Goal: Task Accomplishment & Management: Use online tool/utility

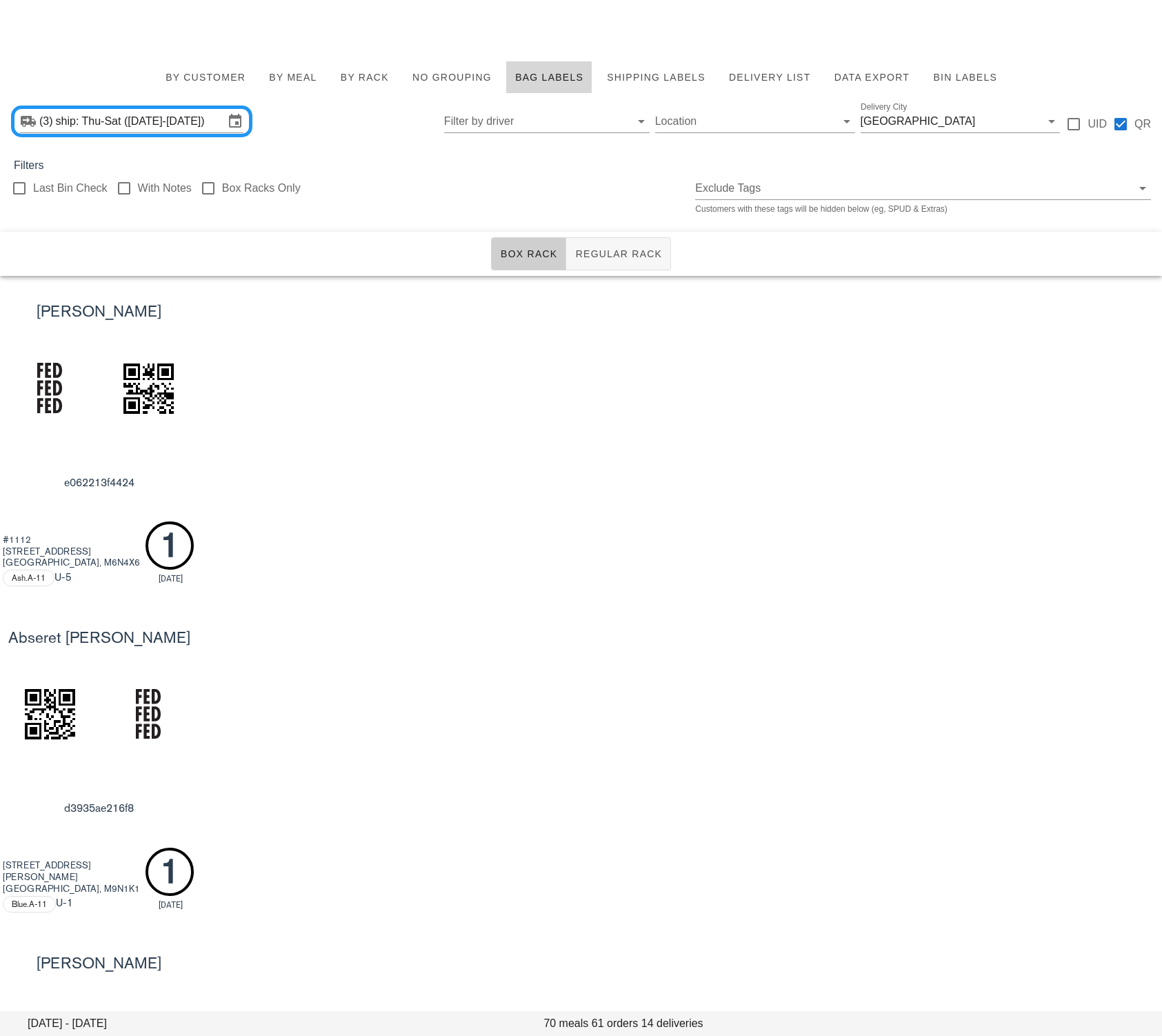
scroll to position [3822, 0]
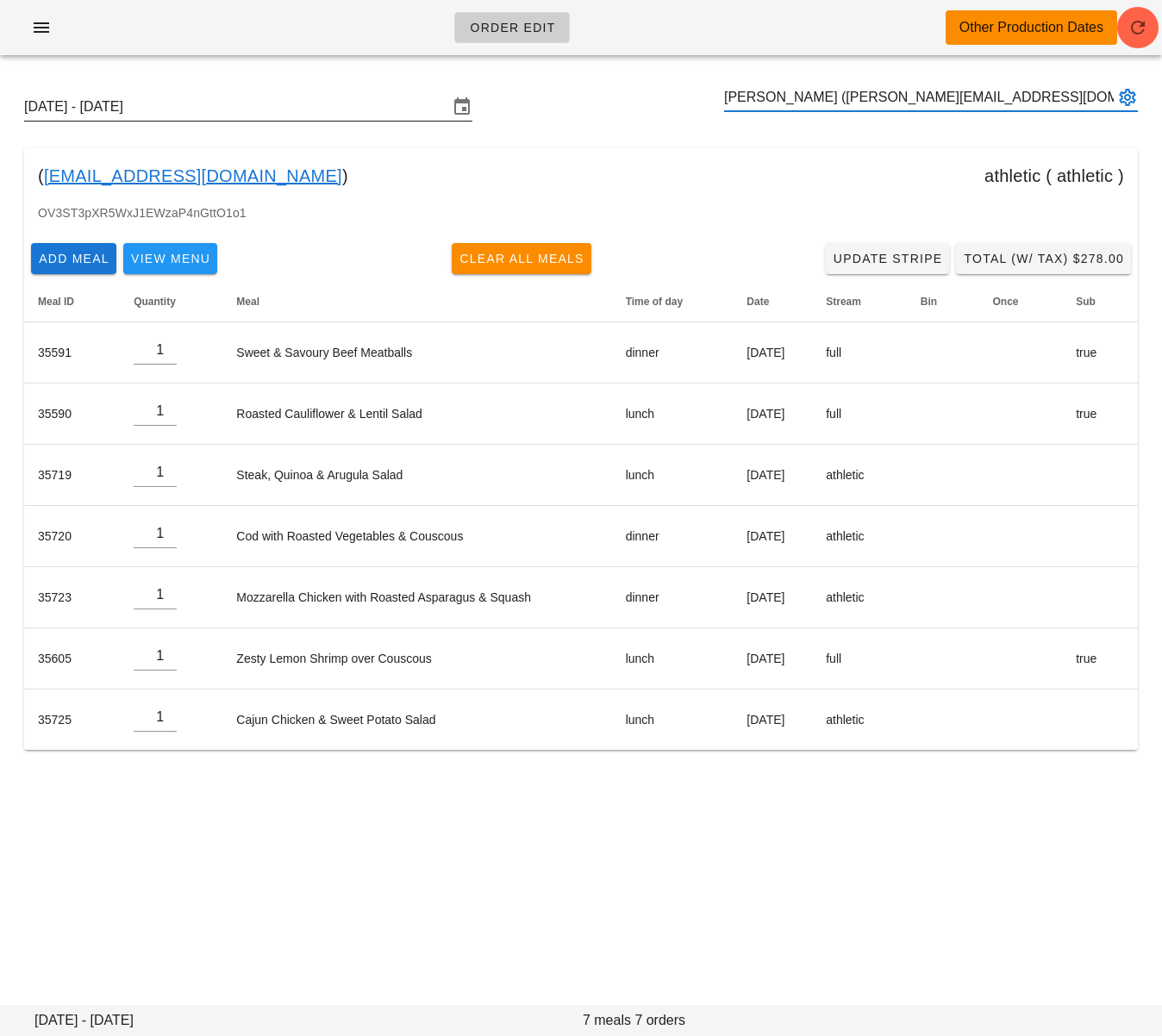
type input "Hannah Armengol (hannaharmengol@gmail.com)"
drag, startPoint x: 339, startPoint y: 109, endPoint x: 322, endPoint y: 110, distance: 17.0
click at [336, 108] on input "Sunday October 12 - Saturday October 18" at bounding box center [236, 107] width 424 height 28
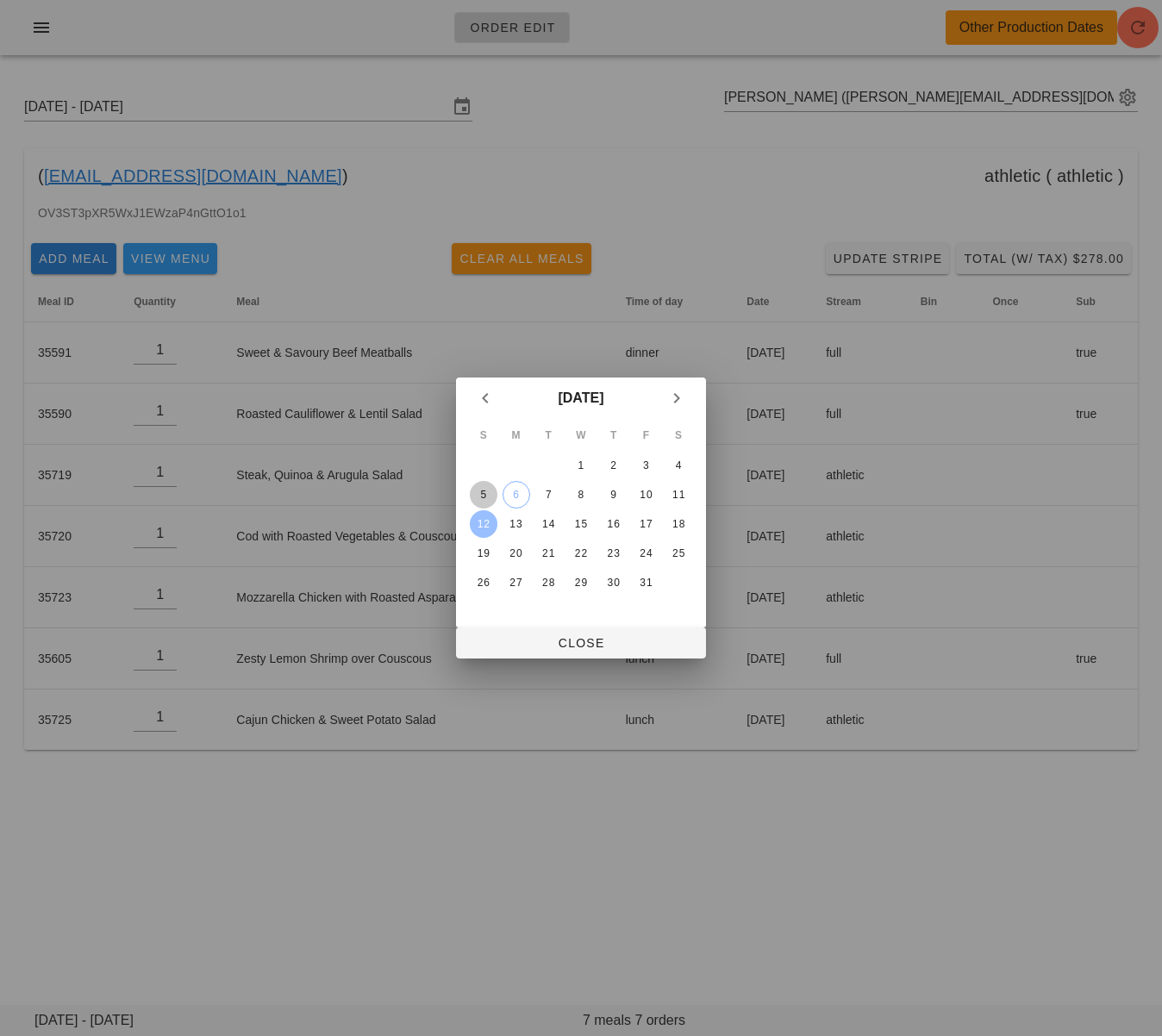
click at [488, 497] on div "5" at bounding box center [484, 495] width 28 height 12
click at [549, 636] on span "Close" at bounding box center [581, 643] width 223 height 14
type input "Sunday October 5 - Saturday October 11"
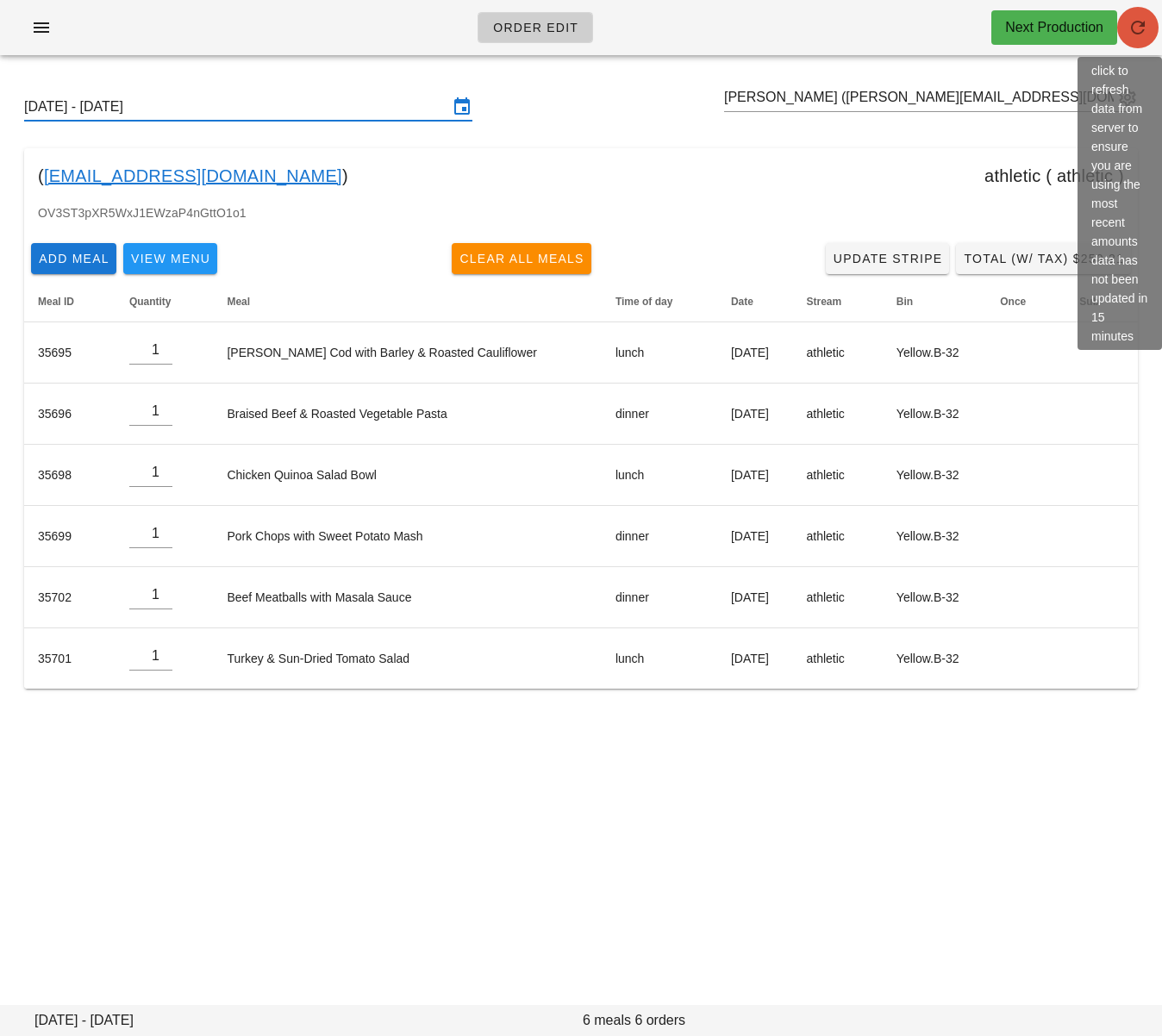
click at [1132, 35] on icon "button" at bounding box center [1137, 27] width 21 height 21
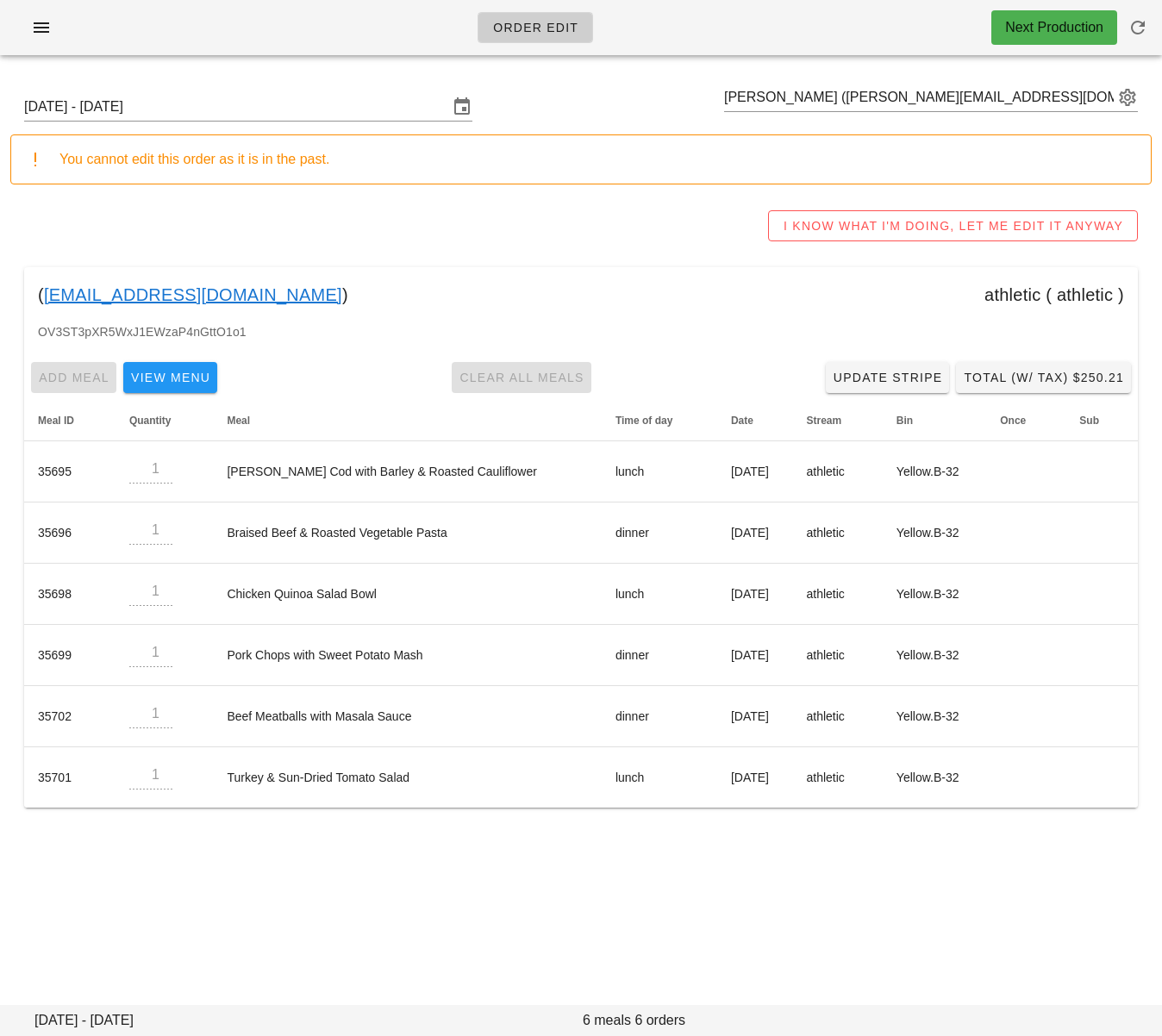
click at [451, 211] on div "I KNOW WHAT I'M DOING, LET ME EDIT IT ANYWAY" at bounding box center [581, 225] width 1141 height 55
click at [822, 97] on input "text" at bounding box center [919, 98] width 390 height 28
paste input "Mary DASILAO"
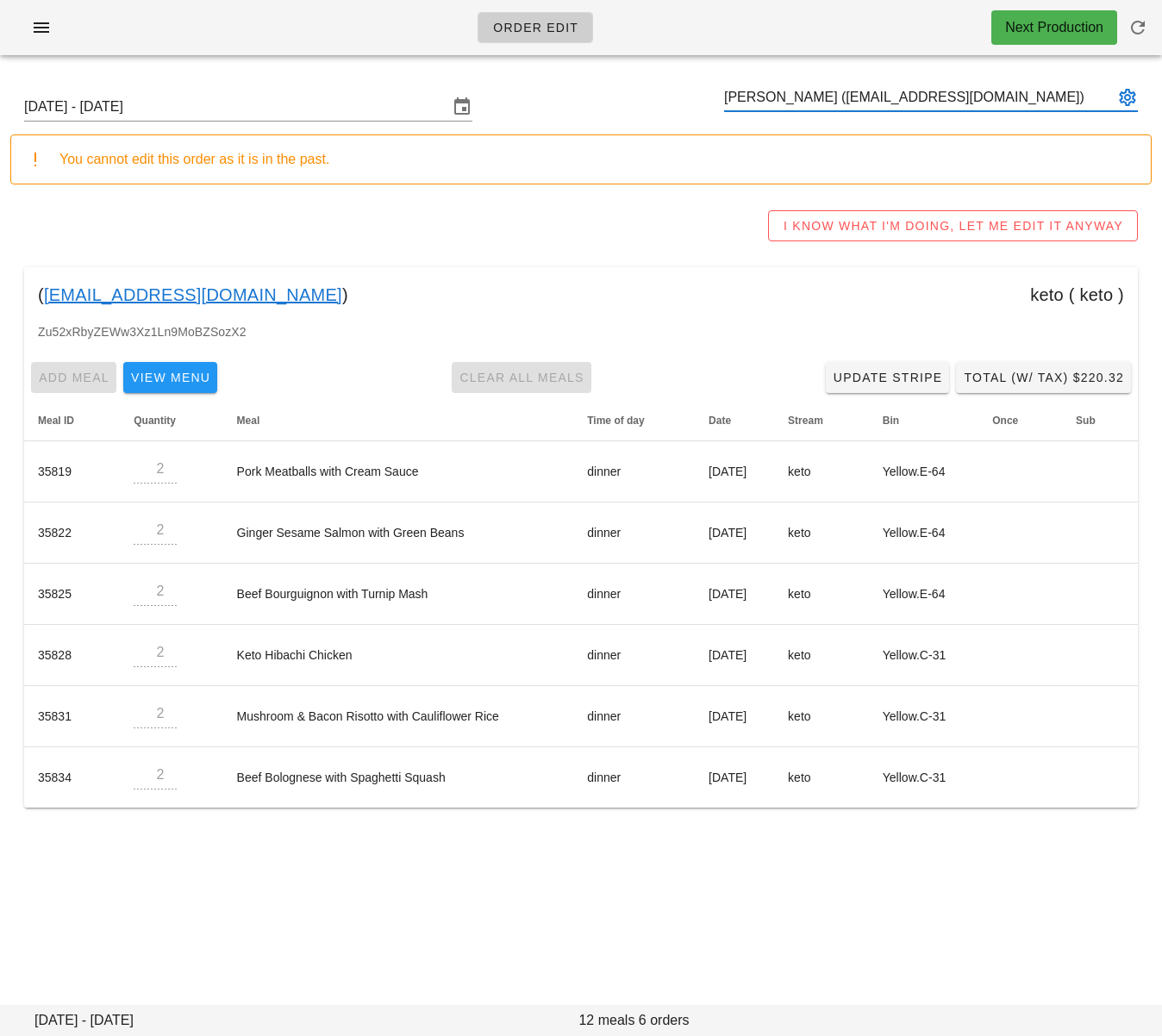
type input "Mary DASILAO (dasilaomaryjoyce718@gmail.com)"
drag, startPoint x: 577, startPoint y: 913, endPoint x: 576, endPoint y: 891, distance: 22.0
click at [575, 904] on div "Order Edit Next Production Sunday October 5 - Saturday October 11 Mary DASILAO …" at bounding box center [581, 518] width 1162 height 1036
click at [840, 99] on input "text" at bounding box center [919, 98] width 390 height 28
paste input "[EMAIL_ADDRESS][DOMAIN_NAME]"
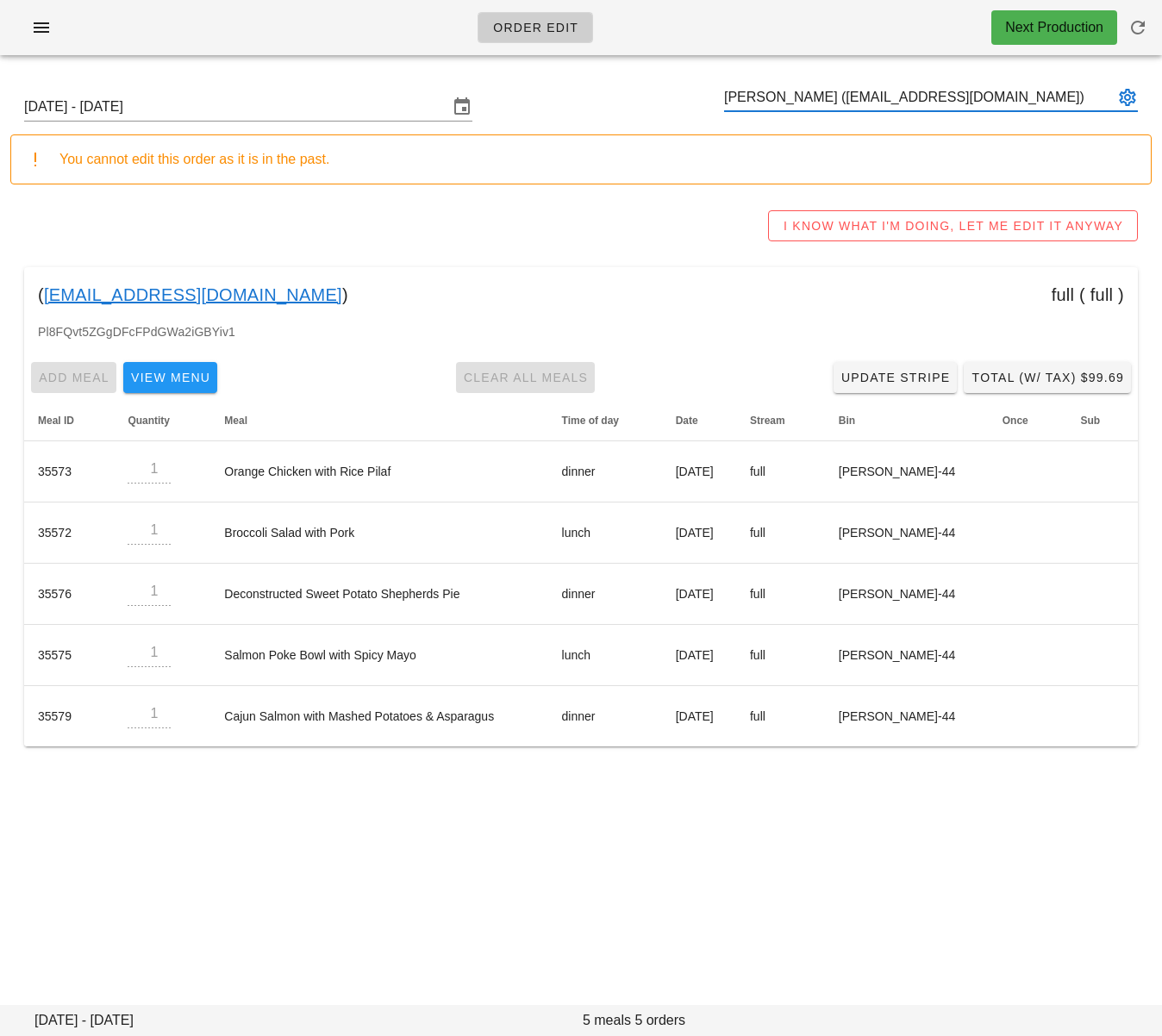
type input "Calvin C (calvinofvancouver@gmail.com)"
drag, startPoint x: 572, startPoint y: 813, endPoint x: 528, endPoint y: 758, distance: 70.4
click at [572, 813] on div "Order Edit Next Production Sunday October 5 - Saturday October 11 Calvin C (cal…" at bounding box center [581, 518] width 1162 height 1036
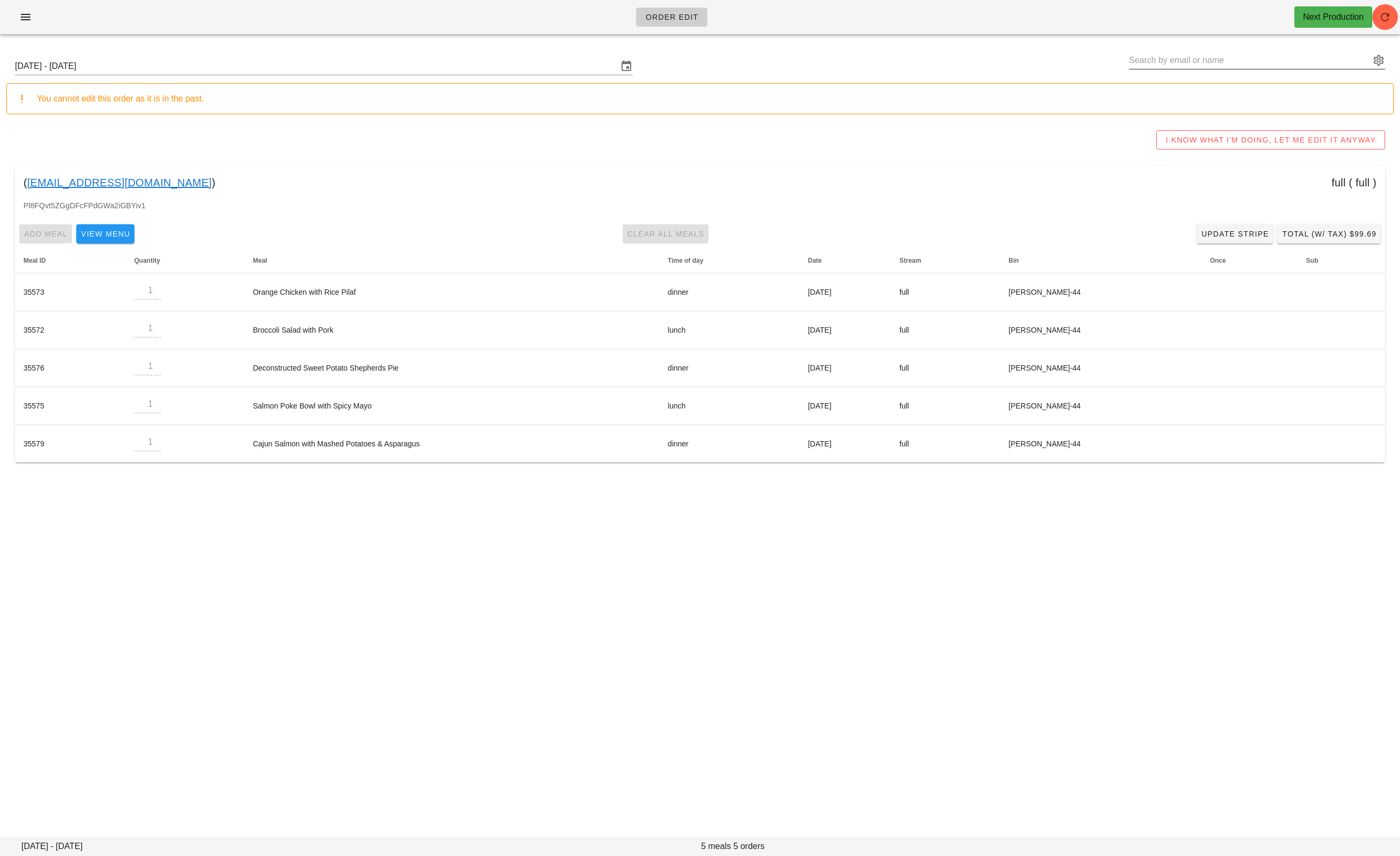
click at [719, 61] on input "text" at bounding box center [1250, 61] width 241 height 17
paste input "demerson83@gmail.com"
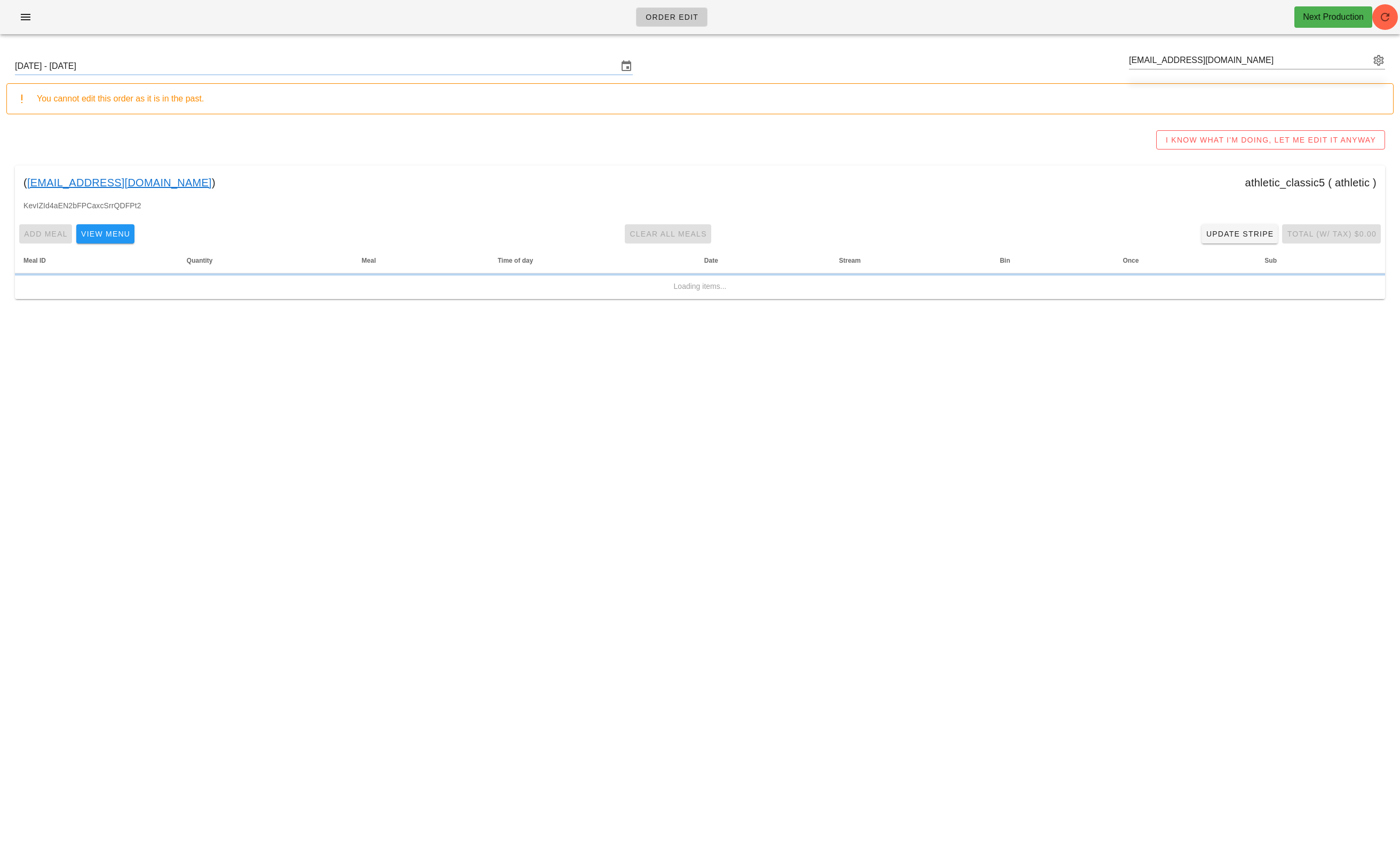
type input "Daniel Emerson (demerson83@gmail.com)"
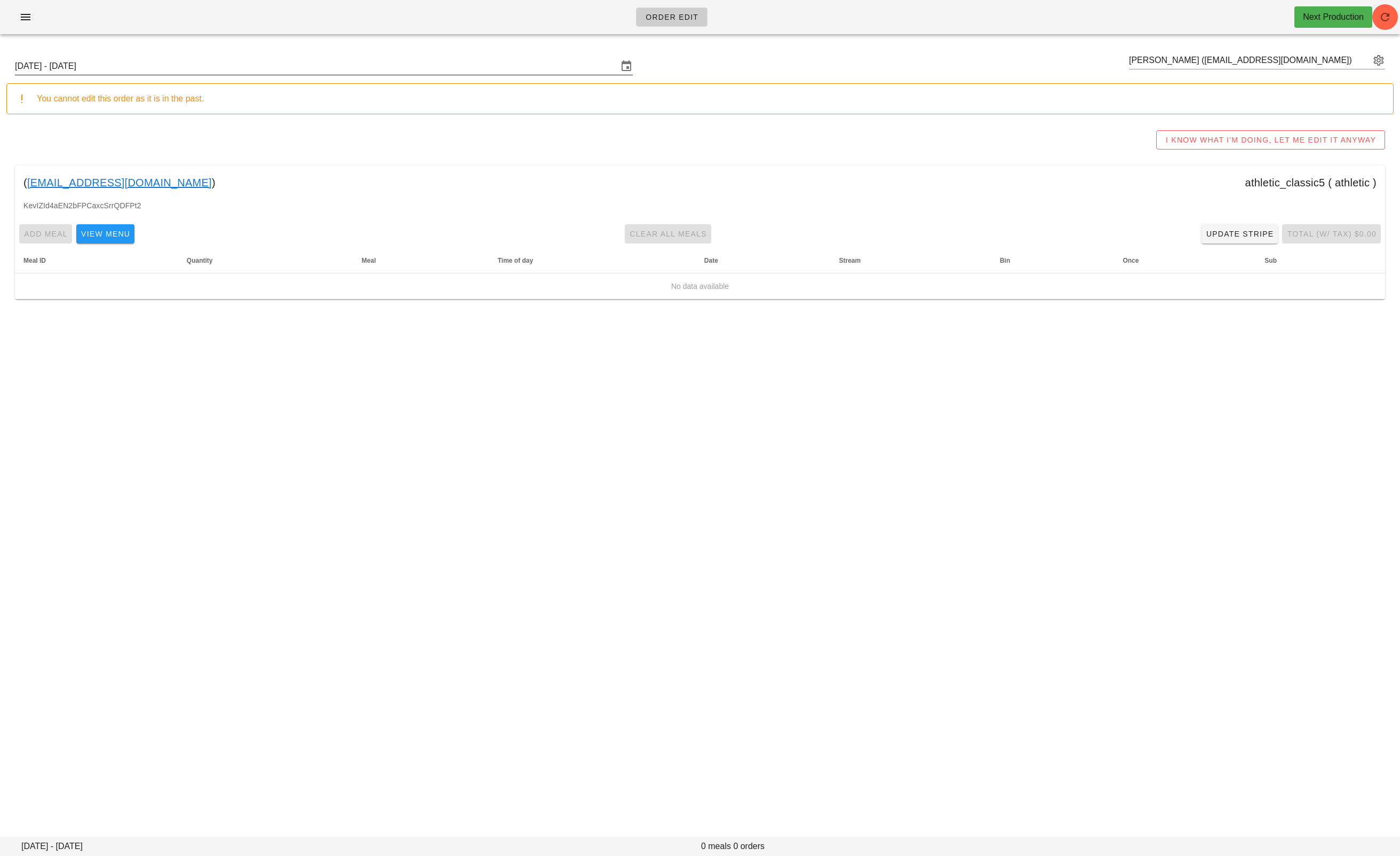
click at [257, 66] on input "Sunday October 5 - Saturday October 11" at bounding box center [316, 66] width 603 height 17
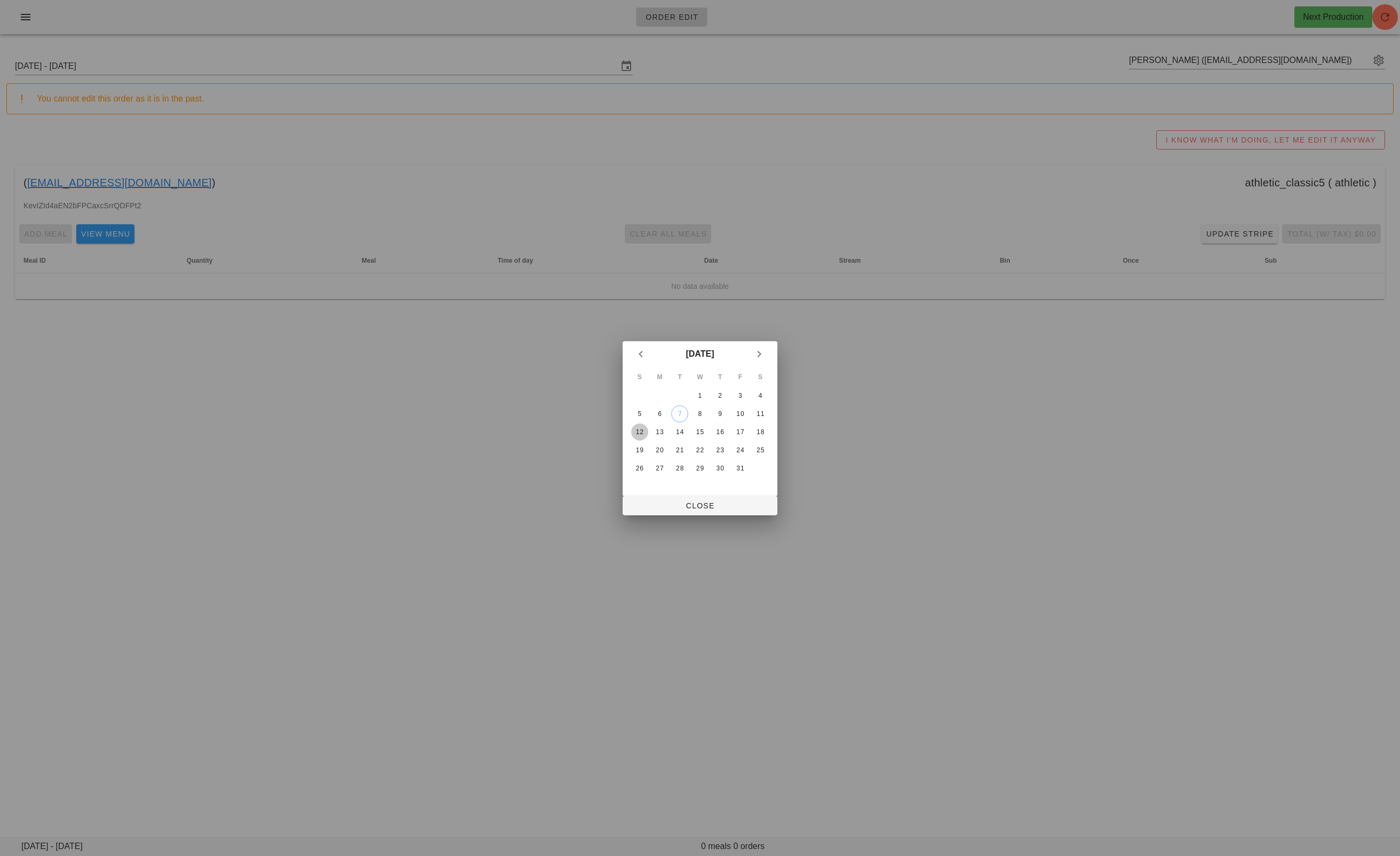
click at [636, 430] on div "12" at bounding box center [640, 432] width 17 height 7
click at [688, 503] on span "Close" at bounding box center [700, 506] width 138 height 9
type input "Sunday October 12 - Saturday October 18"
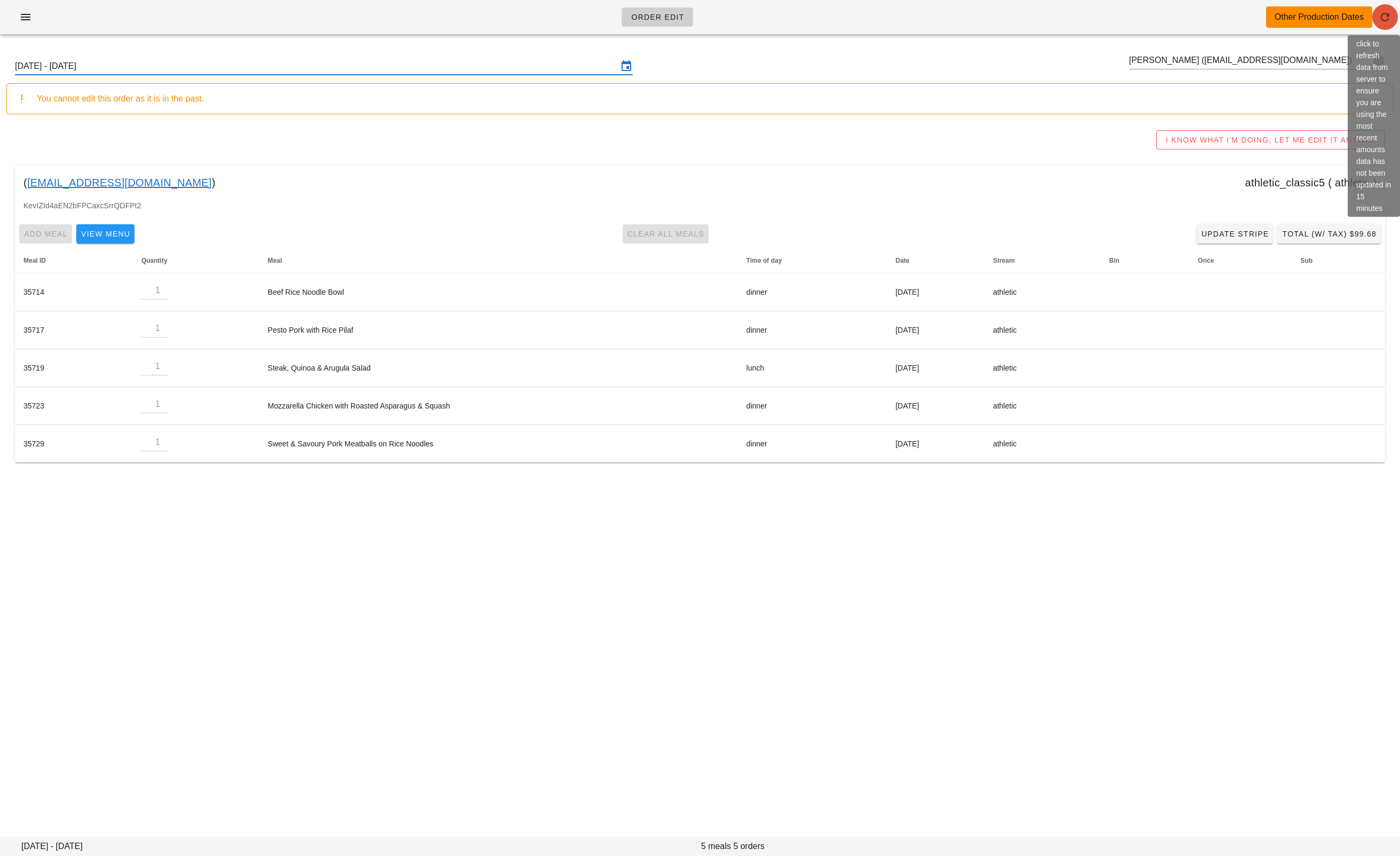
click at [719, 24] on button "button" at bounding box center [1385, 17] width 25 height 25
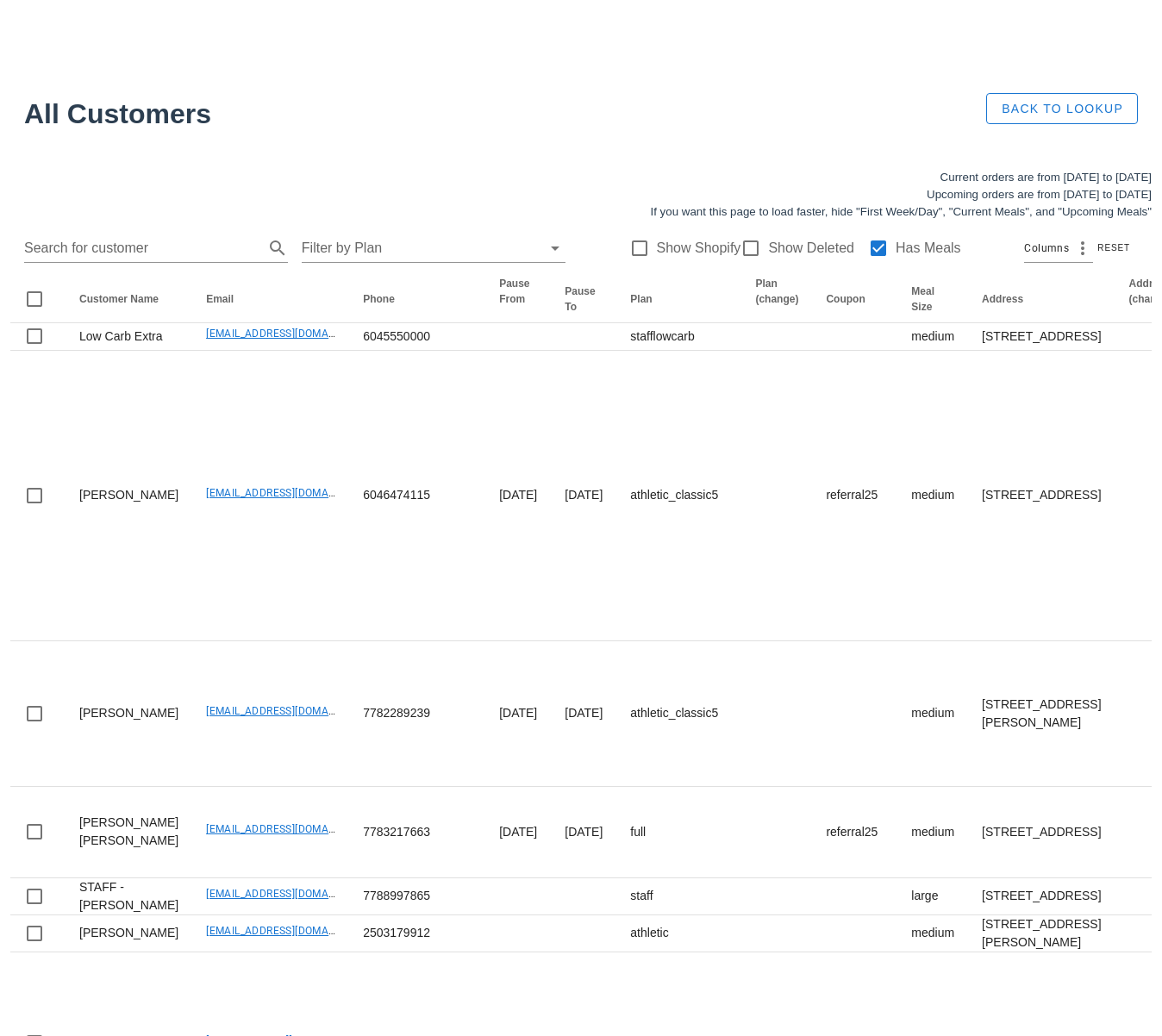
scroll to position [77, 0]
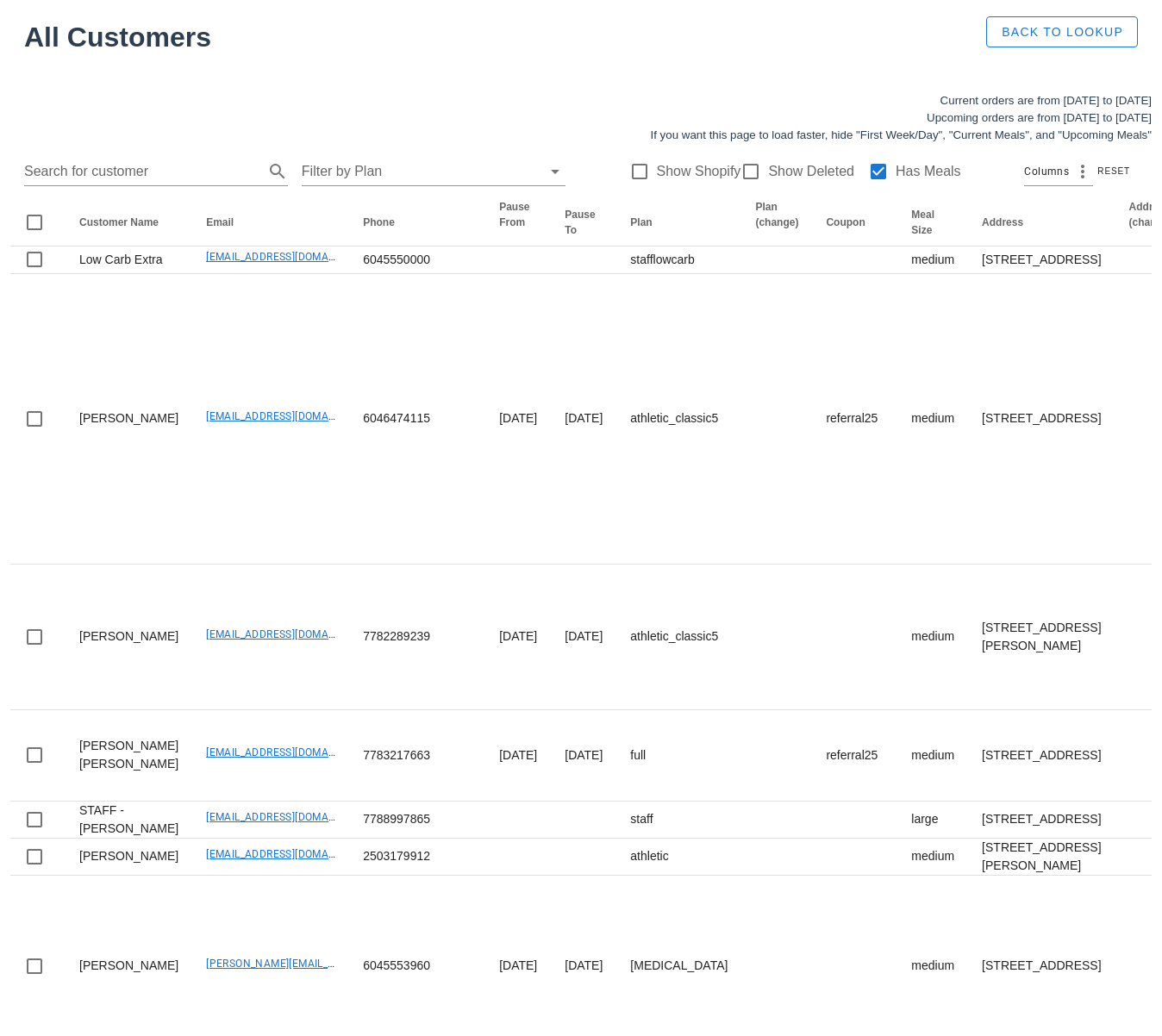
click at [138, 154] on div "Search for customer Filter by Plan Show Shopify Show Deleted Has Meals Columns …" at bounding box center [581, 171] width 1141 height 55
click at [135, 169] on input "text" at bounding box center [142, 172] width 236 height 28
paste input "hannaharmengol@gmail.com"
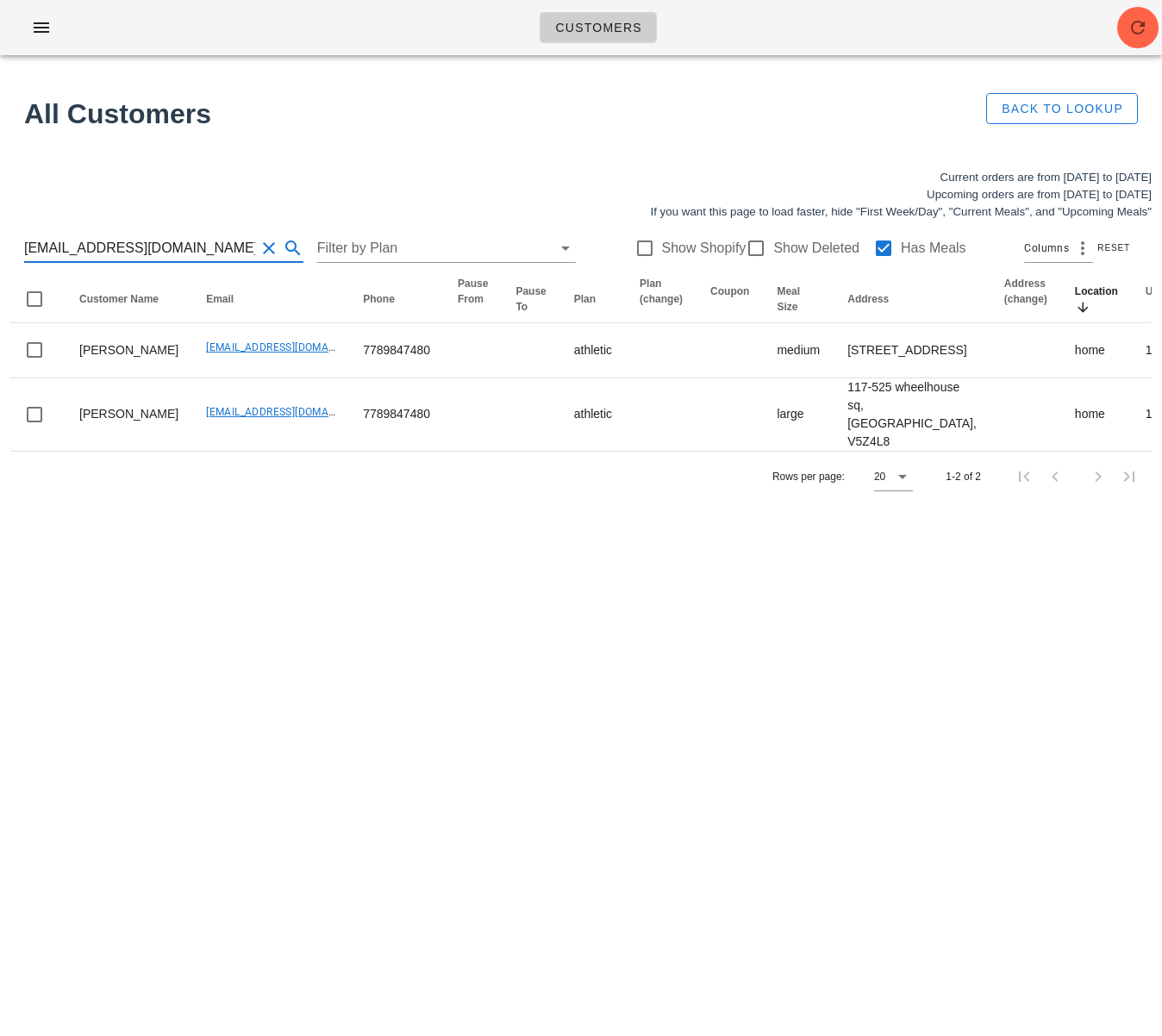
scroll to position [1, 0]
drag, startPoint x: 217, startPoint y: 250, endPoint x: -4, endPoint y: 249, distance: 221.0
click at [0, 249] on html "Customers Found 1 customer All Customers Back to Lookup Current orders are from…" at bounding box center [581, 518] width 1162 height 1036
click at [210, 253] on input "hannaharmengol@gmail.com" at bounding box center [139, 249] width 231 height 28
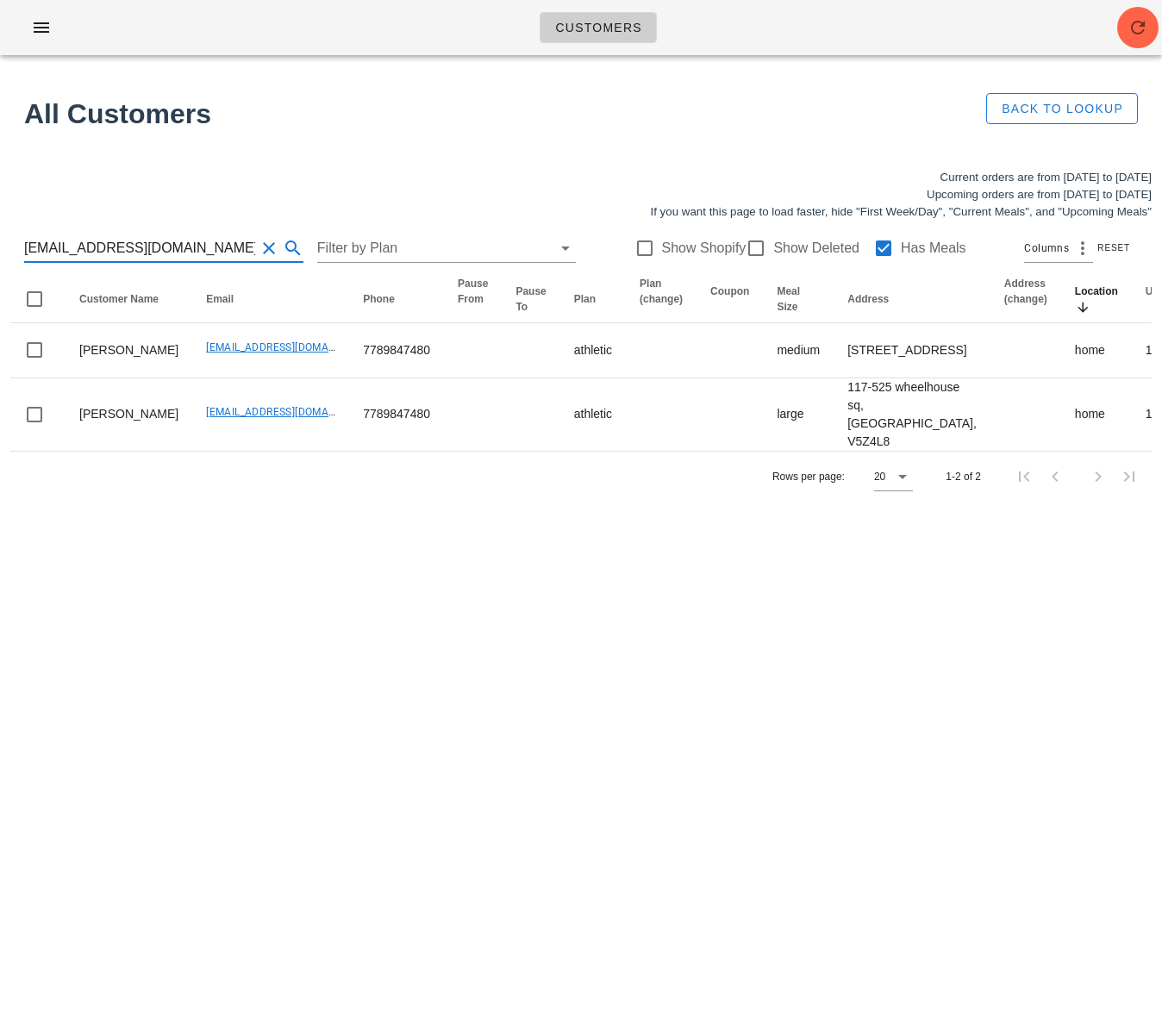
drag, startPoint x: 212, startPoint y: 250, endPoint x: 9, endPoint y: 244, distance: 203.1
click at [9, 244] on div "Current orders are from Sunday Oct 05 to Saturday Oct 11 Upcoming orders are fr…" at bounding box center [581, 336] width 1162 height 354
paste input "dasilaomaryjoyce718"
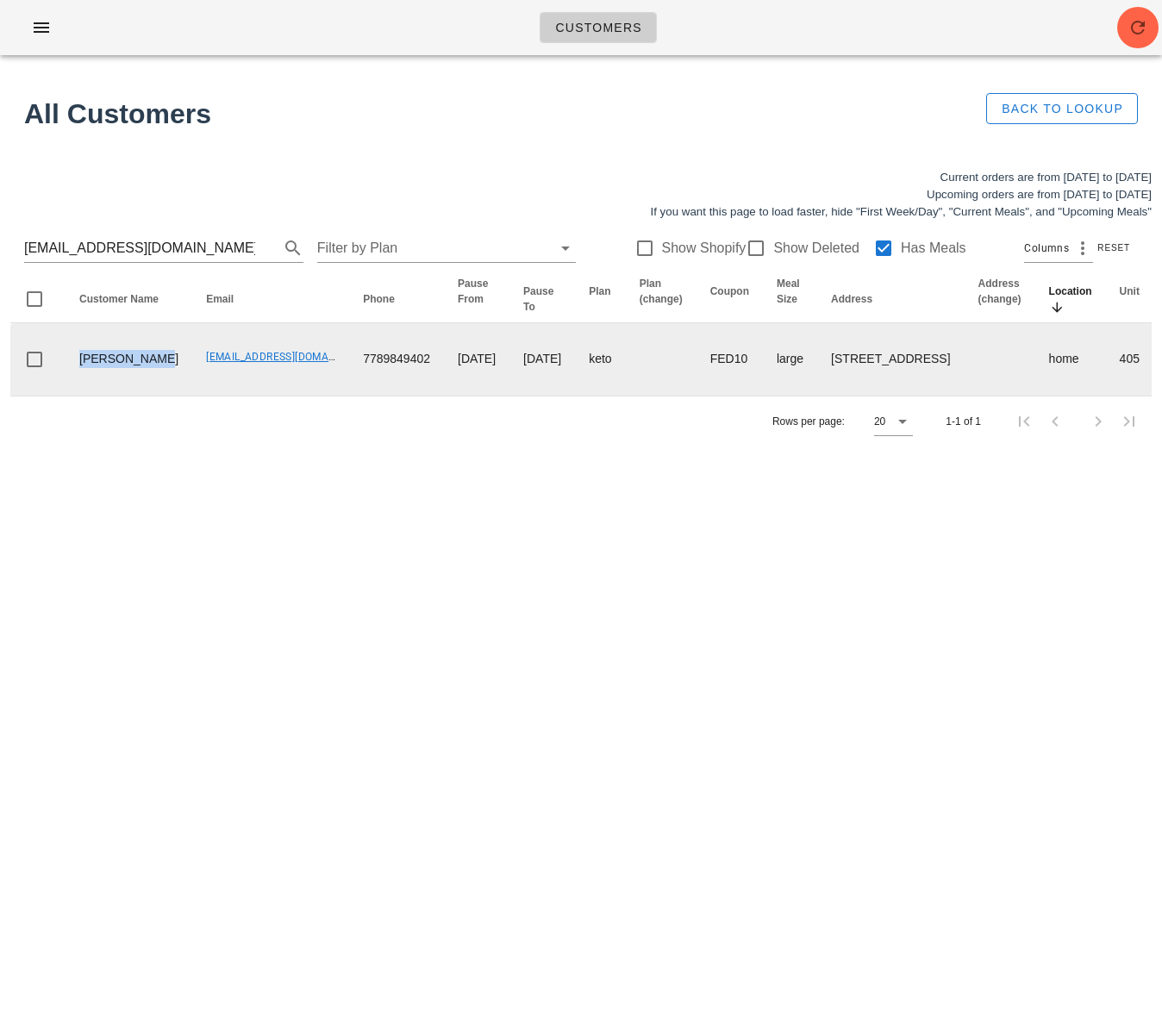
drag, startPoint x: 129, startPoint y: 389, endPoint x: 87, endPoint y: 374, distance: 44.6
click at [78, 374] on td "Mary DASILAO" at bounding box center [129, 359] width 127 height 72
copy td "Mary DASILAO"
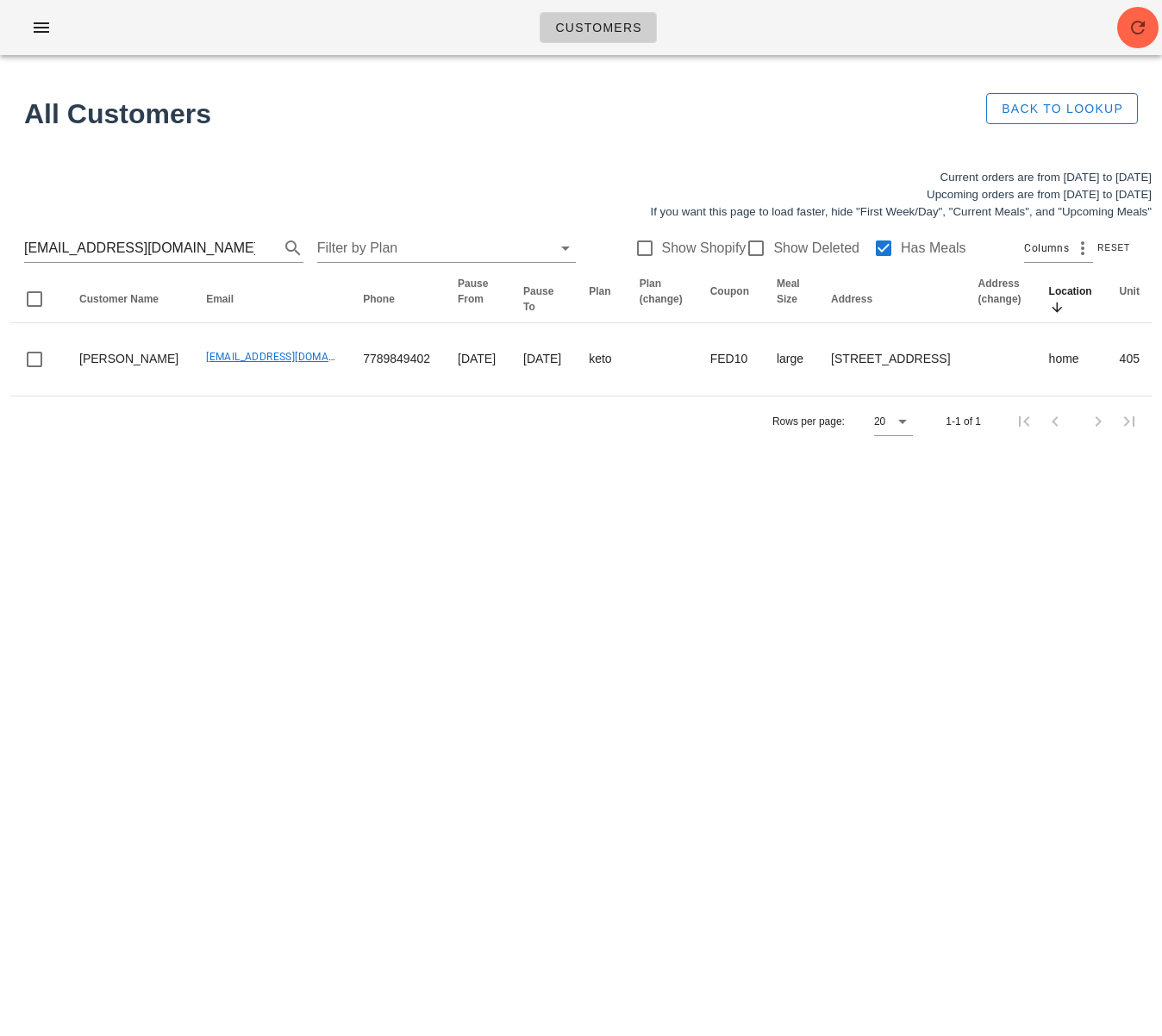
click at [412, 579] on div "Customers Found 1 customer All Customers Back to Lookup Current orders are from…" at bounding box center [581, 518] width 1162 height 1036
drag, startPoint x: 292, startPoint y: 614, endPoint x: 169, endPoint y: 447, distance: 207.4
click at [292, 614] on div "Customers Found 1 customer All Customers Back to Lookup Current orders are from…" at bounding box center [581, 518] width 1162 height 1036
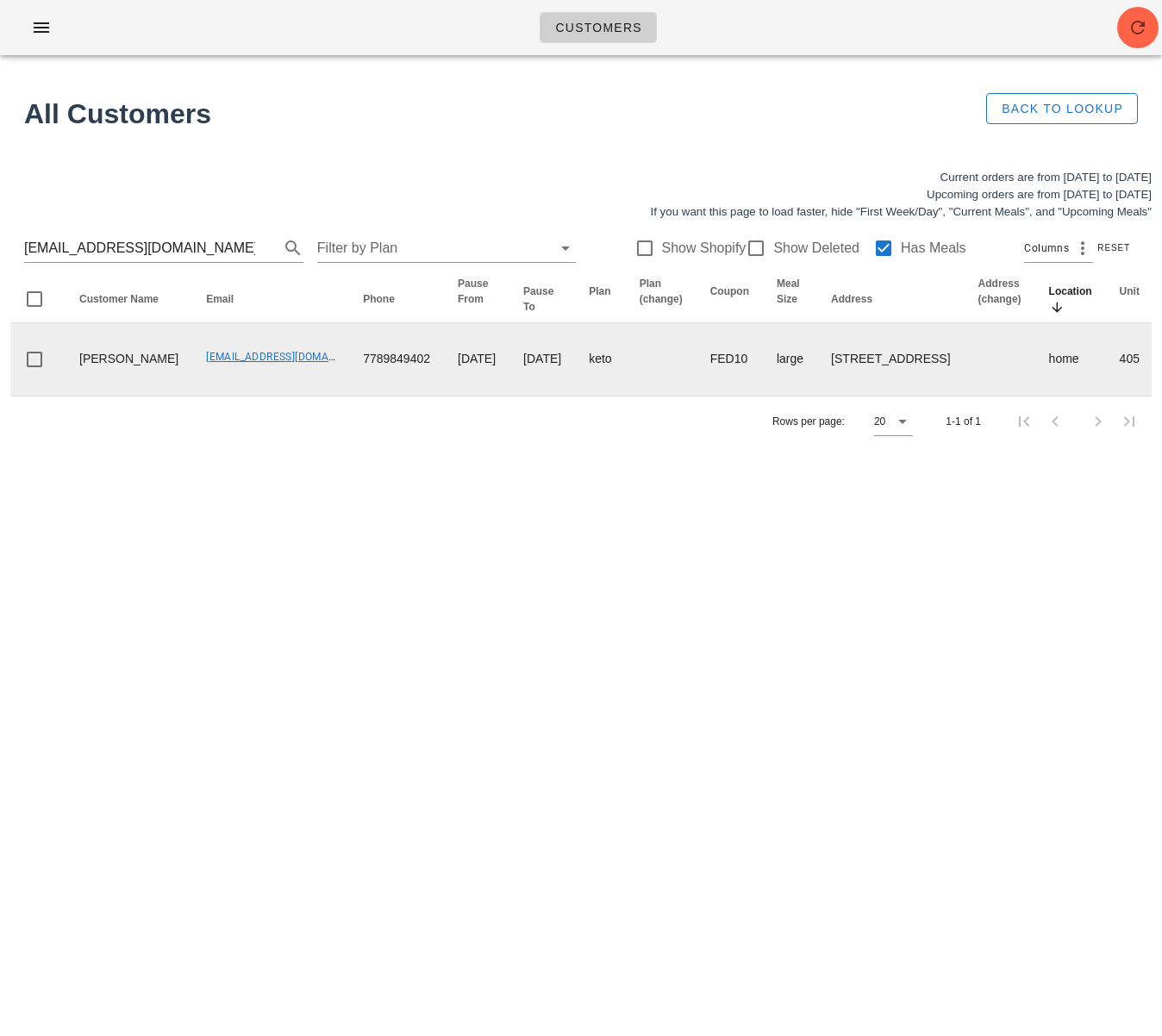
drag, startPoint x: 156, startPoint y: 380, endPoint x: 275, endPoint y: 394, distance: 119.8
click at [289, 392] on td "dasilaomaryjoyce718@gmail.com" at bounding box center [270, 359] width 157 height 72
copy link "dasilaomaryjoyce718@gmail.com"
drag, startPoint x: 311, startPoint y: 382, endPoint x: 389, endPoint y: 386, distance: 78.1
click at [391, 385] on td "7789849402" at bounding box center [396, 359] width 95 height 72
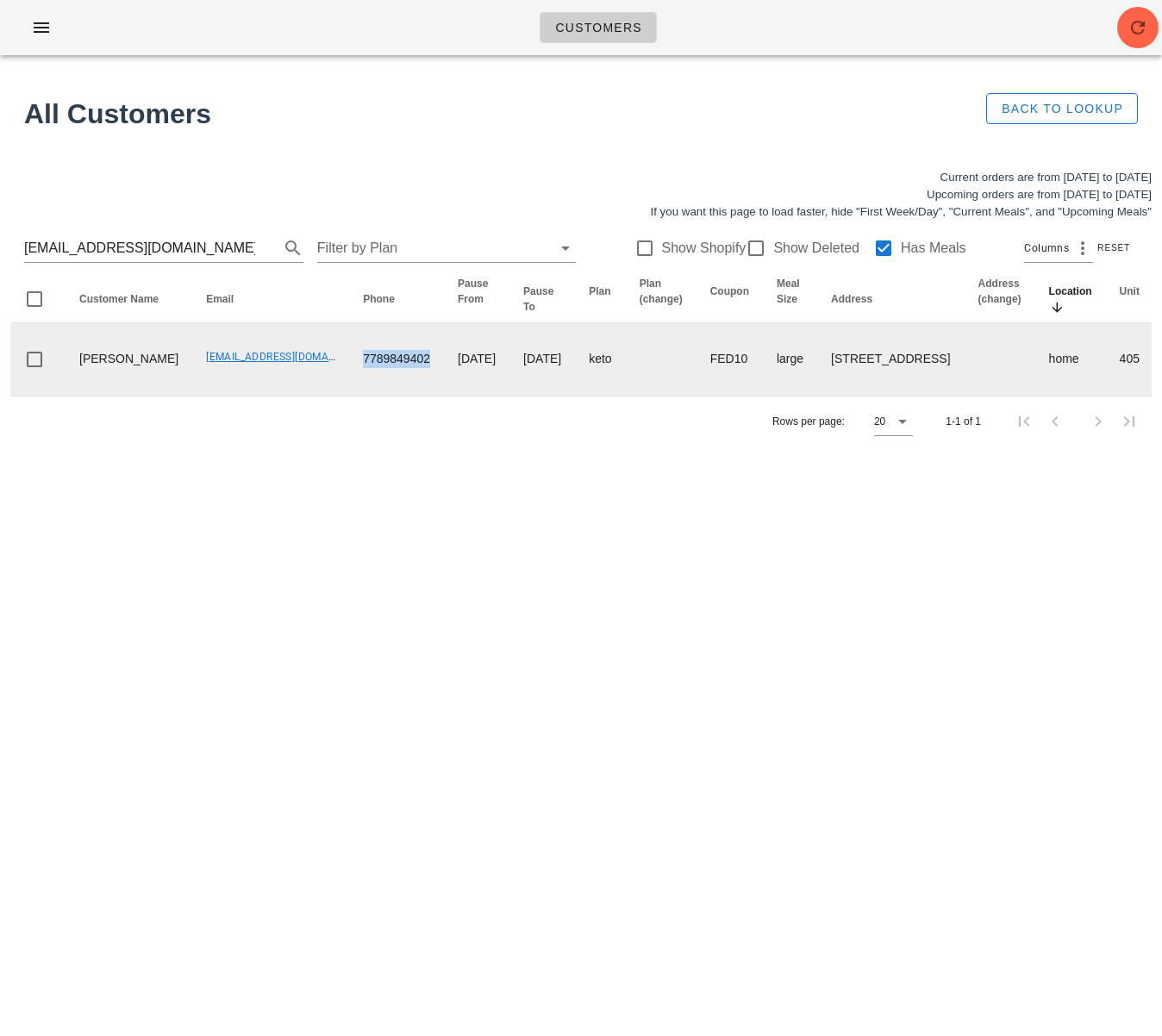
copy td "7789849402"
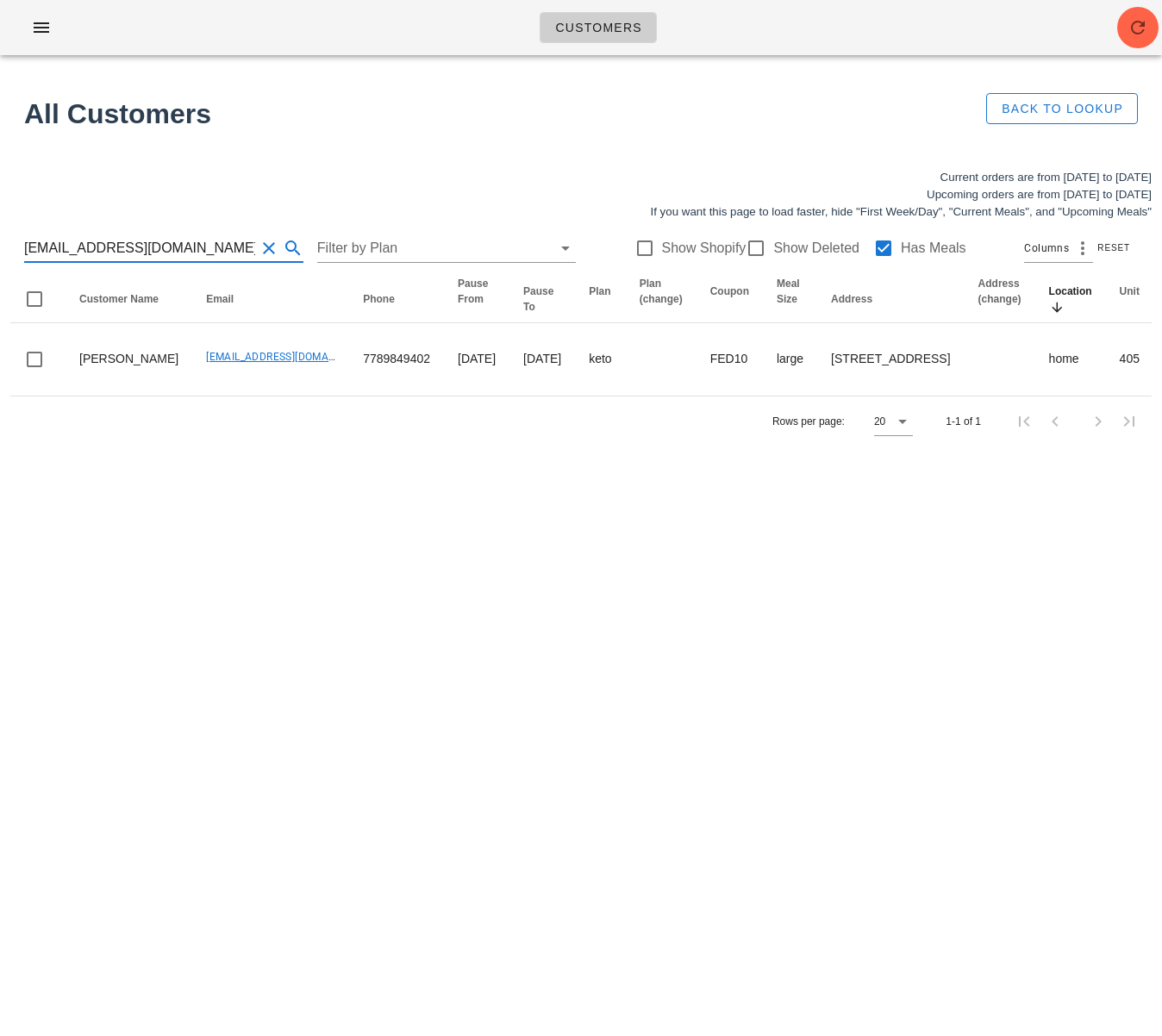
drag, startPoint x: 235, startPoint y: 247, endPoint x: 1, endPoint y: 231, distance: 234.5
click at [1, 231] on div "Current orders are from Sunday Oct 05 to Saturday Oct 11 Upcoming orders are fr…" at bounding box center [581, 308] width 1162 height 298
paste input "calvinofvancouver"
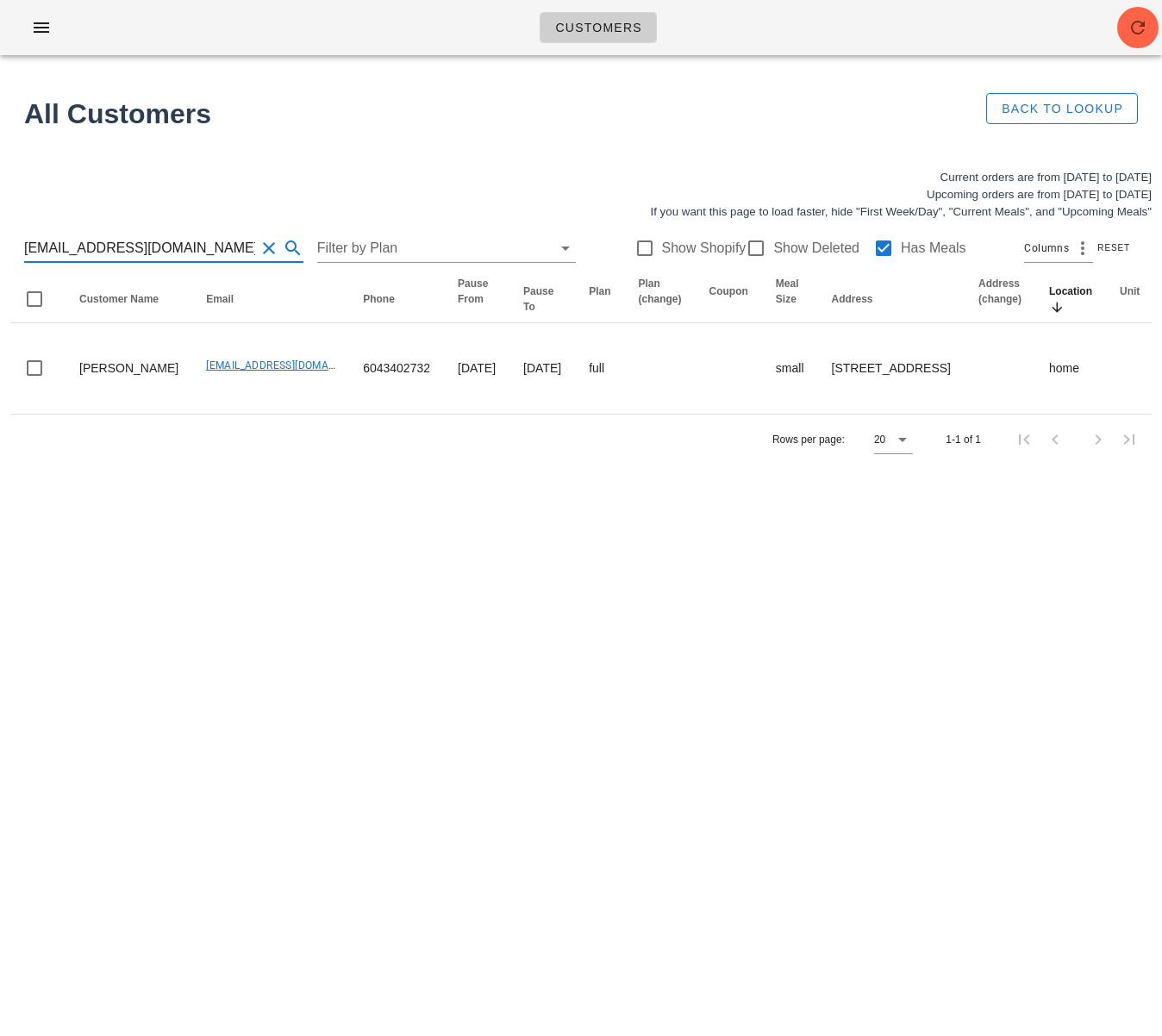
type input "calvinofvancouver@gmail.com"
click at [1134, 35] on icon "button" at bounding box center [1137, 27] width 21 height 21
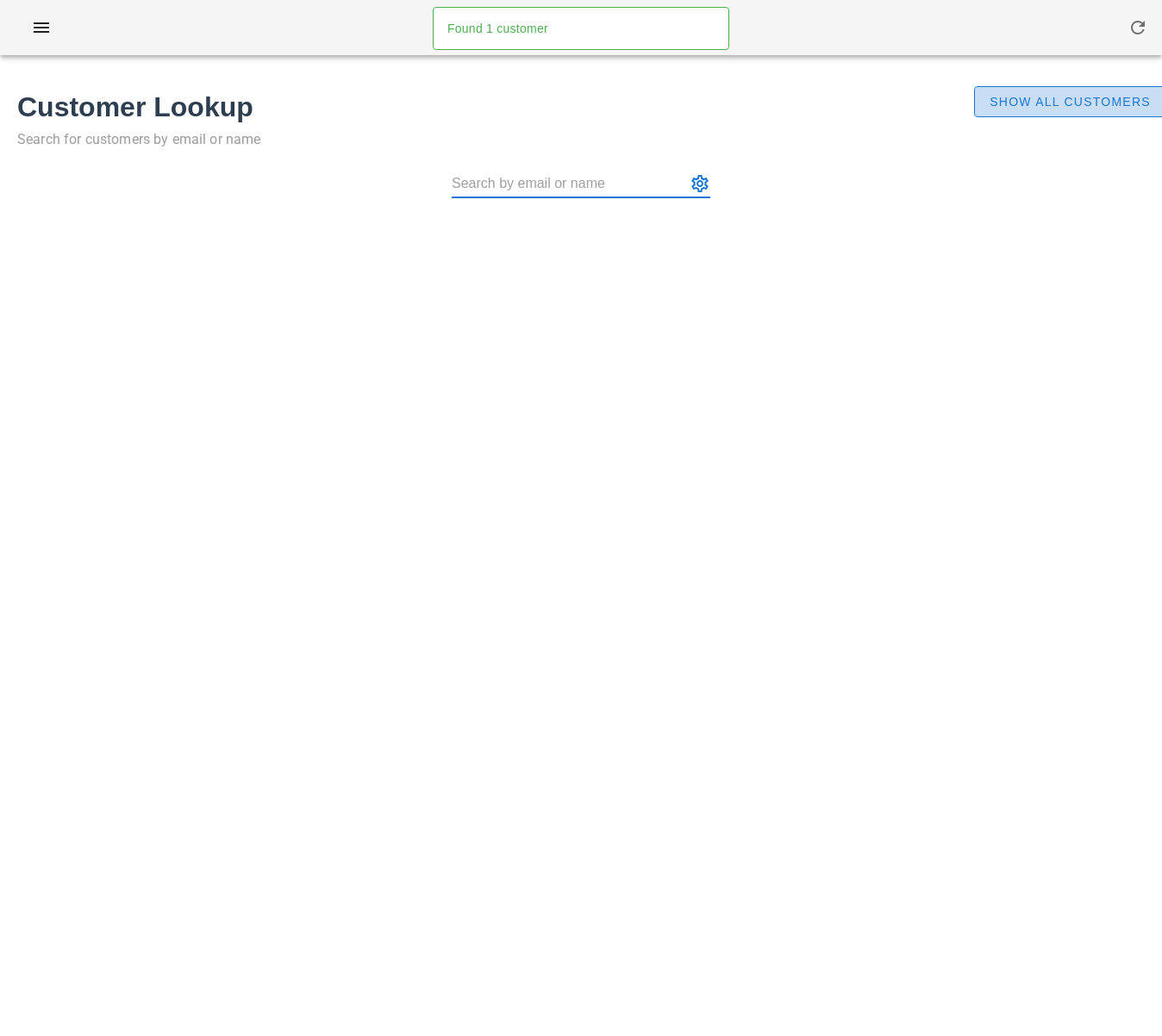
click at [1021, 113] on button "Show All Customers" at bounding box center [1069, 101] width 191 height 31
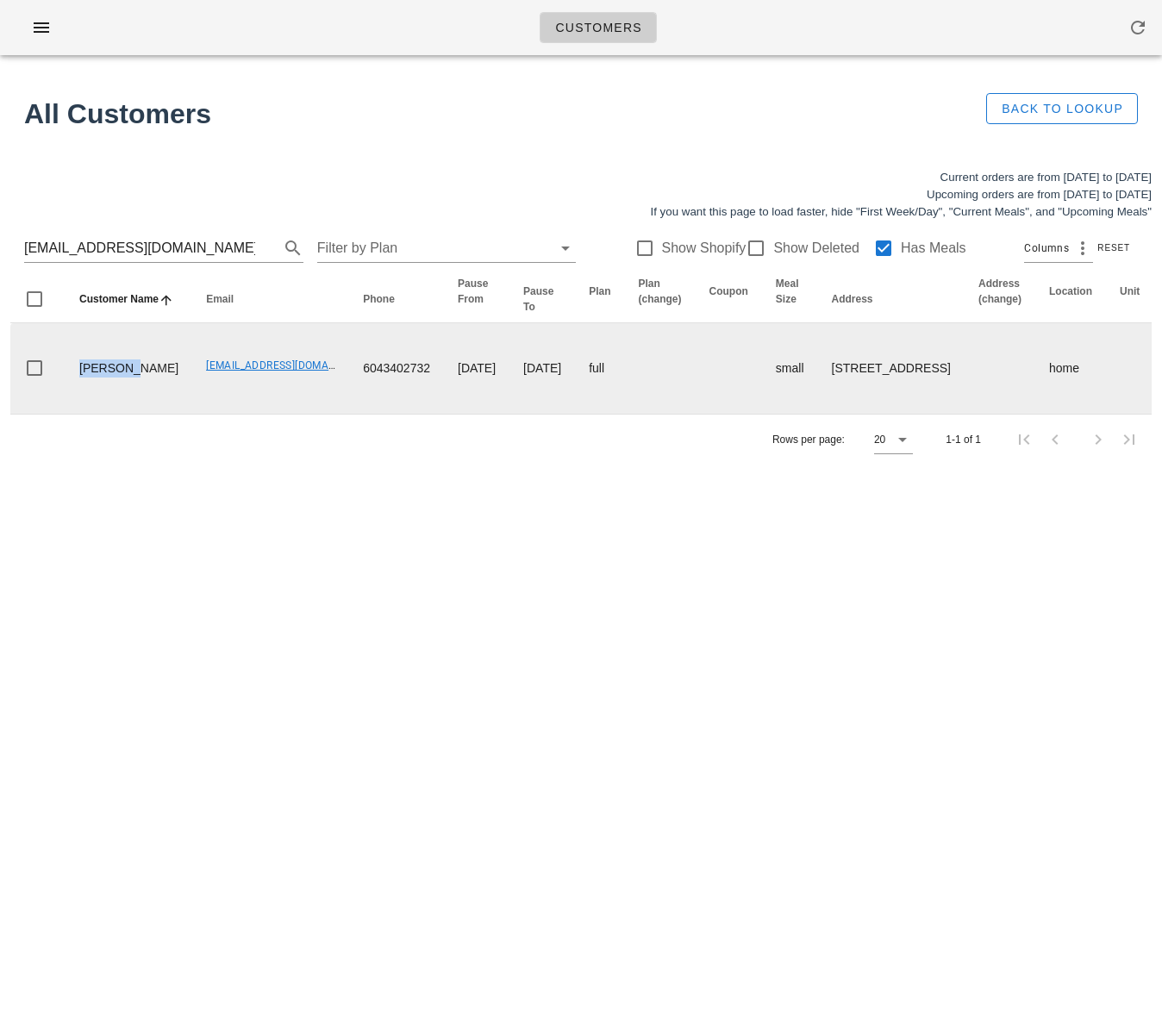
drag, startPoint x: 128, startPoint y: 380, endPoint x: 71, endPoint y: 376, distance: 57.1
click at [71, 376] on td "[PERSON_NAME]" at bounding box center [129, 368] width 127 height 91
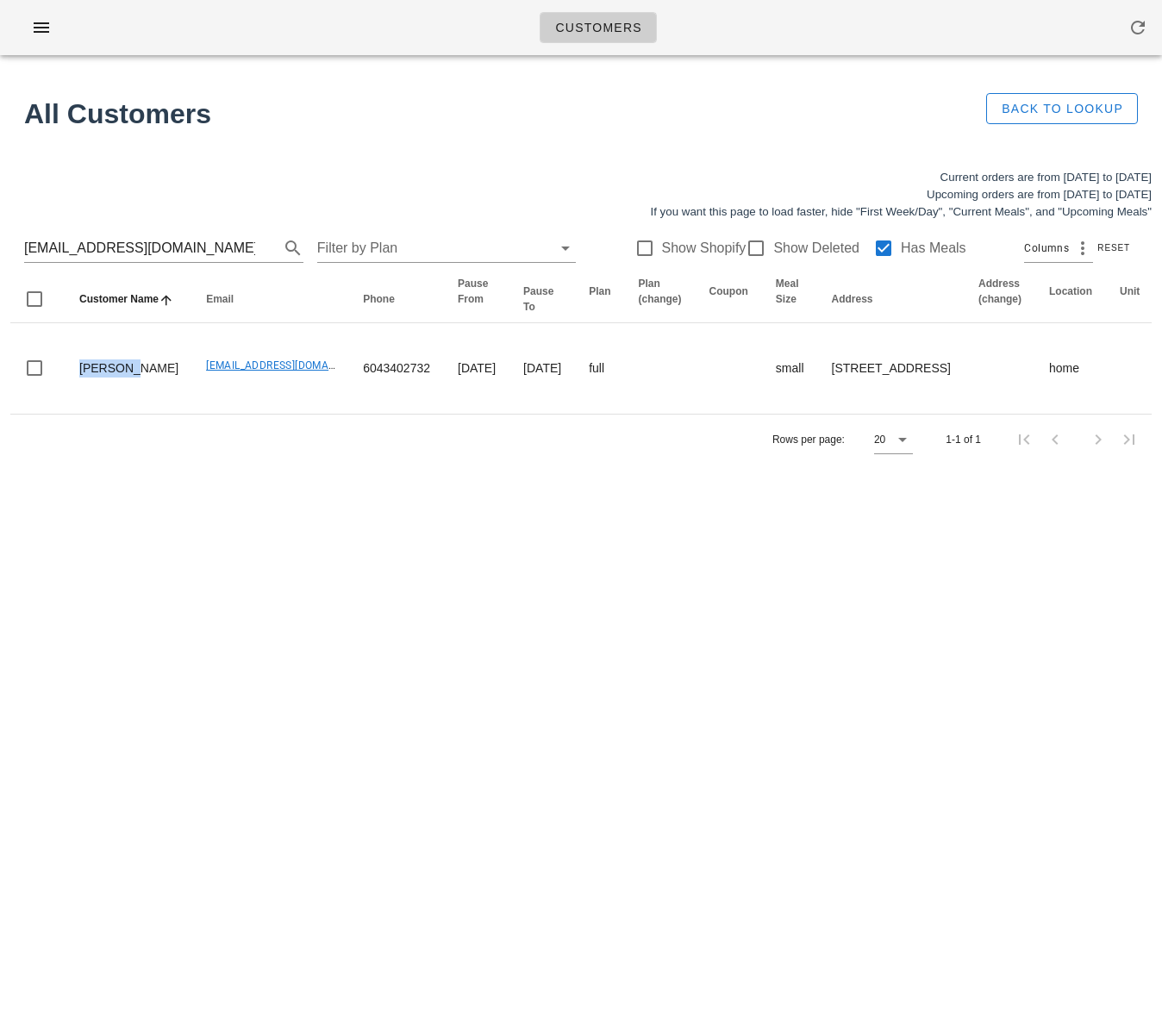
copy td "[PERSON_NAME]"
drag, startPoint x: 267, startPoint y: 462, endPoint x: 223, endPoint y: 434, distance: 52.2
click at [268, 463] on div "Rows per page: 20 1-1 of 1" at bounding box center [581, 439] width 1141 height 51
drag, startPoint x: 211, startPoint y: 258, endPoint x: 18, endPoint y: 255, distance: 193.0
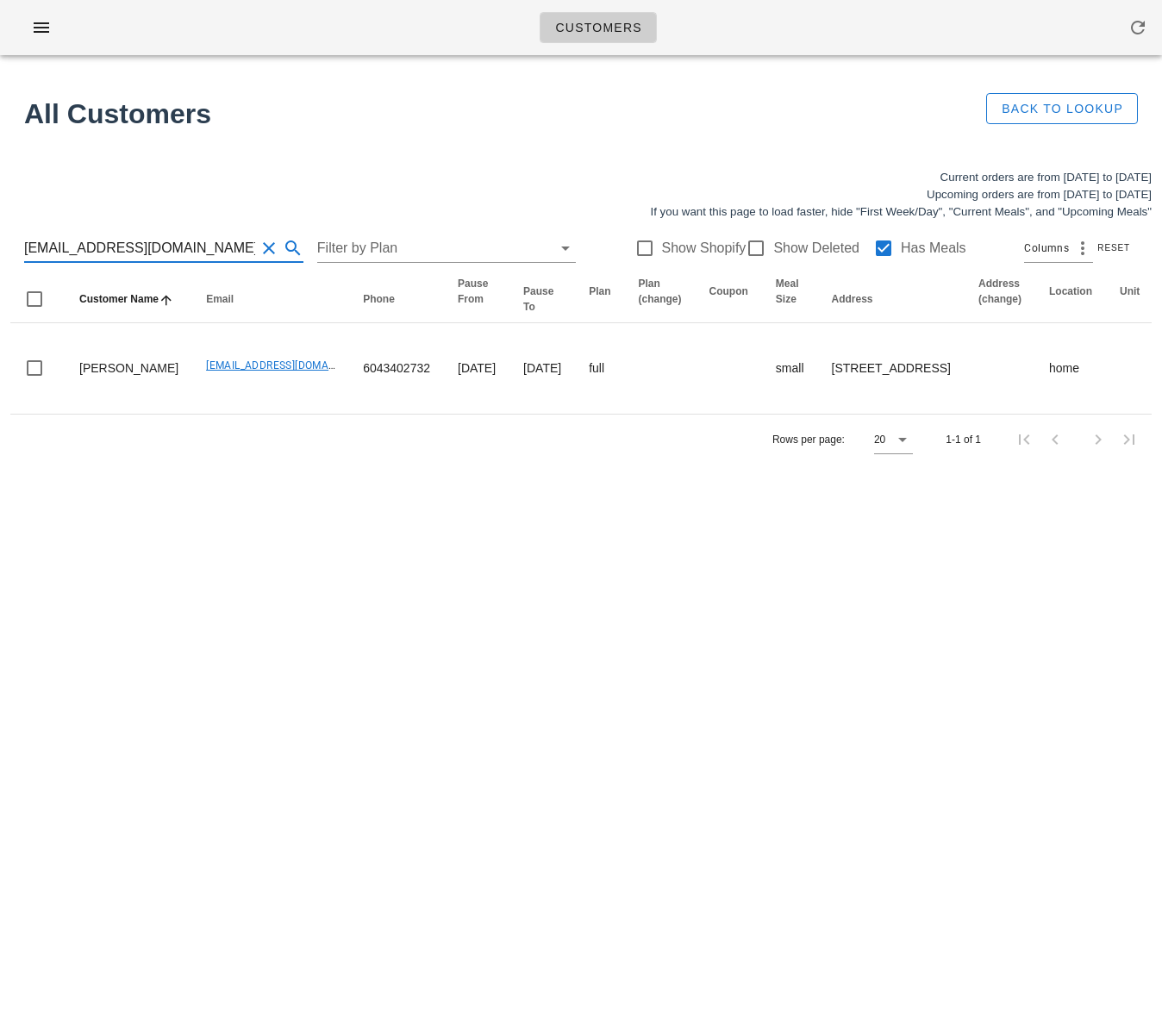
click at [18, 255] on div "[EMAIL_ADDRESS][DOMAIN_NAME] Filter by Plan Show Shopify Show Deleted Has Meals…" at bounding box center [581, 248] width 1141 height 55
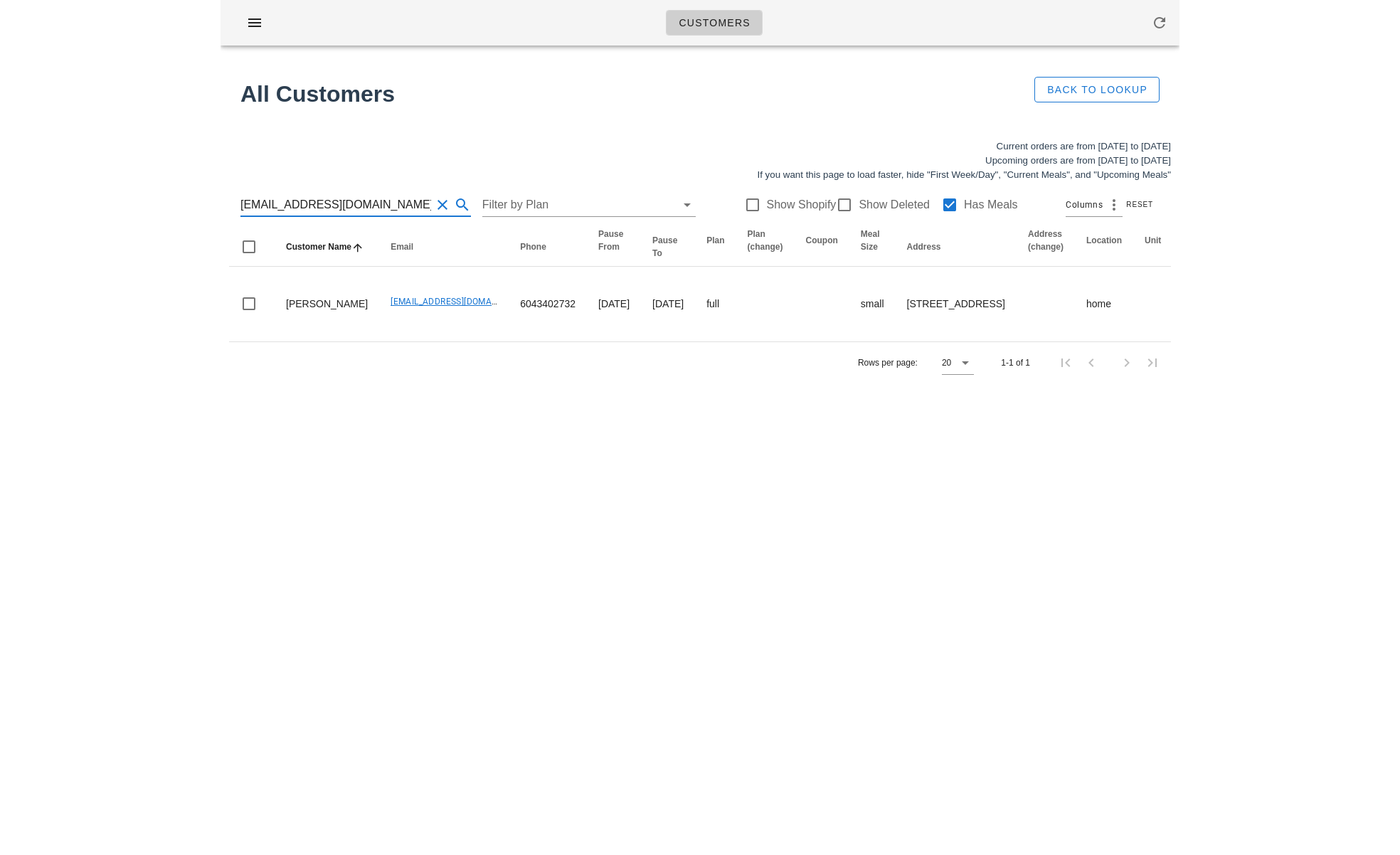
scroll to position [0, 0]
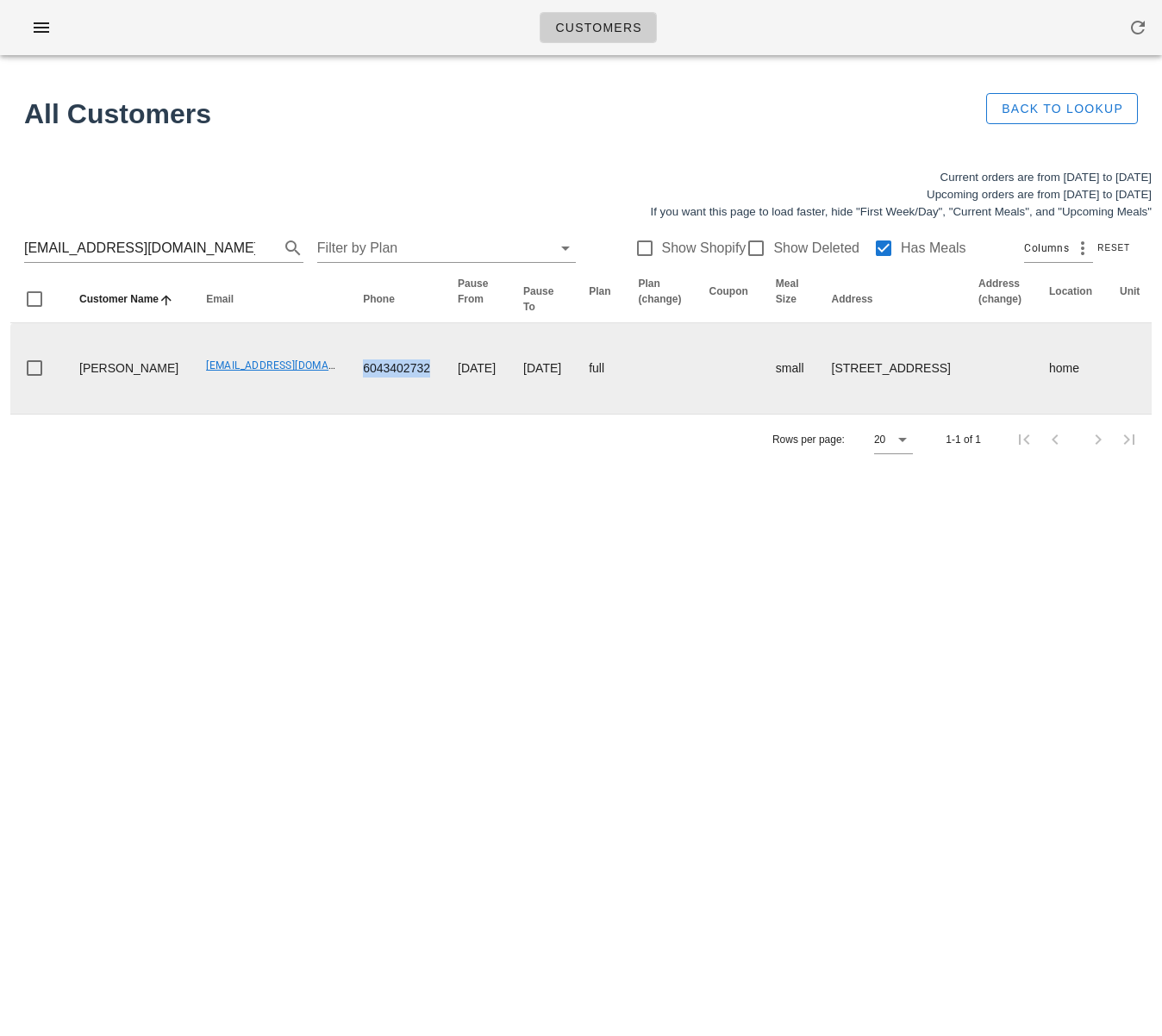
drag, startPoint x: 311, startPoint y: 384, endPoint x: 259, endPoint y: 428, distance: 68.1
click at [381, 382] on td "6043402732" at bounding box center [396, 368] width 95 height 91
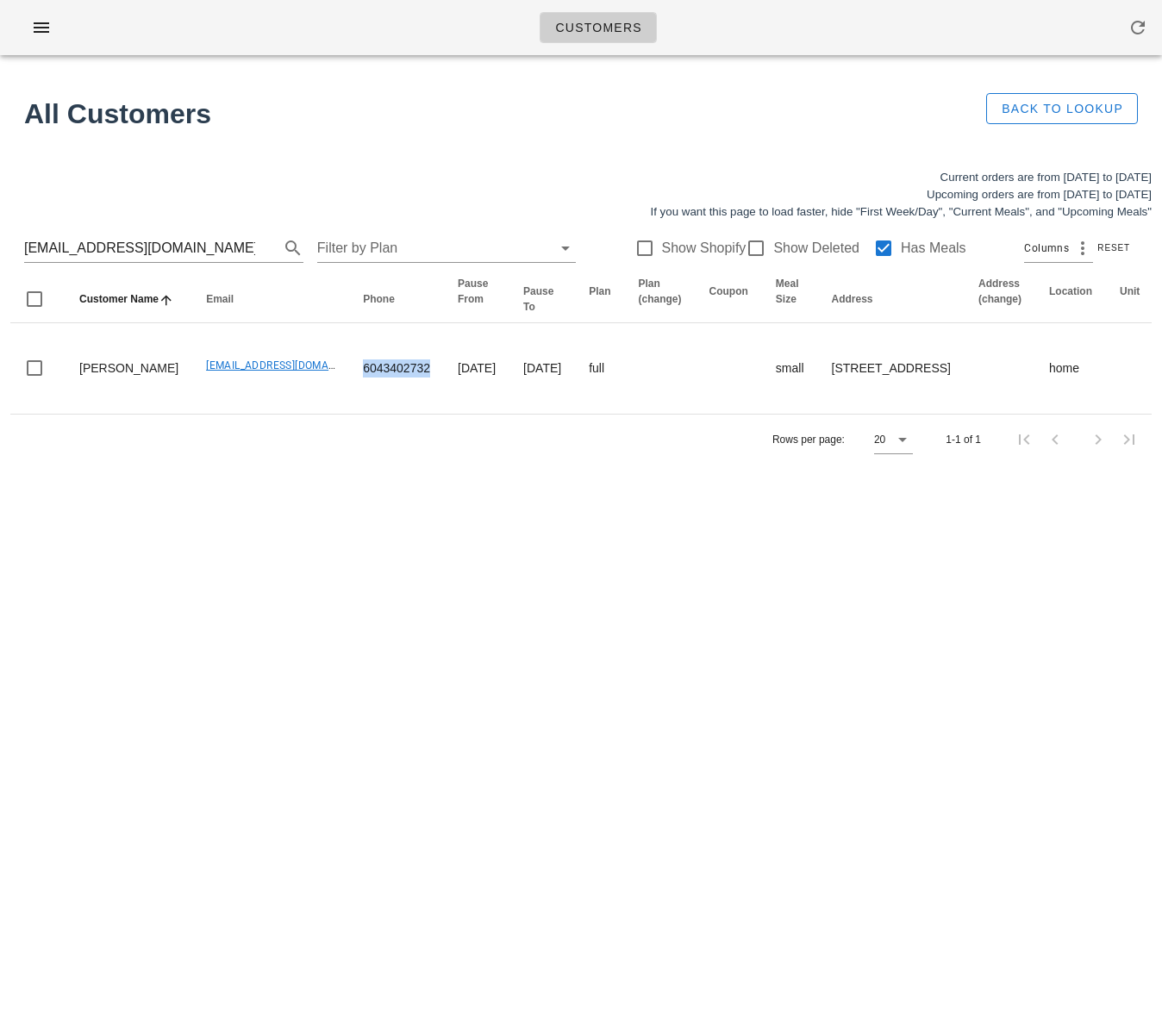
copy td "6043402732"
click at [358, 662] on div "Customers Found 1 customer All Customers Back to Lookup Current orders are from…" at bounding box center [581, 518] width 1162 height 1036
click at [259, 248] on button "Clear Search for customer" at bounding box center [269, 248] width 21 height 21
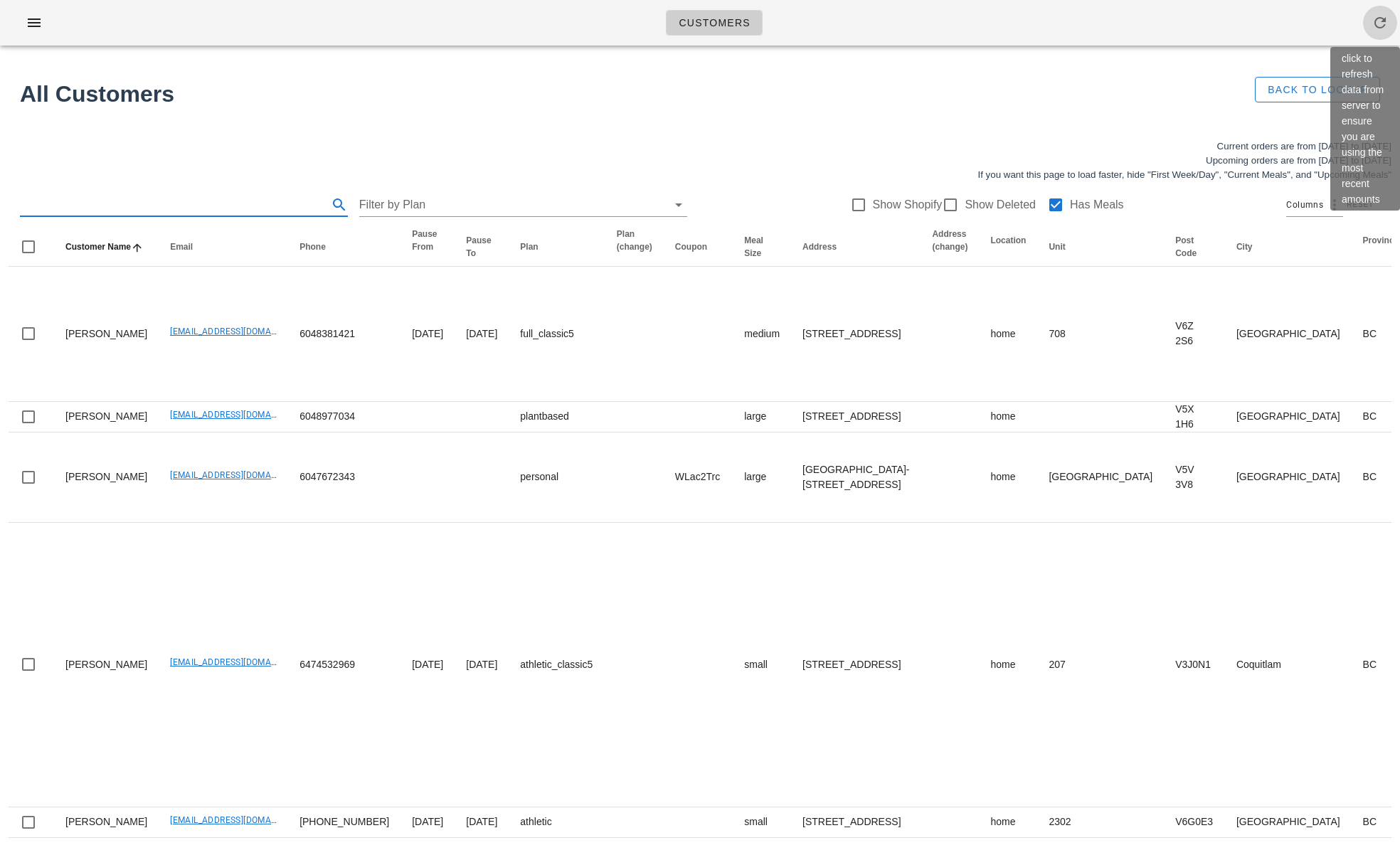
click at [958, 24] on icon "button" at bounding box center [1379, 22] width 17 height 17
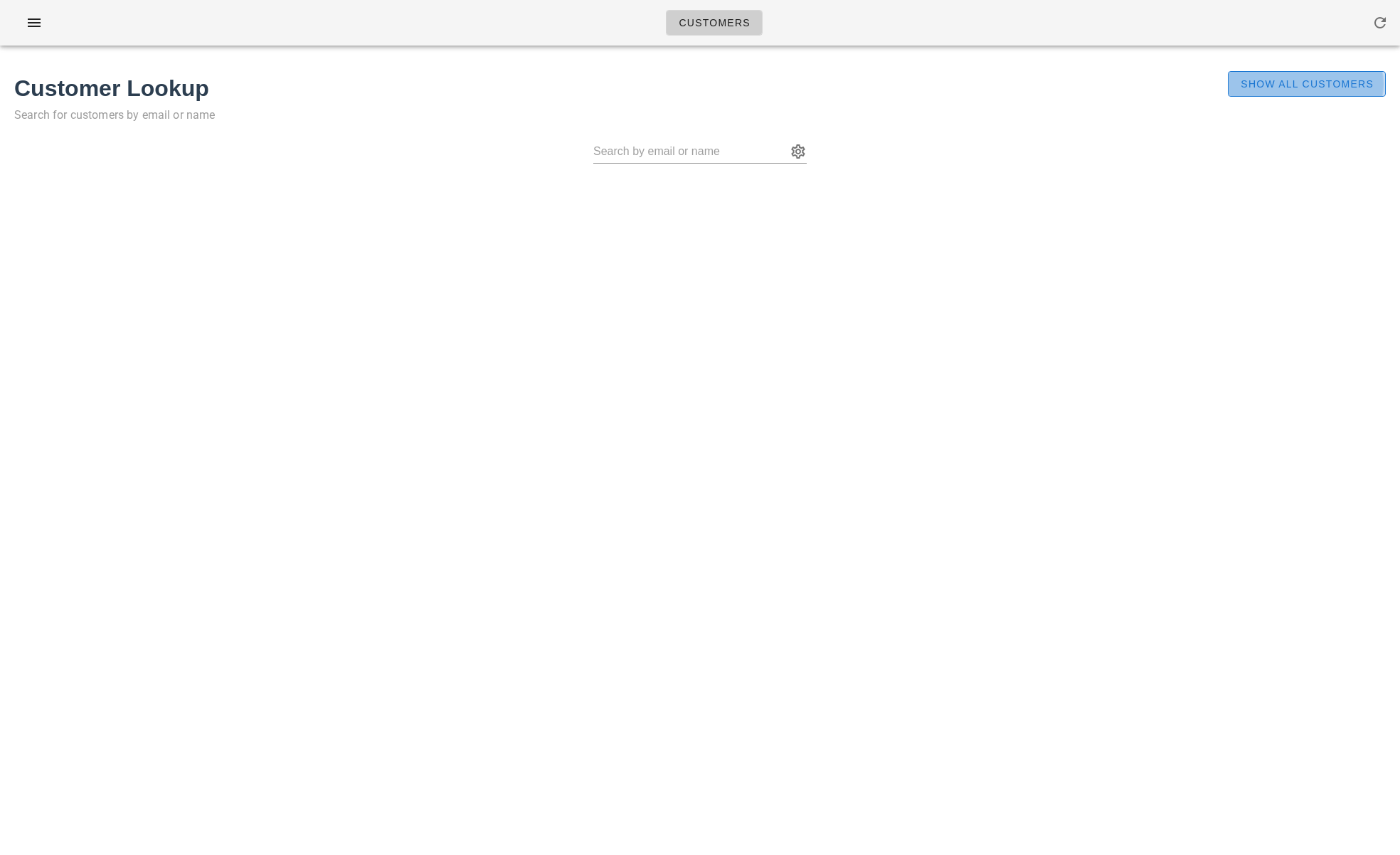
click at [1299, 80] on span "Show All Customers" at bounding box center [1307, 84] width 134 height 12
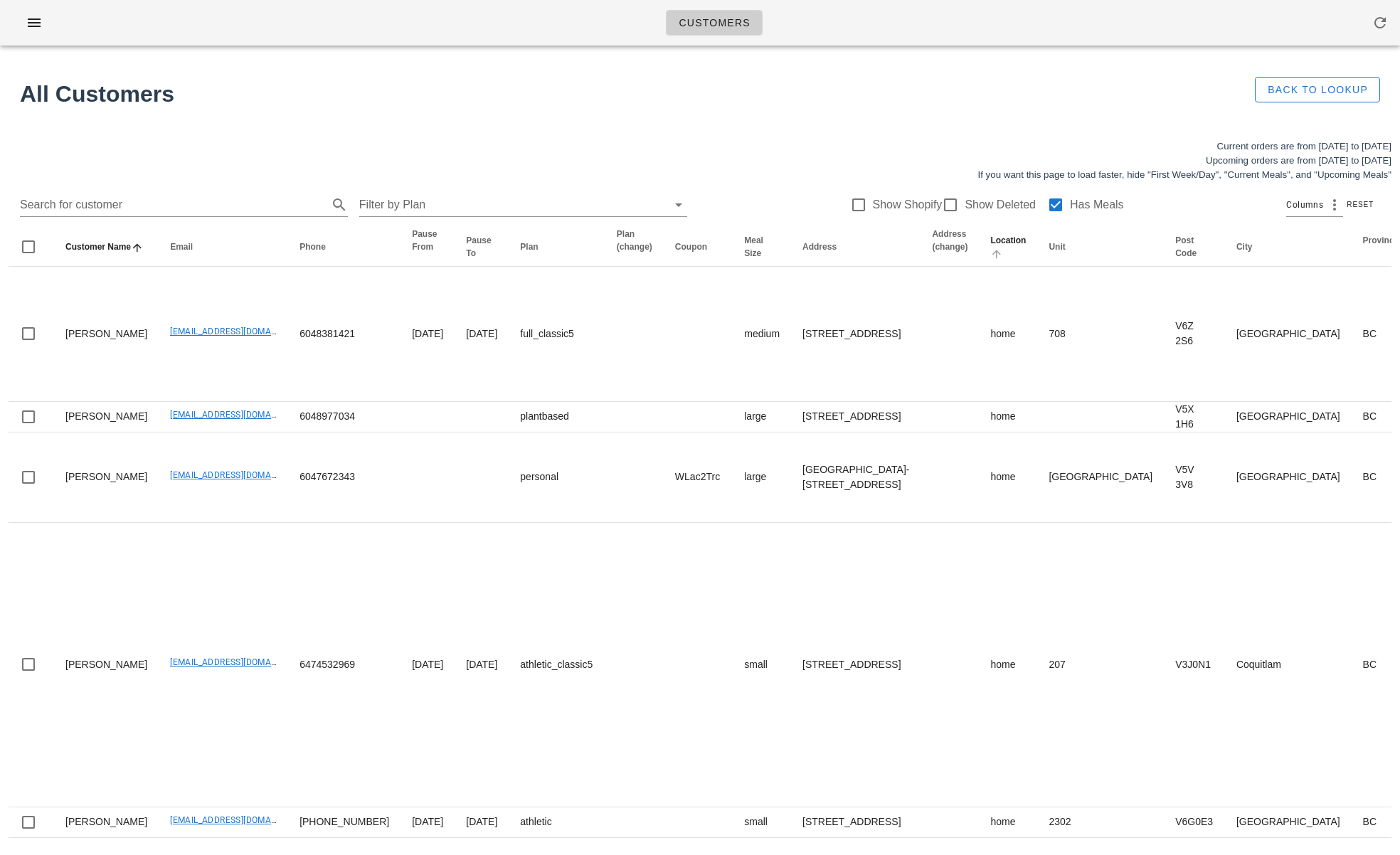
click at [979, 259] on th "Location" at bounding box center [1008, 247] width 59 height 39
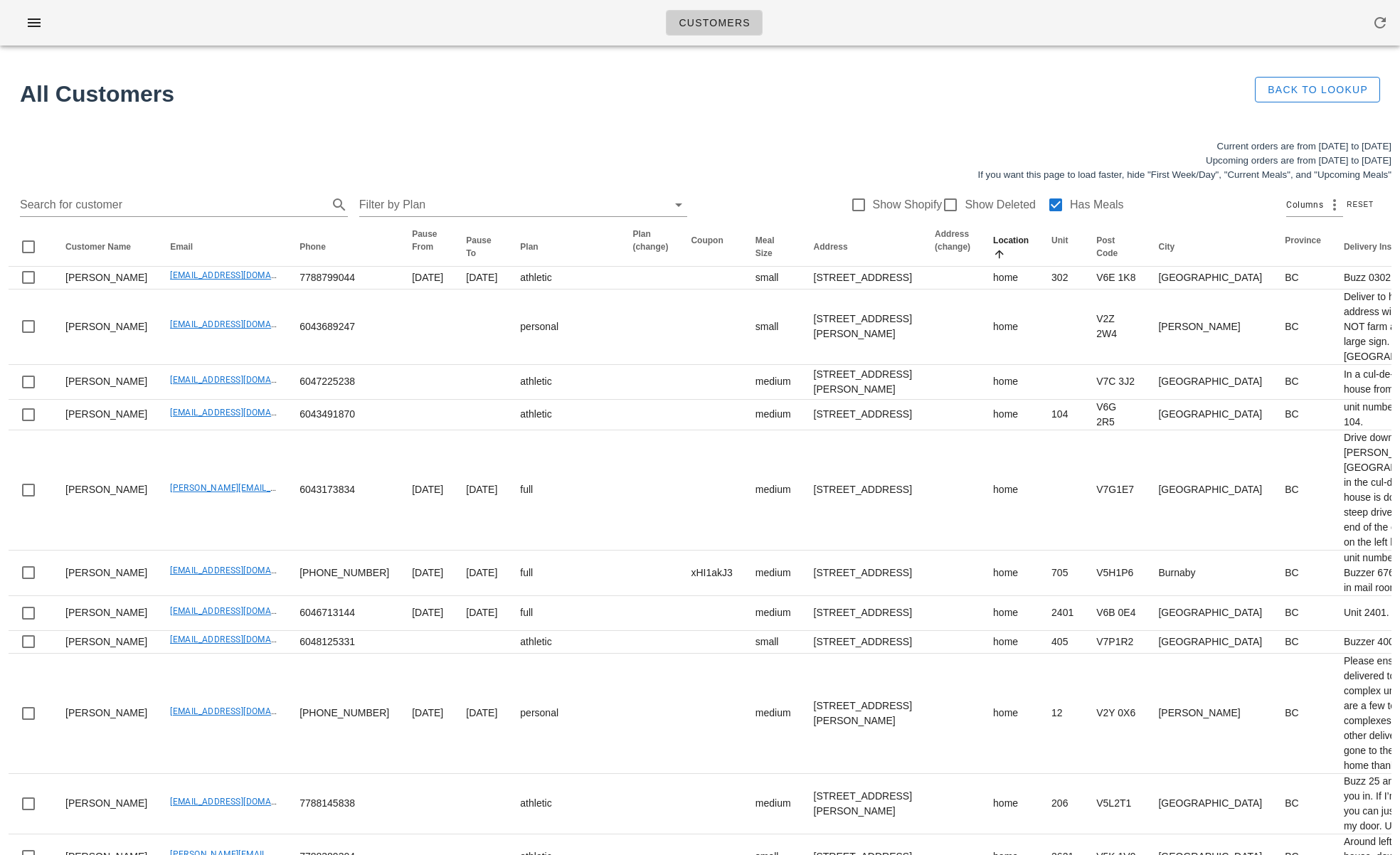
click at [993, 256] on icon "Location: Sorted ascending. Activate to sort descending." at bounding box center [999, 254] width 13 height 12
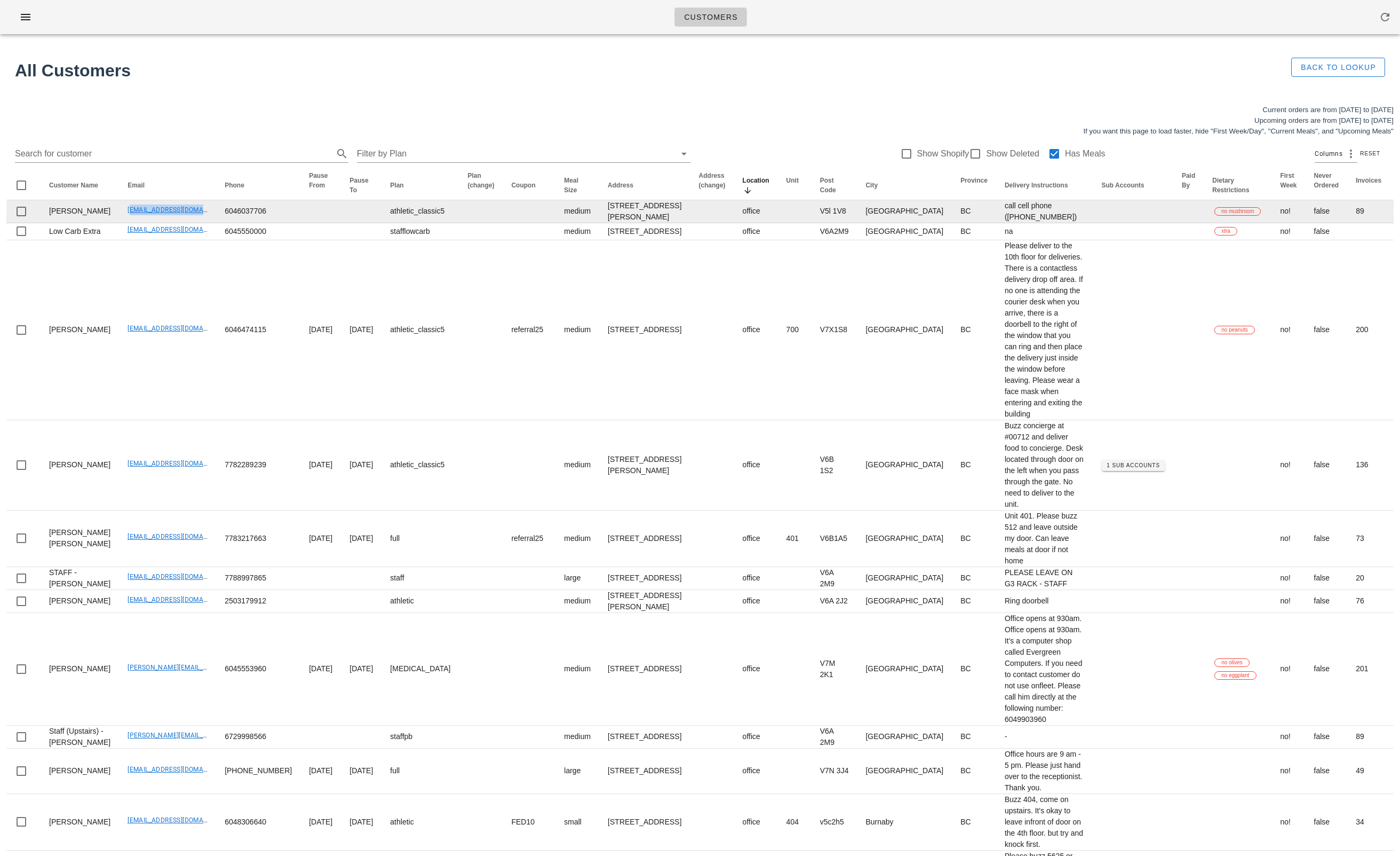
drag, startPoint x: 111, startPoint y: 237, endPoint x: 189, endPoint y: 238, distance: 78.0
click at [189, 223] on td "demerson83@gmail.com" at bounding box center [167, 211] width 97 height 23
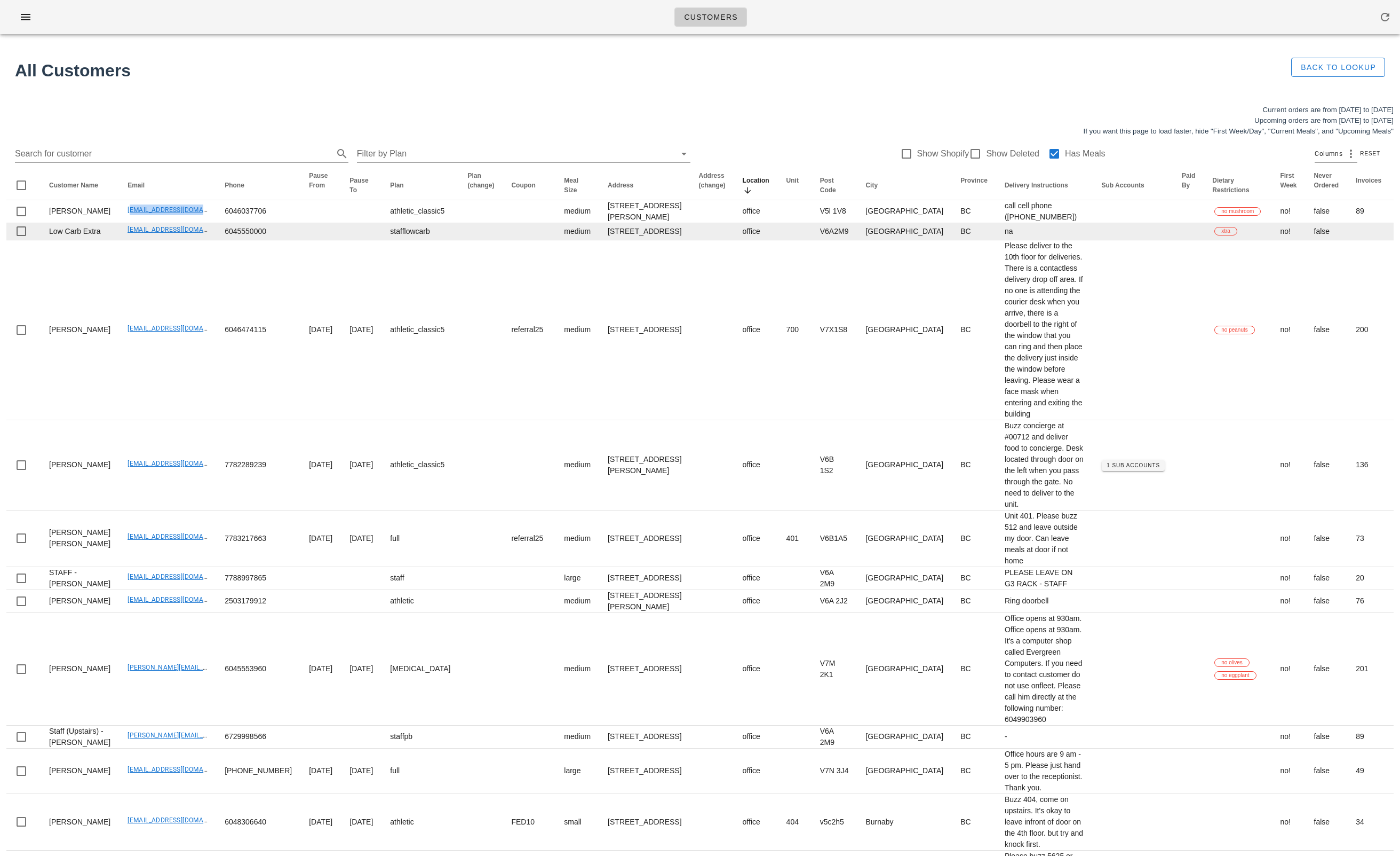
copy link "demerson83@gmail.com"
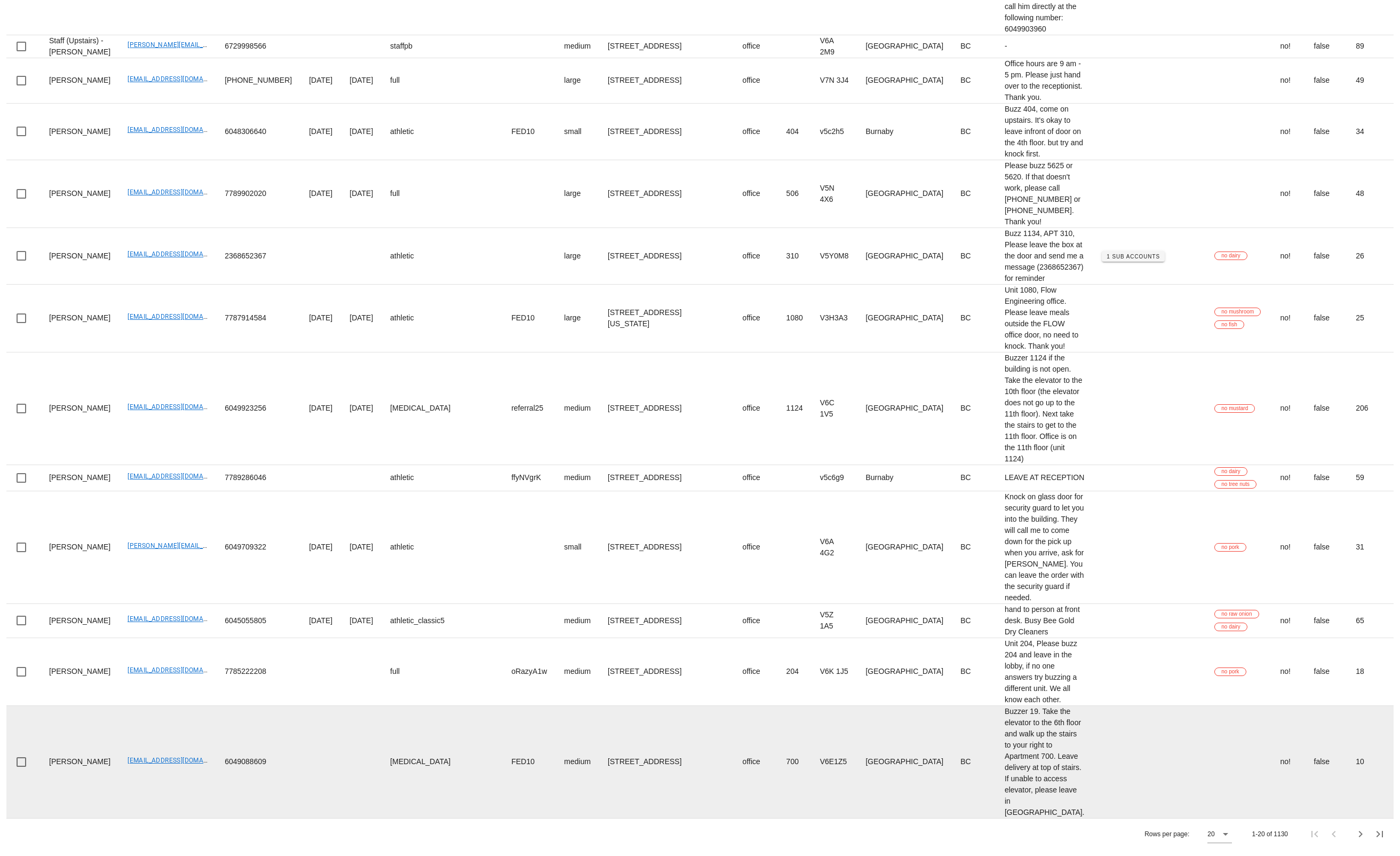
scroll to position [1820, 0]
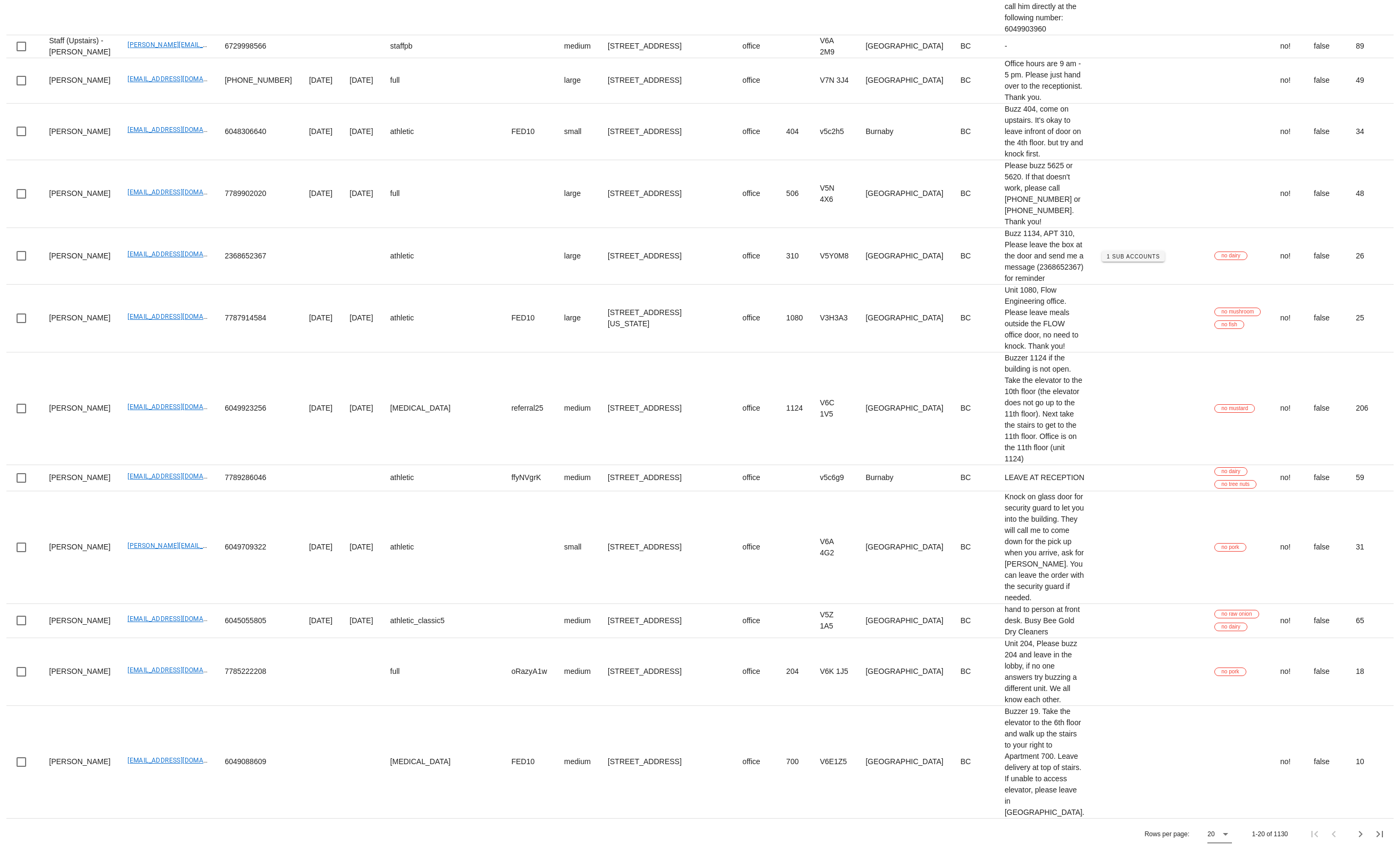
click at [1050, 641] on icon at bounding box center [1226, 834] width 13 height 13
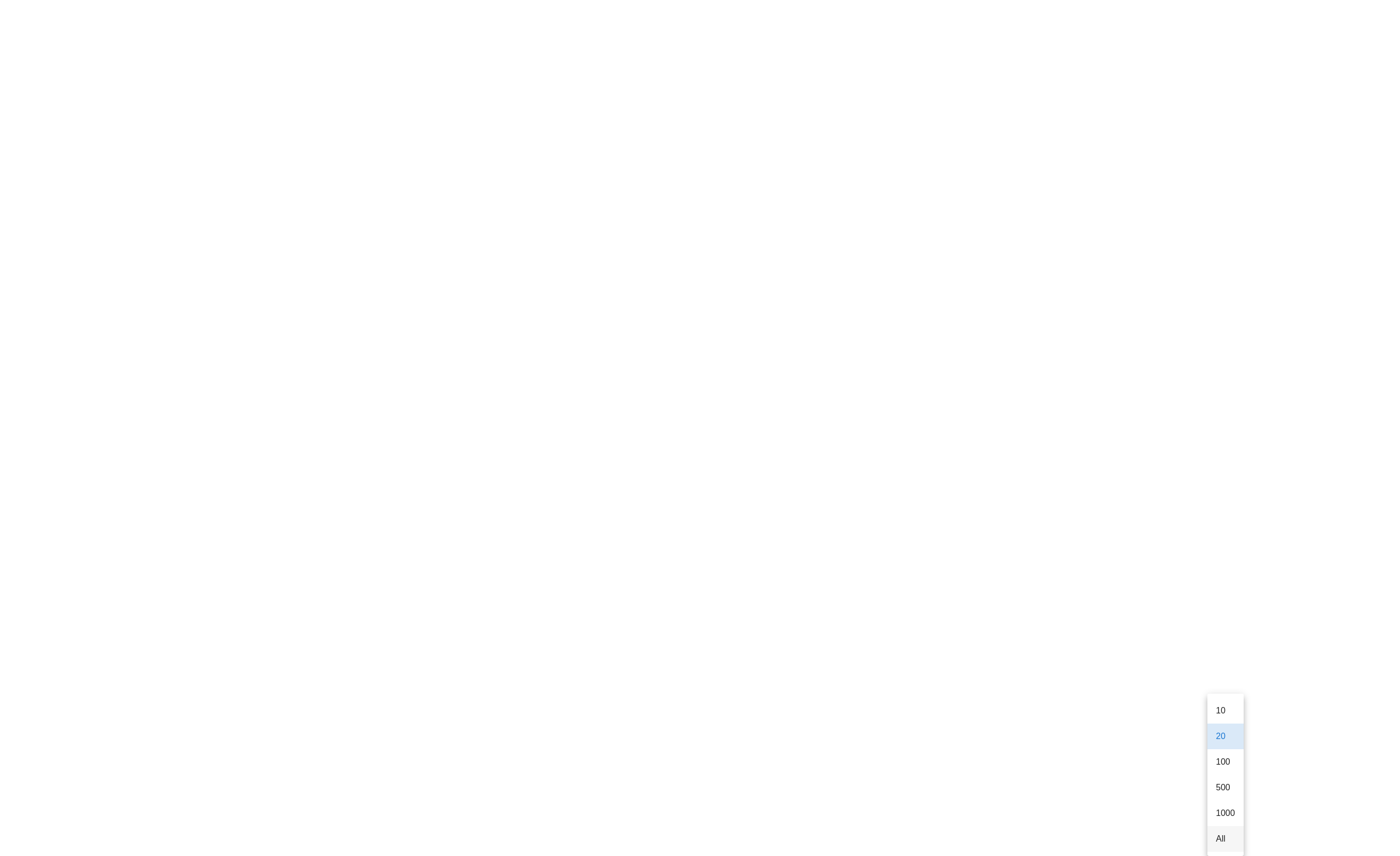
click at [1050, 641] on div "All" at bounding box center [1226, 839] width 19 height 10
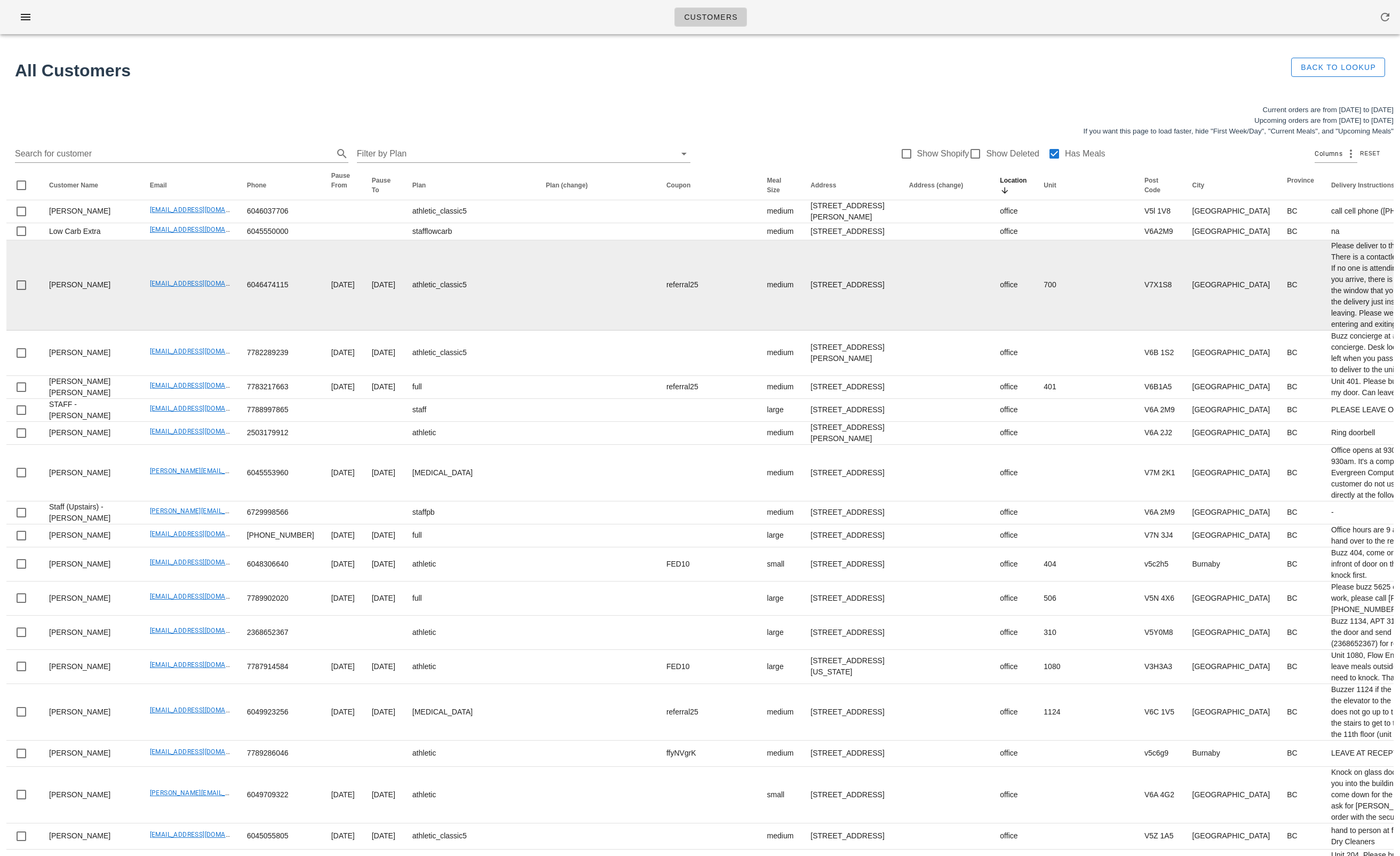
scroll to position [11, 0]
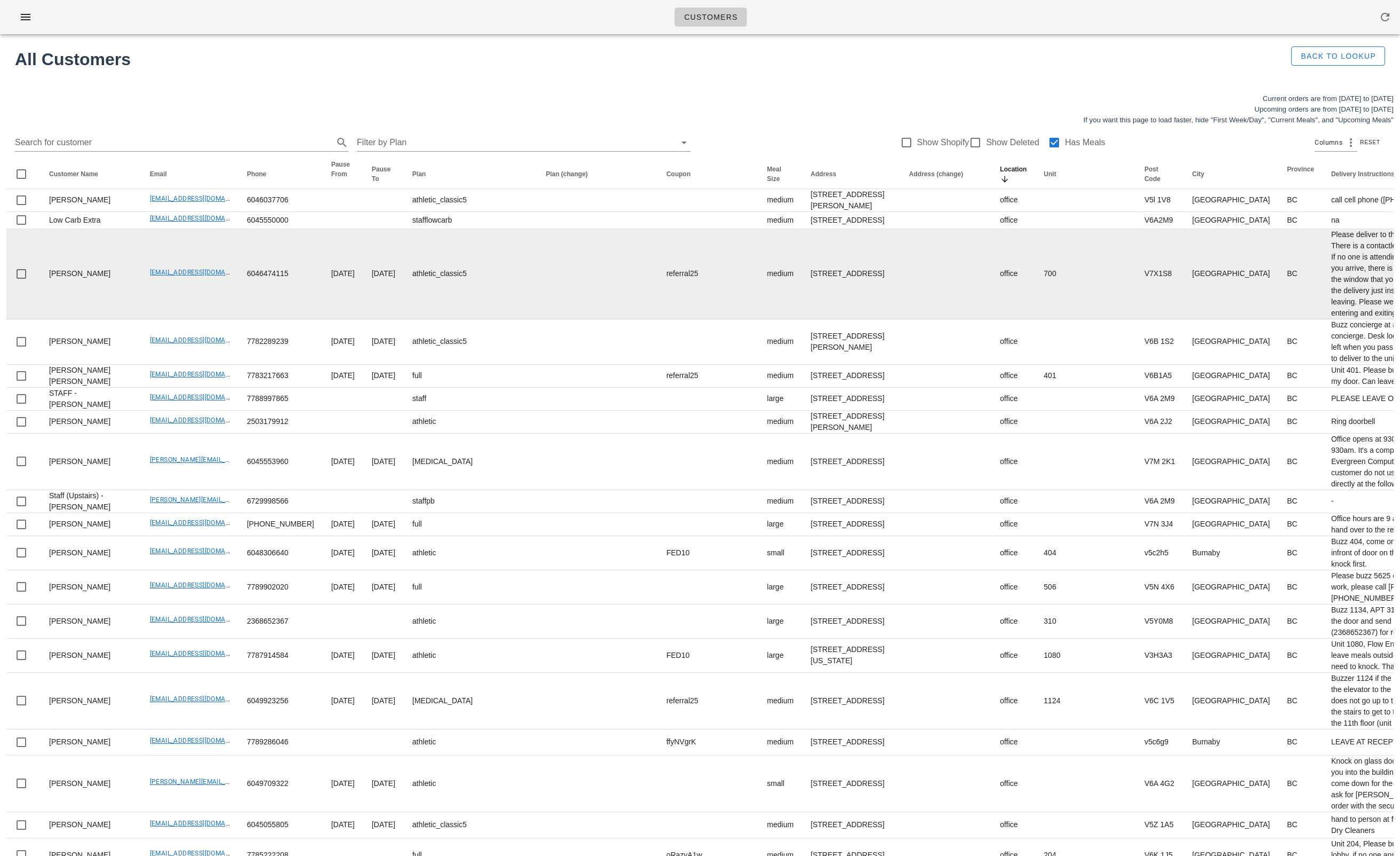
drag, startPoint x: 114, startPoint y: 330, endPoint x: 192, endPoint y: 332, distance: 78.0
click at [191, 319] on td "kb_library@yahoo.ca" at bounding box center [190, 274] width 97 height 90
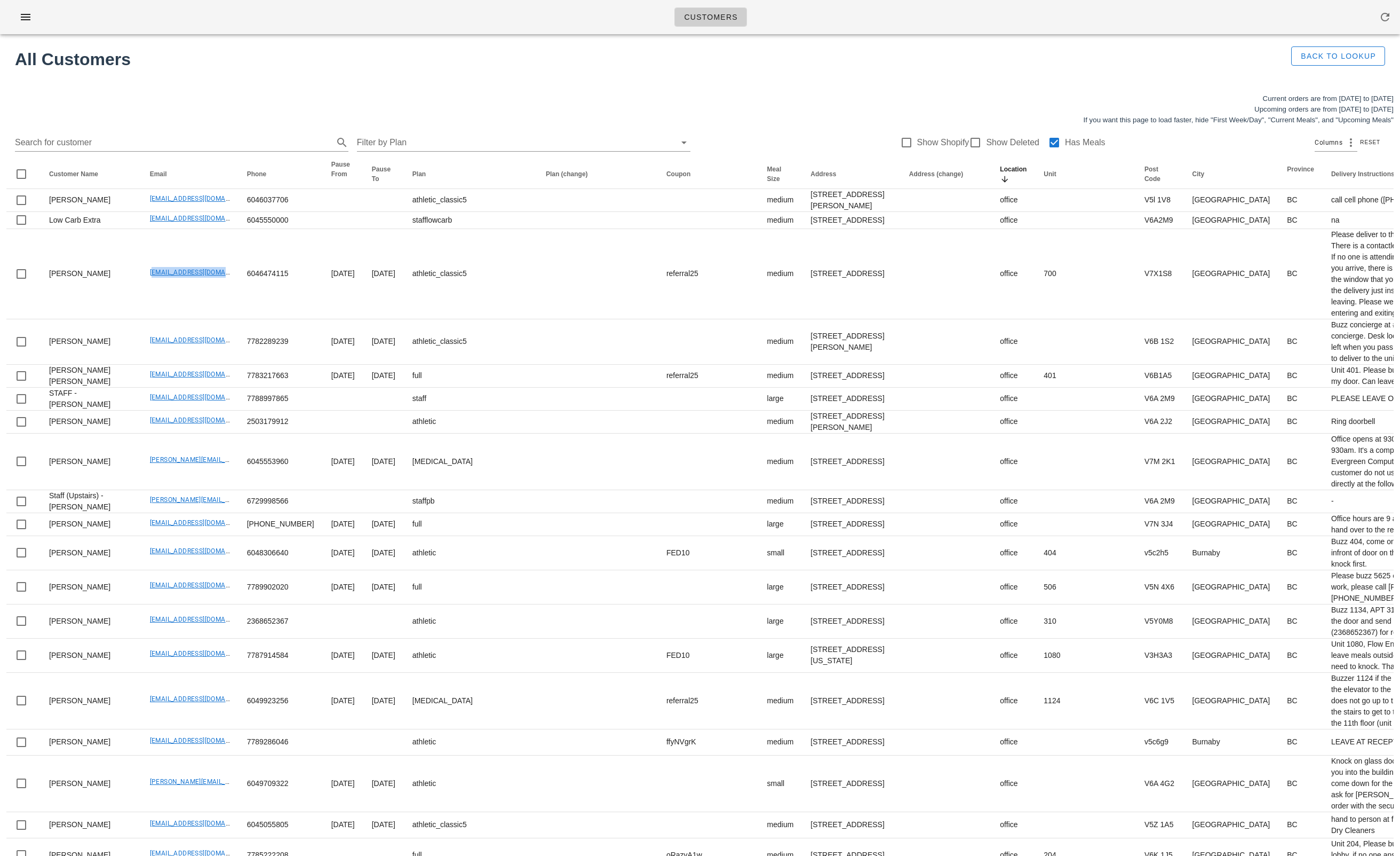
copy link "kb_library@yahoo.ca"
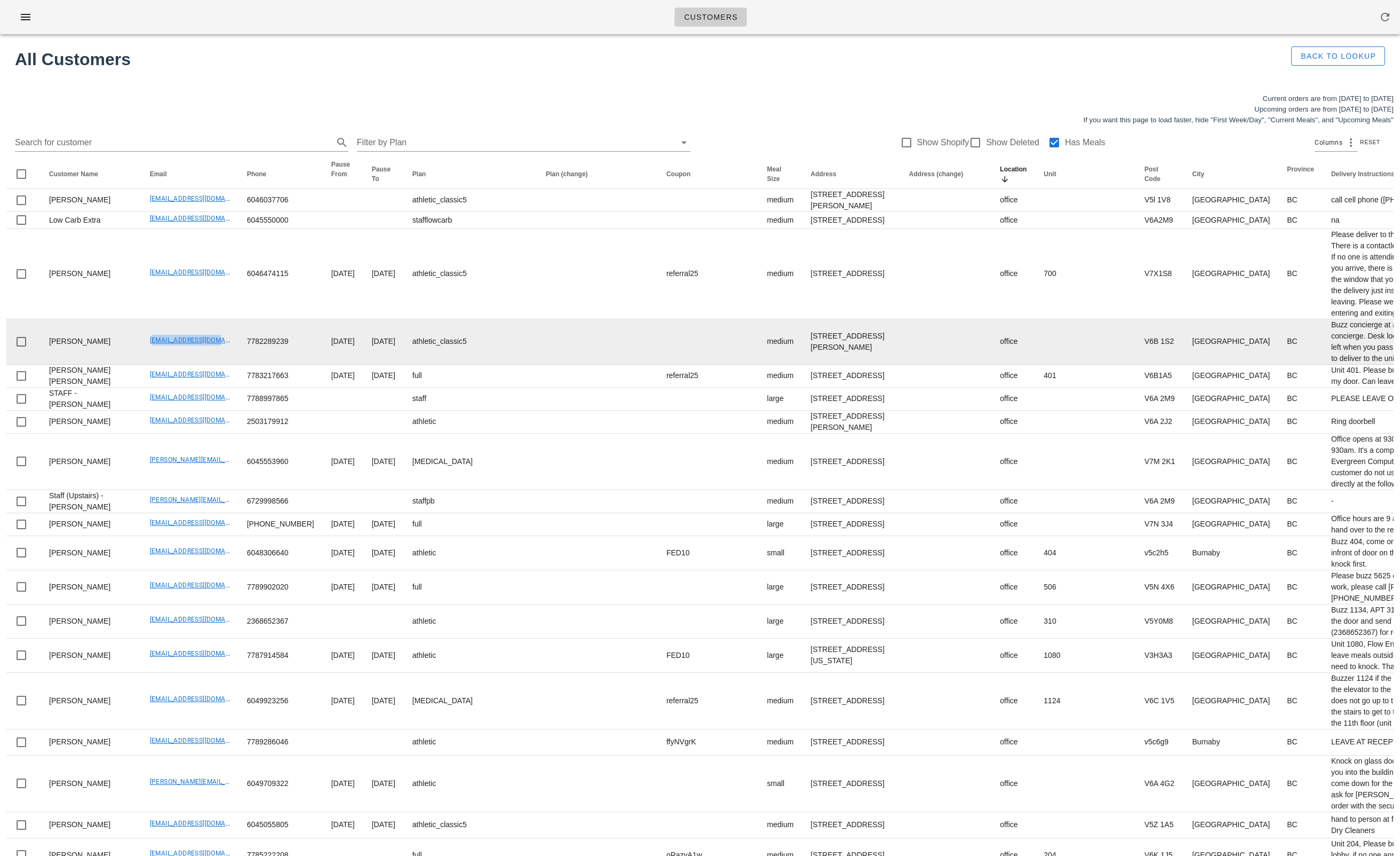
drag, startPoint x: 142, startPoint y: 405, endPoint x: 193, endPoint y: 405, distance: 51.0
click at [192, 365] on td "arwdufour@yahoo.ca" at bounding box center [190, 342] width 97 height 45
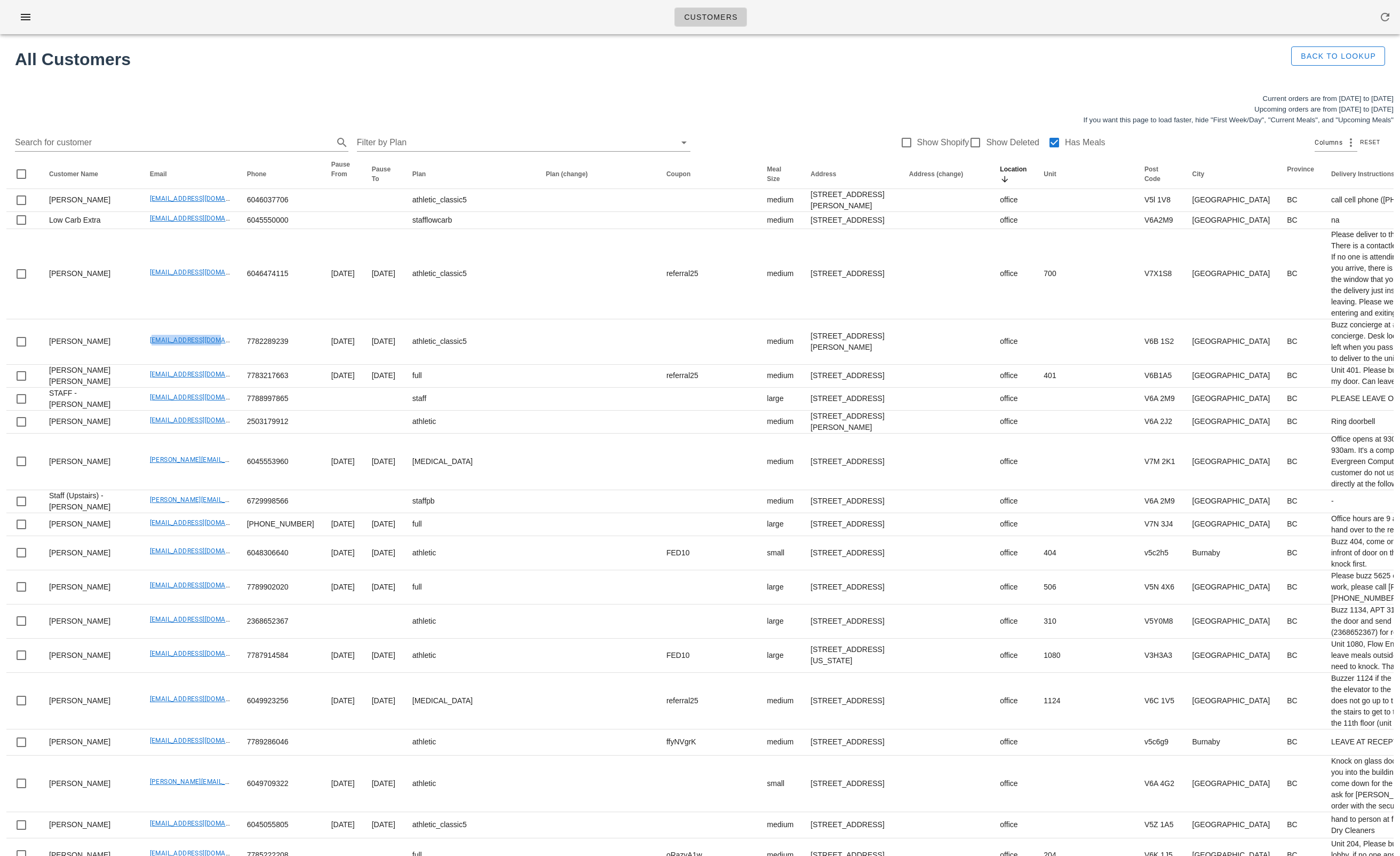
copy link "arwdufour@yahoo.ca"
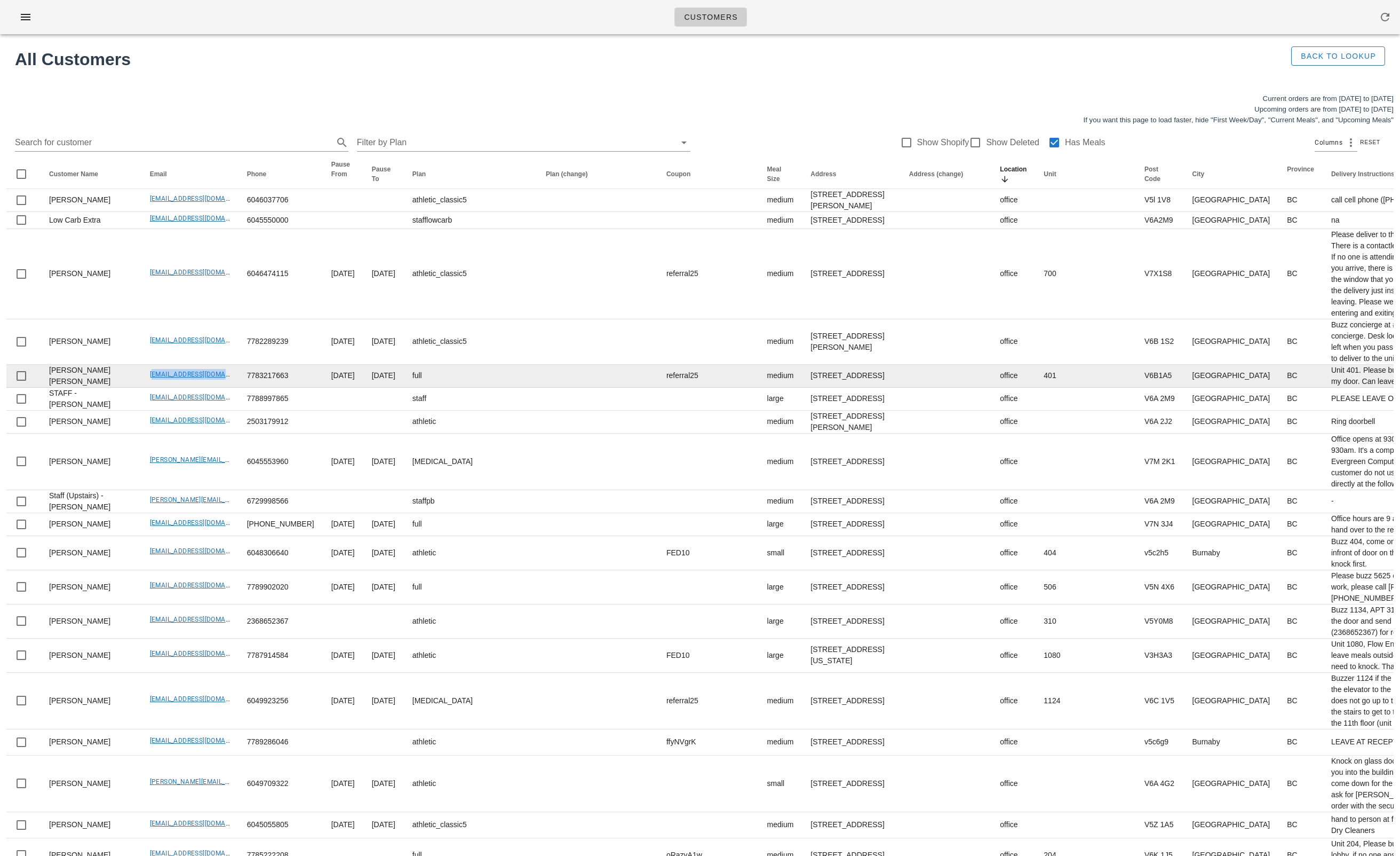
click at [192, 387] on td "thirstyrobot@gmail.com" at bounding box center [190, 376] width 97 height 23
copy link "thirstyrobot@gmail.com"
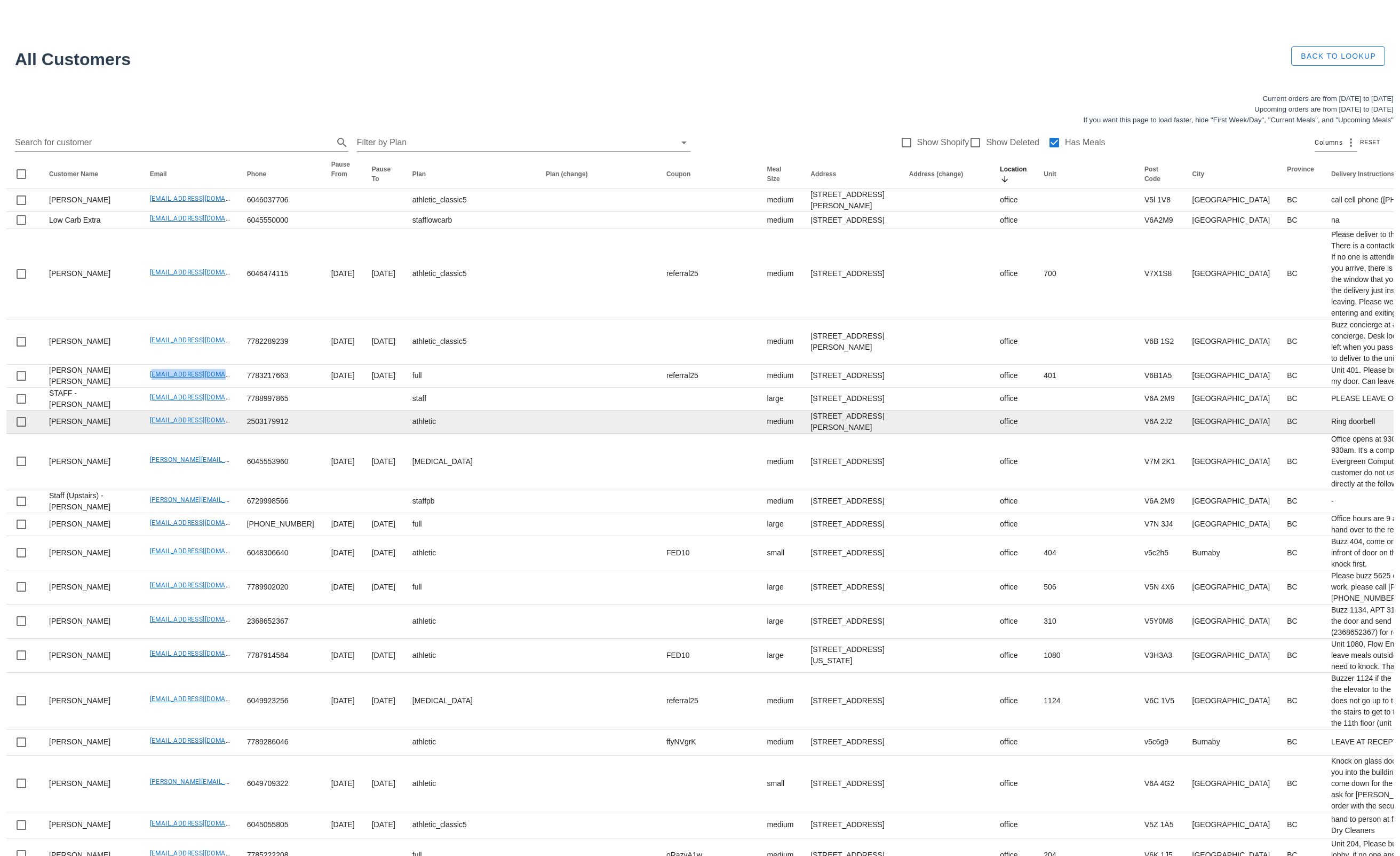
scroll to position [48, 0]
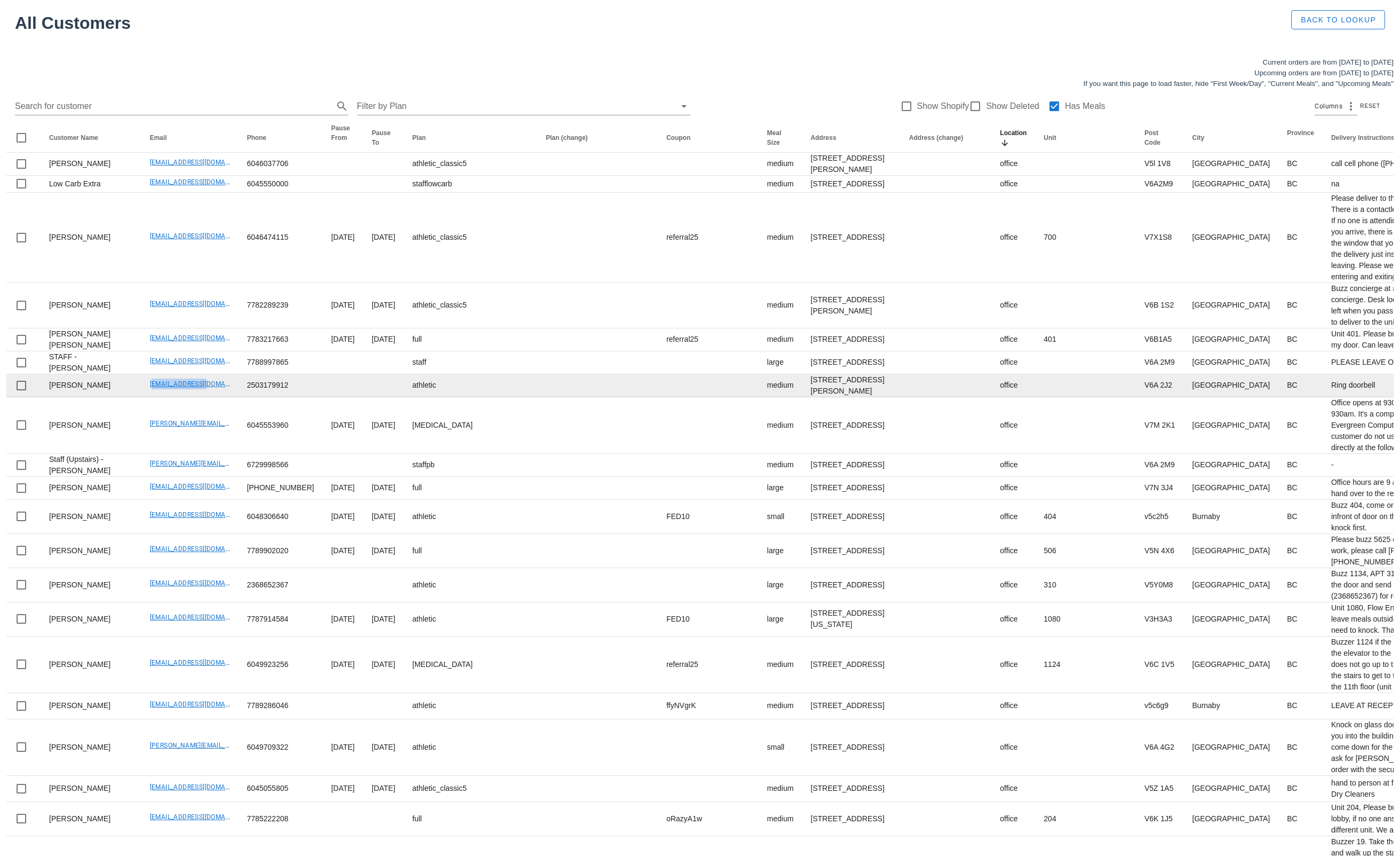
drag, startPoint x: 116, startPoint y: 496, endPoint x: 178, endPoint y: 496, distance: 62.0
click at [178, 397] on td "bob_cao@live.ca" at bounding box center [190, 386] width 97 height 23
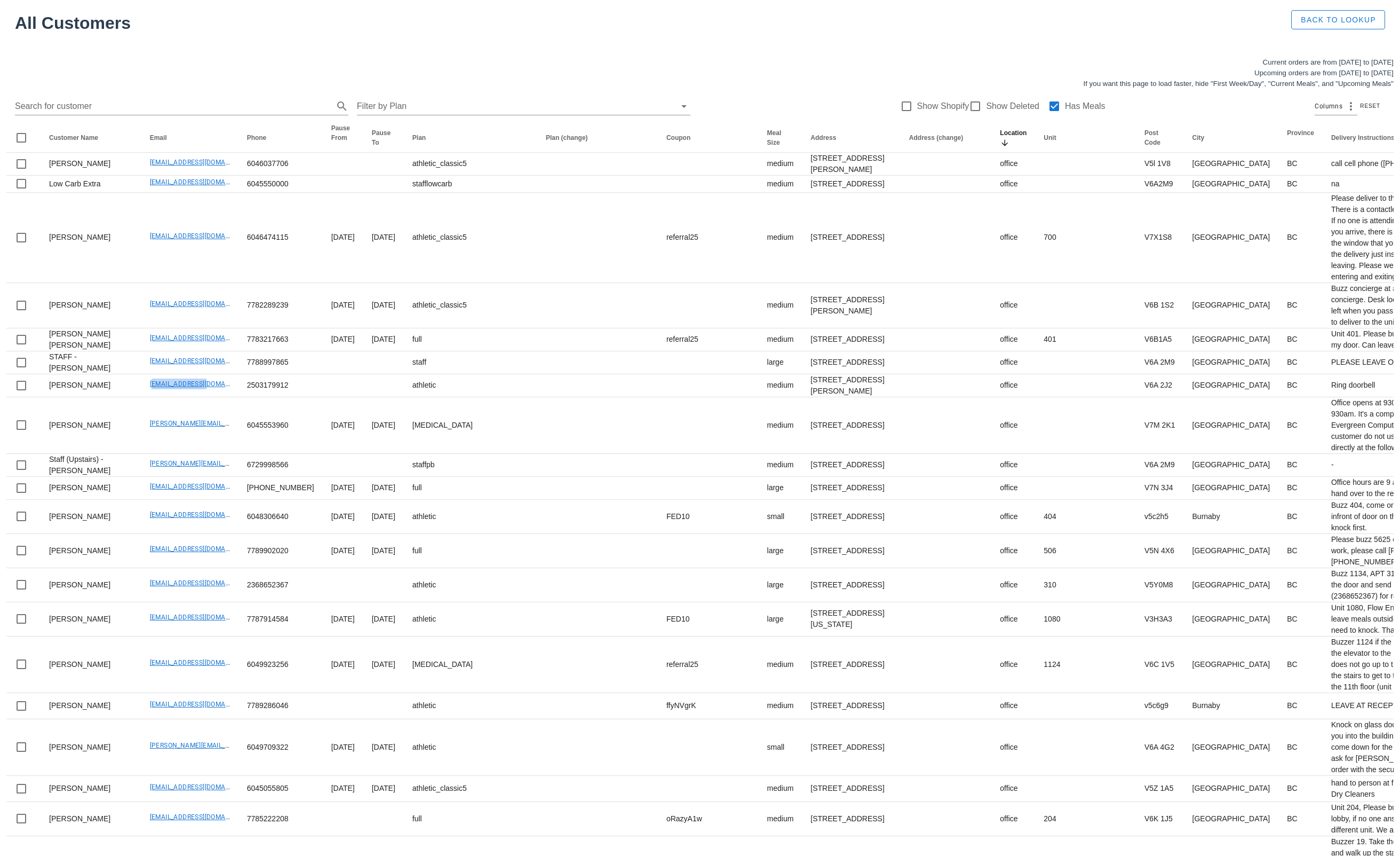
copy link "bob_cao@live.ca"
click at [157, 108] on input "Search for customer" at bounding box center [173, 106] width 317 height 17
paste input "bob_cao@live.ca"
type input "bob_cao@live.ca"
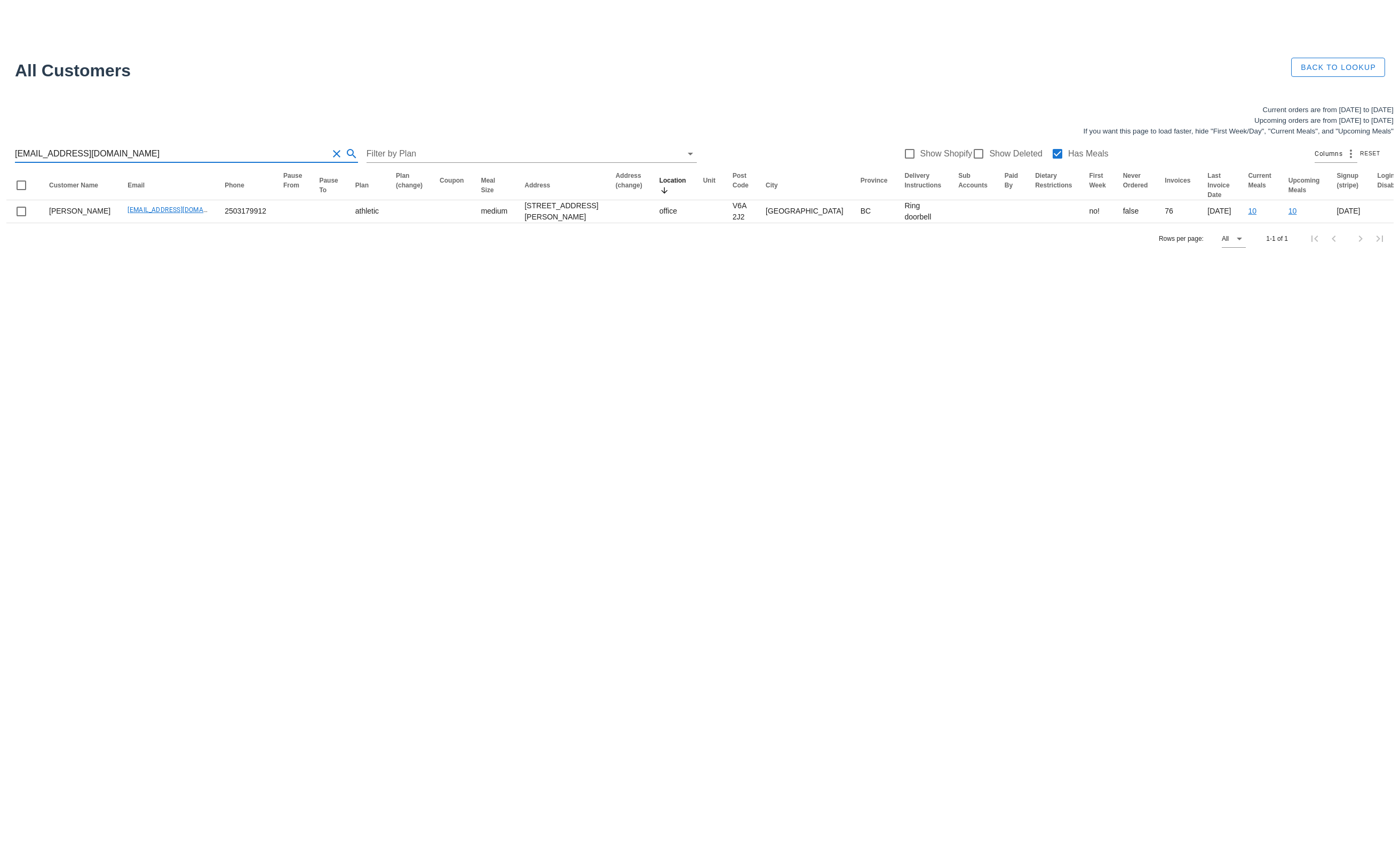
click at [330, 150] on button "Clear Search for customer" at bounding box center [337, 153] width 13 height 13
type input "calvinofvancouver@gmail.com"
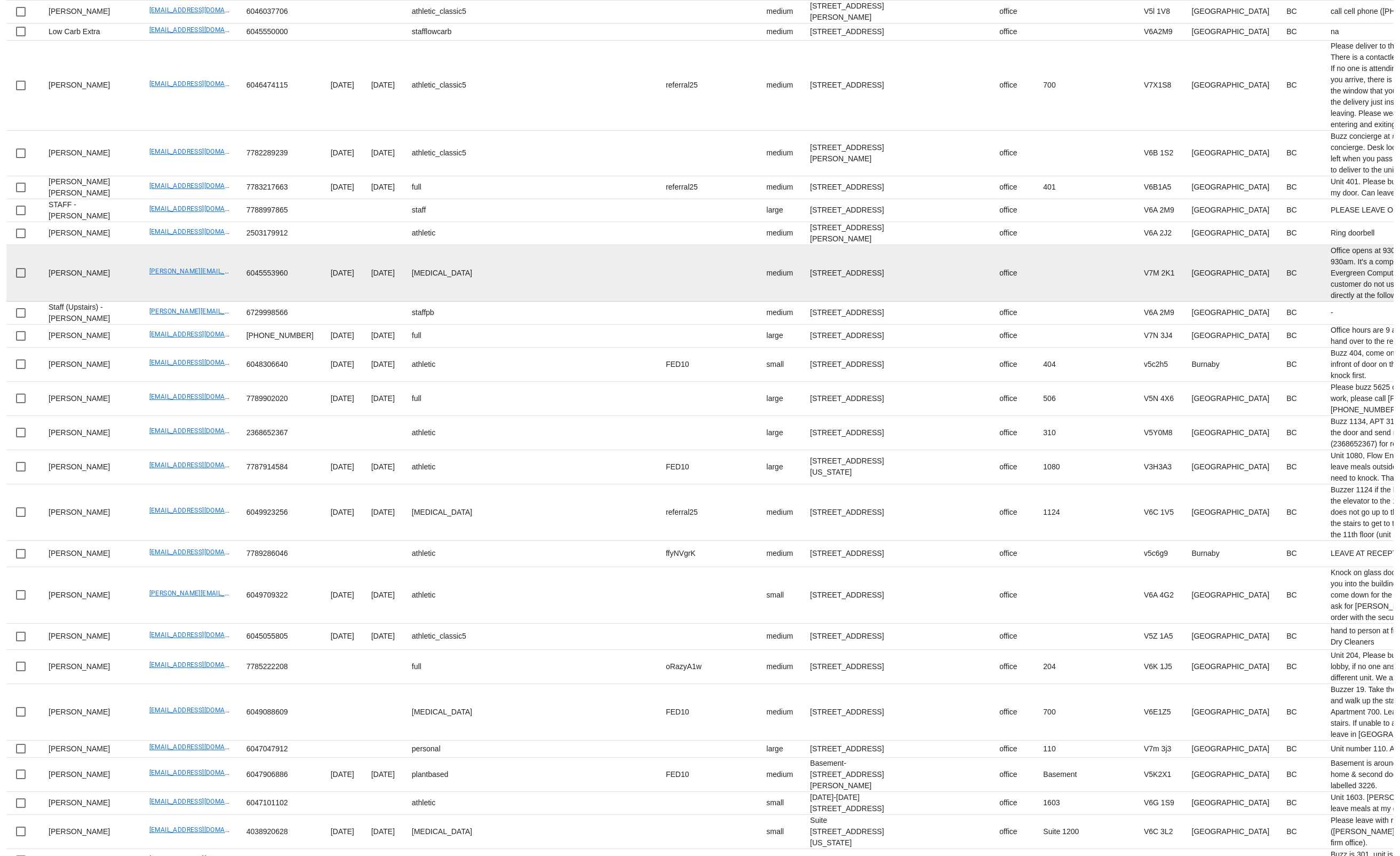
scroll to position [203, 0]
drag, startPoint x: 194, startPoint y: 384, endPoint x: 201, endPoint y: 384, distance: 7.0
click at [199, 298] on td "neil@evergreencomputers.ca" at bounding box center [189, 270] width 97 height 56
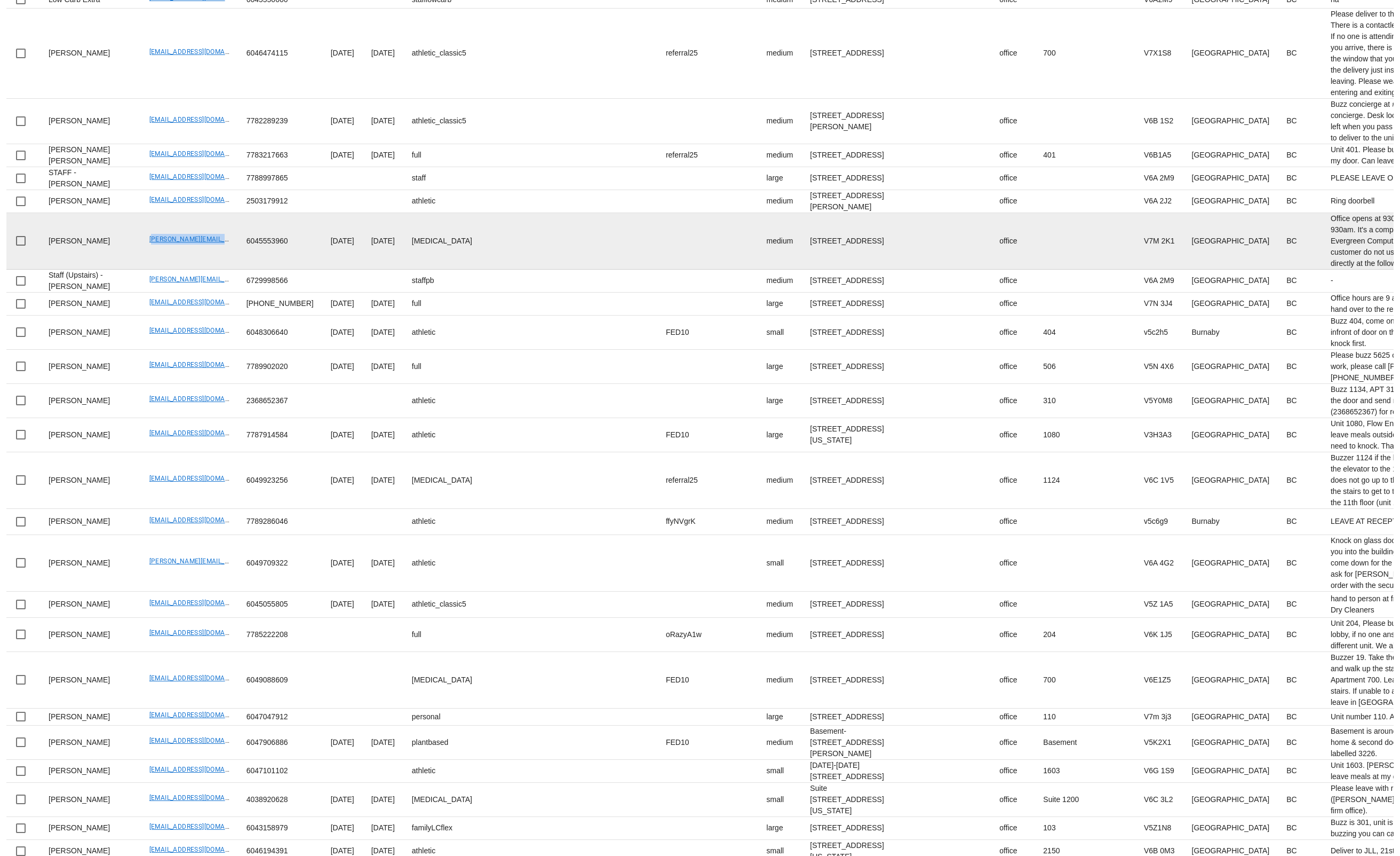
scroll to position [236, 0]
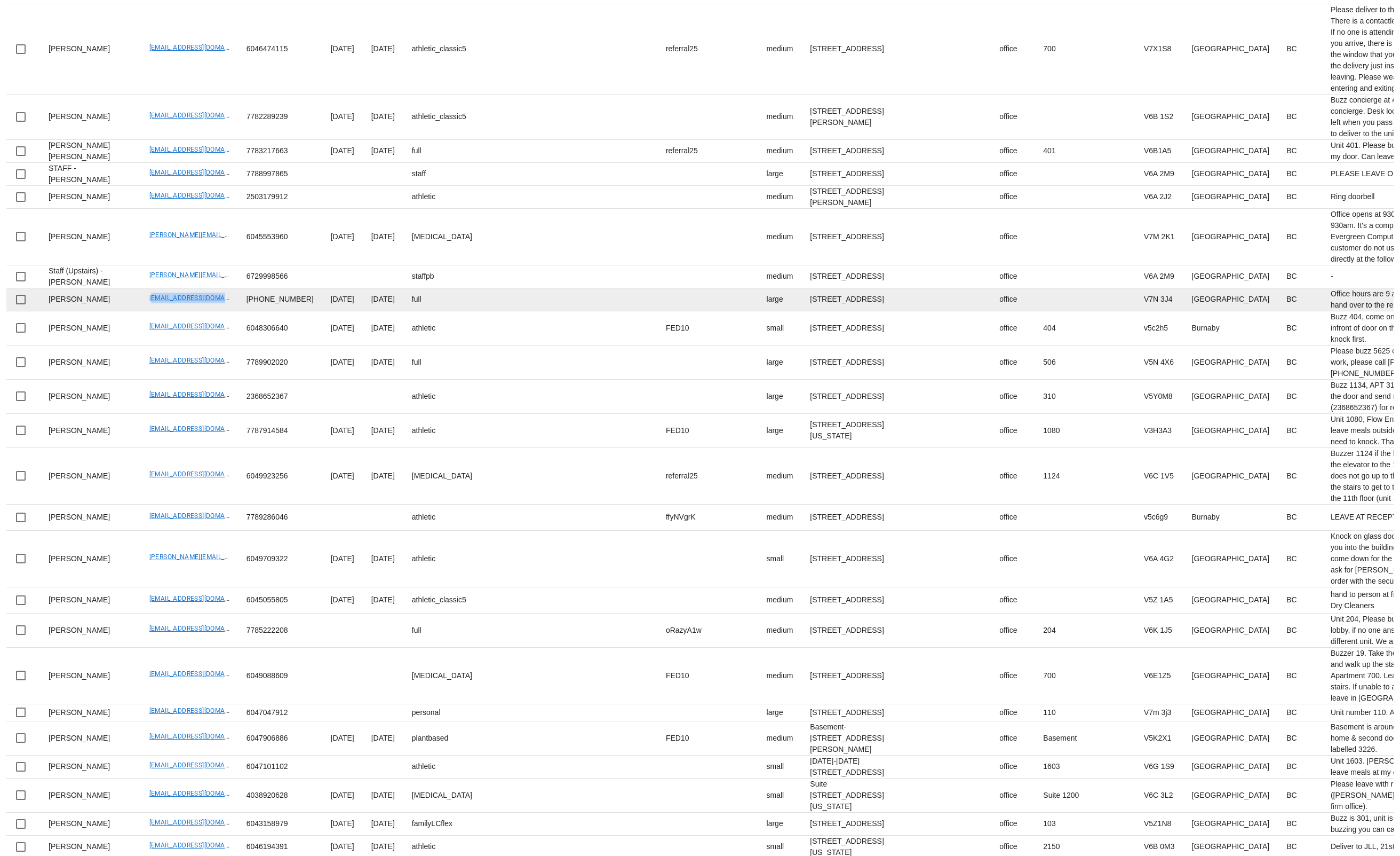
drag, startPoint x: 118, startPoint y: 447, endPoint x: 198, endPoint y: 456, distance: 80.5
click at [199, 311] on td "iainedmonds@gmail.com" at bounding box center [189, 300] width 97 height 23
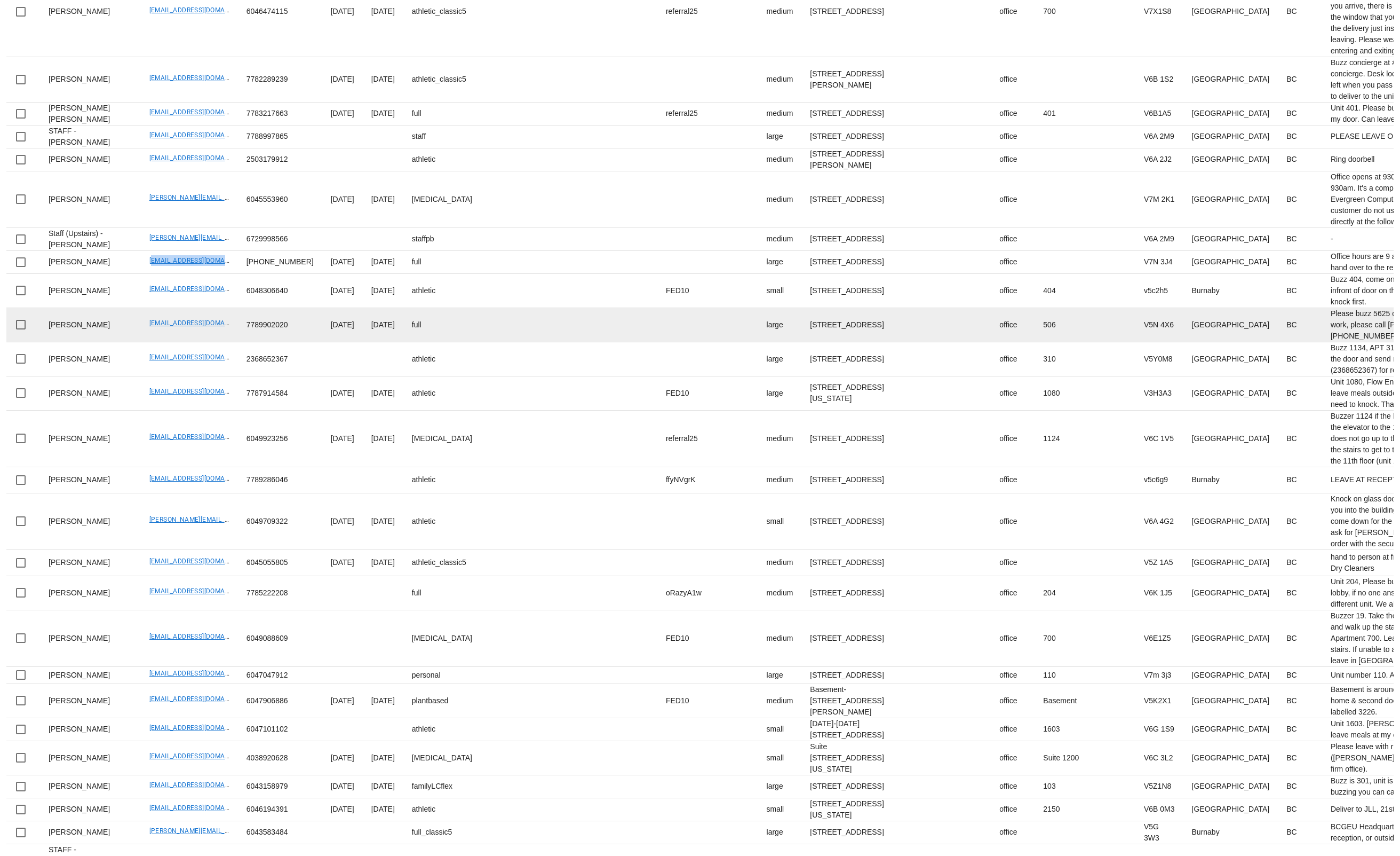
scroll to position [281, 0]
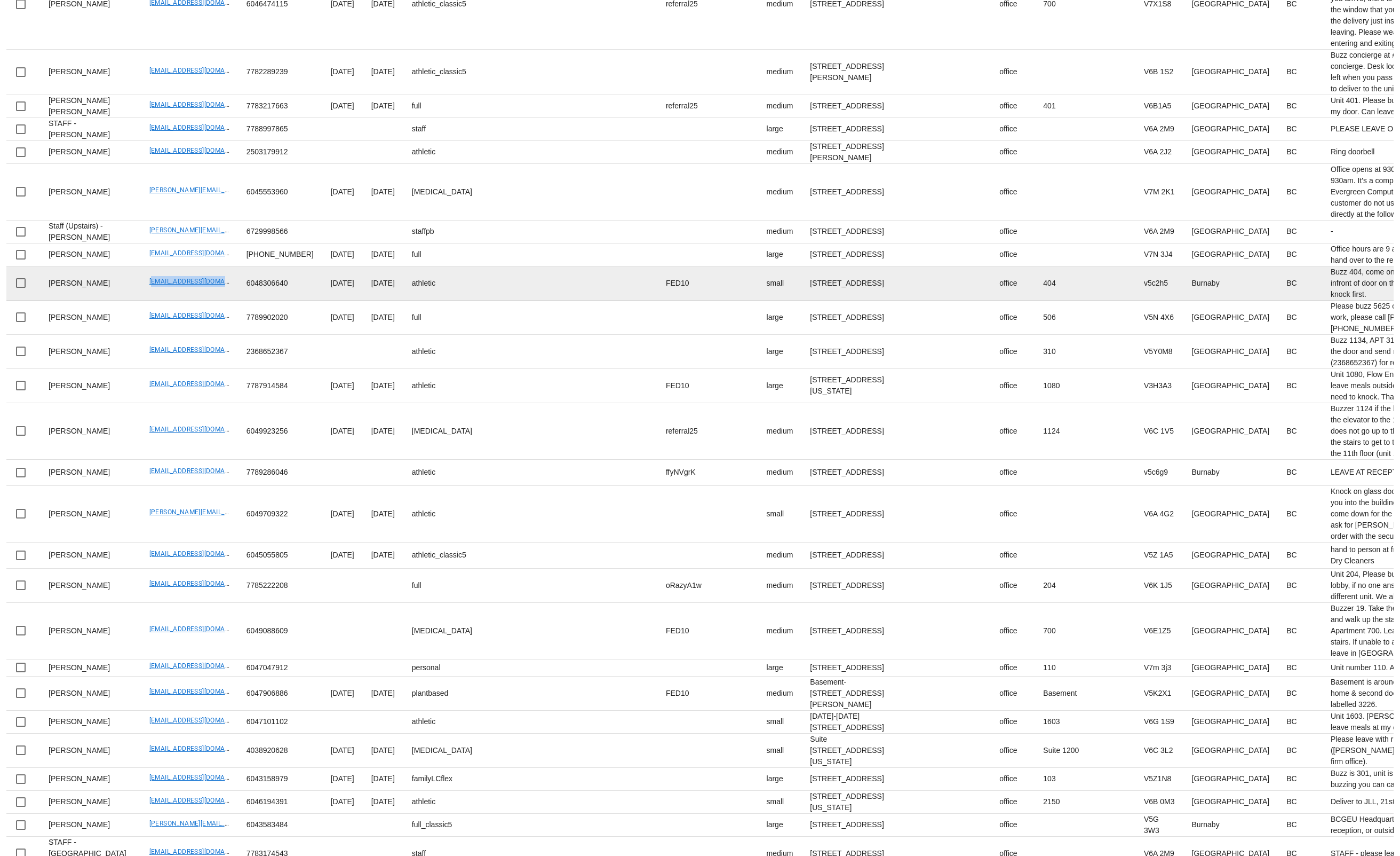
drag, startPoint x: 118, startPoint y: 454, endPoint x: 208, endPoint y: 457, distance: 90.0
click at [204, 301] on td "grant.ferdinands@gmail.com" at bounding box center [189, 283] width 97 height 34
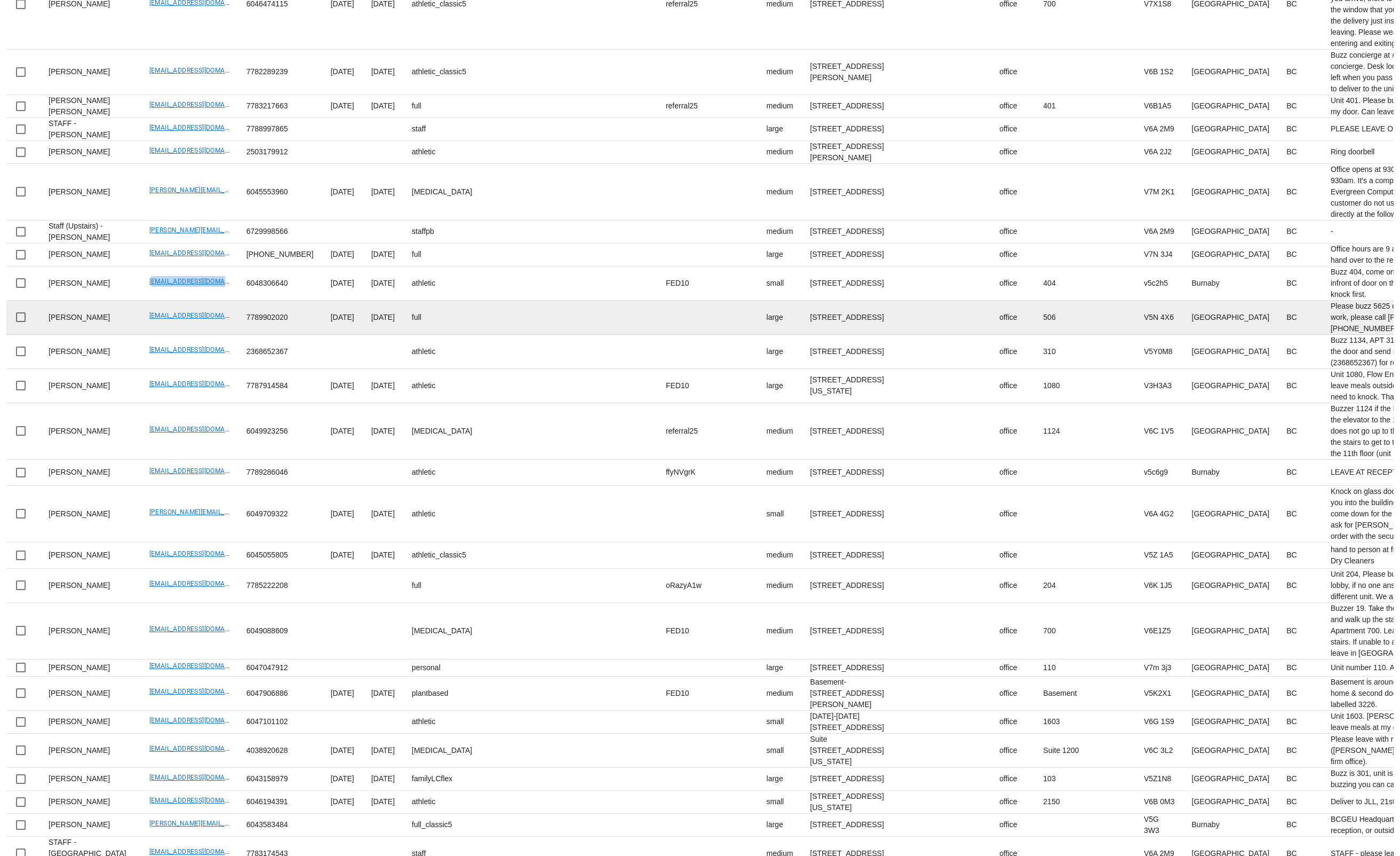
scroll to position [318, 0]
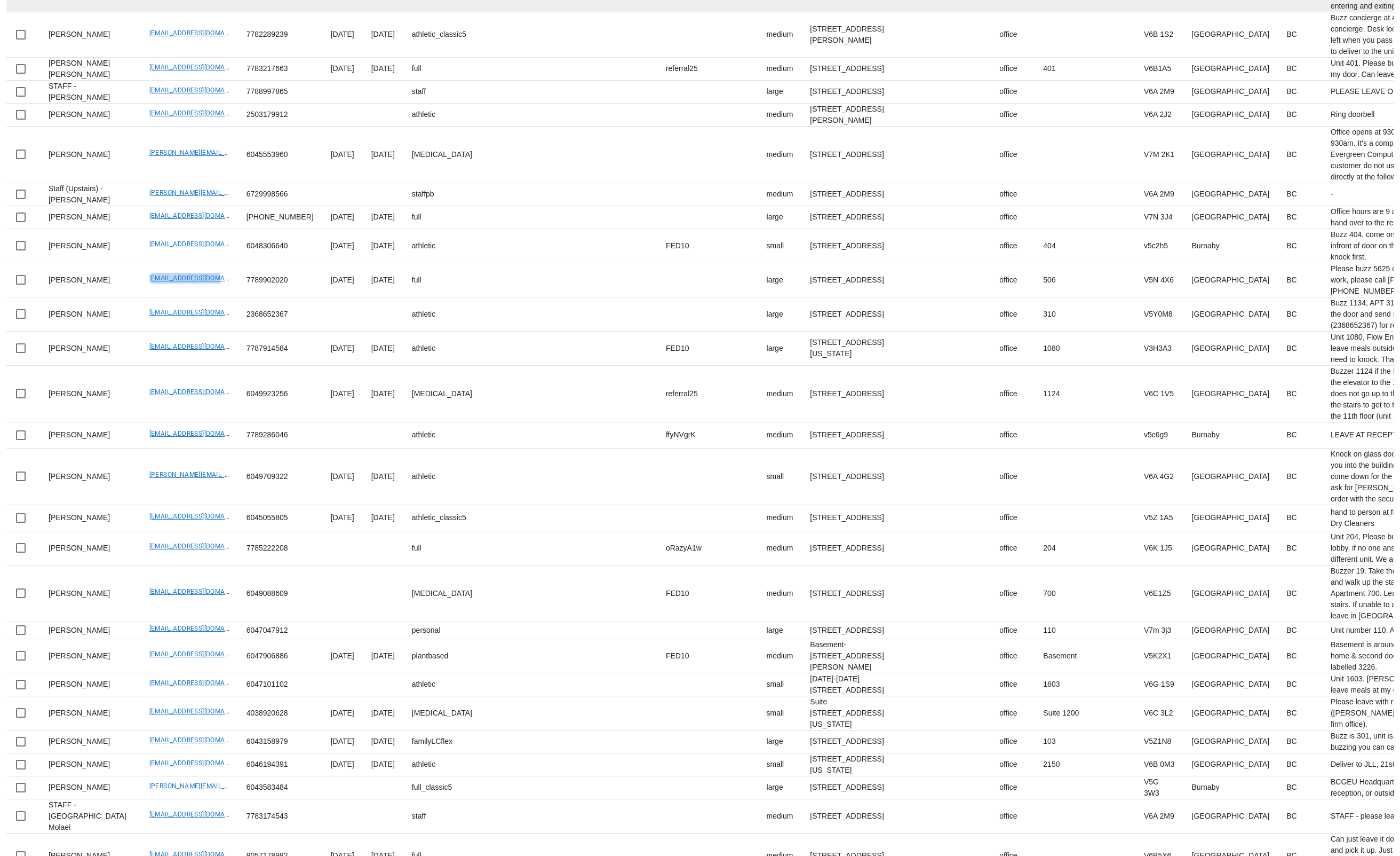
drag, startPoint x: 111, startPoint y: 469, endPoint x: 273, endPoint y: 2, distance: 494.3
click at [204, 297] on td "btong604@gmail.com" at bounding box center [189, 280] width 97 height 34
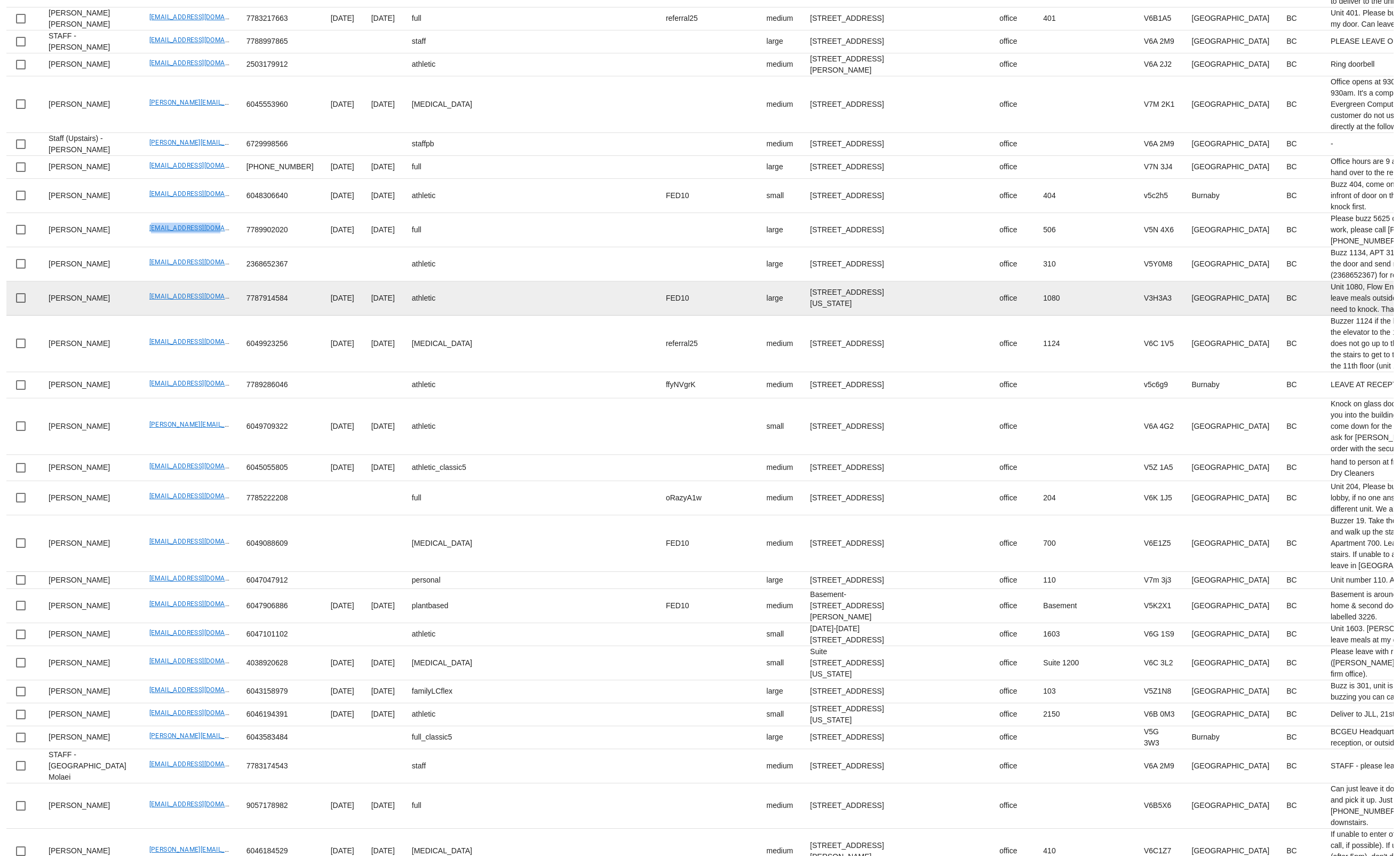
scroll to position [373, 0]
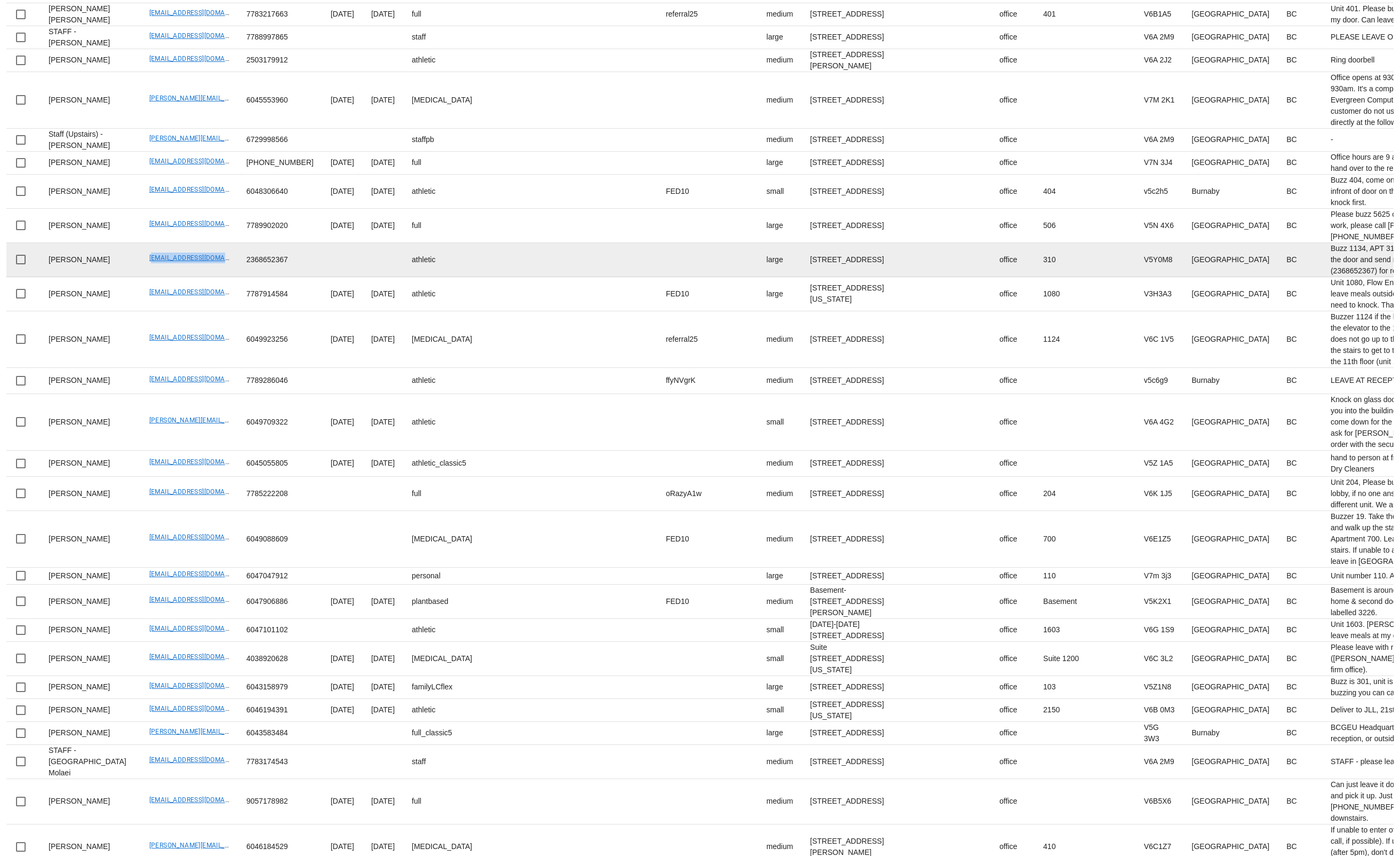
drag, startPoint x: 142, startPoint y: 460, endPoint x: 202, endPoint y: 460, distance: 60.0
click at [201, 277] on td "migo800522@gmail.com" at bounding box center [189, 259] width 97 height 34
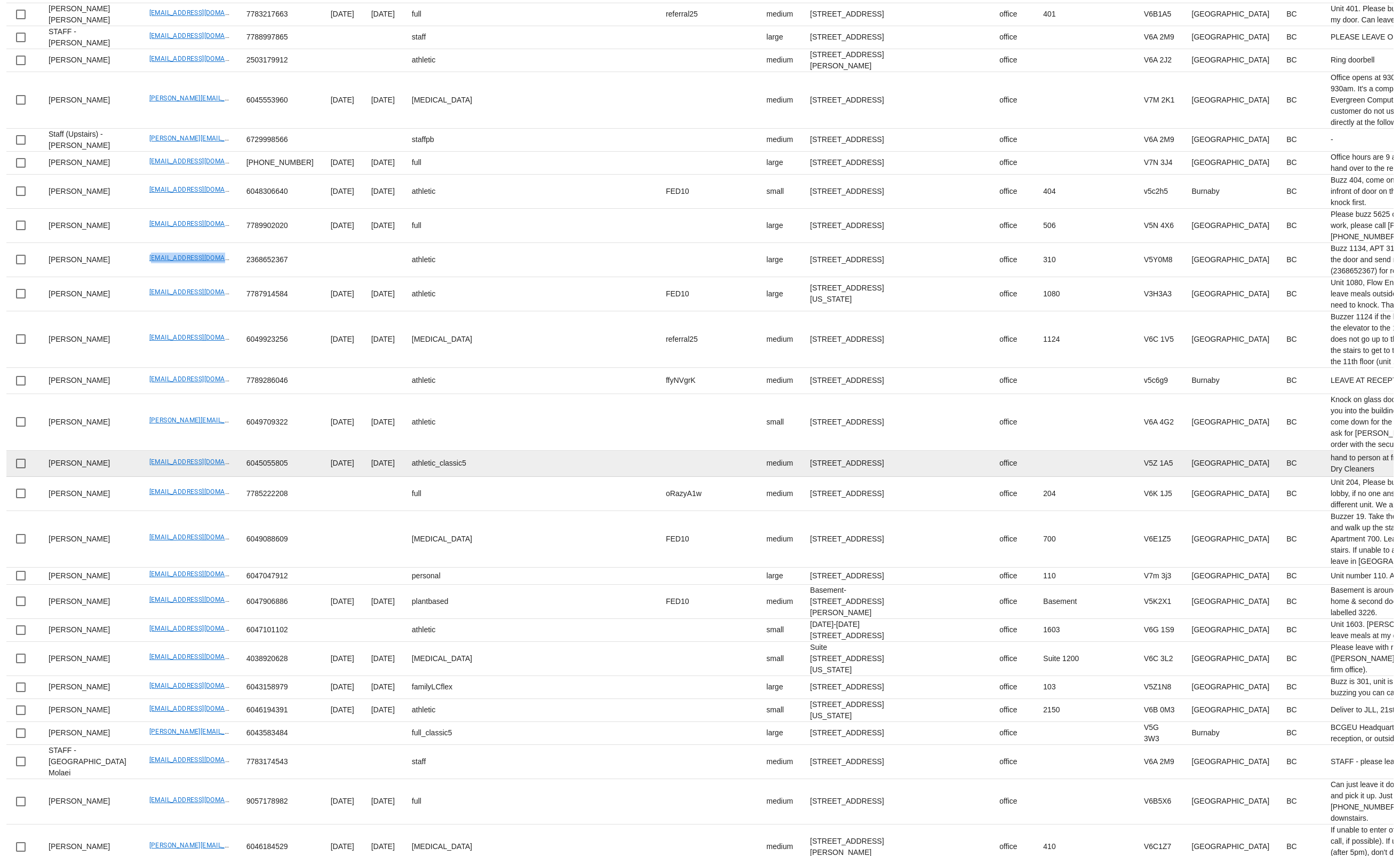
scroll to position [443, 0]
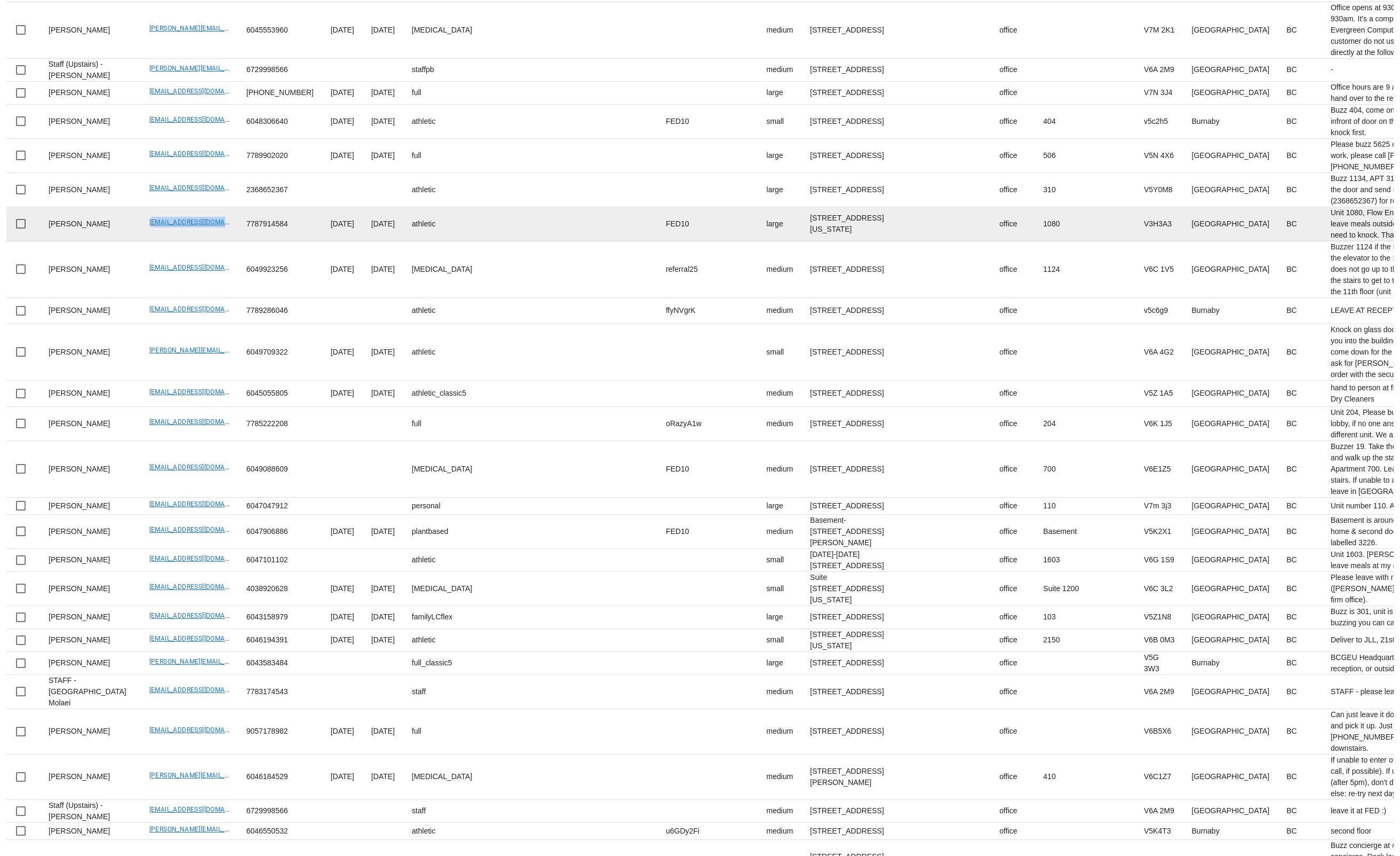
drag, startPoint x: 166, startPoint y: 434, endPoint x: 184, endPoint y: 437, distance: 18.2
click at [184, 241] on td "vinistois@gmail.com" at bounding box center [189, 224] width 97 height 34
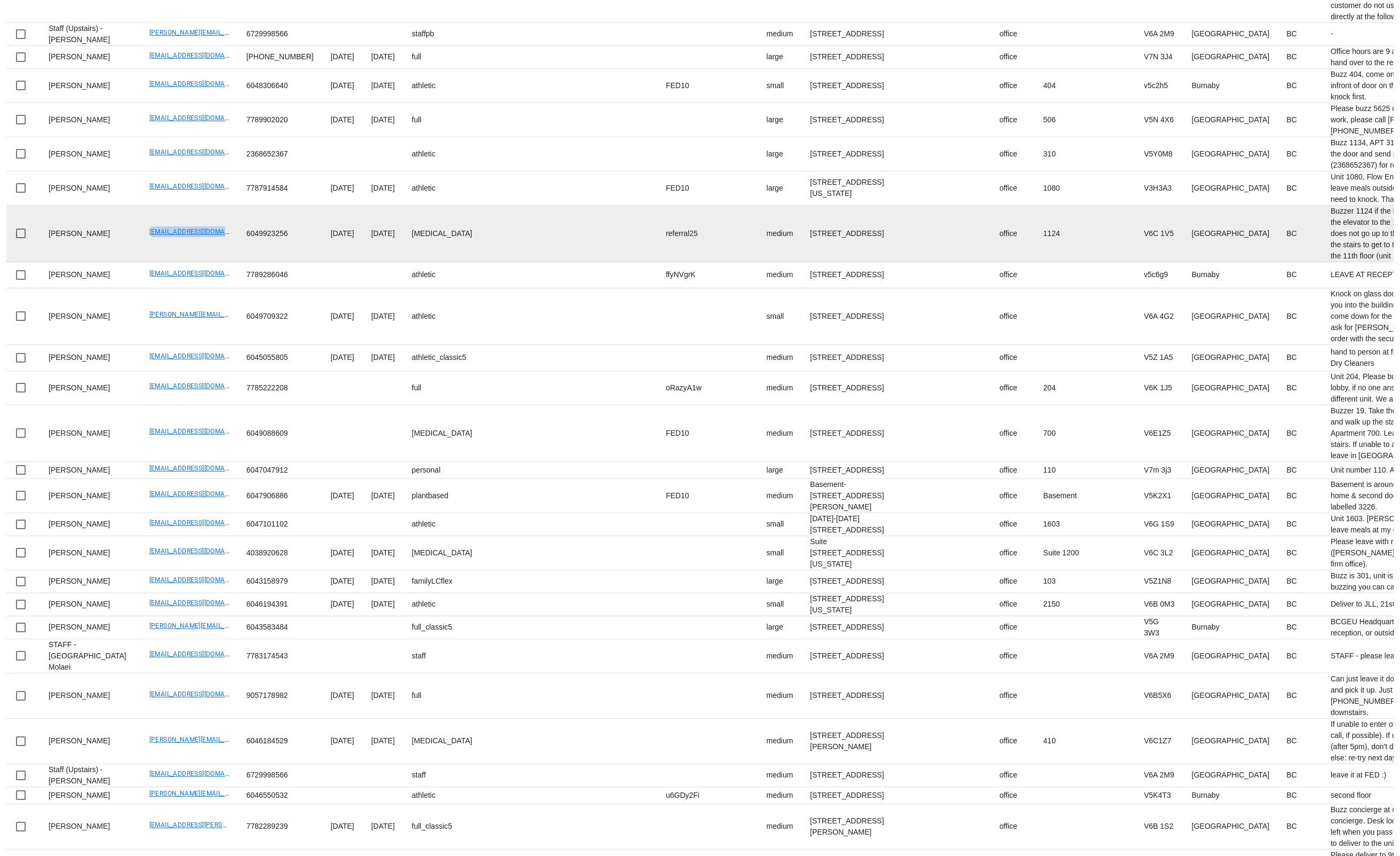
drag, startPoint x: 114, startPoint y: 451, endPoint x: 204, endPoint y: 444, distance: 90.3
click at [192, 262] on td "juliefbrown@gmail.com" at bounding box center [189, 233] width 97 height 56
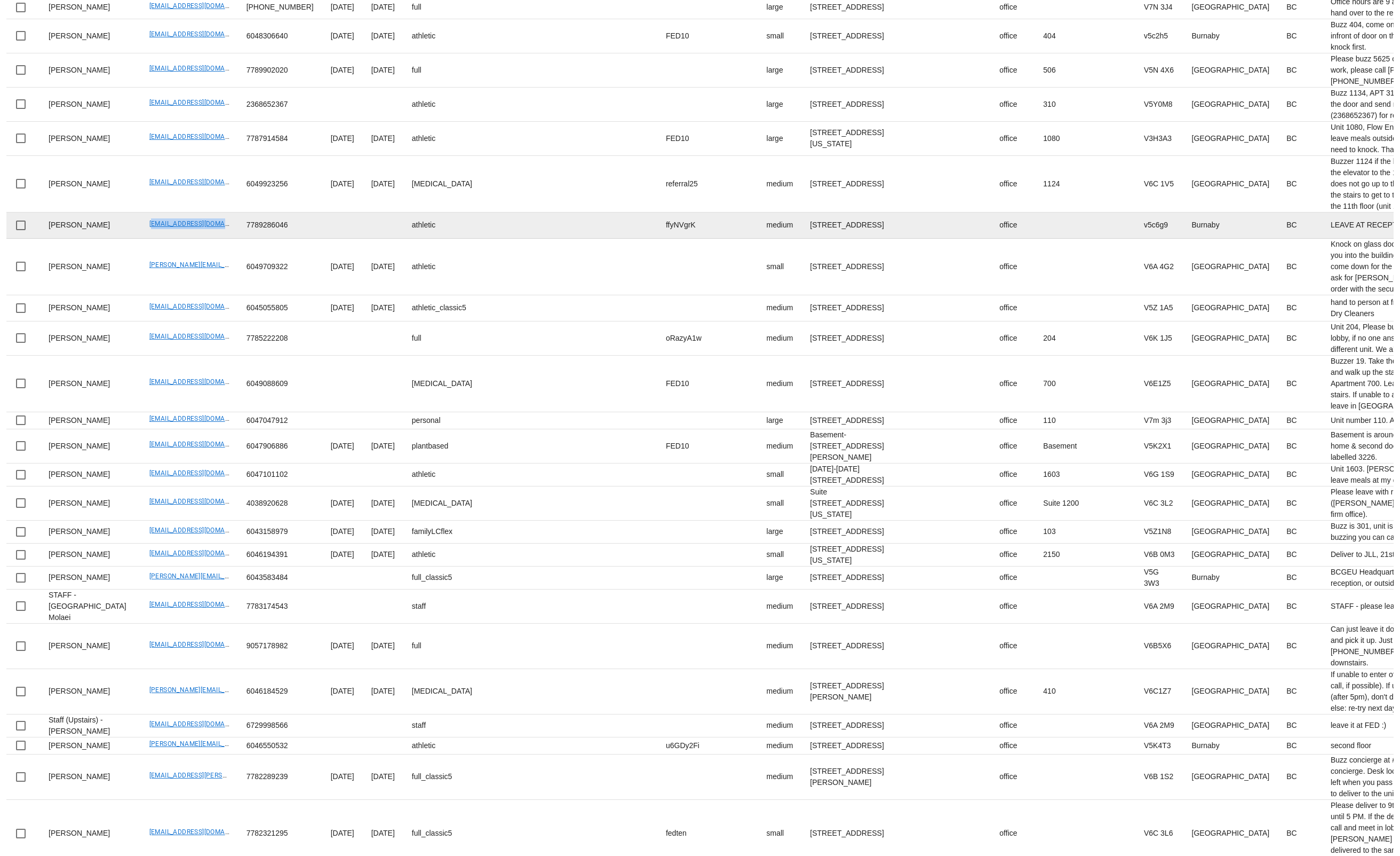
drag, startPoint x: 111, startPoint y: 451, endPoint x: 205, endPoint y: 452, distance: 94.0
click at [205, 239] on td "linaouyang_@hotmail.com" at bounding box center [189, 225] width 97 height 26
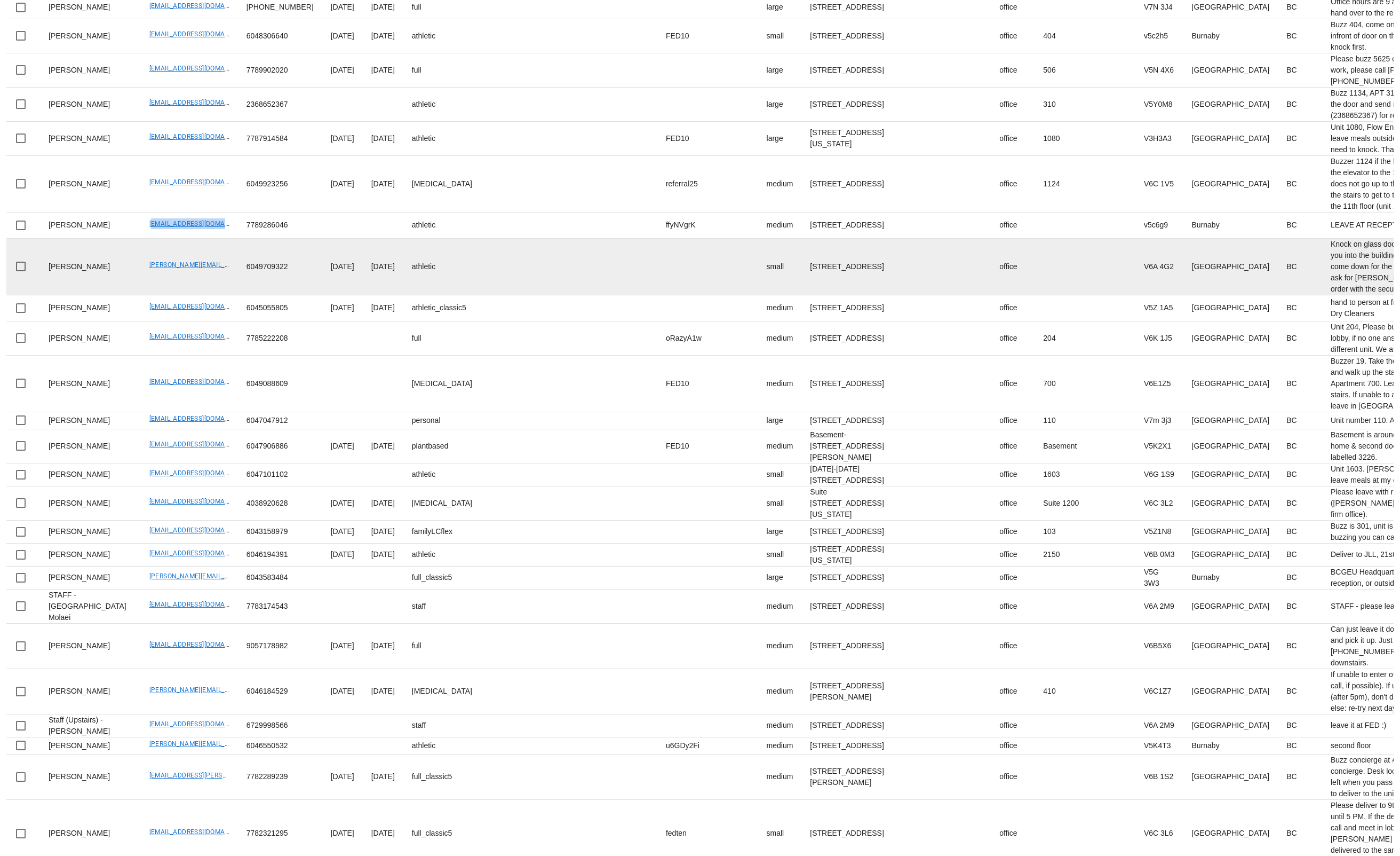
scroll to position [550, 0]
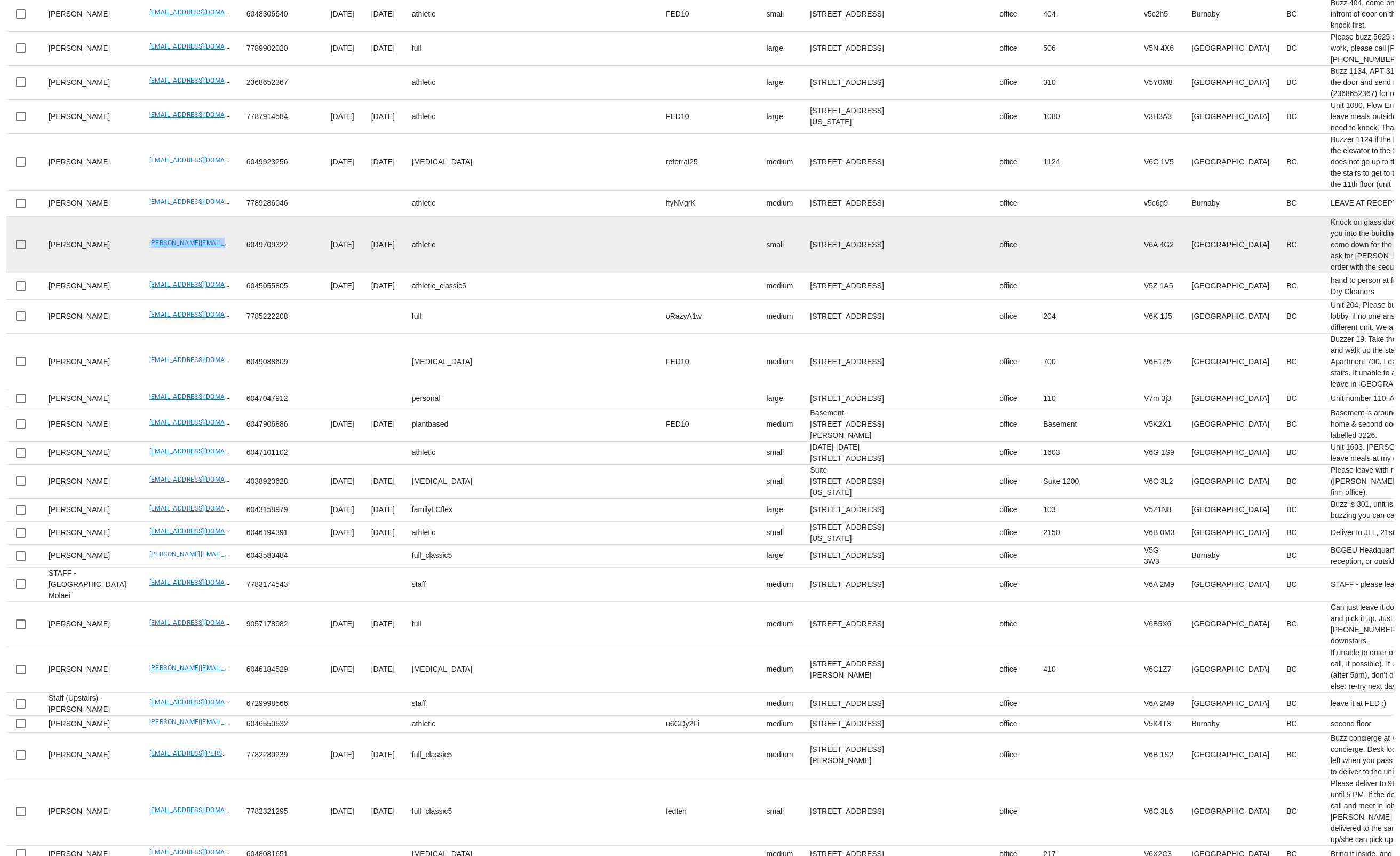
drag, startPoint x: 114, startPoint y: 480, endPoint x: 202, endPoint y: 481, distance: 88.0
click at [202, 274] on td "Kim_McCurley@vancity.com" at bounding box center [189, 244] width 97 height 56
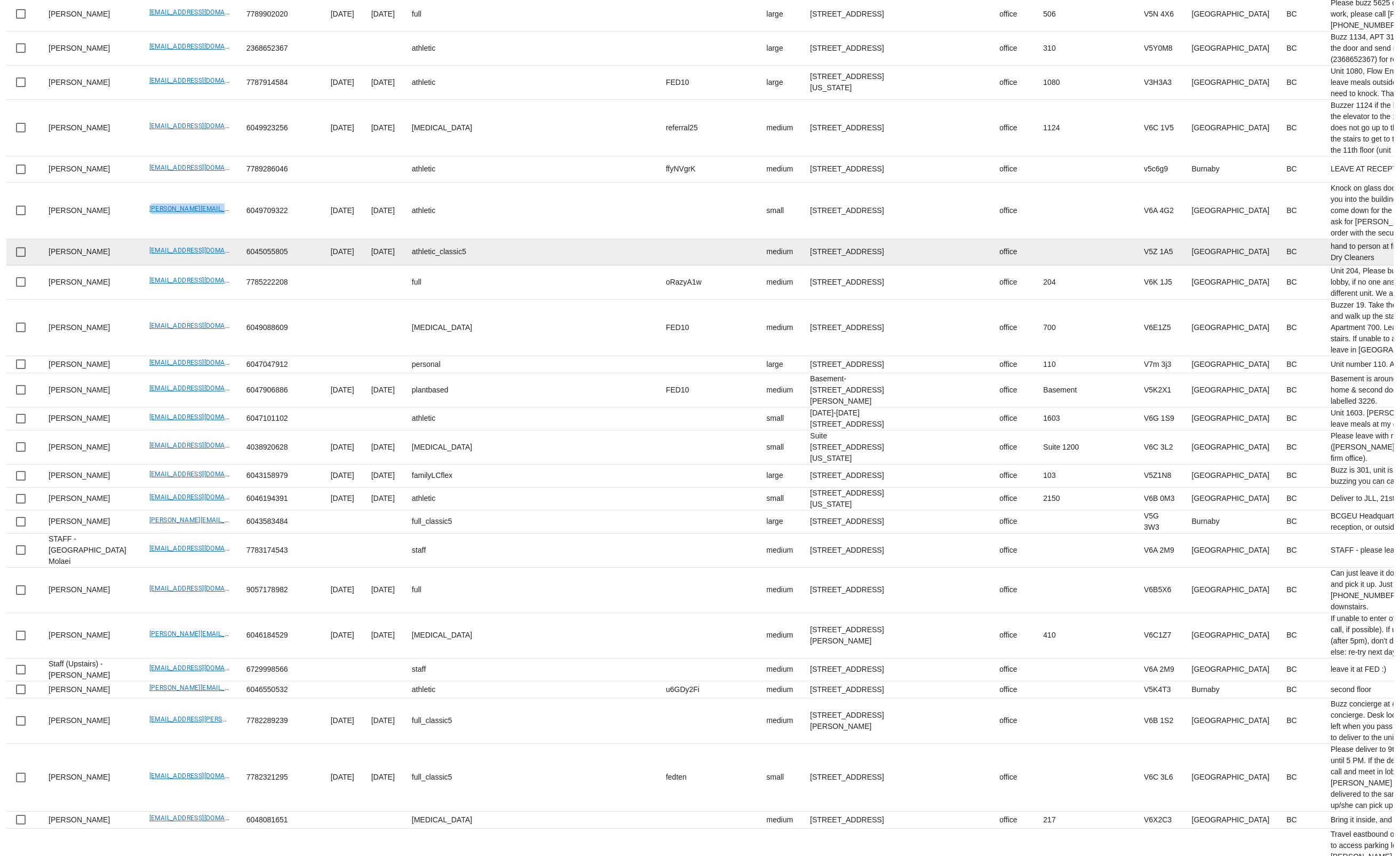
scroll to position [586, 0]
drag, startPoint x: 113, startPoint y: 492, endPoint x: 205, endPoint y: 496, distance: 92.1
click at [204, 264] on td "busybeegold@gmail.com" at bounding box center [189, 251] width 97 height 26
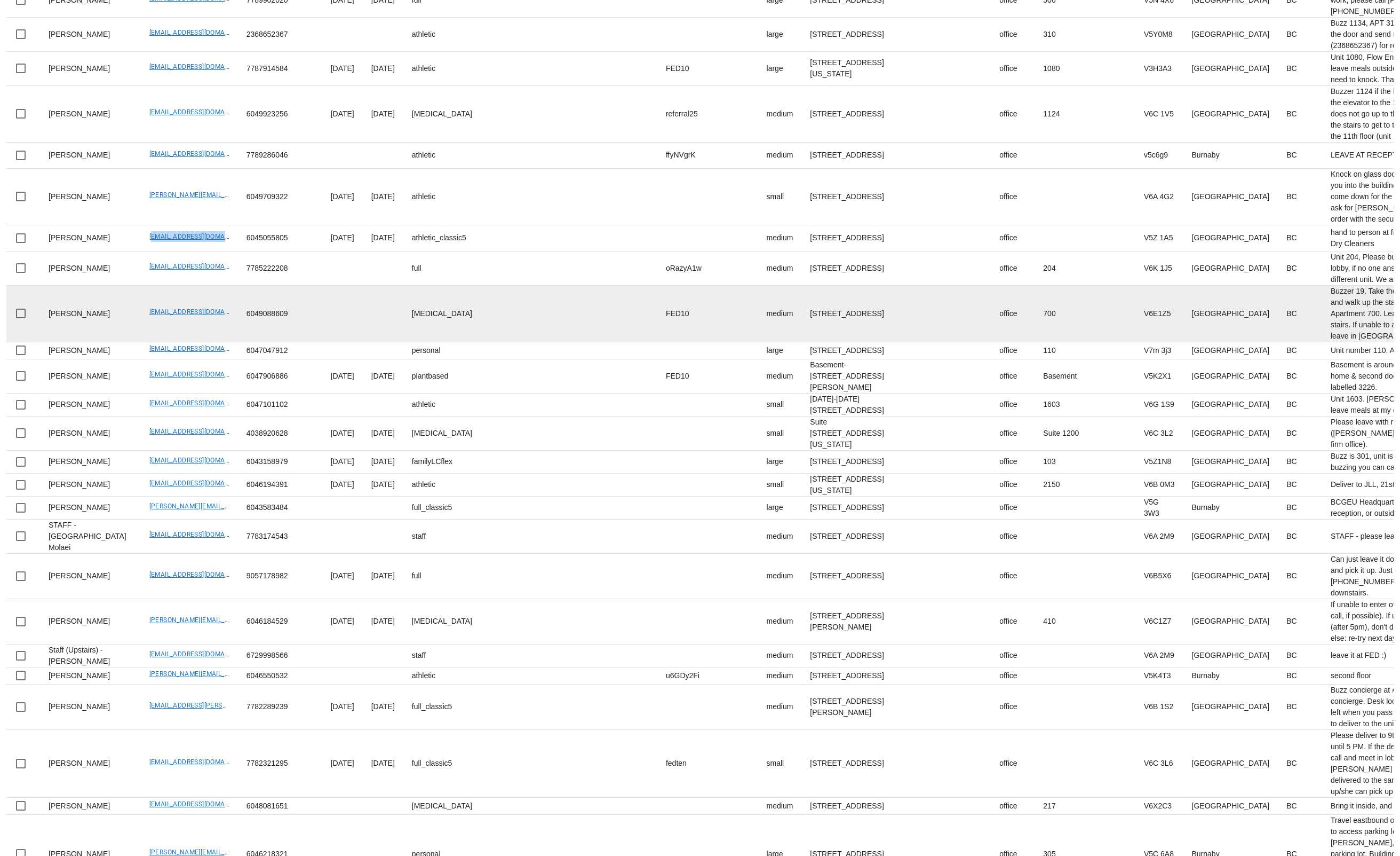
scroll to position [678, 0]
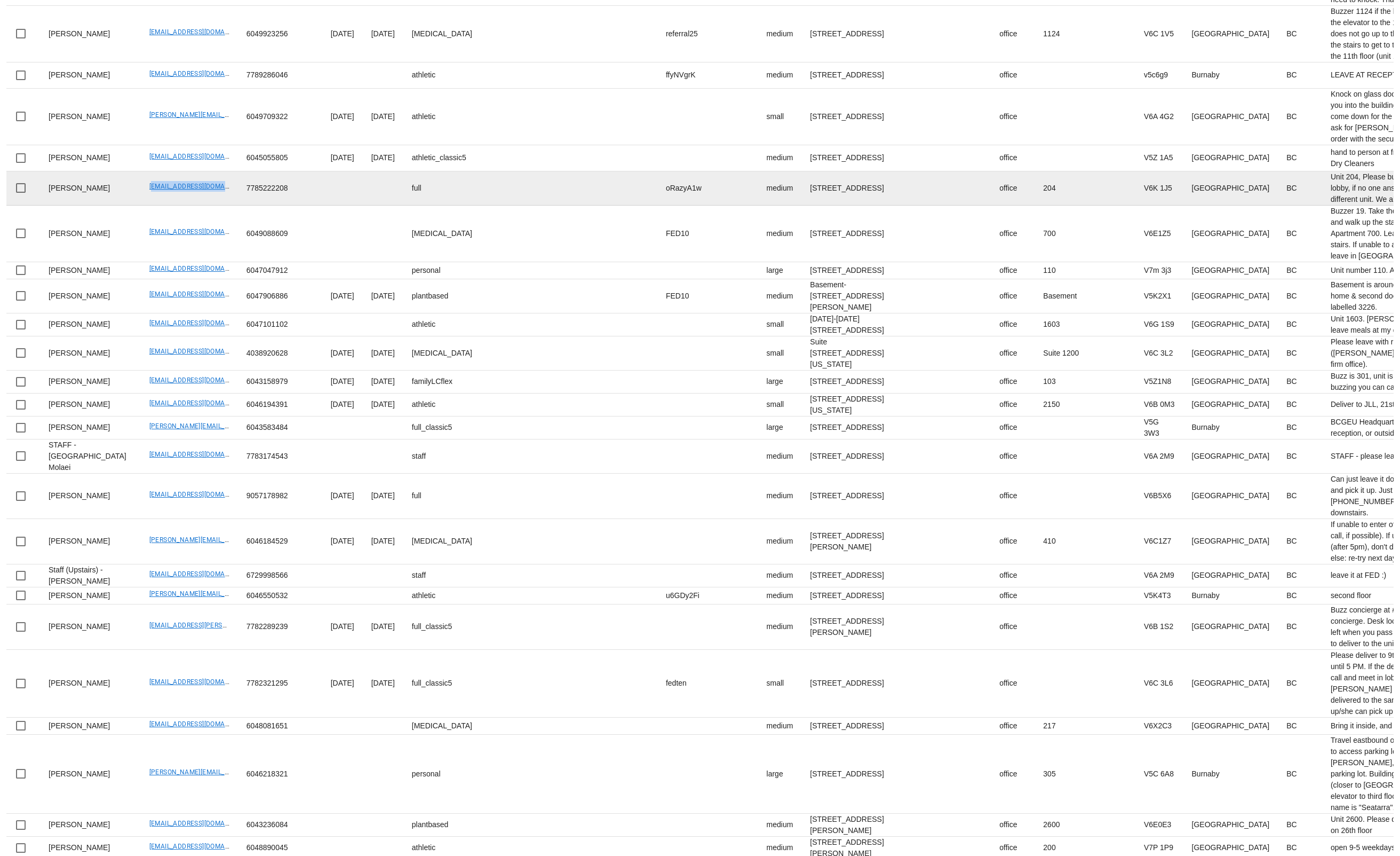
drag, startPoint x: 112, startPoint y: 446, endPoint x: 200, endPoint y: 449, distance: 88.1
click at [200, 205] on td "mohsenbordbar_96@yahoo.com" at bounding box center [189, 188] width 97 height 34
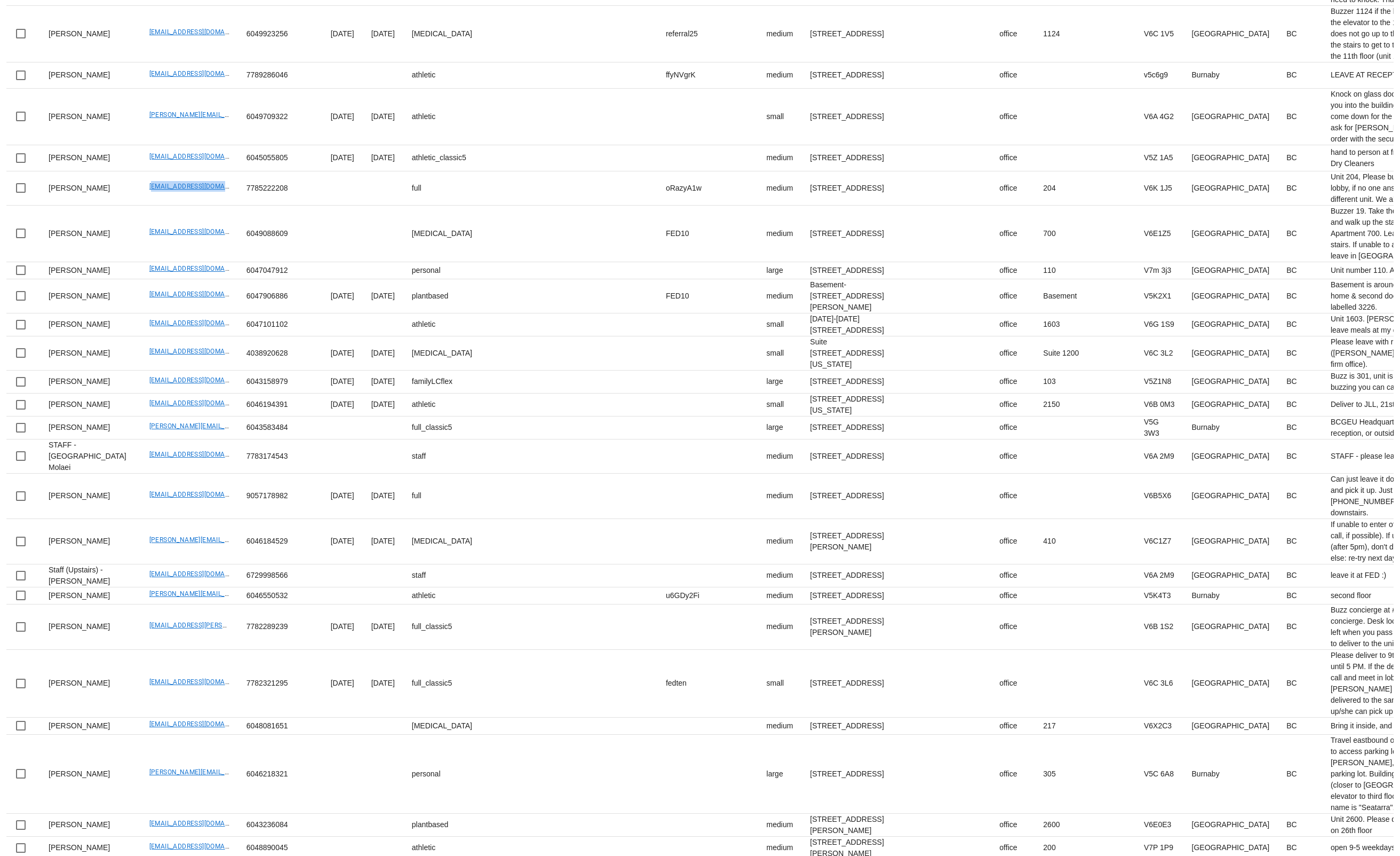
copy link "mohsenbordbar_96@yahoo.com"
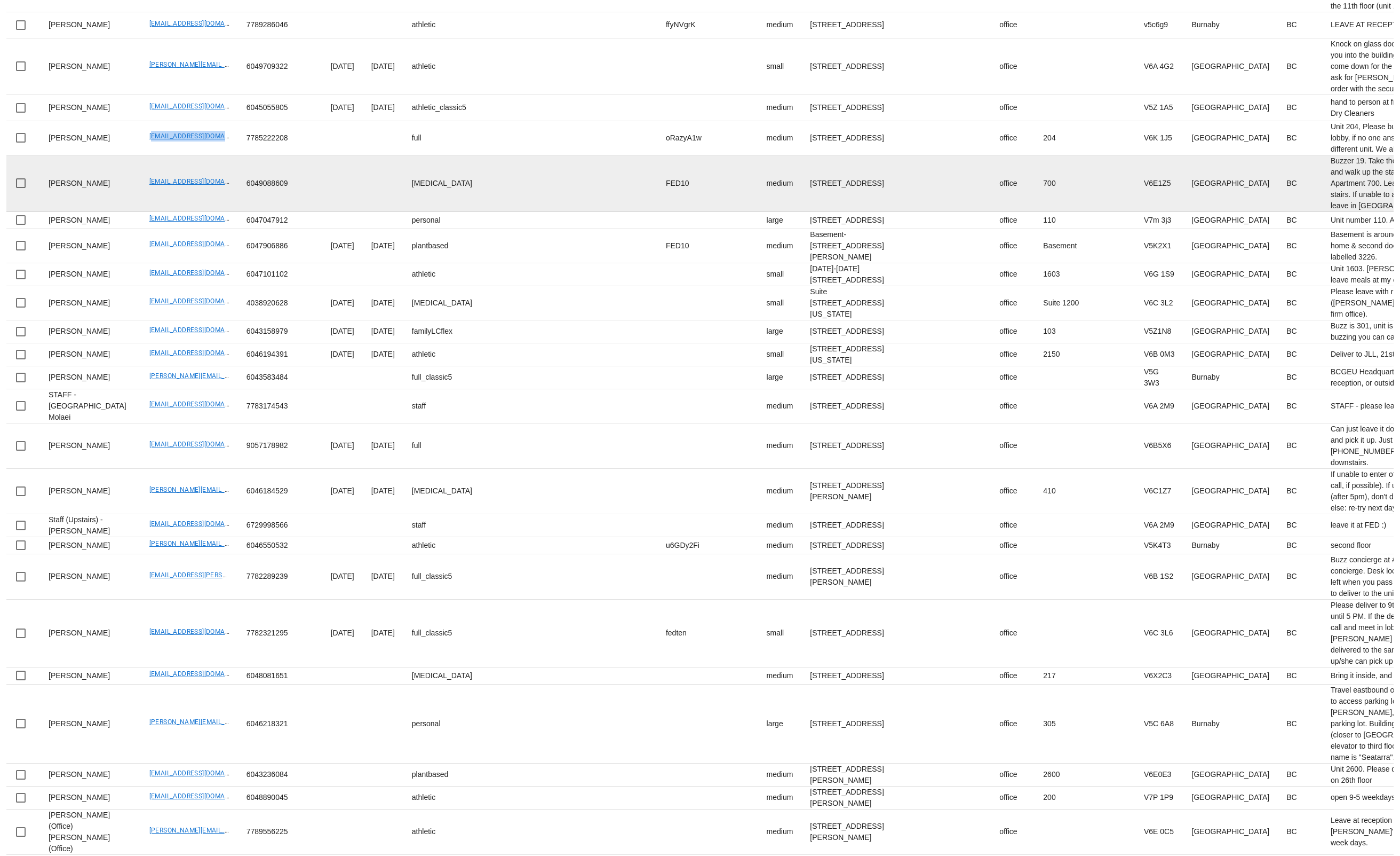
scroll to position [732, 0]
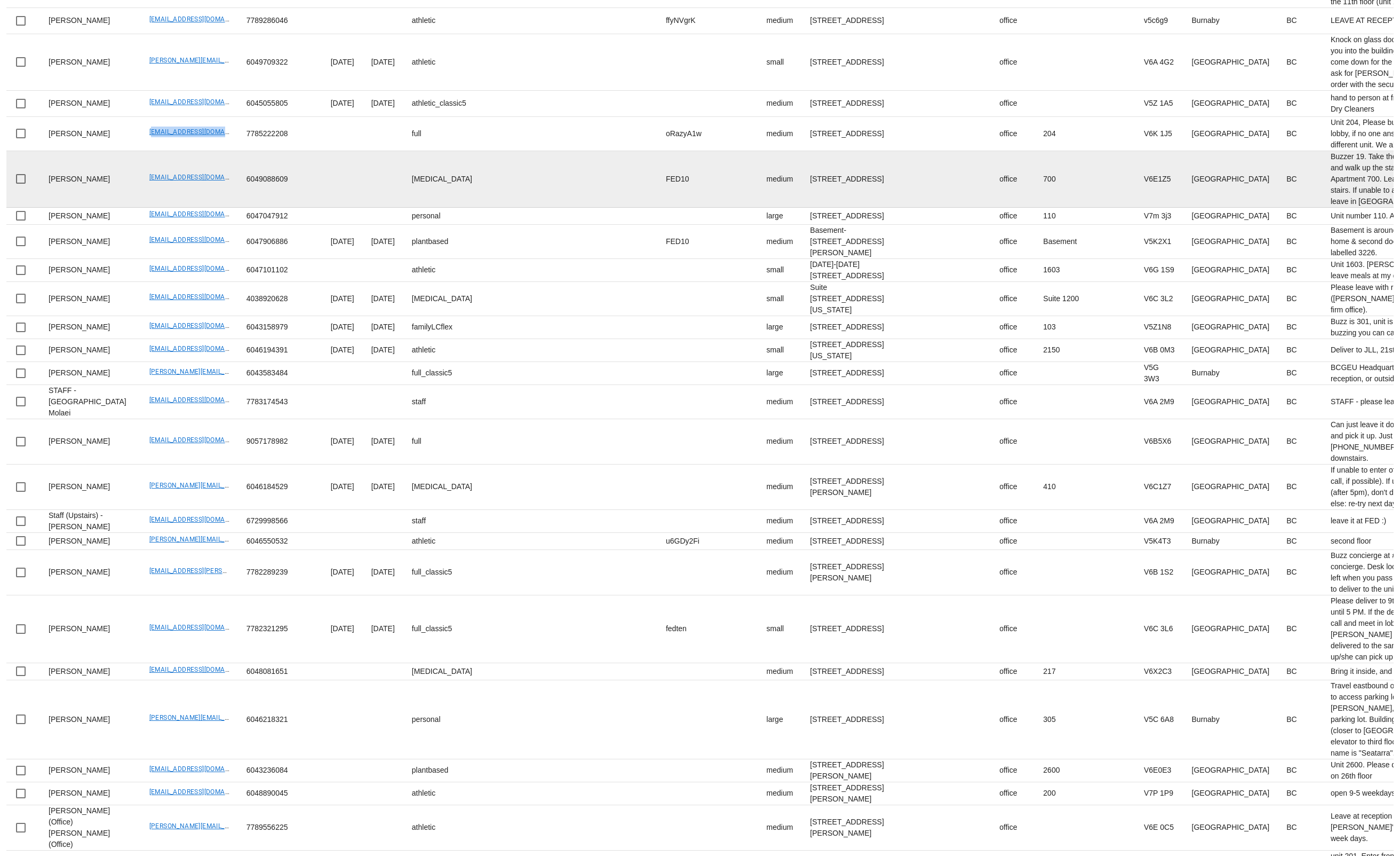
drag, startPoint x: 181, startPoint y: 445, endPoint x: 206, endPoint y: 446, distance: 25.0
click at [206, 208] on tr "Catherine Paul catherinelpaul@gmail.com 6049088609 diabetes FED10 medium 700-10…" at bounding box center [1070, 179] width 2130 height 56
copy tr "catherinelpaul@gmail.com"
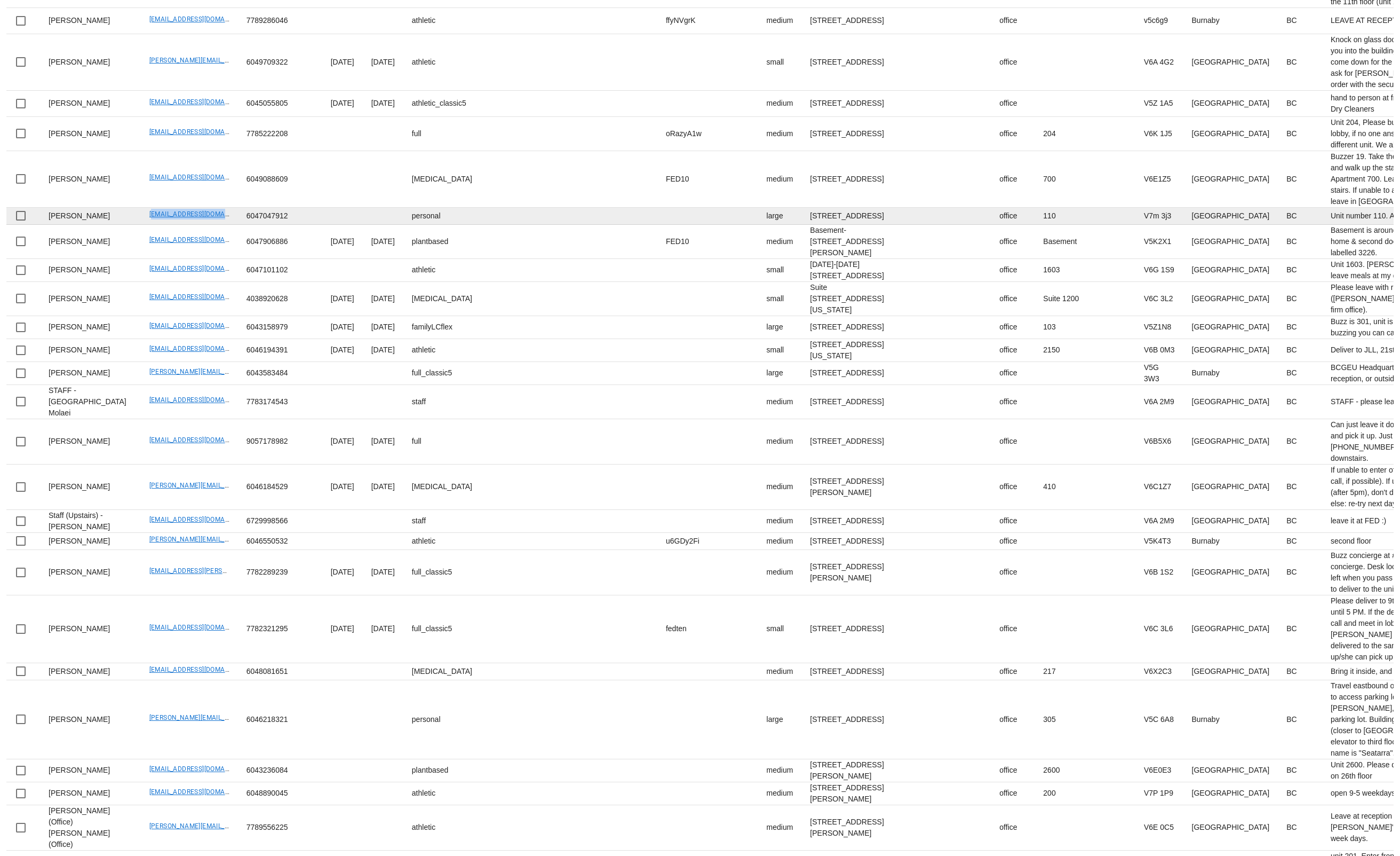
drag, startPoint x: 200, startPoint y: 495, endPoint x: 205, endPoint y: 496, distance: 5.1
click at [204, 225] on td "ardacan.yazgan@hotmail.com" at bounding box center [189, 217] width 97 height 17
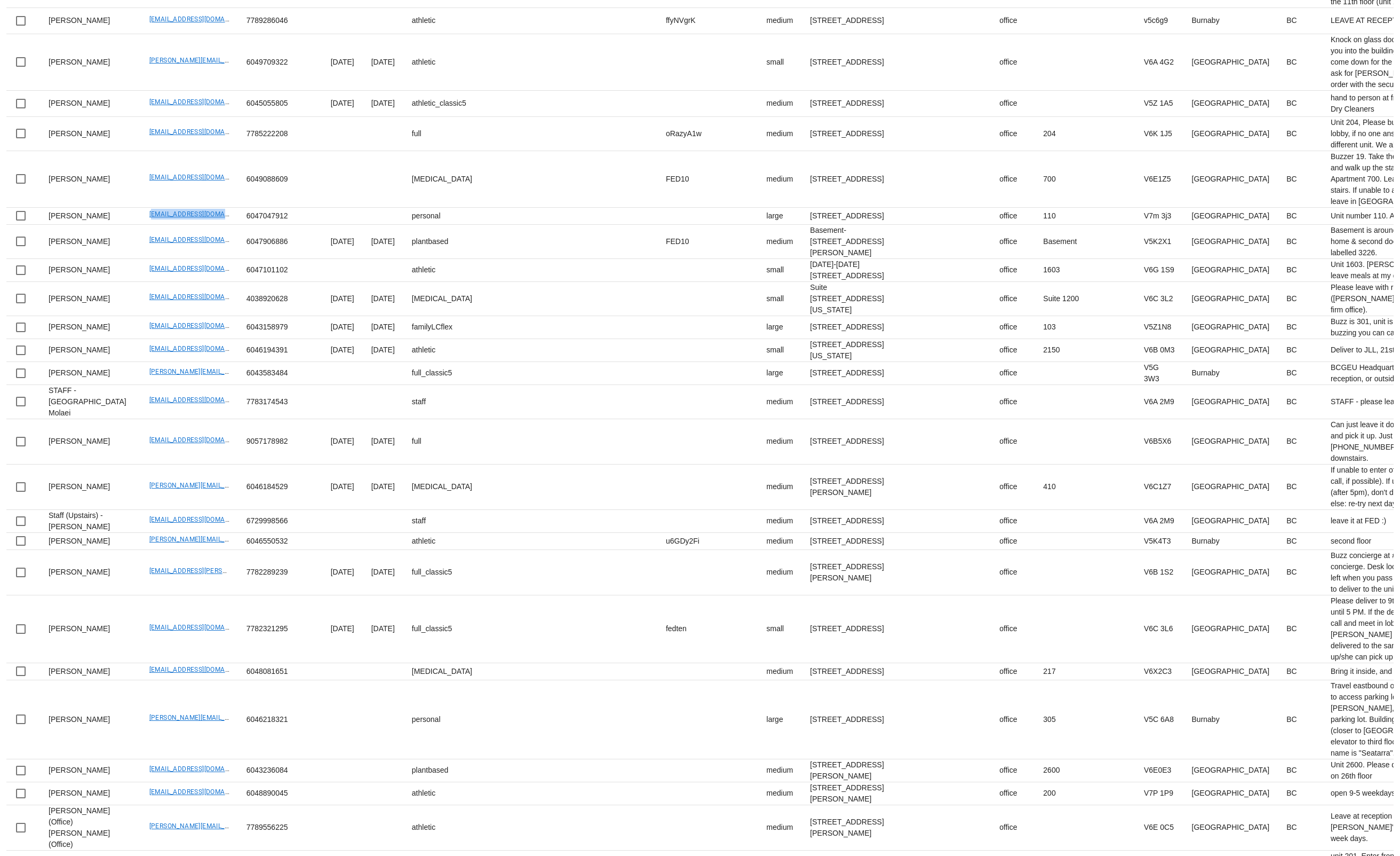
copy link "ardacan.yazgan@hotmail.com"
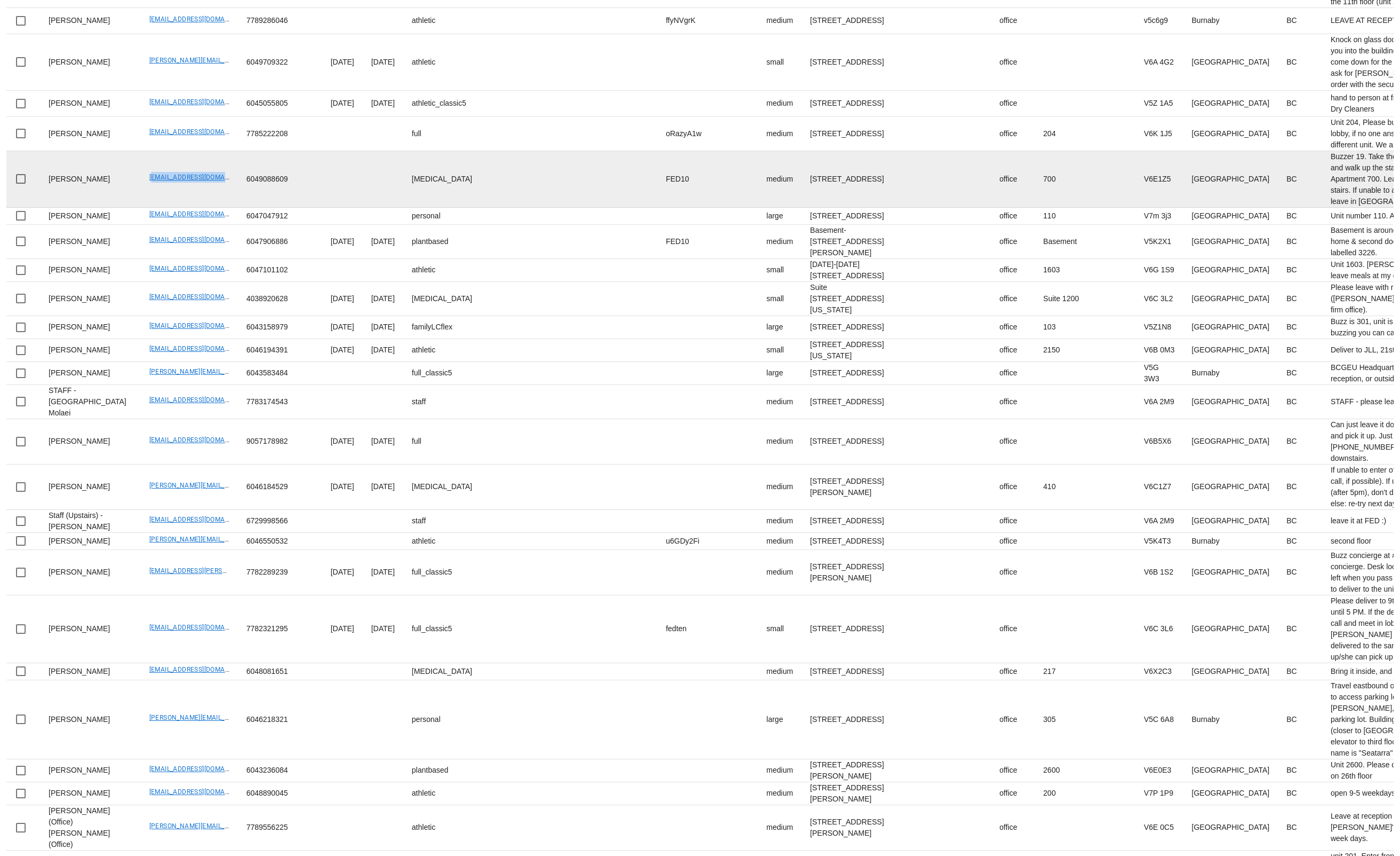
drag, startPoint x: 199, startPoint y: 445, endPoint x: 247, endPoint y: 462, distance: 50.9
click at [212, 208] on tr "Catherine Paul catherinelpaul@gmail.com 6049088609 diabetes FED10 medium 700-10…" at bounding box center [1070, 179] width 2130 height 56
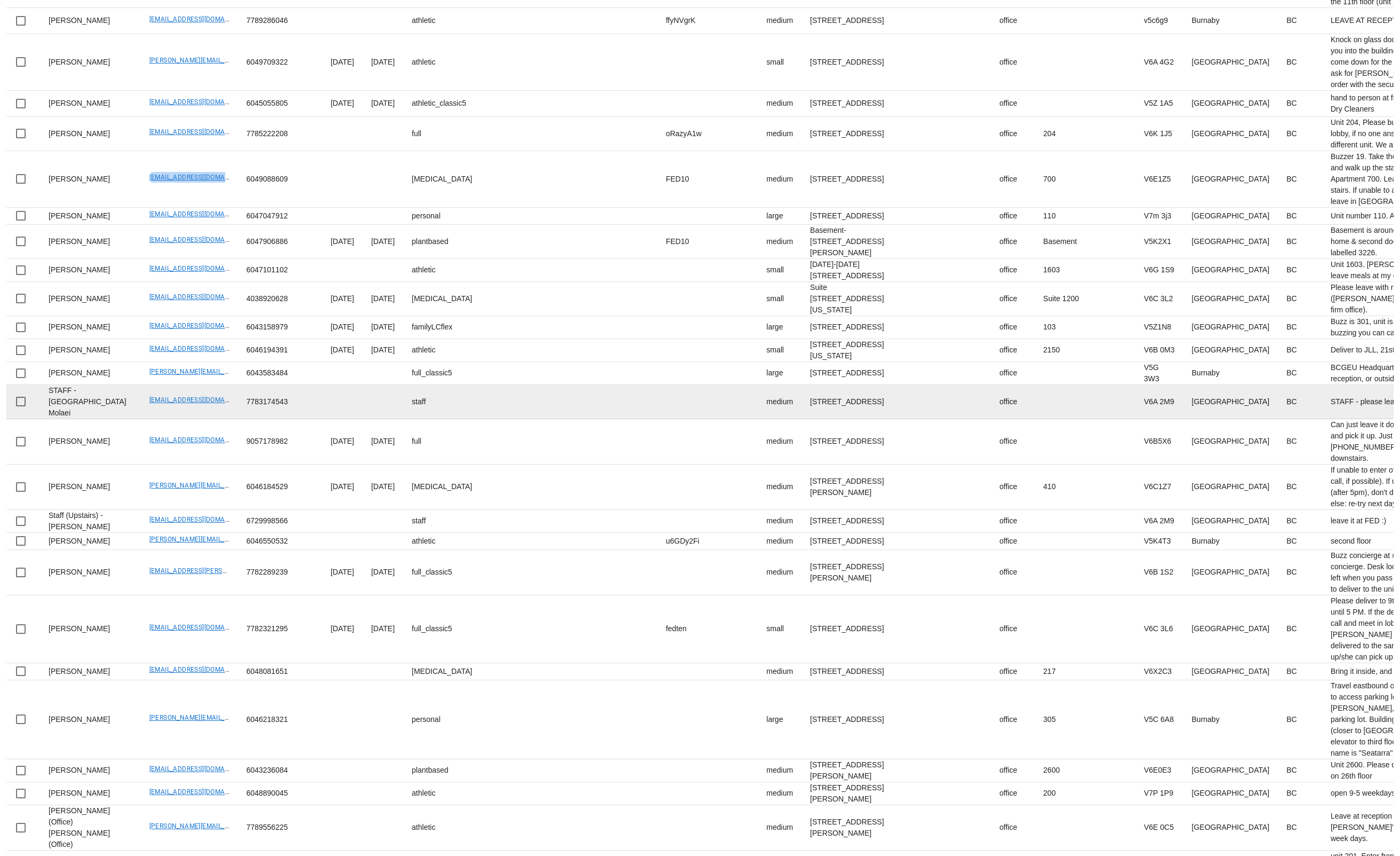
copy link "catherinelpaul@gmail.com"
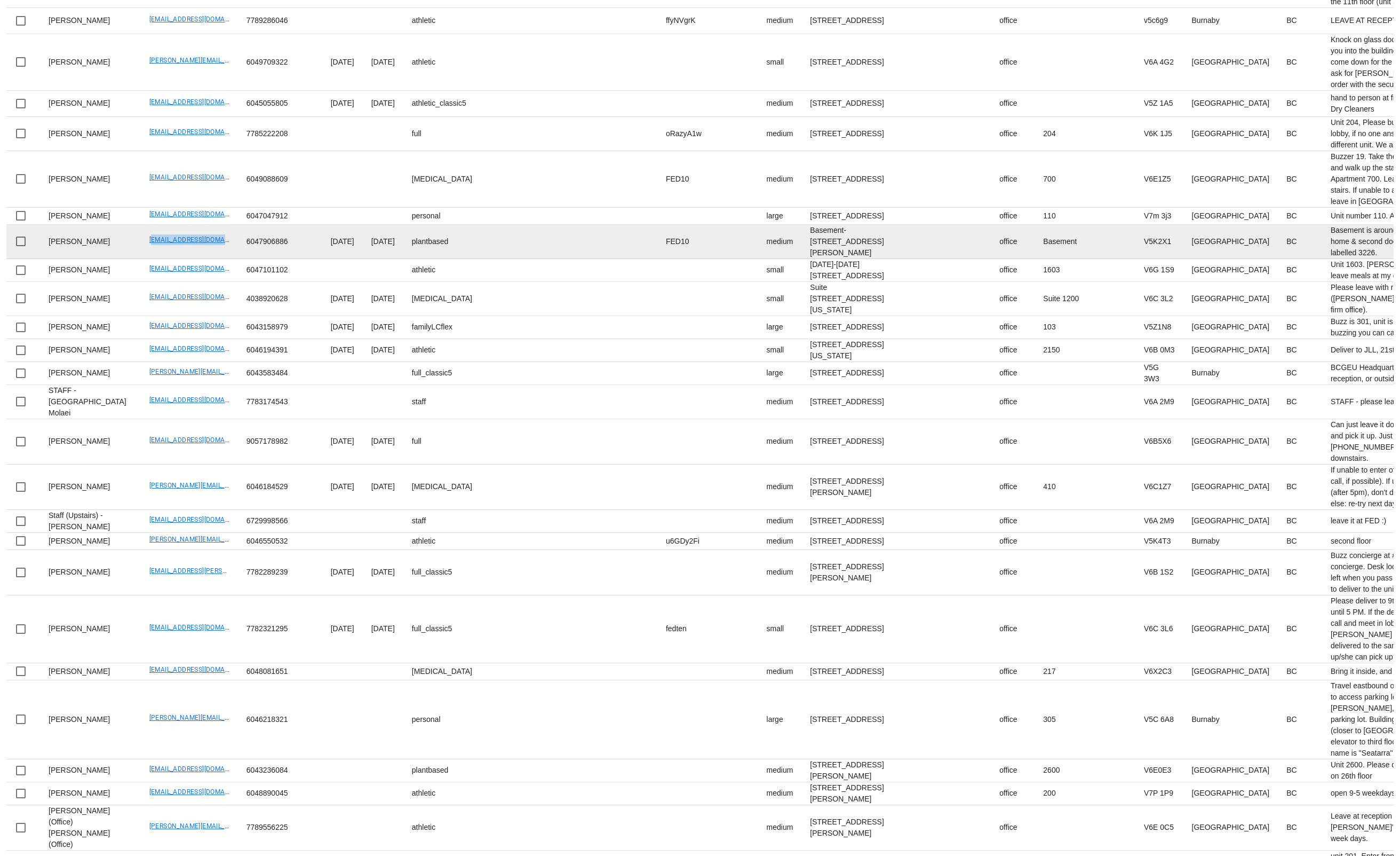
click at [204, 259] on td "beca.desmanche33@gmail.com" at bounding box center [189, 241] width 97 height 34
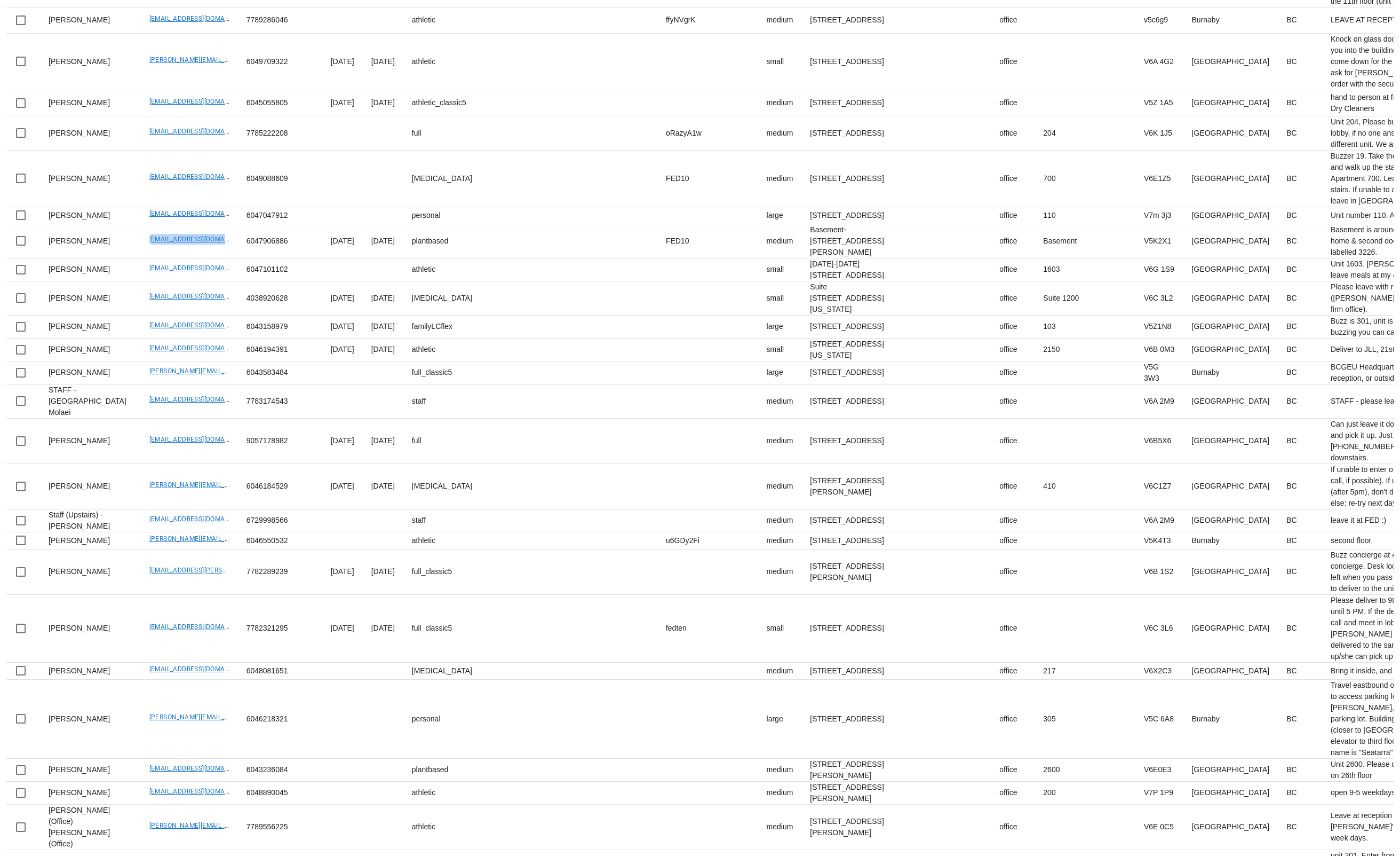
copy link "beca.desmanche33@gmail.com"
drag, startPoint x: 111, startPoint y: 611, endPoint x: 325, endPoint y: 6, distance: 641.7
click at [202, 282] on td "Kristinebaz@gmail.com" at bounding box center [189, 269] width 97 height 23
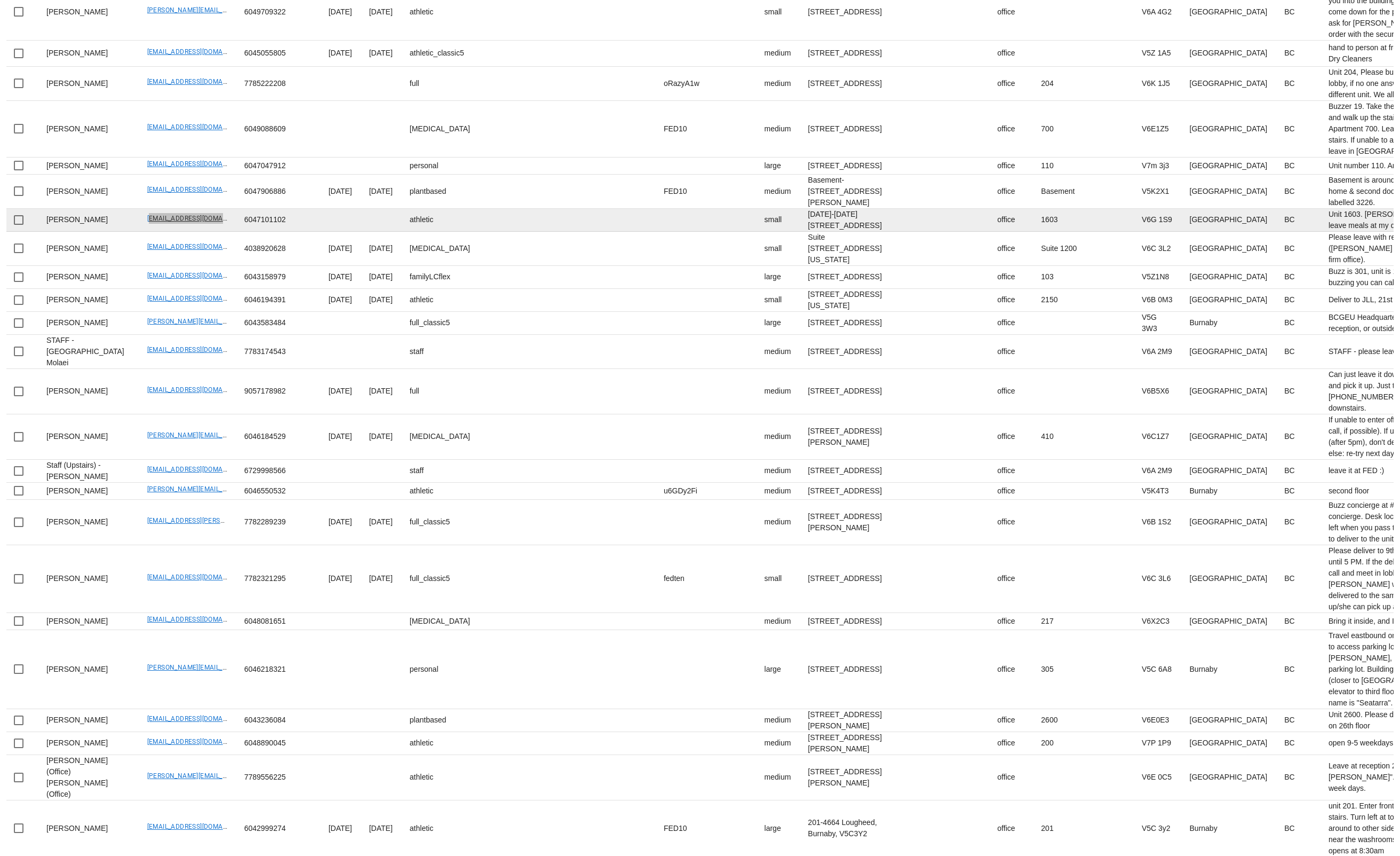
scroll to position [791, 0]
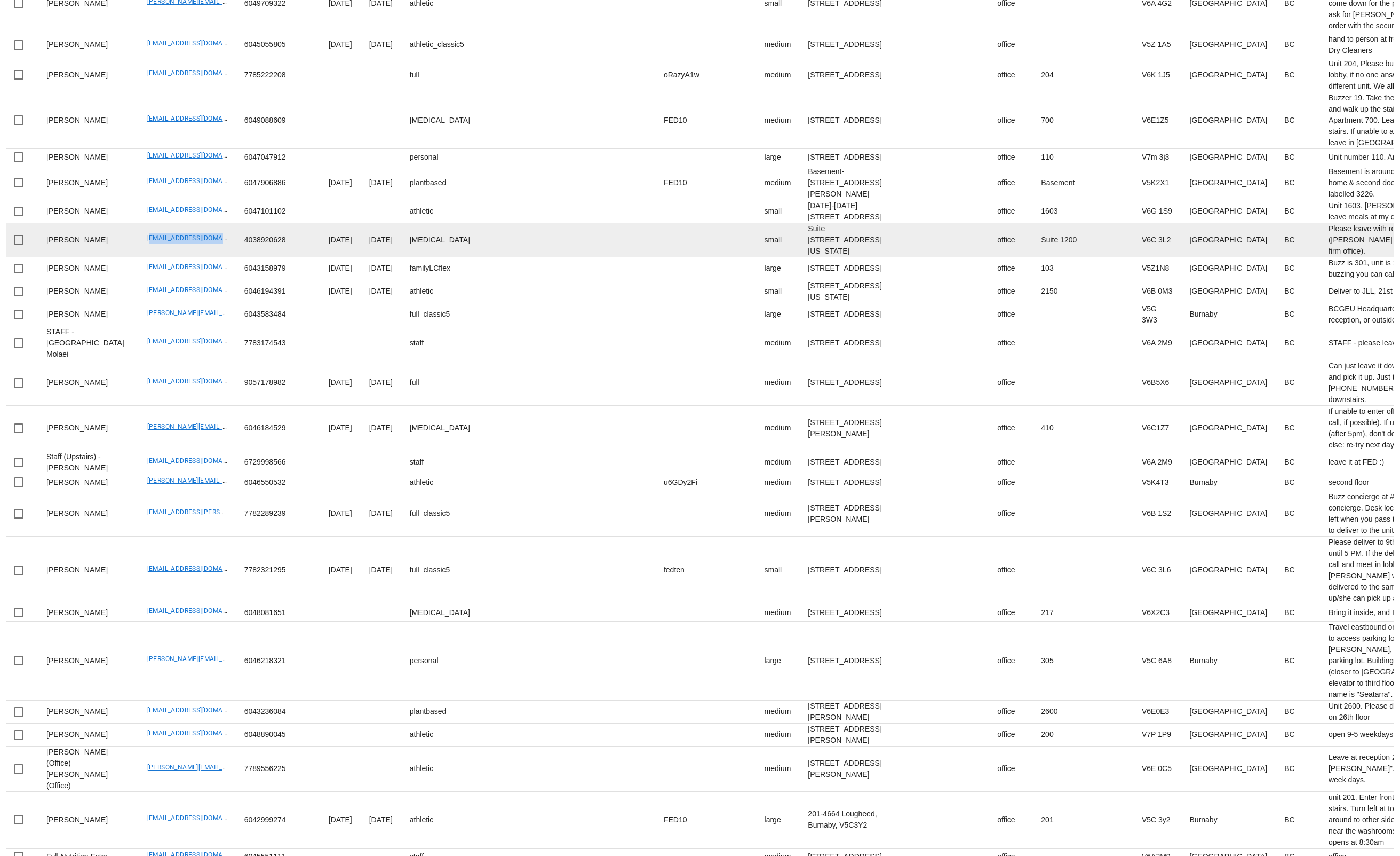
drag, startPoint x: 206, startPoint y: 621, endPoint x: 197, endPoint y: 620, distance: 9.1
click at [197, 257] on td "sharlawalker1994@gmail.com" at bounding box center [187, 240] width 97 height 34
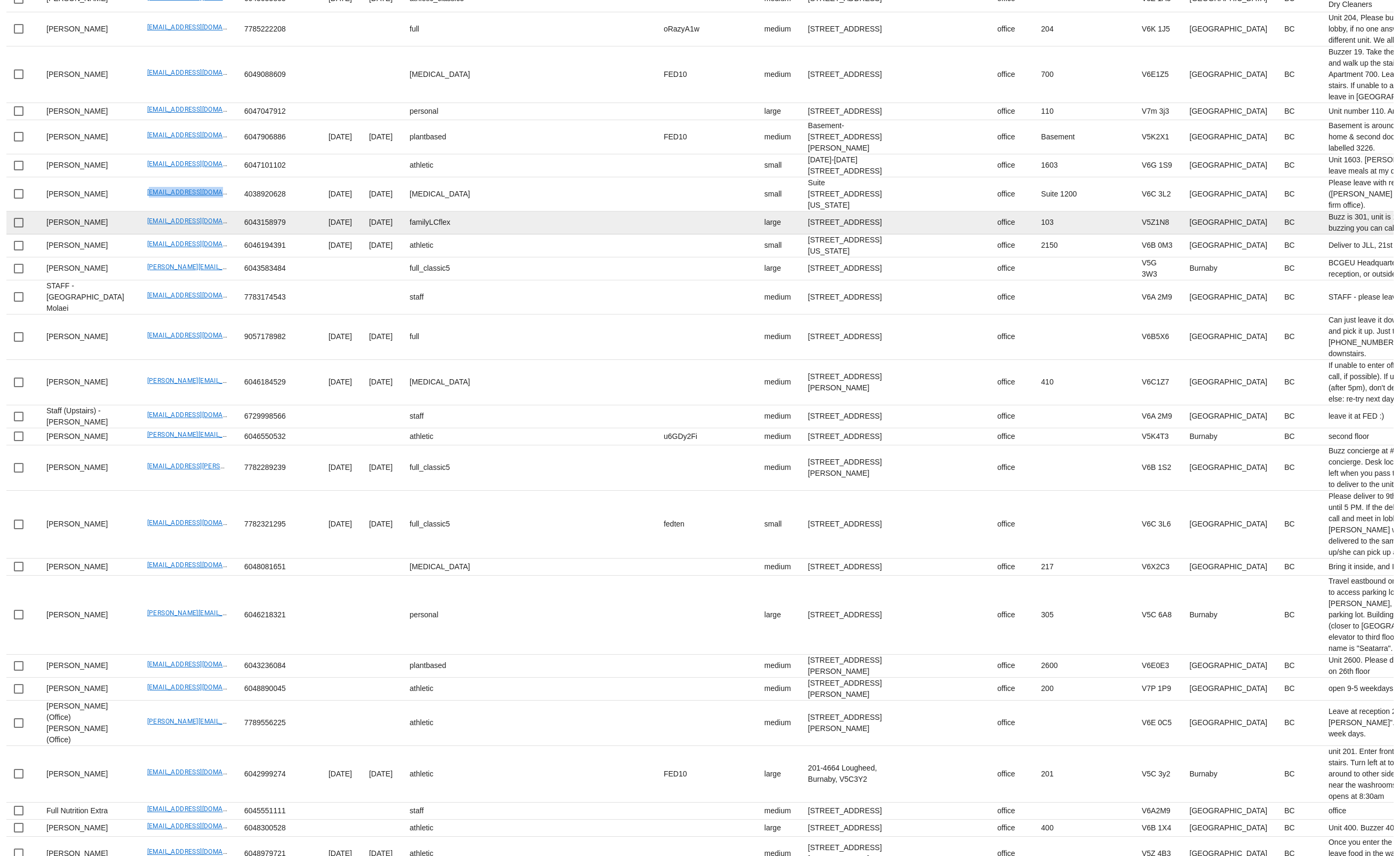
scroll to position [837, 0]
drag, startPoint x: 191, startPoint y: 628, endPoint x: 210, endPoint y: 630, distance: 19.1
click at [204, 234] on td "Thomasfurseth@gmail.com" at bounding box center [187, 222] width 97 height 23
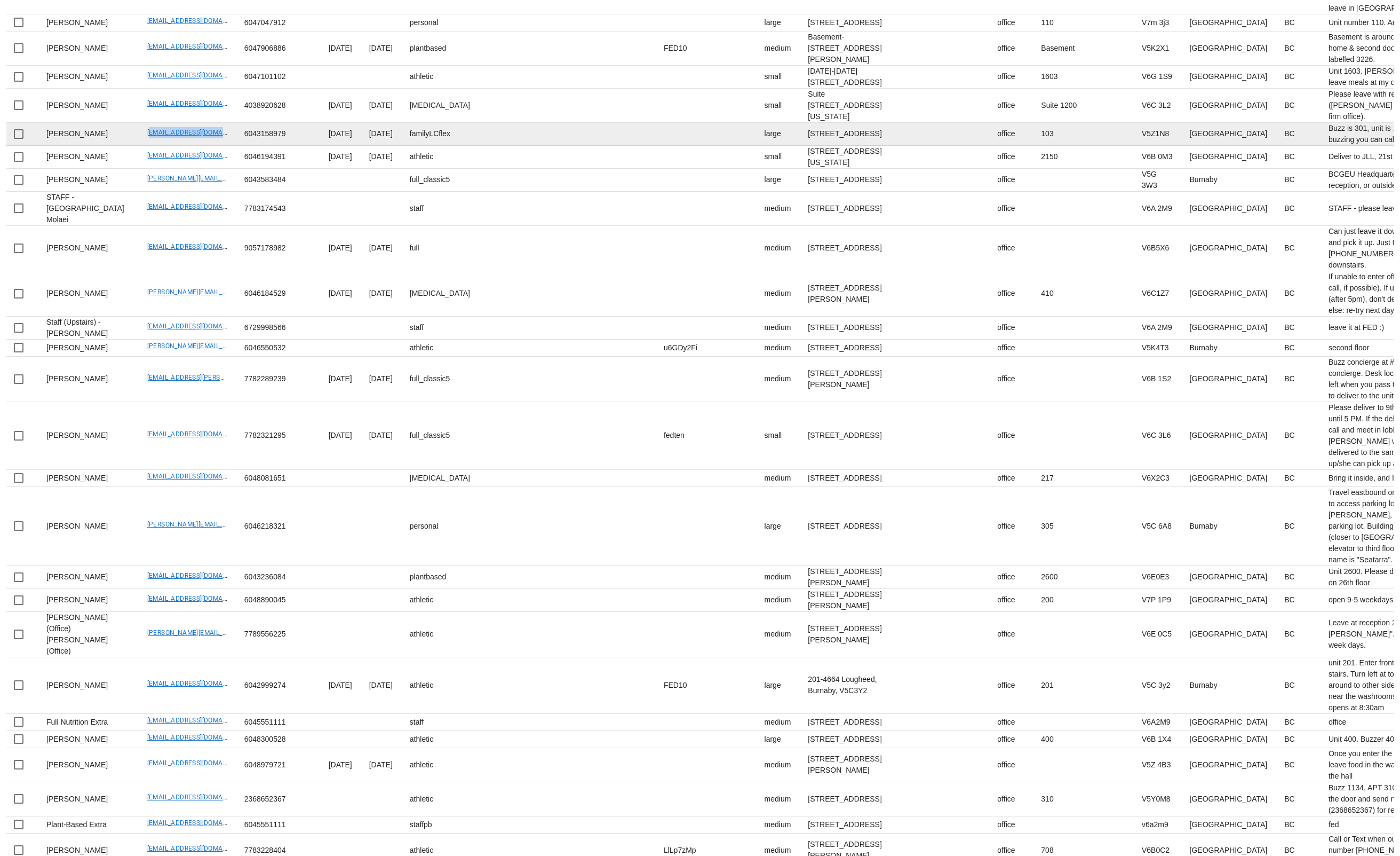
scroll to position [931, 0]
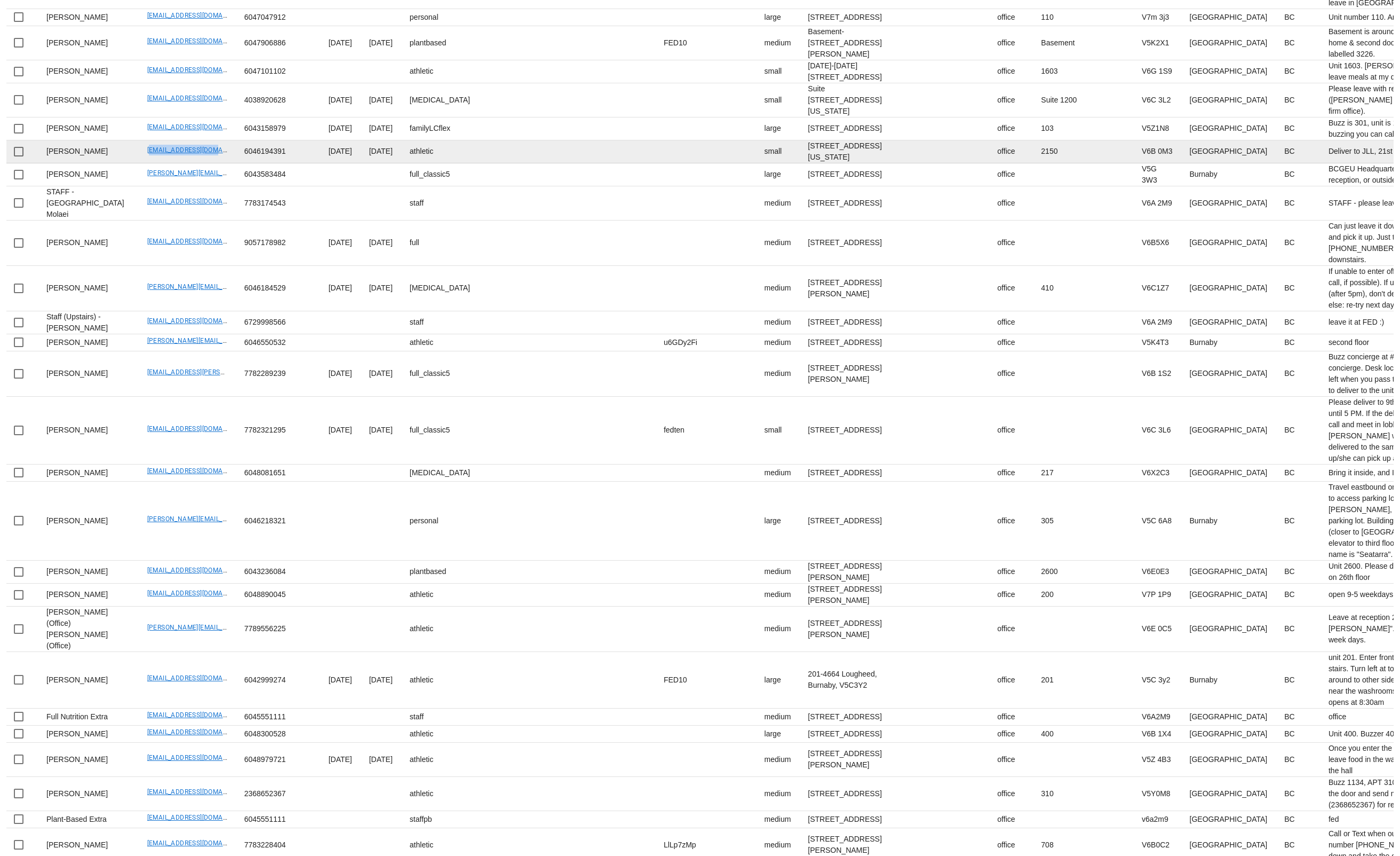
drag, startPoint x: 111, startPoint y: 580, endPoint x: 336, endPoint y: 1, distance: 621.2
click at [195, 163] on td "baktashk@gmail.com" at bounding box center [187, 152] width 97 height 23
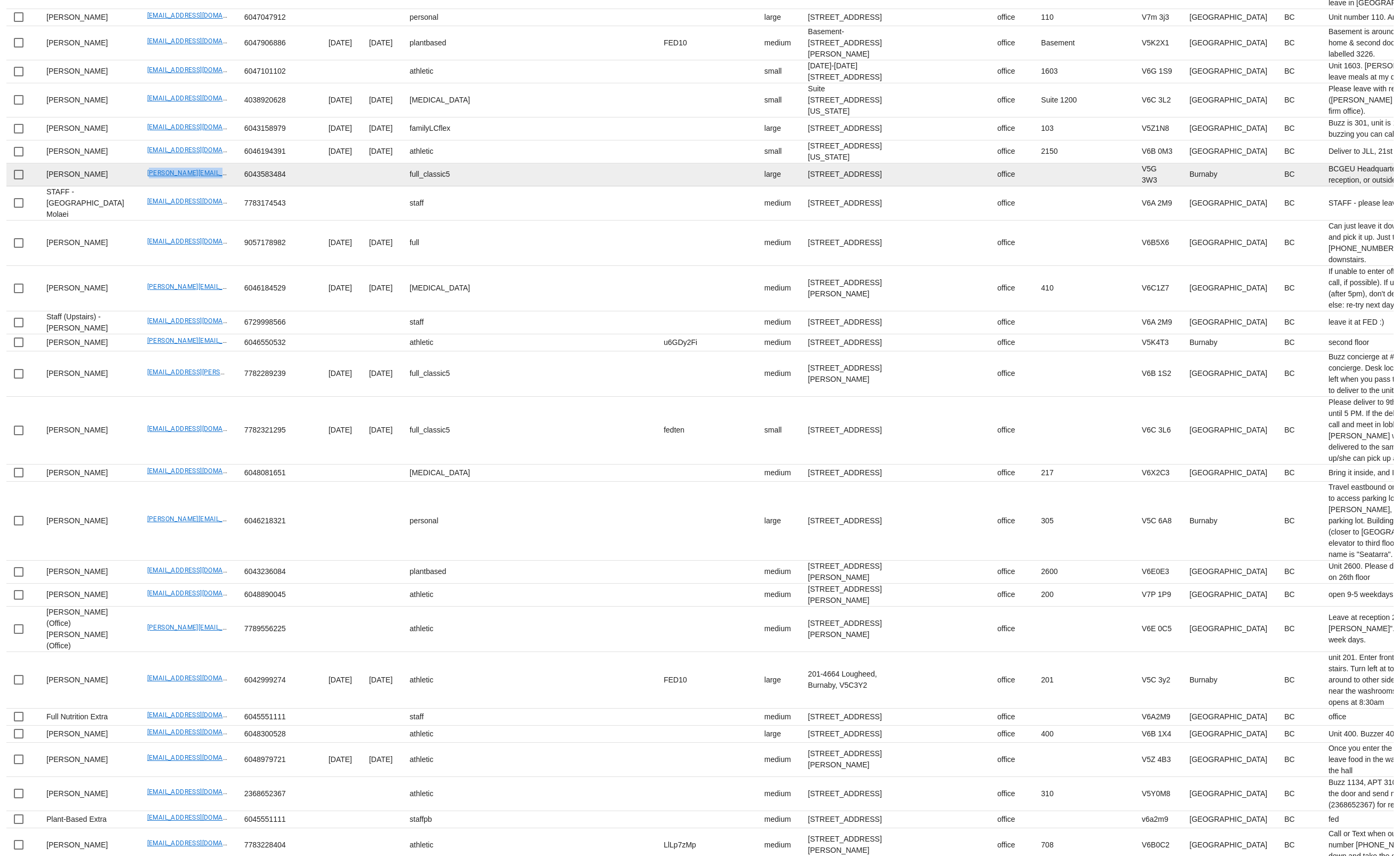
drag, startPoint x: 114, startPoint y: 627, endPoint x: 205, endPoint y: 628, distance: 91.0
click at [202, 186] on td "callen.e.clarke@gmail.com" at bounding box center [187, 175] width 97 height 23
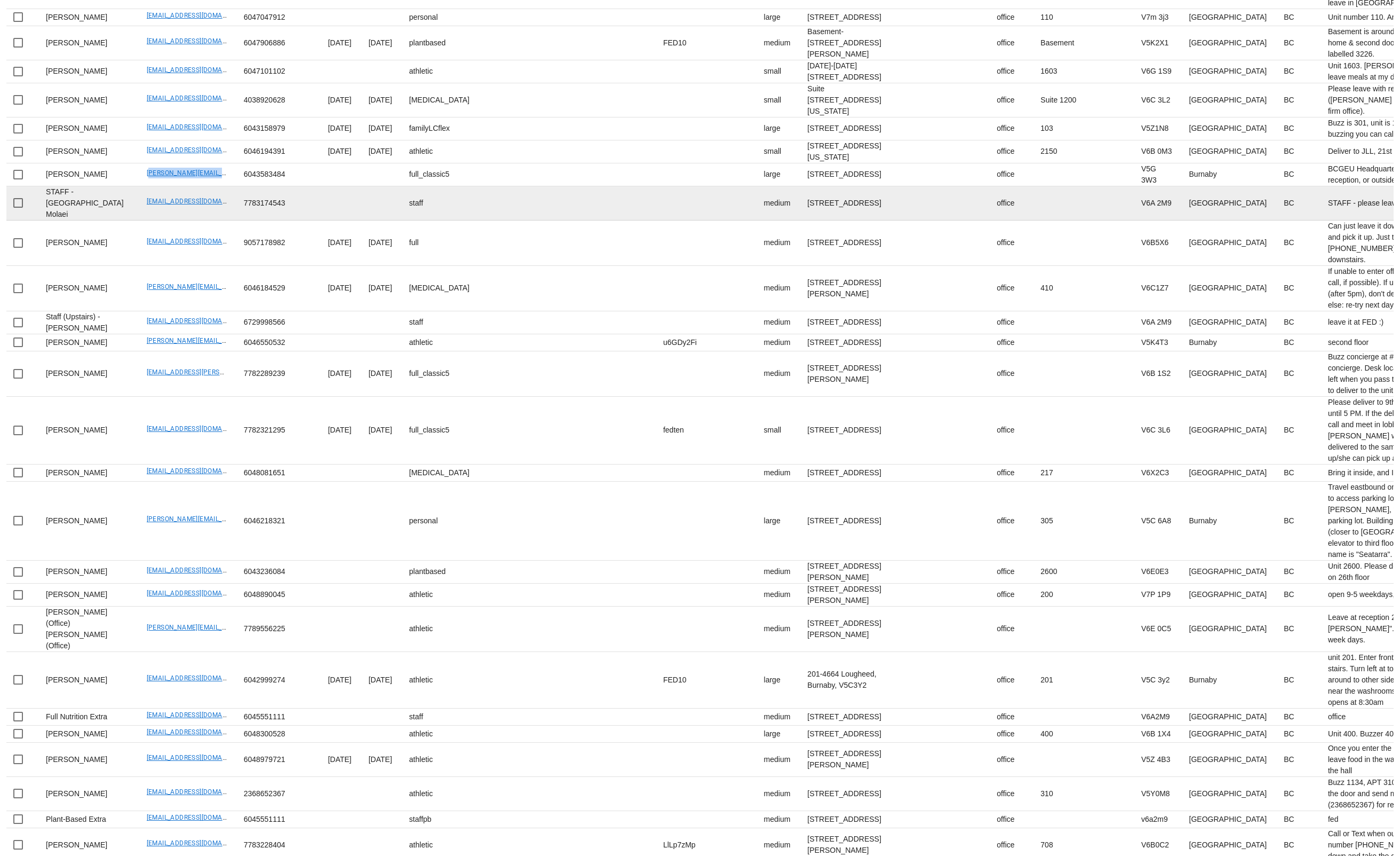
scroll to position [1001, 0]
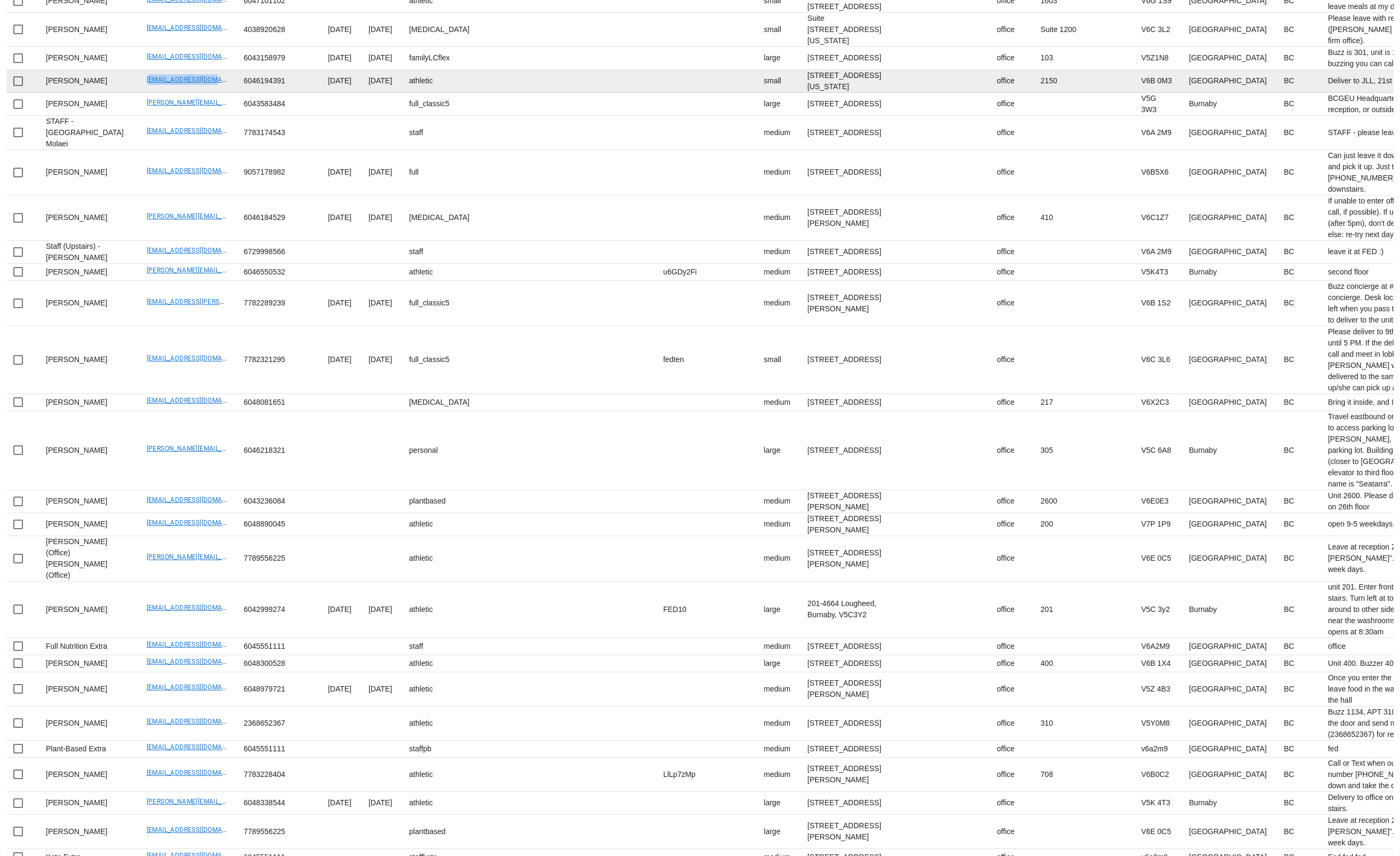
drag, startPoint x: 111, startPoint y: 510, endPoint x: 188, endPoint y: 511, distance: 77.0
click at [188, 93] on td "baktashk@gmail.com" at bounding box center [186, 81] width 97 height 23
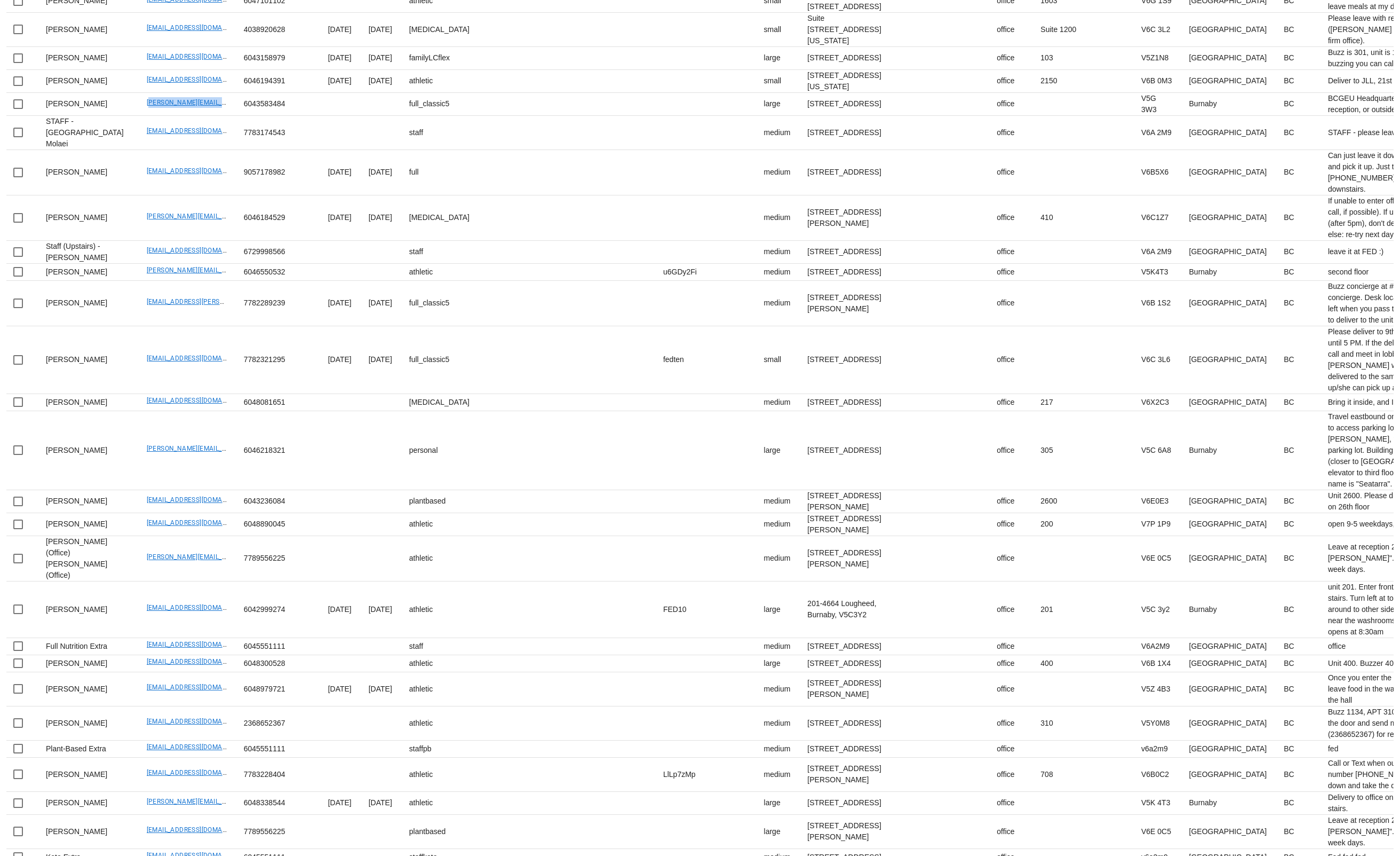
drag, startPoint x: 113, startPoint y: 558, endPoint x: 327, endPoint y: 2, distance: 595.8
click at [195, 116] on td "callen.e.clarke@gmail.com" at bounding box center [186, 104] width 97 height 23
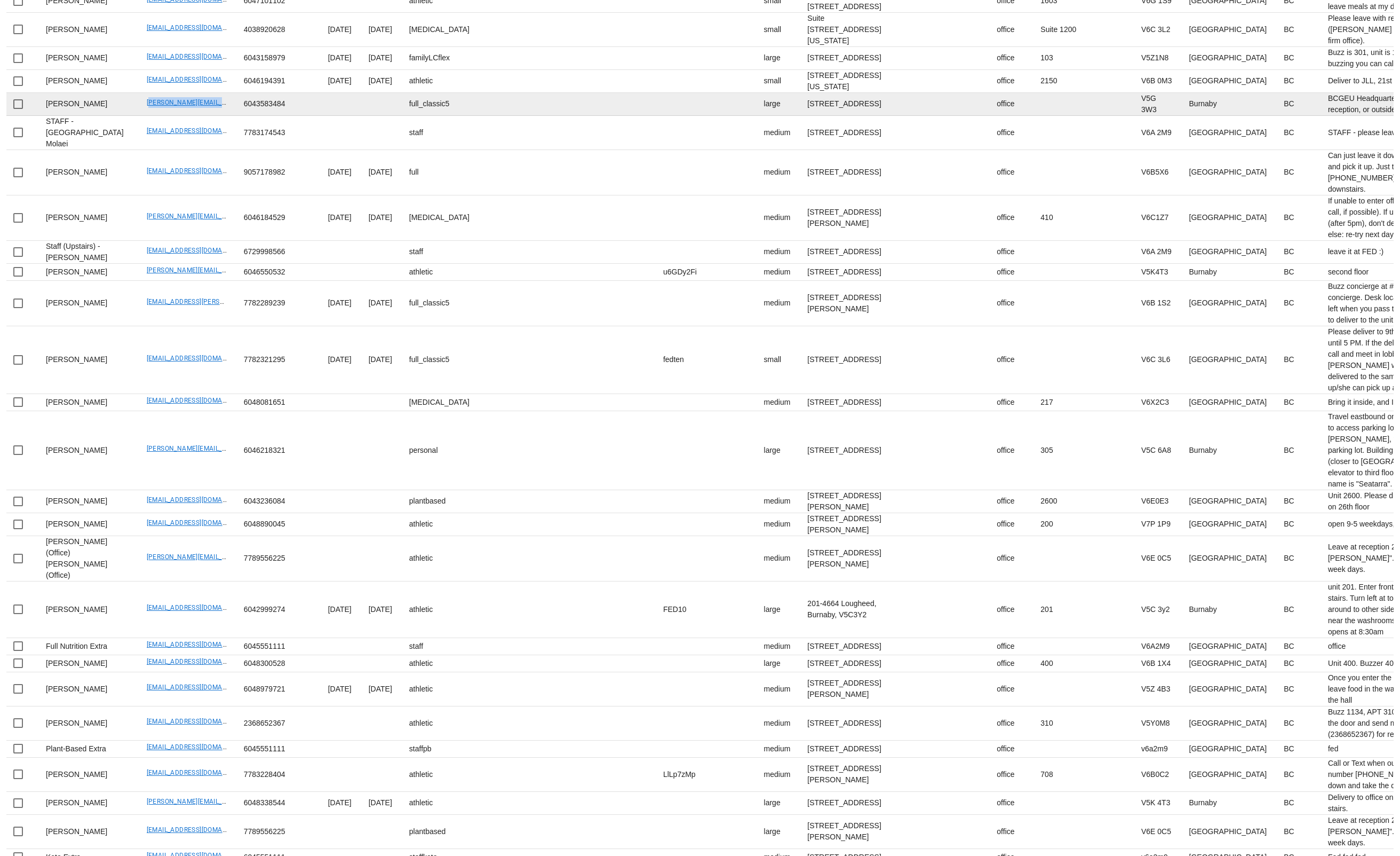
drag, startPoint x: 126, startPoint y: 567, endPoint x: 111, endPoint y: 561, distance: 16.2
click at [138, 116] on td "callen.e.clarke@gmail.com" at bounding box center [186, 104] width 97 height 23
drag, startPoint x: 114, startPoint y: 556, endPoint x: 204, endPoint y: 551, distance: 90.1
click at [200, 116] on td "callen.e.clarke@gmail.com" at bounding box center [186, 104] width 97 height 23
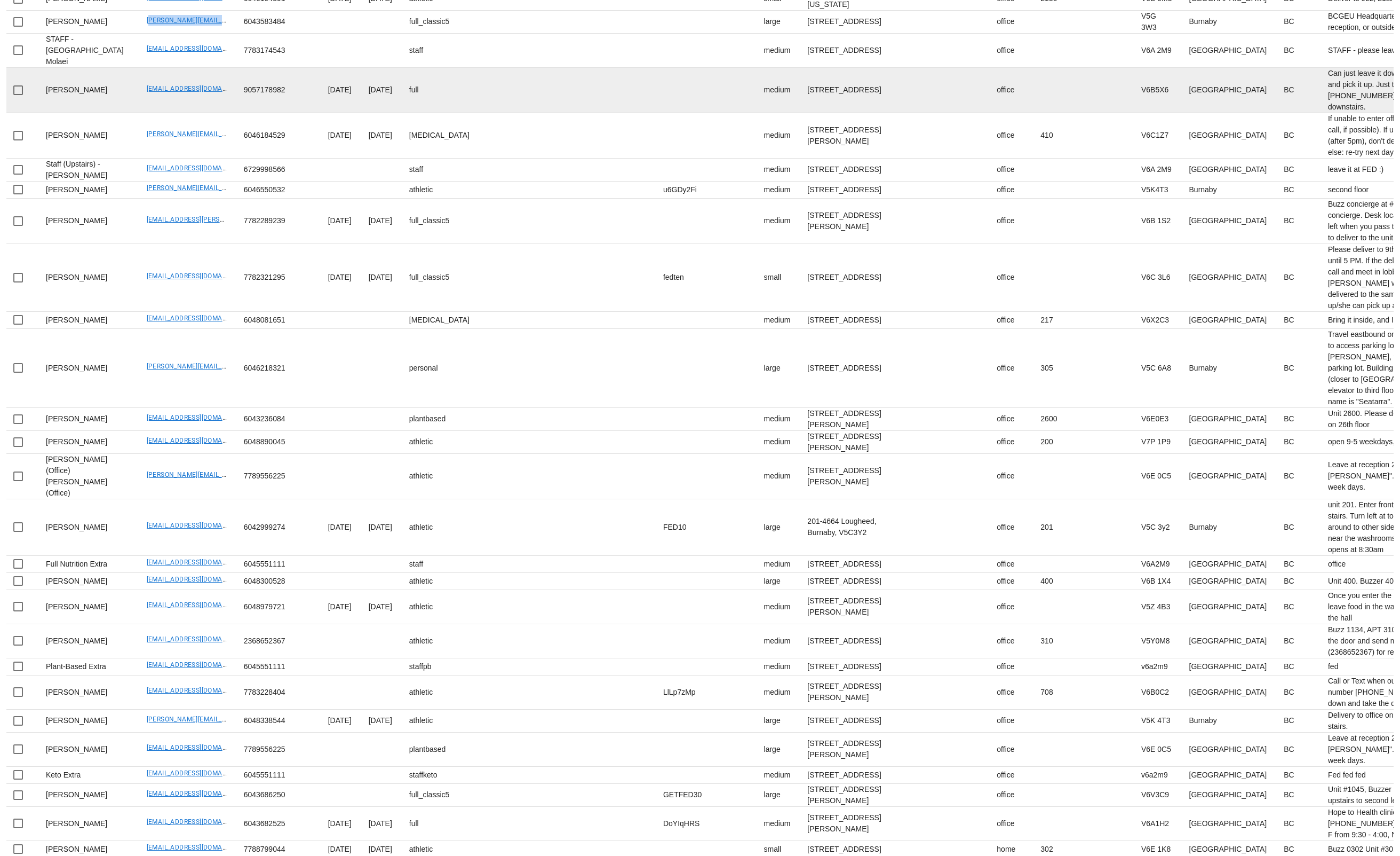
scroll to position [1087, 0]
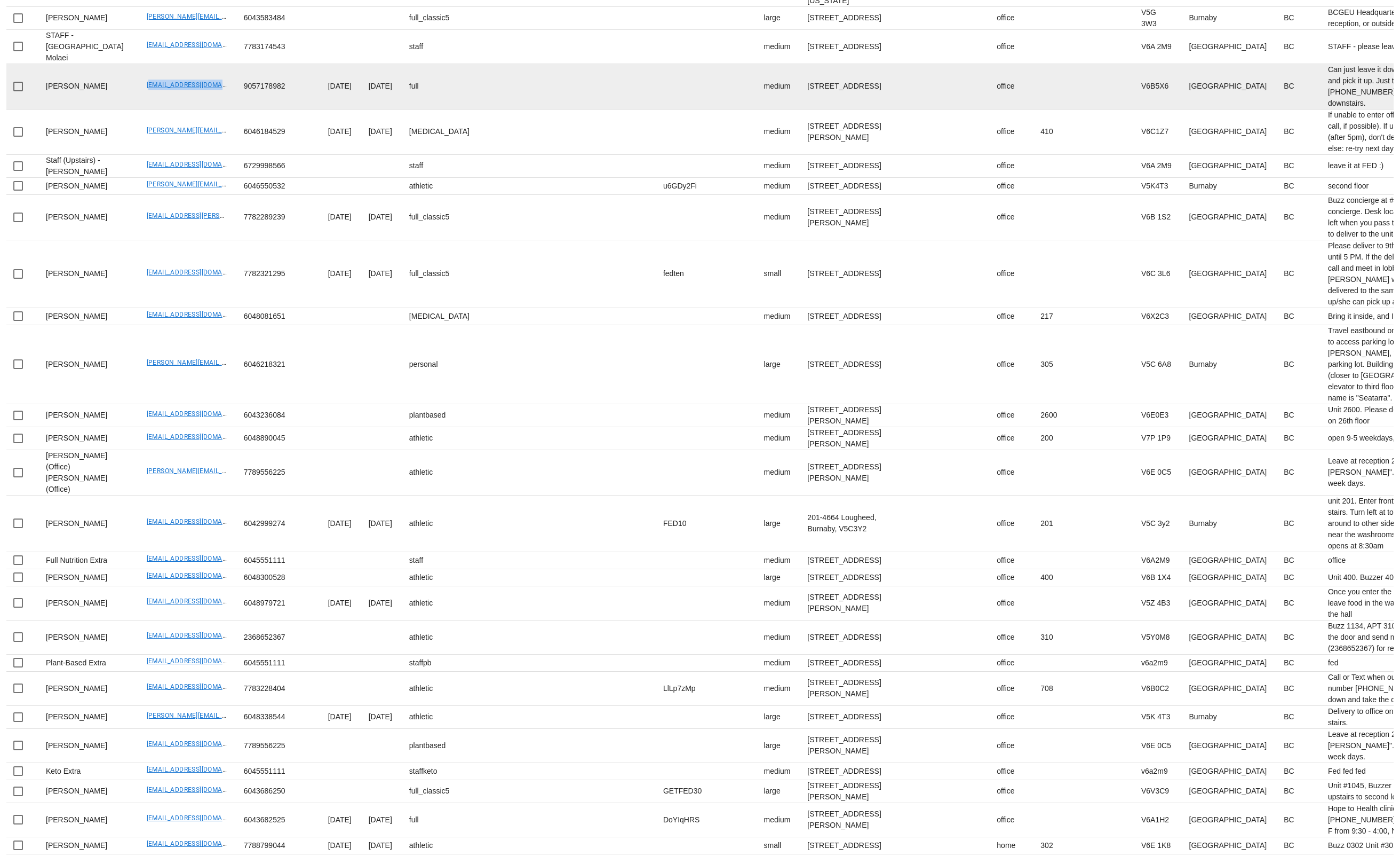
click at [200, 110] on td "jacklawton98@gmail.com" at bounding box center [186, 87] width 97 height 45
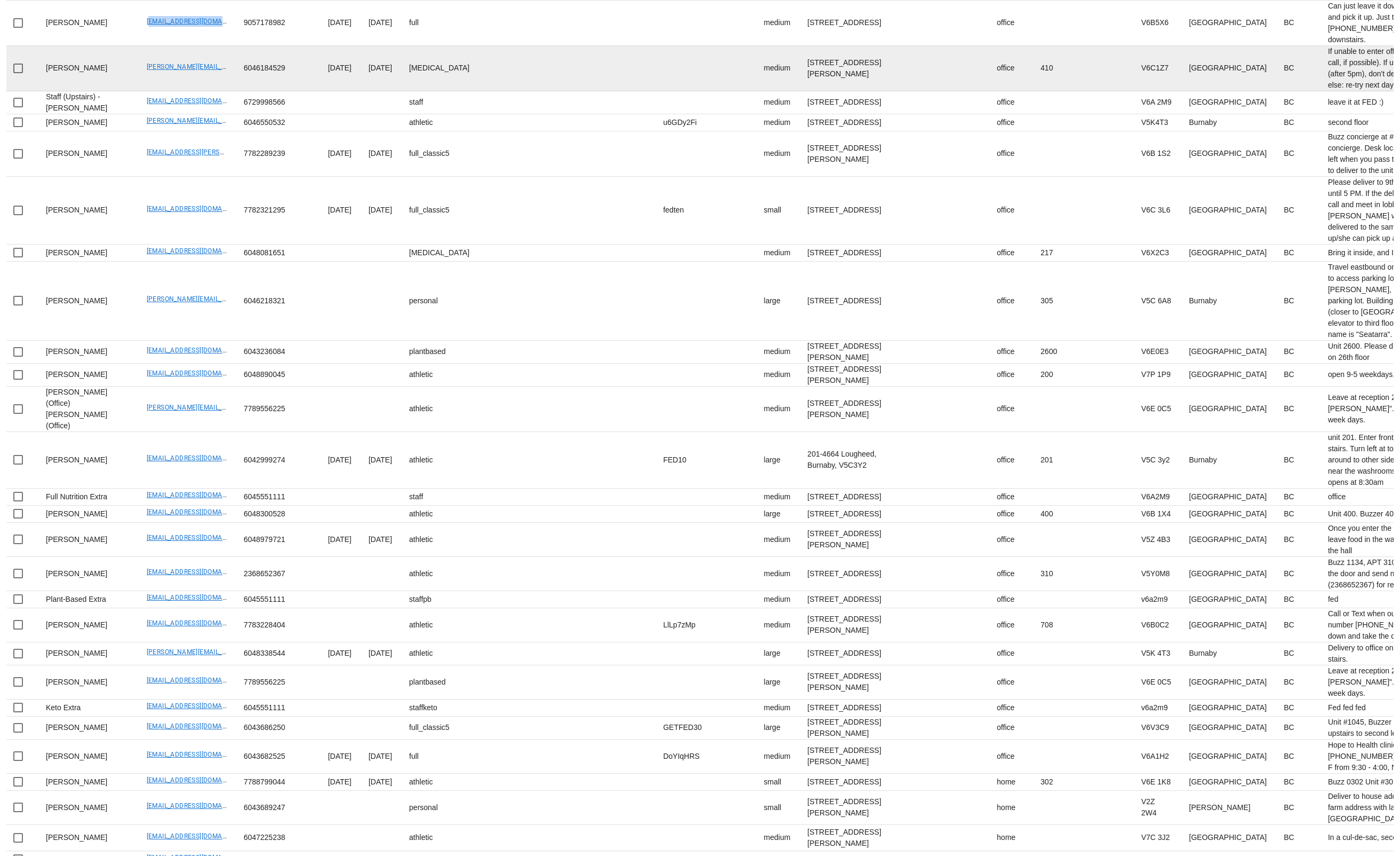
scroll to position [1156, 0]
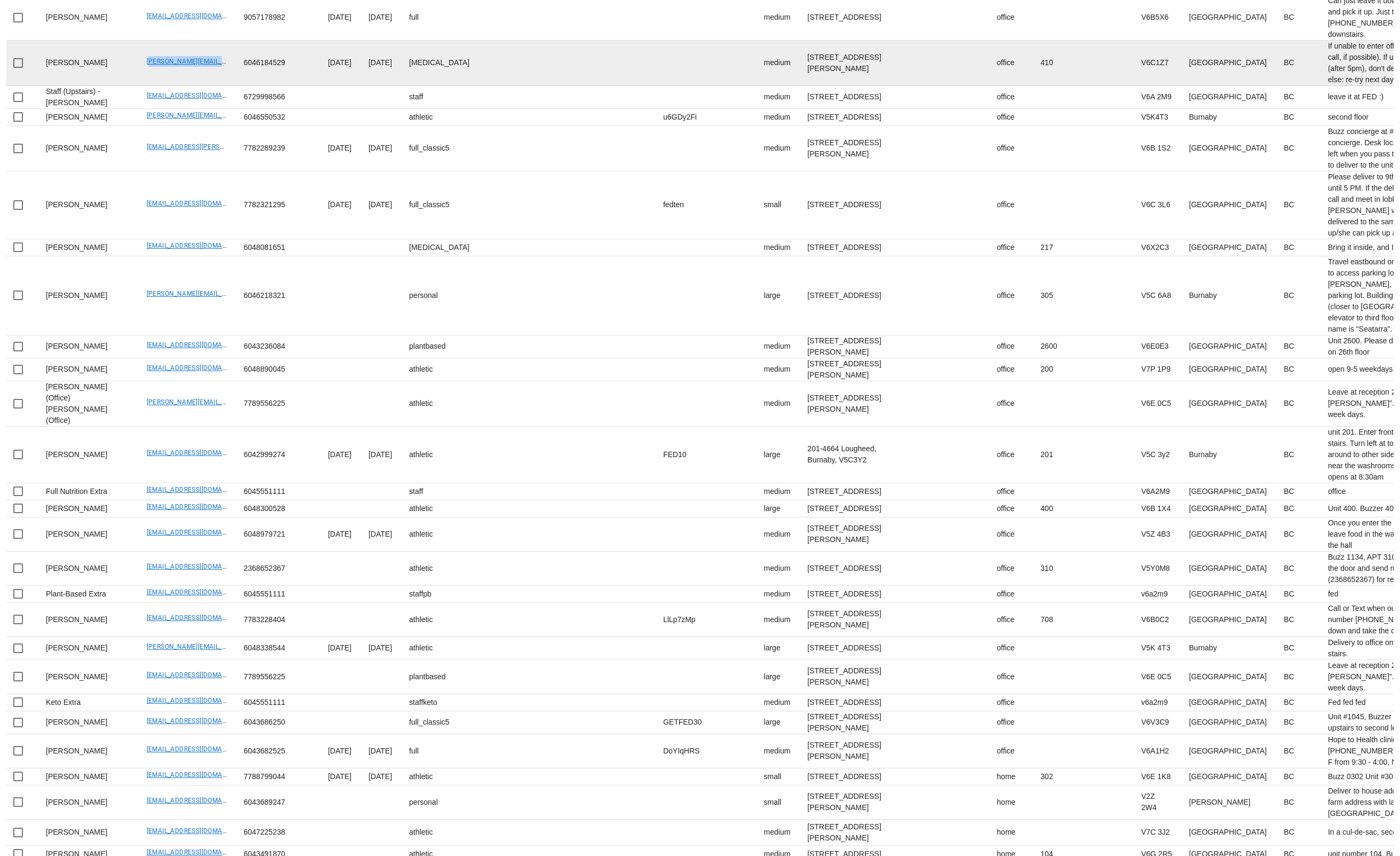
drag, startPoint x: 116, startPoint y: 535, endPoint x: 199, endPoint y: 534, distance: 83.0
click at [200, 86] on td "bruce.chapman@chapmantaxlaw.com" at bounding box center [186, 63] width 97 height 45
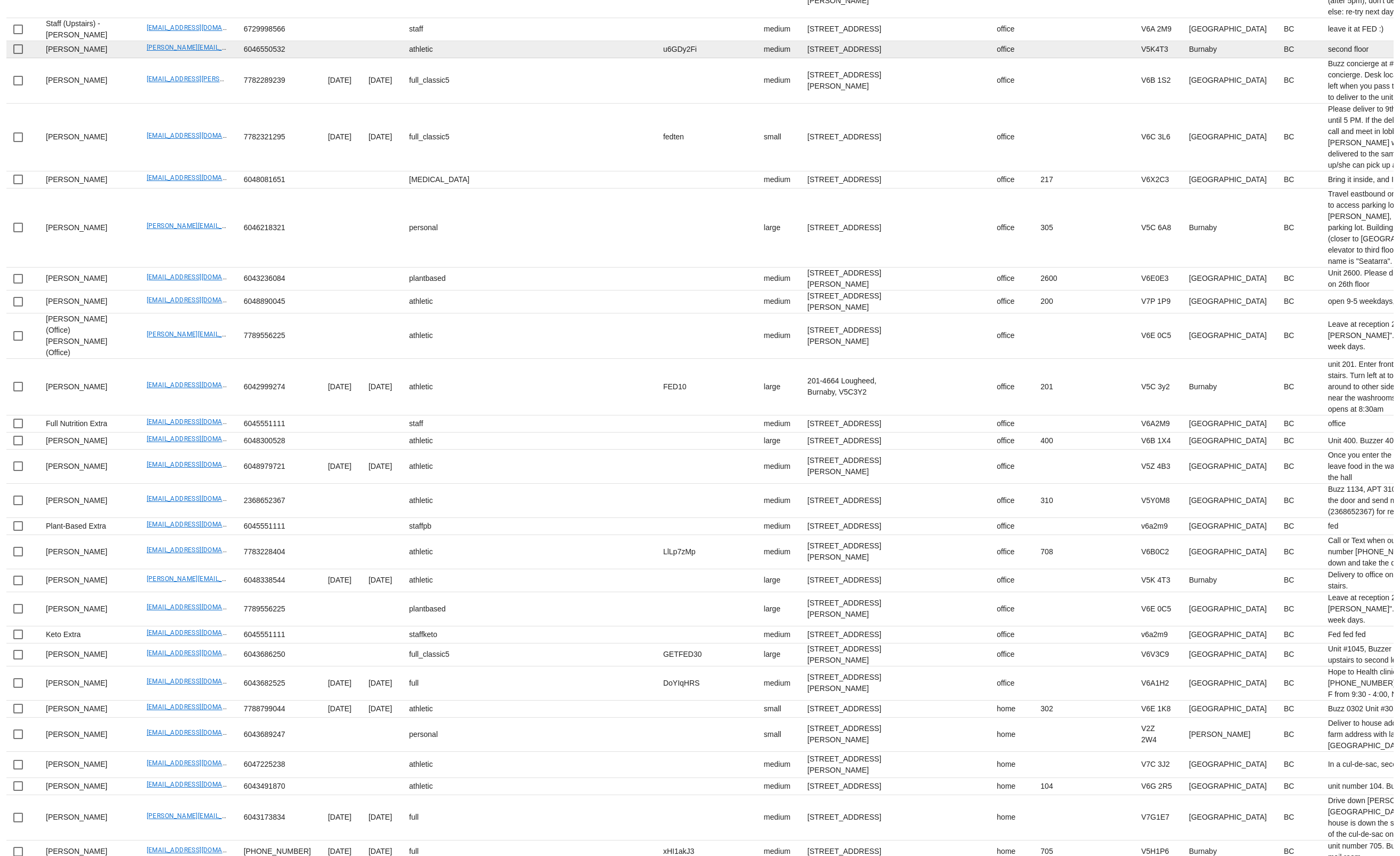
scroll to position [1229, 0]
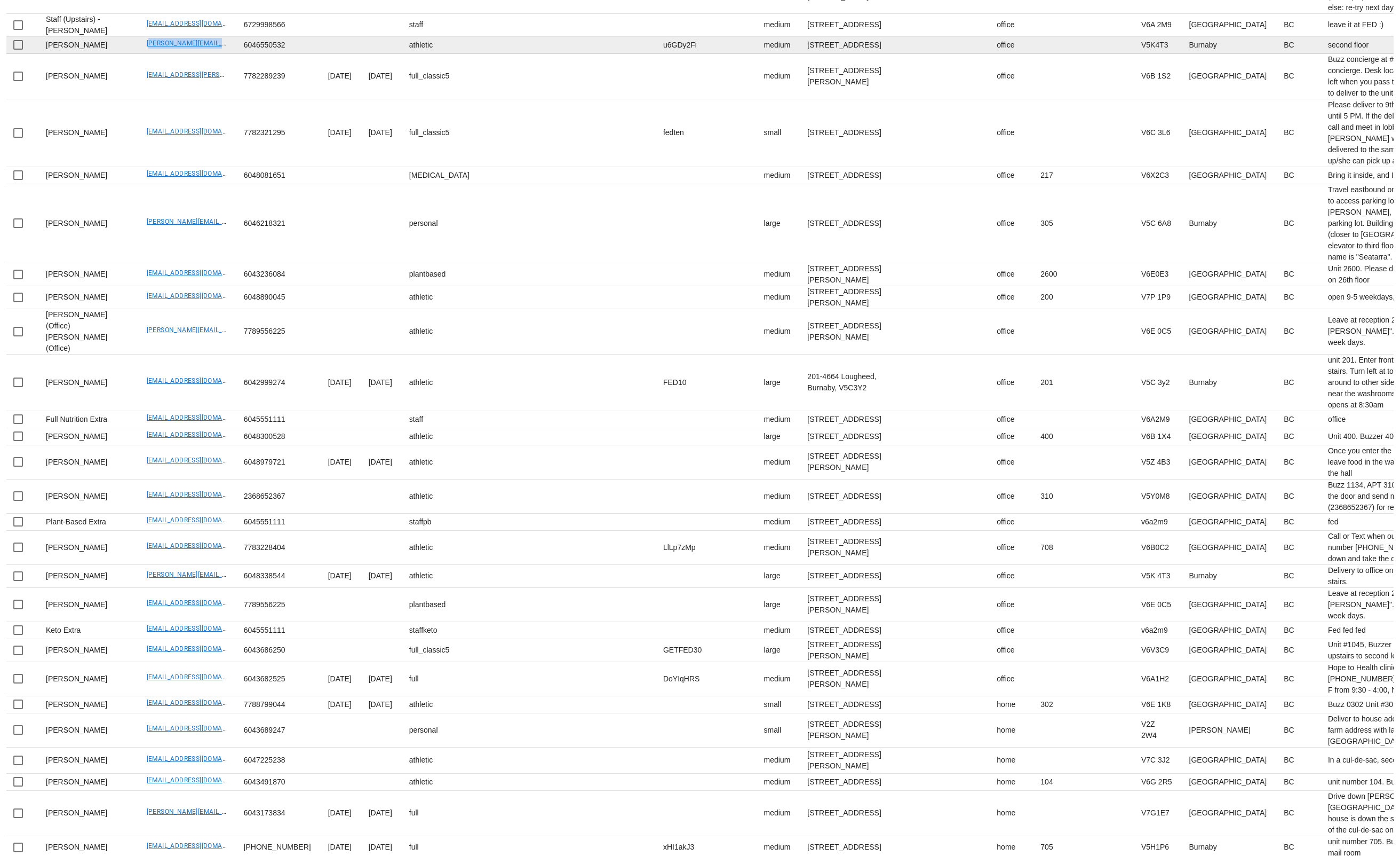
click at [202, 54] on td "john@tinomechnanical.com" at bounding box center [186, 46] width 97 height 17
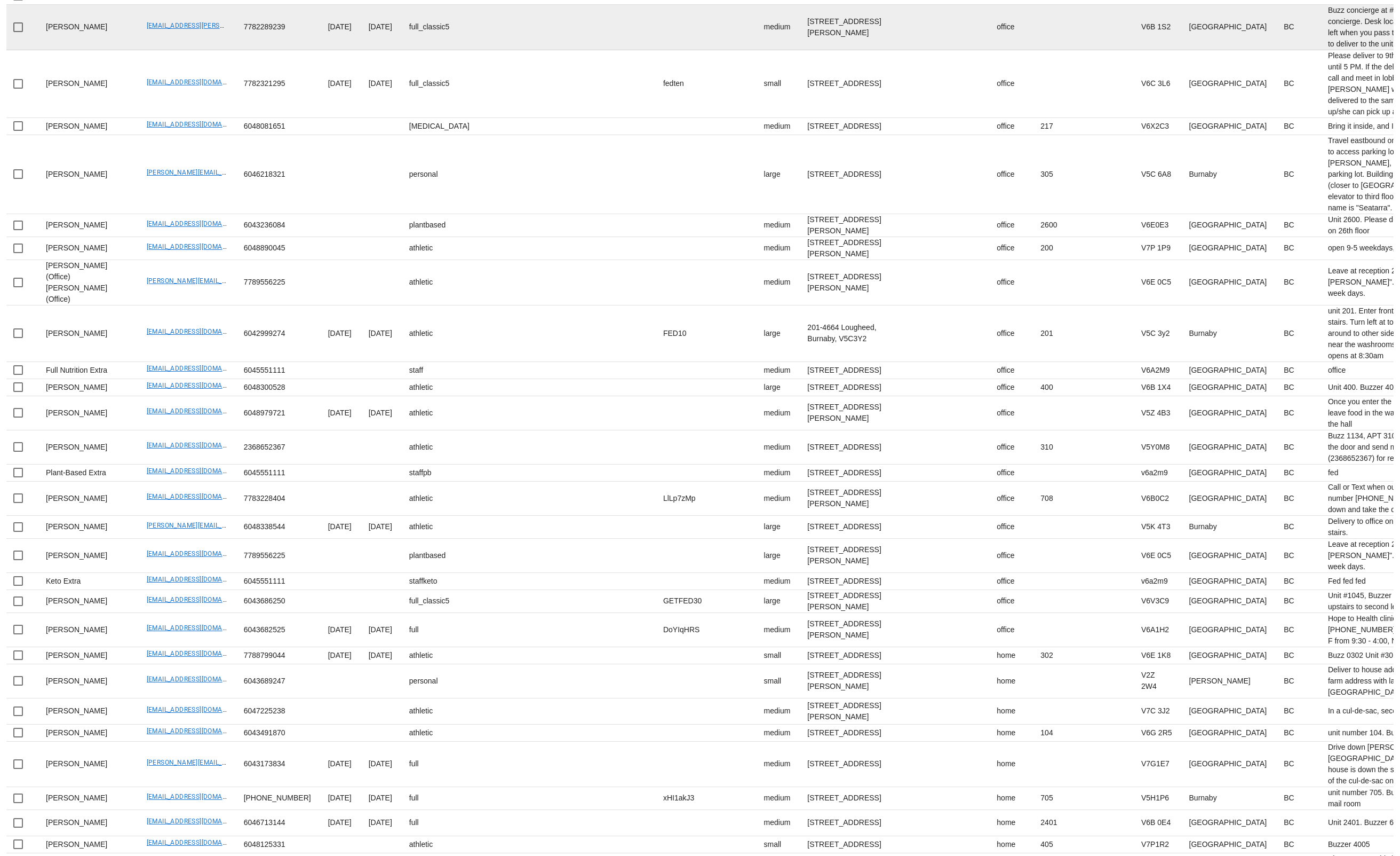
scroll to position [1282, 0]
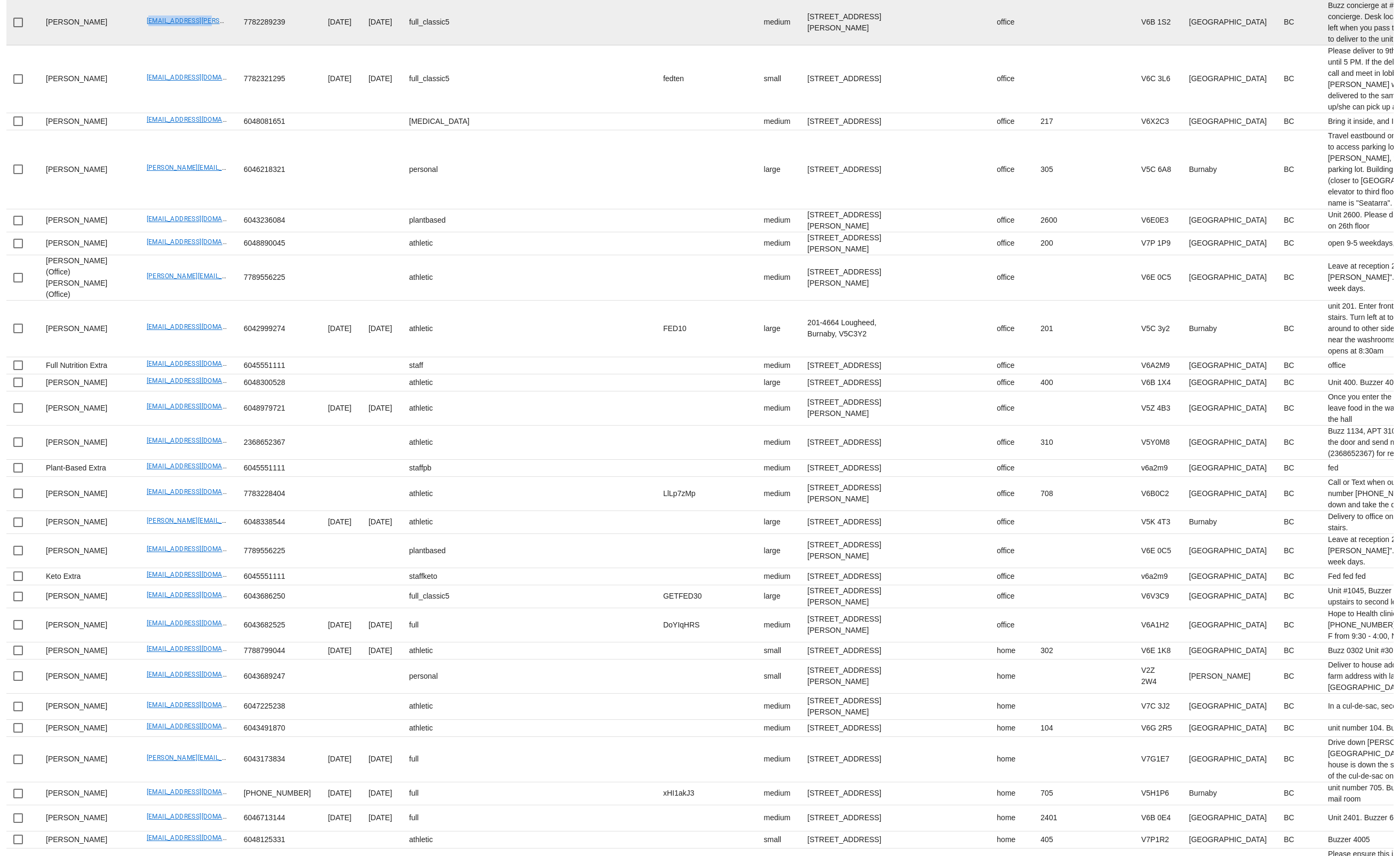
drag, startPoint x: 113, startPoint y: 554, endPoint x: 192, endPoint y: 556, distance: 79.0
click at [192, 45] on td "fed@stan-chao.com" at bounding box center [186, 22] width 97 height 45
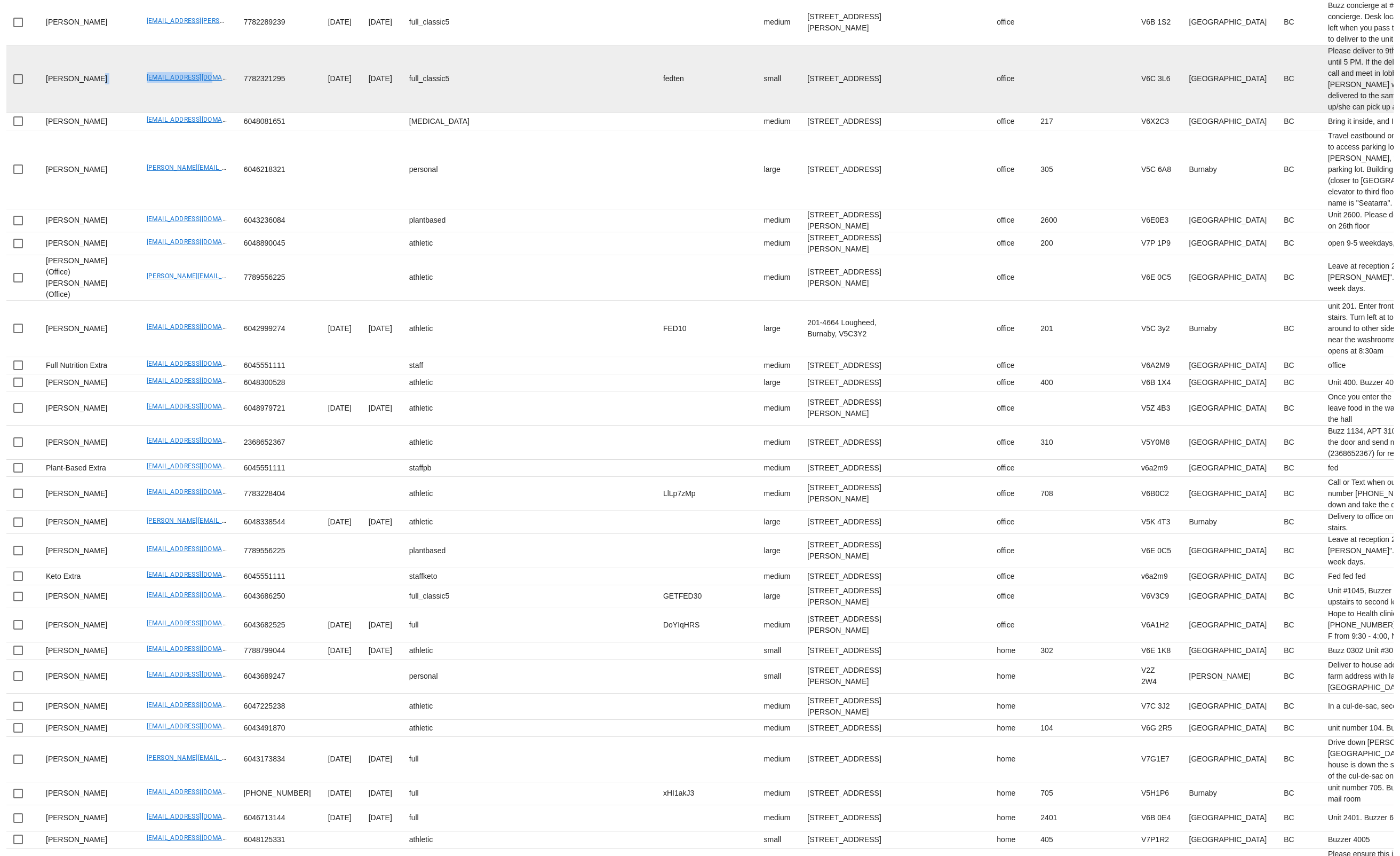
click at [198, 113] on tr "Nicola Crema nccrema@gmail.com 7782321295 2025-04-07 2025-04-09 full_classic5 f…" at bounding box center [1068, 79] width 2130 height 68
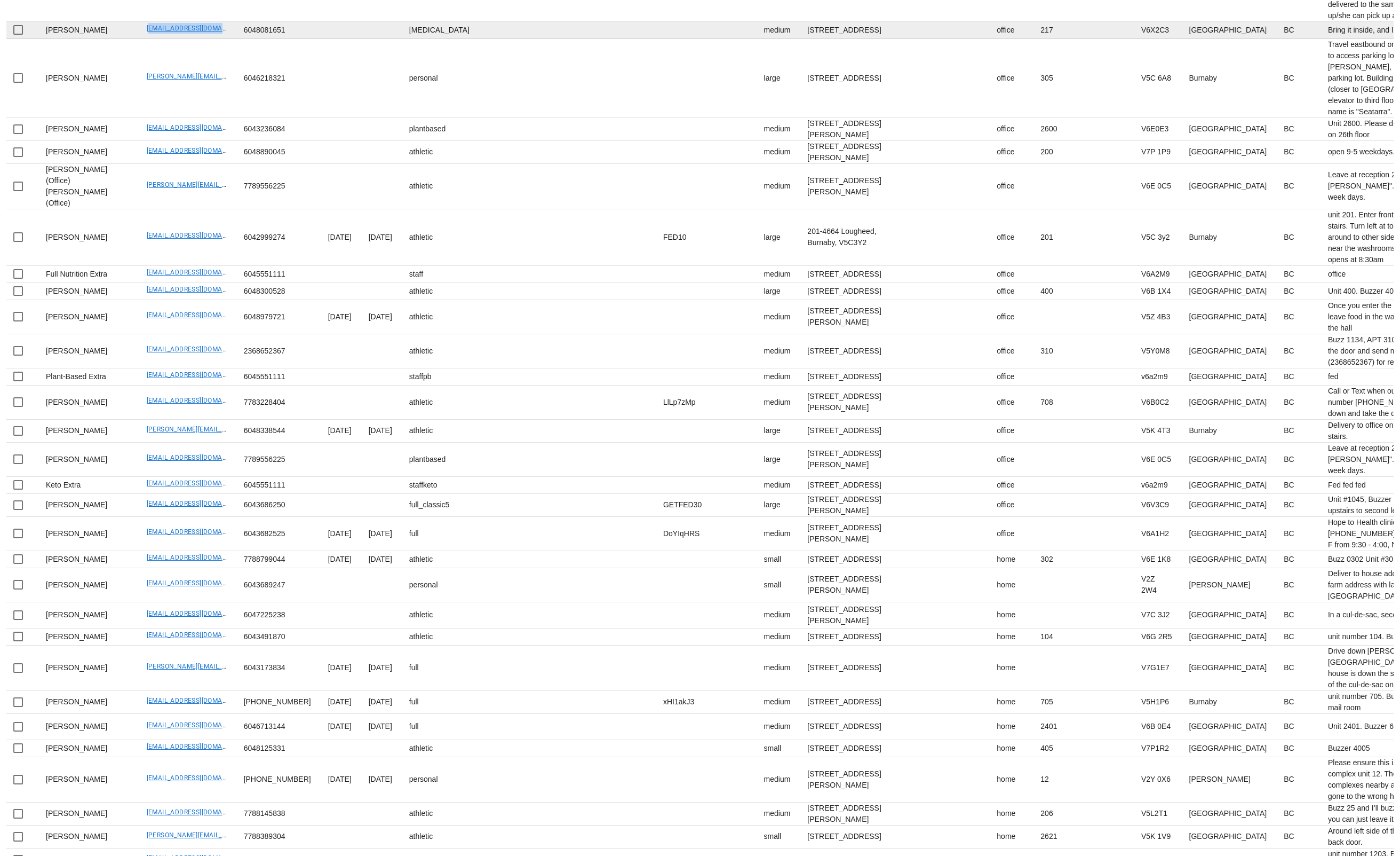
drag, startPoint x: 171, startPoint y: 575, endPoint x: 197, endPoint y: 579, distance: 26.3
click at [197, 39] on td "livramento85@gmail.com" at bounding box center [186, 30] width 97 height 17
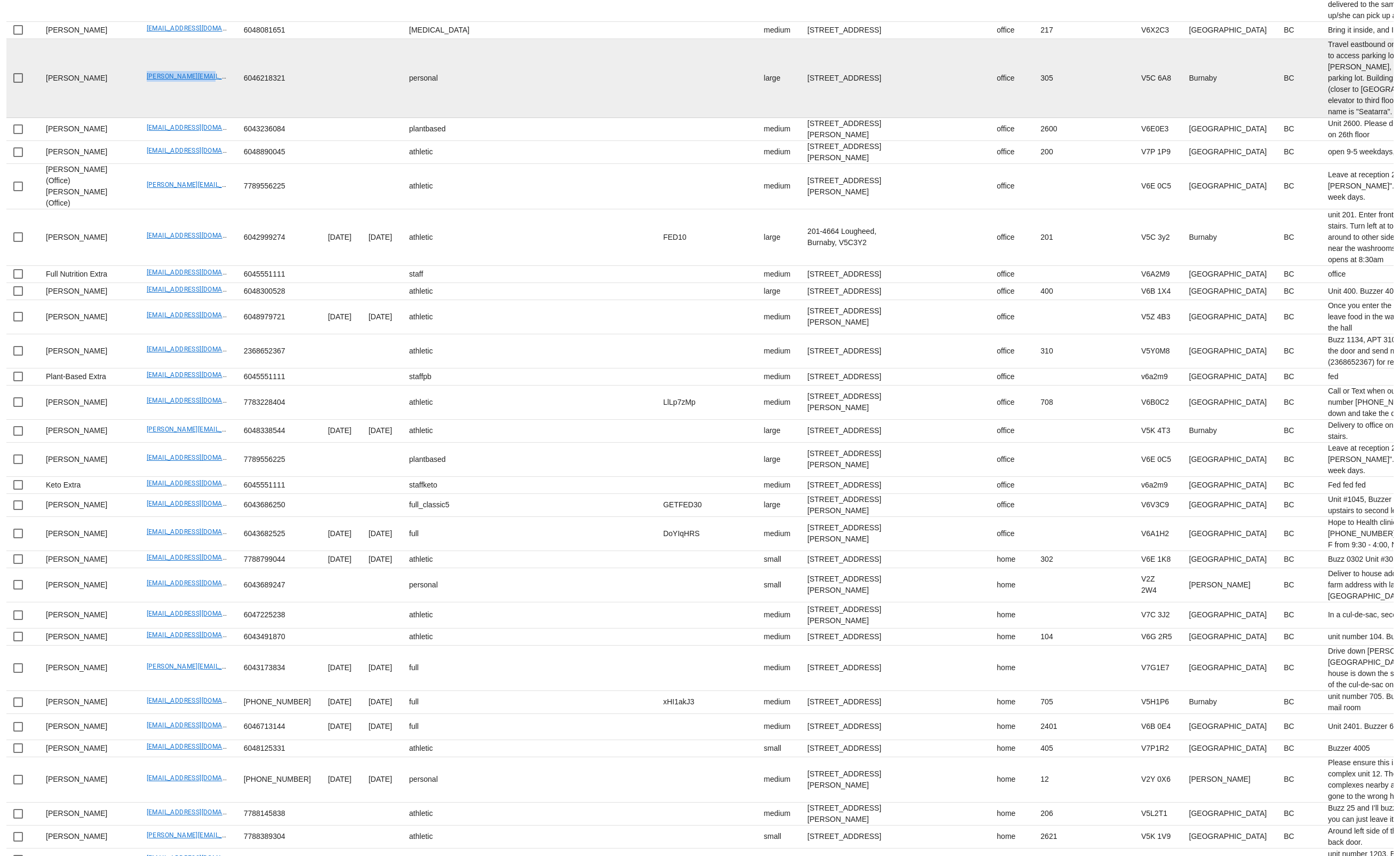
click at [187, 118] on tr "Brian Ostlund b.ostlund@shaw.ca 6046218321 personal large 305-4190 Lougheed Hwy…" at bounding box center [1068, 79] width 2130 height 79
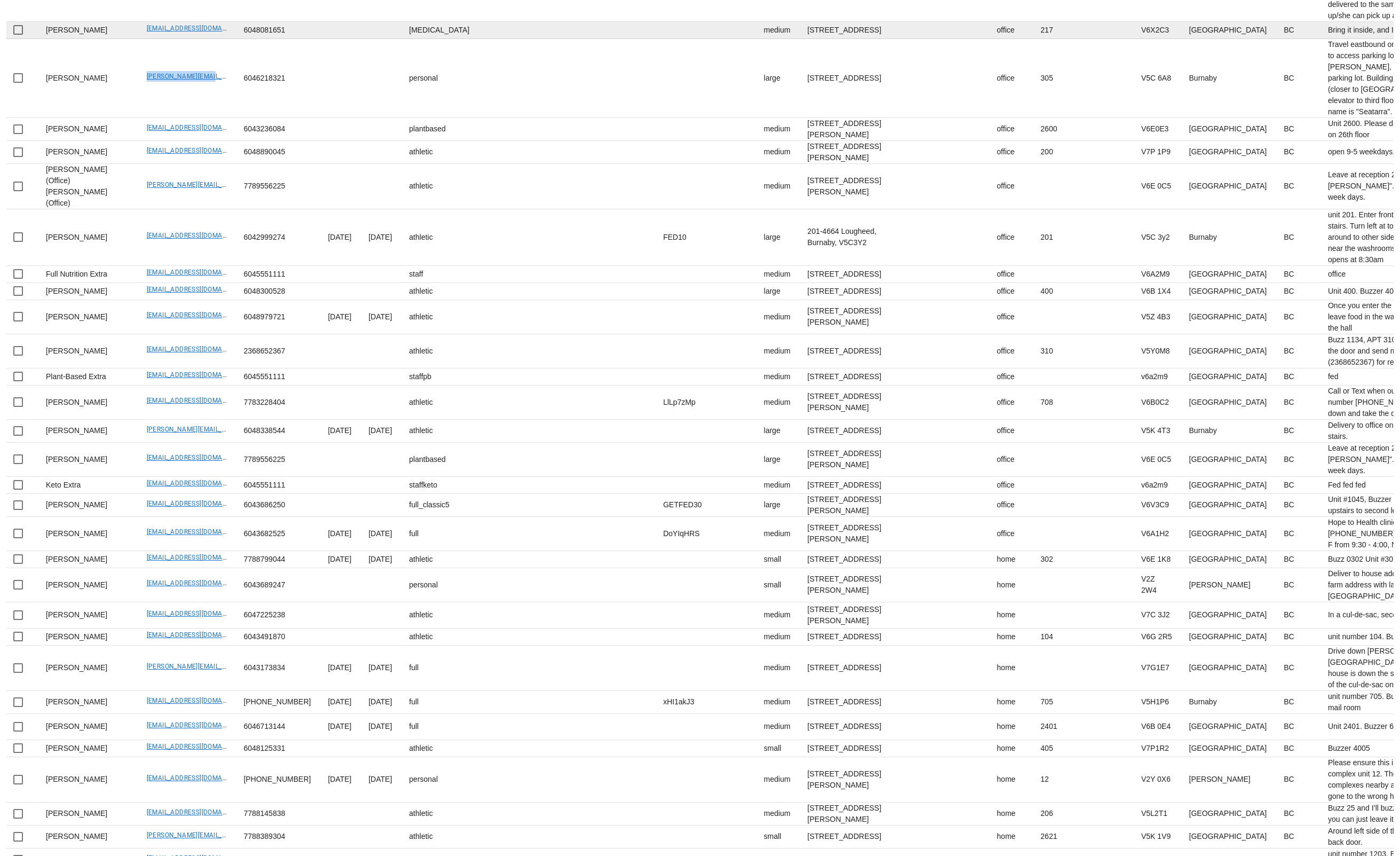
scroll to position [1480, 0]
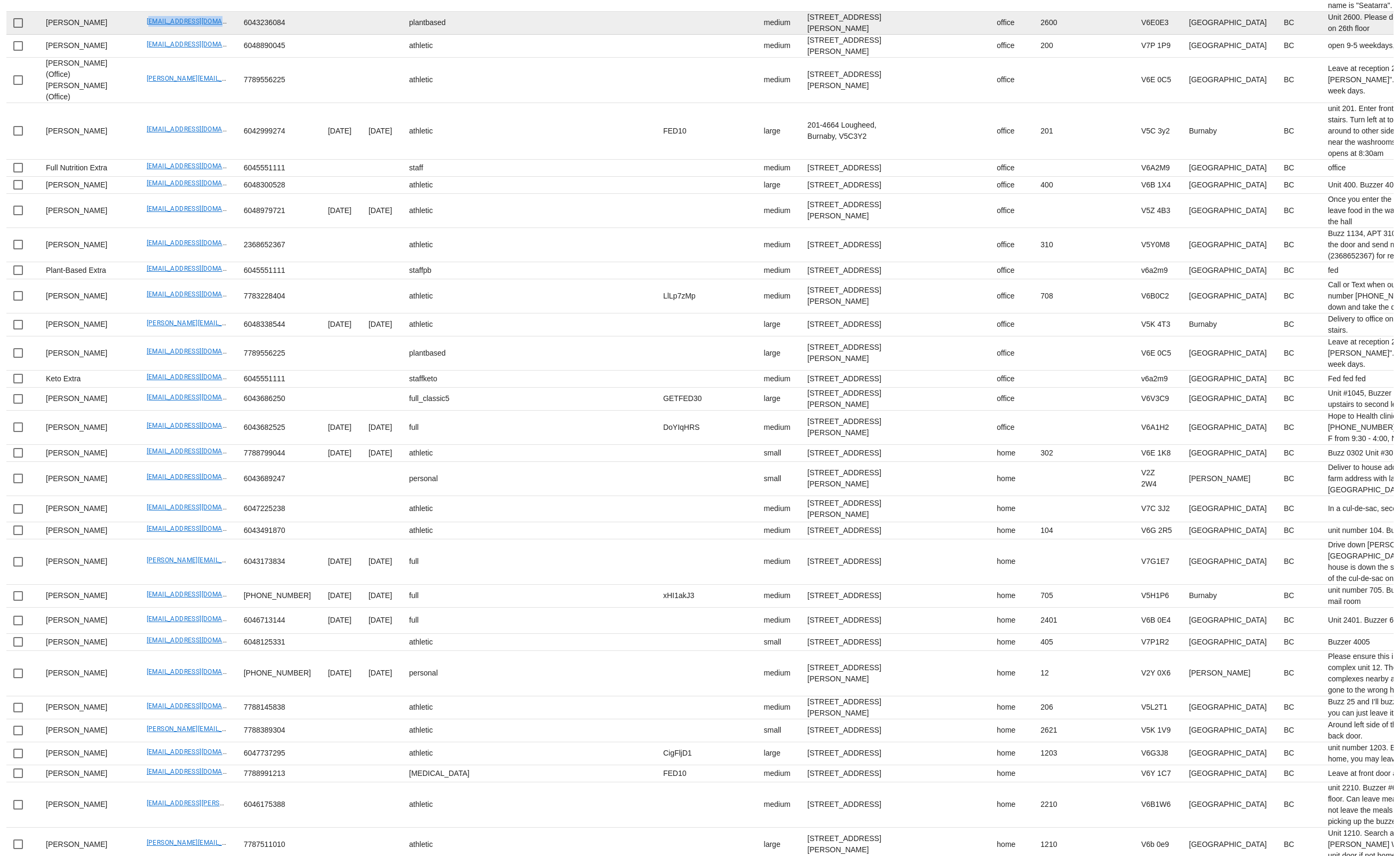
drag, startPoint x: 109, startPoint y: 581, endPoint x: 188, endPoint y: 581, distance: 79.0
click at [188, 35] on td "jeniflood@gmail.com" at bounding box center [186, 23] width 97 height 23
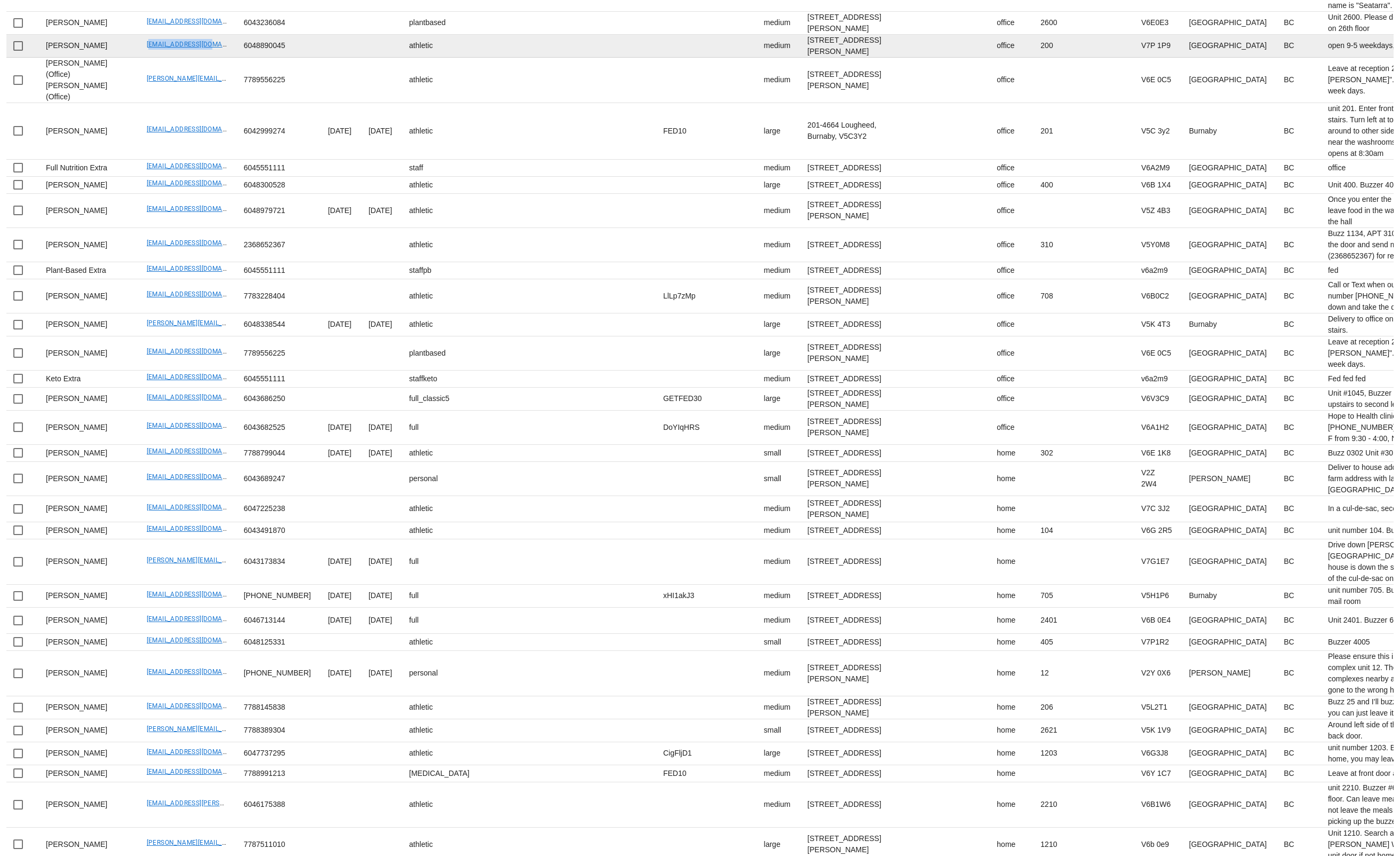
click at [138, 58] on td "ctaylor@crvan.com" at bounding box center [186, 46] width 97 height 23
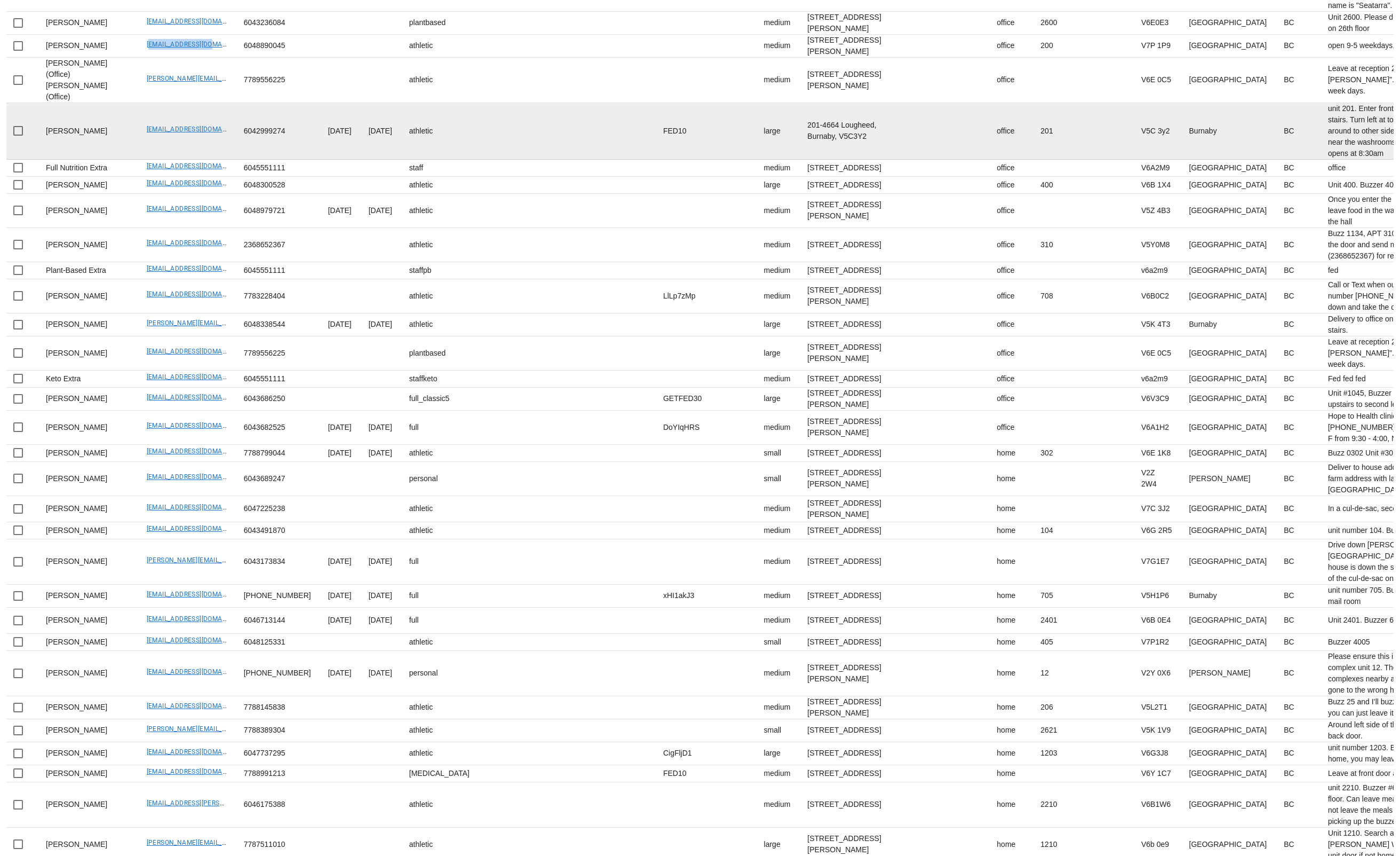
scroll to position [1588, 0]
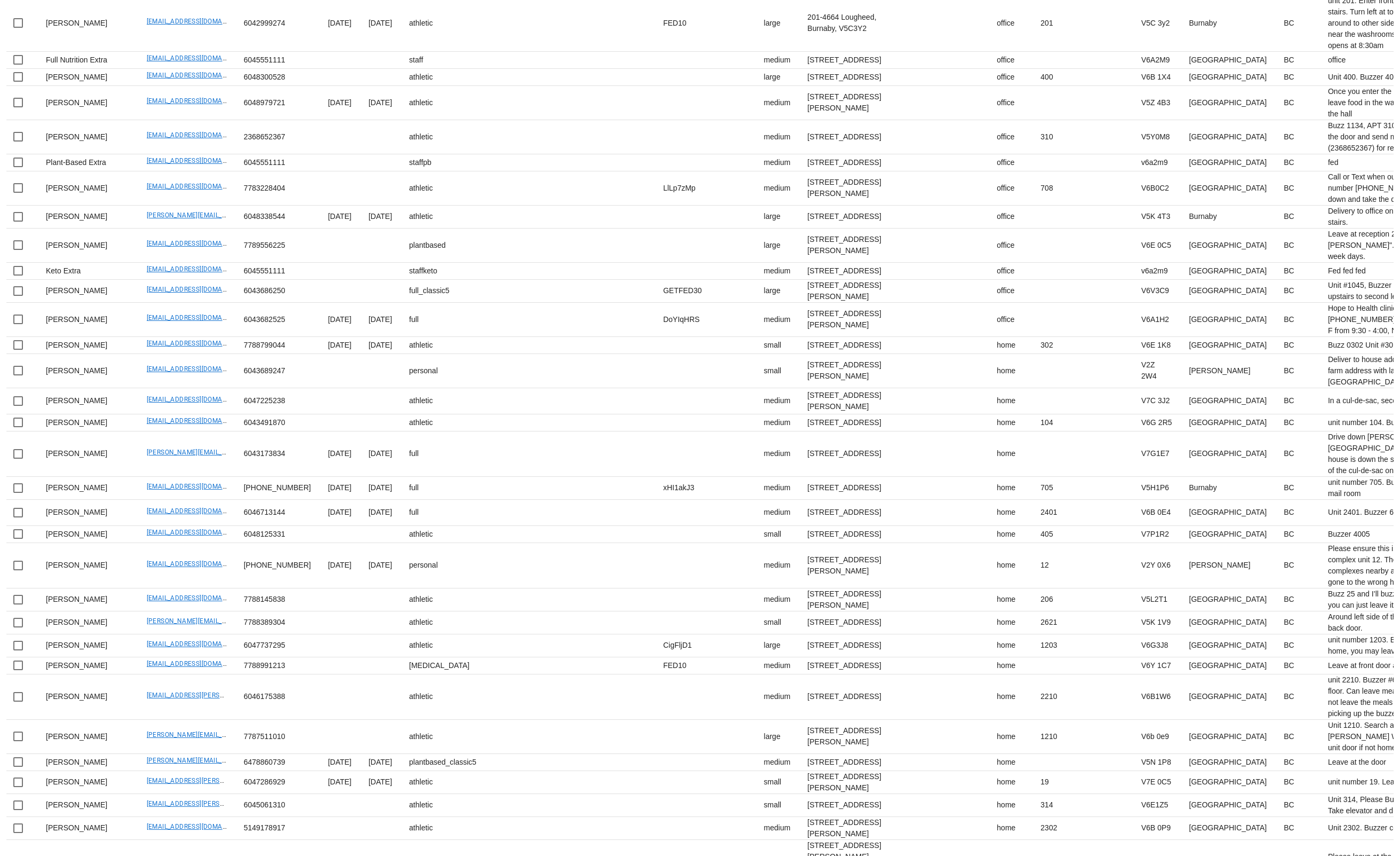
drag, startPoint x: 114, startPoint y: 589, endPoint x: 197, endPoint y: 585, distance: 83.1
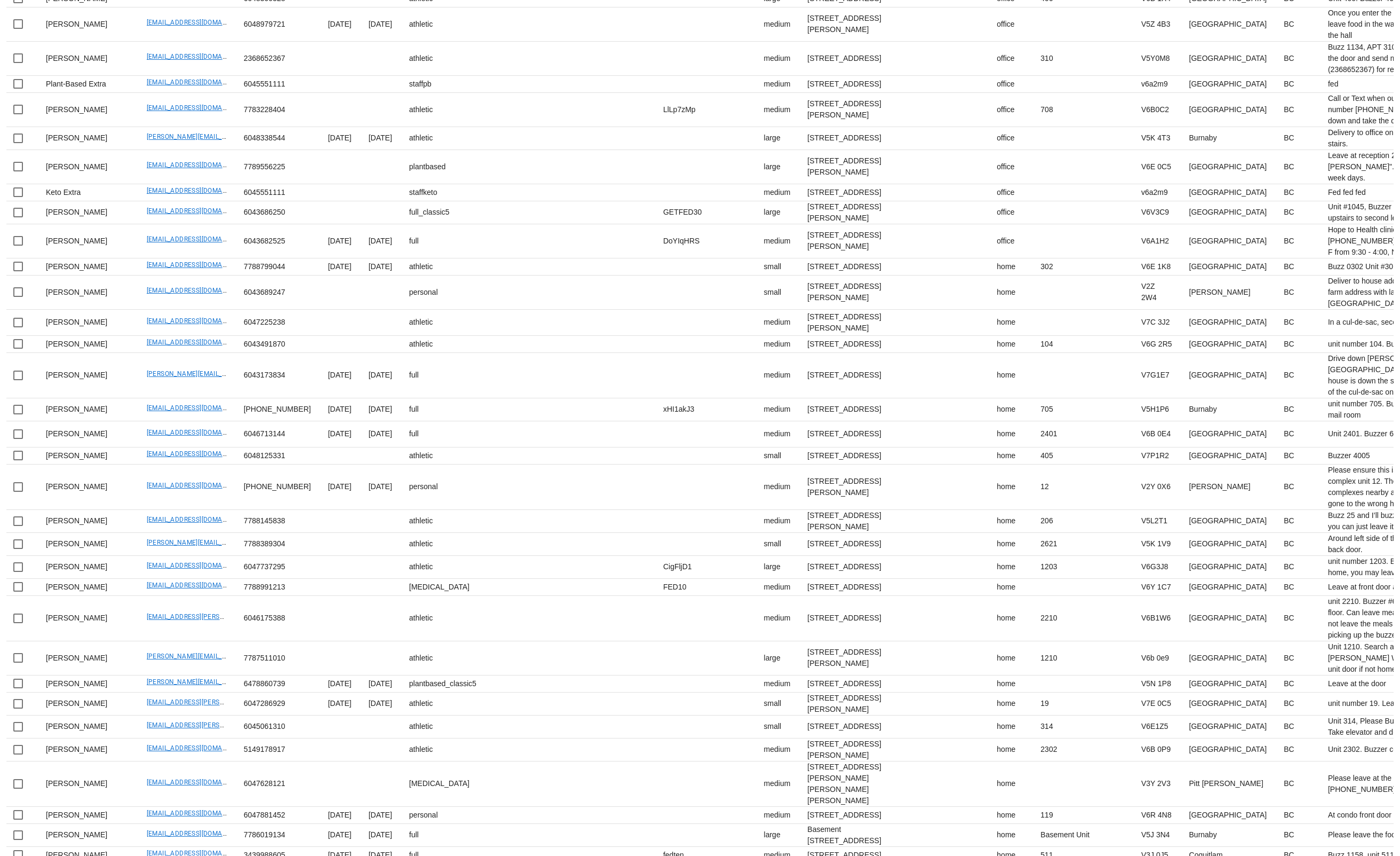
scroll to position [1667, 0]
drag, startPoint x: 113, startPoint y: 556, endPoint x: 197, endPoint y: 554, distance: 84.0
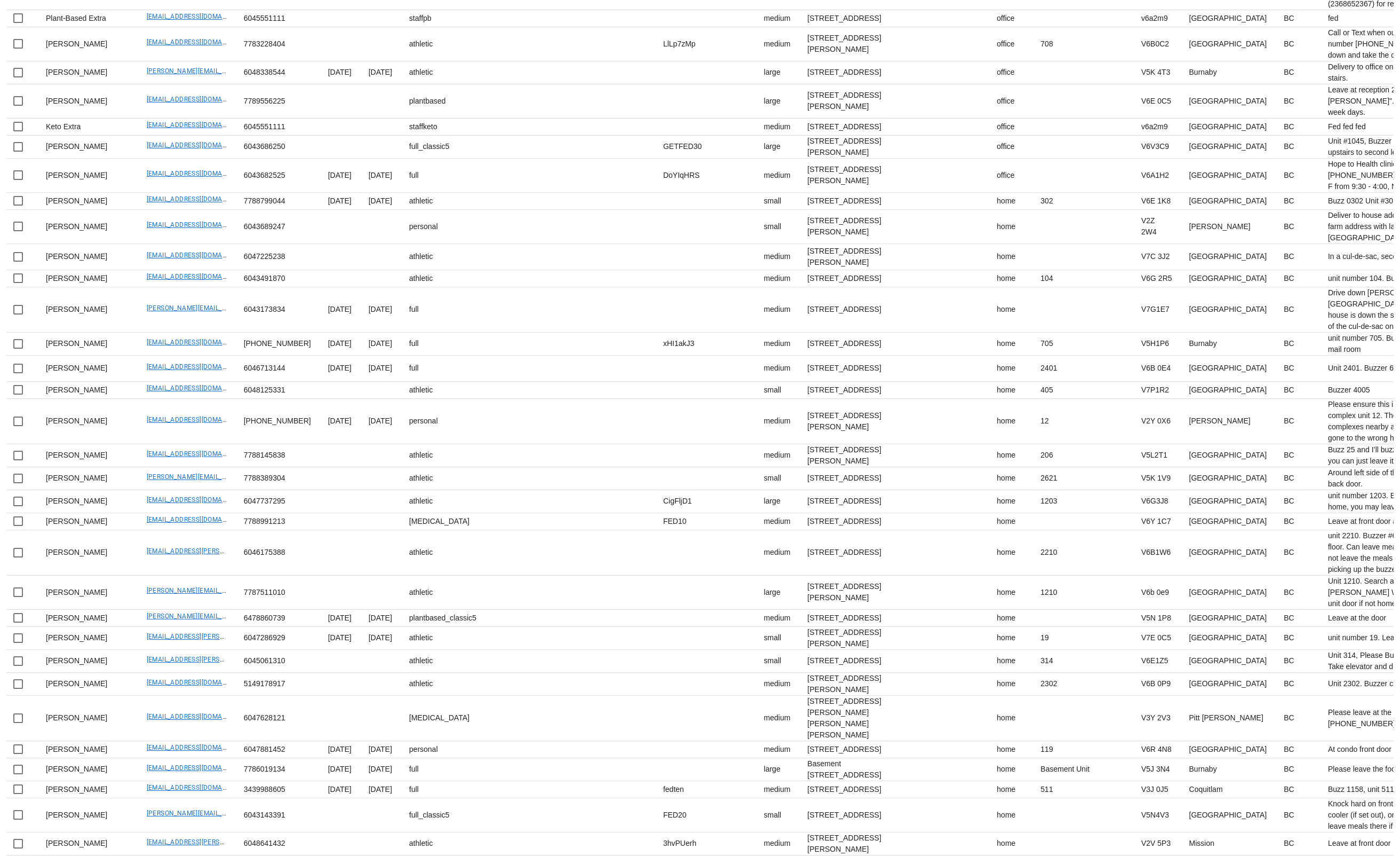
scroll to position [1739, 0]
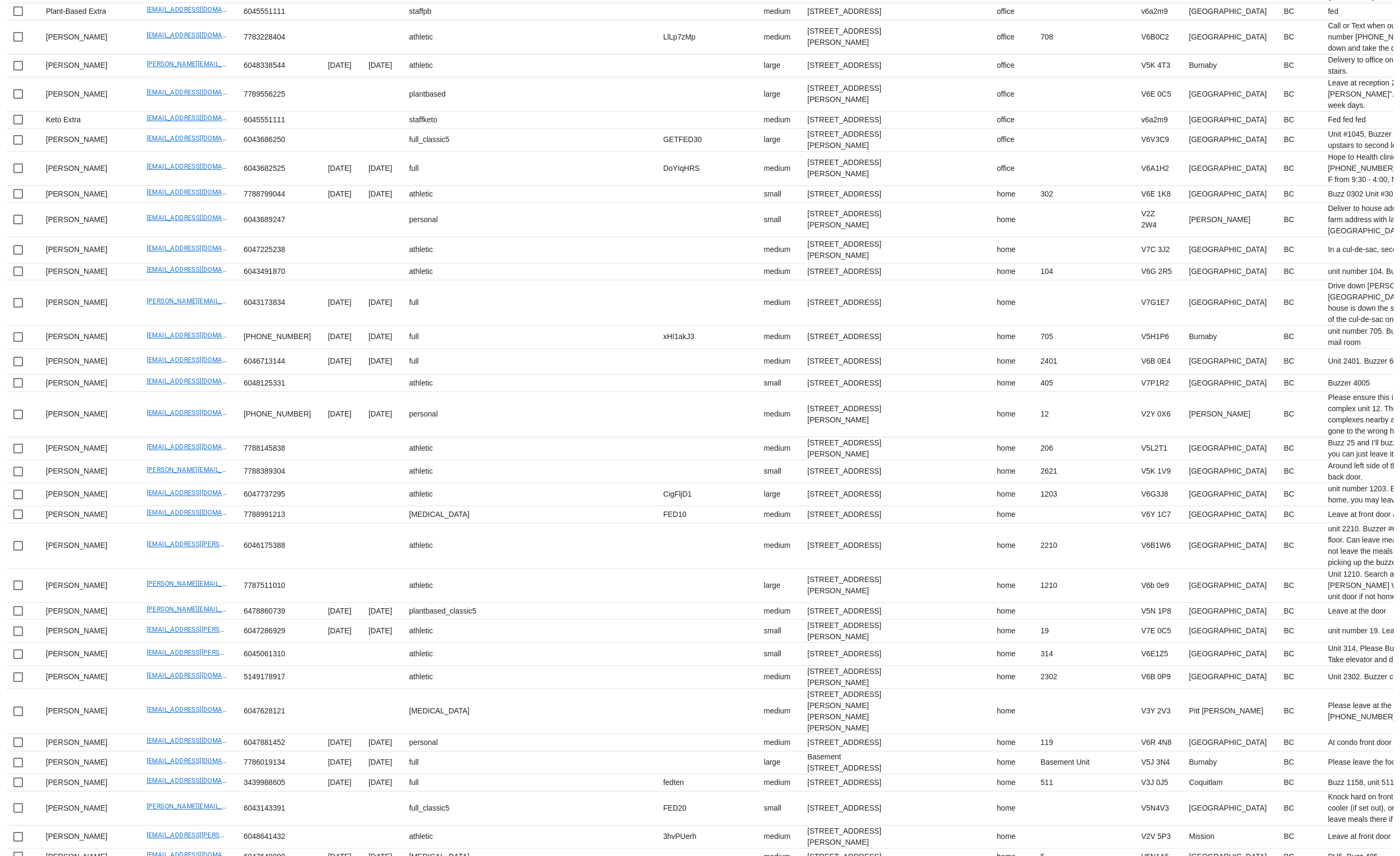
drag, startPoint x: 192, startPoint y: 580, endPoint x: 189, endPoint y: 585, distance: 5.8
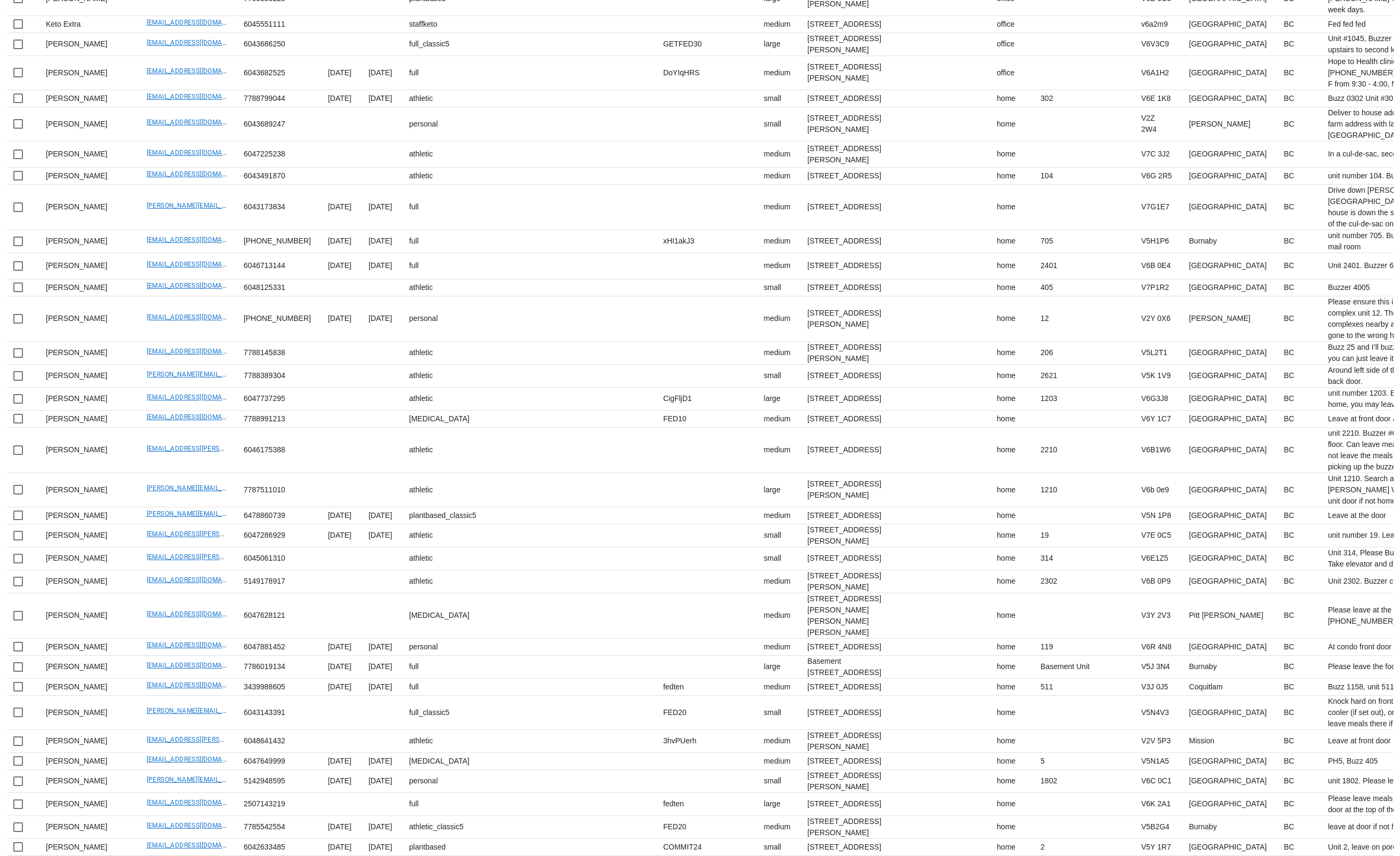
drag, startPoint x: 111, startPoint y: 577, endPoint x: 194, endPoint y: 580, distance: 83.1
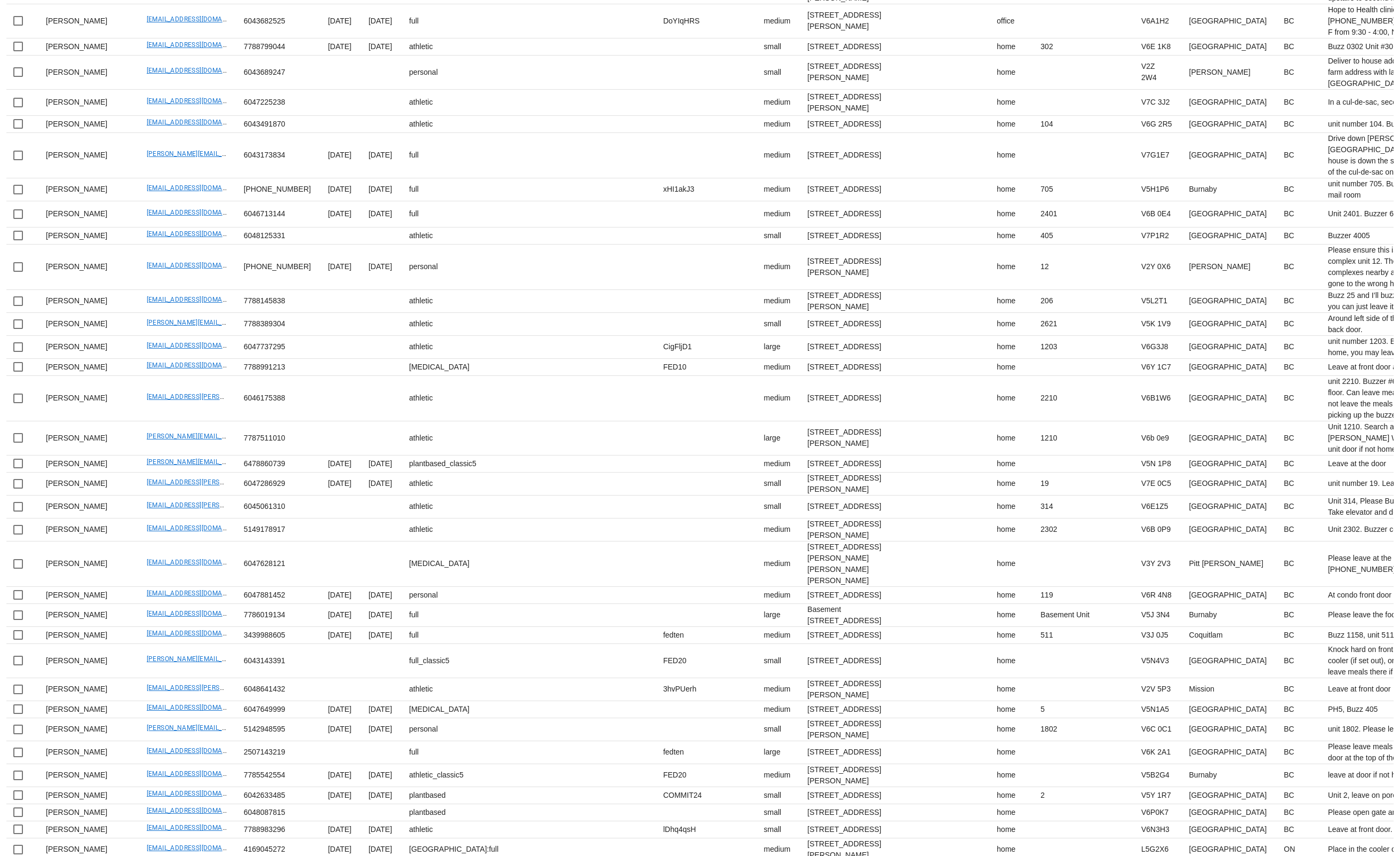
drag, startPoint x: 115, startPoint y: 620, endPoint x: 200, endPoint y: 621, distance: 85.0
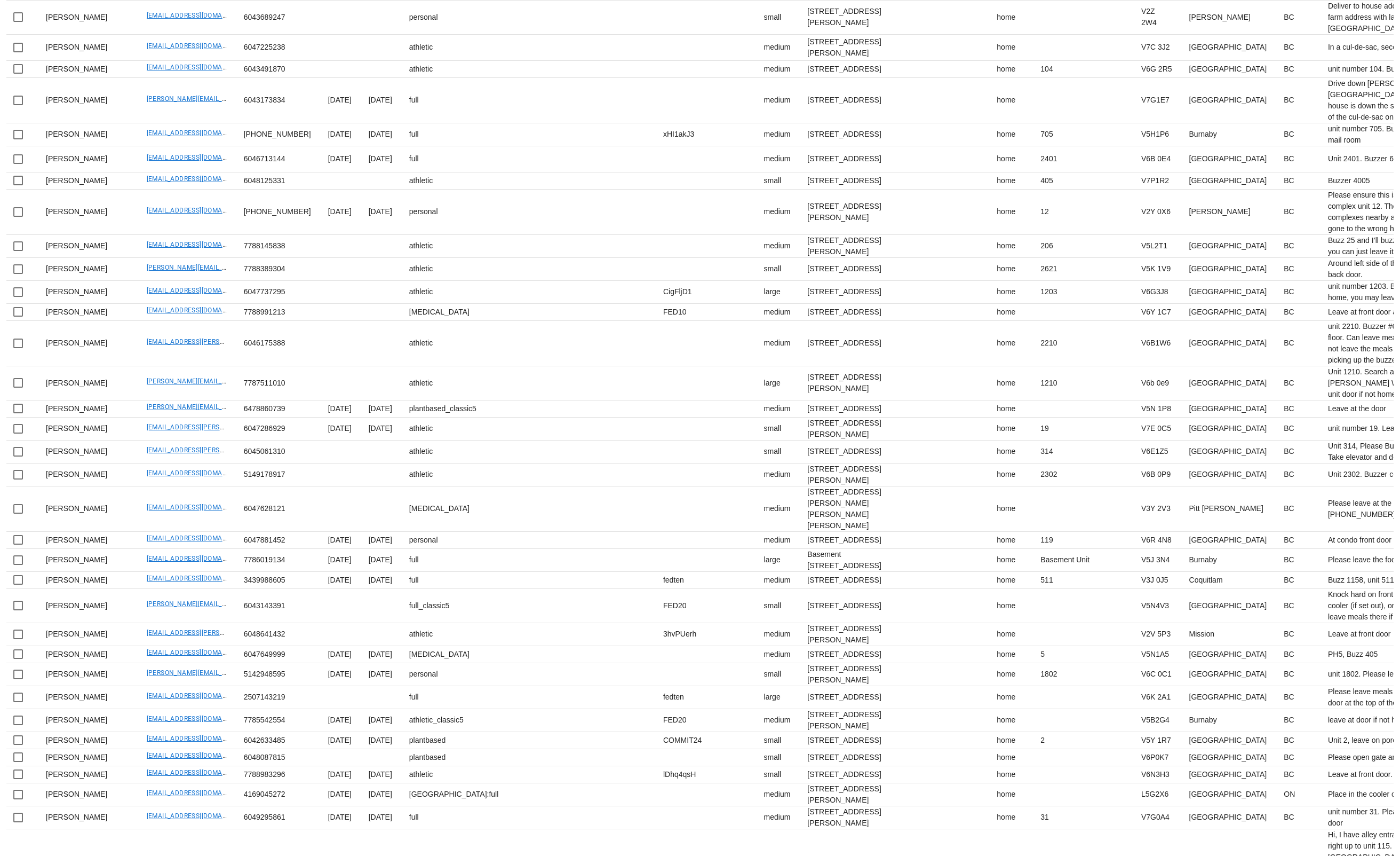
scroll to position [1960, 0]
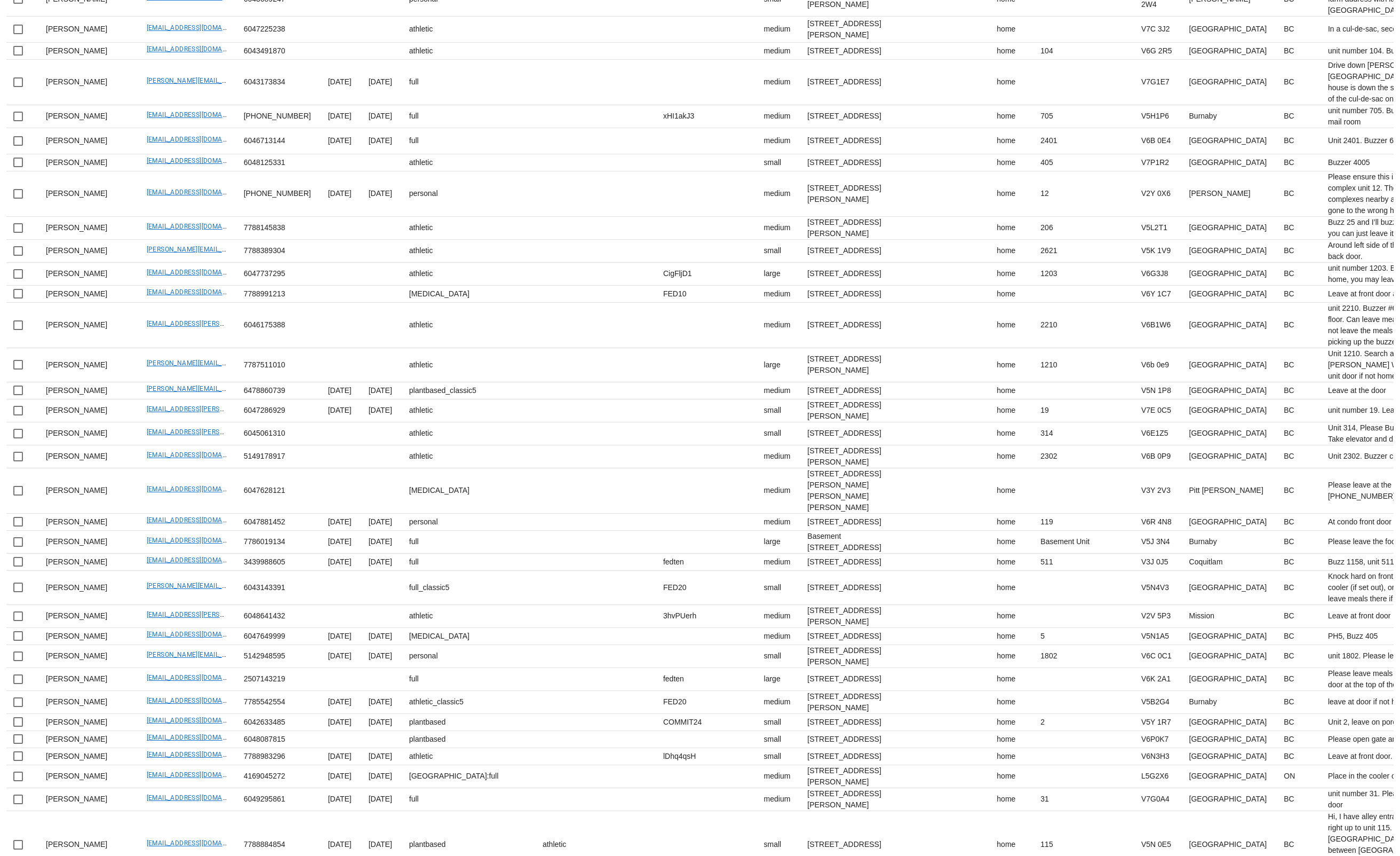
drag, startPoint x: 190, startPoint y: 605, endPoint x: 267, endPoint y: 17, distance: 593.0
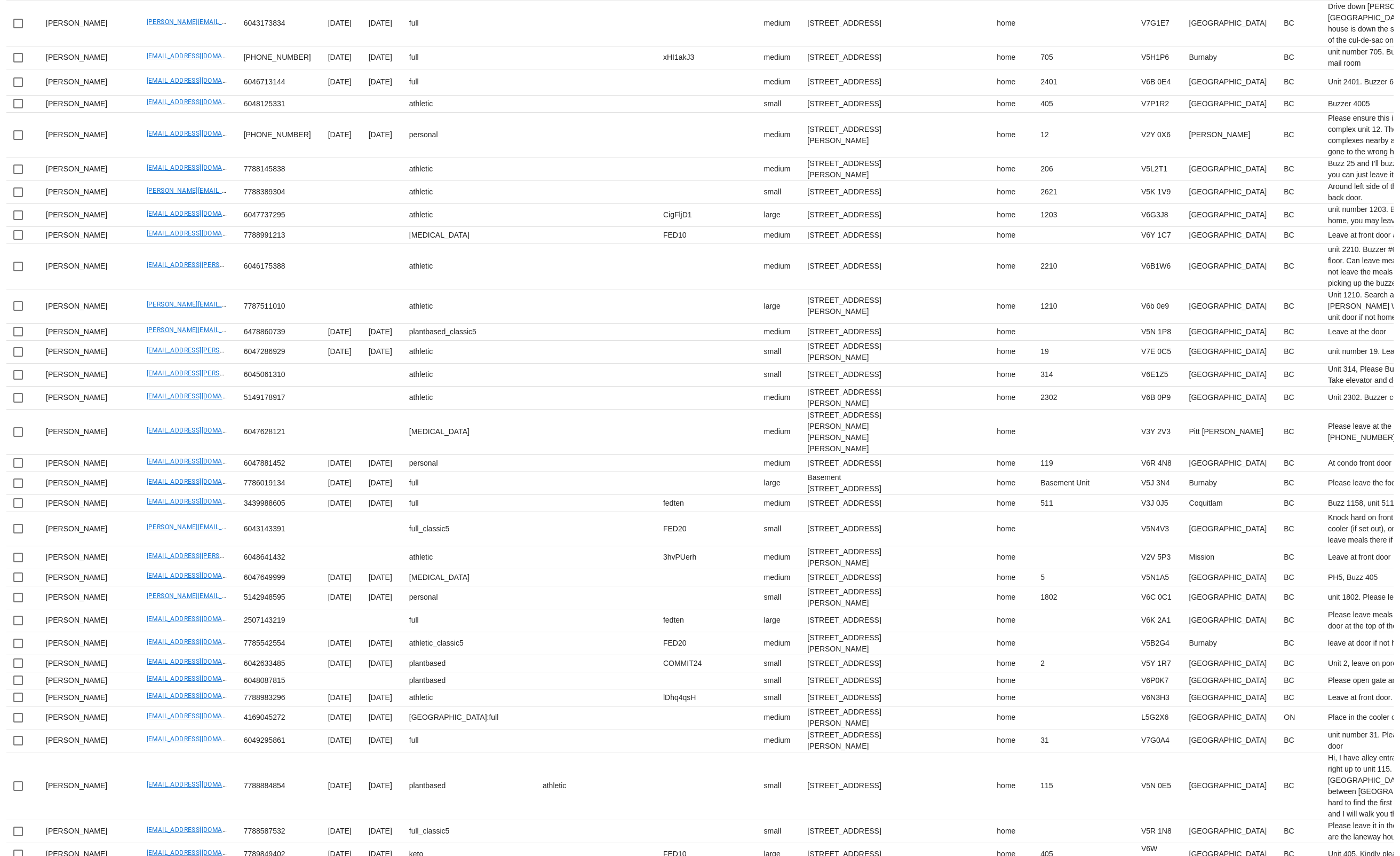
scroll to position [2030, 0]
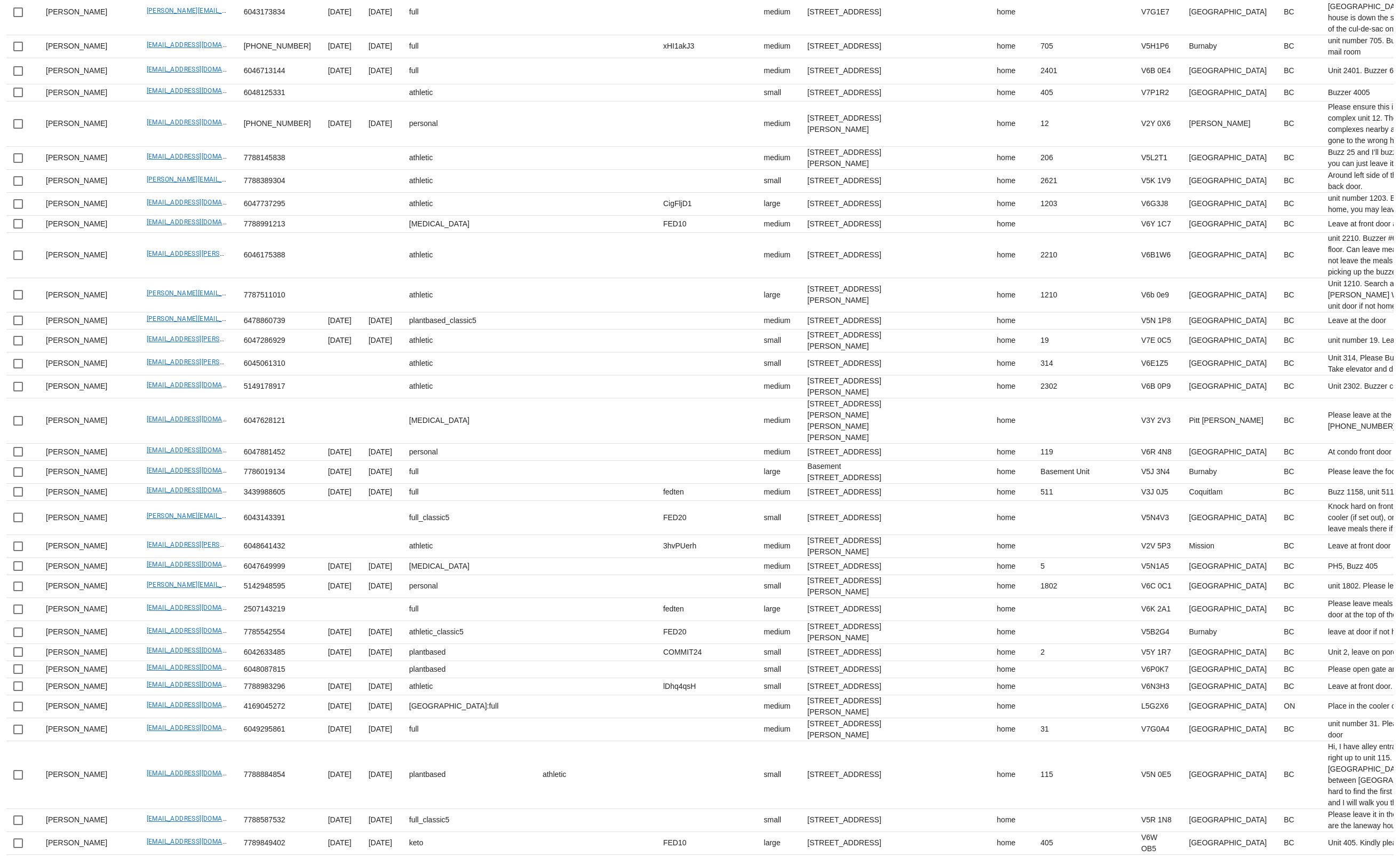
drag, startPoint x: 208, startPoint y: 584, endPoint x: 214, endPoint y: 584, distance: 6.0
drag, startPoint x: 134, startPoint y: 597, endPoint x: 114, endPoint y: 592, distance: 20.6
drag, startPoint x: 111, startPoint y: 585, endPoint x: 199, endPoint y: 587, distance: 88.0
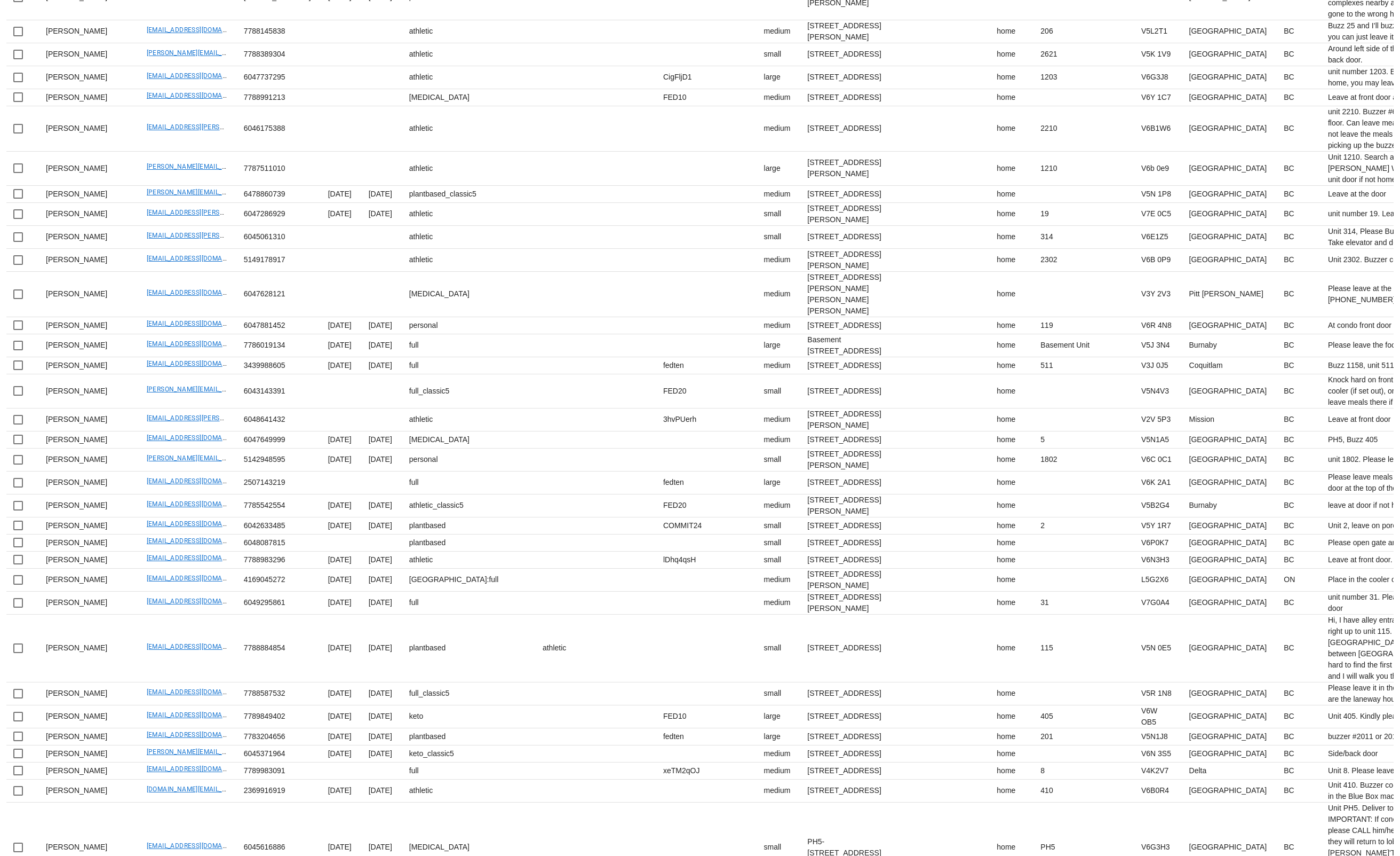
scroll to position [2157, 0]
drag, startPoint x: 168, startPoint y: 547, endPoint x: 200, endPoint y: 543, distance: 32.2
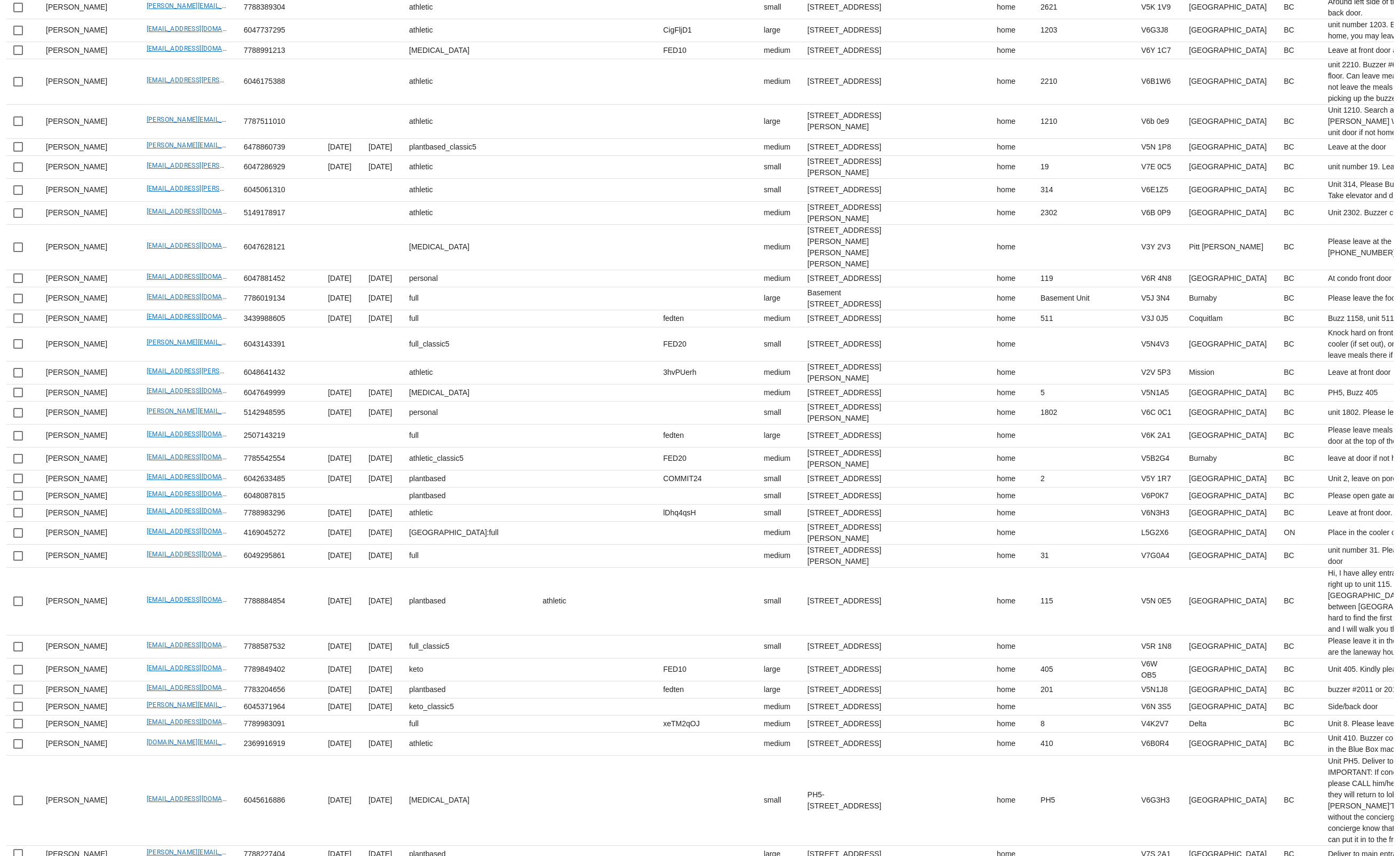
scroll to position [2207, 0]
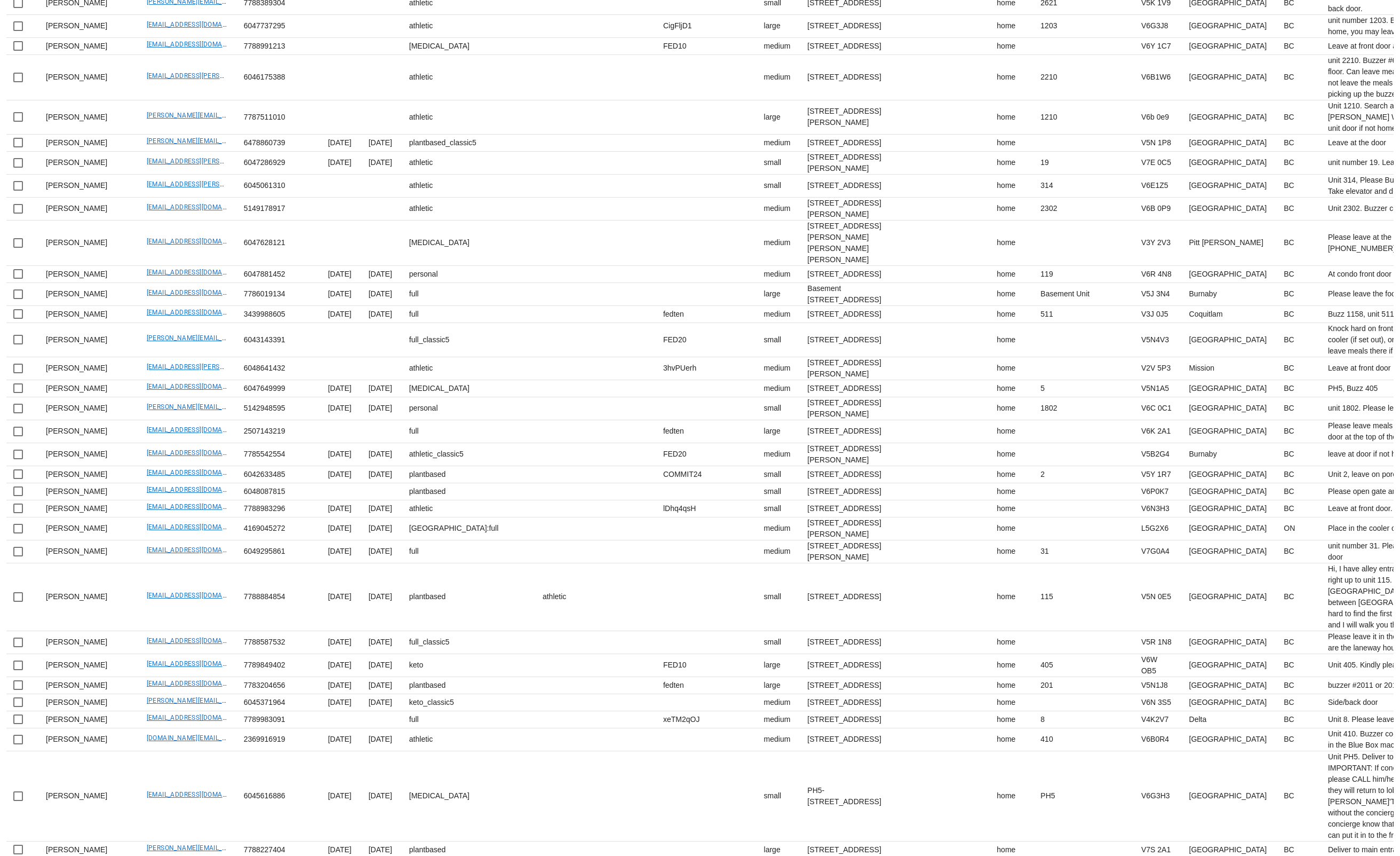
drag, startPoint x: 111, startPoint y: 548, endPoint x: 195, endPoint y: 546, distance: 84.0
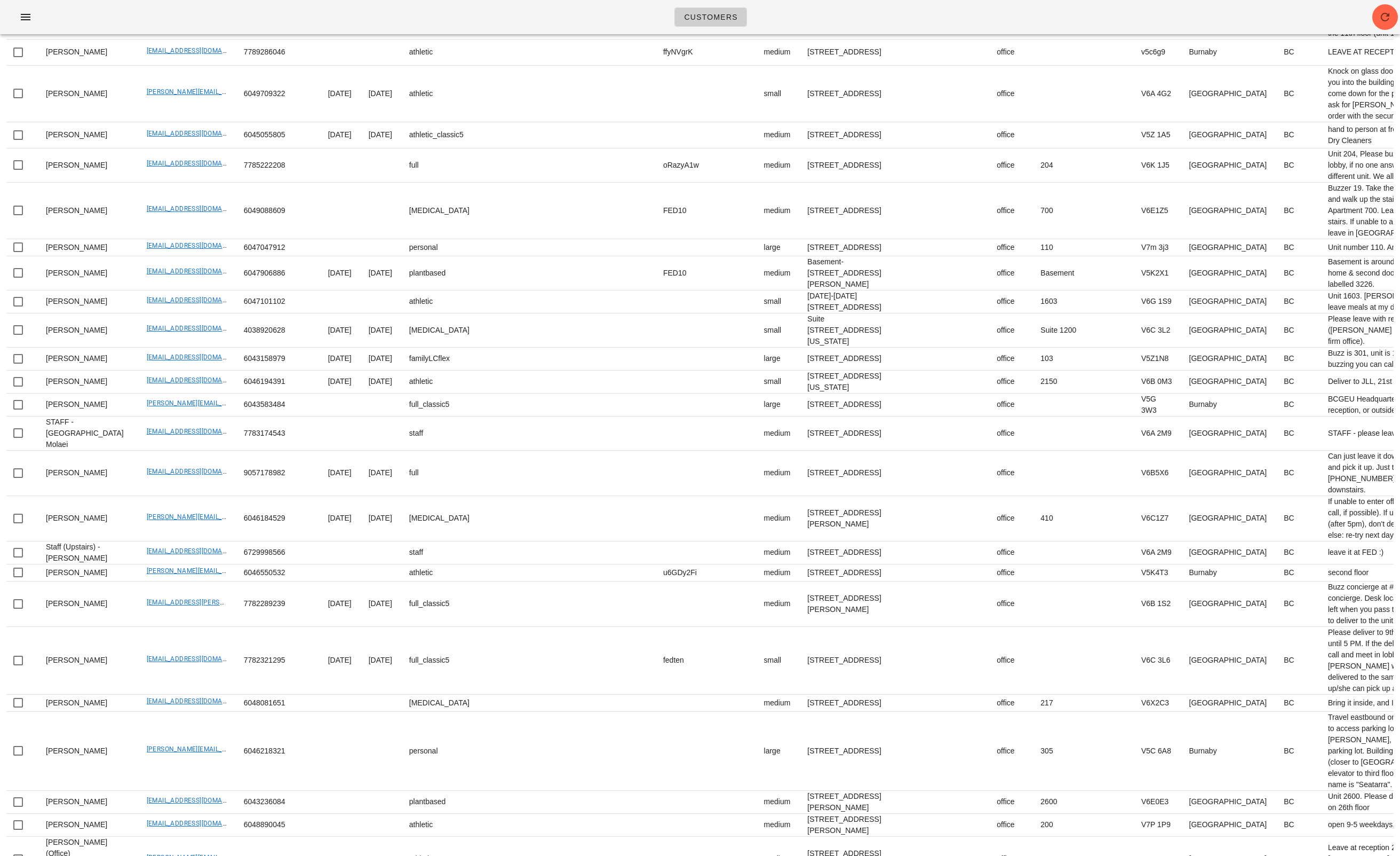
scroll to position [680, 0]
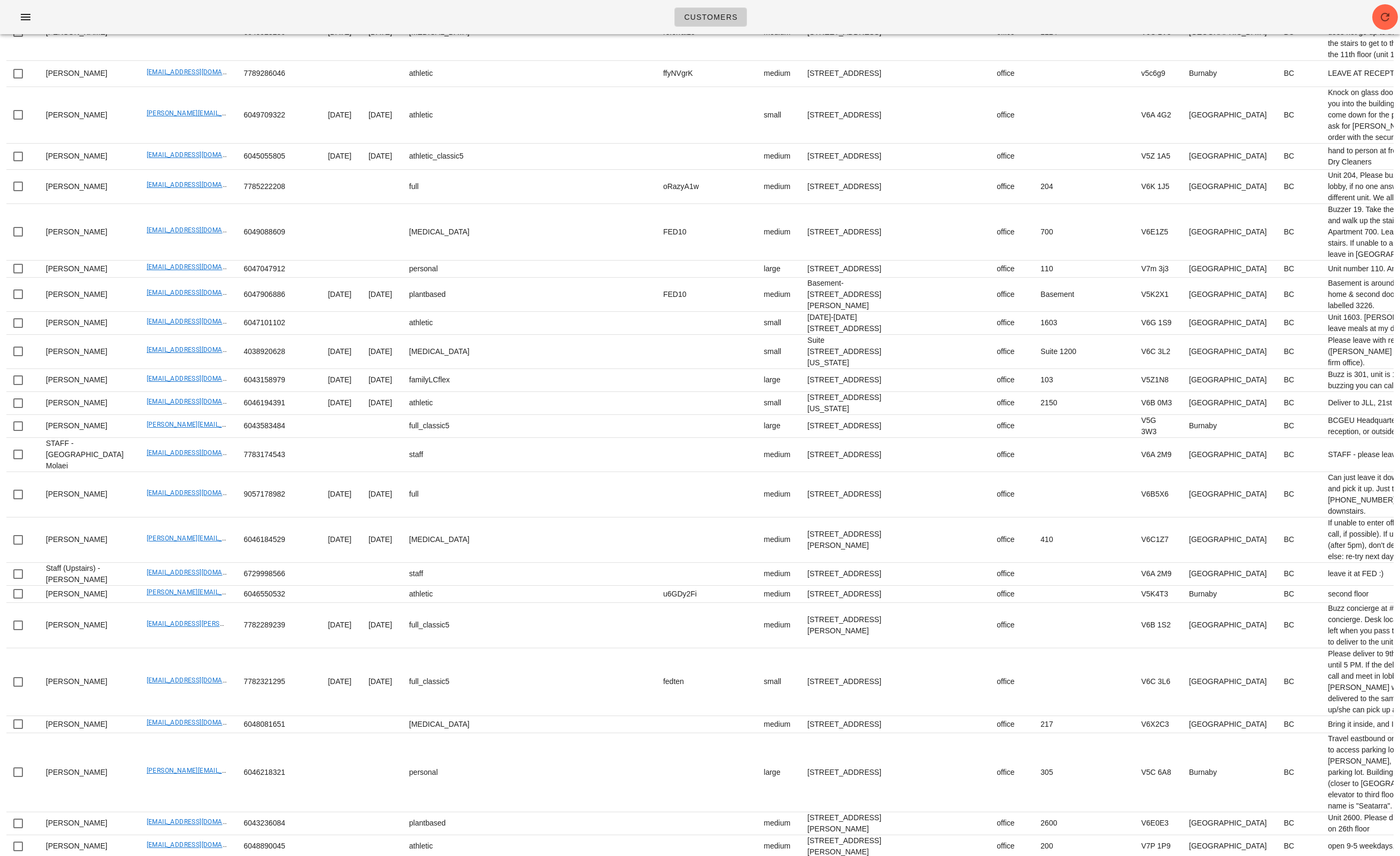
click at [1050, 22] on div "Customers" at bounding box center [700, 17] width 1400 height 34
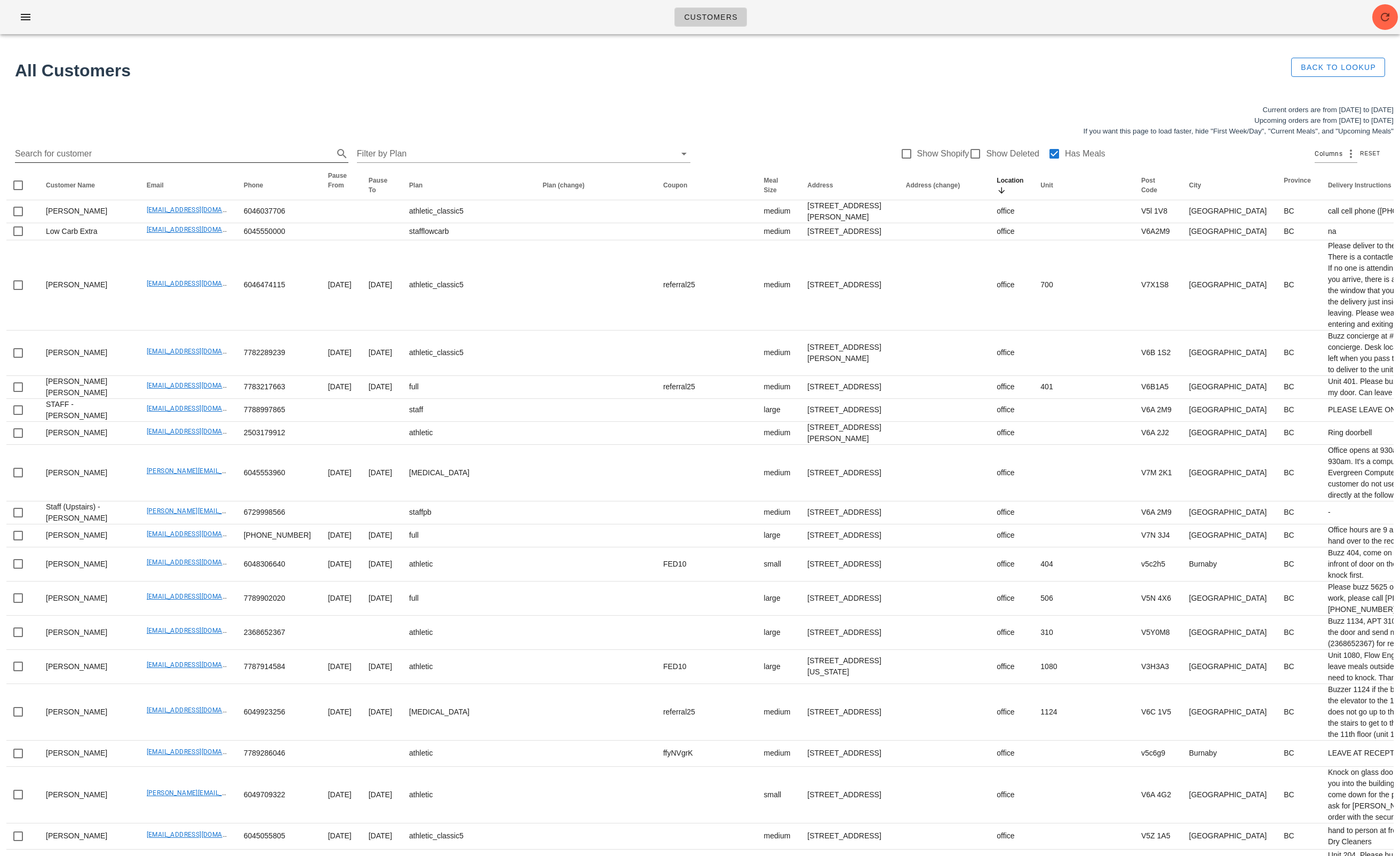
click at [118, 158] on input "Search for customer" at bounding box center [173, 154] width 317 height 17
paste input "andyjwes@gmail.com"
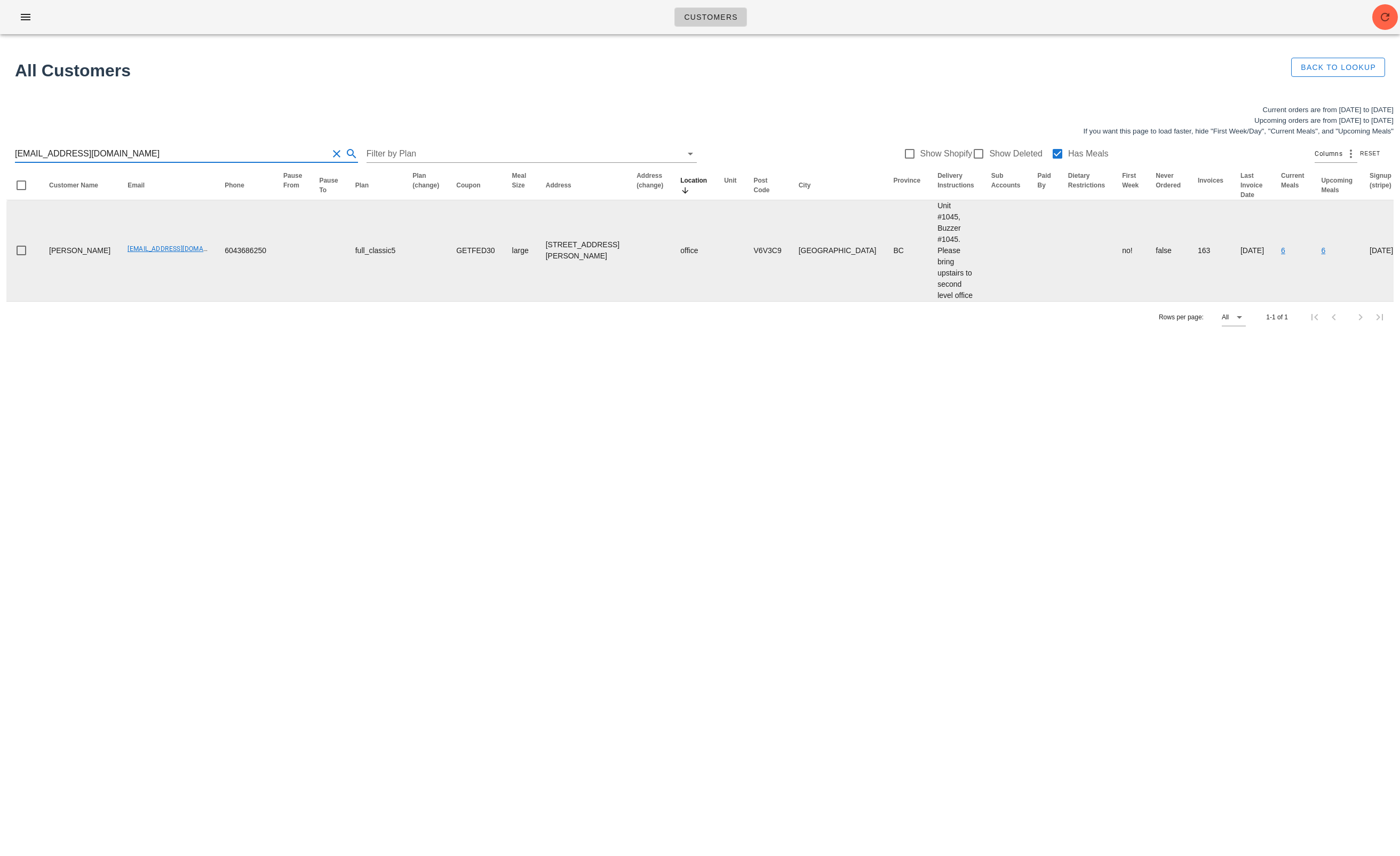
type input "andyjwes@gmail.com"
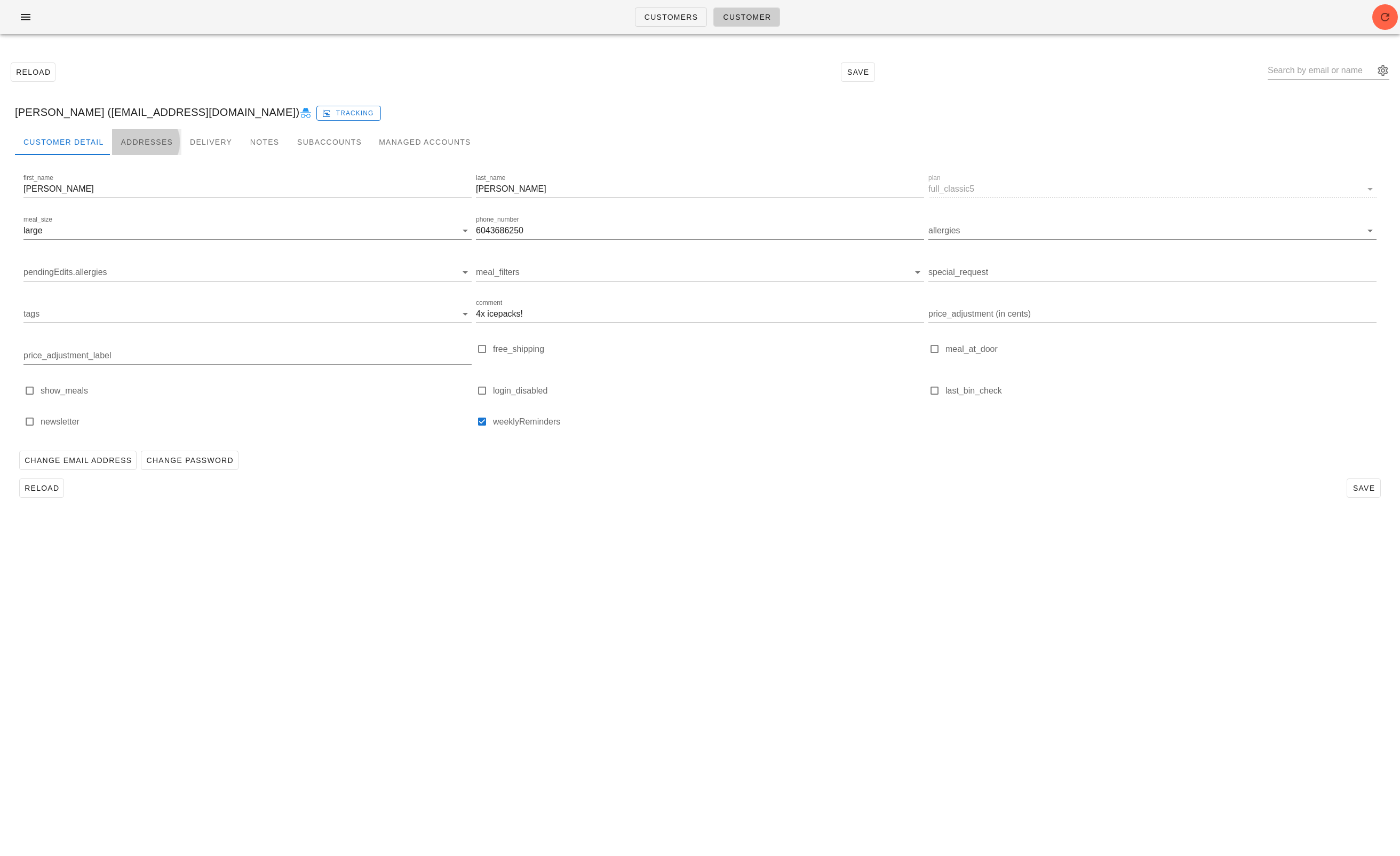
click at [153, 140] on div "Addresses" at bounding box center [147, 142] width 69 height 25
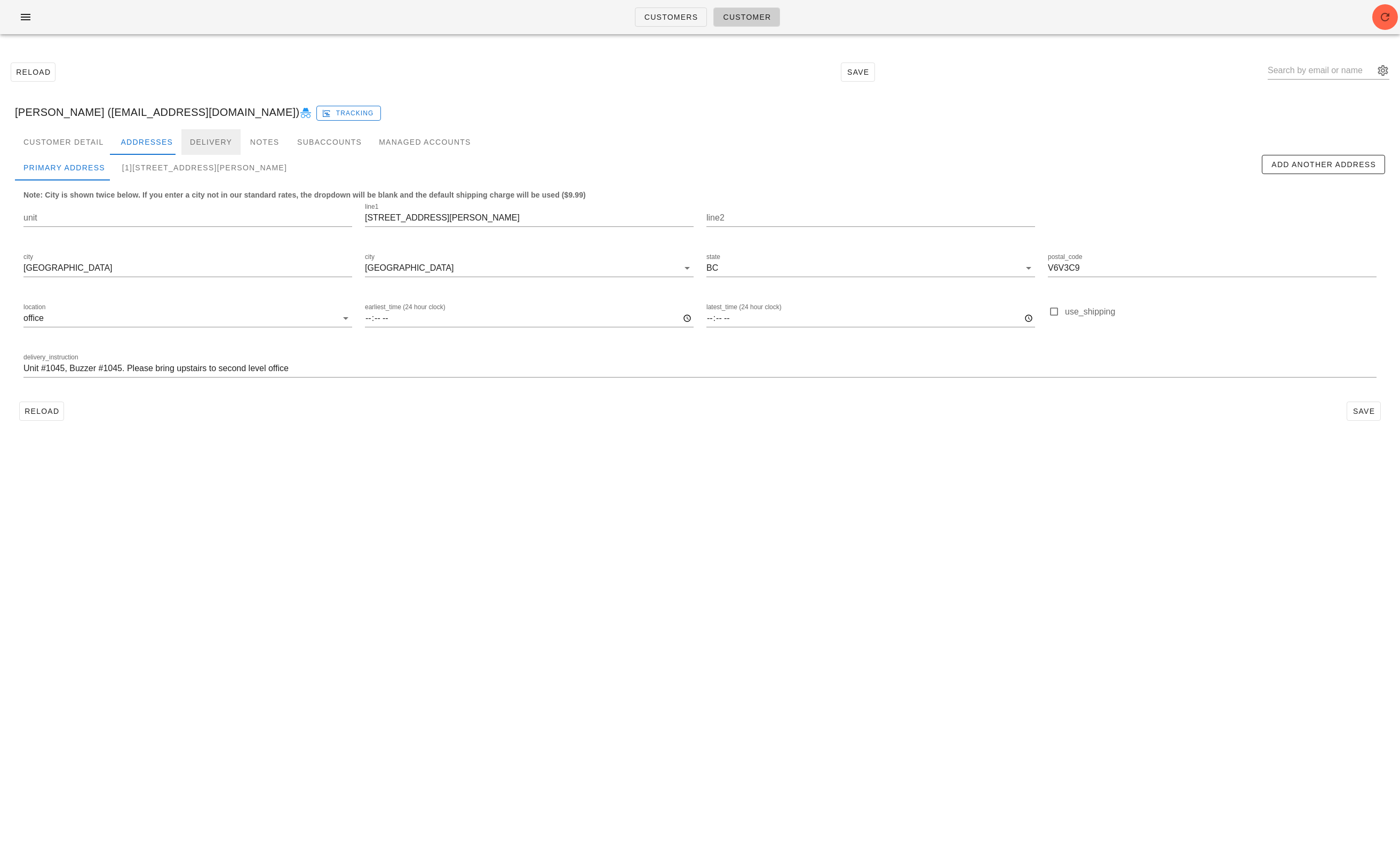
click at [215, 140] on div "Delivery" at bounding box center [211, 142] width 59 height 25
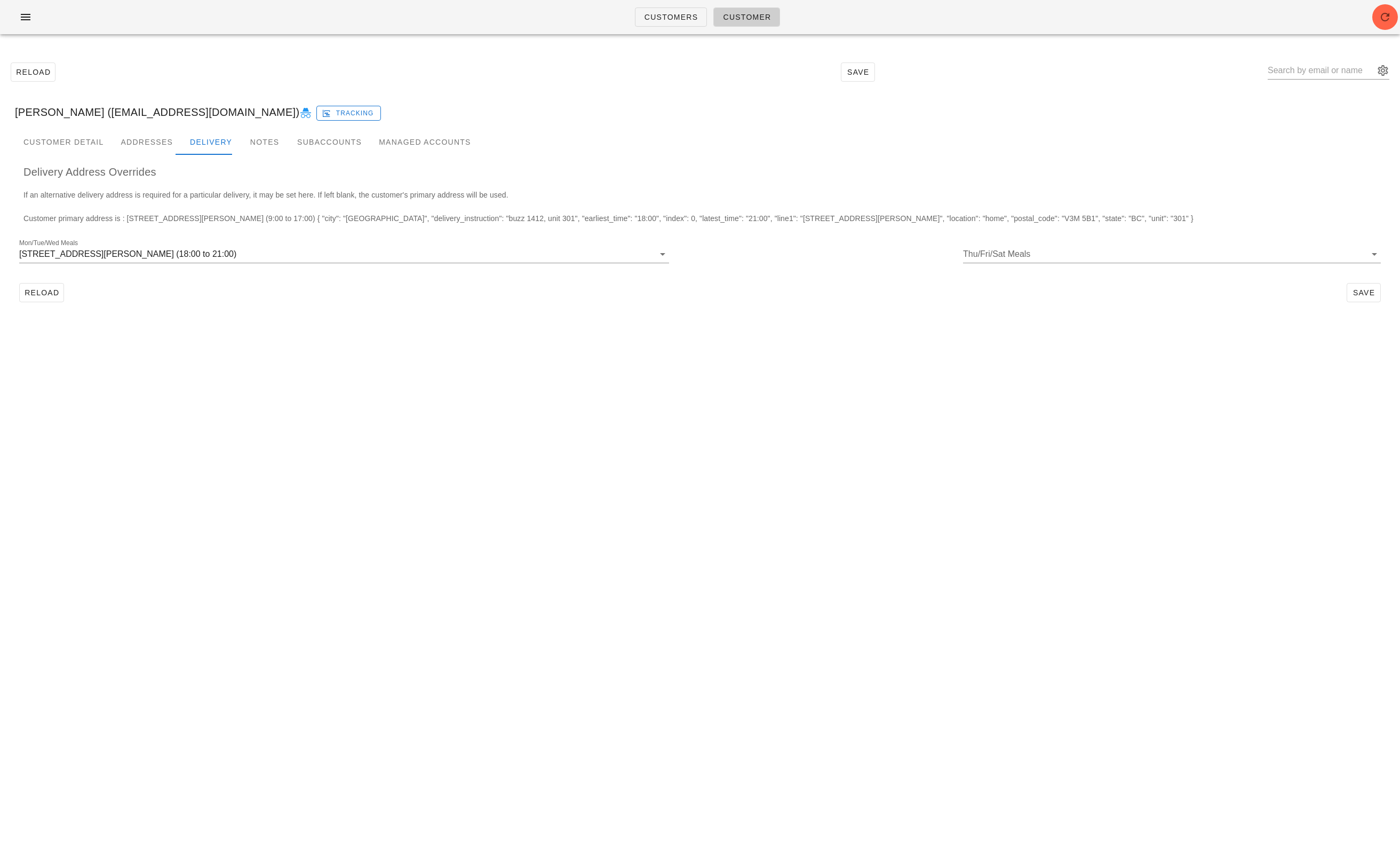
click at [649, 468] on div "Customers Customer Reload Save Andrew Wesolowski (andyjwes@gmail.com) Tracking …" at bounding box center [700, 428] width 1400 height 856
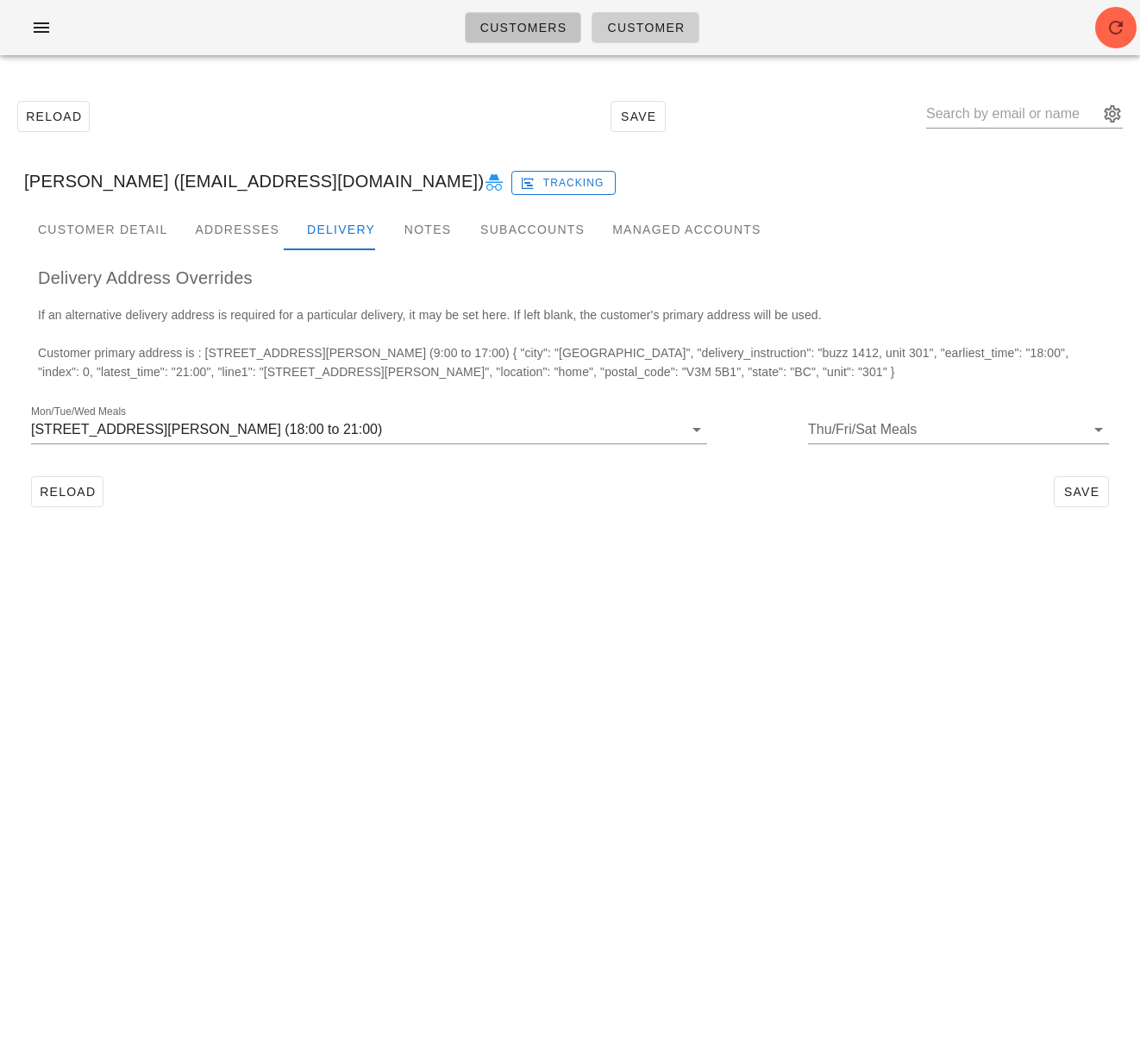
click at [506, 28] on span "Customers" at bounding box center [524, 28] width 88 height 14
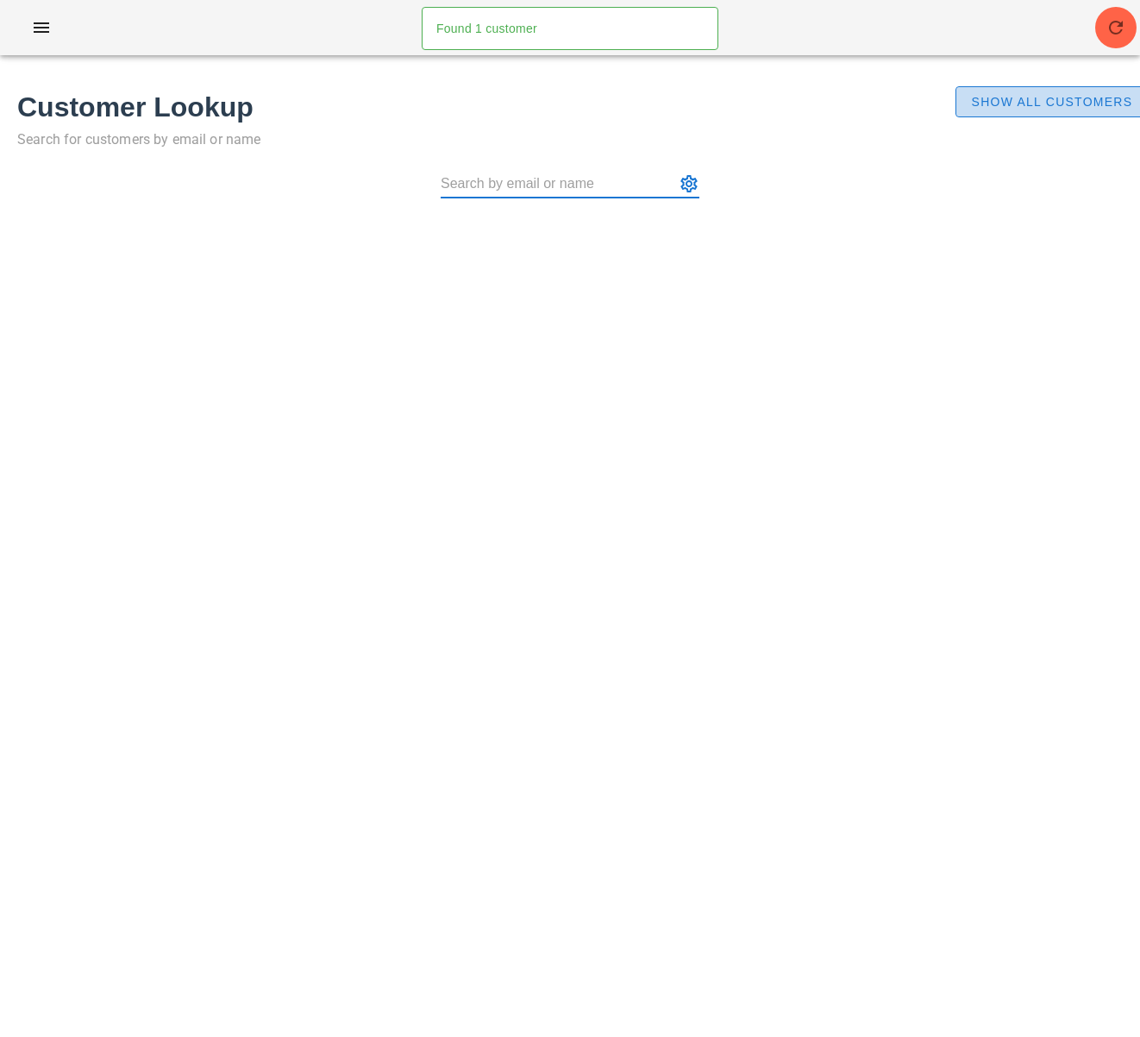
click at [1045, 115] on button "Show All Customers" at bounding box center [1051, 101] width 191 height 31
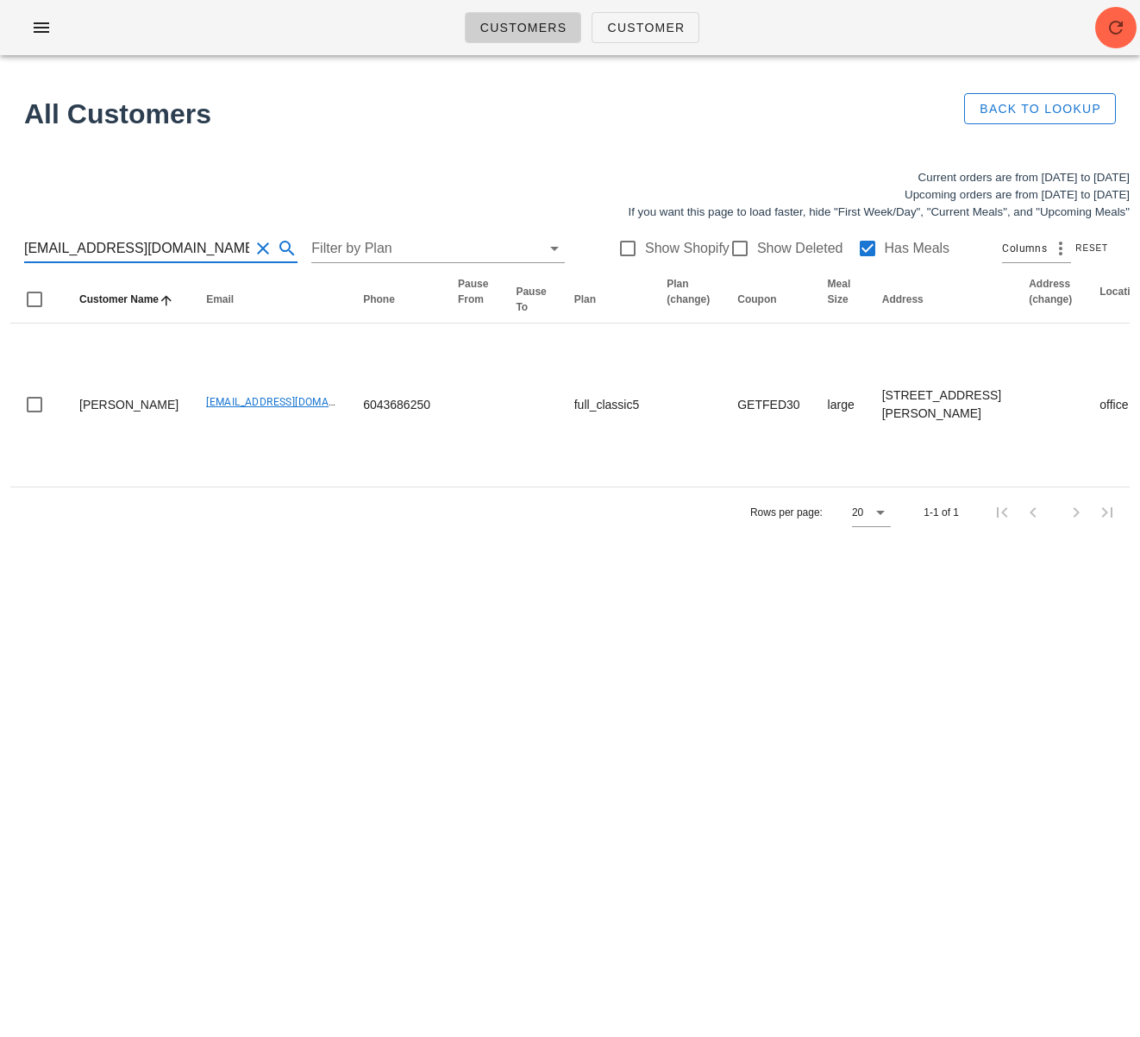
drag, startPoint x: 188, startPoint y: 251, endPoint x: -40, endPoint y: 244, distance: 227.8
click at [0, 244] on html "Customers Customer Found 1 customer All Customers Back to Lookup Current orders…" at bounding box center [570, 518] width 1140 height 1037
paste input "ctaylor@crvan"
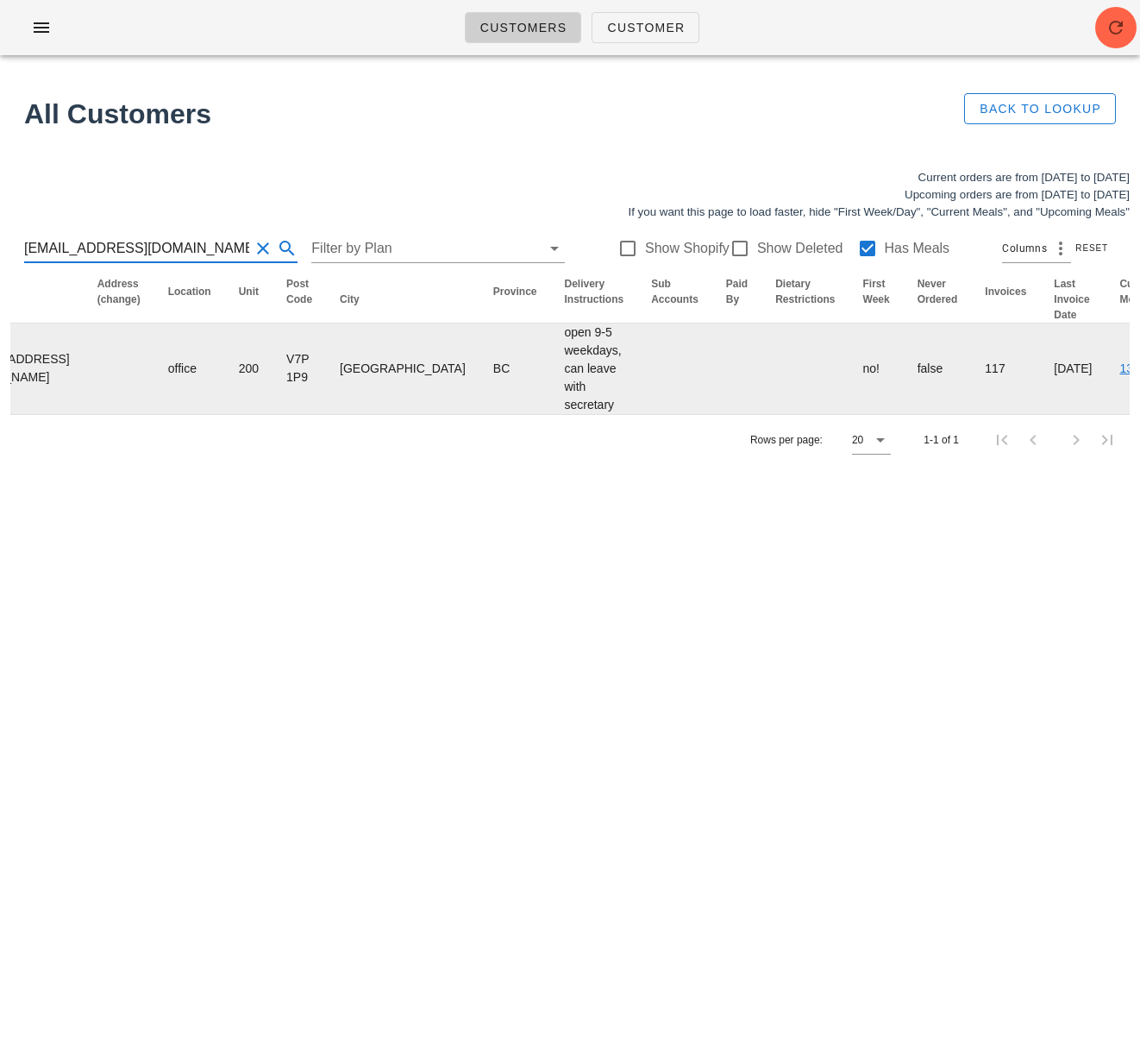
scroll to position [0, 989]
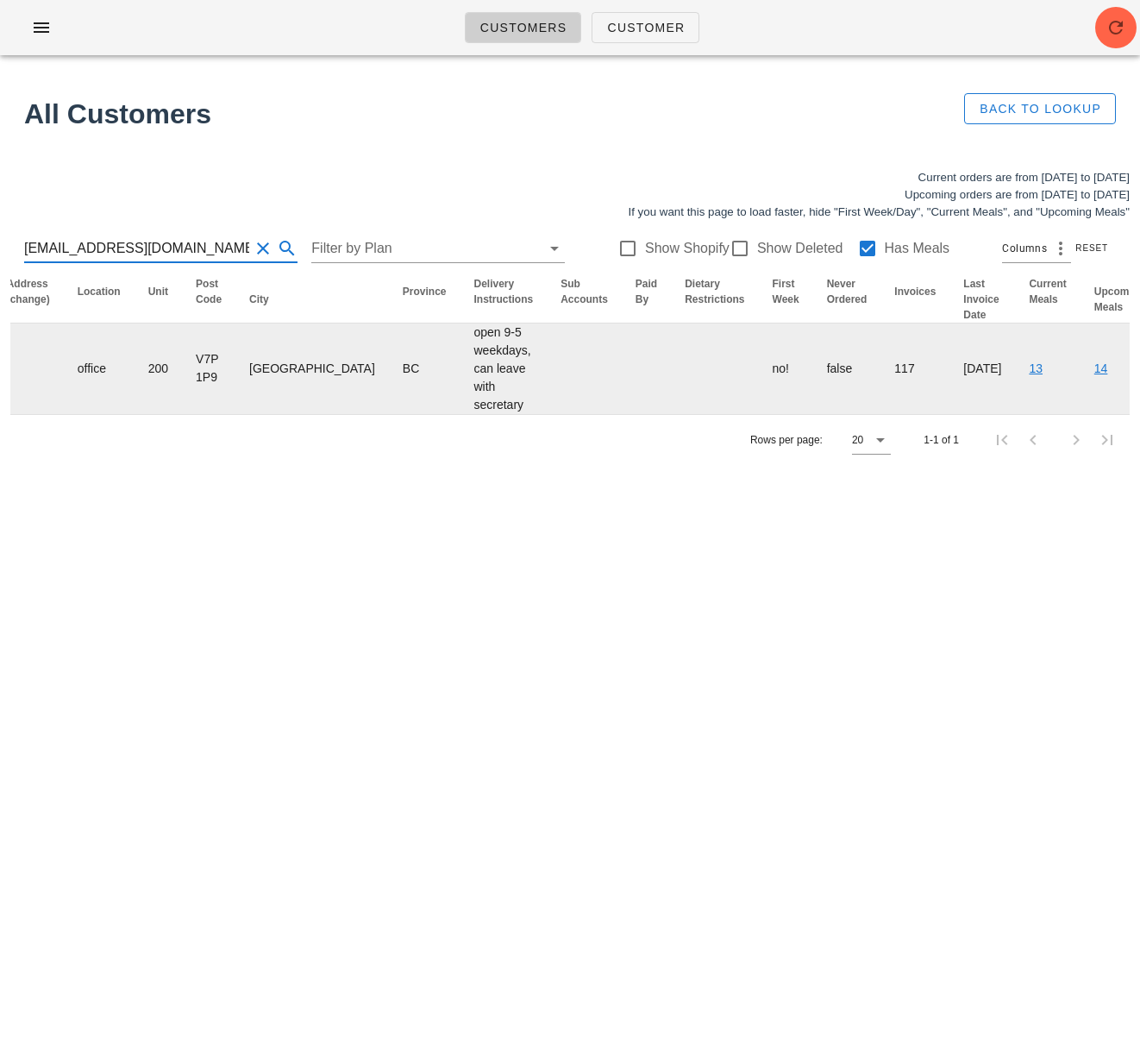
type input "ctaylor@crvan.com"
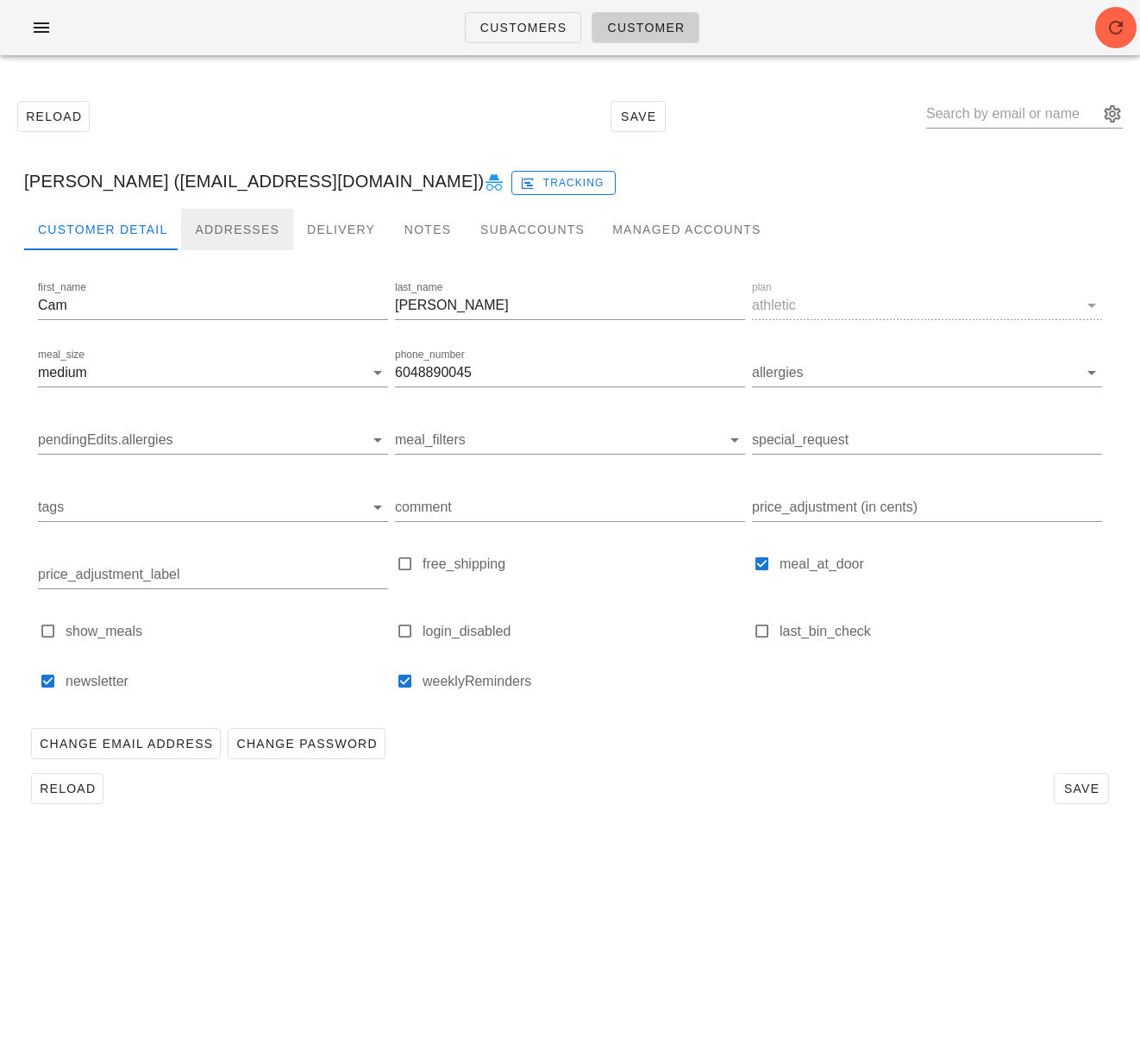
click at [240, 229] on div "Addresses" at bounding box center [237, 229] width 112 height 41
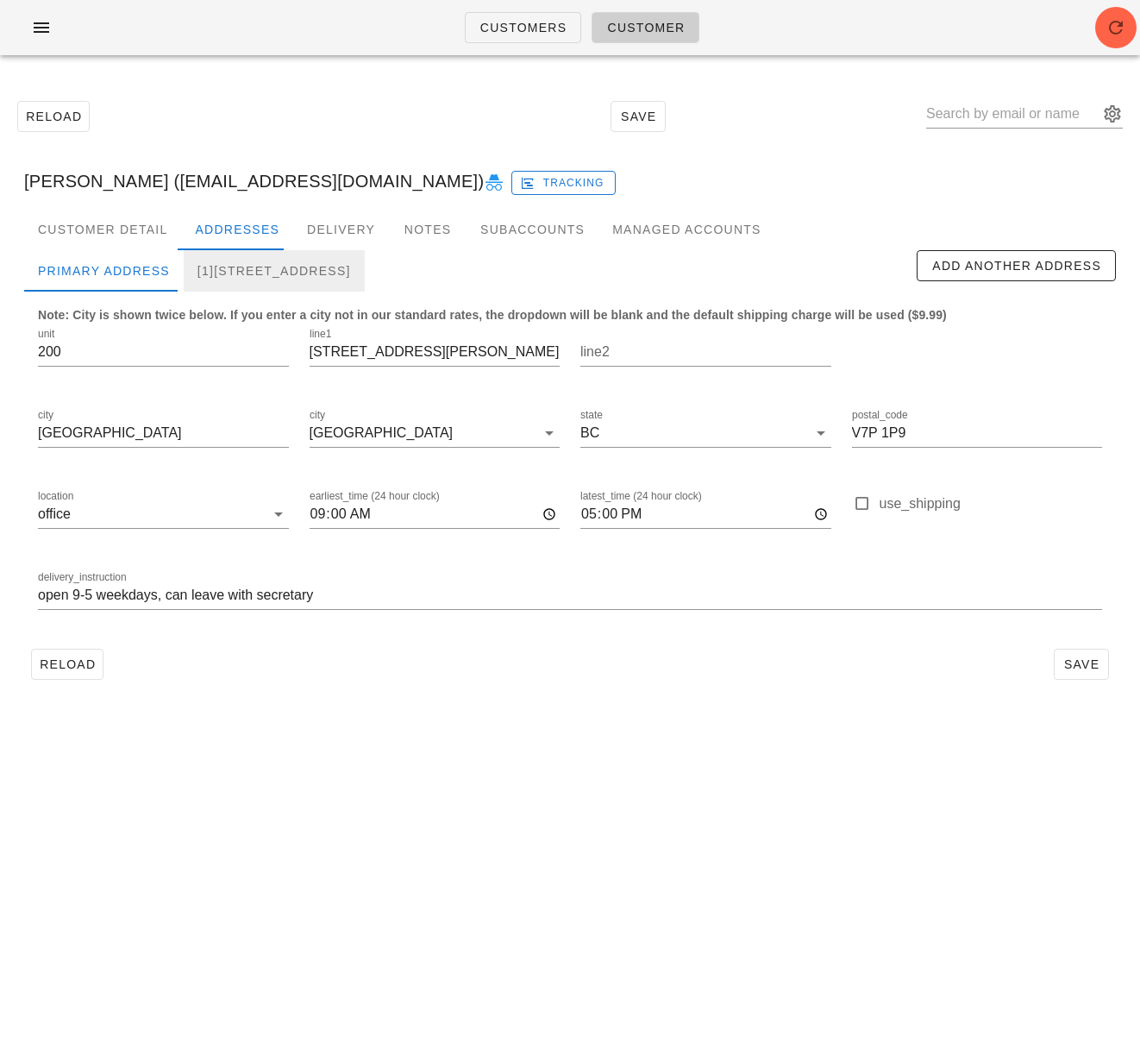
click at [291, 271] on div "[1]1207-162 Victory Ship Way, North Vancouver, V7L0B2" at bounding box center [274, 270] width 181 height 41
type input "1207"
type input "162 Victory Ship Way"
type input "V7L 0B2"
type input "Unit 1207. Please call 604-889-0045 upon arrival, buzzer is not working"
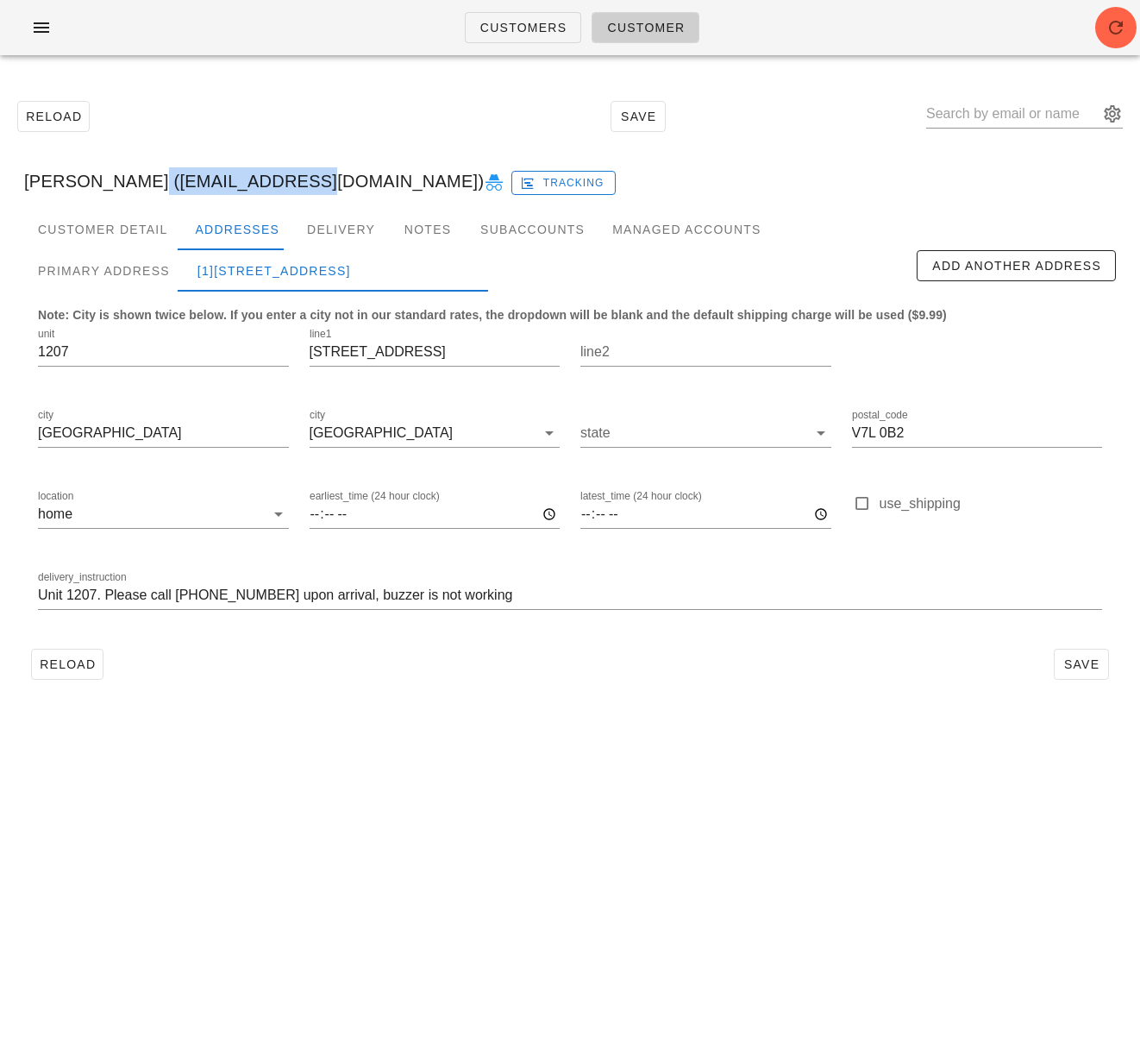
drag, startPoint x: 127, startPoint y: 183, endPoint x: 273, endPoint y: 182, distance: 145.8
click at [273, 182] on div "Cam Taylor (ctaylor@crvan.com) Tracking" at bounding box center [570, 181] width 1120 height 55
click at [537, 34] on span "Customers" at bounding box center [524, 28] width 88 height 14
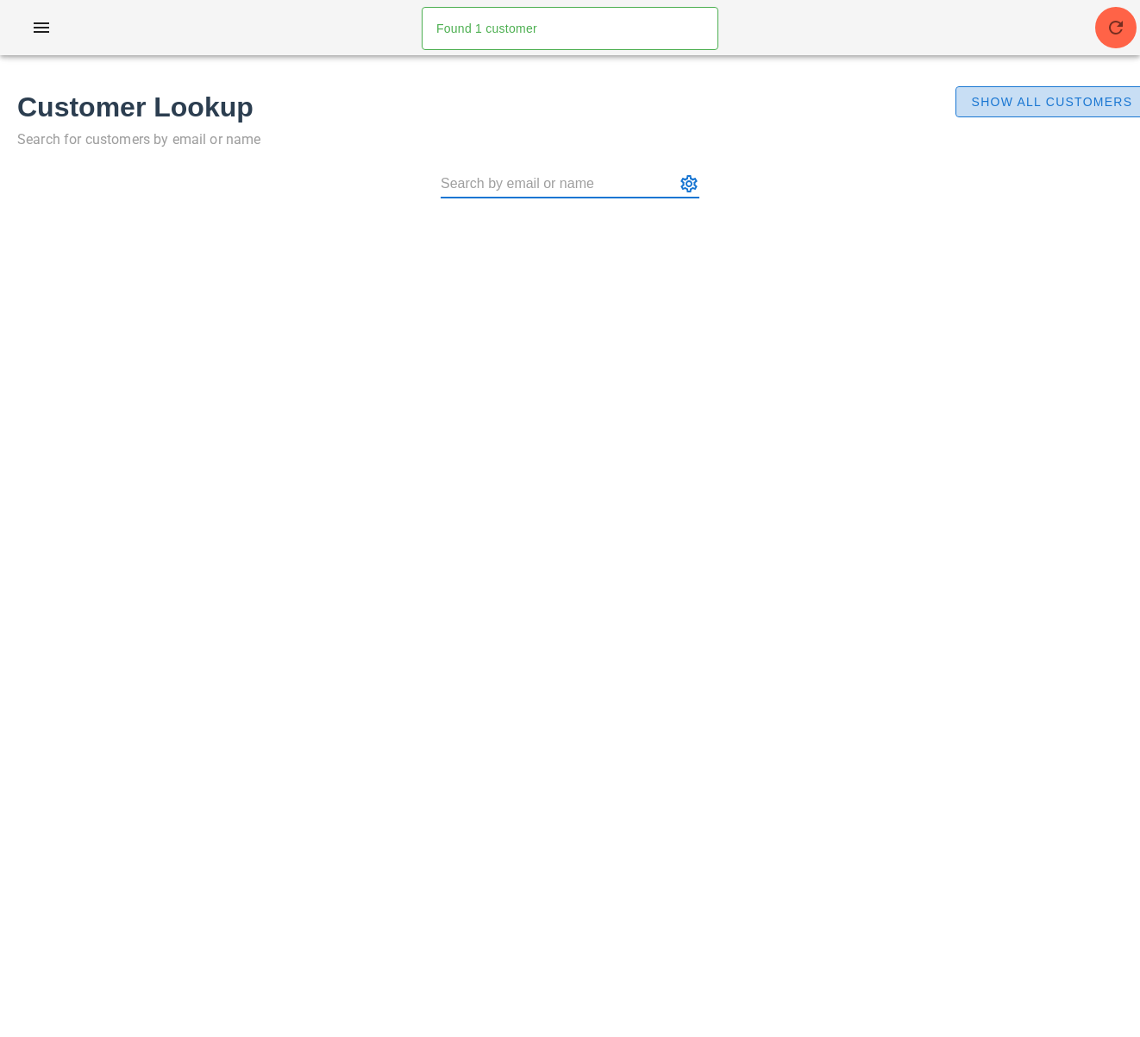
click at [1050, 105] on span "Show All Customers" at bounding box center [1051, 102] width 162 height 14
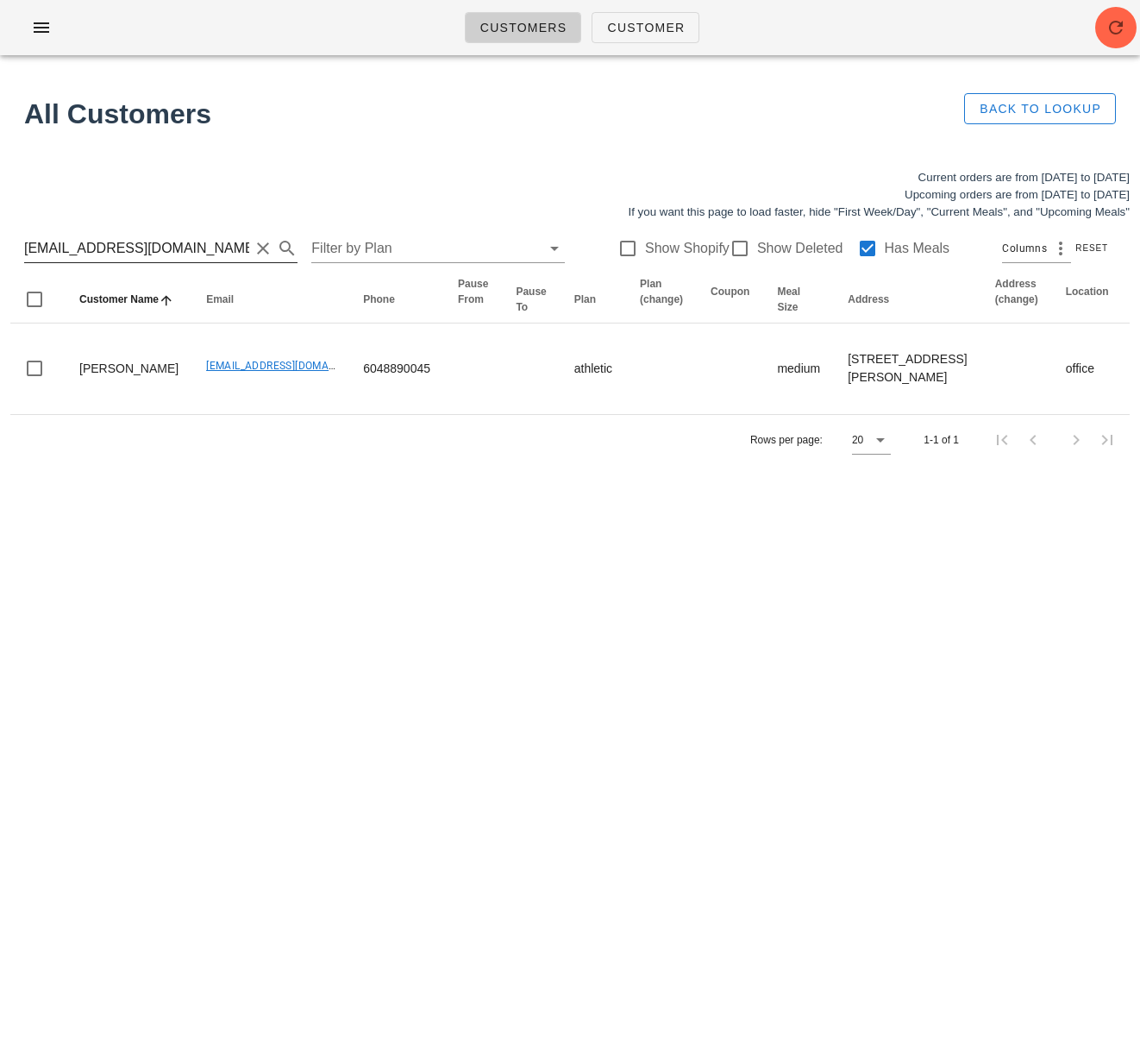
click at [215, 243] on input "ctaylor@crvan.com" at bounding box center [136, 249] width 225 height 28
drag, startPoint x: 135, startPoint y: 252, endPoint x: 6, endPoint y: 245, distance: 128.7
click at [6, 245] on div "Current orders are from Sunday Oct 05 to Saturday Oct 11 Upcoming orders are fr…" at bounding box center [570, 317] width 1140 height 317
paste input "iainedmonds@gmail"
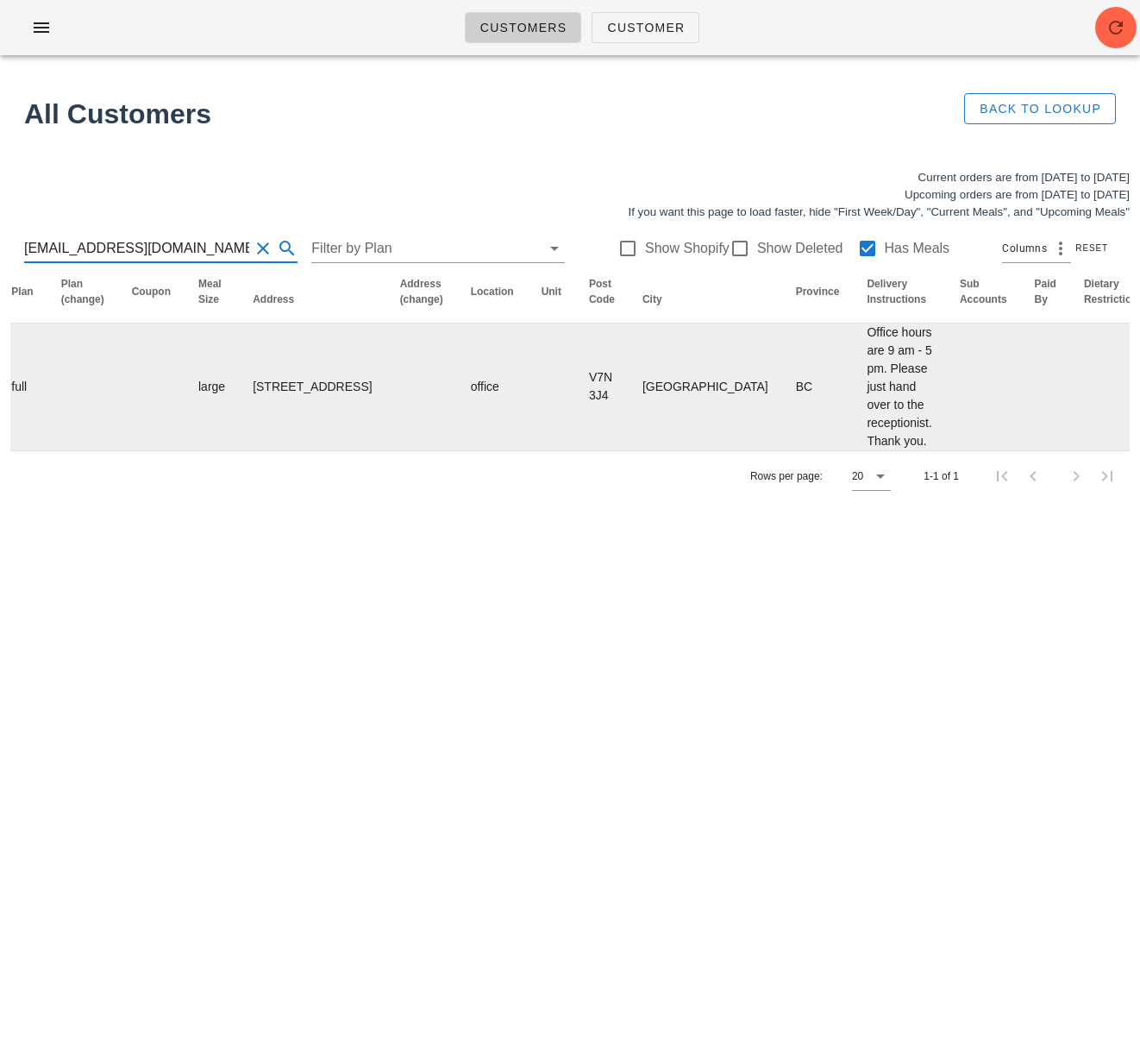
scroll to position [0, 966]
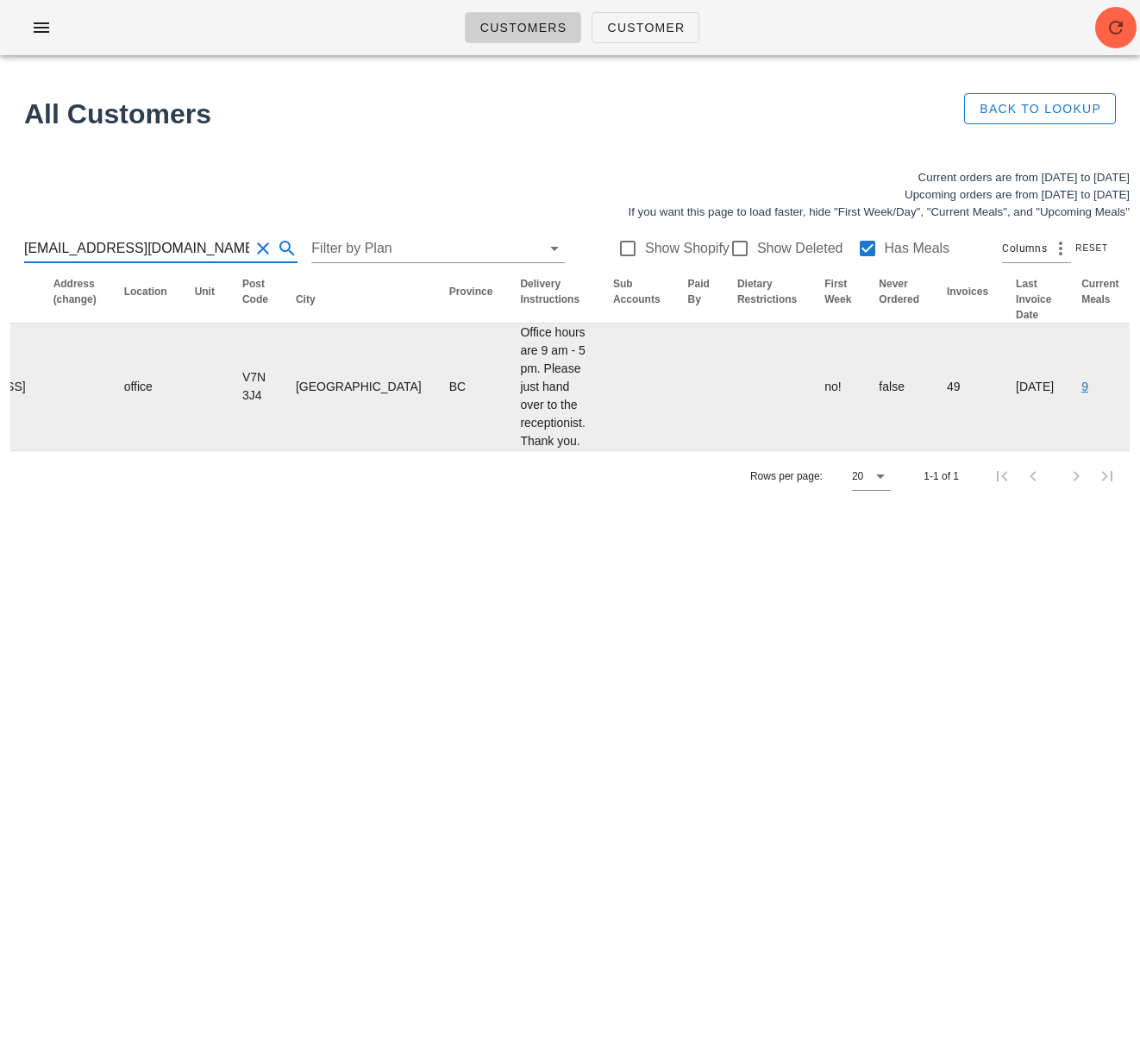
type input "iainedmonds@gmail.com"
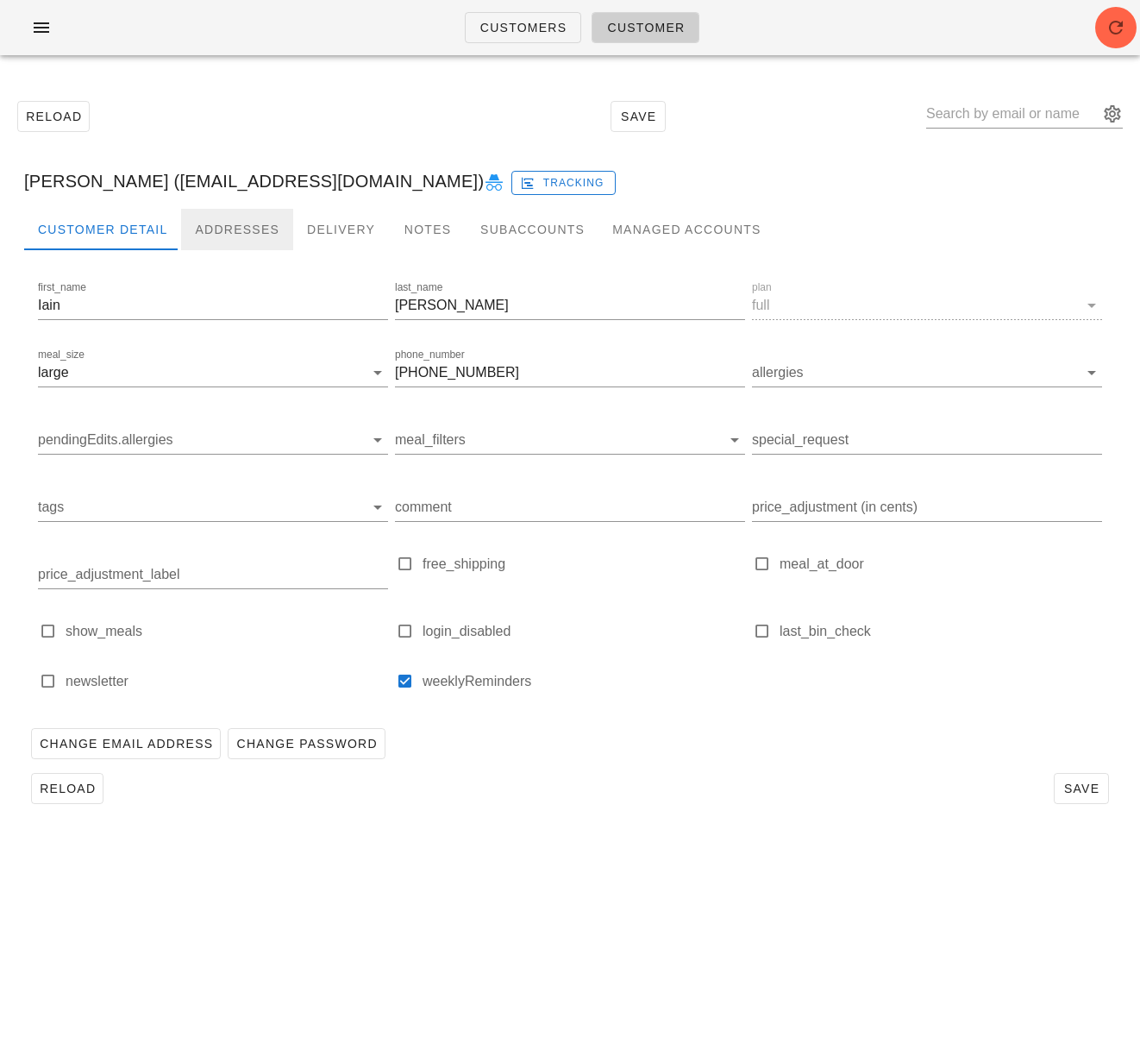
click at [222, 231] on div "Addresses" at bounding box center [237, 229] width 112 height 41
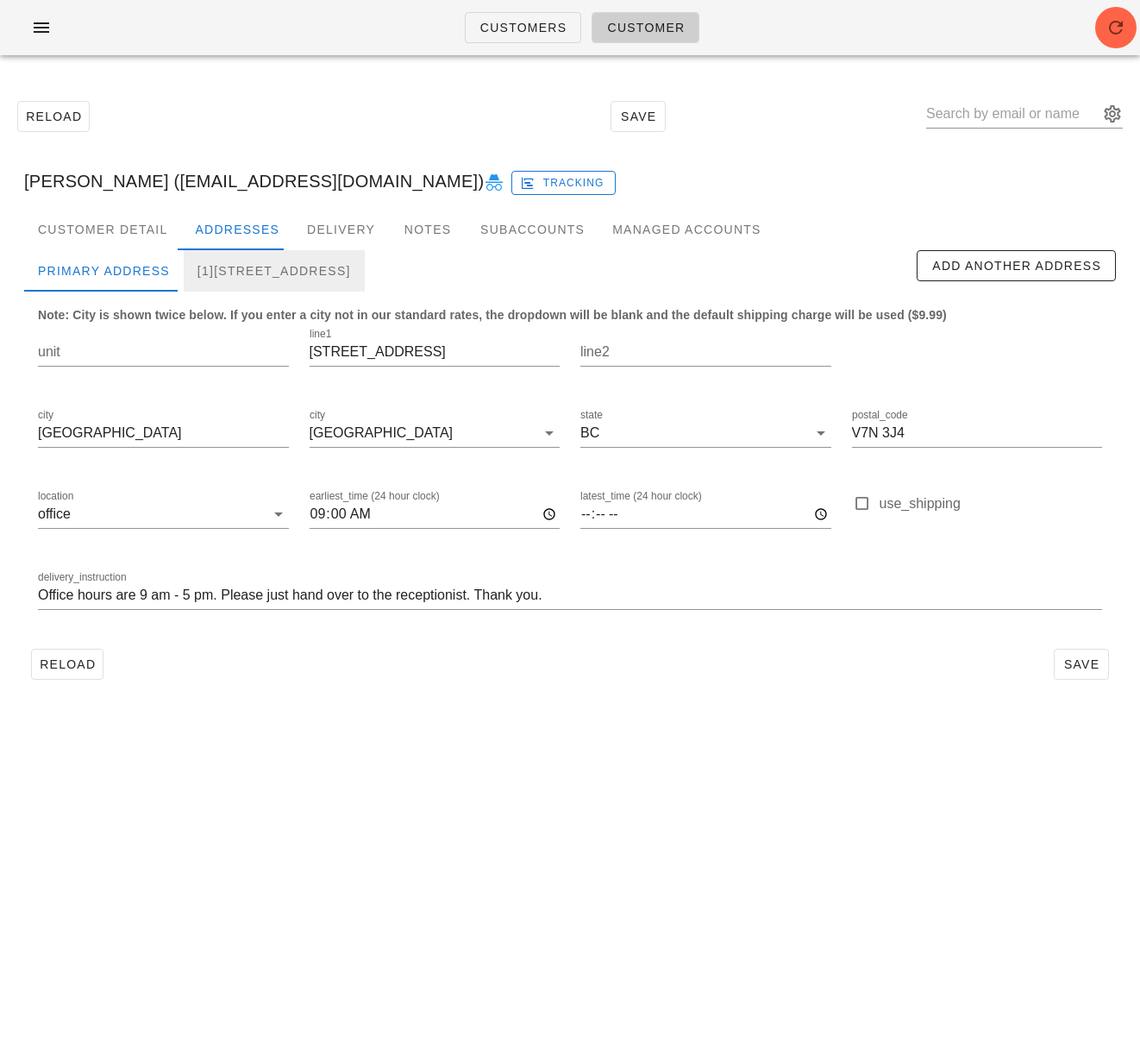
click at [309, 271] on div "[1]905 Grand Boulevard West, North Vancouver, V7L3W7" at bounding box center [274, 270] width 181 height 41
type input "905 Grand Boulevard West"
type input "V7L 3W7"
type input "Leave at front door"
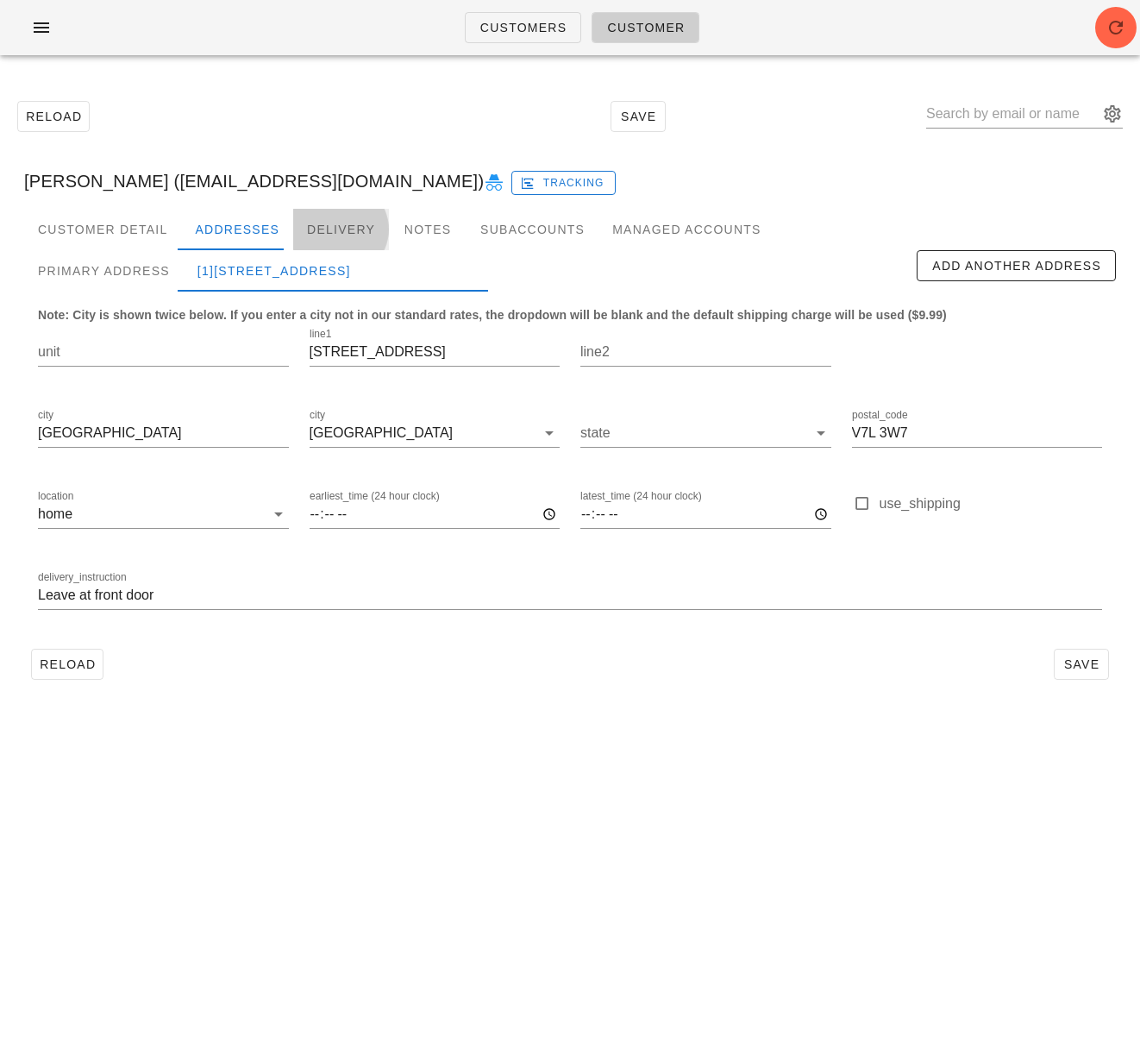
click at [342, 229] on div "Delivery" at bounding box center [341, 229] width 96 height 41
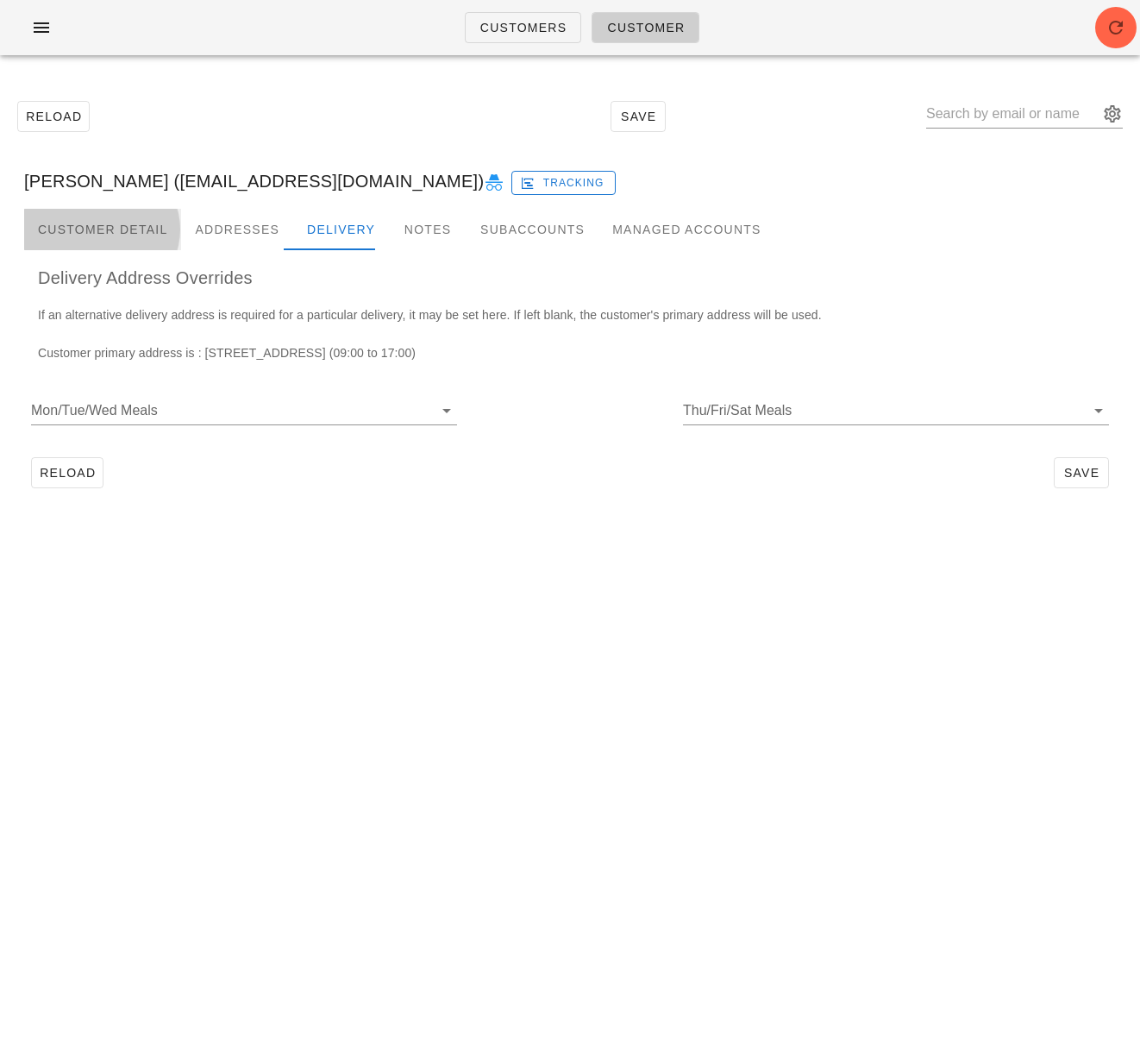
click at [139, 227] on div "Customer Detail" at bounding box center [102, 229] width 157 height 41
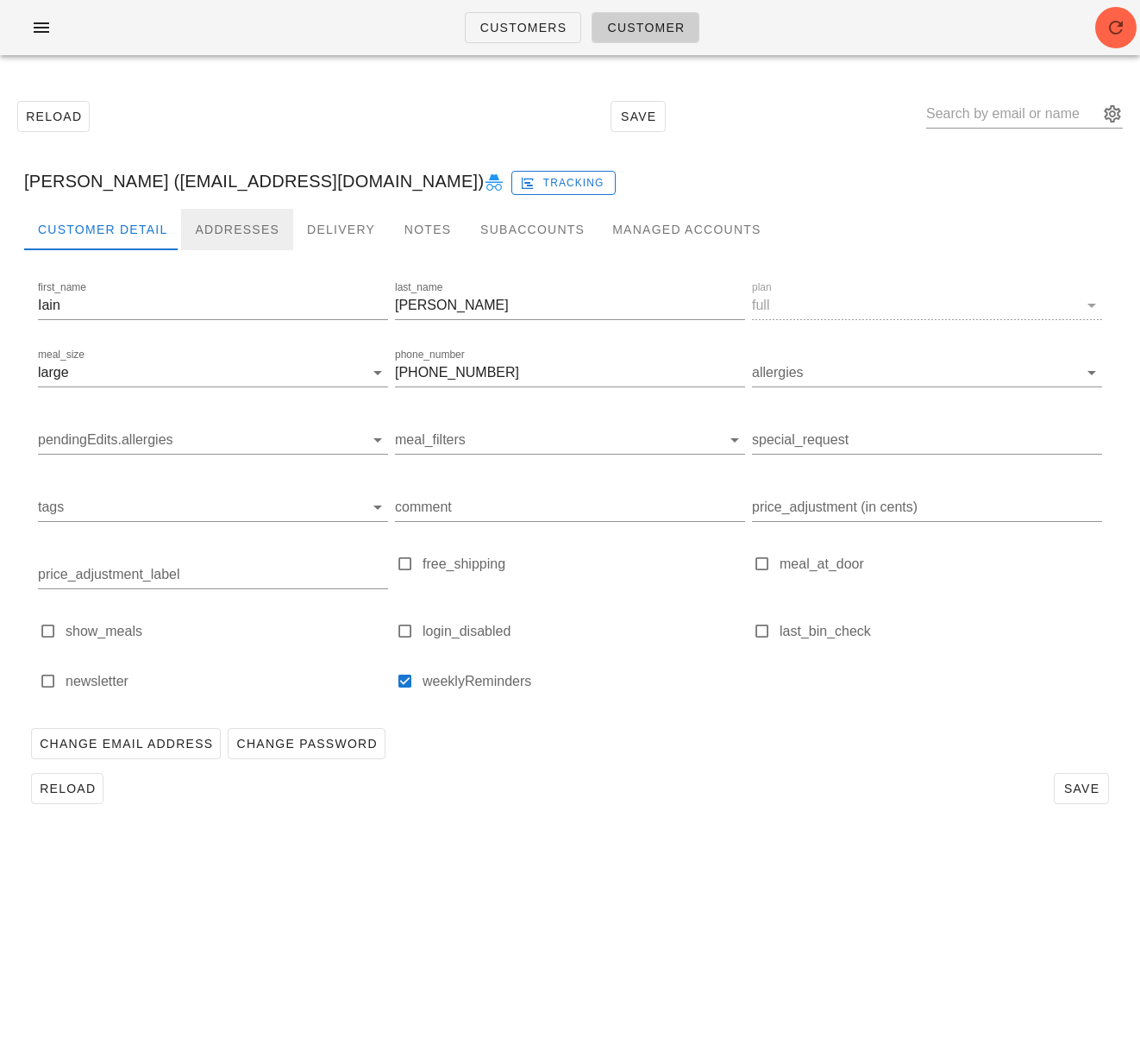
click at [235, 235] on div "Addresses" at bounding box center [237, 229] width 112 height 41
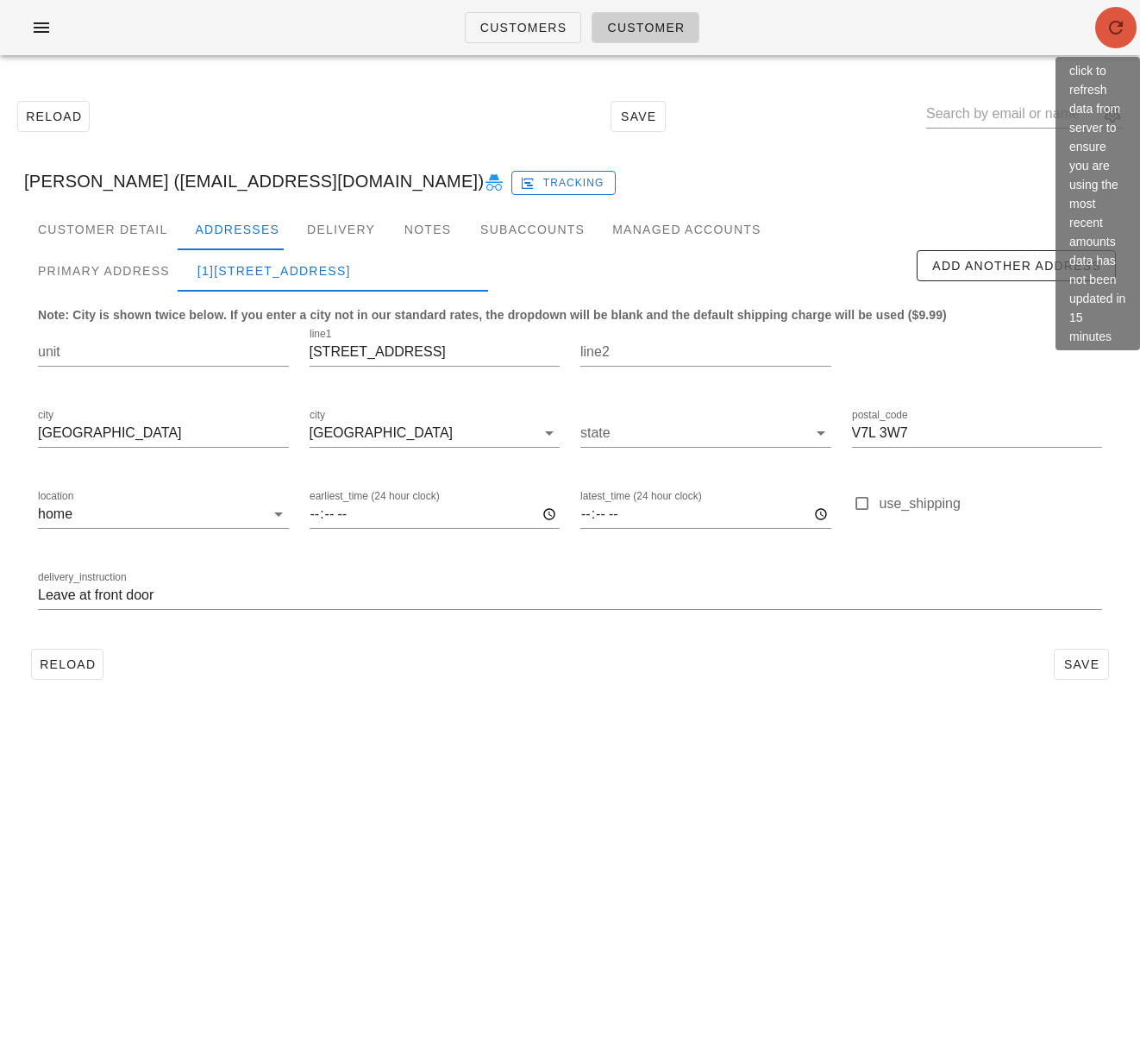
click at [1106, 34] on icon "button" at bounding box center [1116, 27] width 21 height 21
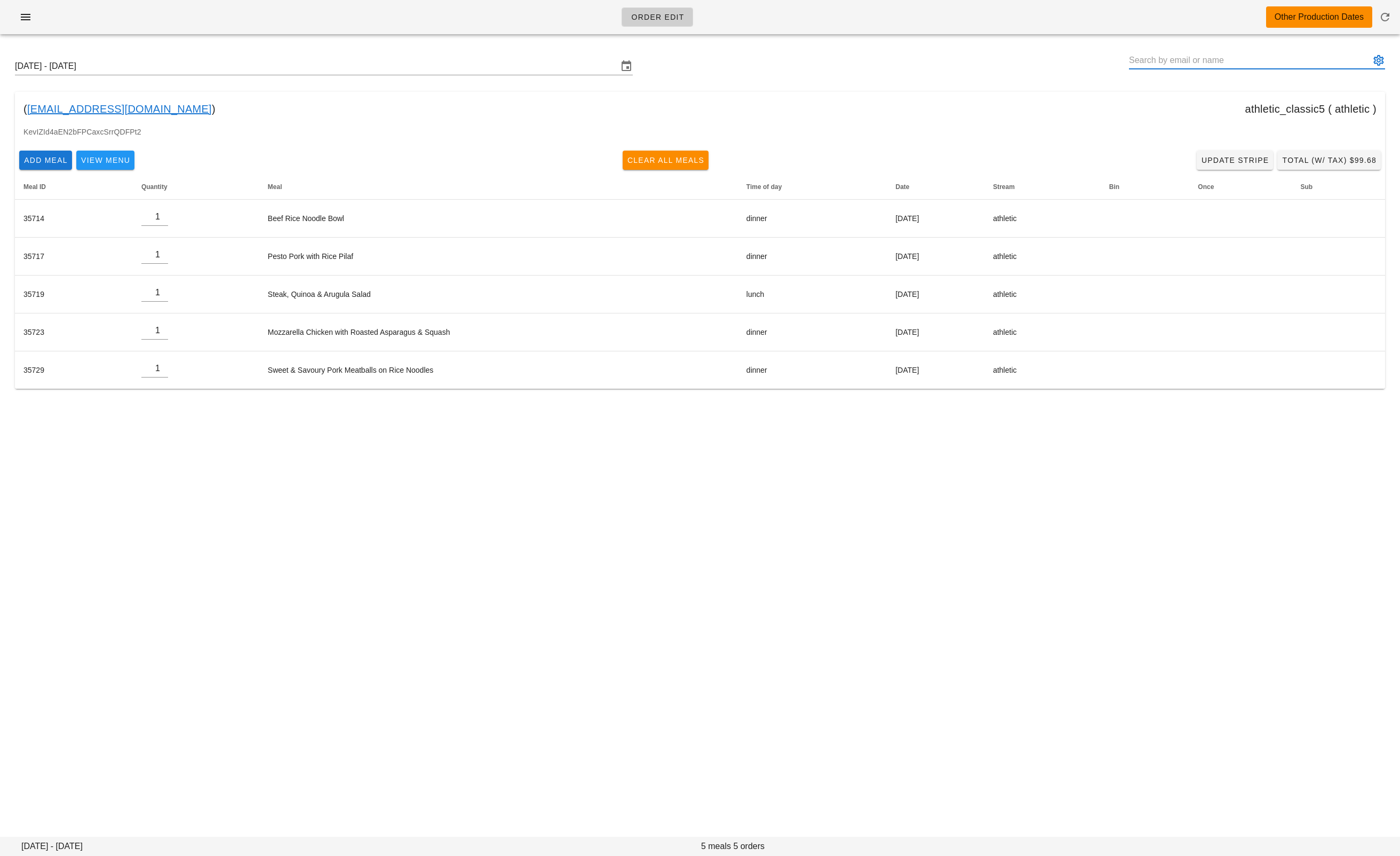
drag, startPoint x: 1208, startPoint y: 57, endPoint x: 1205, endPoint y: 62, distance: 5.8
click at [1208, 56] on input "text" at bounding box center [1250, 61] width 241 height 17
paste input "[EMAIL_ADDRESS][DOMAIN_NAME]"
click at [1185, 95] on div "[PERSON_NAME]" at bounding box center [1257, 97] width 239 height 10
type input "Kathy Barry (kb_library@yahoo.ca)"
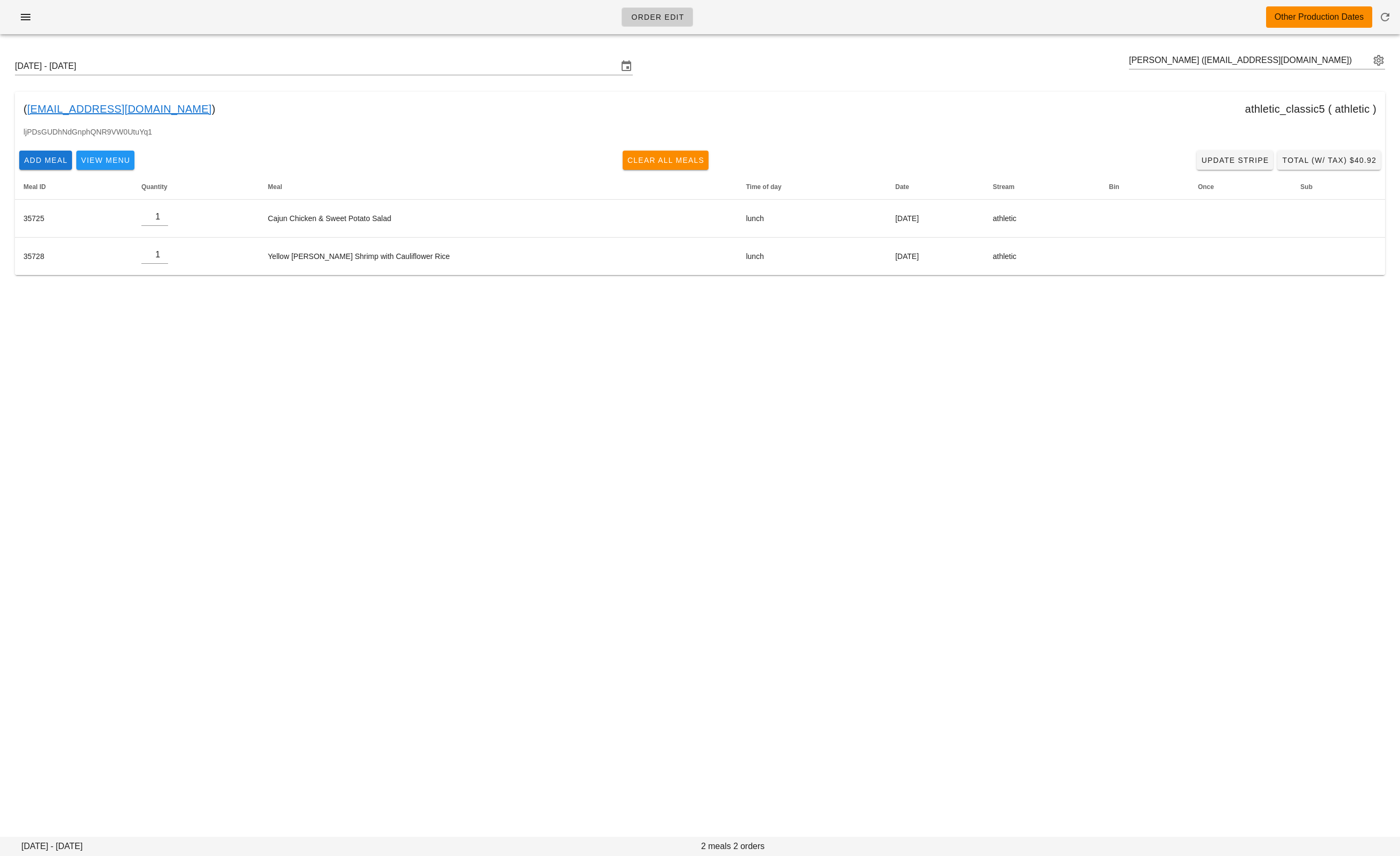
click at [812, 328] on div "Order Edit Other Production Dates Sunday October 12 - Saturday October 18 Kathy…" at bounding box center [700, 428] width 1400 height 856
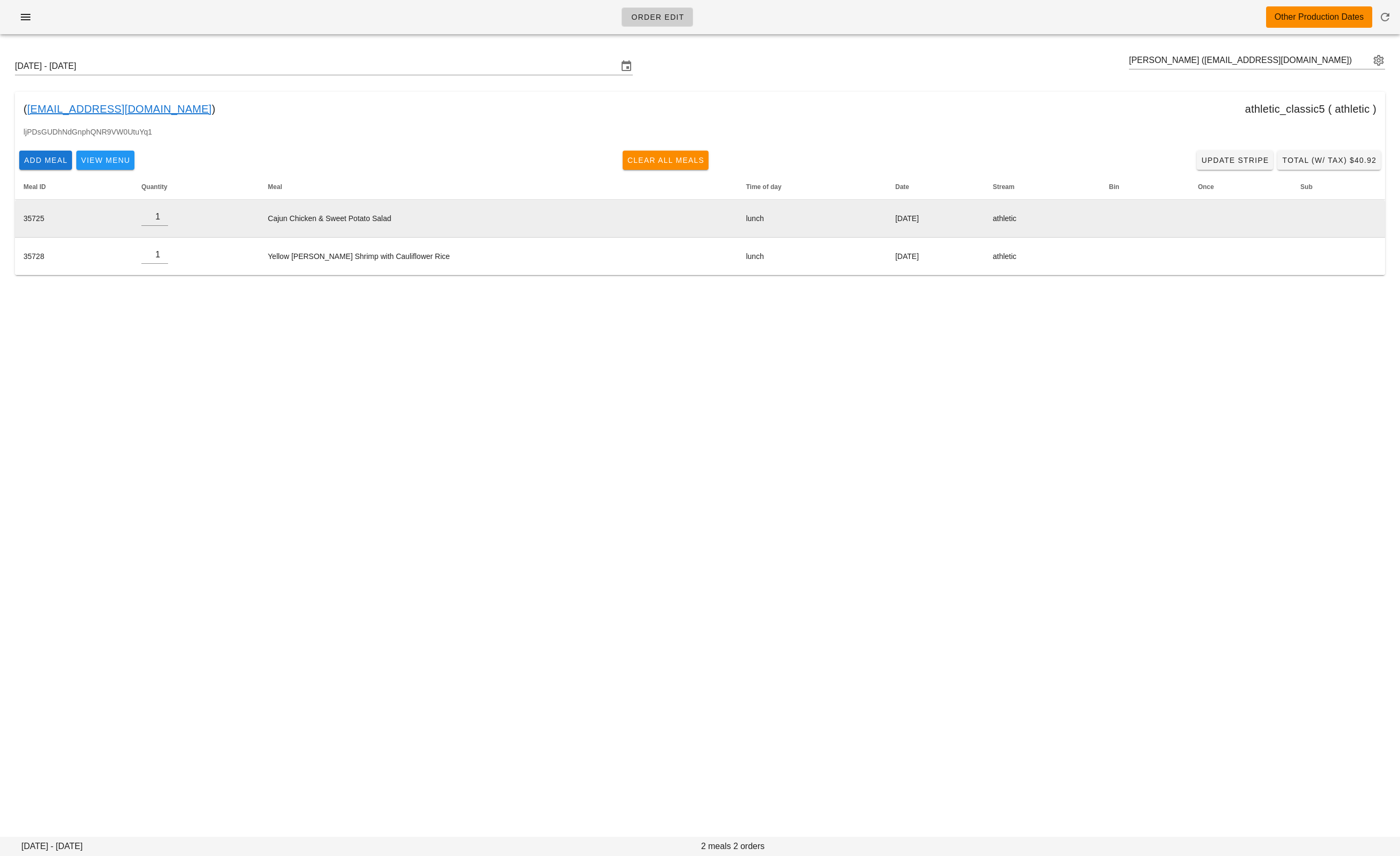
drag, startPoint x: 935, startPoint y: 351, endPoint x: 818, endPoint y: 204, distance: 187.9
click at [935, 345] on div "Order Edit Other Production Dates Sunday October 12 - Saturday October 18 Kathy…" at bounding box center [700, 428] width 1400 height 856
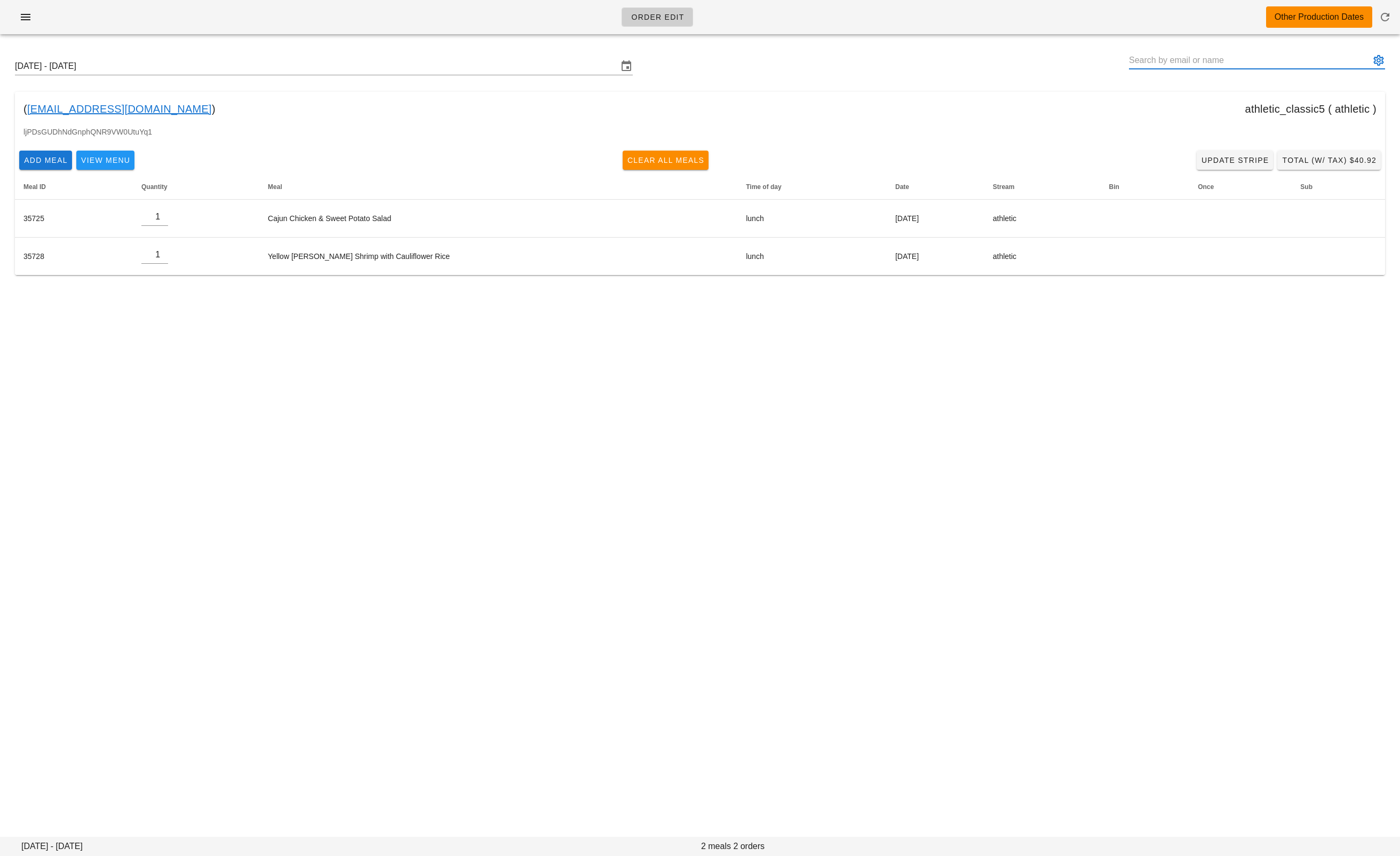
click at [1219, 61] on input "text" at bounding box center [1250, 61] width 241 height 17
paste input "arwdufour@yahoo.ca"
drag, startPoint x: 1190, startPoint y: 93, endPoint x: 1195, endPoint y: 89, distance: 6.4
click at [1190, 93] on div "Andre Dufour" at bounding box center [1257, 97] width 239 height 10
type input "Andre Dufour (arwdufour@yahoo.ca)"
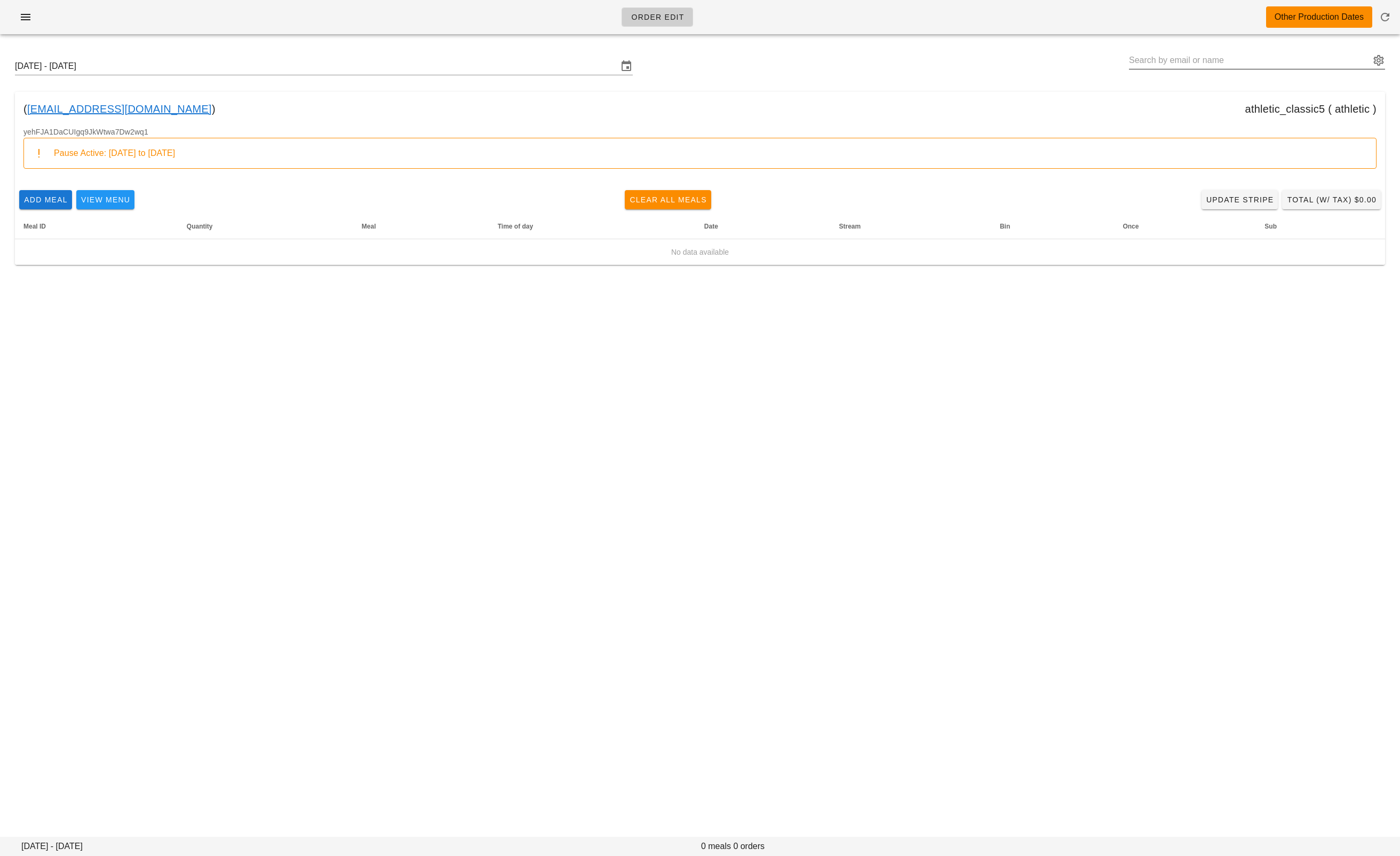
click at [1159, 59] on input "text" at bounding box center [1250, 61] width 241 height 17
paste input "thirstyrobot@gmail.com"
drag, startPoint x: 1180, startPoint y: 87, endPoint x: 1132, endPoint y: 85, distance: 48.0
click at [1182, 87] on div "Cooper Bibaud thirstyrobot@gmail.com" at bounding box center [1265, 102] width 254 height 33
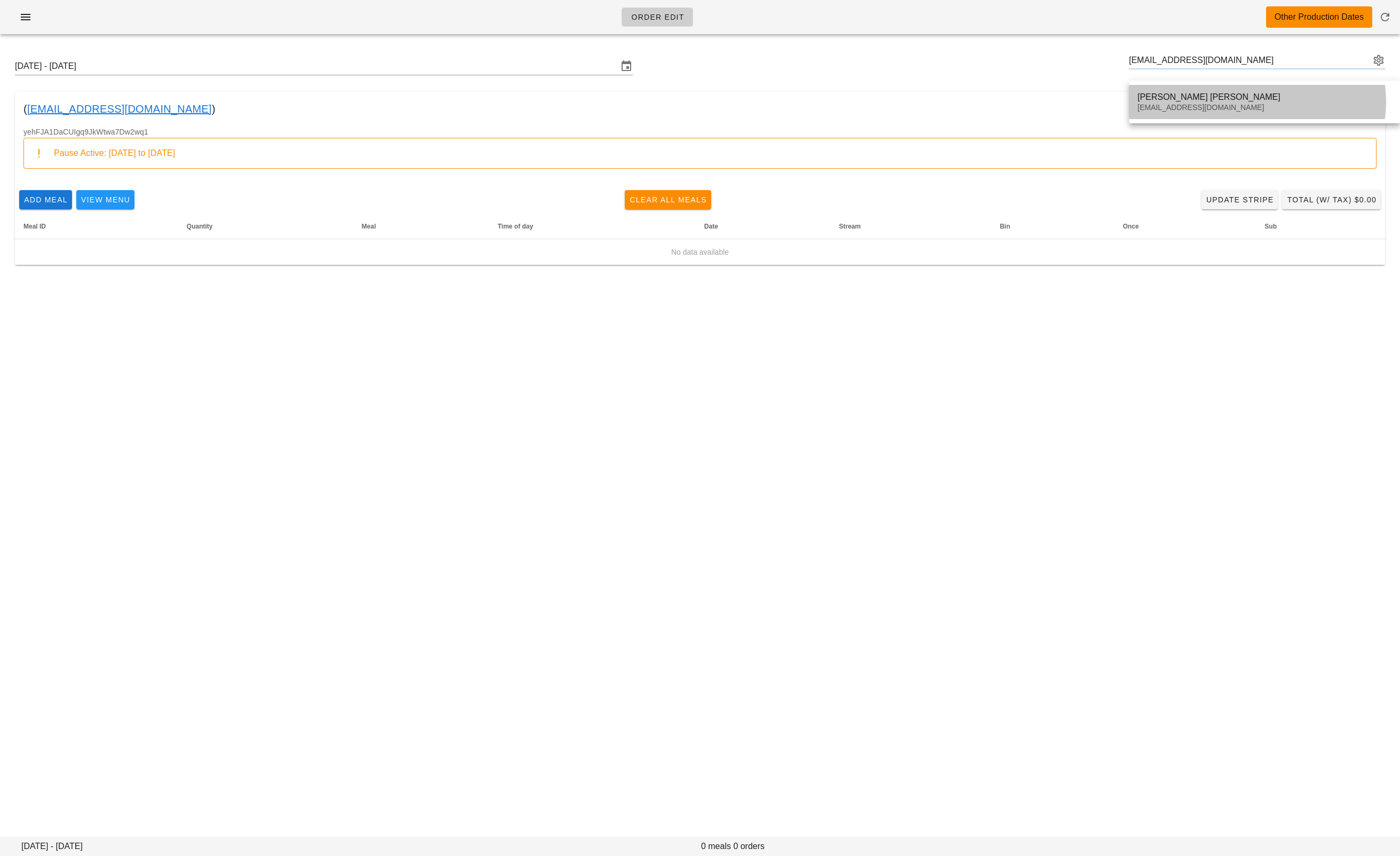
type input "Cooper Bibaud (thirstyrobot@gmail.com)"
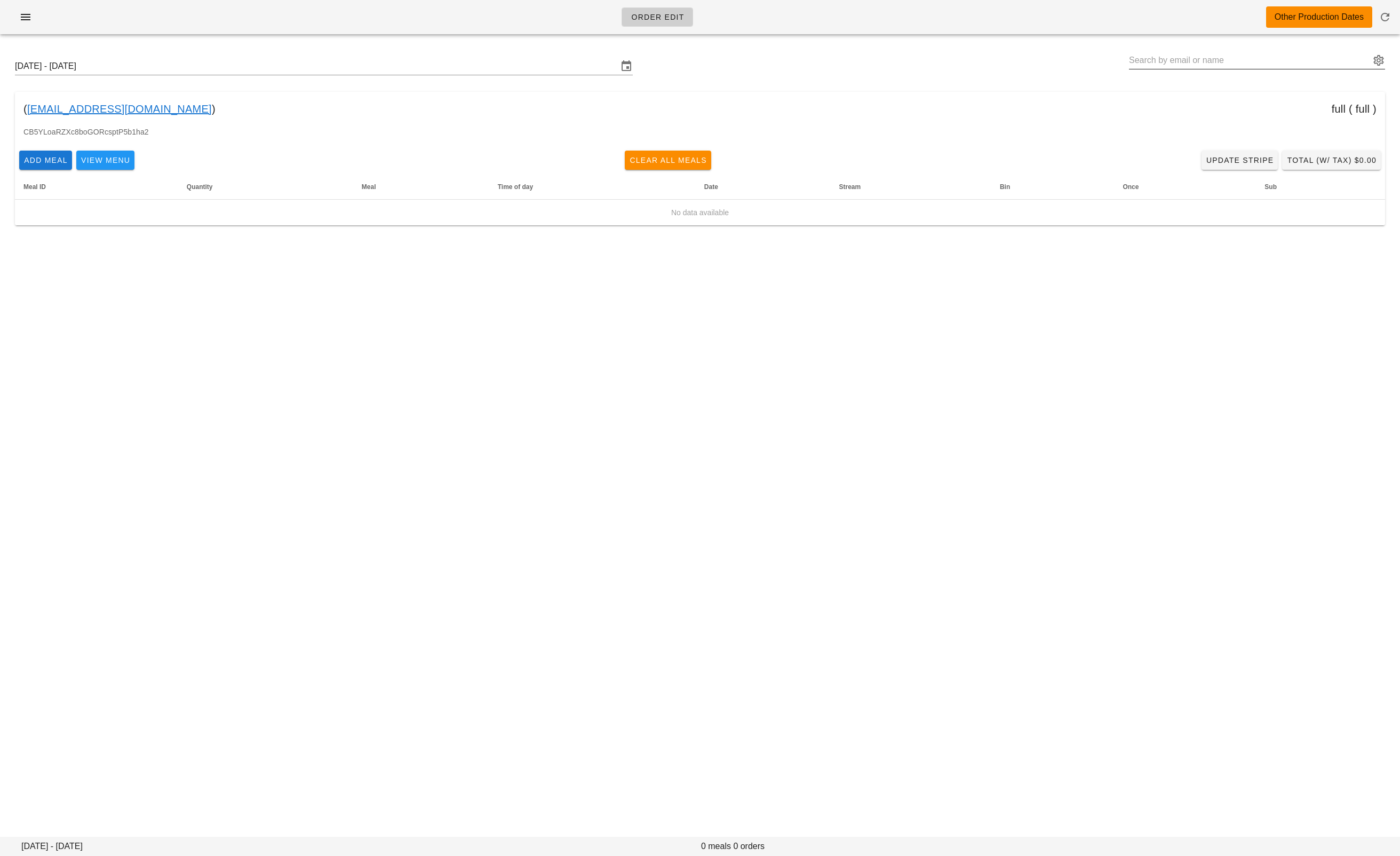
click at [1162, 57] on input "text" at bounding box center [1250, 61] width 241 height 17
paste input "bob_cao@live.ca"
drag, startPoint x: 1179, startPoint y: 93, endPoint x: 1154, endPoint y: 9, distance: 87.6
click at [1179, 92] on div "Bob Cao" at bounding box center [1257, 97] width 239 height 10
type input "Bob Cao (bob_cao@live.ca)"
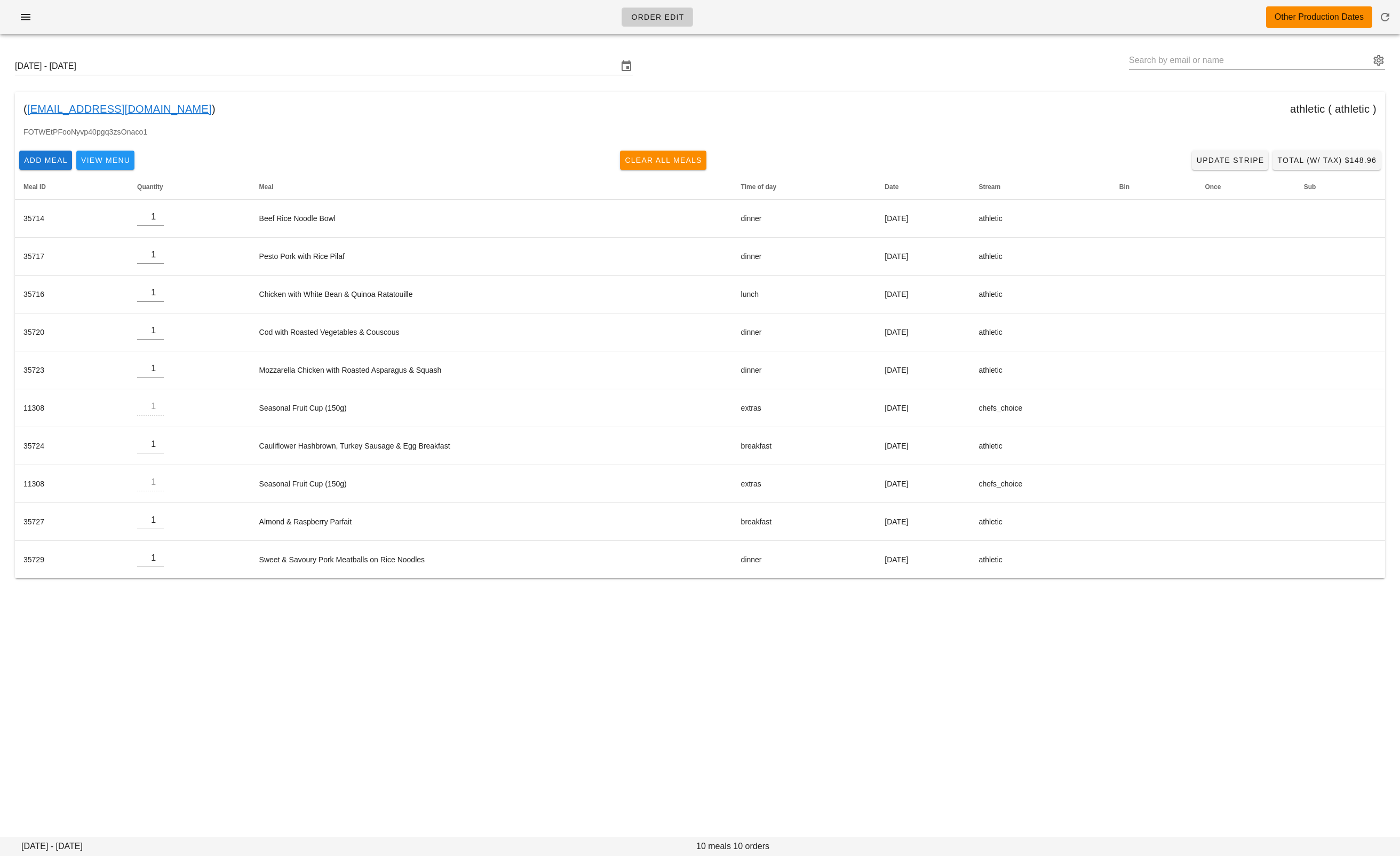
click at [1172, 62] on input "text" at bounding box center [1250, 61] width 241 height 17
paste input "neil@evergreencomputers.ca"
click at [1159, 96] on div "Neil Davey" at bounding box center [1265, 97] width 254 height 10
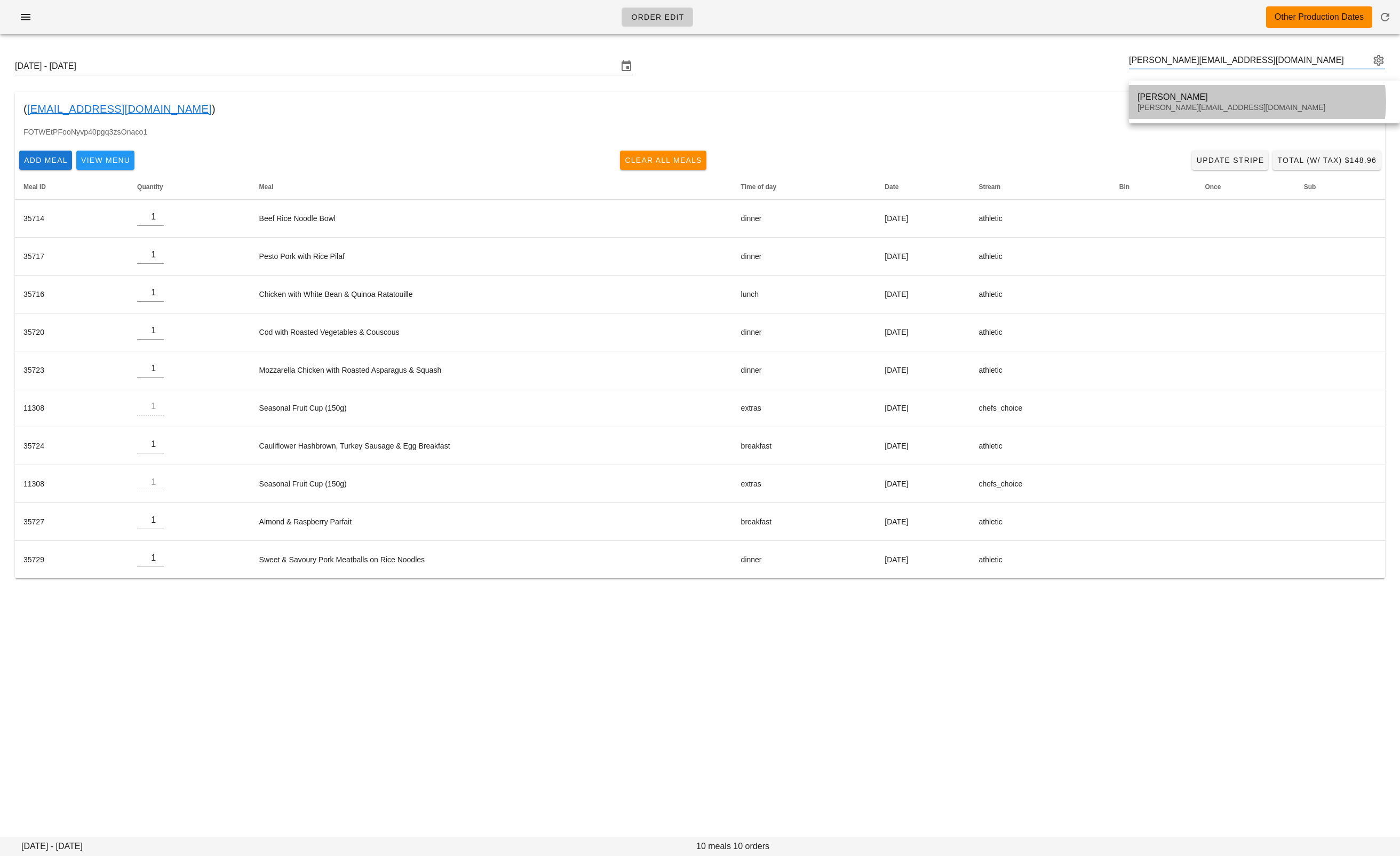
type input "Neil Davey (neil@evergreencomputers.ca)"
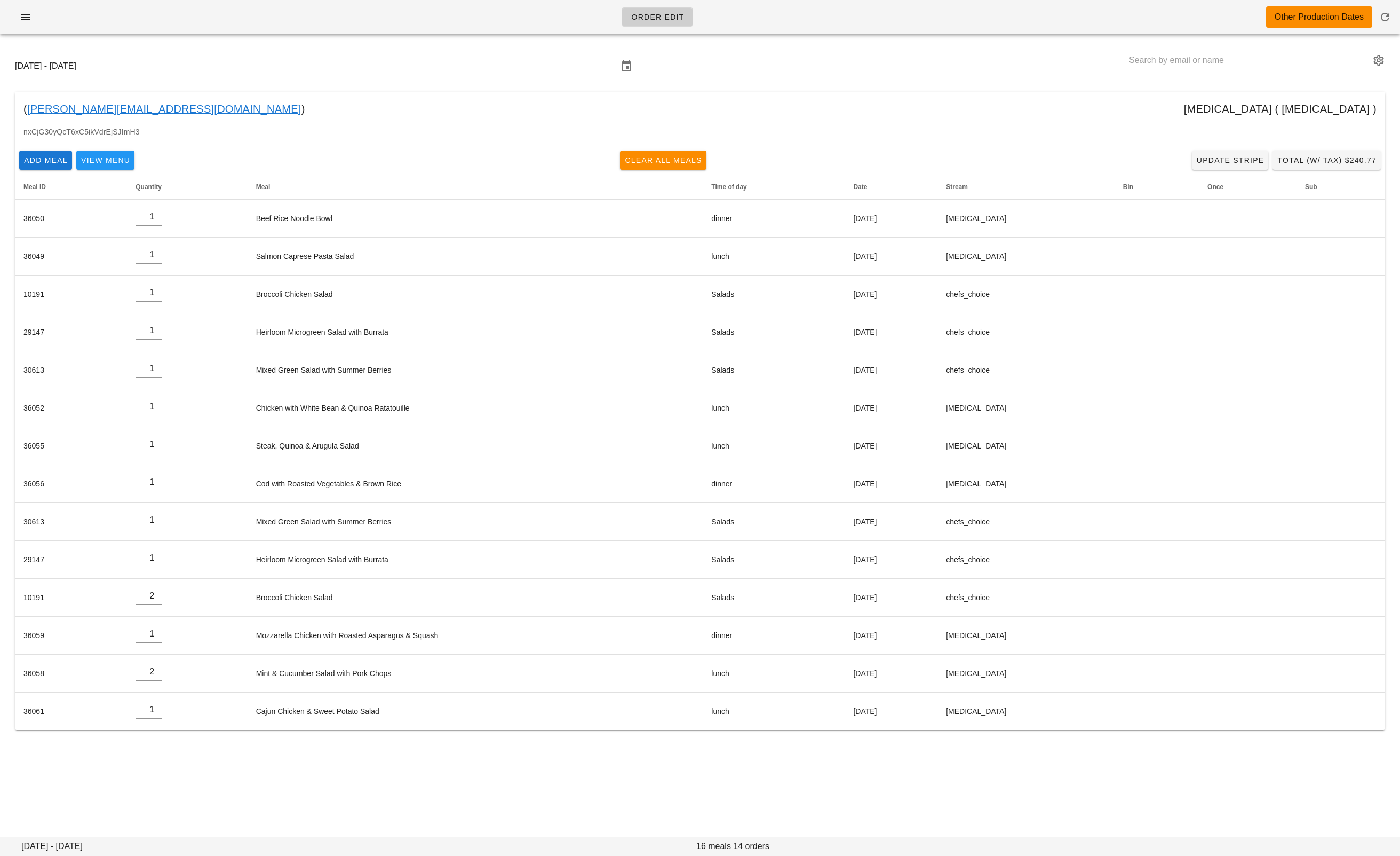
drag, startPoint x: 1164, startPoint y: 59, endPoint x: 1151, endPoint y: 71, distance: 17.7
click at [1164, 59] on input "text" at bounding box center [1250, 61] width 241 height 17
paste input "iainedmonds@gmail.com"
click at [1188, 84] on div "Iain Edmonds iainedmonds@gmail.com" at bounding box center [1257, 102] width 256 height 43
type input "[PERSON_NAME] ([EMAIL_ADDRESS][DOMAIN_NAME])"
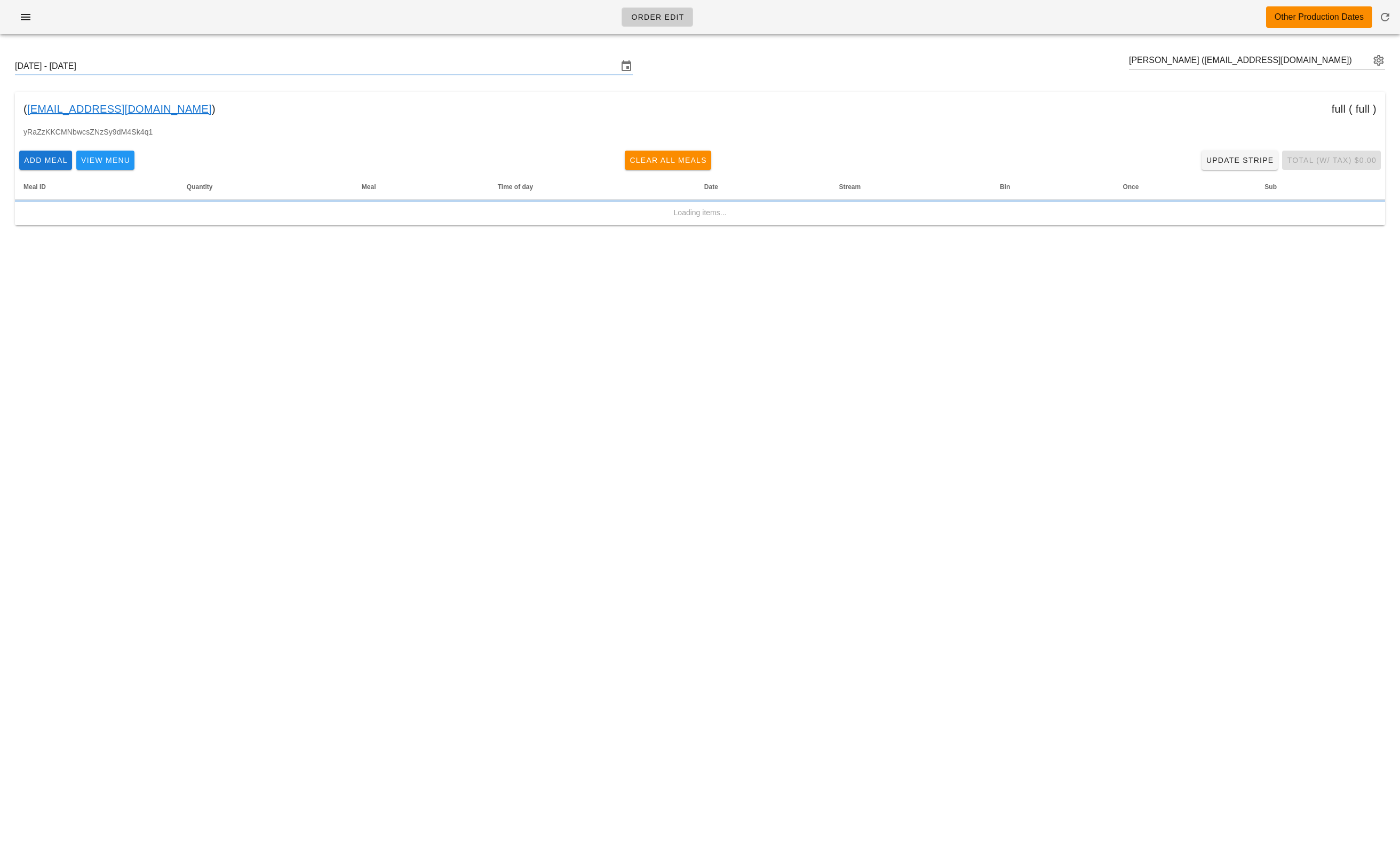
click at [1190, 98] on div "( iainedmonds@gmail.com ) full ( full )" at bounding box center [700, 108] width 1370 height 34
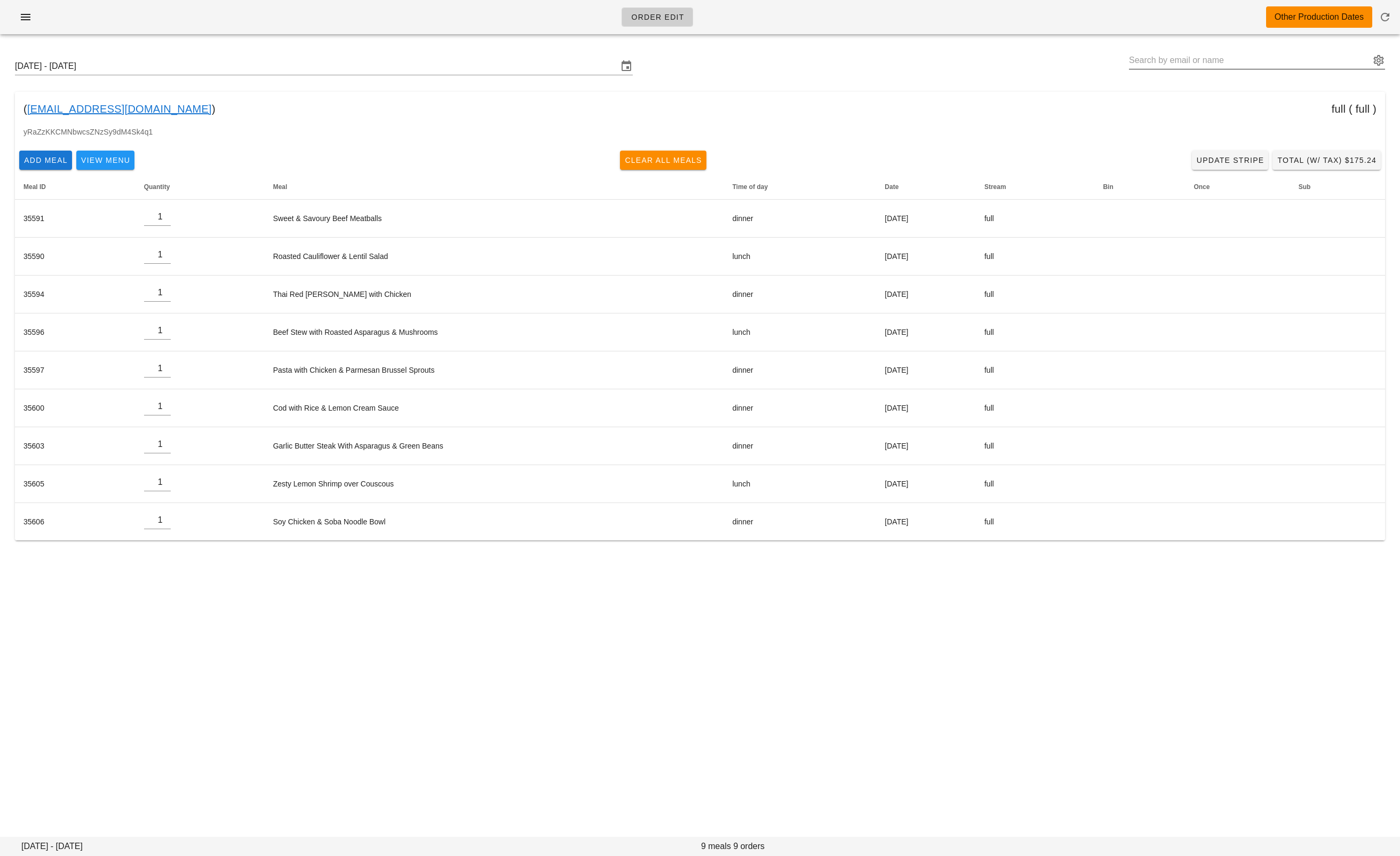
click at [1155, 59] on input "text" at bounding box center [1250, 61] width 241 height 17
paste input "grant.ferdinands@gmail.com"
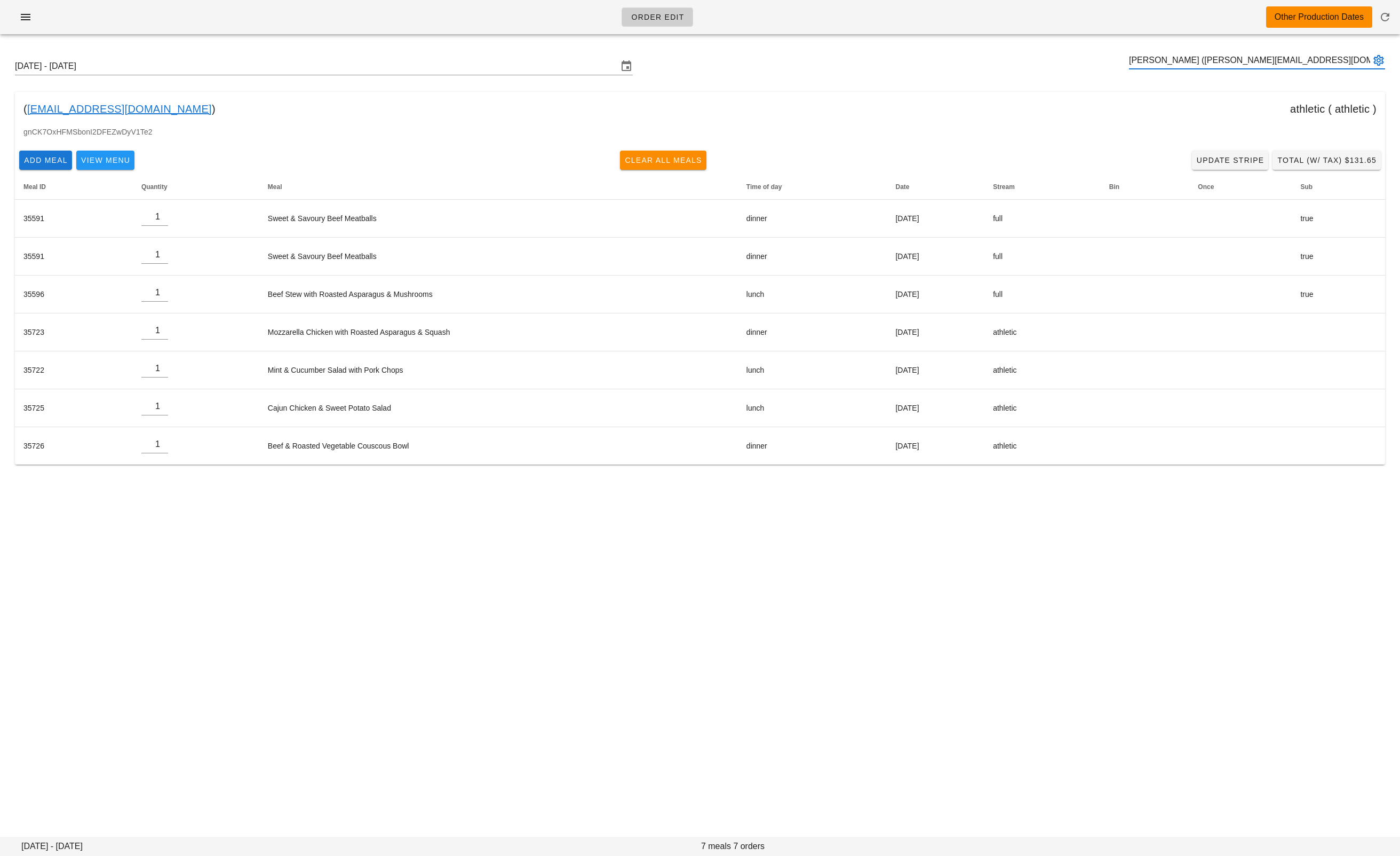
type input "GRANT FERDINANDS (grant.ferdinands@gmail.com)"
paste input "btong604@gmail.com"
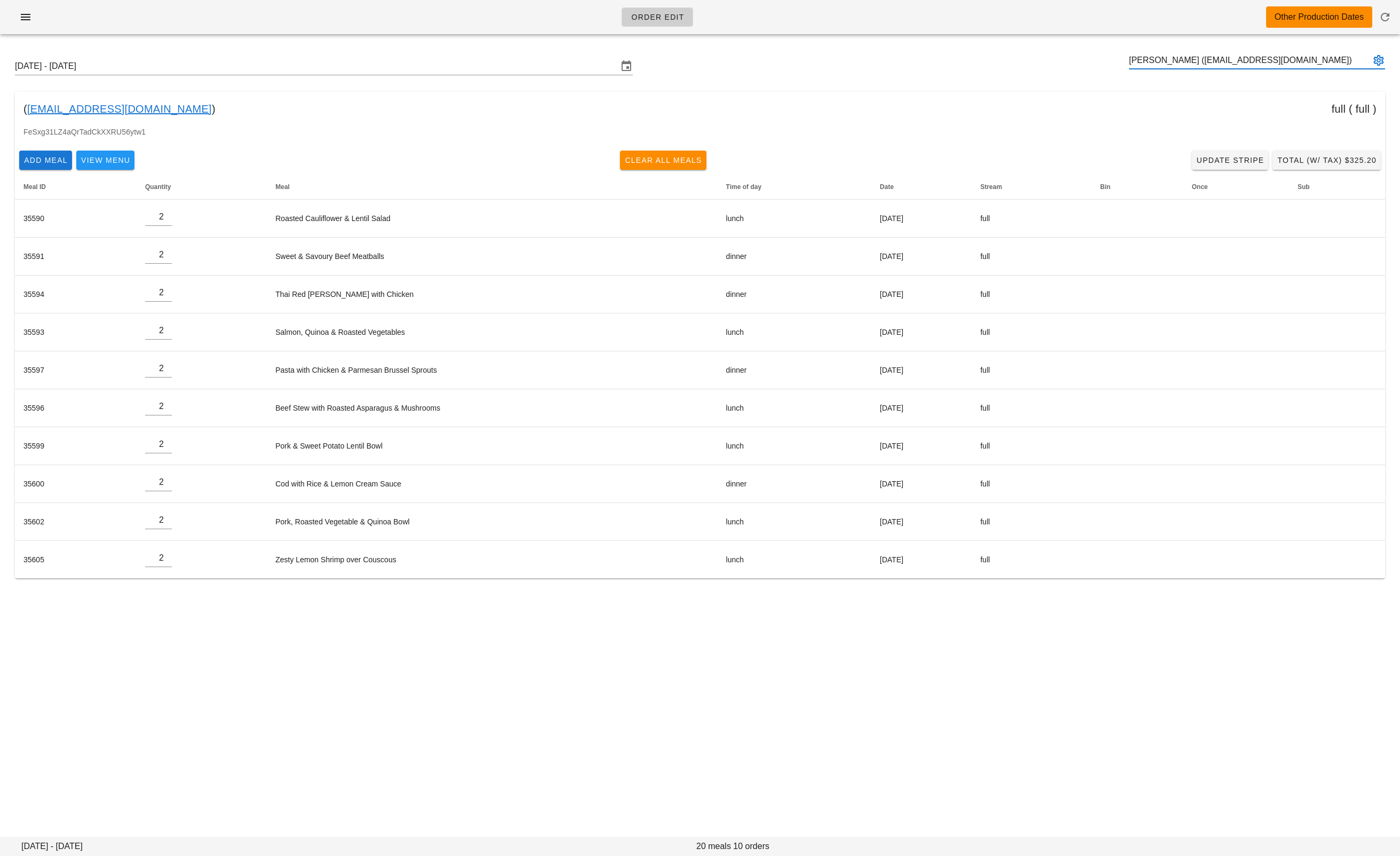
type input "Brian Tong (btong604@gmail.com)"
paste input "migo800522@gmail.com"
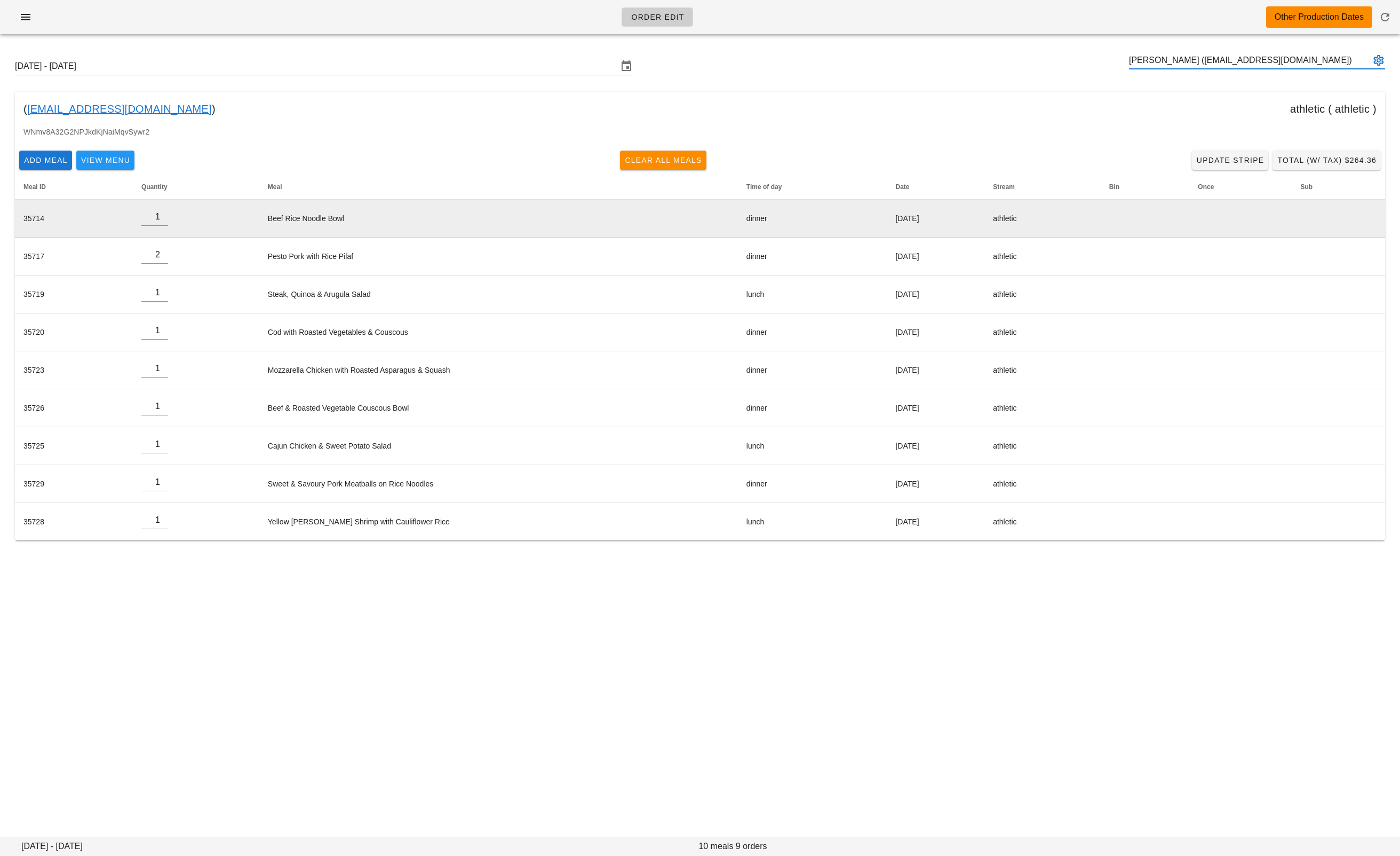
type input "Huai Lin (migo800522@gmail.com)"
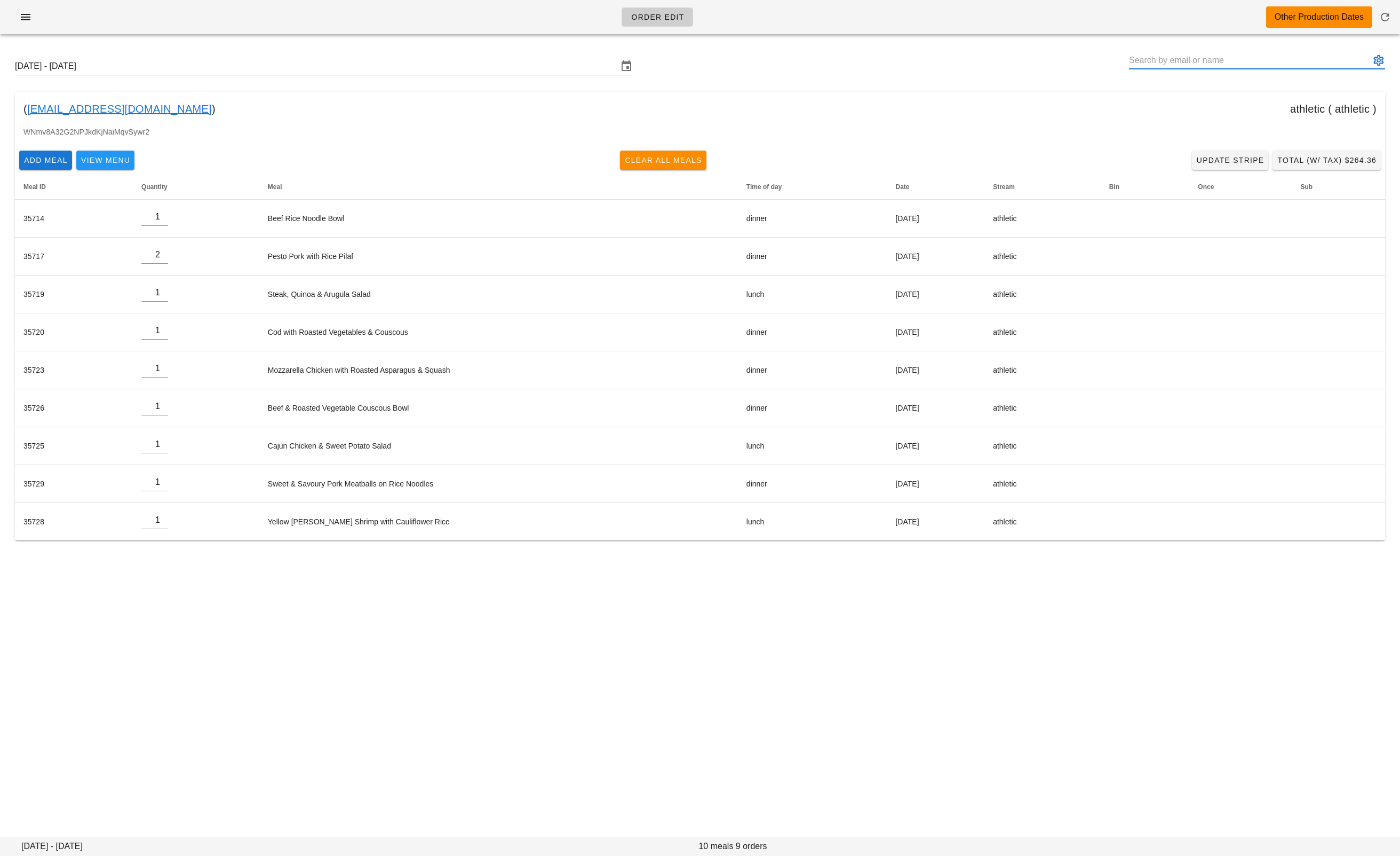
paste input "[EMAIL_ADDRESS][DOMAIN_NAME]"
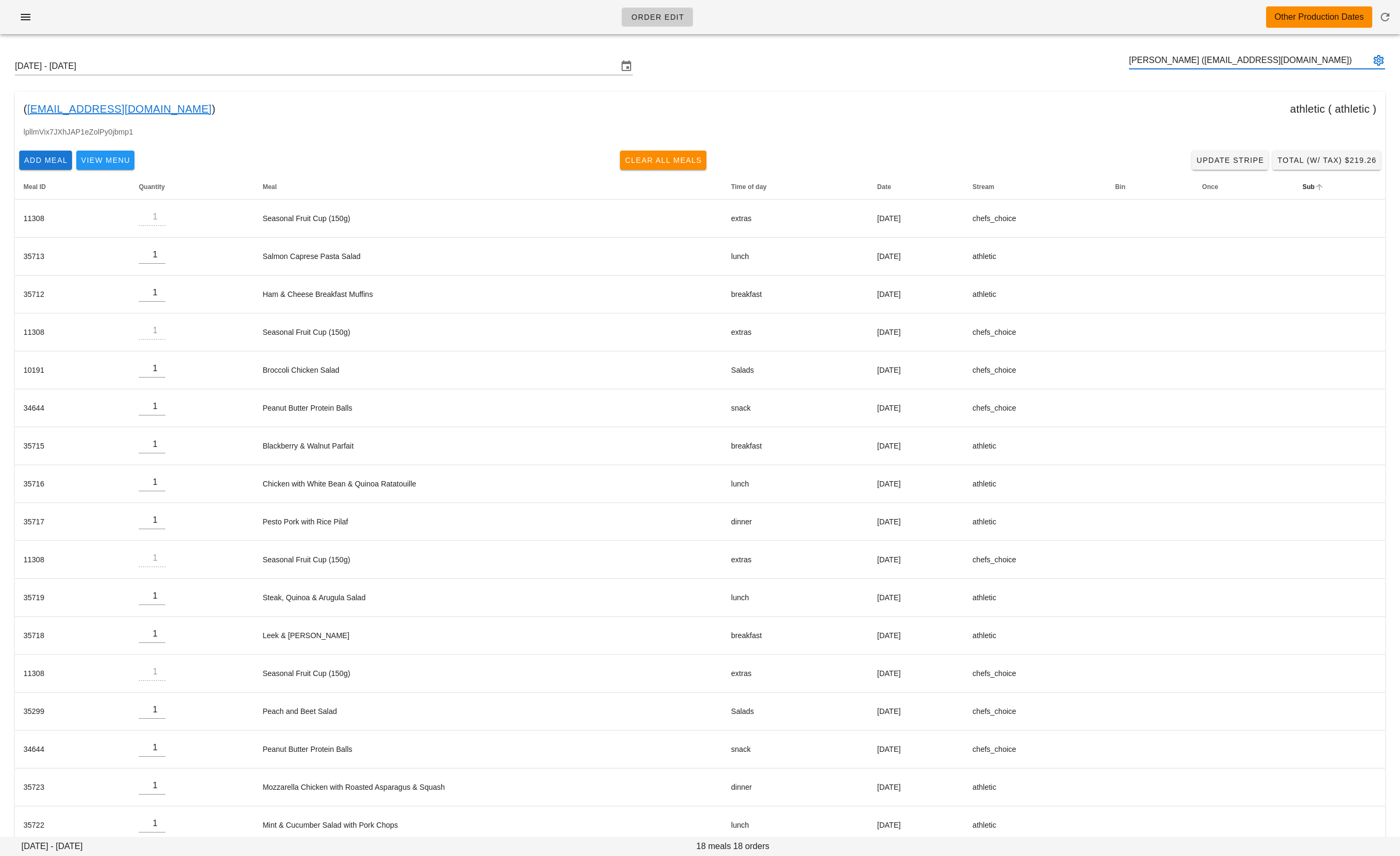
type input "vincent royer (vinistois@gmail.com)"
paste input "juliefbrown@gmail.com"
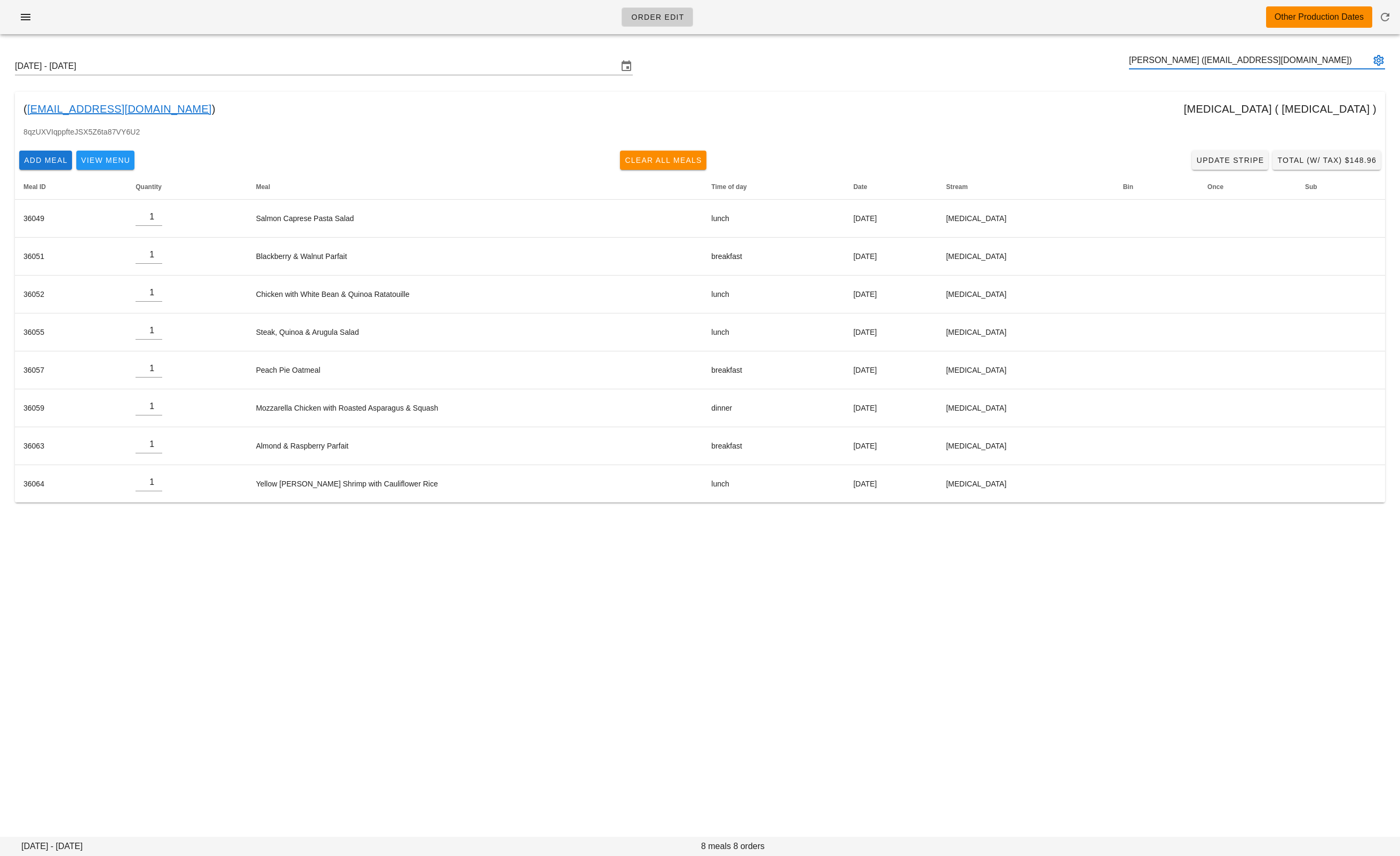
type input "Julie Brown (juliefbrown@gmail.com)"
paste input "linaouyang_@hotmail.com"
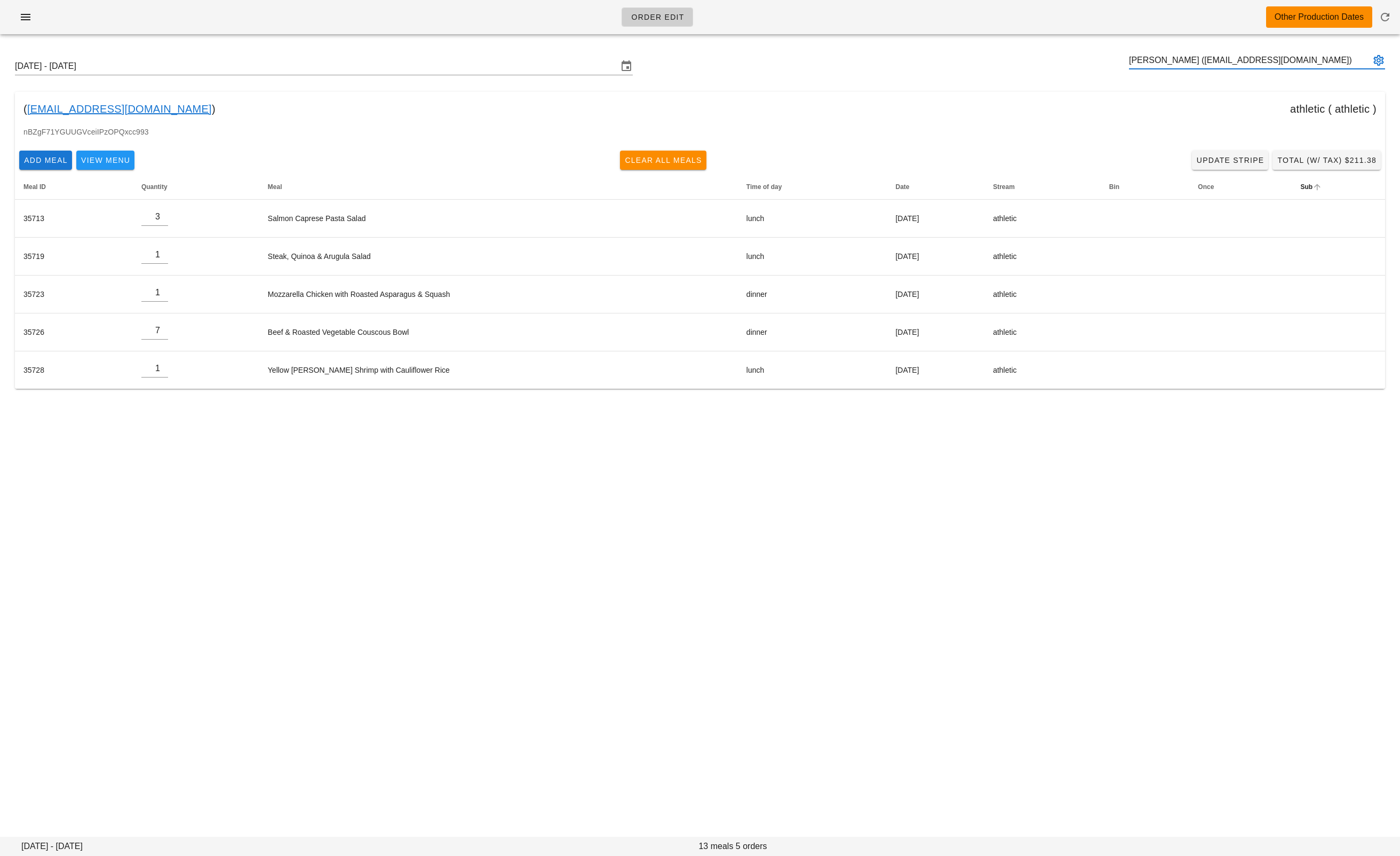
type input "LINA OUYANG (linaouyang_@hotmail.com)"
paste input "Kim_McCurley@vancity.com"
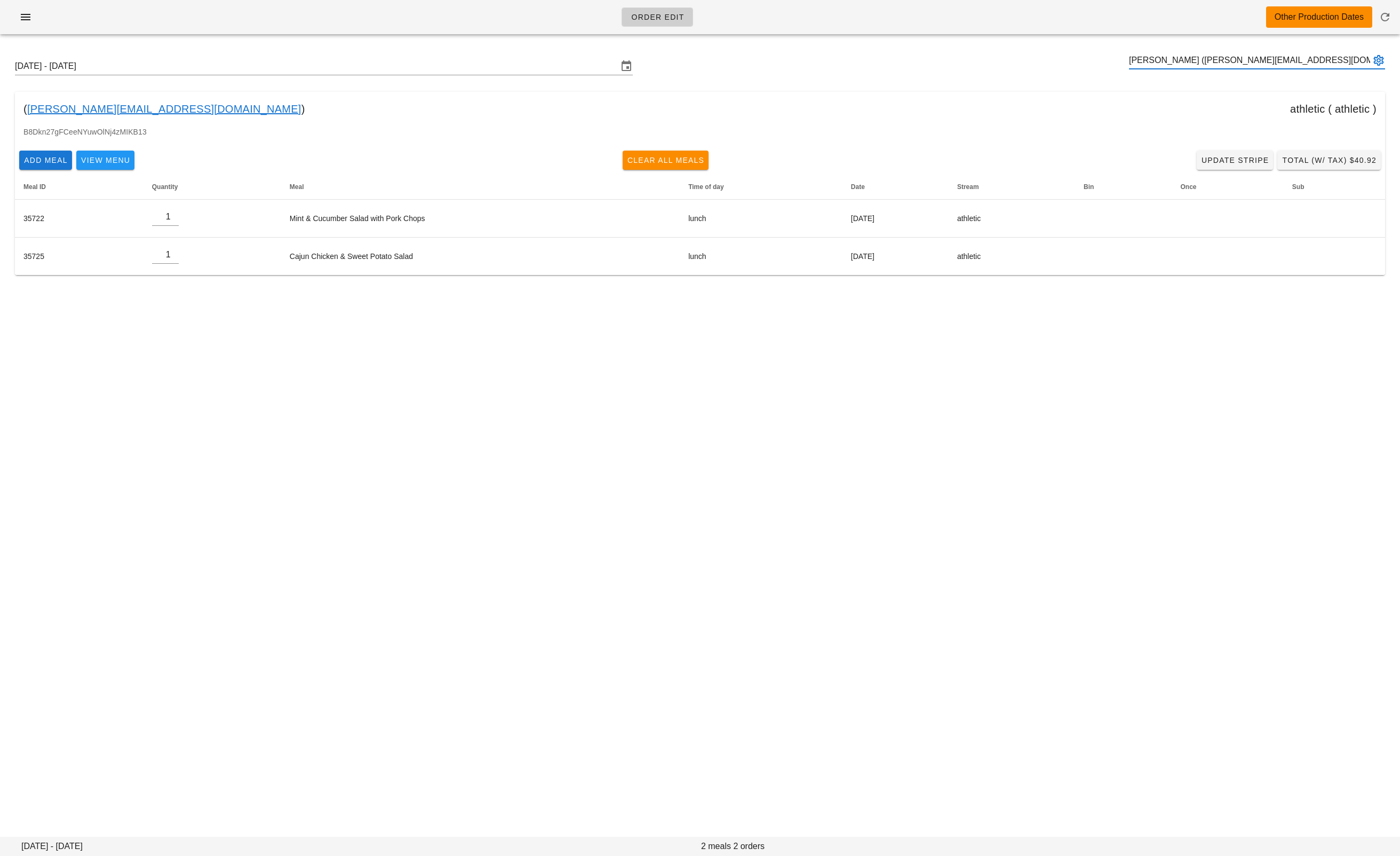
type input "Newsha Siouffi (Kim_McCurley@vancity.com)"
paste input "busybeegold@gmail.com"
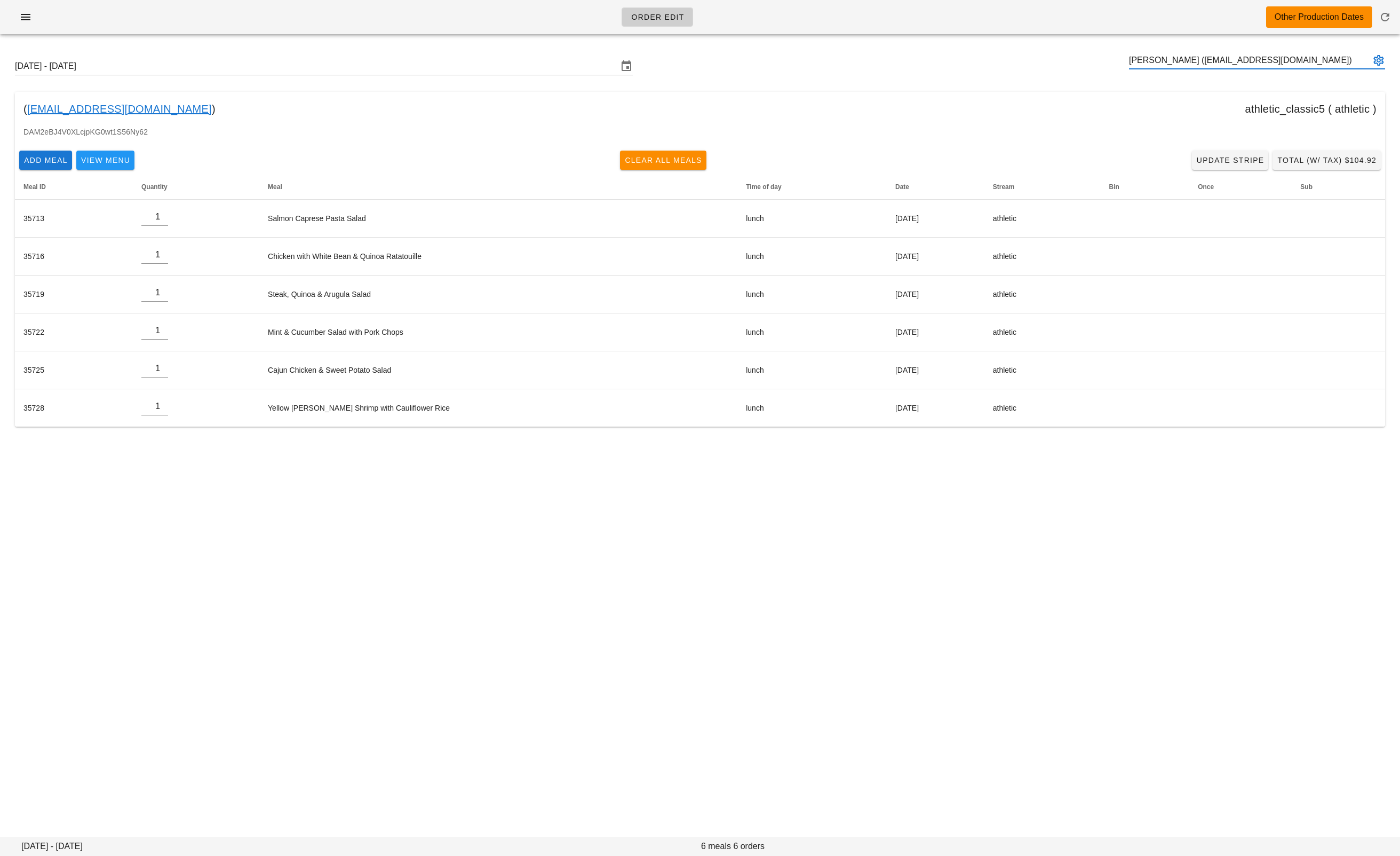
type input "Mohamud Rahim (busybeegold@gmail.com)"
paste input "mohsenbordbar_96@yahoo.com"
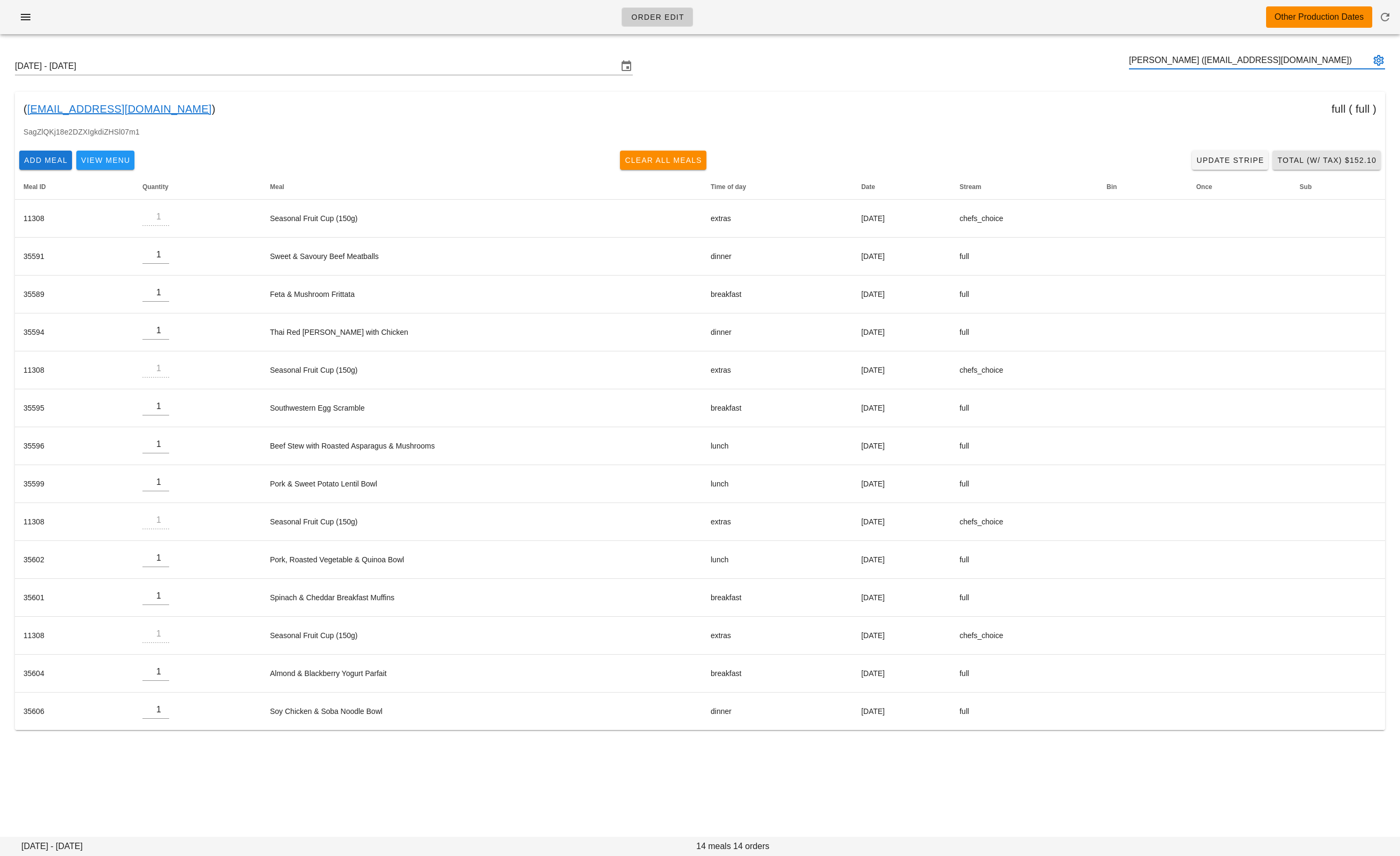
type input "Mohsen Bordbar (mohsenbordbar_96@yahoo.com)"
paste input "catherinelpaul@gmail.com"
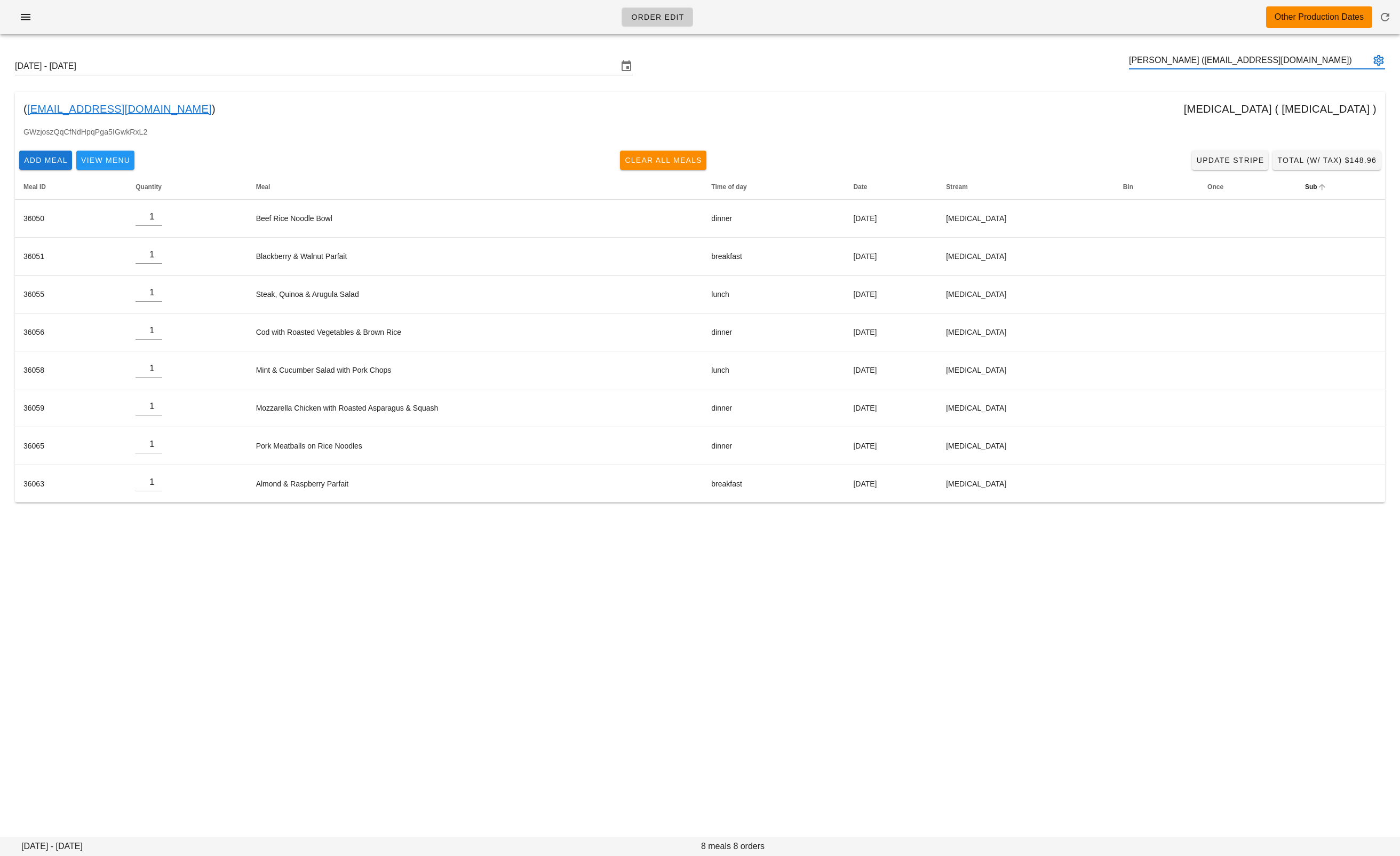
type input "Catherine Paul (catherinelpaul@gmail.com)"
paste input "ardacan.yazgan@hotmail.com"
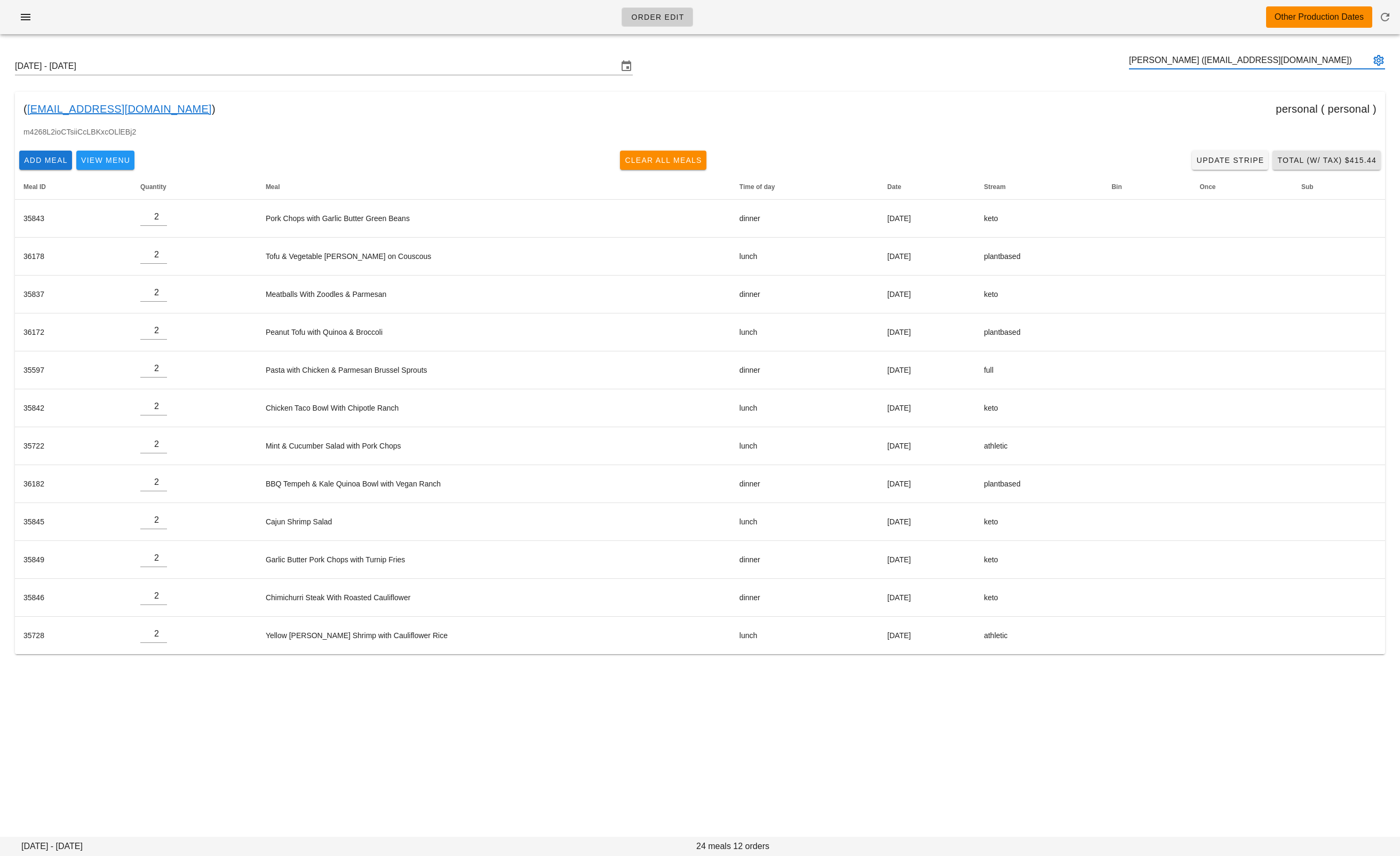
type input "Arda Yazgan (ardacan.yazgan@hotmail.com)"
paste input "beca.desmanche33@gmail.com"
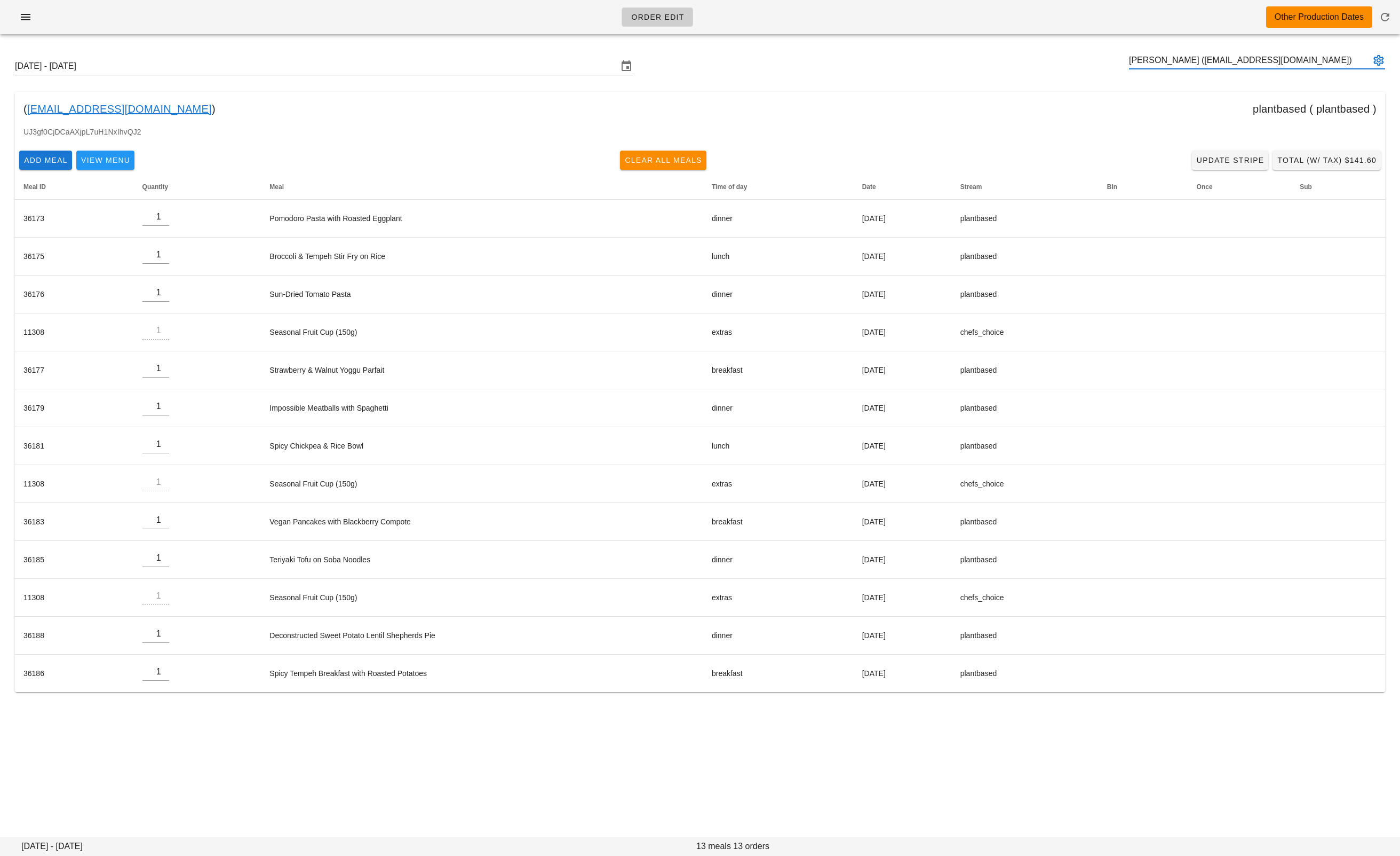
type input "Rebecca Desmanche (beca.desmanche33@gmail.com)"
paste input "Kristinebaz@gmail.com"
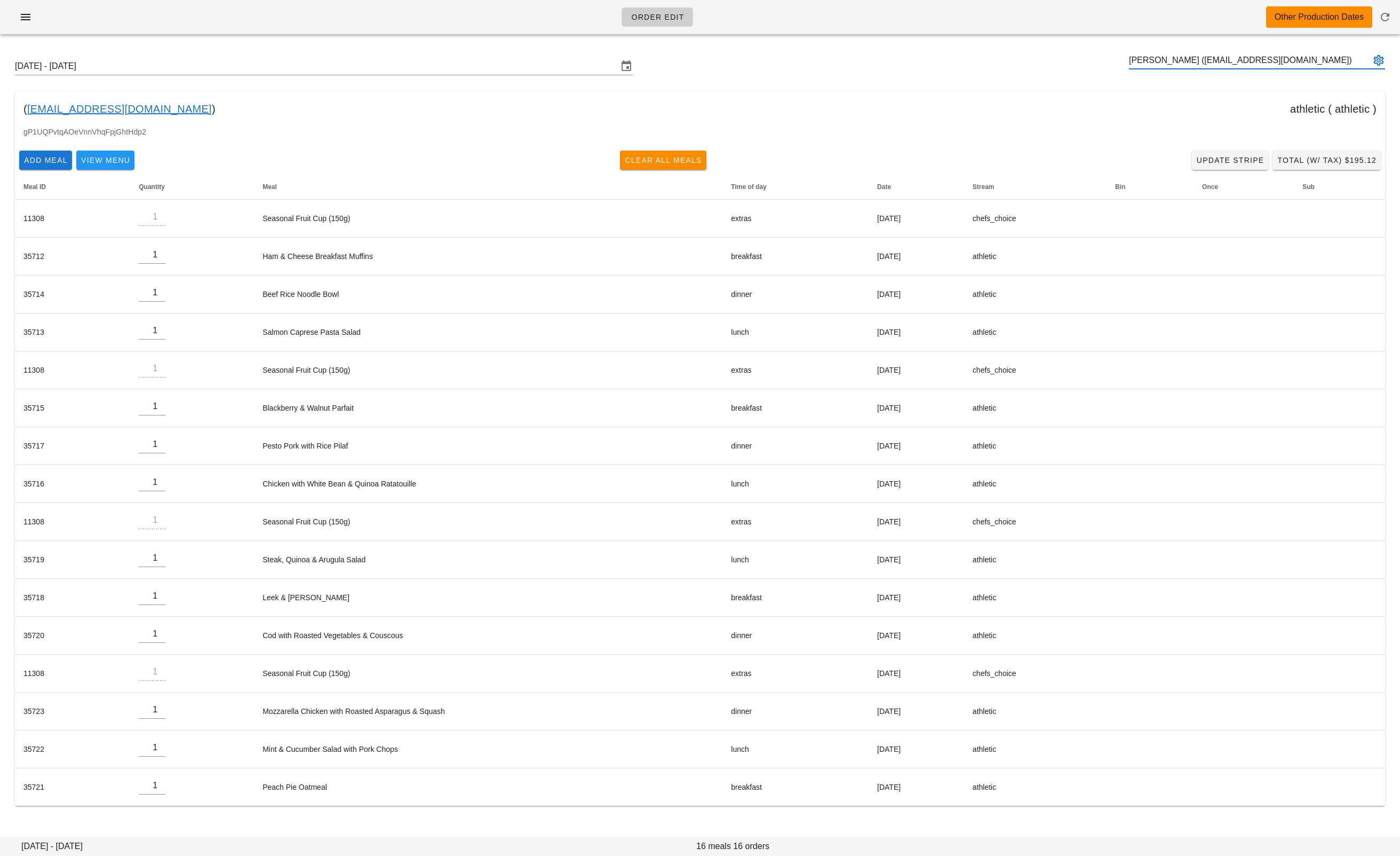
type input "Kristine Baz (Kristinebaz@gmail.com)"
click at [1190, 66] on input "text" at bounding box center [1250, 61] width 241 height 17
paste input "sharlawalker1994@gmail.com"
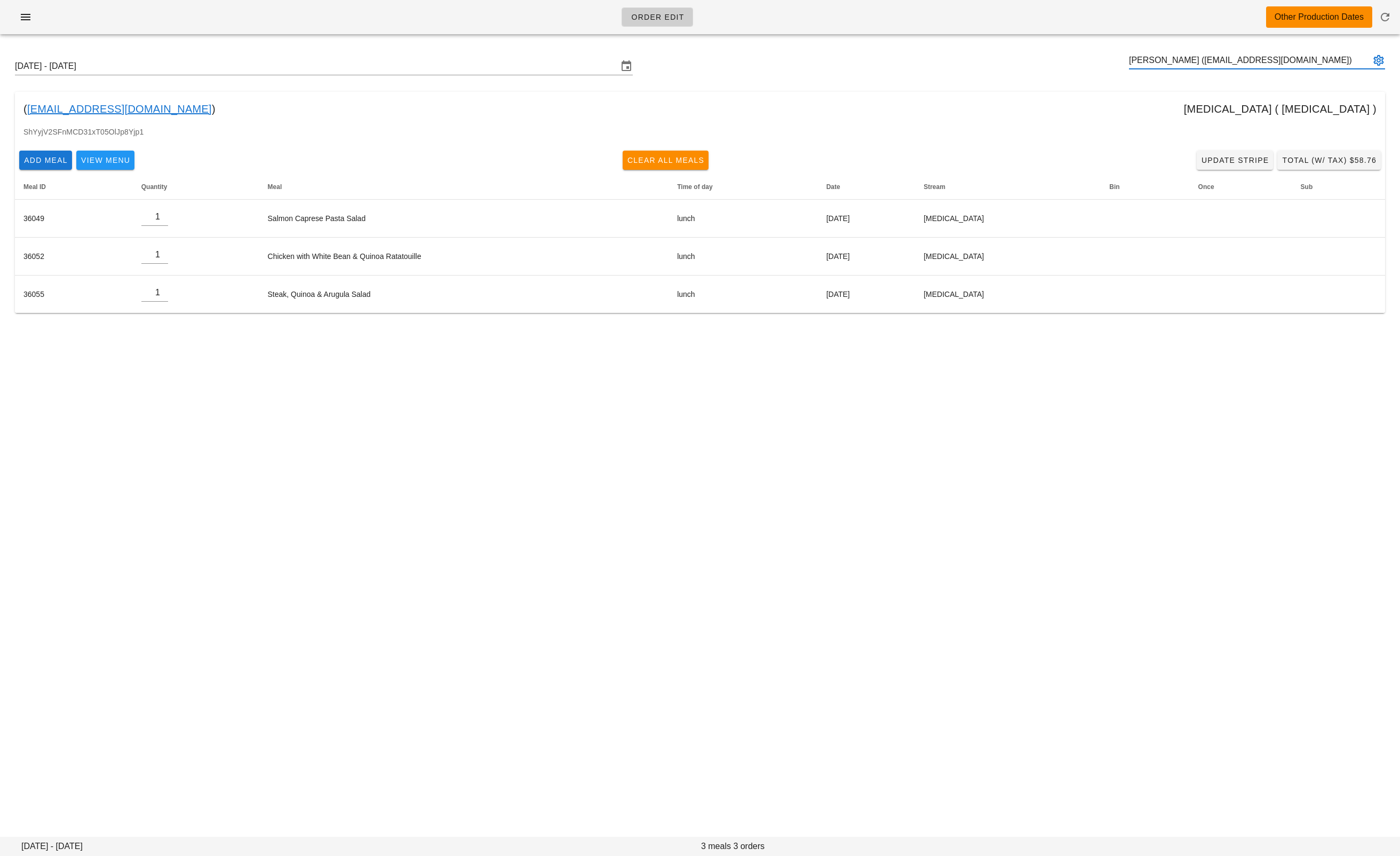
type input "Sharla Johnson (sharlawalker1994@gmail.com)"
paste input "Thomasfurseth@gmail.com"
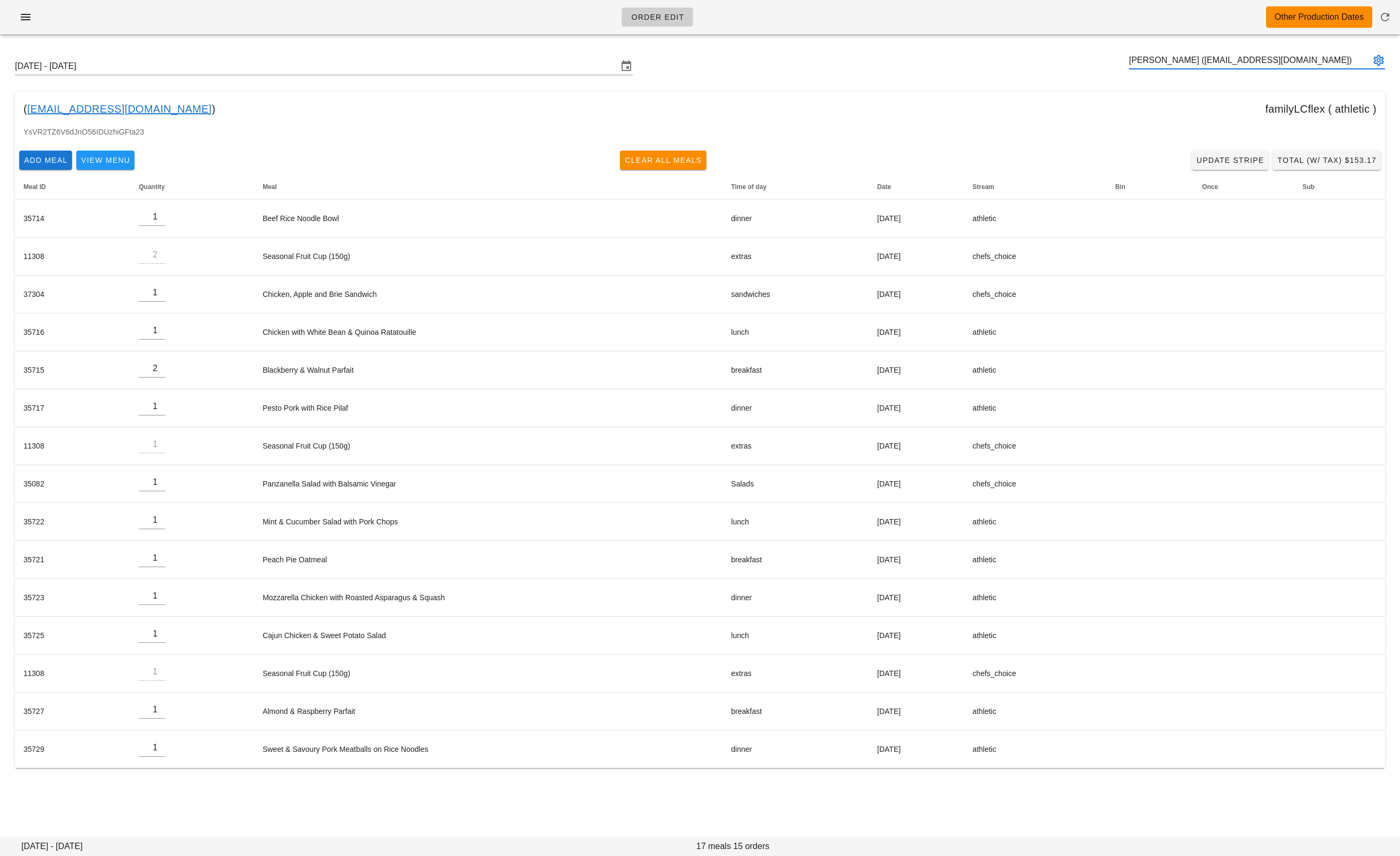
type input "Thomas Furseth (Thomasfurseth@gmail.com)"
paste input "baktashk@gmail.com"
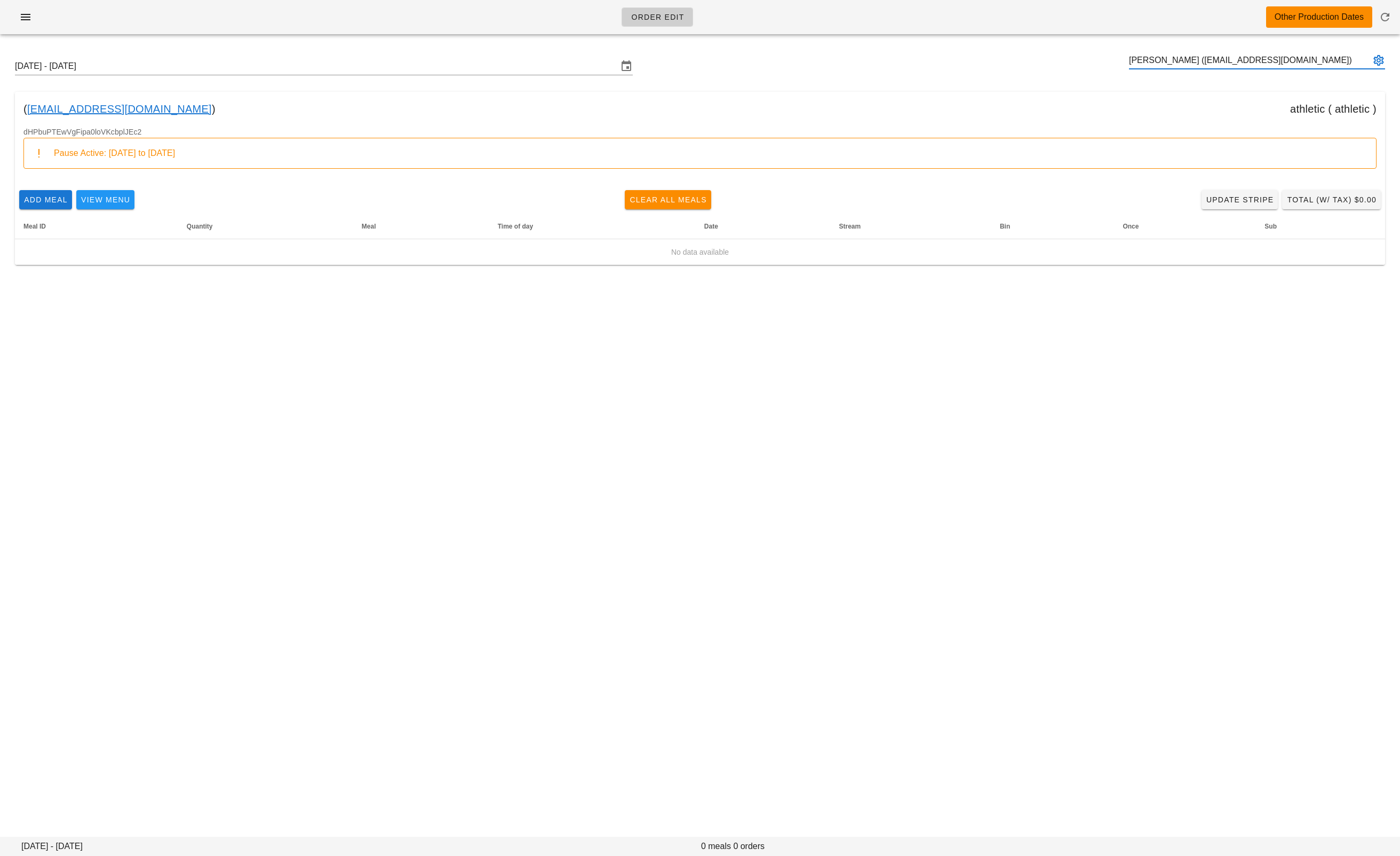
type input "Baktash Kasraei (baktashk@gmail.com)"
paste input "callen.e.clarke@gmail.com"
type input "Callen Clarke (callen.e.clarke@gmail.com)"
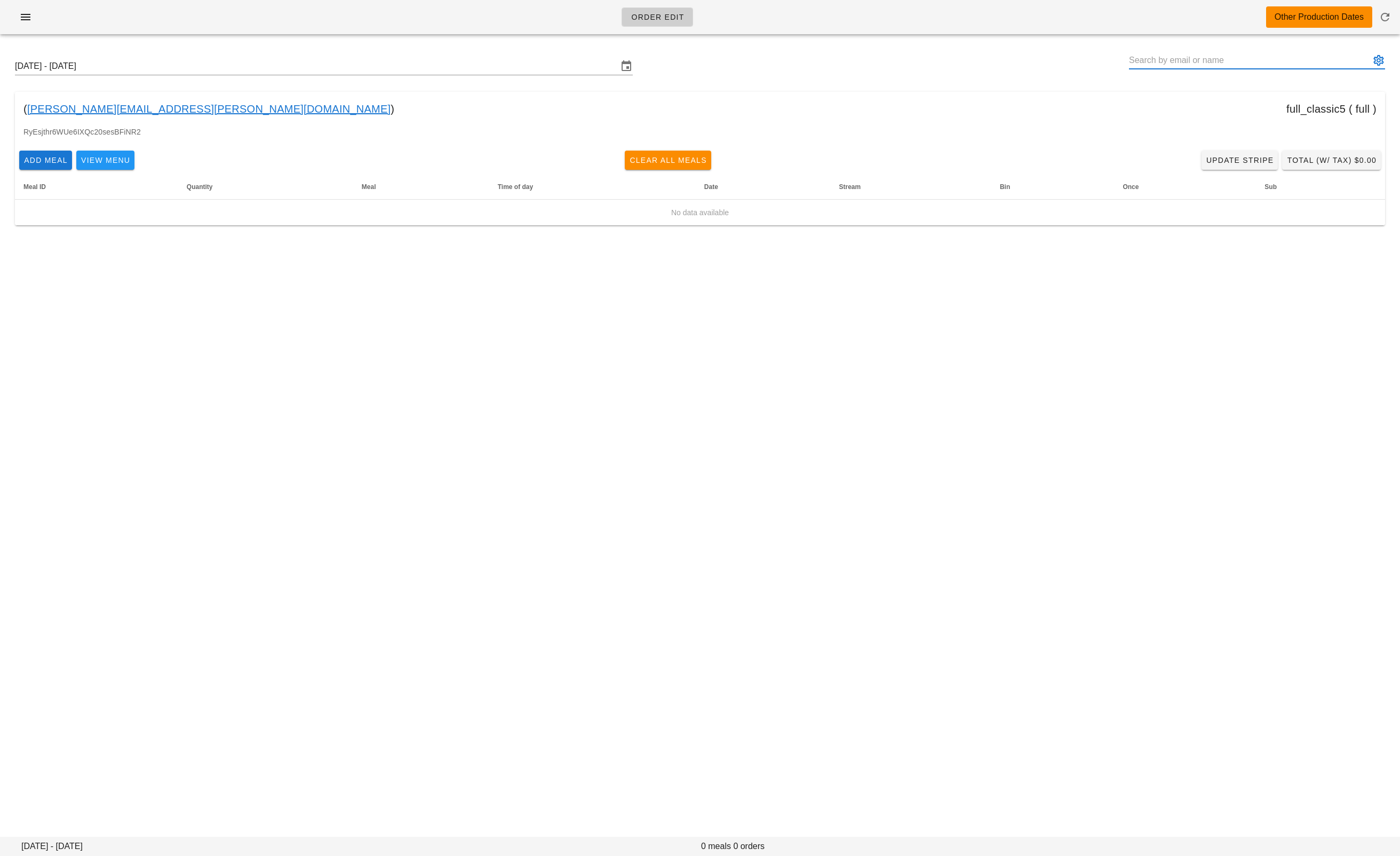
paste input "baktashk@gmail.com"
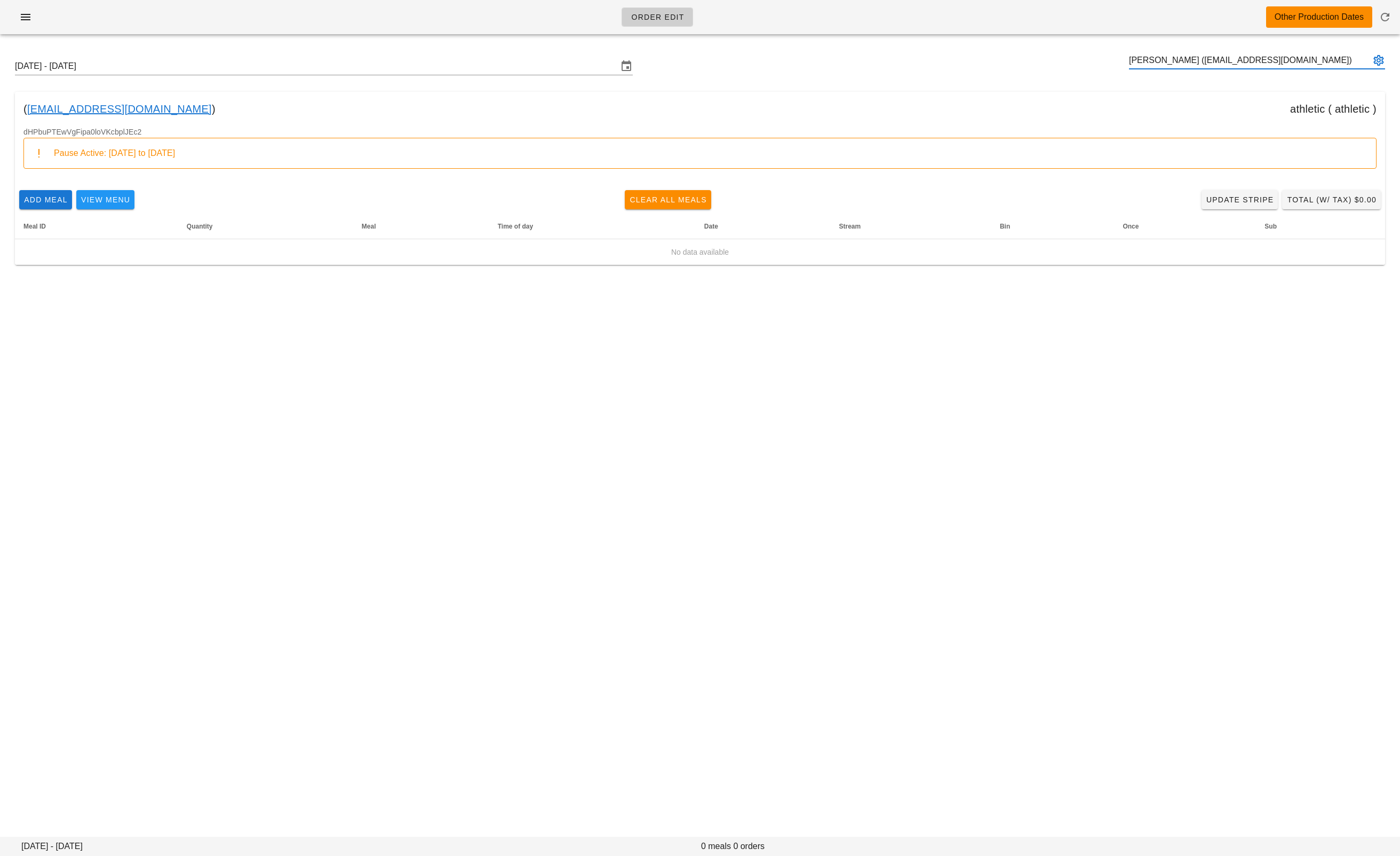
type input "Baktash Kasraei (baktashk@gmail.com)"
paste input "callen.e.clarke@gmail.co"
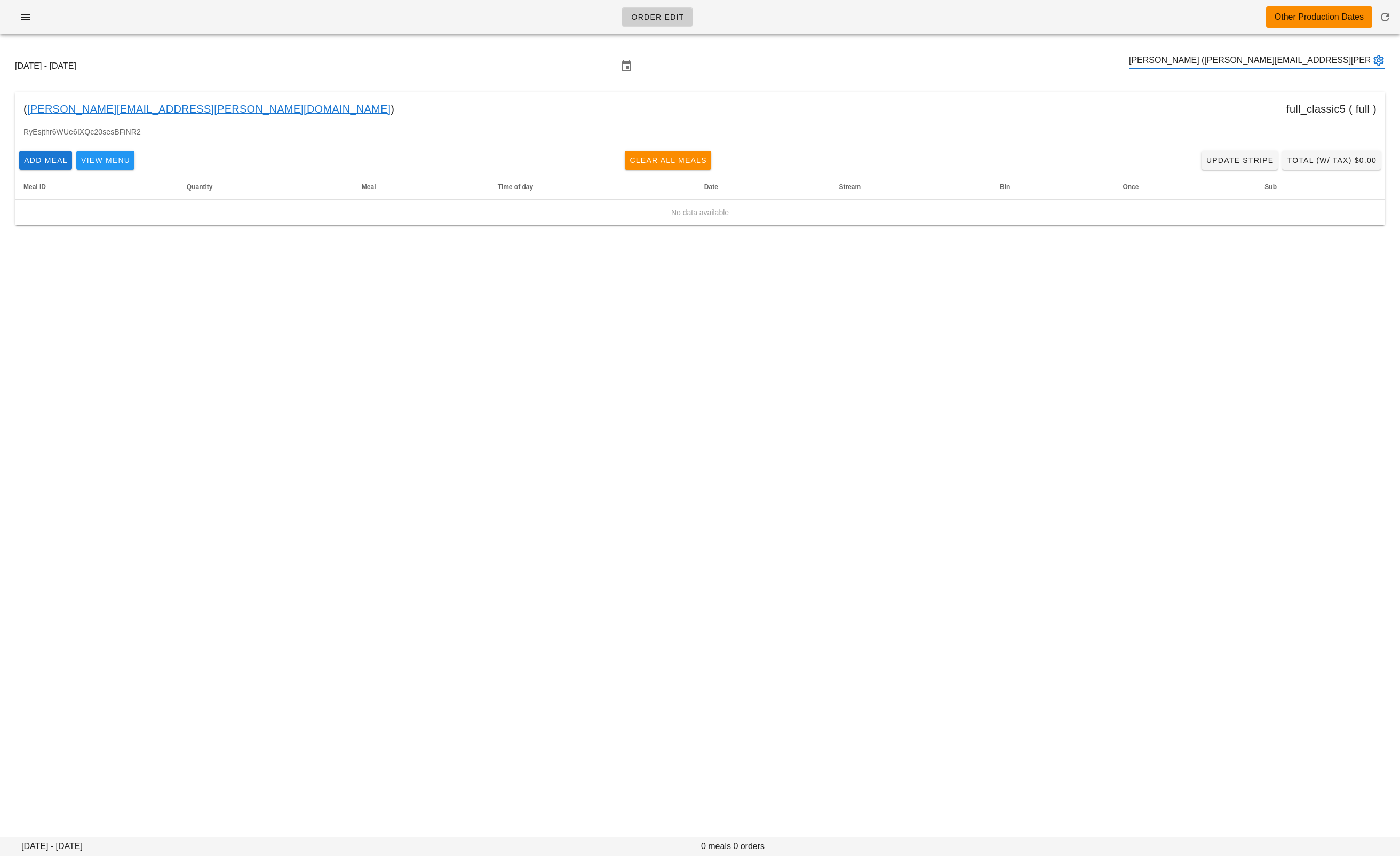
type input "Callen Clarke (callen.e.clarke@gmail.com)"
click at [733, 322] on div "Order Edit Other Production Dates Sunday October 12 - Saturday October 18 ( cal…" at bounding box center [700, 428] width 1400 height 856
drag, startPoint x: 1161, startPoint y: 60, endPoint x: 1136, endPoint y: 75, distance: 29.2
click at [1161, 60] on input "text" at bounding box center [1250, 61] width 241 height 17
paste input "callen.e.clarke@gmail.com"
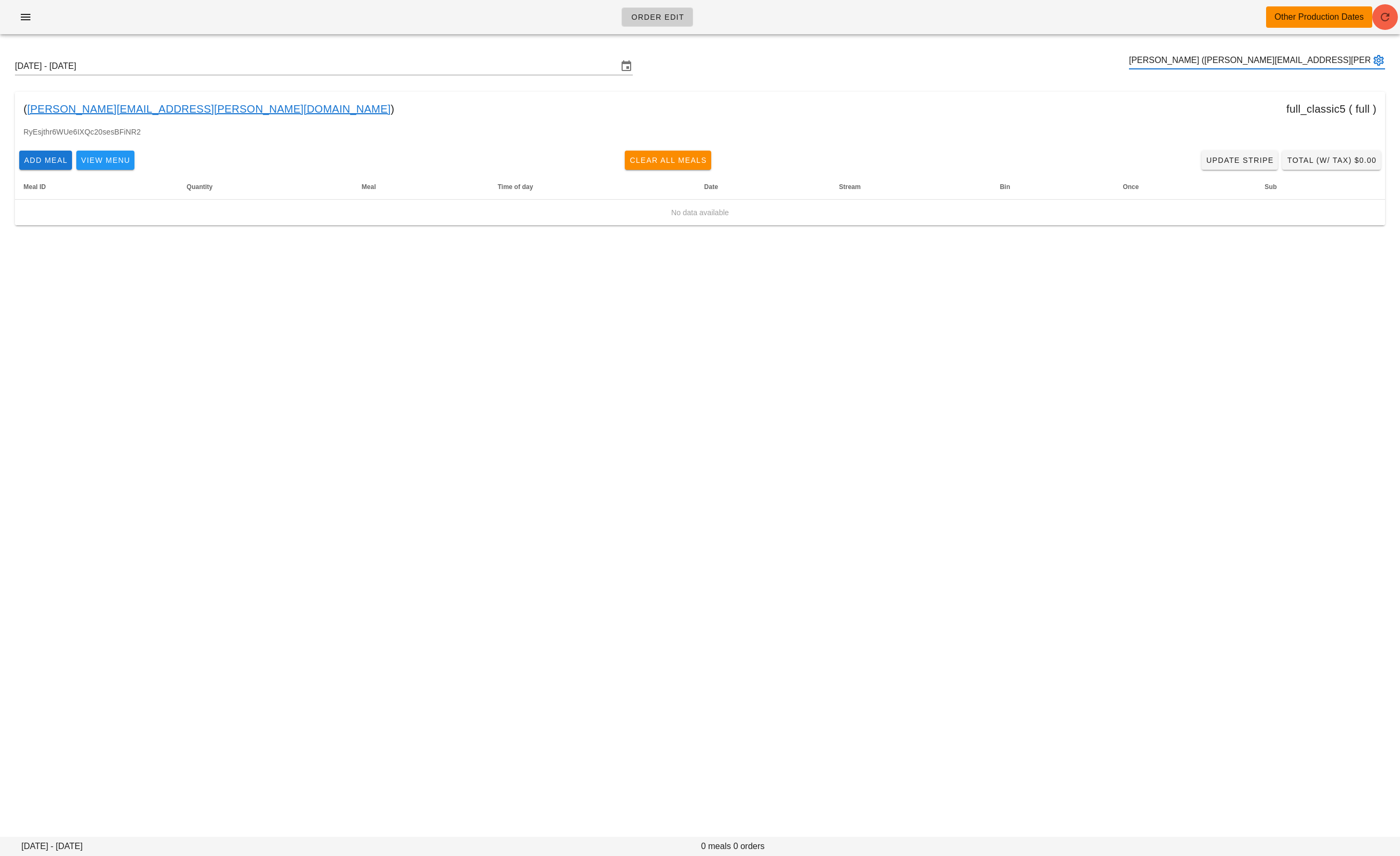
type input "Callen Clarke (callen.e.clarke@gmail.com)"
click at [1382, 15] on icon "button" at bounding box center [1385, 17] width 13 height 13
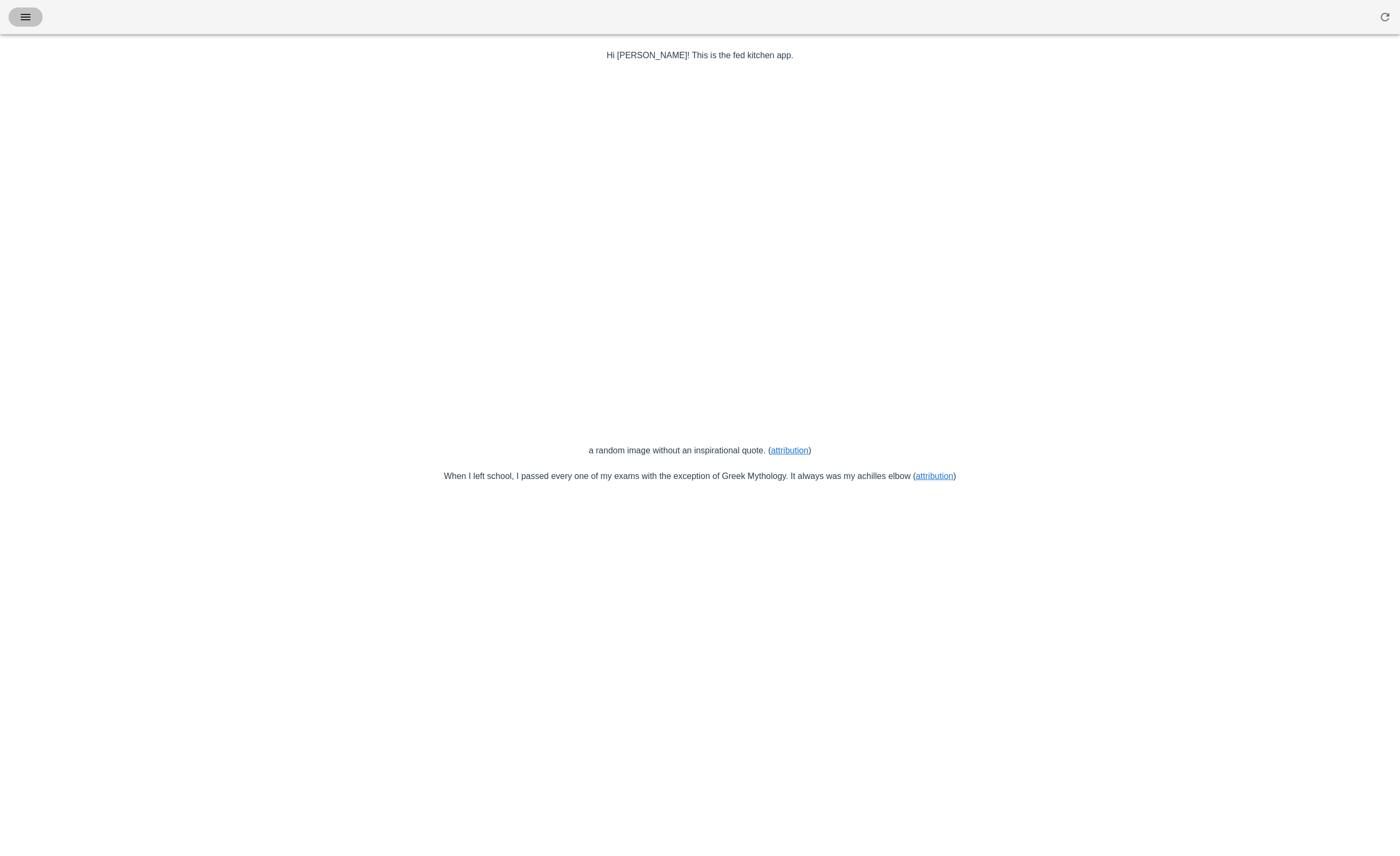
click at [24, 15] on icon "button" at bounding box center [25, 17] width 13 height 13
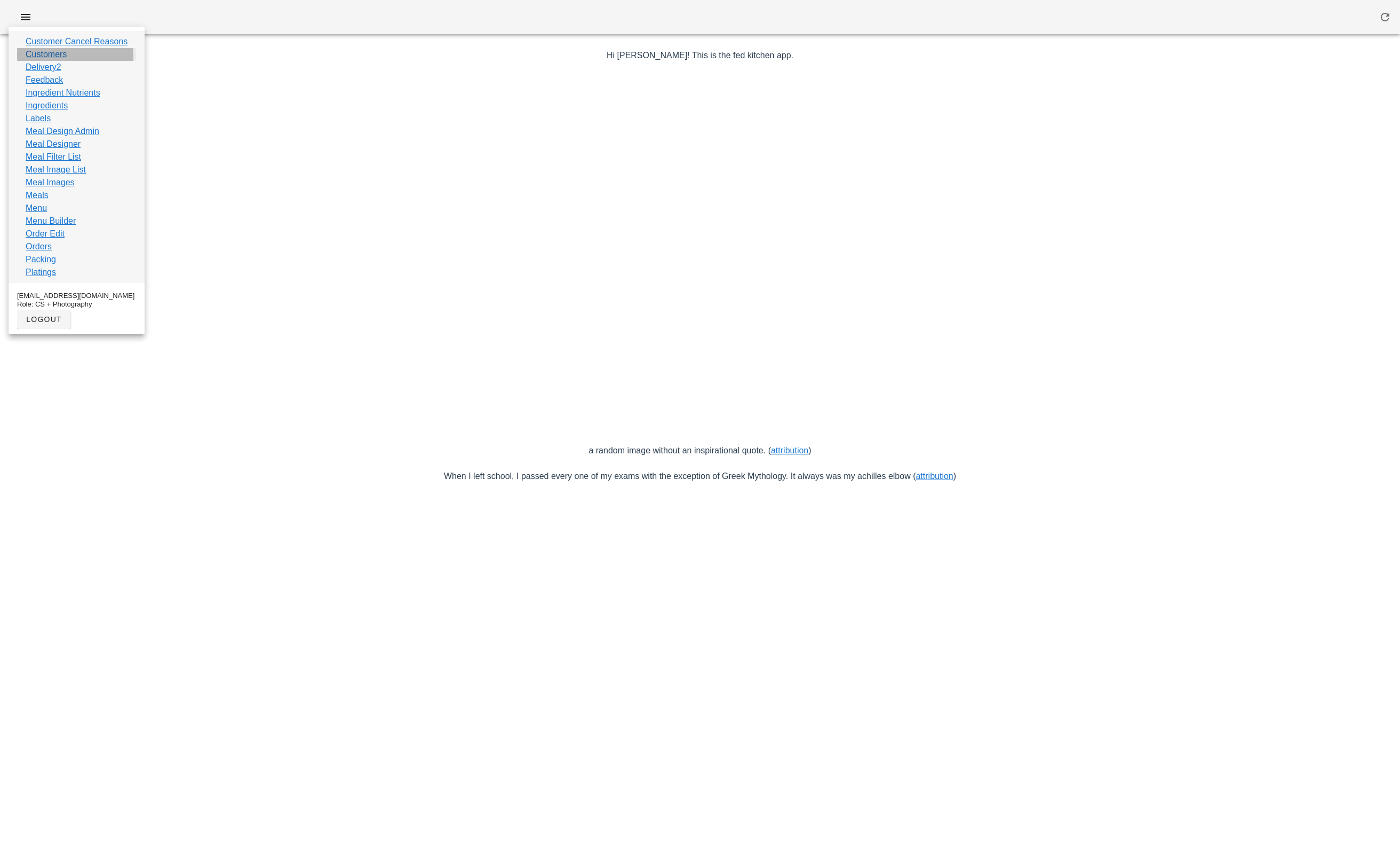
click at [56, 56] on link "Customers" at bounding box center [46, 54] width 41 height 13
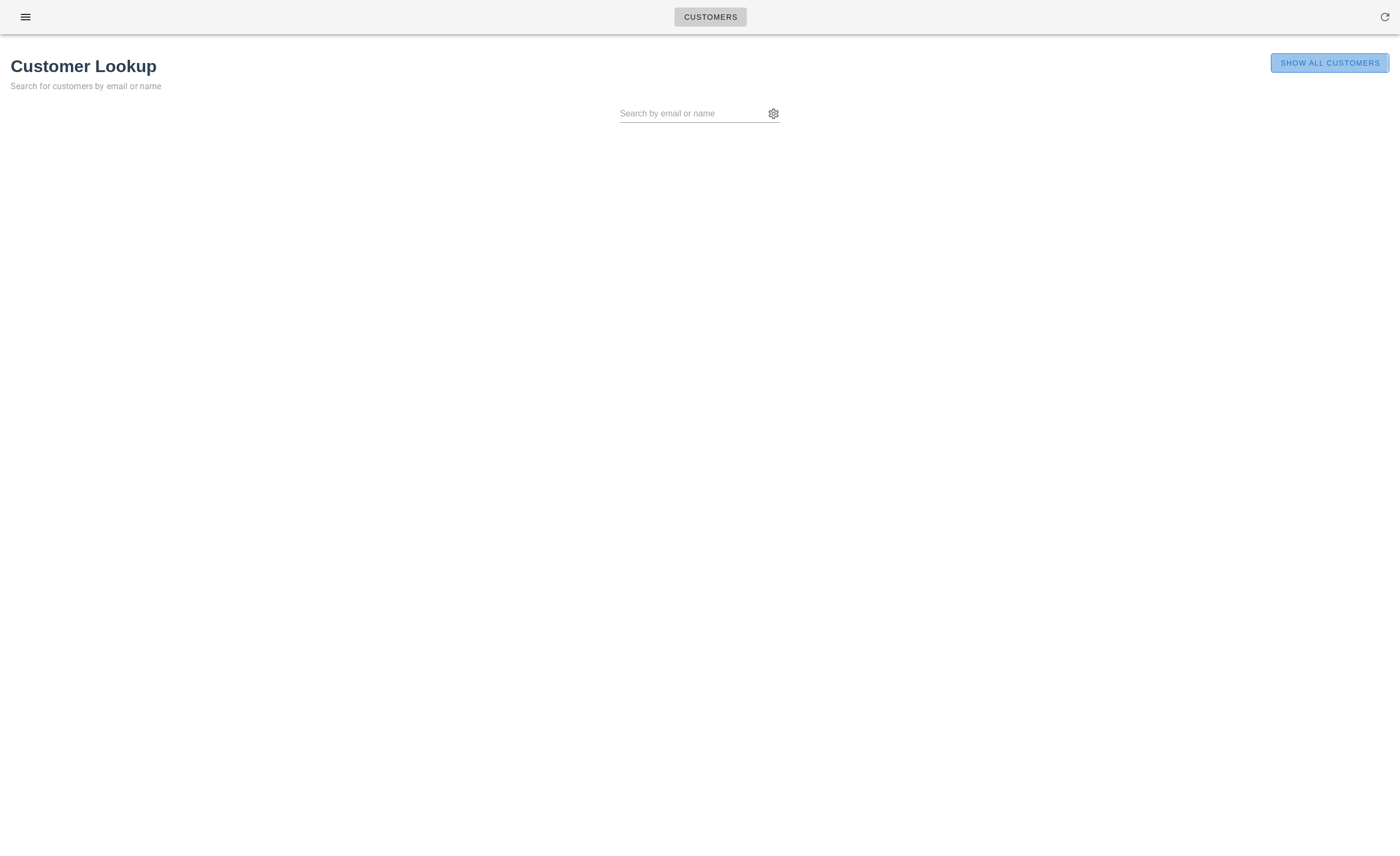
click at [1316, 65] on span "Show All Customers" at bounding box center [1330, 63] width 100 height 9
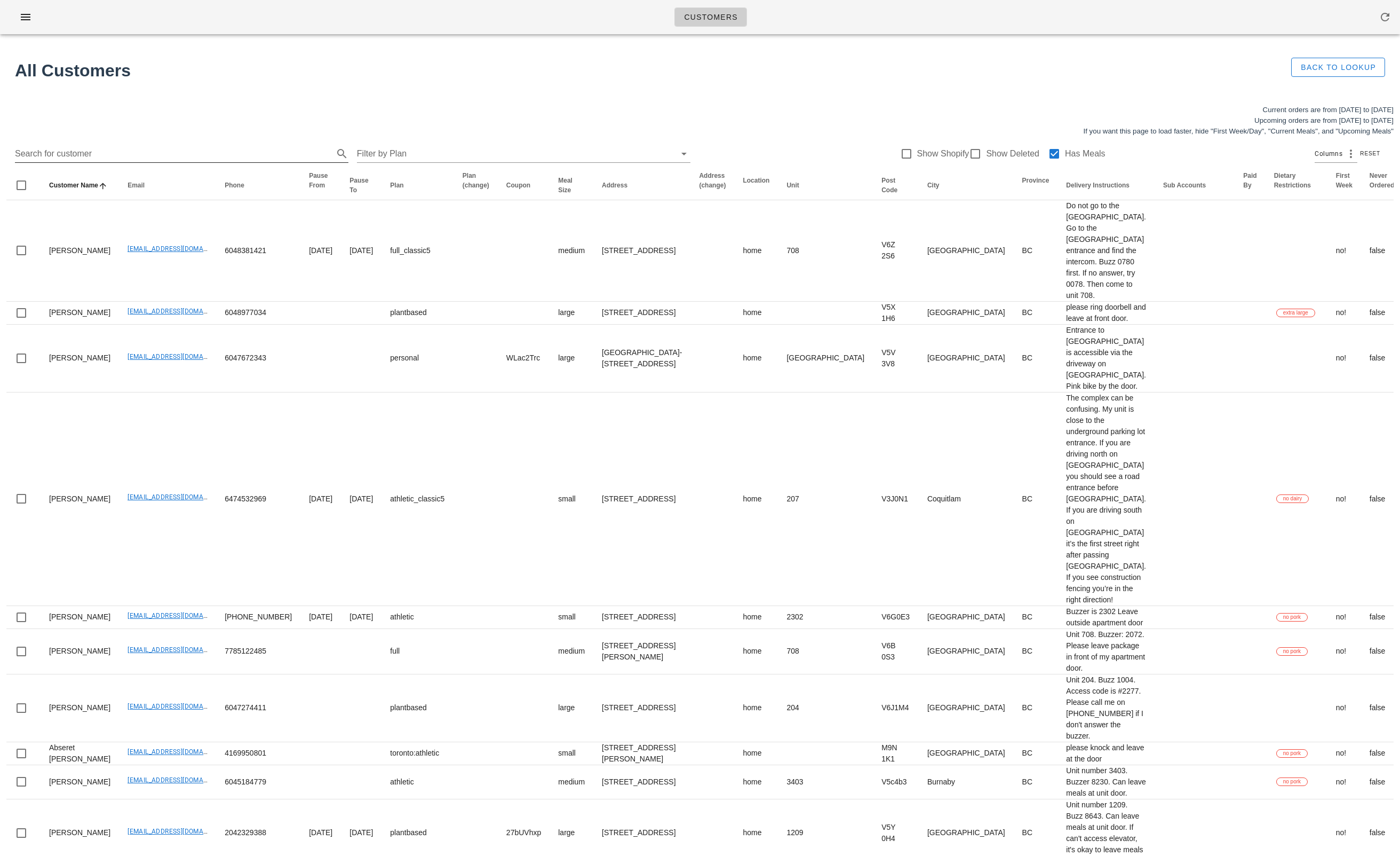
click at [114, 147] on input "Search for customer" at bounding box center [173, 154] width 317 height 17
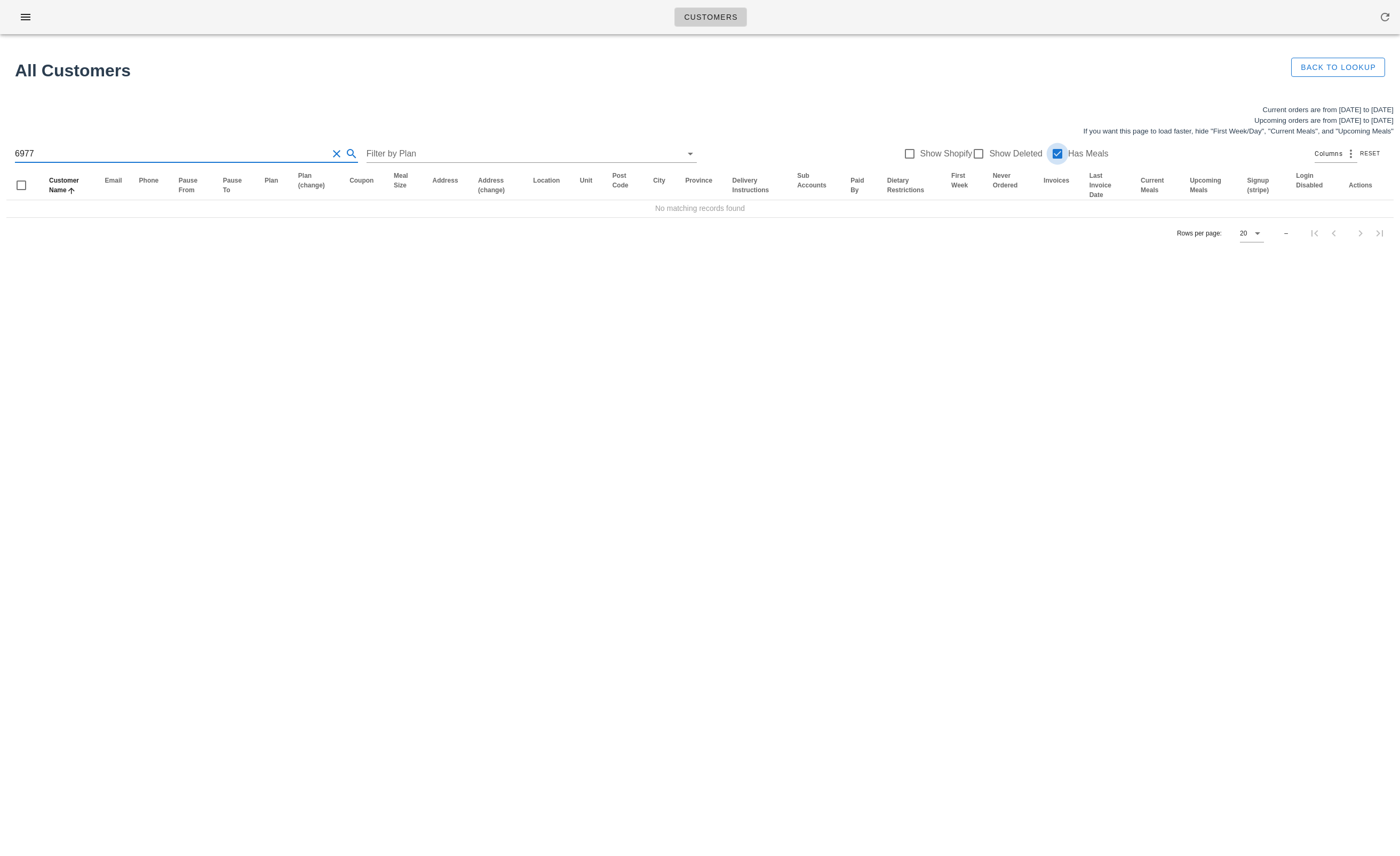
type input "6977"
click at [1054, 154] on div at bounding box center [1057, 153] width 18 height 18
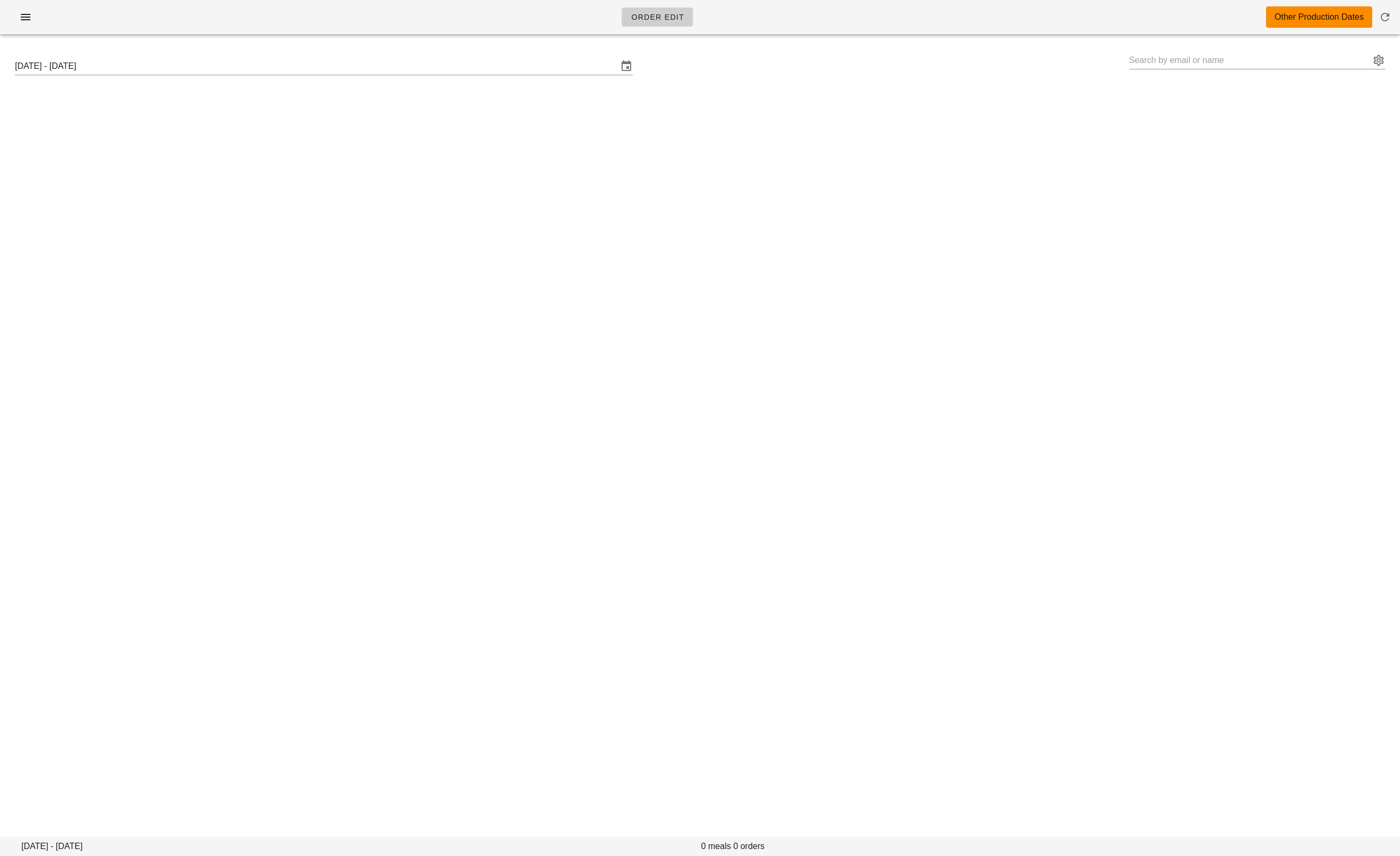
type input "[PERSON_NAME] ([PERSON_NAME][EMAIL_ADDRESS][PERSON_NAME][DOMAIN_NAME])"
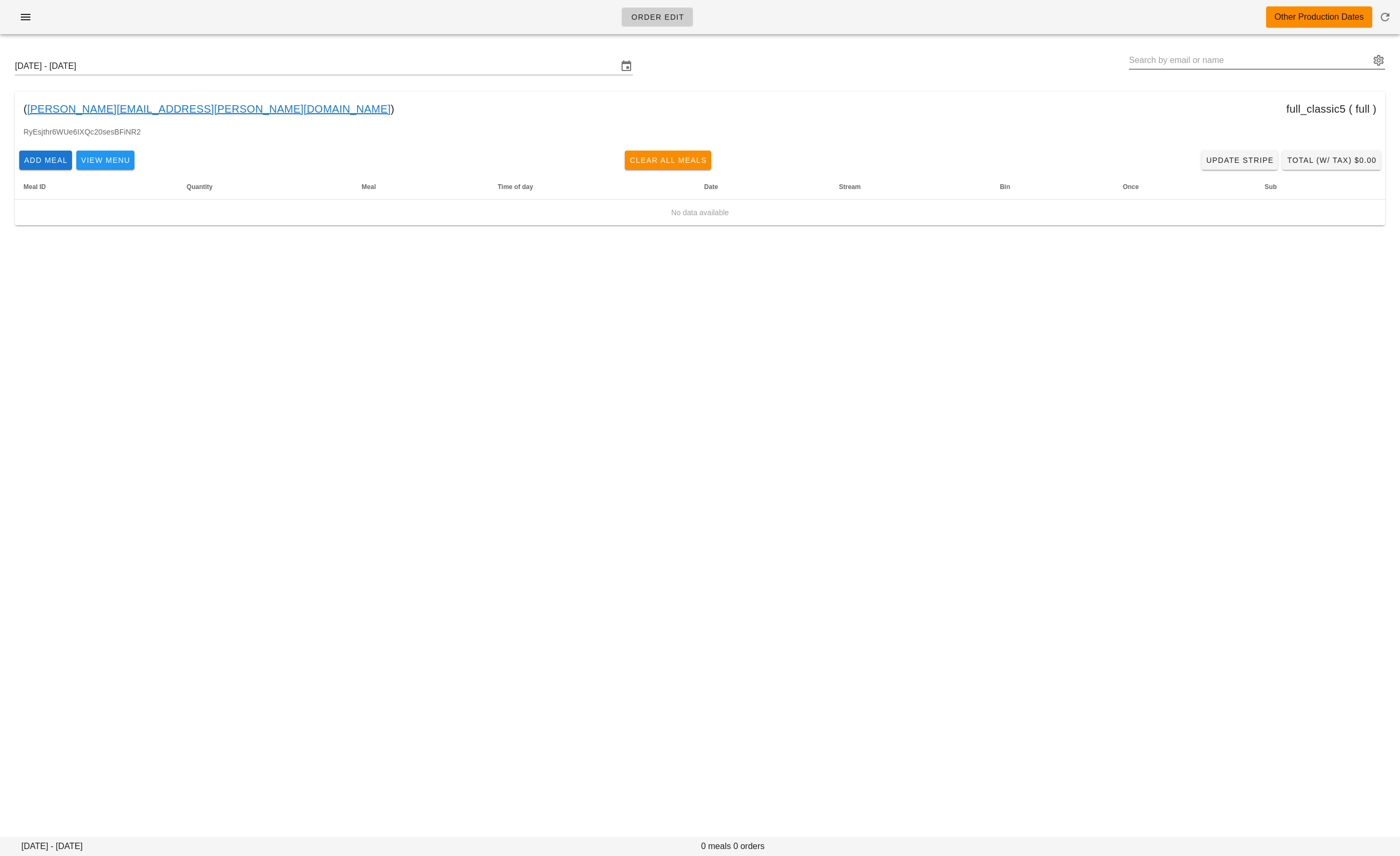
click at [1177, 63] on input "text" at bounding box center [1250, 61] width 241 height 17
paste input "jacklawton98@gmail.com"
click at [1174, 87] on div "Jackson Lawton jacklawton98@gmail.com" at bounding box center [1257, 102] width 239 height 33
type input "Jackson Lawton (jacklawton98@gmail.com)"
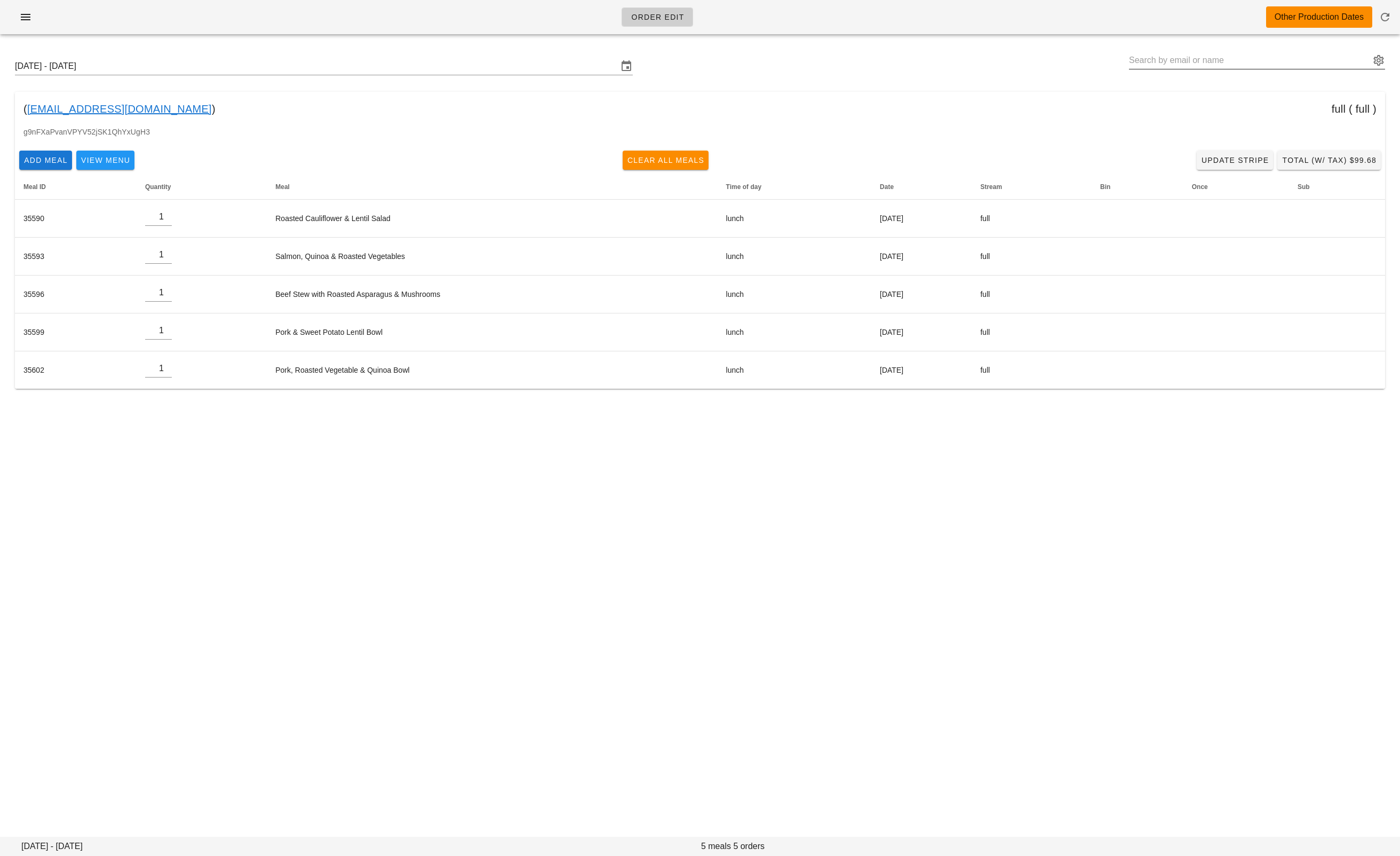
click at [1157, 64] on input "text" at bounding box center [1250, 61] width 241 height 17
paste input "bruce.chapman@chapmantaxlaw.com"
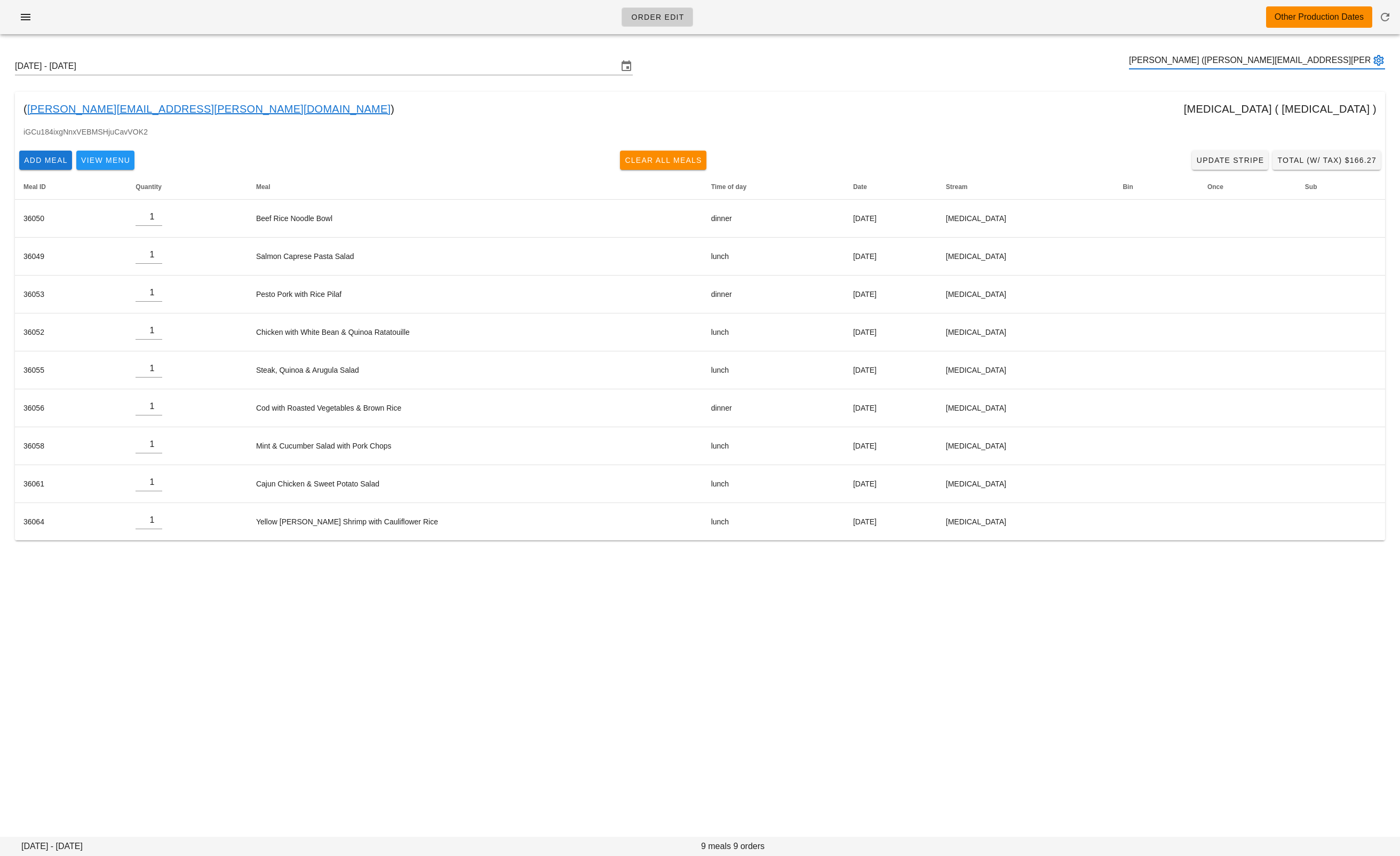
type input "Bruce Chapman (bruce.chapman@chapmantaxlaw.com)"
paste input "john@tinomechnanical.com"
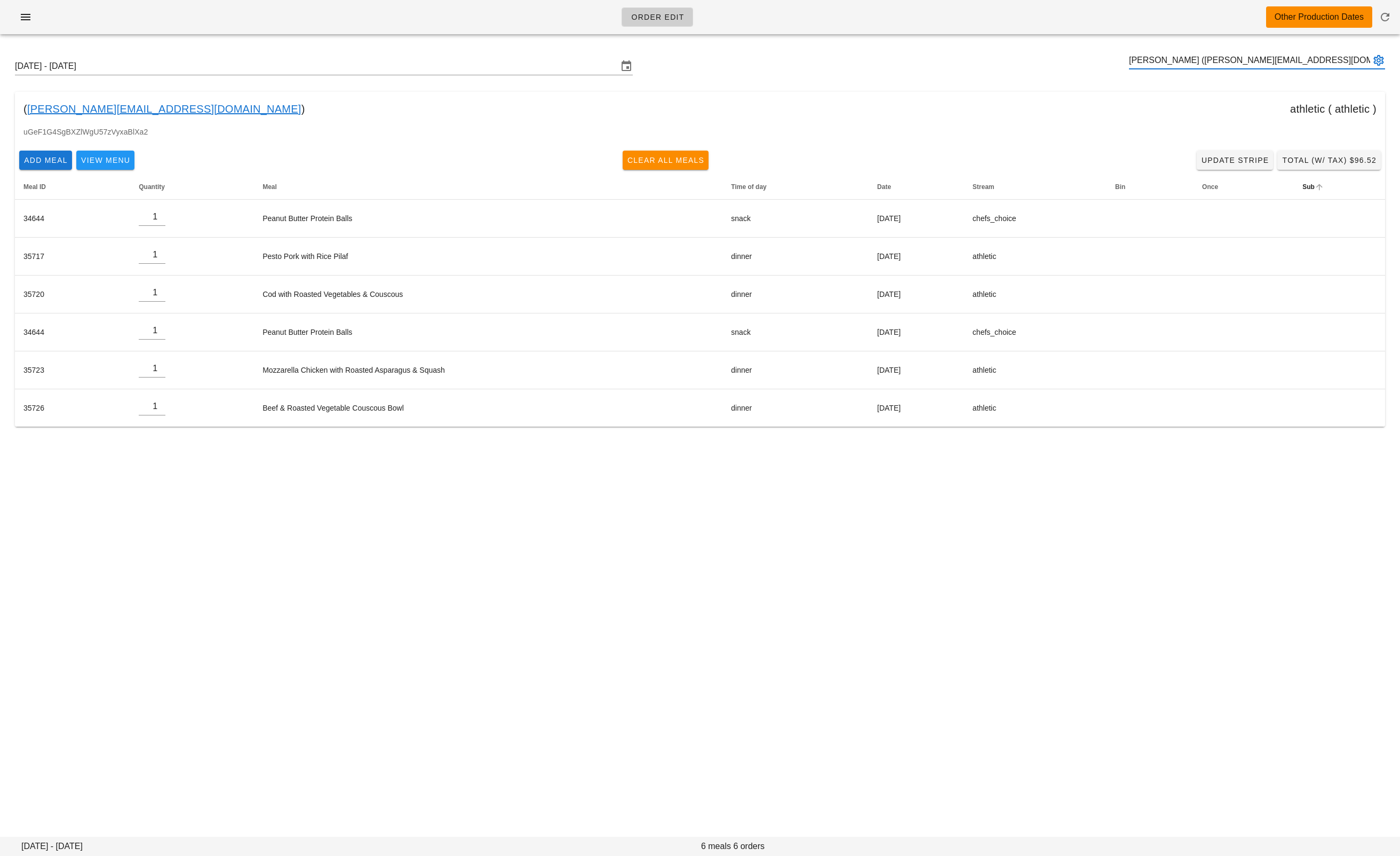
type input "john murphy (john@tinomechnanical.com)"
click at [1140, 64] on input "text" at bounding box center [1250, 61] width 241 height 17
paste input "fed@stan-chao.com"
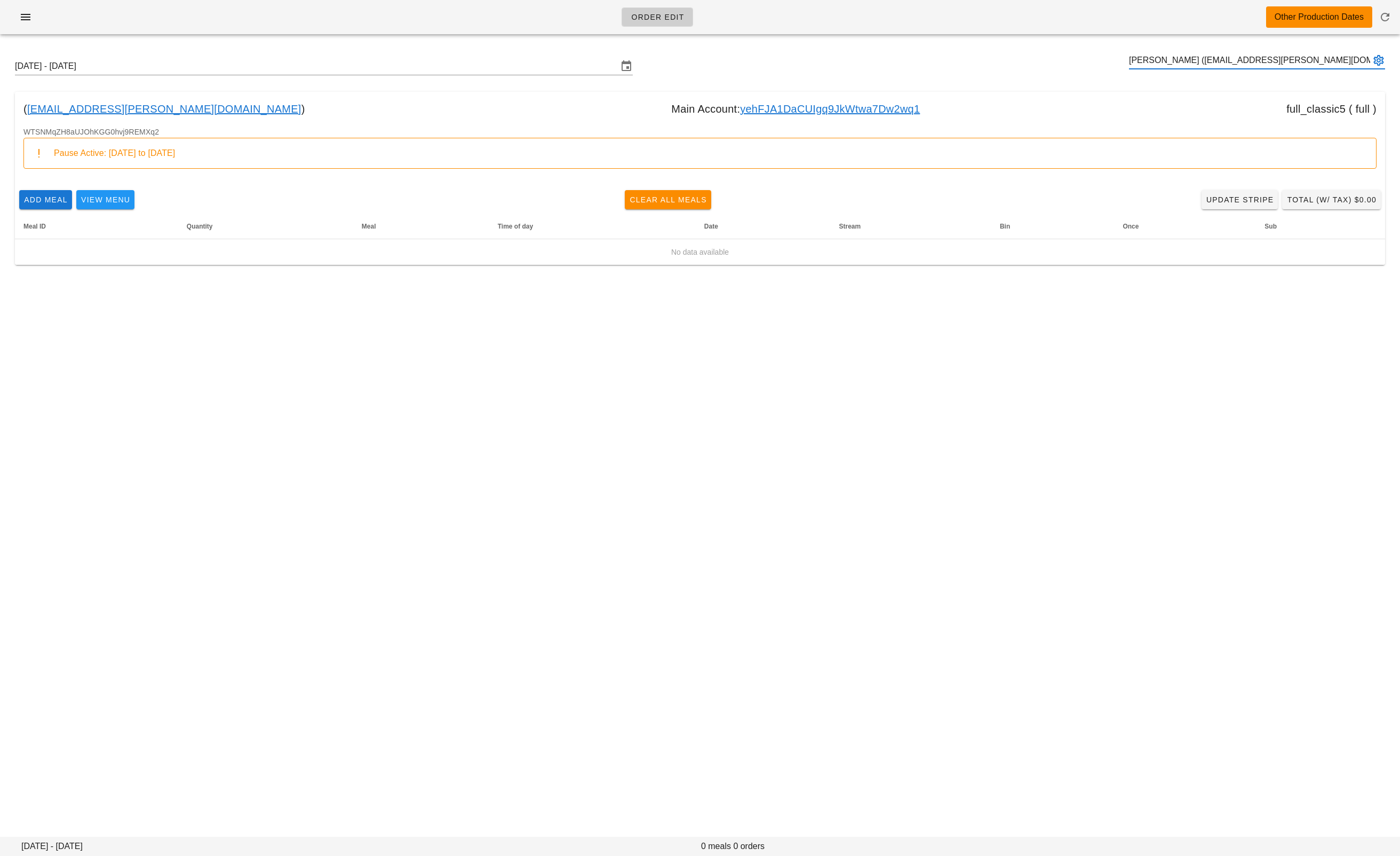
type input "Stanley Chao (fed@stan-chao.com)"
paste input "nccrema@gmail.com"
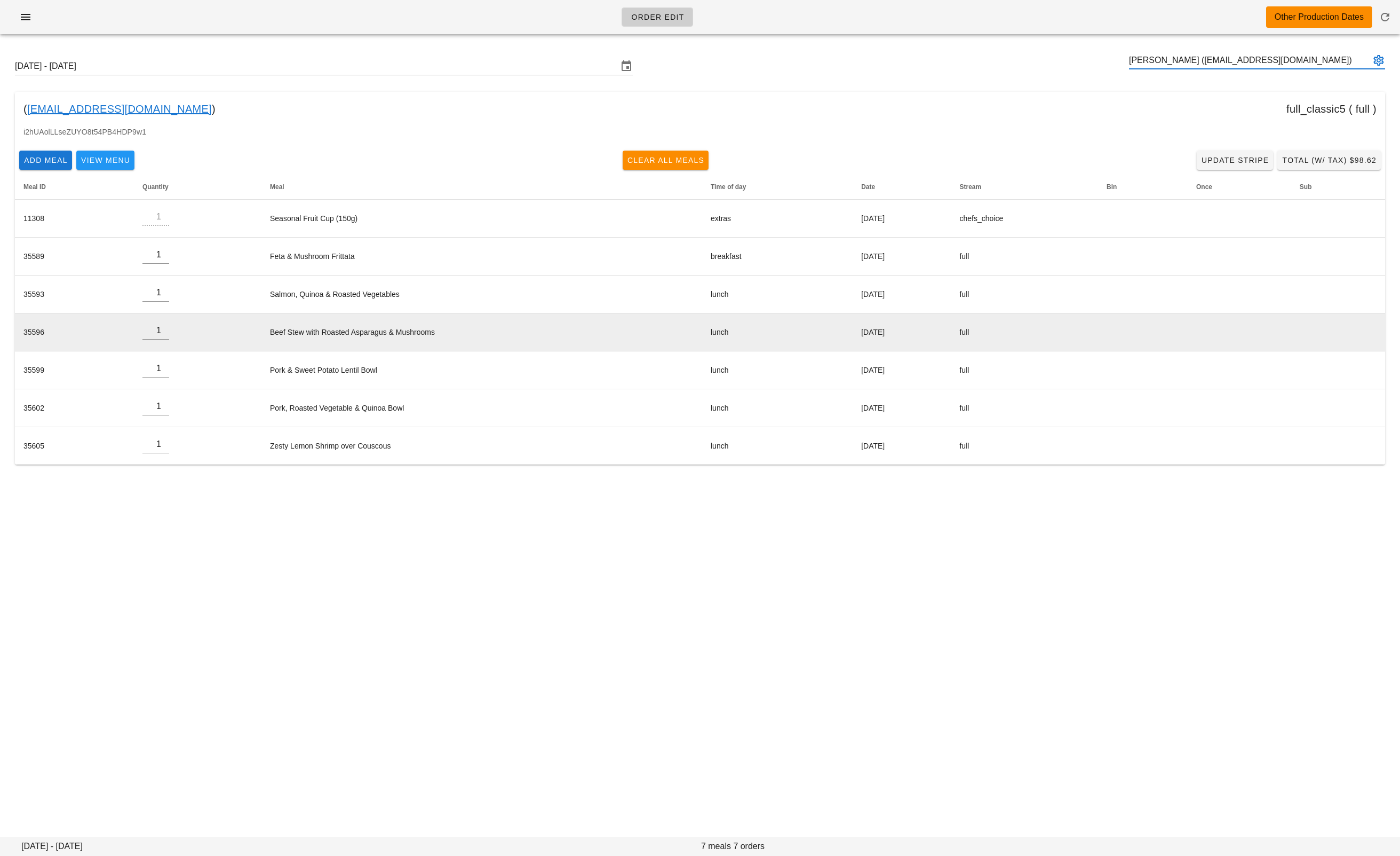
type input "Nicola Crema (nccrema@gmail.com)"
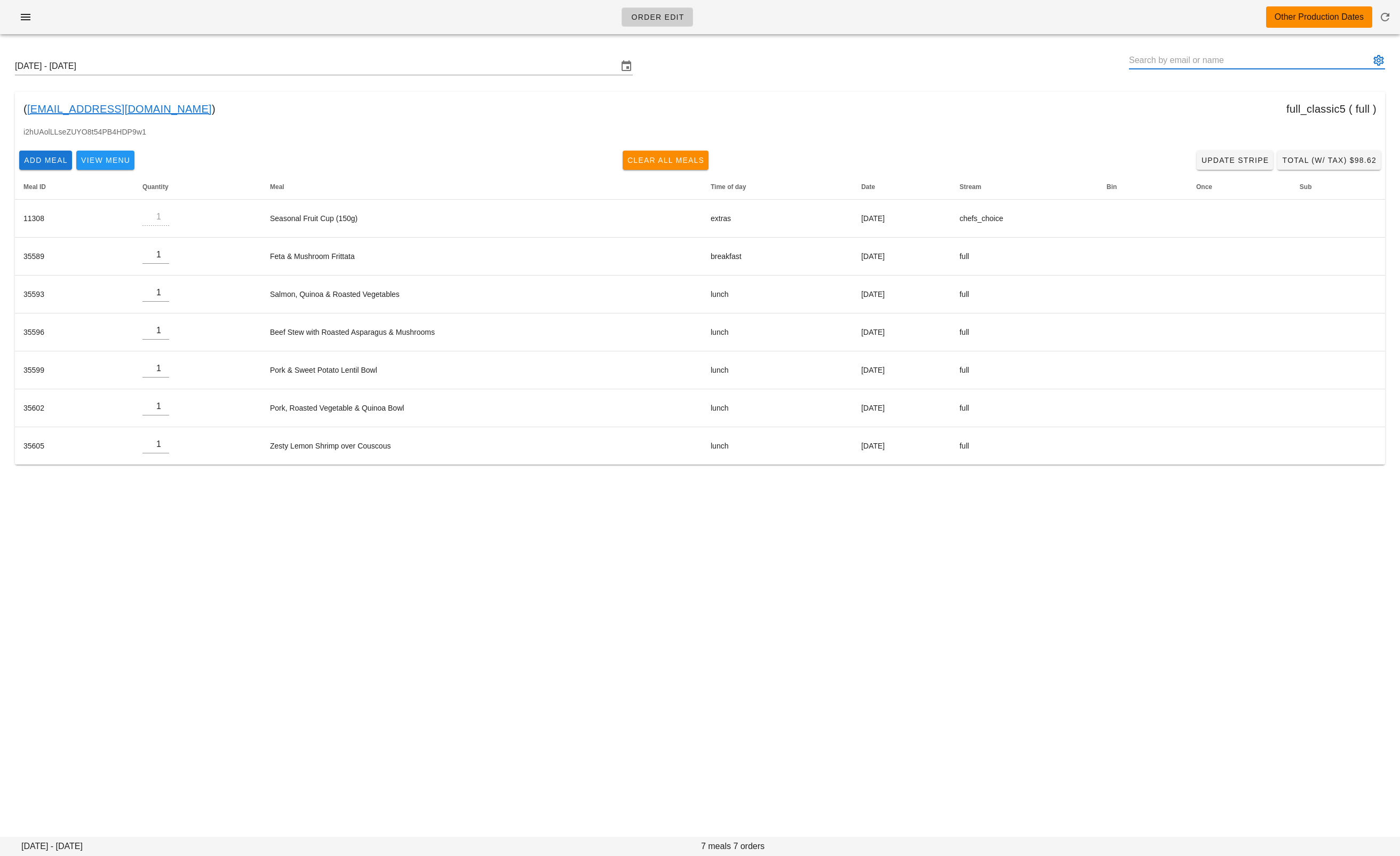
drag, startPoint x: 280, startPoint y: 621, endPoint x: 290, endPoint y: 555, distance: 66.8
click at [281, 619] on div "Order Edit Other Production Dates Sunday October 12 - Saturday October 18 ( ncc…" at bounding box center [700, 428] width 1400 height 856
drag, startPoint x: 147, startPoint y: 111, endPoint x: 278, endPoint y: 126, distance: 131.9
click at [29, 115] on div "( nccrema@gmail.com ) full_classic5 ( full )" at bounding box center [700, 108] width 1370 height 34
copy div "nccrema@gmail.com )"
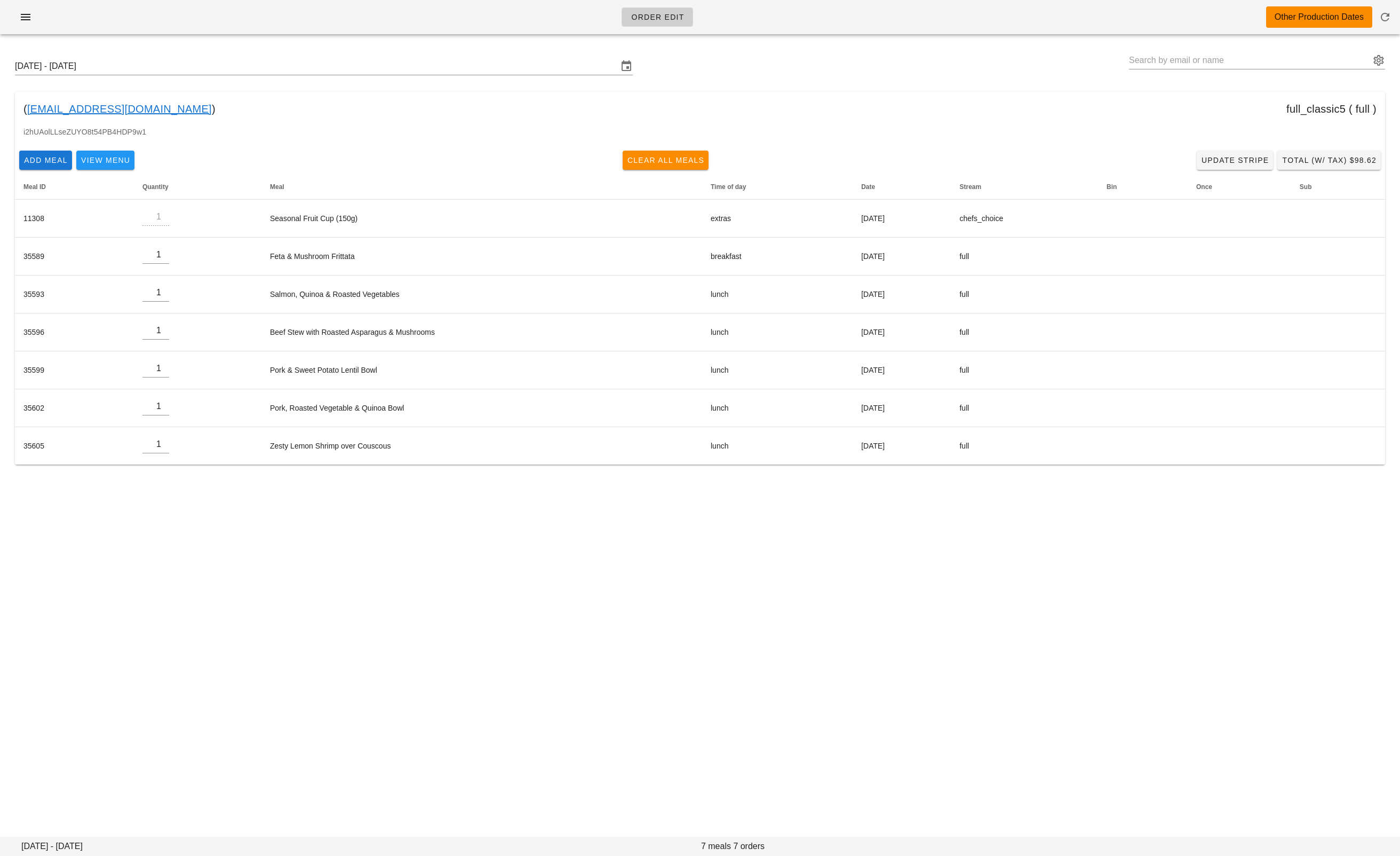
click at [1177, 46] on div "Sunday October 12 - Saturday October 18 ( nccrema@gmail.com ) full_classic5 ( f…" at bounding box center [700, 261] width 1400 height 437
click at [1177, 56] on input "text" at bounding box center [1250, 61] width 241 height 17
paste input "livramento85@gmail.com"
type input "Akira livramento (livramento85@gmail.com)"
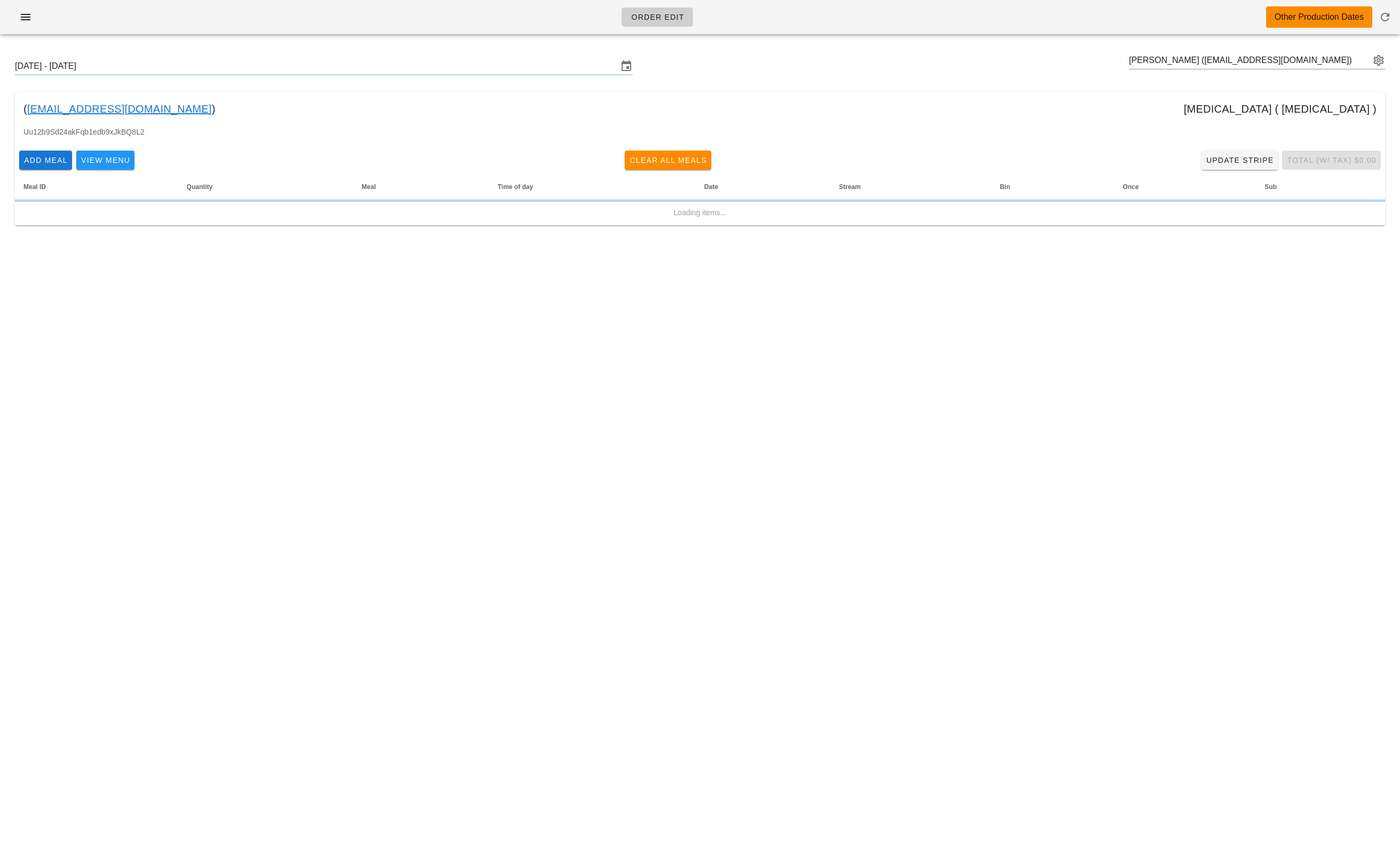
click at [1170, 89] on div "Sunday October 12 - Saturday October 18 Akira livramento (livramento85@gmail.co…" at bounding box center [700, 141] width 1400 height 197
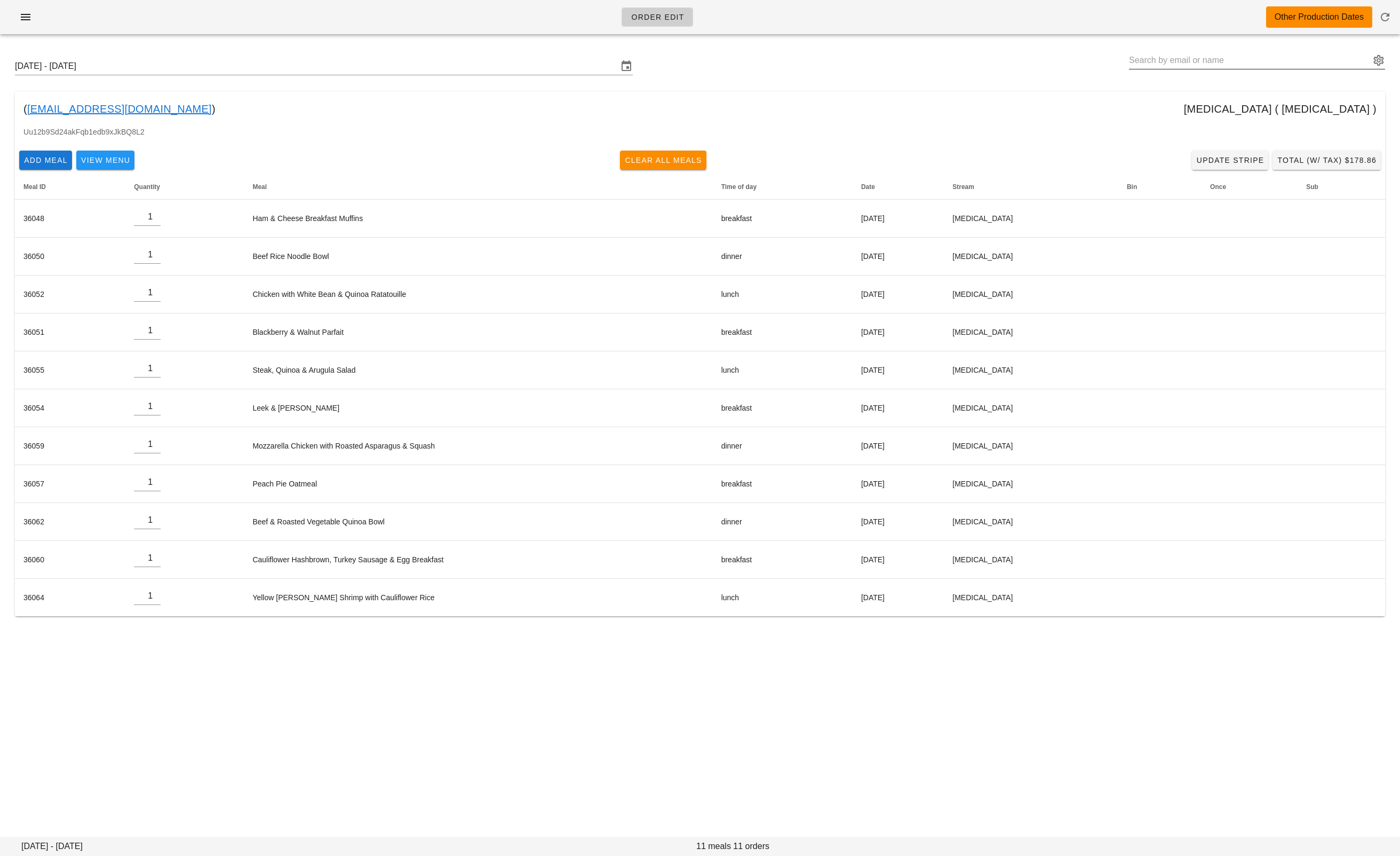
click at [1214, 52] on input "text" at bounding box center [1250, 61] width 241 height 17
paste input "b.ostlund@shaw.ca"
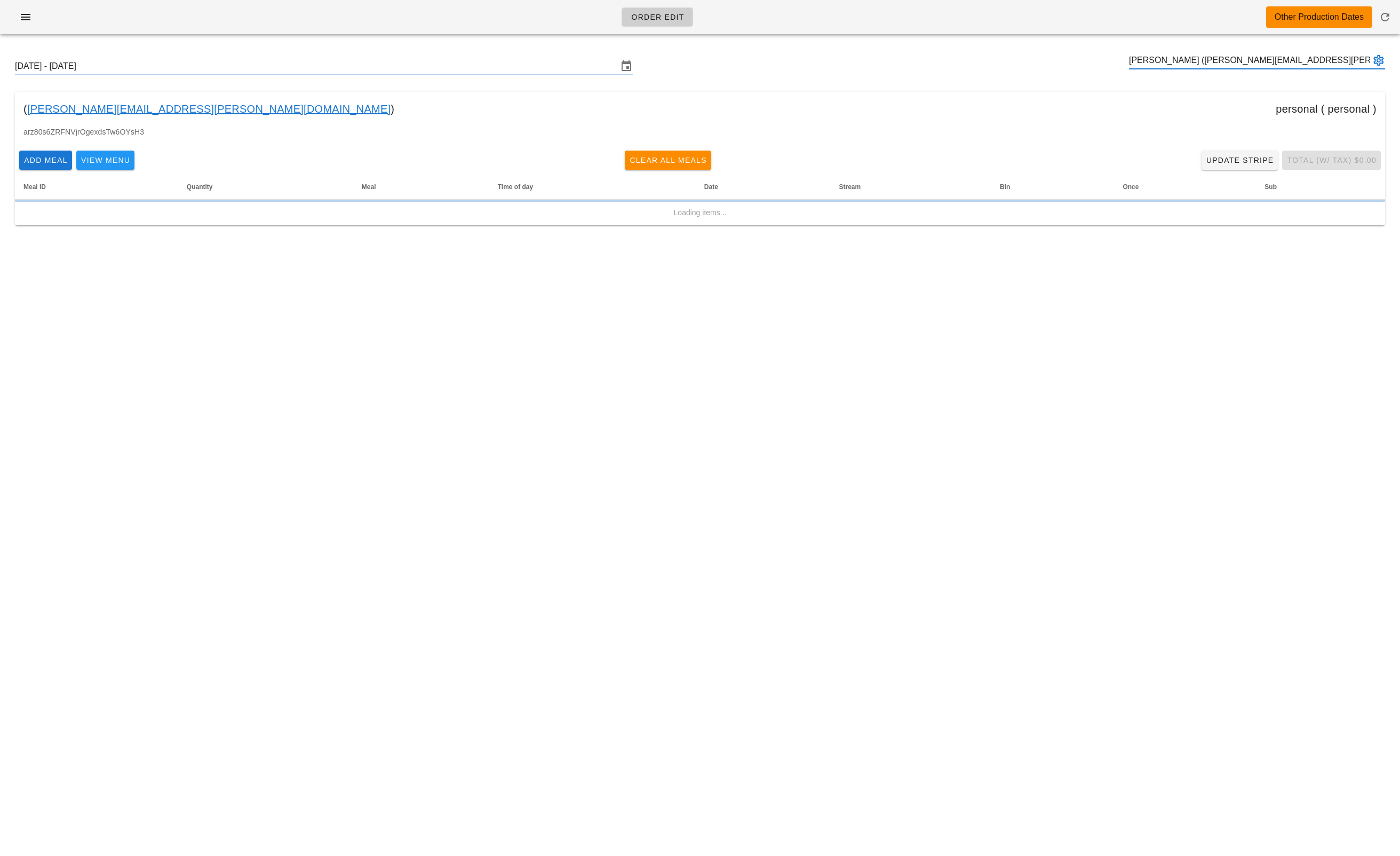
type input "Brian Ostlund (b.ostlund@shaw.ca)"
click at [1175, 106] on div "( b.ostlund@shaw.ca ) personal ( personal )" at bounding box center [700, 108] width 1370 height 34
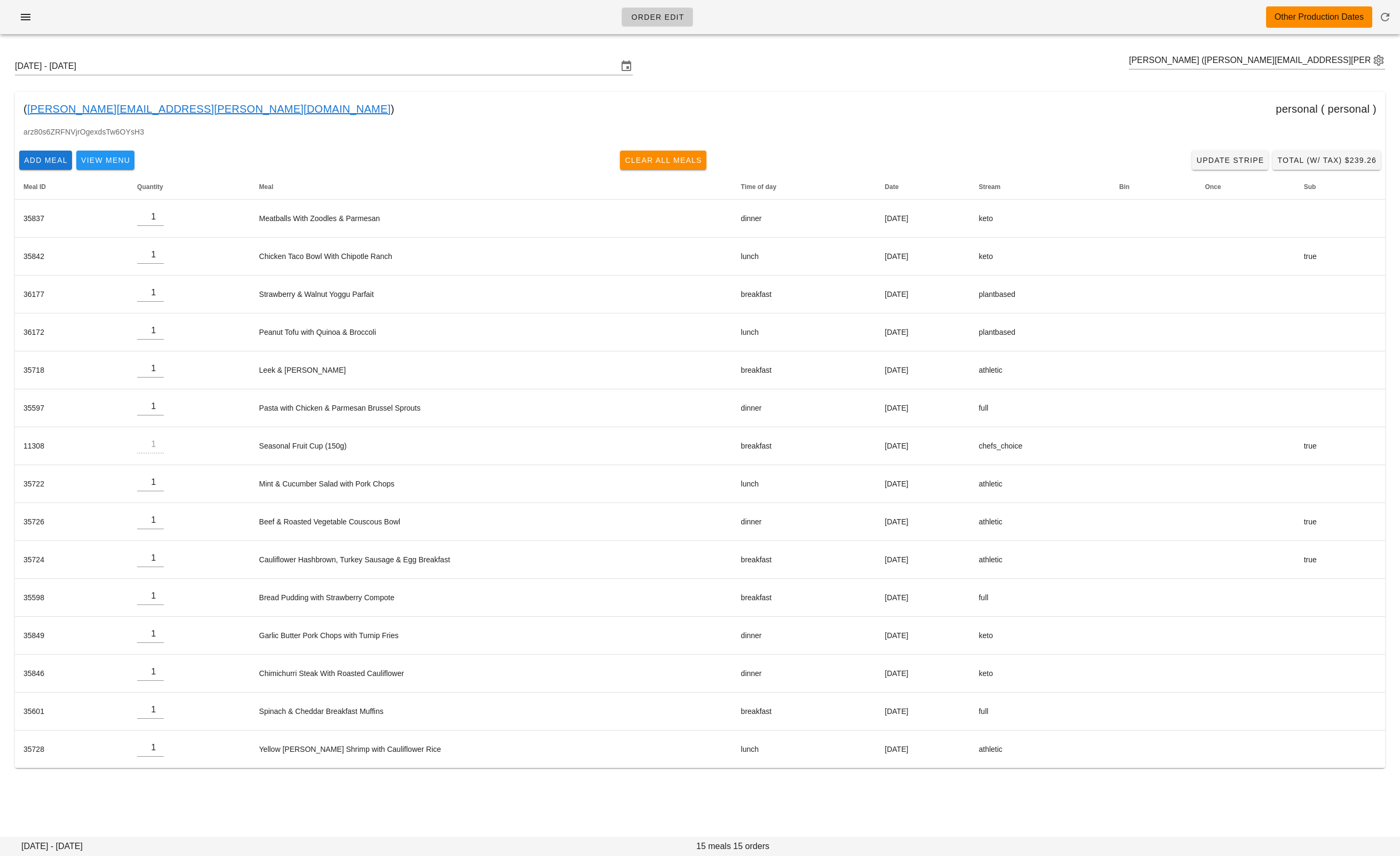
drag, startPoint x: 142, startPoint y: 111, endPoint x: 28, endPoint y: 111, distance: 114.0
click at [28, 111] on div "( b.ostlund@shaw.ca ) personal ( personal )" at bounding box center [700, 108] width 1370 height 34
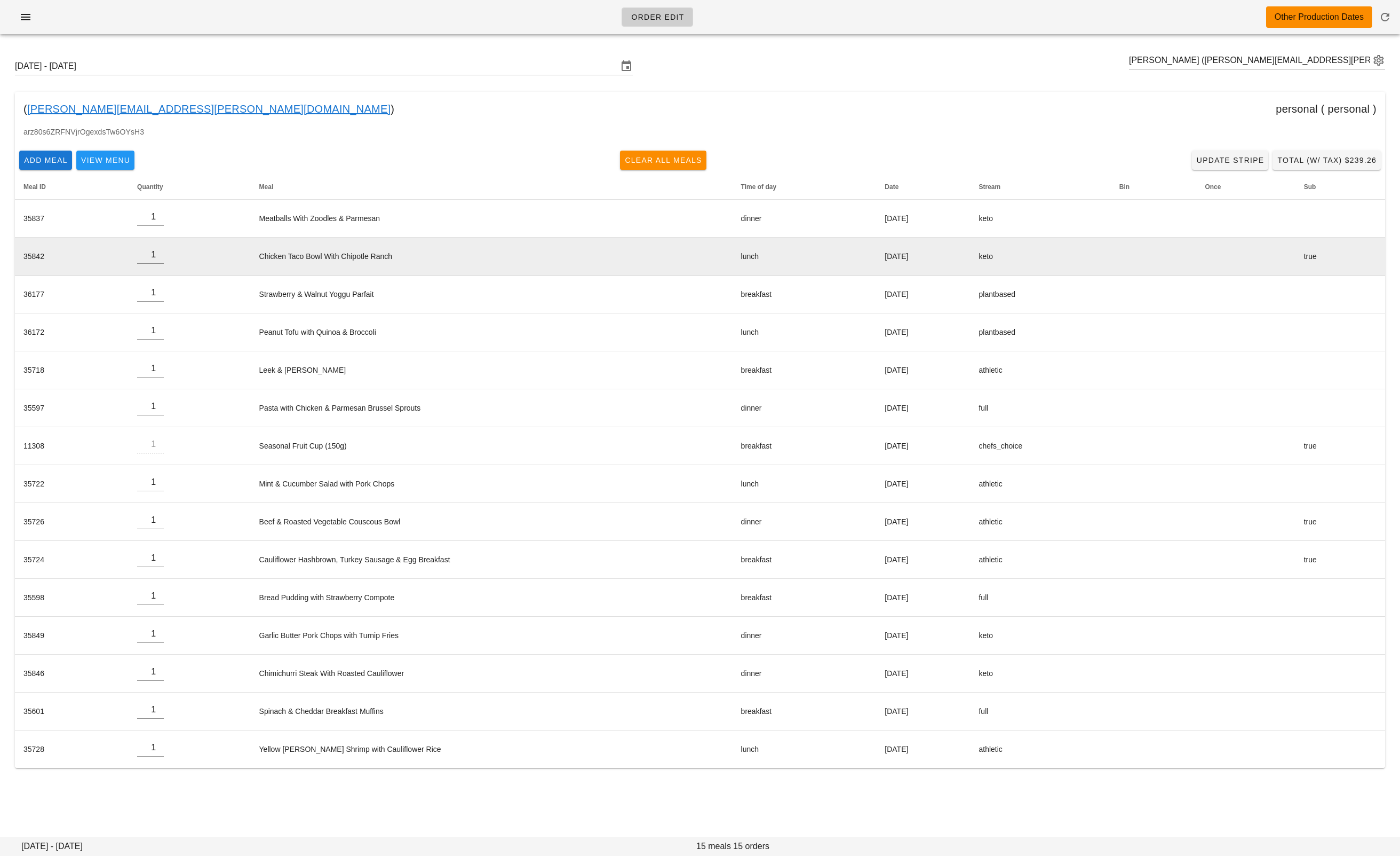
copy div "b.ostlund@shaw.ca )"
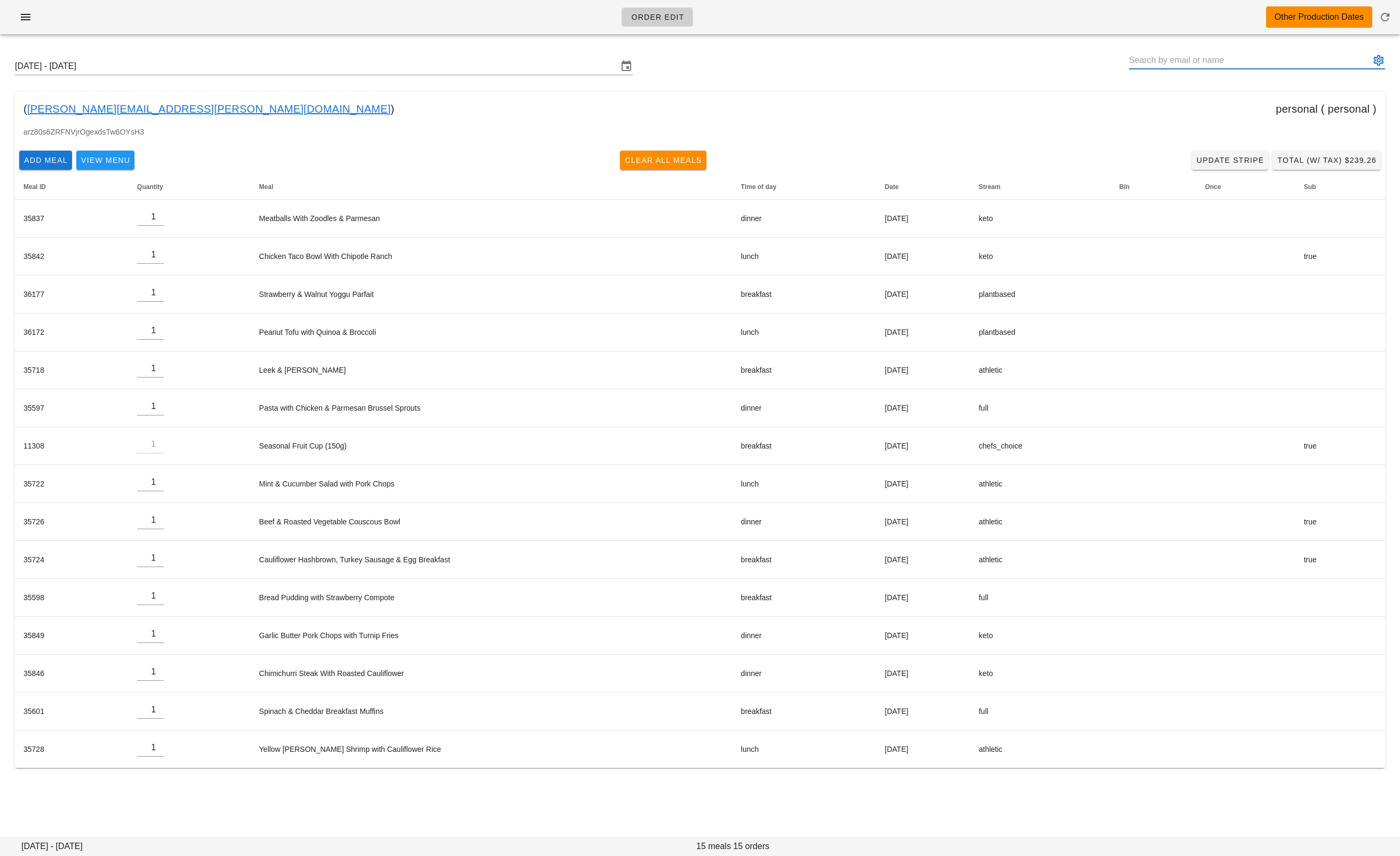
click at [1205, 63] on input "text" at bounding box center [1250, 61] width 241 height 17
paste input "jeniflood@gmail.com"
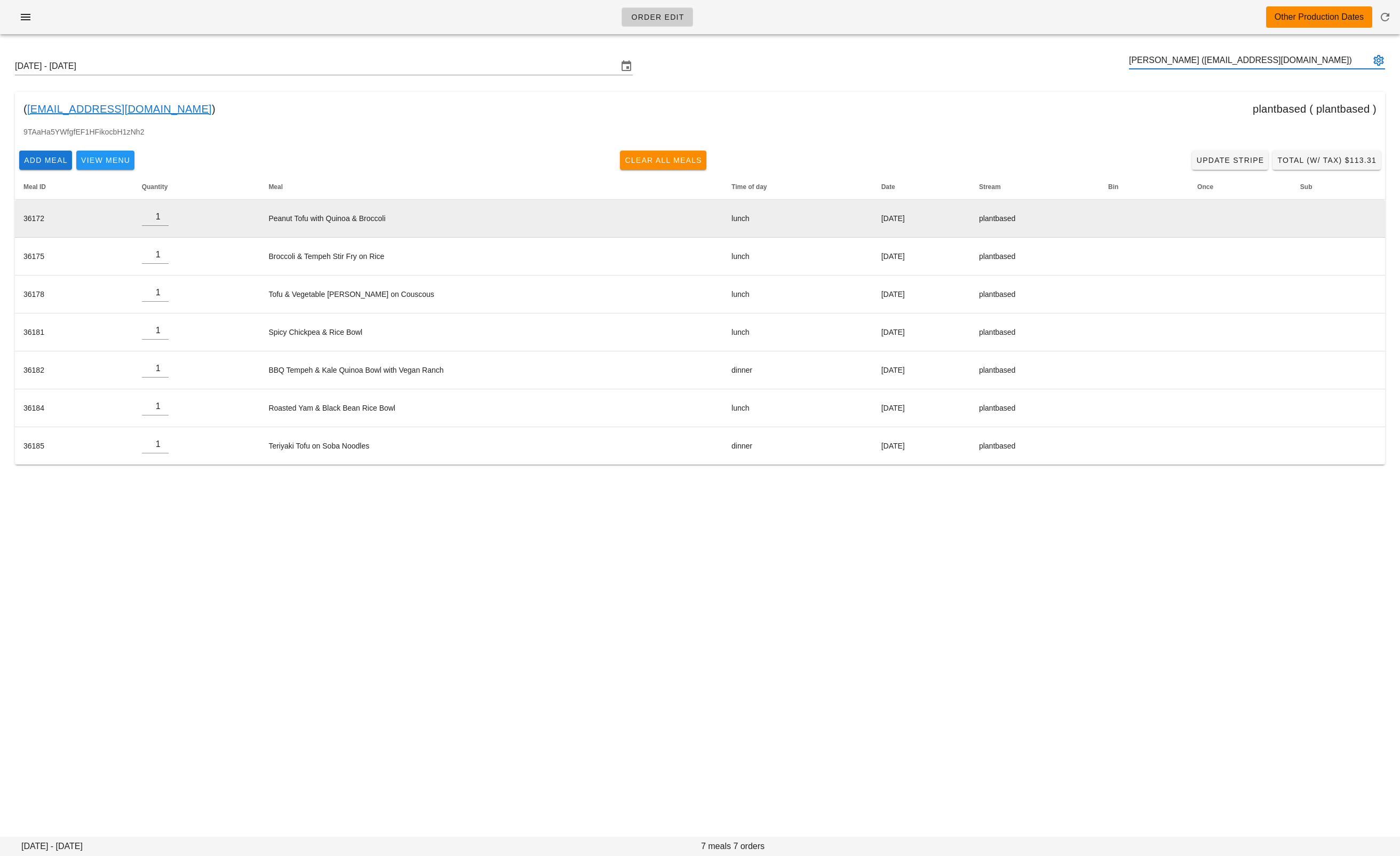
type input "Jennifer Flood (jeniflood@gmail.com)"
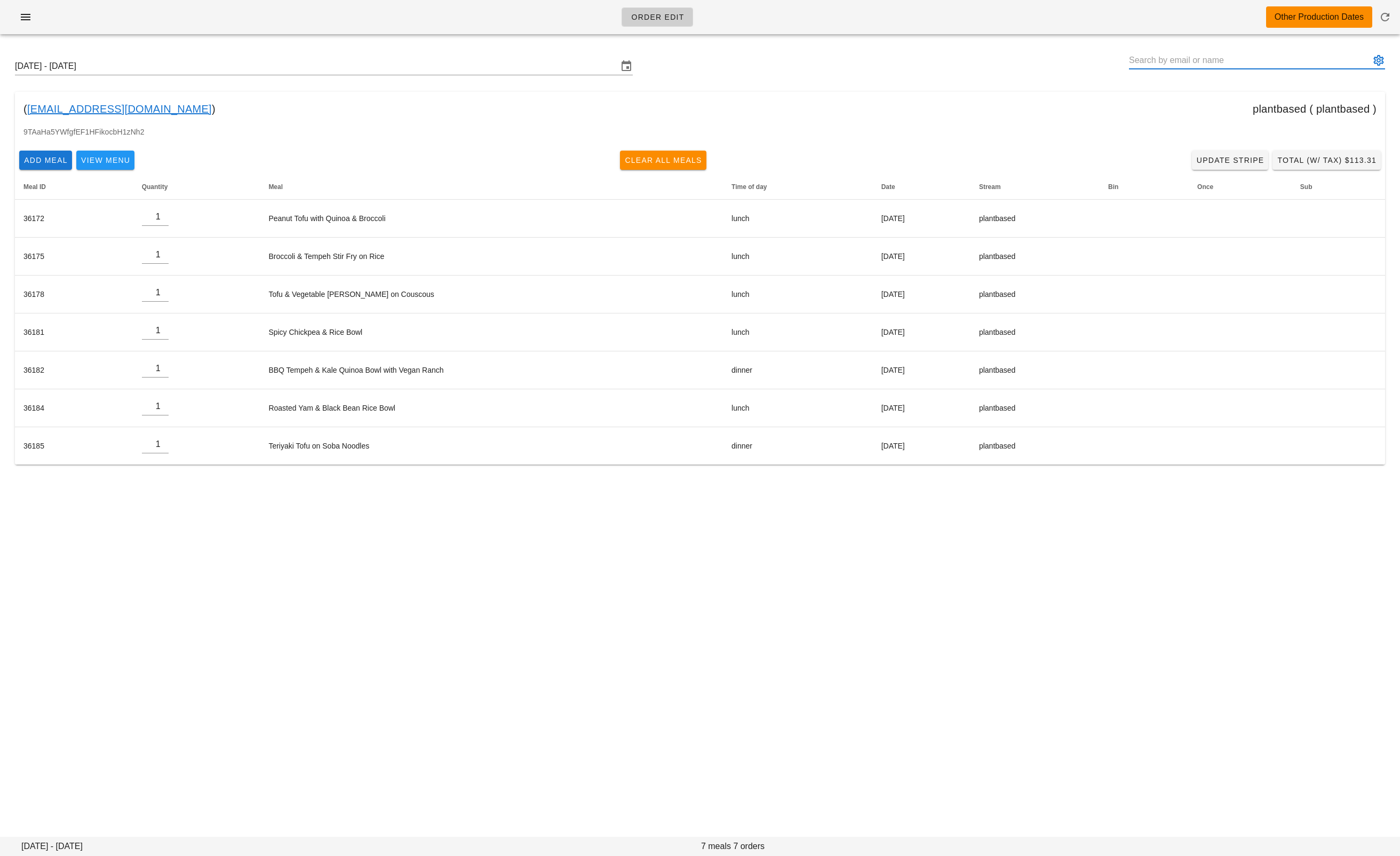
paste input "ctaylor@crvan.com"
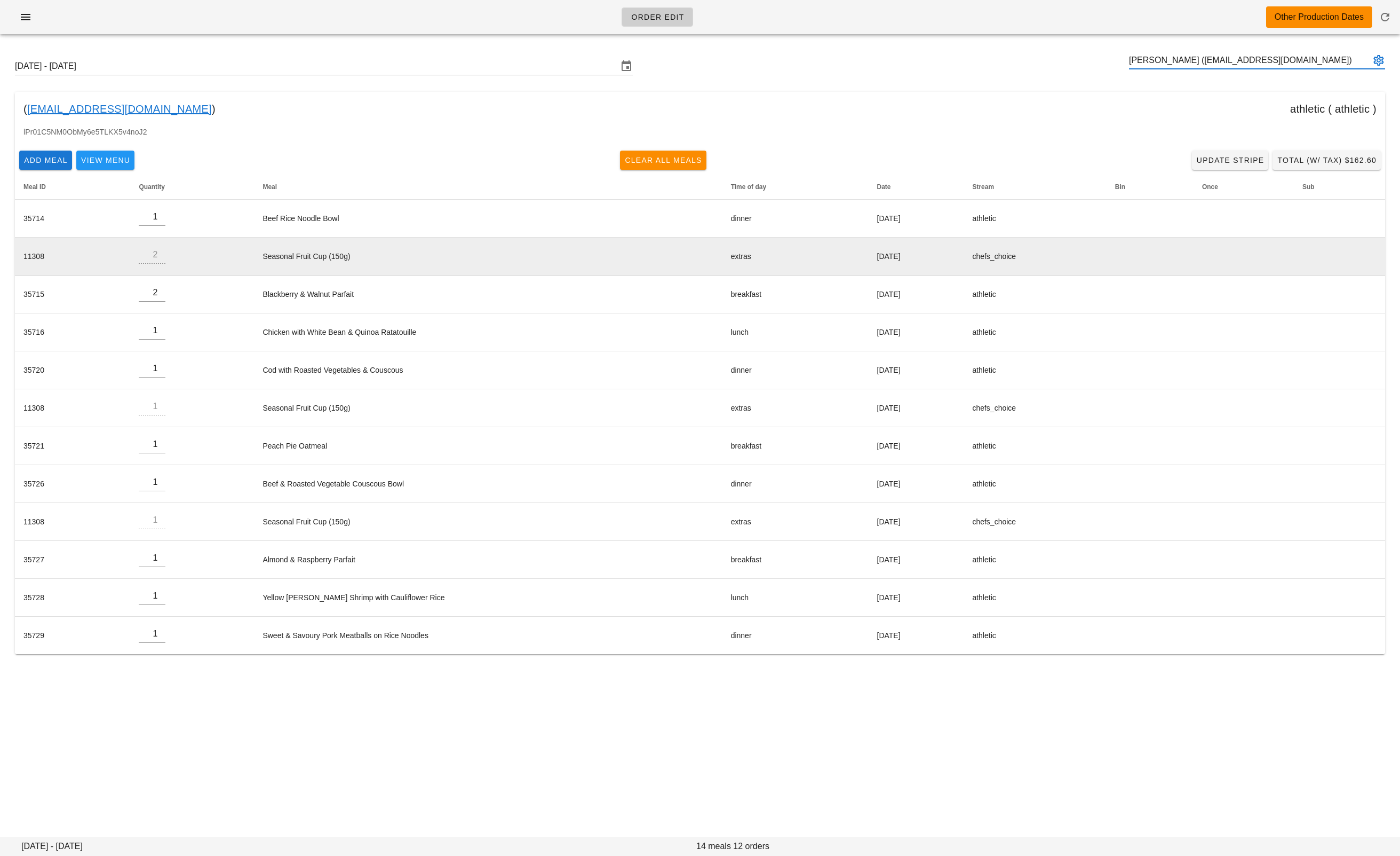
type input "Cam Taylor (ctaylor@crvan.com)"
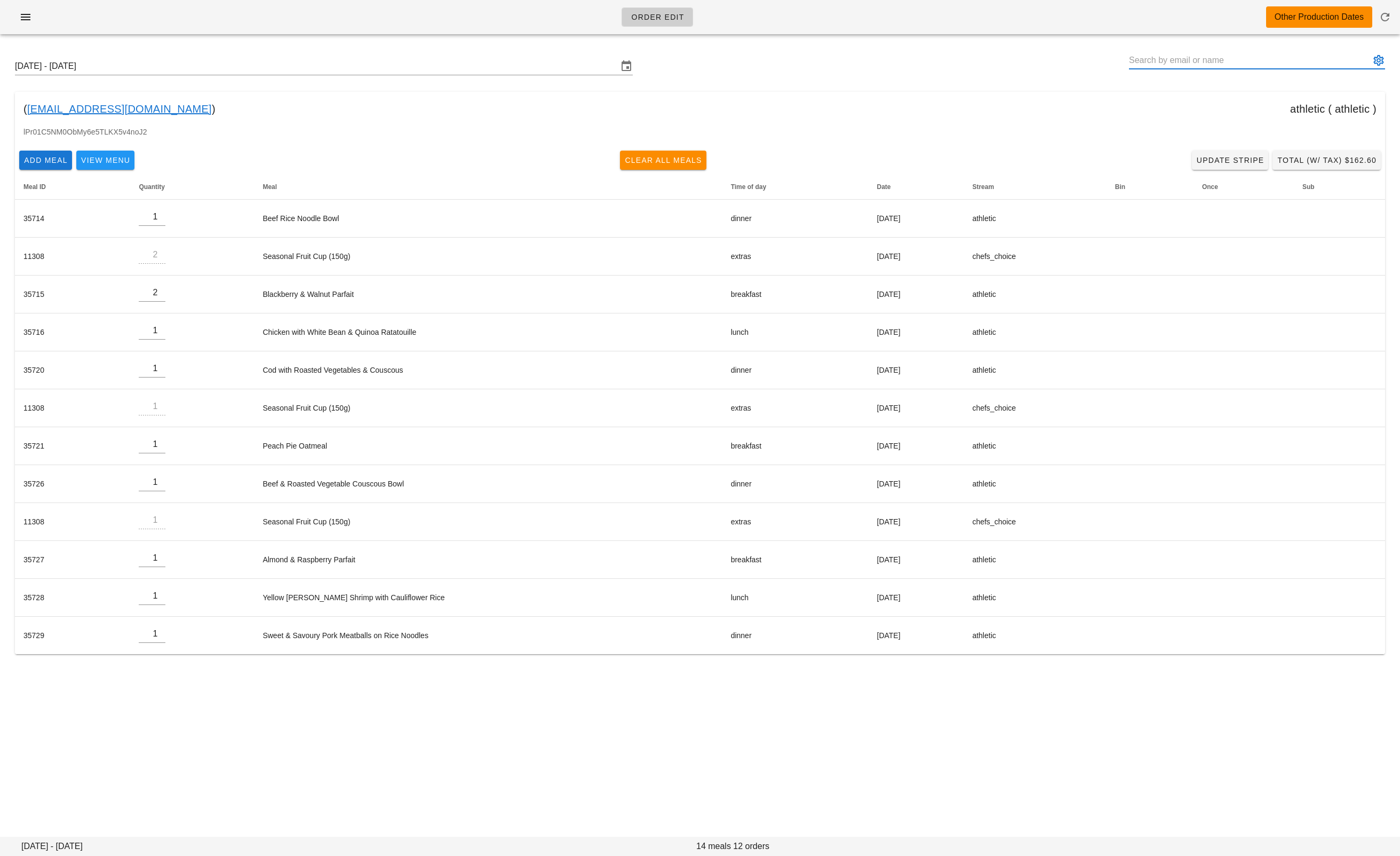
paste input "carolyn.costigan@rbc.com"
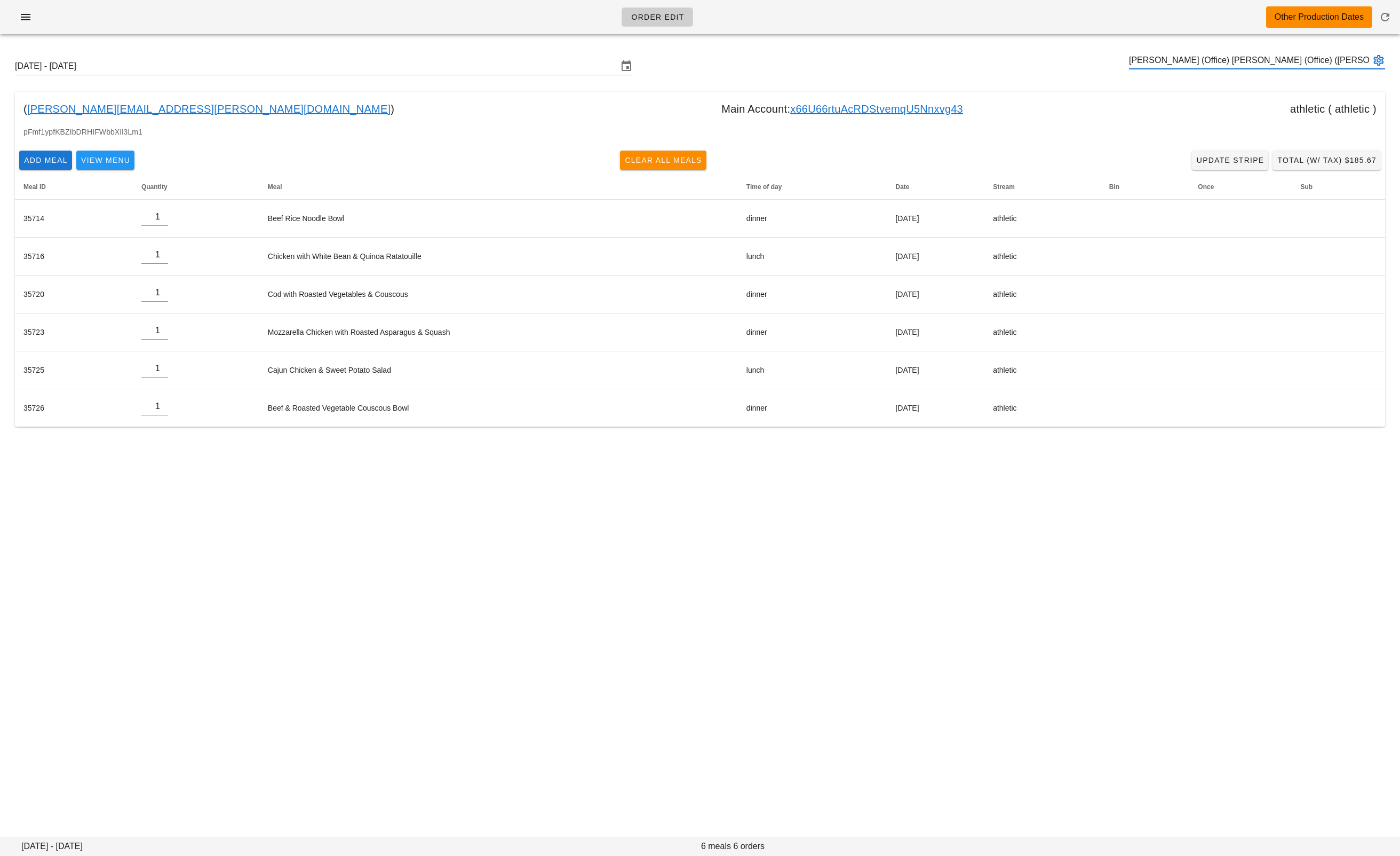
type input "Carolyn (Office) Costigan (Office) (carolyn.costigan@rbc.com)"
paste input "keithacton1@hotmail.com"
type input "Keith Acton (keithacton1@hotmail.com)"
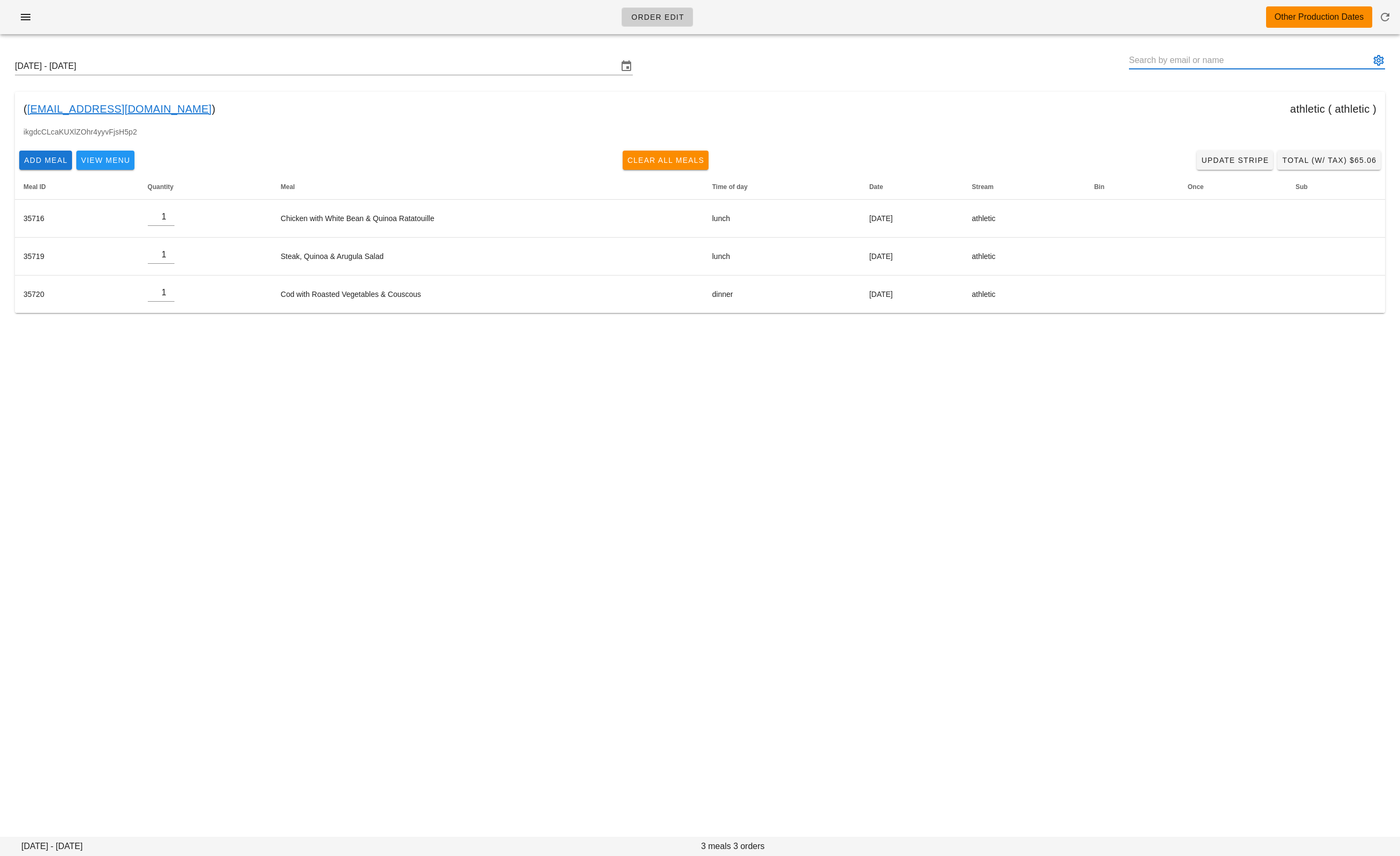
paste input "lautaro.032@gmail.com"
type input "Lautaro Mateo (lautaro.032@gmail.com)"
paste input "hello@terrigreen.me"
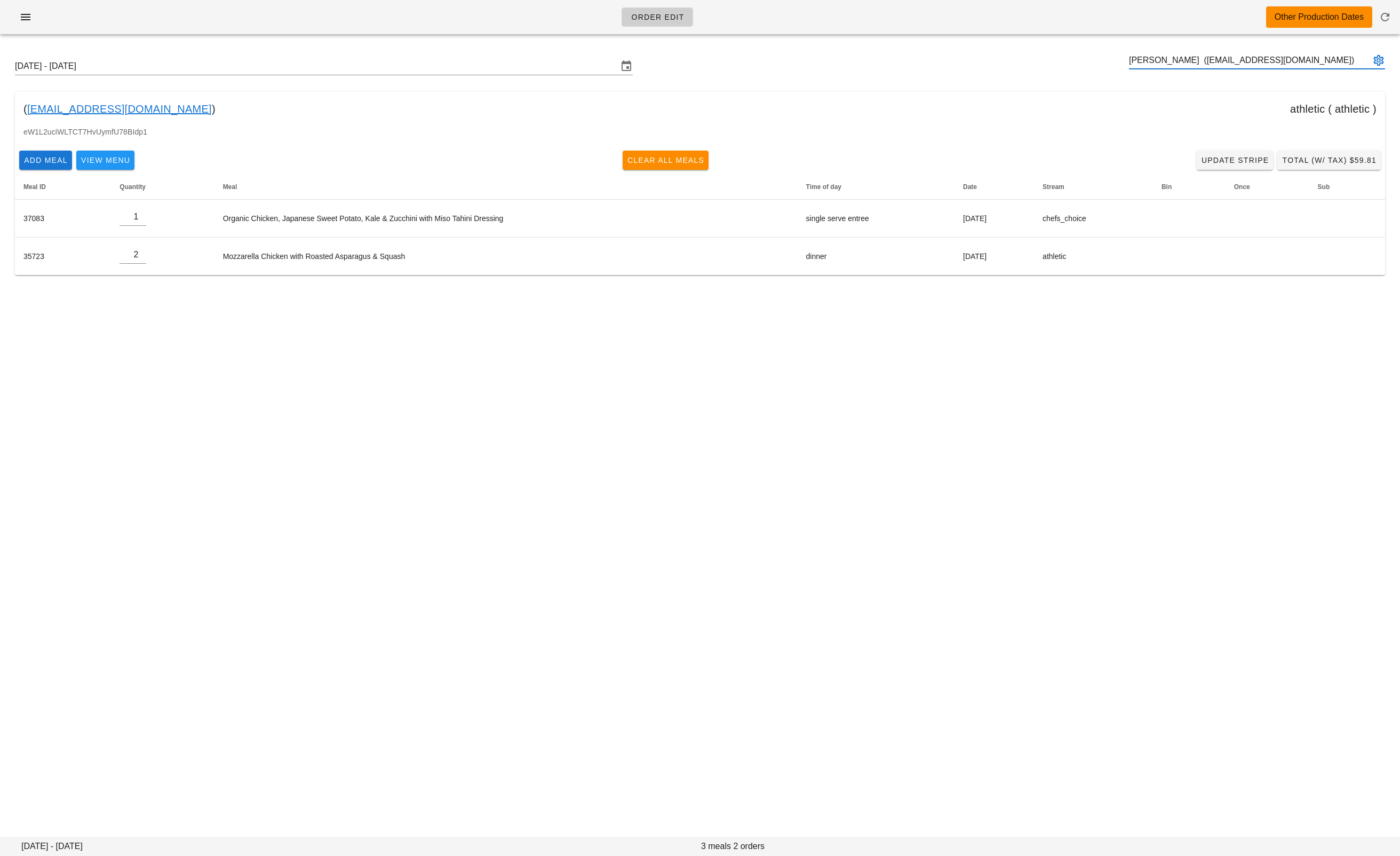
type input "Terri Green (hello@terrigreen.me)"
paste input "remix7joker@gmail.com"
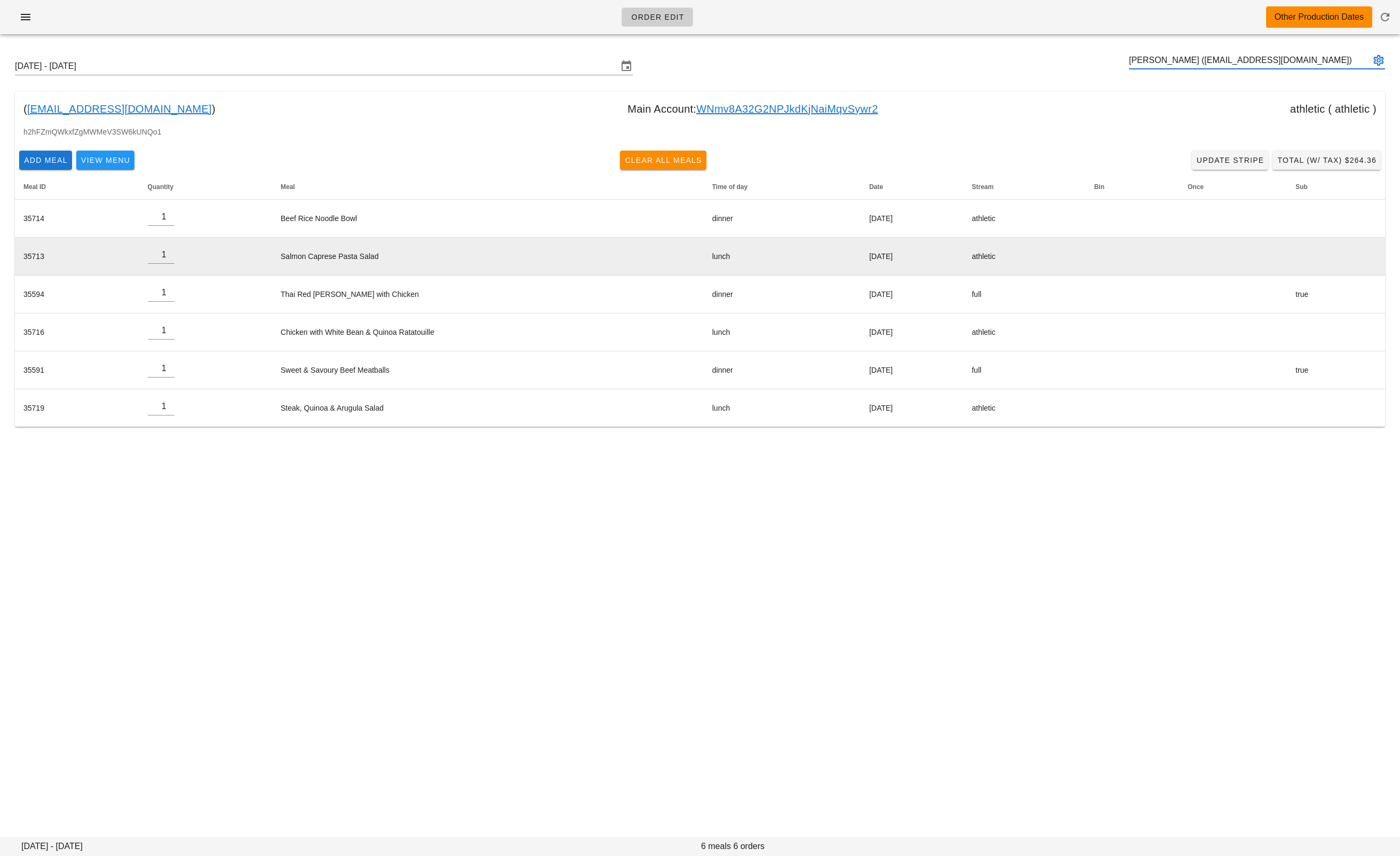
type input "Lu Yin (remix7joker@gmail.com)"
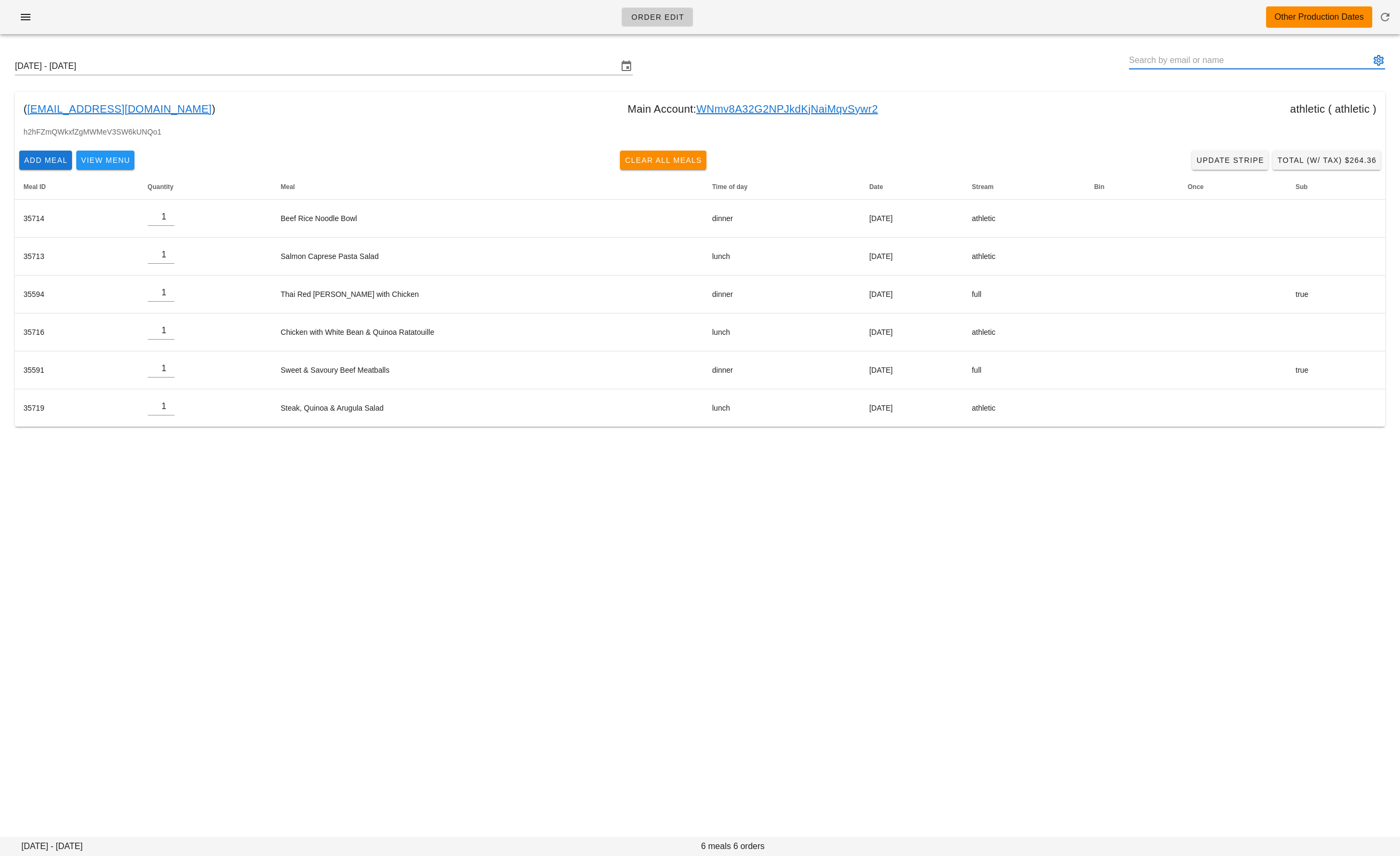
paste input "rikulthapar@Gmail.com"
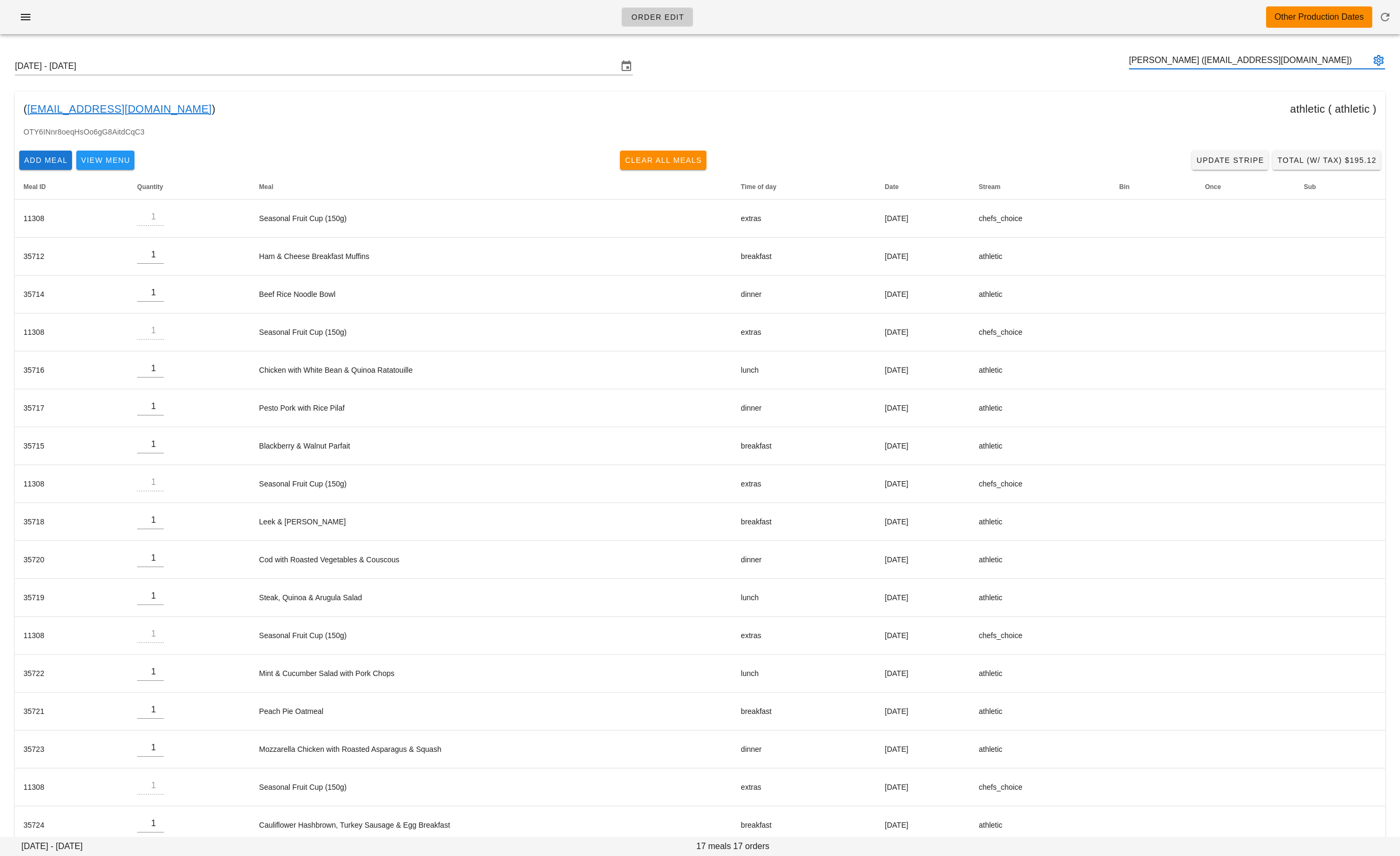
type input "RIKUL THAPAR (rikulthapar@Gmail.com)"
paste input "piero@tinomechanical.com"
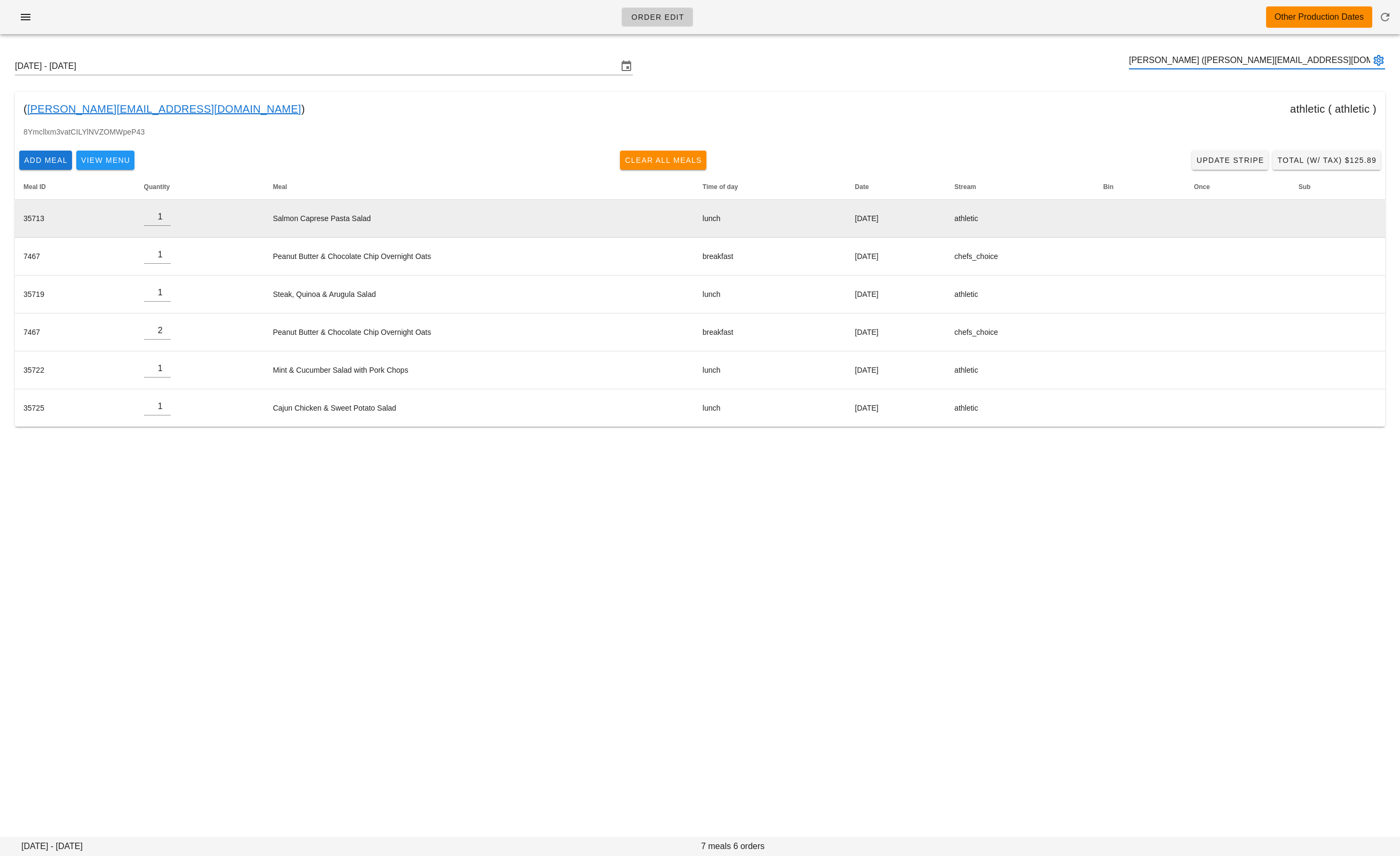
type input "Piero Iamartino (piero@tinomechanical.com)"
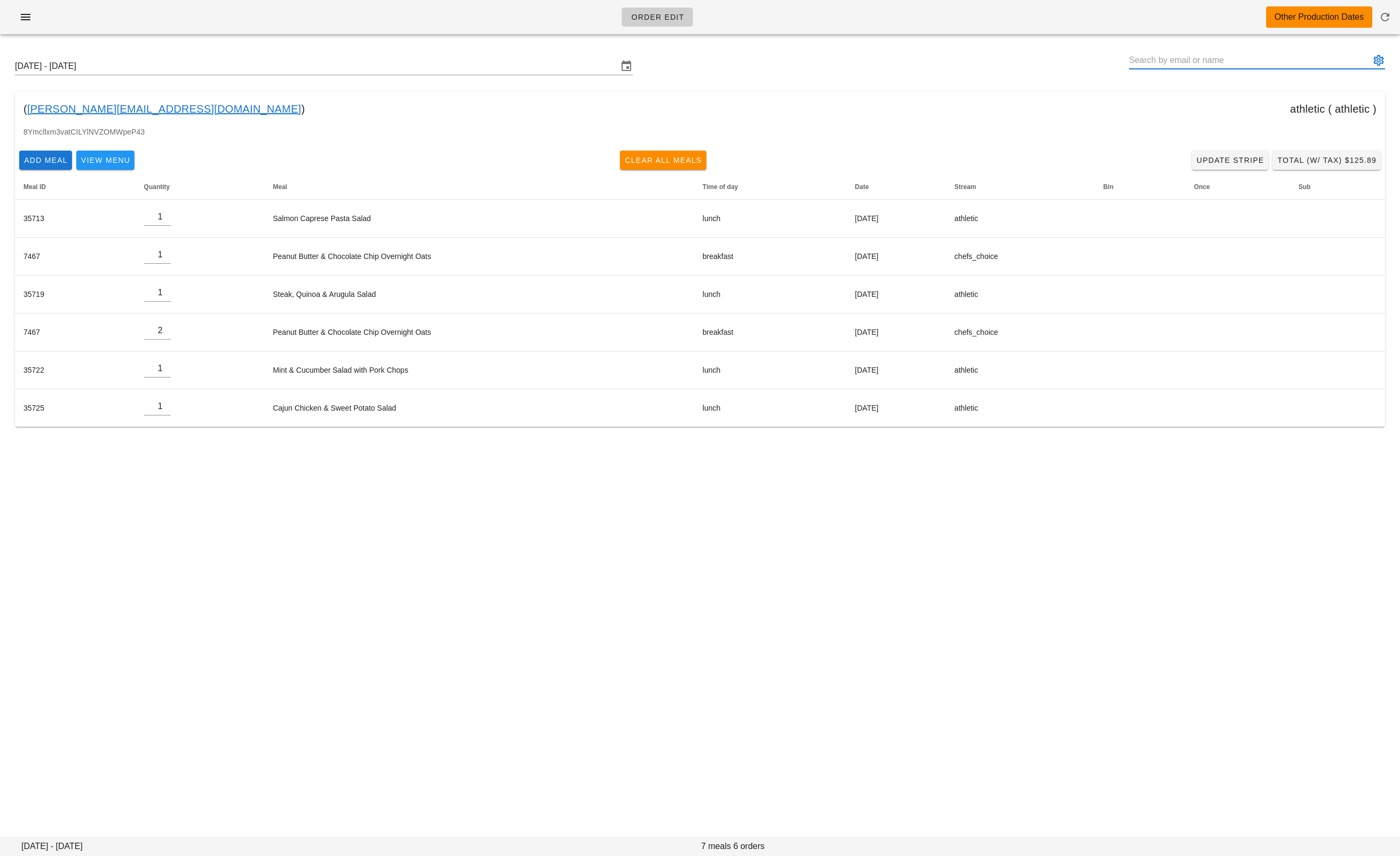
paste input "carolyncostigan@me.com"
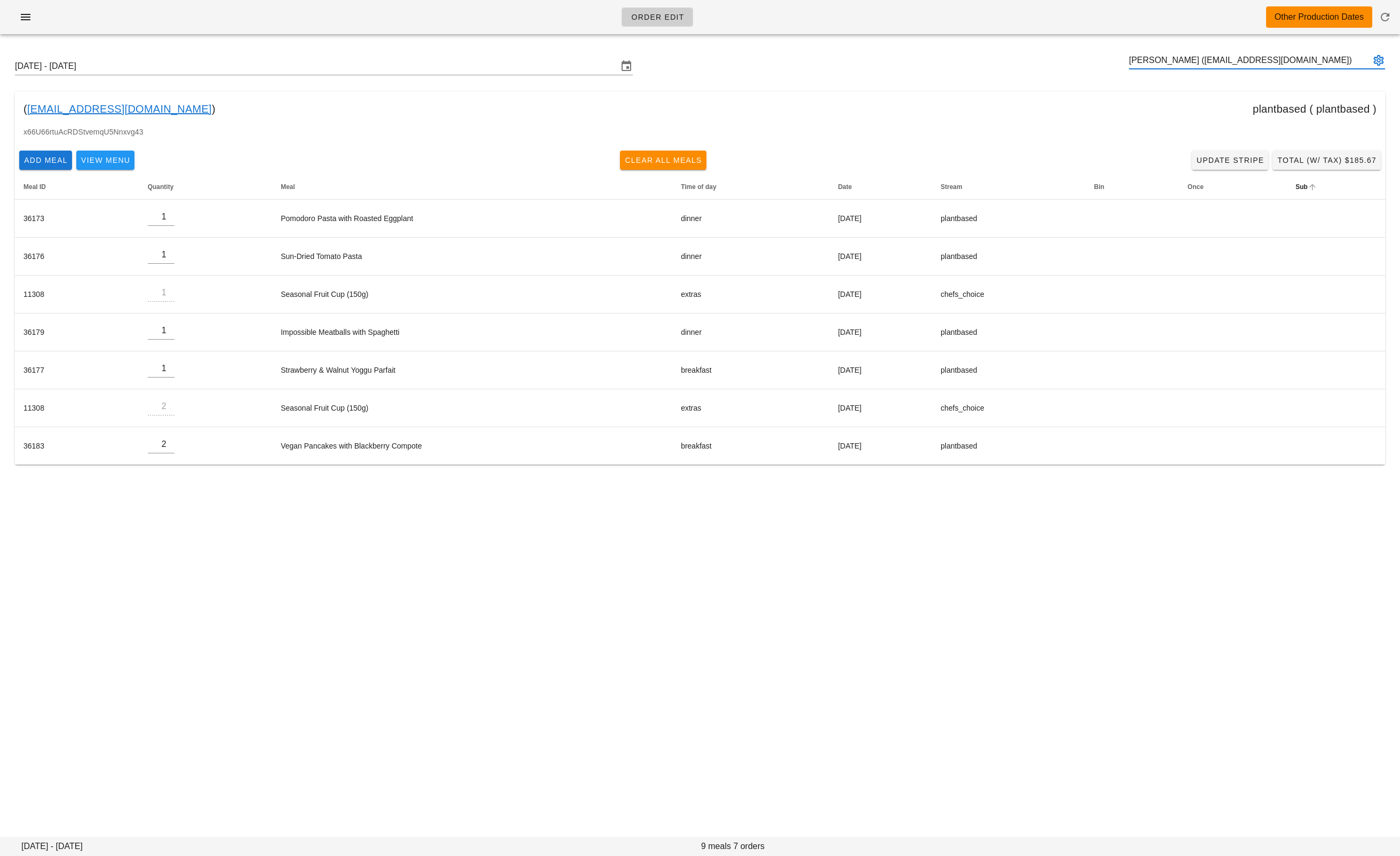
type input "Carolyn Costigan (carolyncostigan@me.com)"
paste input "carolyncostigan@me.com"
type input "Carolyn Costigan (carolyncostigan@me.com)"
paste input "andyjwes@gmail.com"
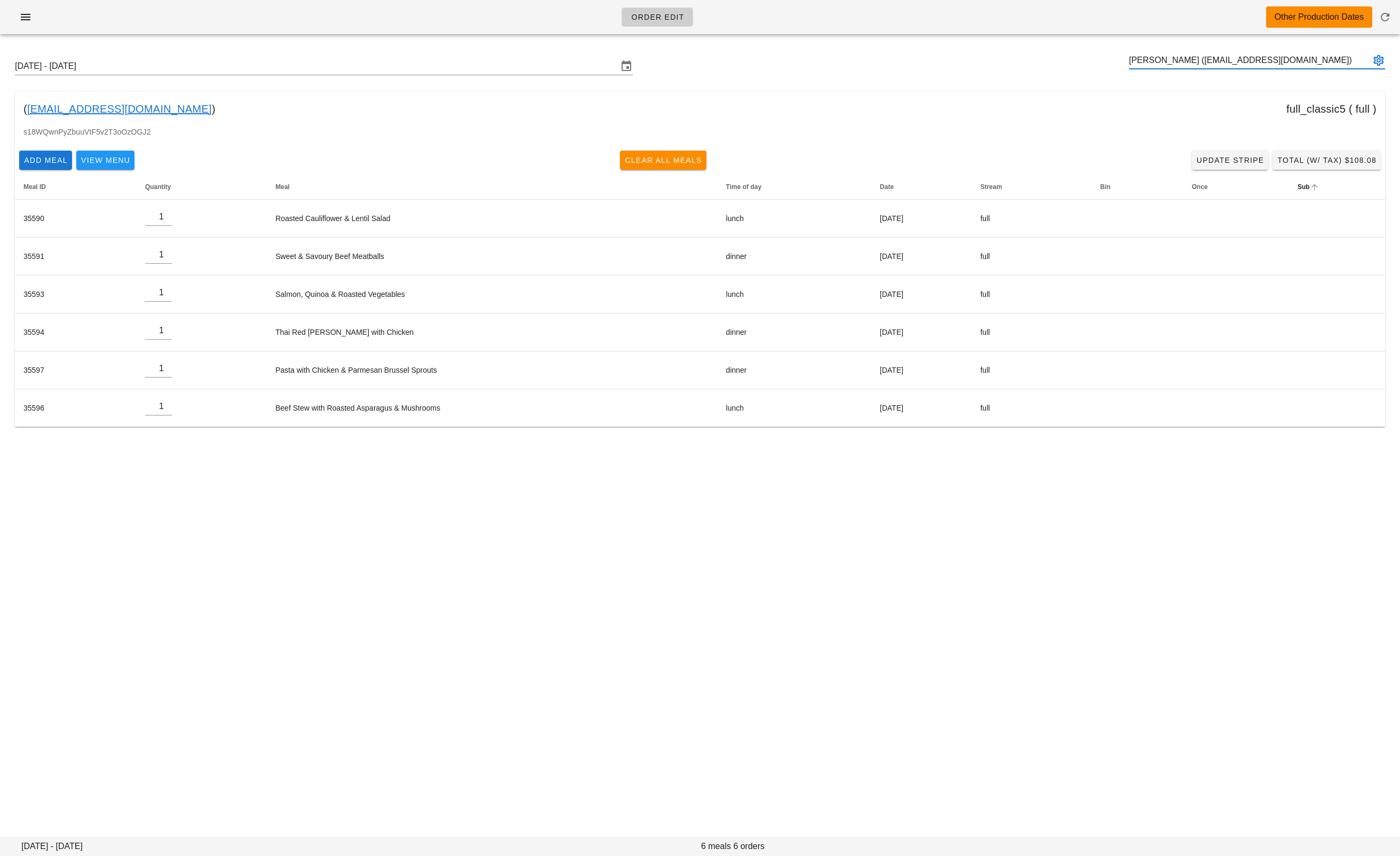
type input "Andrew Wesolowski (andyjwes@gmail.com)"
paste input "chasefisher6@hotmail.com"
type input "Chase Fisher (chasefisher6@hotmail.com)"
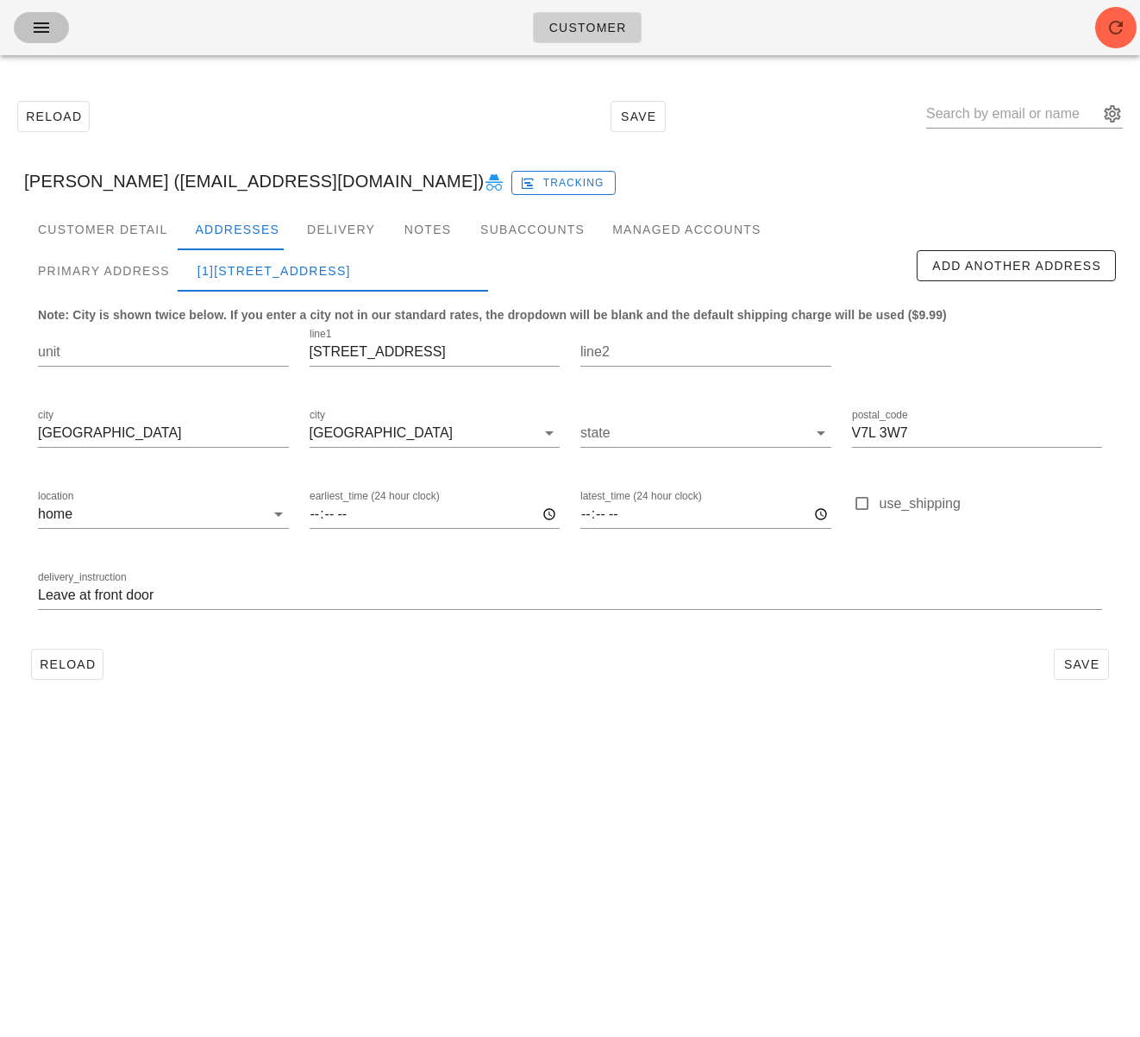
drag, startPoint x: 37, startPoint y: 31, endPoint x: 60, endPoint y: 46, distance: 27.5
click at [37, 31] on icon "button" at bounding box center [41, 27] width 21 height 21
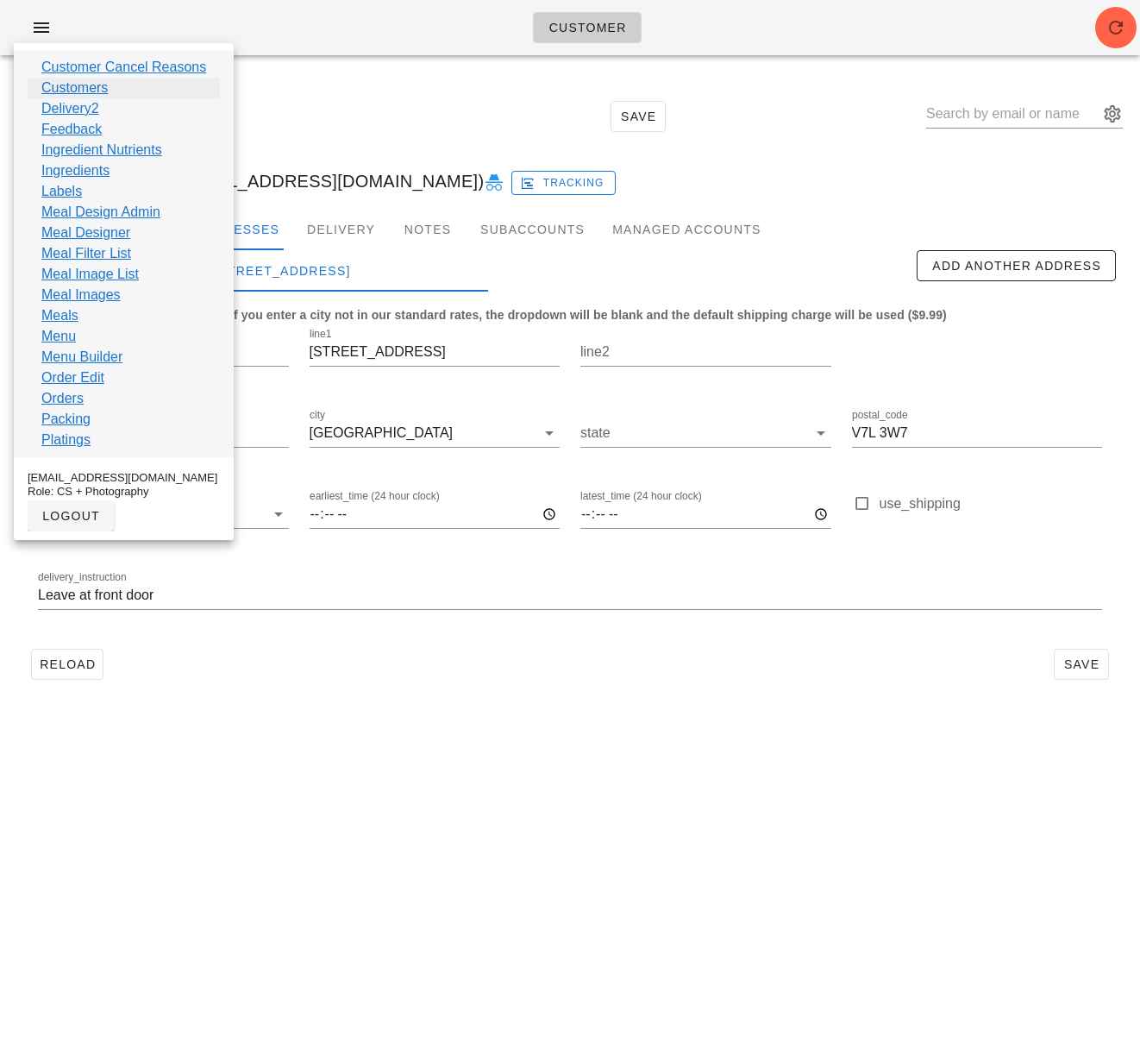
click at [86, 85] on link "Customers" at bounding box center [74, 88] width 66 height 21
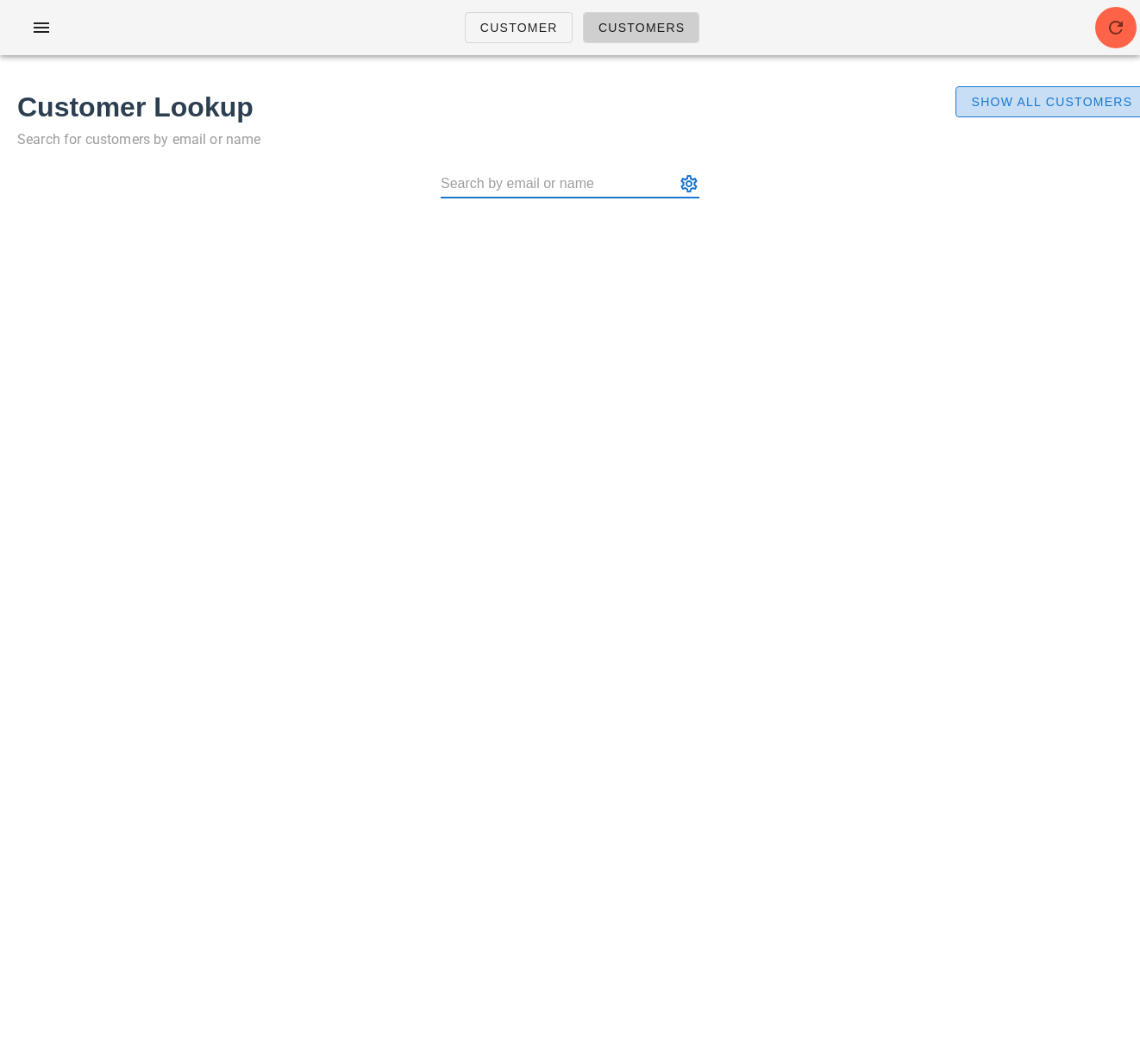
click at [1000, 104] on span "Show All Customers" at bounding box center [1051, 102] width 162 height 14
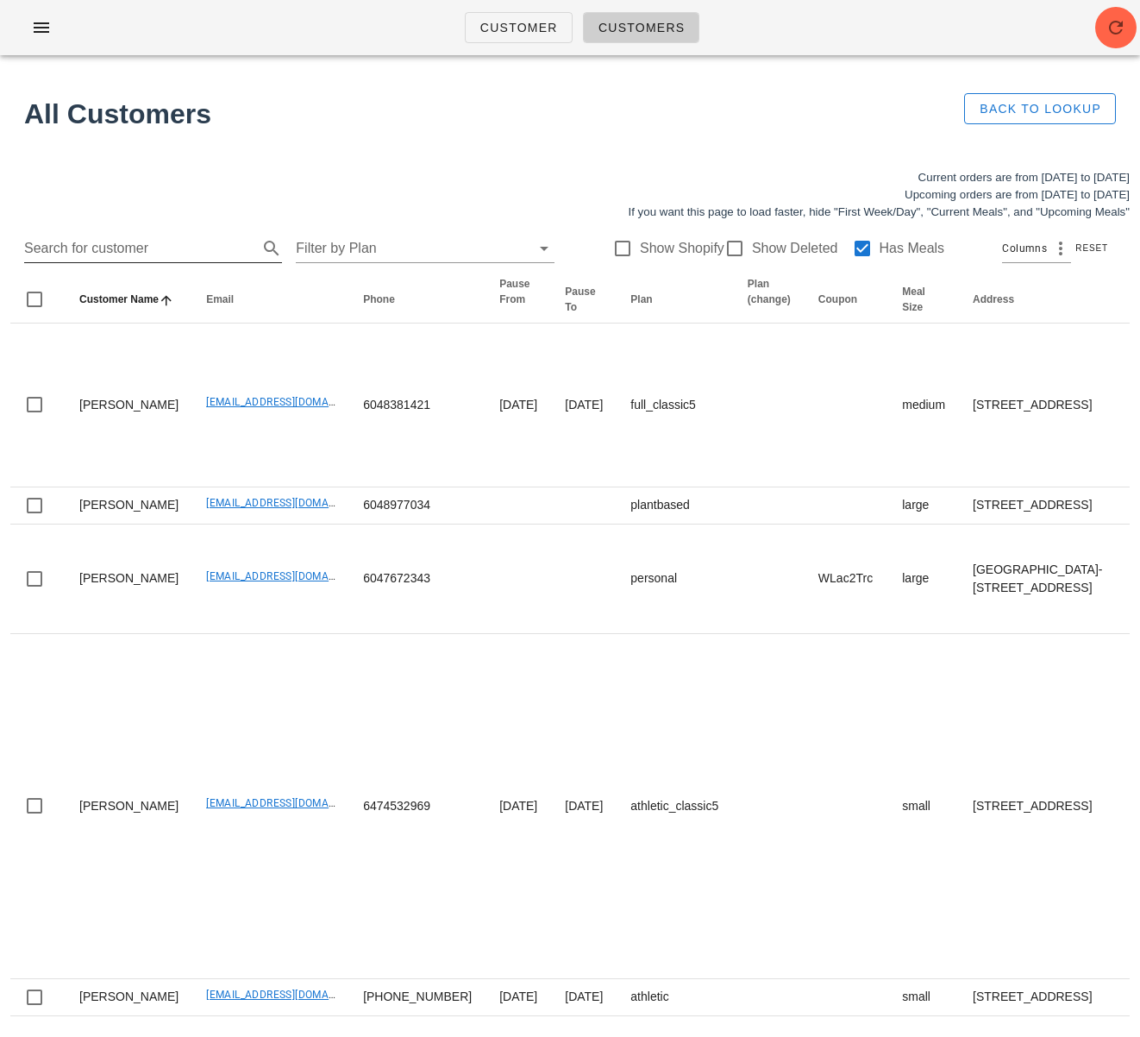
click at [112, 246] on input "Search for customer" at bounding box center [139, 249] width 230 height 28
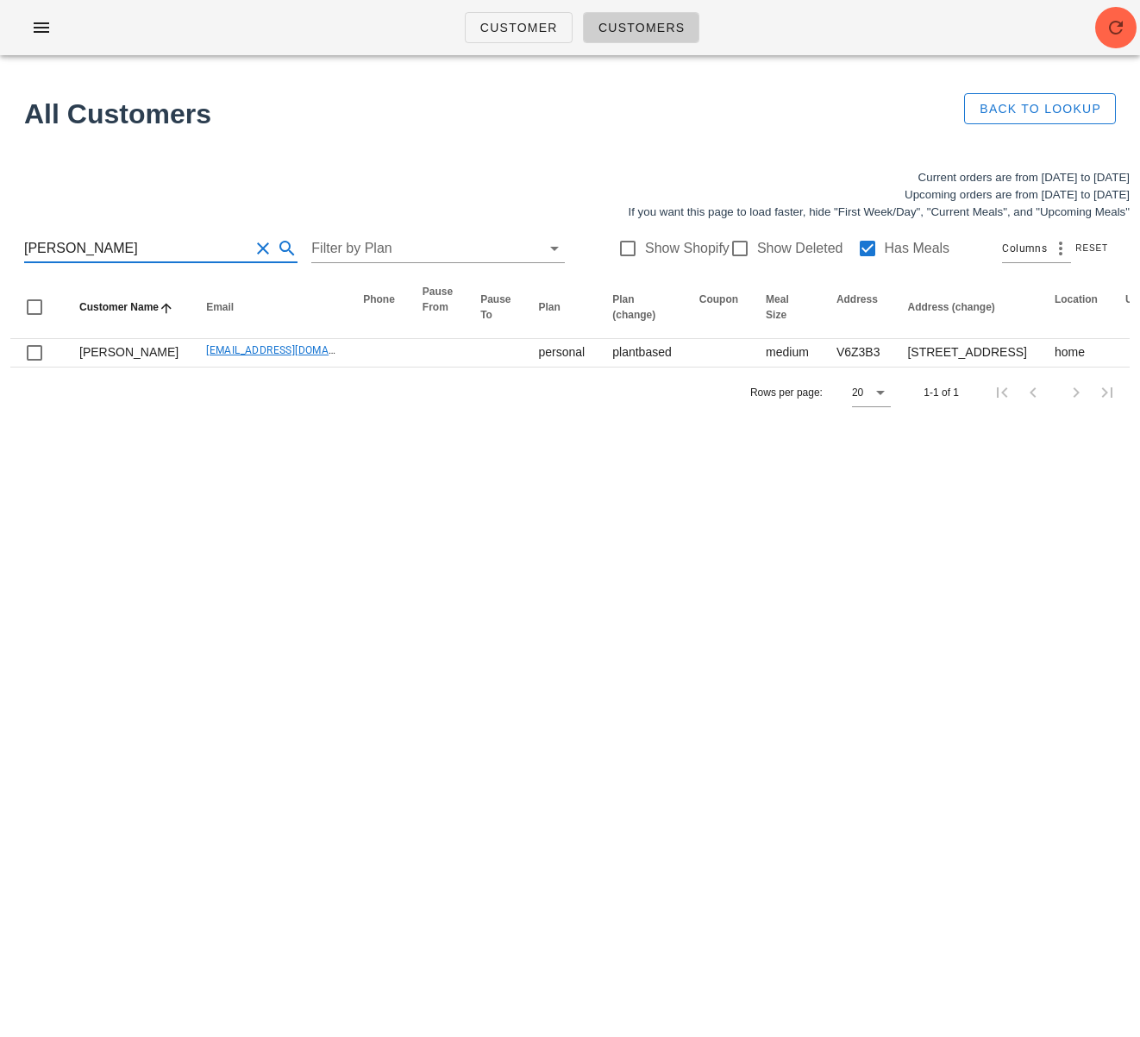
type input "[PERSON_NAME]"
click at [334, 417] on div "Rows per page: 20 1-1 of 1" at bounding box center [570, 392] width 1120 height 51
drag, startPoint x: 128, startPoint y: 247, endPoint x: 17, endPoint y: 248, distance: 110.4
click at [17, 248] on div "[PERSON_NAME] Filter by Plan Show Shopify Show Deleted Has Meals Columns Reset" at bounding box center [570, 248] width 1120 height 55
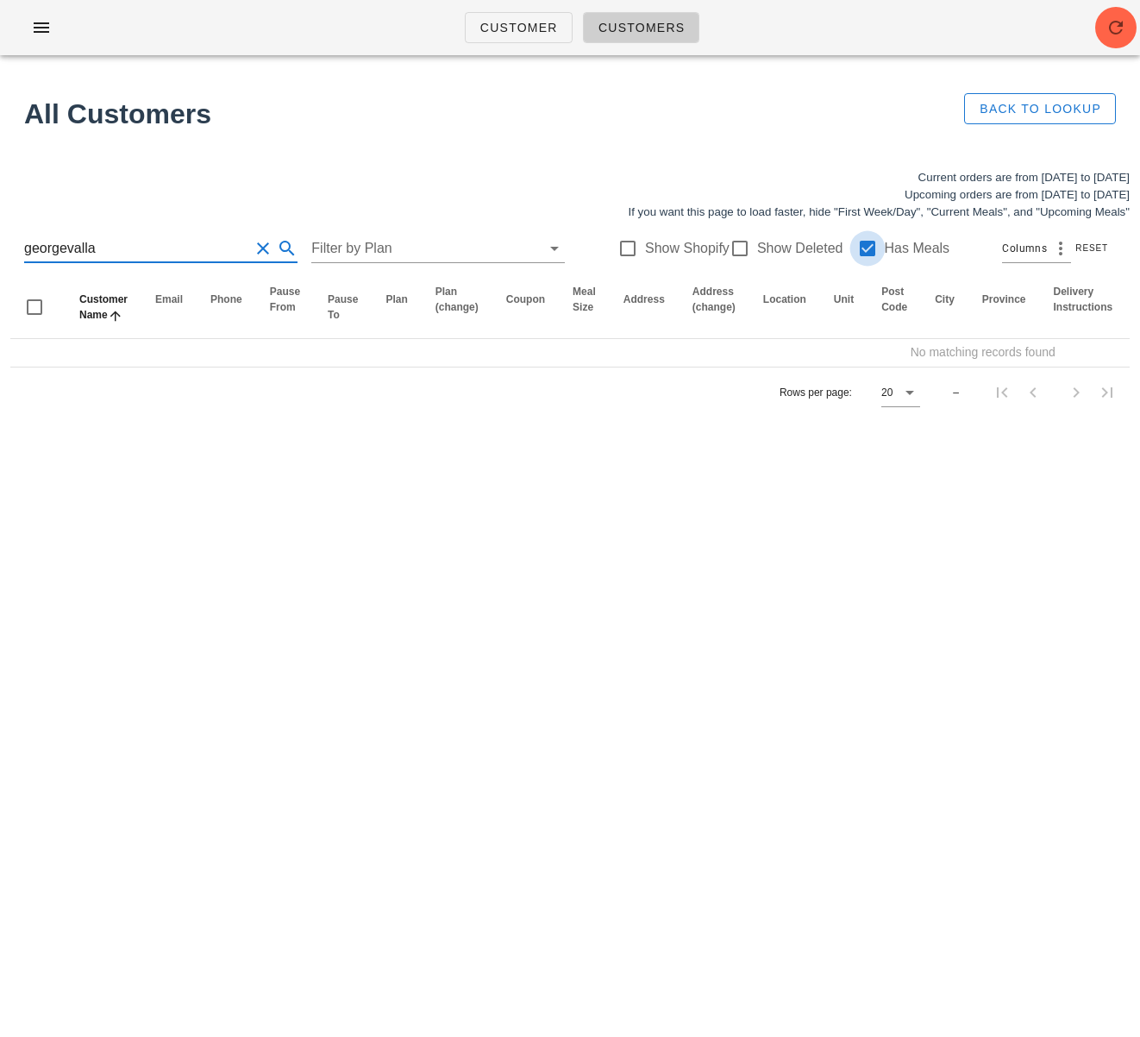
type input "georgevalla"
click at [853, 247] on div at bounding box center [867, 248] width 29 height 29
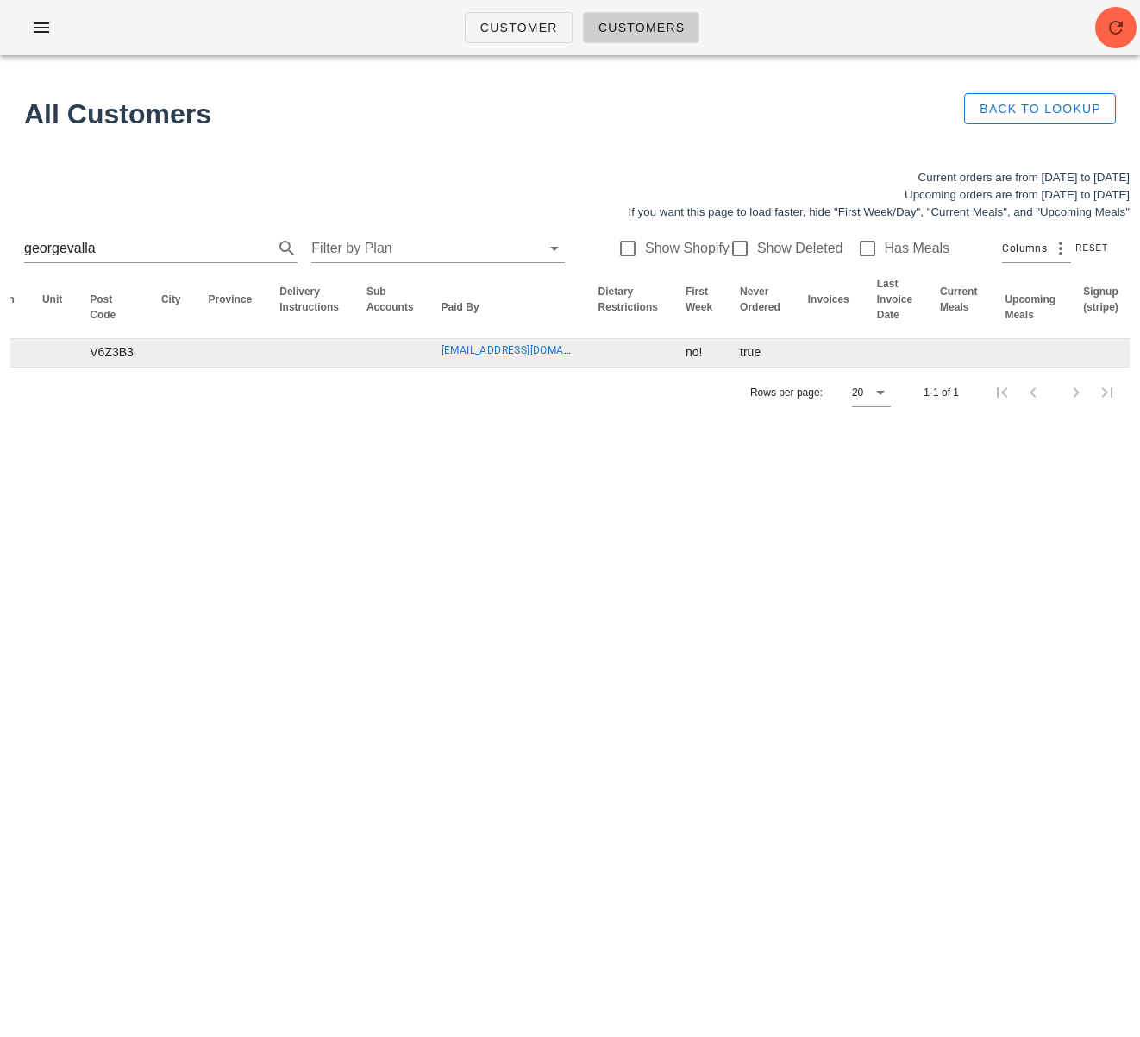
scroll to position [0, 1064]
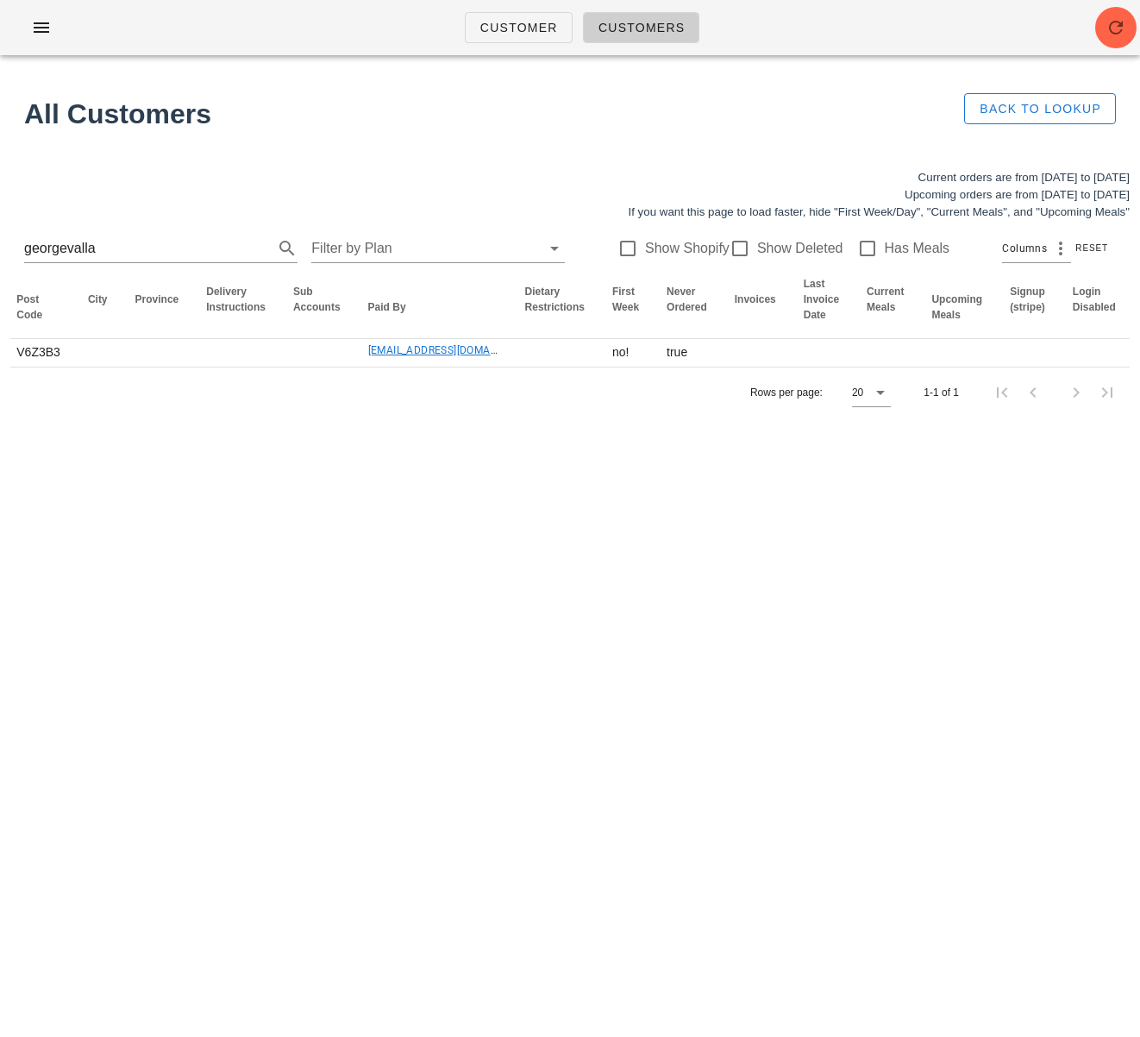
click at [368, 355] on link "[EMAIL_ADDRESS][DOMAIN_NAME]" at bounding box center [454, 350] width 172 height 12
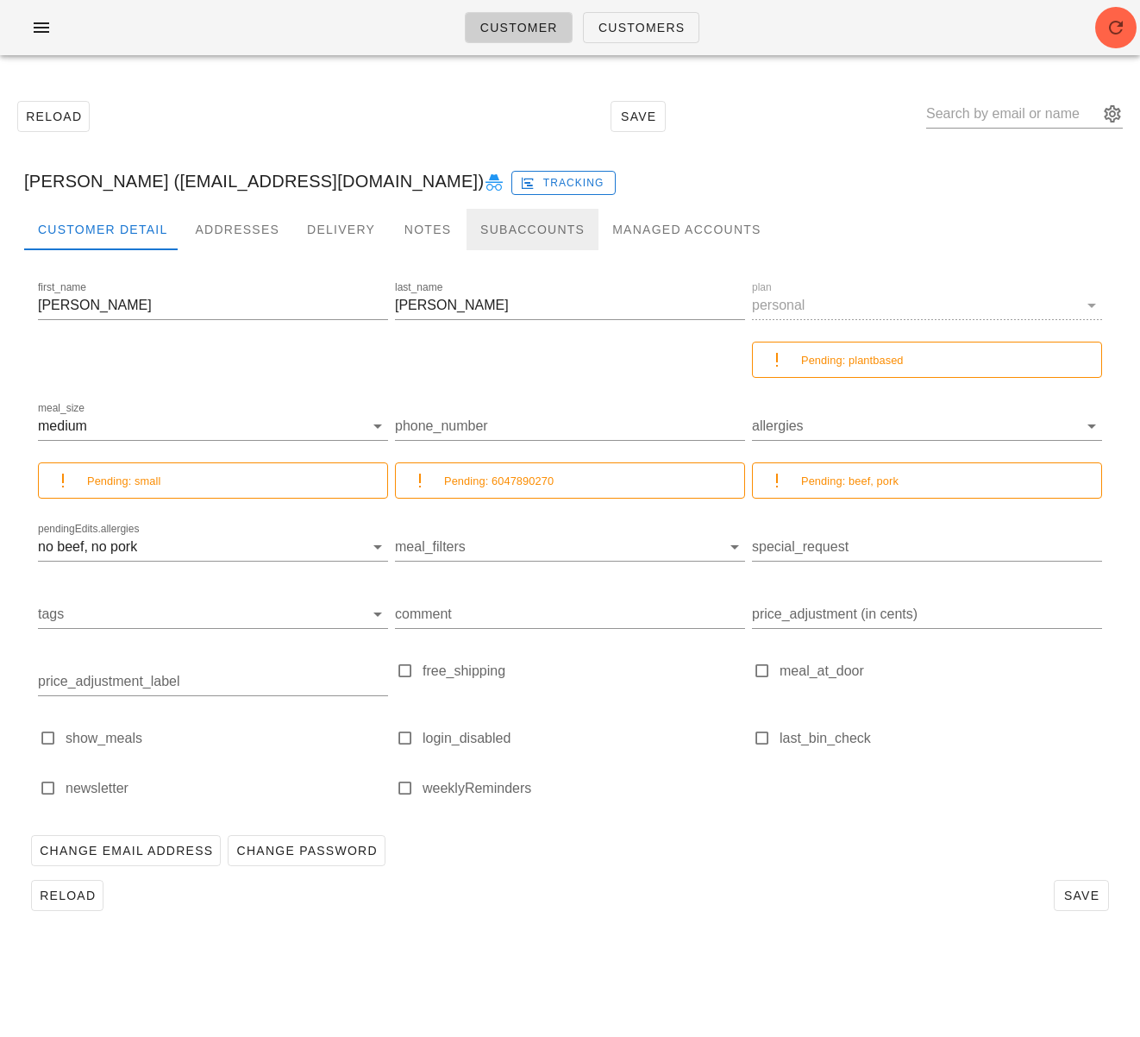
click at [515, 235] on div "Subaccounts" at bounding box center [533, 229] width 132 height 41
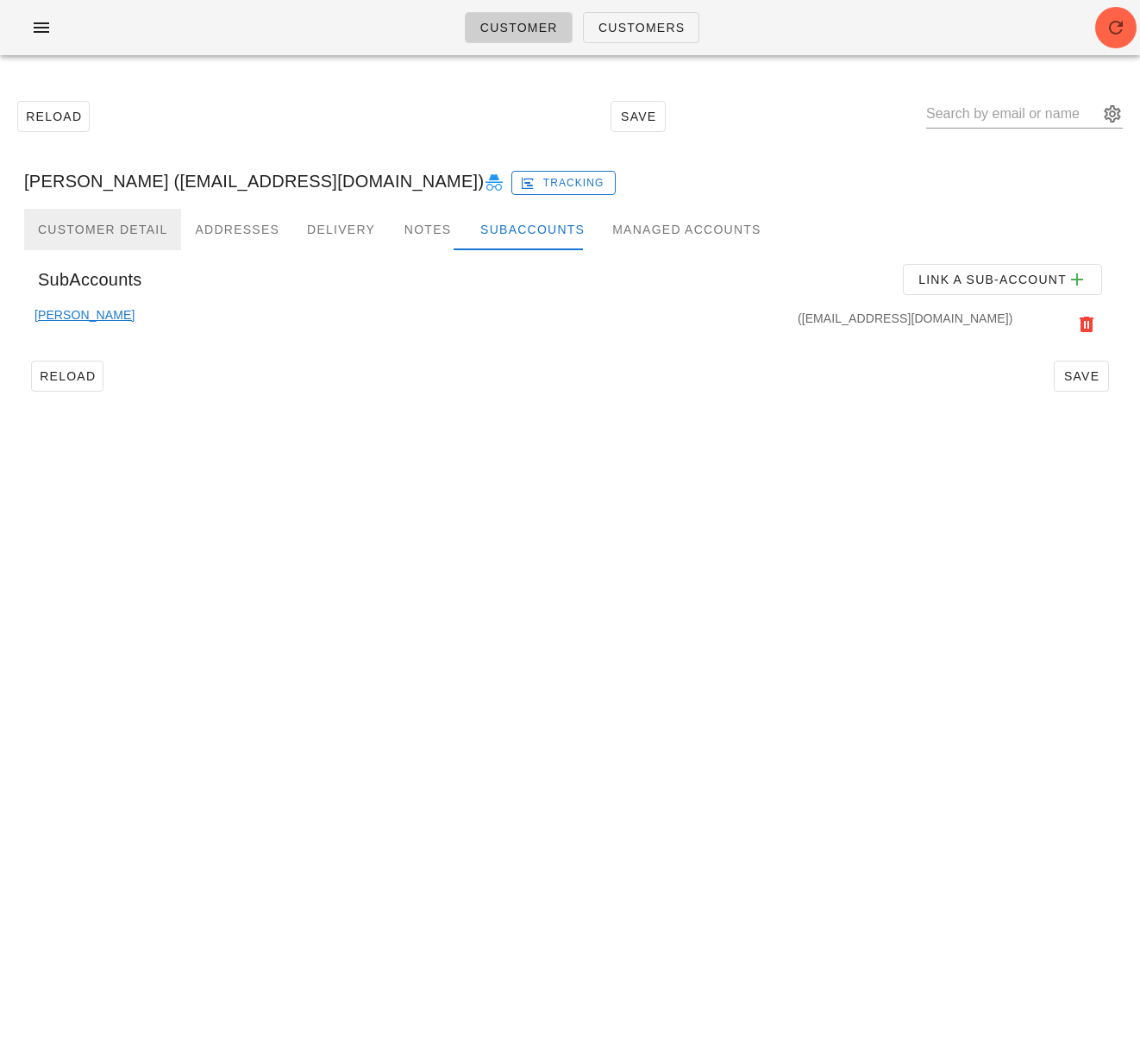
click at [133, 235] on div "Customer Detail" at bounding box center [102, 229] width 157 height 41
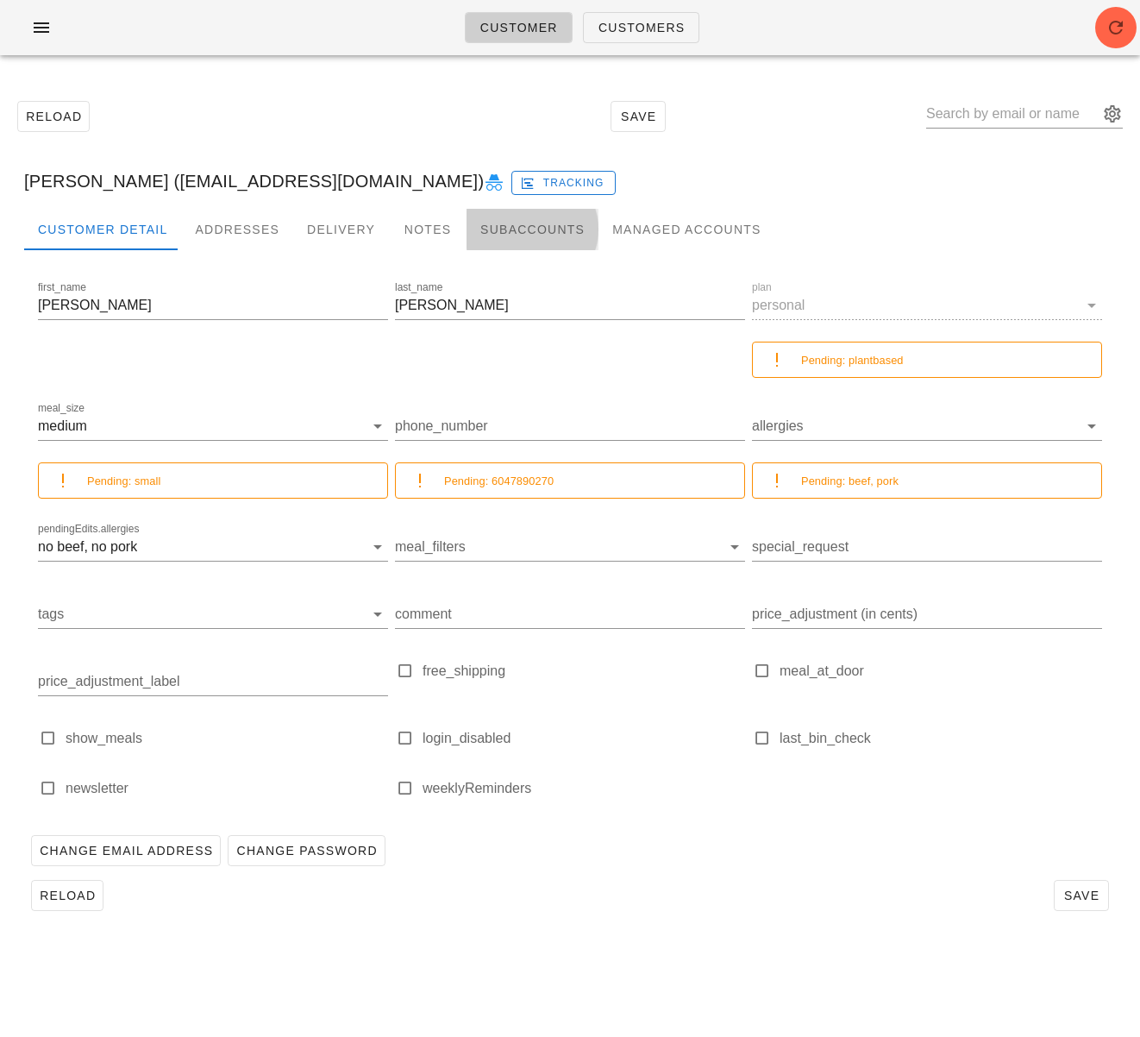
click at [499, 232] on div "Subaccounts" at bounding box center [533, 229] width 132 height 41
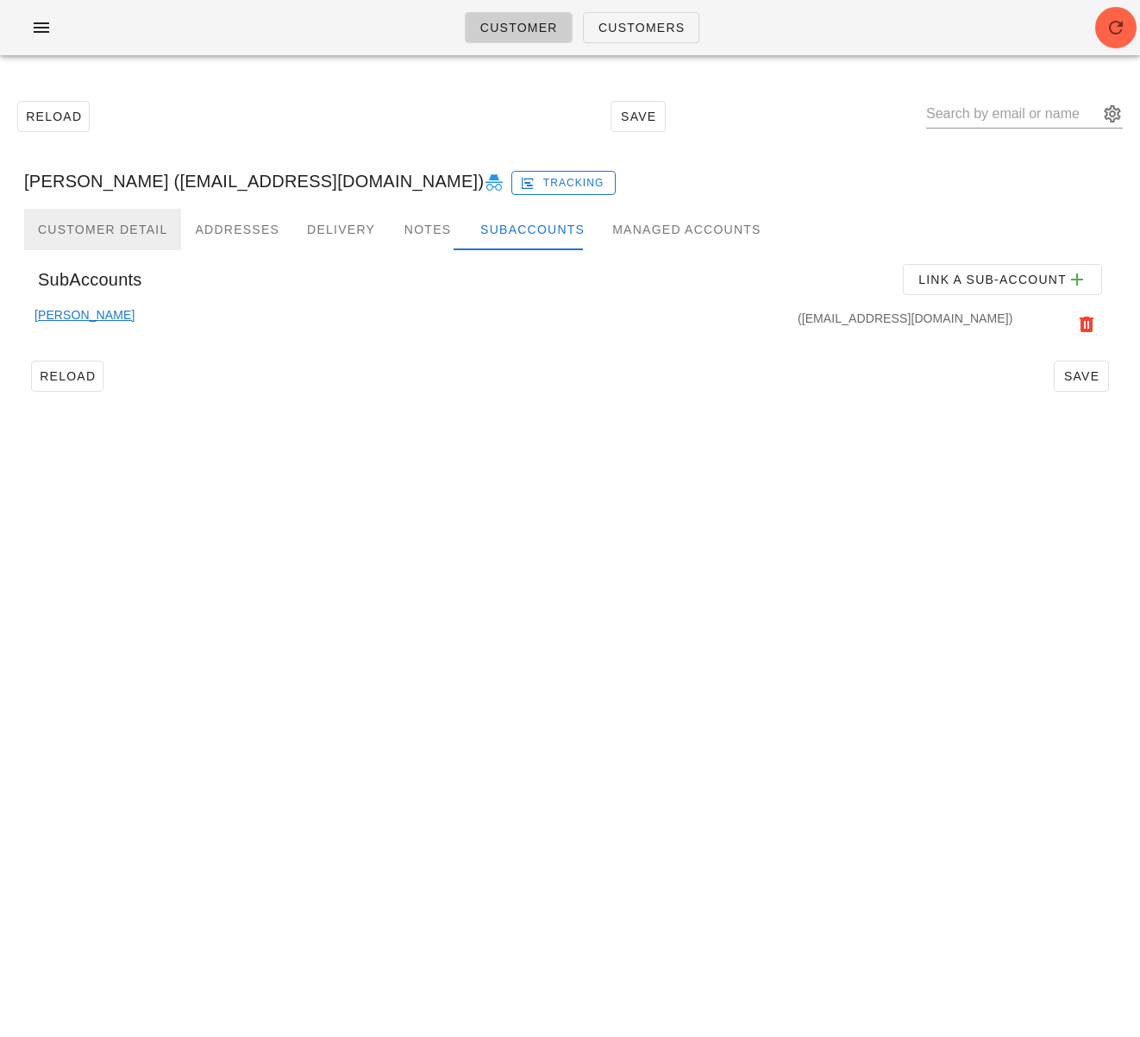
drag, startPoint x: 104, startPoint y: 228, endPoint x: 114, endPoint y: 229, distance: 10.4
click at [104, 228] on div "Customer Detail" at bounding box center [102, 229] width 157 height 41
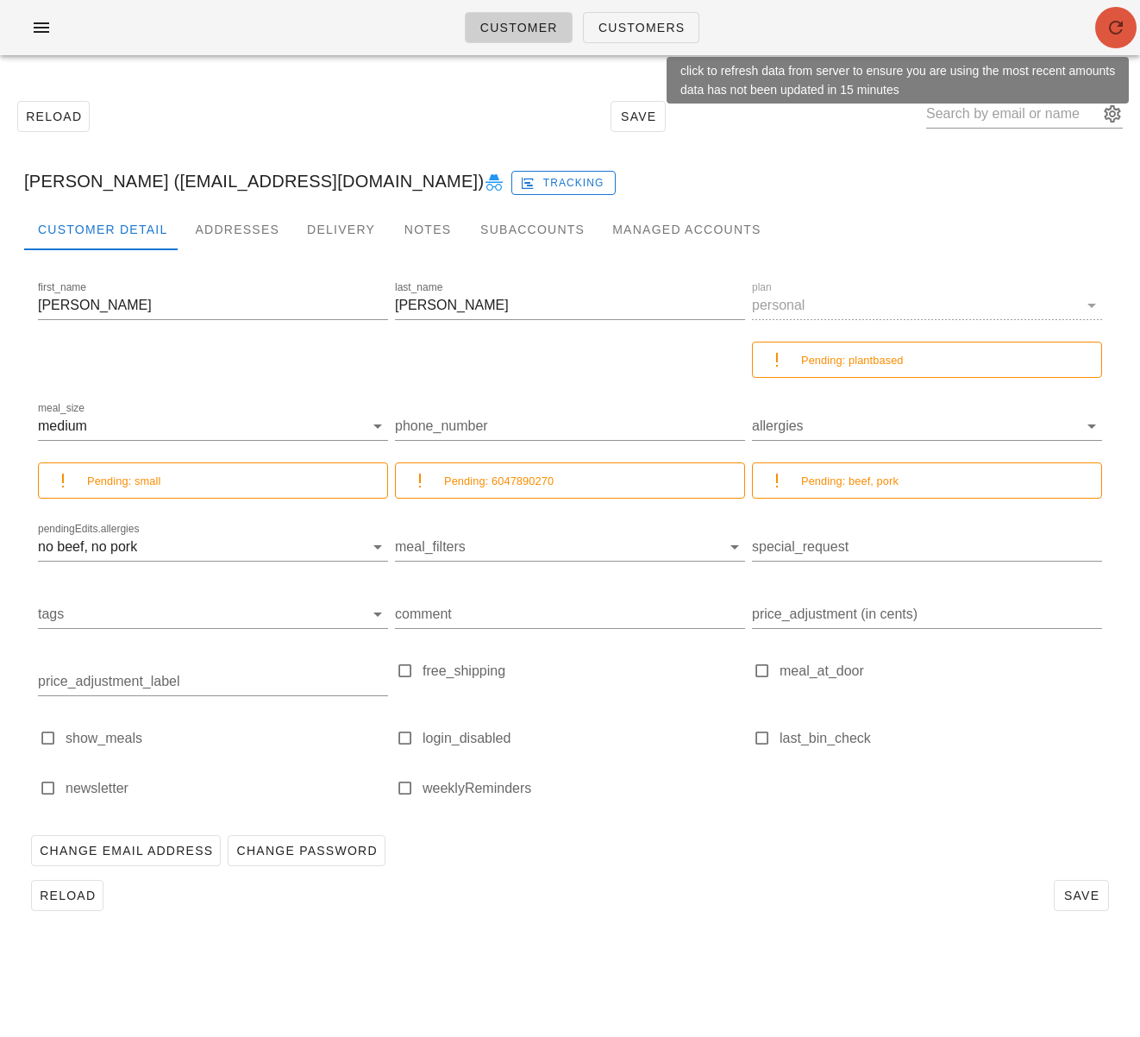
click at [1108, 23] on icon "button" at bounding box center [1116, 27] width 21 height 21
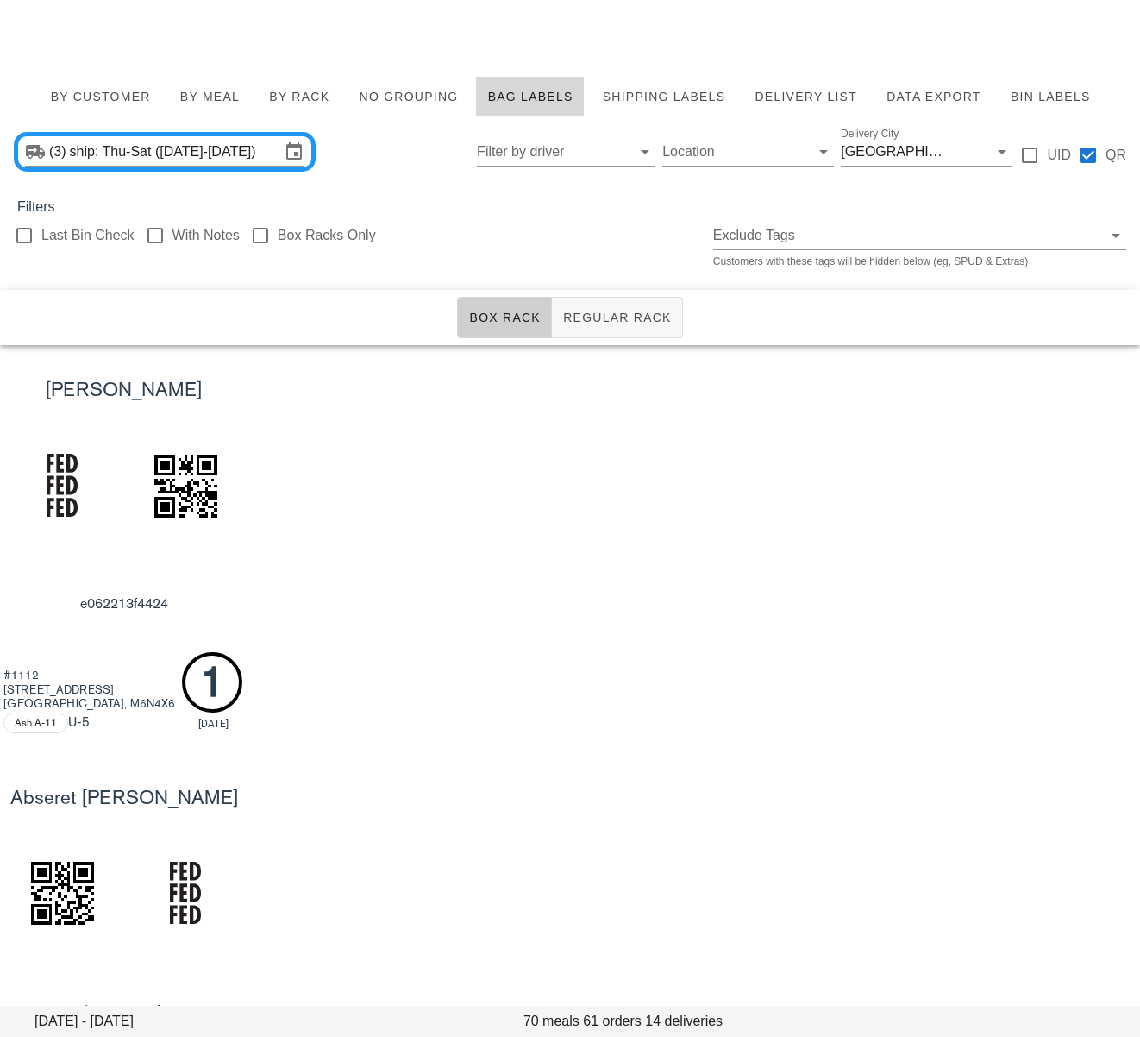
scroll to position [4782, 0]
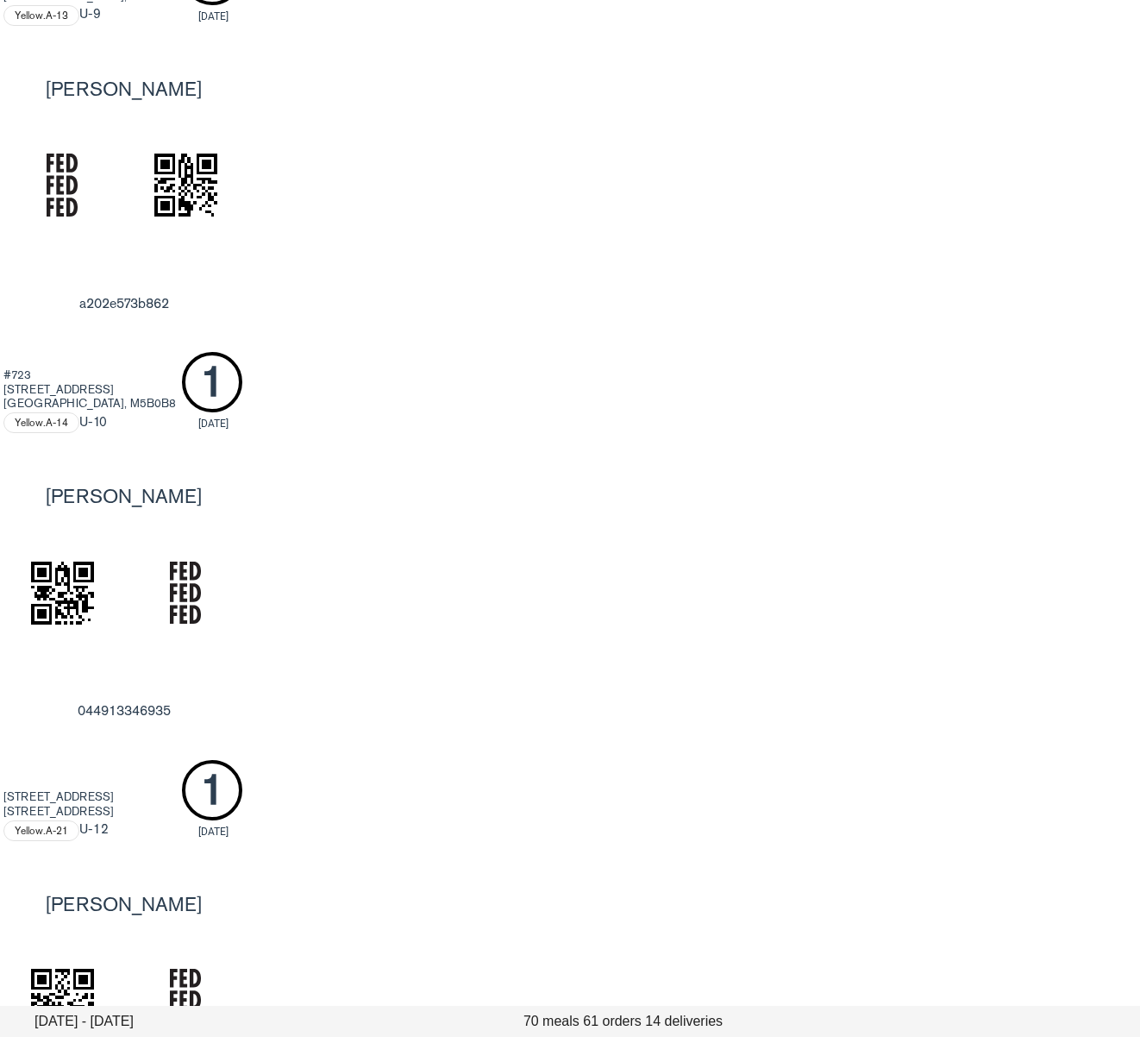
click at [543, 278] on div "[PERSON_NAME] a202e573b862 #723 [STREET_ADDRESS] Yellow.A-14 U -10 1 [DATE]" at bounding box center [570, 248] width 1140 height 407
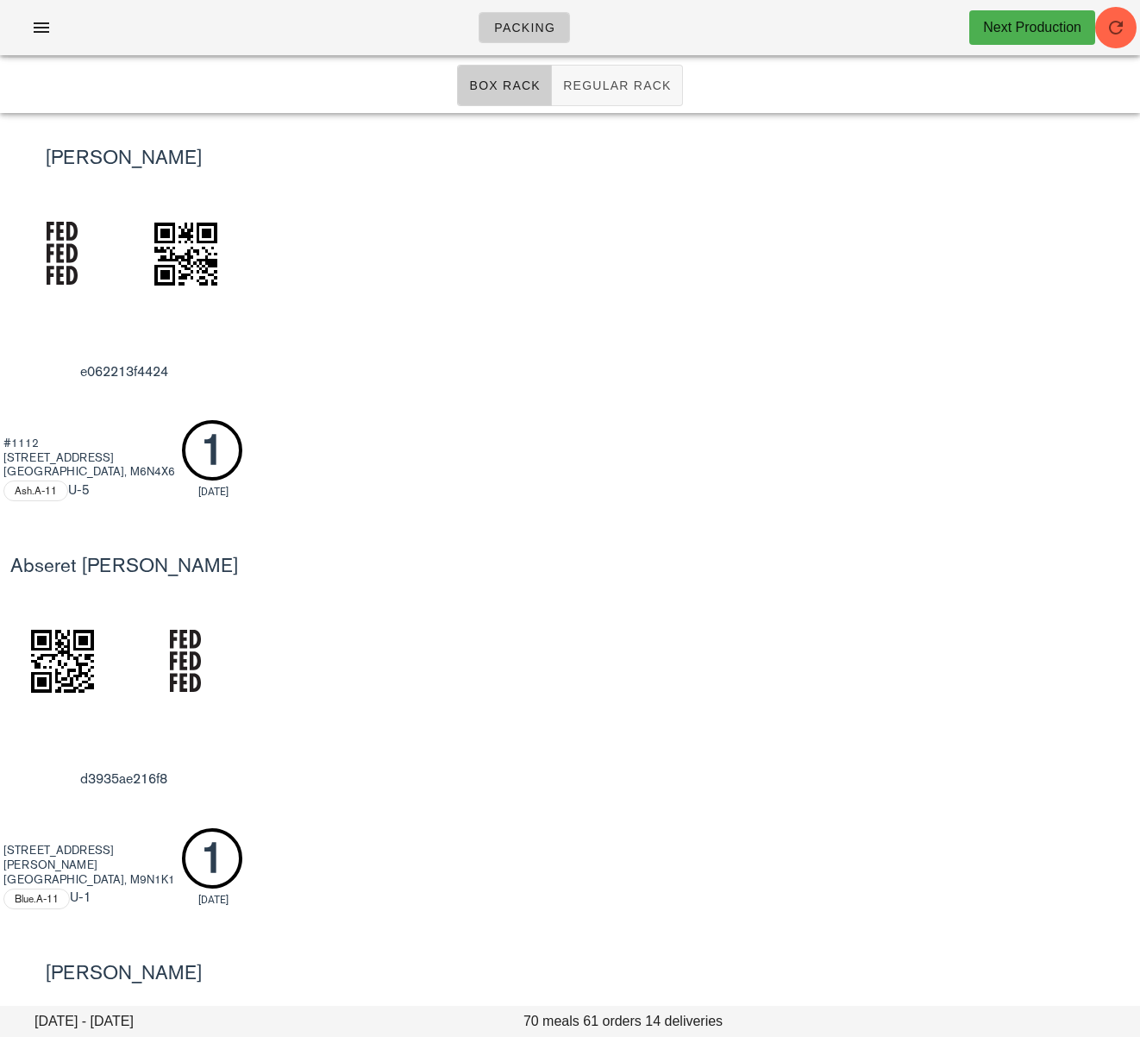
scroll to position [0, 0]
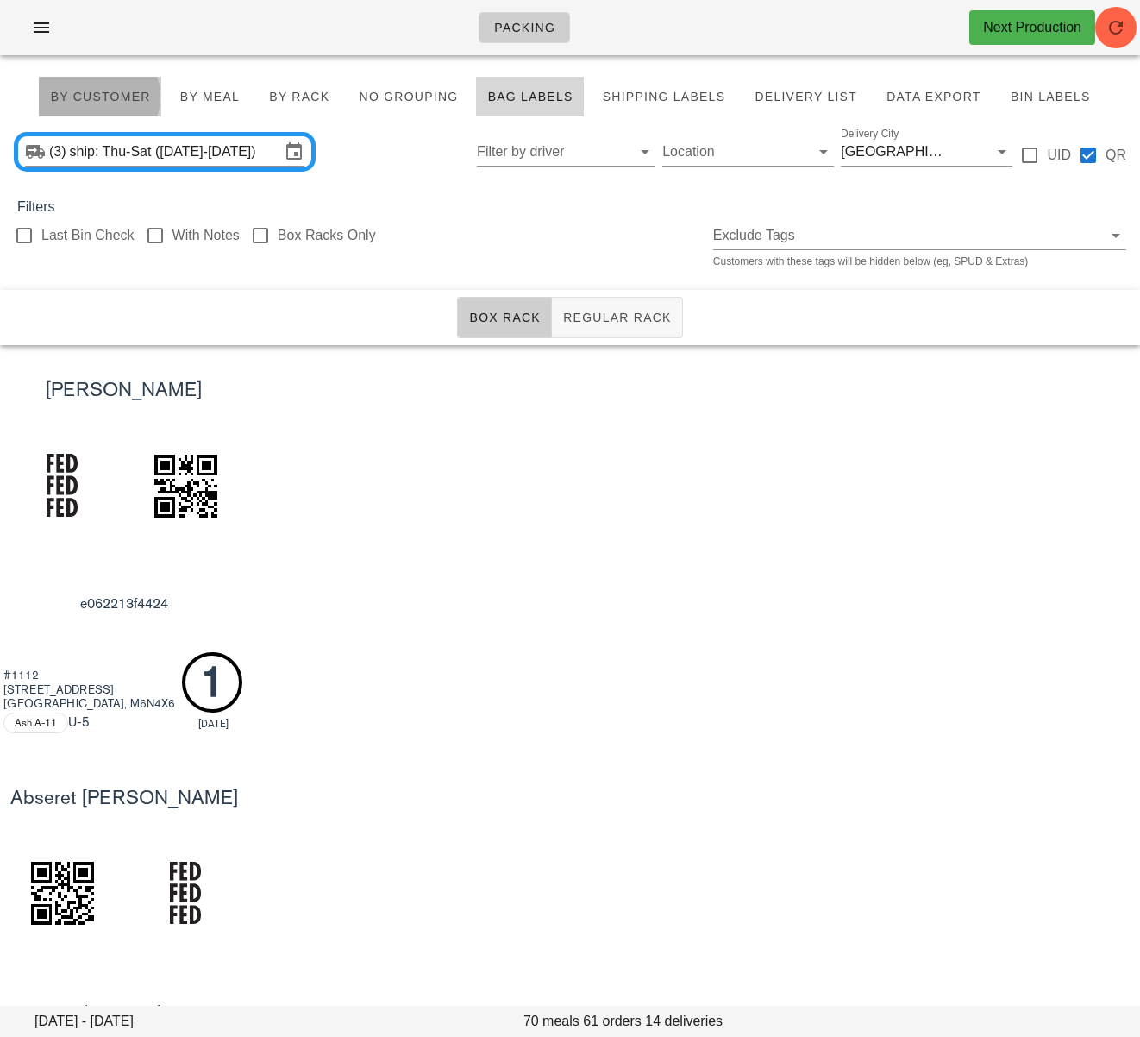
click at [124, 97] on span "By Customer" at bounding box center [99, 97] width 101 height 14
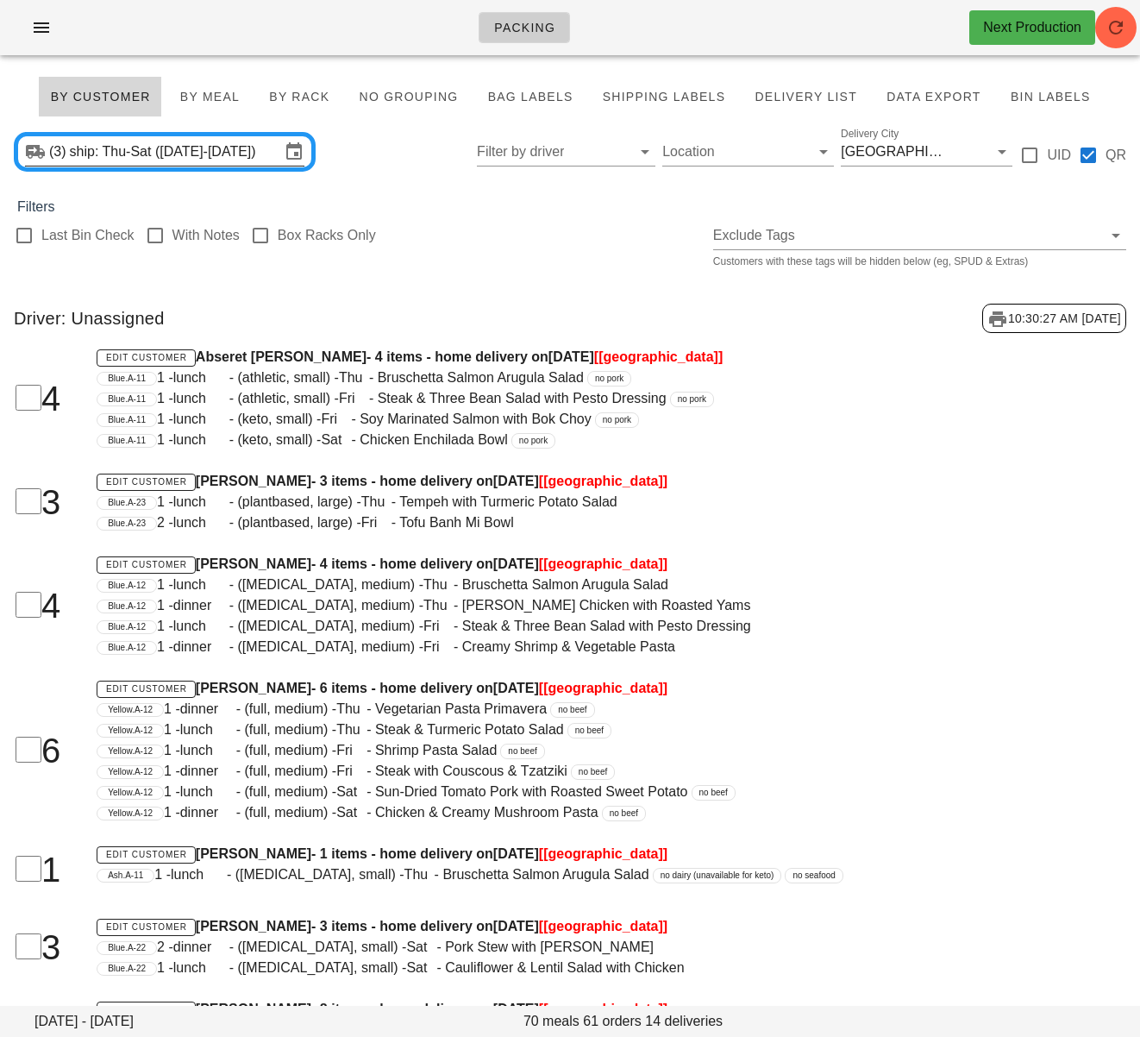
click at [184, 161] on input "ship: Thu-Sat ([DATE]-[DATE])" at bounding box center [175, 152] width 210 height 28
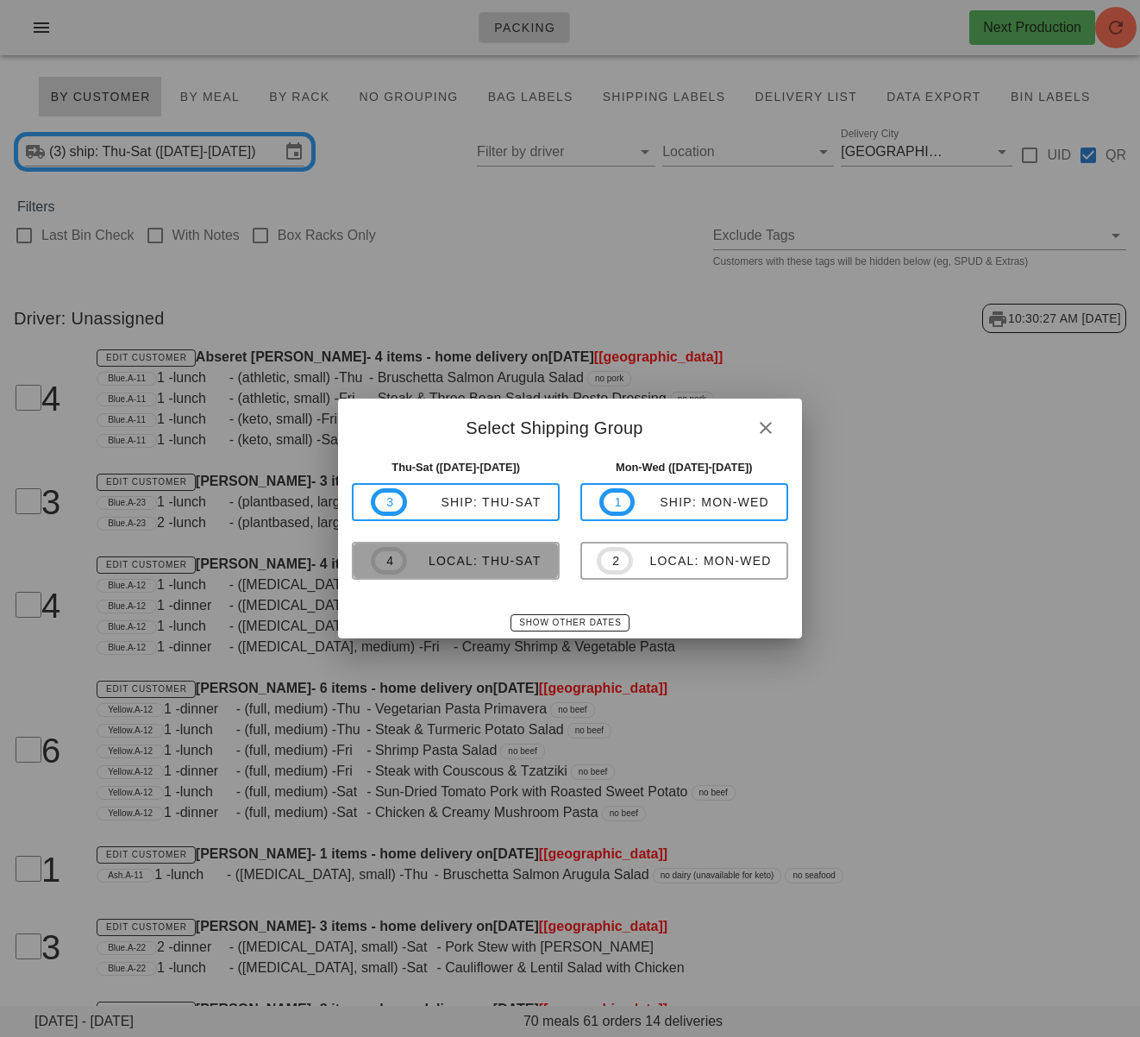
click at [499, 568] on span "4 local: Thu-Sat" at bounding box center [456, 561] width 170 height 28
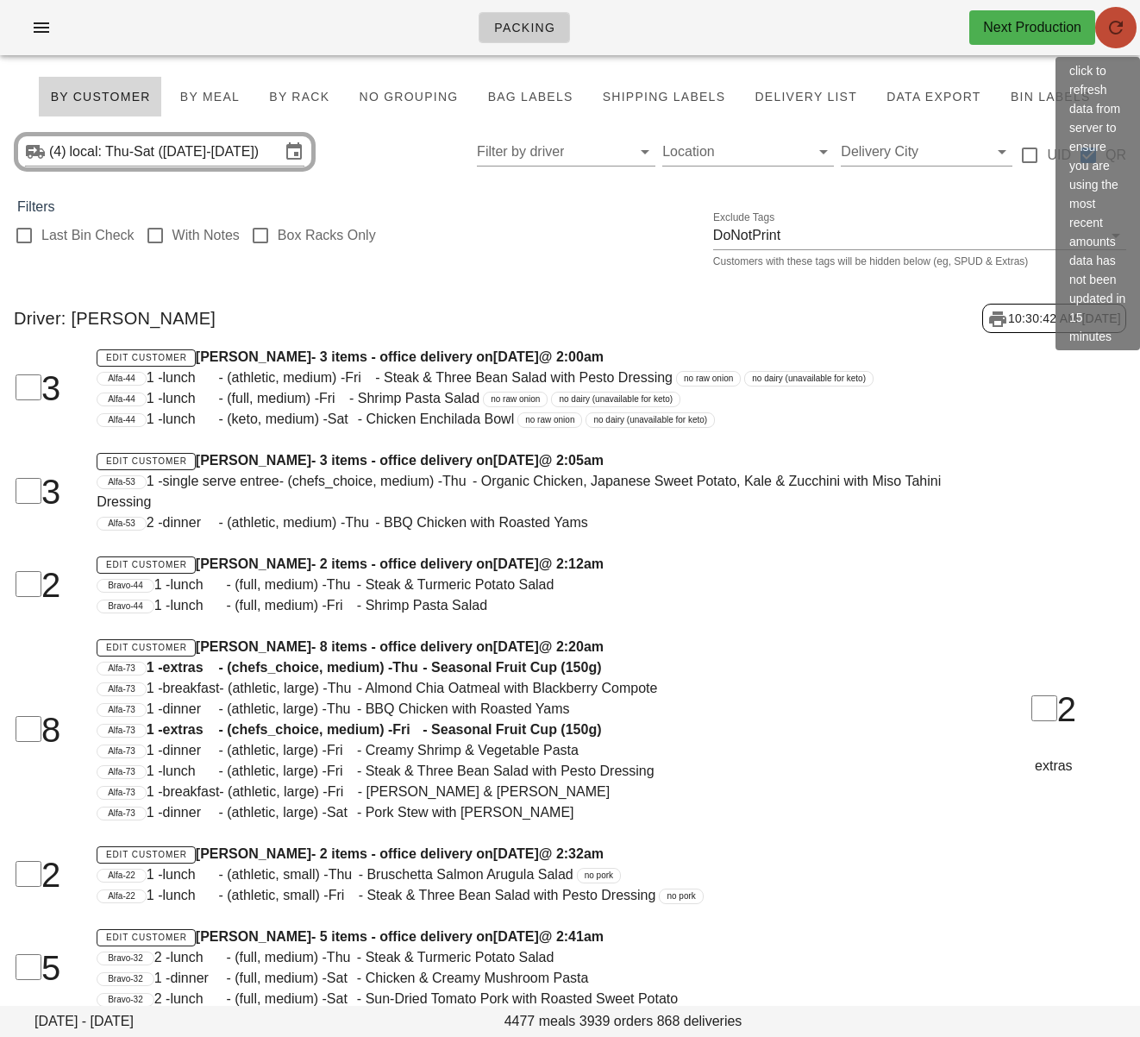
click at [1120, 29] on icon "button" at bounding box center [1116, 27] width 21 height 21
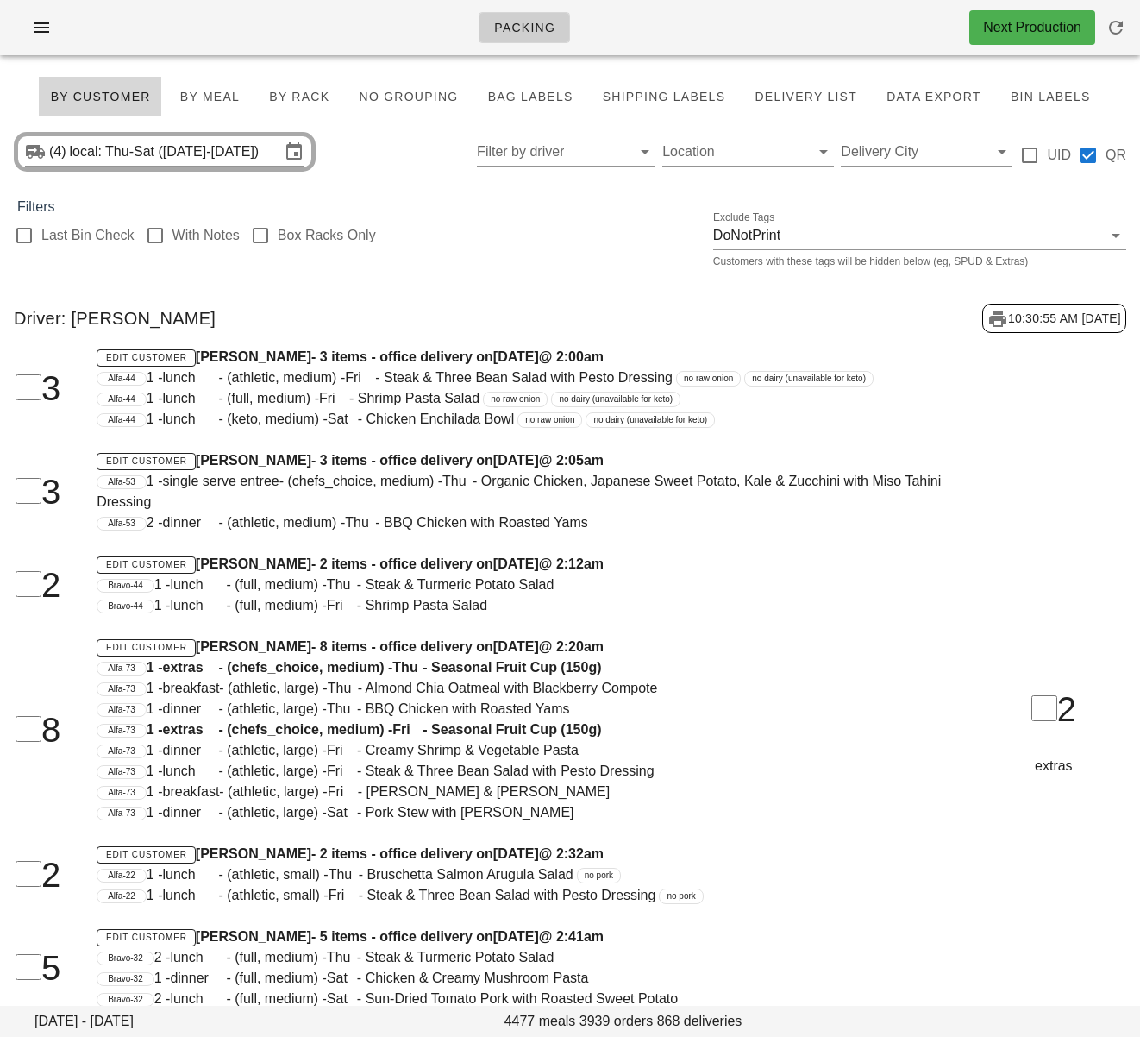
click at [22, 234] on div at bounding box center [23, 235] width 29 height 29
checkbox input "true"
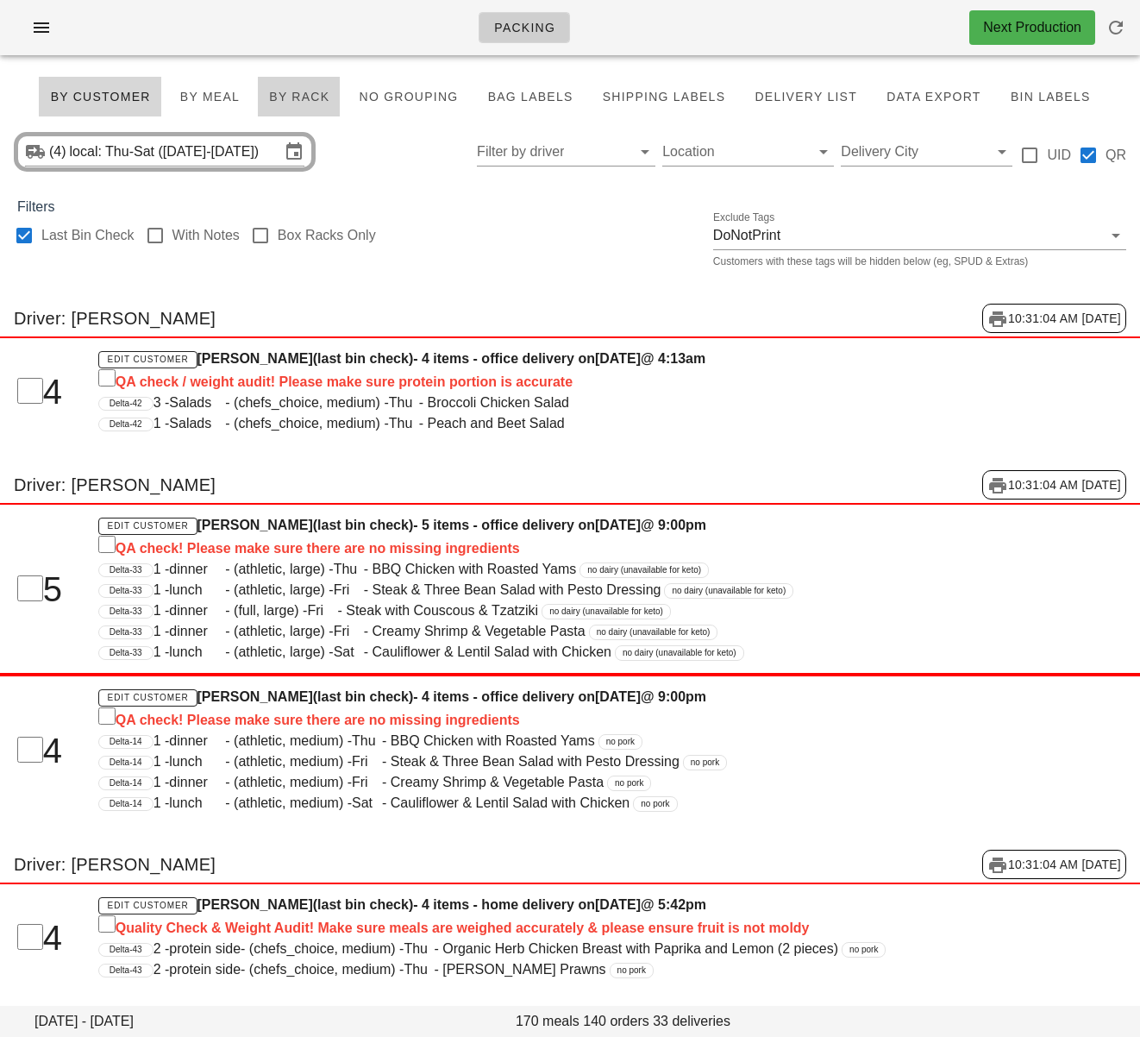
click at [328, 90] on span "By Rack" at bounding box center [298, 97] width 61 height 14
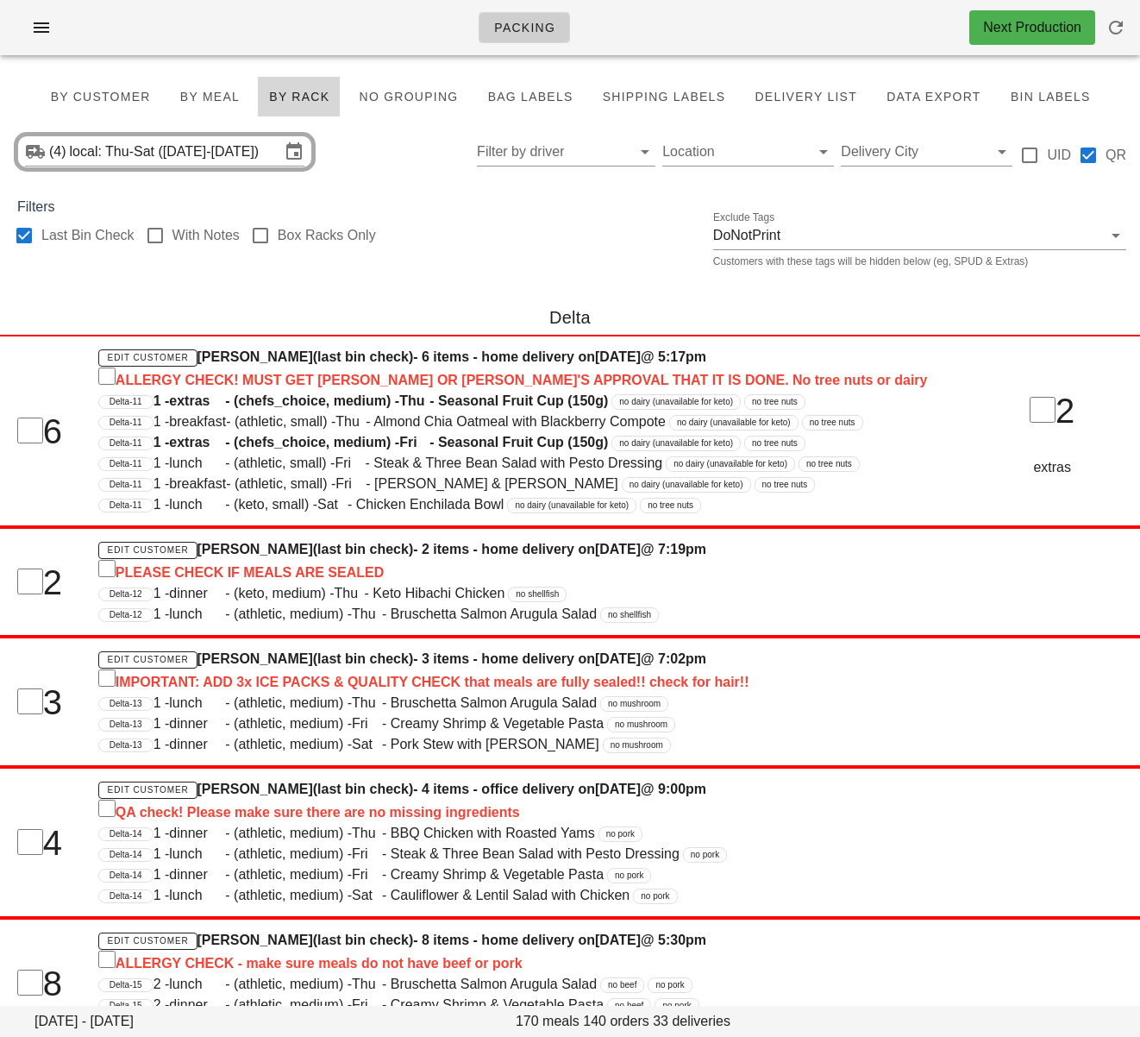
click at [576, 253] on div "Last Bin Check With Notes Box Racks Only Exclude Tags DoNotPrint Customers with…" at bounding box center [570, 244] width 1140 height 55
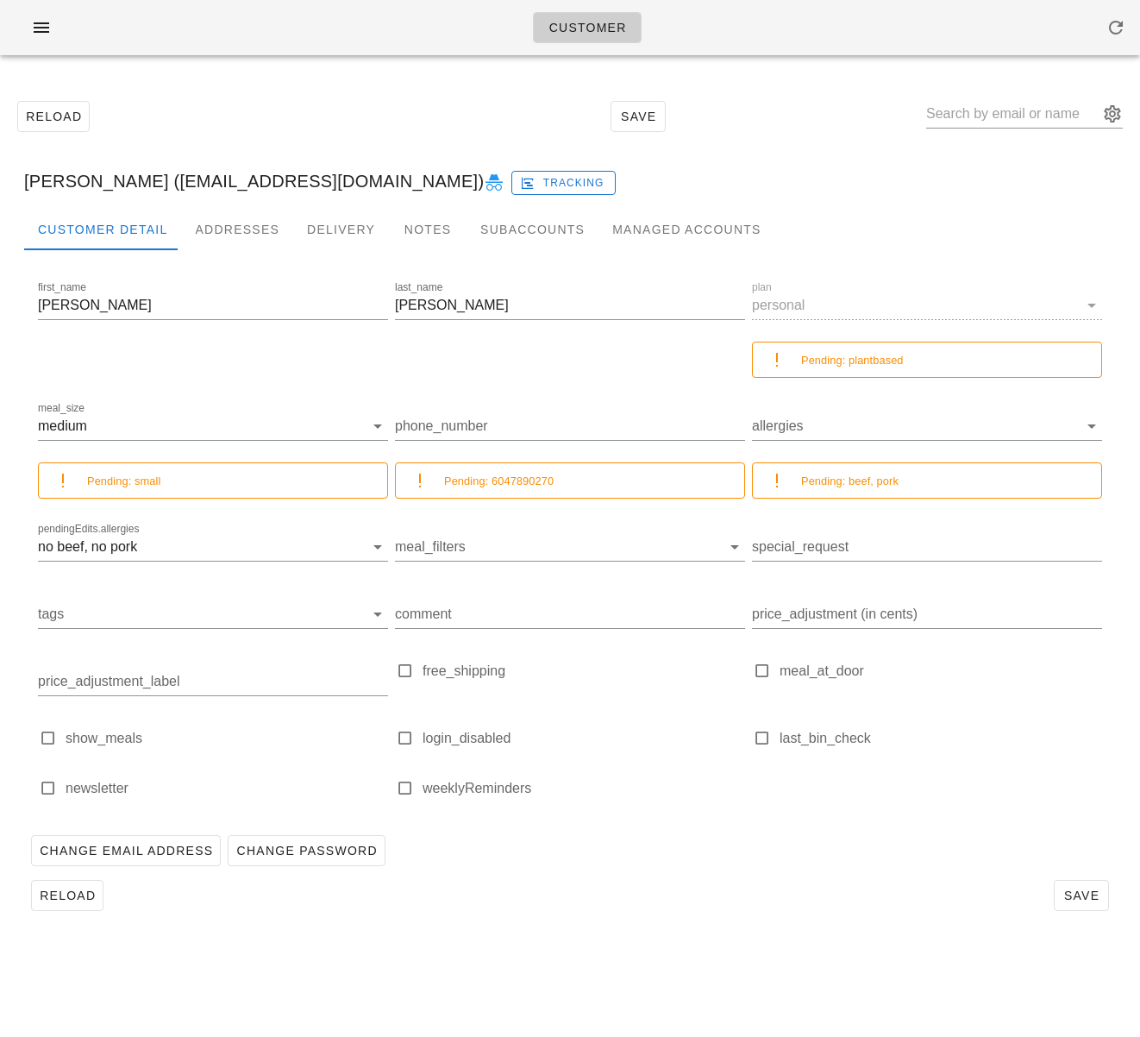
drag, startPoint x: 157, startPoint y: 184, endPoint x: 378, endPoint y: 168, distance: 221.4
click at [378, 168] on div "[PERSON_NAME] ([EMAIL_ADDRESS][DOMAIN_NAME]) Tracking" at bounding box center [570, 181] width 1120 height 55
copy div "[EMAIL_ADDRESS][DOMAIN_NAME]"
drag, startPoint x: 295, startPoint y: 18, endPoint x: 298, endPoint y: 3, distance: 15.9
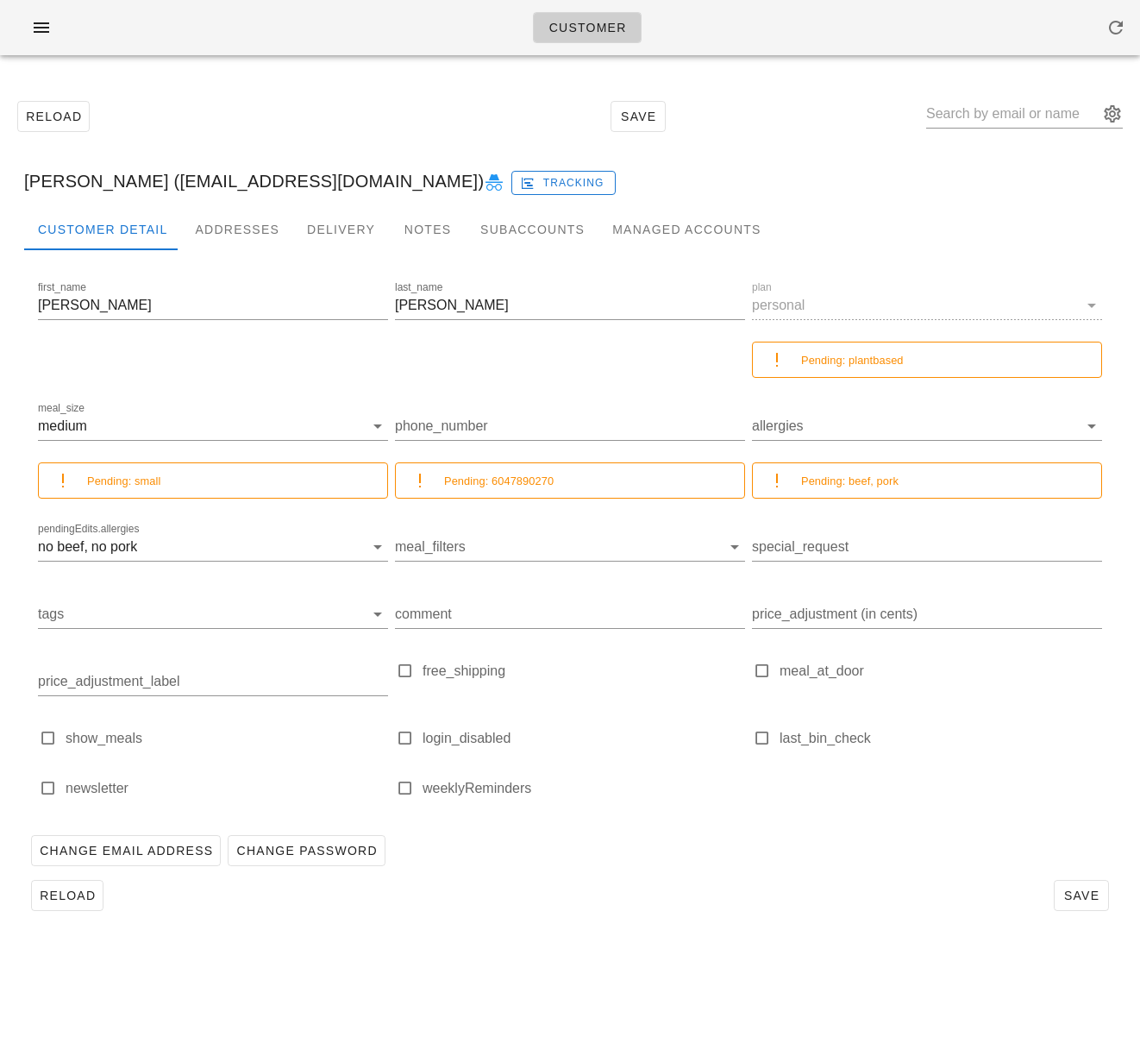
click at [295, 17] on div "Customer" at bounding box center [570, 27] width 1140 height 55
drag, startPoint x: 157, startPoint y: 180, endPoint x: 374, endPoint y: 180, distance: 216.5
click at [374, 180] on div "[PERSON_NAME] ([EMAIL_ADDRESS][DOMAIN_NAME]) Tracking" at bounding box center [570, 181] width 1120 height 55
copy div "[EMAIL_ADDRESS][DOMAIN_NAME]"
drag, startPoint x: 354, startPoint y: 83, endPoint x: 321, endPoint y: 80, distance: 32.9
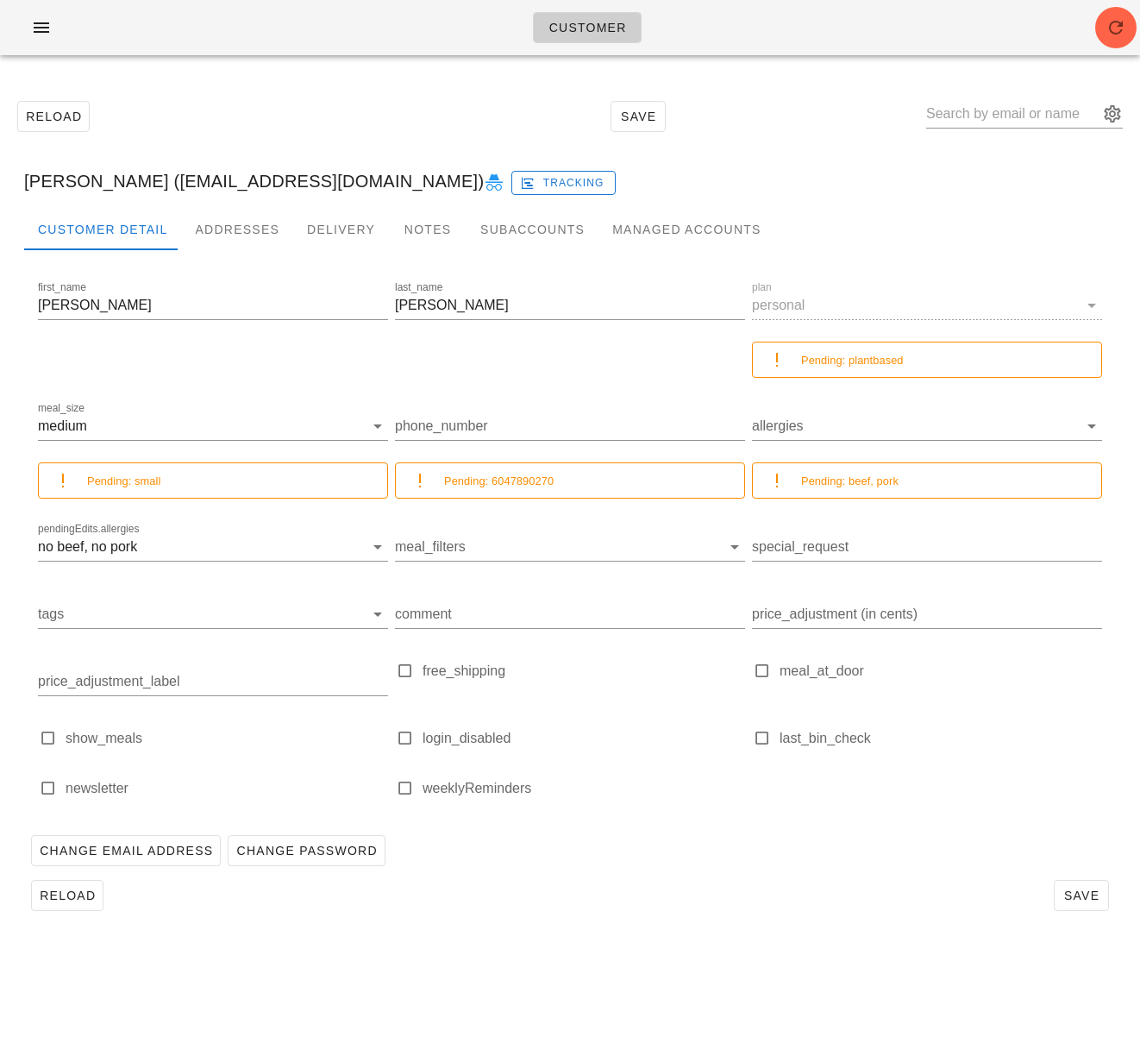
click at [351, 83] on div "Reload Save" at bounding box center [570, 116] width 1120 height 74
click at [47, 28] on icon "button" at bounding box center [41, 27] width 21 height 21
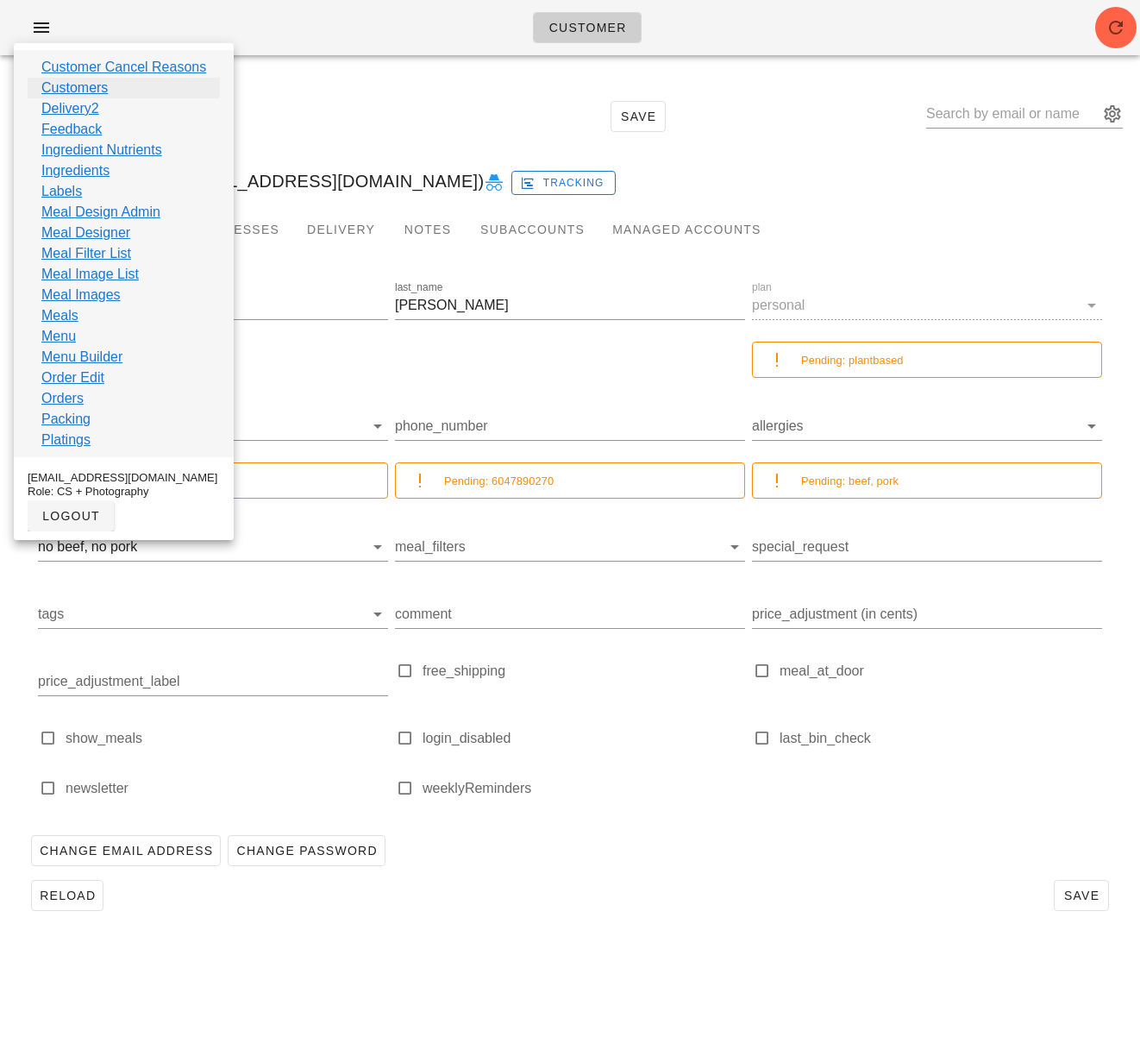
click at [78, 88] on link "Customers" at bounding box center [74, 88] width 66 height 21
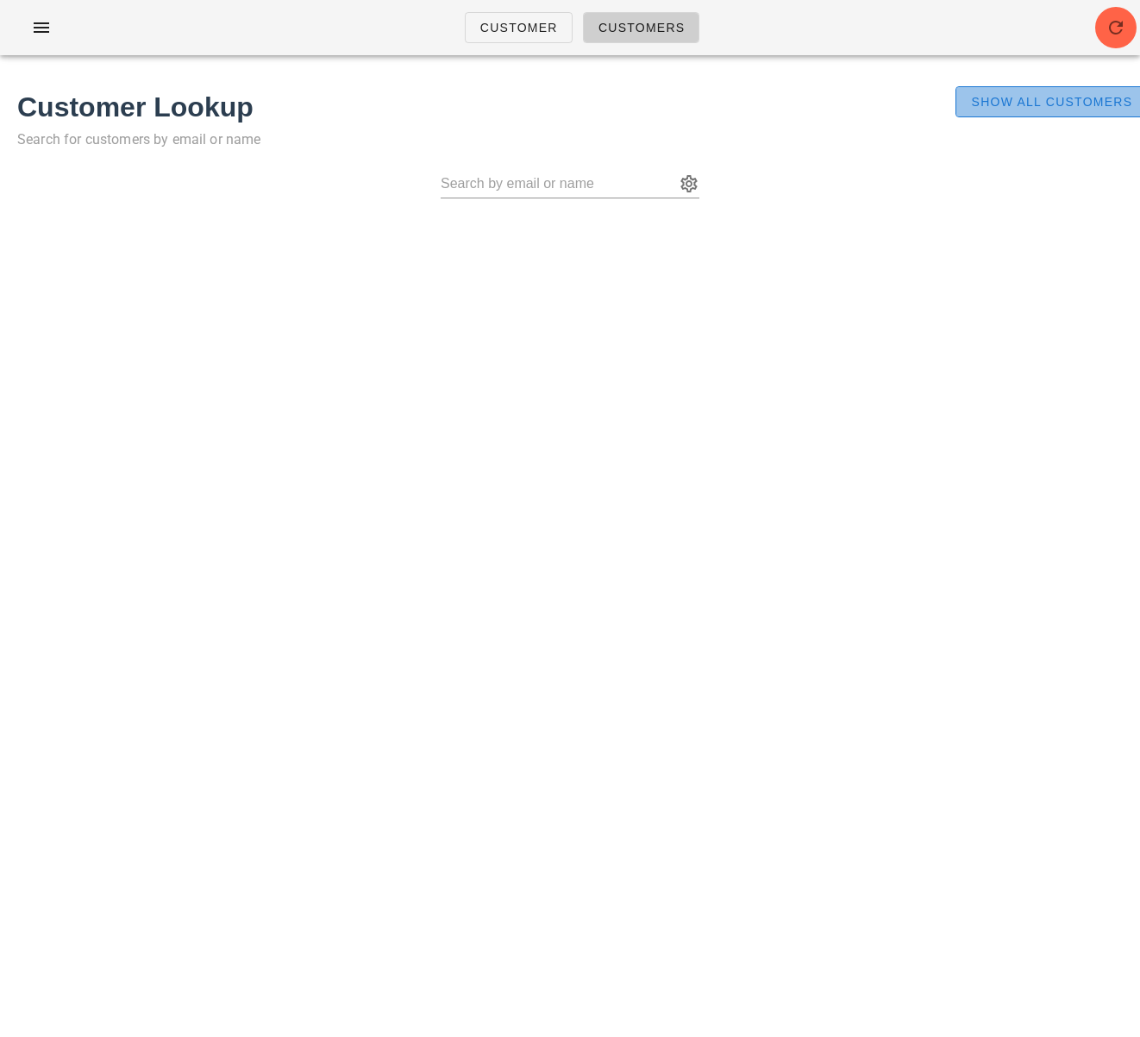
click at [1095, 87] on button "Show All Customers" at bounding box center [1051, 101] width 191 height 31
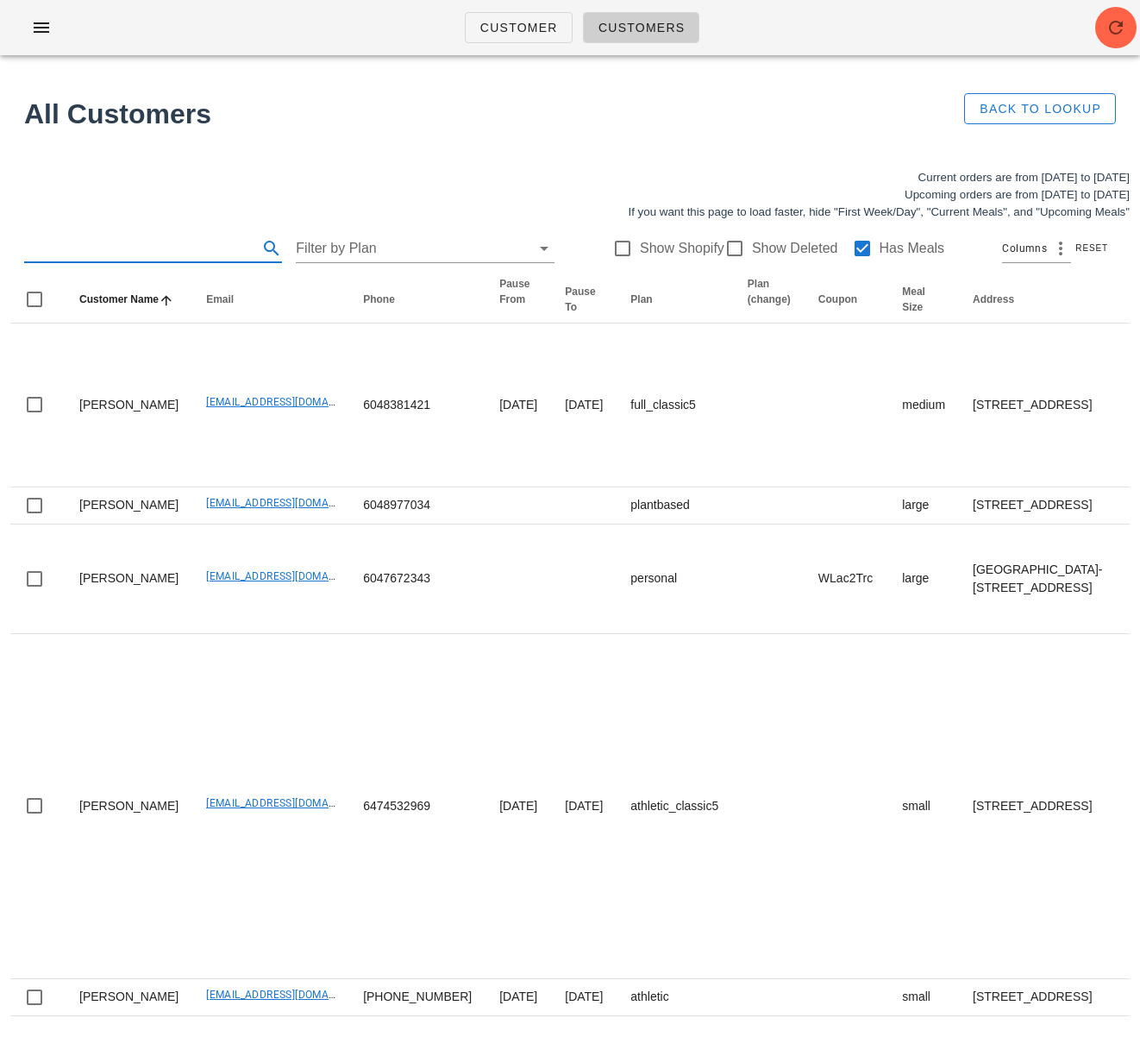
click at [132, 247] on input "text" at bounding box center [139, 249] width 230 height 28
paste input "[EMAIL_ADDRESS][DOMAIN_NAME]"
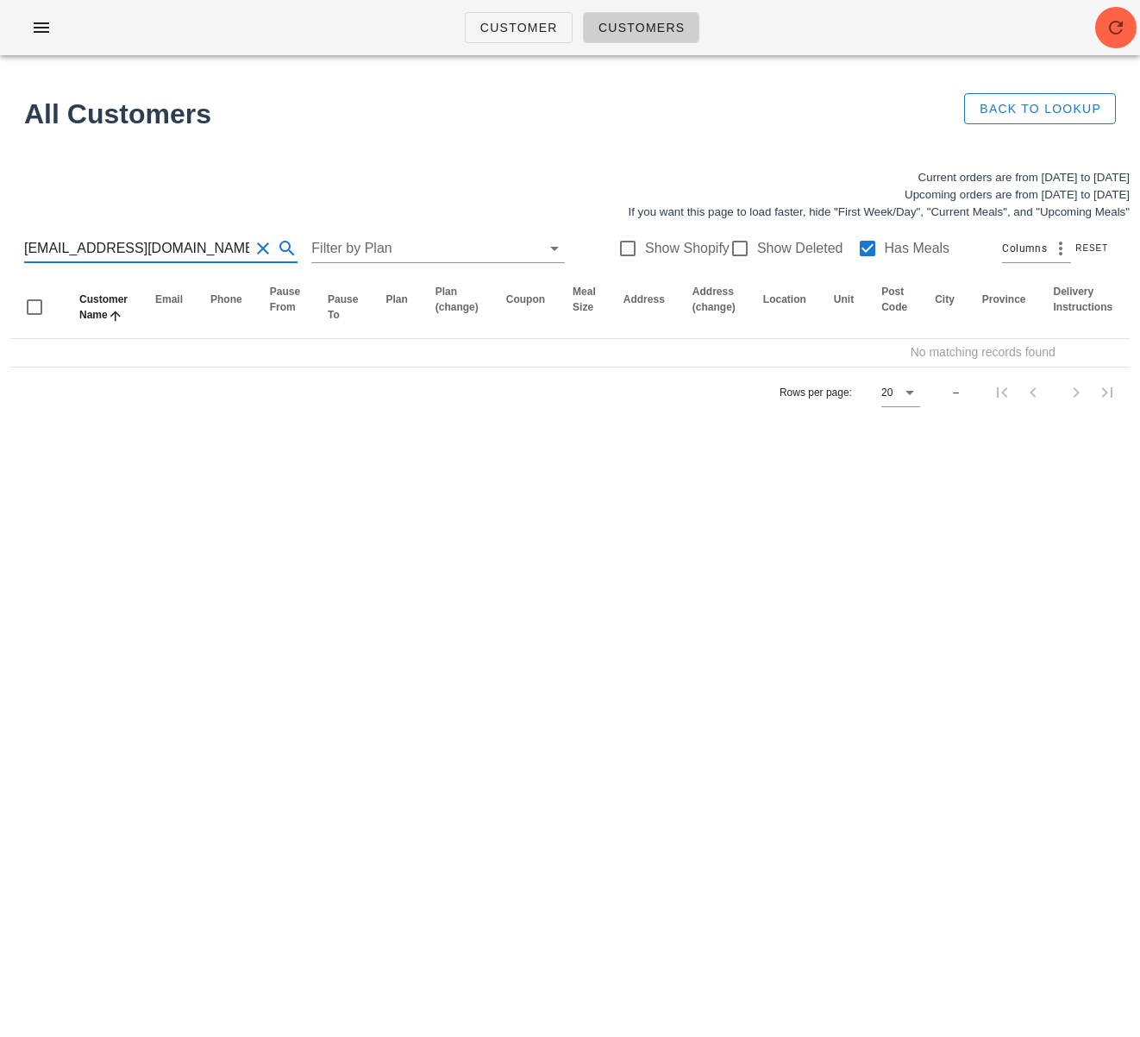
drag, startPoint x: 104, startPoint y: 247, endPoint x: 247, endPoint y: 248, distance: 143.2
click at [247, 248] on div "[EMAIL_ADDRESS][DOMAIN_NAME]" at bounding box center [160, 249] width 273 height 28
type input "chanelzhu59"
click at [725, 242] on div at bounding box center [739, 248] width 29 height 29
checkbox input "true"
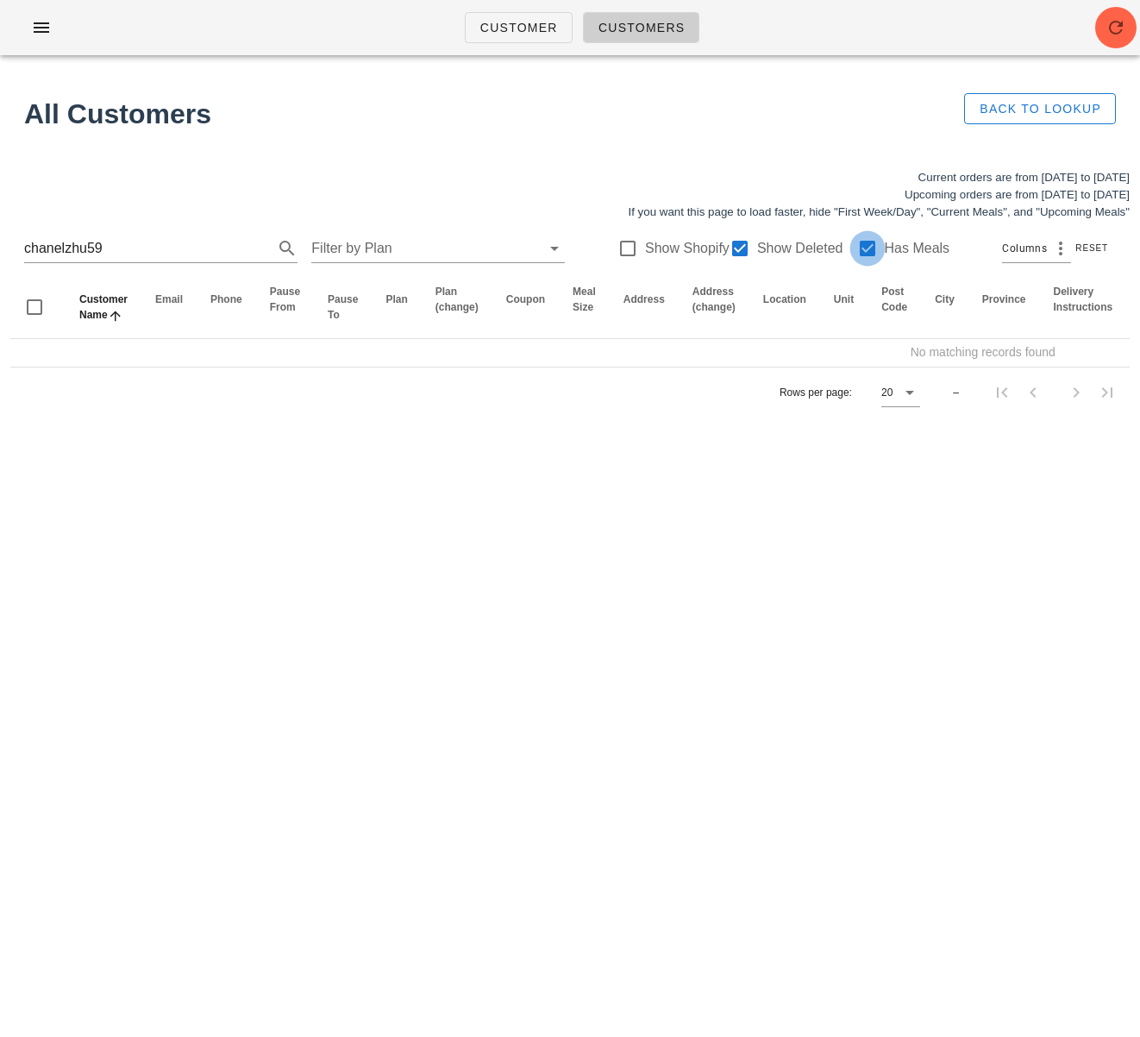
click at [858, 249] on div at bounding box center [867, 248] width 29 height 29
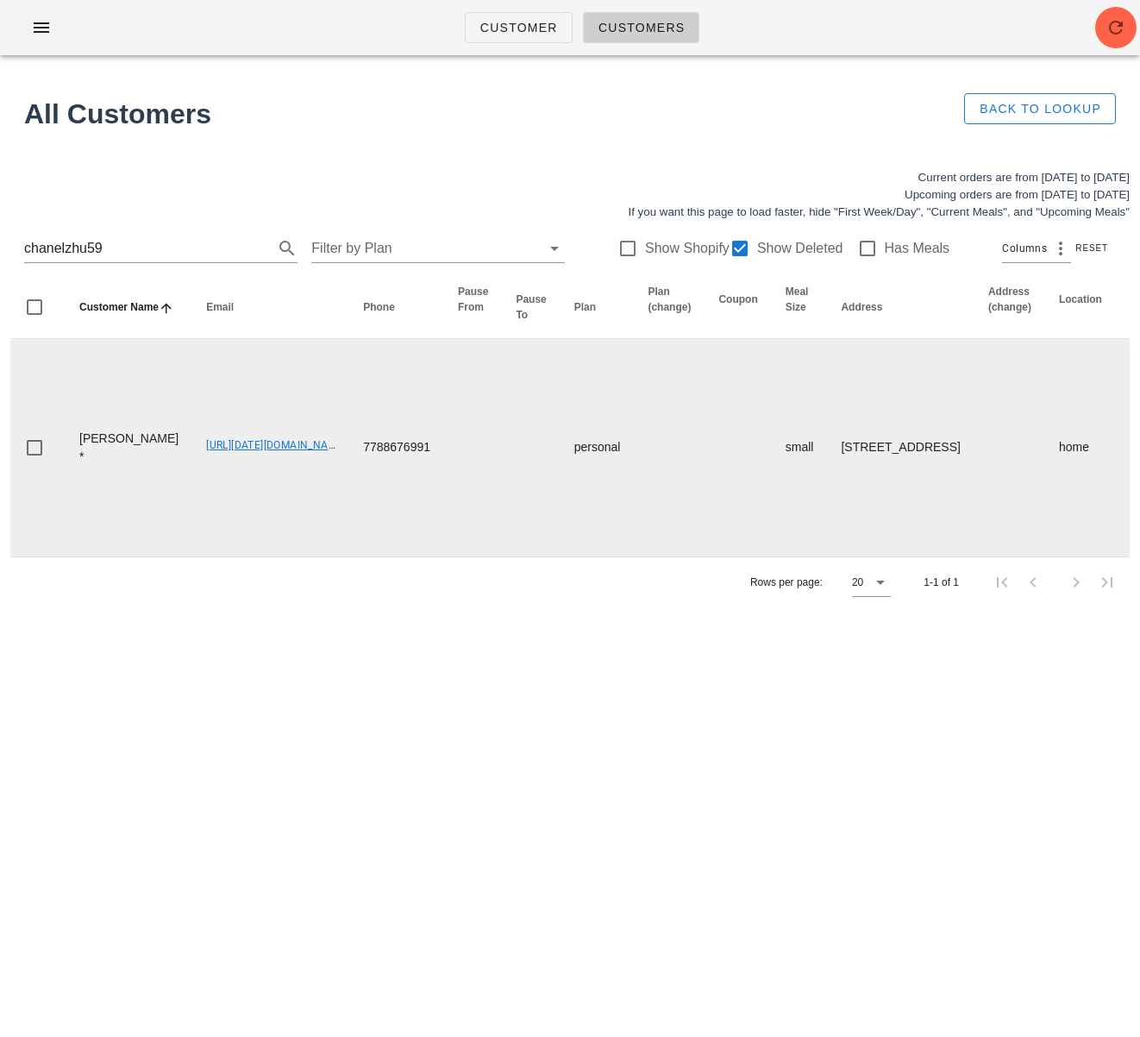
drag, startPoint x: 552, startPoint y: 689, endPoint x: 605, endPoint y: 447, distance: 248.0
click at [552, 689] on div "Customer Customers All Customers Back to Lookup Current orders are from [DATE] …" at bounding box center [570, 518] width 1140 height 1037
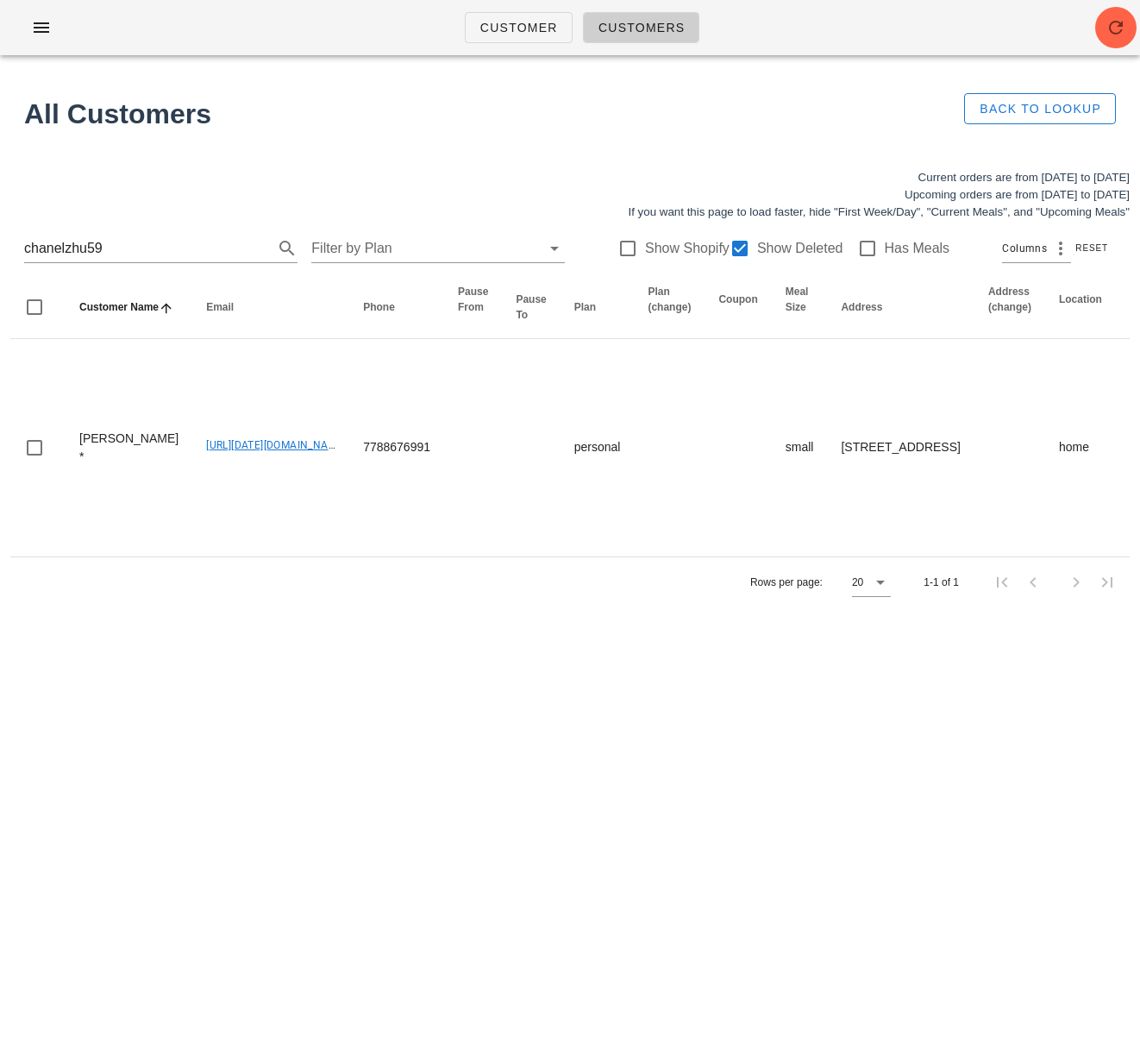
click at [0, 241] on html "Customer Customers All Customers Back to Lookup Current orders are from [DATE] …" at bounding box center [570, 518] width 1140 height 1037
paste input "[PERSON_NAME]"
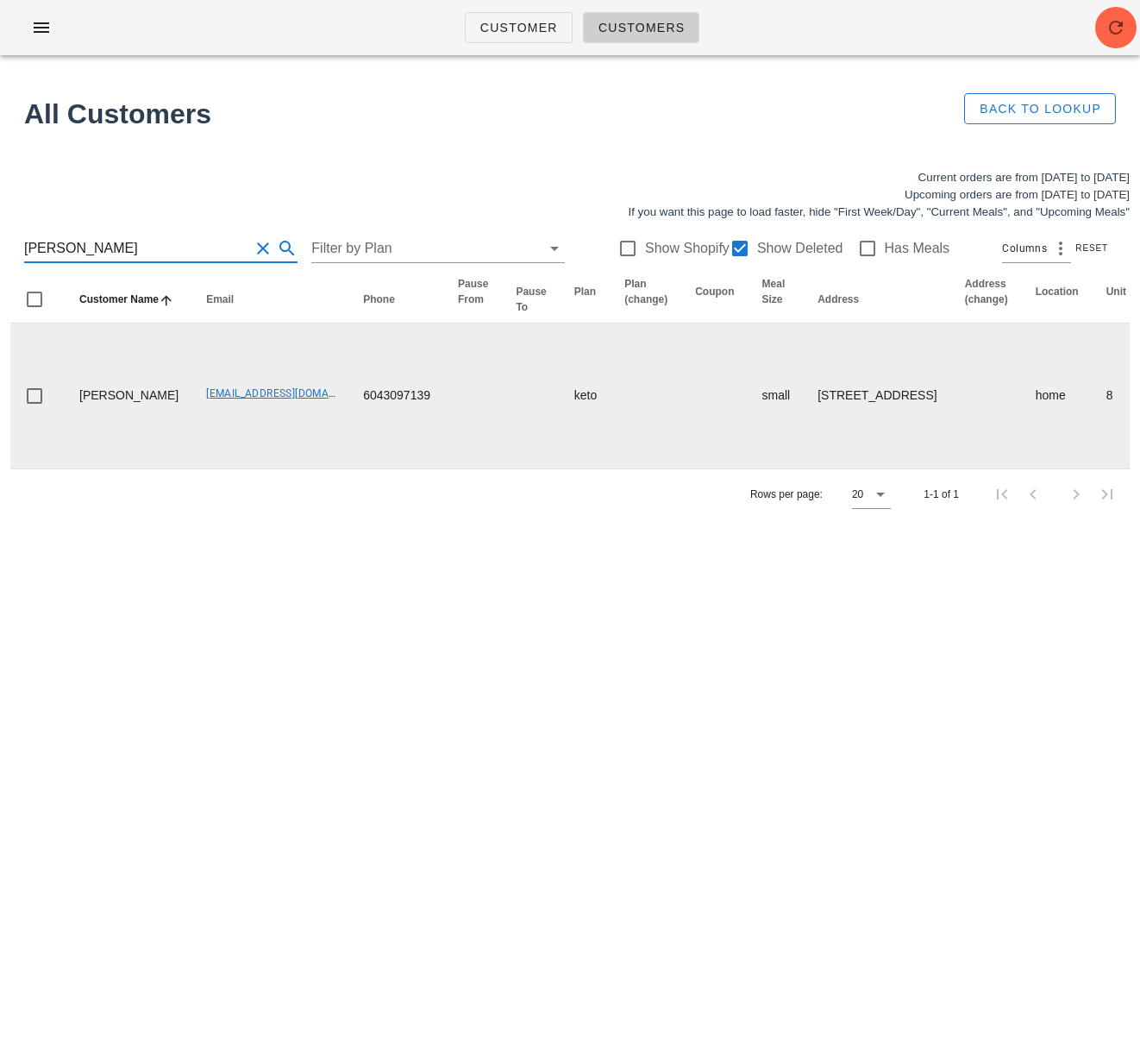
type input "[PERSON_NAME]"
drag, startPoint x: 309, startPoint y: 425, endPoint x: 405, endPoint y: 427, distance: 96.6
click at [405, 427] on tr "[PERSON_NAME] [PERSON_NAME][EMAIL_ADDRESS][DOMAIN_NAME] 6043097139 keto small […" at bounding box center [1132, 395] width 2244 height 145
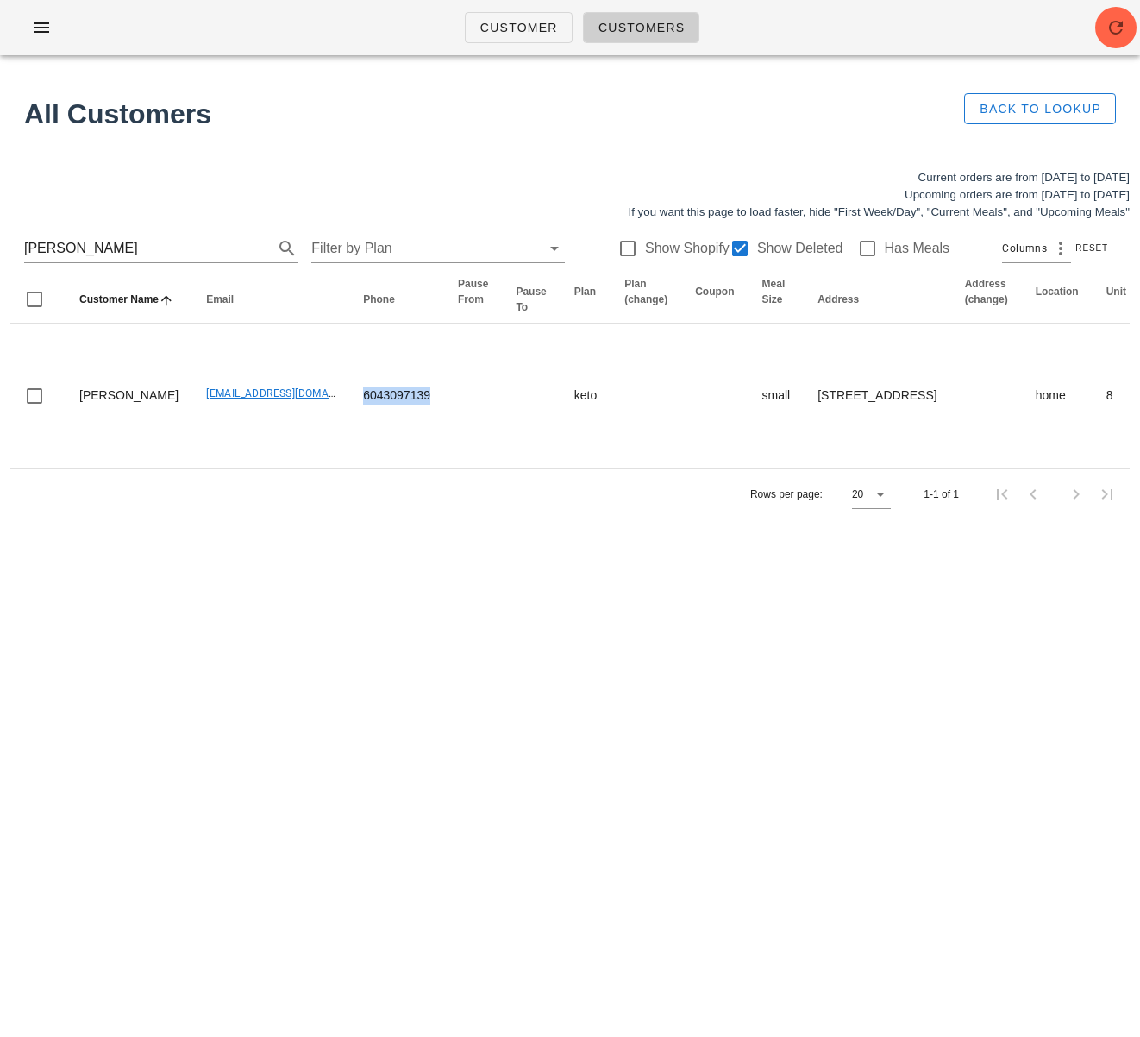
copy td "6043097139"
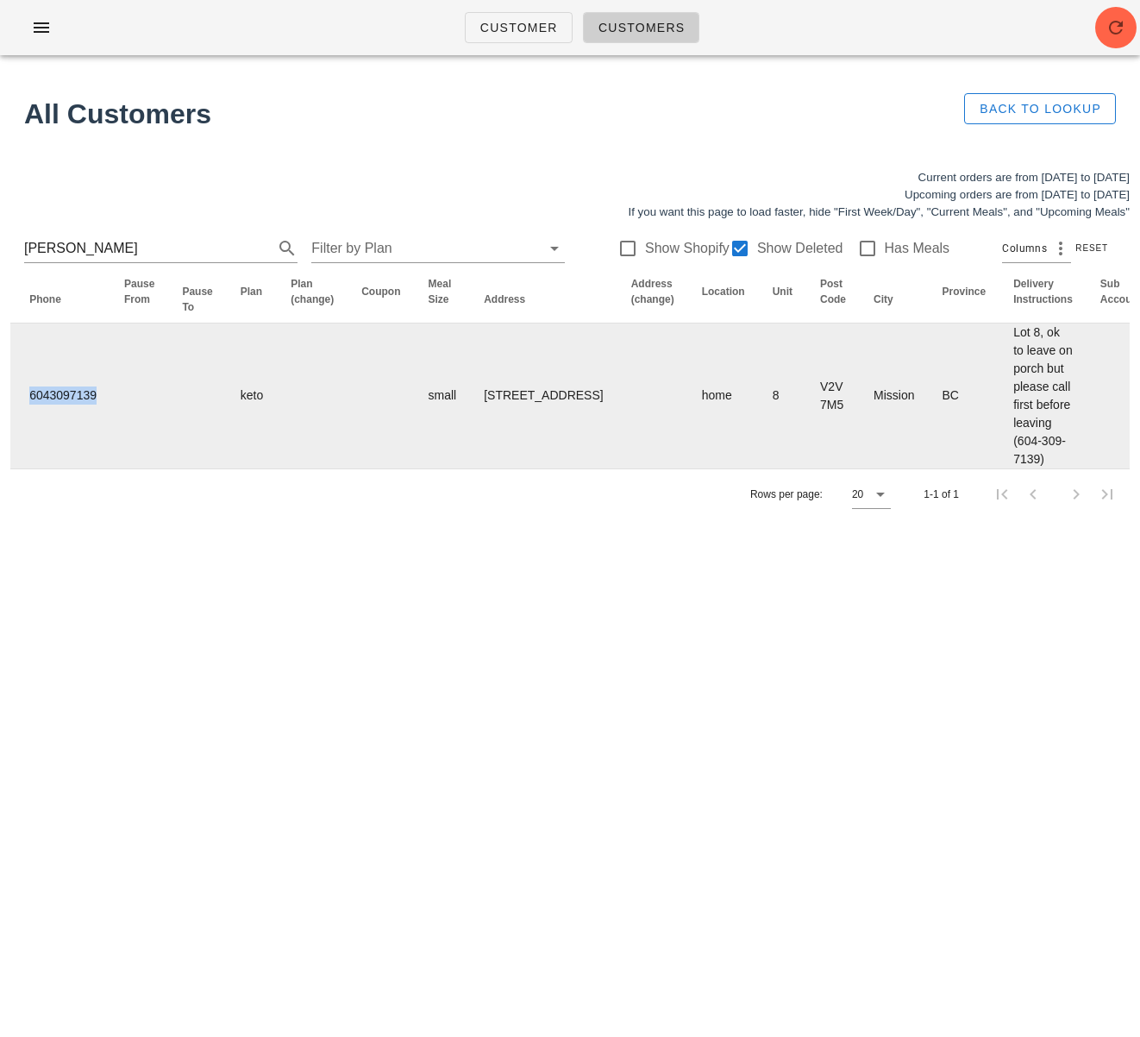
scroll to position [0, 674]
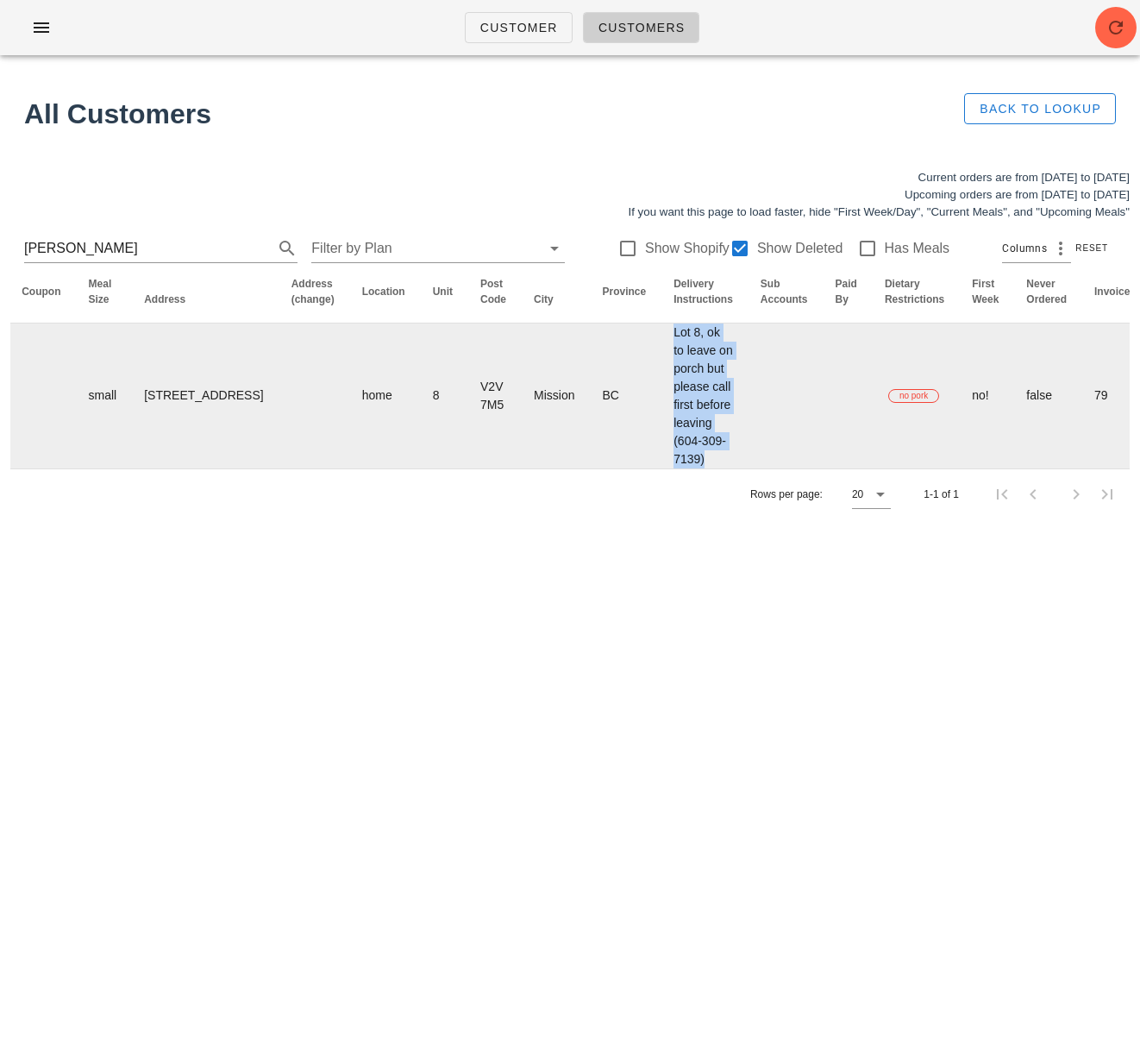
drag, startPoint x: 537, startPoint y: 345, endPoint x: 595, endPoint y: 511, distance: 175.7
click at [660, 468] on td "Lot 8, ok to leave on porch but please call first before leaving (604-309-7139)" at bounding box center [703, 395] width 87 height 145
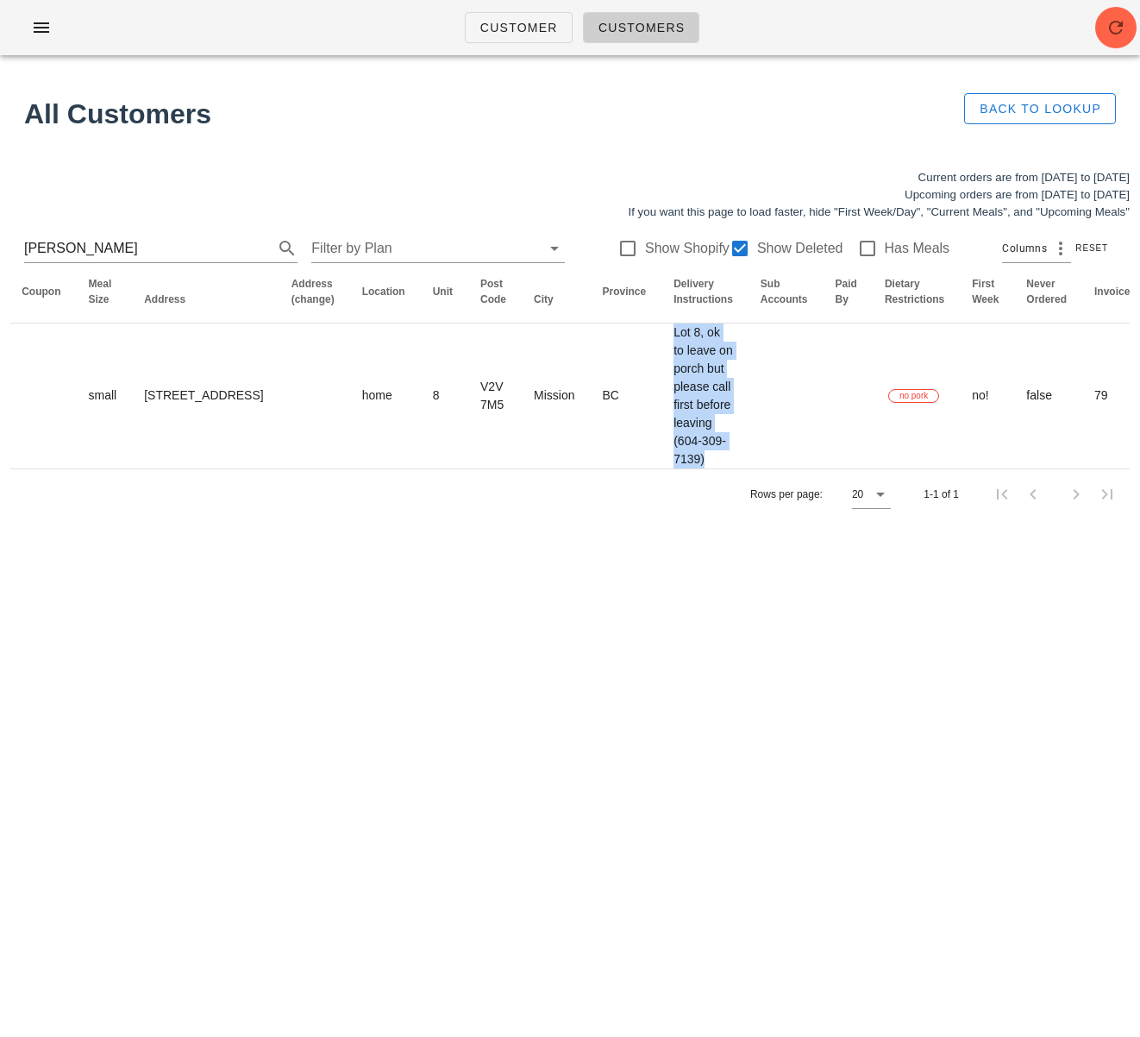
copy td "Lot 8, ok to leave on porch but please call first before leaving (604-309-7139)"
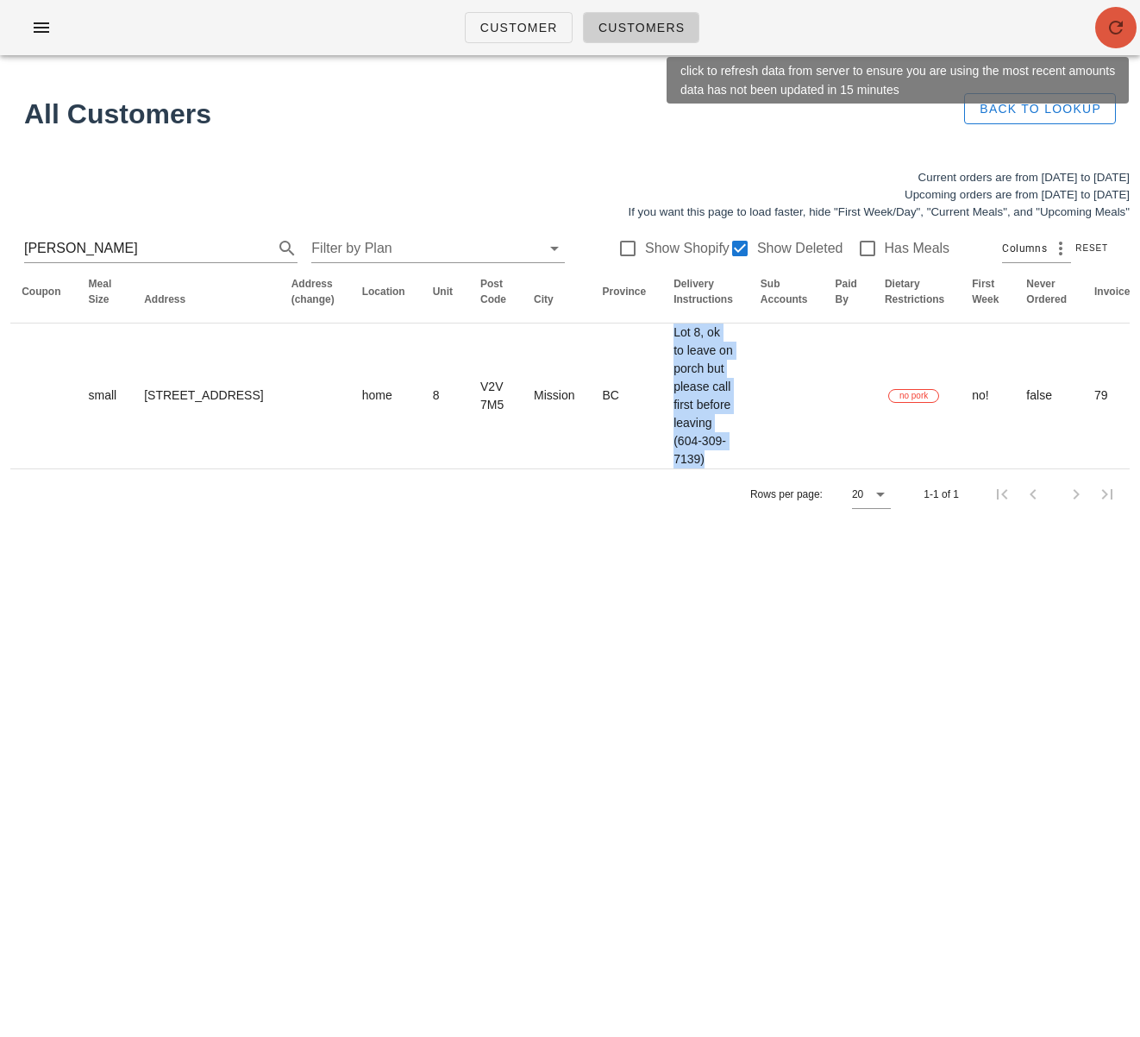
click at [1119, 31] on icon "button" at bounding box center [1116, 27] width 21 height 21
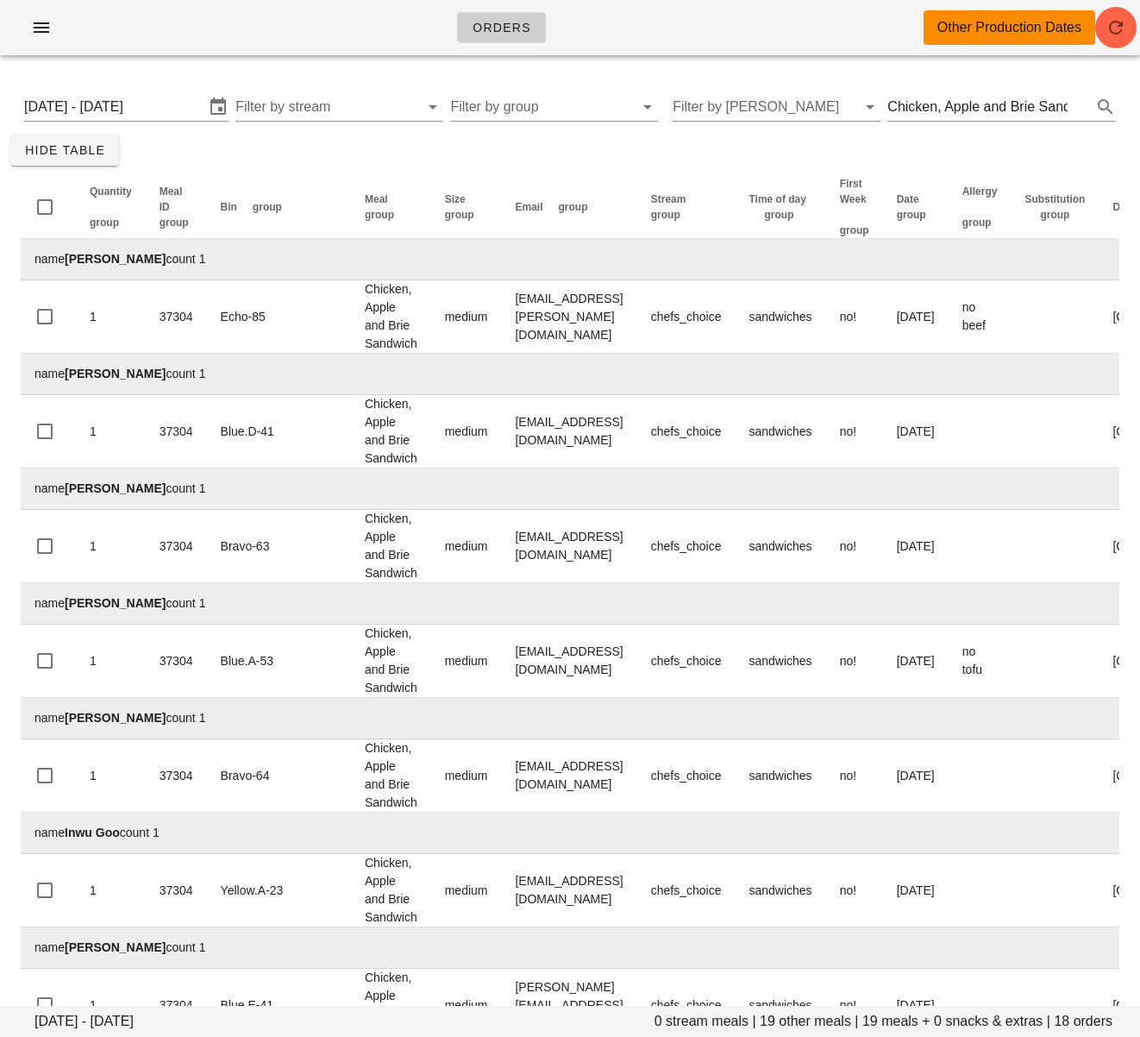
scroll to position [3, 0]
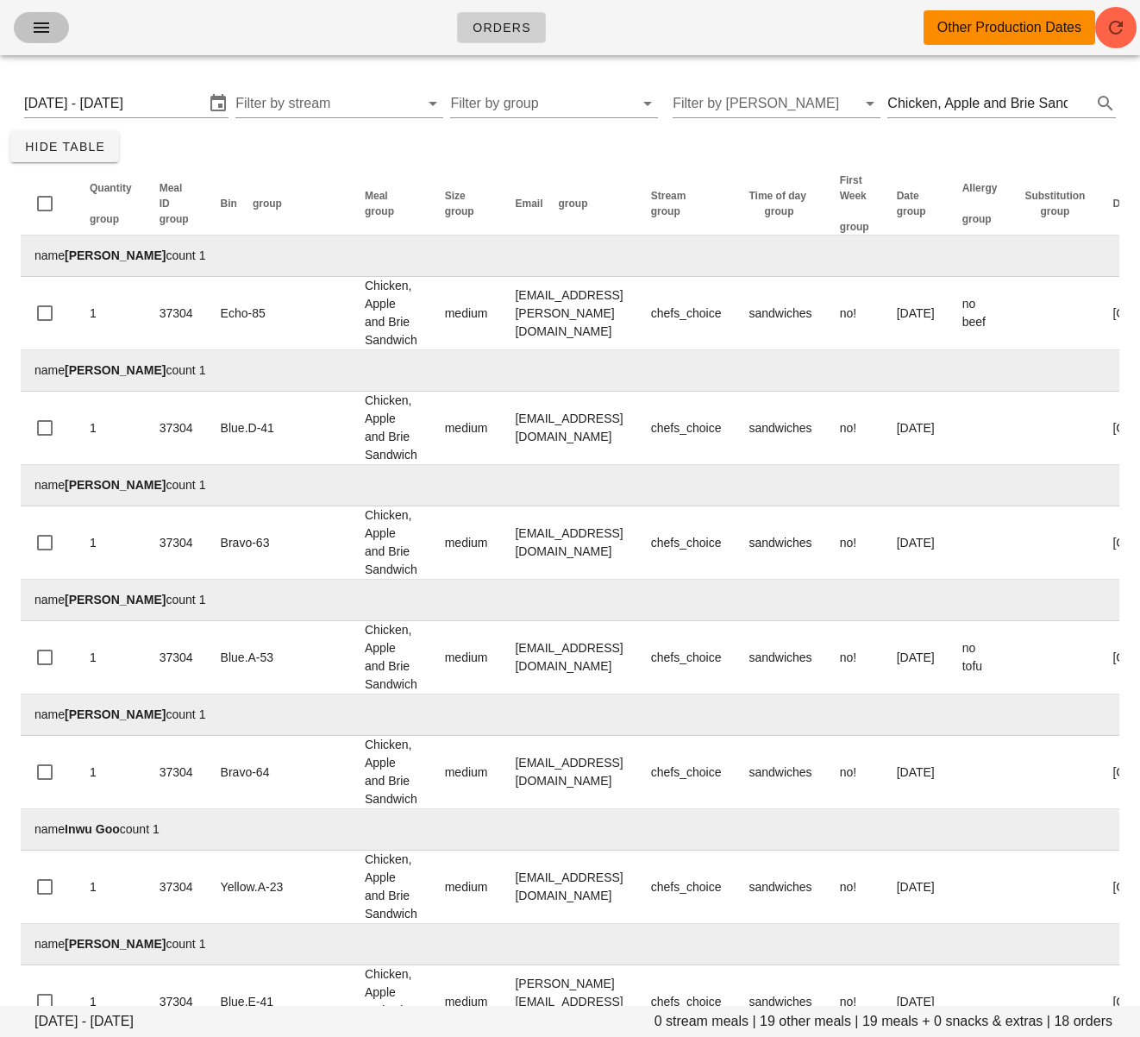
click at [31, 23] on icon "button" at bounding box center [41, 27] width 21 height 21
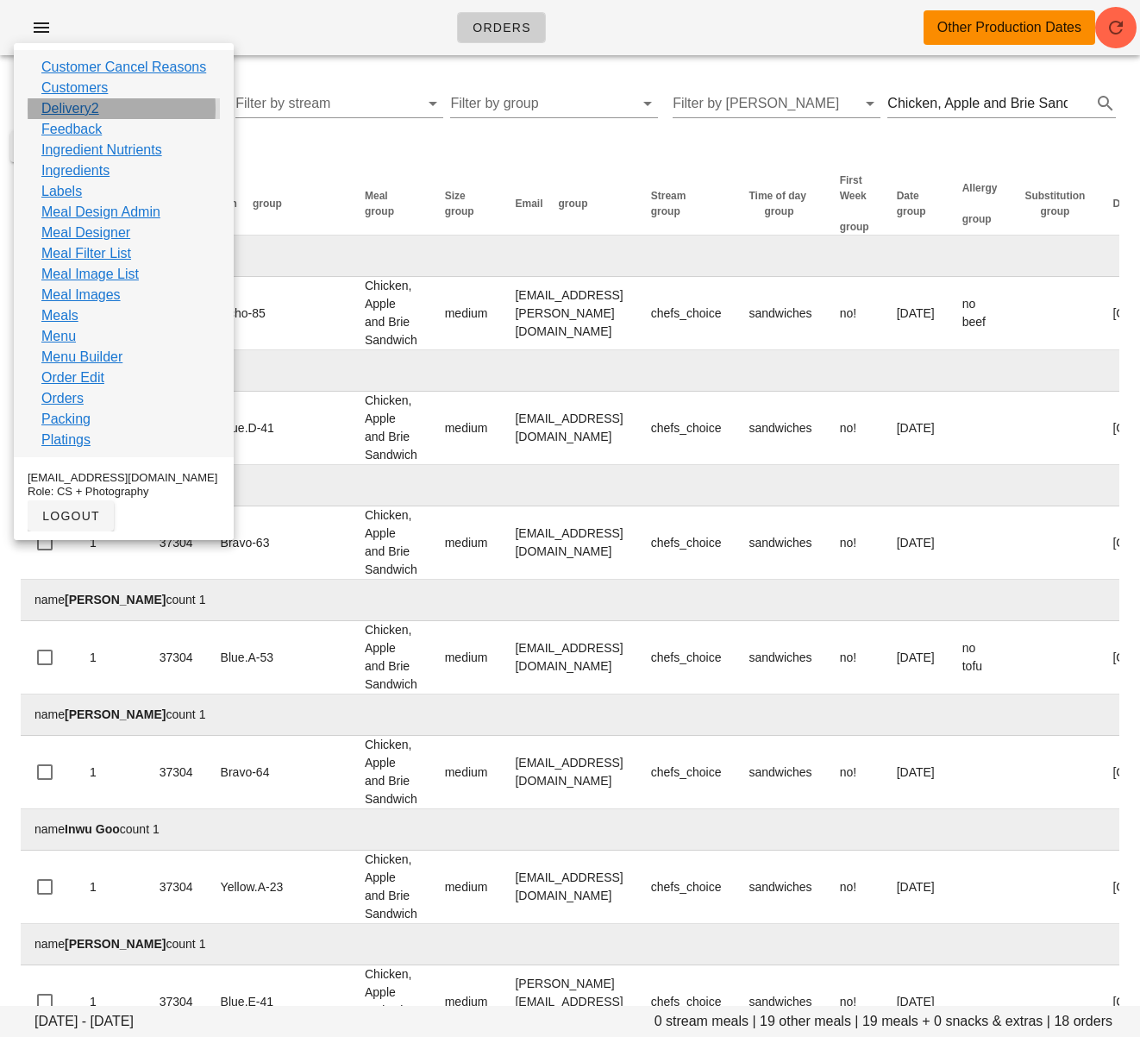
click at [116, 111] on div "Delivery2" at bounding box center [124, 108] width 192 height 21
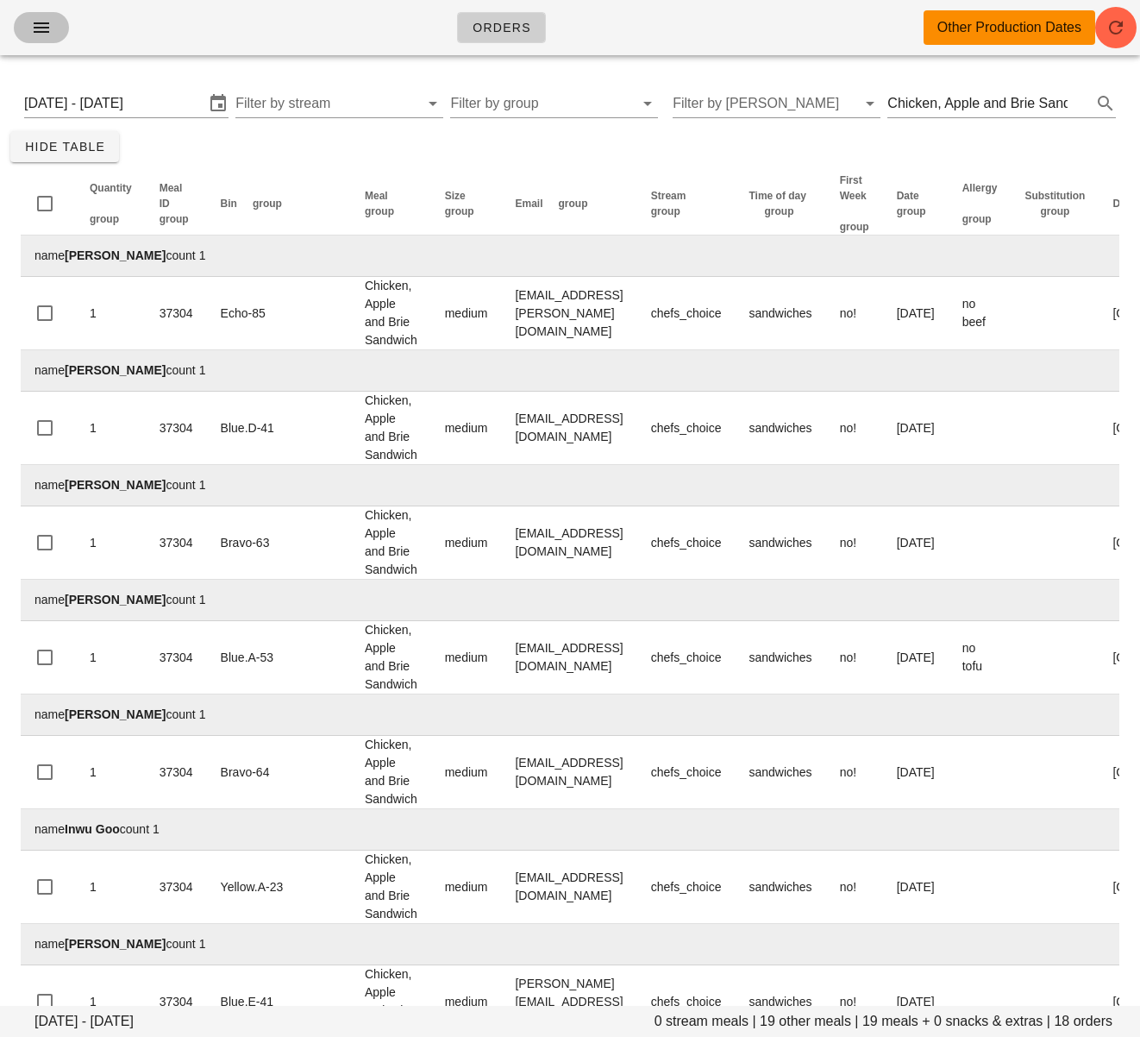
click at [33, 27] on icon "button" at bounding box center [41, 27] width 21 height 21
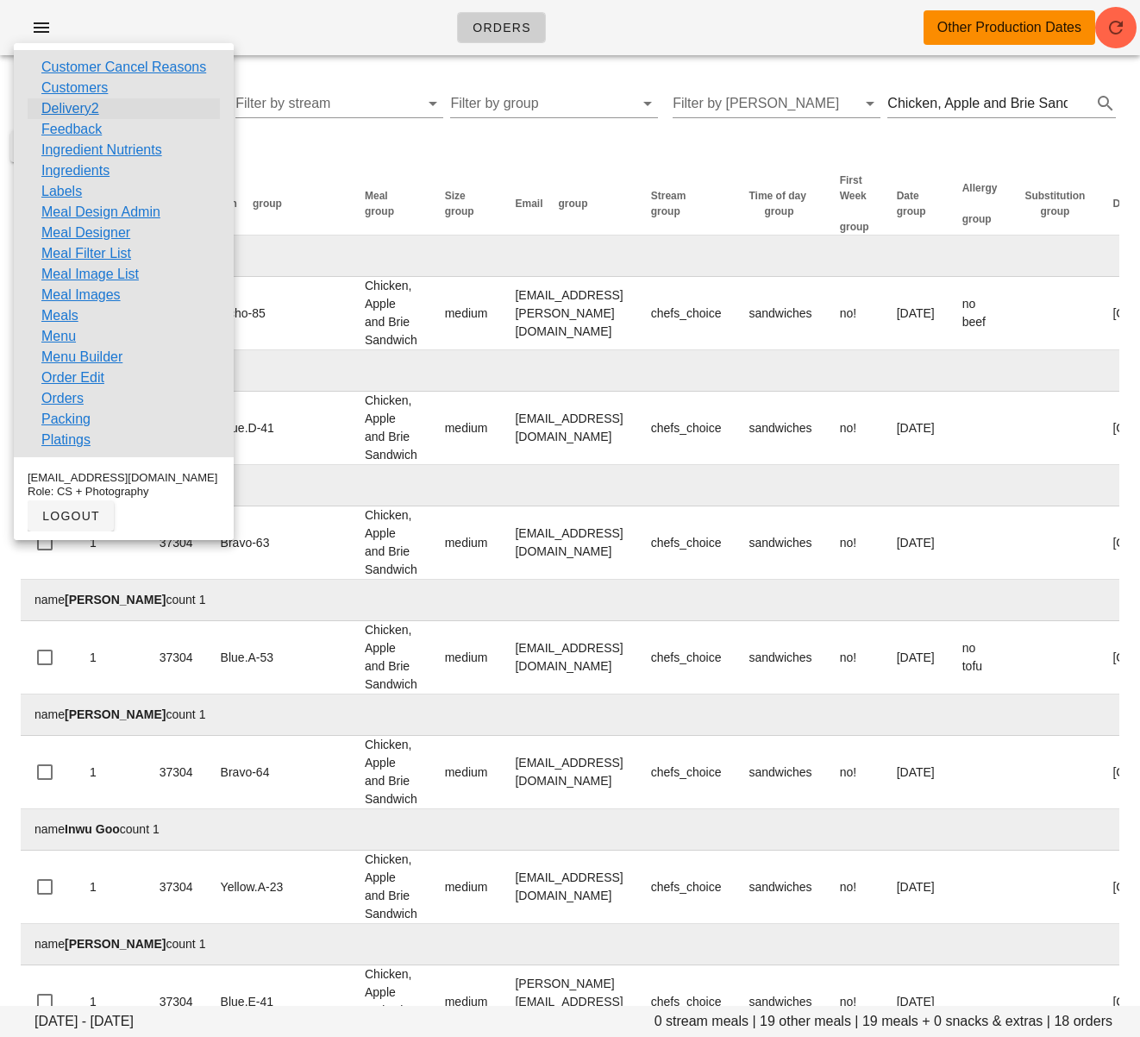
click at [93, 110] on link "Delivery2" at bounding box center [70, 108] width 58 height 21
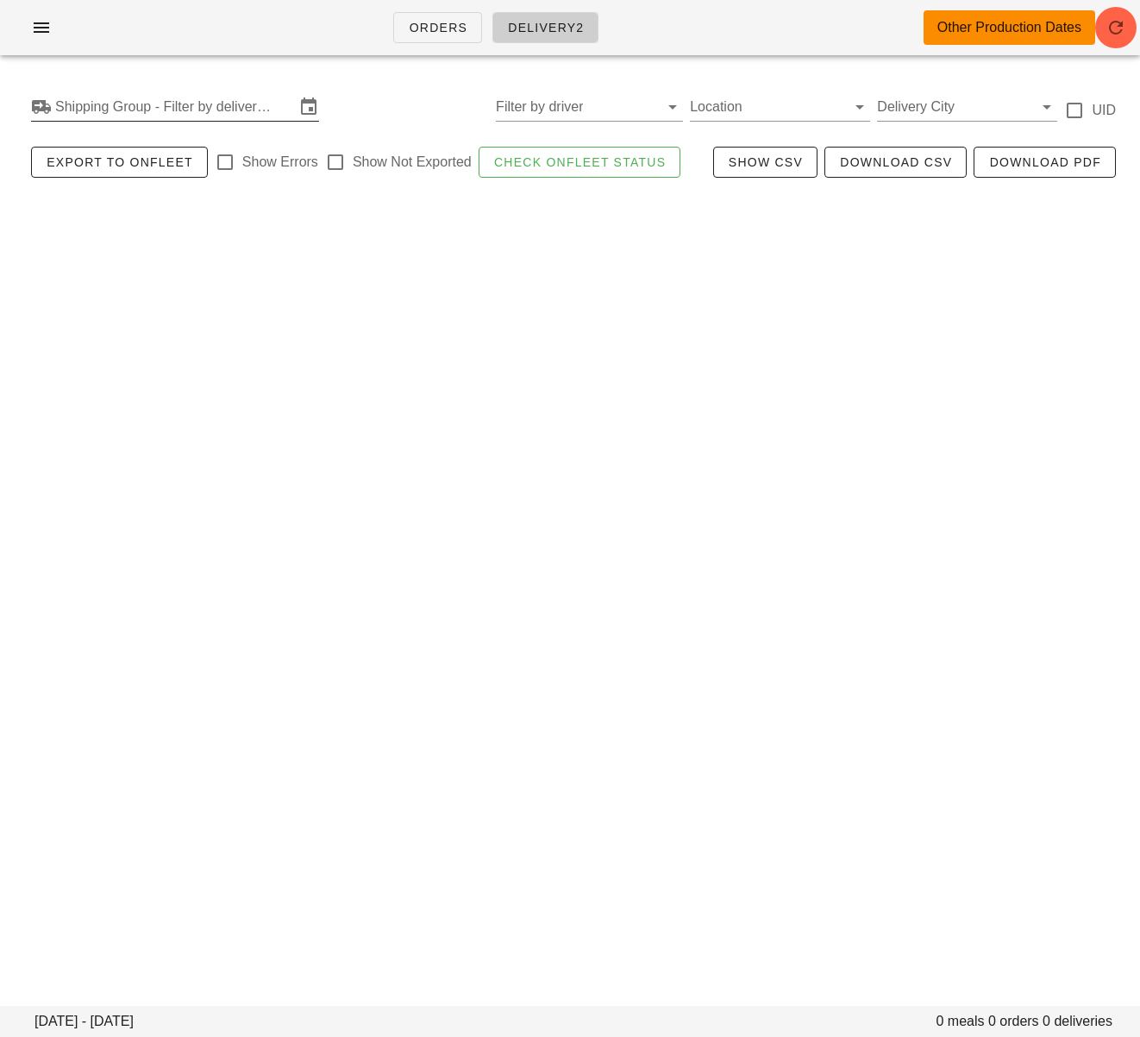
click at [279, 111] on input "Shipping Group - Filter by delivery logistics" at bounding box center [175, 107] width 240 height 28
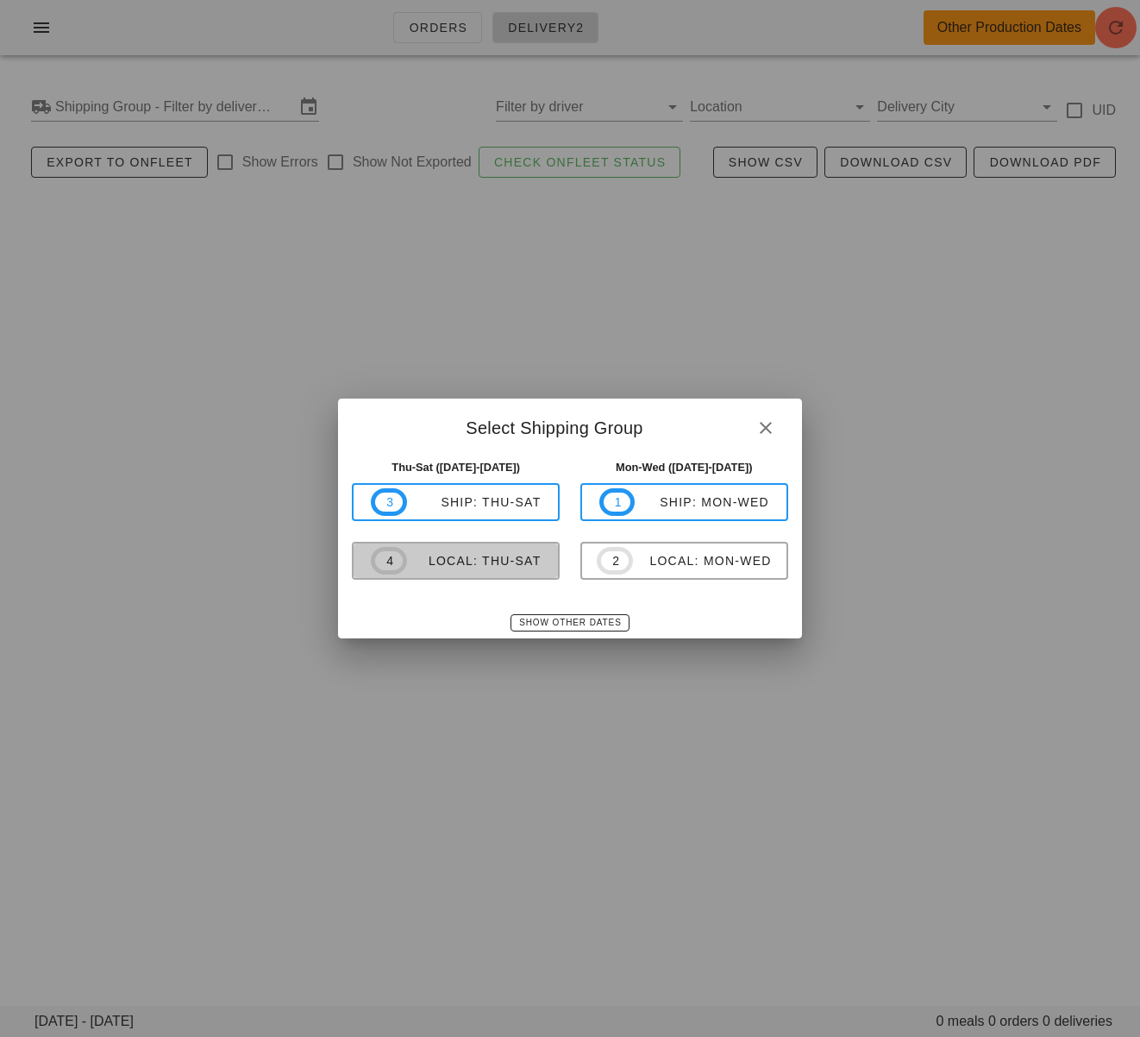
click at [512, 558] on div "local: Thu-Sat" at bounding box center [474, 561] width 135 height 14
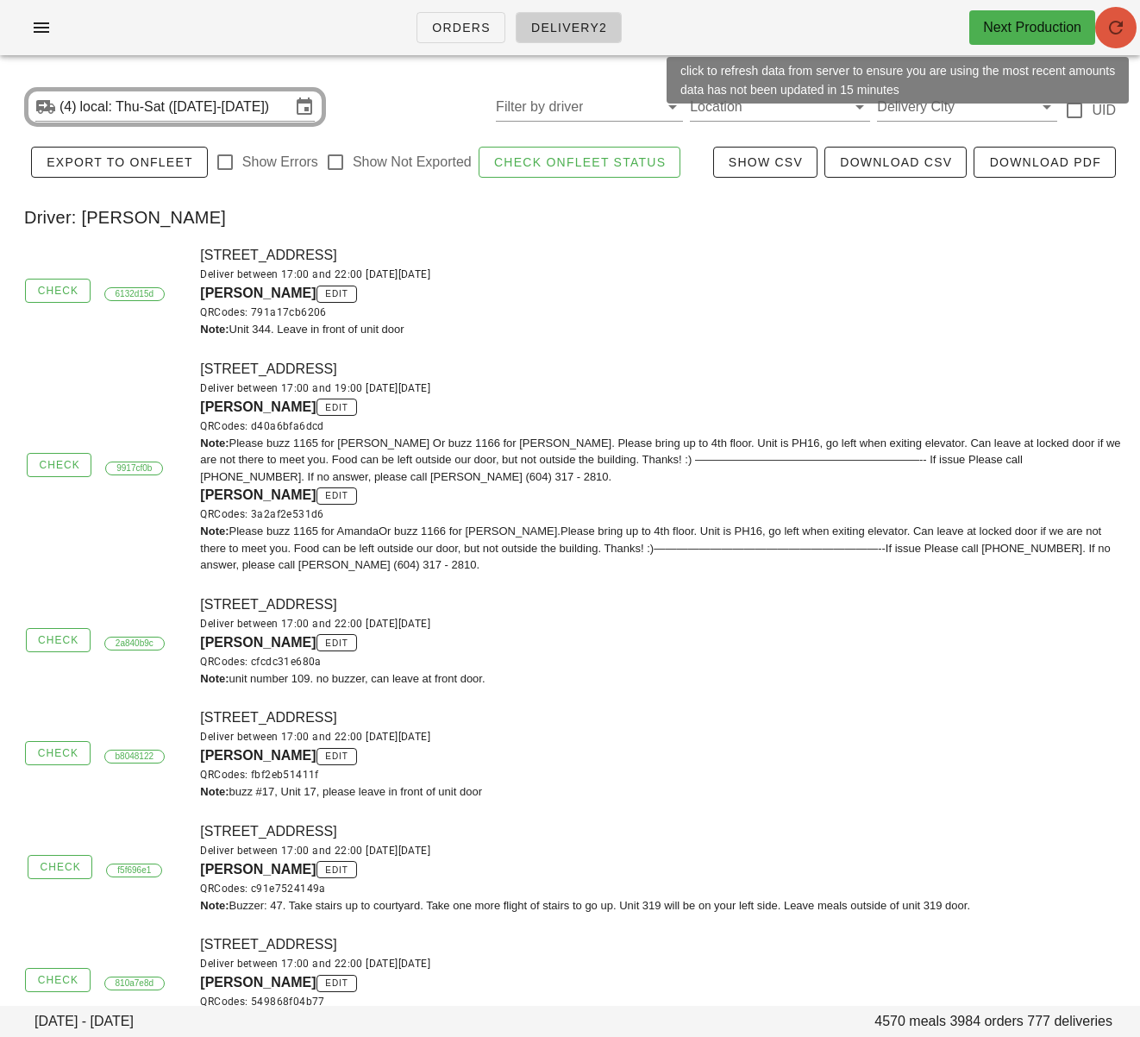
click at [1117, 18] on icon "button" at bounding box center [1116, 27] width 21 height 21
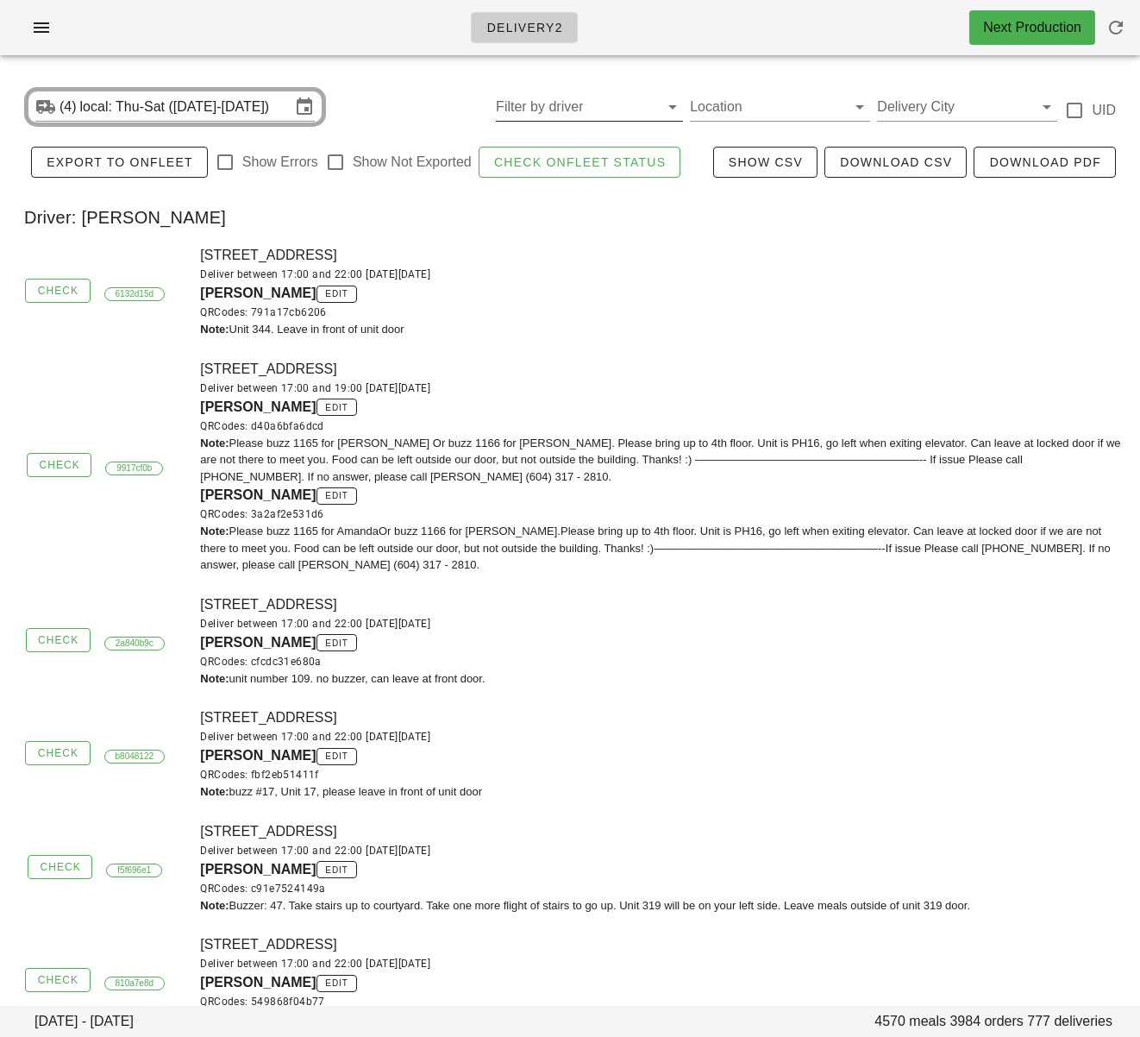
click at [573, 112] on input "Filter by driver" at bounding box center [576, 107] width 160 height 28
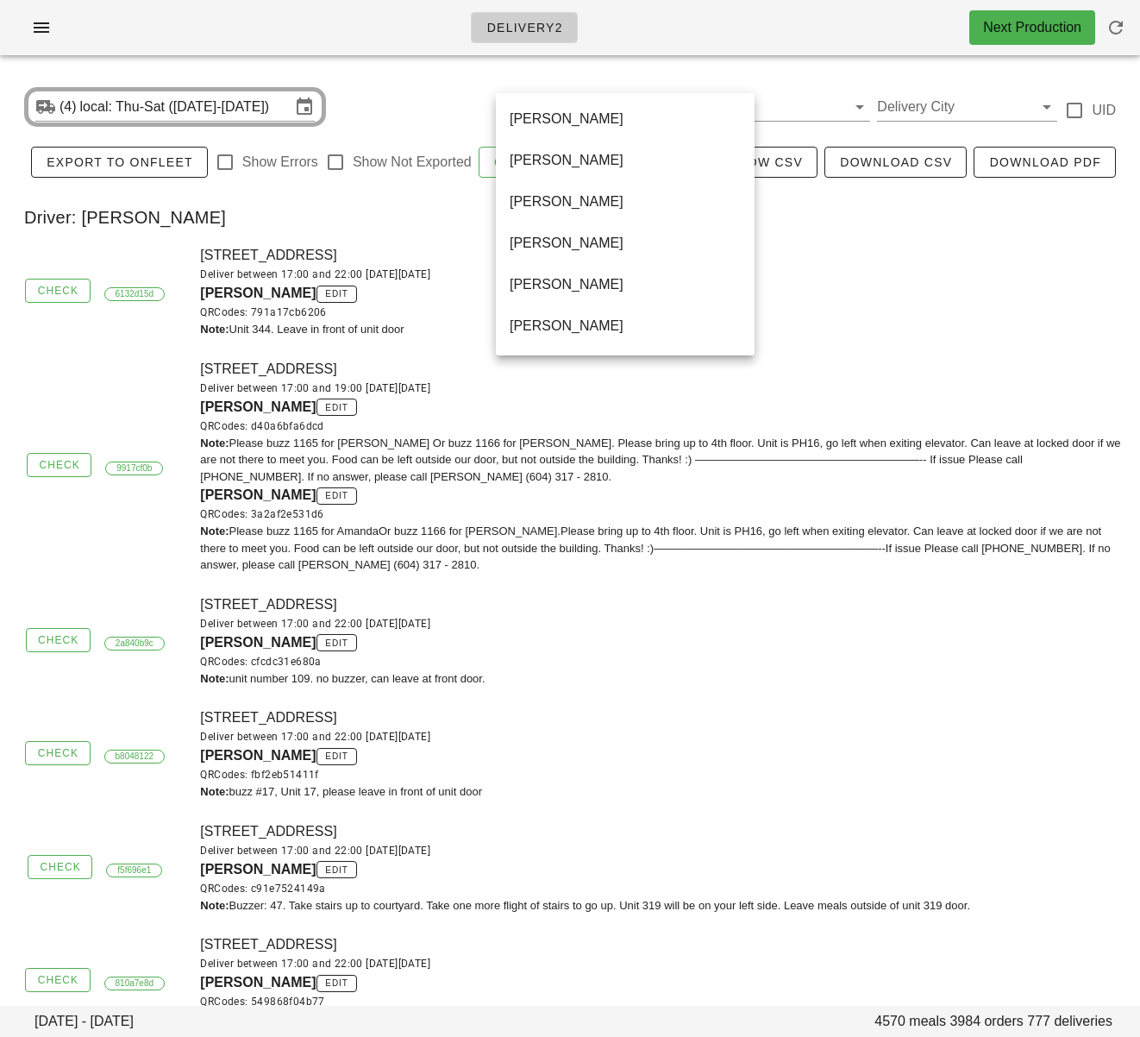
scroll to position [1035, 0]
click at [578, 244] on div "Unassigned" at bounding box center [625, 244] width 231 height 16
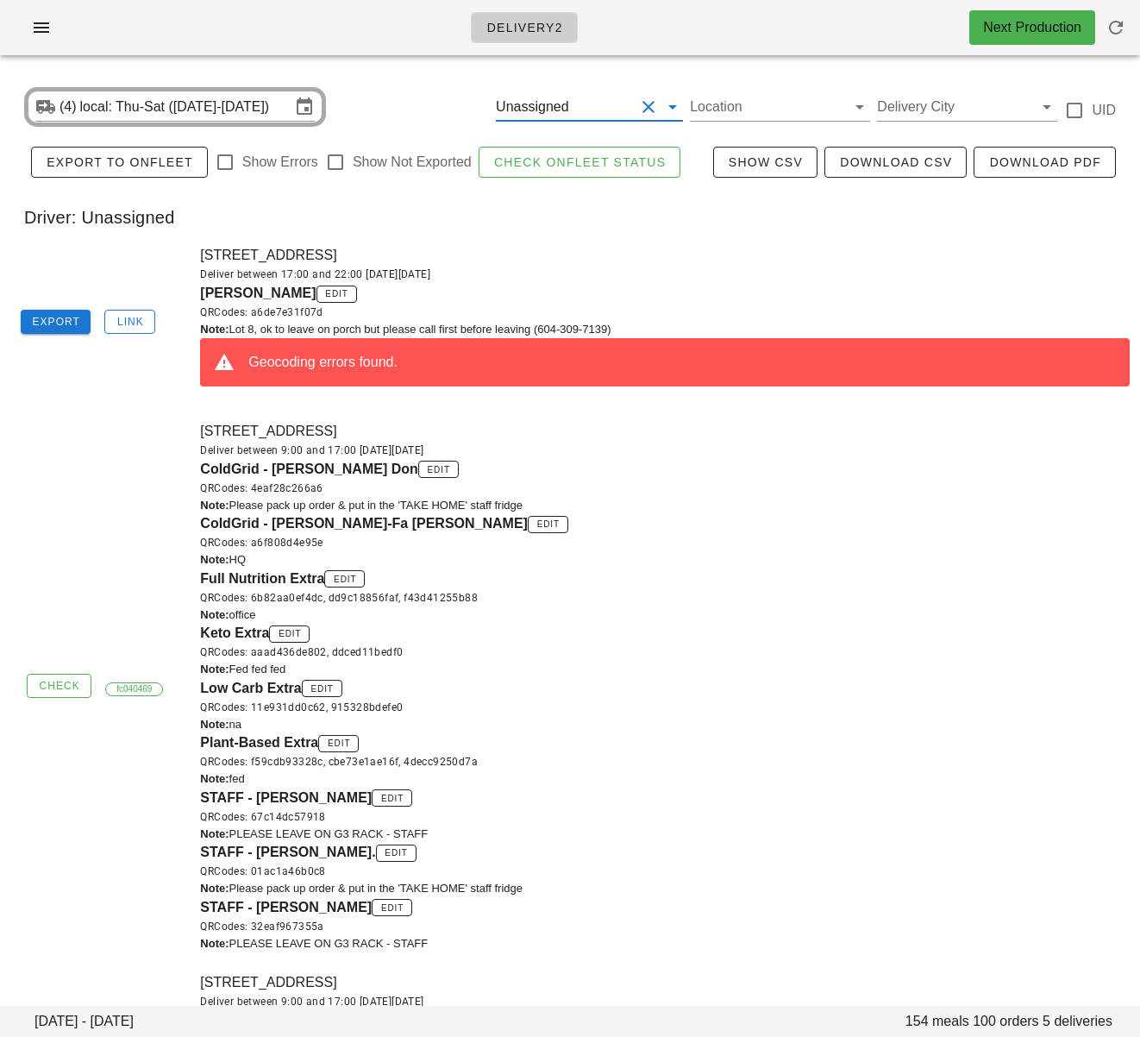
drag, startPoint x: 198, startPoint y: 292, endPoint x: 304, endPoint y: 298, distance: 107.1
click at [304, 298] on div "8-9201 Shook Road, Mission, V2V7M5 Deliver between 17:00 and 22:00 on Wednesday…" at bounding box center [665, 323] width 951 height 176
copy span "Mary Mackenzie"
click at [540, 278] on div "Deliver between 17:00 and 22:00 on Wednesday Oct 08" at bounding box center [665, 274] width 930 height 17
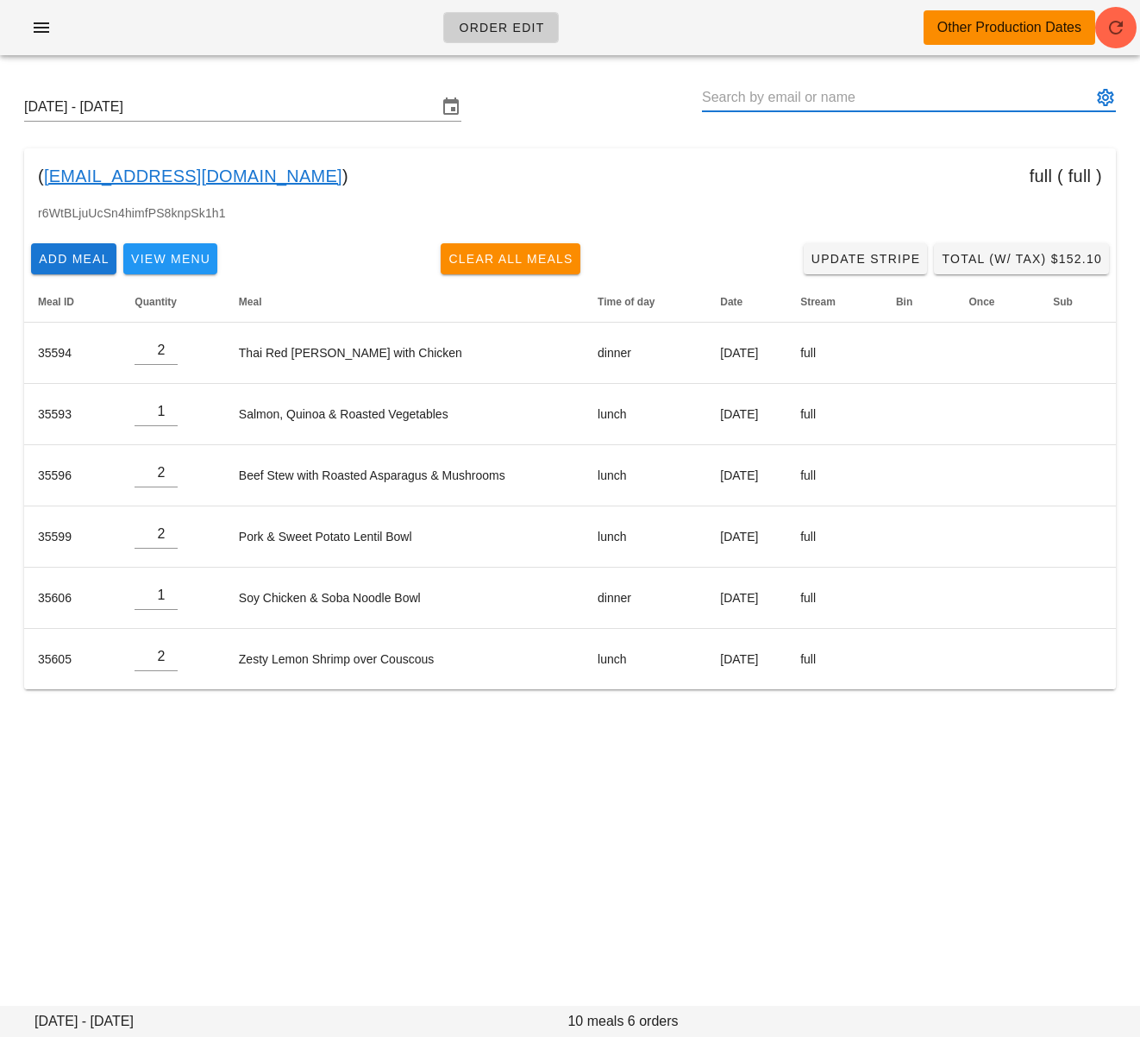
drag, startPoint x: 592, startPoint y: 80, endPoint x: 650, endPoint y: 77, distance: 57.9
click at [592, 80] on div "Sunday October 12 - Saturday October 18" at bounding box center [570, 106] width 1120 height 55
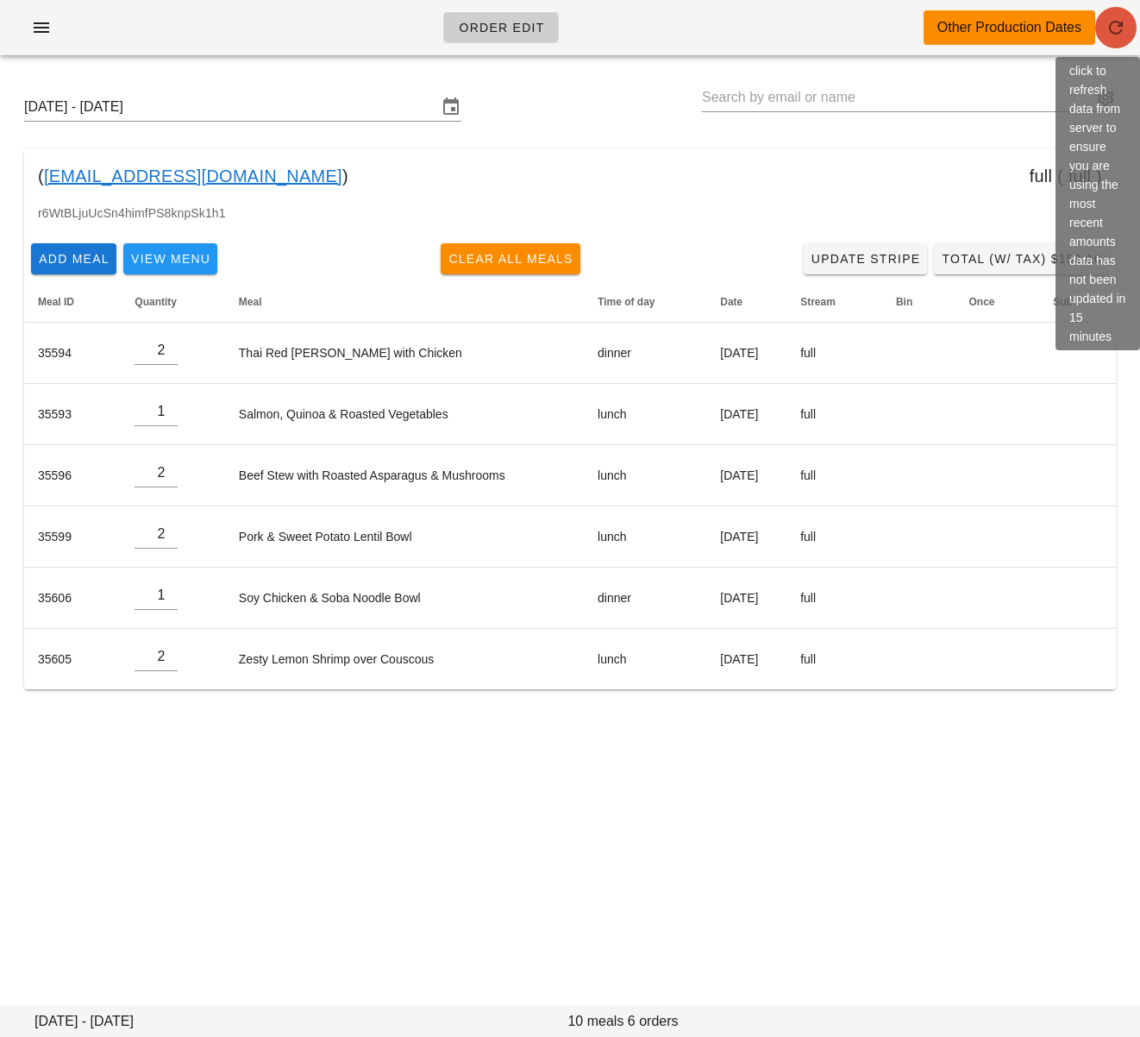
click at [1112, 28] on icon "button" at bounding box center [1116, 27] width 21 height 21
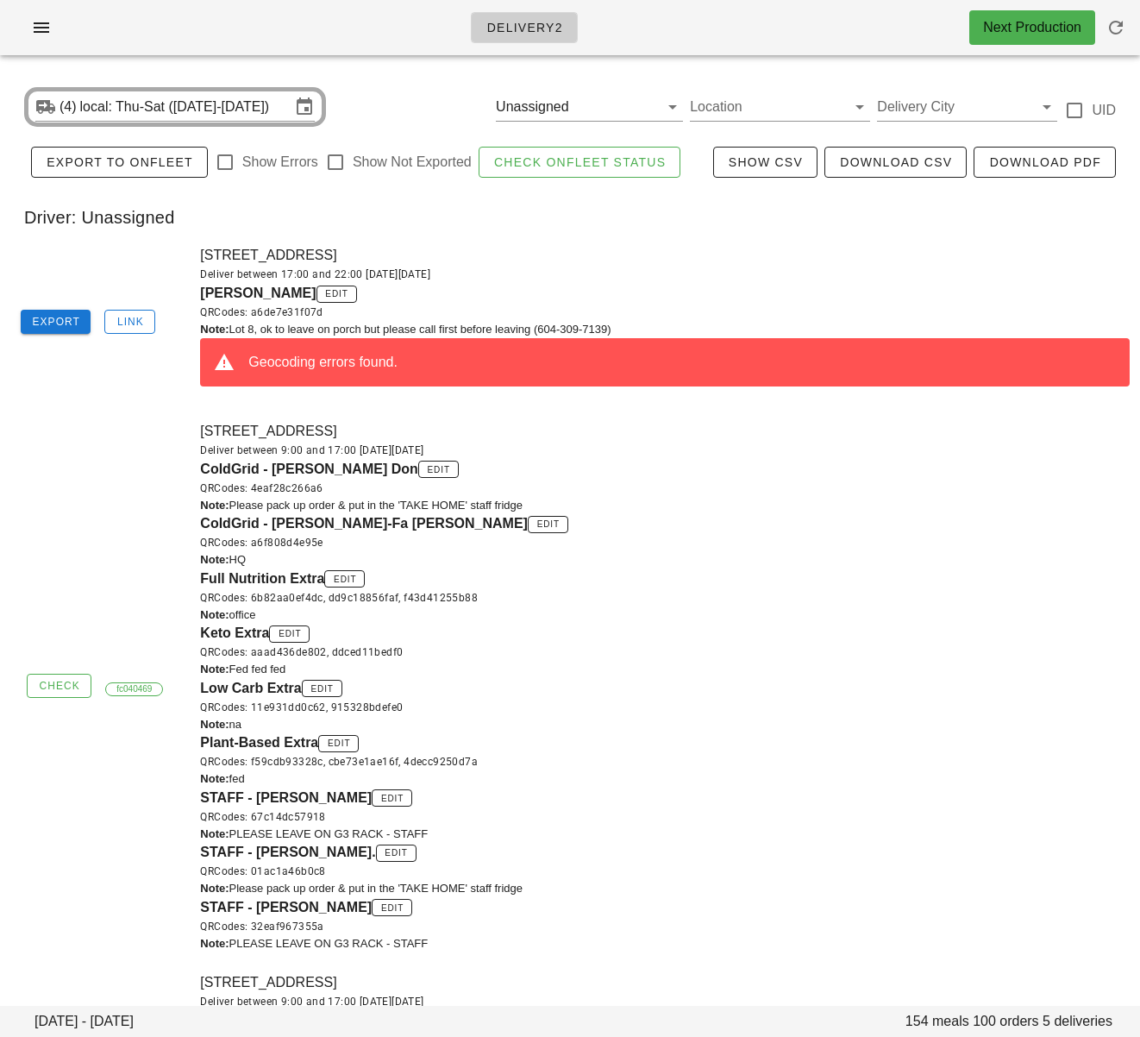
drag, startPoint x: 118, startPoint y: 475, endPoint x: 122, endPoint y: 433, distance: 42.4
click at [120, 470] on div "Check fc040469 [STREET_ADDRESS] Deliver between 9:00 and 17:00 [DATE][DATE] Col…" at bounding box center [570, 687] width 1140 height 552
click at [126, 327] on span "Link" at bounding box center [130, 322] width 28 height 12
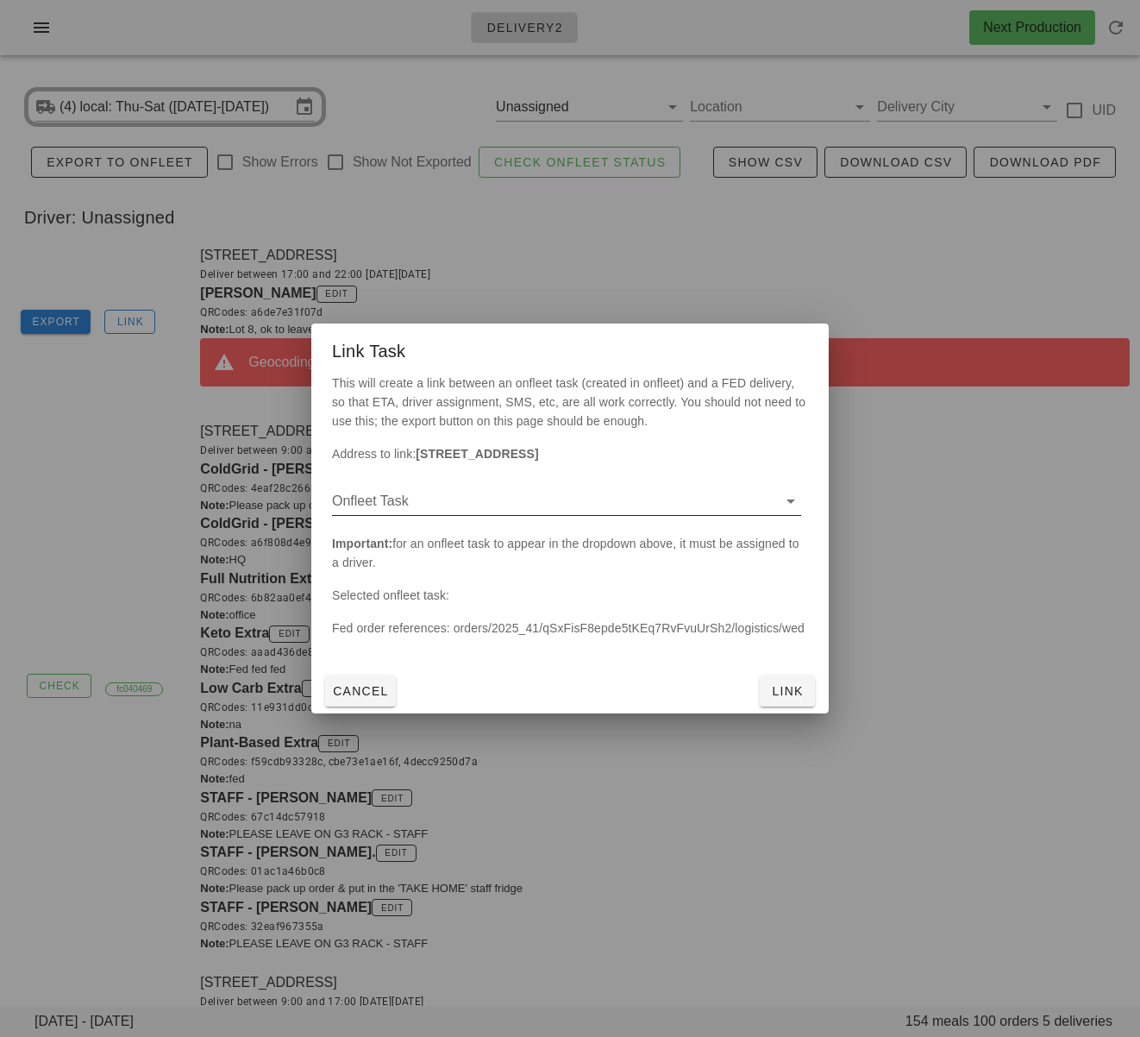
click at [476, 508] on input "Onfleet Task" at bounding box center [553, 501] width 442 height 28
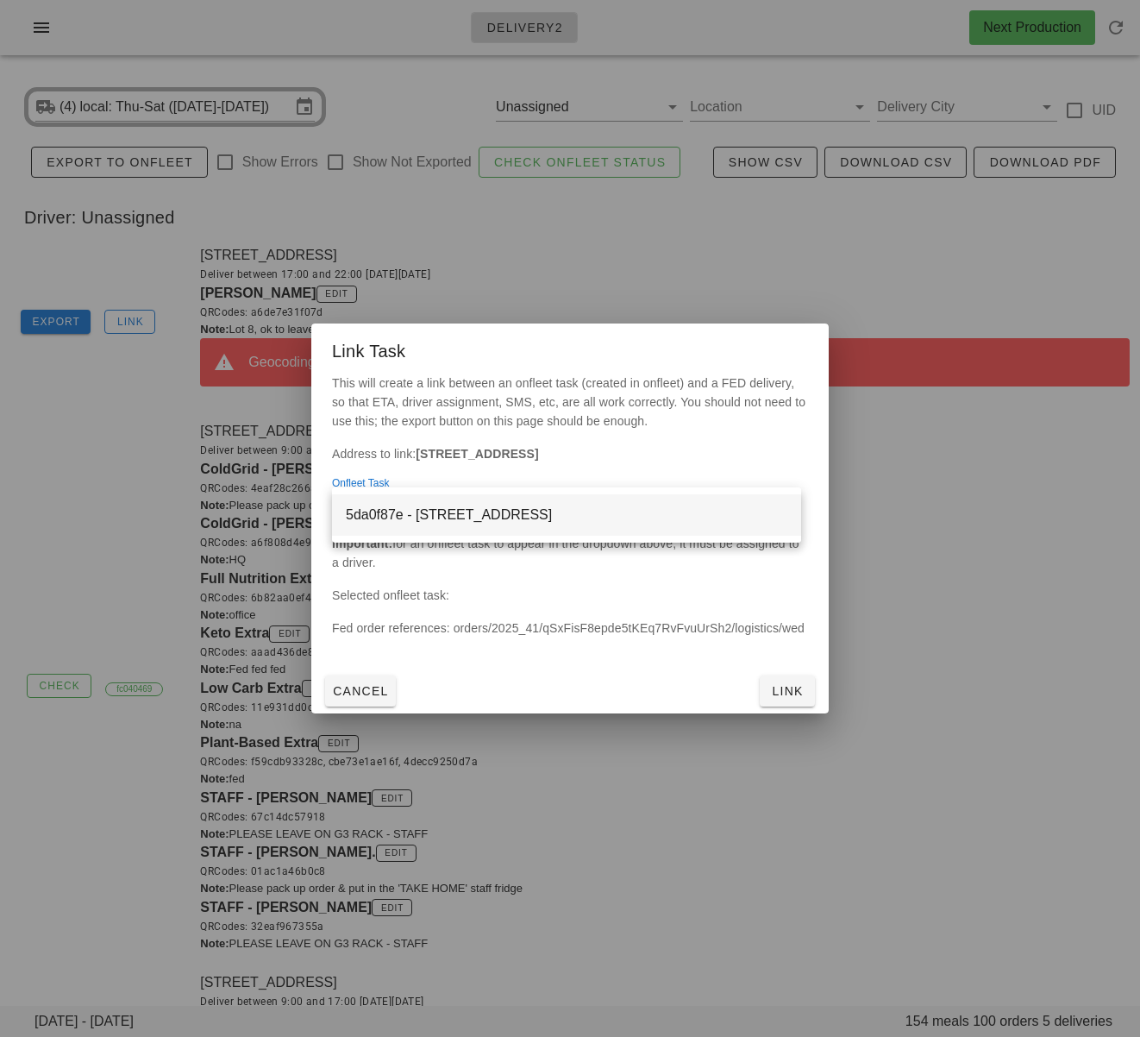
click at [494, 511] on div "5da0f87e - [STREET_ADDRESS]" at bounding box center [567, 514] width 442 height 16
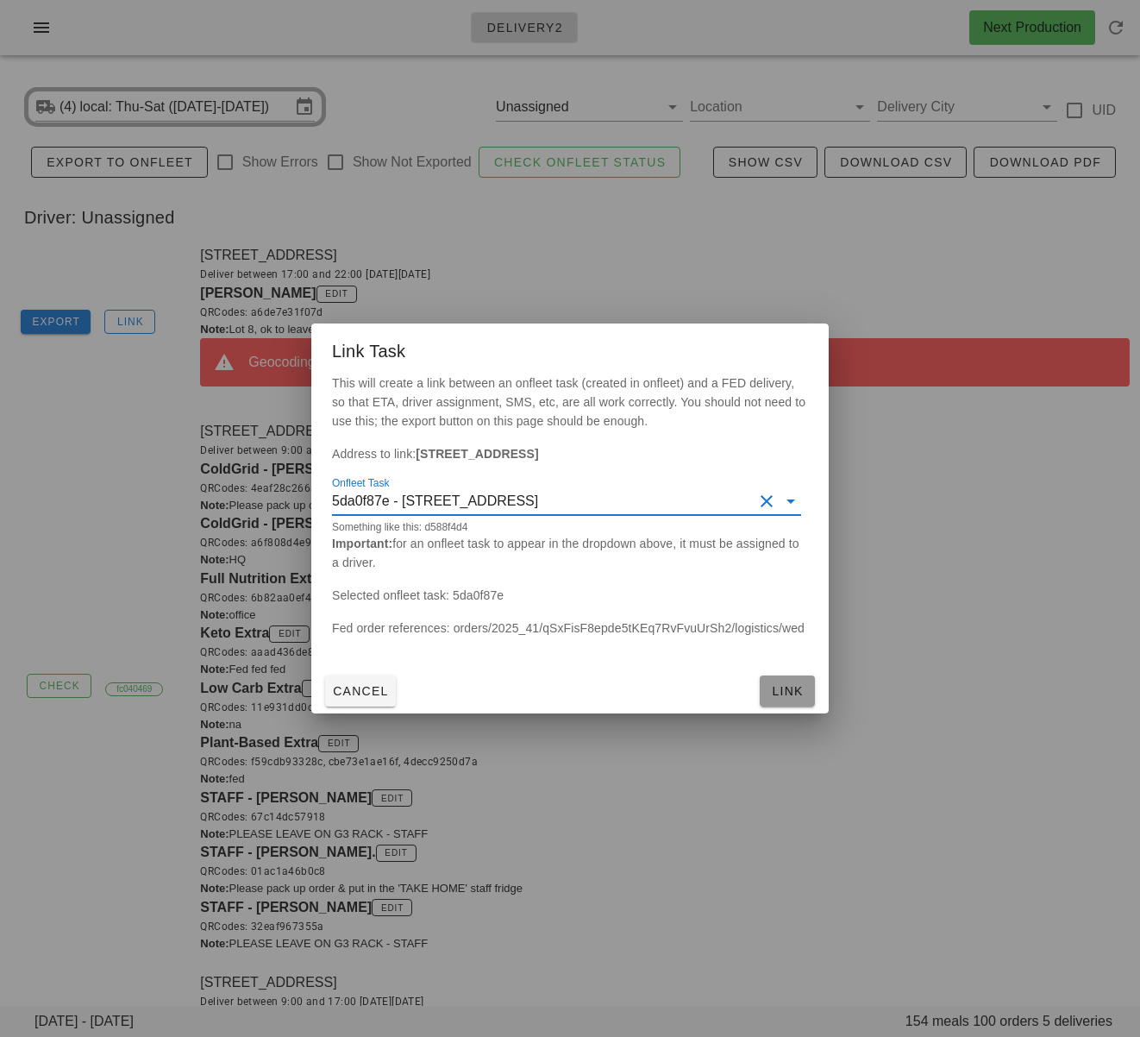
click at [788, 687] on span "Link" at bounding box center [787, 691] width 41 height 14
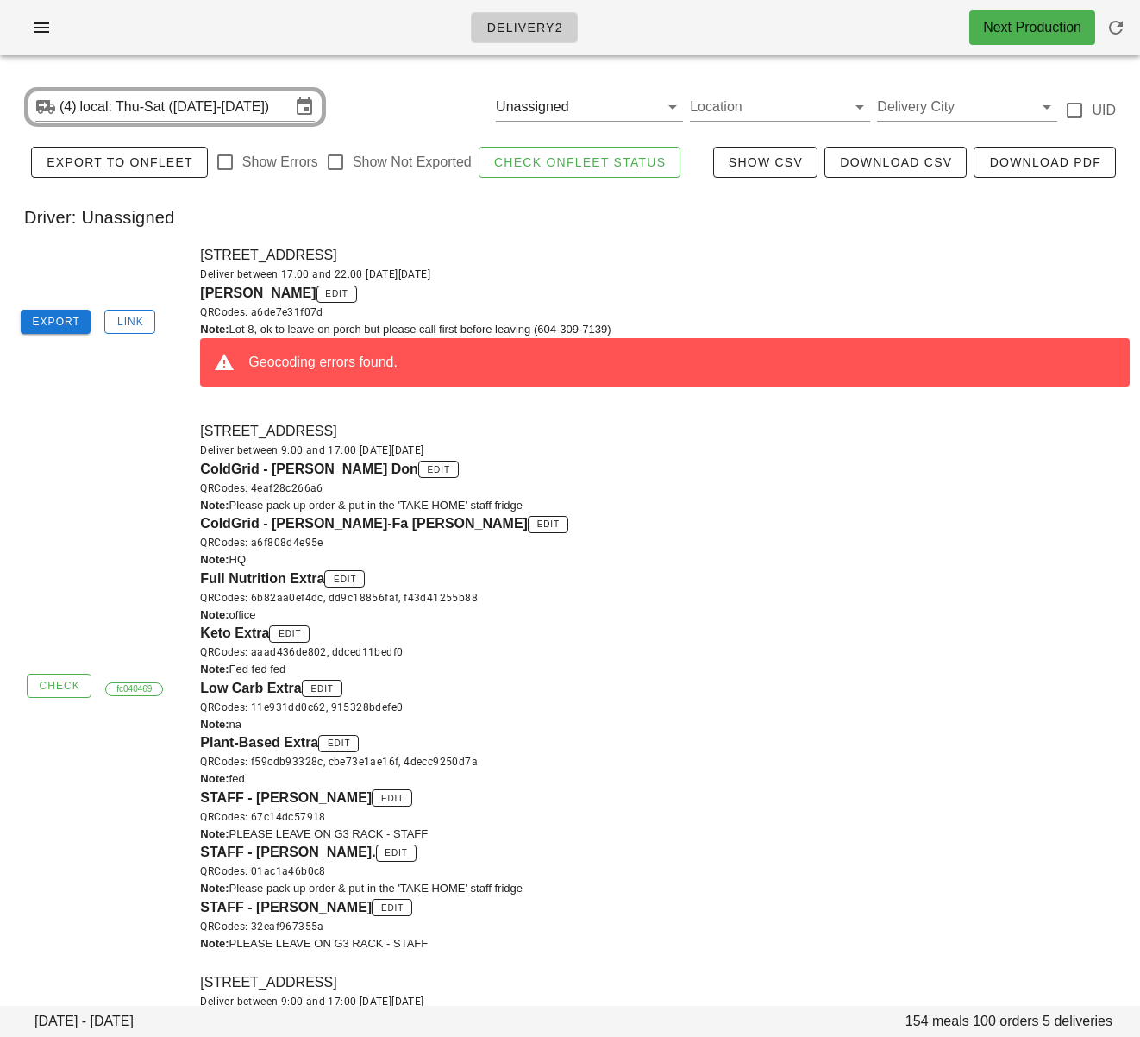
drag, startPoint x: 611, startPoint y: 278, endPoint x: 598, endPoint y: 277, distance: 13.0
click at [610, 278] on div "Deliver between 17:00 and 22:00 [DATE][DATE]" at bounding box center [665, 274] width 930 height 17
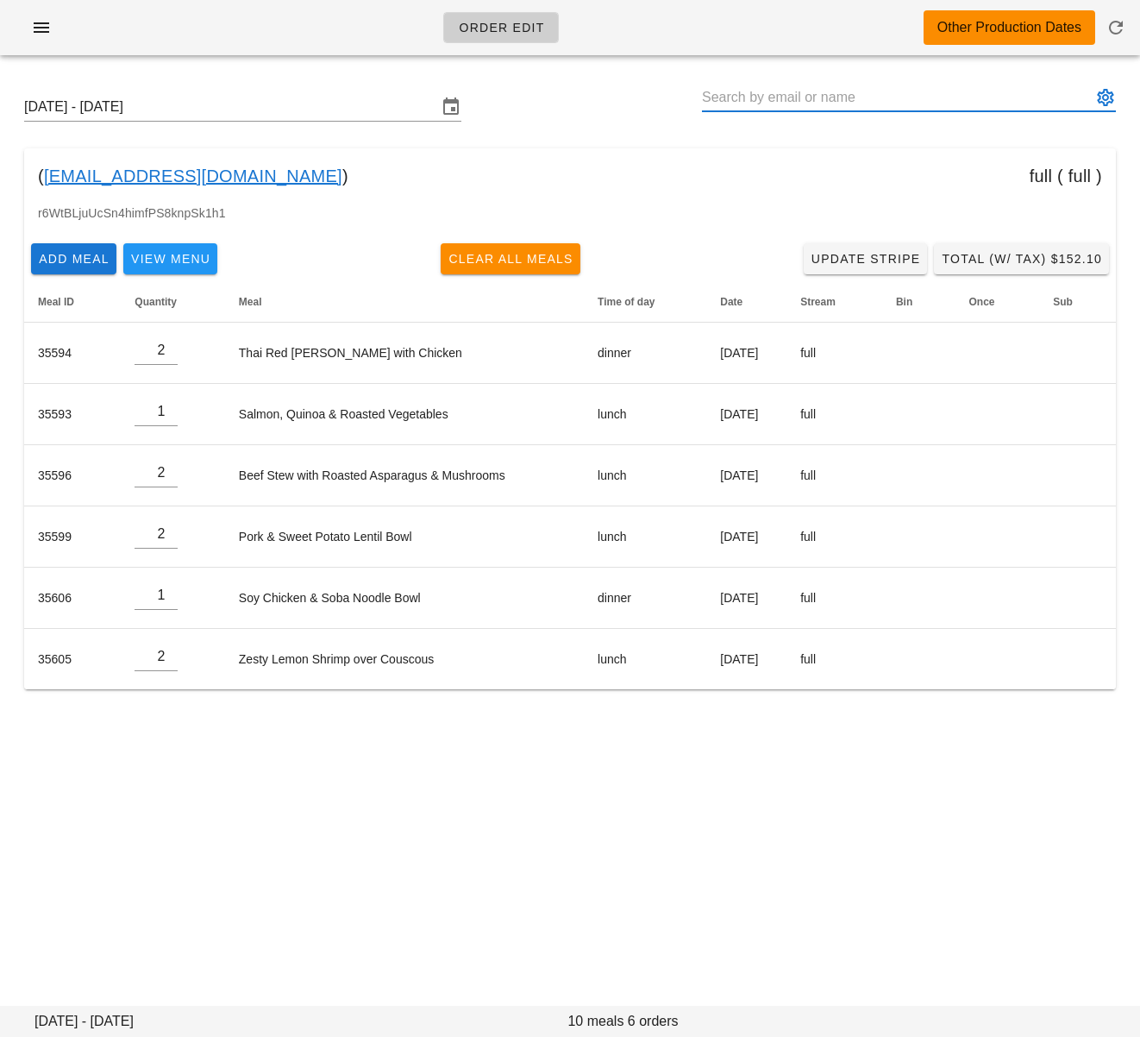
click at [781, 97] on input "text" at bounding box center [897, 98] width 390 height 28
paste input "[PERSON_NAME]"
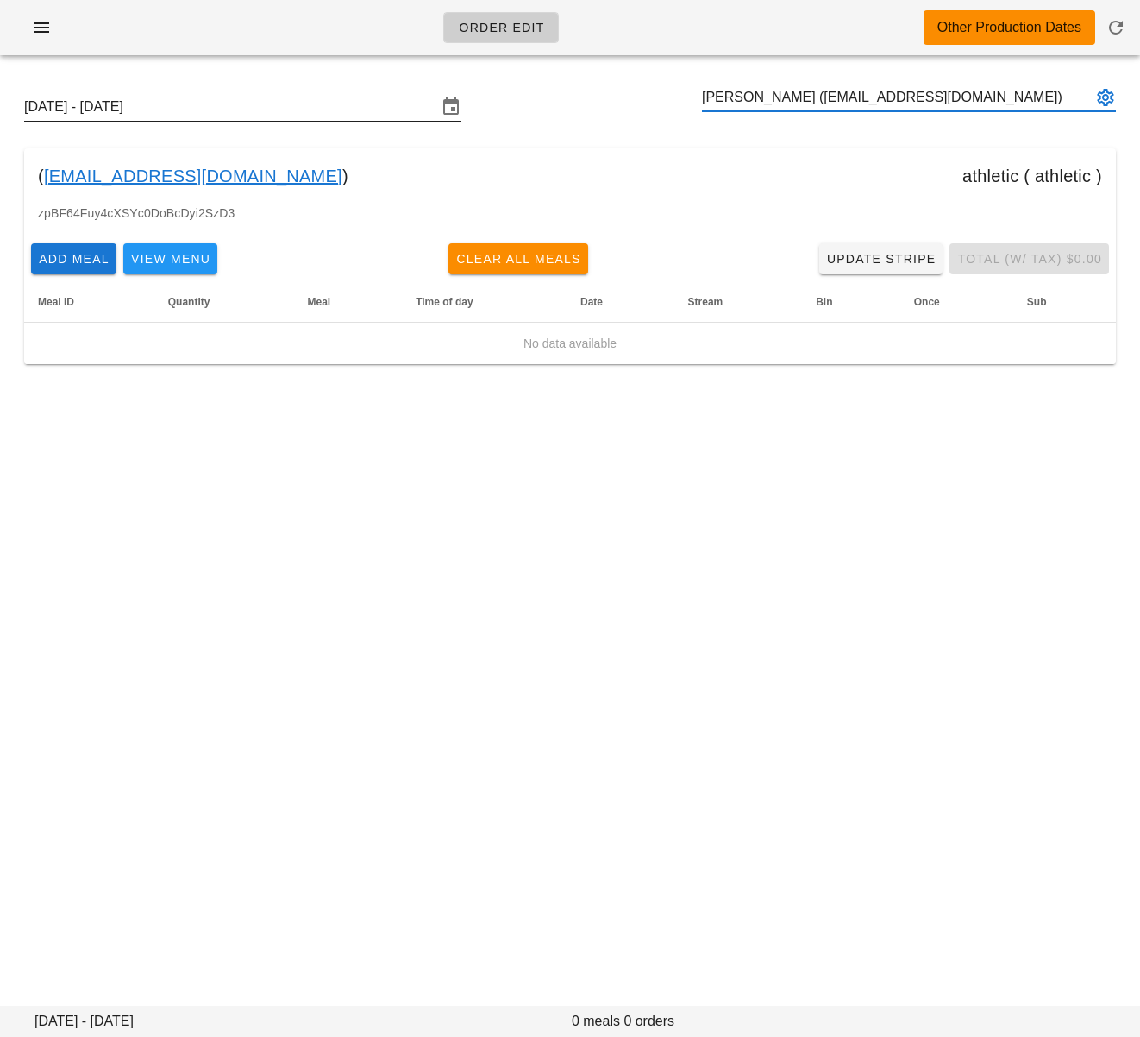
type input "[PERSON_NAME] ([EMAIL_ADDRESS][DOMAIN_NAME])"
drag, startPoint x: 297, startPoint y: 115, endPoint x: 304, endPoint y: 130, distance: 17.0
click at [297, 115] on input "[DATE] - [DATE]" at bounding box center [230, 107] width 413 height 28
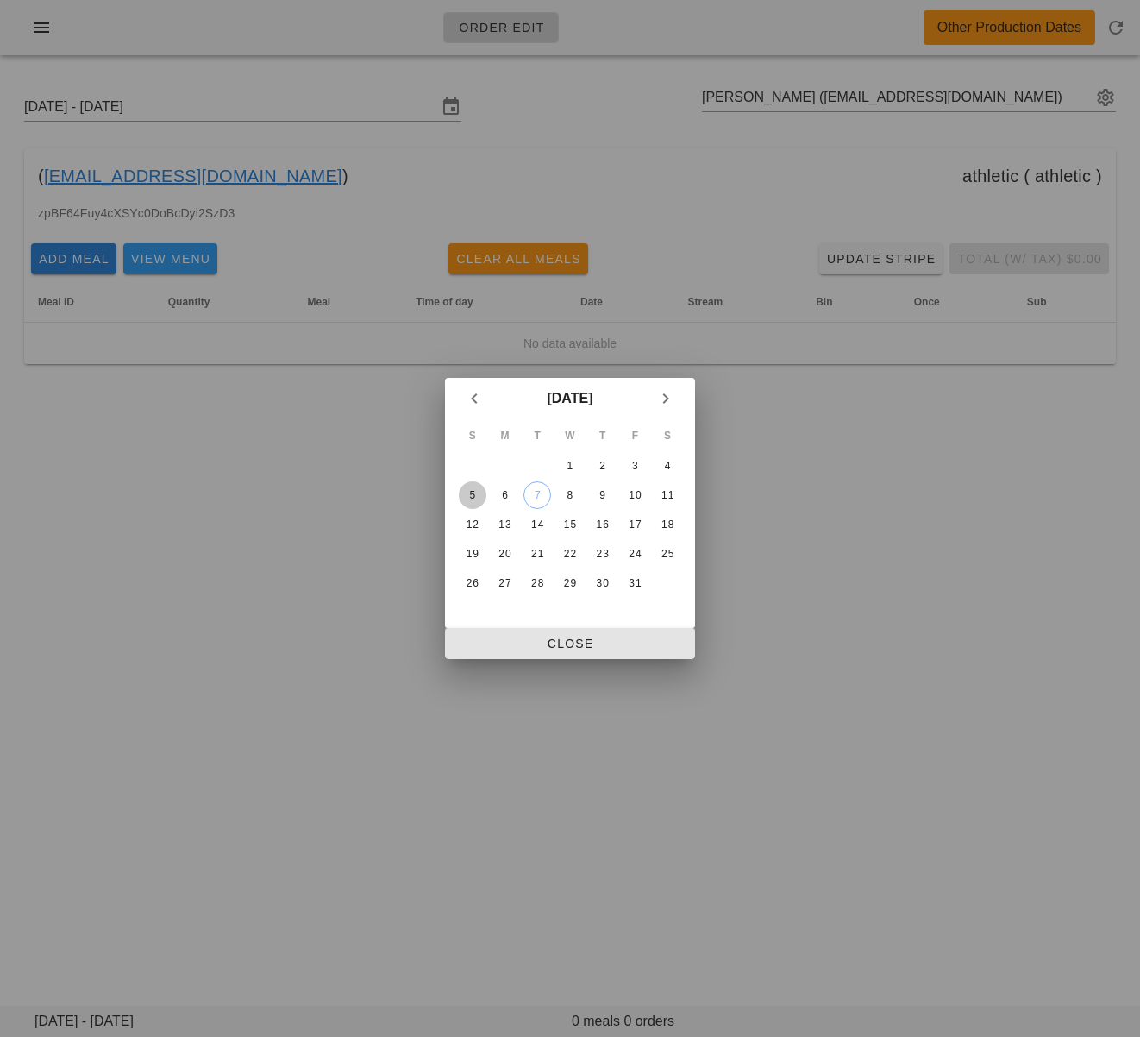
drag, startPoint x: 475, startPoint y: 494, endPoint x: 543, endPoint y: 628, distance: 149.7
click at [475, 494] on div "5" at bounding box center [473, 495] width 28 height 12
click at [551, 644] on span "Close" at bounding box center [570, 644] width 223 height 14
type input "[DATE] - [DATE]"
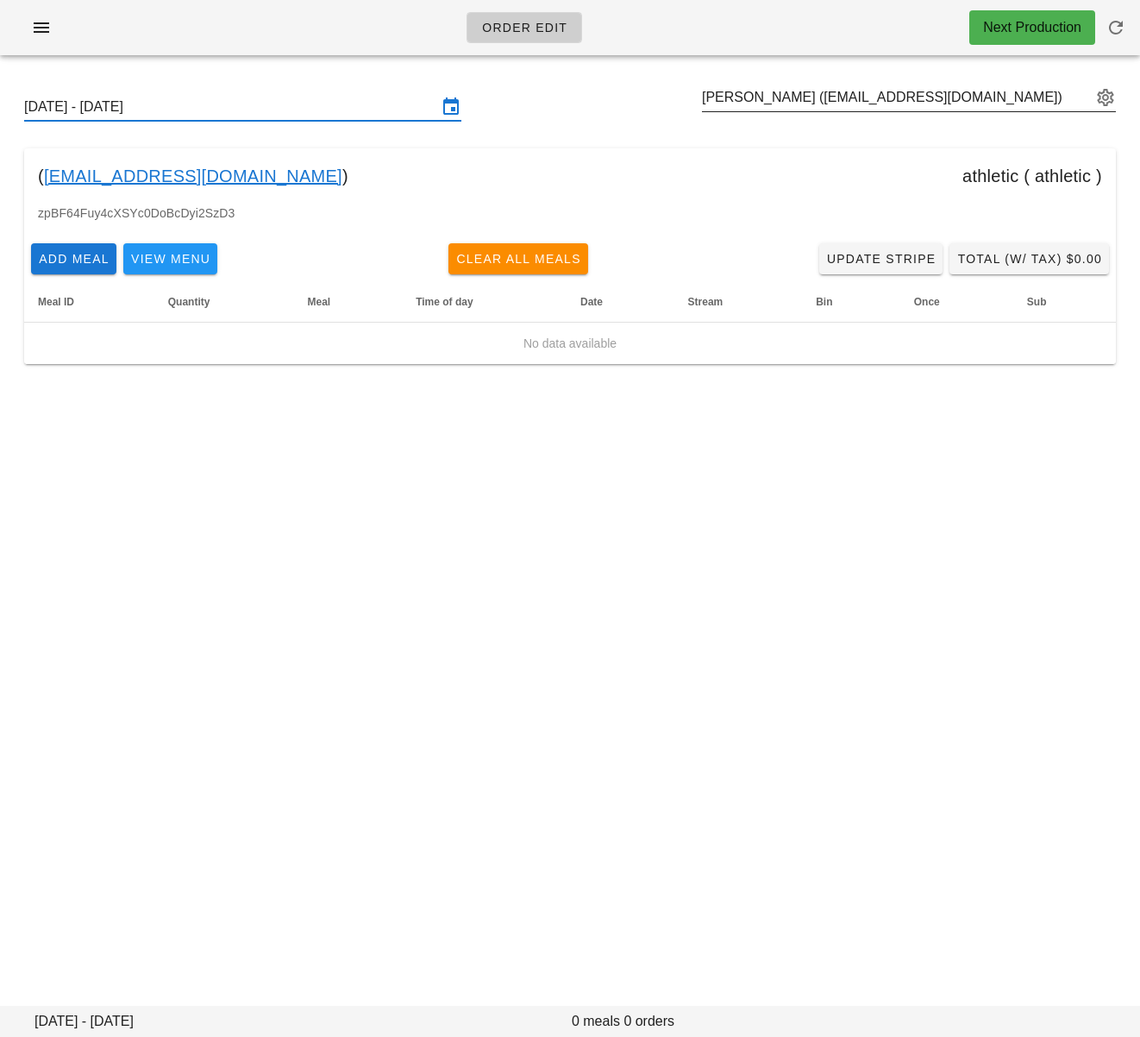
click at [818, 111] on div "[PERSON_NAME] ([EMAIL_ADDRESS][DOMAIN_NAME])" at bounding box center [909, 98] width 414 height 28
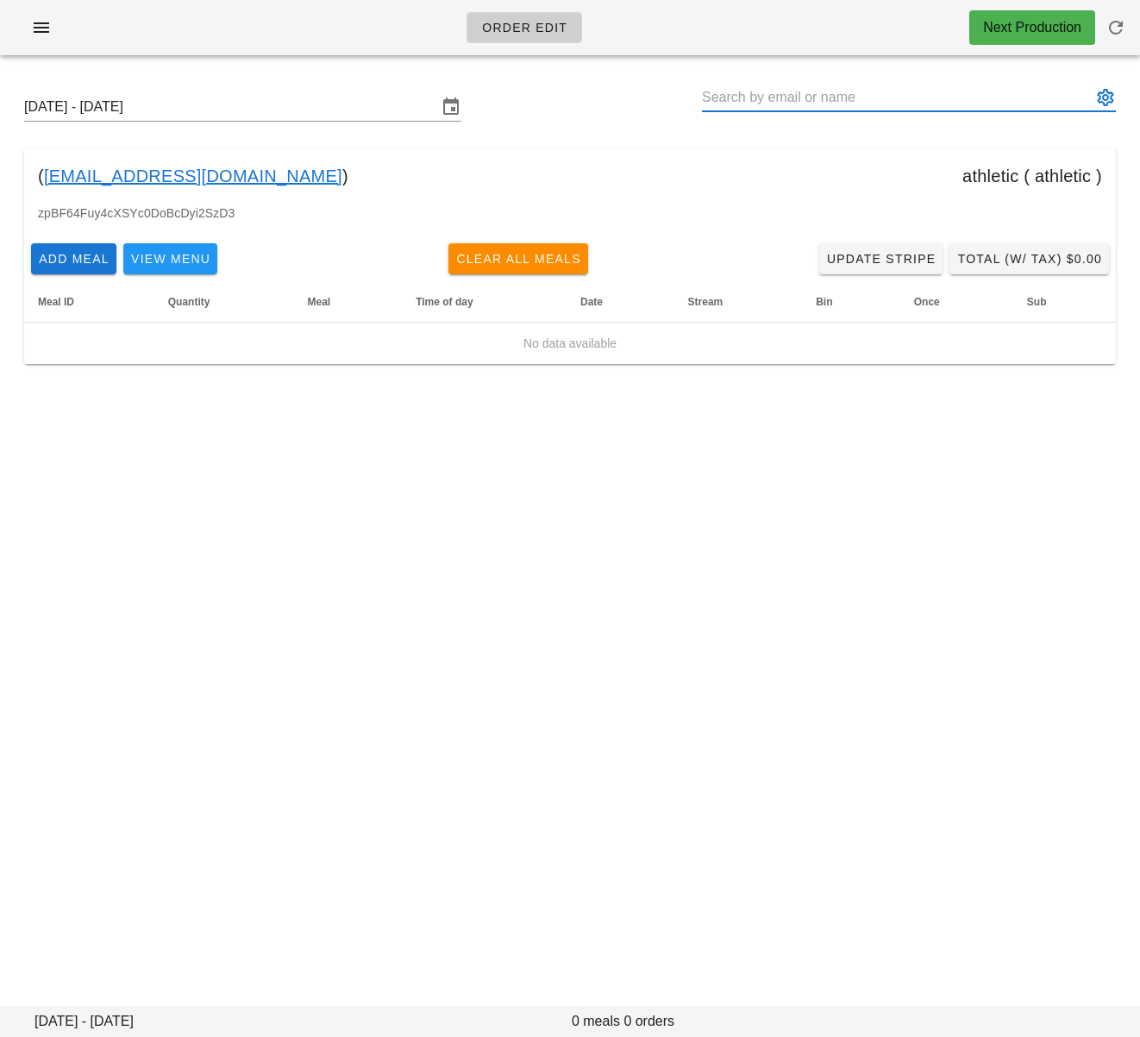
paste input "[PERSON_NAME]"
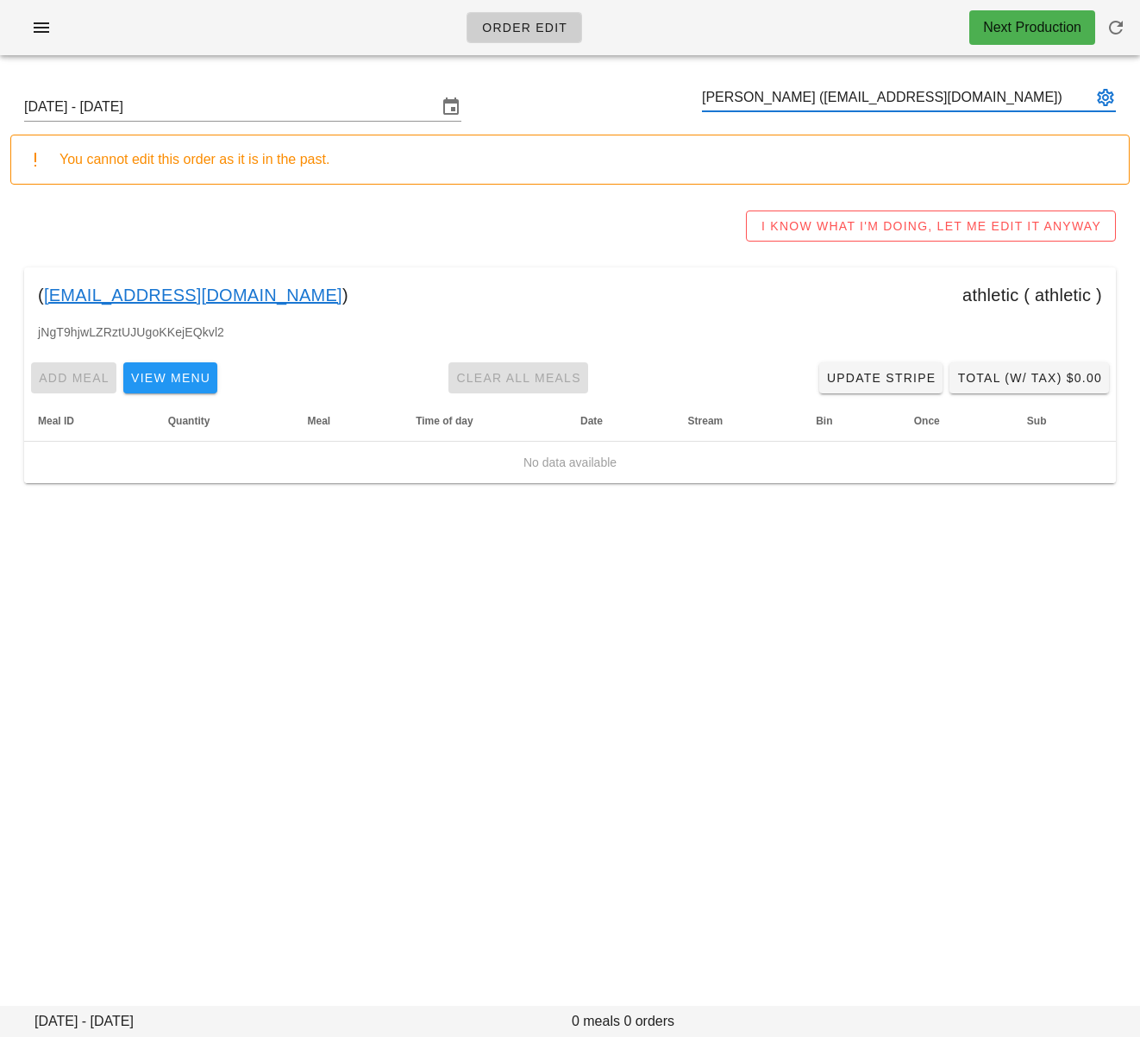
type input "[PERSON_NAME] ([EMAIL_ADDRESS][DOMAIN_NAME])"
click at [767, 100] on input "text" at bounding box center [897, 98] width 390 height 28
paste input "[PERSON_NAME]"
type input "[PERSON_NAME] ([EMAIL_ADDRESS][DOMAIN_NAME])"
click at [749, 91] on input "text" at bounding box center [897, 98] width 390 height 28
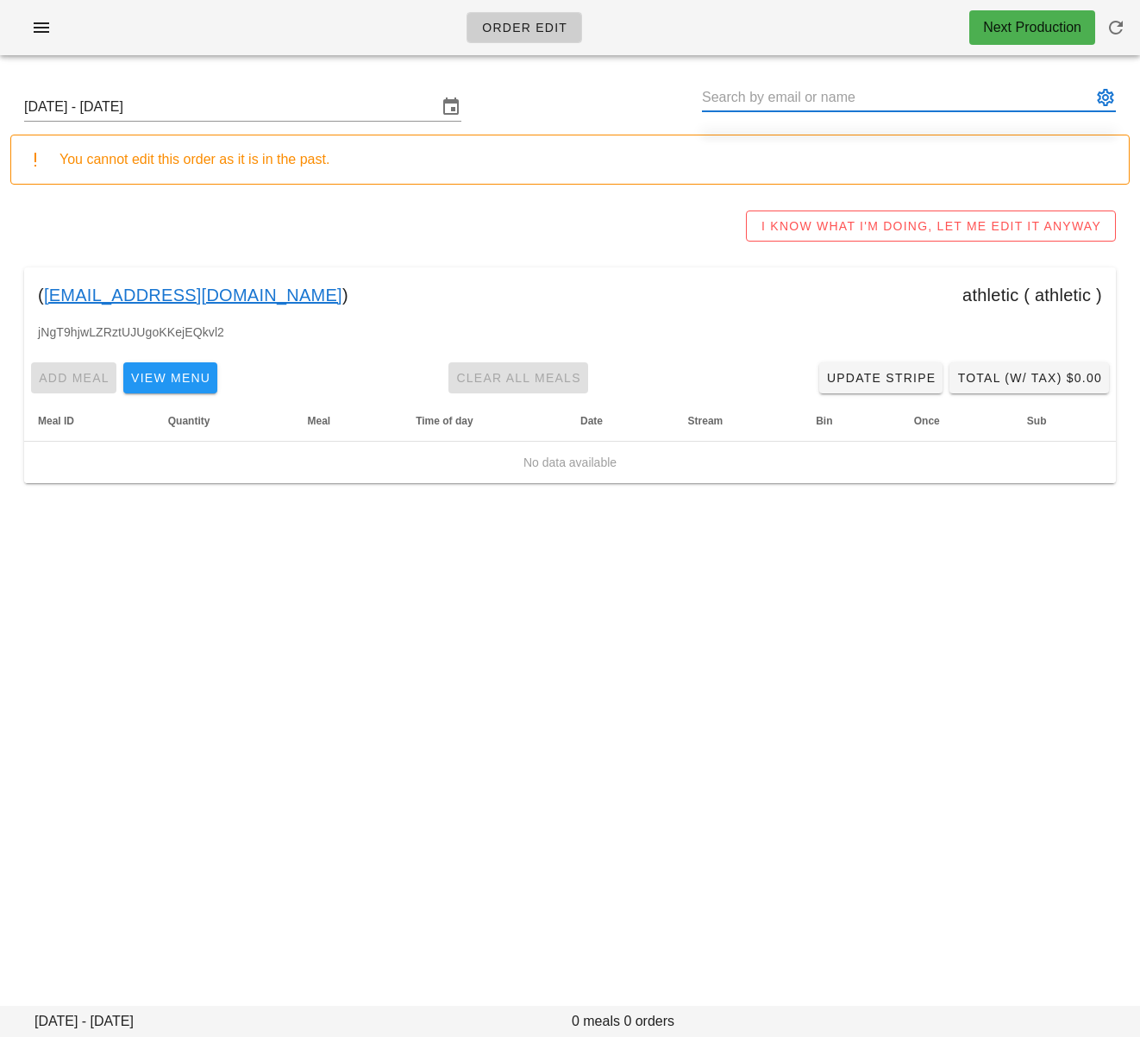
paste input "[PERSON_NAME]"
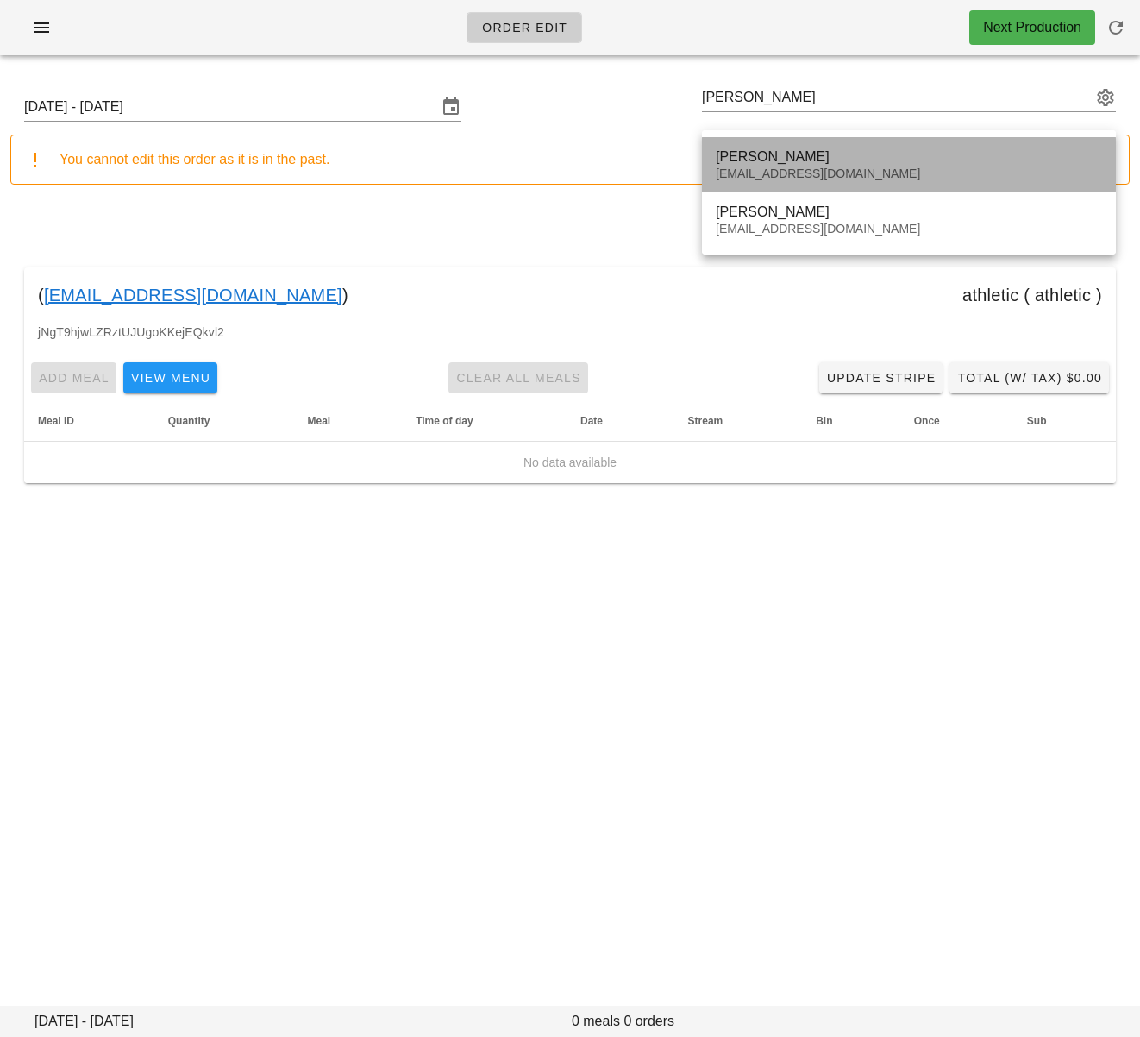
click at [831, 171] on div "[EMAIL_ADDRESS][DOMAIN_NAME]" at bounding box center [909, 173] width 386 height 15
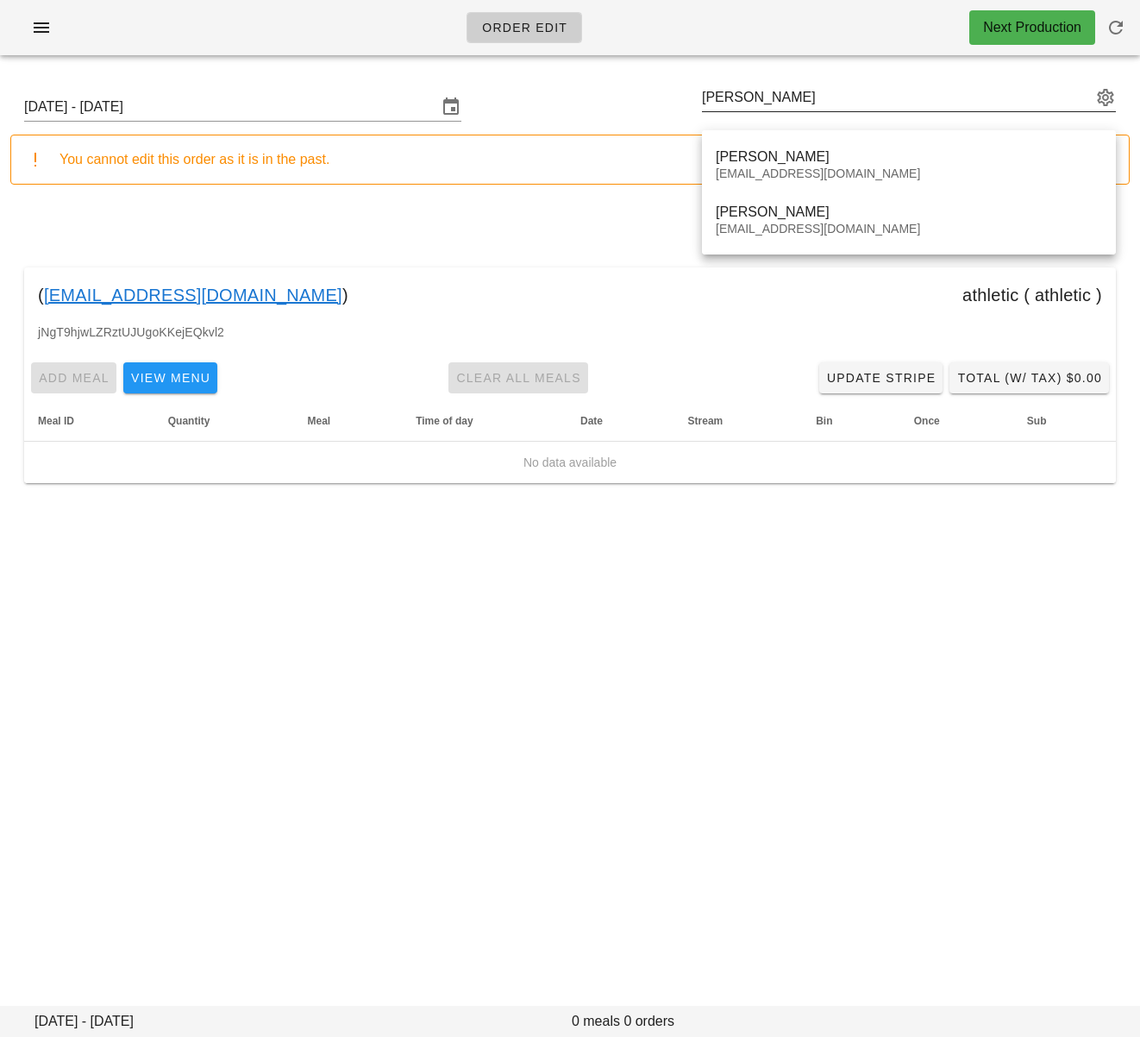
type input "[PERSON_NAME] ([EMAIL_ADDRESS][DOMAIN_NAME])"
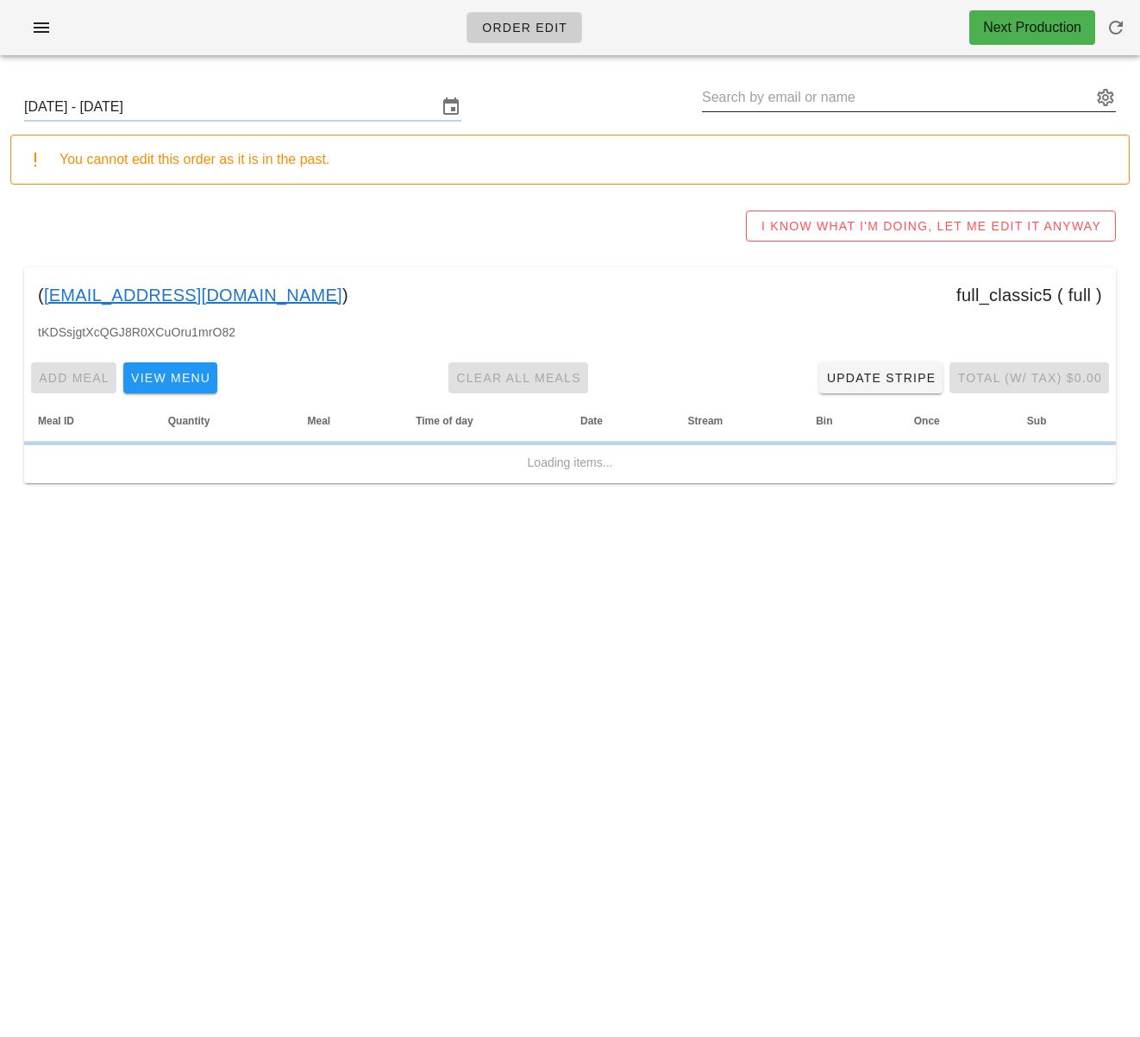
click at [775, 97] on input "text" at bounding box center [897, 98] width 390 height 28
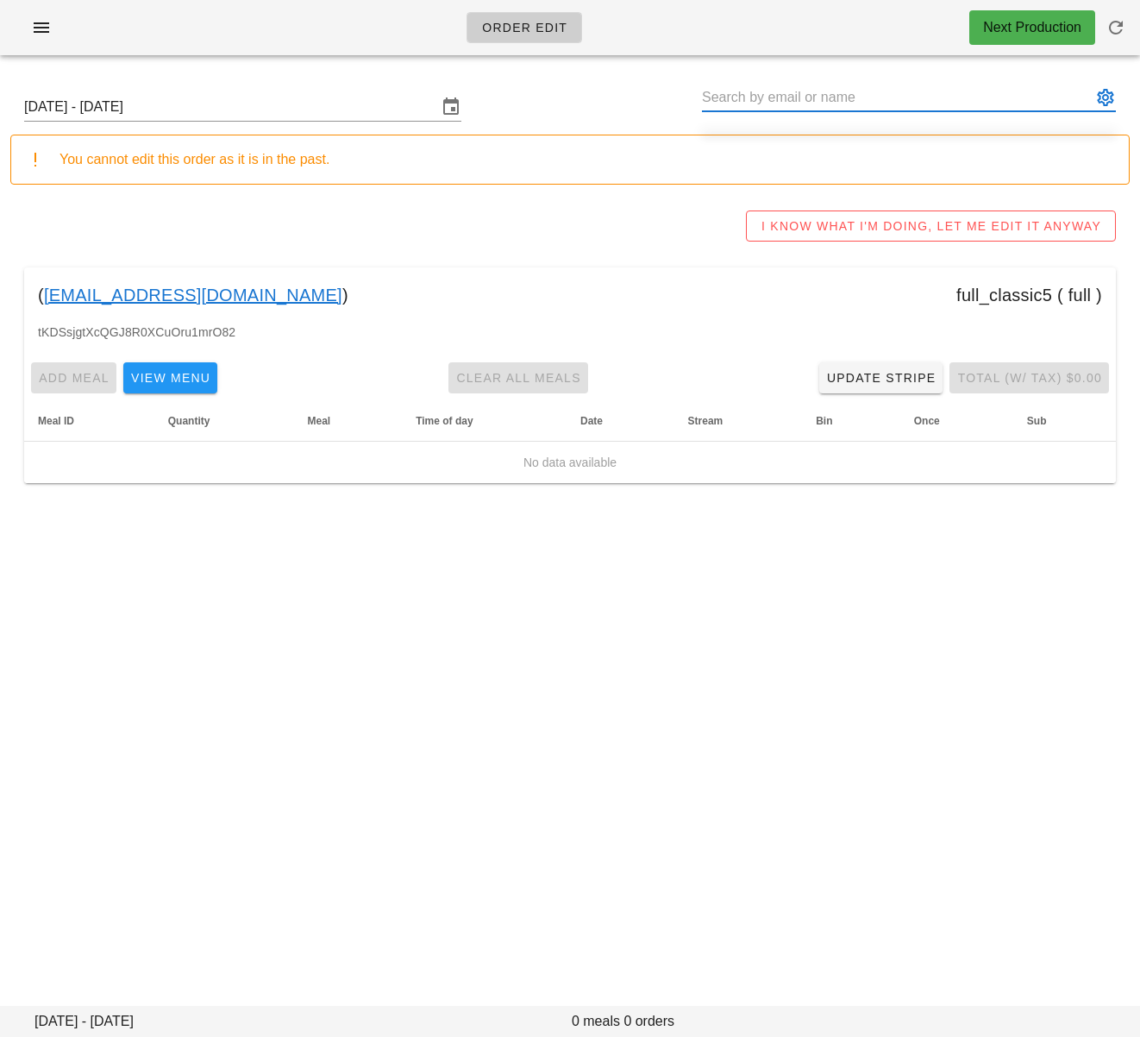
click at [767, 97] on input "text" at bounding box center [897, 98] width 390 height 28
paste input "Helene Jacob"
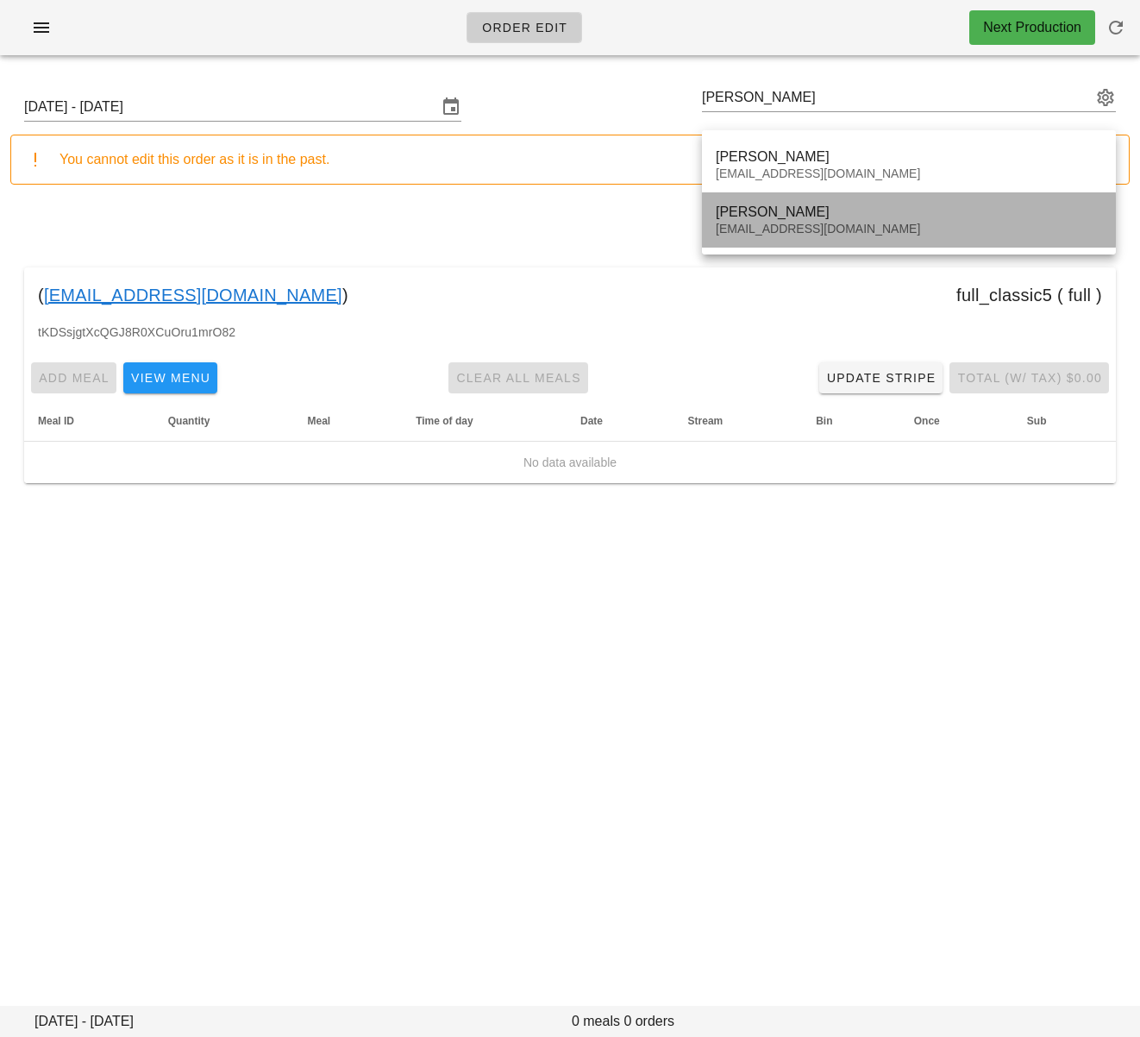
click at [774, 227] on div "Audreyfwatt@gmail.com" at bounding box center [909, 229] width 386 height 15
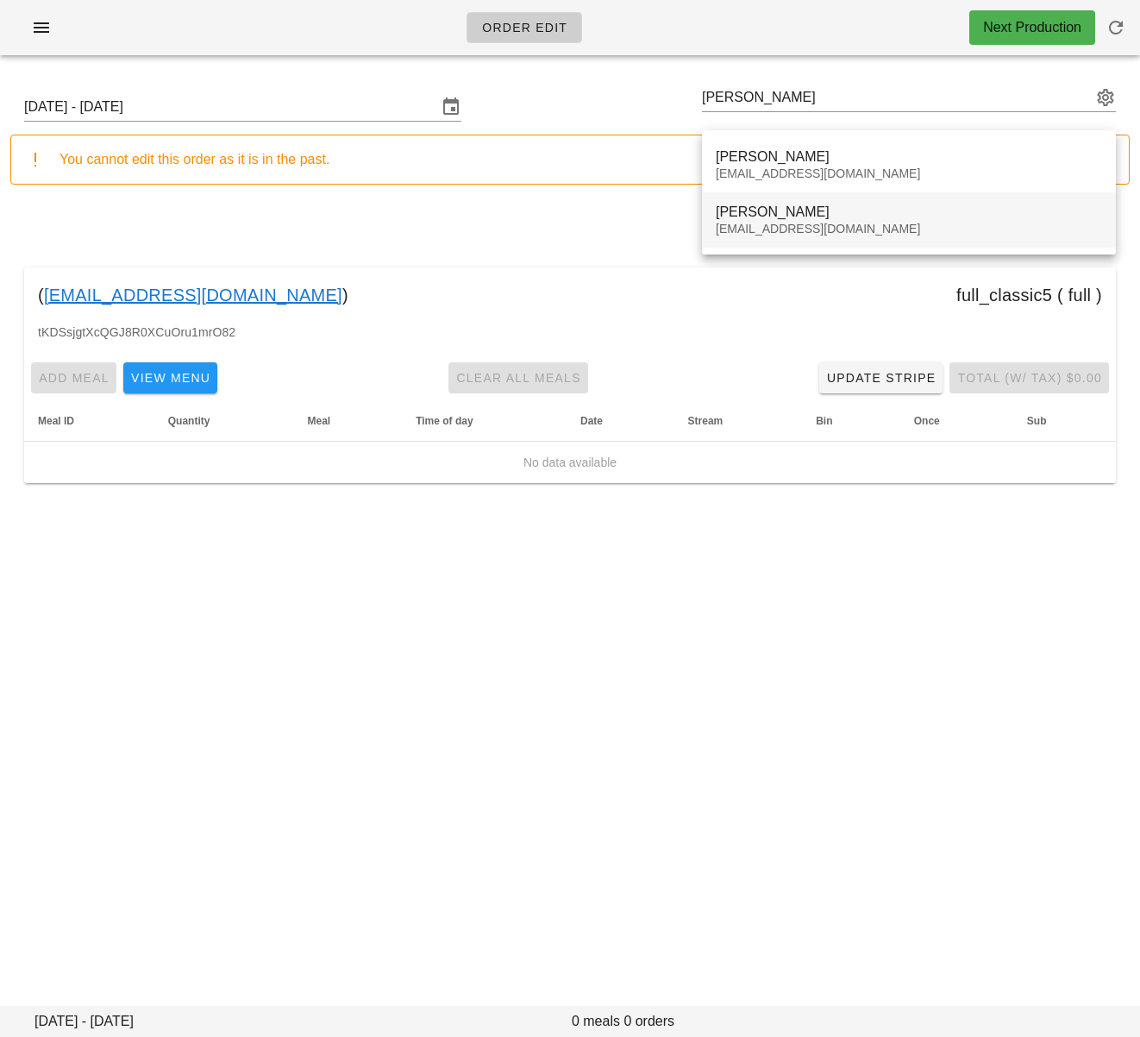
type input "Helene Jacob (Audreyfwatt@gmail.com)"
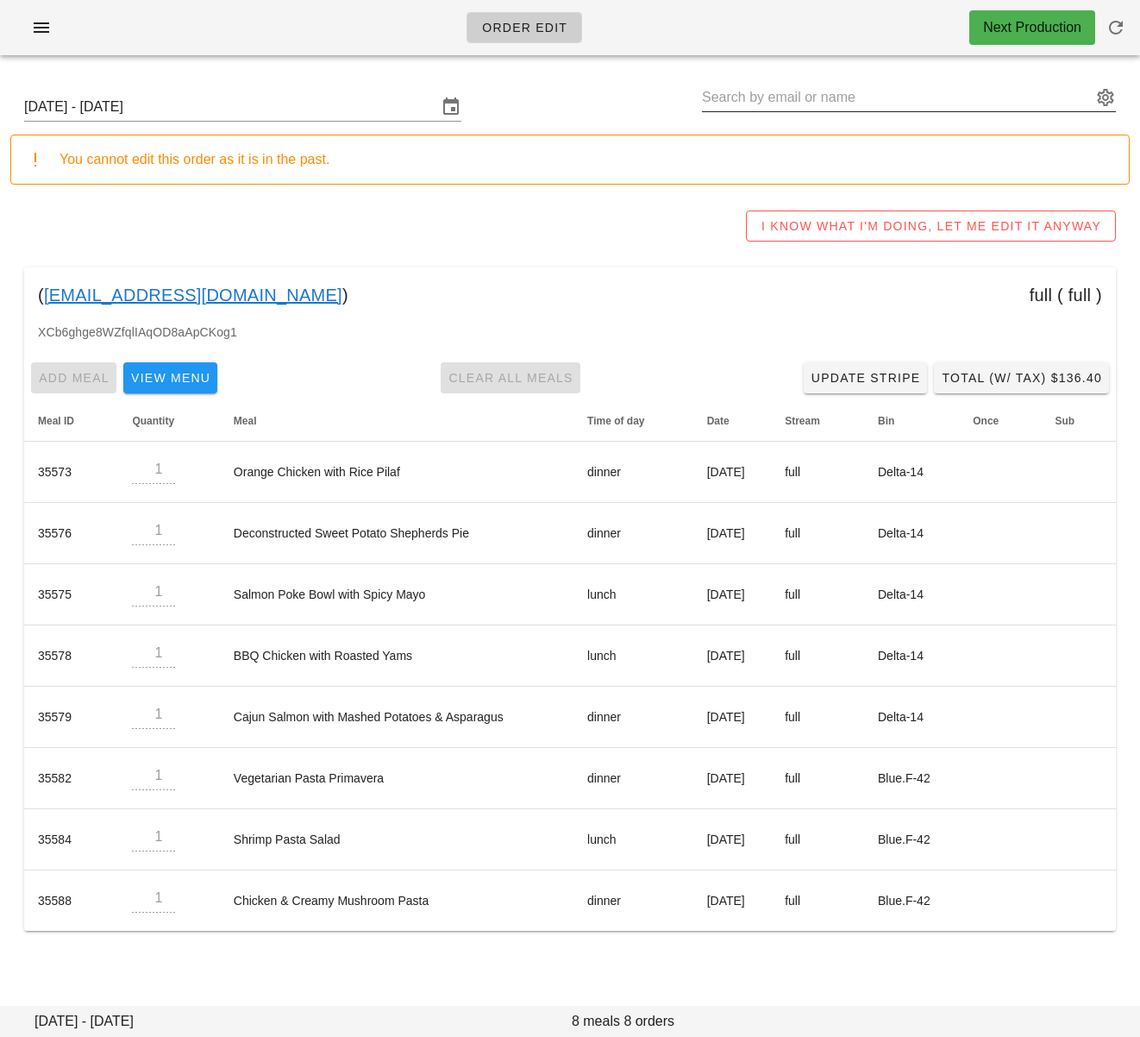
click at [739, 98] on input "text" at bounding box center [897, 98] width 390 height 28
paste input "Linda Manestar"
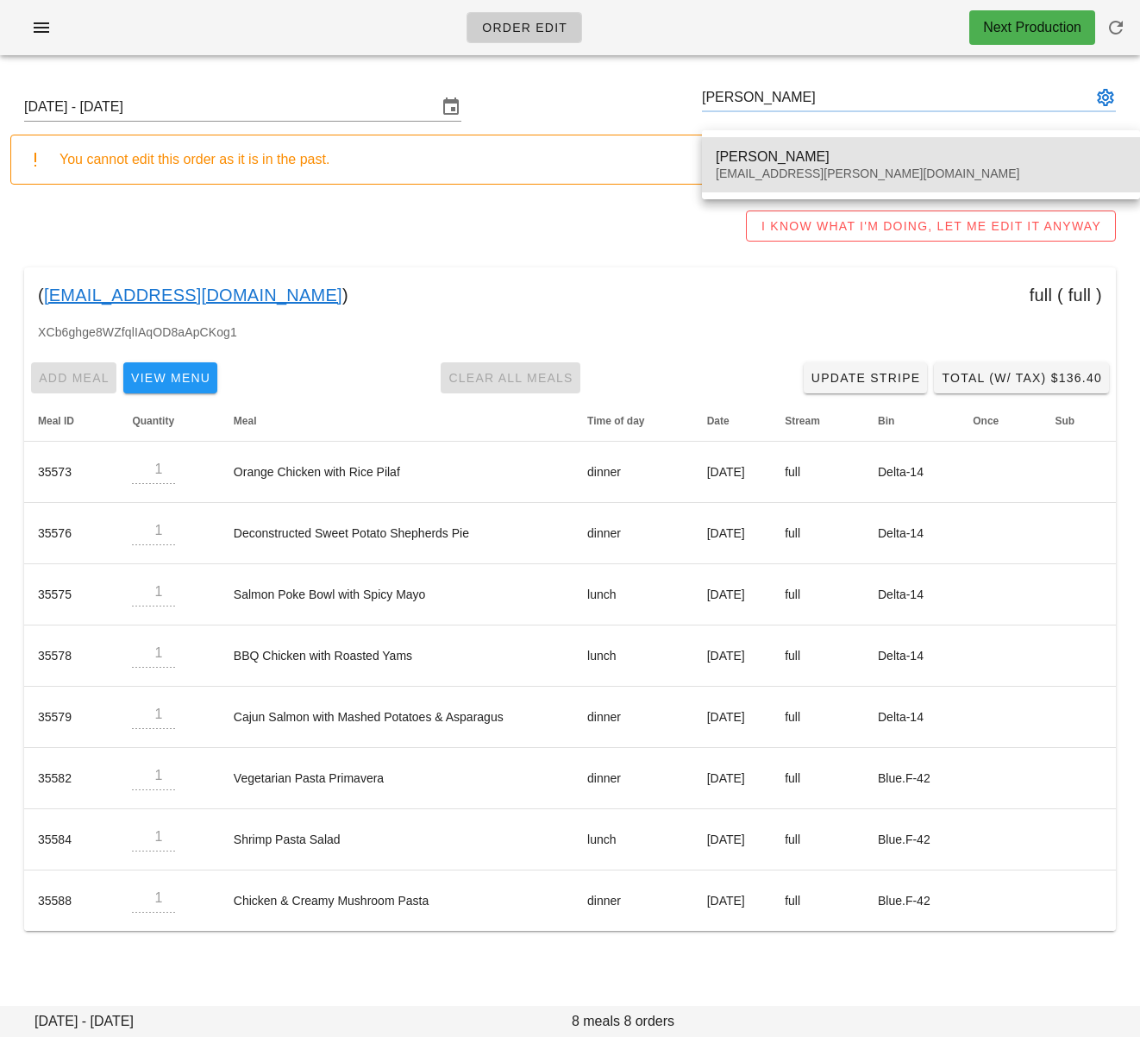
click at [762, 144] on div "Linda Manestar autumn.manestar@gmail.com" at bounding box center [921, 164] width 411 height 53
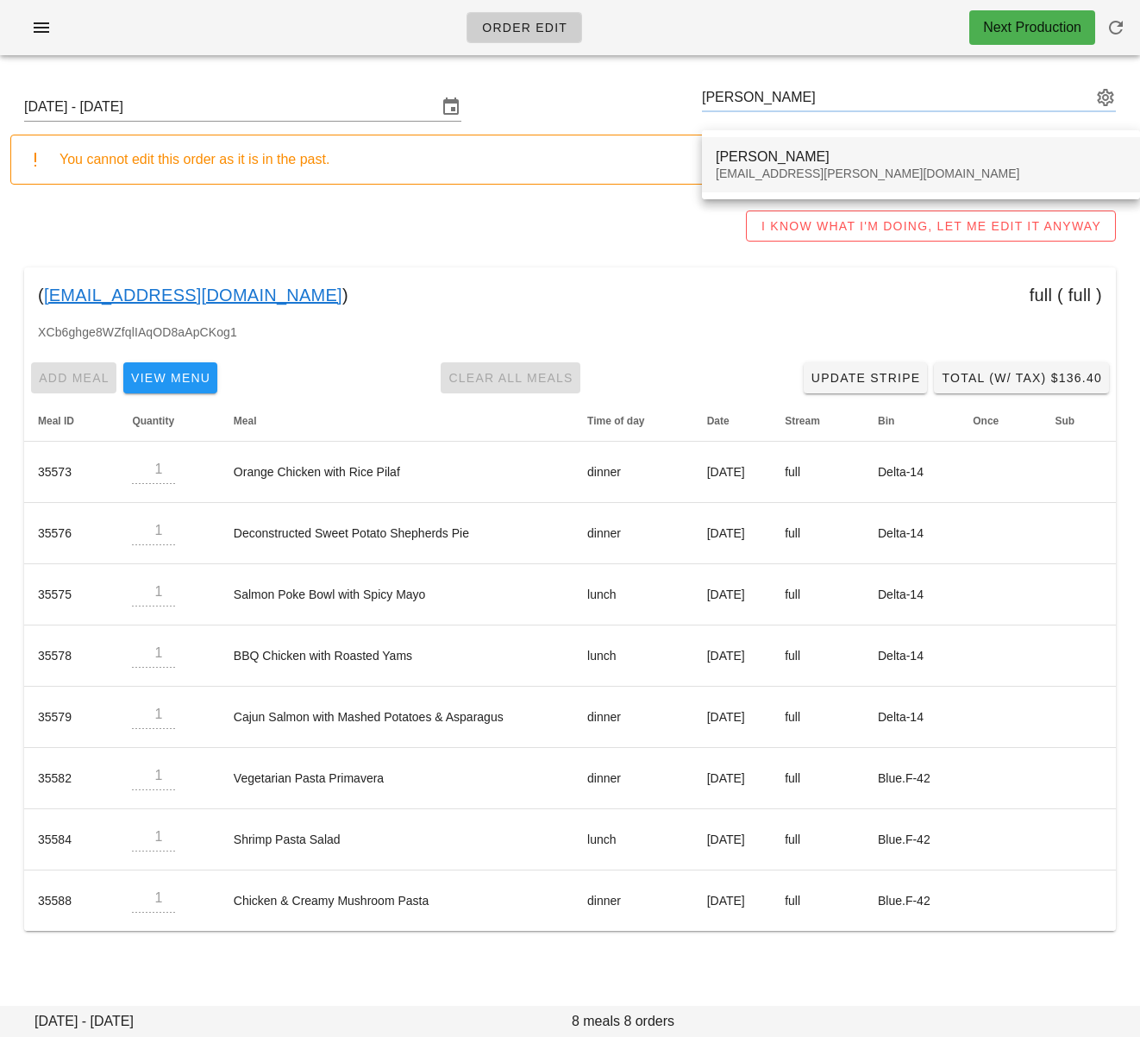
type input "Linda Manestar (autumn.manestar@gmail.com)"
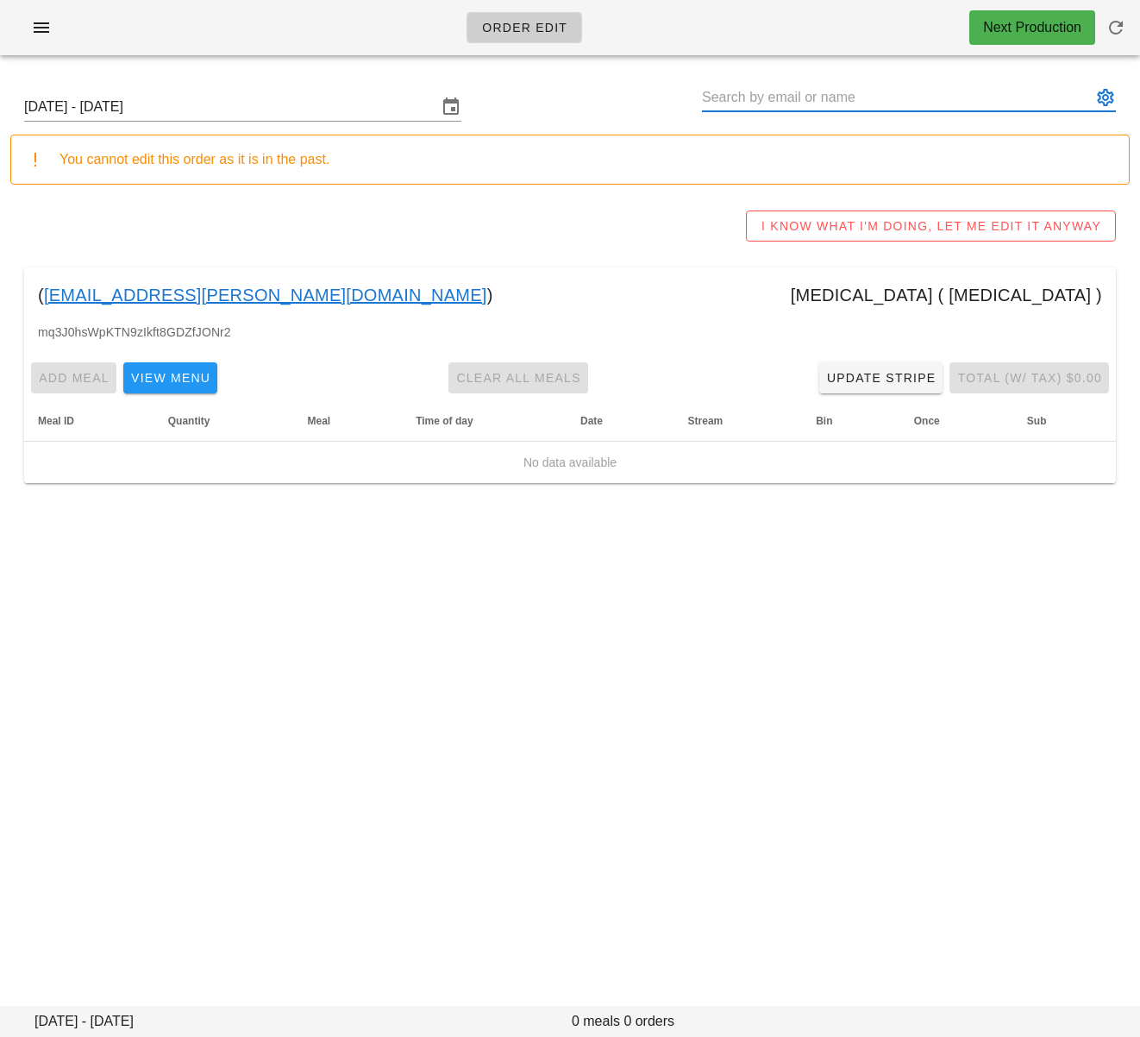
click at [756, 101] on input "text" at bounding box center [897, 98] width 390 height 28
paste input "Steph Mz"
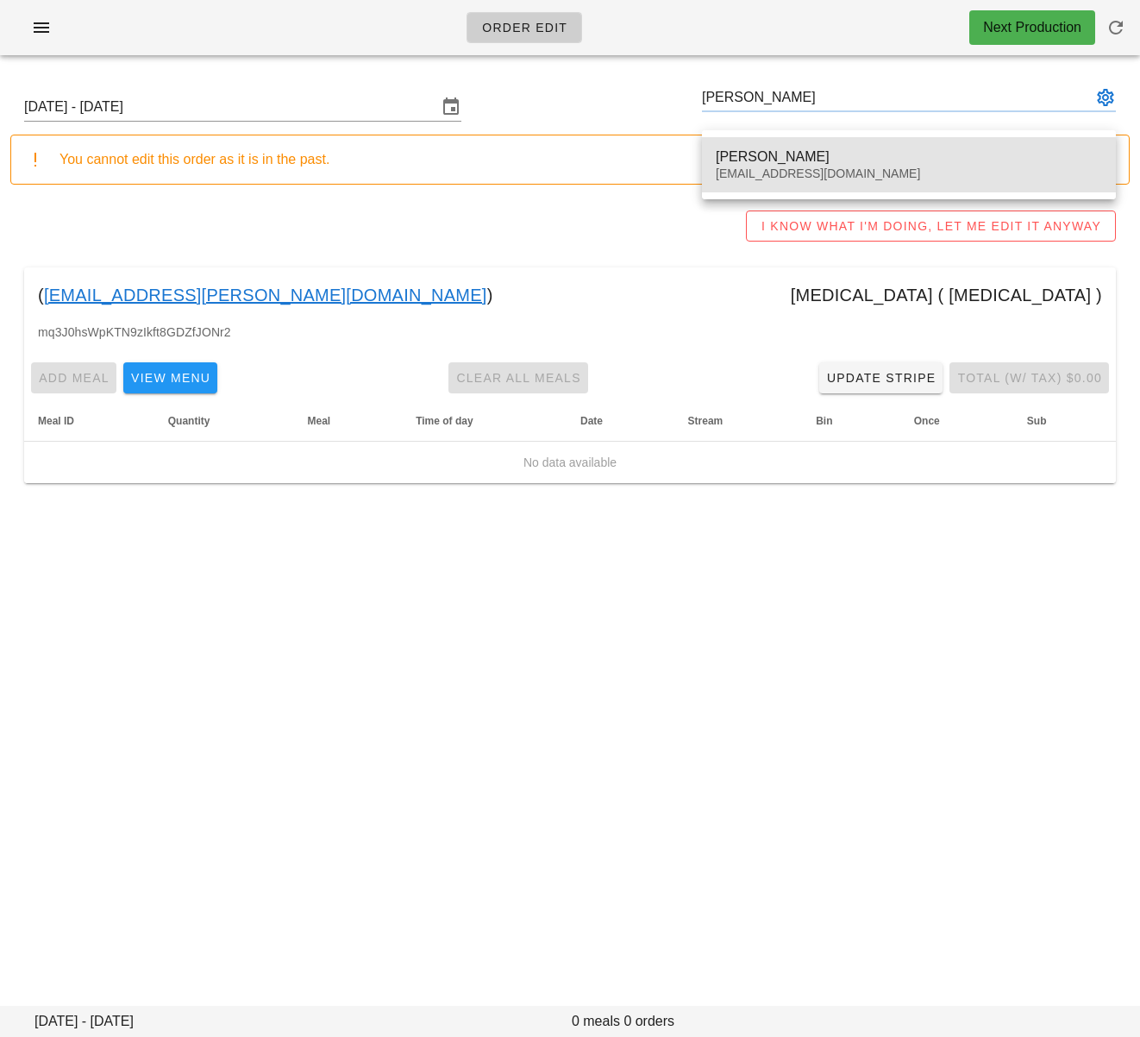
click at [773, 168] on div "stephmunez@gmail.com" at bounding box center [909, 173] width 386 height 15
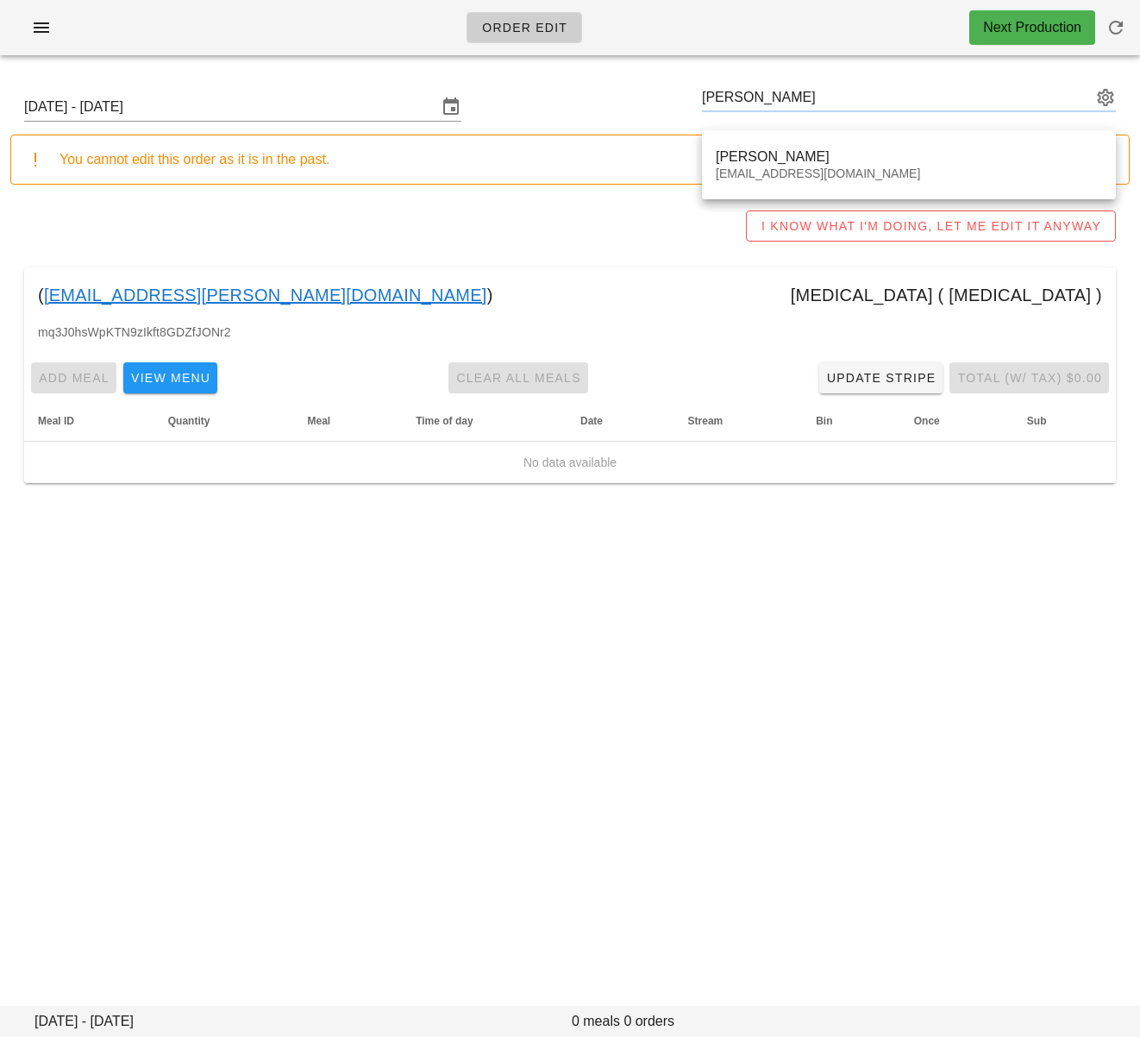
type input "Steph Mz (stephmunez@gmail.com)"
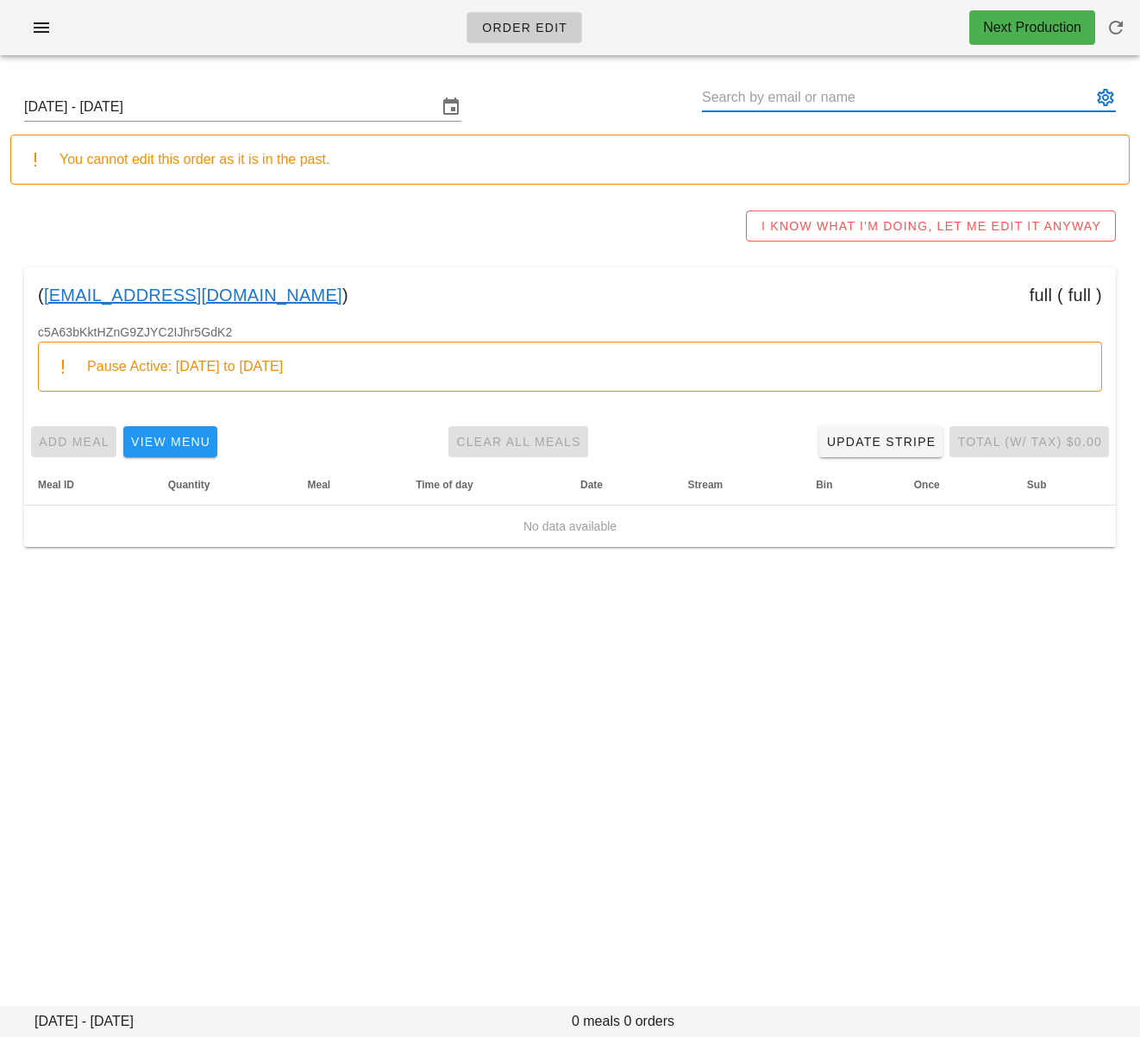
click at [769, 100] on input "text" at bounding box center [897, 98] width 390 height 28
paste input "Travis Dunn"
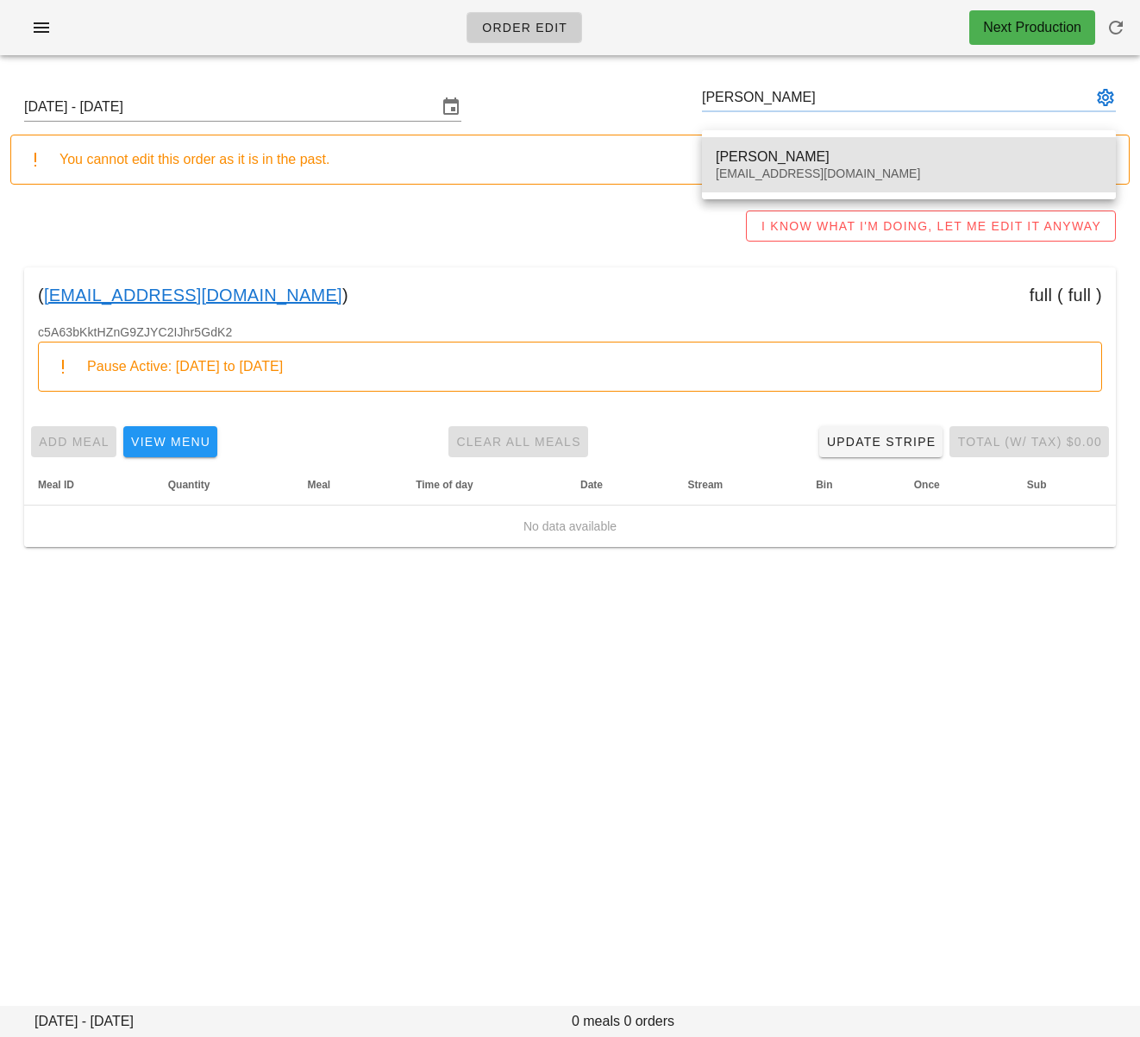
click at [794, 157] on div "Travis Dunn" at bounding box center [909, 156] width 386 height 16
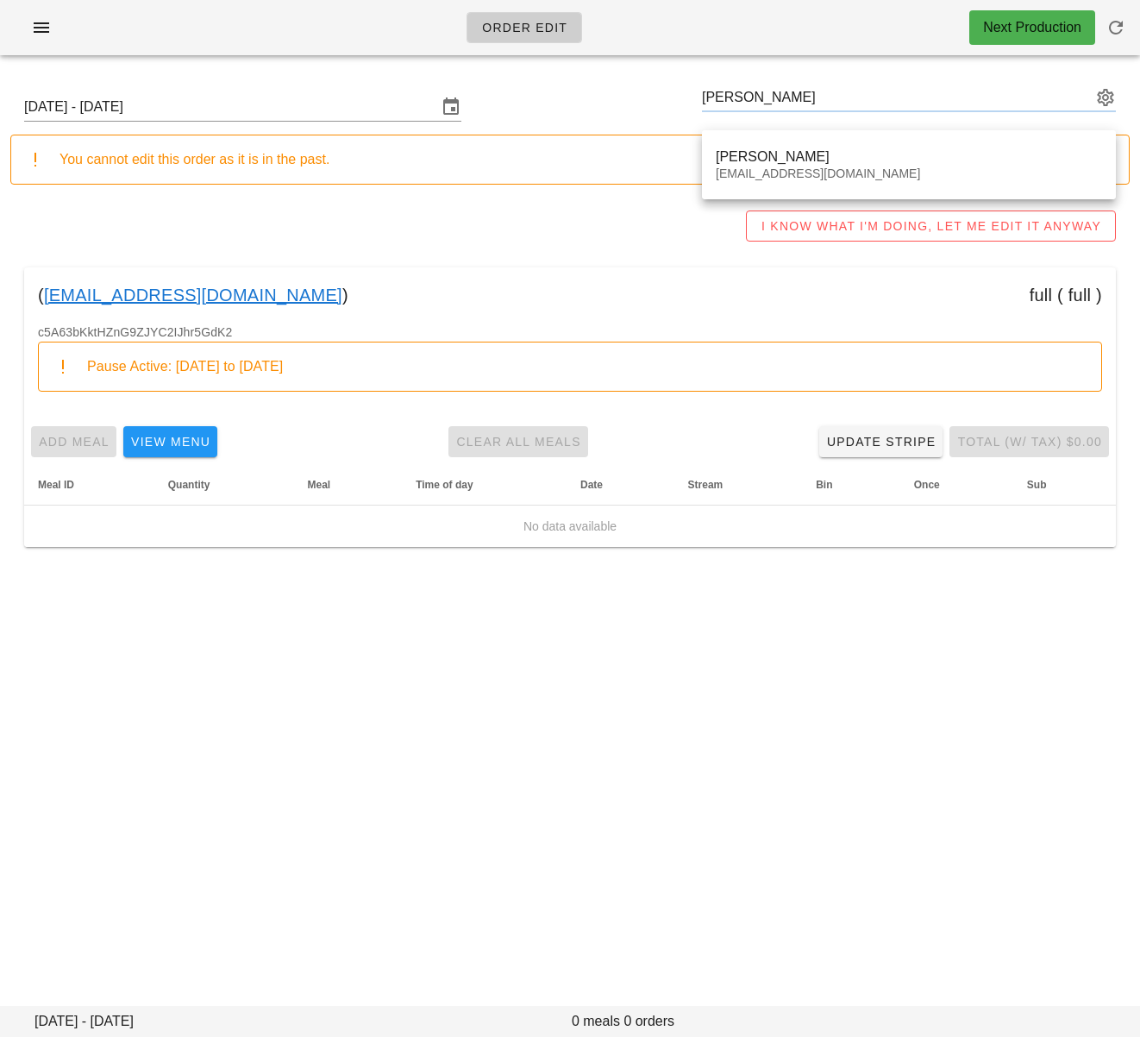
type input "Travis Dunn (Travisajdunn@gmail.com)"
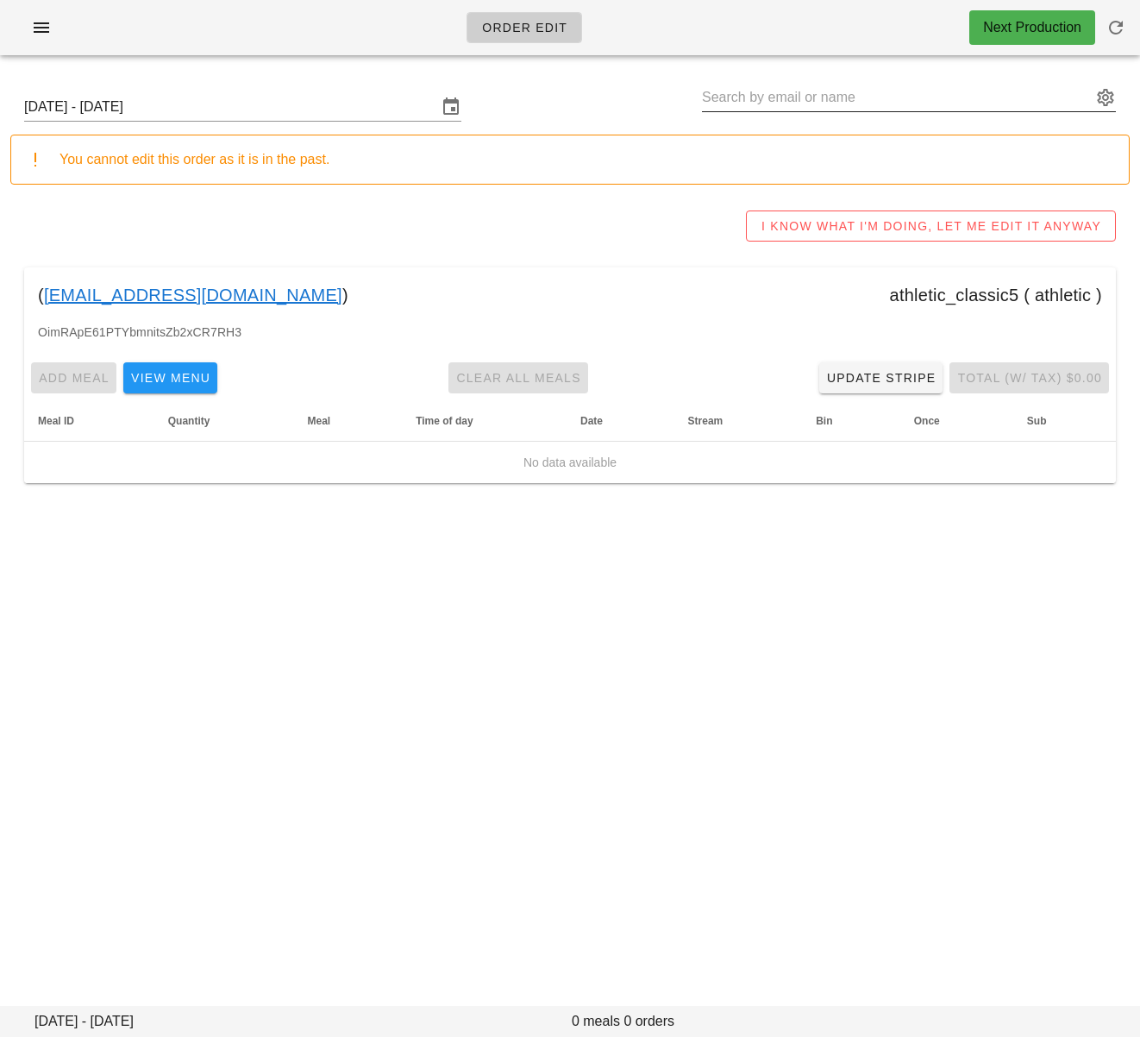
click at [765, 104] on input "text" at bounding box center [897, 98] width 390 height 28
paste input "Rob Peterson"
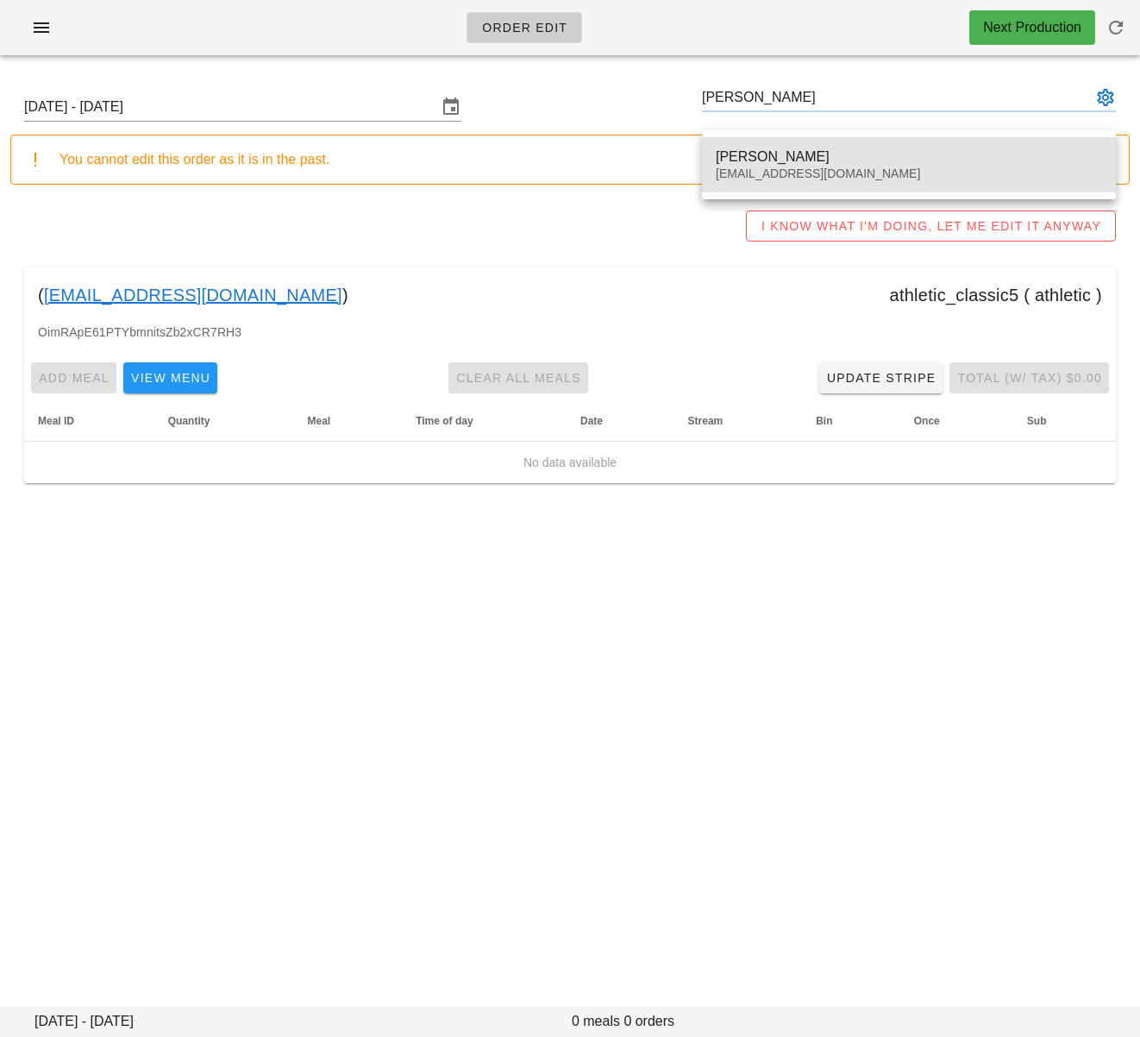
drag, startPoint x: 801, startPoint y: 154, endPoint x: 849, endPoint y: 190, distance: 59.7
click at [801, 154] on div "Rob Peterson" at bounding box center [909, 156] width 386 height 16
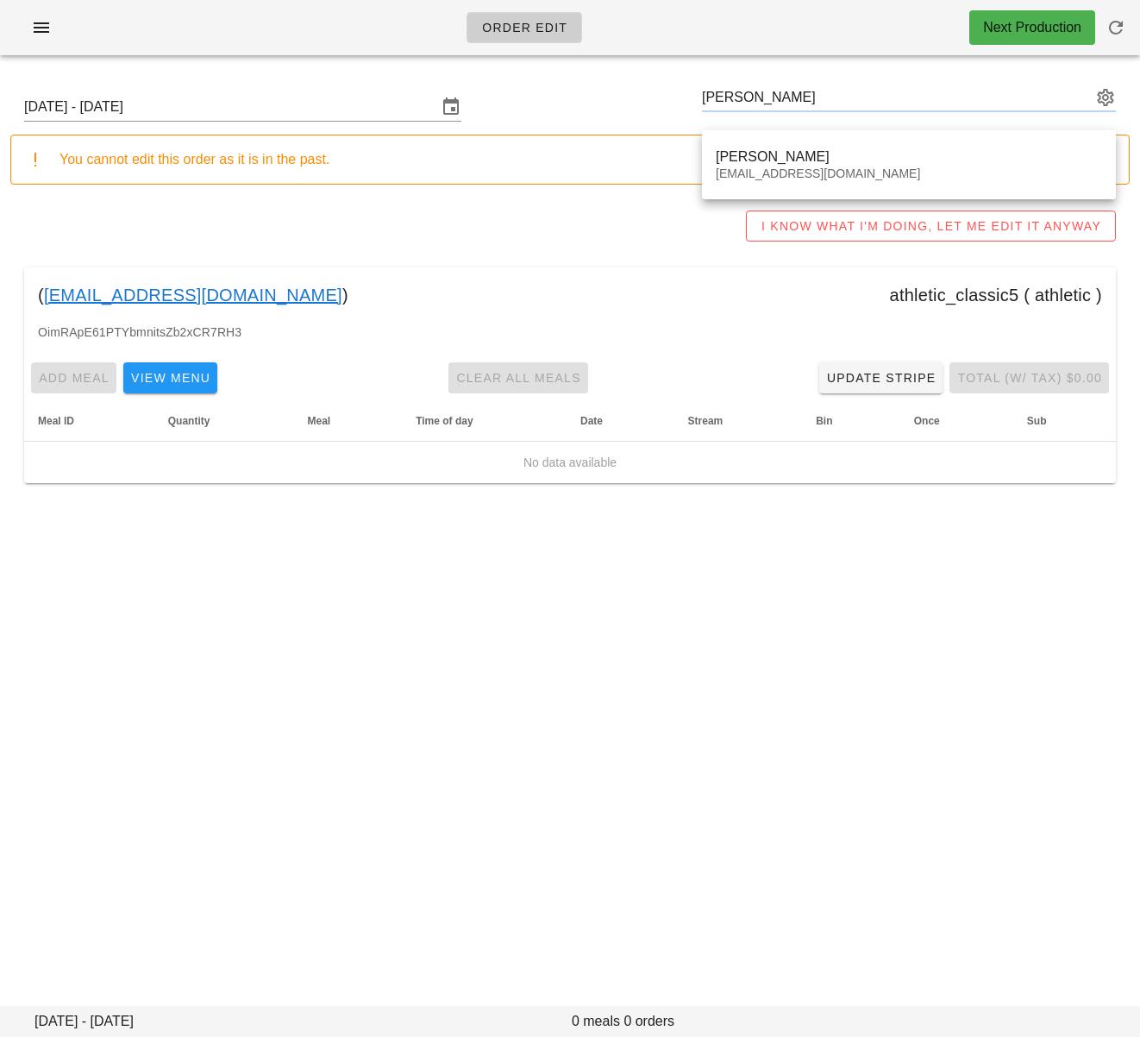
type input "Rob Peterson (Perersonrob92@gmail.com)"
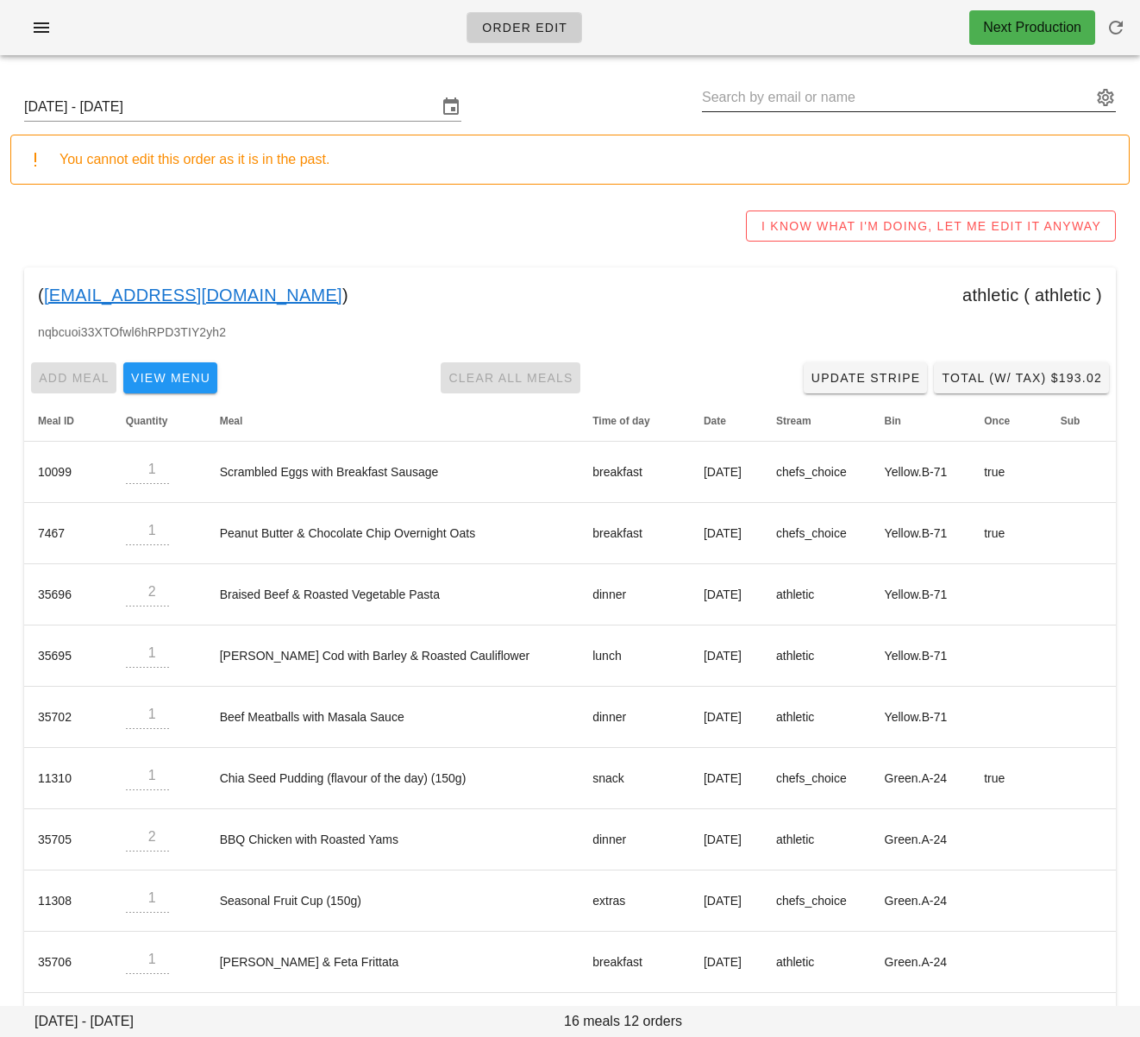
click at [746, 95] on input "text" at bounding box center [897, 98] width 390 height 28
paste input "Brenda Schedel"
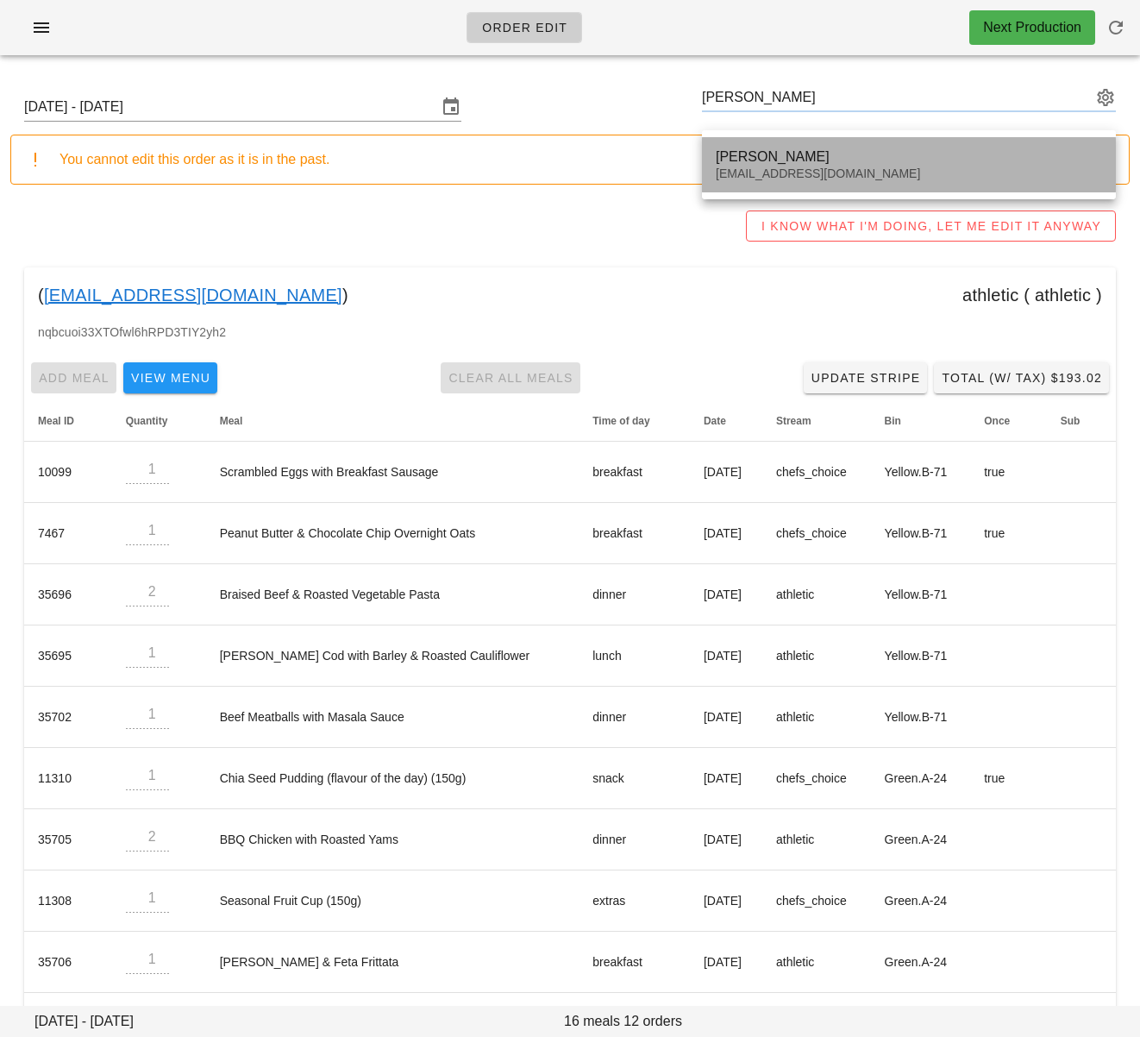
click at [778, 158] on div "Brenda Schedel" at bounding box center [909, 156] width 386 height 16
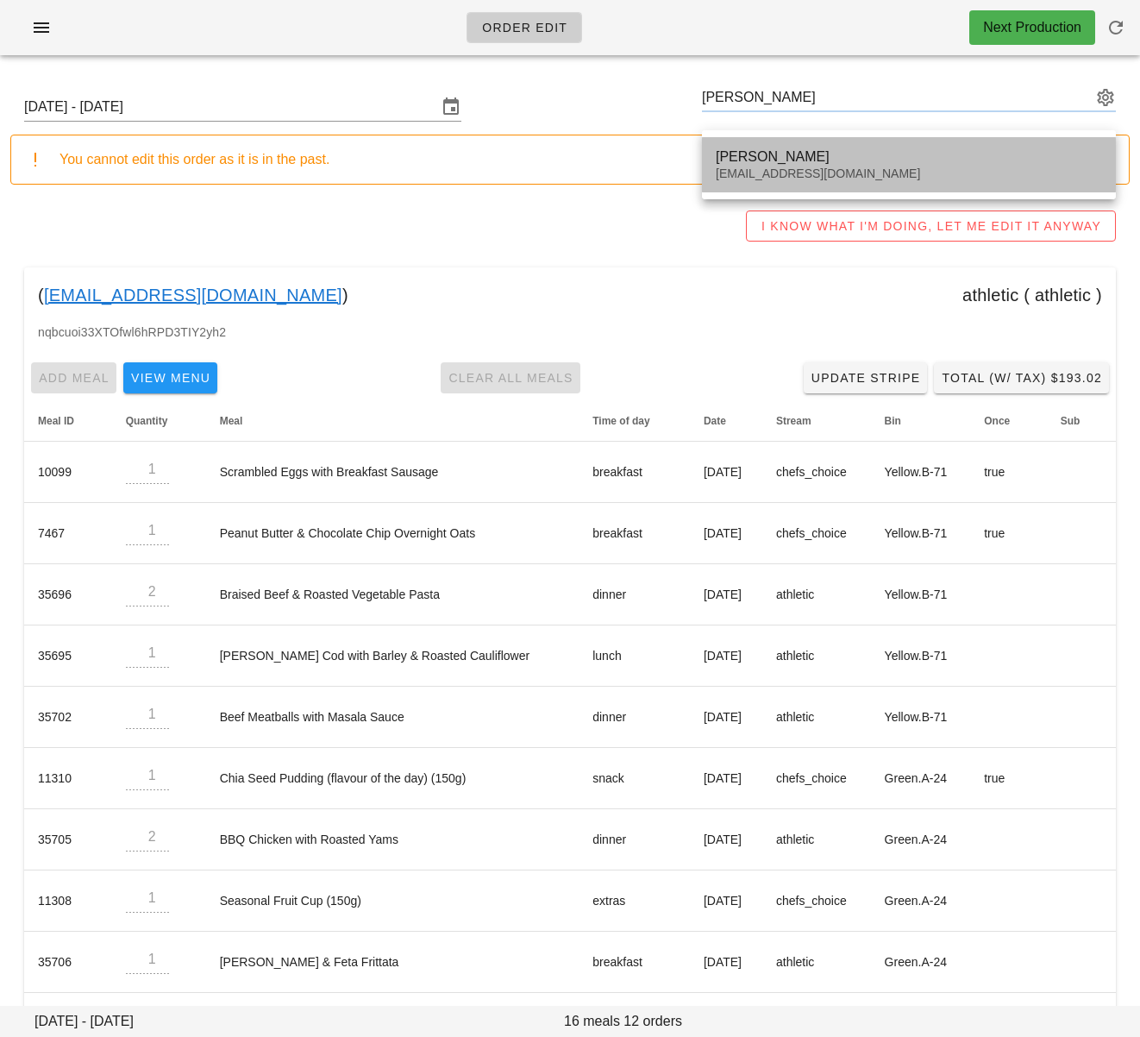
type input "Brenda Schedel (brendaschedel@gmail.com)"
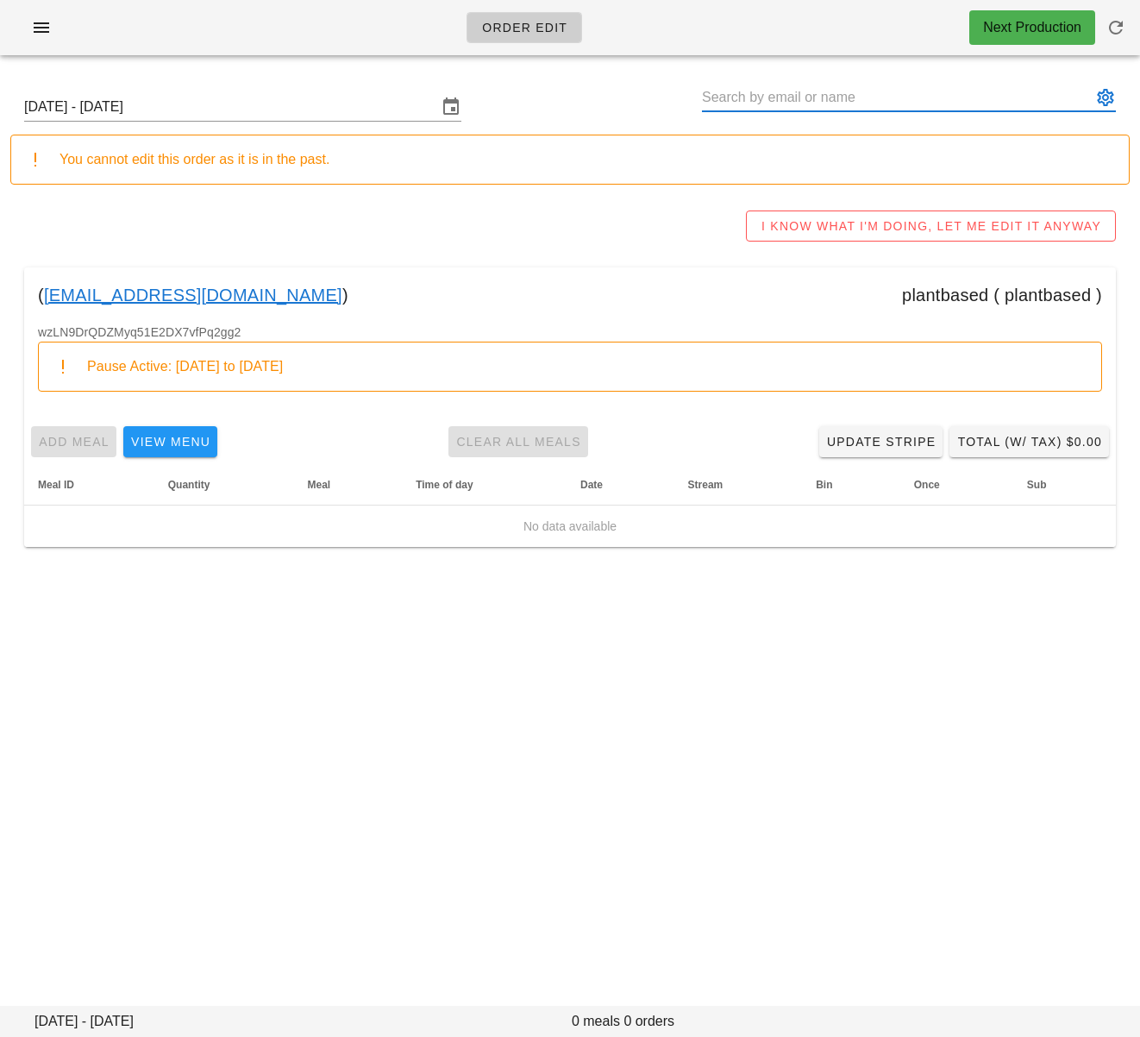
click at [912, 96] on input "text" at bounding box center [897, 98] width 390 height 28
paste input "Jenny Barnes"
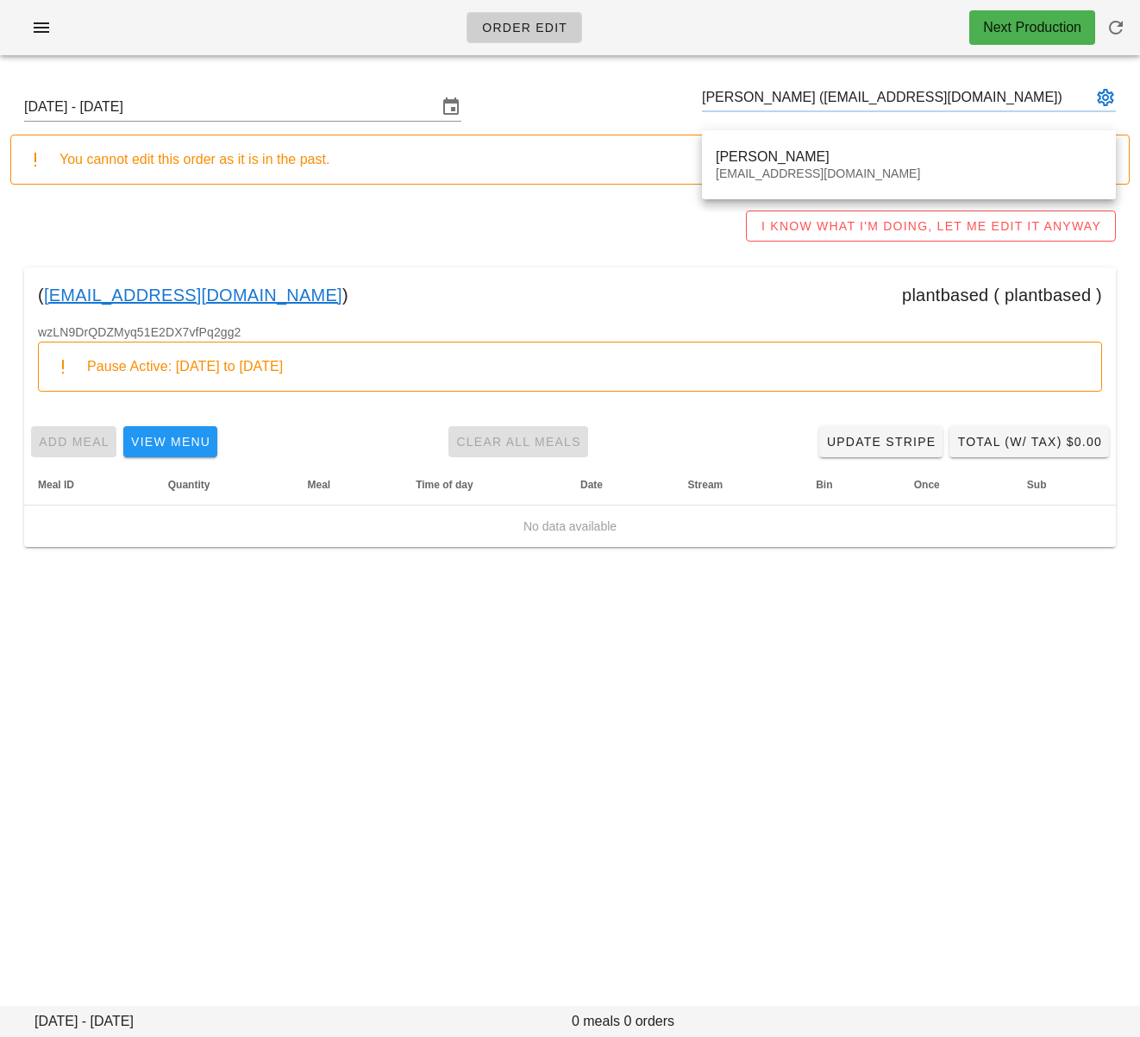
type input "Jenny Barnes (footnotefarm@gmail.com)"
click at [776, 158] on div "You cannot edit this order as it is in the past." at bounding box center [588, 159] width 1056 height 21
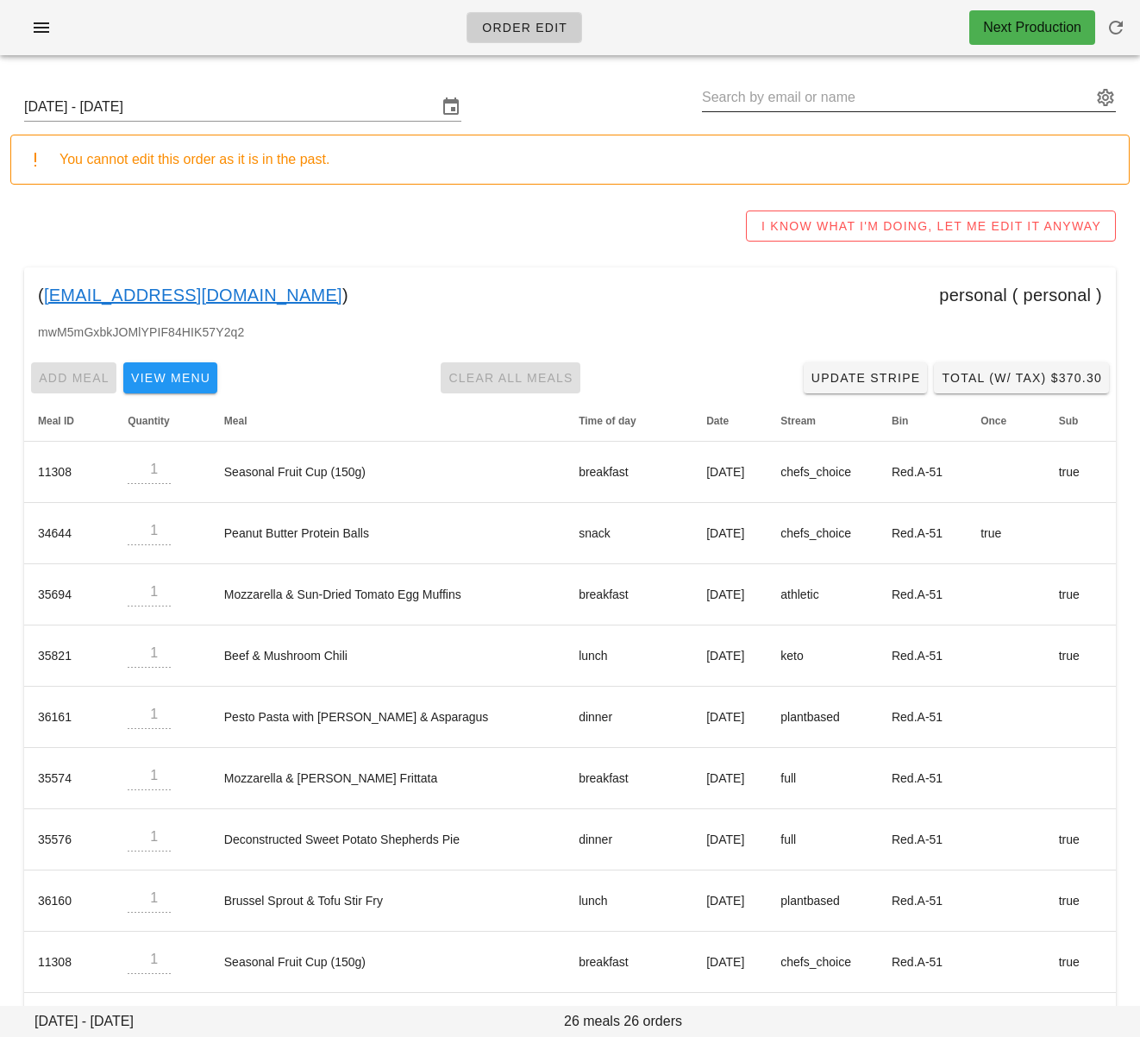
click at [750, 100] on input "text" at bounding box center [897, 98] width 390 height 28
paste input "David Robinson"
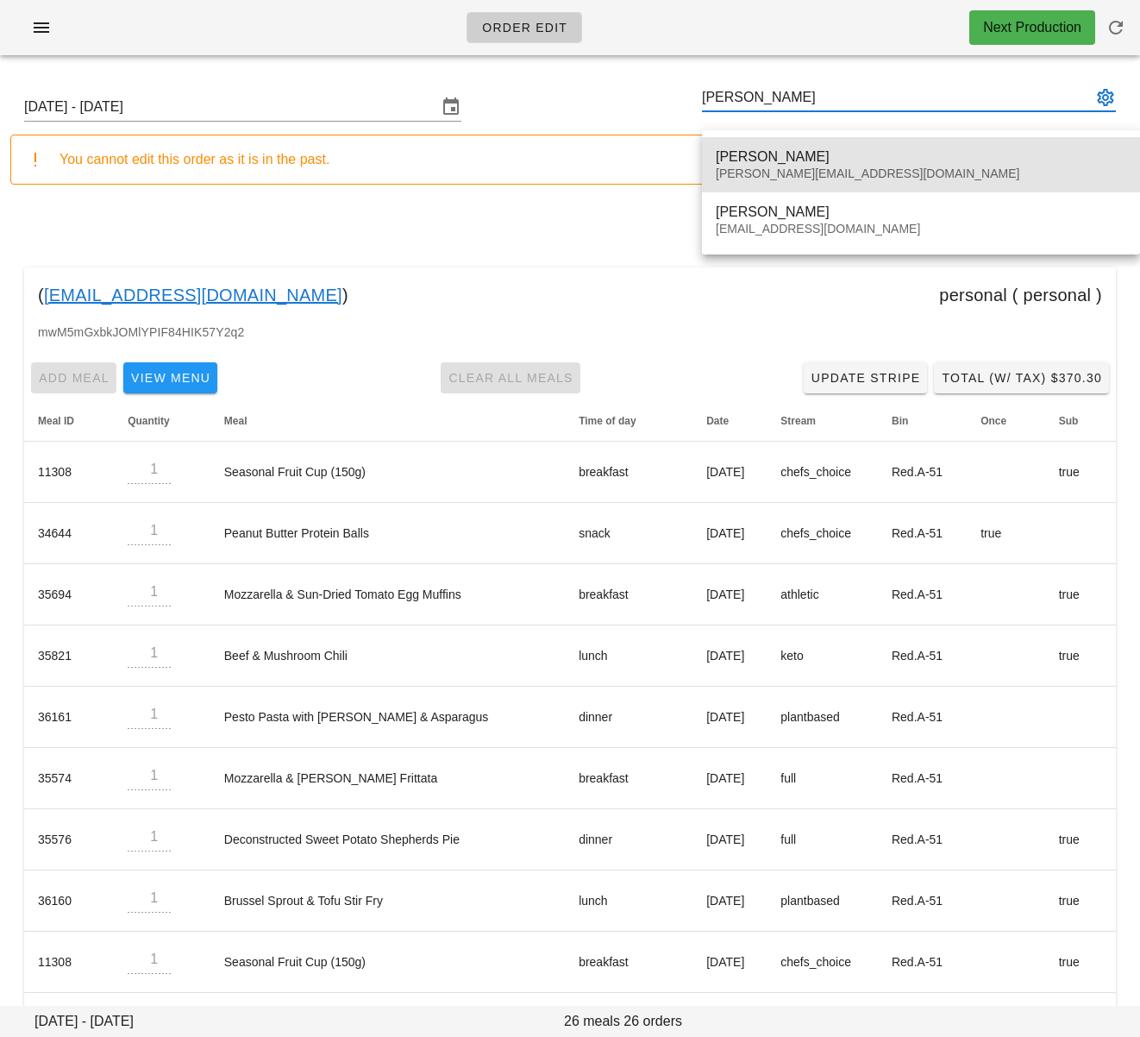
click at [767, 157] on div "David Robinson" at bounding box center [921, 156] width 411 height 16
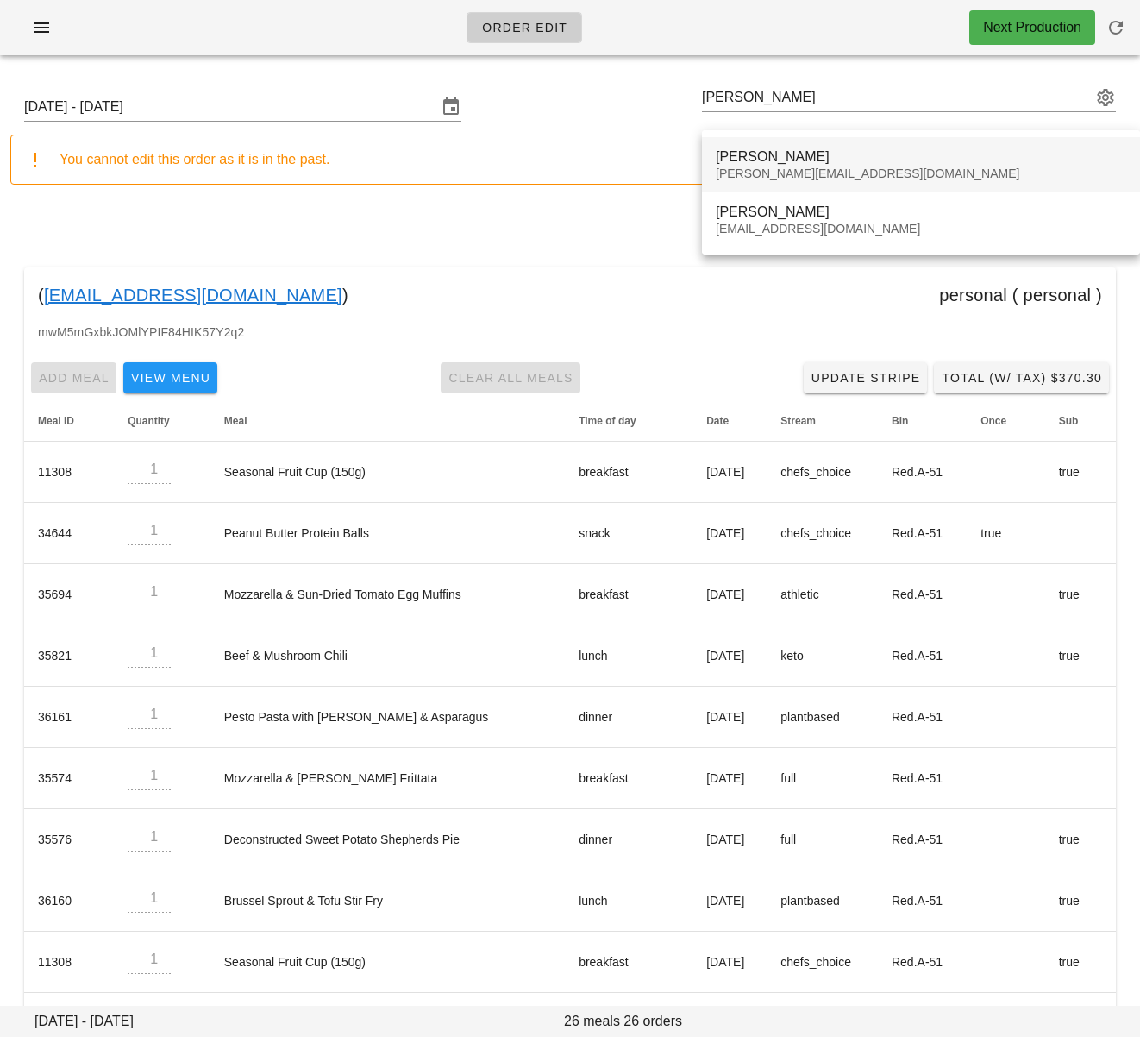
type input "David Robinson (david@robinsonroof.ca)"
click at [778, 167] on div "You cannot edit this order as it is in the past." at bounding box center [588, 159] width 1056 height 21
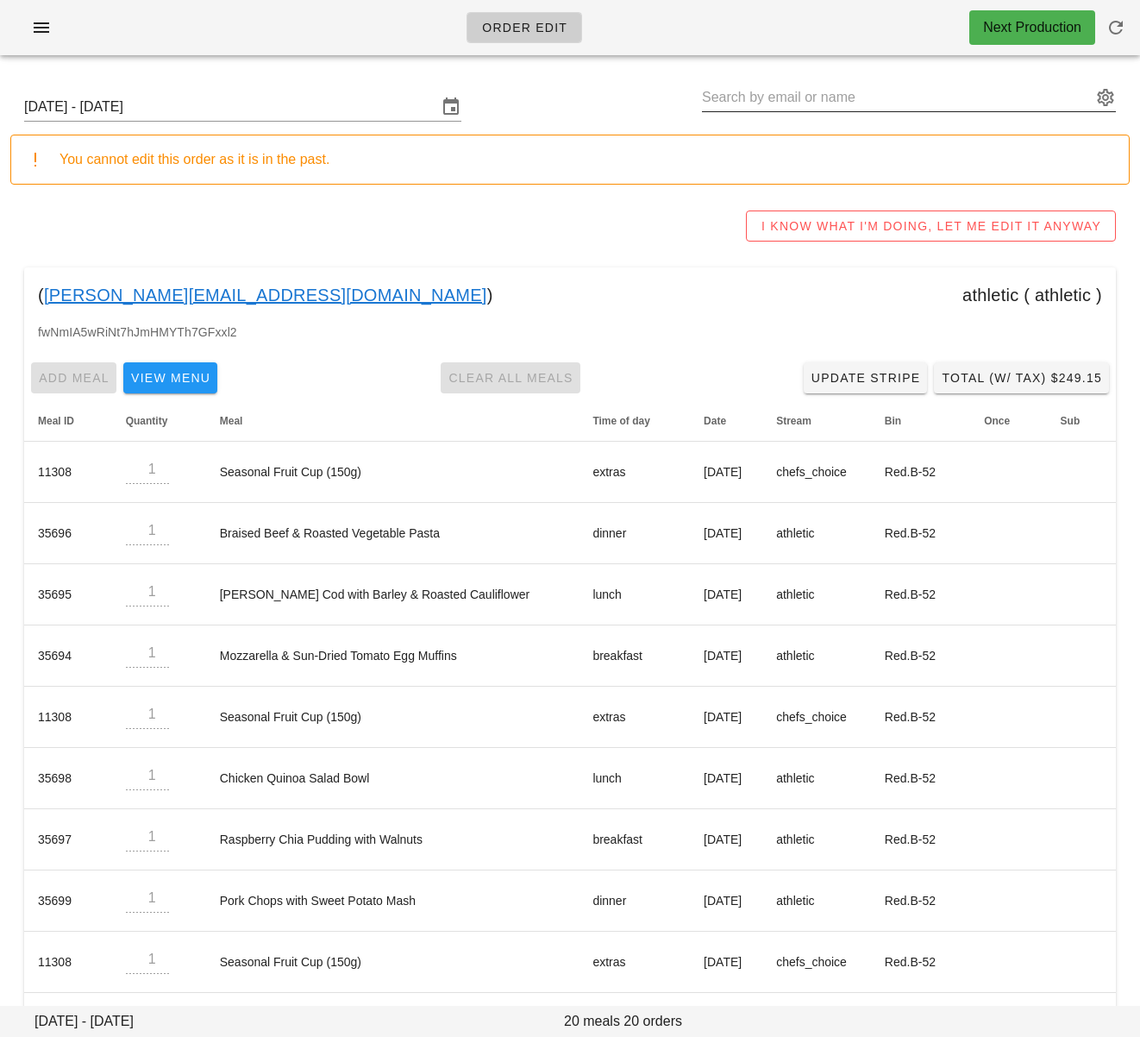
click at [820, 102] on input "text" at bounding box center [897, 98] width 390 height 28
paste input "Rajdeep Sidhu"
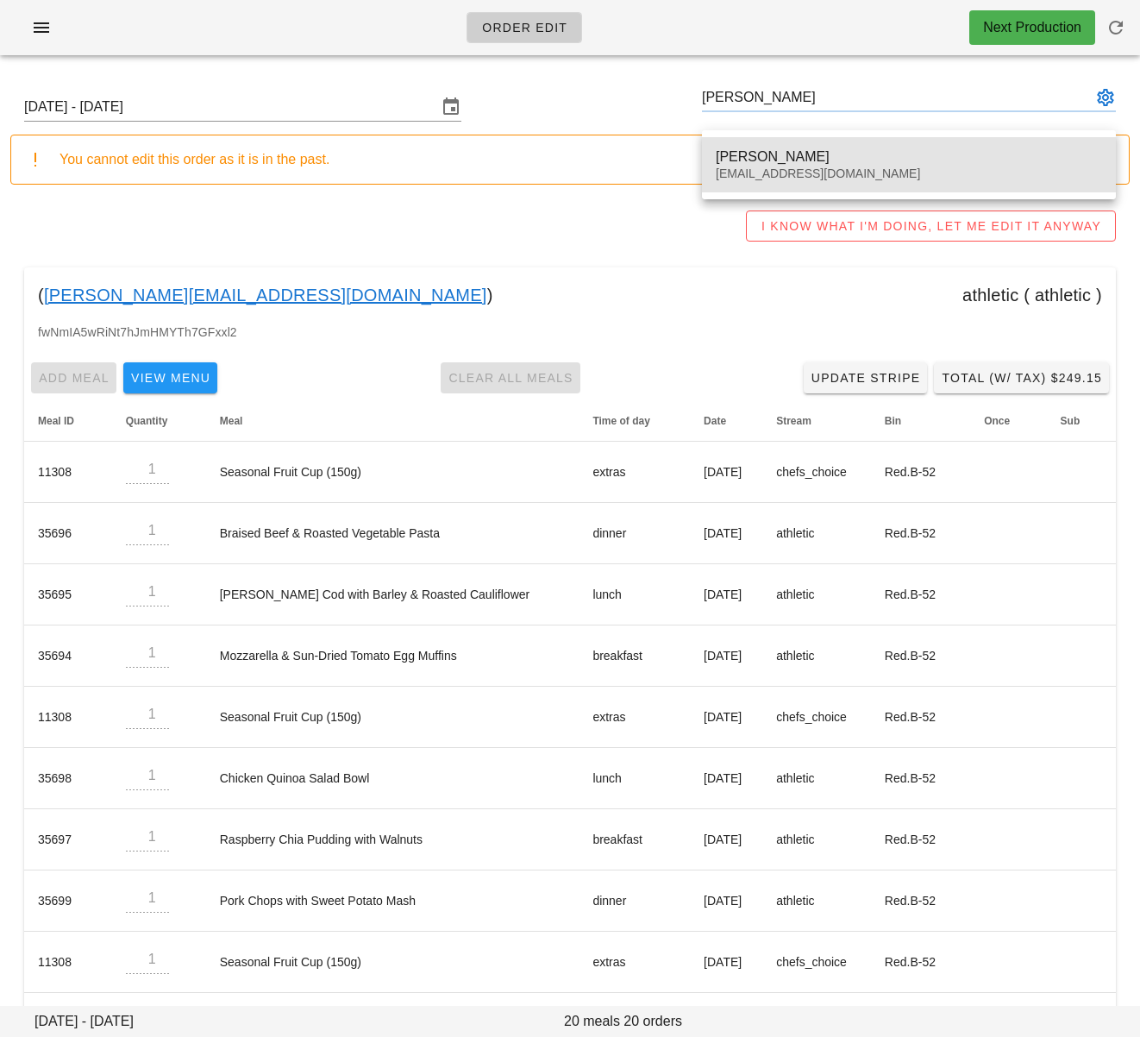
click at [843, 153] on div "Rajdeep Sidhu" at bounding box center [909, 156] width 386 height 16
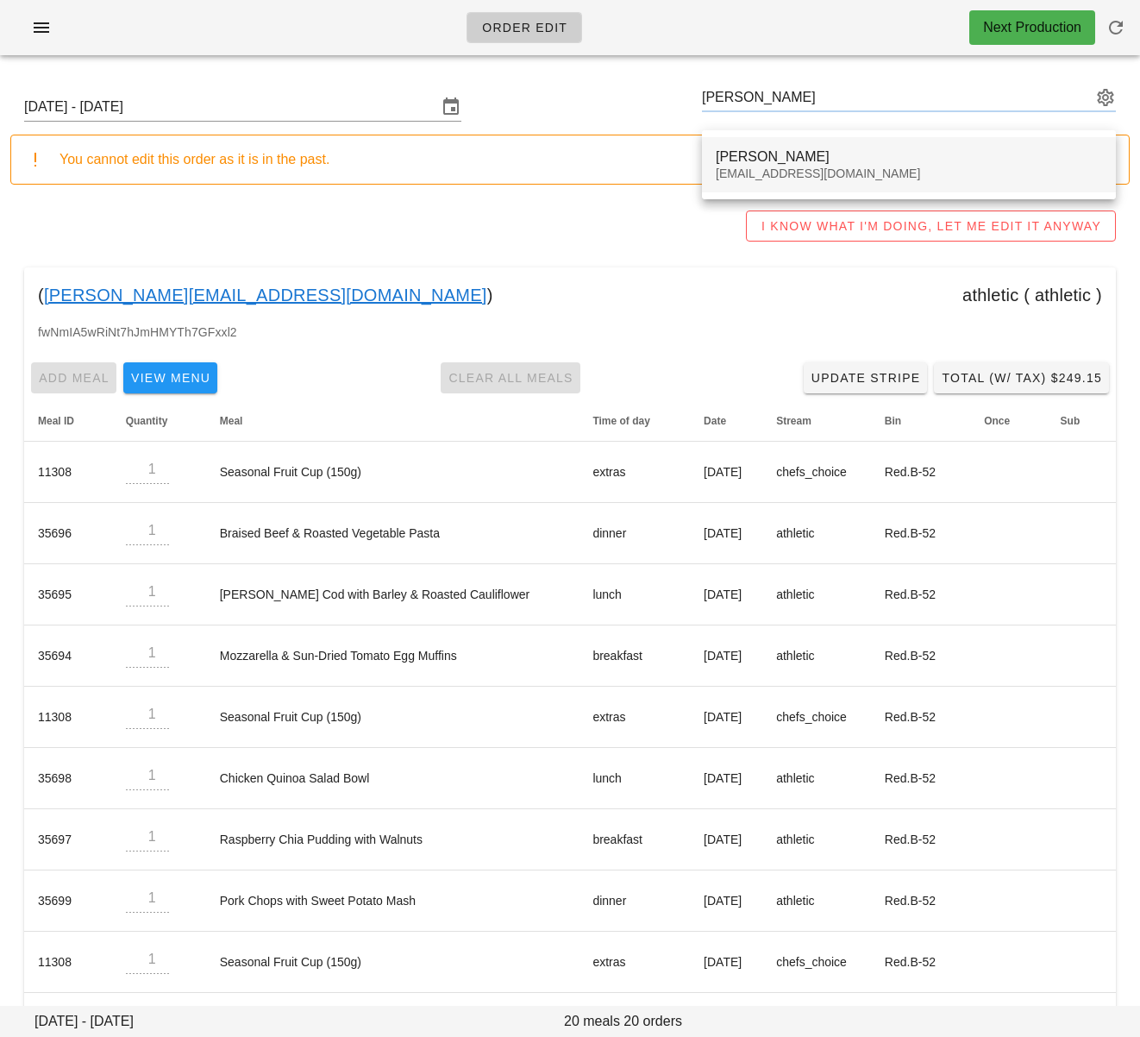
type input "Rajdeep Sidhu (rajdeepsdh87@gmail.com)"
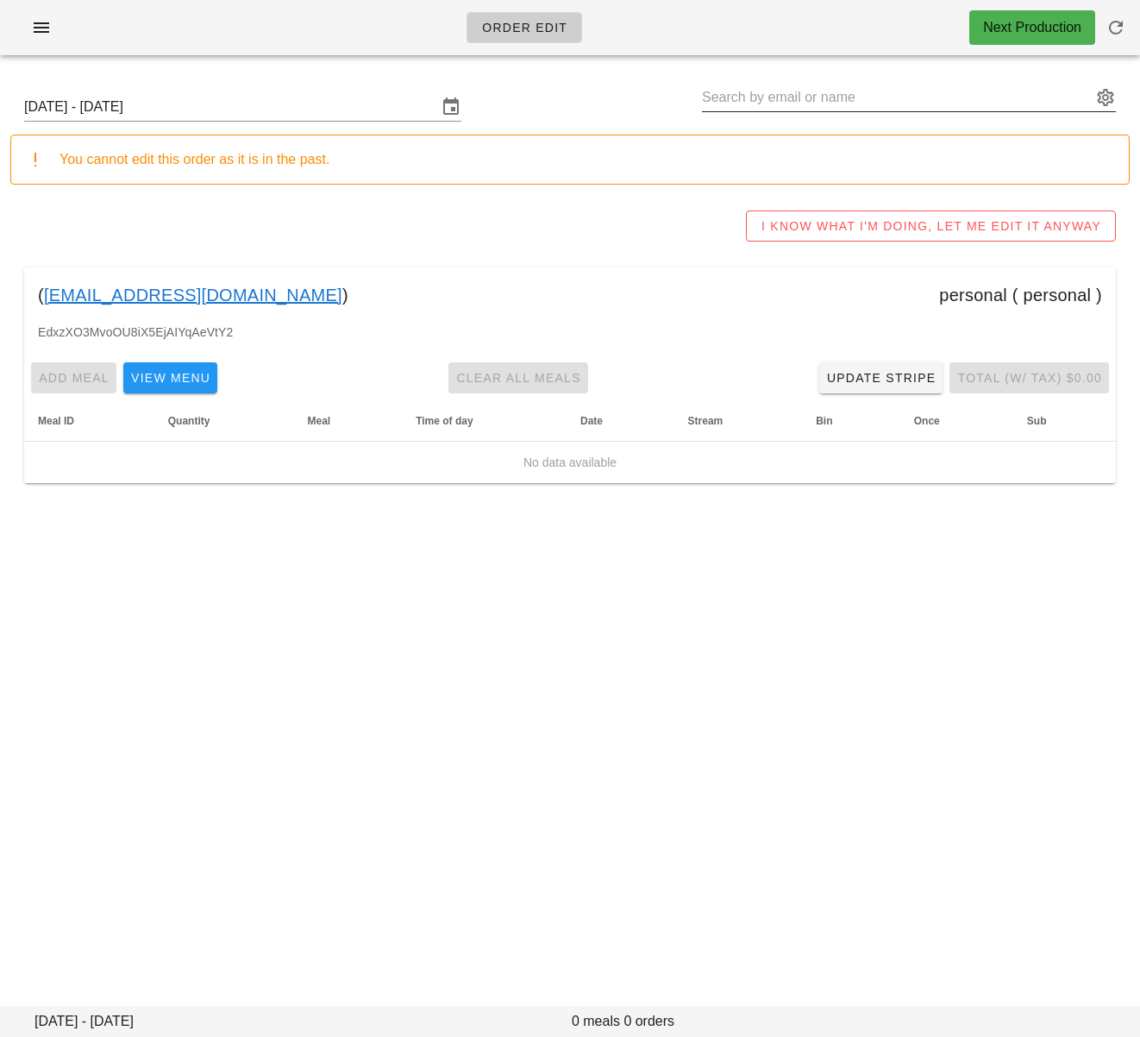
click at [752, 95] on input "text" at bounding box center [897, 98] width 390 height 28
paste input "Jennifer Mawby"
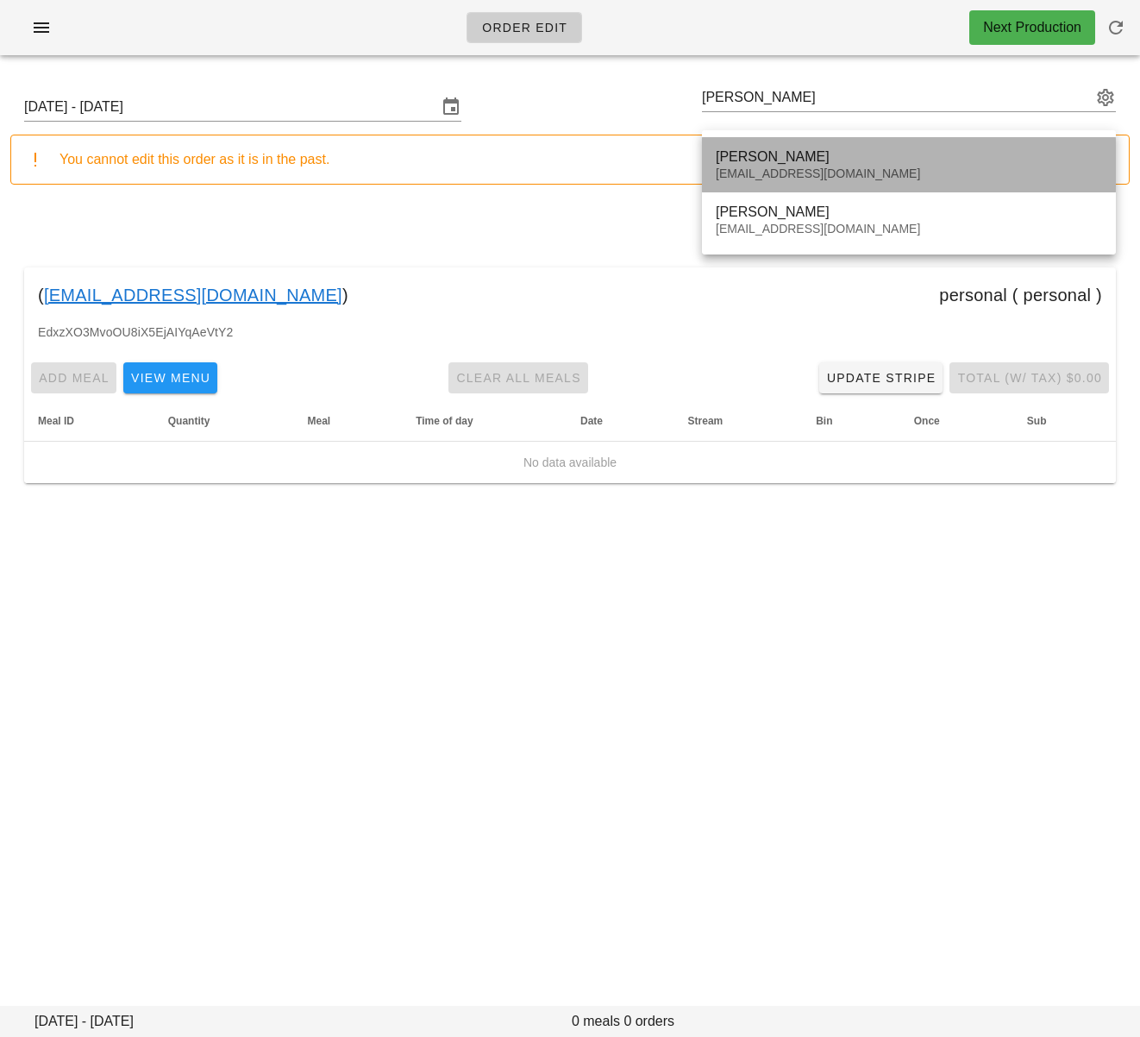
click at [823, 152] on div "Jennifer Mawby" at bounding box center [909, 156] width 386 height 16
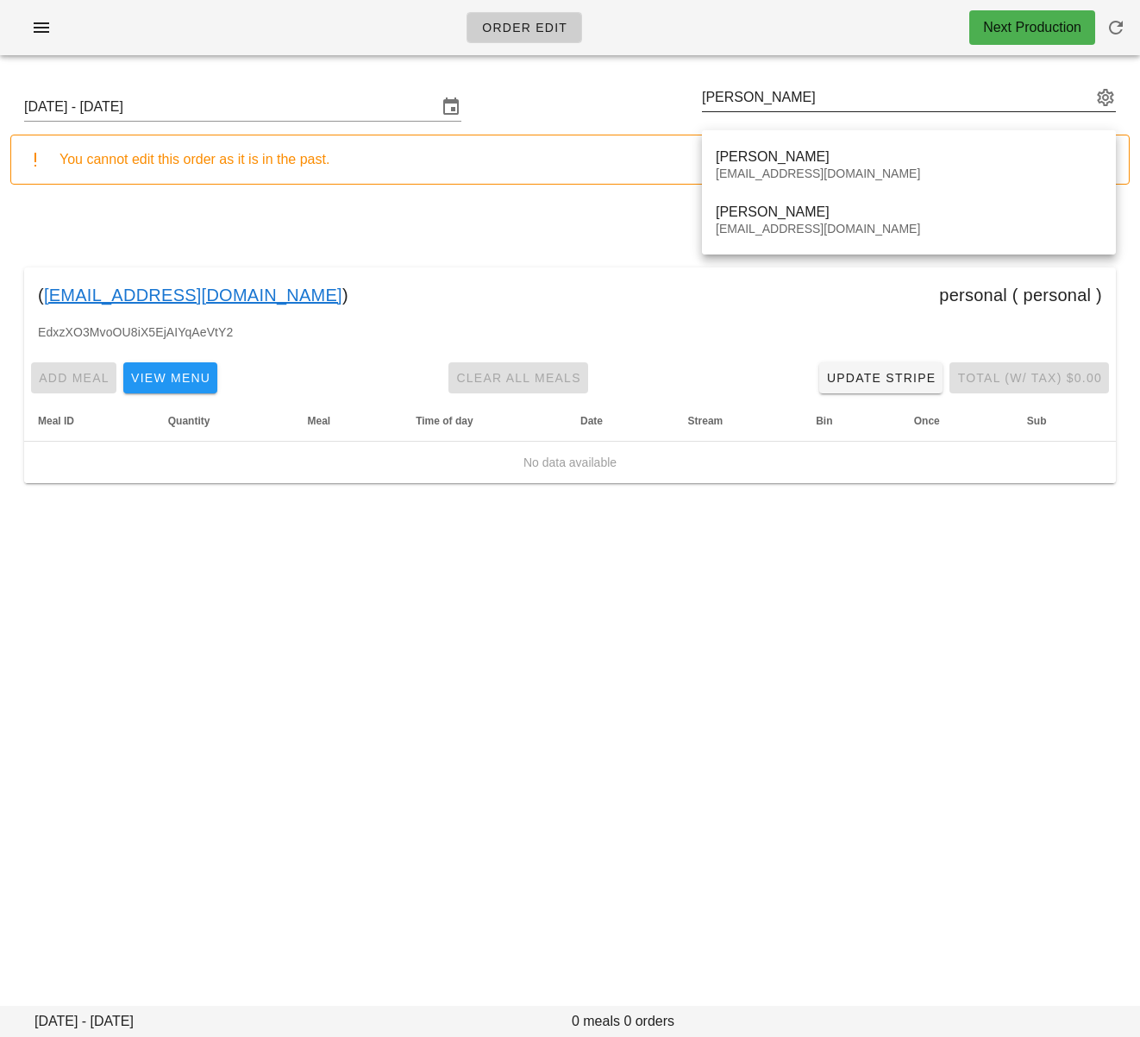
type input "Jennifer Mawby (jjtmstudio@gmail.com)"
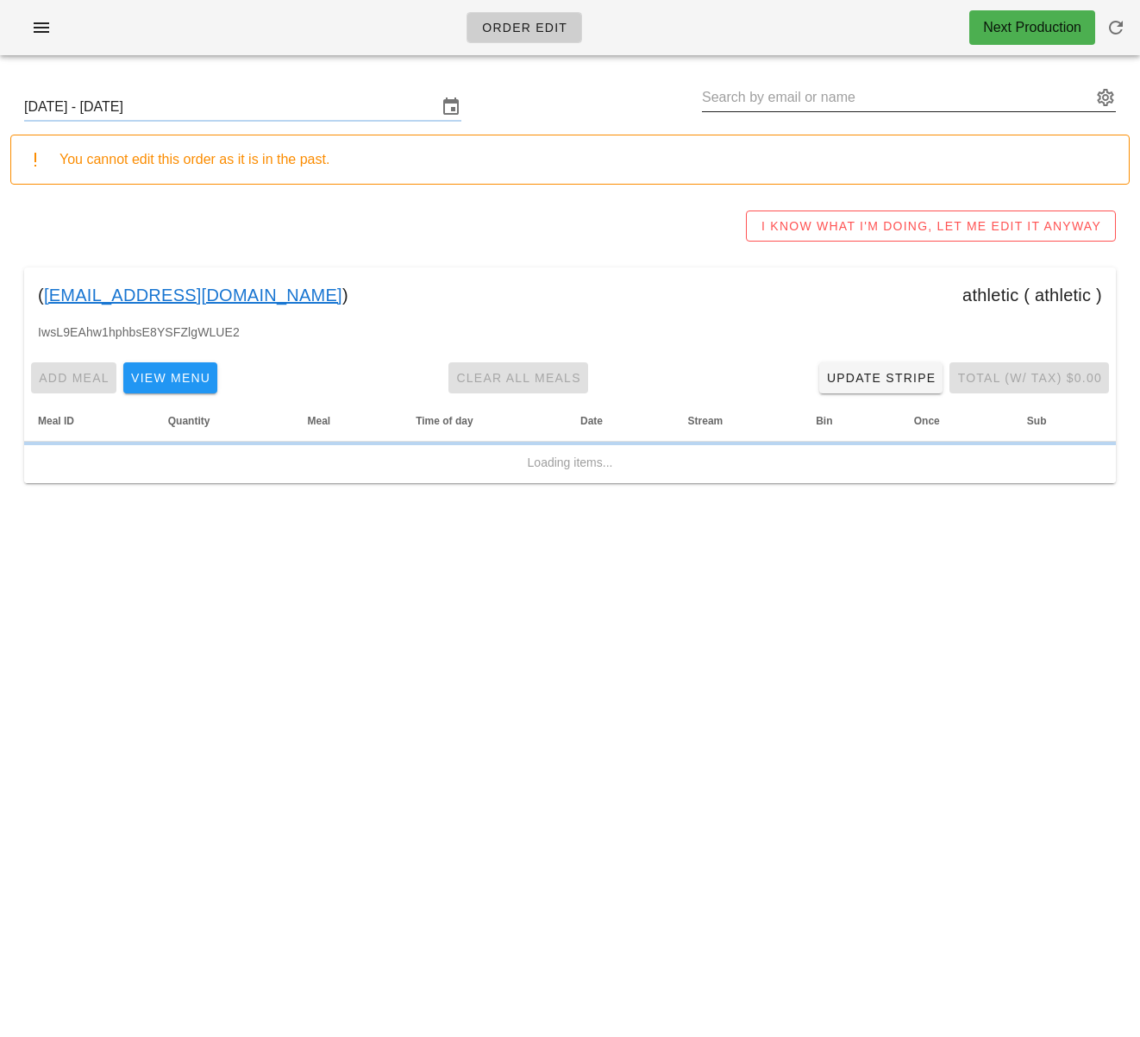
click at [796, 100] on input "text" at bounding box center [897, 98] width 390 height 28
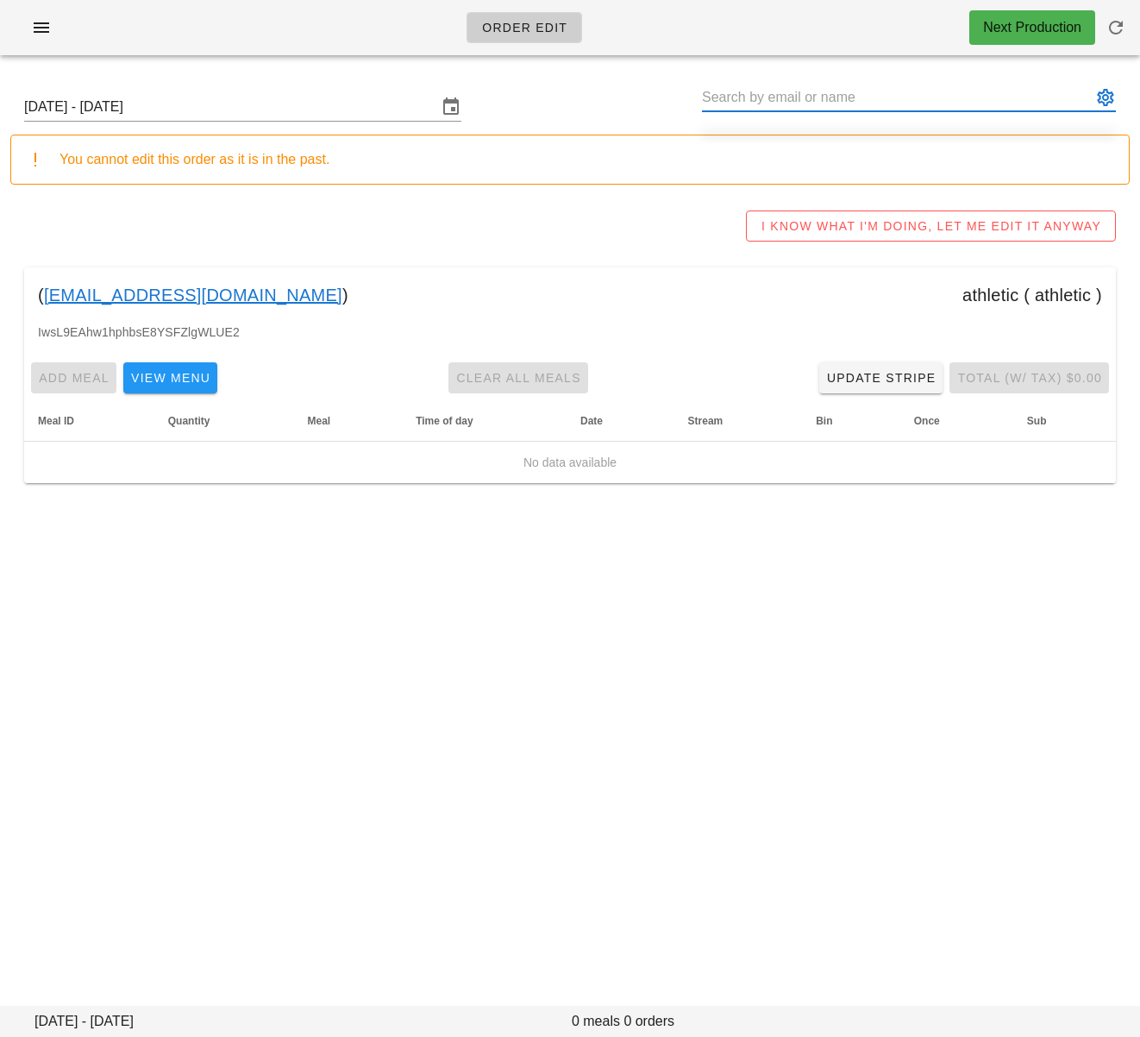
paste input "Jennifer Mawby"
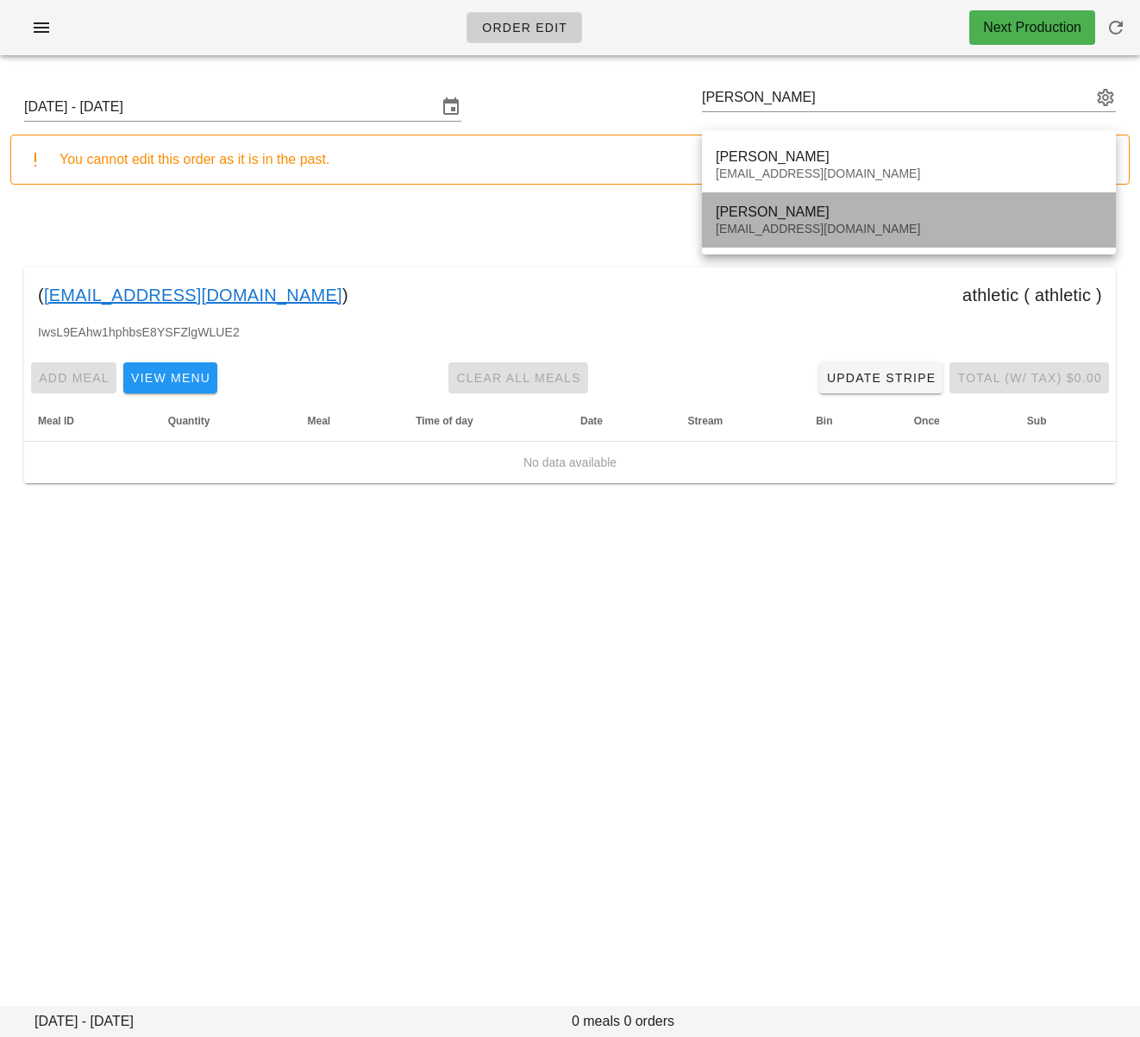
click at [795, 217] on div "Jennifer Mawby" at bounding box center [909, 212] width 386 height 16
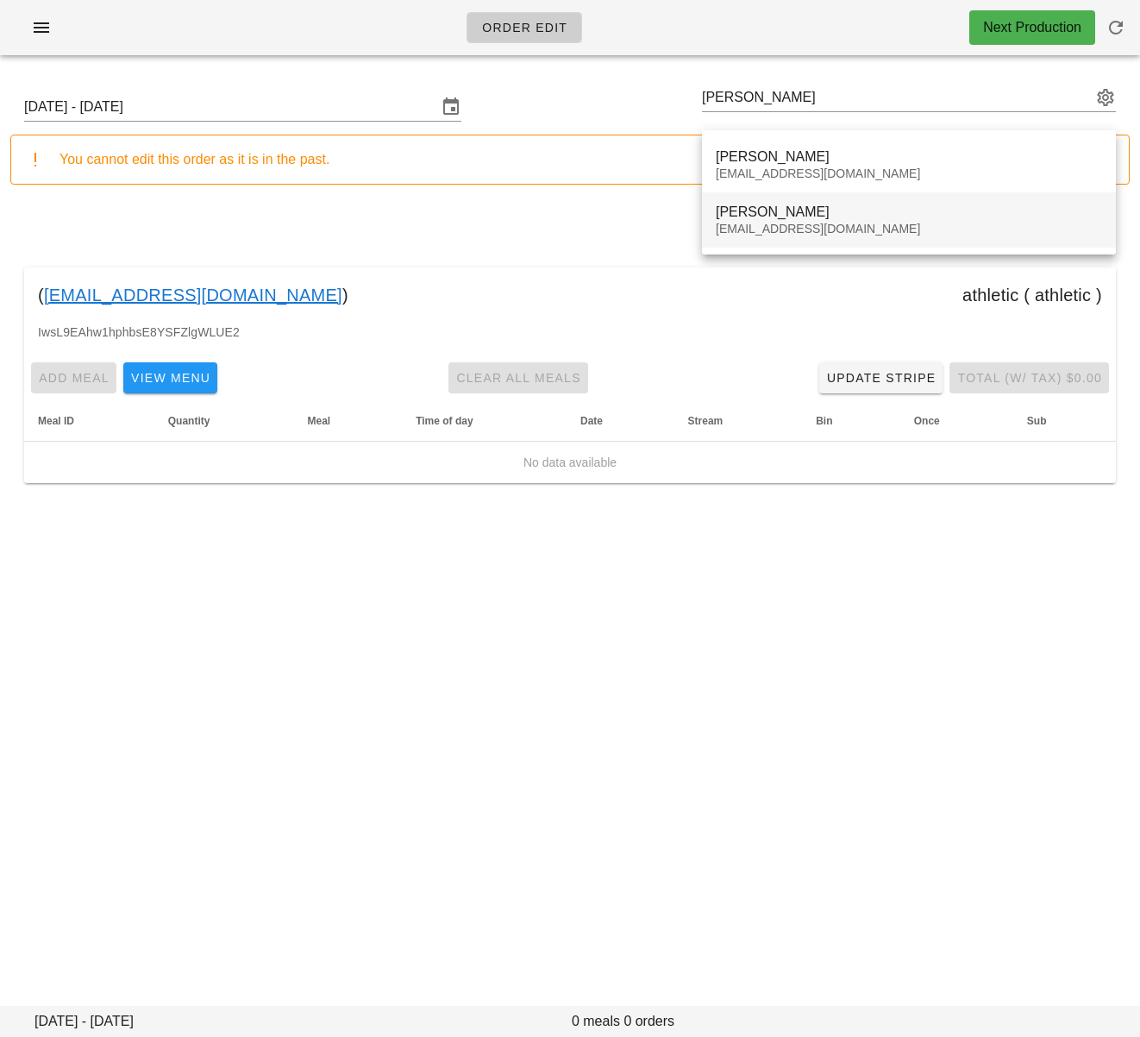
type input "Jennifer Mawby (vantageartprojectsmagazine@gmail.com)"
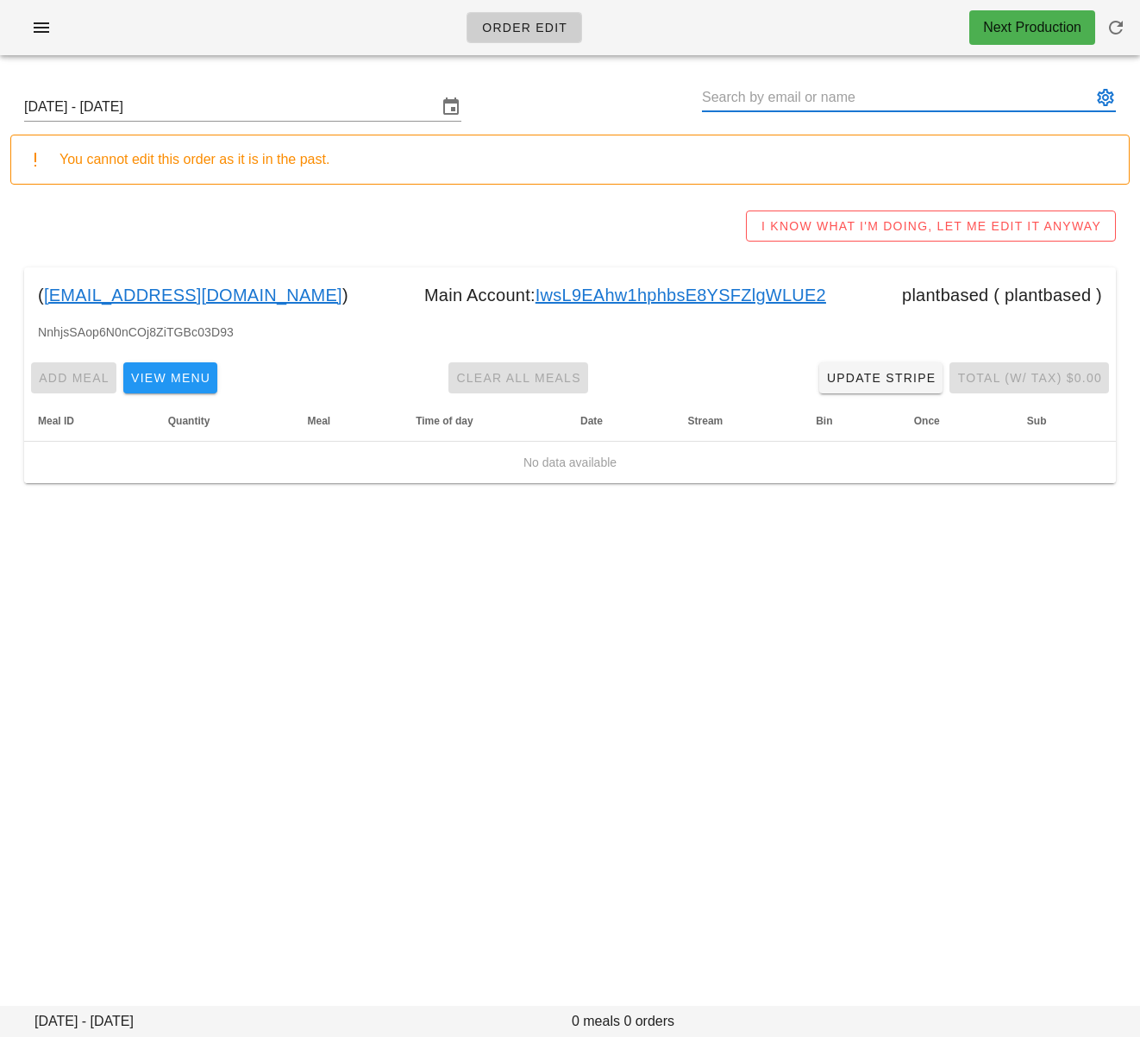
click at [774, 97] on input "text" at bounding box center [897, 98] width 390 height 28
paste input "Romax Benedict"
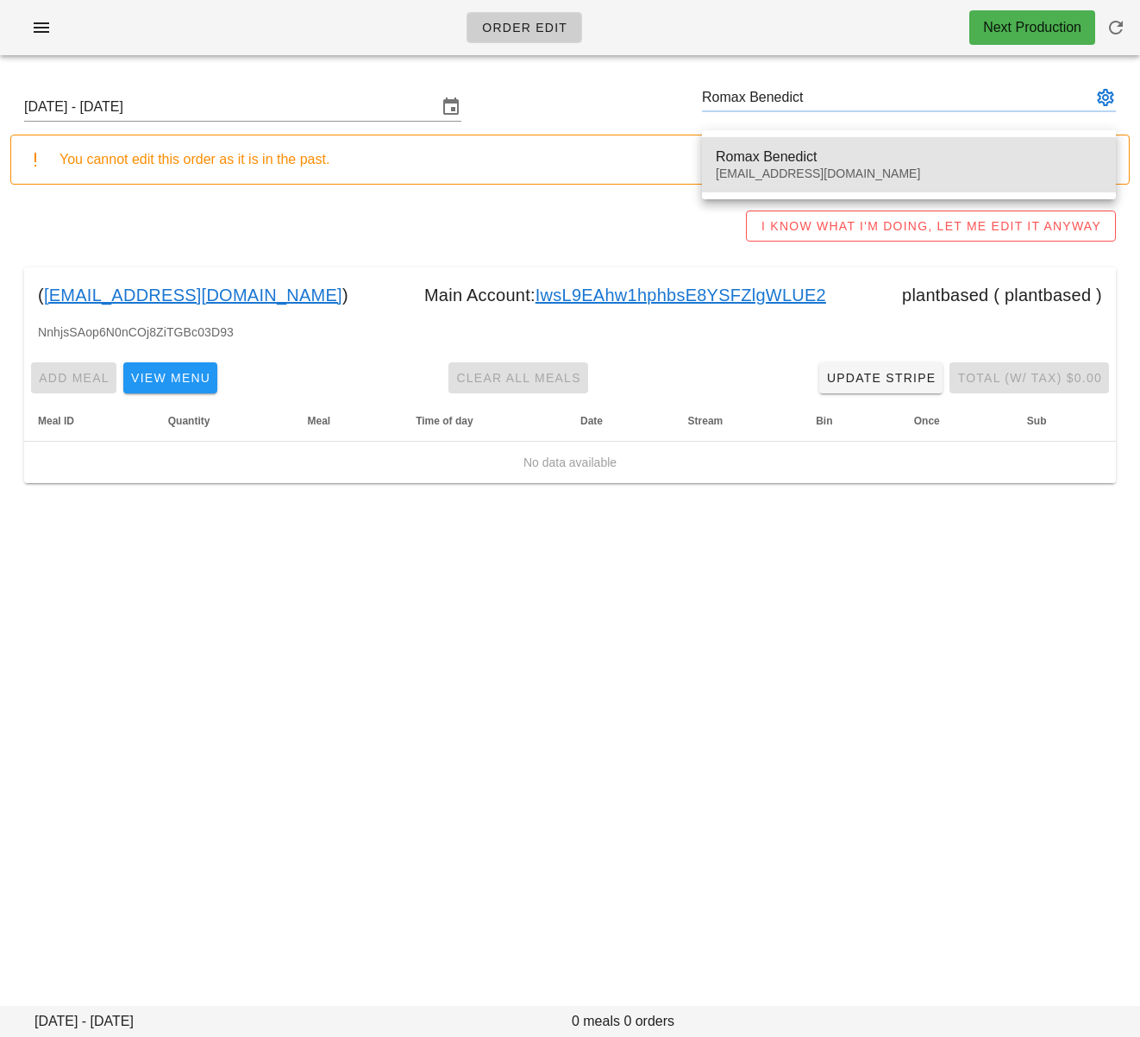
click at [830, 155] on div "Romax Benedict" at bounding box center [909, 156] width 386 height 16
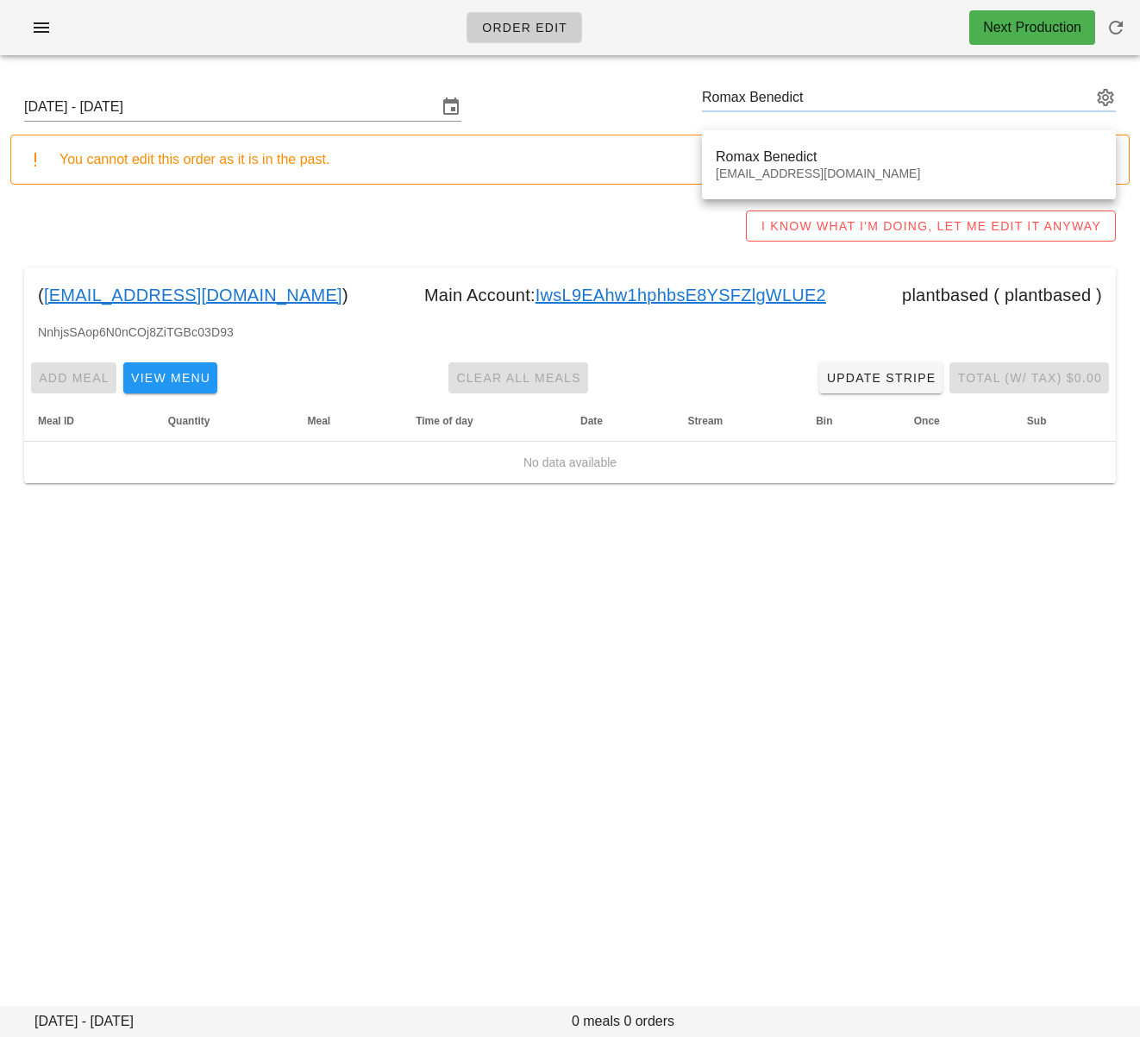
type input "Romax Benedict (Romaxbenedict@gmail.com)"
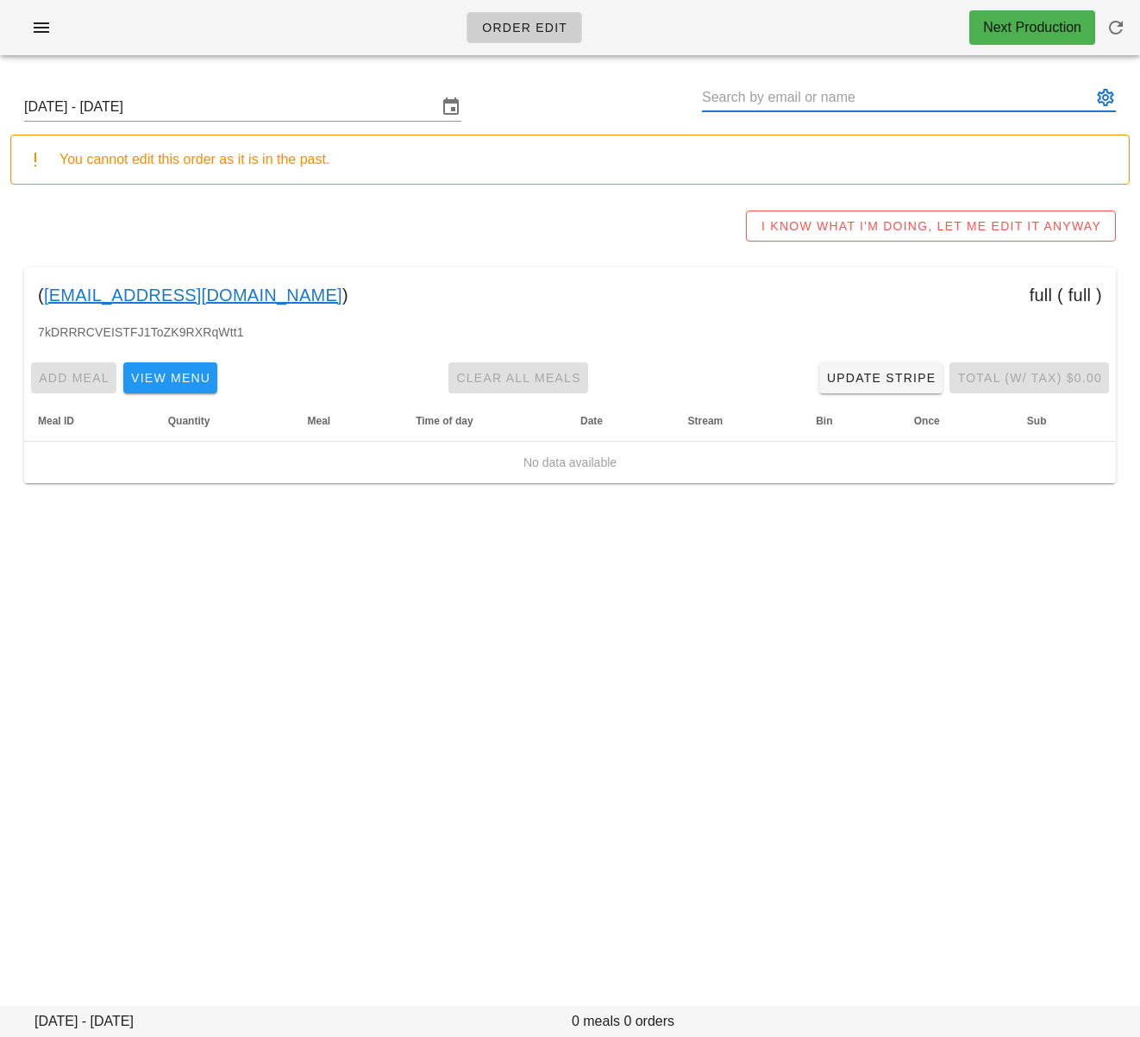
click at [762, 97] on input "text" at bounding box center [897, 98] width 390 height 28
paste input "Loic Avilez"
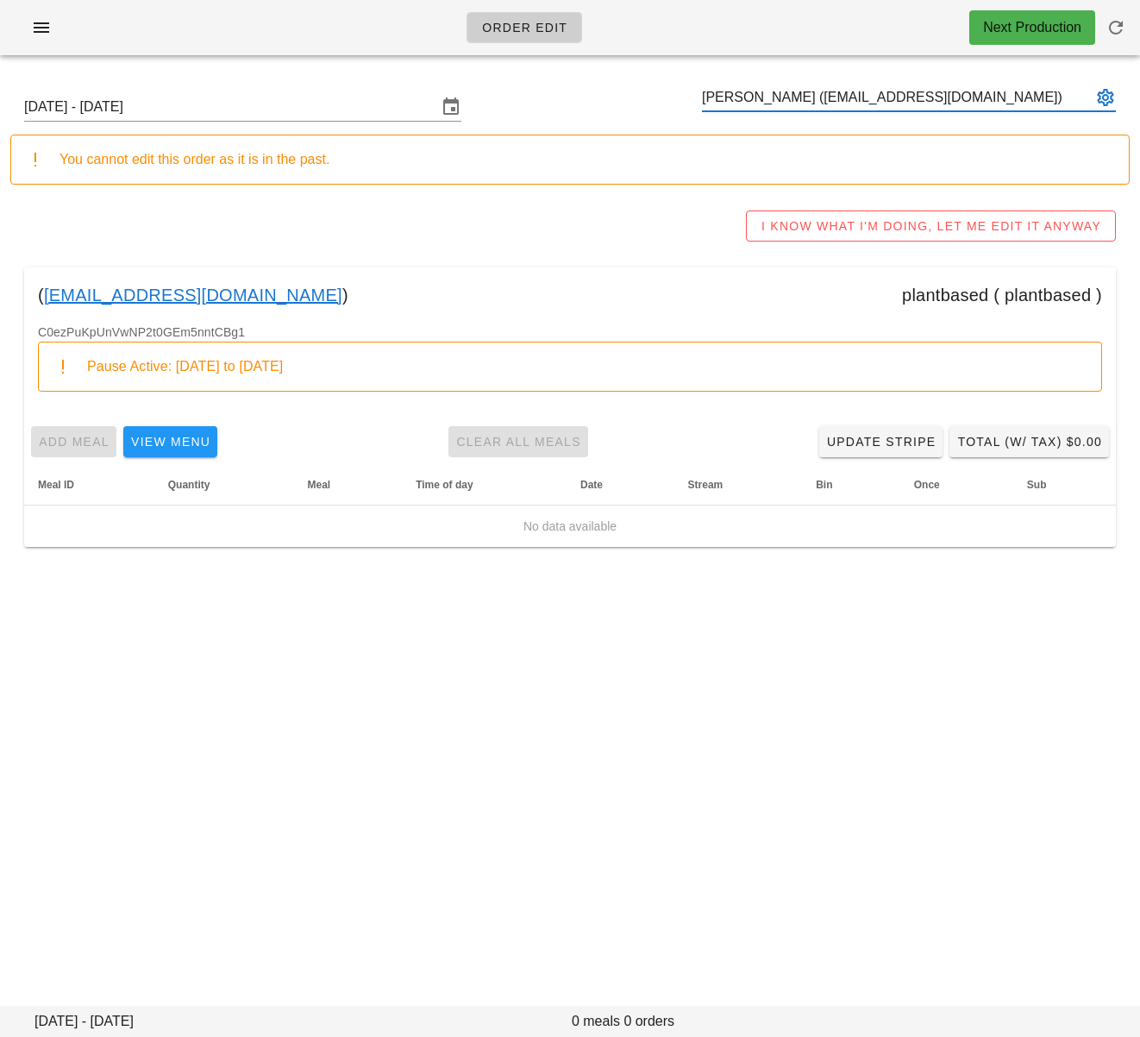
type input "Loic Avilez (vmary.noumea@gmail.com)"
click at [770, 97] on input "text" at bounding box center [897, 98] width 390 height 28
paste input "Jackie Lo"
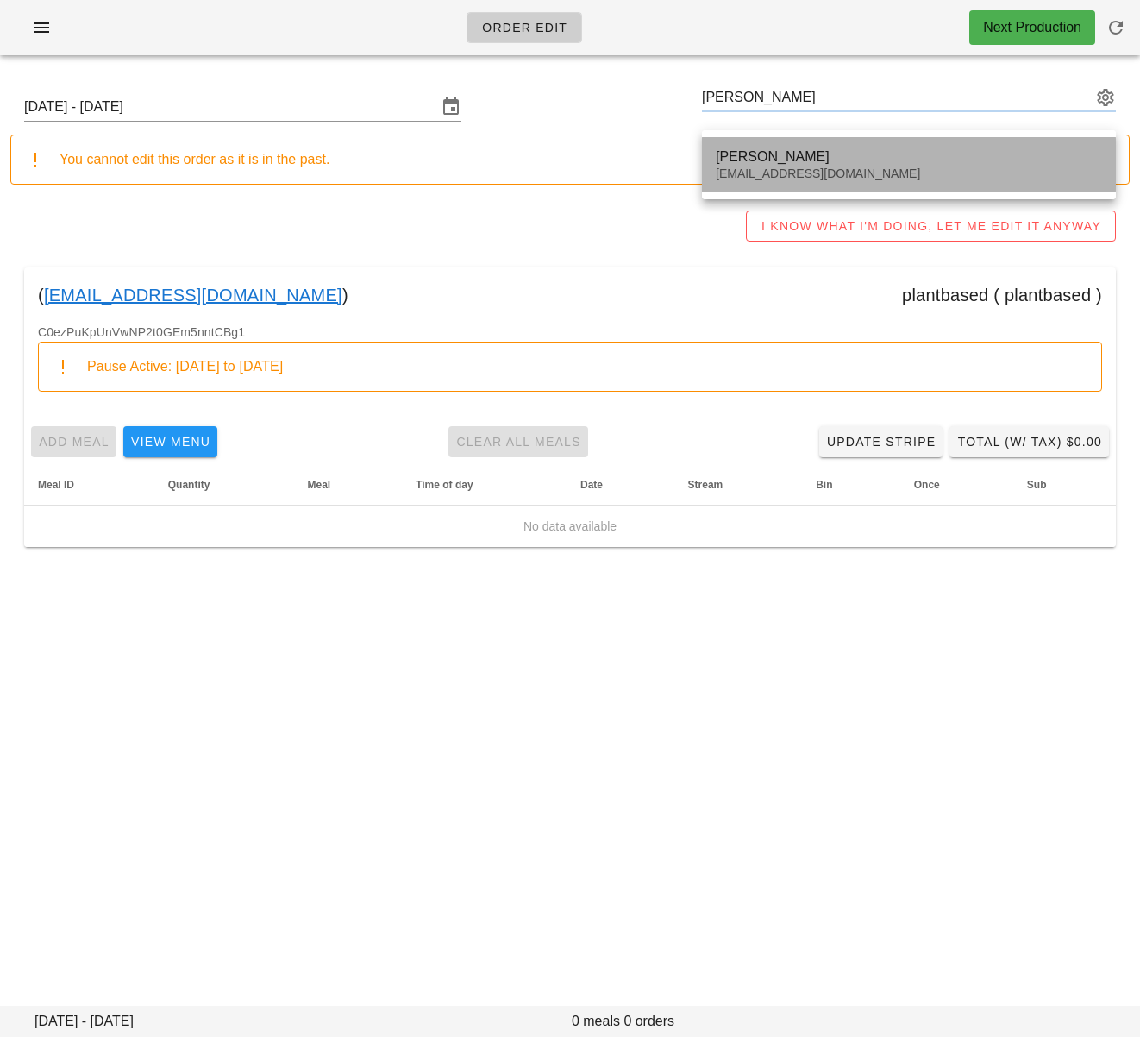
click at [797, 160] on div "Jackie Lo" at bounding box center [909, 156] width 386 height 16
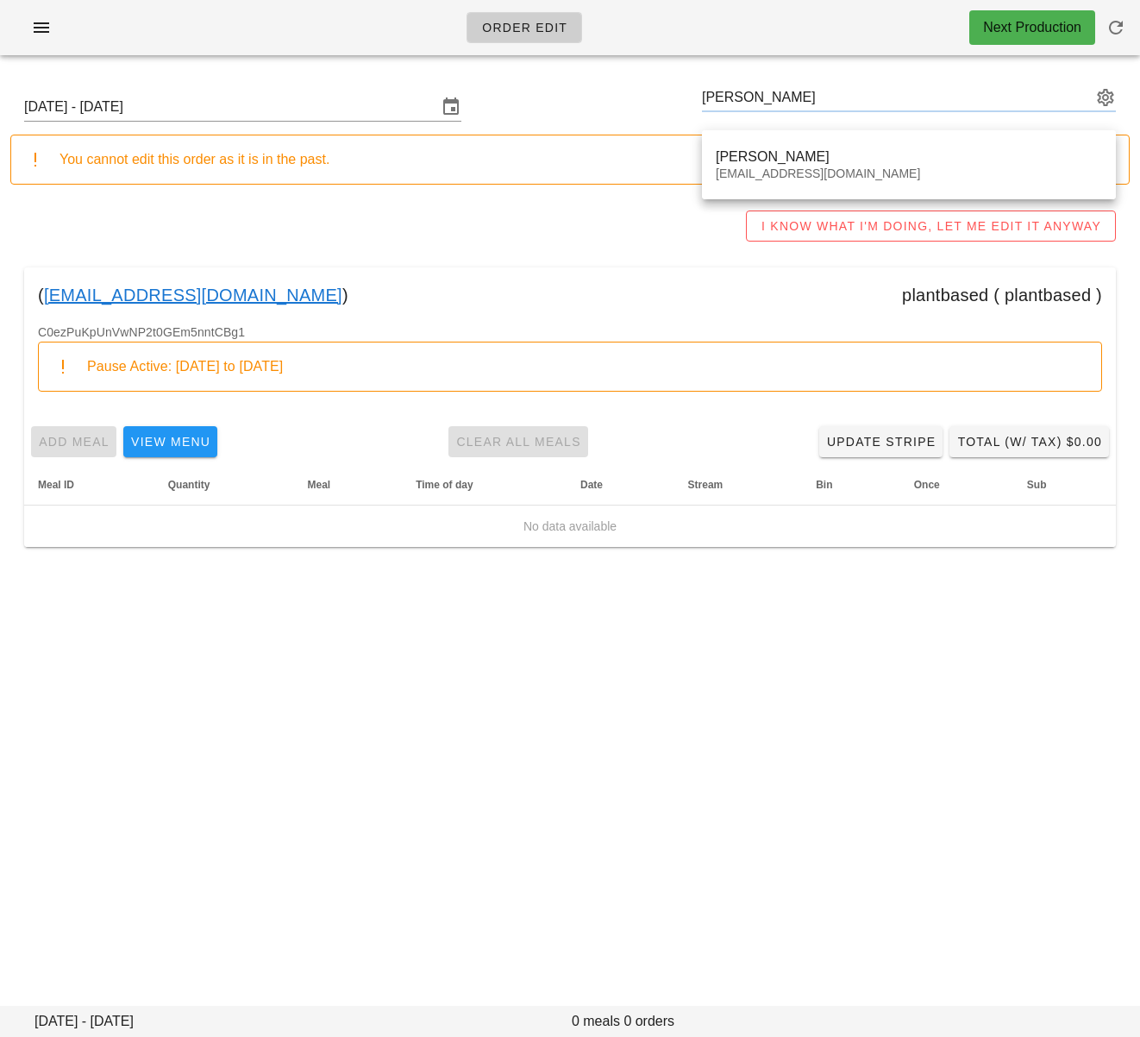
type input "Jackie Lo (jlo123@gmail.com)"
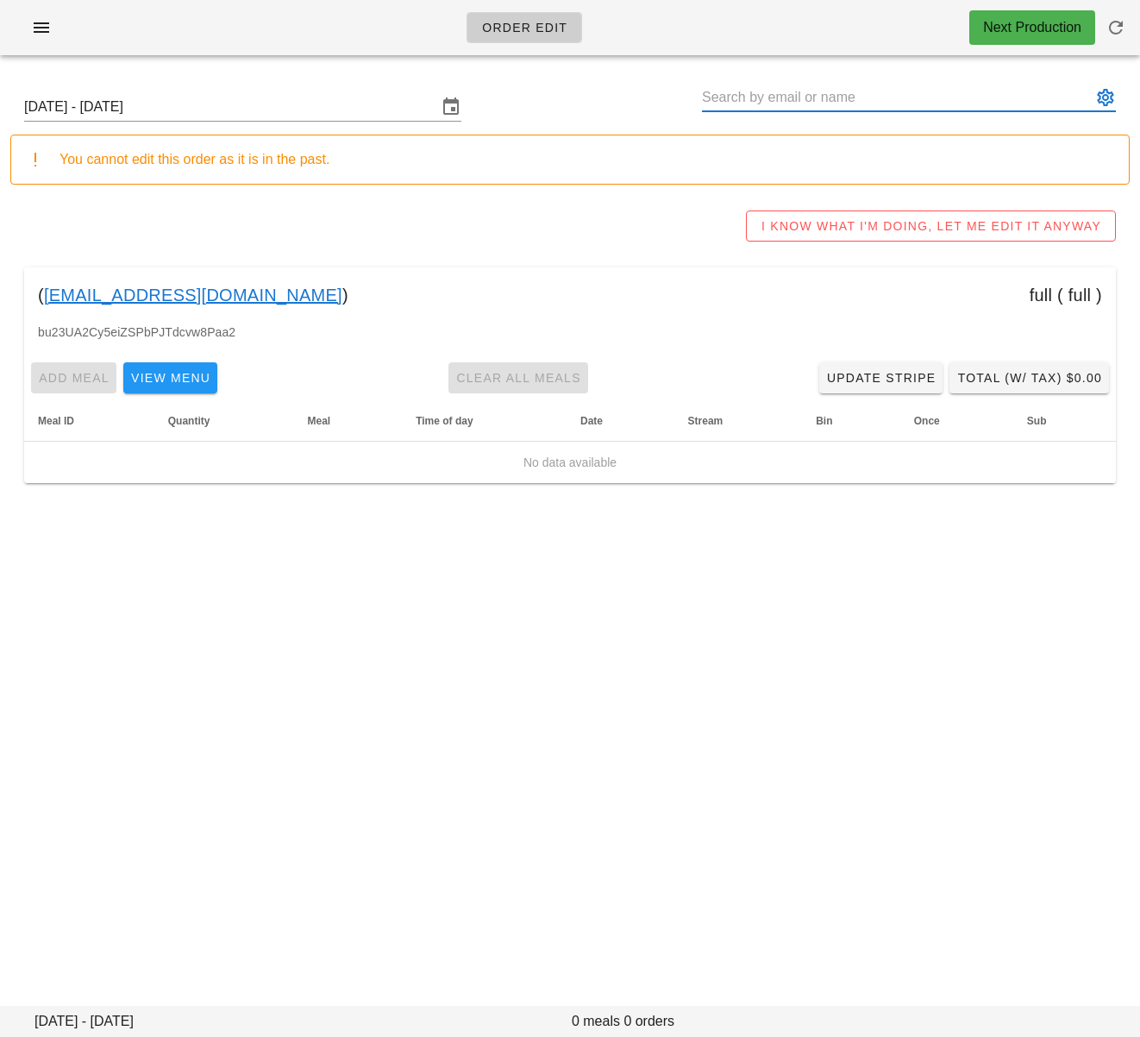
click at [802, 104] on input "text" at bounding box center [897, 98] width 390 height 28
paste input "Daniel Brown"
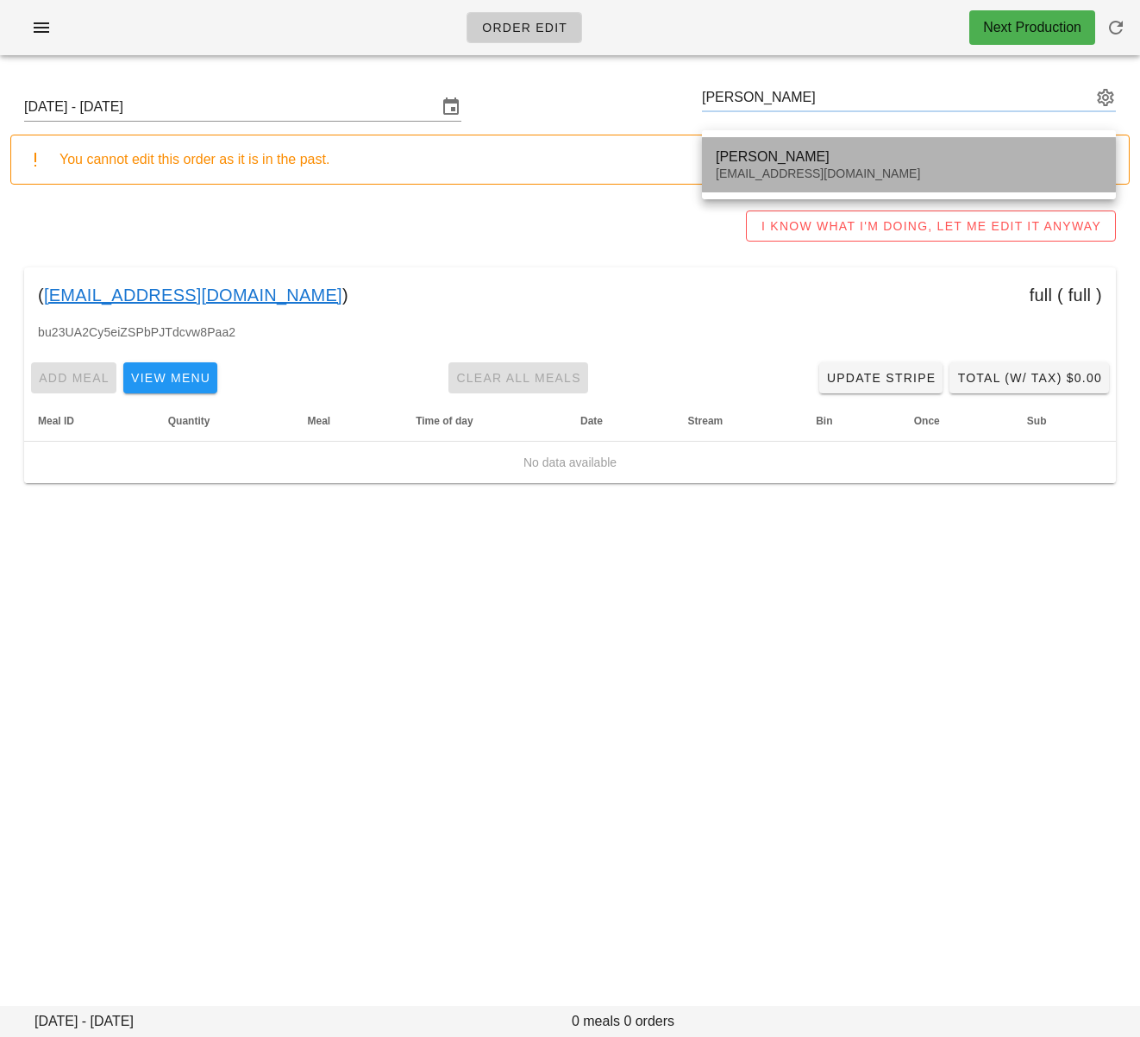
click at [799, 160] on div "Daniel Brown" at bounding box center [909, 156] width 386 height 16
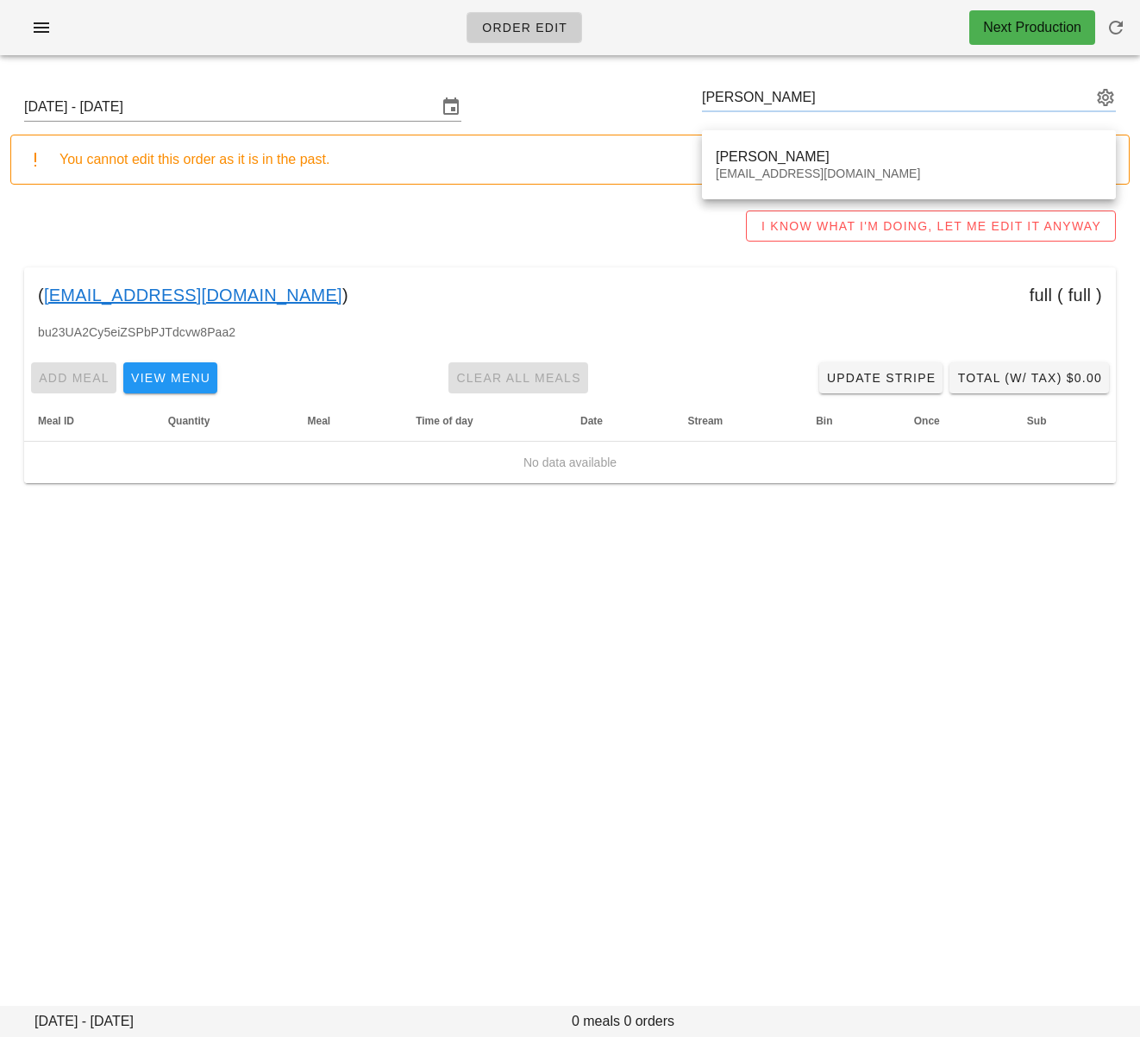
type input "Daniel Brown (dantaitbrown@gmail.com)"
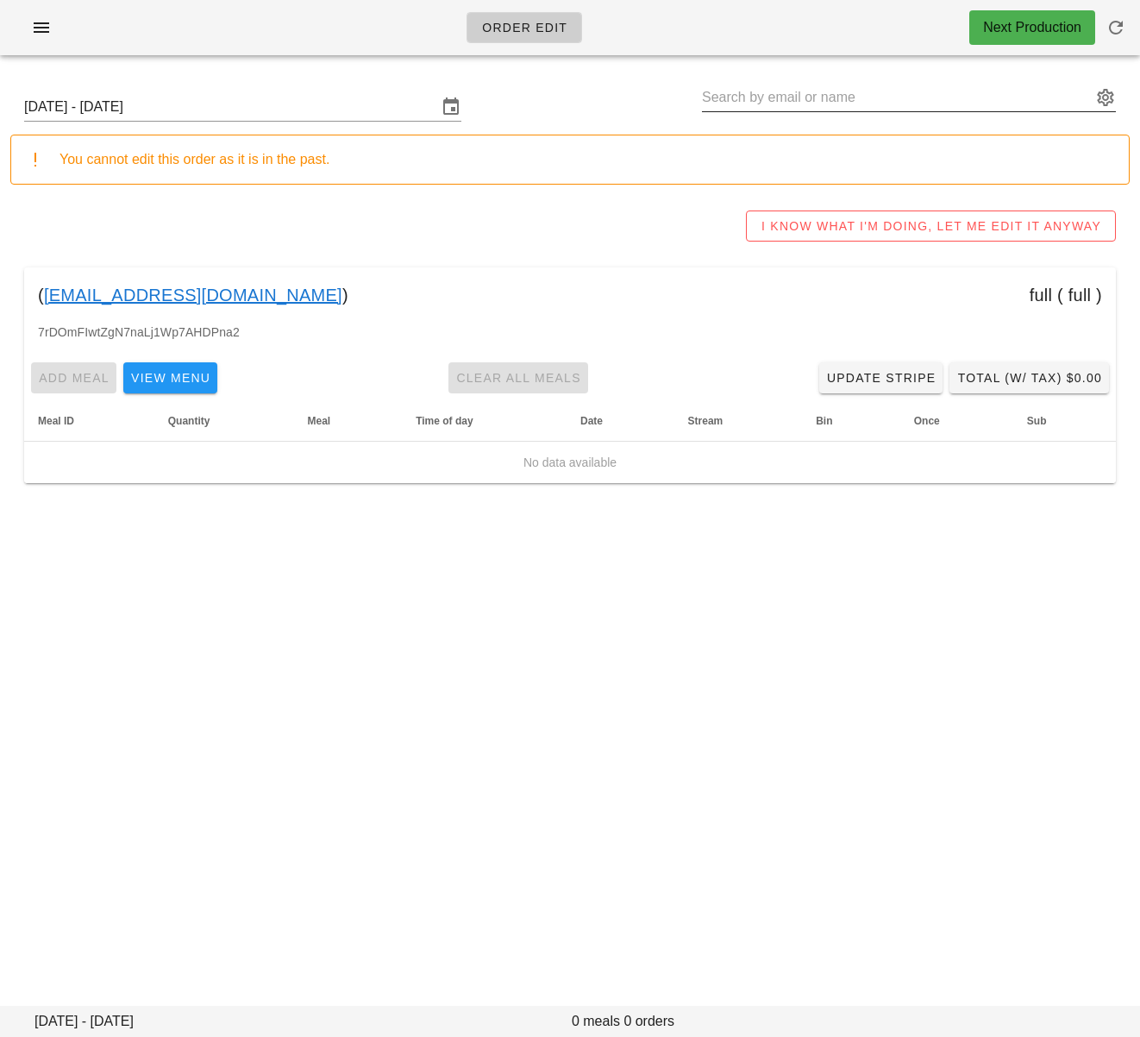
click at [823, 103] on input "text" at bounding box center [897, 98] width 390 height 28
paste input "Brendon McLeod"
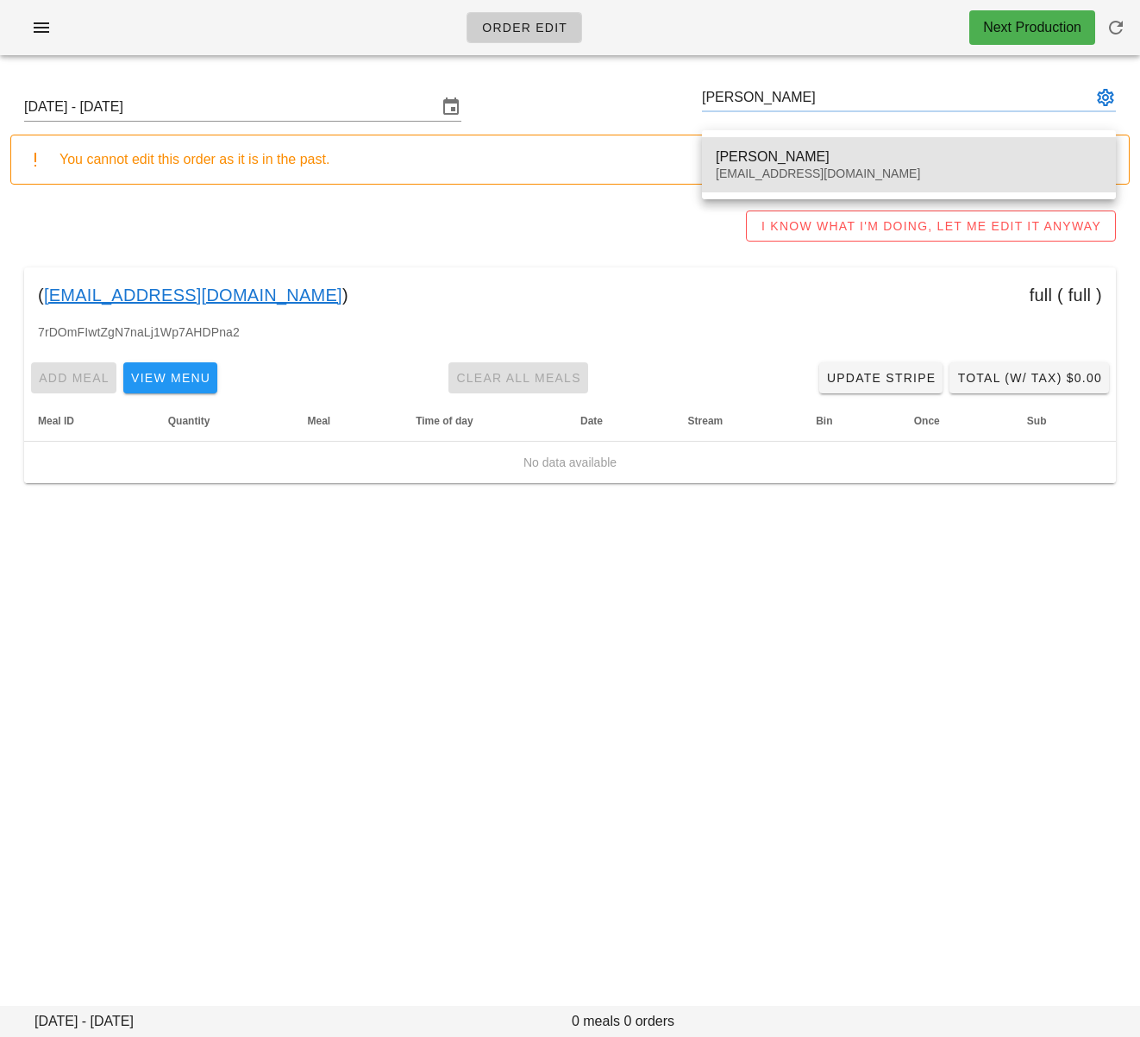
click at [842, 178] on div "brendonjmcleod@gmail.com" at bounding box center [909, 173] width 386 height 15
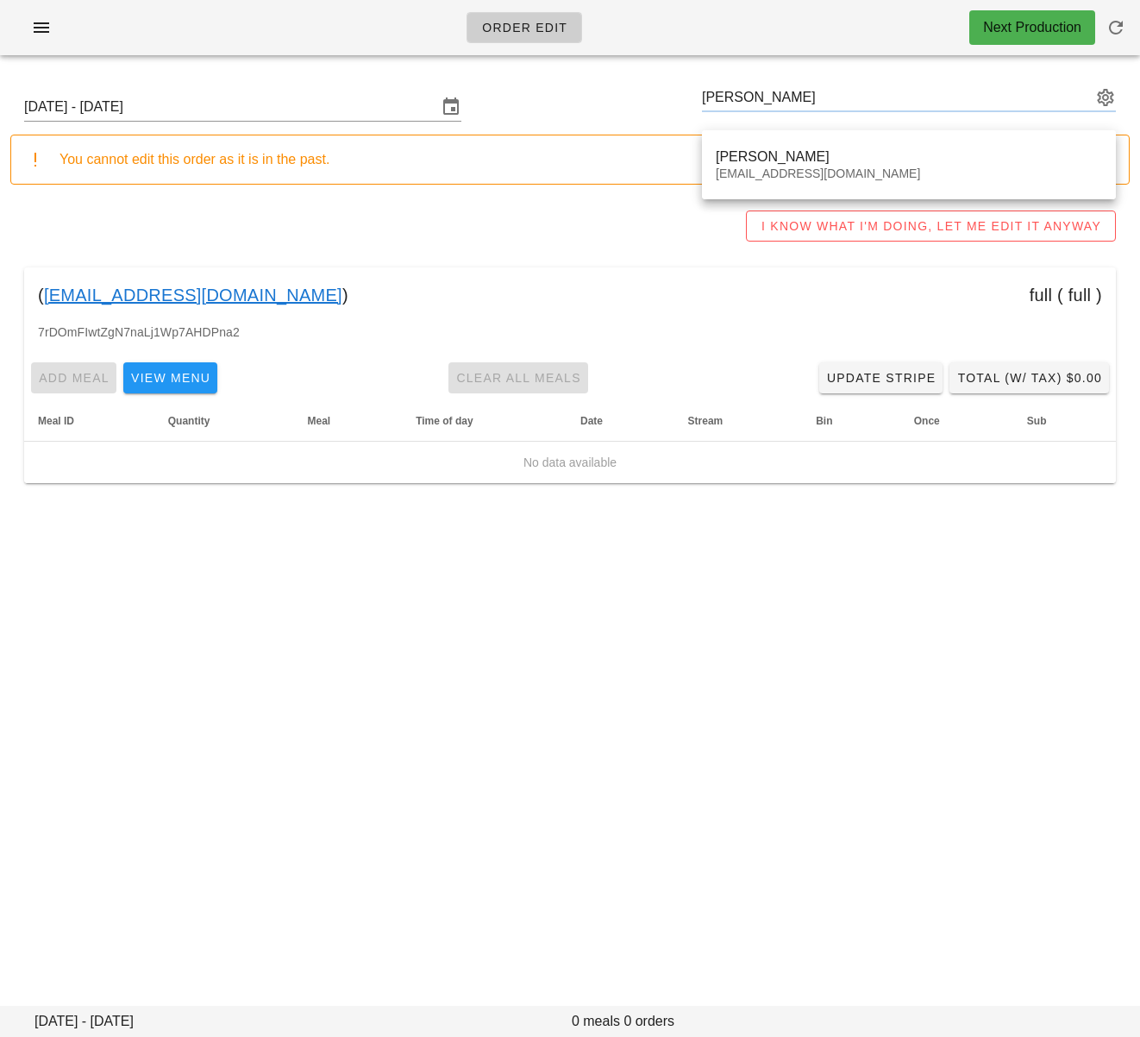
type input "Brendon McLeod (brendonjmcleod@gmail.com)"
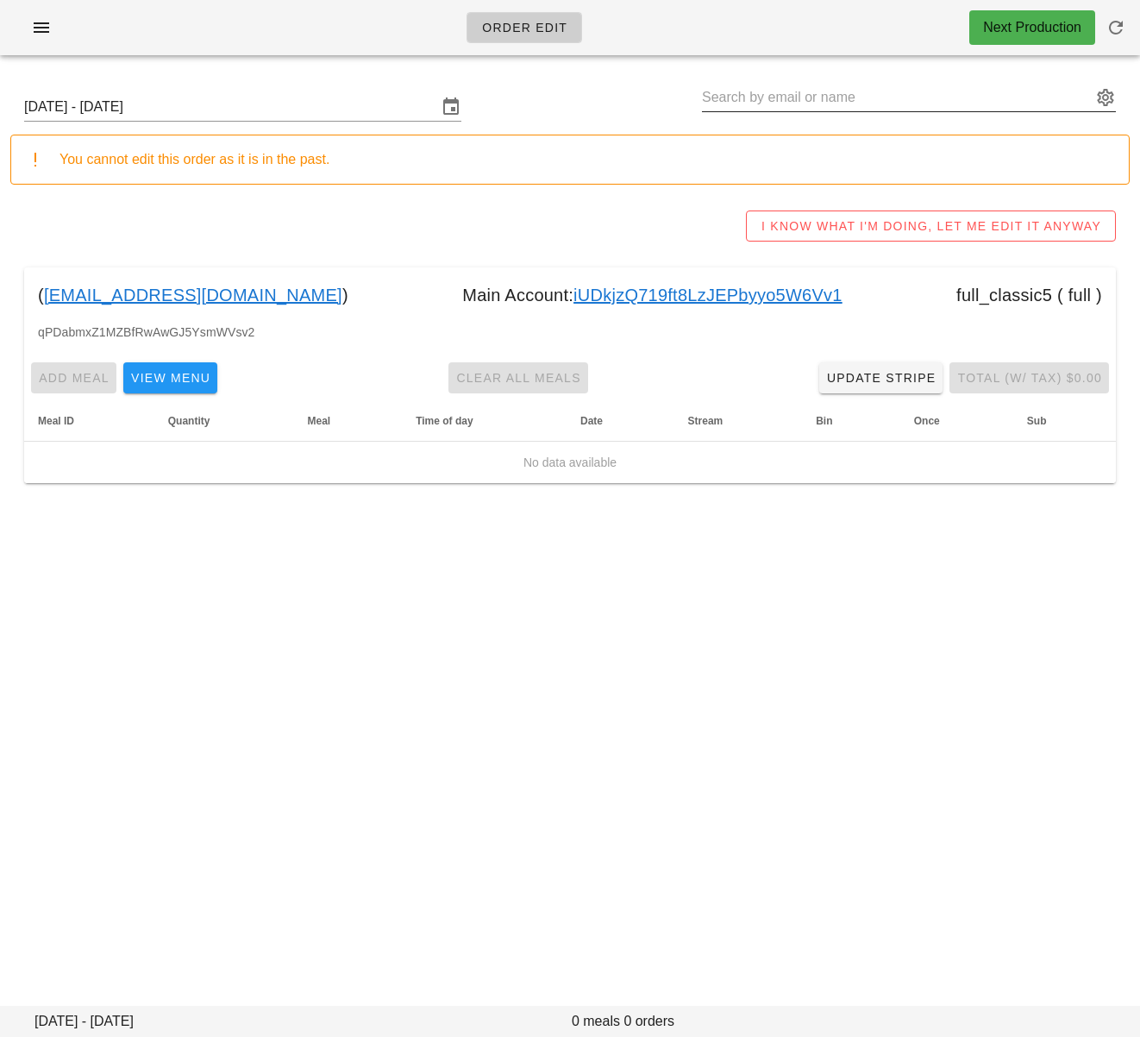
click at [820, 97] on input "text" at bounding box center [897, 98] width 390 height 28
paste input "Alej Santiago"
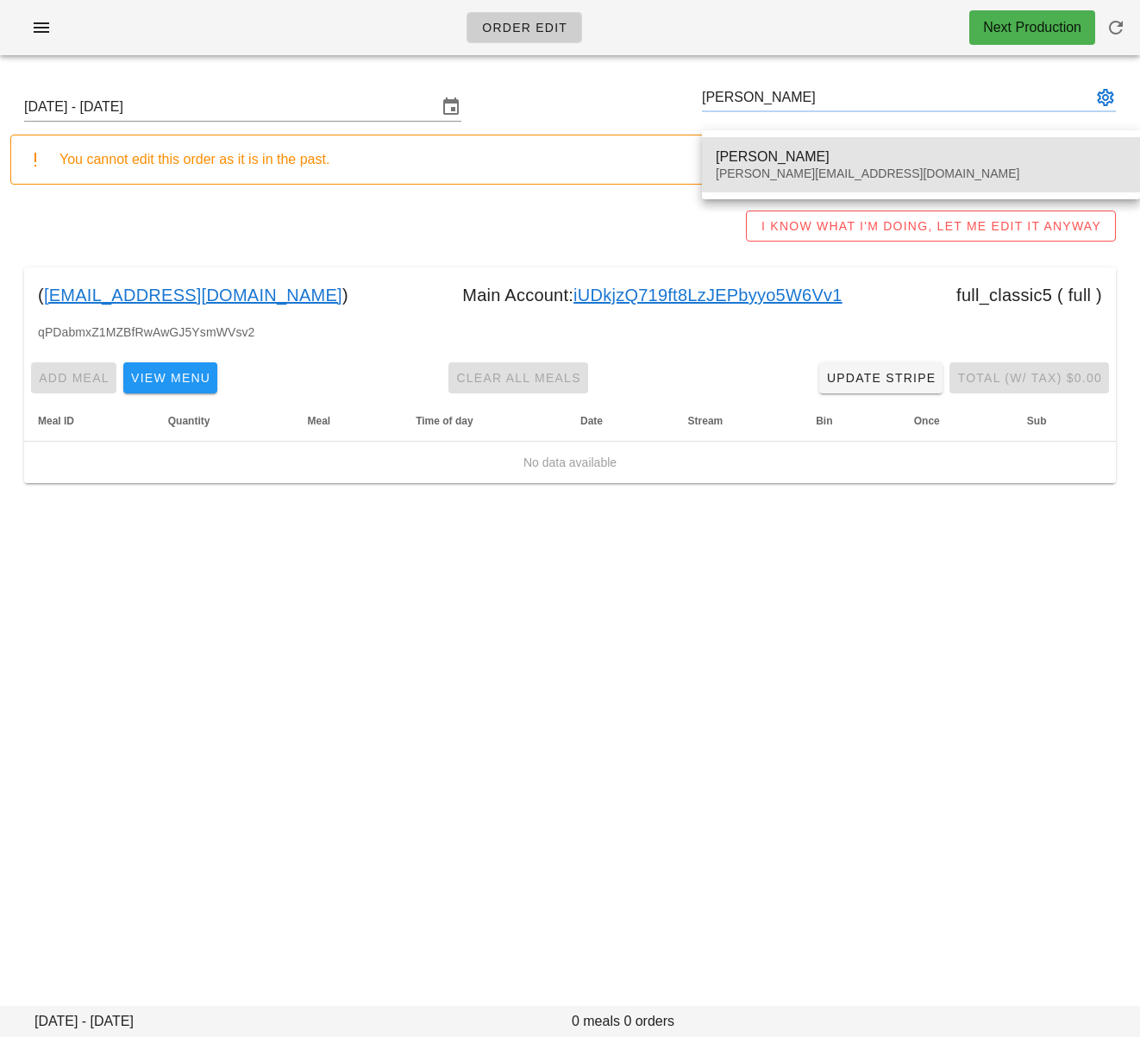
click at [822, 156] on div "Alej Santiago" at bounding box center [921, 156] width 411 height 16
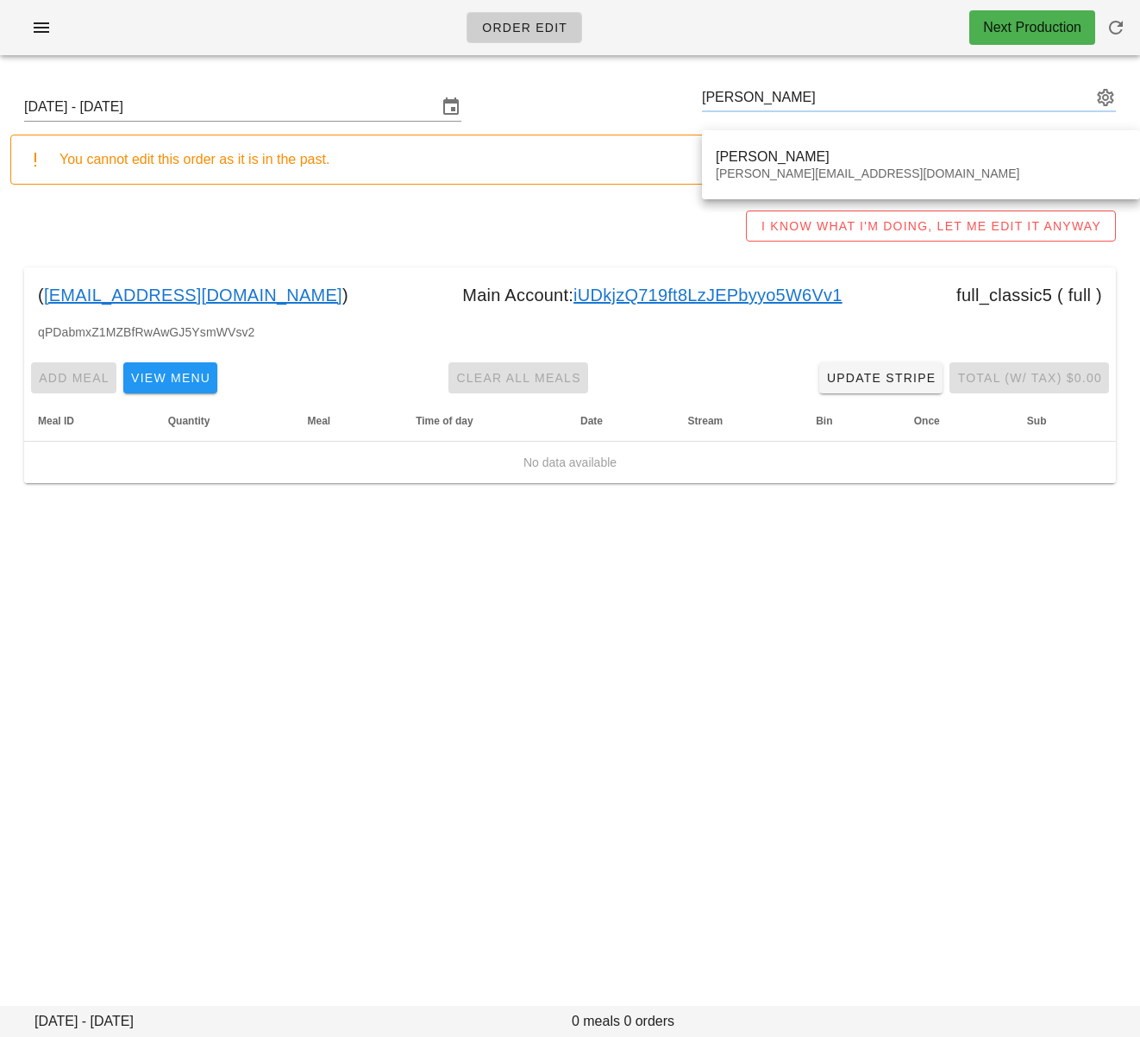
type input "Alej Santiago (alejandro.stg@outlook.com)"
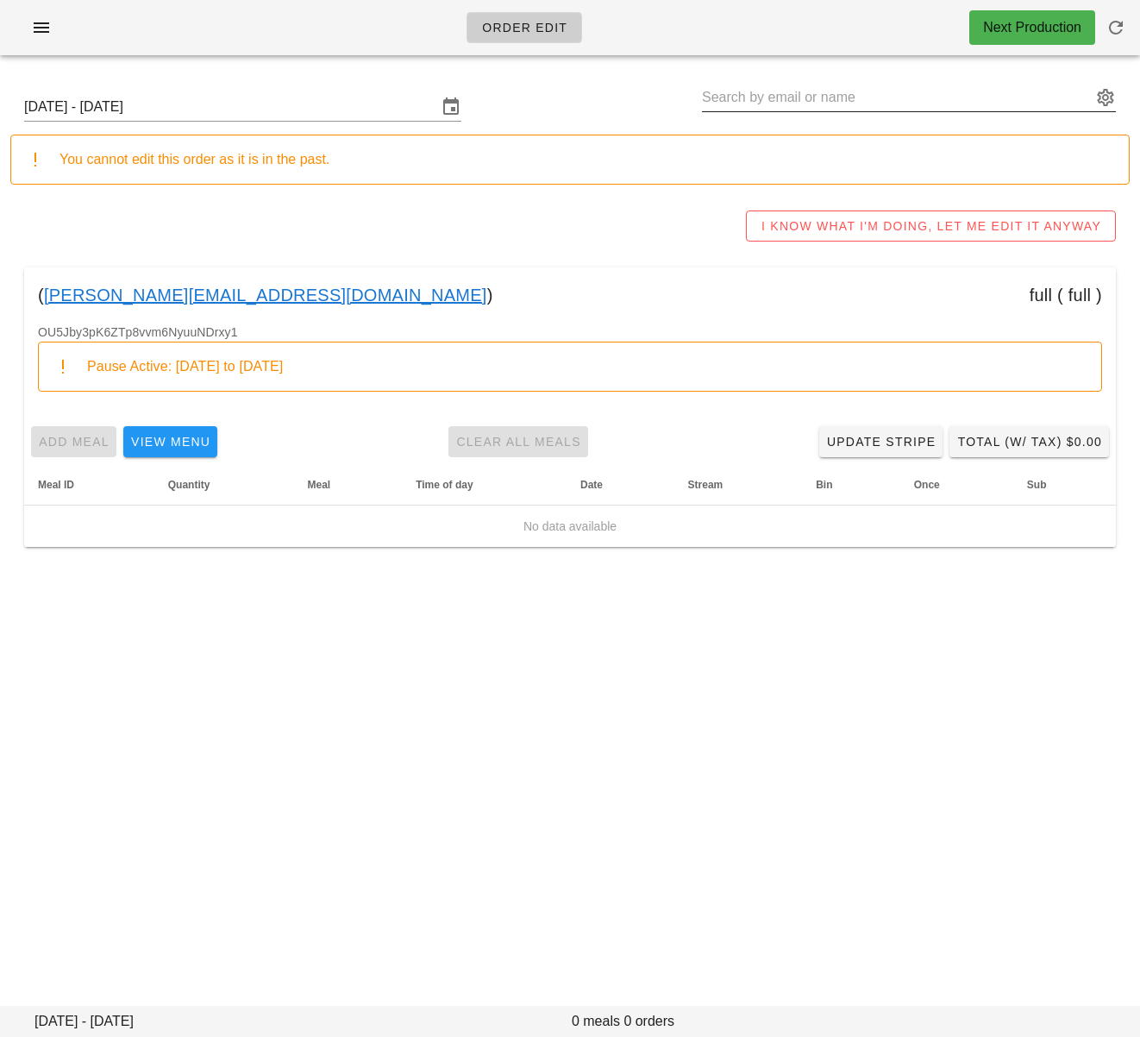
click at [752, 98] on input "text" at bounding box center [897, 98] width 390 height 28
paste input "Thomas Ng"
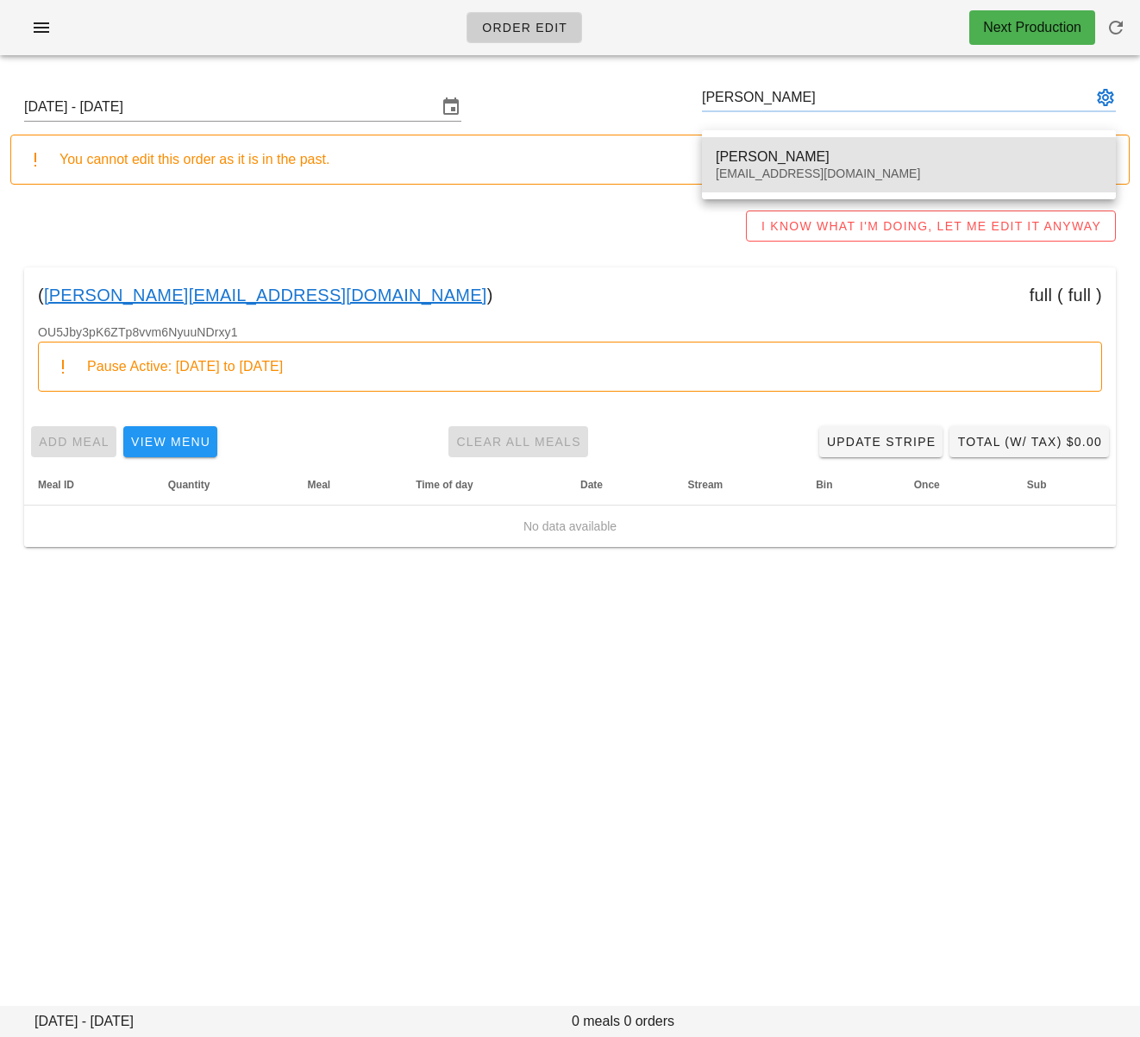
click at [767, 148] on div "THOMAS NG" at bounding box center [909, 156] width 386 height 16
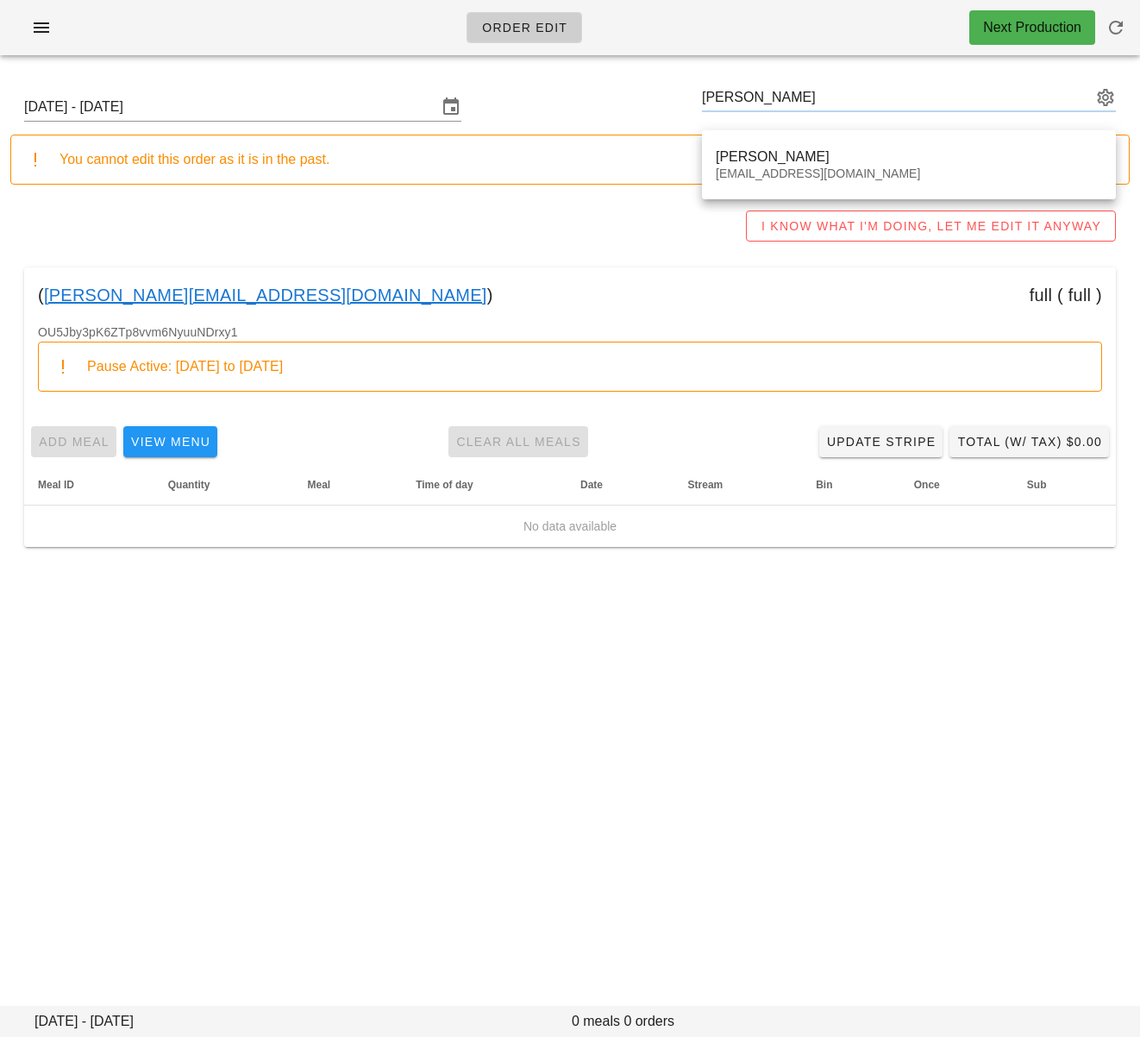
type input "THOMAS NG (thomasqng@gmail.com)"
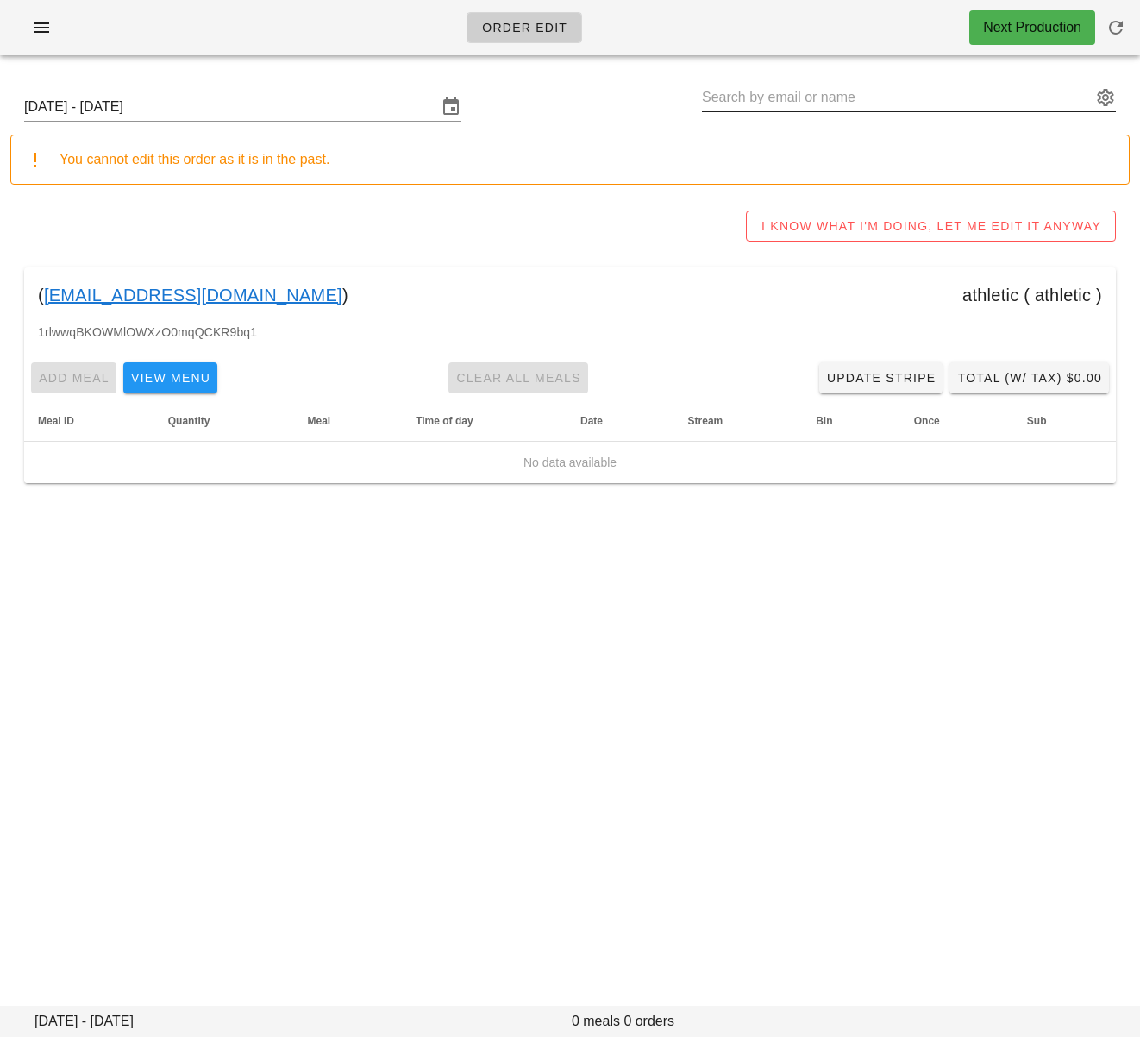
click at [819, 98] on input "text" at bounding box center [897, 98] width 390 height 28
paste input "Rachel Germain"
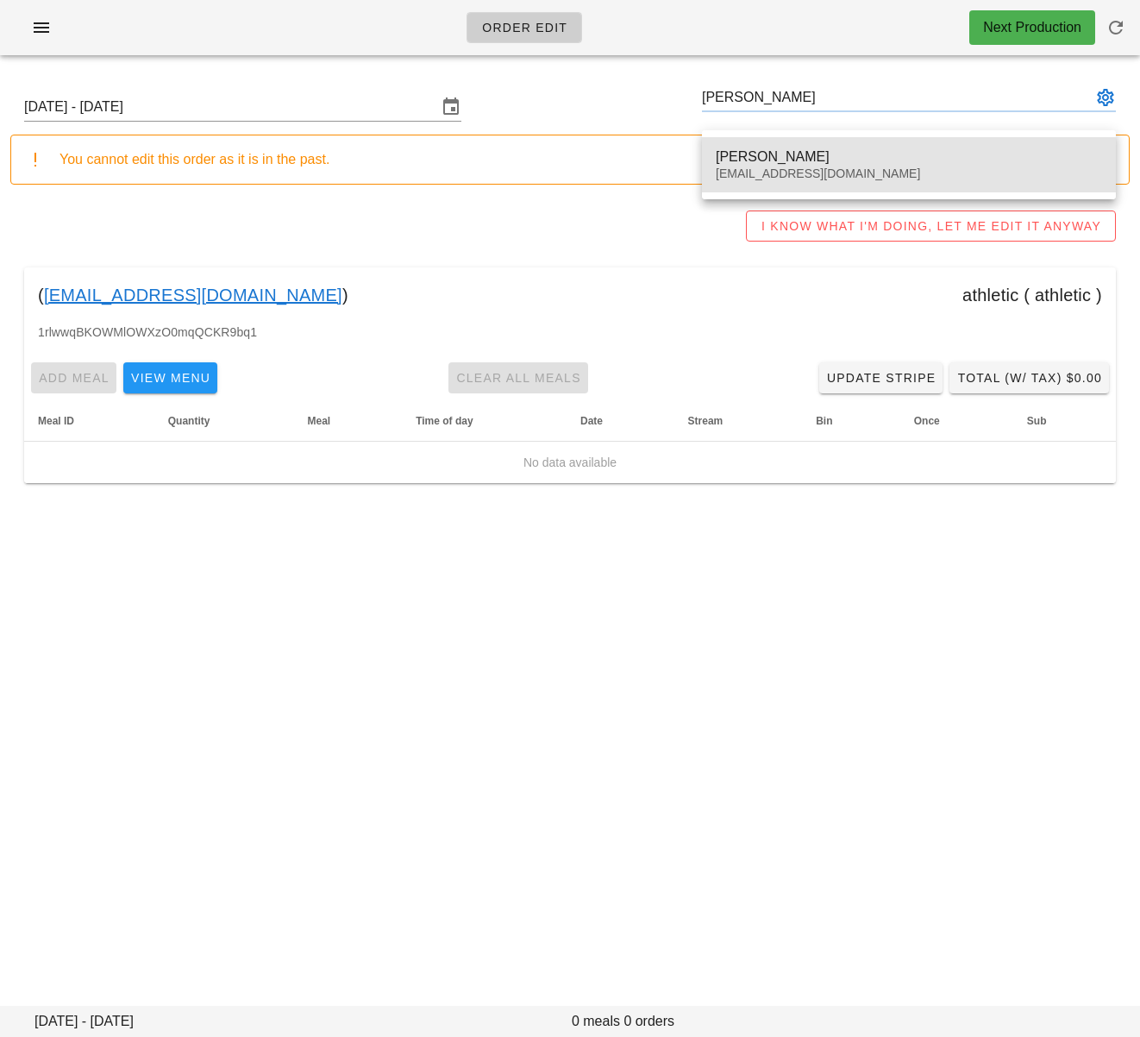
drag, startPoint x: 806, startPoint y: 154, endPoint x: 1118, endPoint y: 304, distance: 346.5
click at [807, 154] on div "Rachel Germain" at bounding box center [909, 156] width 386 height 16
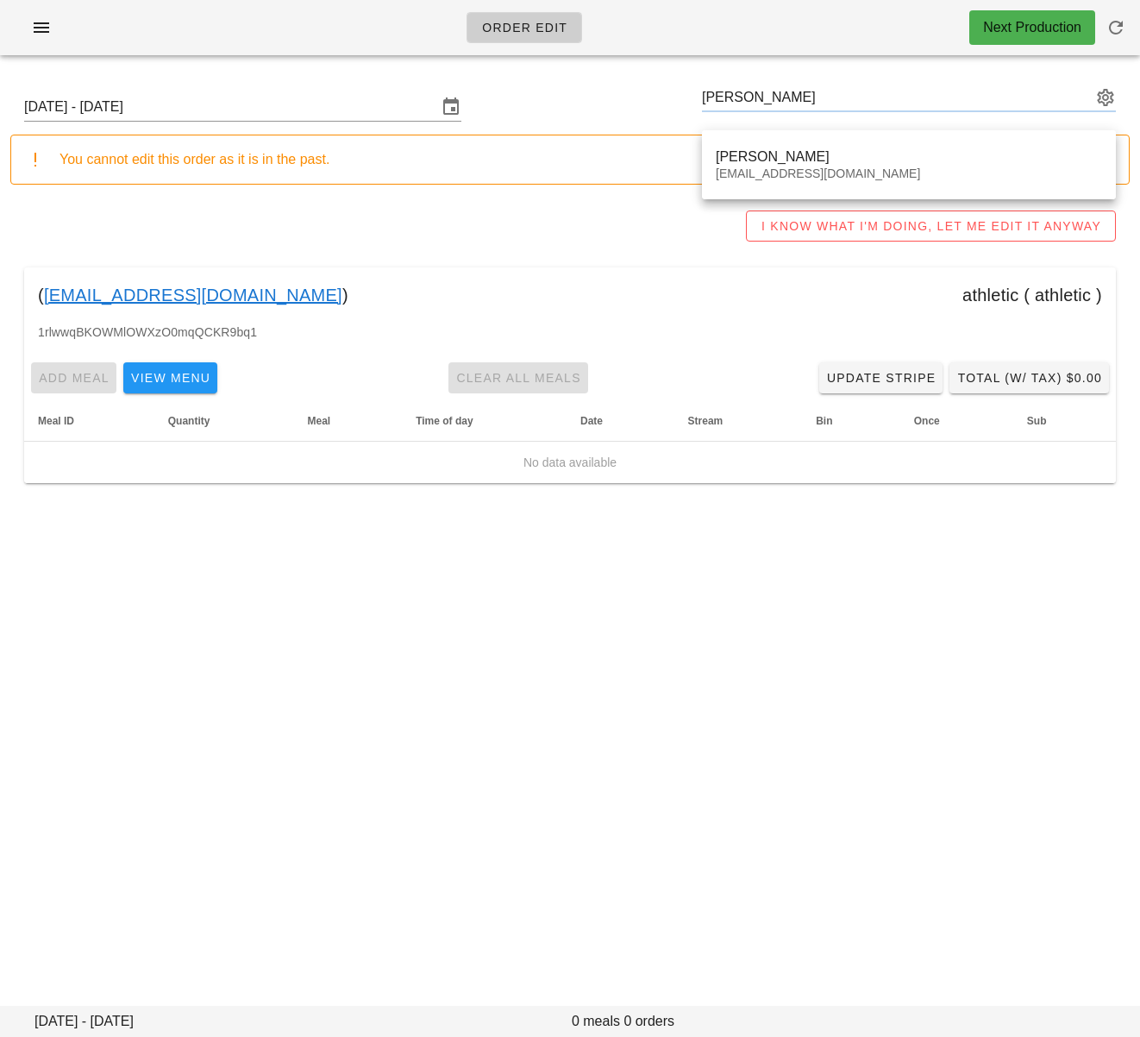
type input "Rachel Germain (rgermain@zoology.ubc.ca)"
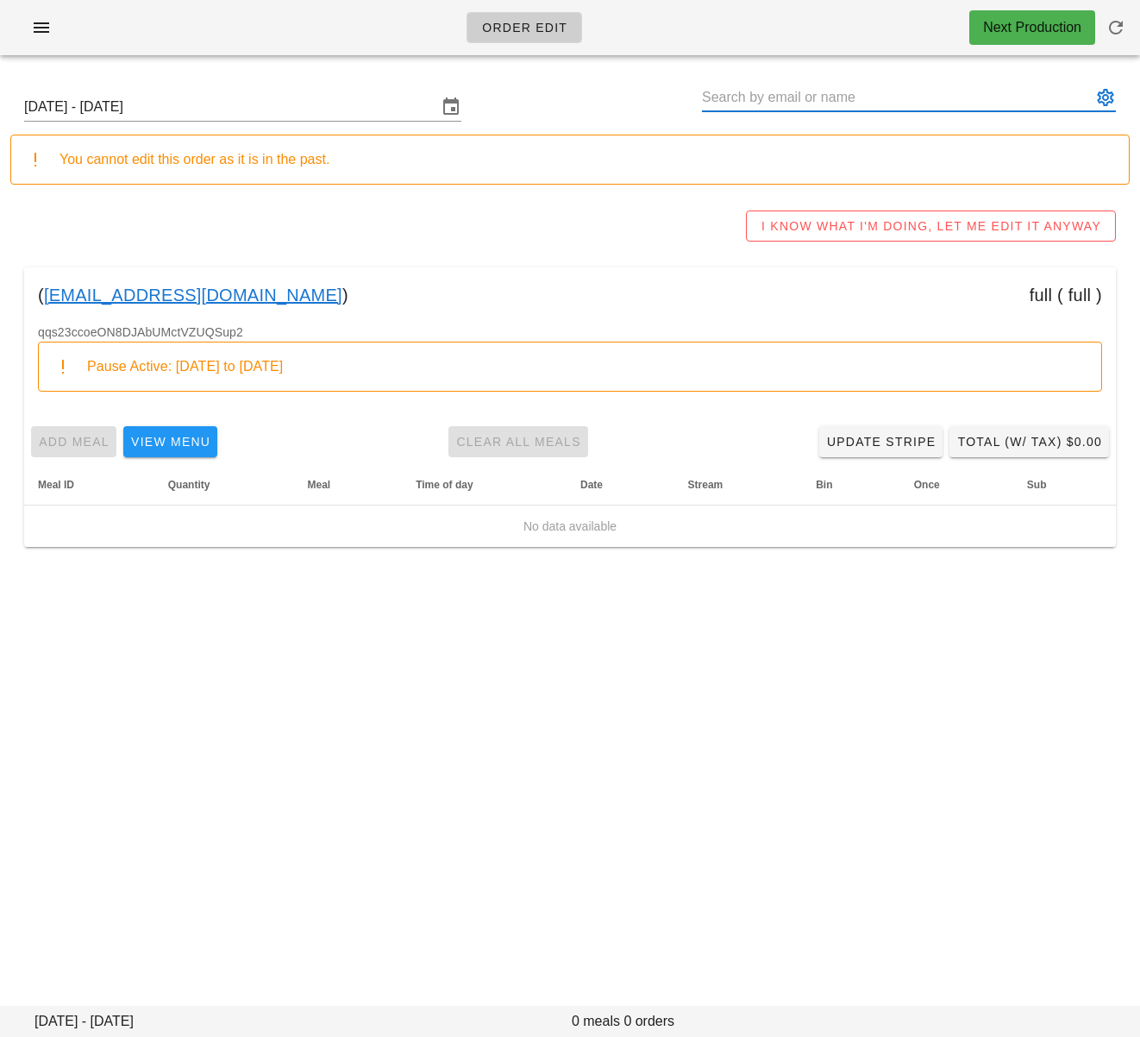
click at [782, 91] on input "text" at bounding box center [897, 98] width 390 height 28
paste input "Morgan Huber"
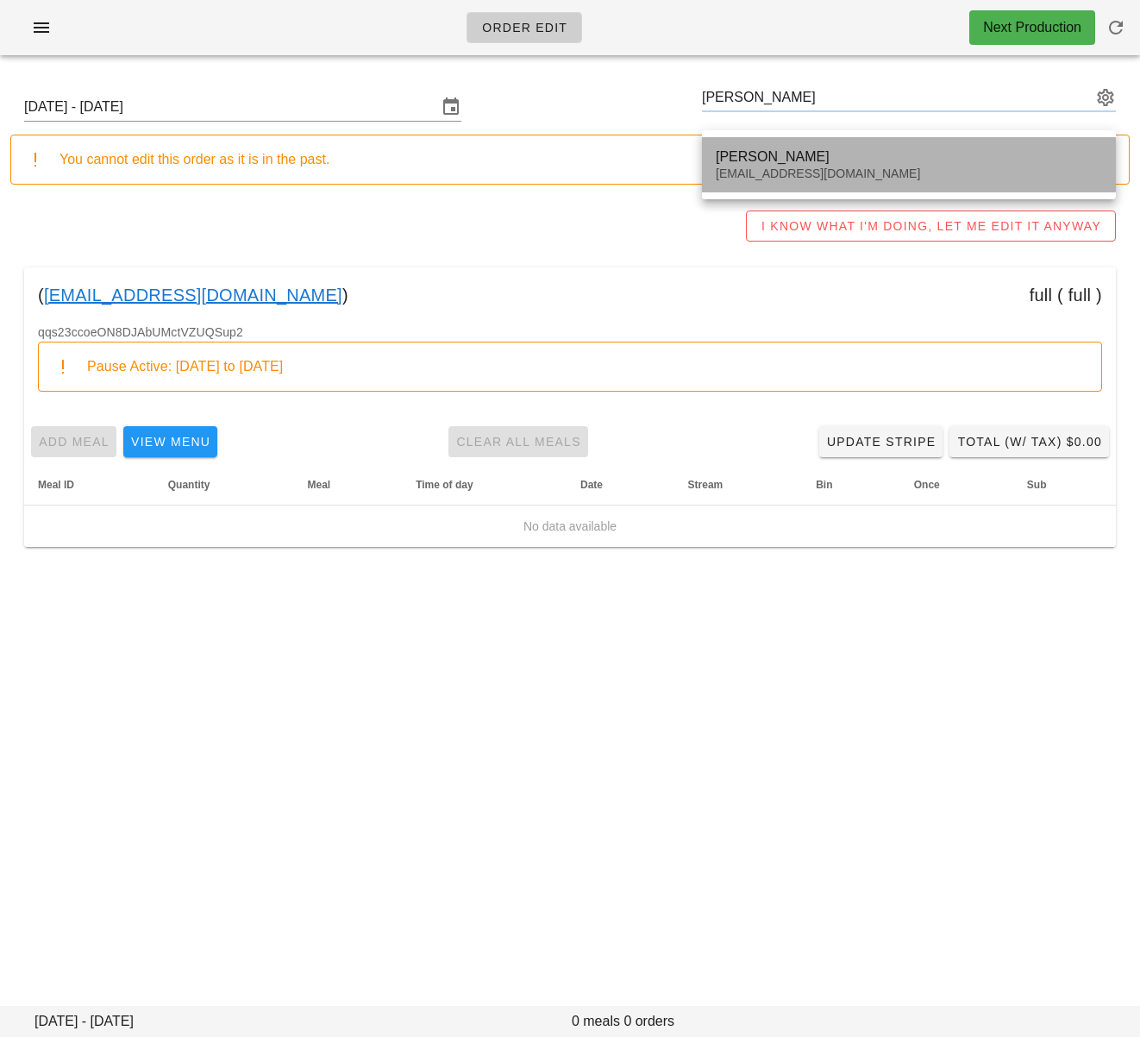
click at [792, 163] on div "Morgan Huber" at bounding box center [909, 156] width 386 height 16
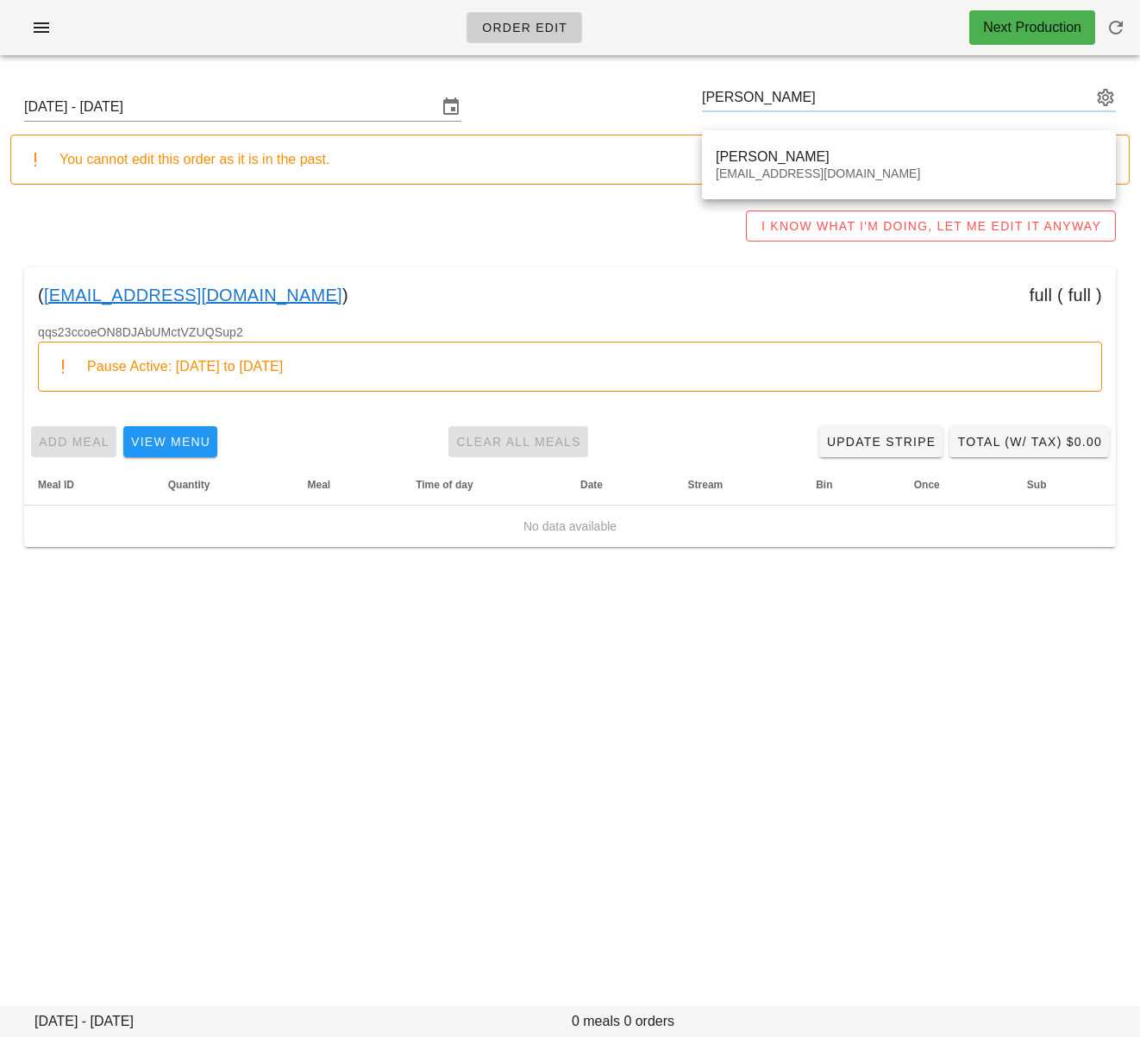
type input "Morgan Huber (morganchuber@gmail.com)"
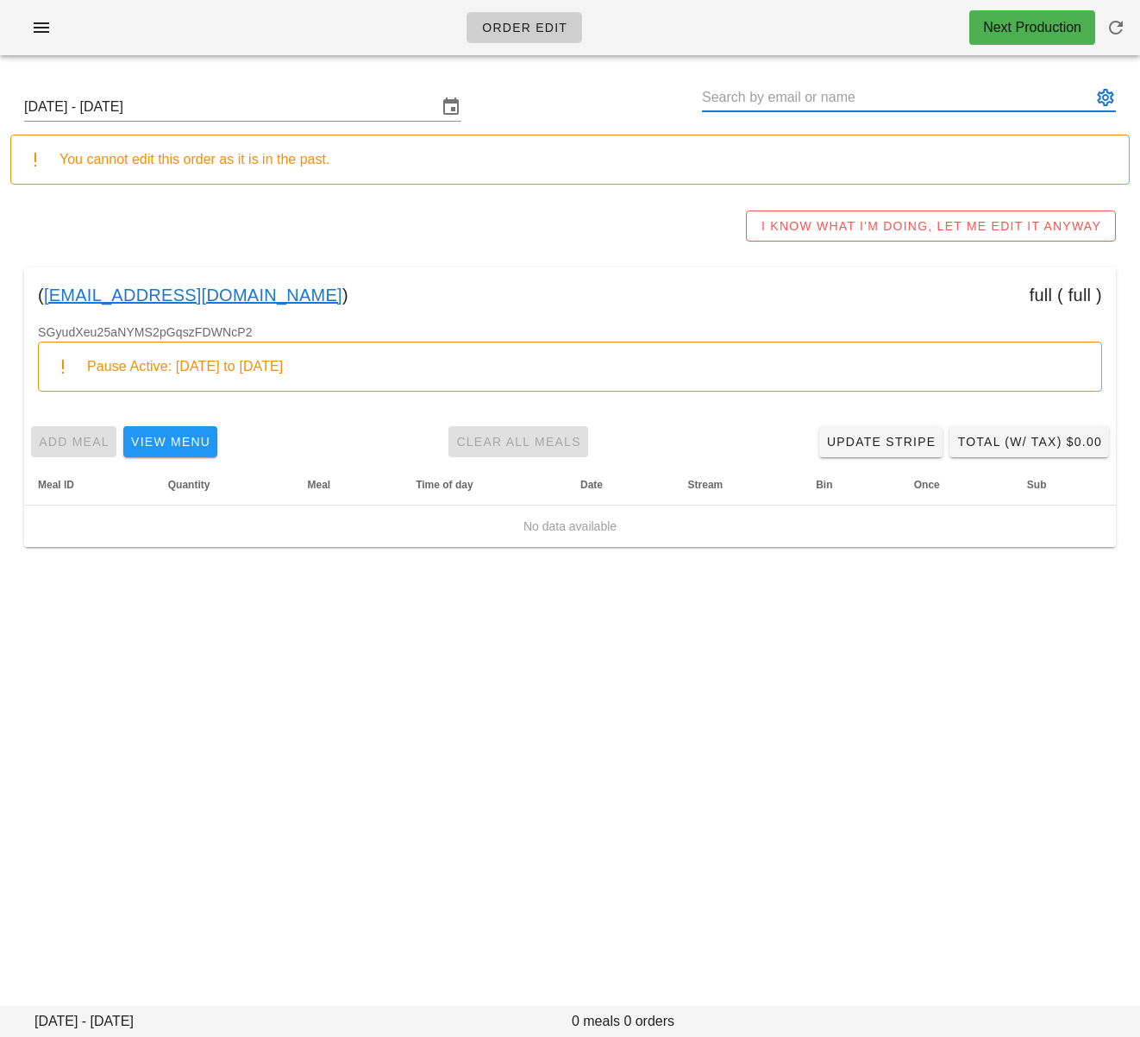
click at [772, 102] on input "text" at bounding box center [897, 98] width 390 height 28
paste input "Jay Jensen"
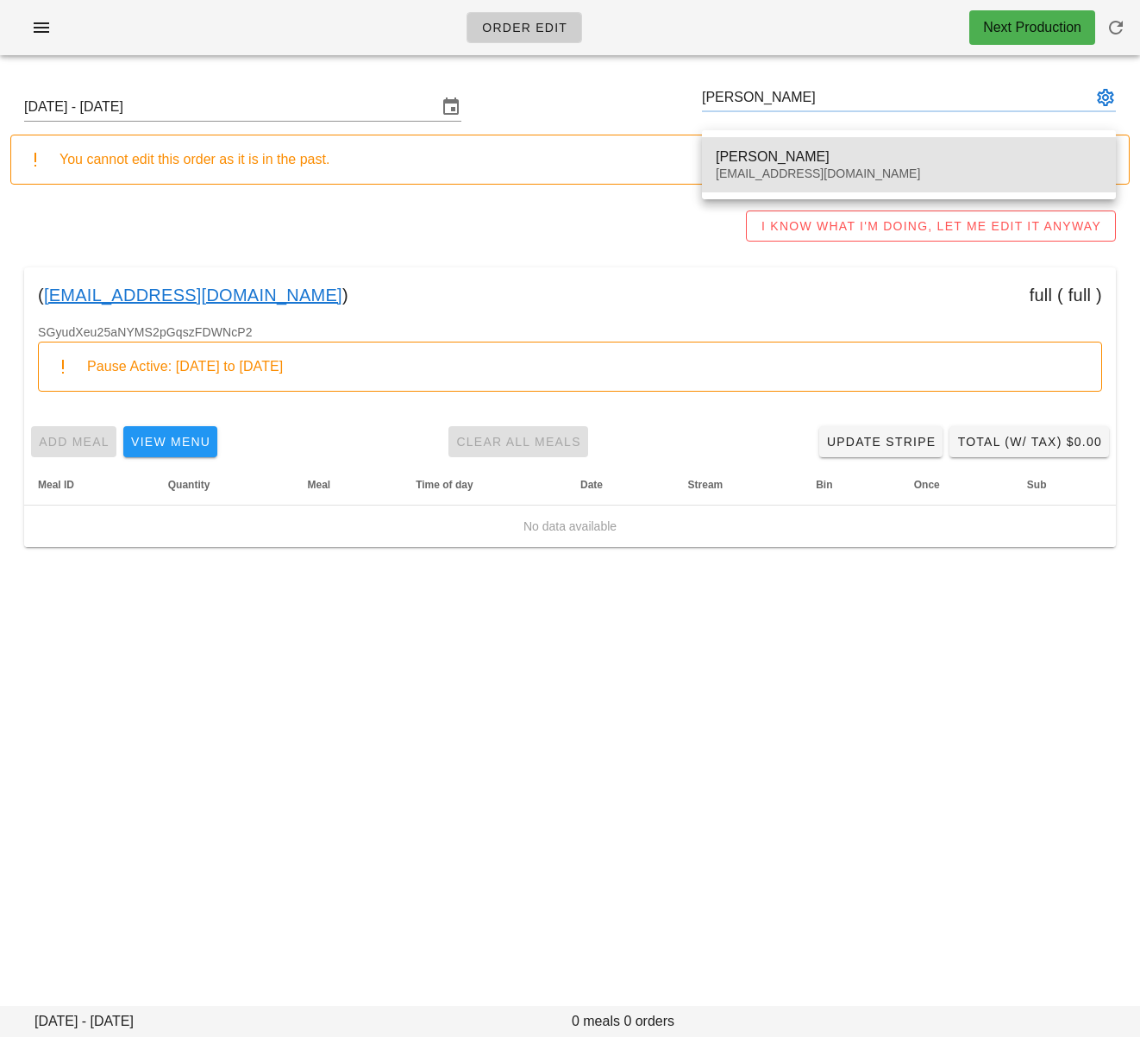
click at [773, 148] on div "Jay Jensen stellarjay77@gmail.com" at bounding box center [909, 164] width 386 height 53
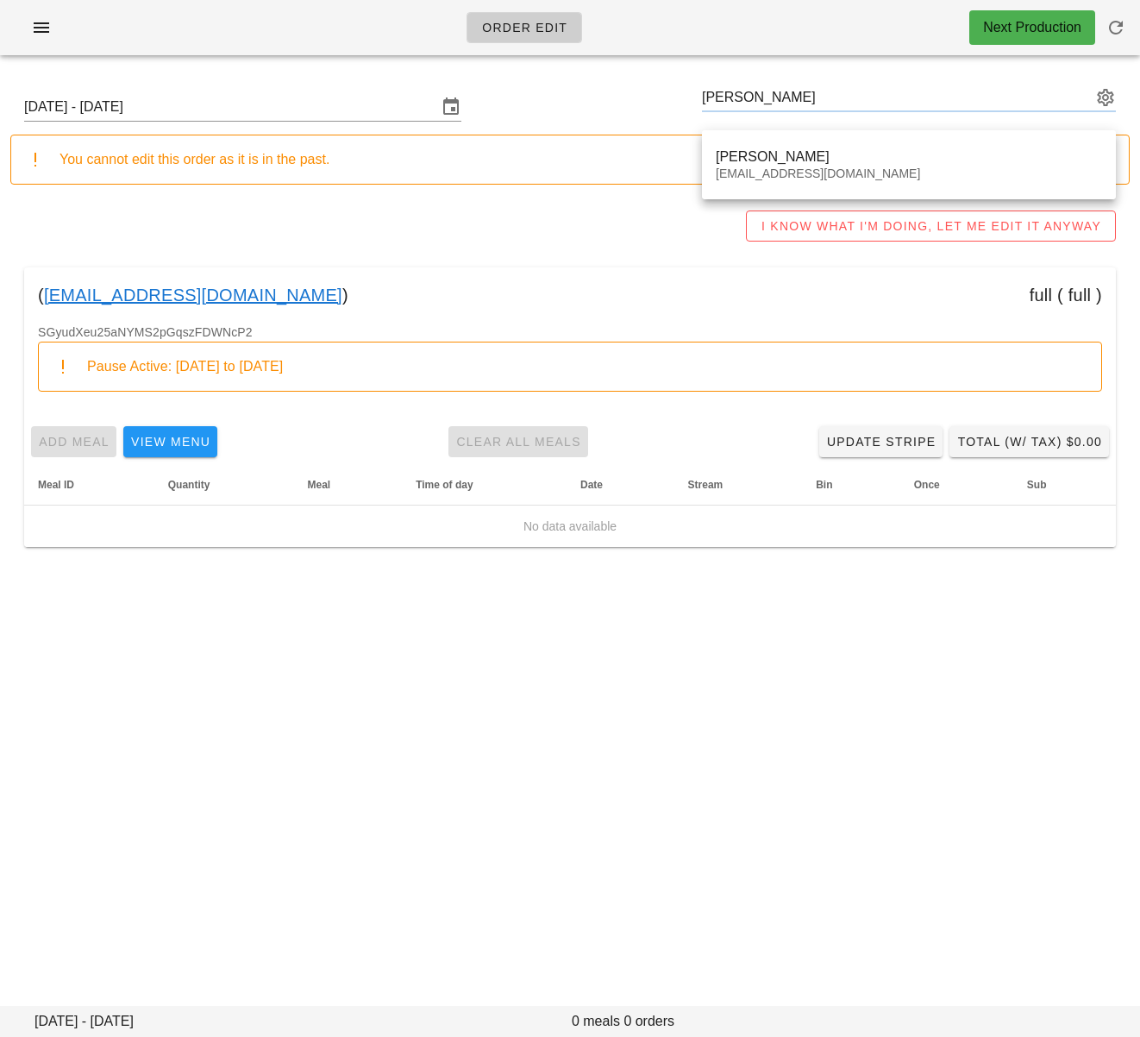
type input "Jay Jensen (stellarjay77@gmail.com)"
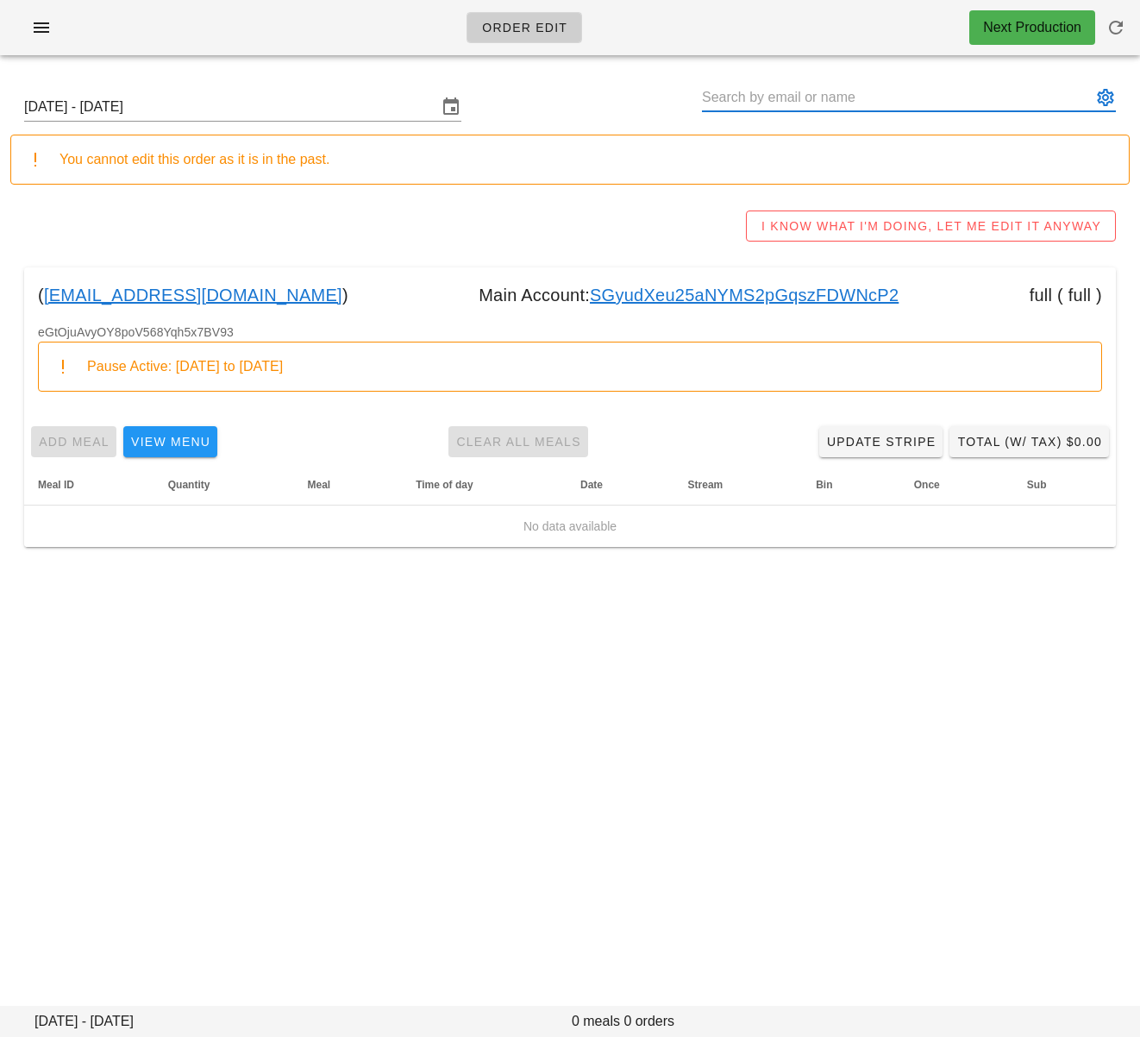
click at [759, 94] on input "text" at bounding box center [897, 98] width 390 height 28
paste input "Mert Gezgin"
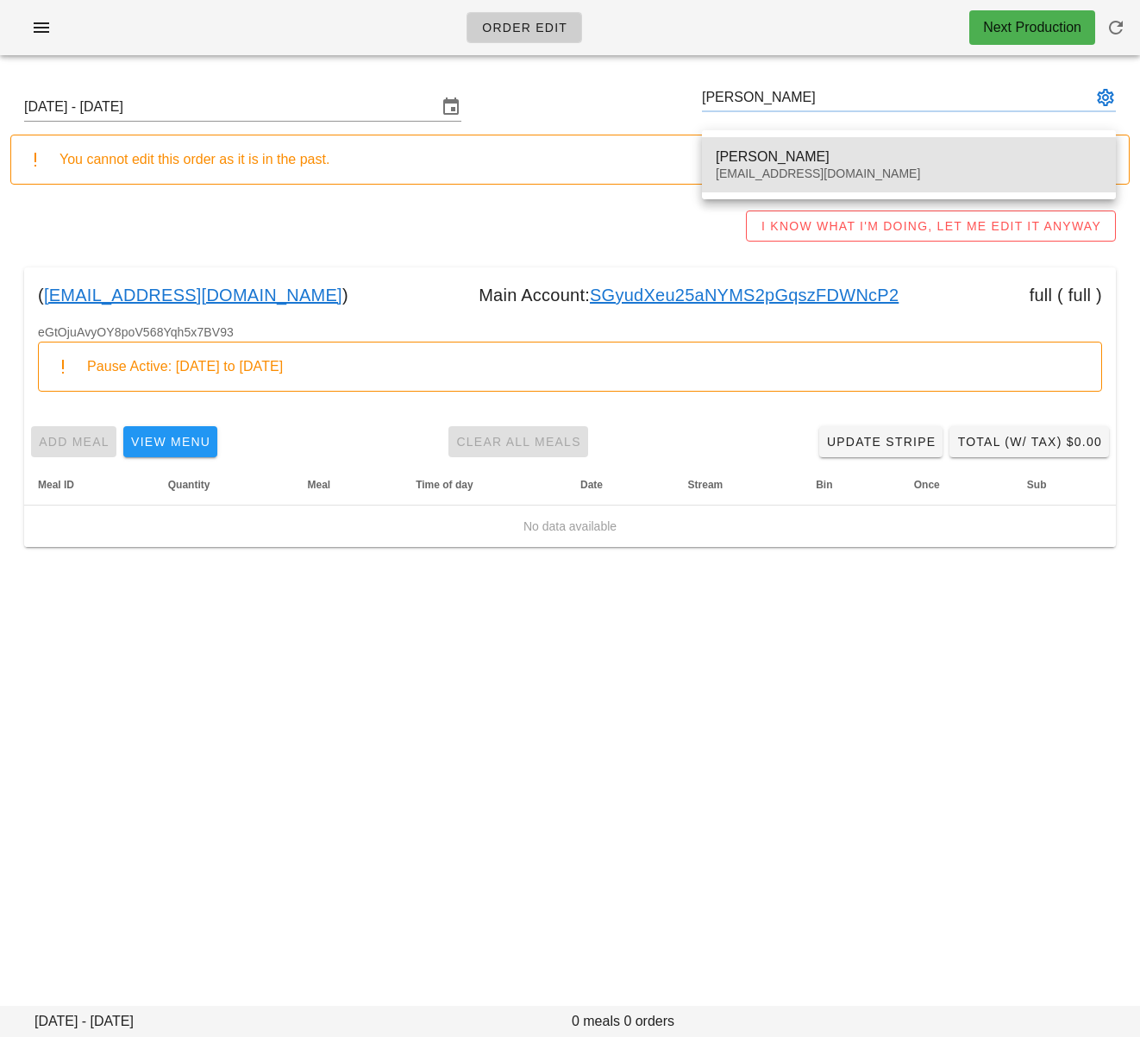
click at [789, 151] on div "Mert Gezgin" at bounding box center [909, 156] width 386 height 16
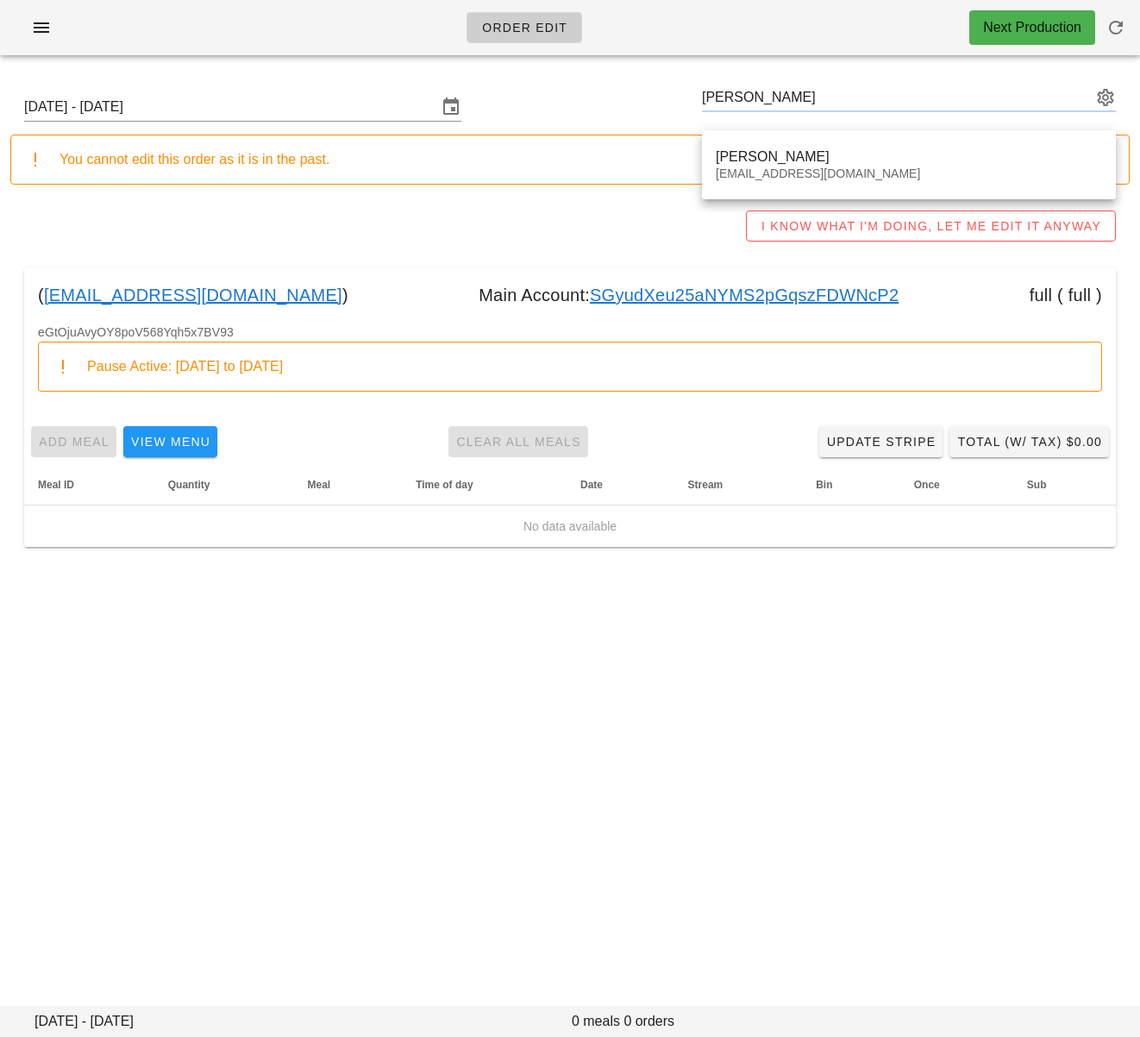
type input "Mert Gezgin (hazzilhar@gmail.com)"
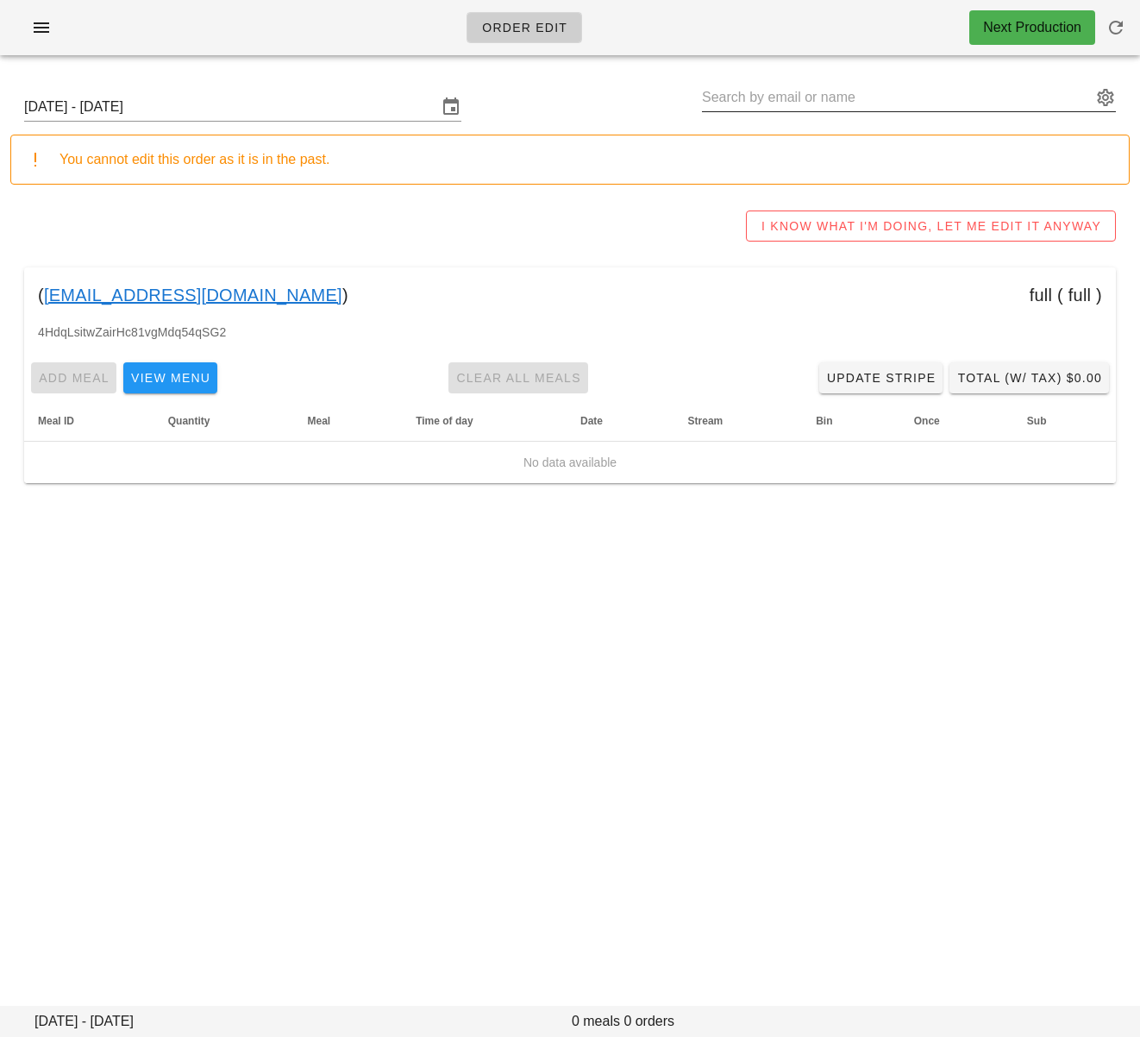
click at [838, 92] on input "text" at bounding box center [897, 98] width 390 height 28
paste input "Dustin Dilts"
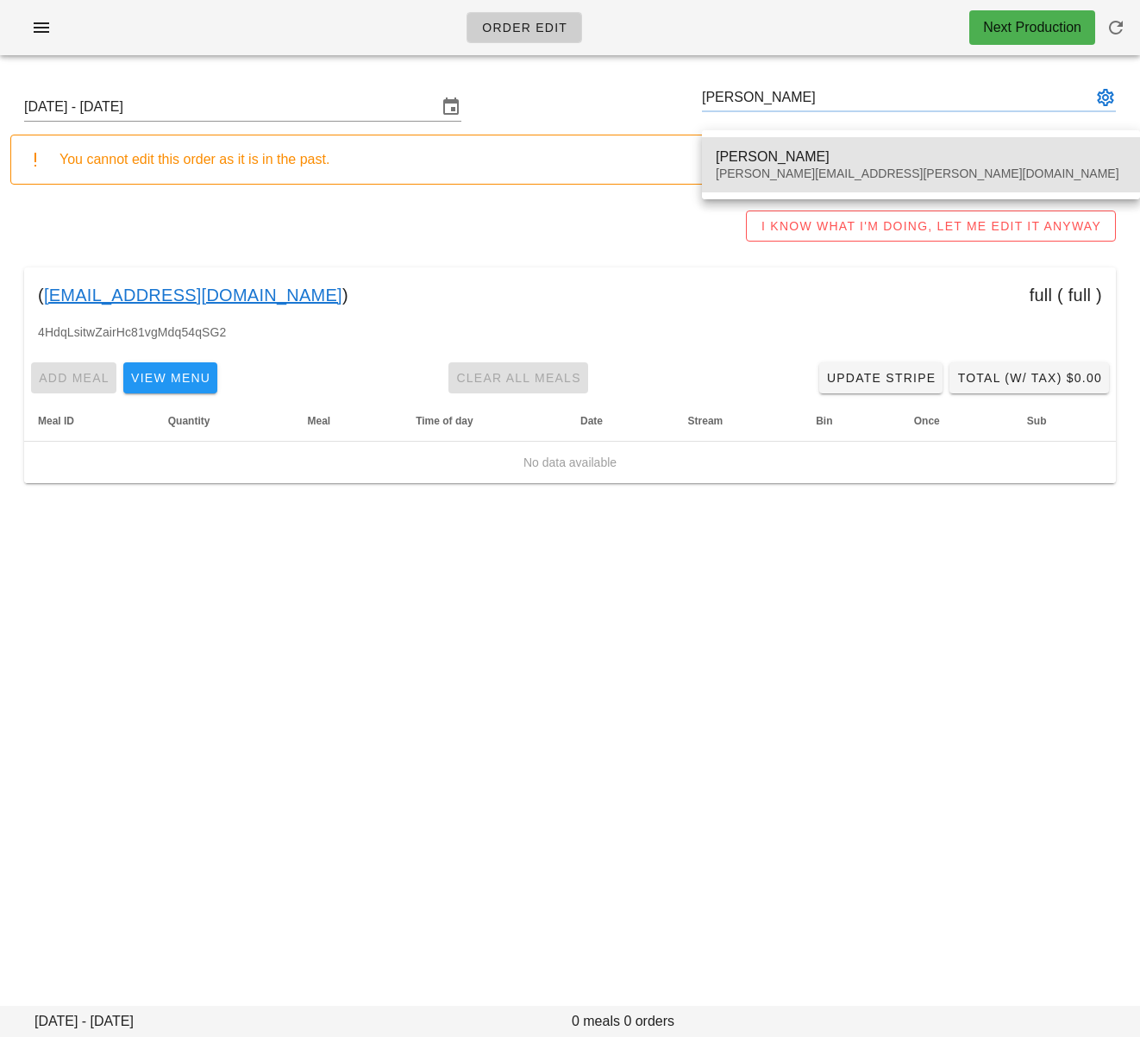
drag, startPoint x: 827, startPoint y: 153, endPoint x: 1070, endPoint y: 188, distance: 245.0
click at [827, 153] on div "Dustin Dilts" at bounding box center [921, 156] width 411 height 16
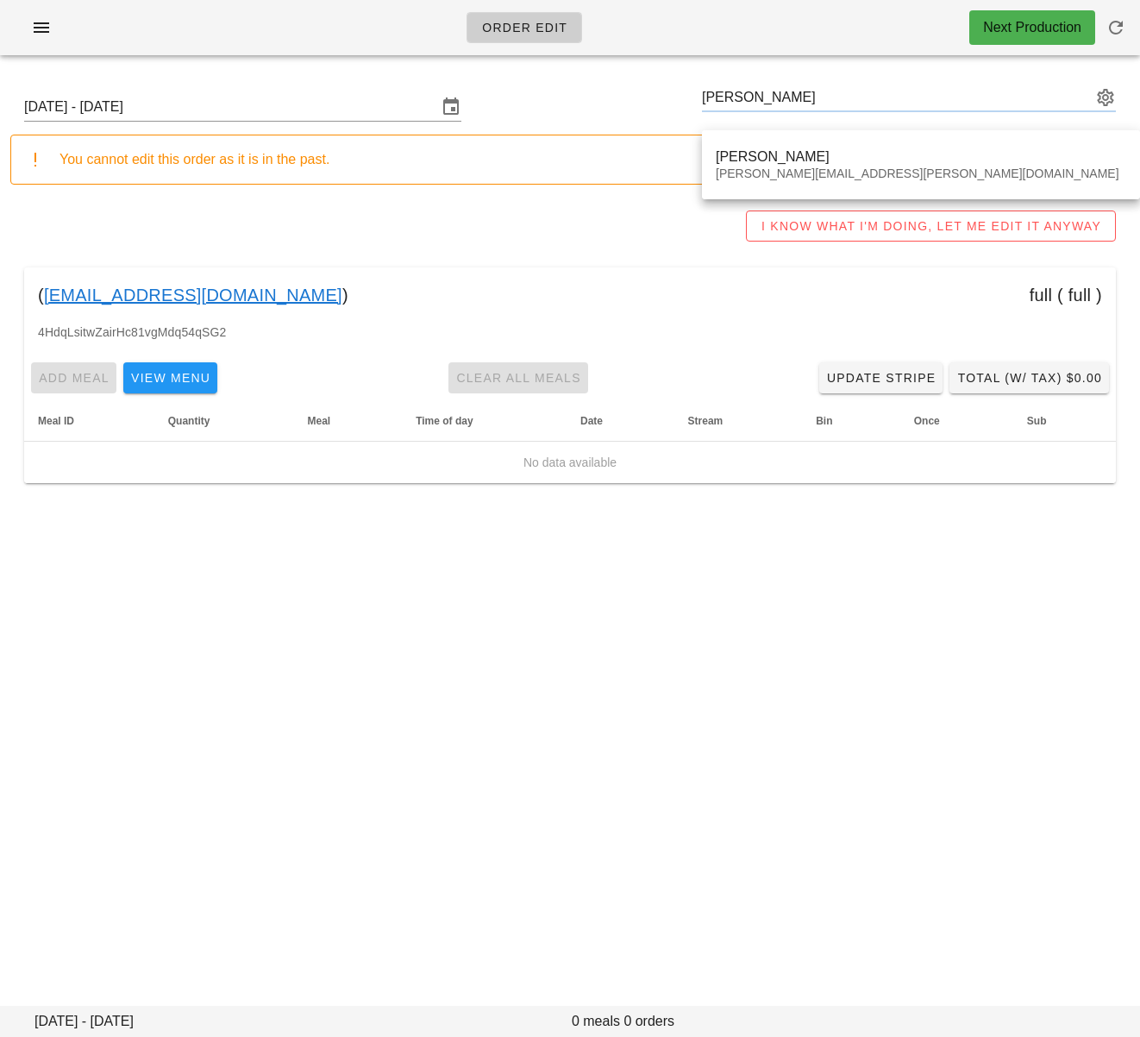
type input "Dustin Dilts (dustin.dilts@gmail.com)"
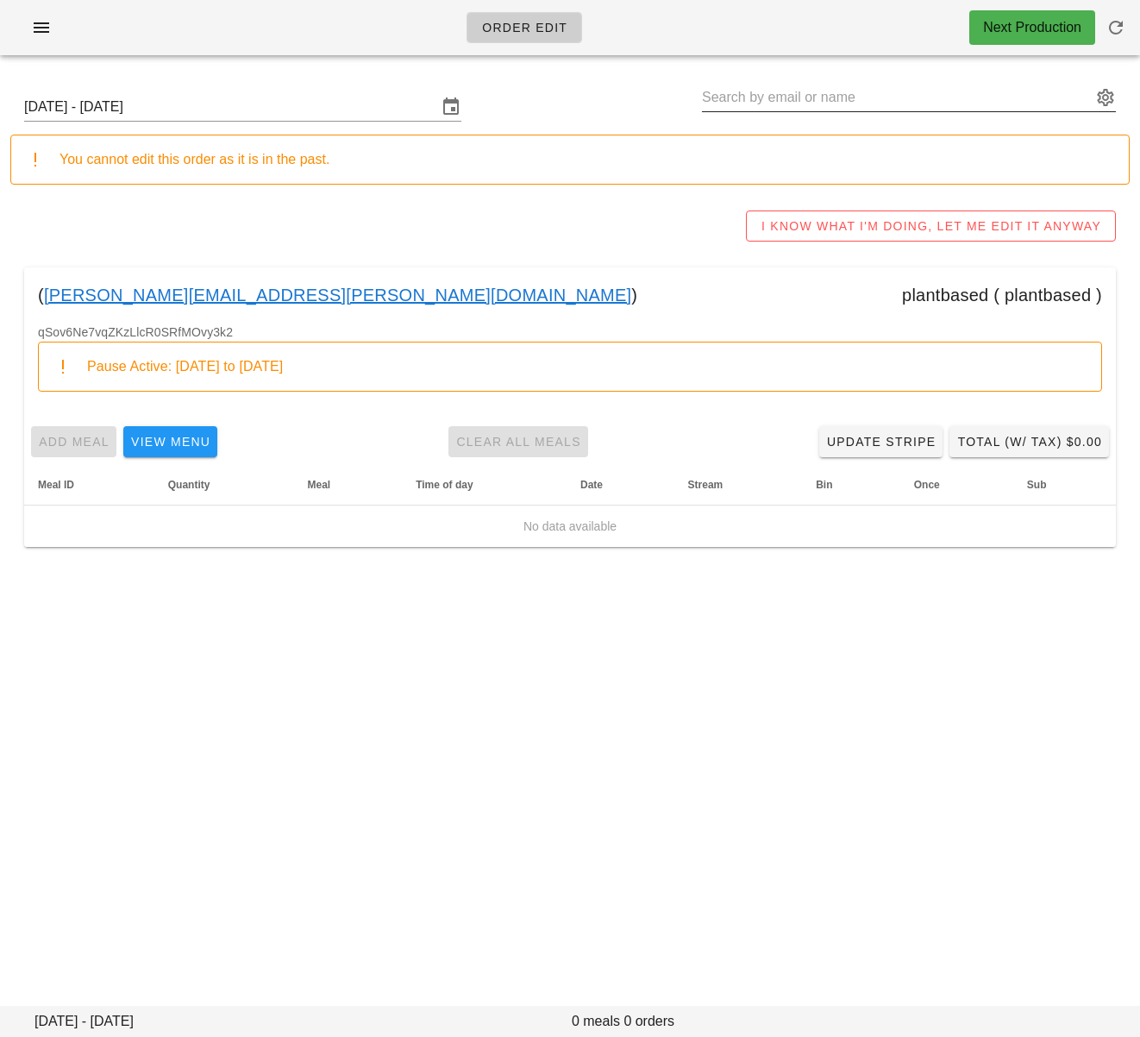
click at [760, 104] on input "text" at bounding box center [897, 98] width 390 height 28
paste input "Andrew Clauson"
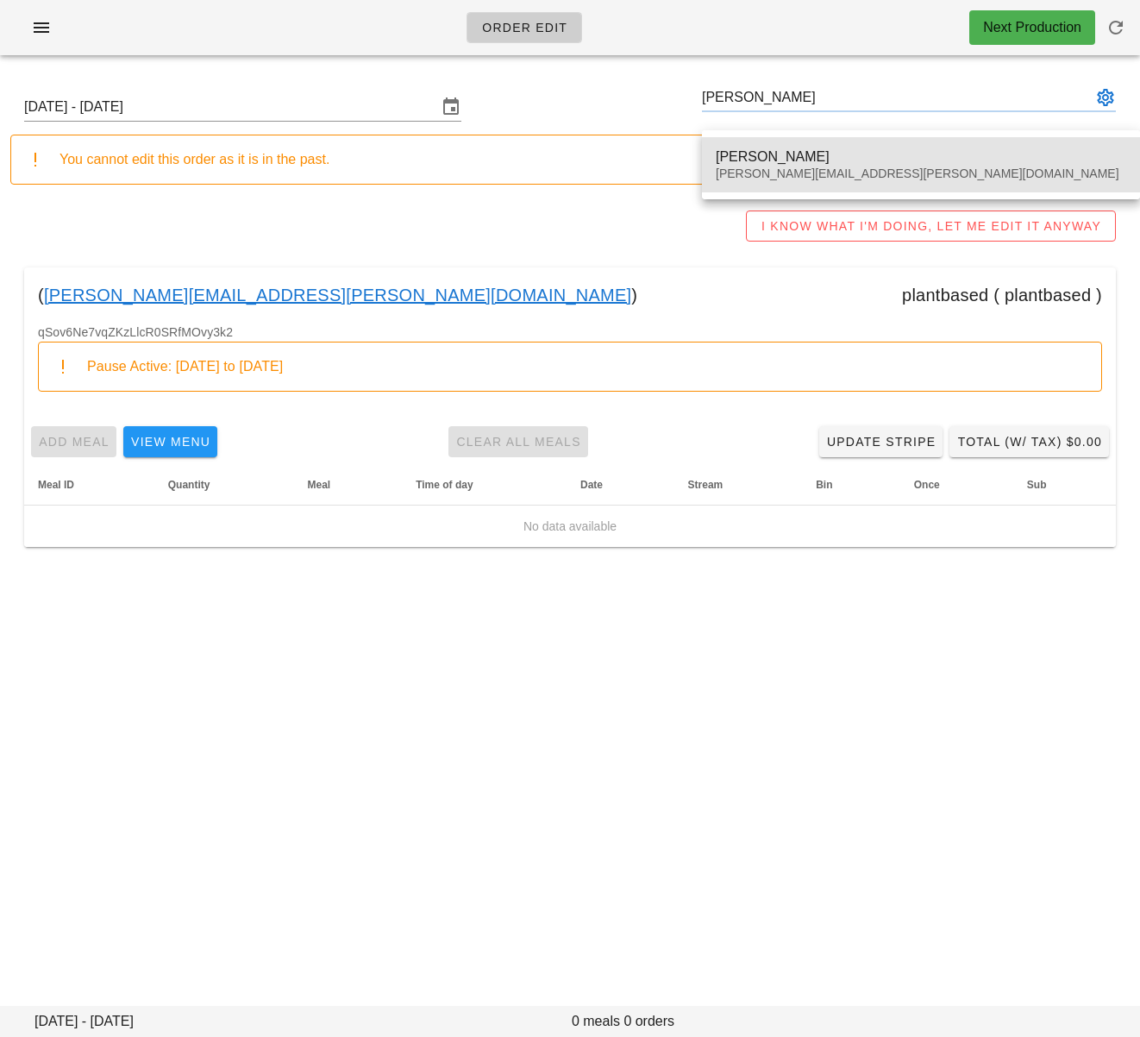
drag, startPoint x: 782, startPoint y: 160, endPoint x: 844, endPoint y: 167, distance: 61.7
click at [782, 160] on div "Andrew Clauson" at bounding box center [921, 156] width 411 height 16
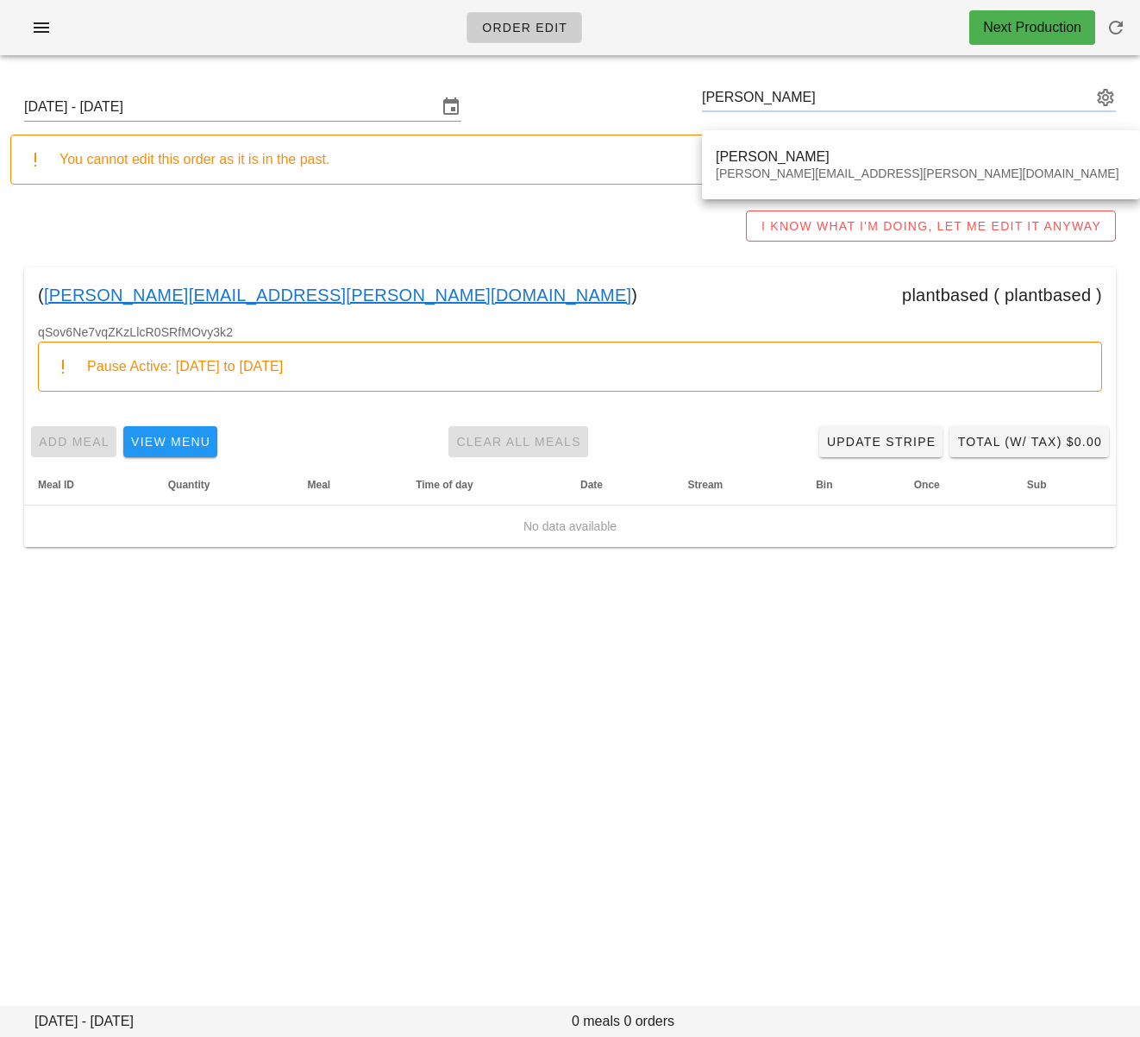
type input "Andrew Clauson (andrew.g.clauson@gmail.com)"
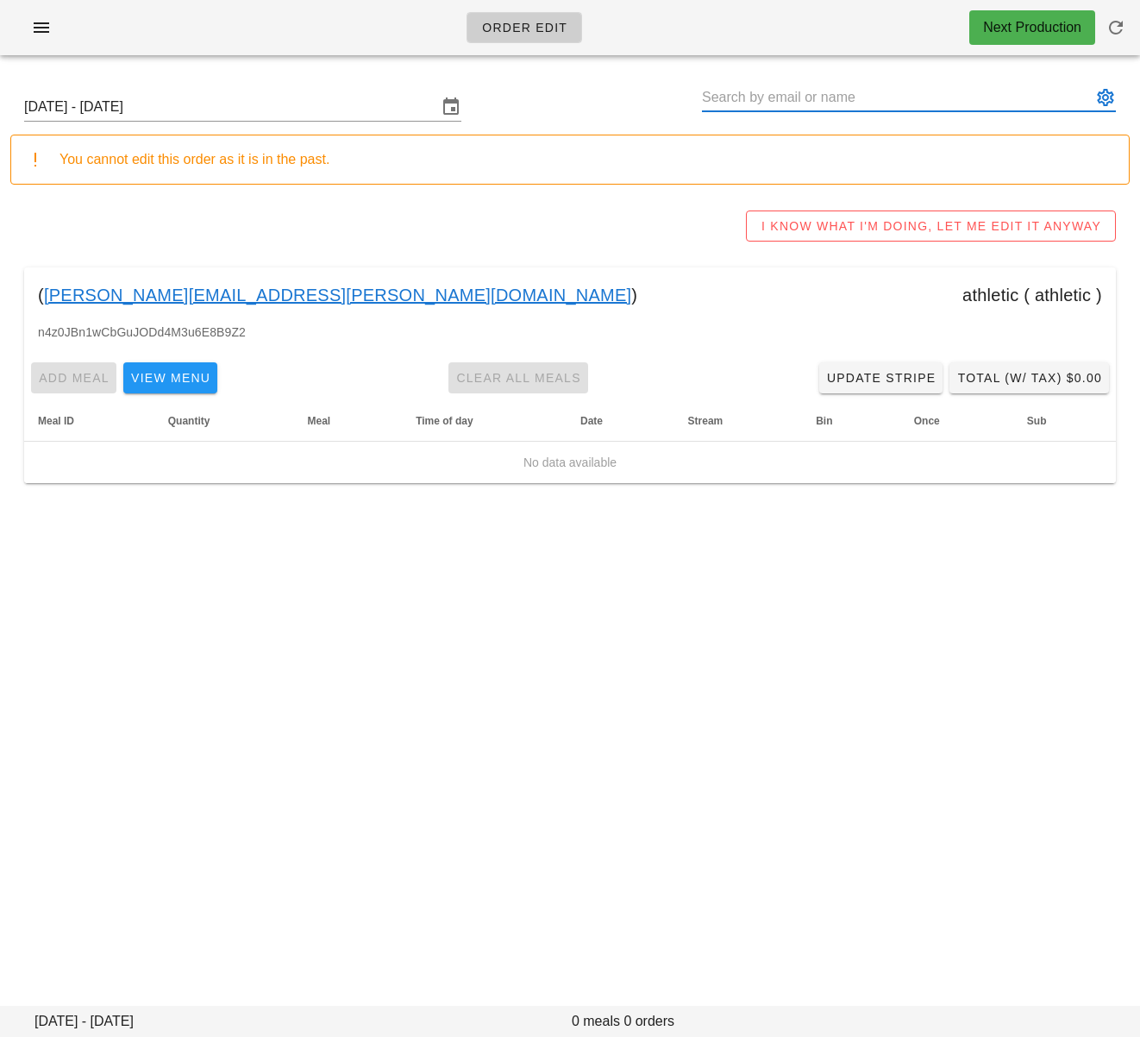
click at [805, 102] on input "text" at bounding box center [897, 98] width 390 height 28
paste input "Jennifer Keefe"
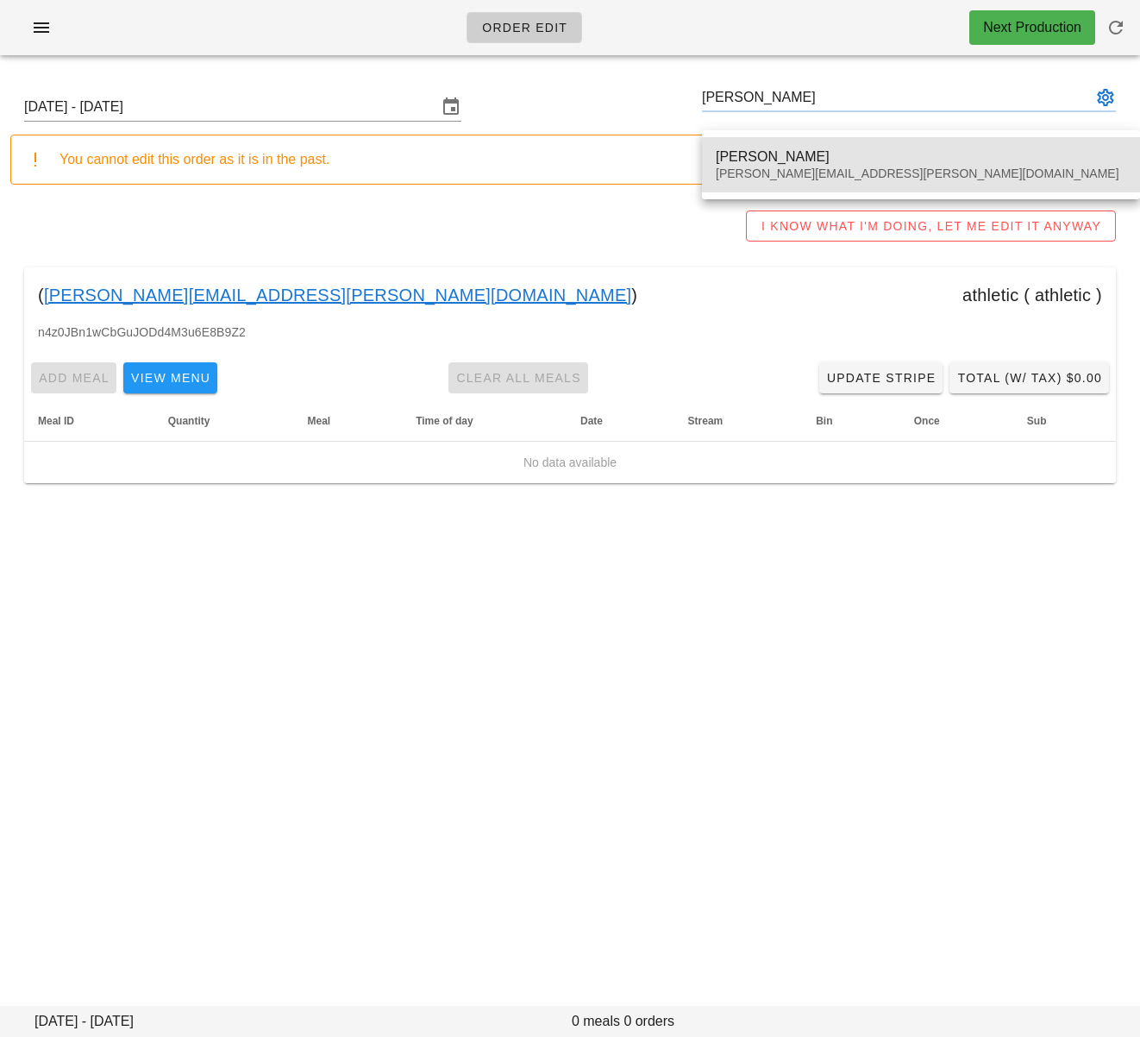
click at [824, 160] on div "Jennifer Keefe" at bounding box center [921, 156] width 411 height 16
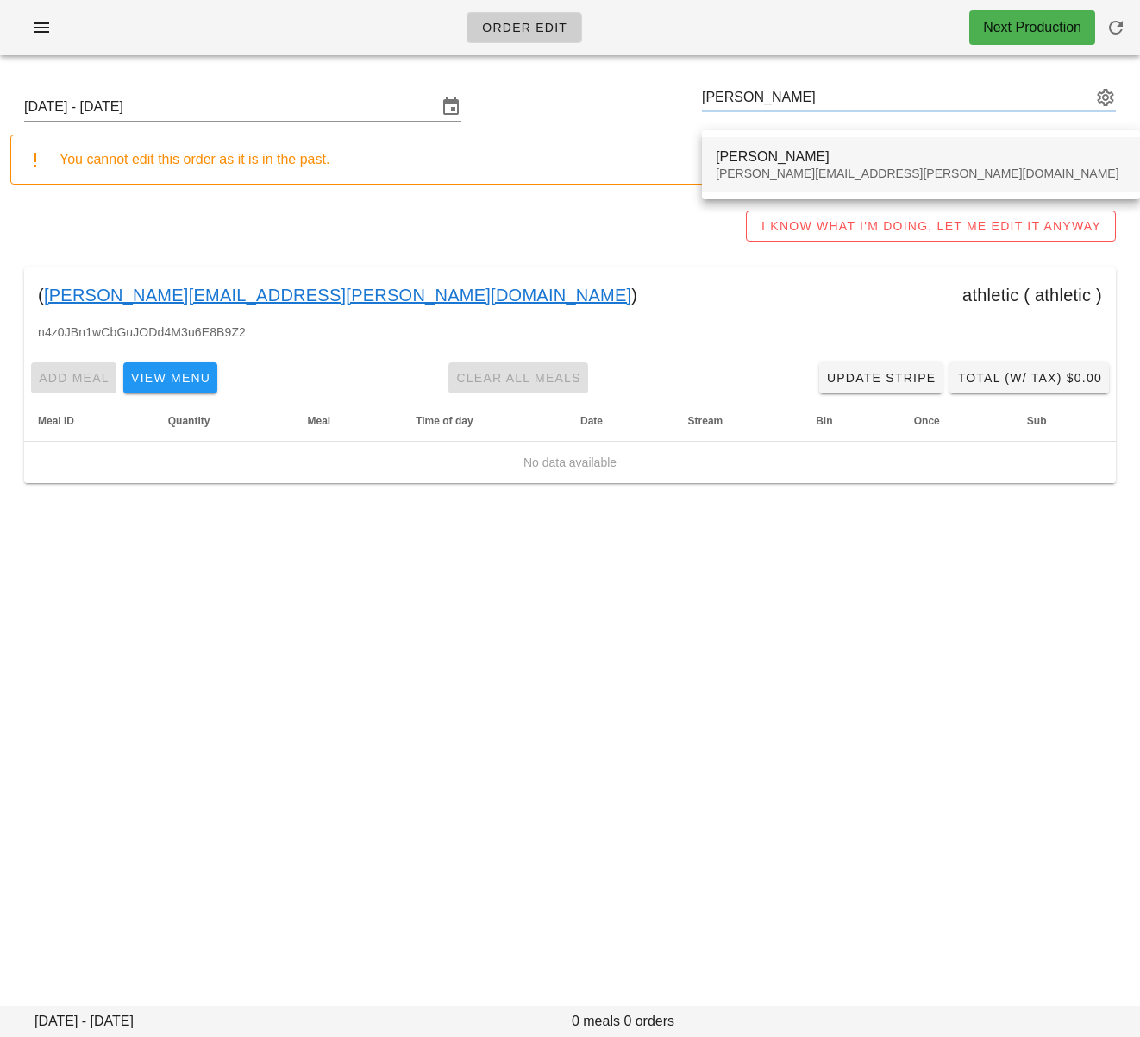
type input "Jennifer Keefe (jennifer.g.keefe@gmail.com)"
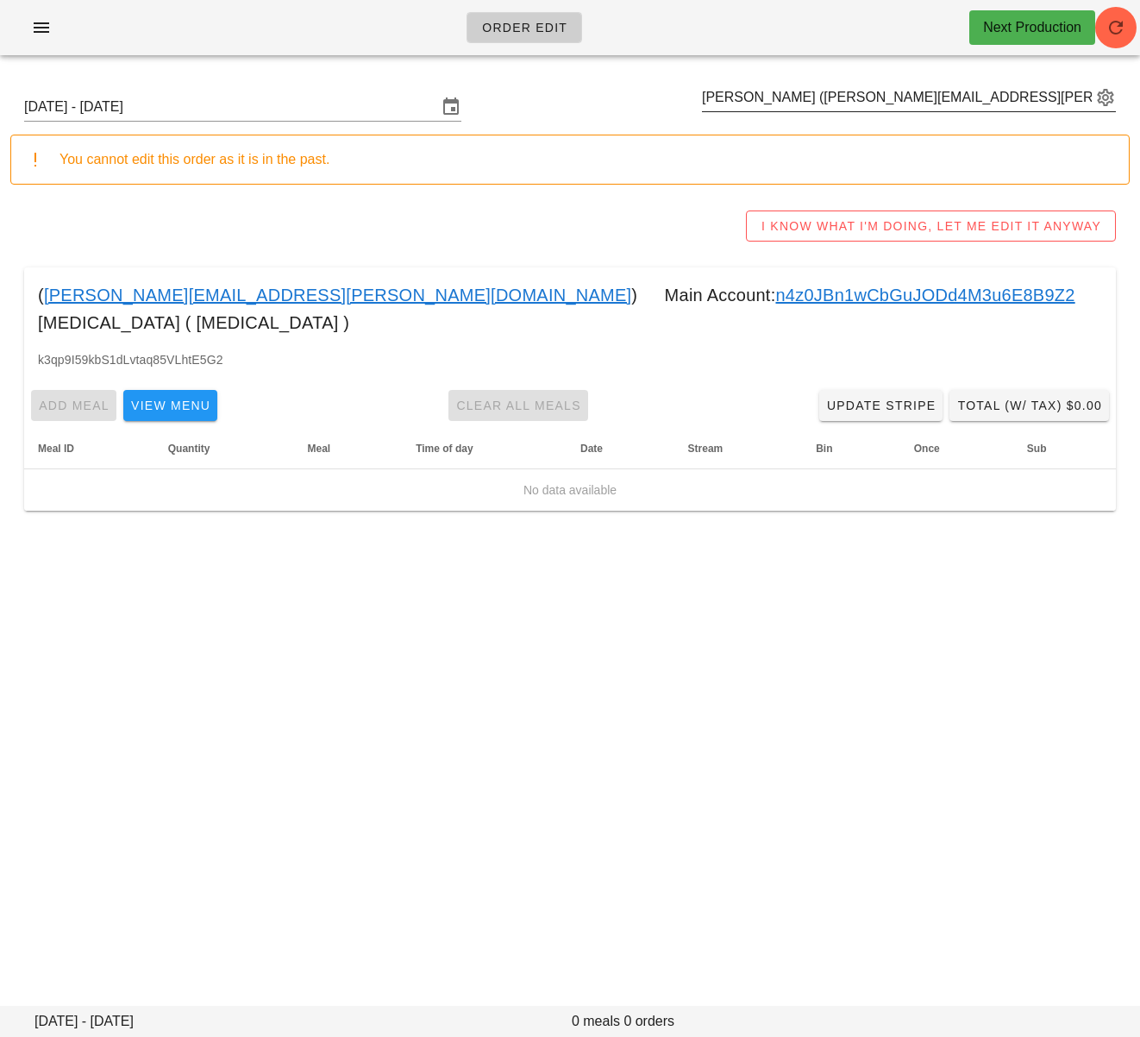
click at [757, 97] on input "Jennifer Keefe (jennifer.g.keefe@gmail.com)" at bounding box center [897, 98] width 390 height 28
paste input "kjorgen10@gmail.com"
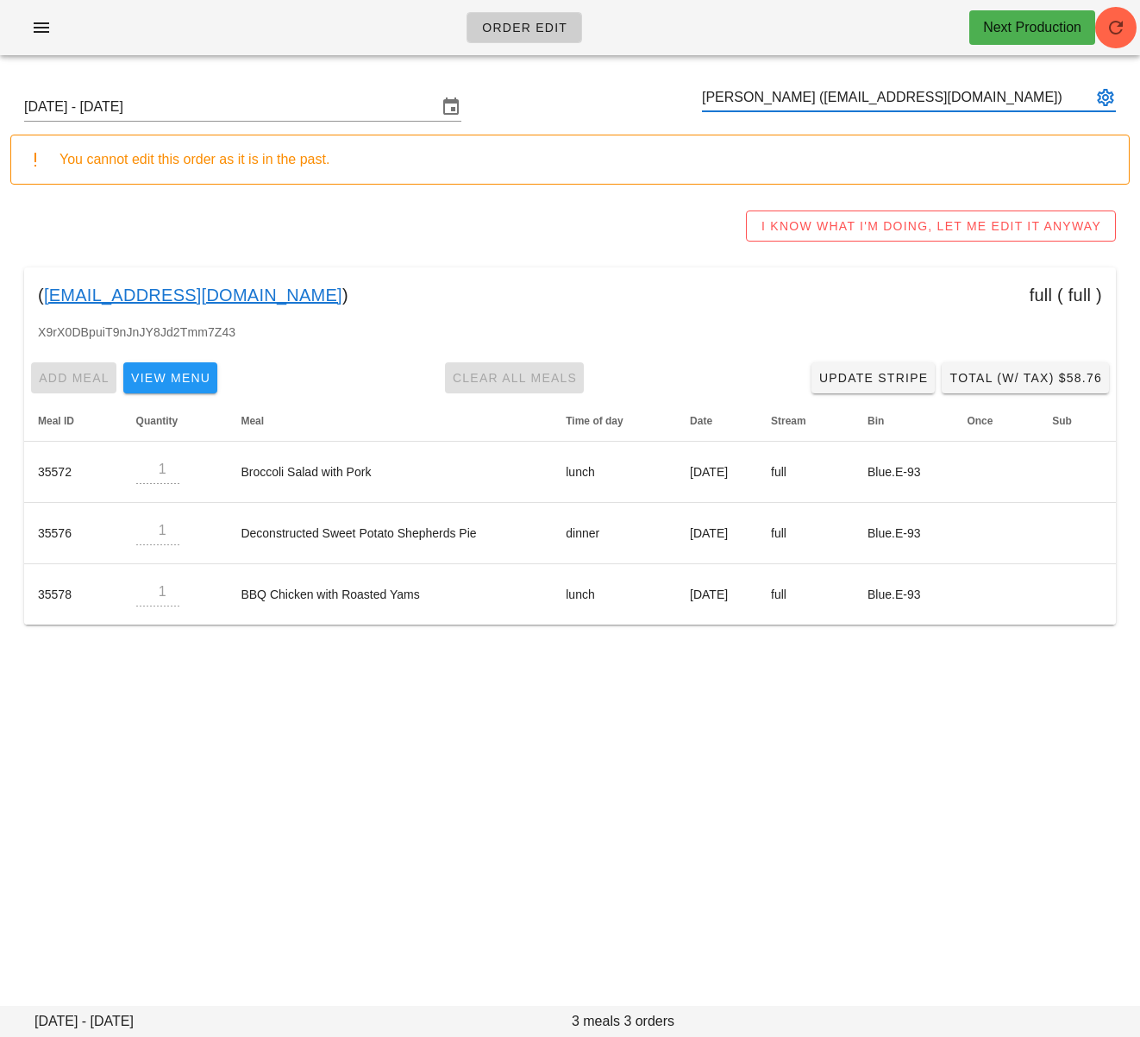
type input "Kay Jorgensen (kjorgen10@gmail.com)"
click at [465, 698] on div "Order Edit Next Production Sunday October 5 - Saturday October 11 Kay Jorgensen…" at bounding box center [570, 518] width 1140 height 1037
click at [732, 95] on input "text" at bounding box center [897, 98] width 390 height 28
click at [518, 200] on div "I KNOW WHAT I'M DOING, LET ME EDIT IT ANYWAY" at bounding box center [570, 225] width 1120 height 55
click at [513, 800] on div "Order Edit Next Production Sunday October 5 - Saturday October 11 You cannot ed…" at bounding box center [570, 518] width 1140 height 1037
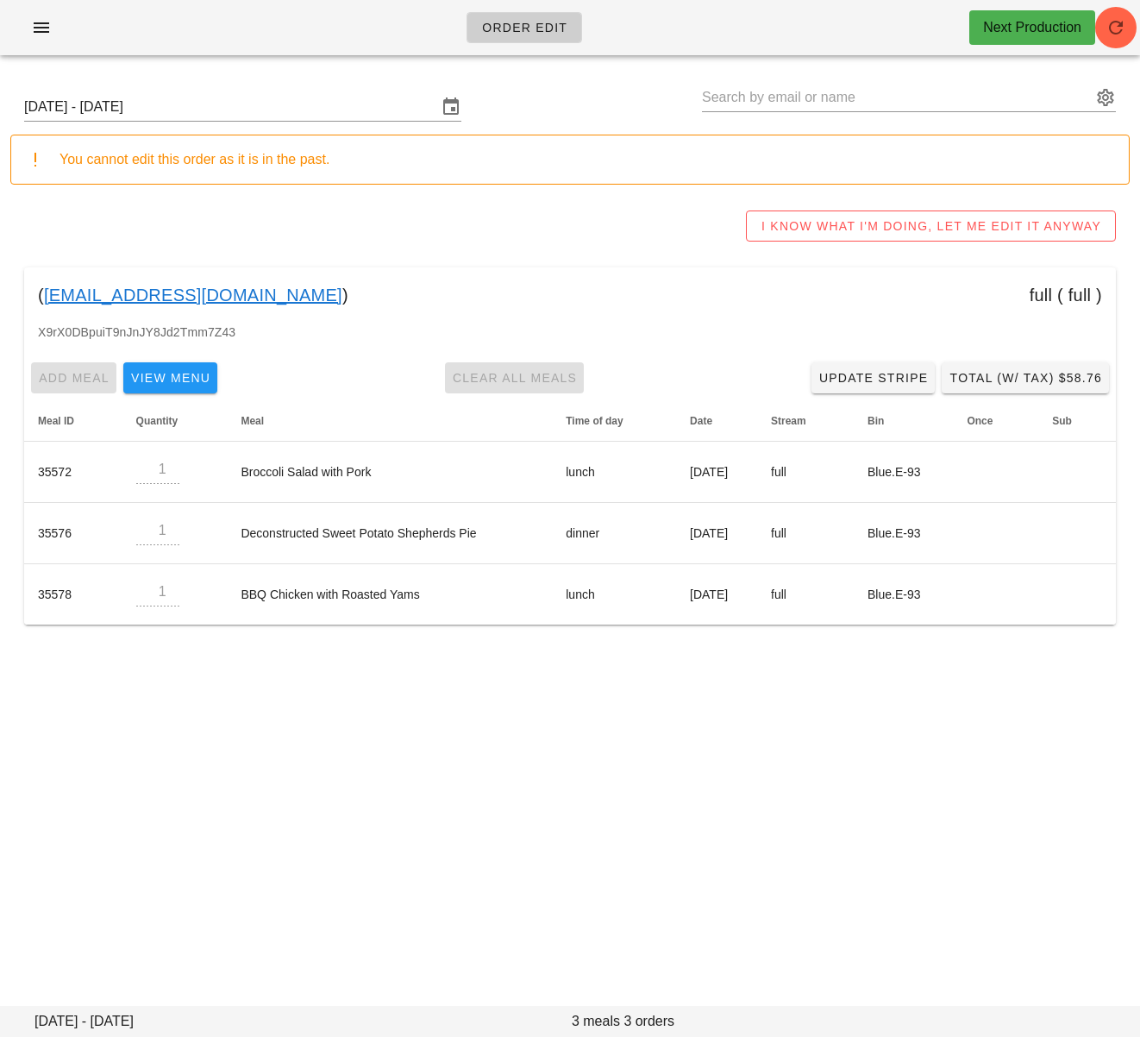
click at [550, 706] on div "Order Edit Next Production Sunday October 5 - Saturday October 11 You cannot ed…" at bounding box center [570, 518] width 1140 height 1037
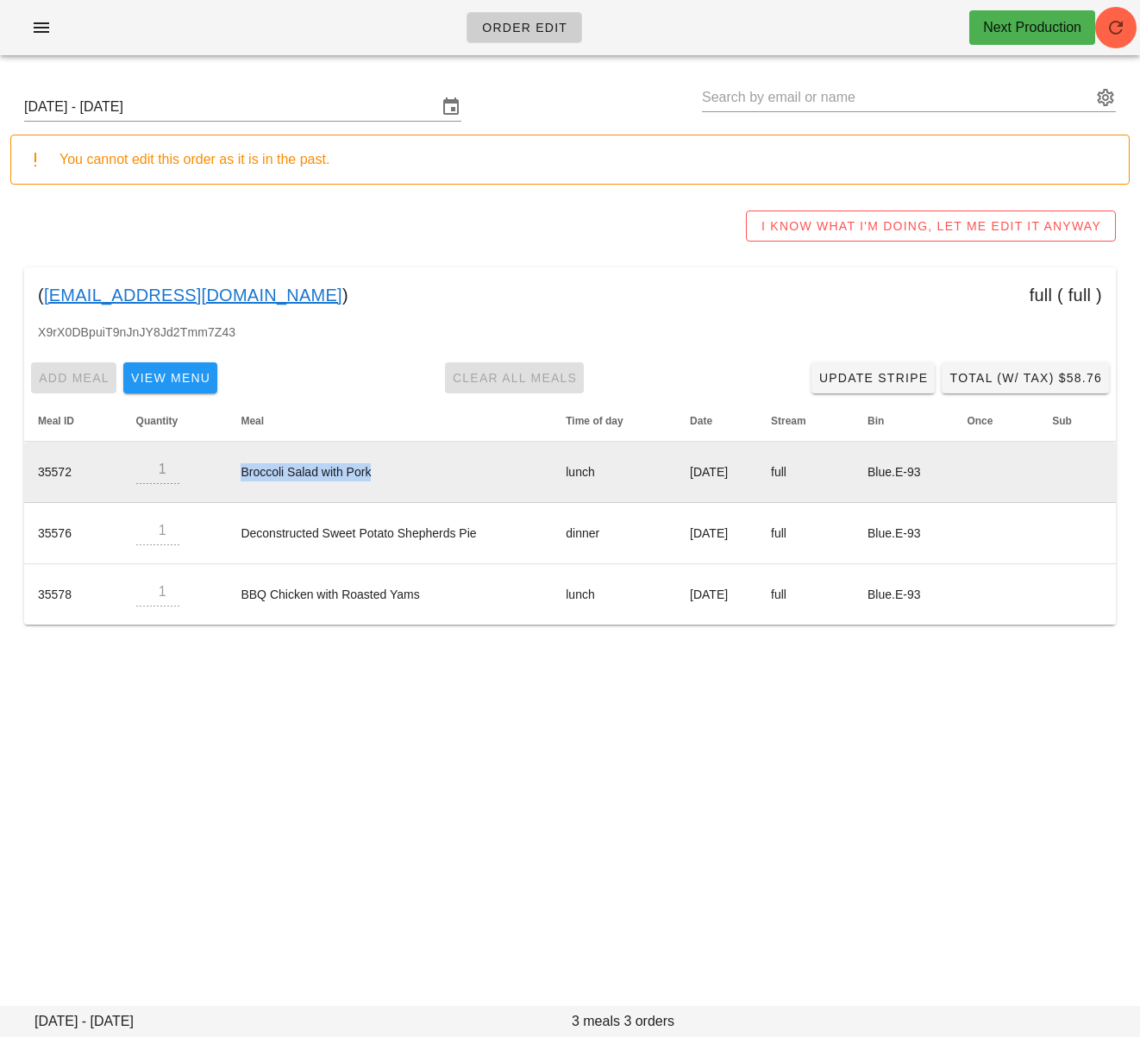
drag, startPoint x: 222, startPoint y: 472, endPoint x: 414, endPoint y: 472, distance: 192.4
click at [414, 472] on td "Broccoli Salad with Pork" at bounding box center [389, 472] width 325 height 61
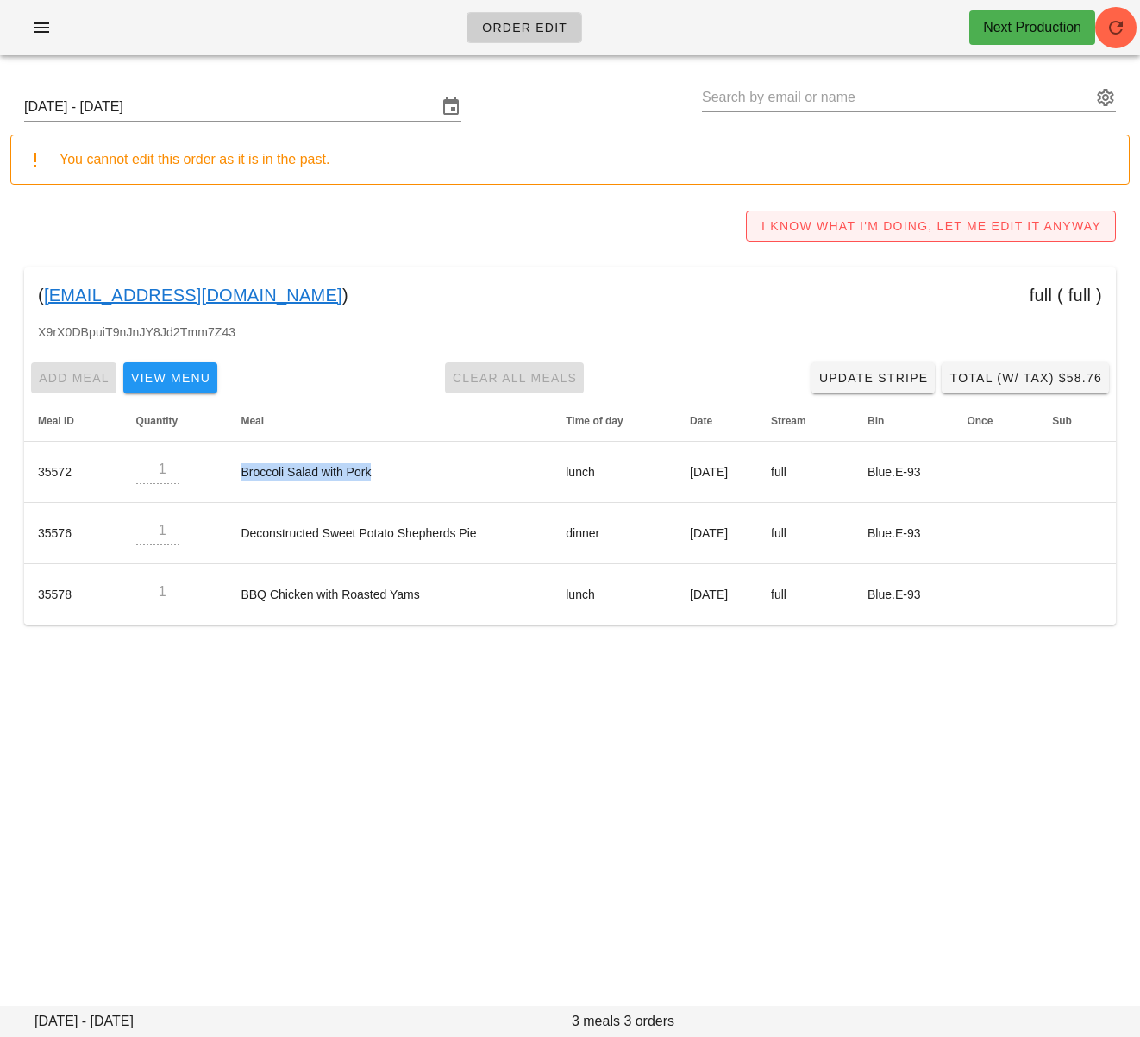
copy td "Broccoli Salad with Pork"
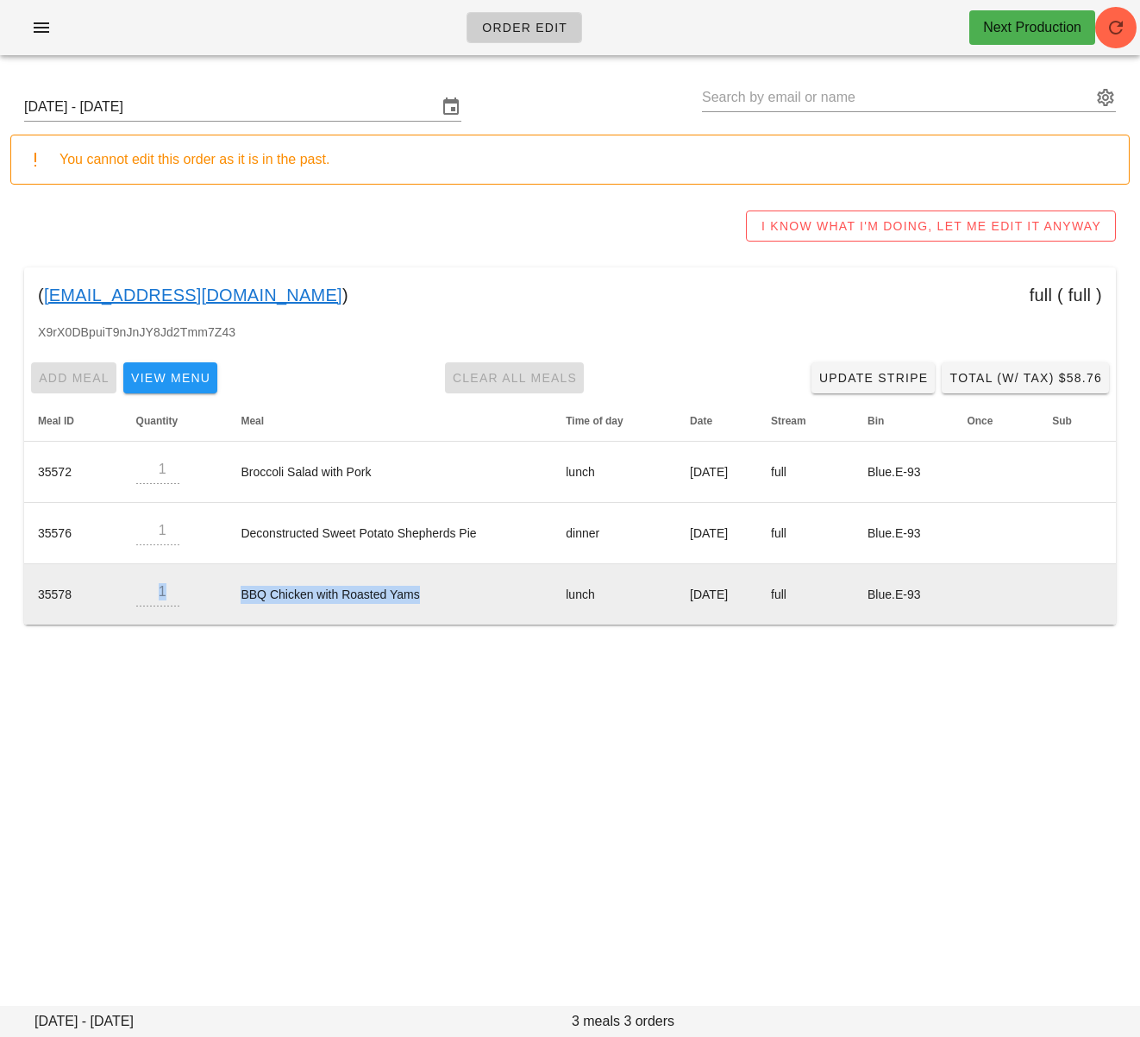
drag, startPoint x: 417, startPoint y: 597, endPoint x: 201, endPoint y: 605, distance: 216.7
click at [204, 598] on tr "35578 1 BBQ Chicken with Roasted Yams lunch Wednesday Oct 08 full Blue.E-93" at bounding box center [570, 594] width 1092 height 60
drag, startPoint x: 326, startPoint y: 586, endPoint x: 365, endPoint y: 587, distance: 38.9
click at [327, 586] on td "BBQ Chicken with Roasted Yams" at bounding box center [389, 594] width 325 height 60
drag, startPoint x: 276, startPoint y: 593, endPoint x: 230, endPoint y: 595, distance: 45.8
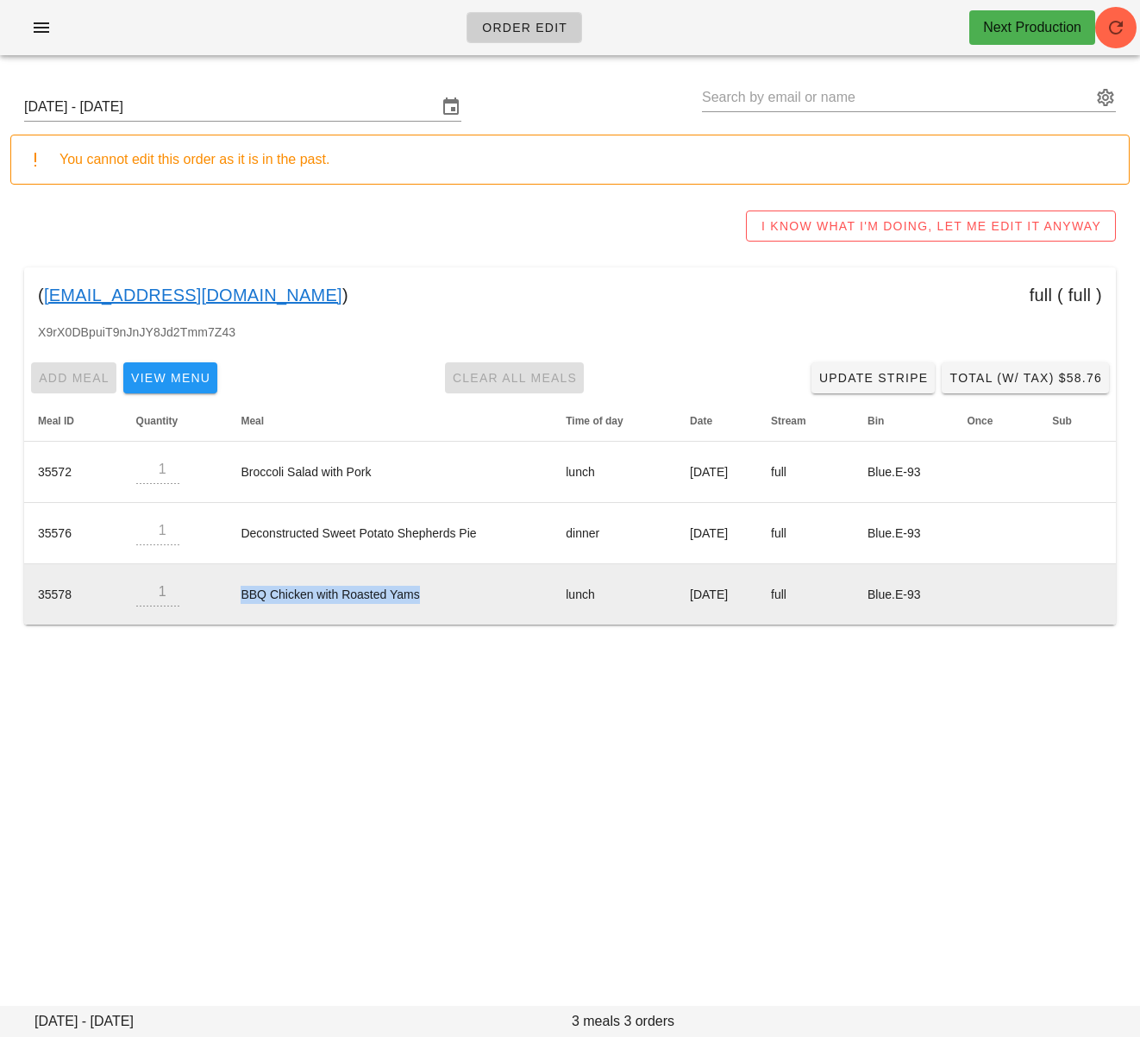
click at [230, 595] on td "BBQ Chicken with Roasted Yams" at bounding box center [389, 594] width 325 height 60
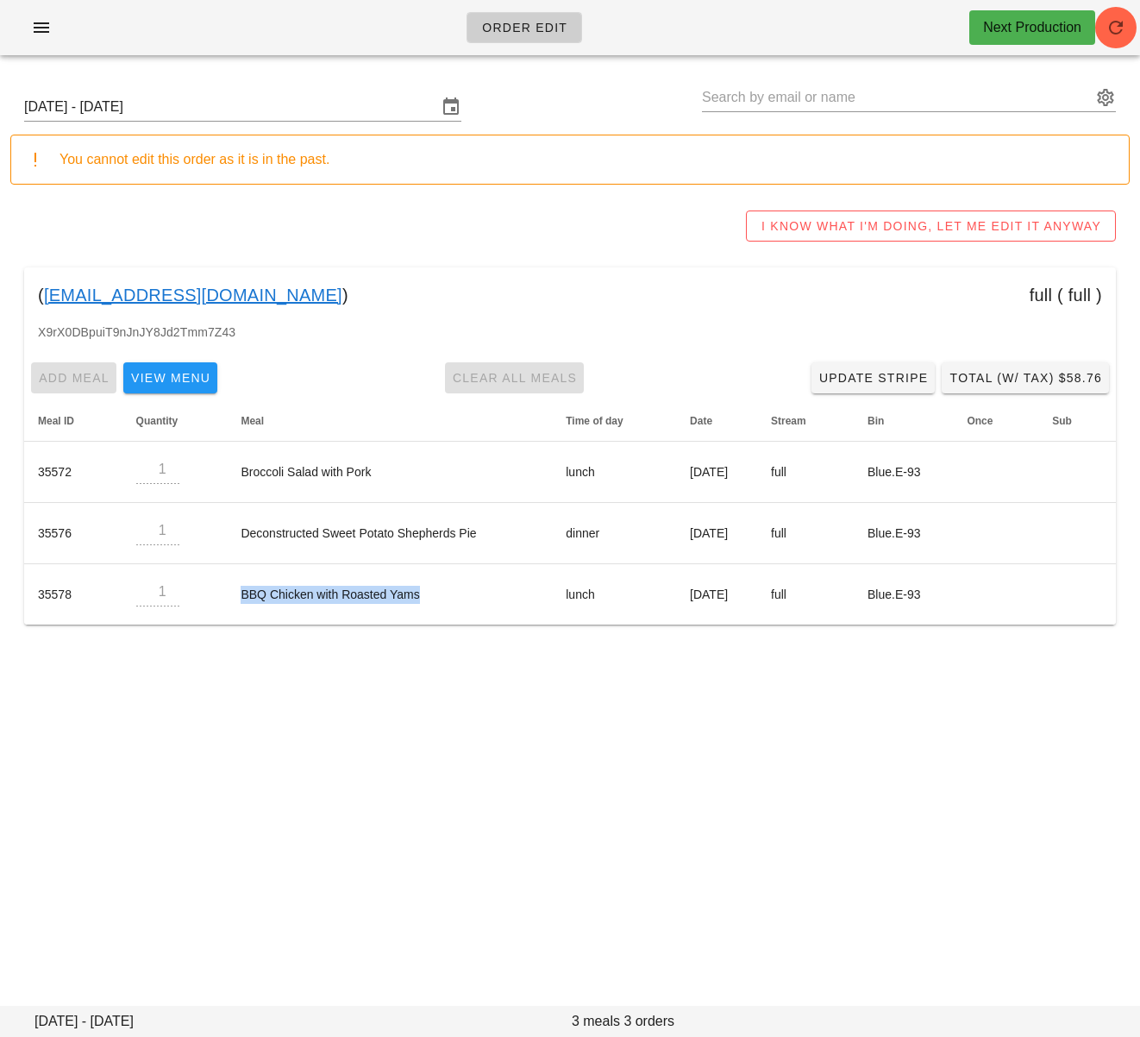
copy td "BBQ Chicken with Roasted Yams"
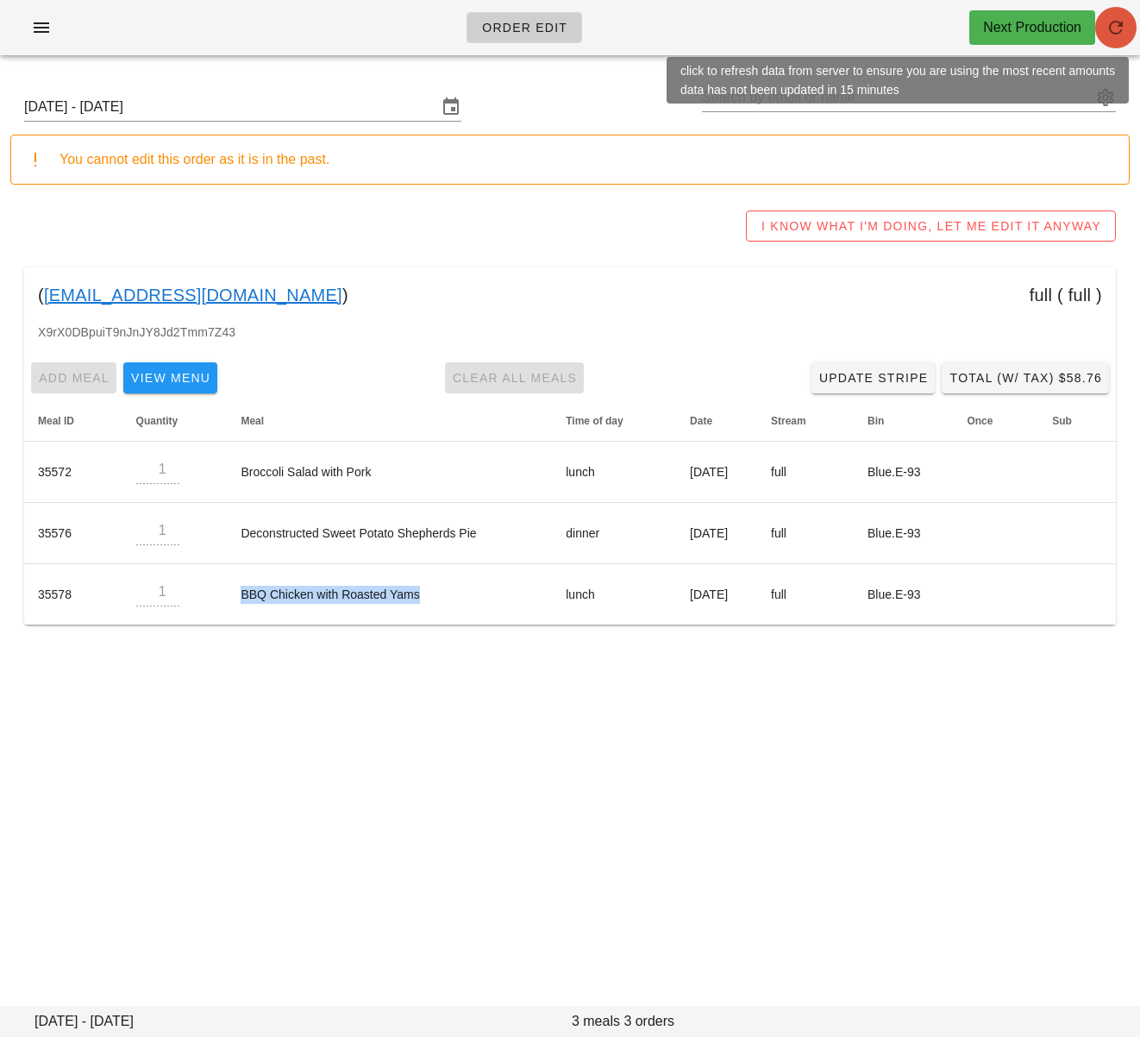
click at [1113, 30] on icon "button" at bounding box center [1116, 27] width 21 height 21
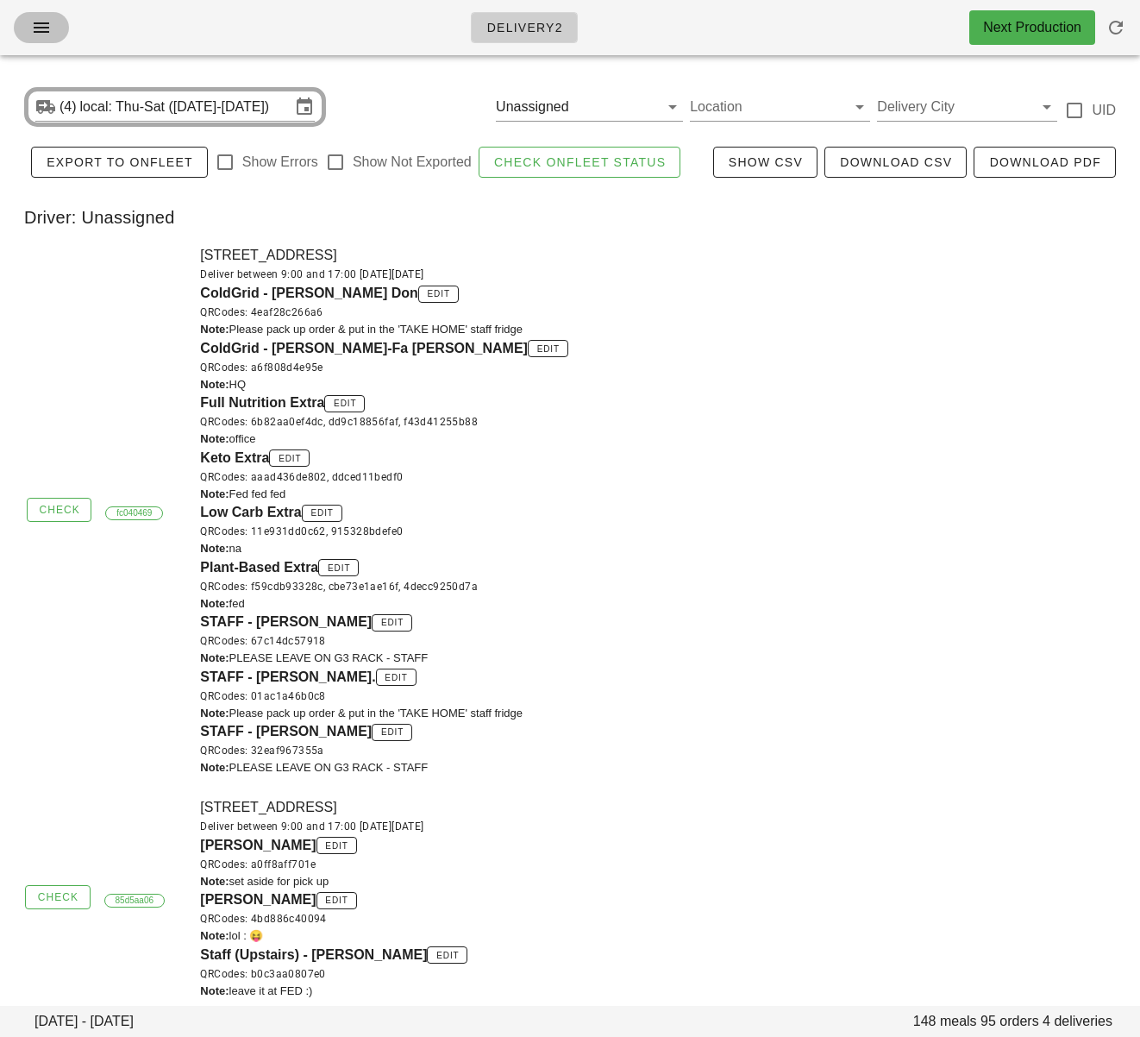
click at [43, 28] on icon "button" at bounding box center [41, 27] width 21 height 21
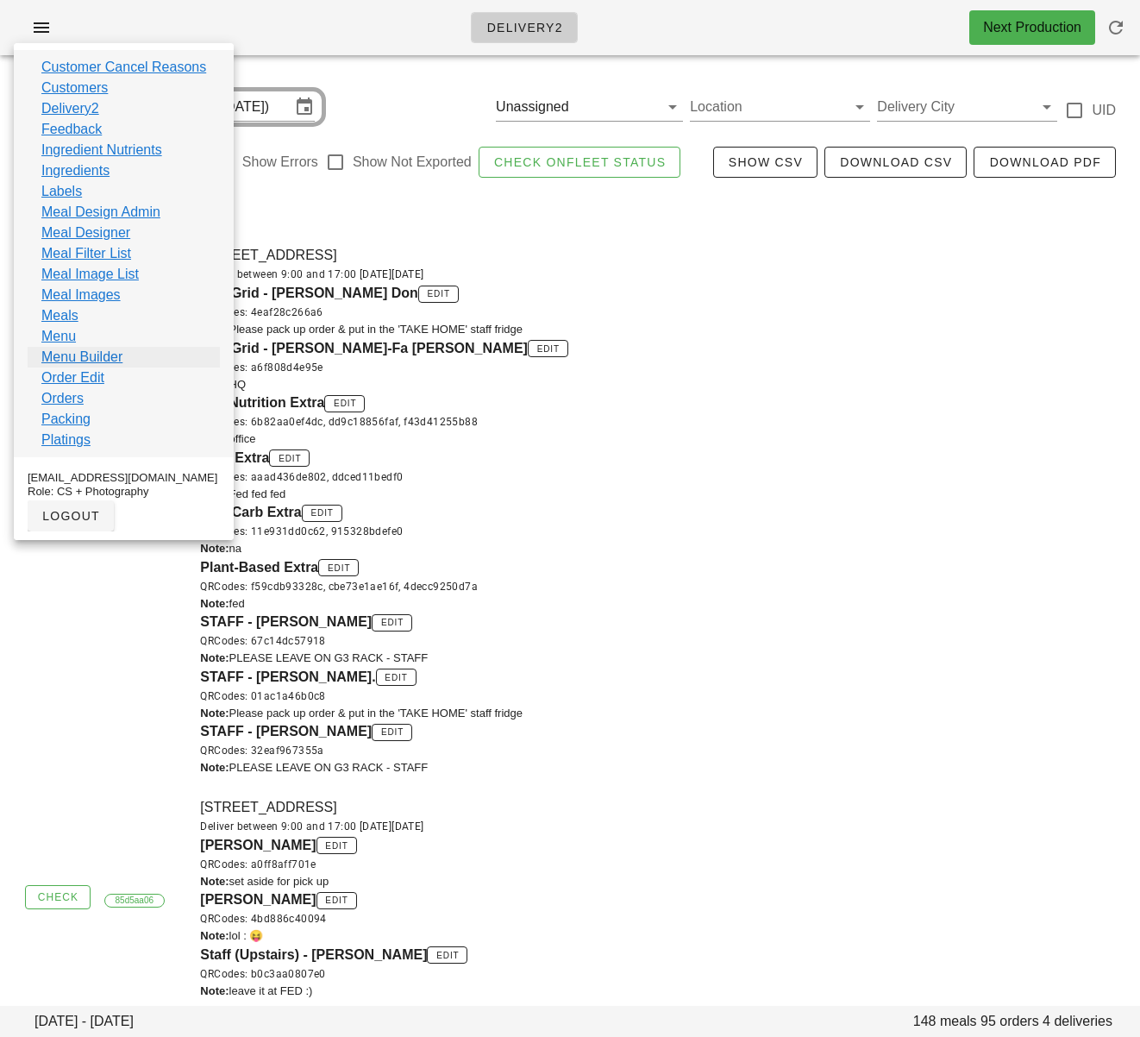
click at [122, 360] on link "Menu Builder" at bounding box center [81, 357] width 81 height 21
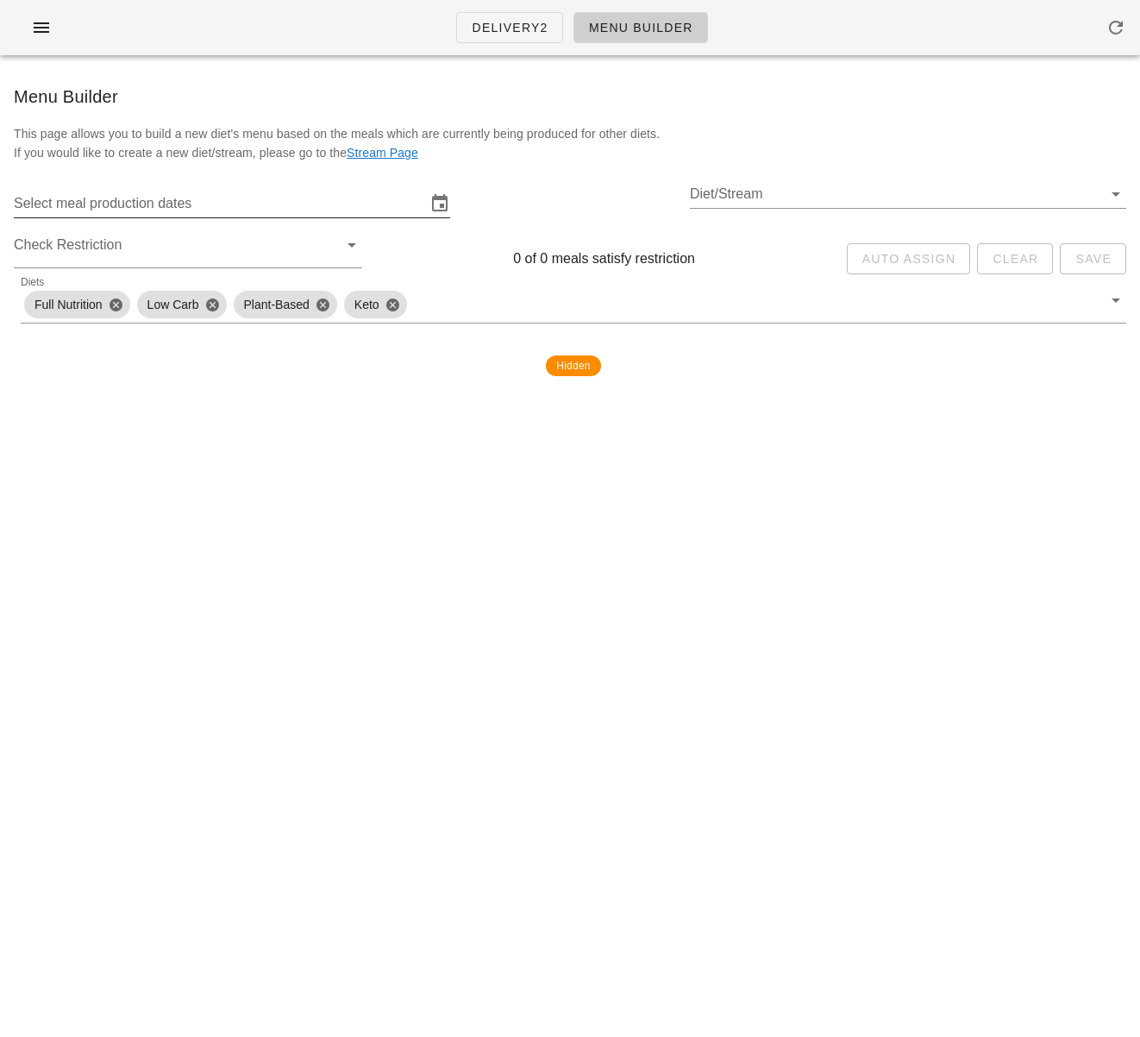
click at [227, 202] on input "Select meal production dates" at bounding box center [220, 204] width 412 height 28
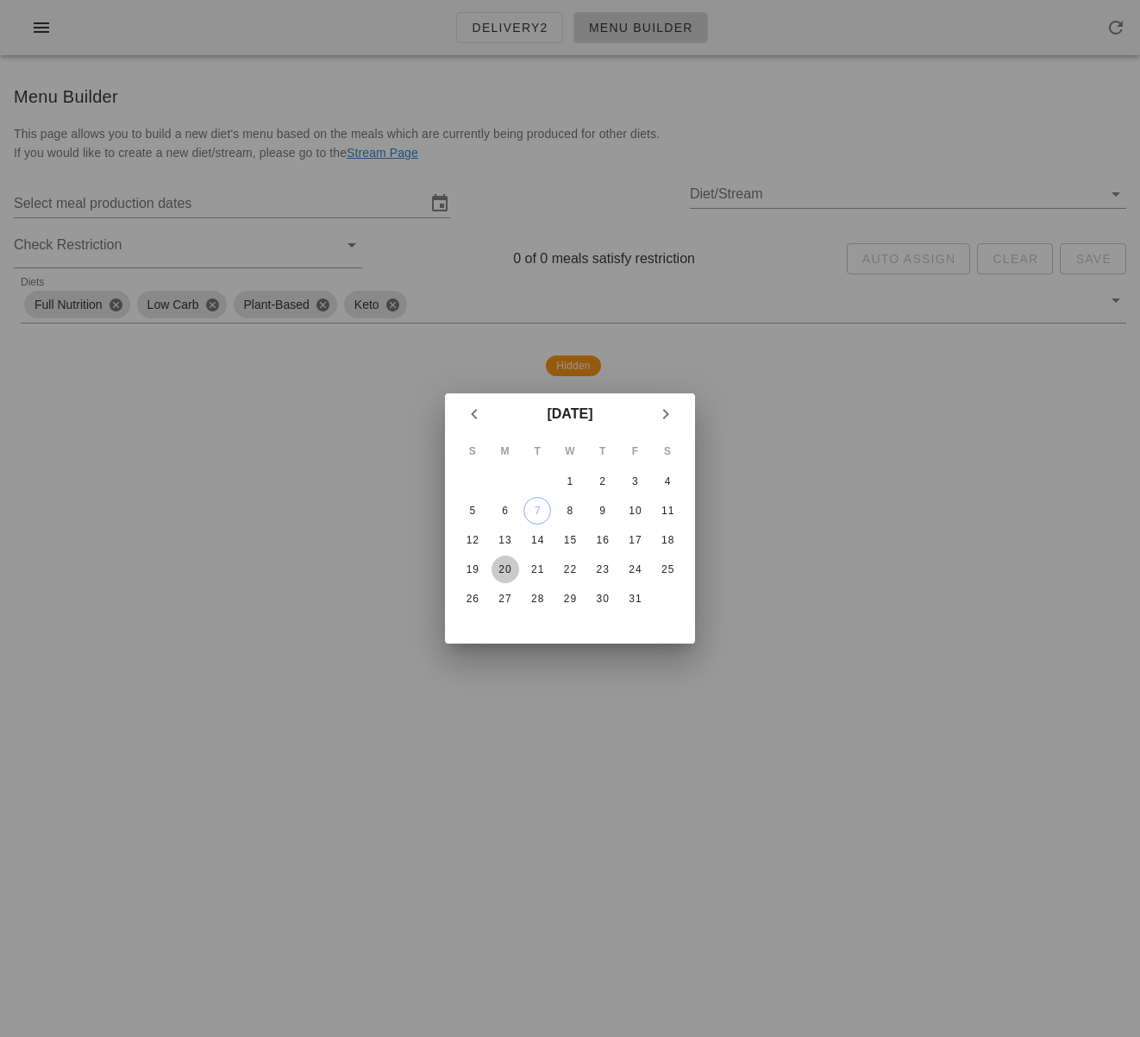
click at [509, 565] on div "20" at bounding box center [506, 569] width 28 height 12
type input "[DATE] - [DATE]"
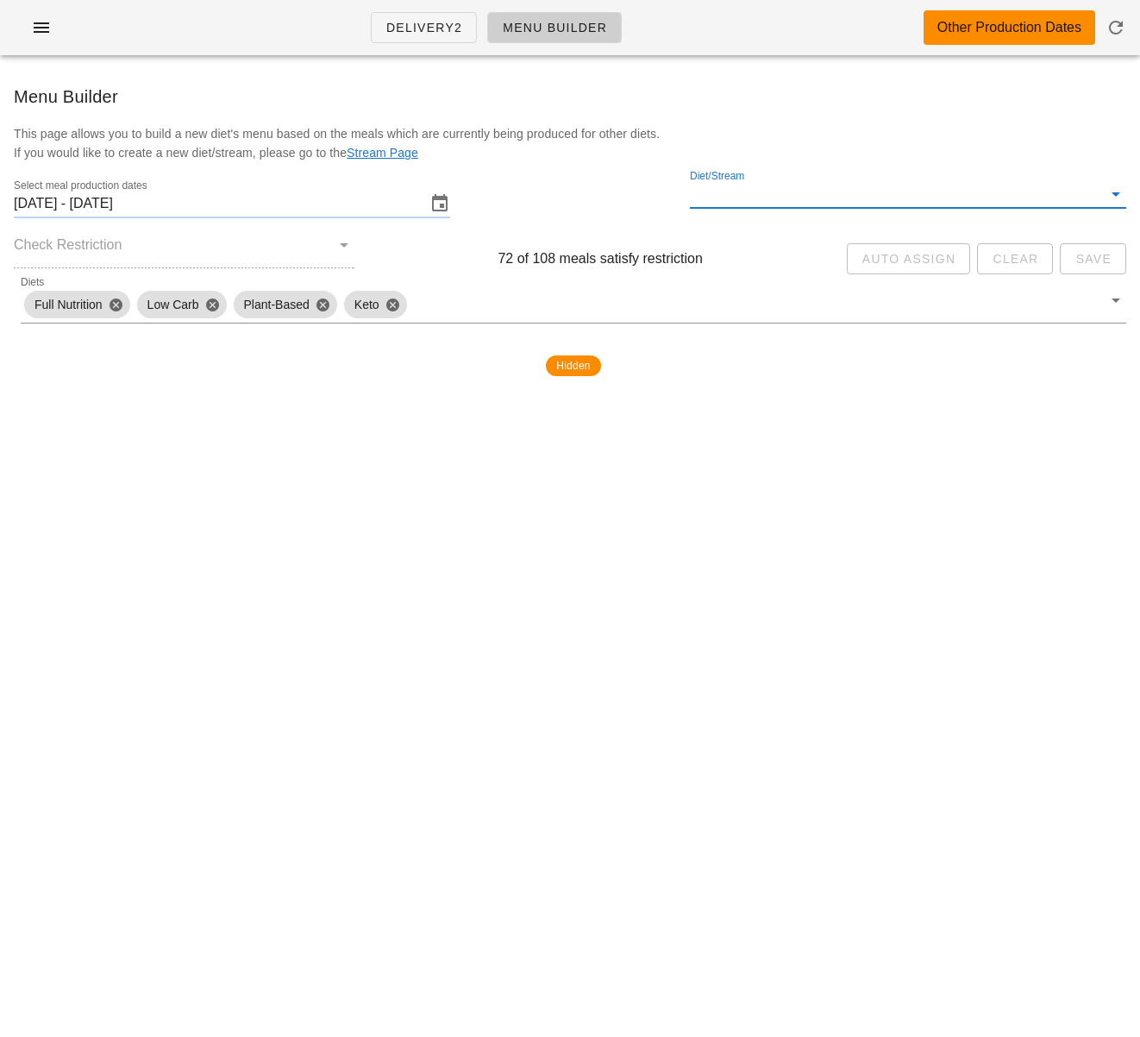
click at [995, 189] on input "Diet/Stream" at bounding box center [896, 194] width 412 height 28
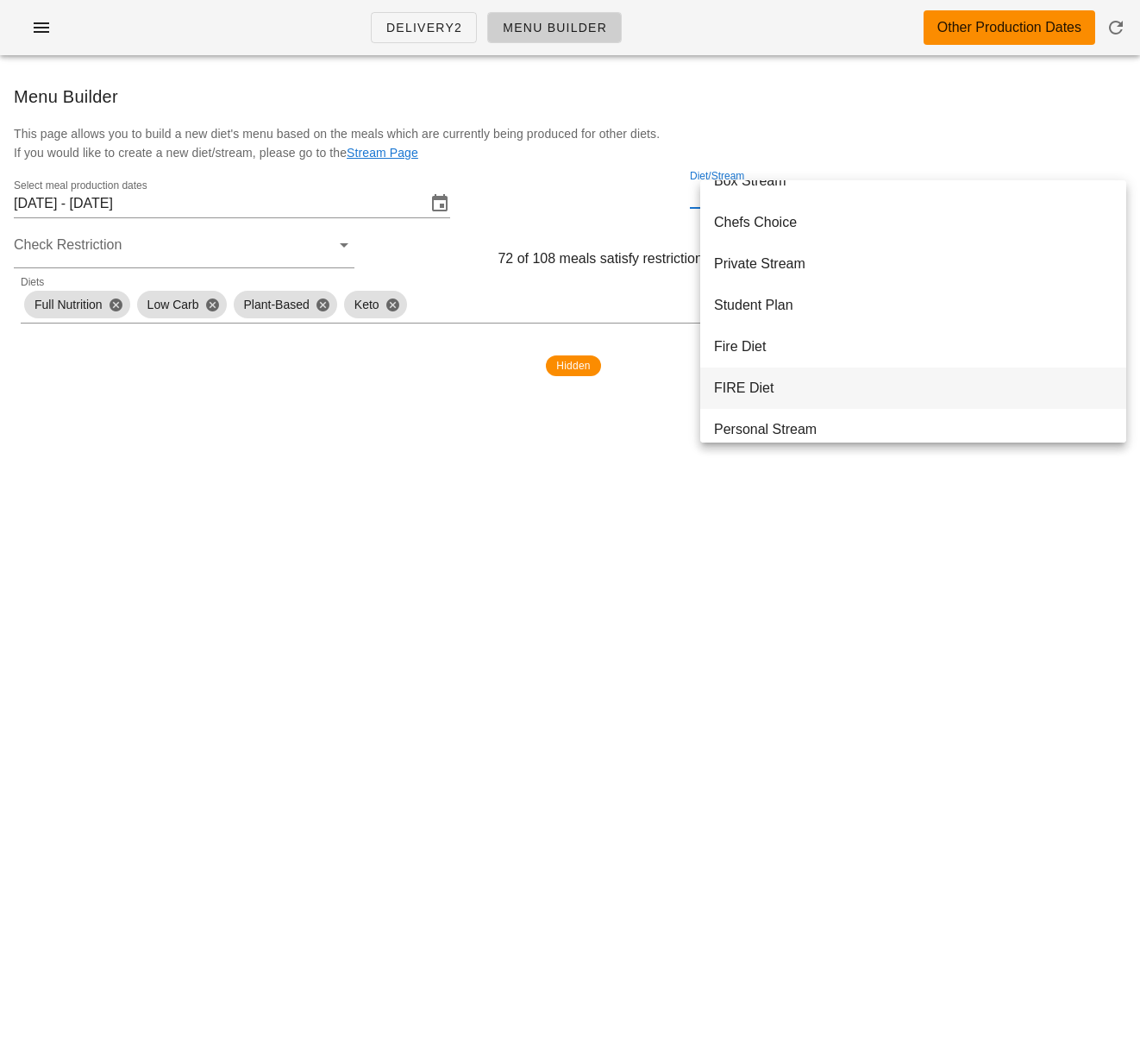
scroll to position [388, 0]
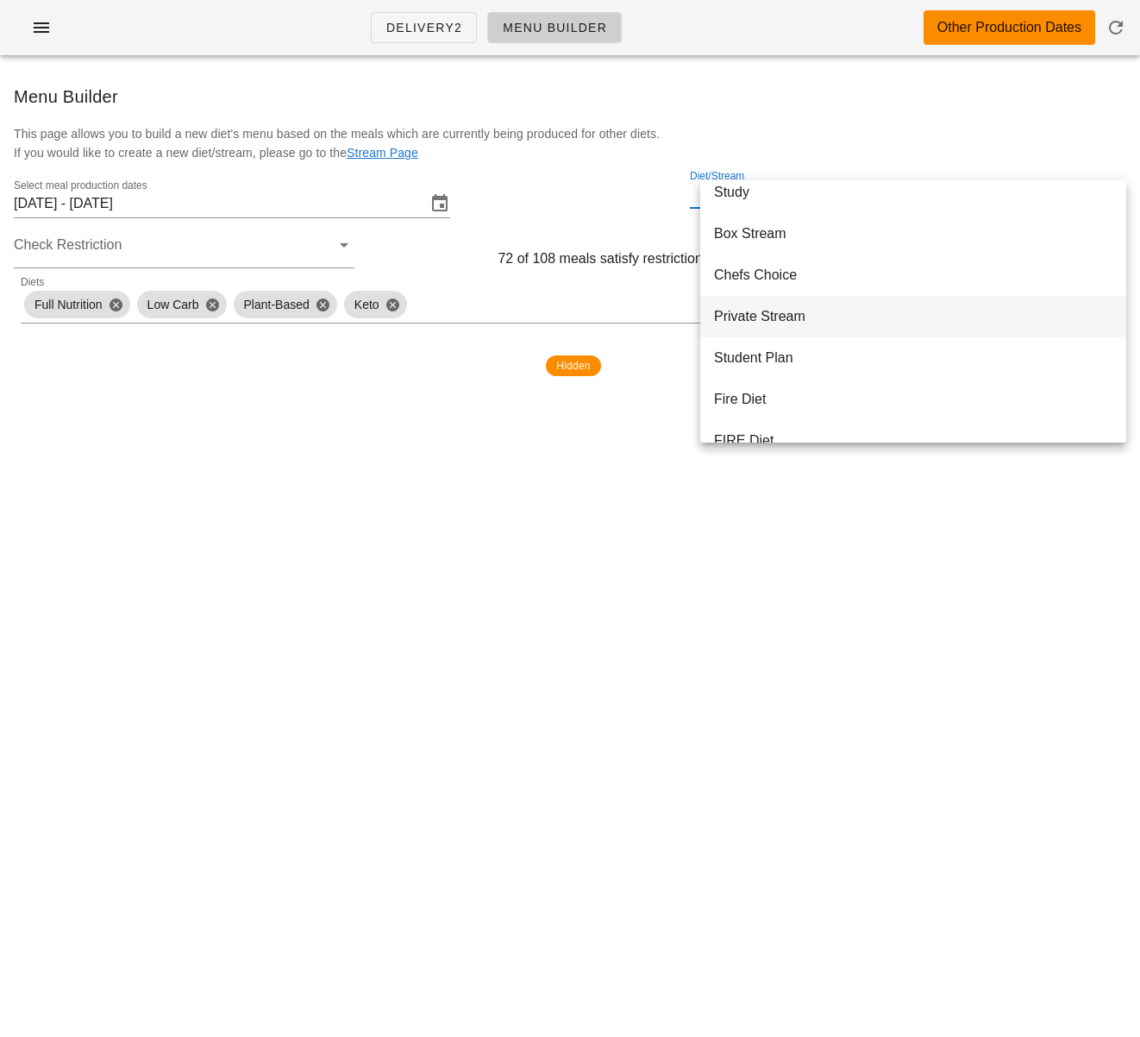
click at [799, 317] on div "Private Stream" at bounding box center [913, 316] width 399 height 16
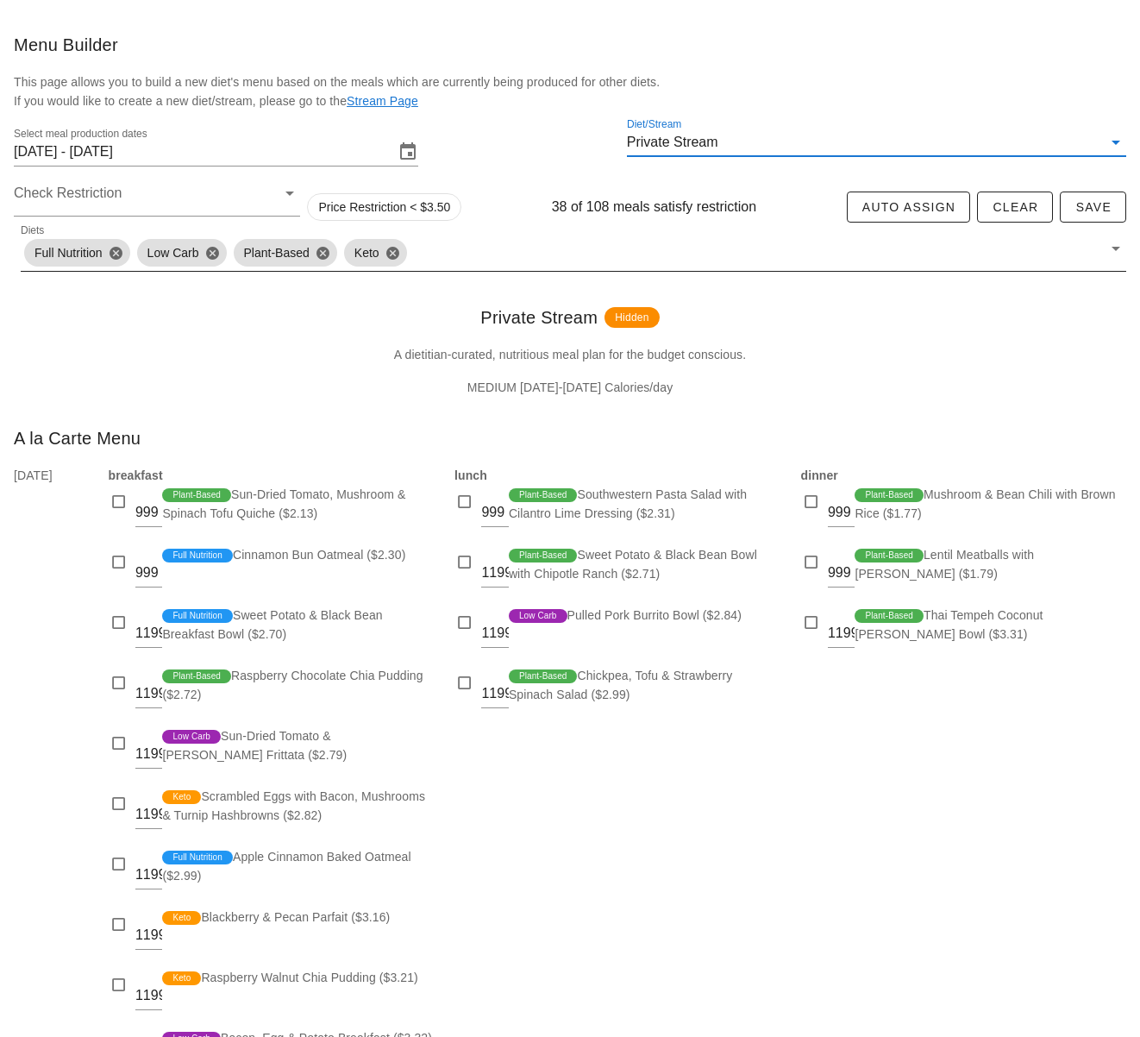
scroll to position [54, 0]
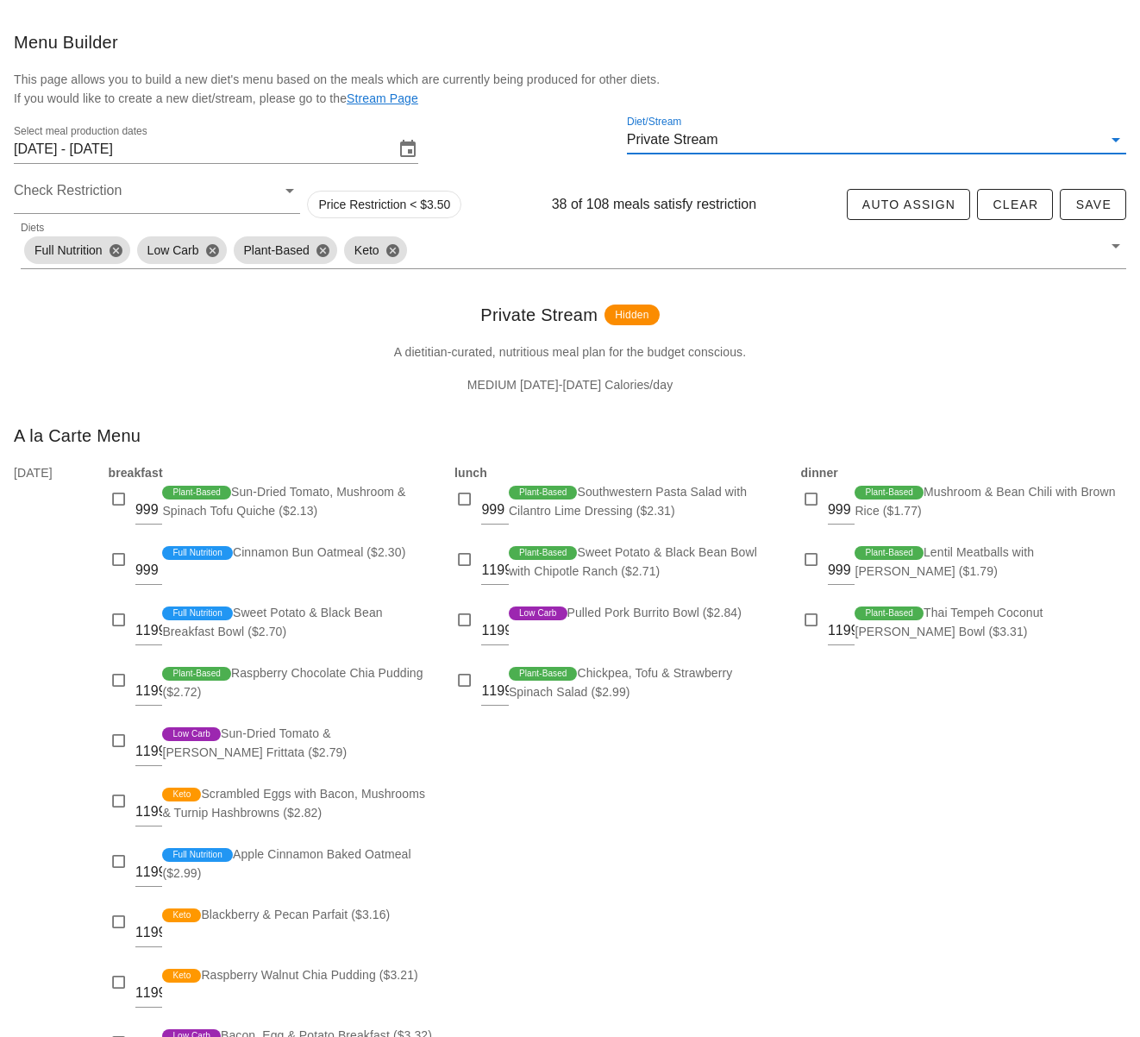
click at [882, 725] on div "dinner 999 Plant-Based Mushroom & Bean Chili with Brown Rice ($1.77) 999 Plant-…" at bounding box center [964, 774] width 347 height 643
click at [815, 507] on div at bounding box center [812, 499] width 24 height 24
checkbox input "true"
click at [860, 791] on div "dinner 999 Plant-Based Mushroom & Bean Chili with Brown Rice ($1.77) 999 Plant-…" at bounding box center [964, 774] width 347 height 643
click at [811, 558] on div at bounding box center [812, 560] width 24 height 24
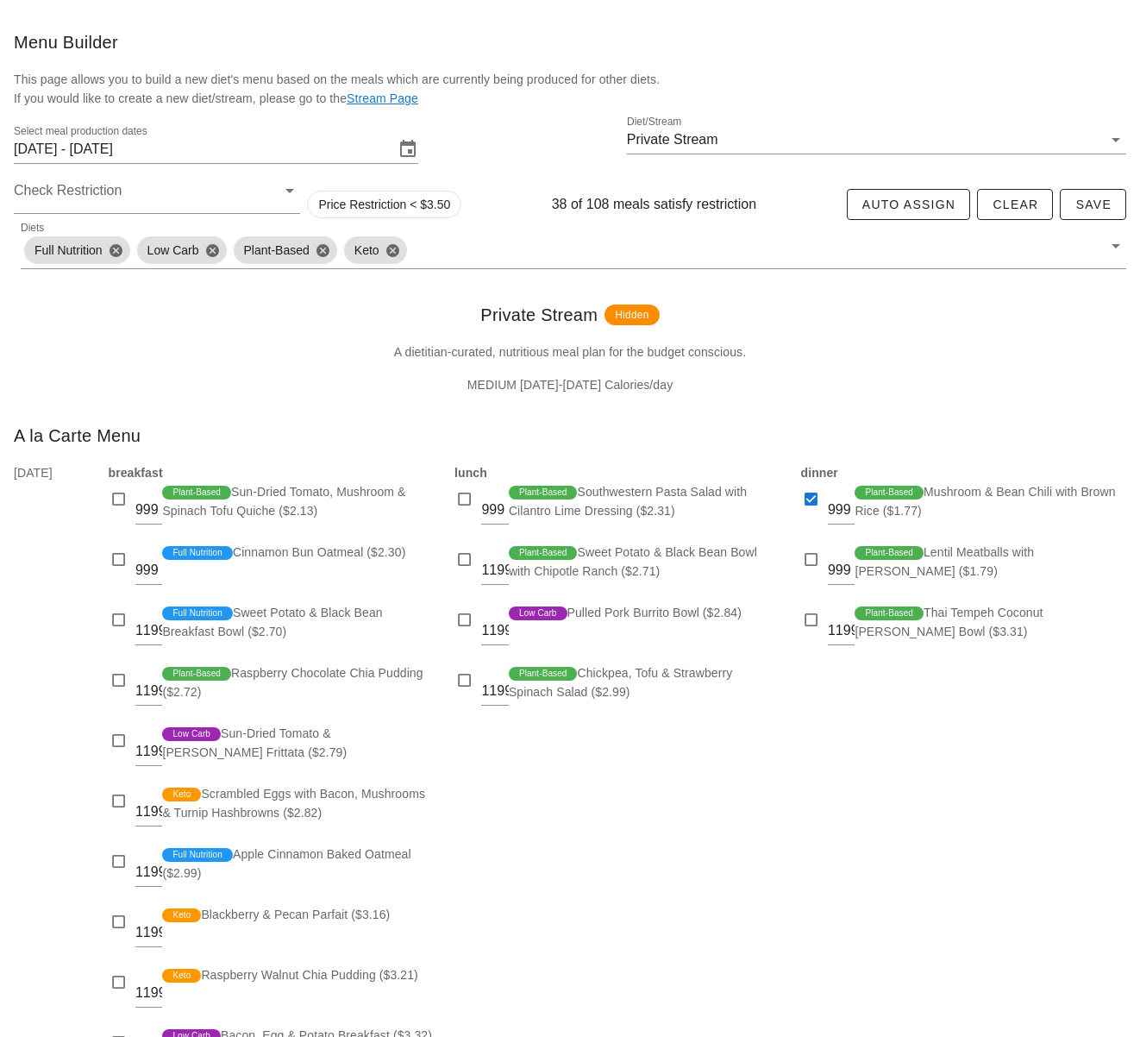
checkbox input "true"
click at [811, 618] on div at bounding box center [812, 620] width 24 height 24
checkbox input "true"
click at [466, 501] on div at bounding box center [465, 499] width 24 height 24
checkbox input "true"
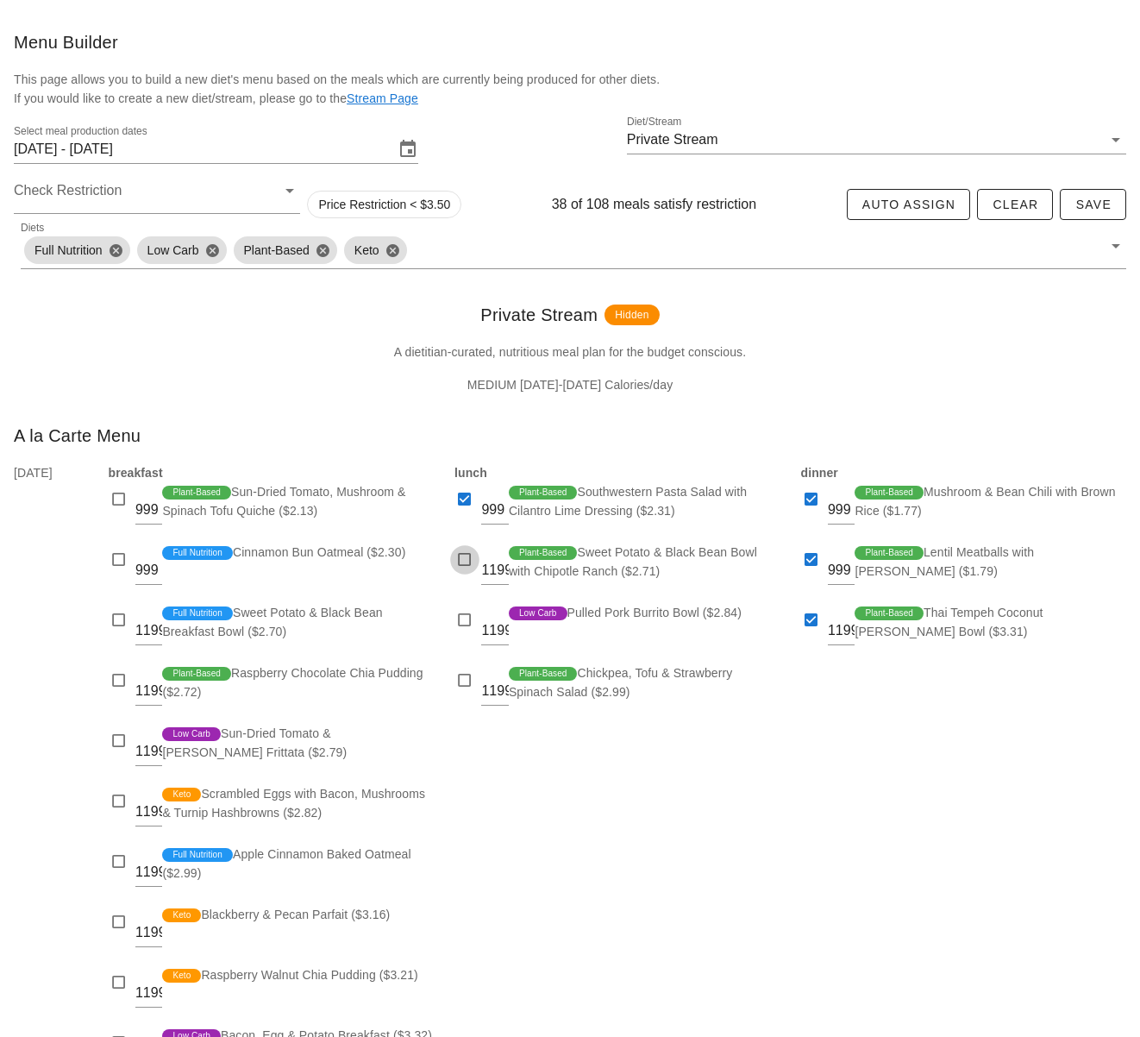
click at [461, 555] on div at bounding box center [465, 560] width 24 height 24
checkbox input "true"
click at [458, 613] on div at bounding box center [465, 620] width 24 height 24
checkbox input "true"
click at [463, 688] on div at bounding box center [465, 681] width 24 height 24
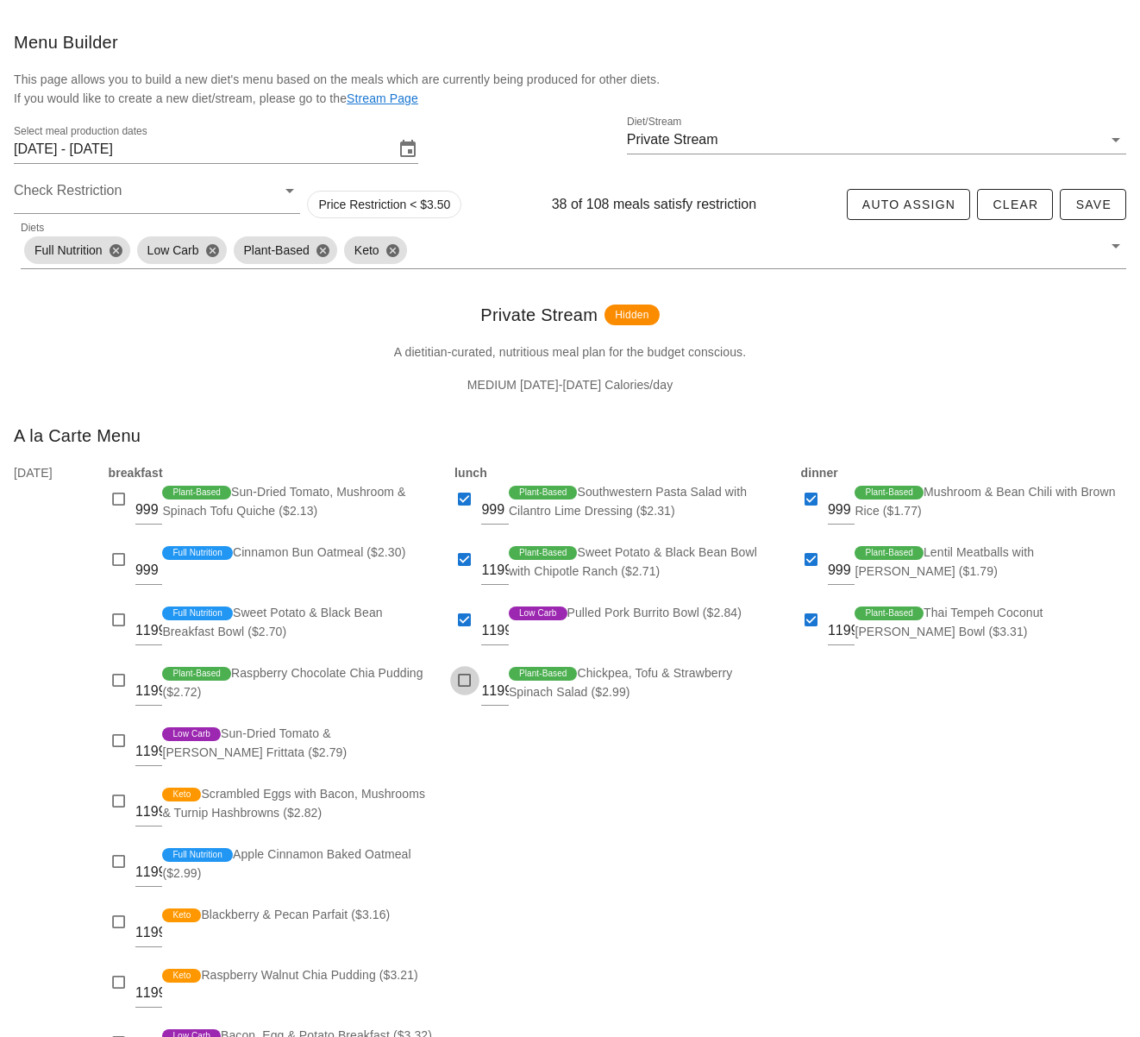
checkbox input "true"
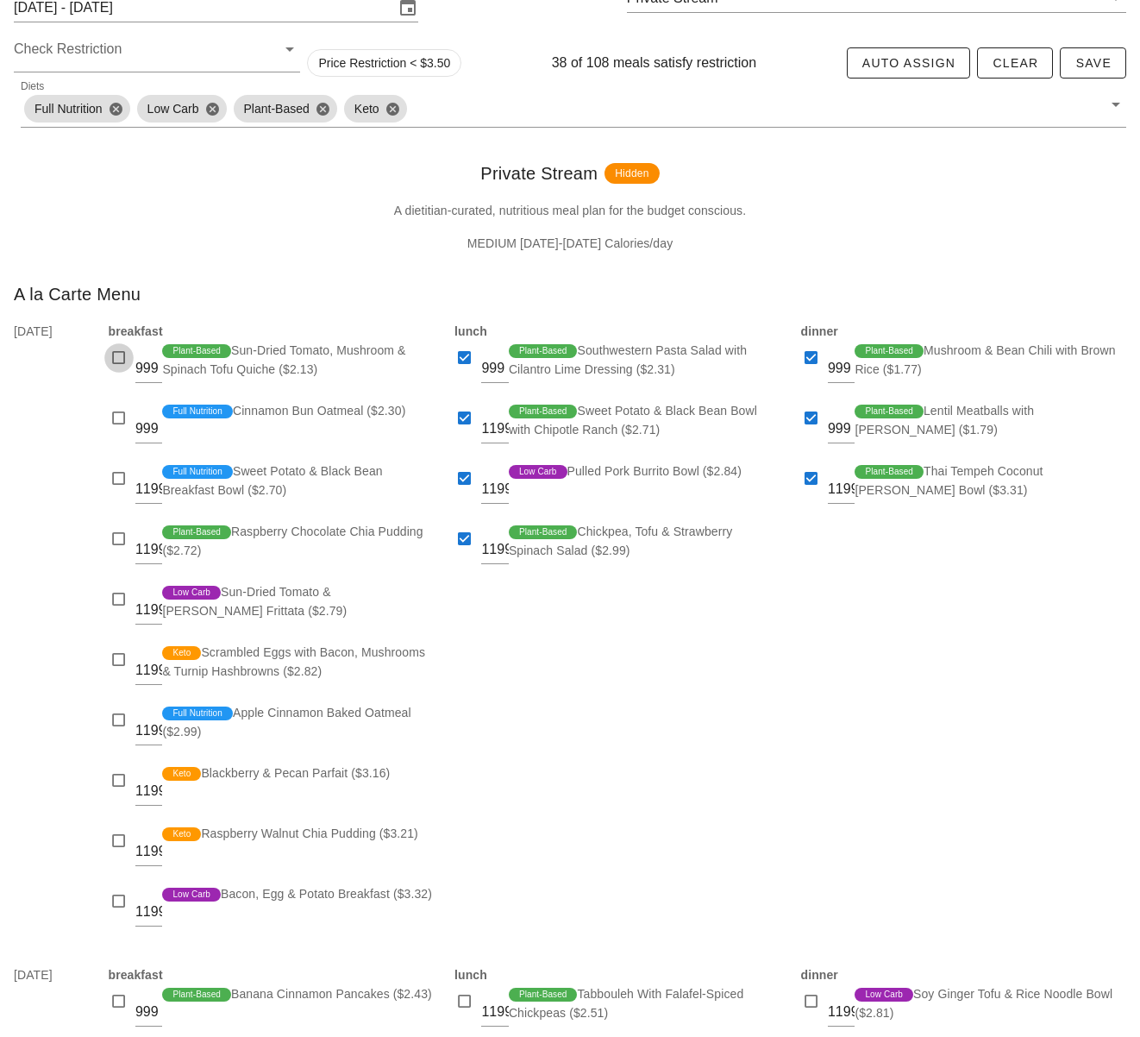
scroll to position [198, 0]
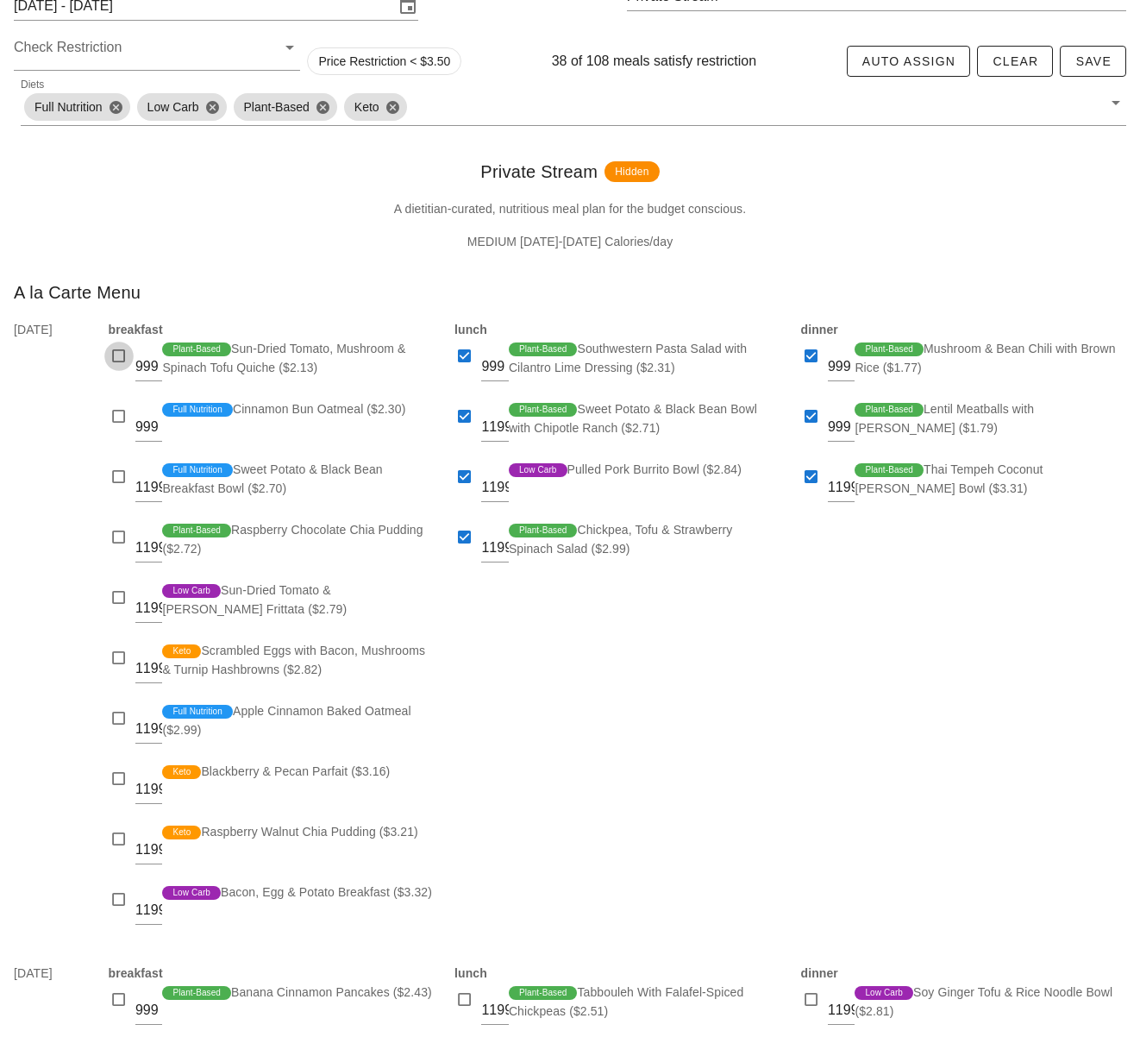
click at [110, 353] on div at bounding box center [119, 356] width 24 height 24
checkbox input "true"
click at [127, 411] on div at bounding box center [119, 417] width 24 height 24
checkbox input "true"
click at [114, 537] on div at bounding box center [119, 537] width 24 height 24
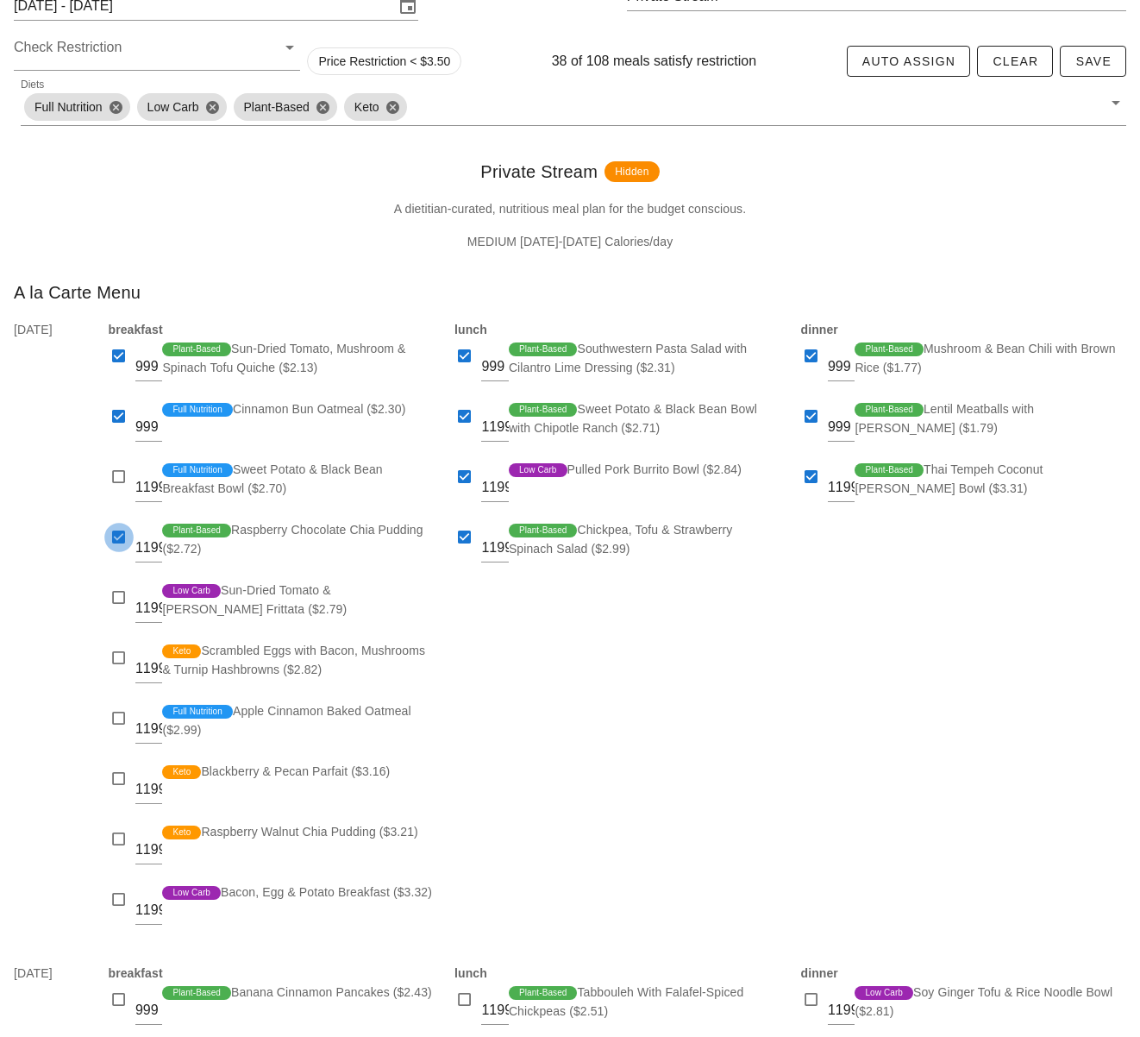
checkbox input "true"
click at [116, 656] on div at bounding box center [119, 658] width 24 height 24
checkbox input "true"
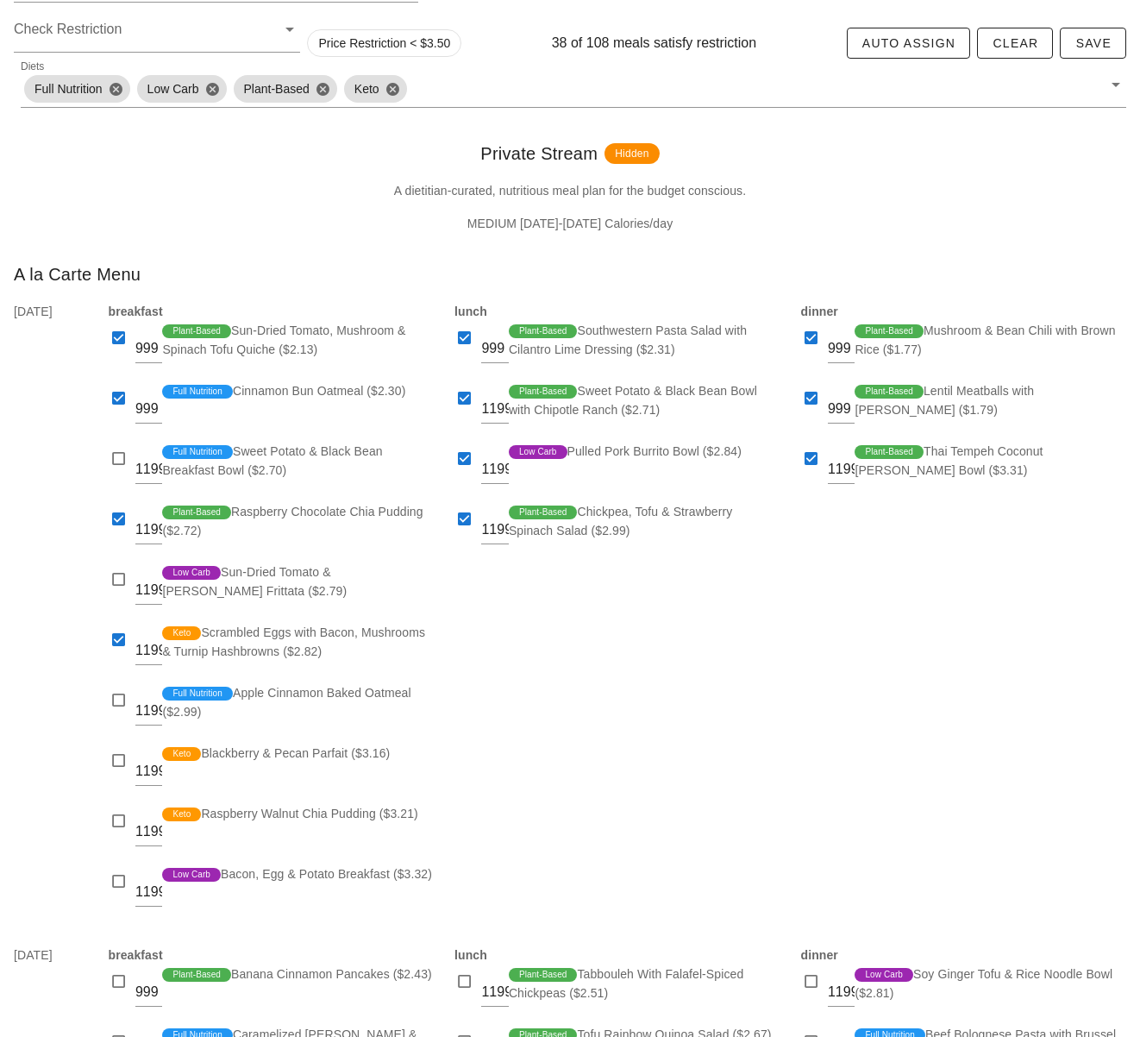
scroll to position [222, 0]
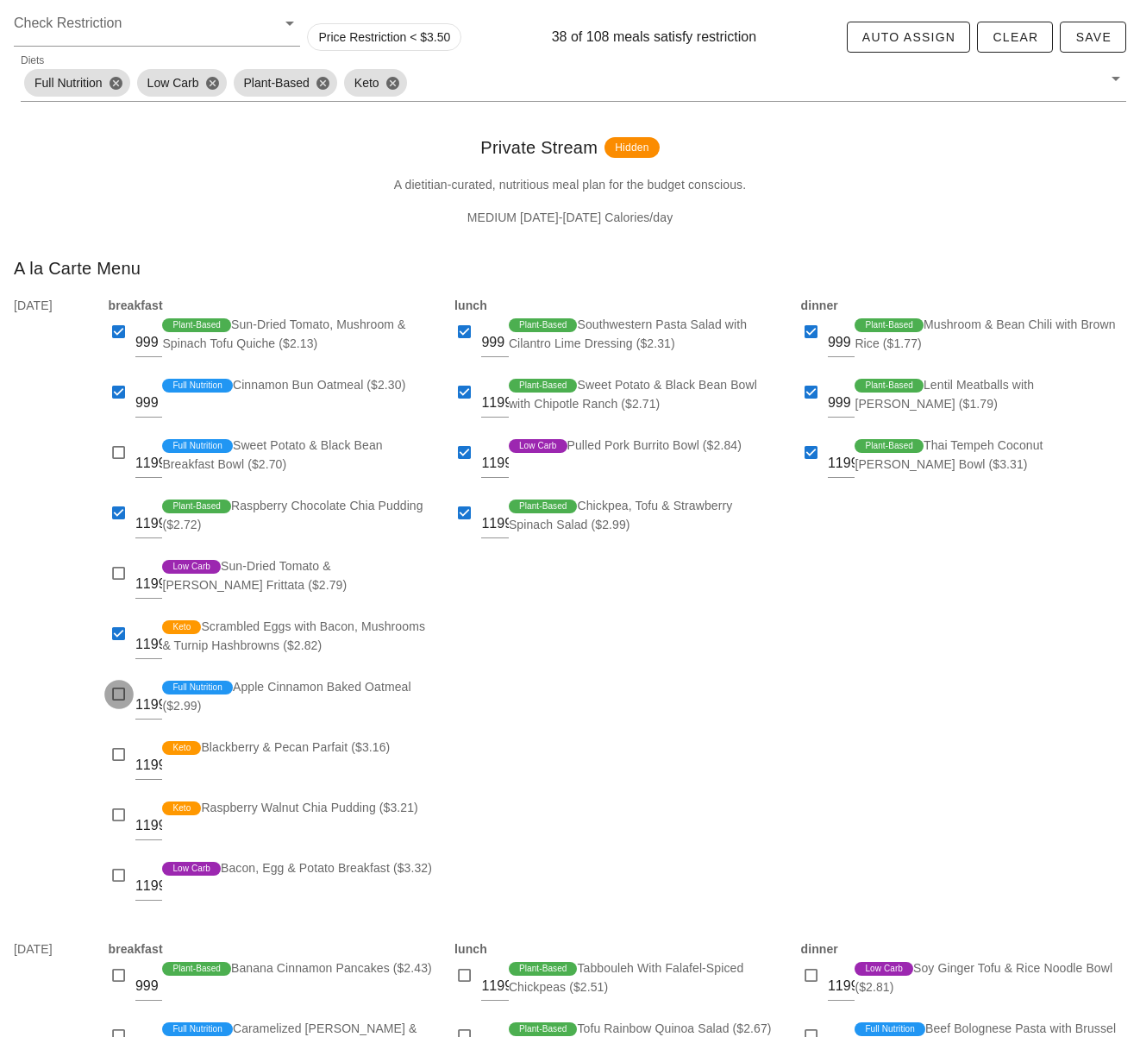
click at [110, 693] on div at bounding box center [119, 694] width 24 height 24
checkbox input "true"
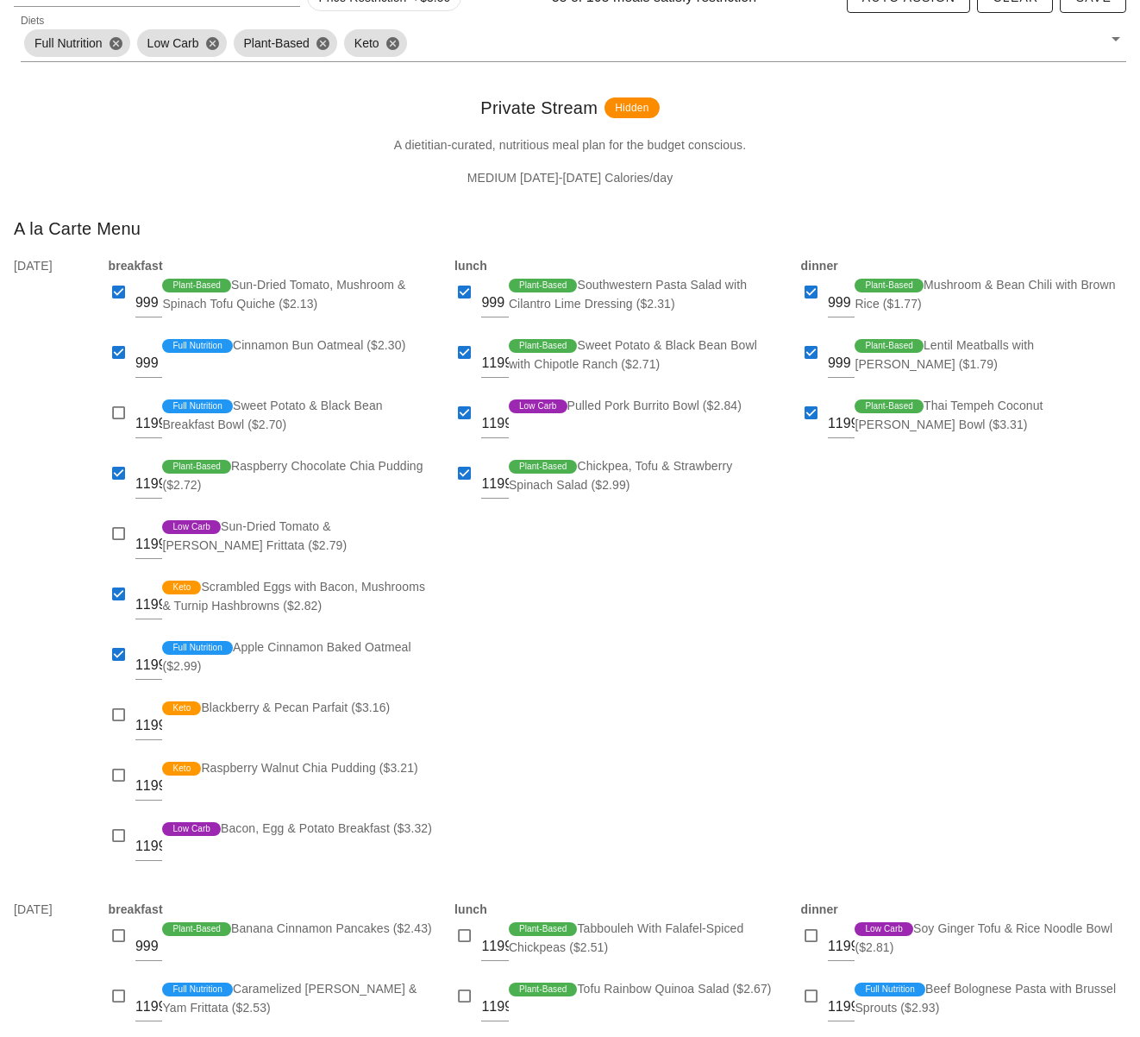
scroll to position [264, 0]
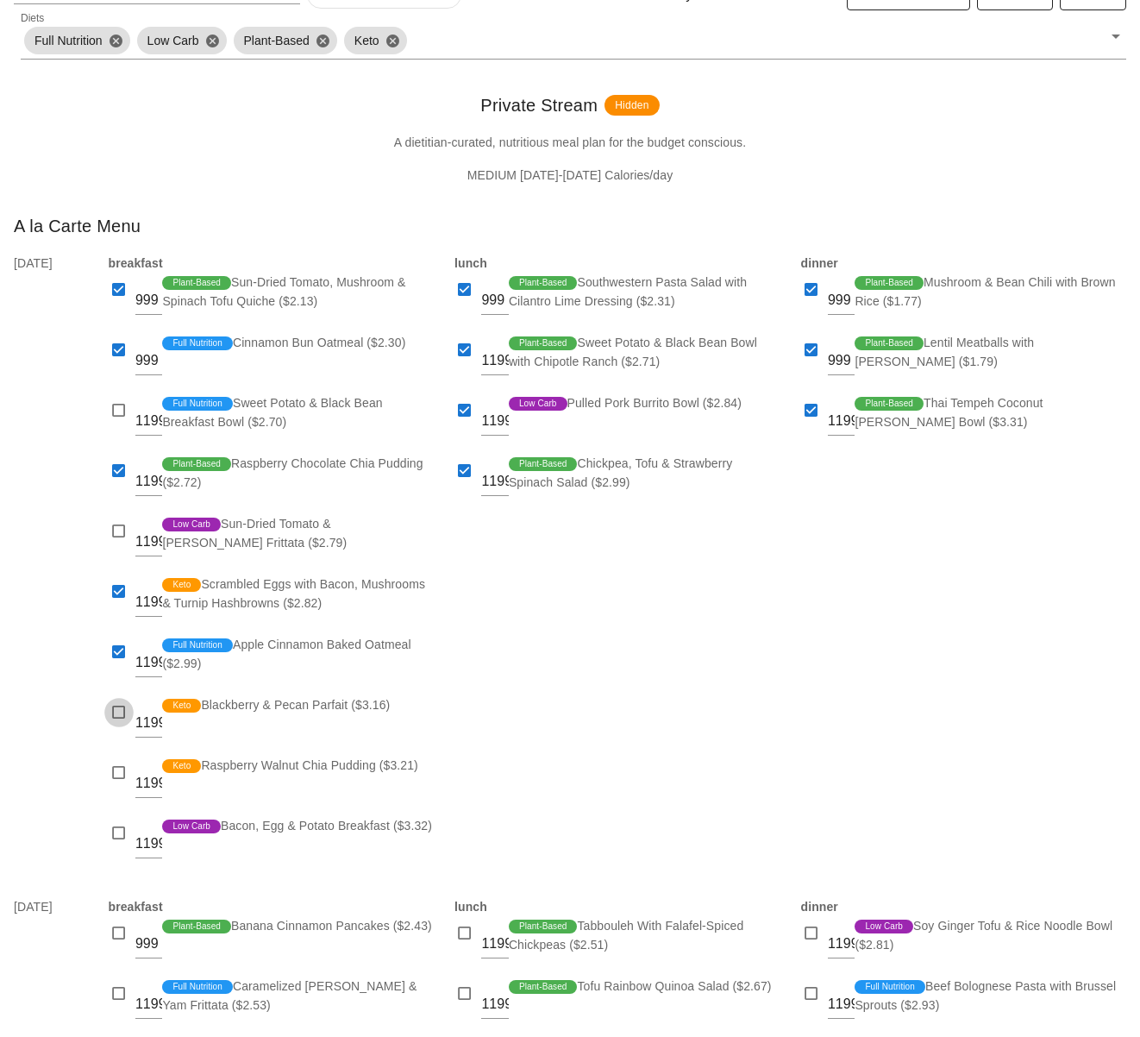
click at [123, 713] on div at bounding box center [119, 712] width 24 height 24
checkbox input "true"
click at [122, 822] on div at bounding box center [119, 833] width 24 height 24
checkbox input "true"
drag, startPoint x: 727, startPoint y: 628, endPoint x: 664, endPoint y: 551, distance: 99.3
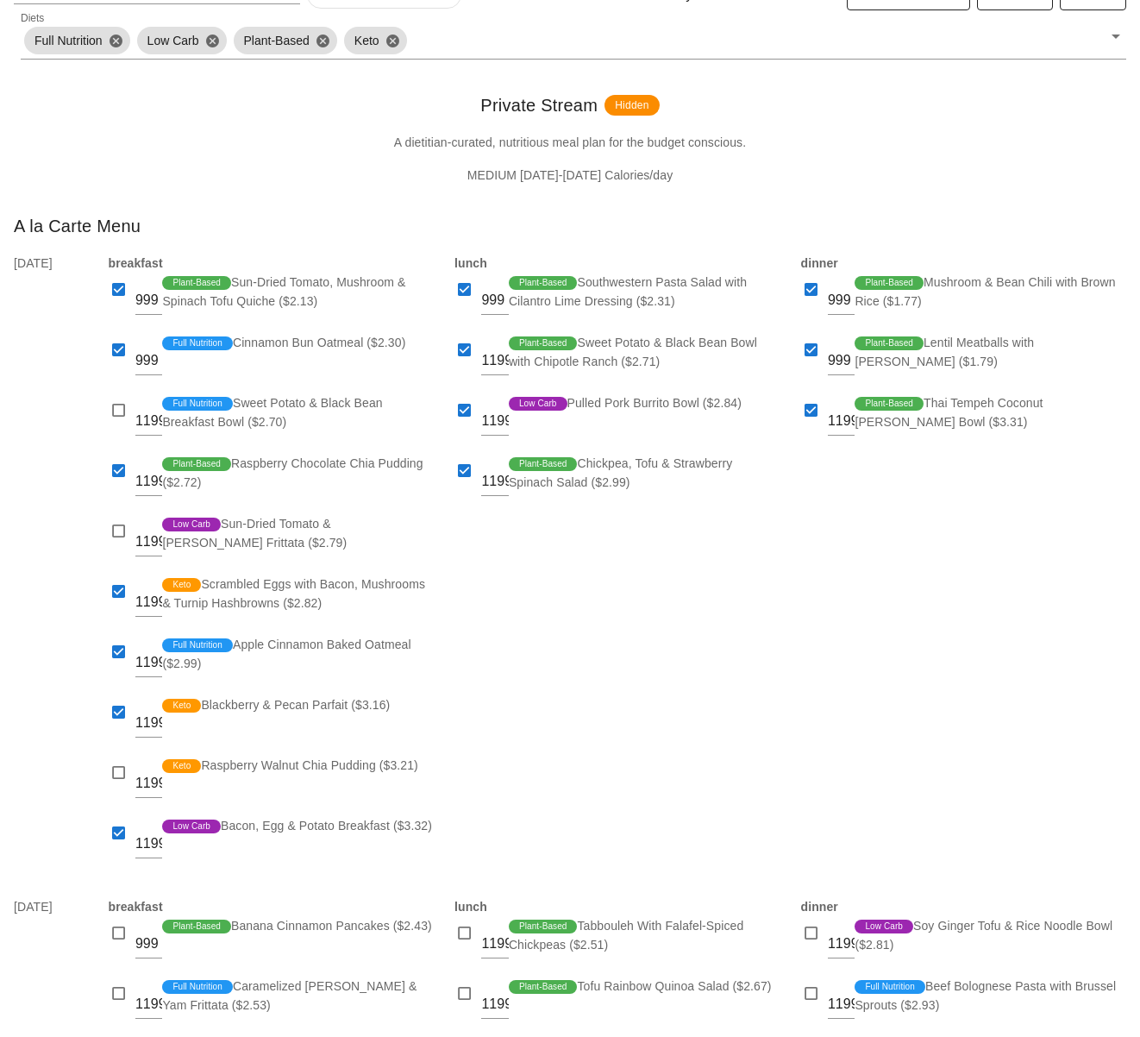
click at [727, 627] on div "lunch 999 Plant-Based Southwestern Pasta Salad with Cilantro Lime Dressing ($2.…" at bounding box center [617, 564] width 347 height 643
click at [461, 344] on div at bounding box center [465, 350] width 24 height 24
checkbox input "false"
click at [115, 832] on div at bounding box center [119, 833] width 24 height 24
checkbox input "false"
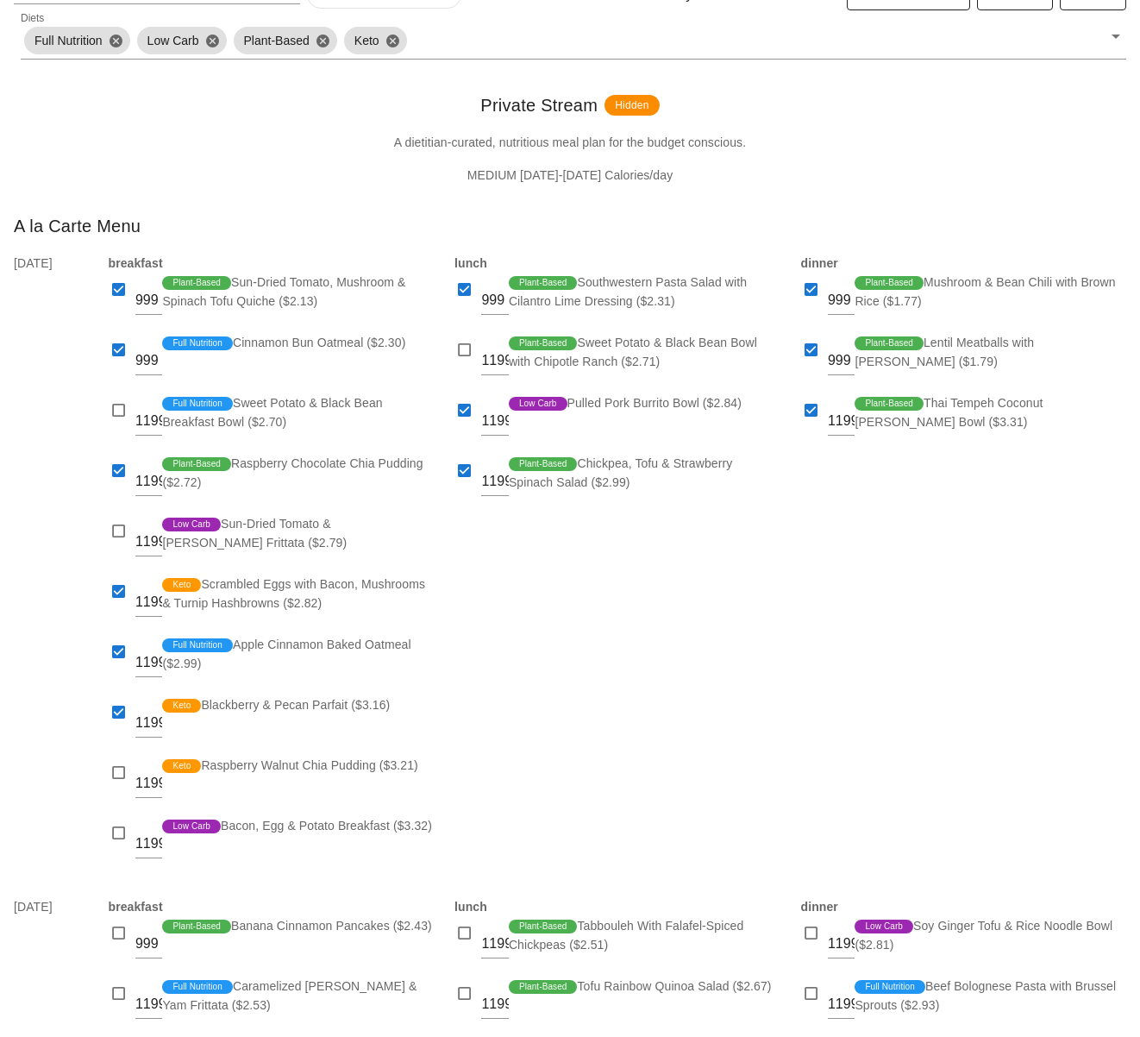
click at [588, 727] on div "lunch 999 Plant-Based Southwestern Pasta Salad with Cilantro Lime Dressing ($2.…" at bounding box center [617, 564] width 347 height 643
drag, startPoint x: 664, startPoint y: 688, endPoint x: 784, endPoint y: 554, distance: 180.2
click at [663, 687] on div "lunch 999 Plant-Based Southwestern Pasta Salad with Cilantro Lime Dressing ($2.…" at bounding box center [617, 564] width 347 height 643
drag, startPoint x: 539, startPoint y: 718, endPoint x: 527, endPoint y: 713, distance: 13.1
click at [540, 718] on div "lunch 999 Plant-Based Southwestern Pasta Salad with Cilantro Lime Dressing ($2.…" at bounding box center [617, 564] width 347 height 643
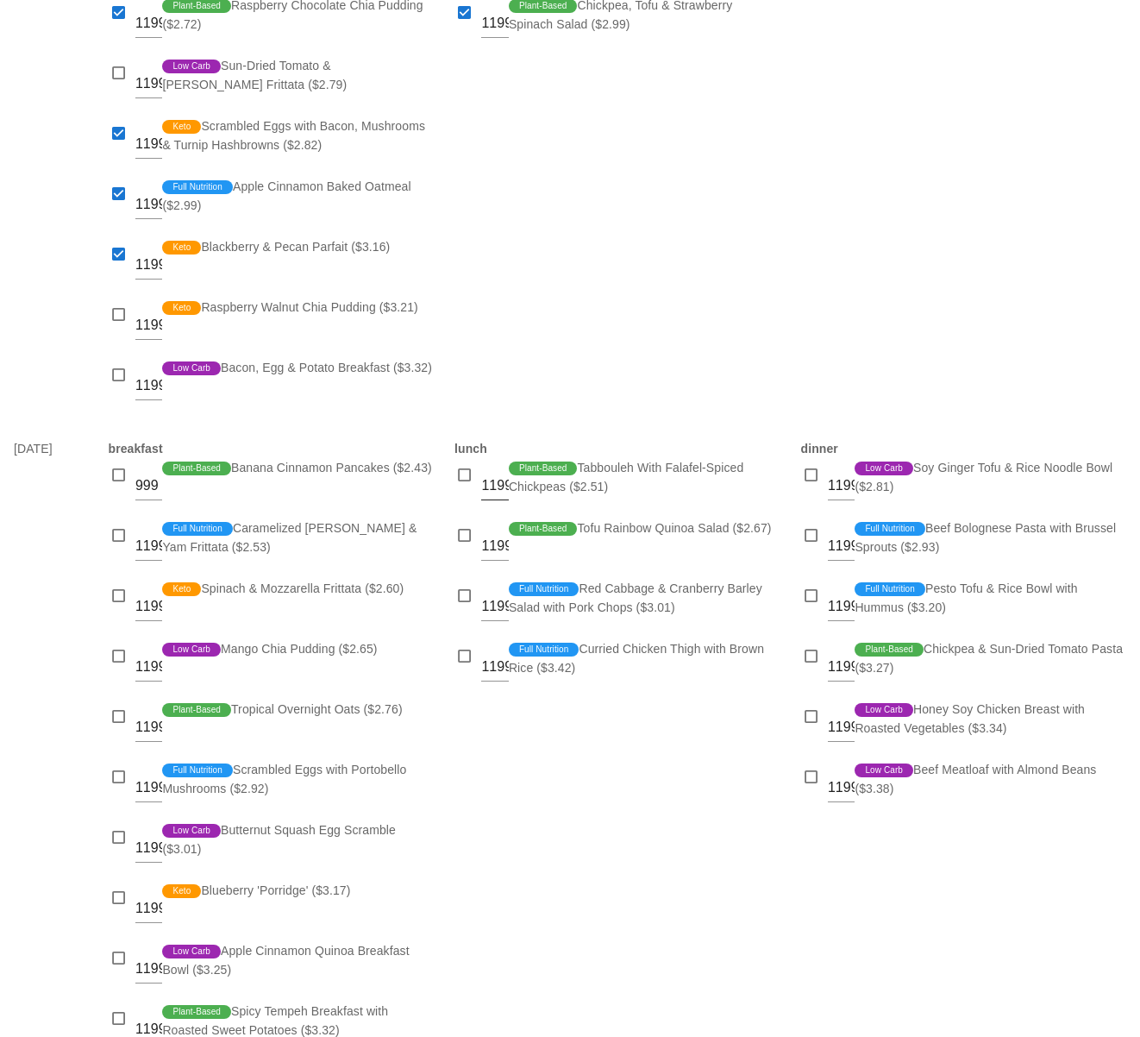
scroll to position [742, 0]
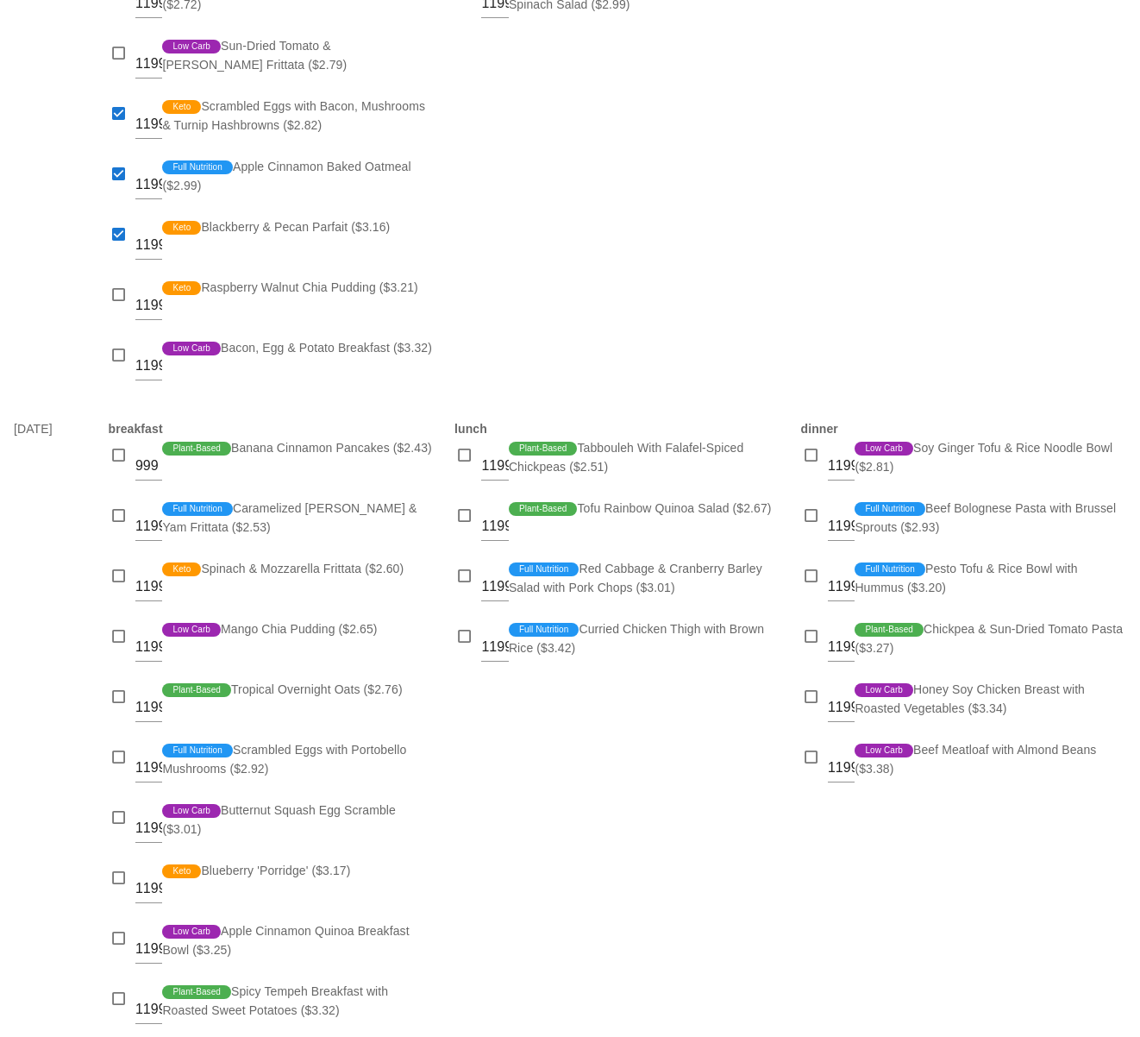
click at [564, 741] on div "lunch 1199 Plant-Based Tabbouleh With Falafel-Spiced Chickpeas ($2.51) 1199 Pla…" at bounding box center [617, 761] width 347 height 704
click at [811, 453] on div at bounding box center [812, 455] width 24 height 24
checkbox input "true"
click at [805, 514] on div at bounding box center [812, 516] width 24 height 24
checkbox input "true"
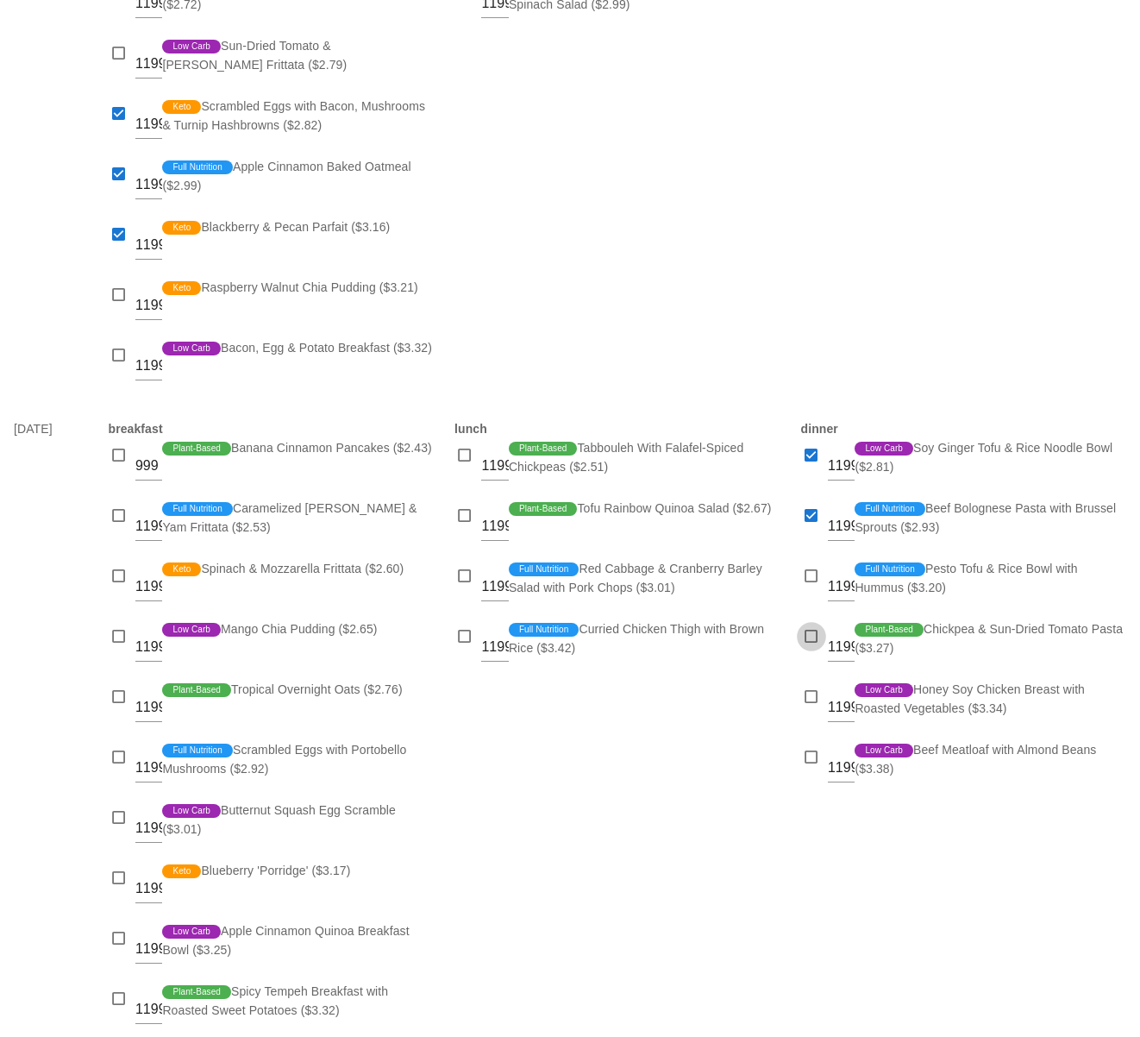
click at [803, 631] on div at bounding box center [812, 637] width 24 height 24
checkbox input "true"
click at [814, 695] on div at bounding box center [812, 697] width 24 height 24
checkbox input "true"
click at [813, 751] on div at bounding box center [812, 757] width 24 height 24
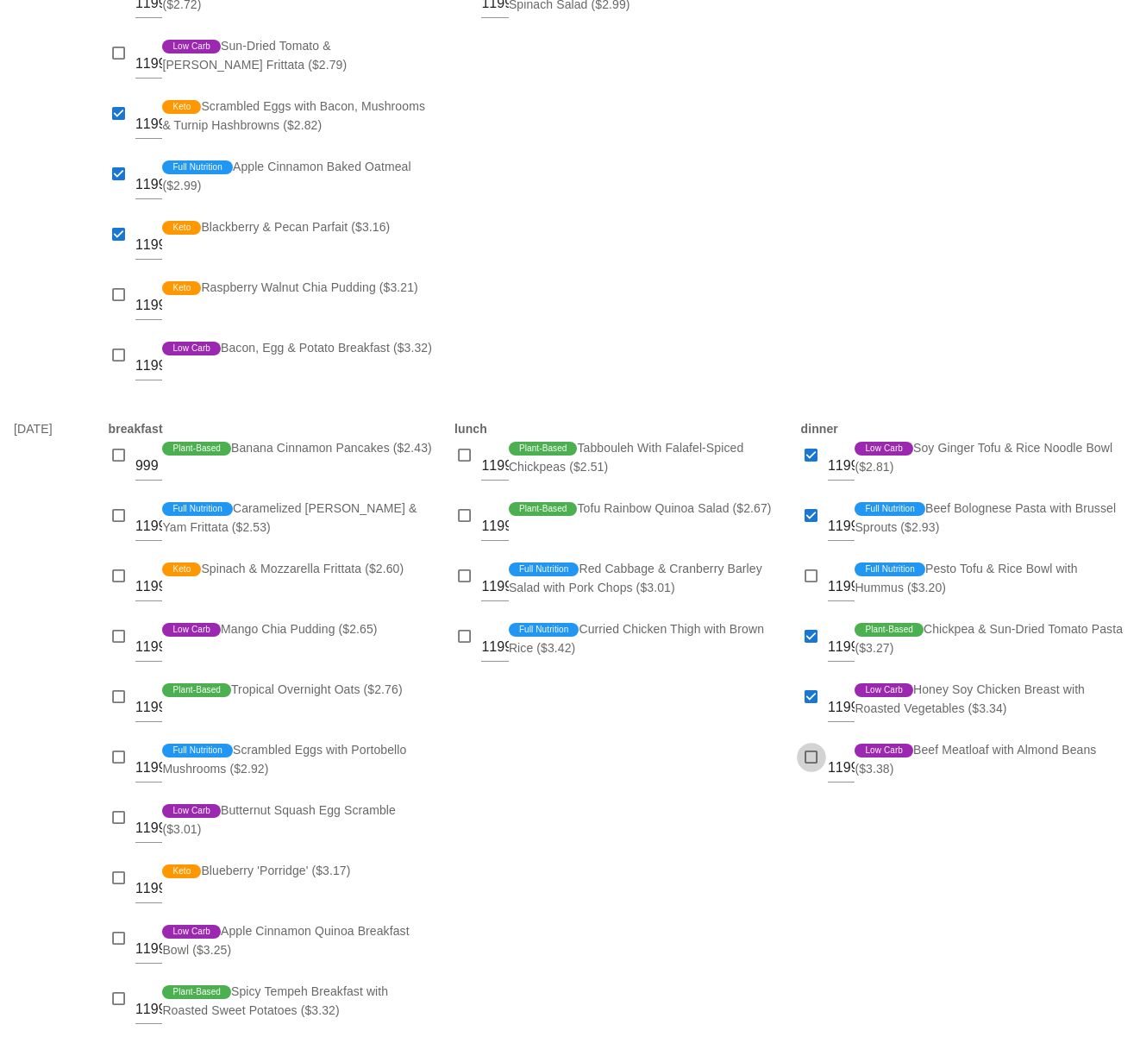
checkbox input "true"
click at [461, 451] on div at bounding box center [465, 455] width 24 height 24
checkbox input "true"
click at [465, 568] on div at bounding box center [465, 576] width 24 height 24
checkbox input "true"
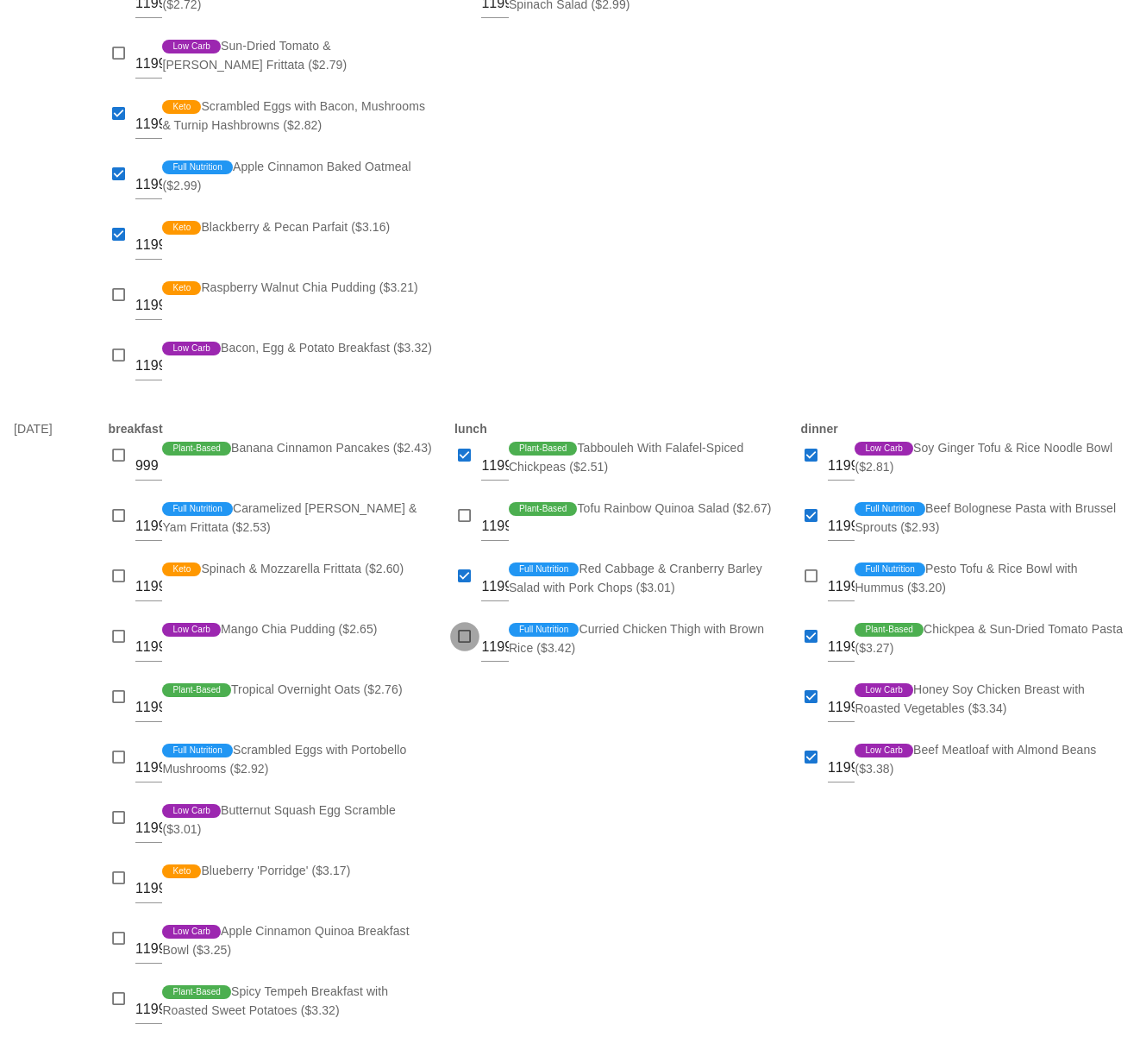
click at [460, 628] on div at bounding box center [465, 637] width 24 height 24
checkbox input "true"
click at [536, 787] on div "lunch 1199 Plant-Based Tabbouleh With Falafel-Spiced Chickpeas ($2.51) 1199 Pla…" at bounding box center [617, 761] width 347 height 704
click at [643, 731] on div "lunch 1199 Plant-Based Tabbouleh With Falafel-Spiced Chickpeas ($2.51) 1199 Pla…" at bounding box center [617, 761] width 347 height 704
click at [112, 450] on div at bounding box center [119, 455] width 24 height 24
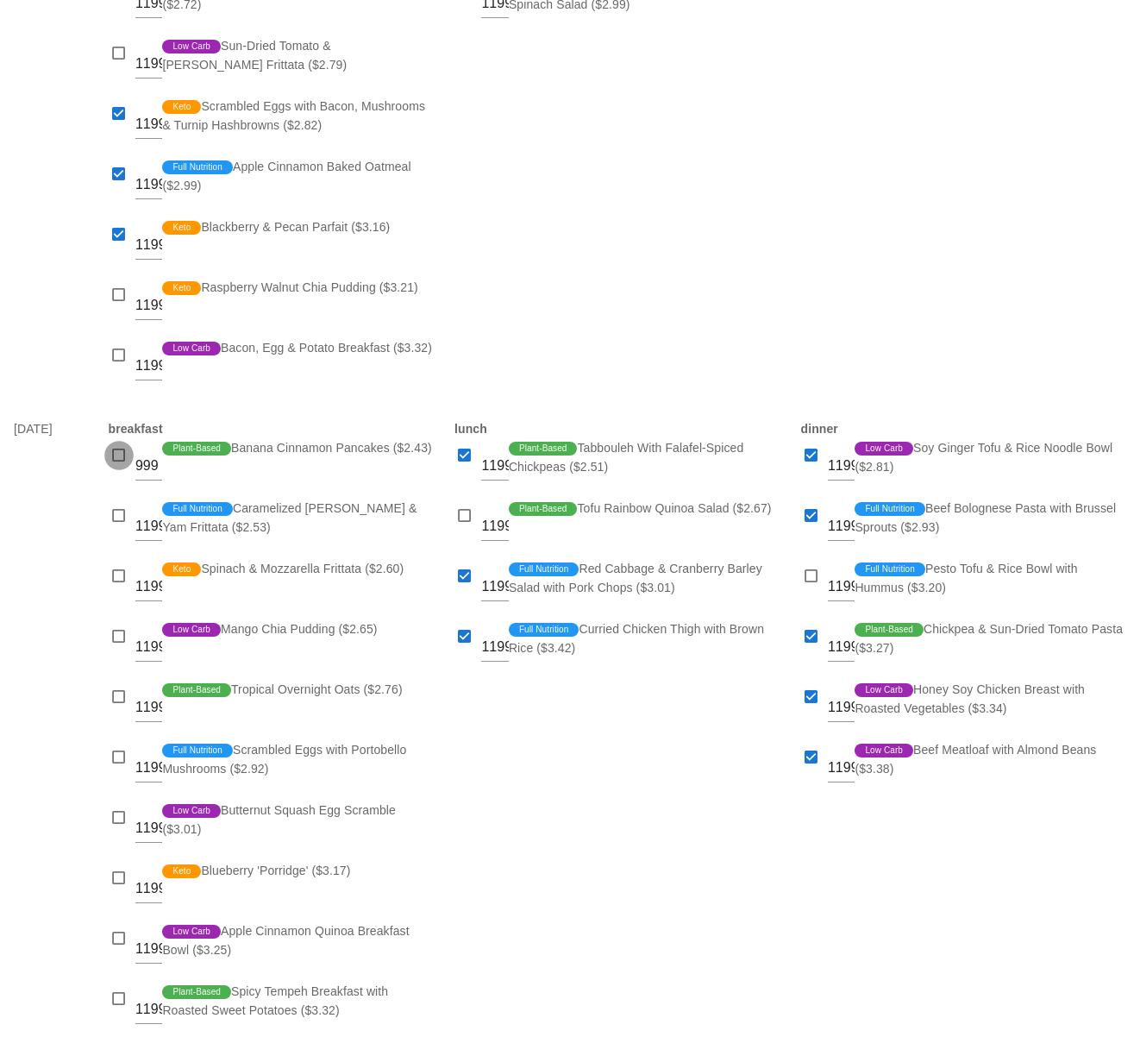
checkbox input "true"
click at [119, 518] on div at bounding box center [119, 516] width 24 height 24
checkbox input "true"
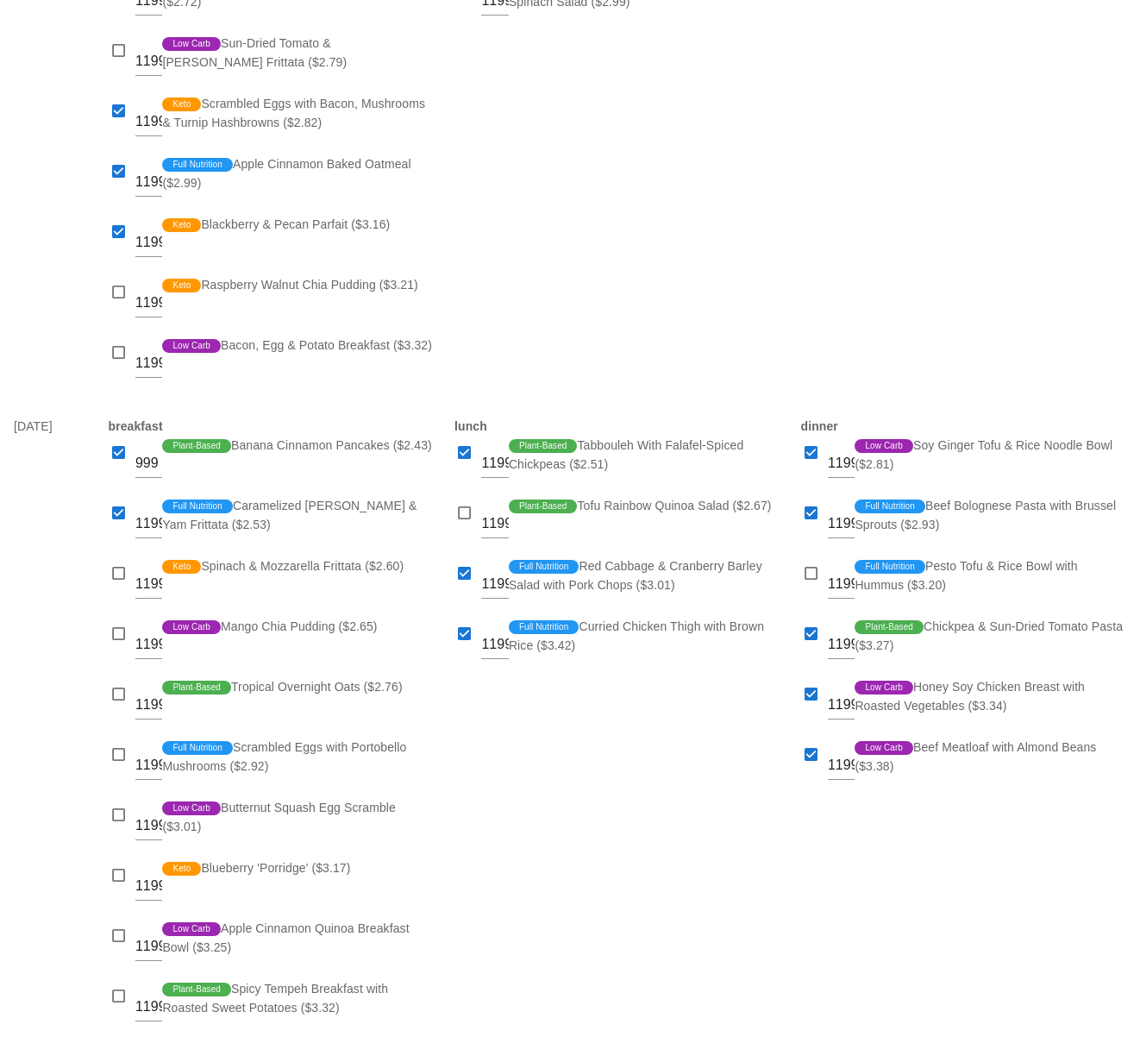
scroll to position [748, 0]
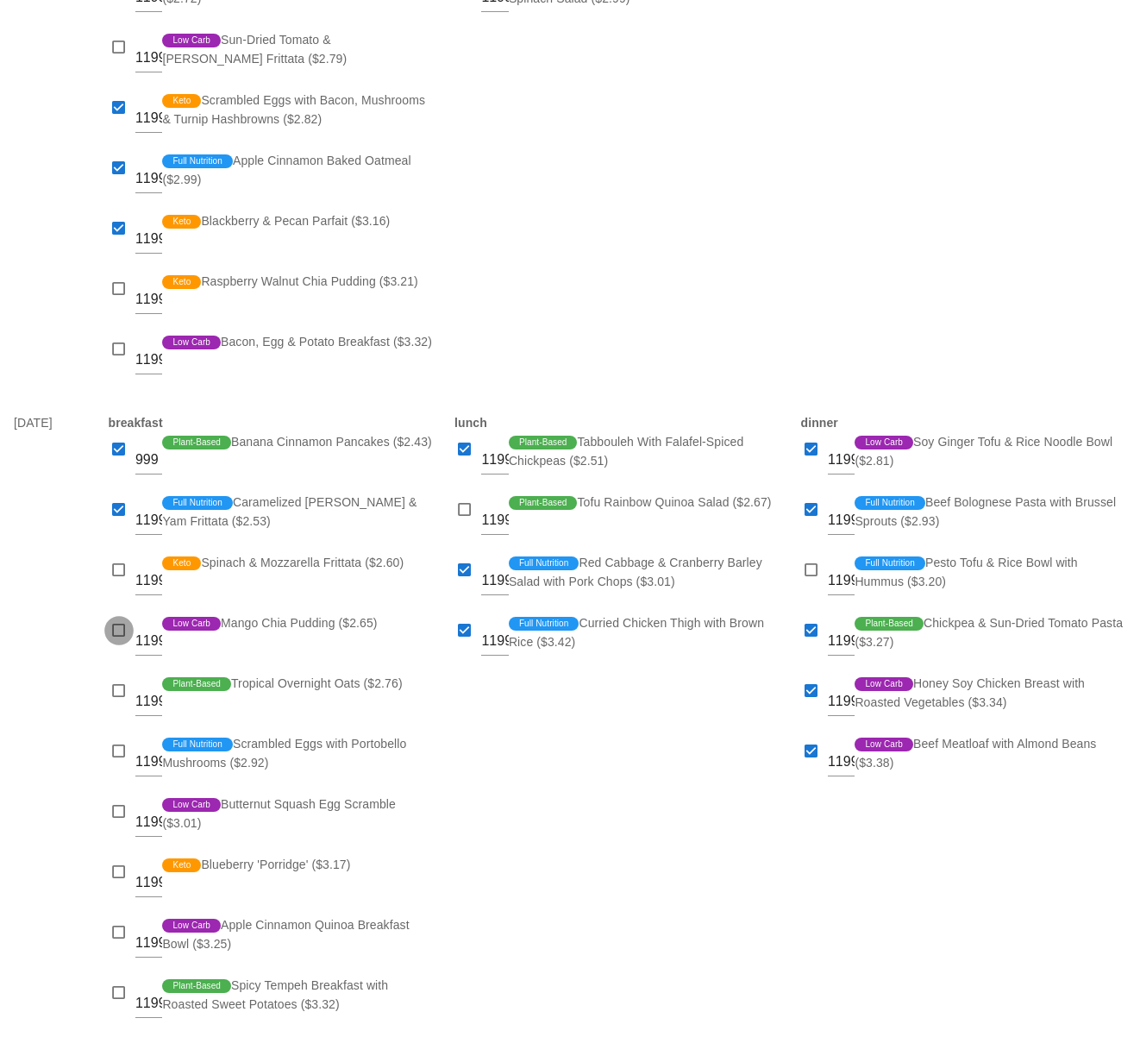
click at [116, 629] on div at bounding box center [119, 630] width 24 height 24
checkbox input "true"
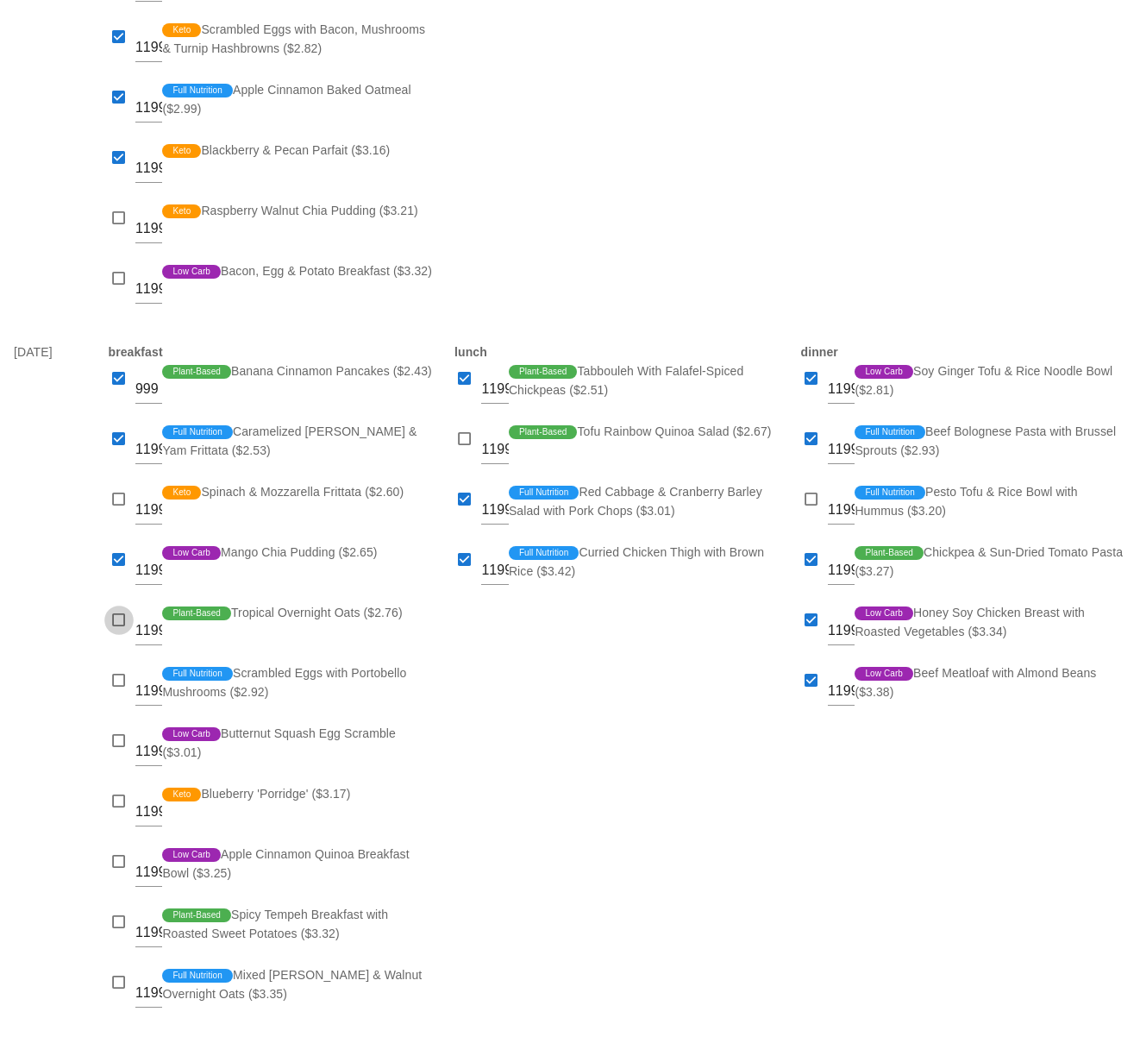
scroll to position [821, 0]
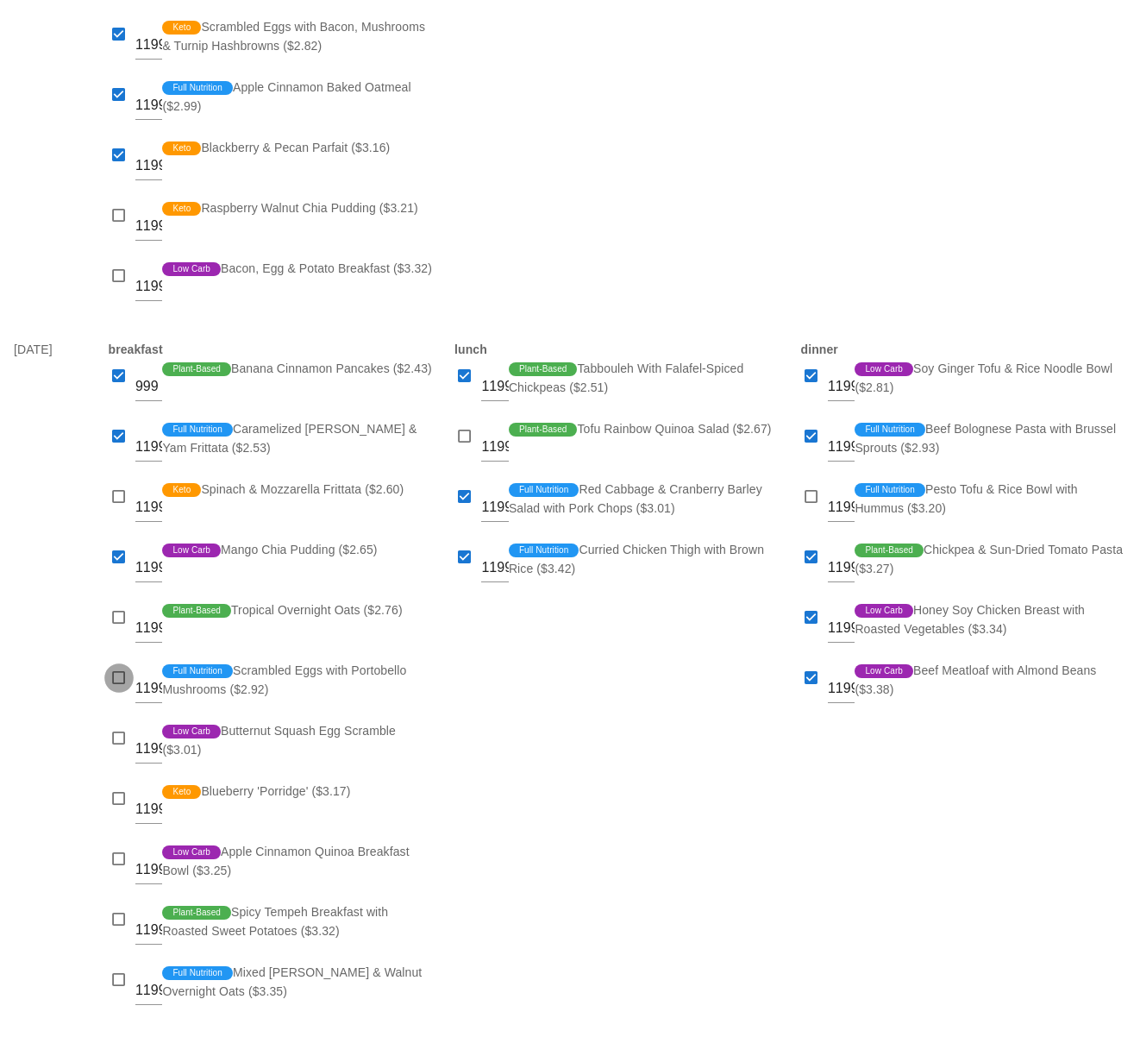
click at [120, 673] on div at bounding box center [119, 678] width 24 height 24
checkbox input "true"
click at [118, 738] on div at bounding box center [119, 738] width 24 height 24
checkbox input "true"
click at [120, 801] on div at bounding box center [119, 799] width 24 height 24
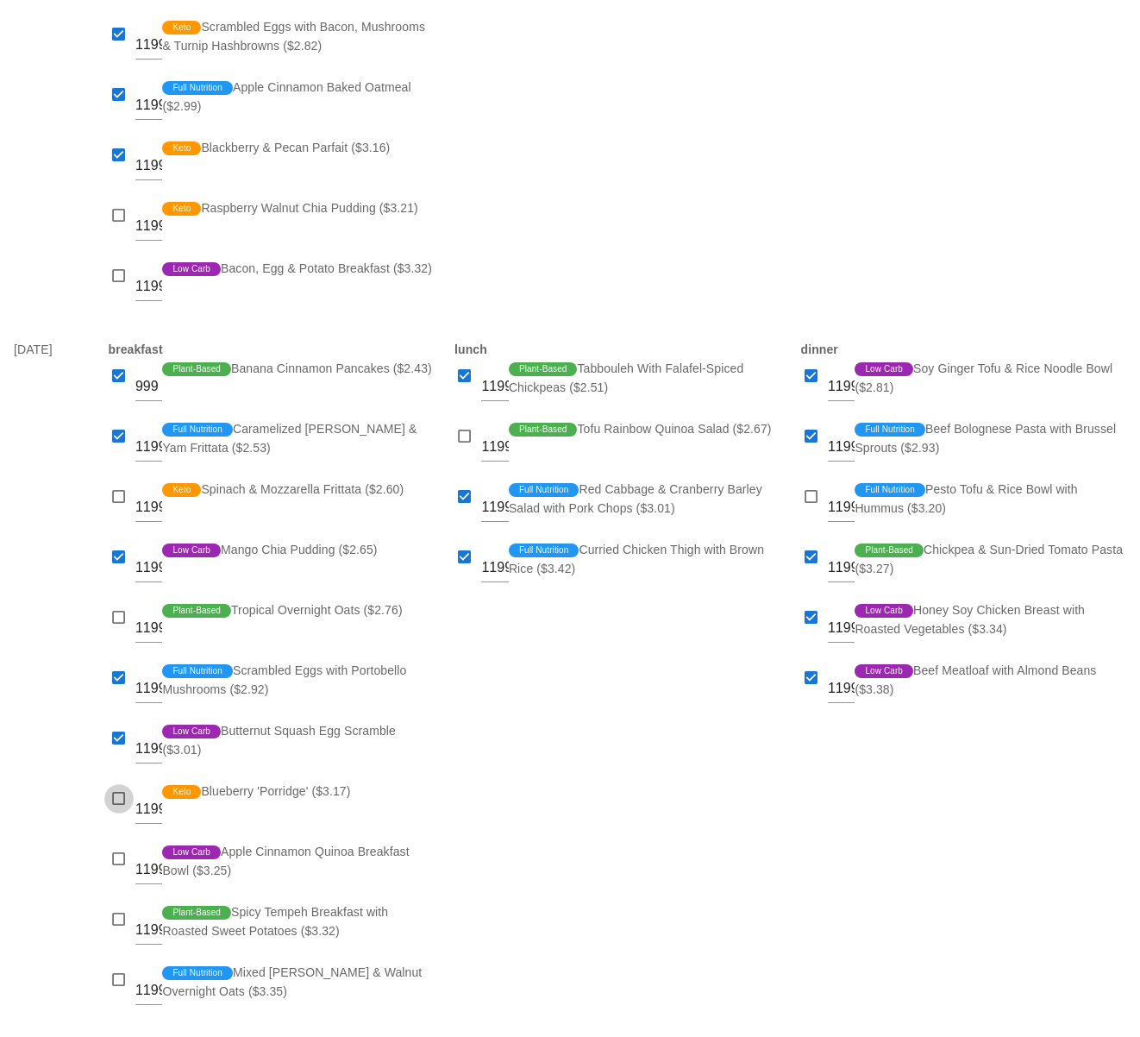
checkbox input "true"
click at [116, 857] on div at bounding box center [119, 859] width 24 height 24
click at [116, 858] on div at bounding box center [119, 859] width 24 height 24
click at [116, 857] on div at bounding box center [119, 859] width 24 height 24
checkbox input "true"
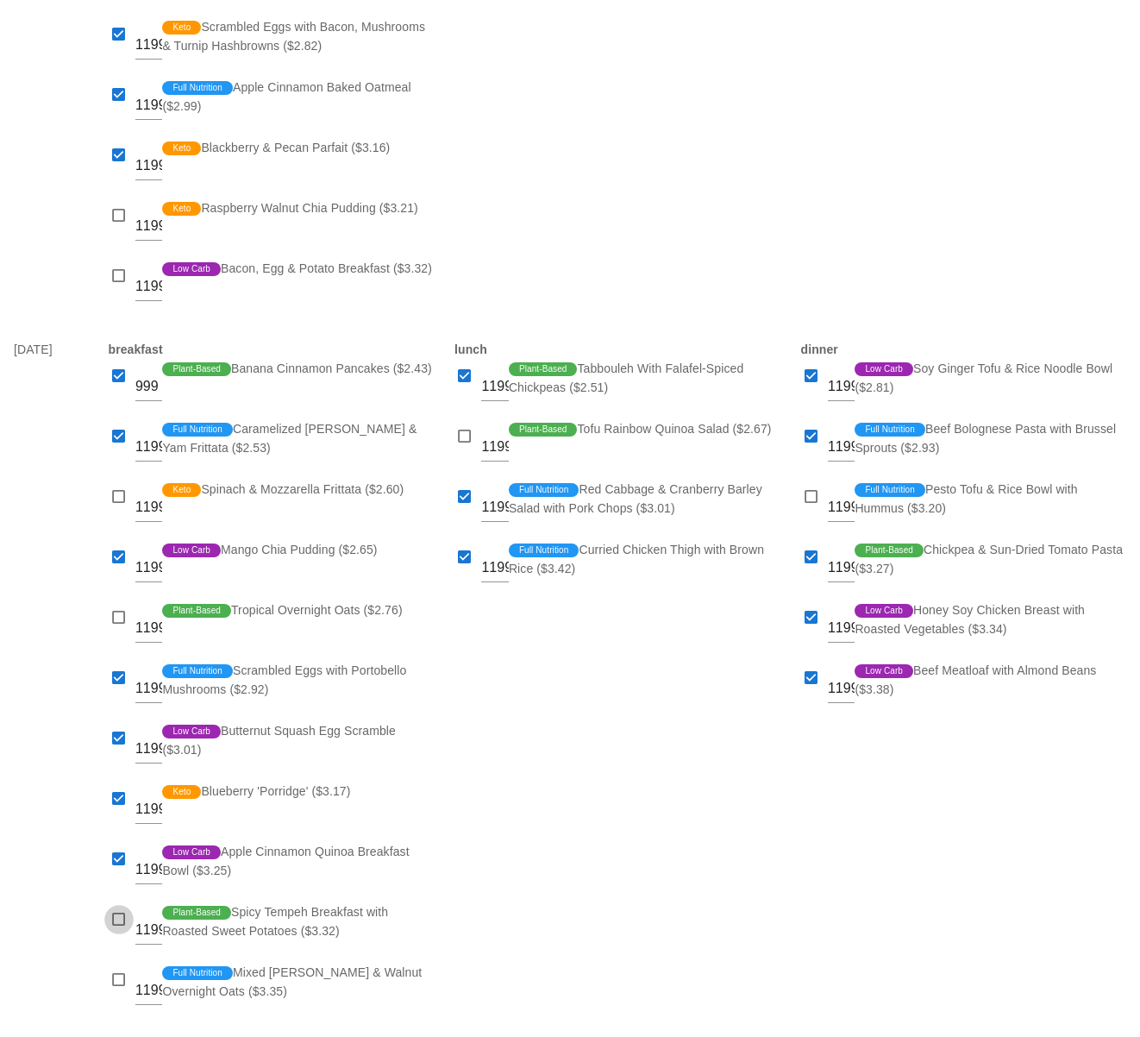
click at [122, 918] on div at bounding box center [119, 919] width 24 height 24
checkbox input "true"
click at [567, 834] on div "lunch 1199 Plant-Based Tabbouleh With Falafel-Spiced Chickpeas ($2.51) 1199 Pla…" at bounding box center [617, 682] width 347 height 704
click at [122, 552] on div at bounding box center [119, 557] width 24 height 24
checkbox input "false"
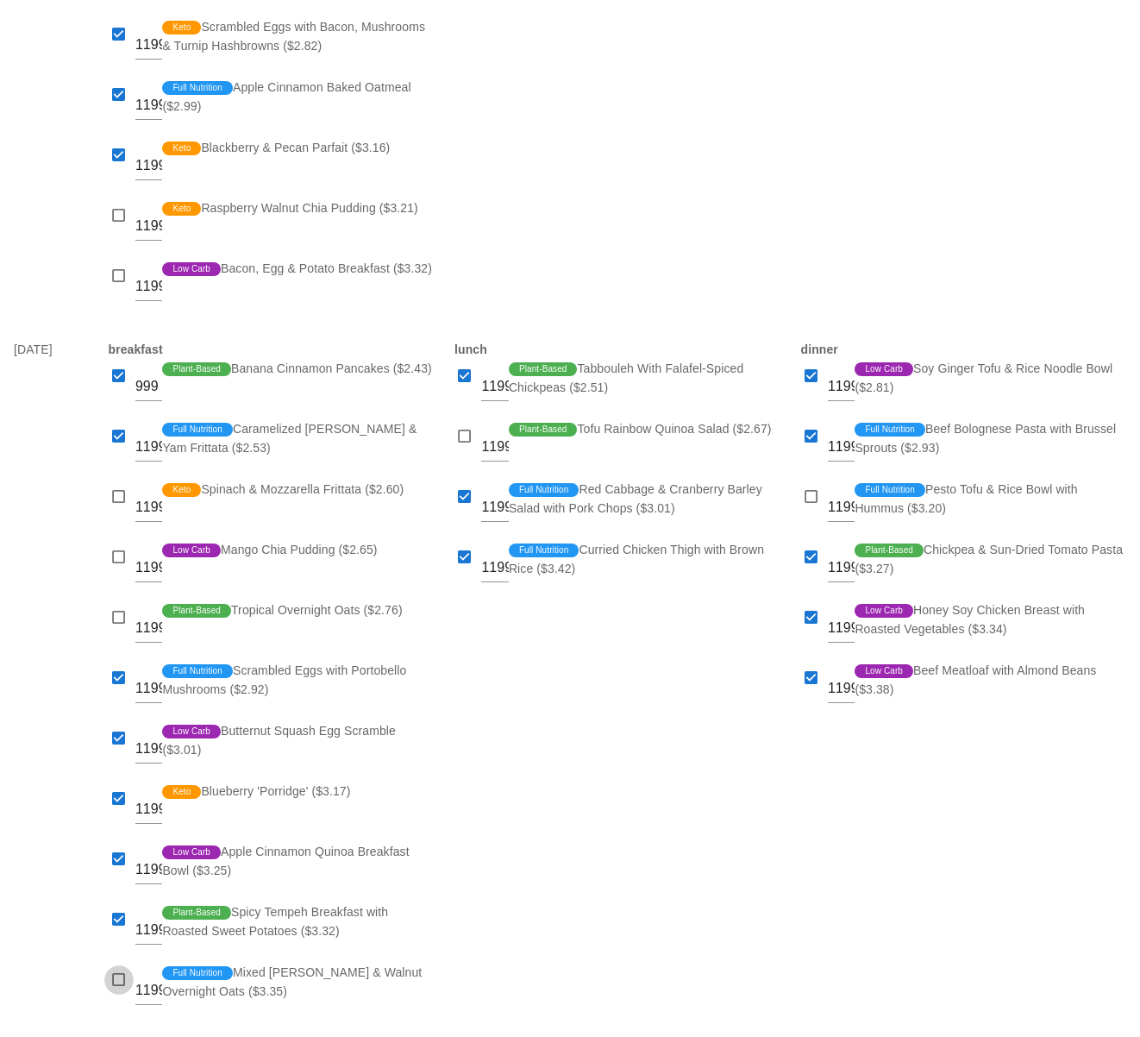
click at [118, 984] on div at bounding box center [119, 980] width 24 height 24
checkbox input "true"
click at [481, 933] on div "lunch 1199 Plant-Based Tabbouleh With Falafel-Spiced Chickpeas ($2.51) 1199 Pla…" at bounding box center [617, 682] width 347 height 704
click at [590, 683] on div "lunch 1199 Plant-Based Tabbouleh With Falafel-Spiced Chickpeas ($2.51) 1199 Pla…" at bounding box center [617, 682] width 347 height 704
click at [665, 751] on div "lunch 1199 Plant-Based Tabbouleh With Falafel-Spiced Chickpeas ($2.51) 1199 Pla…" at bounding box center [617, 682] width 347 height 704
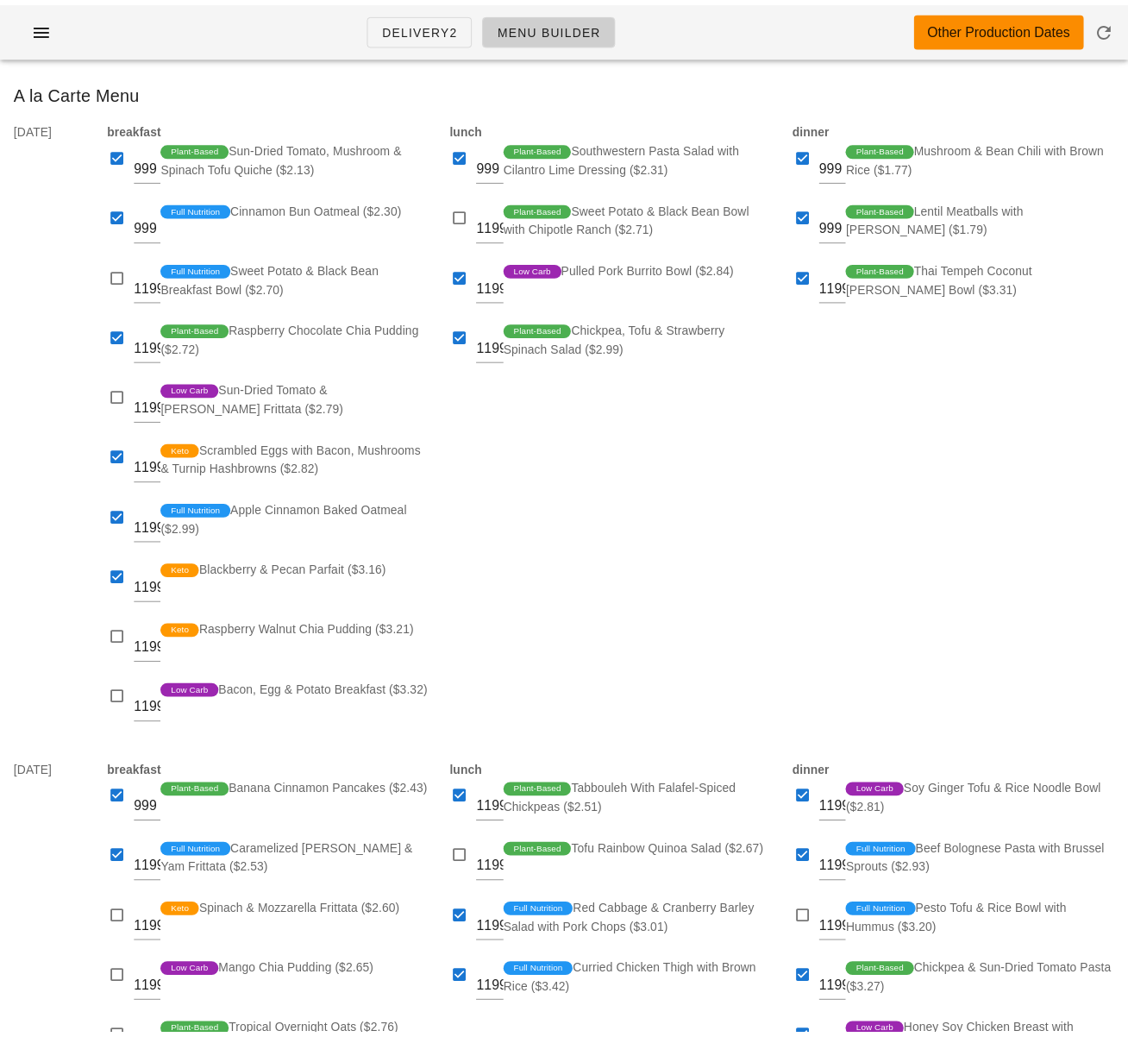
scroll to position [0, 0]
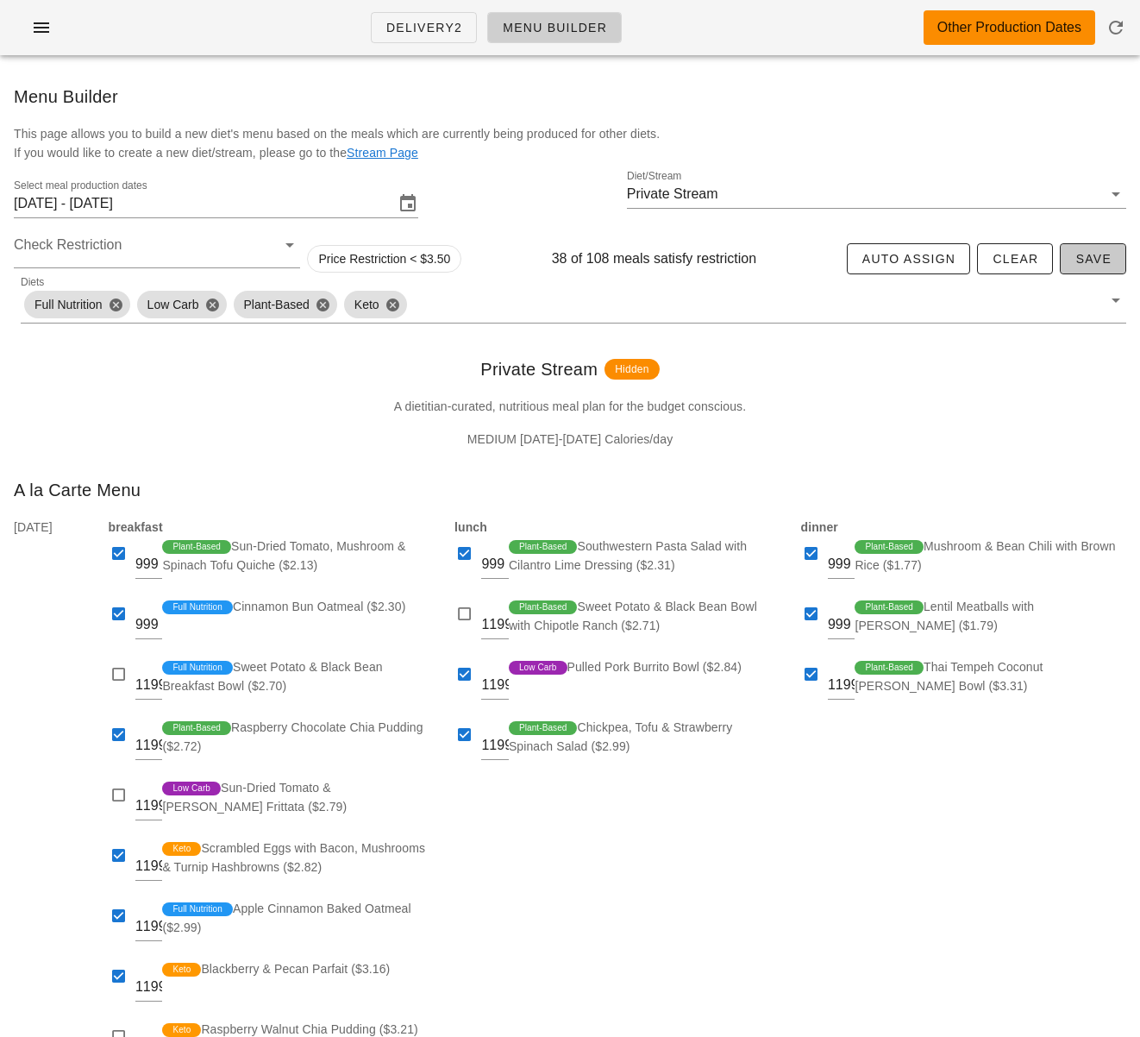
click at [1070, 256] on button "Save" at bounding box center [1093, 258] width 66 height 31
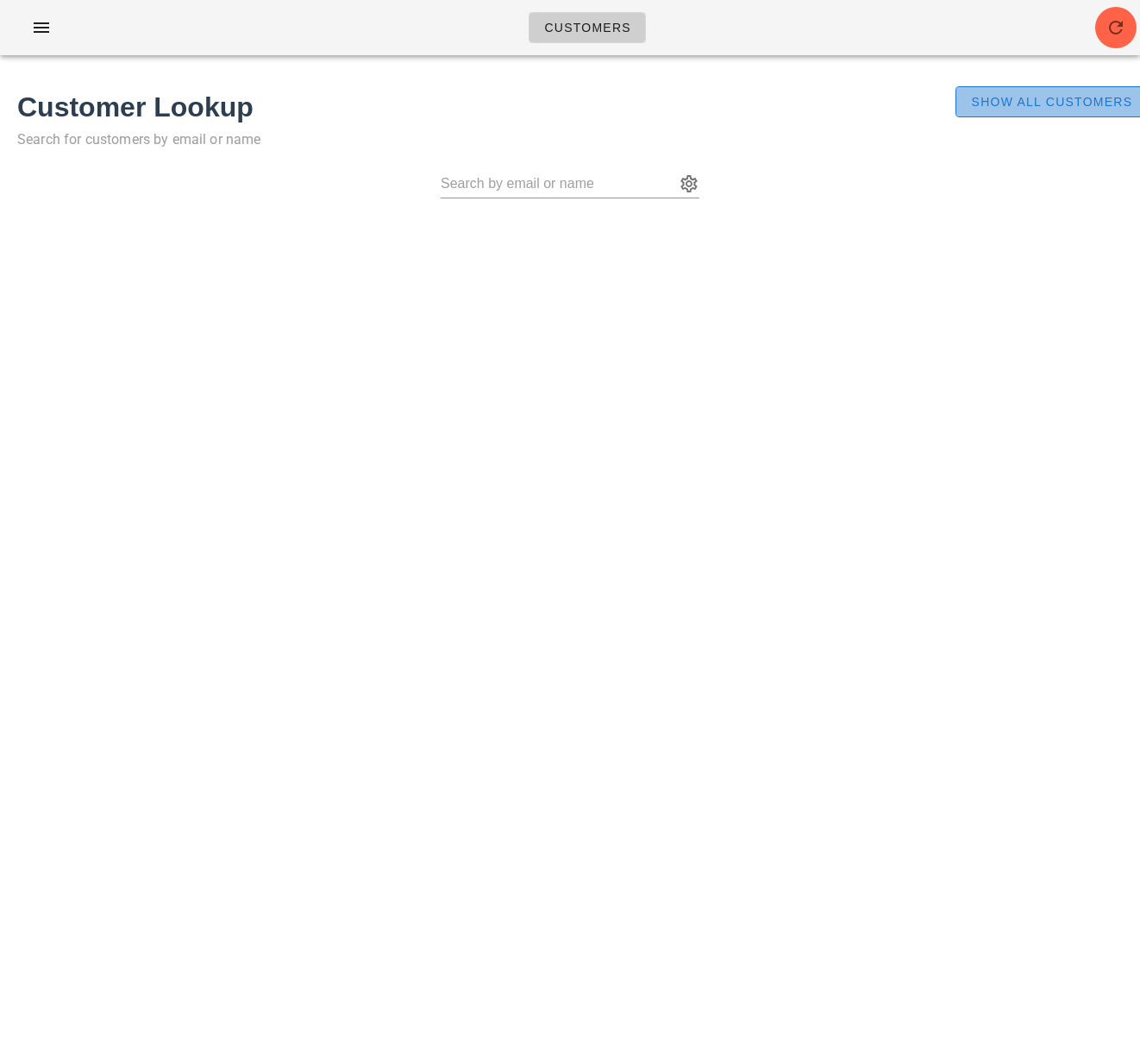
click at [993, 105] on span "Show All Customers" at bounding box center [1051, 102] width 162 height 14
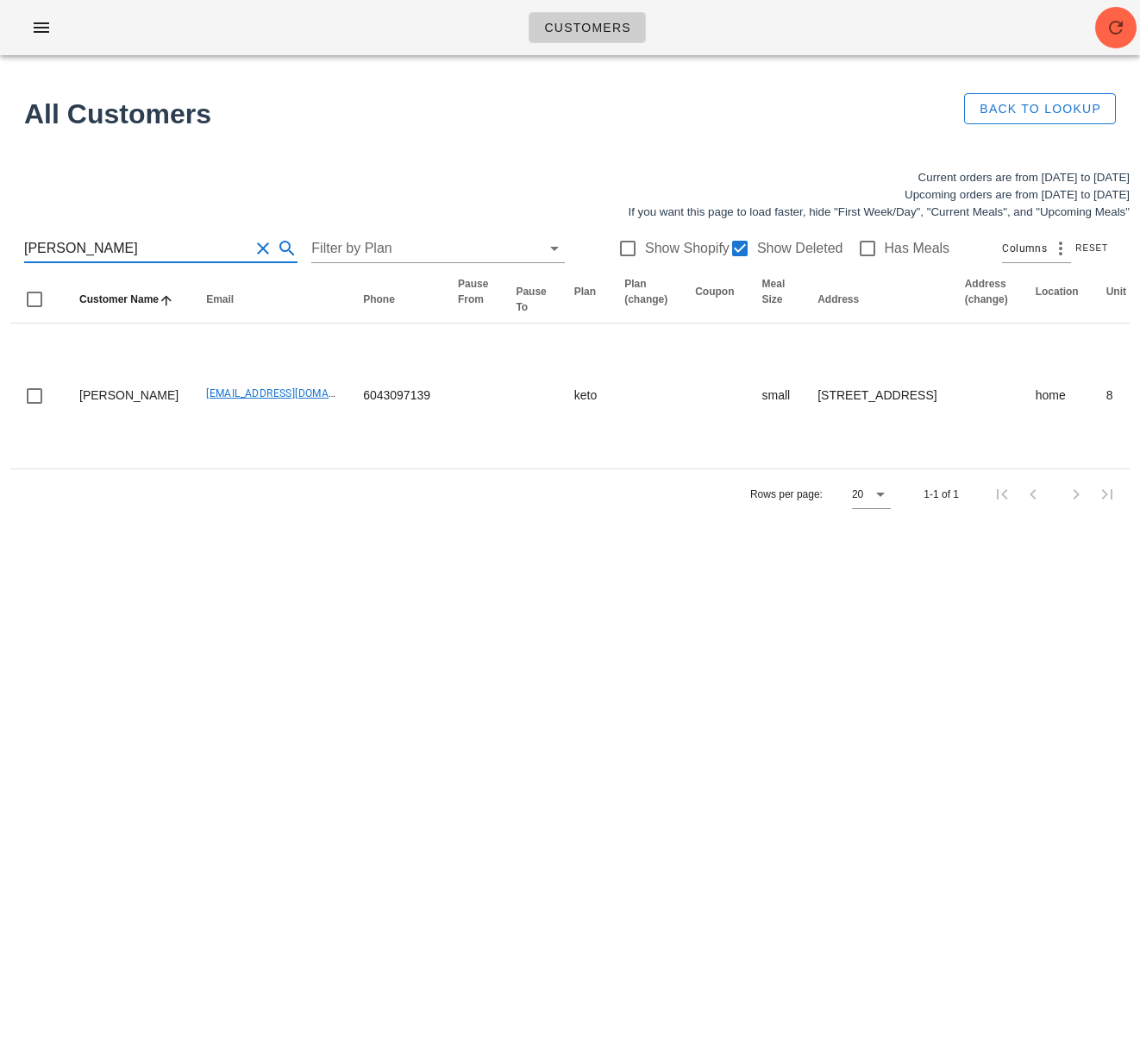
drag, startPoint x: 135, startPoint y: 244, endPoint x: -10, endPoint y: 242, distance: 145.8
click at [0, 242] on html "Customers Found 1 customer All Customers Back to Lookup Current orders are from…" at bounding box center [570, 518] width 1140 height 1037
paste input "[EMAIL_ADDRESS][DOMAIN_NAME]"
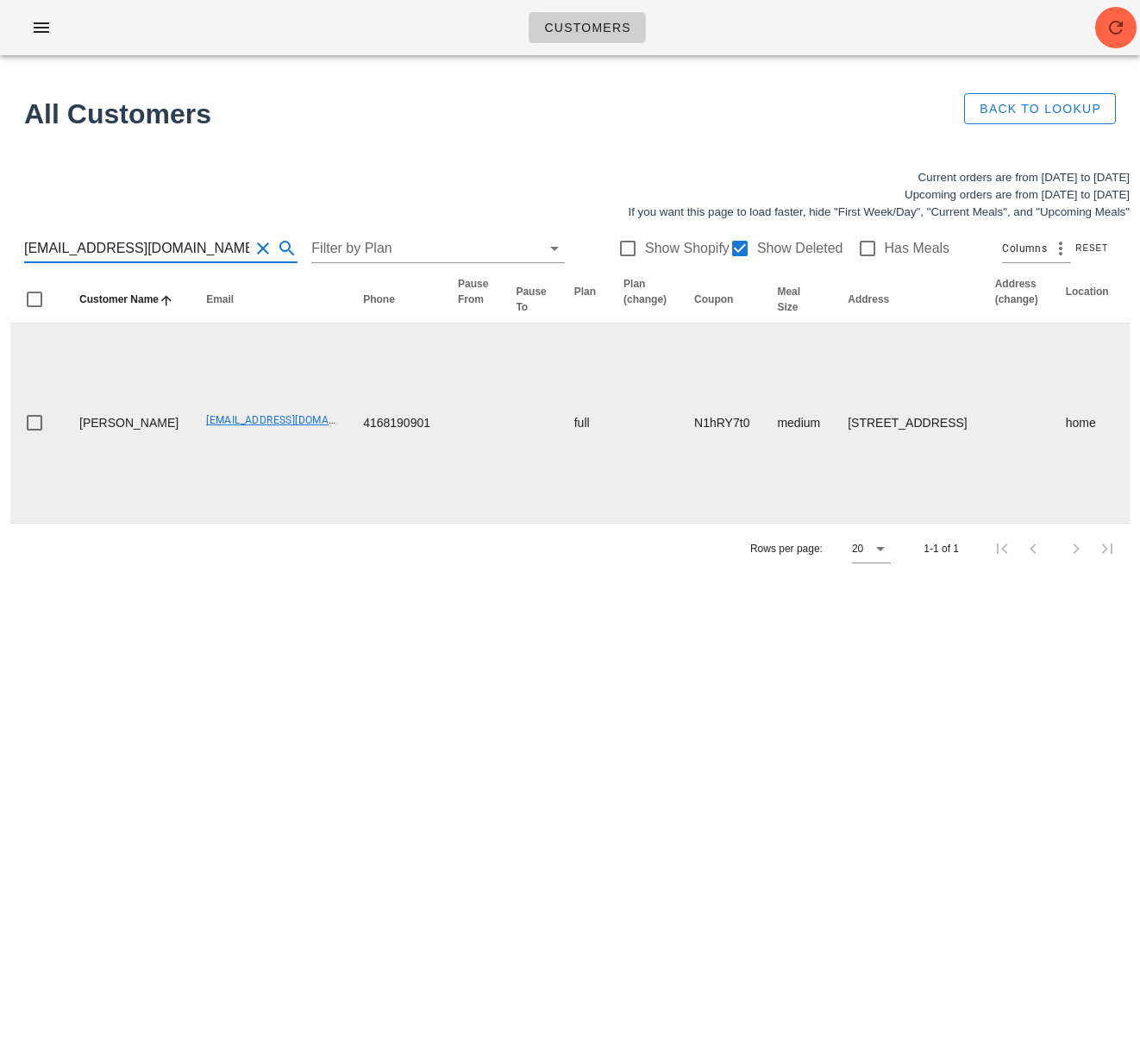
type input "[EMAIL_ADDRESS][DOMAIN_NAME]"
drag, startPoint x: 148, startPoint y: 455, endPoint x: 77, endPoint y: 427, distance: 75.9
click at [77, 427] on td "Kay Jorgensen" at bounding box center [129, 422] width 127 height 199
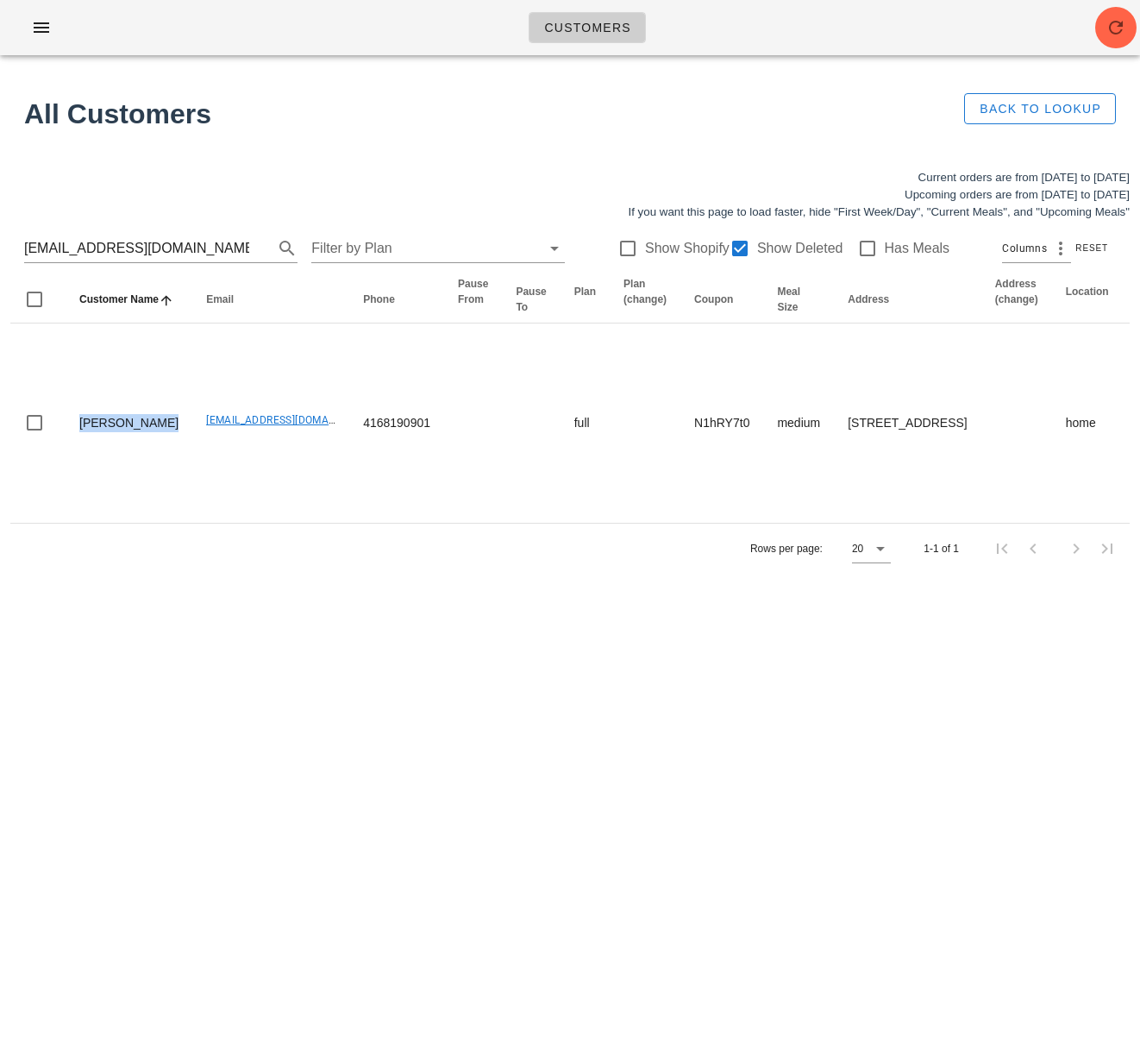
copy td "Kay Jorgensen"
drag, startPoint x: 664, startPoint y: 769, endPoint x: 684, endPoint y: 780, distance: 22.8
click at [667, 769] on div "Customers Found 1 customer All Customers Back to Lookup Current orders are from…" at bounding box center [570, 518] width 1140 height 1037
click at [271, 723] on div "Customers Found 1 customer All Customers Back to Lookup Current orders are from…" at bounding box center [570, 518] width 1140 height 1037
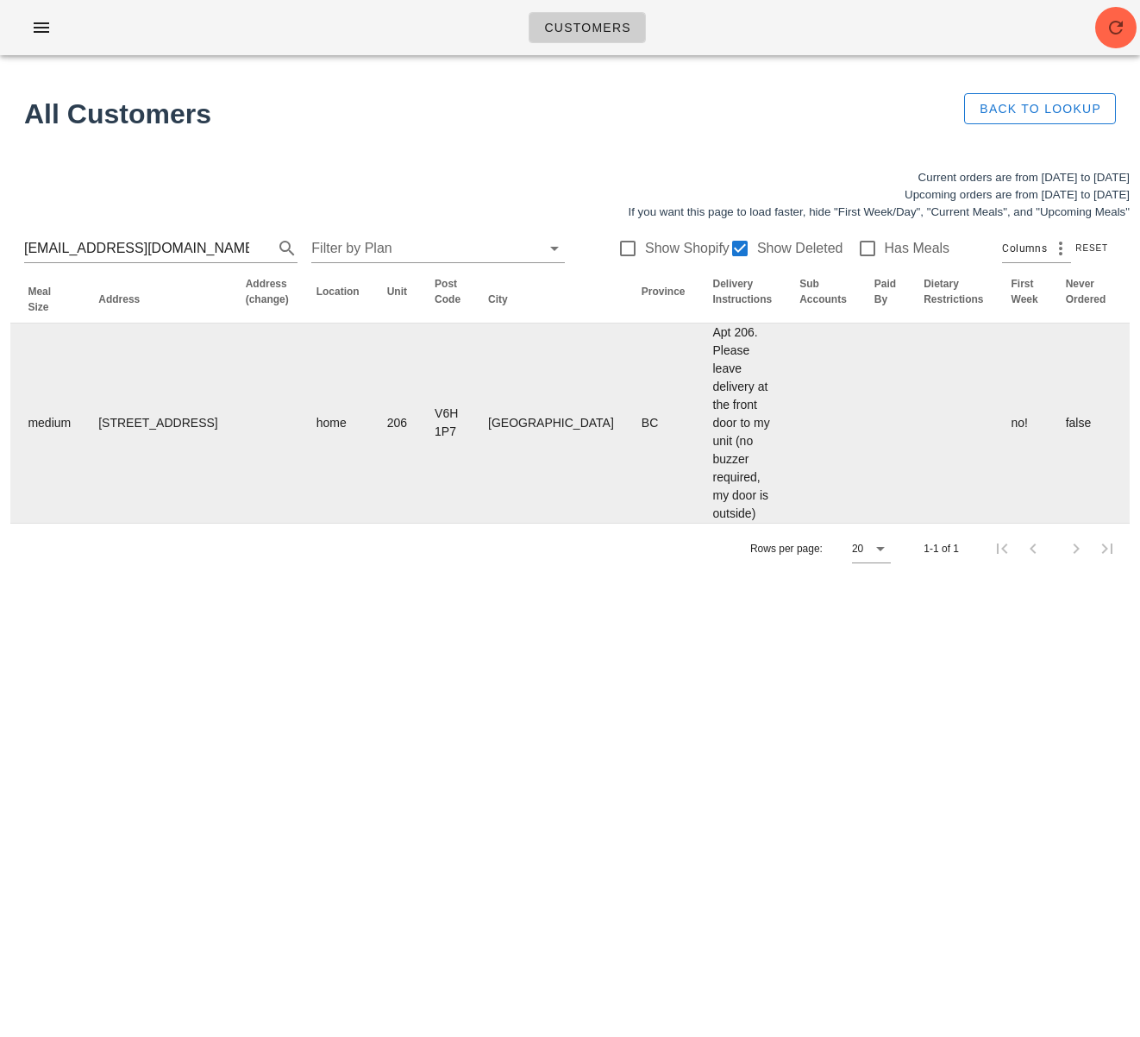
scroll to position [0, 1010]
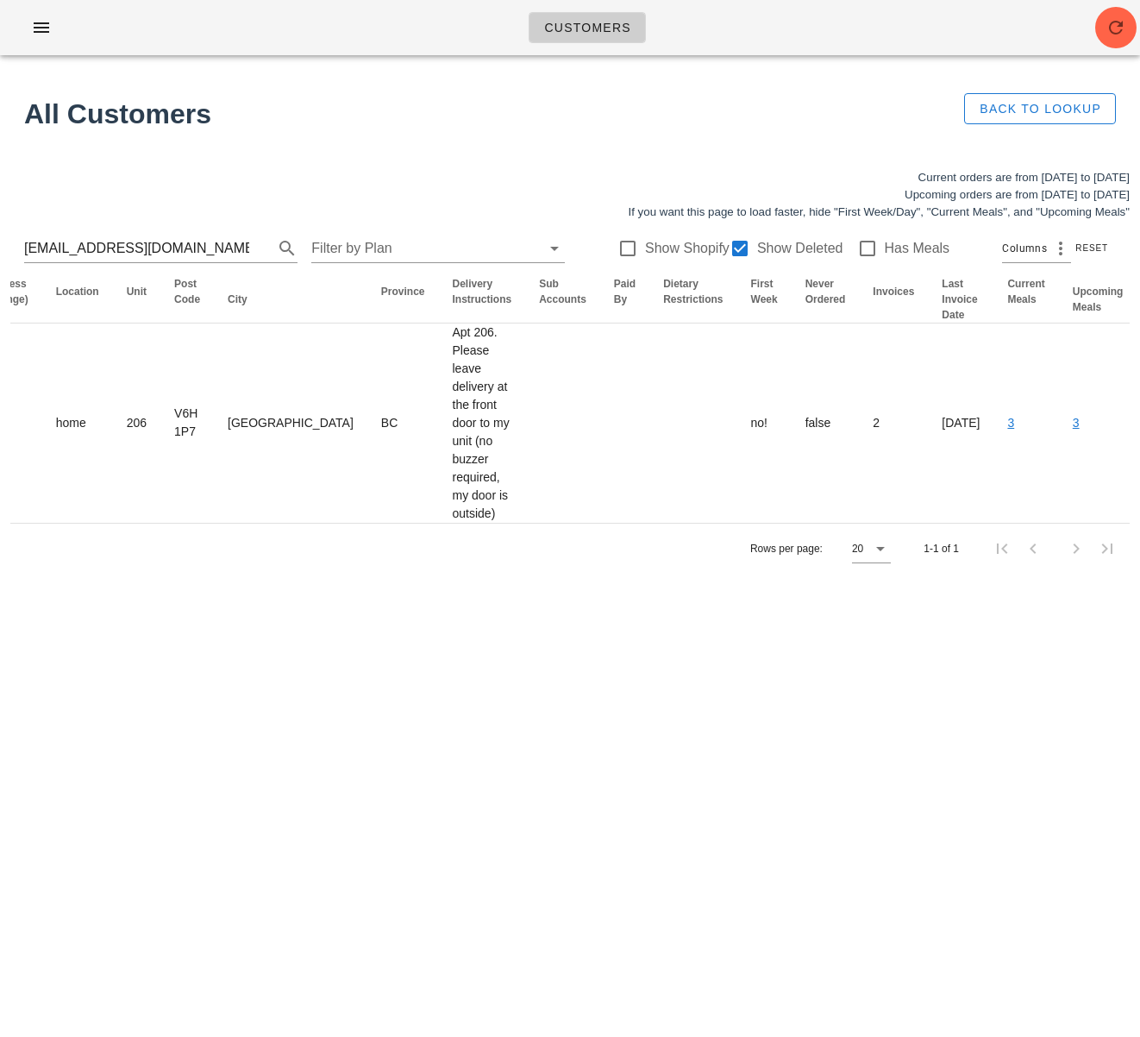
drag, startPoint x: 1079, startPoint y: 437, endPoint x: 952, endPoint y: 449, distance: 127.3
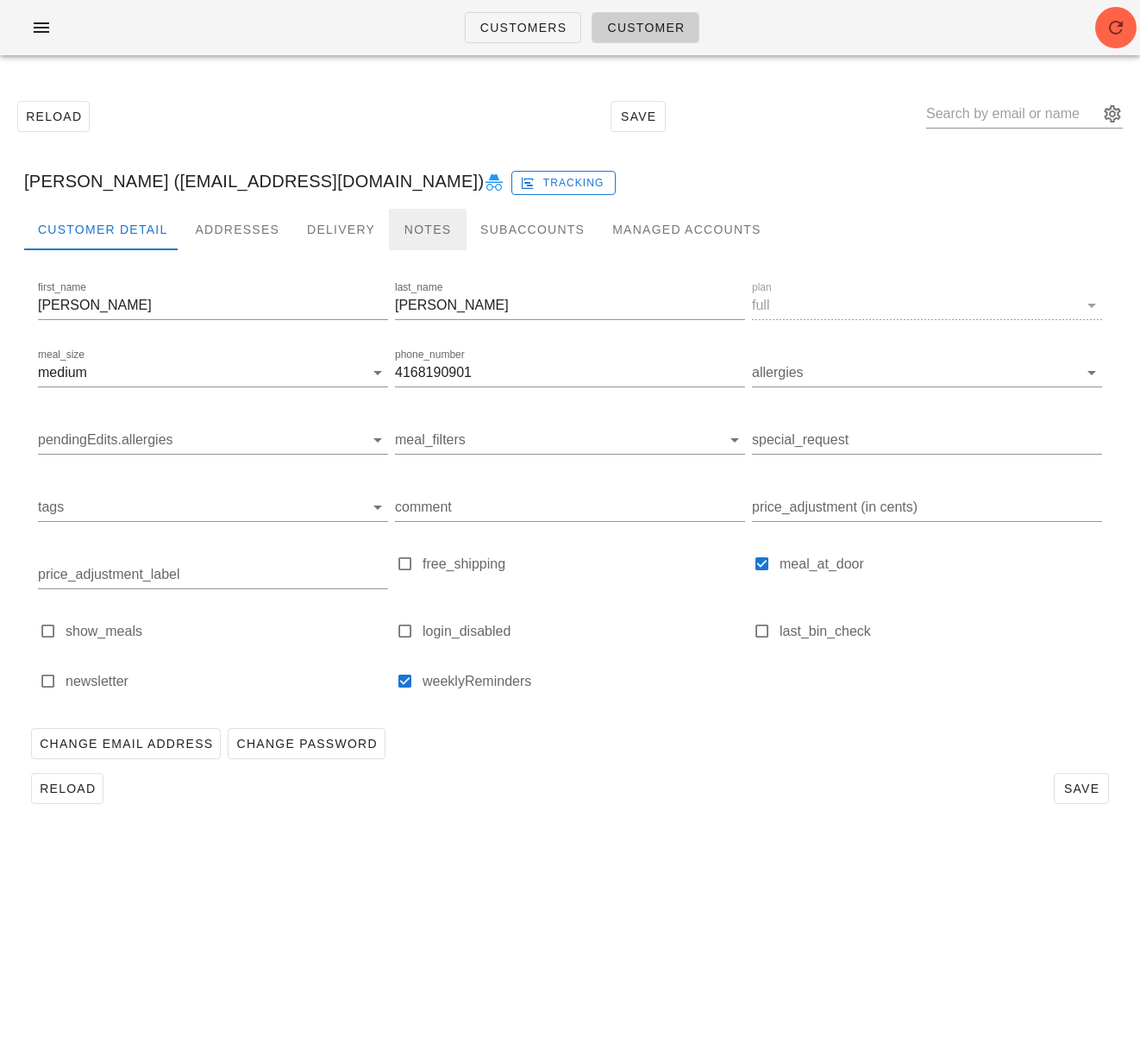
click at [411, 232] on div "Notes" at bounding box center [428, 229] width 78 height 41
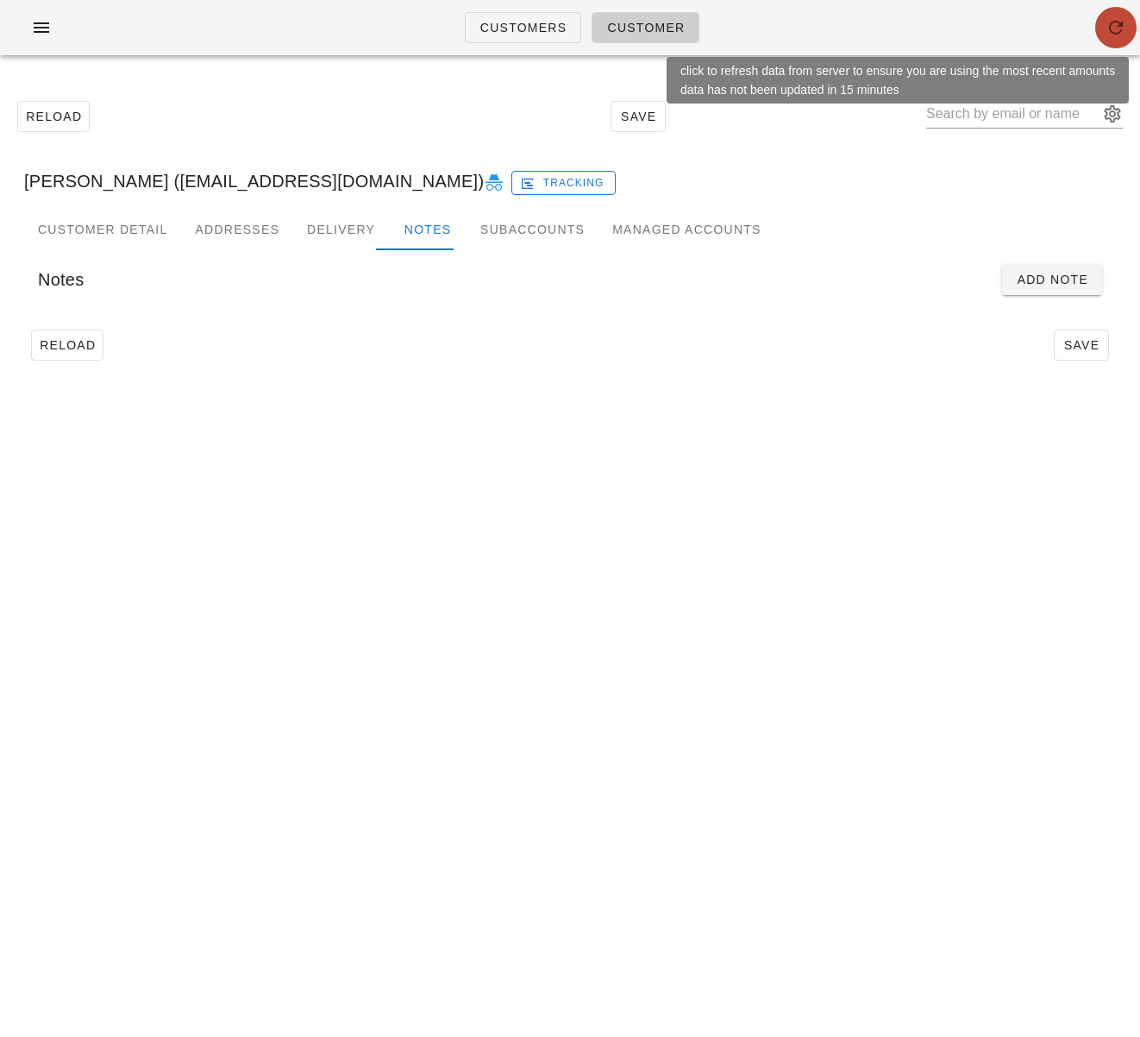
click at [1114, 23] on icon "button" at bounding box center [1116, 27] width 21 height 21
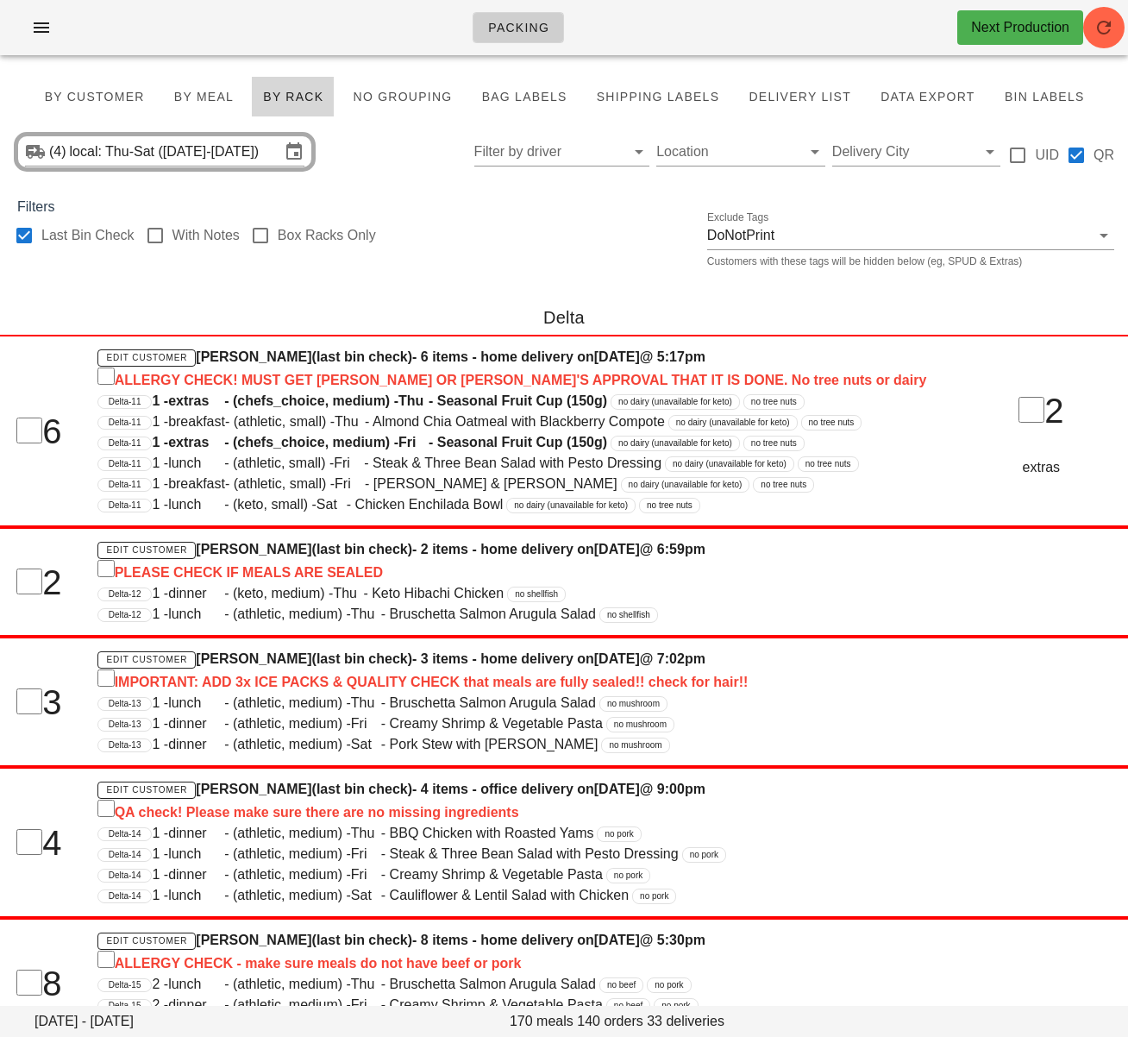
drag, startPoint x: 428, startPoint y: 174, endPoint x: 339, endPoint y: 125, distance: 101.5
click at [428, 174] on div "(4) local: Thu-Sat ([DATE]-[DATE]) Filter by driver Location Delivery City UID …" at bounding box center [564, 151] width 1128 height 55
click at [47, 20] on icon "button" at bounding box center [41, 27] width 21 height 21
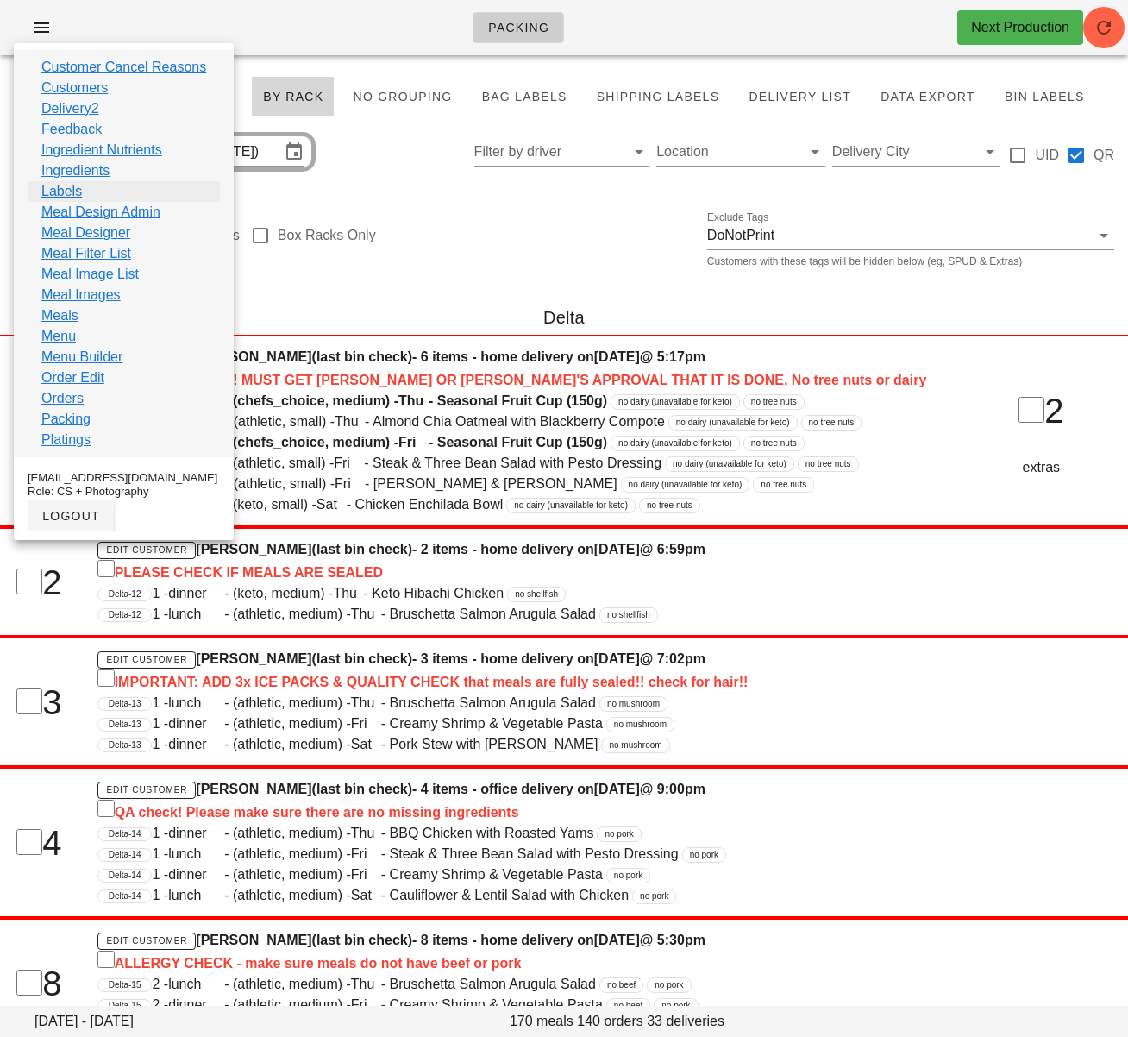
click at [72, 188] on link "Labels" at bounding box center [61, 191] width 41 height 21
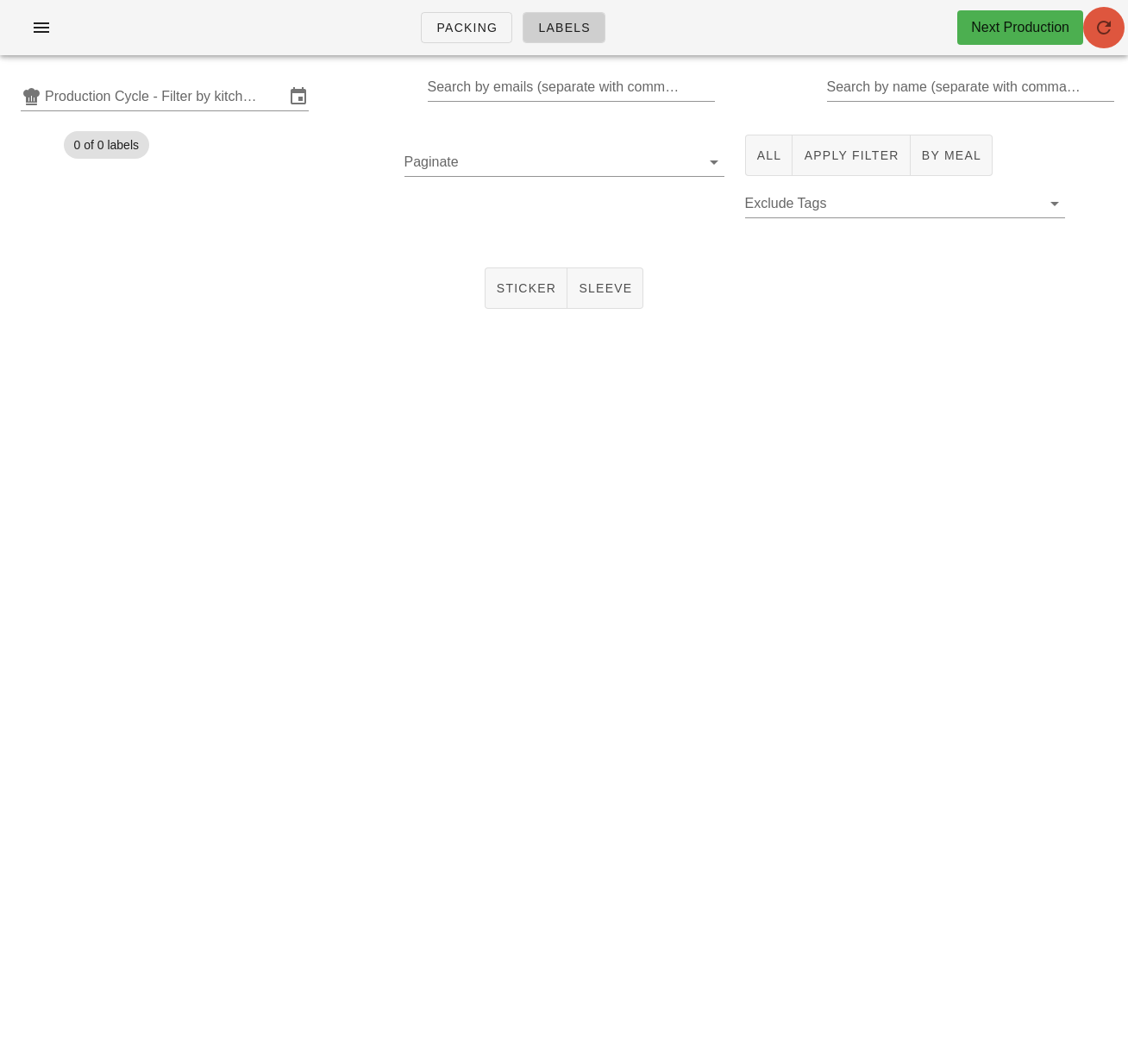
drag, startPoint x: 1108, startPoint y: 34, endPoint x: 1100, endPoint y: 3, distance: 31.2
click at [1108, 34] on icon "button" at bounding box center [1104, 27] width 21 height 21
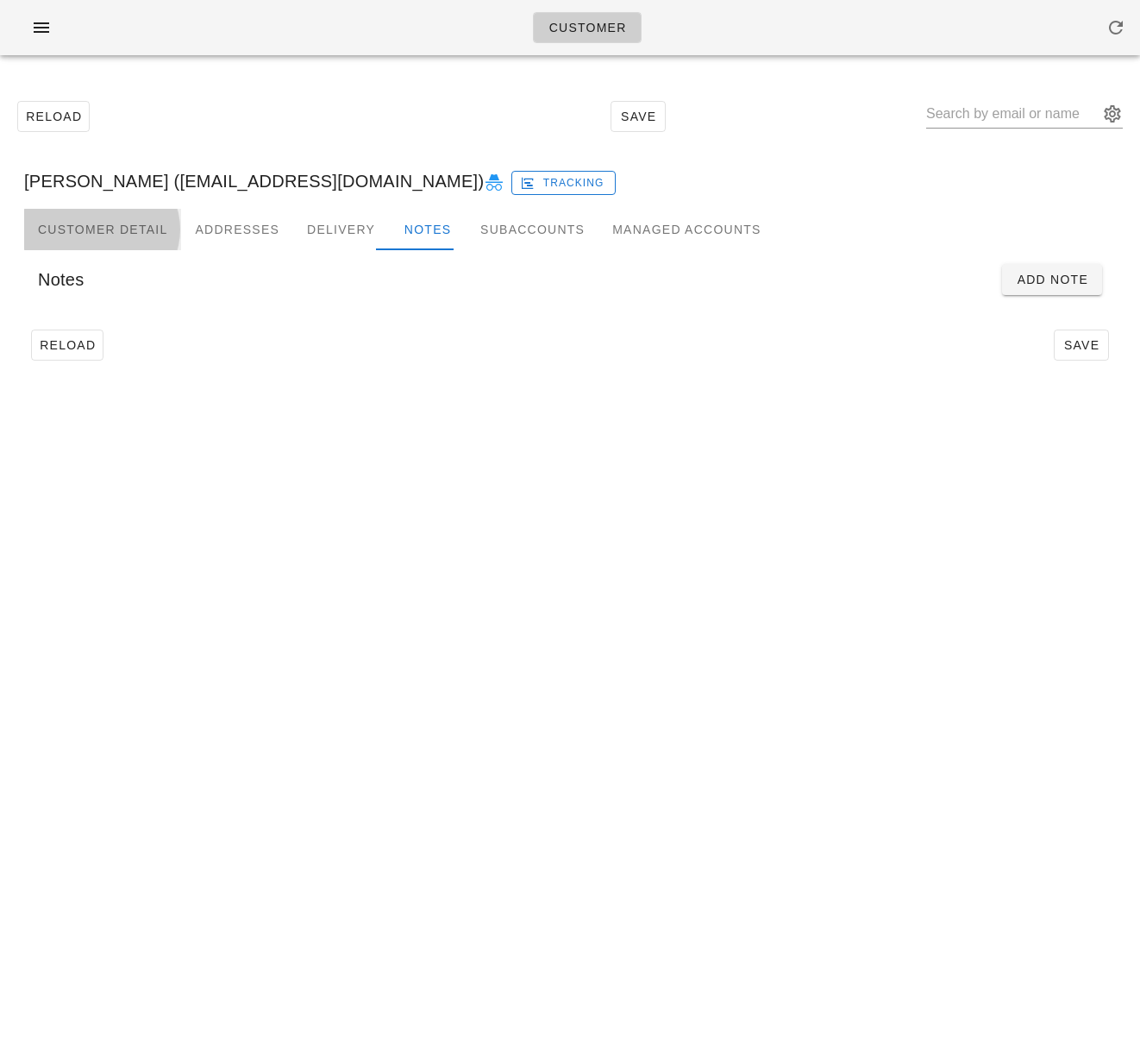
click at [83, 235] on div "Customer Detail" at bounding box center [102, 229] width 157 height 41
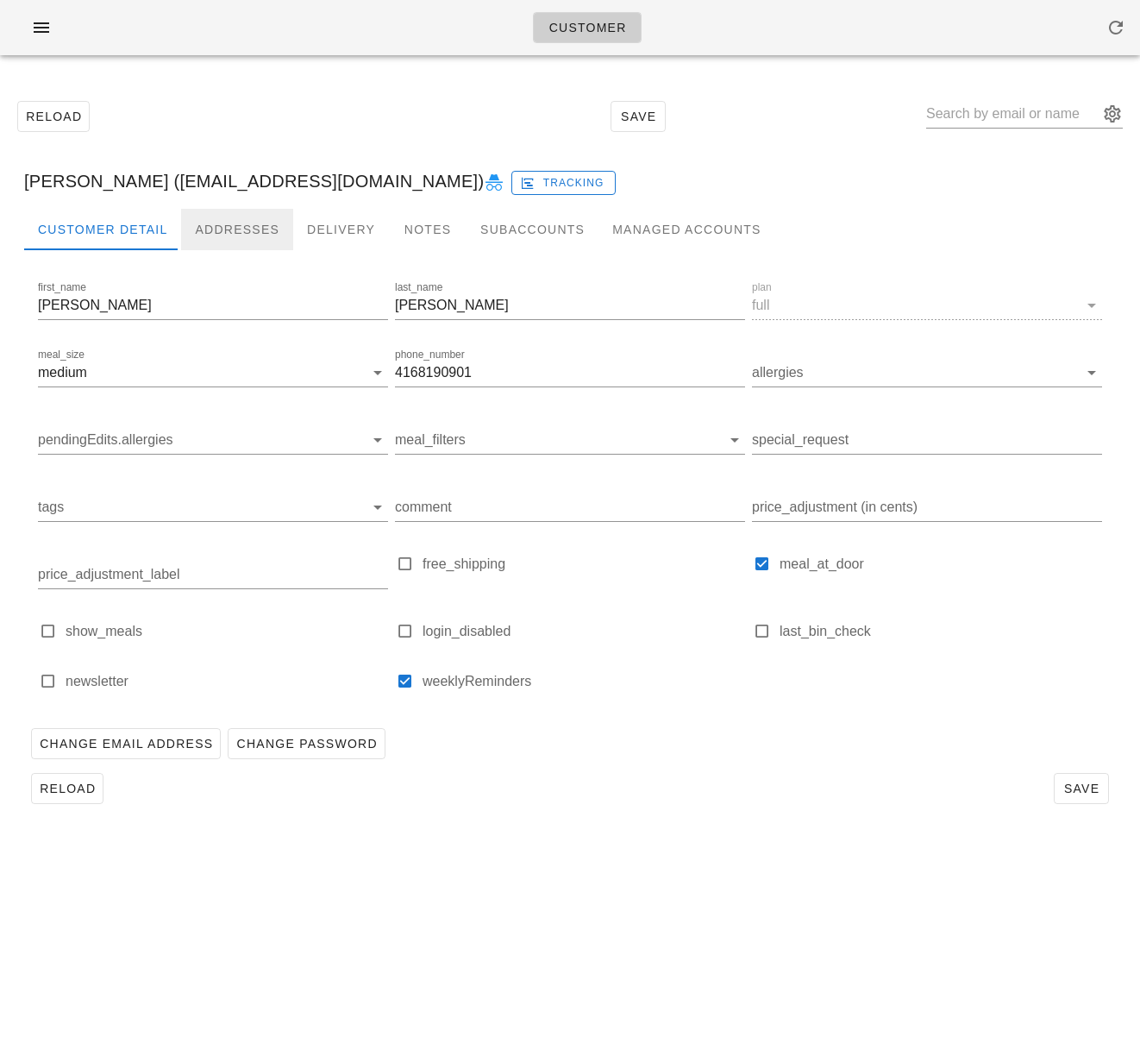
click at [221, 235] on div "Addresses" at bounding box center [237, 229] width 112 height 41
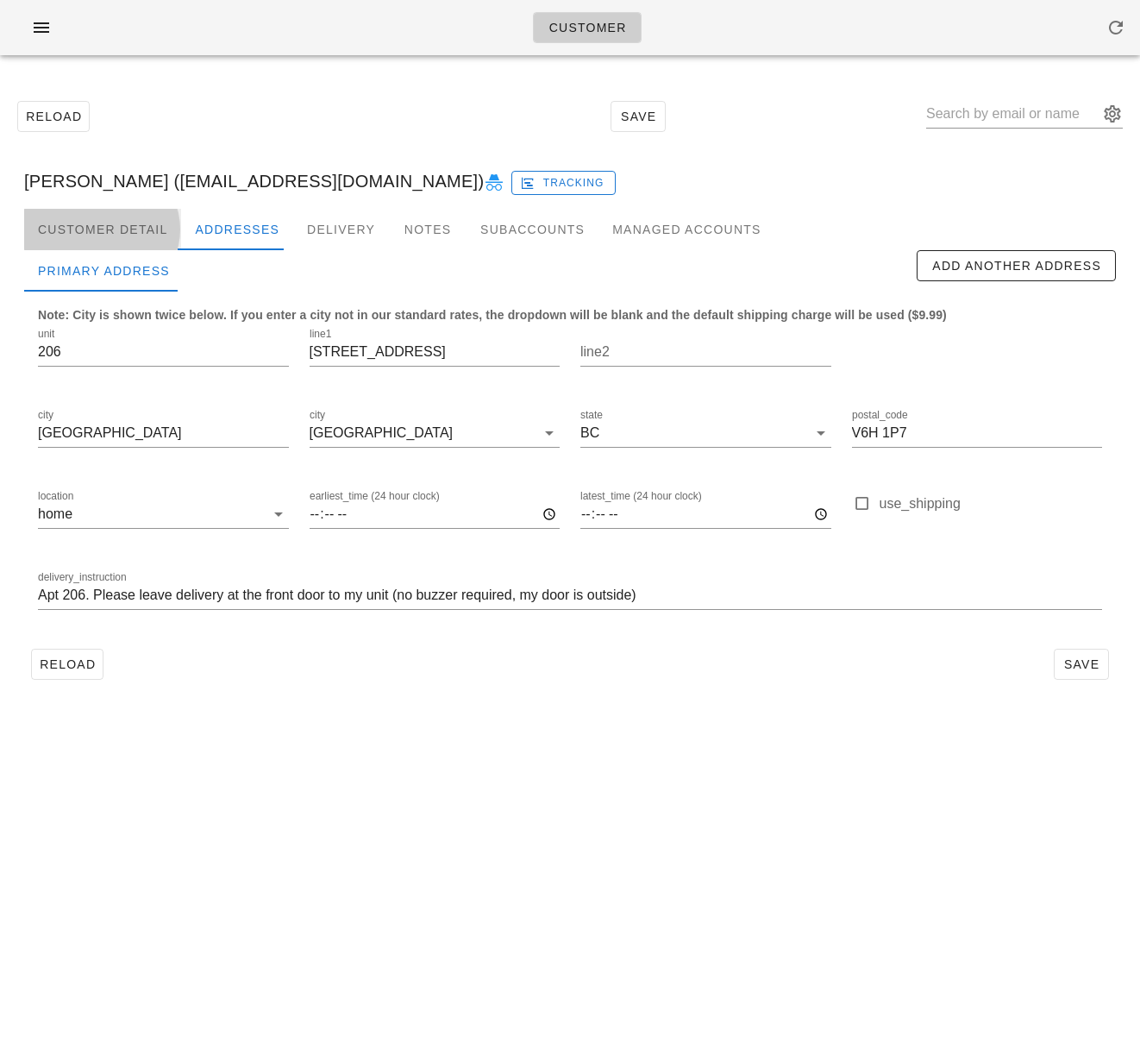
click at [114, 229] on div "Customer Detail" at bounding box center [102, 229] width 157 height 41
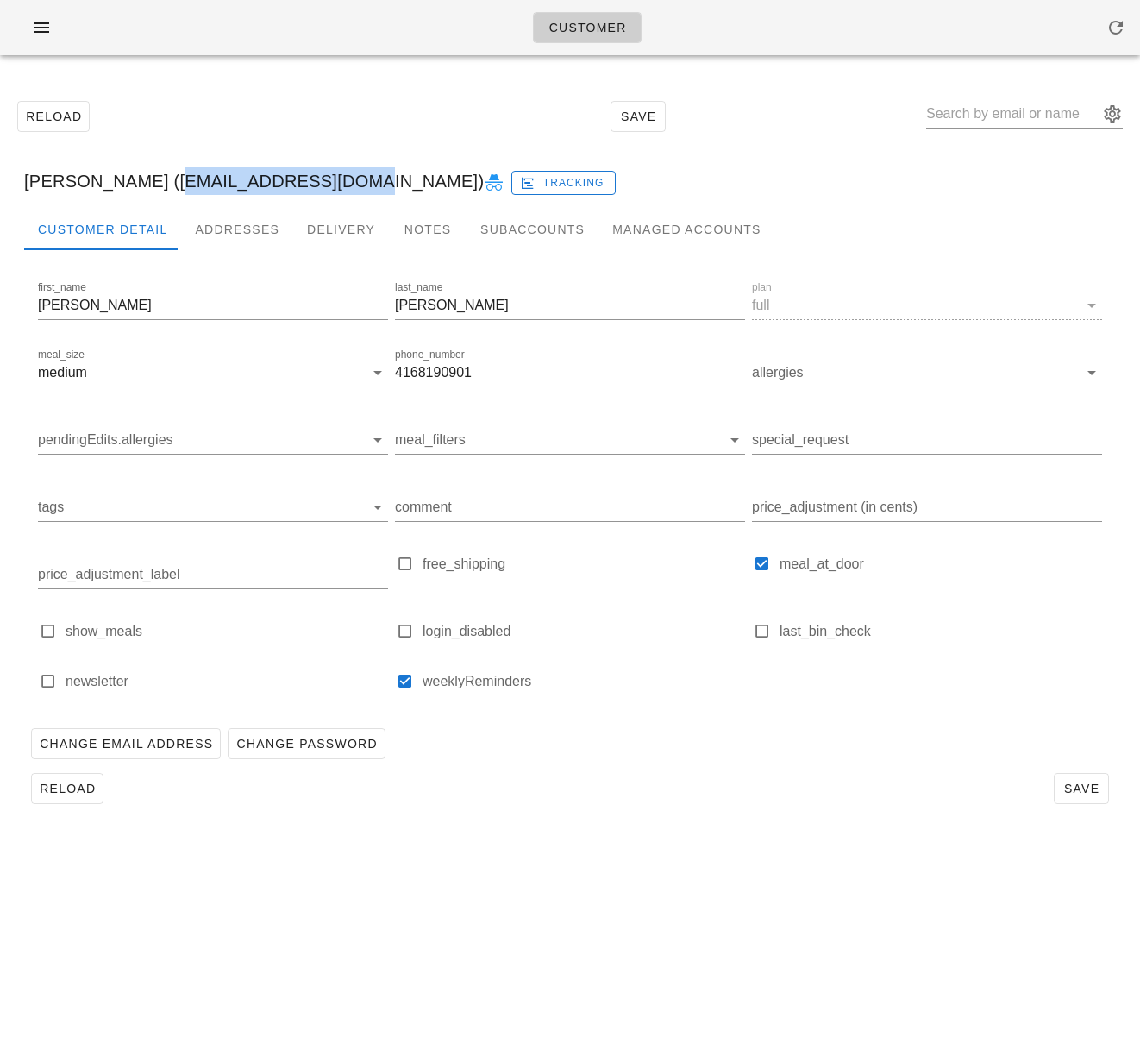
drag, startPoint x: 152, startPoint y: 183, endPoint x: 324, endPoint y: 173, distance: 172.8
click at [324, 173] on div "[PERSON_NAME] ([EMAIL_ADDRESS][DOMAIN_NAME]) Tracking" at bounding box center [570, 181] width 1120 height 55
copy div "[EMAIL_ADDRESS][DOMAIN_NAME]"
click at [221, 231] on div "Addresses" at bounding box center [237, 229] width 112 height 41
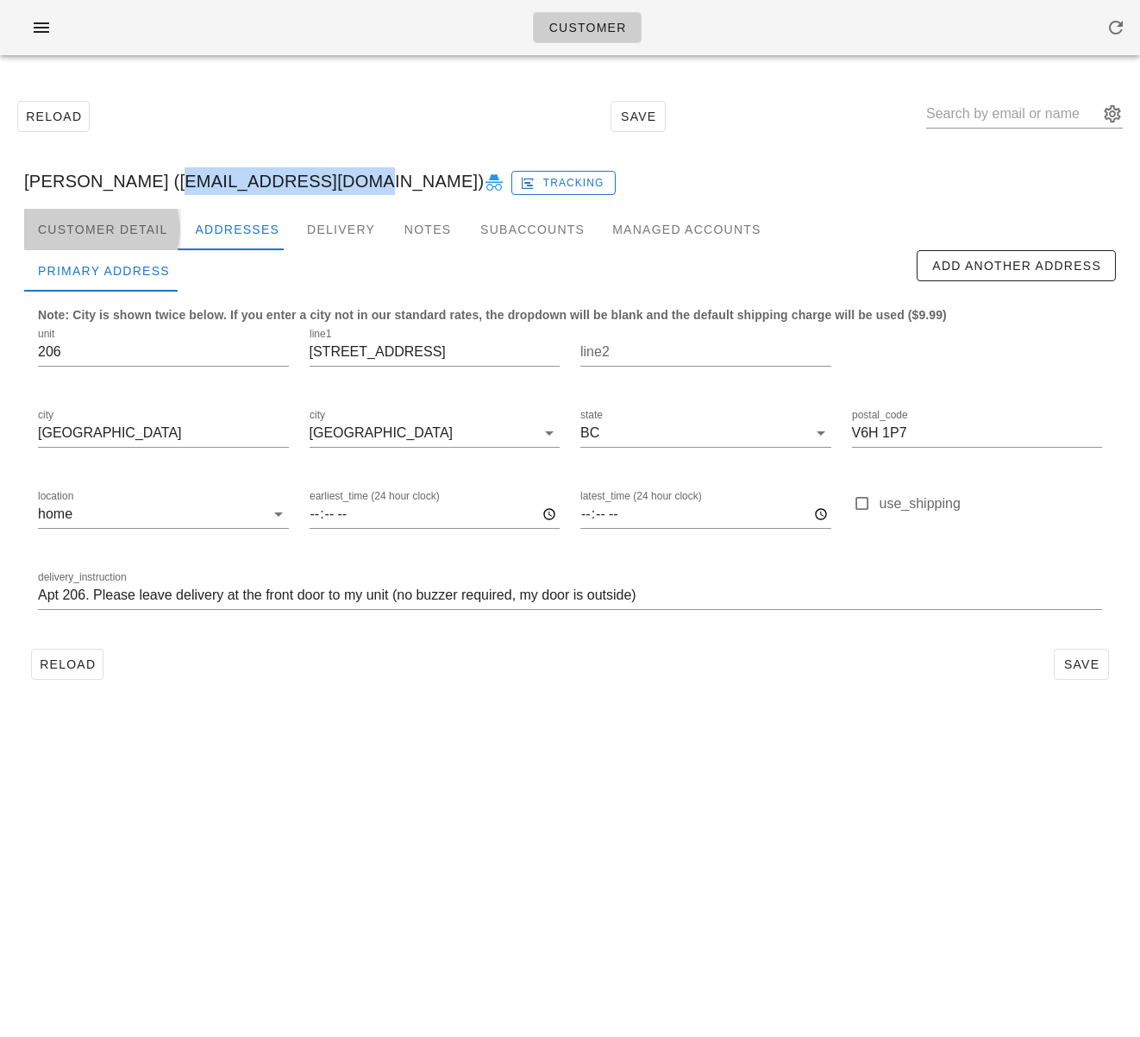
drag, startPoint x: 78, startPoint y: 226, endPoint x: 107, endPoint y: 231, distance: 29.8
click at [78, 226] on div "Customer Detail" at bounding box center [102, 229] width 157 height 41
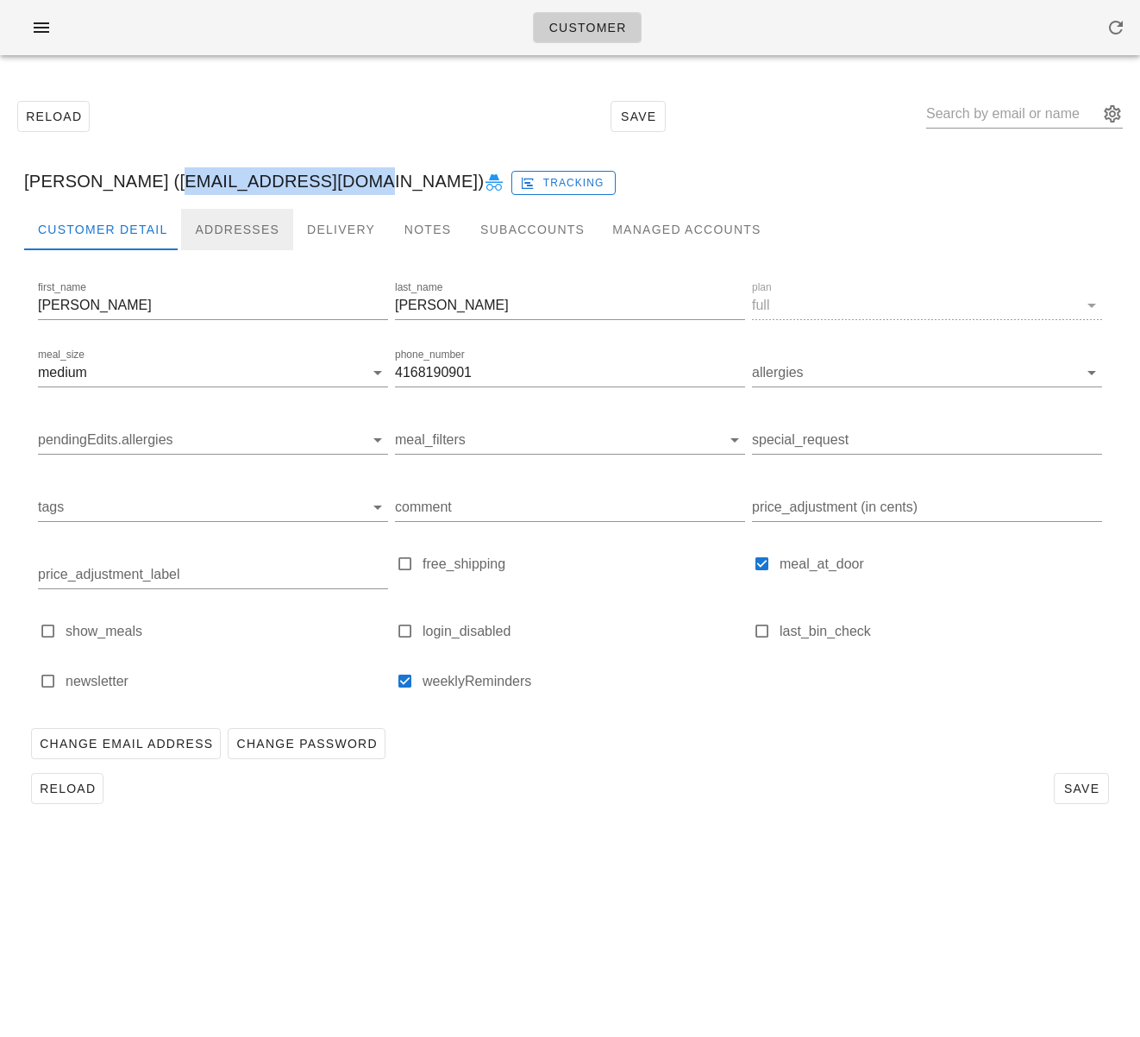
click at [234, 229] on div "Addresses" at bounding box center [237, 229] width 112 height 41
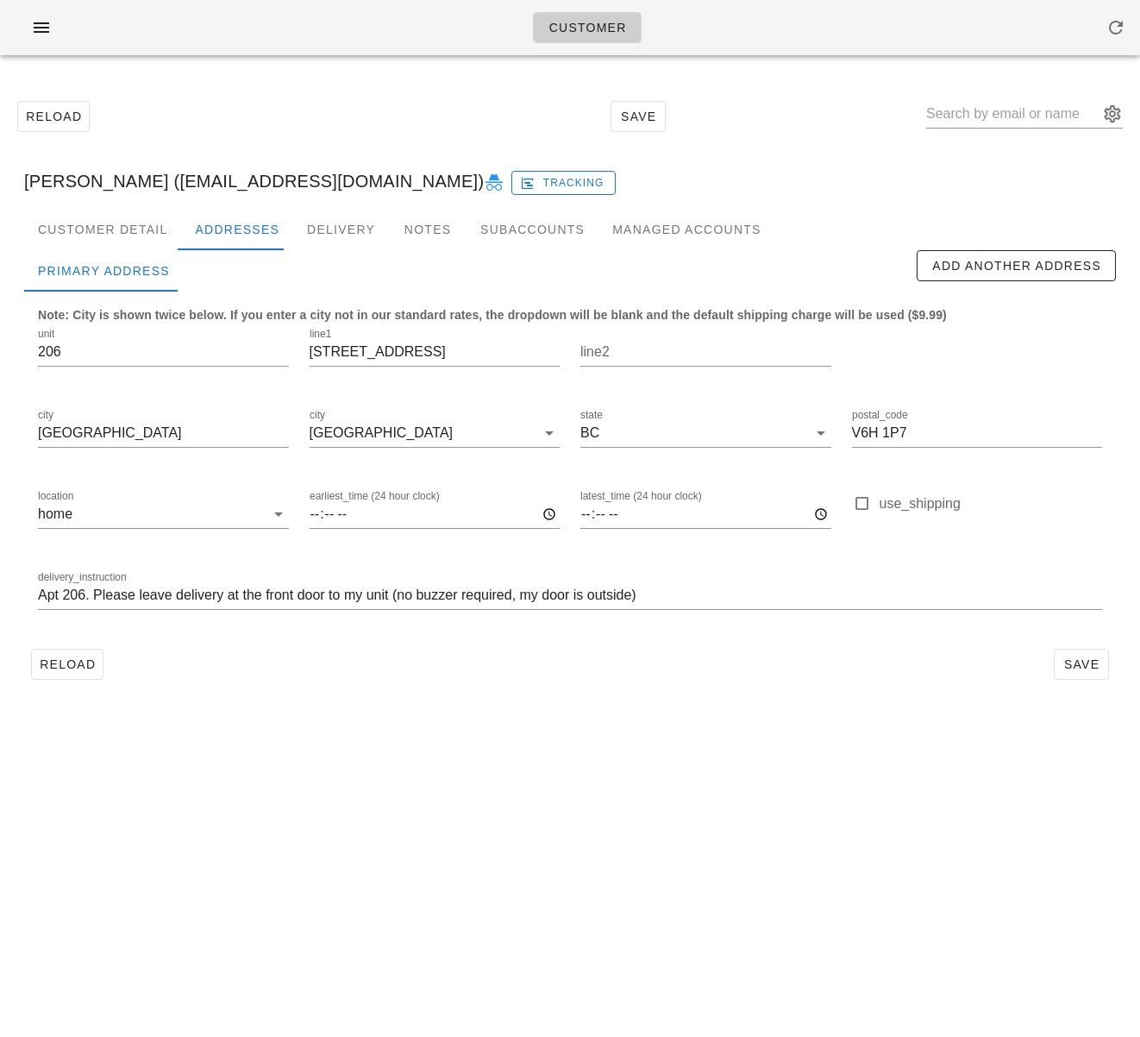
click at [707, 271] on div at bounding box center [550, 270] width 733 height 41
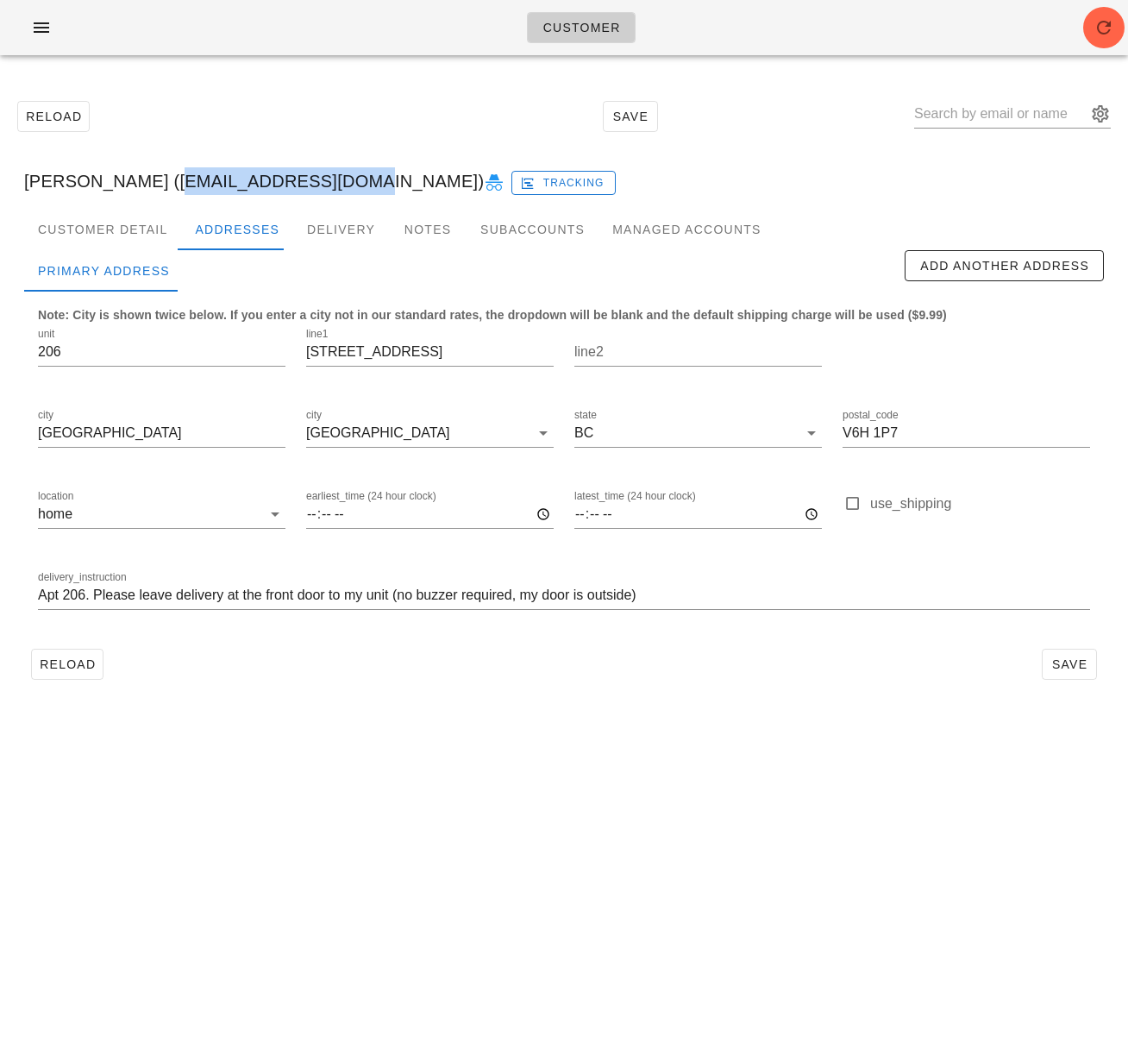
drag, startPoint x: 150, startPoint y: 183, endPoint x: 328, endPoint y: 177, distance: 177.8
click at [328, 177] on div "[PERSON_NAME] ([EMAIL_ADDRESS][DOMAIN_NAME]) Tracking" at bounding box center [564, 181] width 1108 height 55
copy div "[EMAIL_ADDRESS][DOMAIN_NAME]"
drag, startPoint x: 51, startPoint y: 24, endPoint x: 135, endPoint y: 82, distance: 101.7
click at [51, 23] on icon "button" at bounding box center [41, 27] width 21 height 21
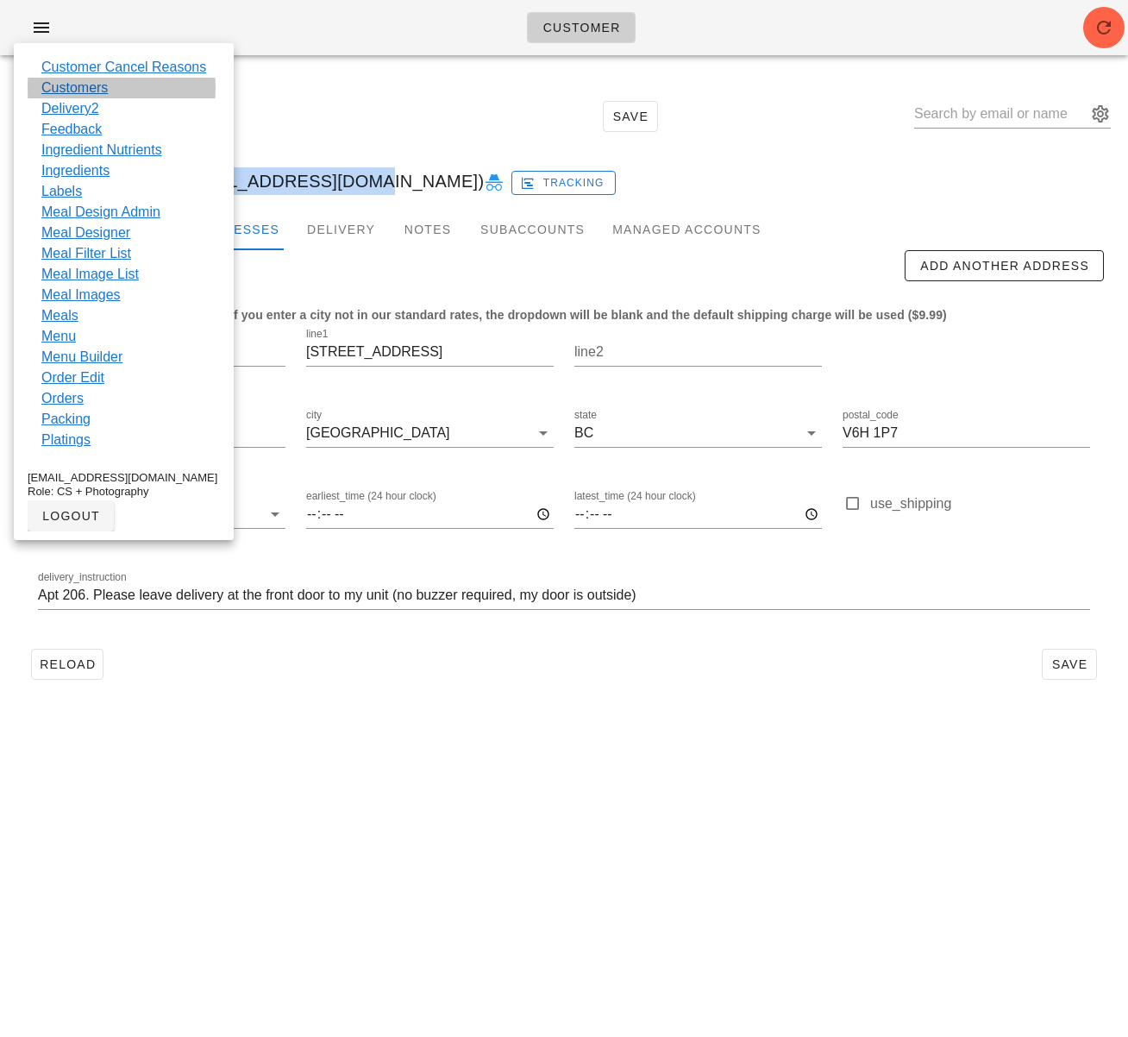
click at [91, 82] on link "Customers" at bounding box center [74, 88] width 66 height 21
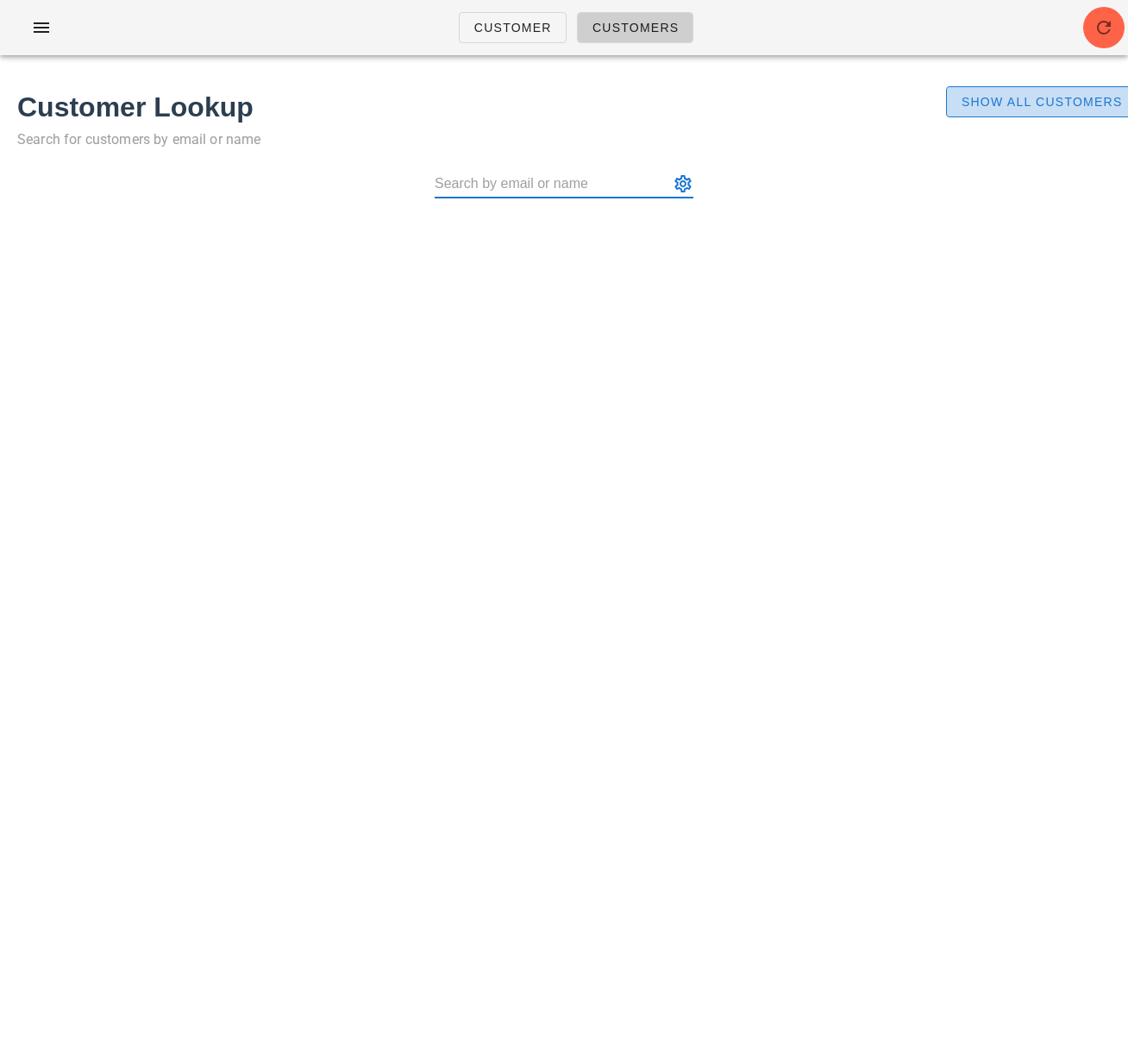
click at [1013, 104] on span "Show All Customers" at bounding box center [1042, 102] width 162 height 14
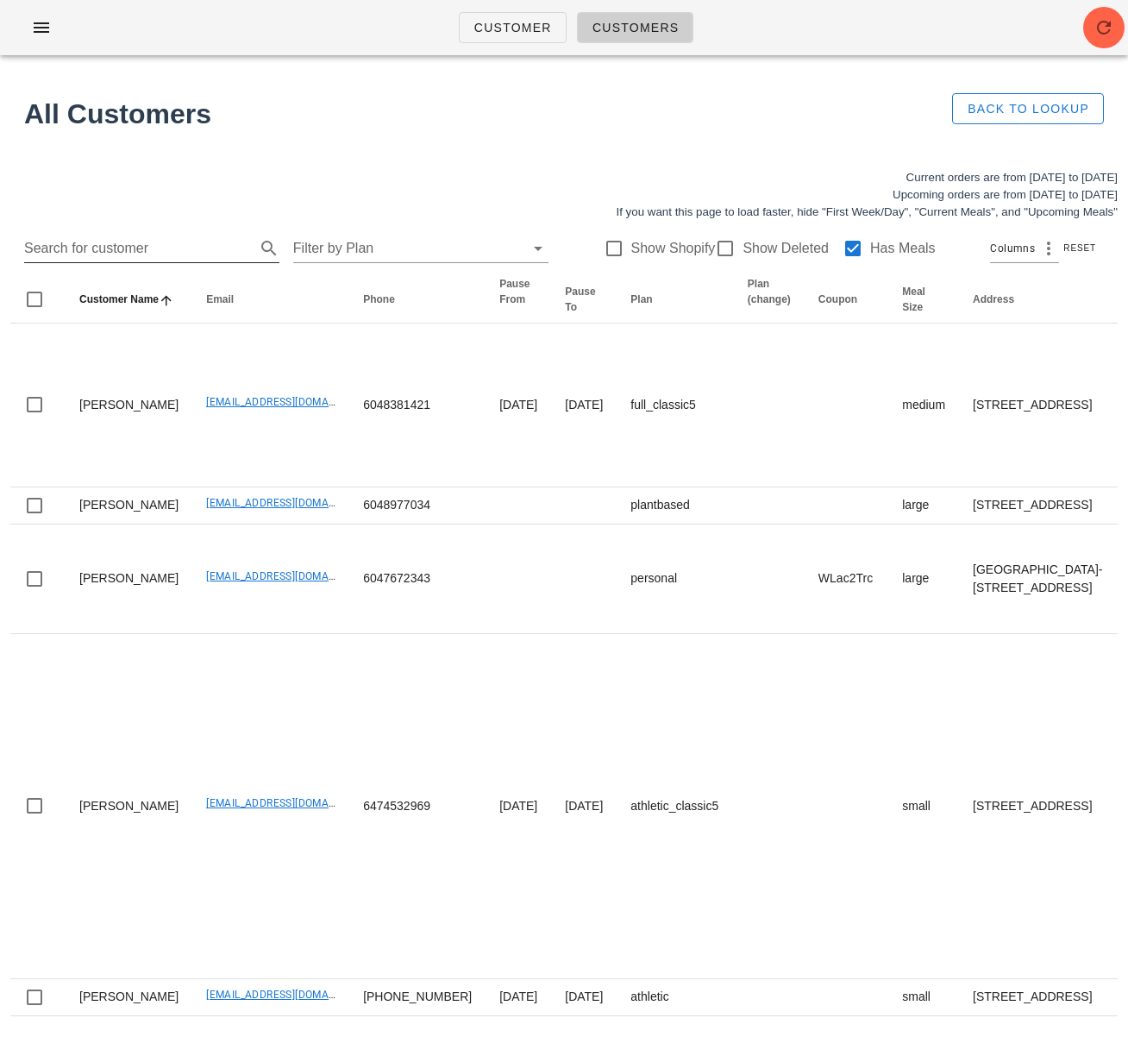
click at [150, 242] on input "Search for customer" at bounding box center [138, 249] width 228 height 28
paste input "[EMAIL_ADDRESS][DOMAIN_NAME]"
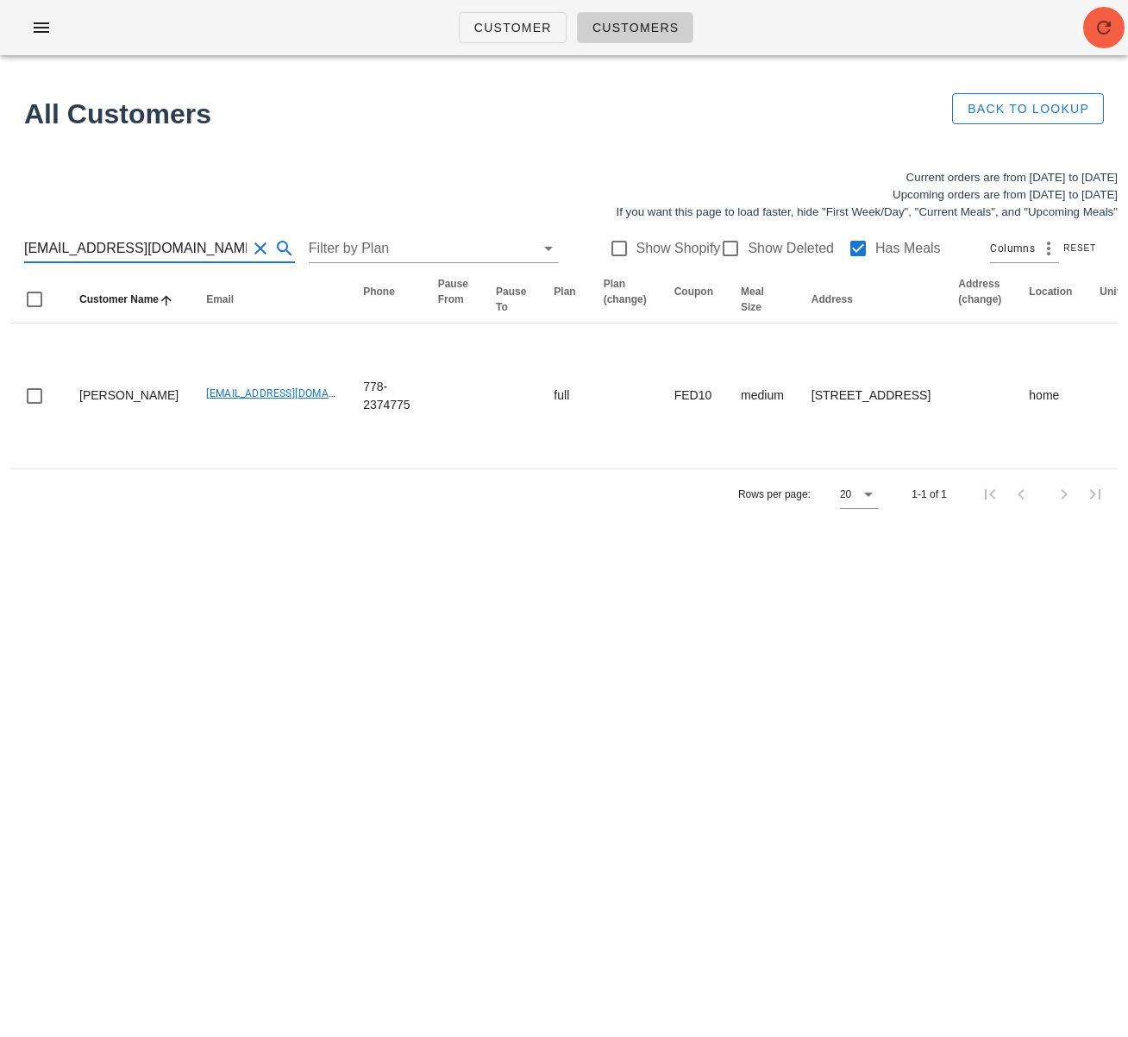
type input "[EMAIL_ADDRESS][DOMAIN_NAME]"
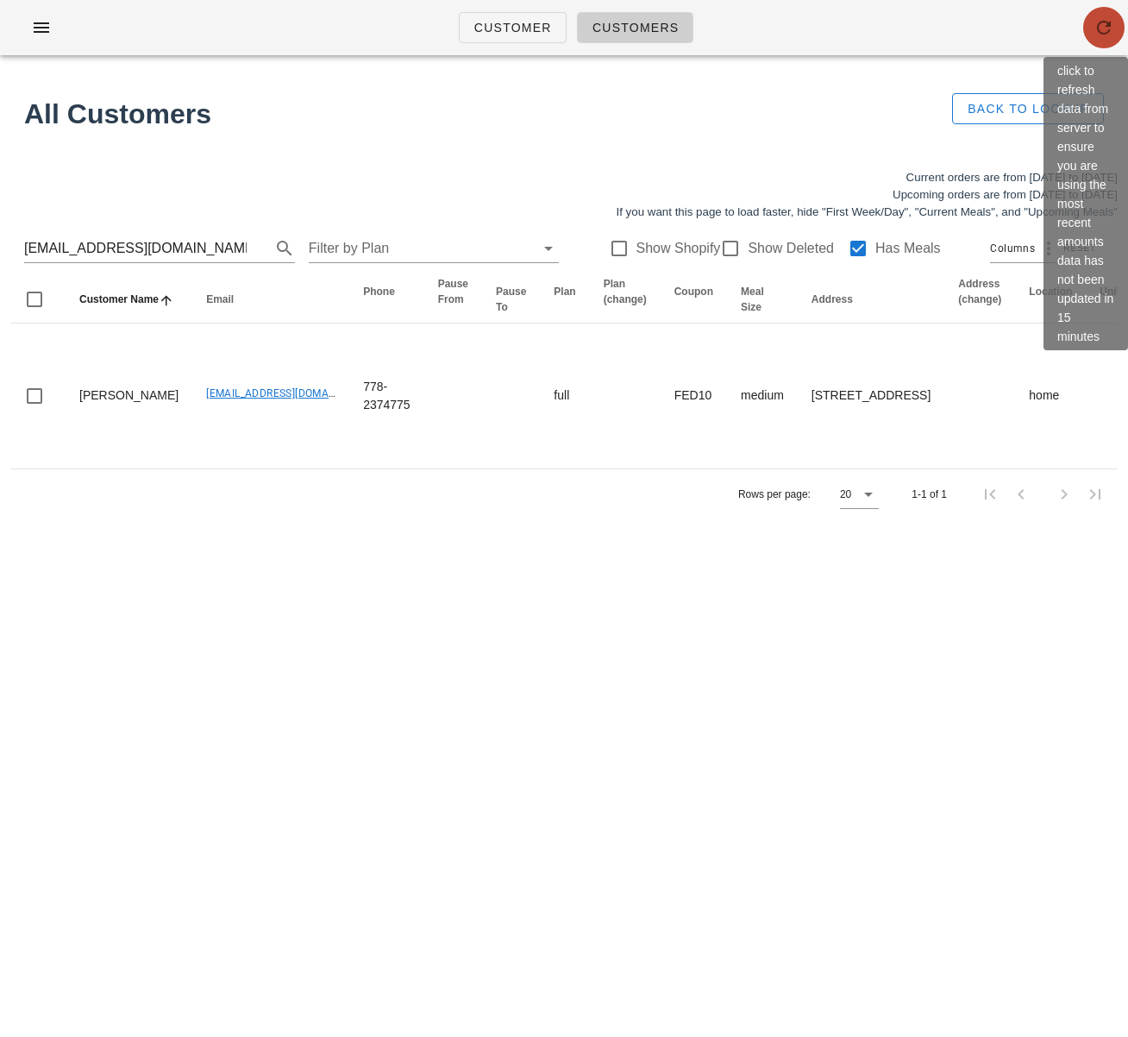
drag, startPoint x: 1092, startPoint y: 25, endPoint x: 1099, endPoint y: 13, distance: 13.9
click at [1092, 25] on span "button" at bounding box center [1103, 27] width 41 height 21
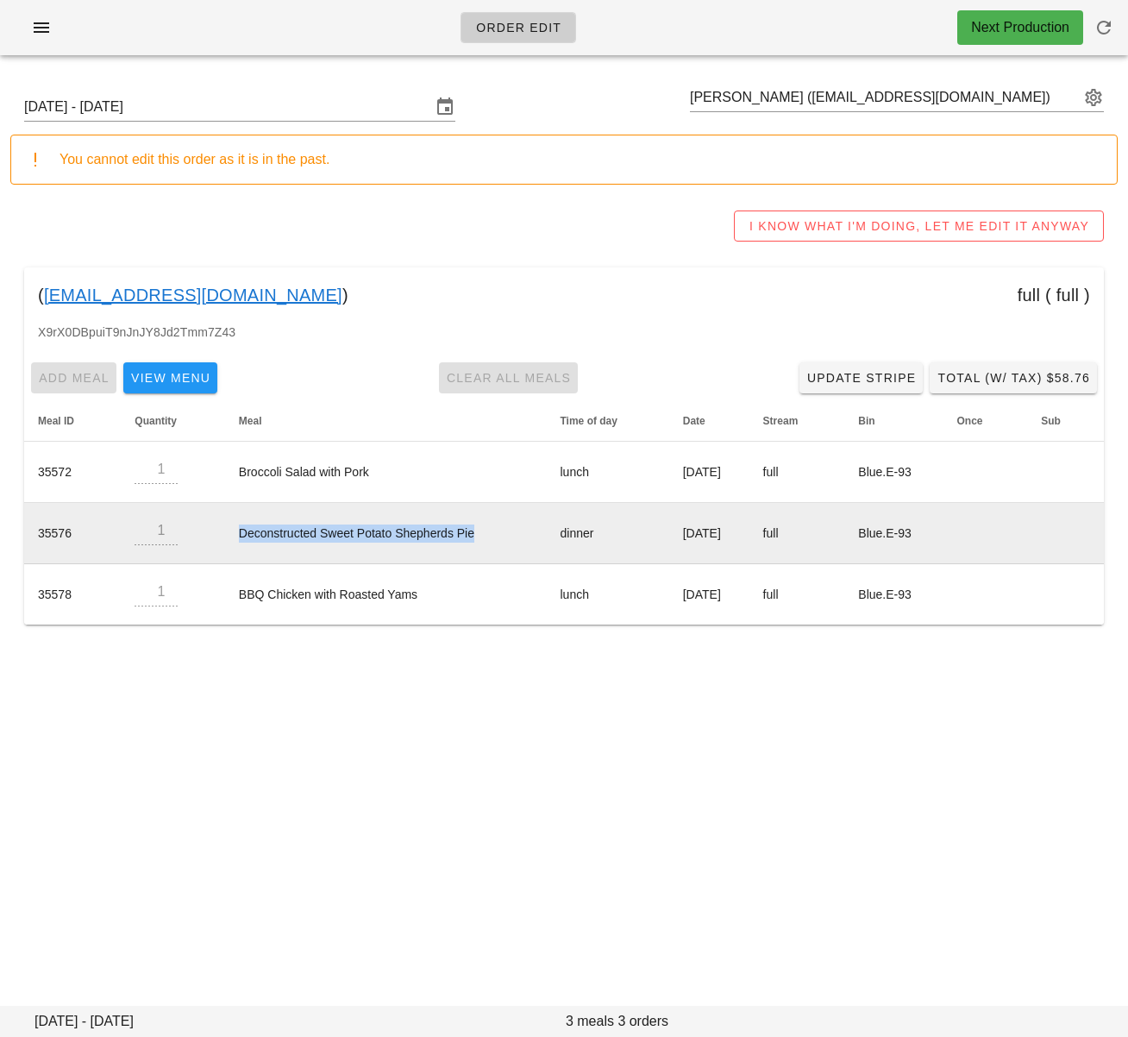
drag, startPoint x: 223, startPoint y: 531, endPoint x: 476, endPoint y: 534, distance: 253.6
click at [476, 534] on td "Deconstructed Sweet Potato Shepherds Pie" at bounding box center [386, 533] width 322 height 61
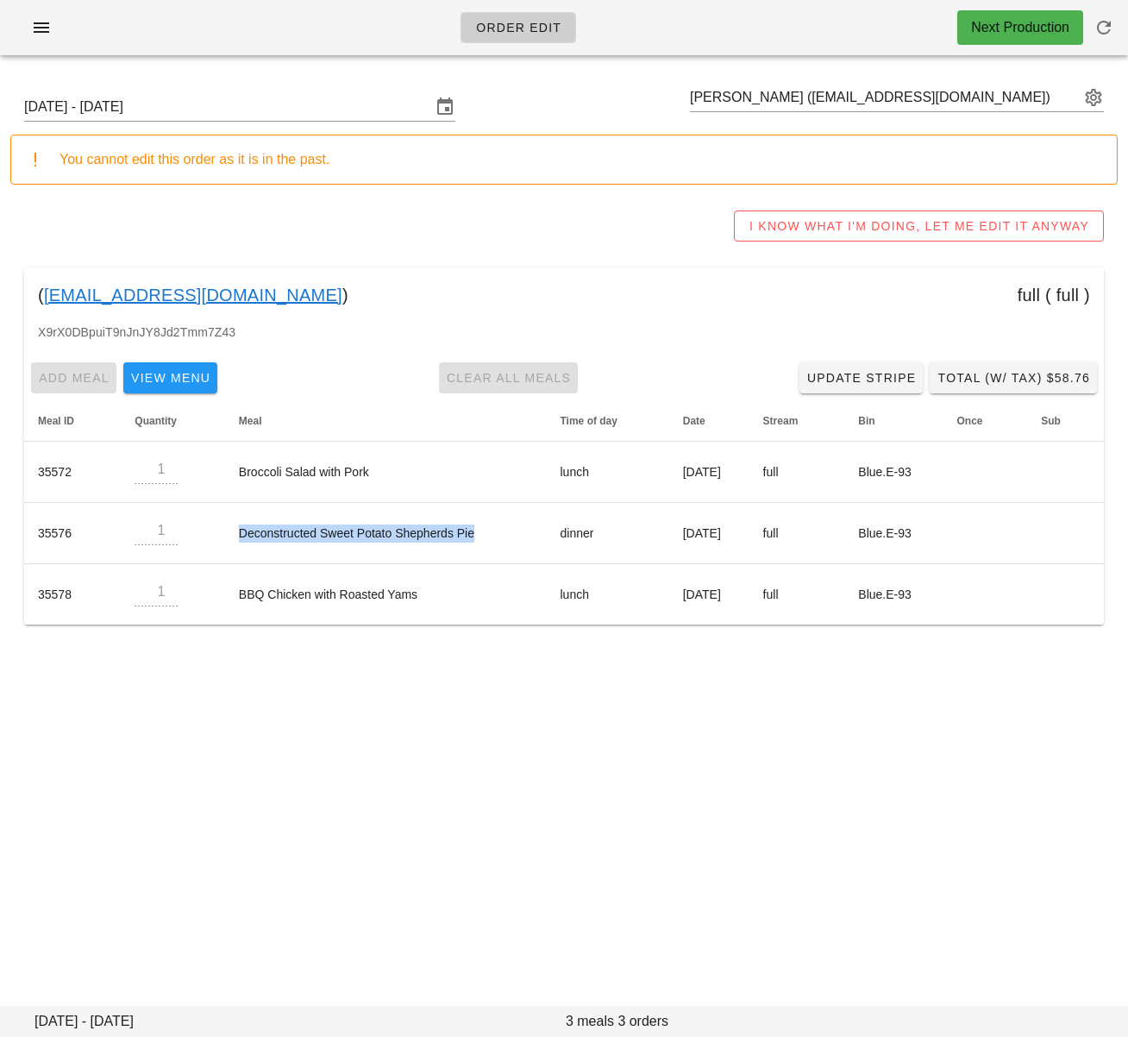
copy td "Deconstructed Sweet Potato Shepherds Pie"
drag, startPoint x: 377, startPoint y: 812, endPoint x: 385, endPoint y: 788, distance: 24.5
click at [377, 813] on div "Order Edit Next Production Sunday October 5 - Saturday October 11 Kay Jorgensen…" at bounding box center [564, 518] width 1128 height 1037
drag, startPoint x: 520, startPoint y: 96, endPoint x: 302, endPoint y: 9, distance: 235.0
click at [518, 93] on div "Sunday October 5 - Saturday October 11 Kay Jorgensen (kjorgen10@gmail.com)" at bounding box center [564, 106] width 1108 height 55
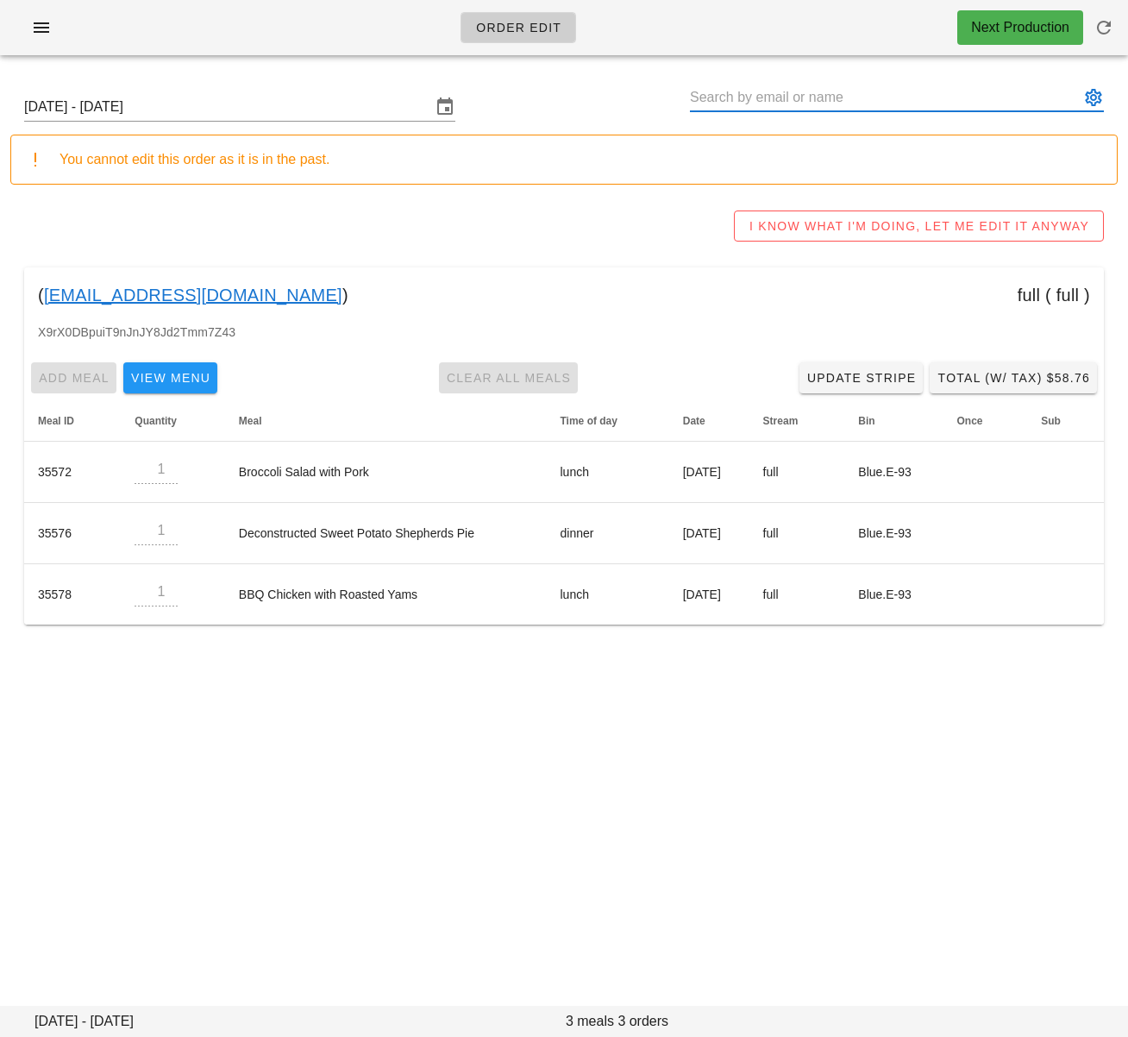
click at [791, 102] on input "text" at bounding box center [885, 98] width 390 height 28
click at [644, 817] on div "Order Edit Next Production Sunday October 5 - Saturday October 11 You cannot ed…" at bounding box center [564, 518] width 1128 height 1037
drag, startPoint x: 380, startPoint y: 229, endPoint x: 261, endPoint y: 284, distance: 130.4
click at [379, 229] on div "I KNOW WHAT I'M DOING, LET ME EDIT IT ANYWAY" at bounding box center [564, 225] width 1108 height 55
drag, startPoint x: 255, startPoint y: 295, endPoint x: 41, endPoint y: 301, distance: 214.9
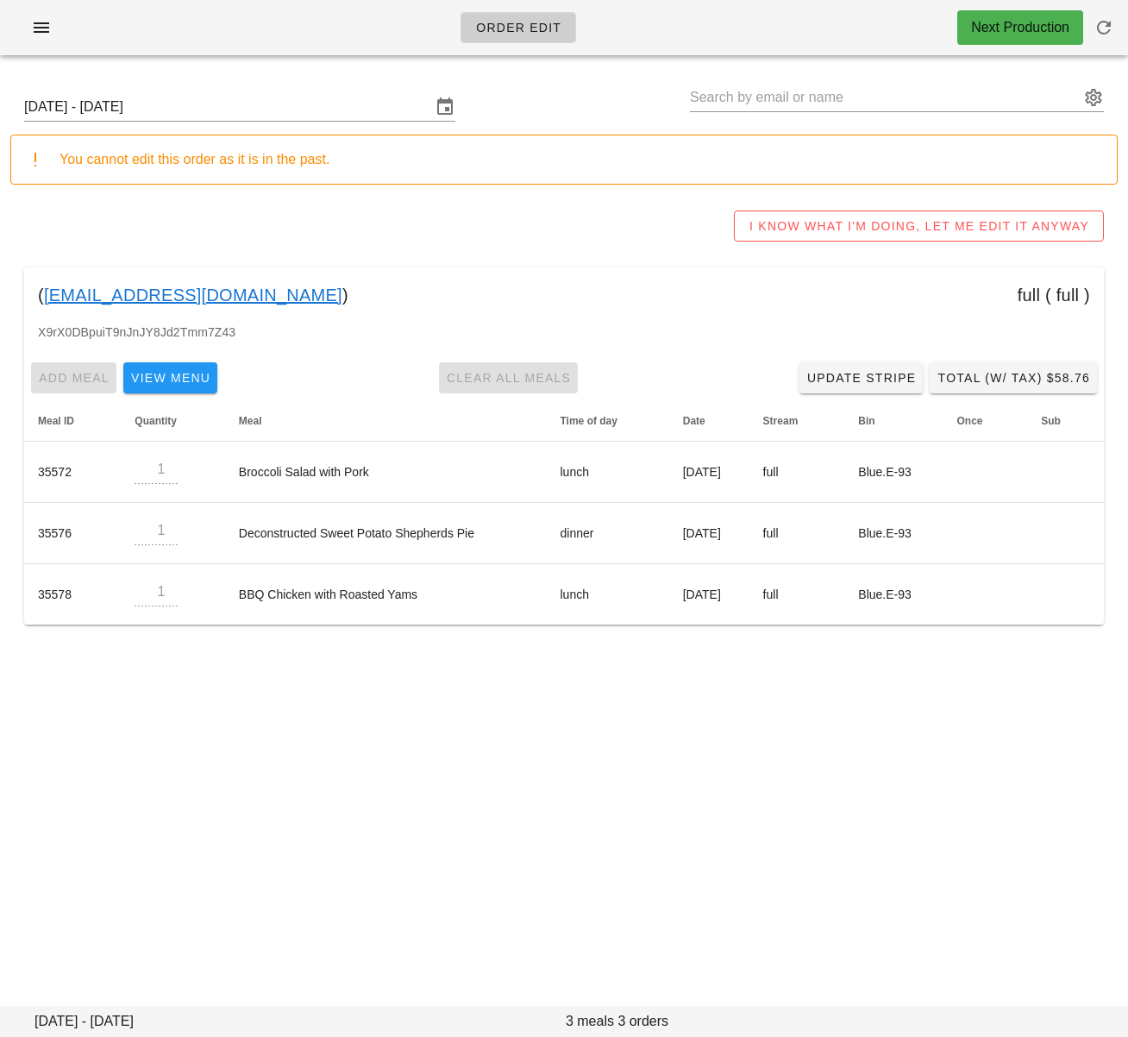
click at [42, 301] on div "( kjorgen10@gmail.com ) full ( full )" at bounding box center [564, 294] width 1080 height 55
copy div "kjorgen10@gmail.com )"
drag, startPoint x: 448, startPoint y: 238, endPoint x: 361, endPoint y: 147, distance: 126.3
click at [436, 224] on div "I KNOW WHAT I'M DOING, LET ME EDIT IT ANYWAY" at bounding box center [564, 225] width 1108 height 55
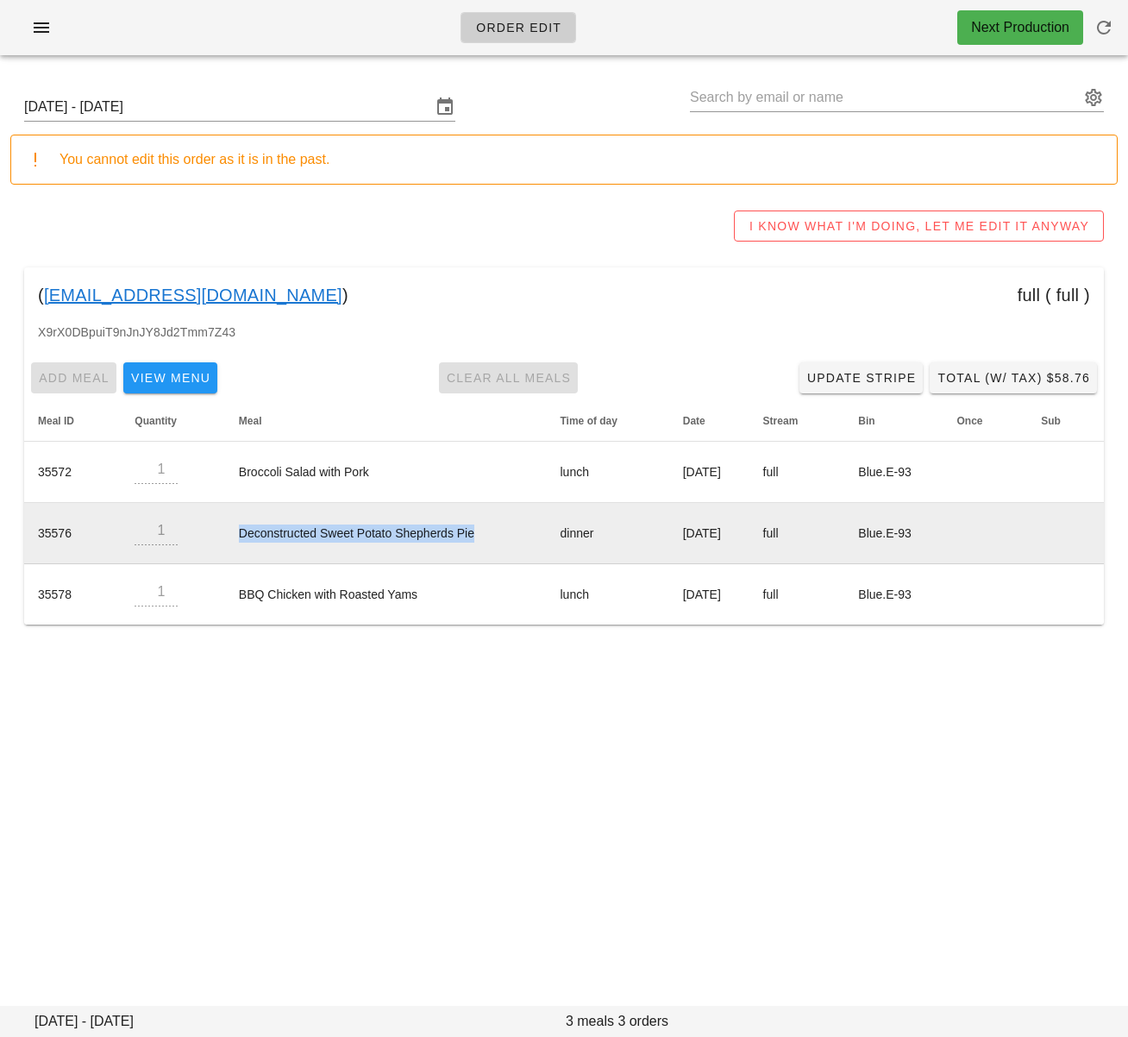
drag, startPoint x: 223, startPoint y: 535, endPoint x: 472, endPoint y: 534, distance: 249.3
click at [471, 532] on td "Deconstructed Sweet Potato Shepherds Pie" at bounding box center [386, 533] width 322 height 61
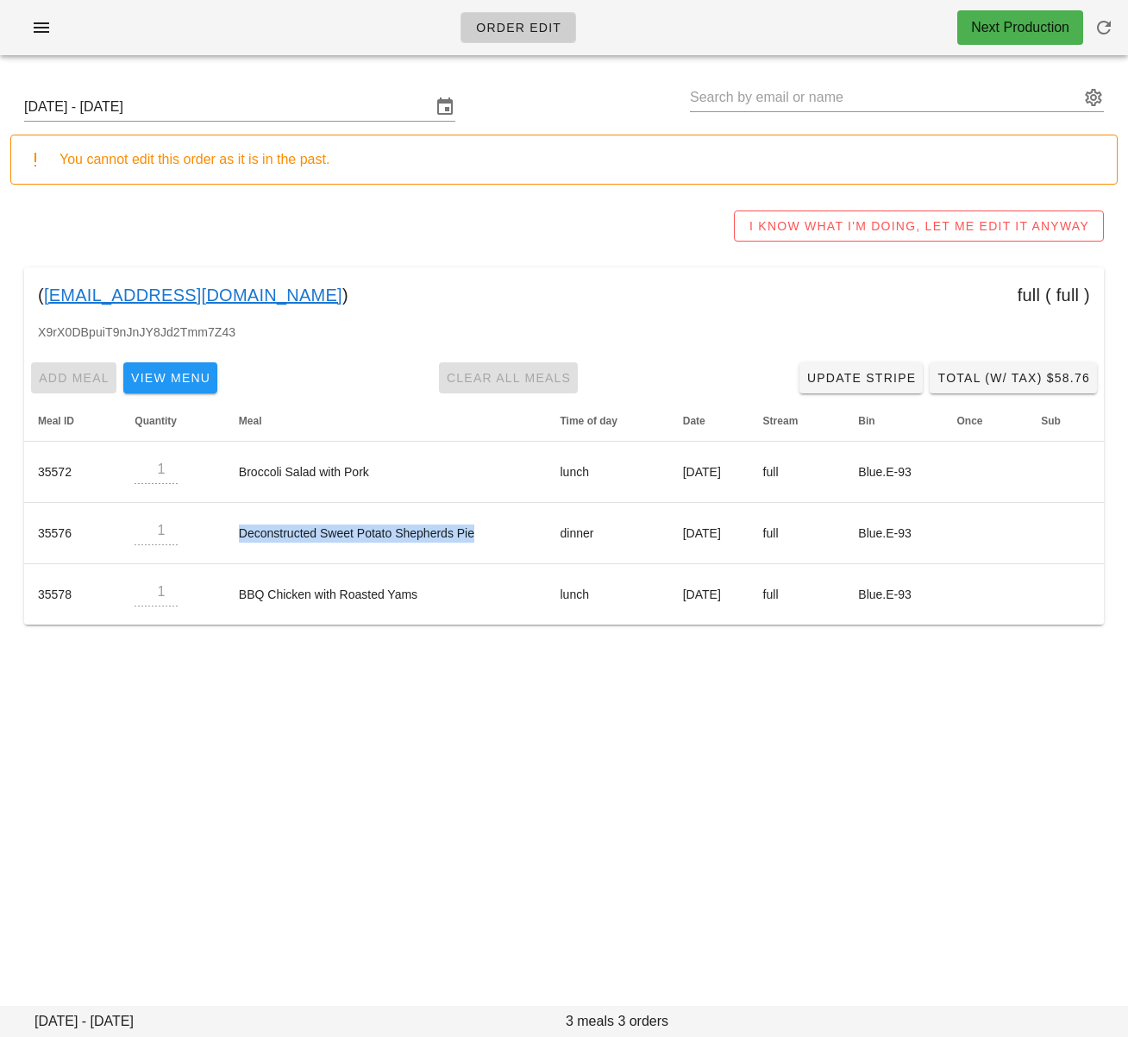
copy td "Deconstructed Sweet Potato Shepherds Pie"
click at [627, 229] on div "I KNOW WHAT I'M DOING, LET ME EDIT IT ANYWAY" at bounding box center [564, 225] width 1108 height 55
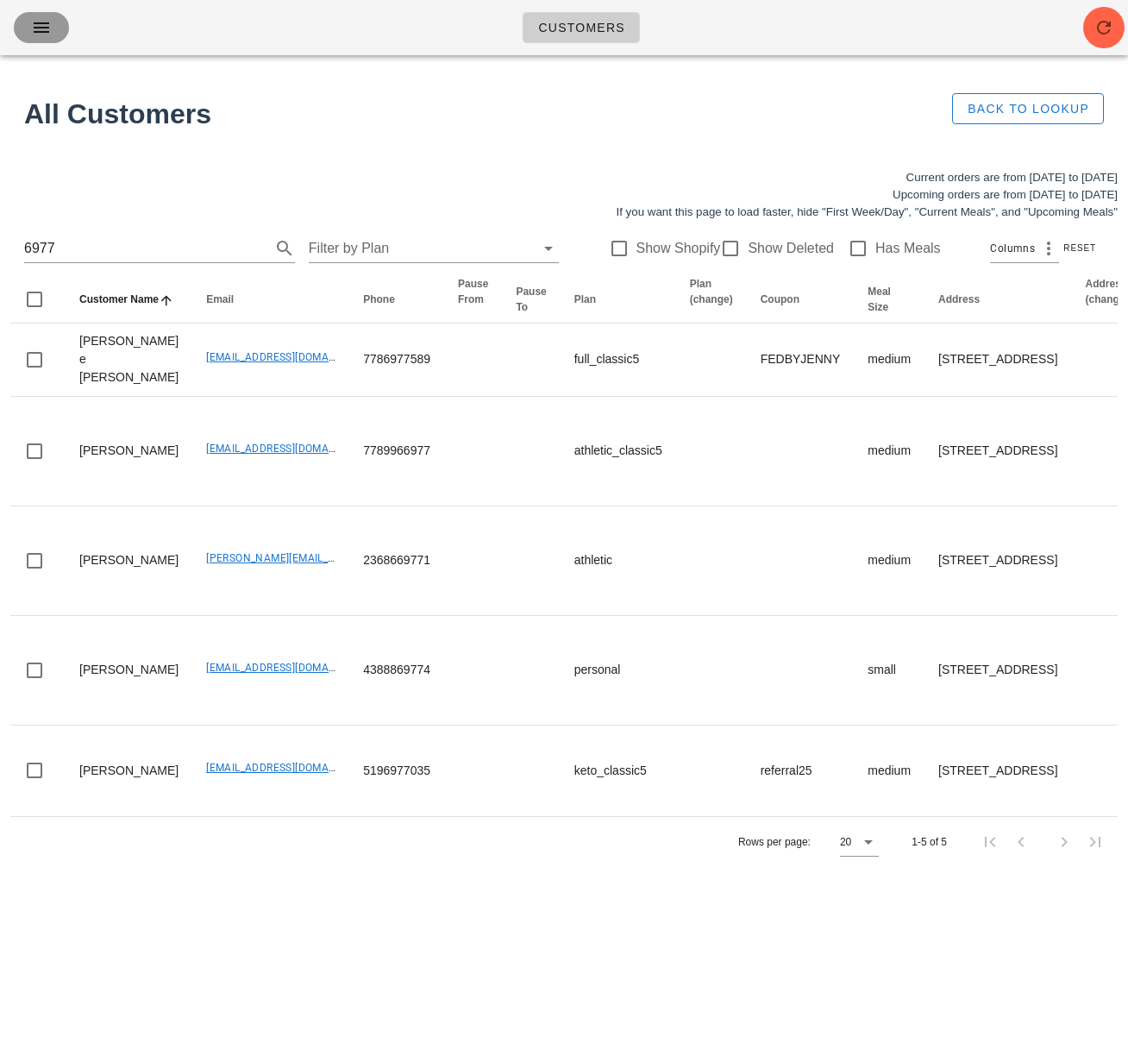
click at [29, 23] on span "button" at bounding box center [42, 27] width 28 height 21
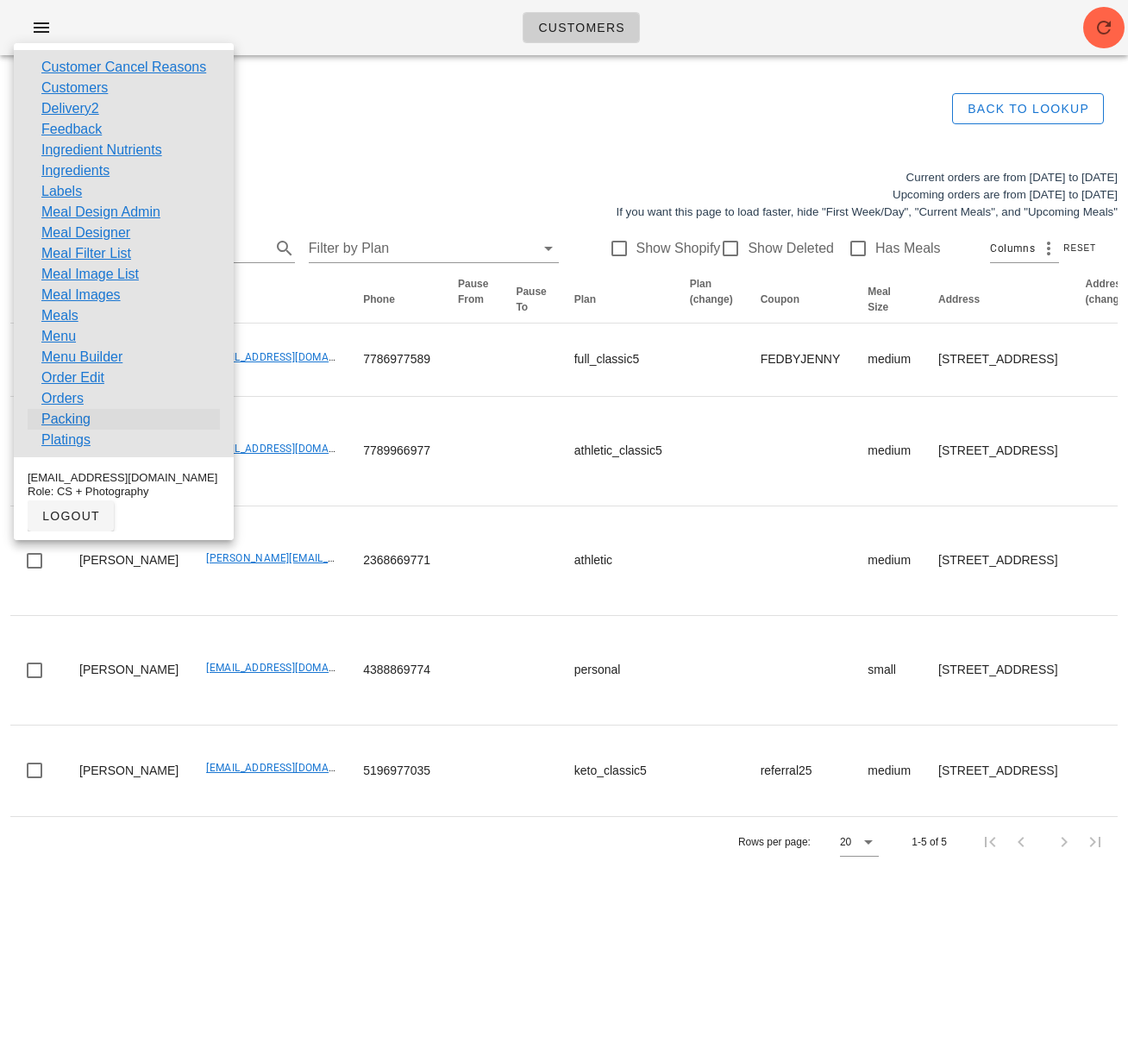
click at [63, 421] on link "Packing" at bounding box center [65, 419] width 49 height 21
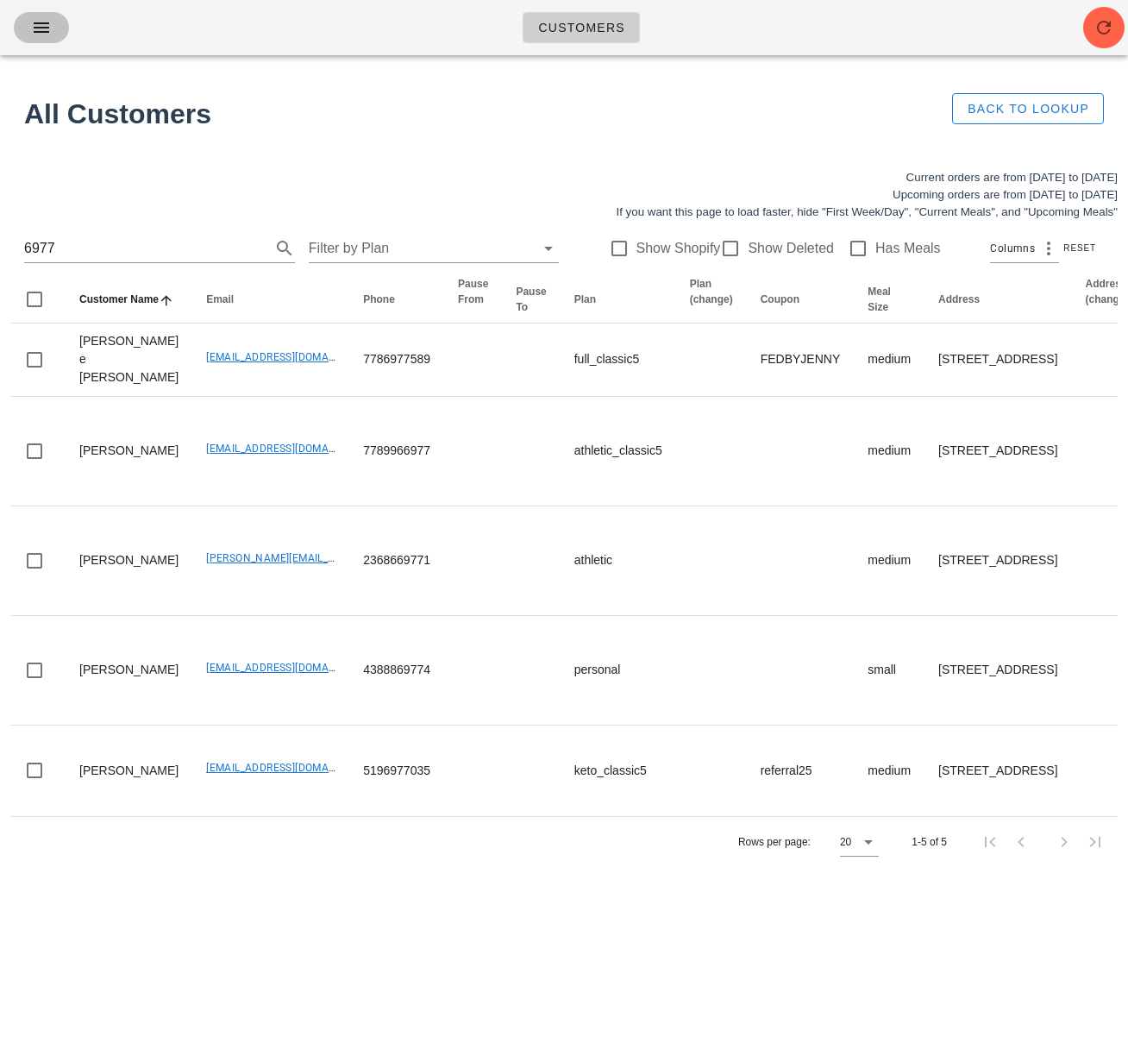
click at [38, 42] on button "button" at bounding box center [41, 27] width 55 height 31
click at [40, 29] on icon "button" at bounding box center [41, 27] width 21 height 21
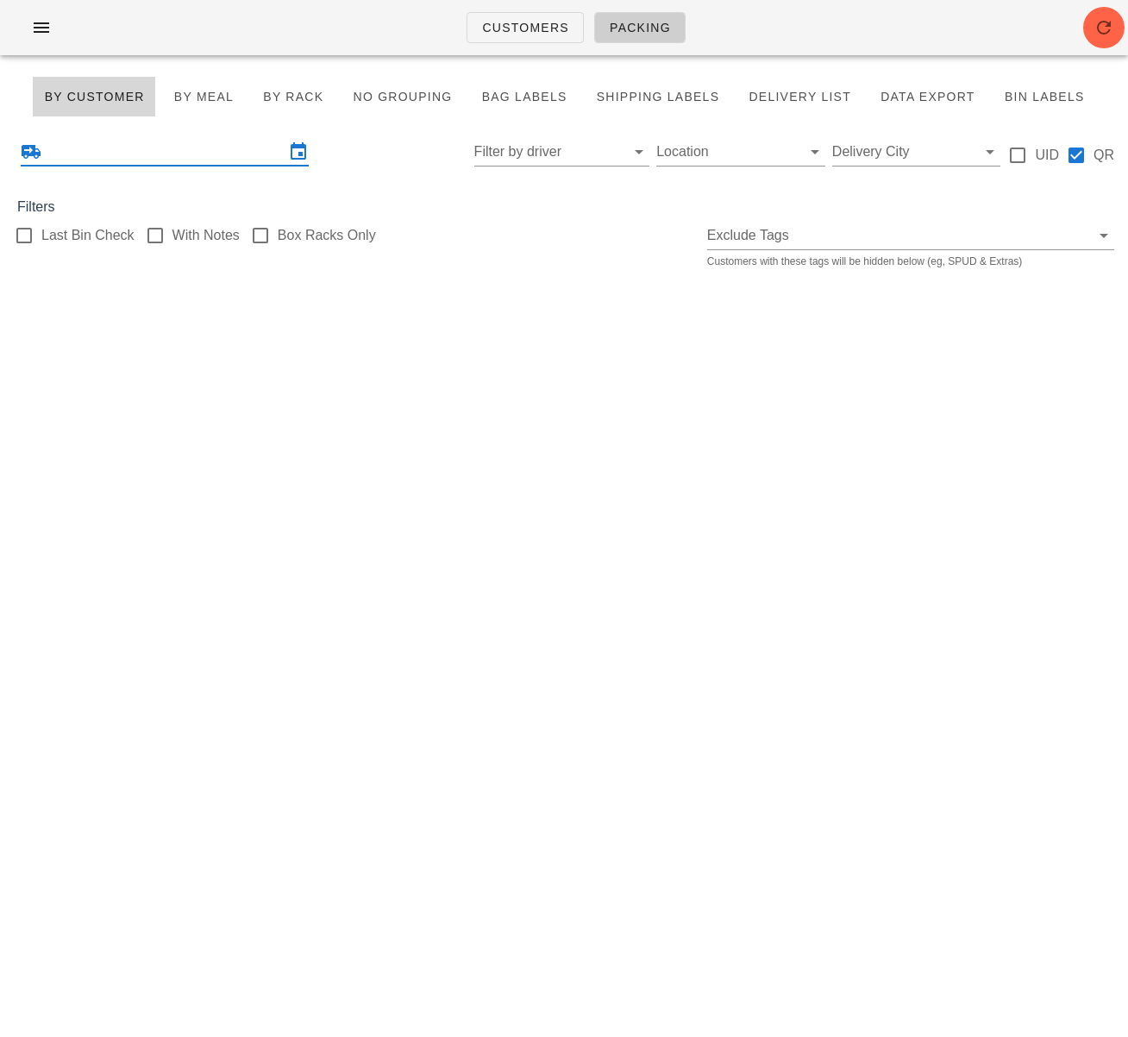
click at [174, 150] on input "text" at bounding box center [165, 152] width 240 height 28
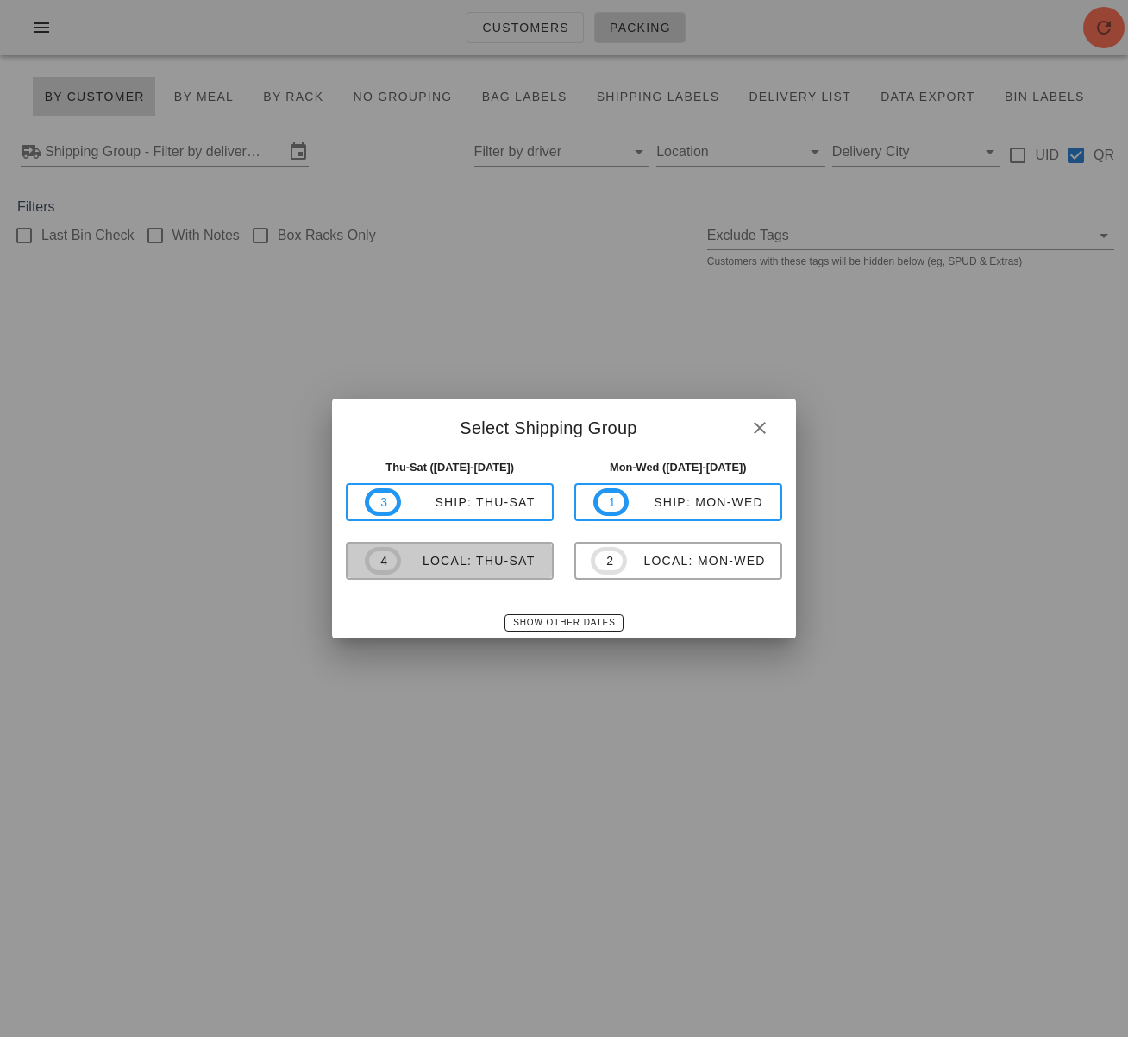
click at [519, 560] on div "local: Thu-Sat" at bounding box center [468, 561] width 135 height 14
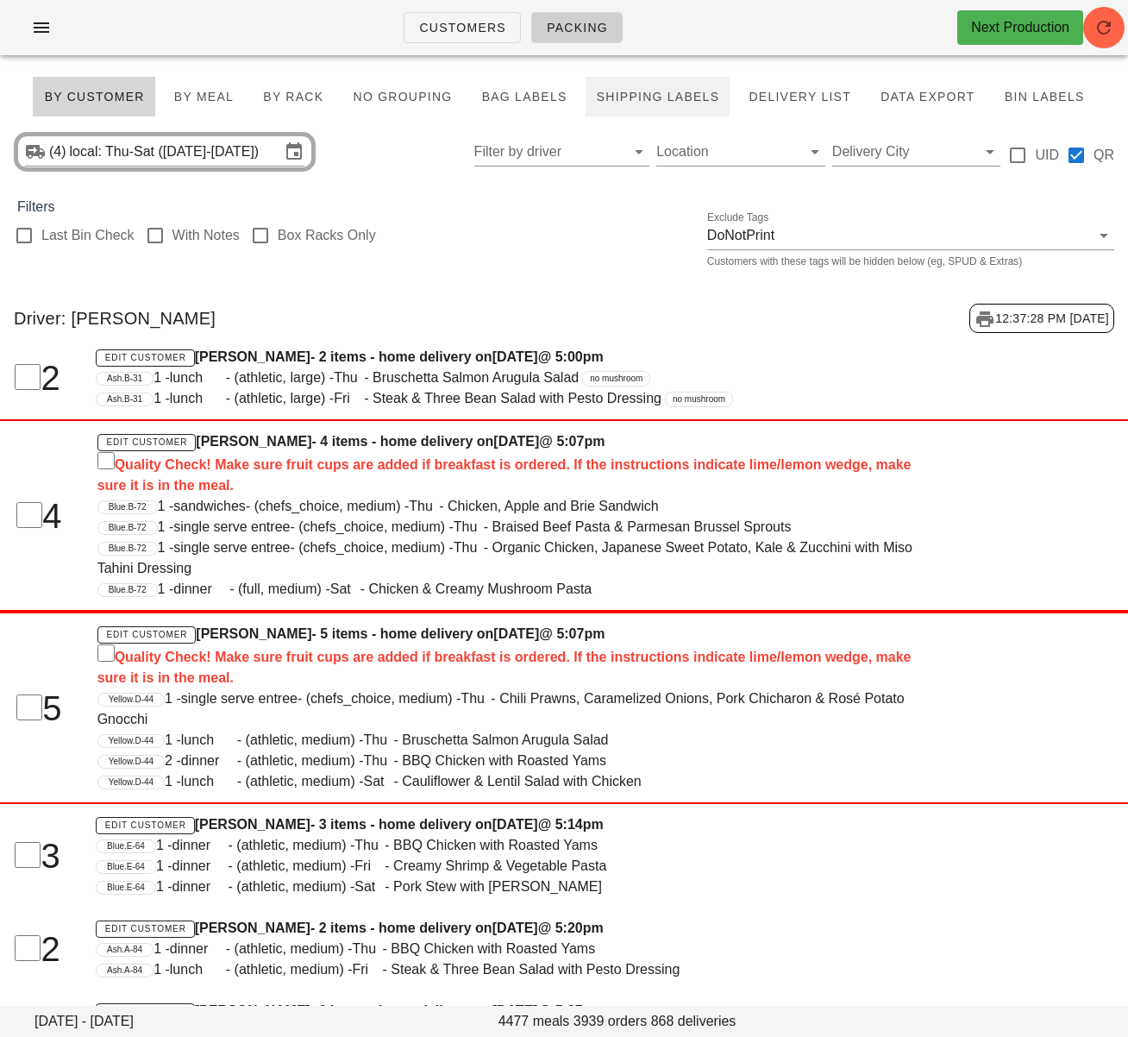
scroll to position [14, 0]
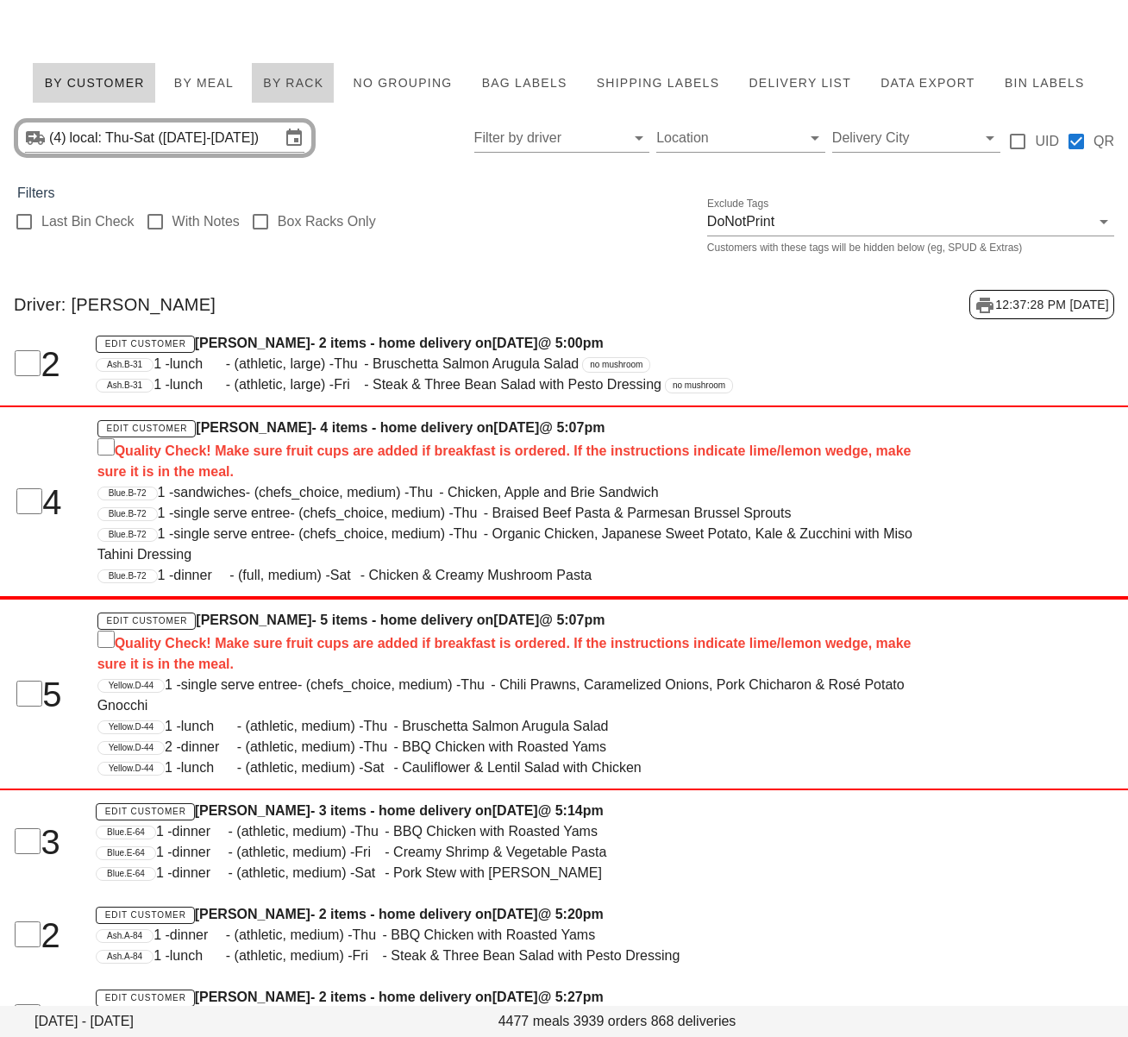
click at [302, 85] on span "By Rack" at bounding box center [292, 83] width 61 height 14
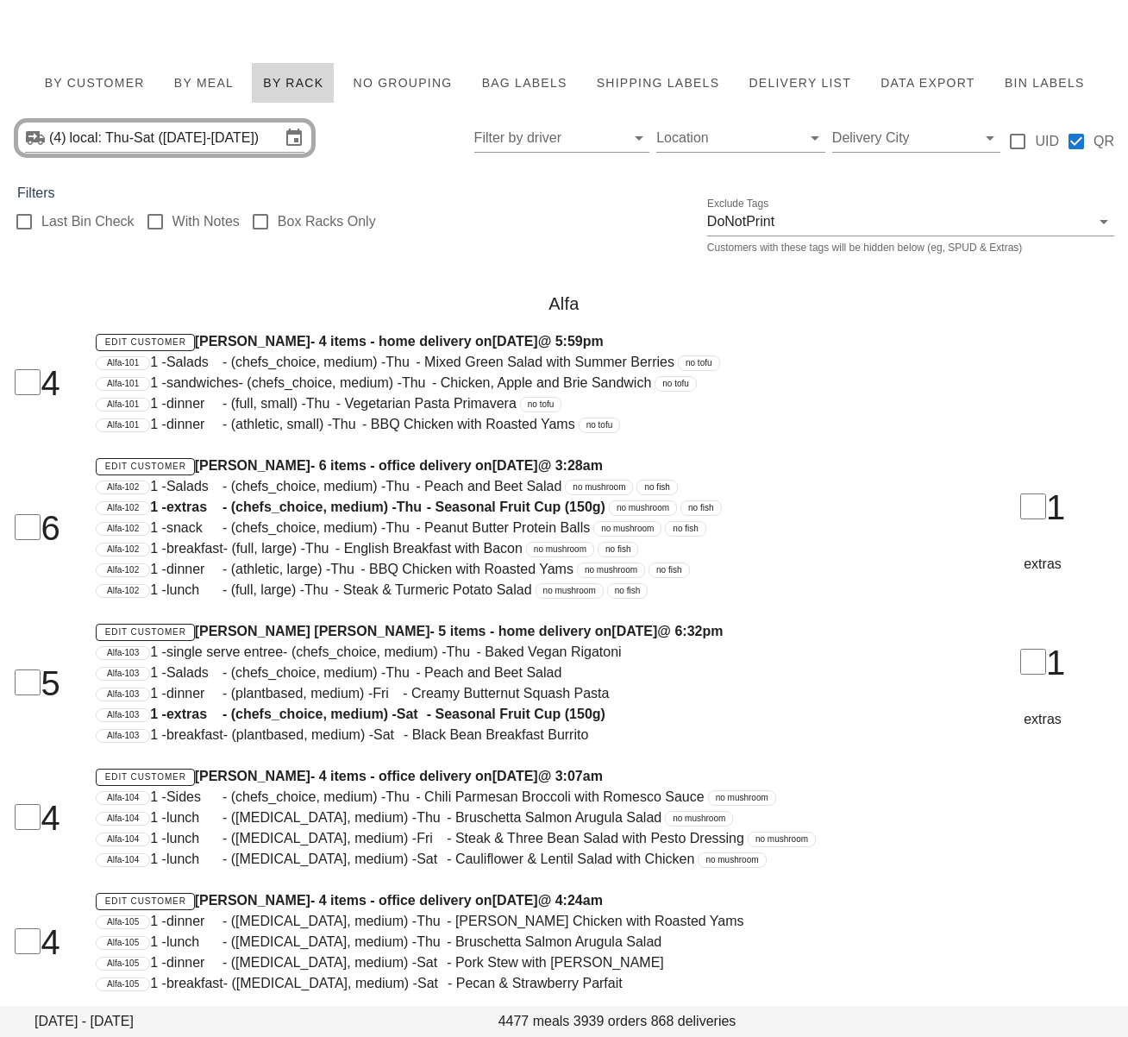
drag, startPoint x: 263, startPoint y: 223, endPoint x: 289, endPoint y: 266, distance: 50.3
click at [263, 223] on div at bounding box center [260, 221] width 29 height 29
checkbox input "true"
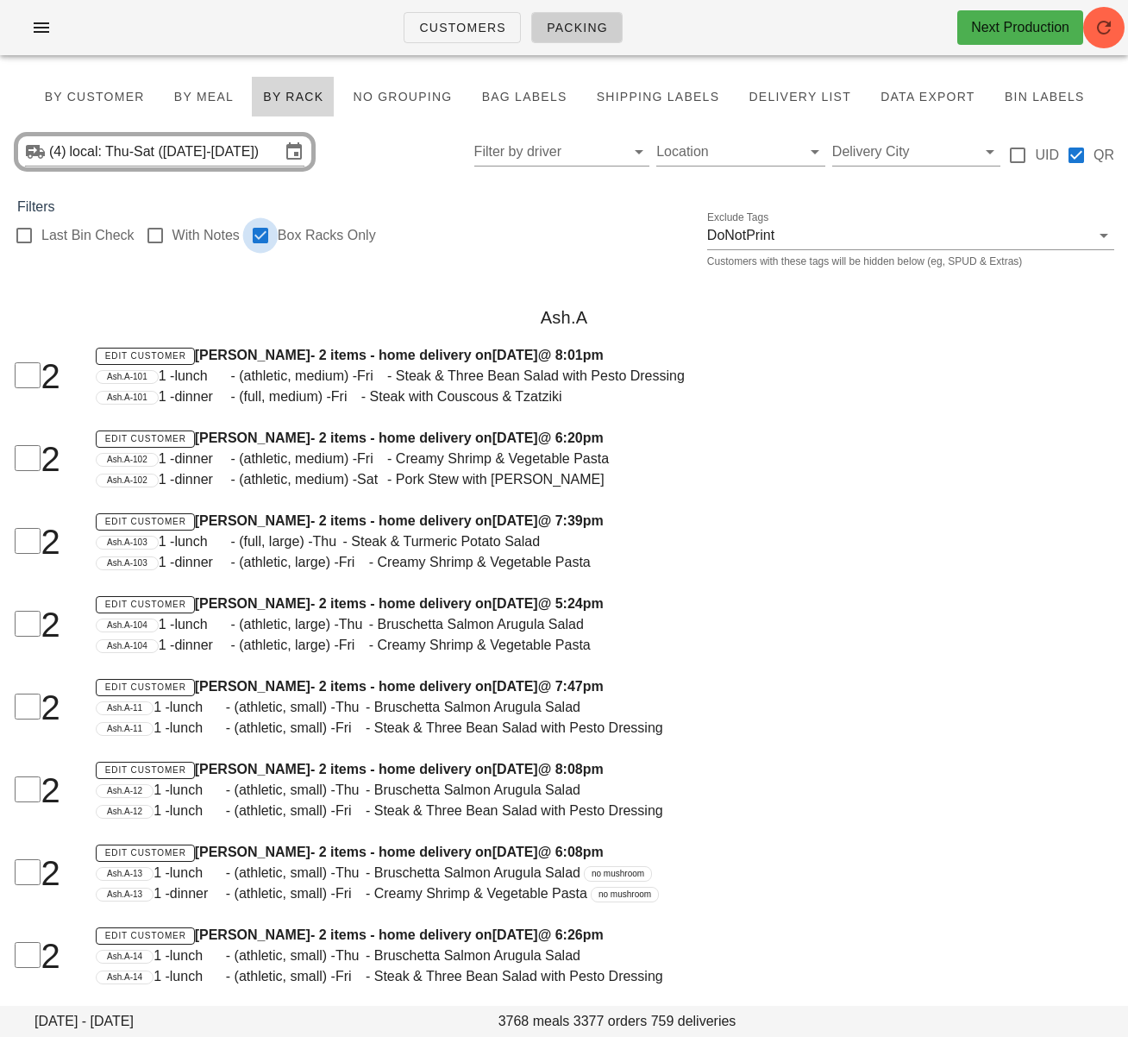
click at [22, 231] on div at bounding box center [23, 235] width 29 height 29
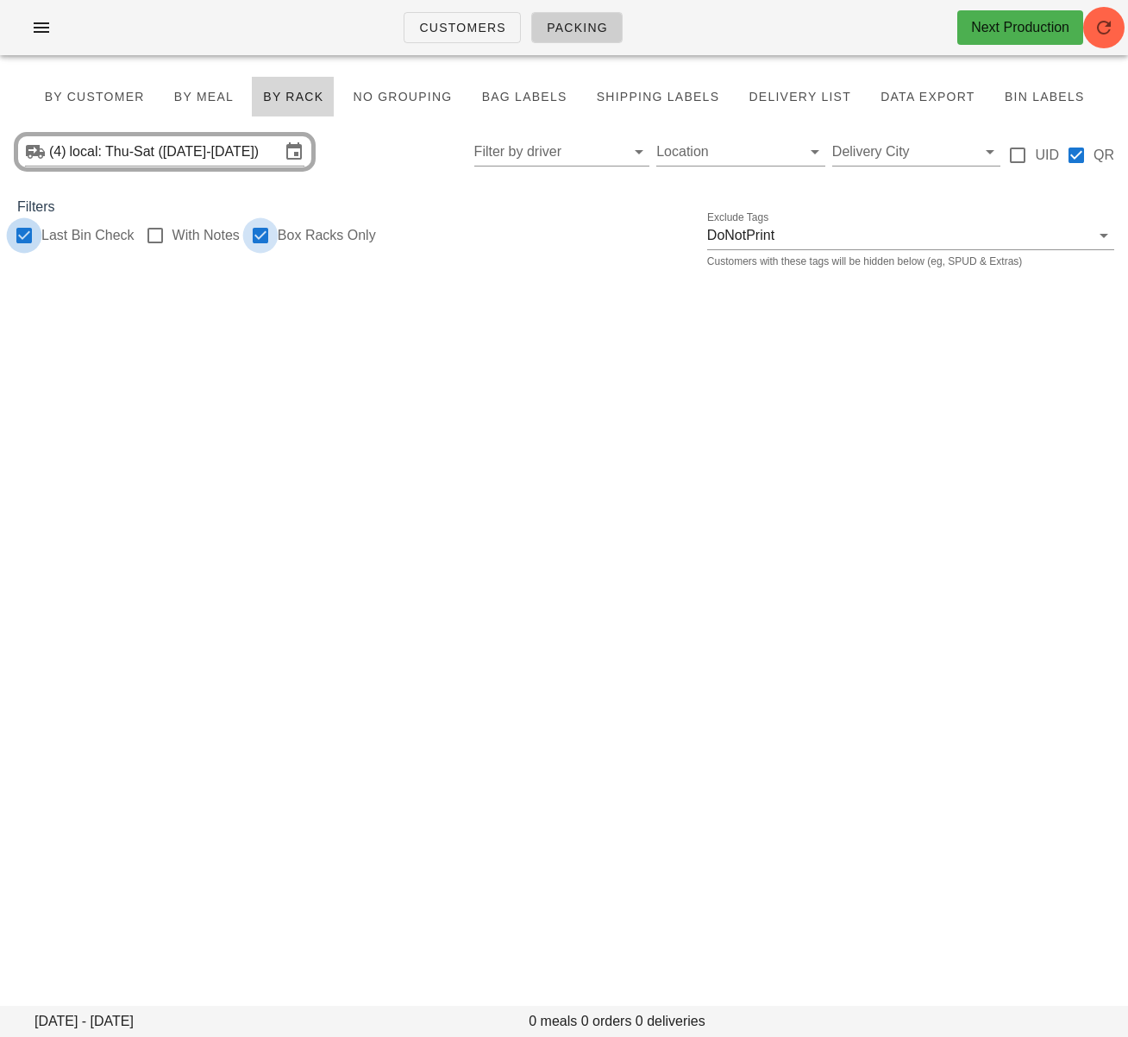
checkbox input "true"
click at [261, 240] on div at bounding box center [260, 235] width 29 height 29
checkbox input "false"
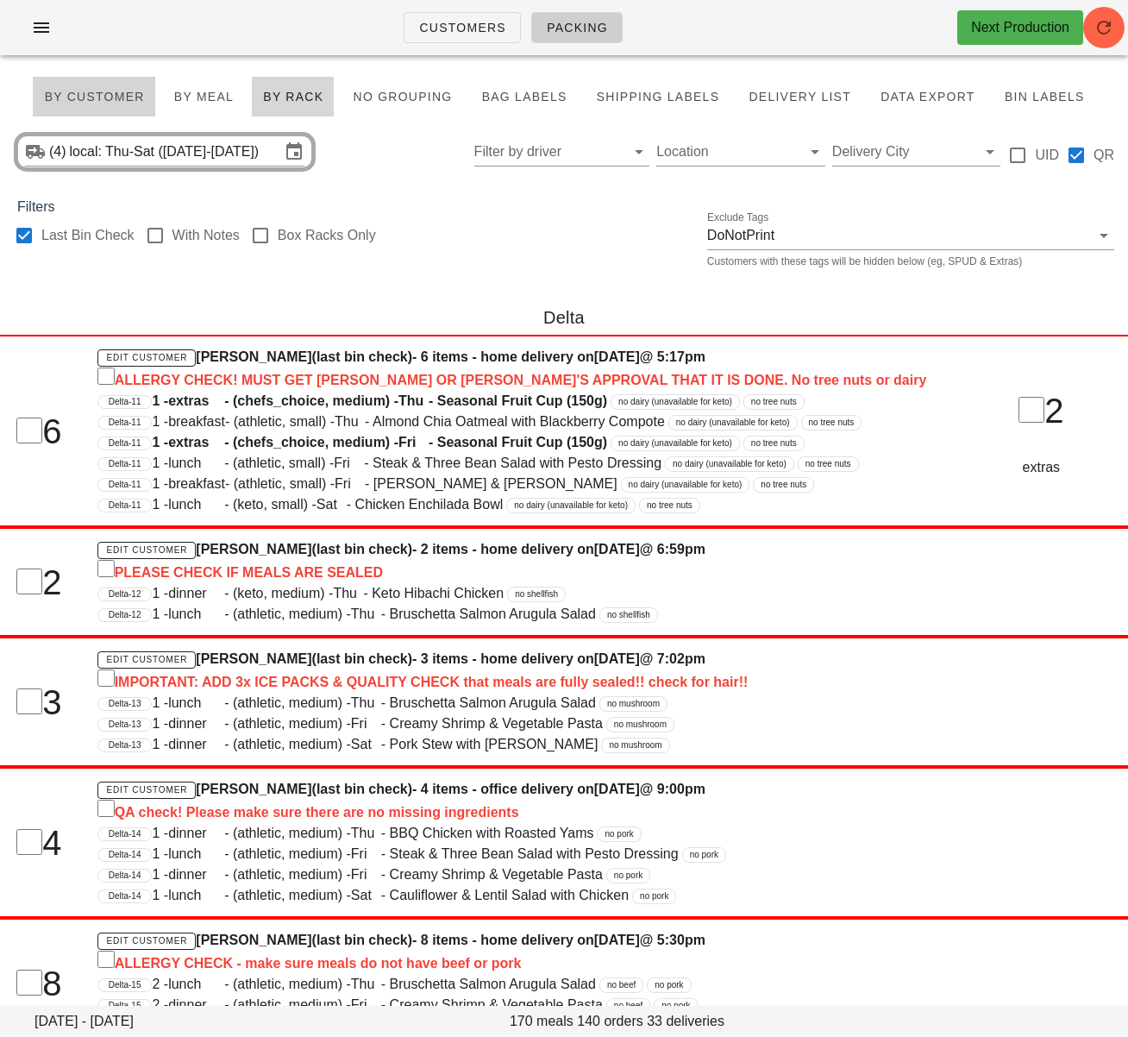
click at [97, 78] on button "By Customer" at bounding box center [93, 96] width 123 height 41
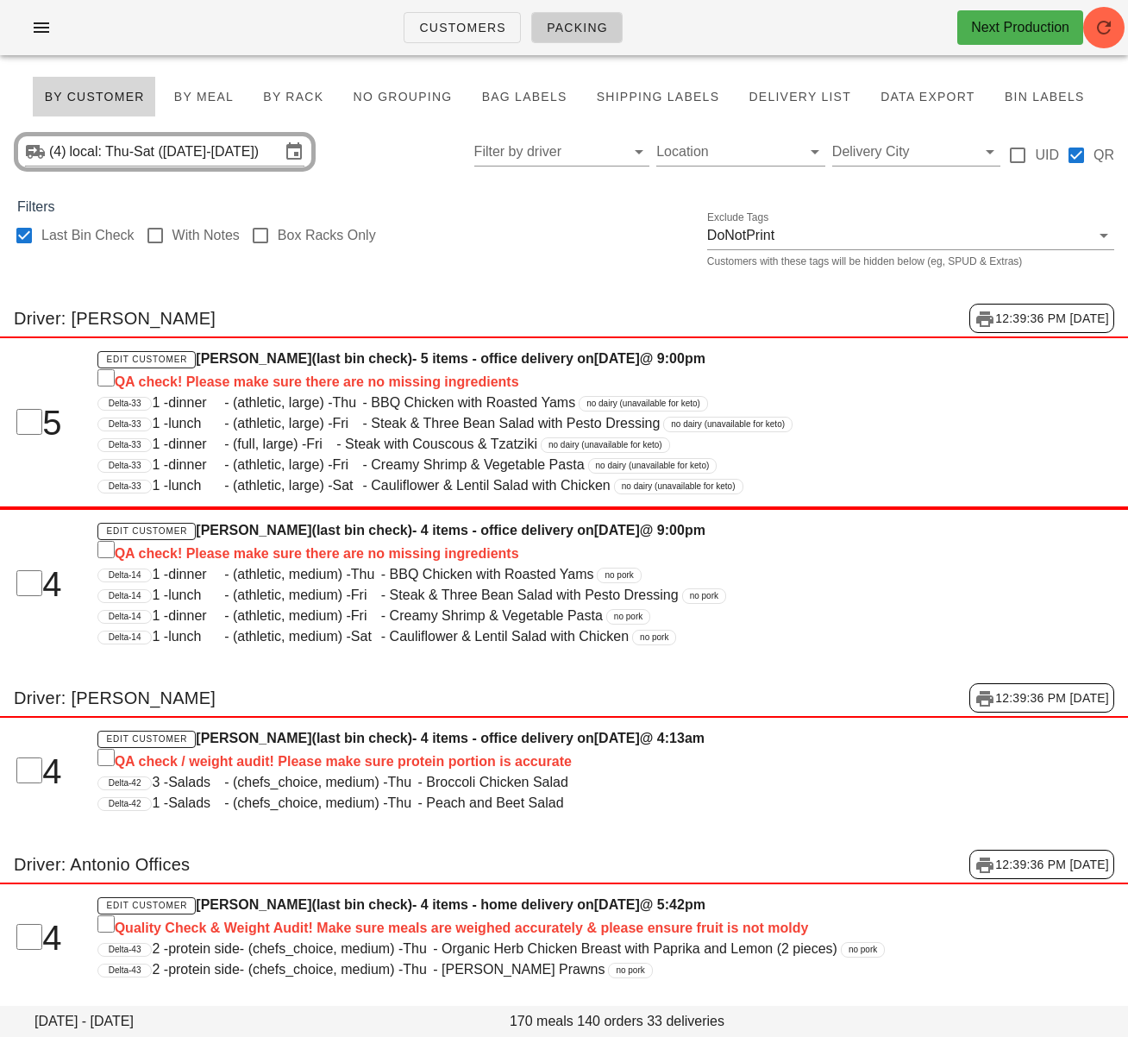
click at [30, 232] on div at bounding box center [23, 235] width 29 height 29
checkbox input "false"
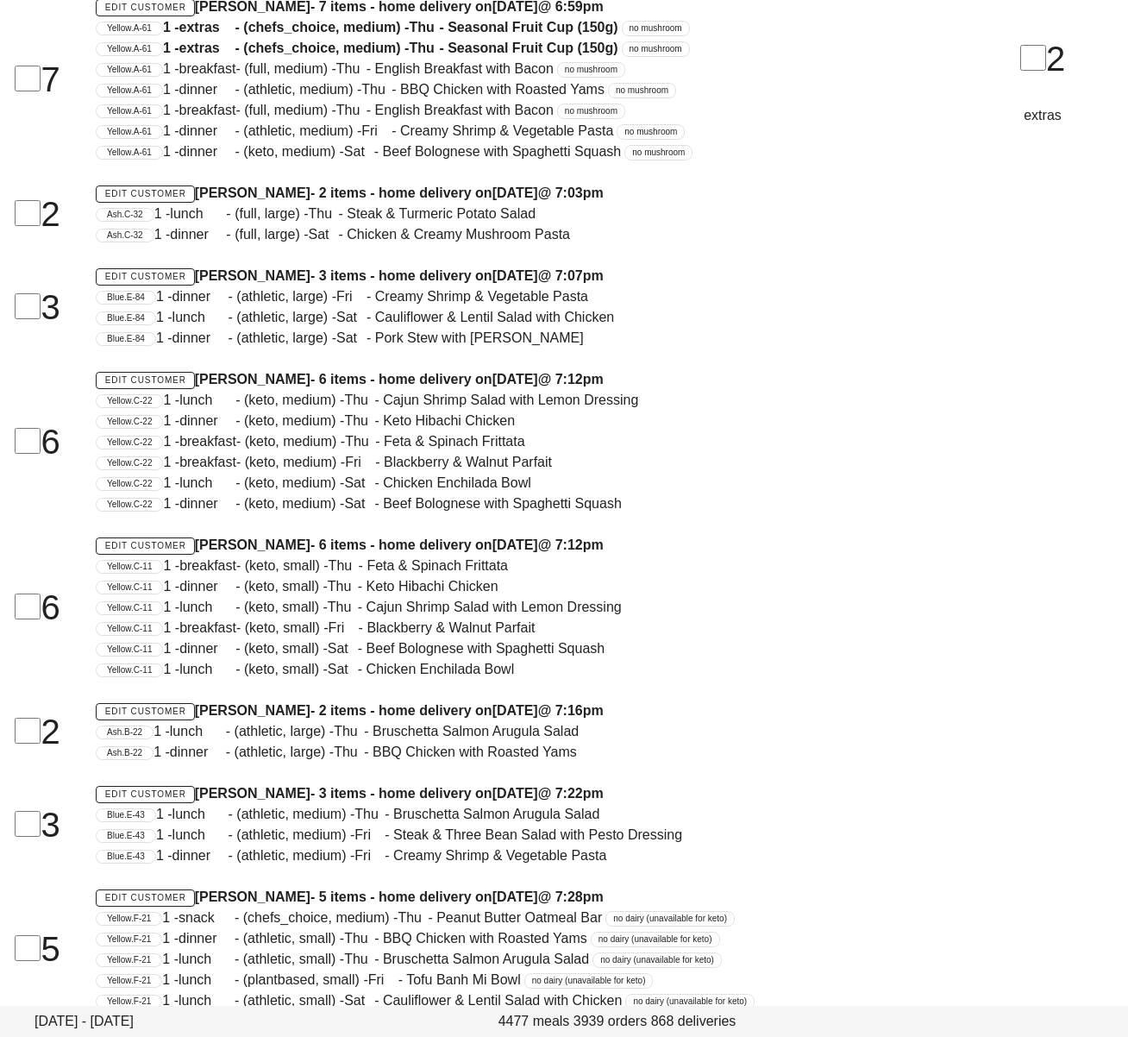
scroll to position [86445, 0]
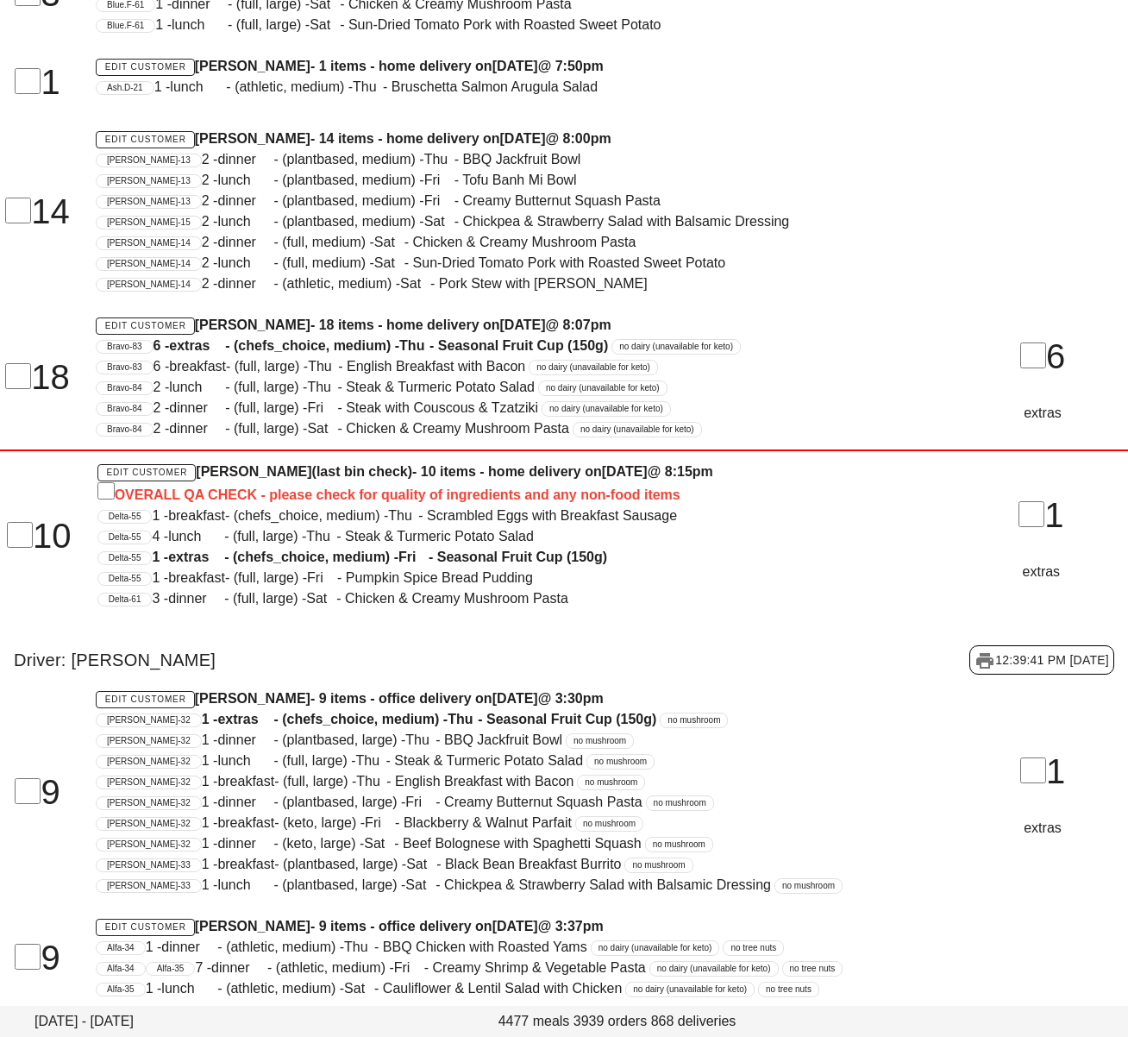
click at [583, 170] on div "Charlie-13 2 - dinner - (plantbased, medium) - Thu - BBQ Jackfruit Bowl" at bounding box center [516, 159] width 841 height 21
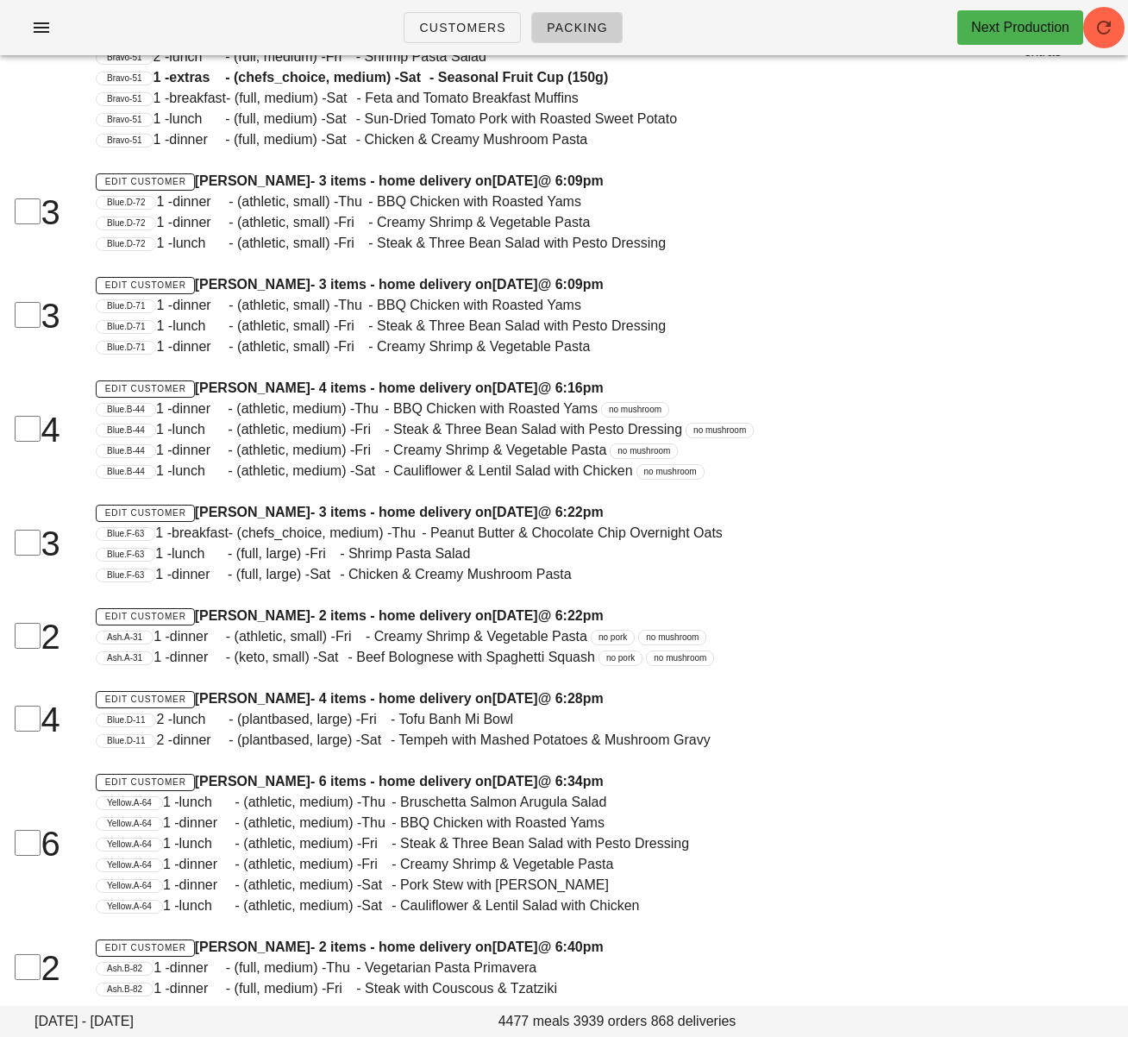
scroll to position [74513, 0]
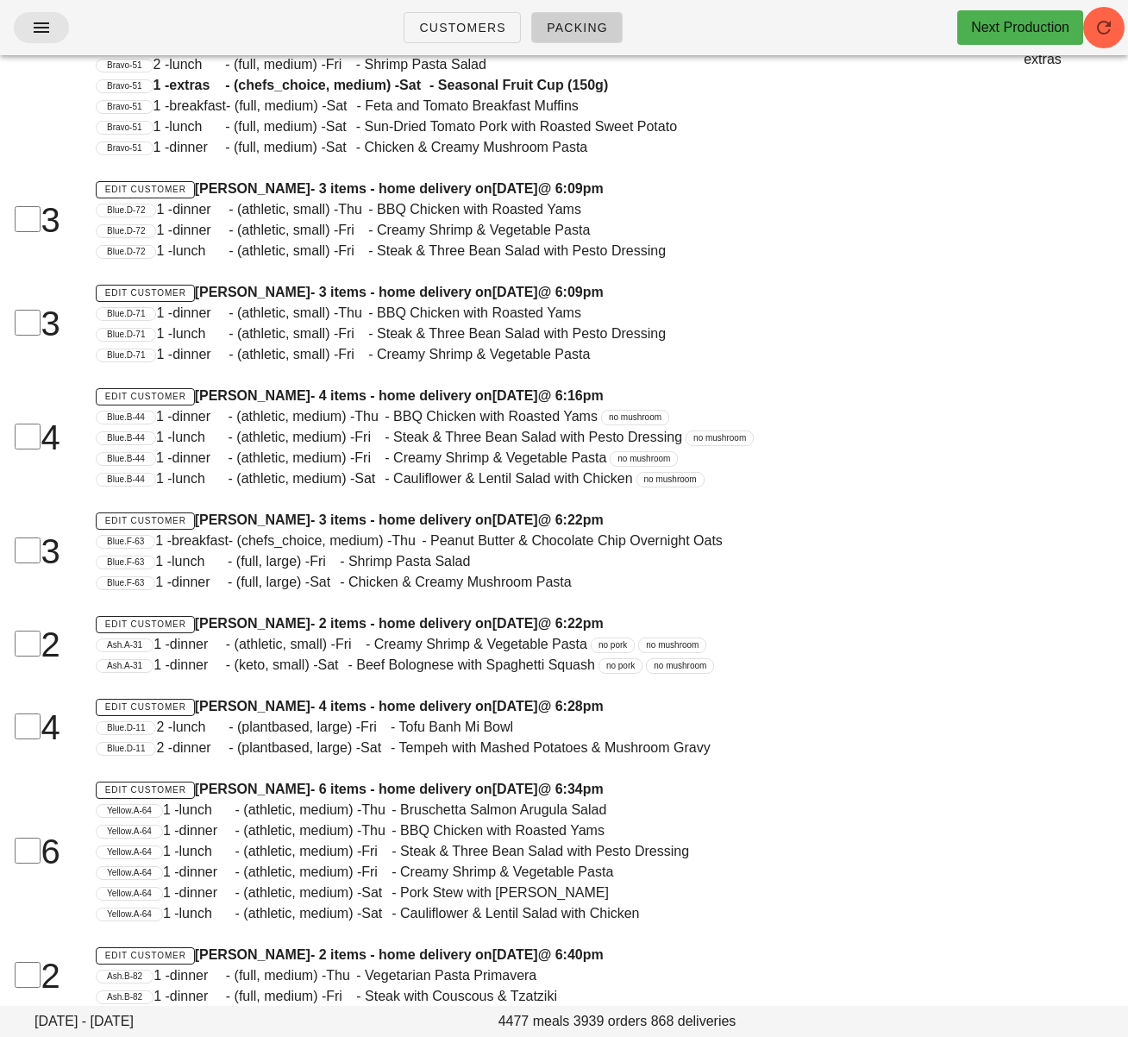
drag, startPoint x: 141, startPoint y: 24, endPoint x: 66, endPoint y: 24, distance: 75.9
click at [133, 23] on div "Customers Packing Next Production" at bounding box center [564, 27] width 1128 height 55
click at [39, 22] on icon "button" at bounding box center [41, 27] width 21 height 21
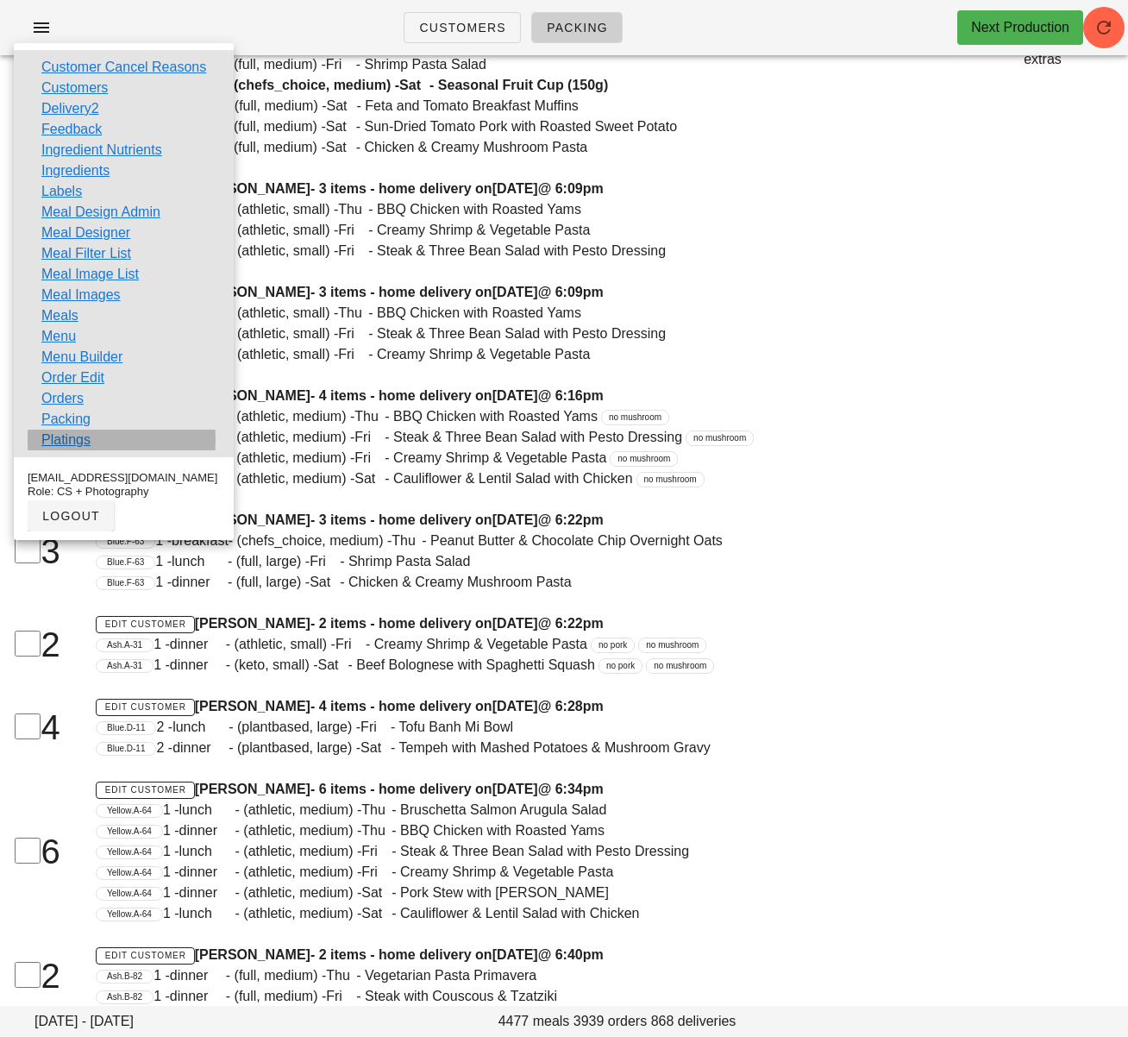
click at [79, 437] on link "Platings" at bounding box center [65, 440] width 49 height 21
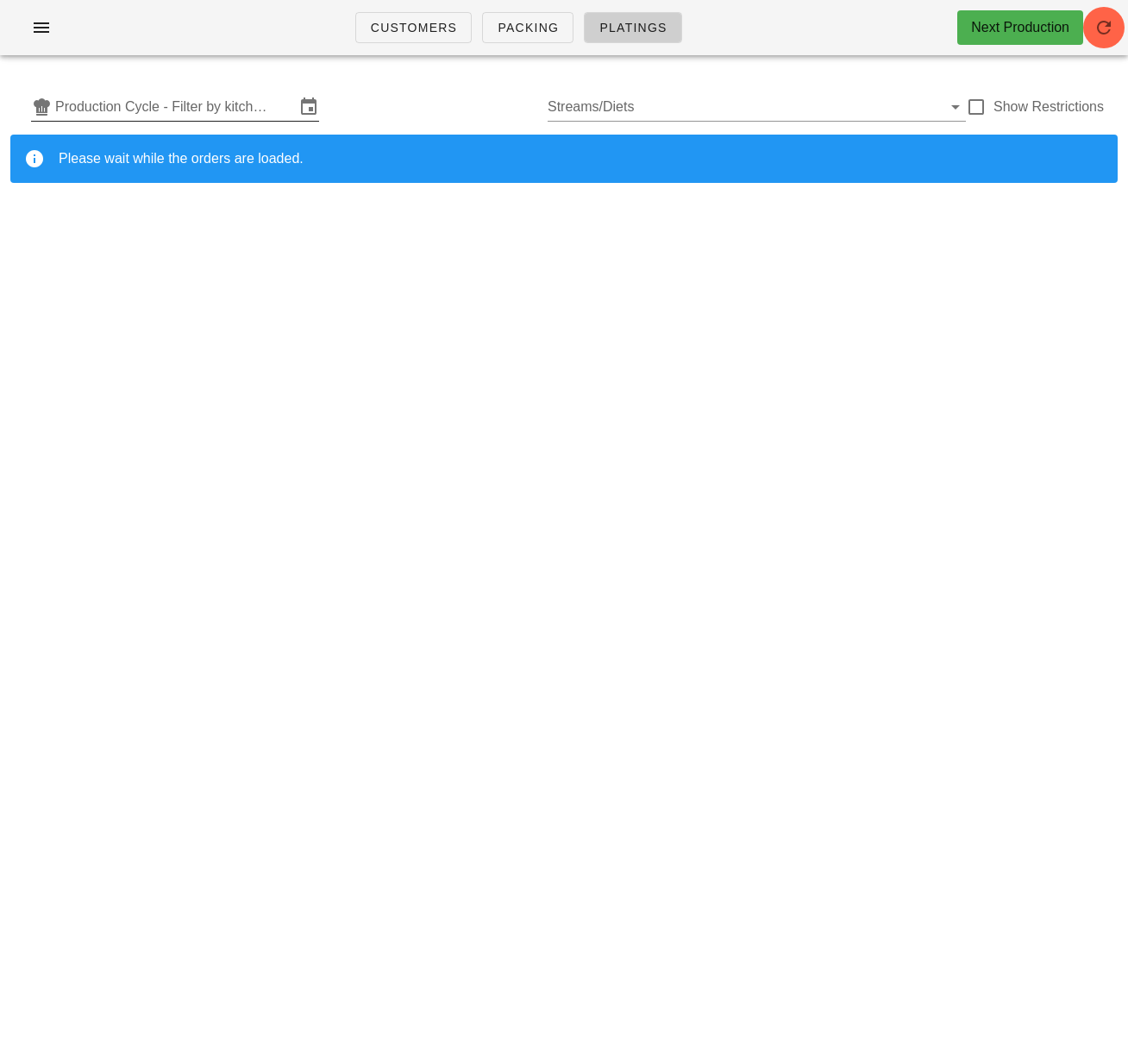
click at [179, 105] on input "Production Cycle - Filter by kitchen production schedules" at bounding box center [175, 107] width 240 height 28
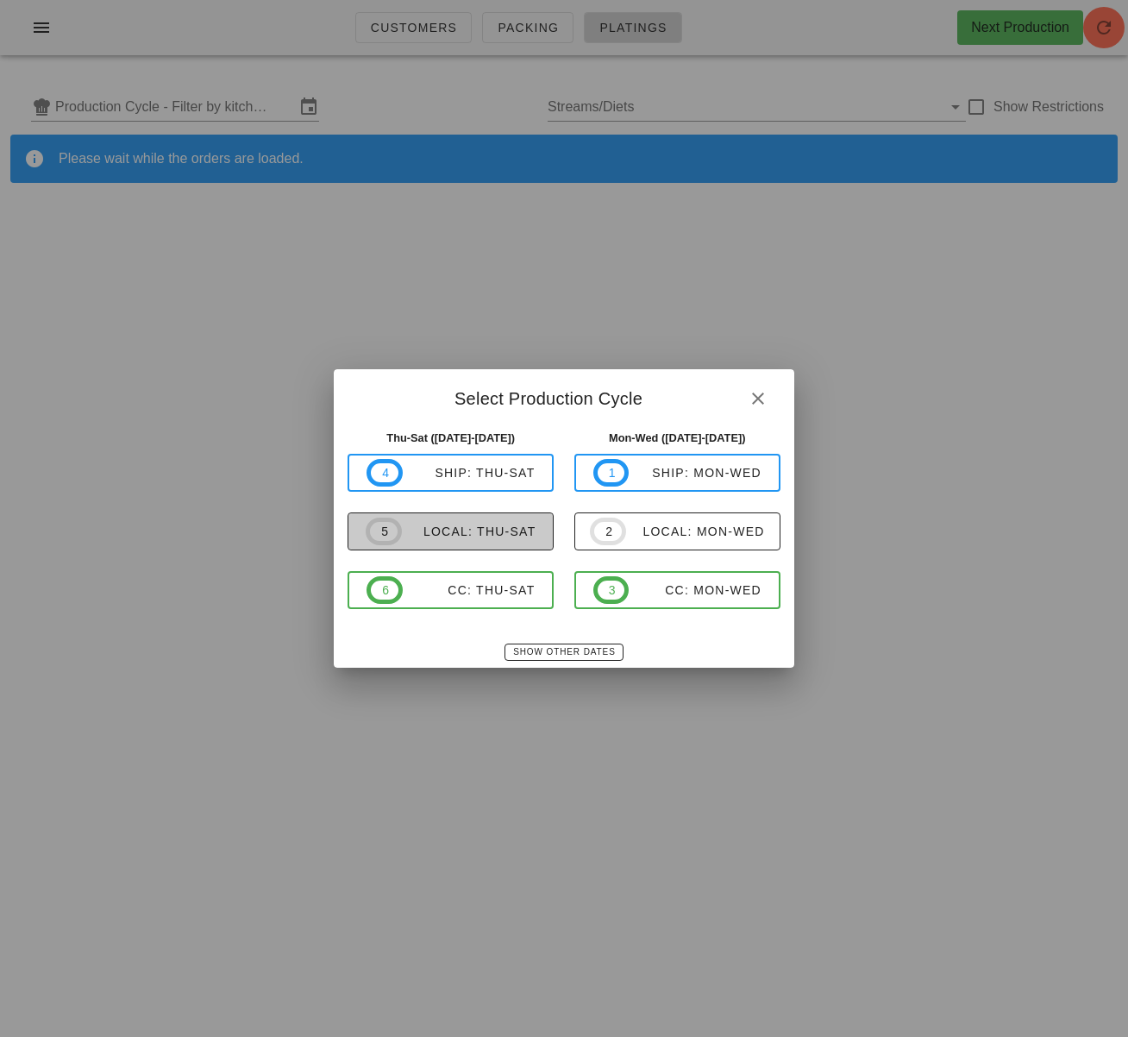
click at [523, 528] on div "local: Thu-Sat" at bounding box center [469, 531] width 135 height 14
type input "local: Thu-Sat (Oct 9-Oct 11)"
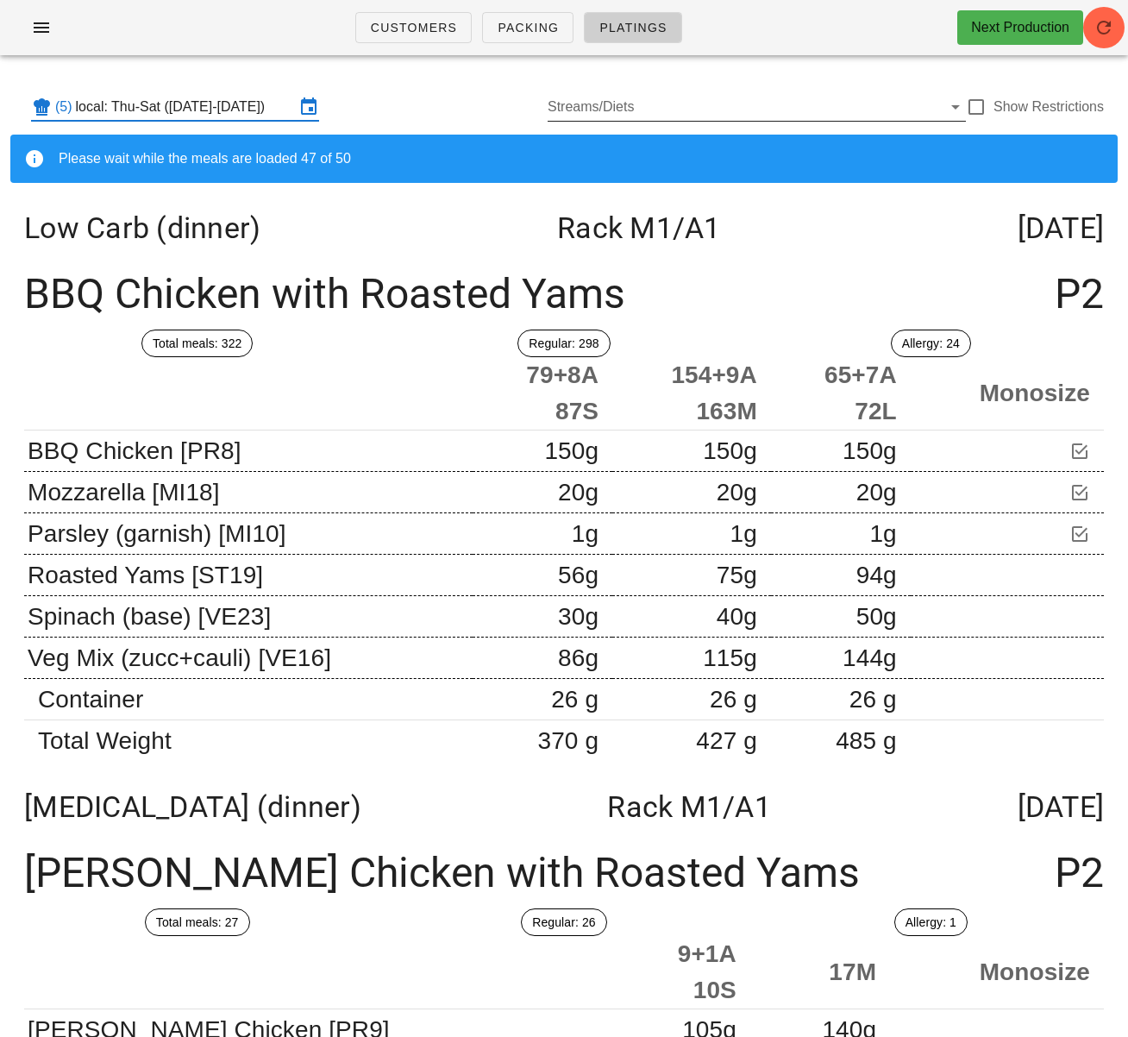
click at [656, 113] on input "Streams/Diets" at bounding box center [745, 107] width 394 height 28
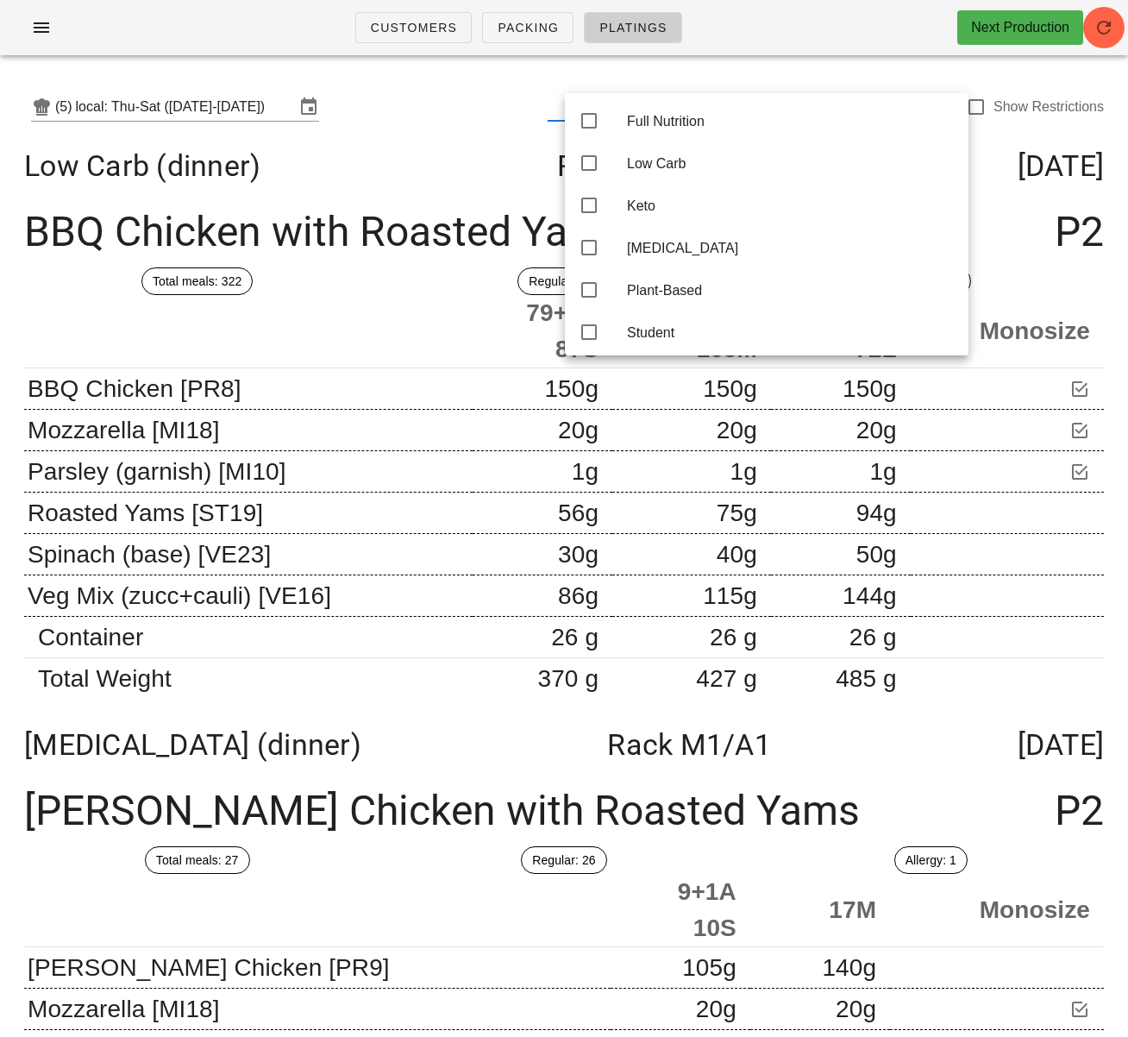
click at [434, 197] on div "BBQ Chicken with Roasted Yams P2" at bounding box center [564, 232] width 1108 height 71
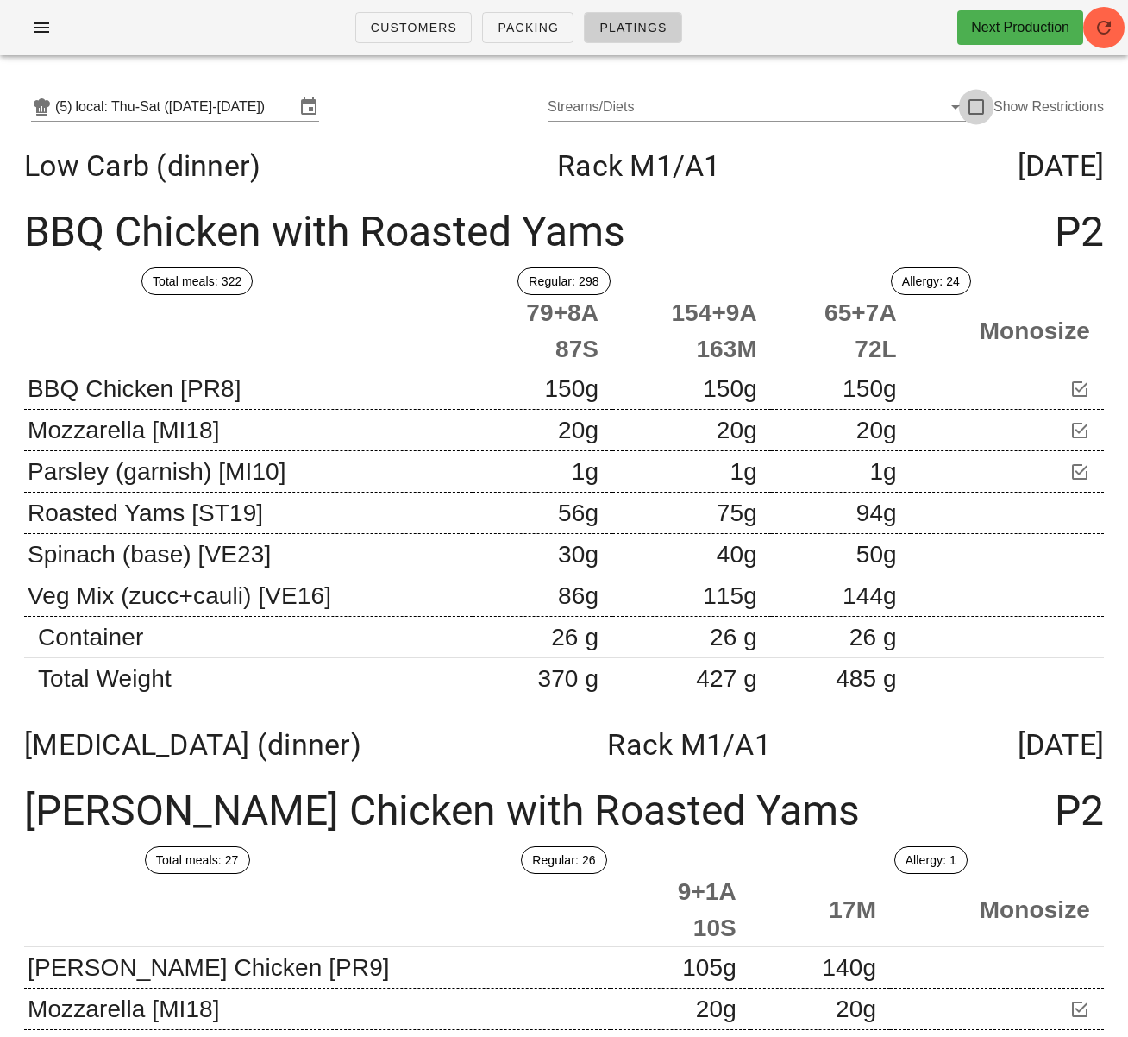
click at [983, 106] on div at bounding box center [976, 106] width 29 height 29
checkbox input "true"
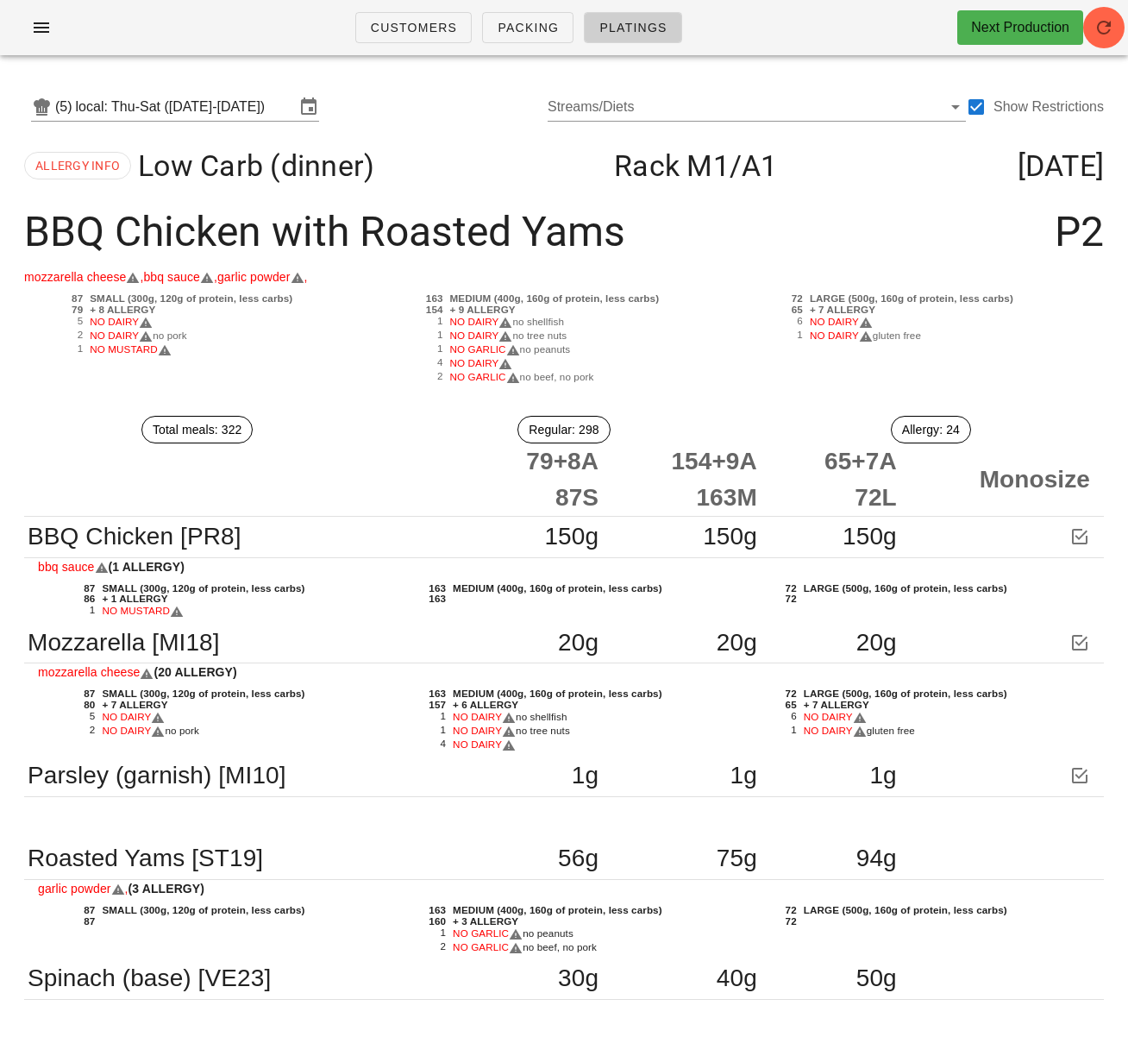
drag, startPoint x: 636, startPoint y: 241, endPoint x: 28, endPoint y: 223, distance: 608.4
click at [28, 223] on div "BBQ Chicken with Roasted Yams P2" at bounding box center [564, 232] width 1108 height 71
copy div "BBQ Chicken with Roasted Yams"
click at [761, 243] on div "BBQ Chicken with Roasted Yams P2" at bounding box center [564, 232] width 1108 height 71
drag, startPoint x: 523, startPoint y: 210, endPoint x: 610, endPoint y: 222, distance: 88.0
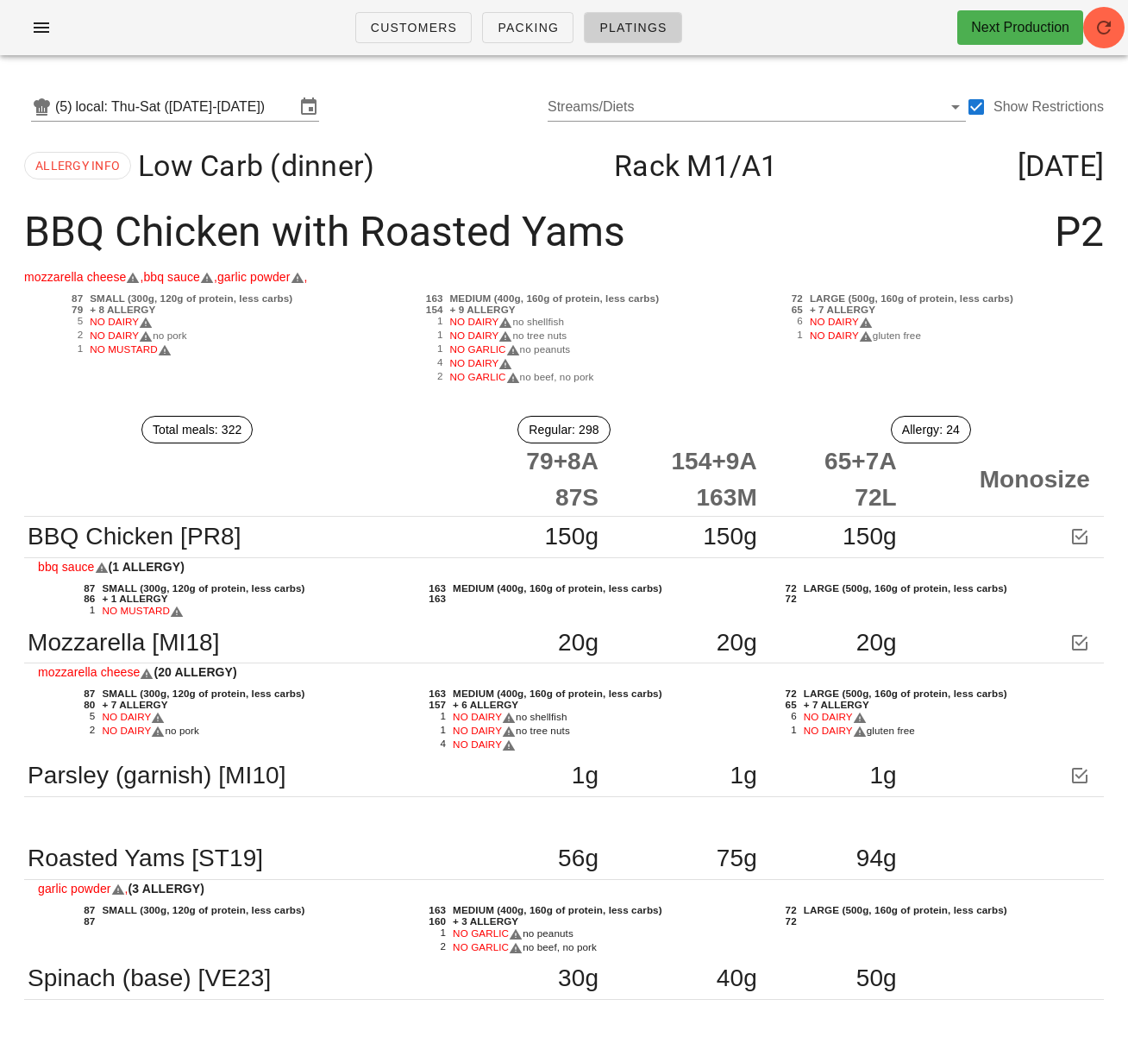
click at [527, 210] on div "BBQ Chicken with Roasted Yams P2" at bounding box center [564, 232] width 1108 height 71
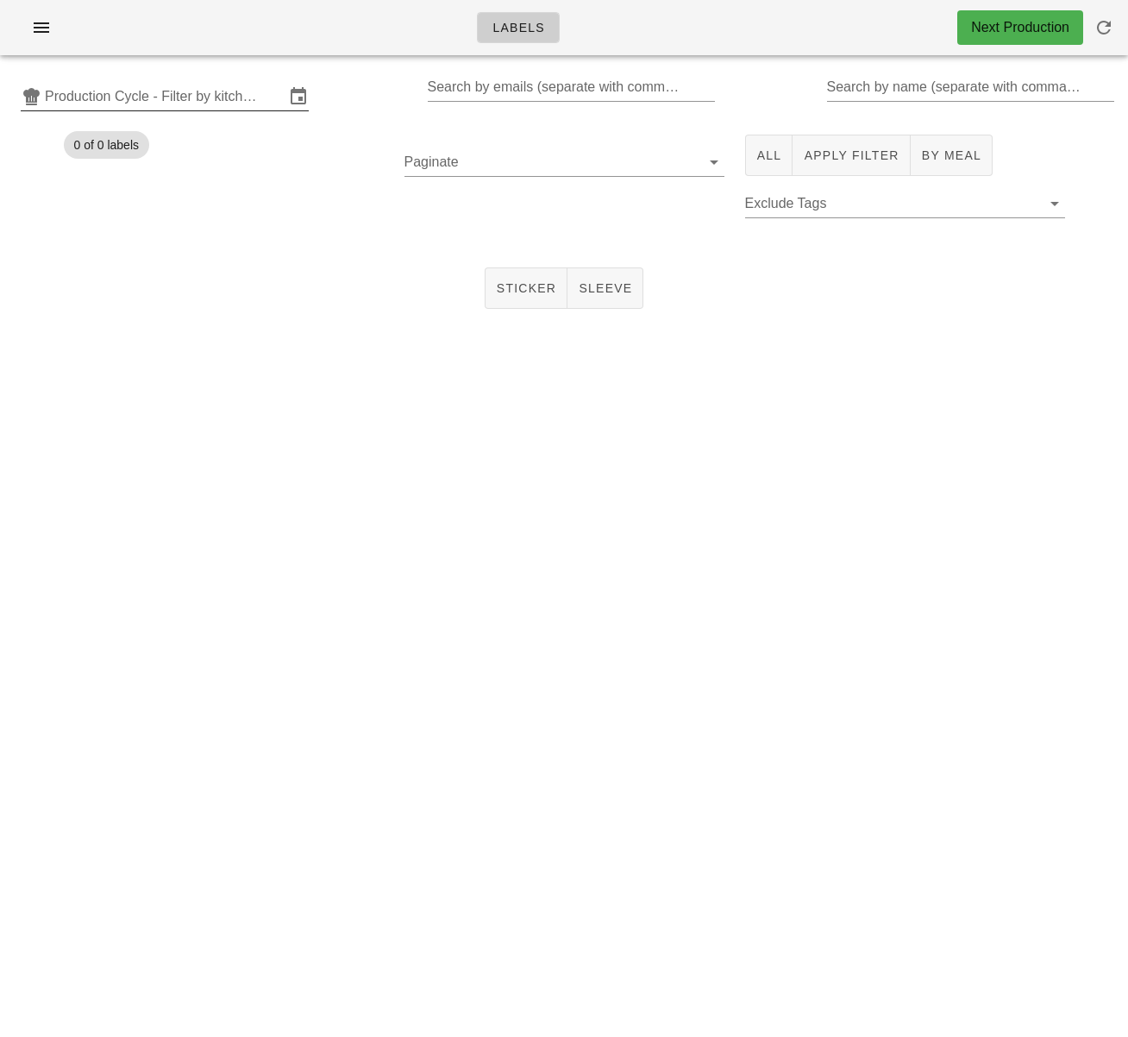
click at [173, 97] on input "Production Cycle - Filter by kitchen production schedules" at bounding box center [165, 97] width 240 height 28
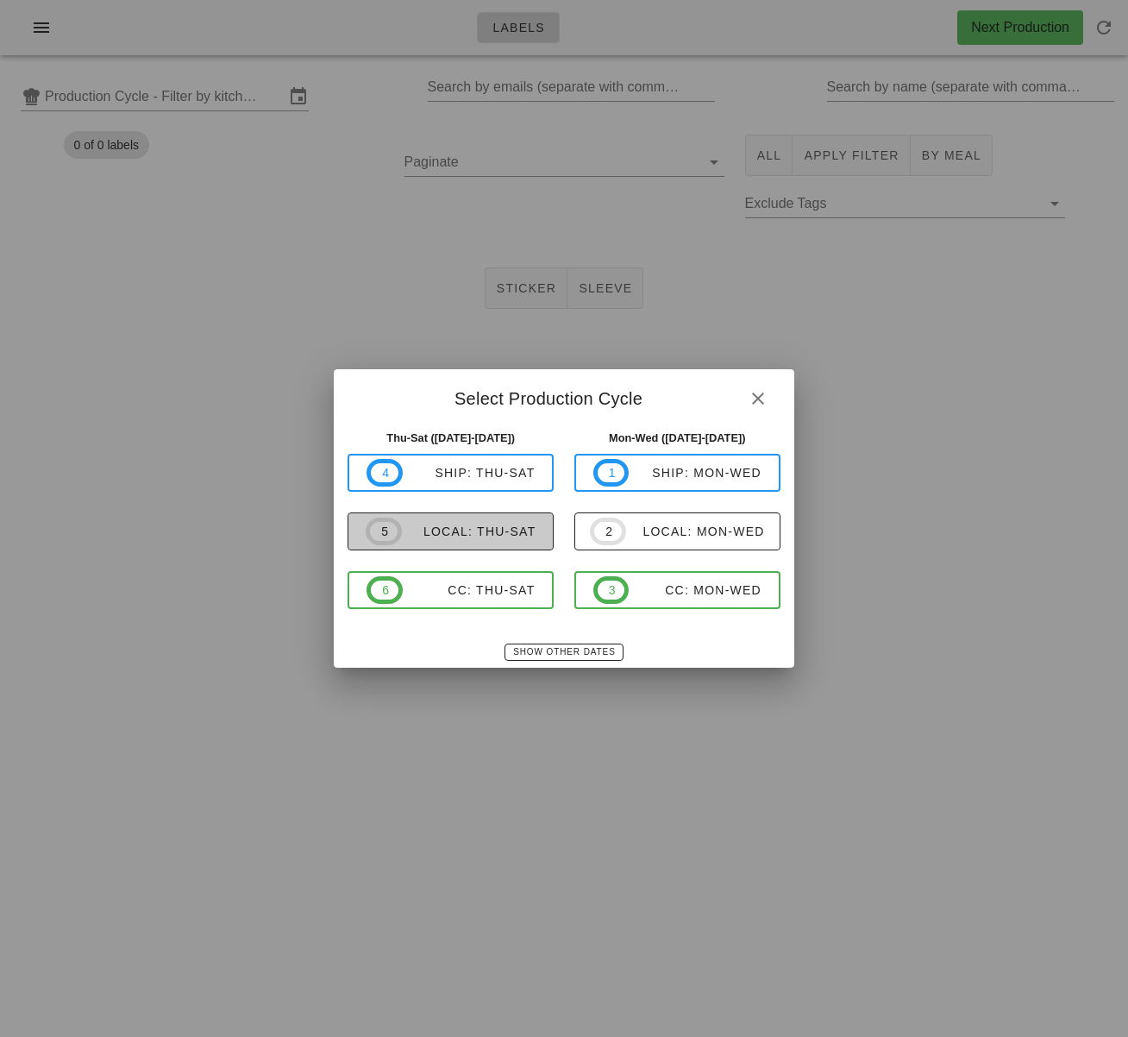
click at [483, 536] on div "local: Thu-Sat" at bounding box center [469, 531] width 135 height 14
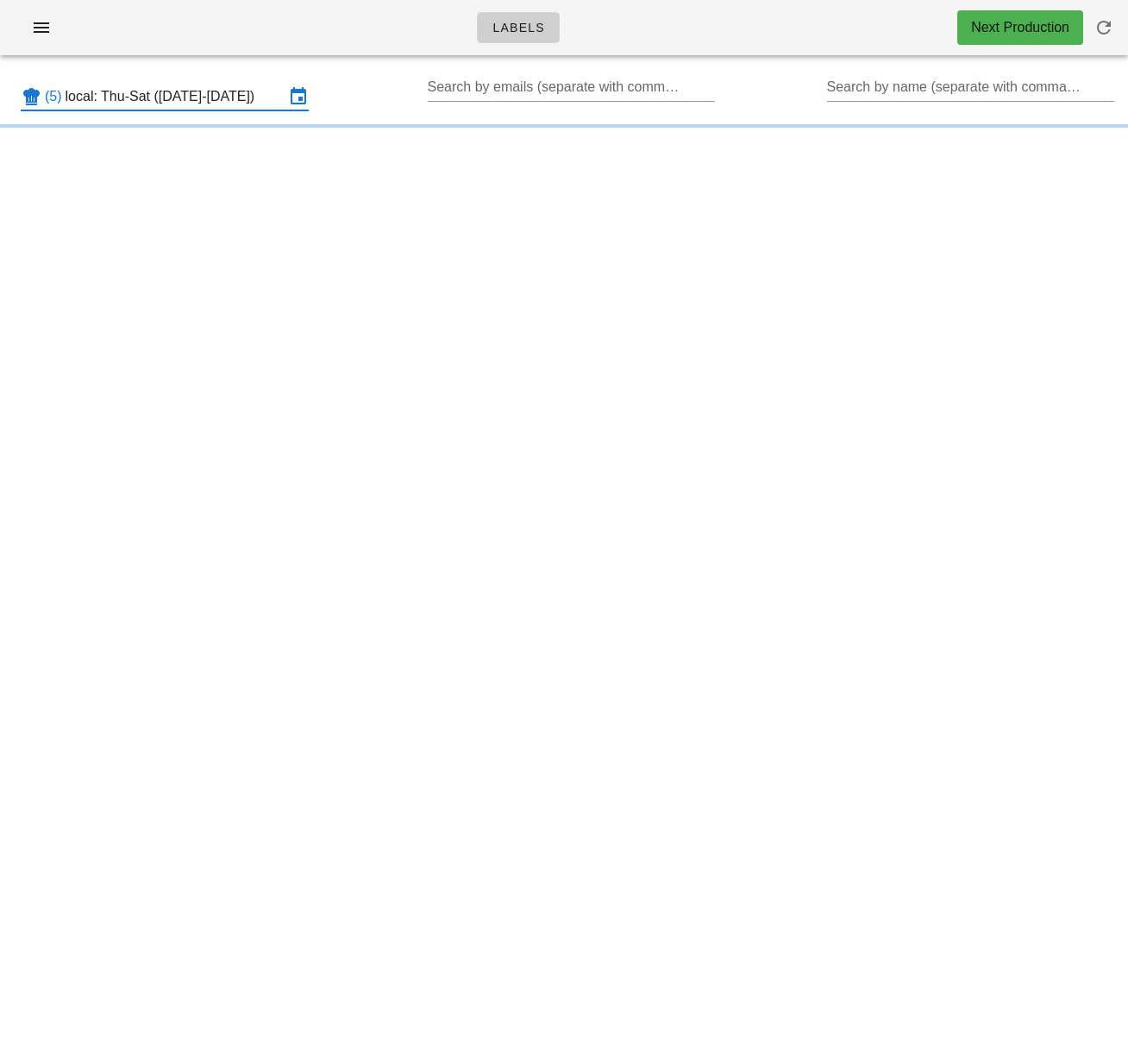
click at [219, 103] on input "local: Thu-Sat ([DATE]-[DATE])" at bounding box center [175, 97] width 219 height 28
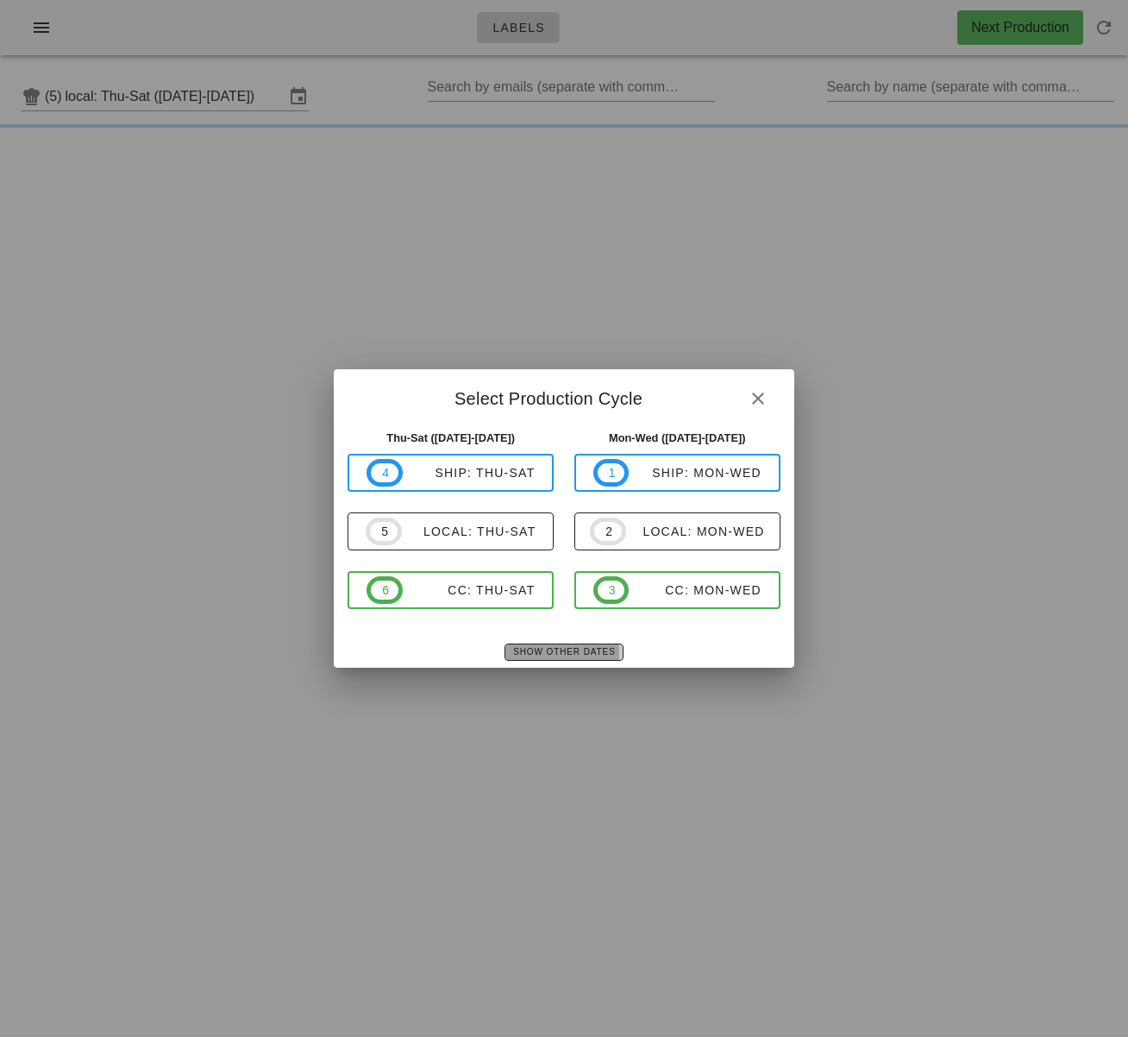
click at [575, 650] on span "Show Other Dates" at bounding box center [563, 651] width 103 height 9
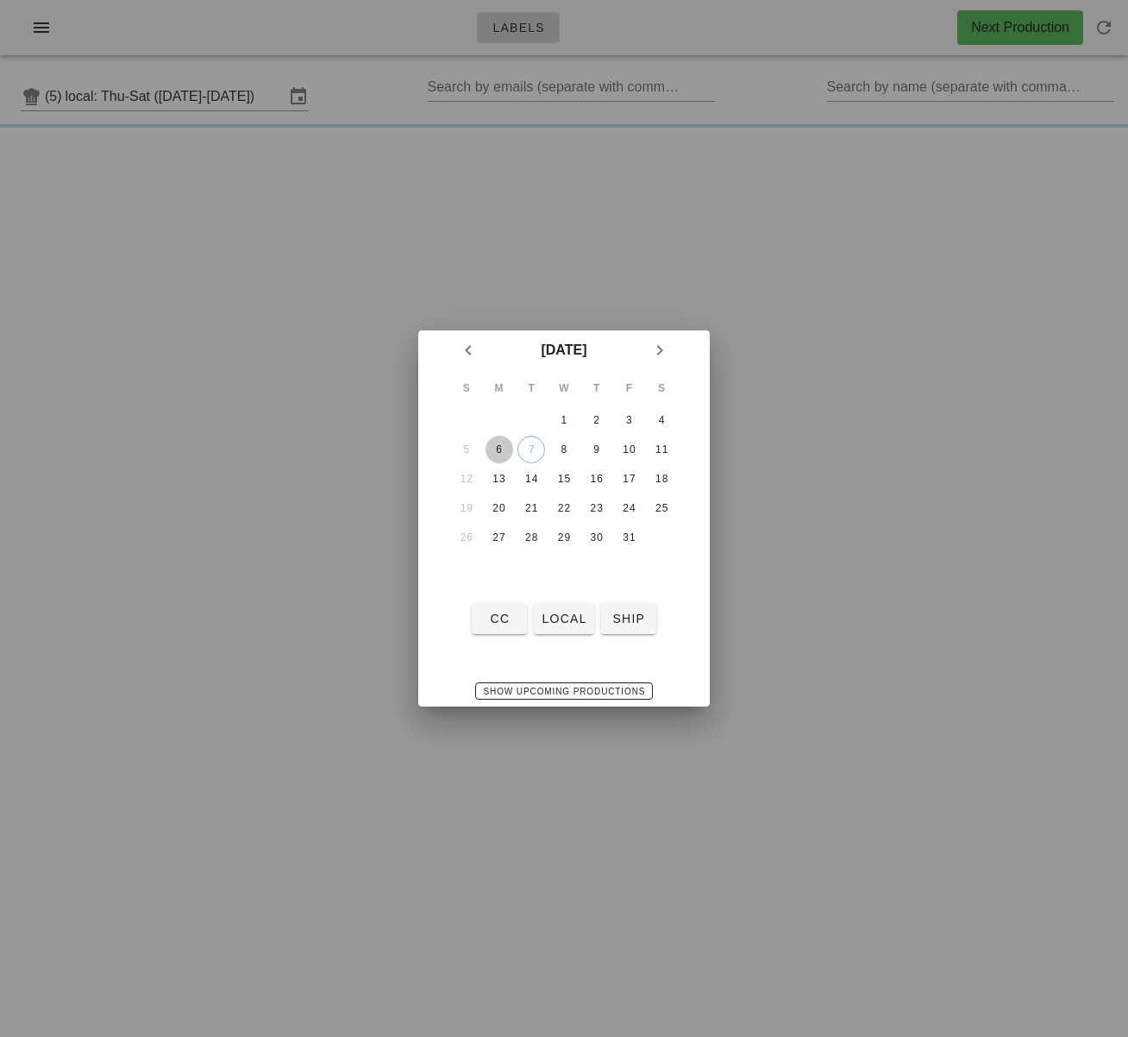
click at [505, 451] on div "6" at bounding box center [500, 449] width 28 height 12
click at [557, 627] on button "local" at bounding box center [564, 618] width 60 height 31
type input "local: Mon-Wed ([DATE]-[DATE])"
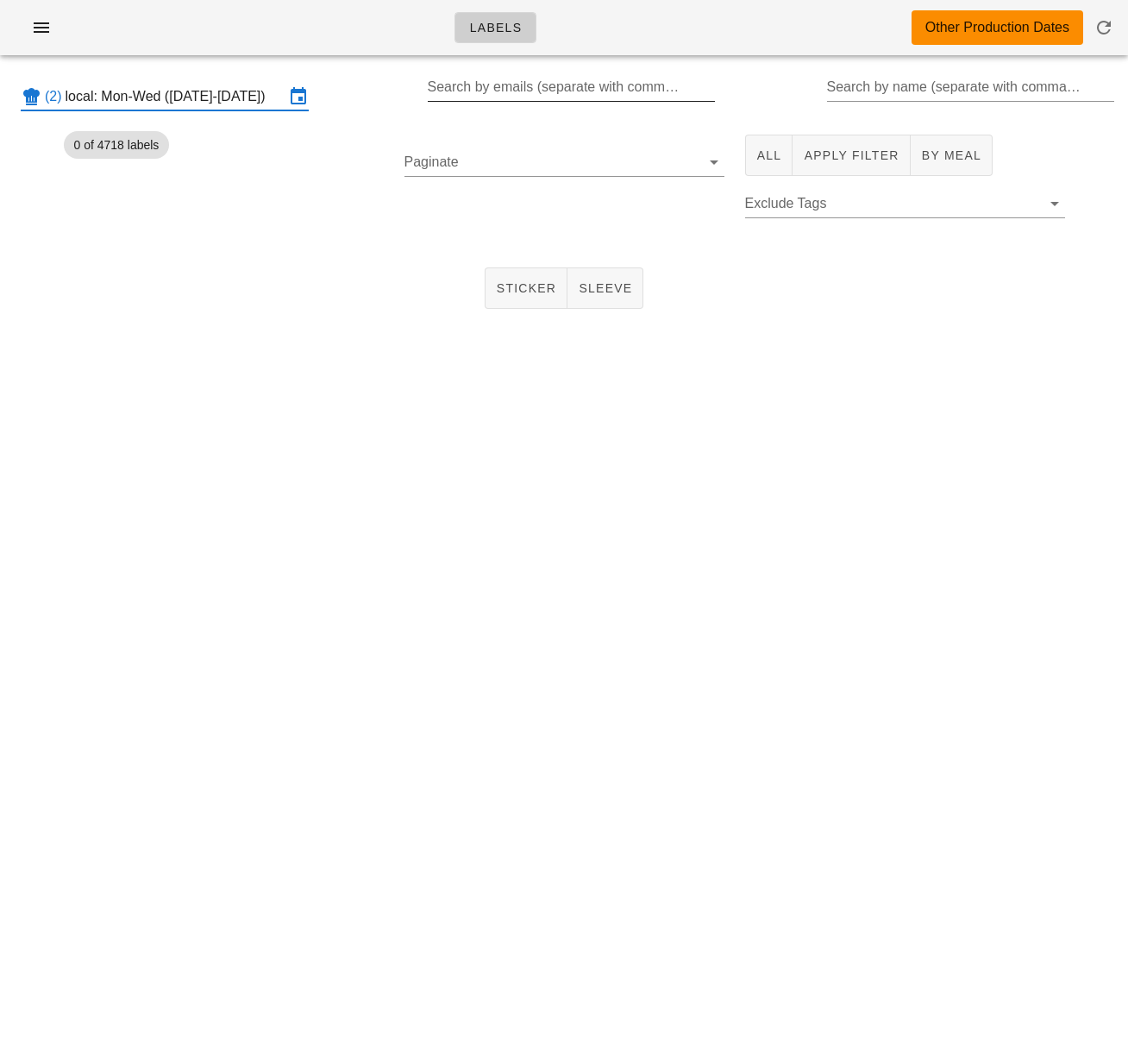
click at [484, 78] on div "Search by emails (separate with comma, can be partial)" at bounding box center [570, 87] width 285 height 28
type input "[EMAIL_ADDRESS][DOMAIN_NAME]"
click at [324, 199] on div "0 of 4718 labels" at bounding box center [223, 185] width 341 height 122
click at [765, 153] on span "All" at bounding box center [769, 155] width 26 height 14
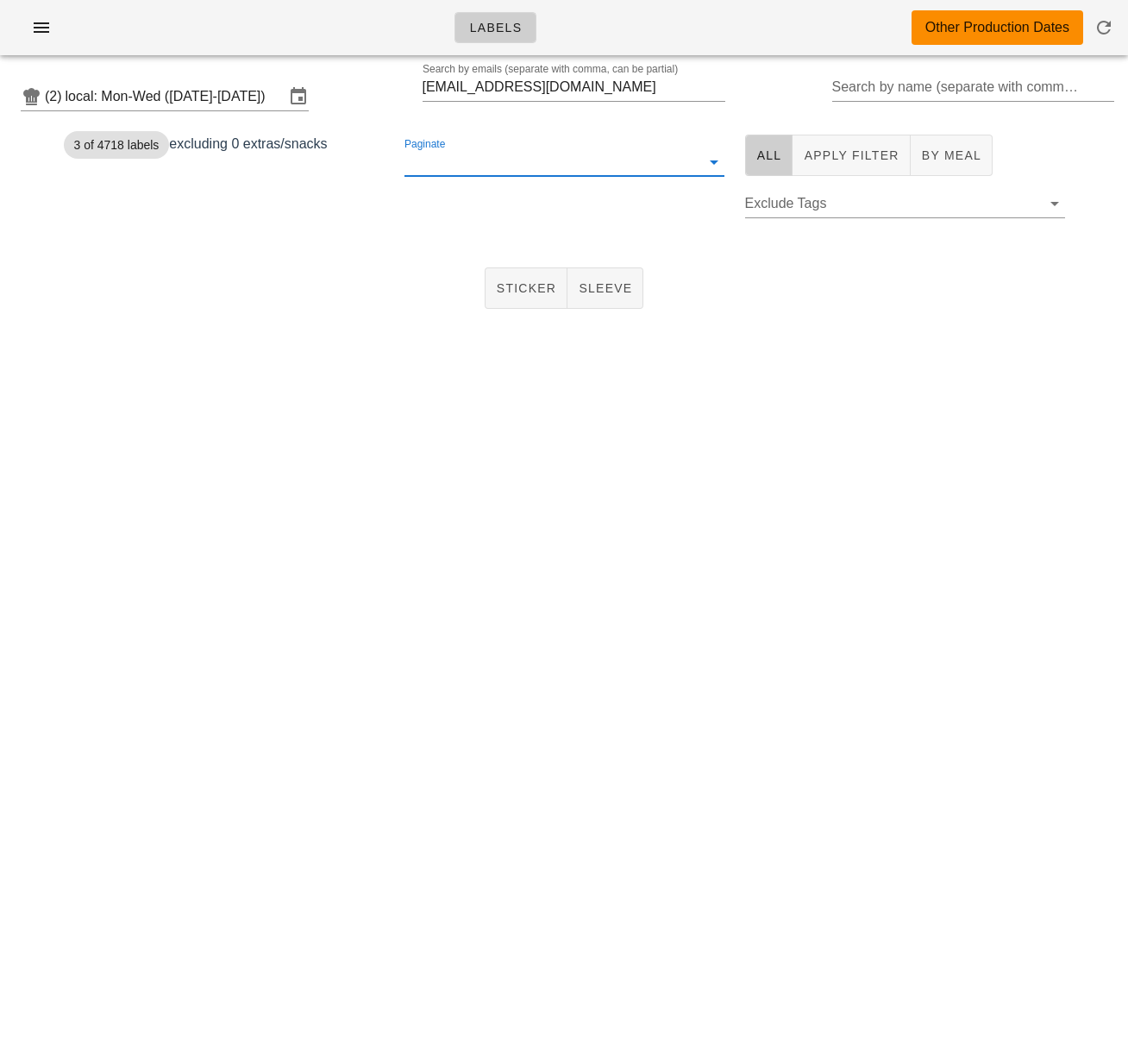
click at [538, 165] on input "Paginate" at bounding box center [551, 162] width 292 height 28
click at [501, 182] on div "250" at bounding box center [564, 175] width 292 height 16
click at [424, 209] on span "1" at bounding box center [425, 216] width 19 height 14
click at [513, 282] on span "Sticker" at bounding box center [526, 288] width 61 height 14
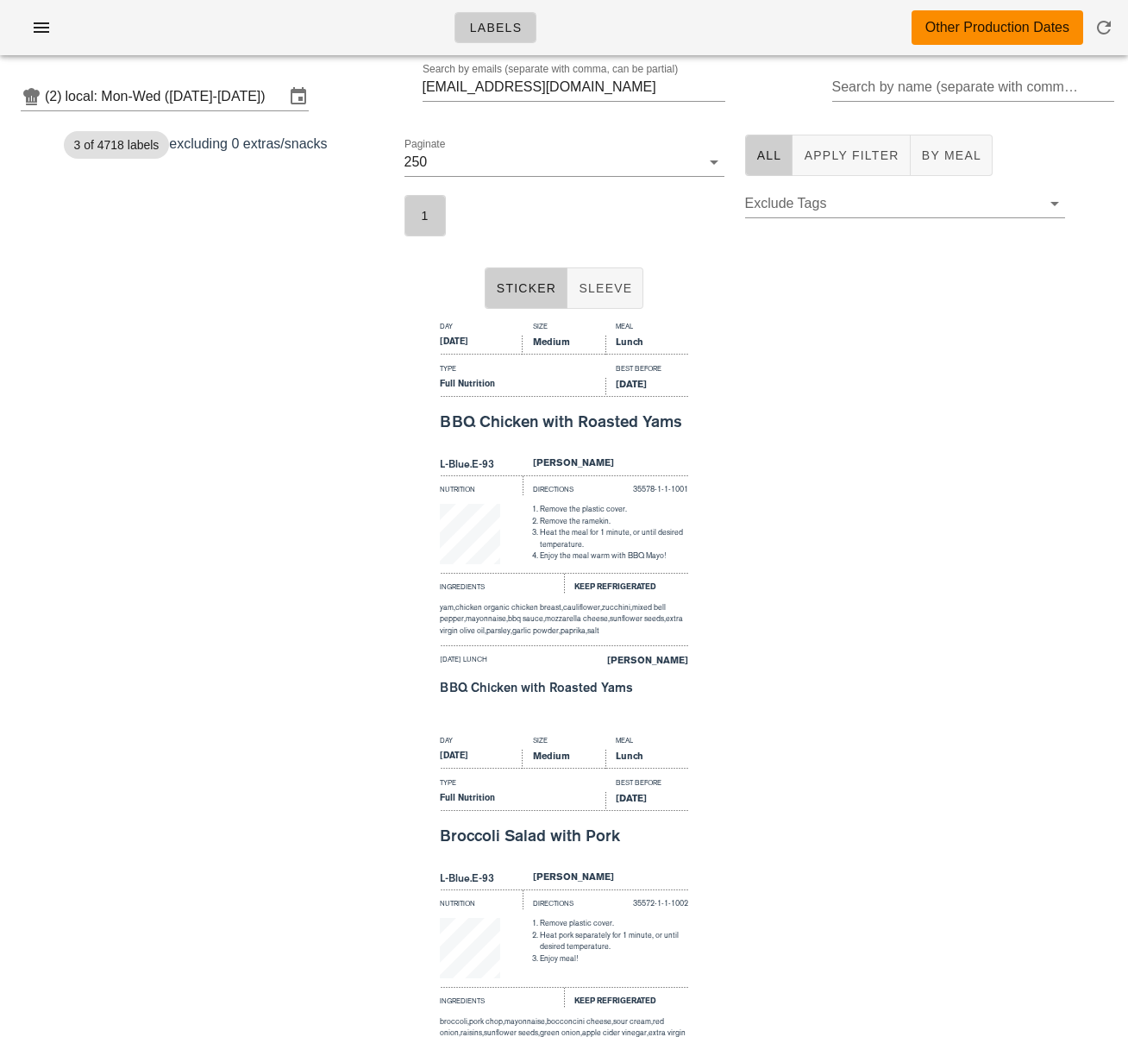
click at [196, 393] on div "Day Size Meal [DATE] Medium Lunch Type Best Before Full Nutrition [DATE] BBQ Ch…" at bounding box center [564, 523] width 1128 height 414
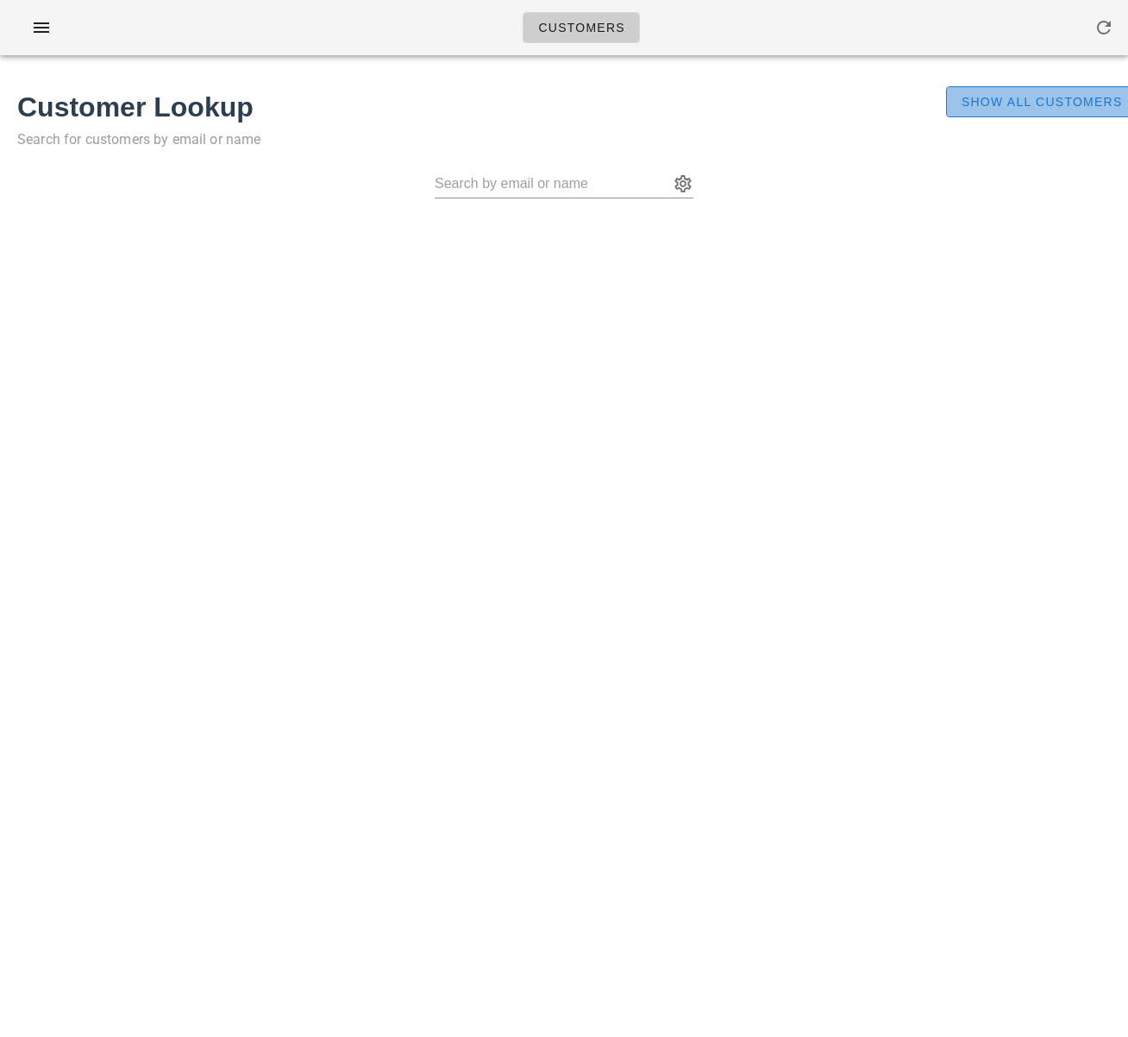
click at [1042, 100] on span "Show All Customers" at bounding box center [1042, 102] width 162 height 14
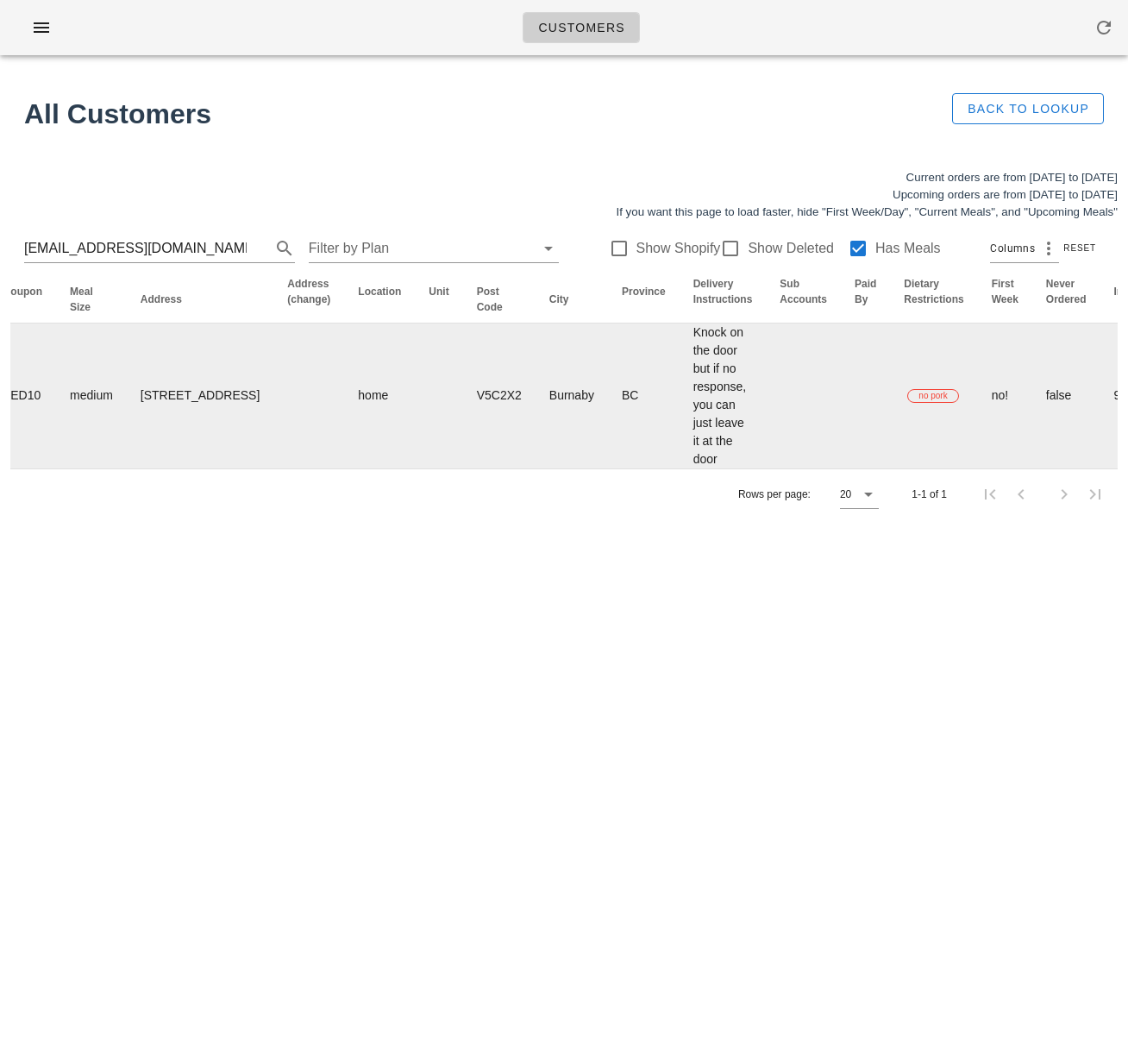
scroll to position [0, 994]
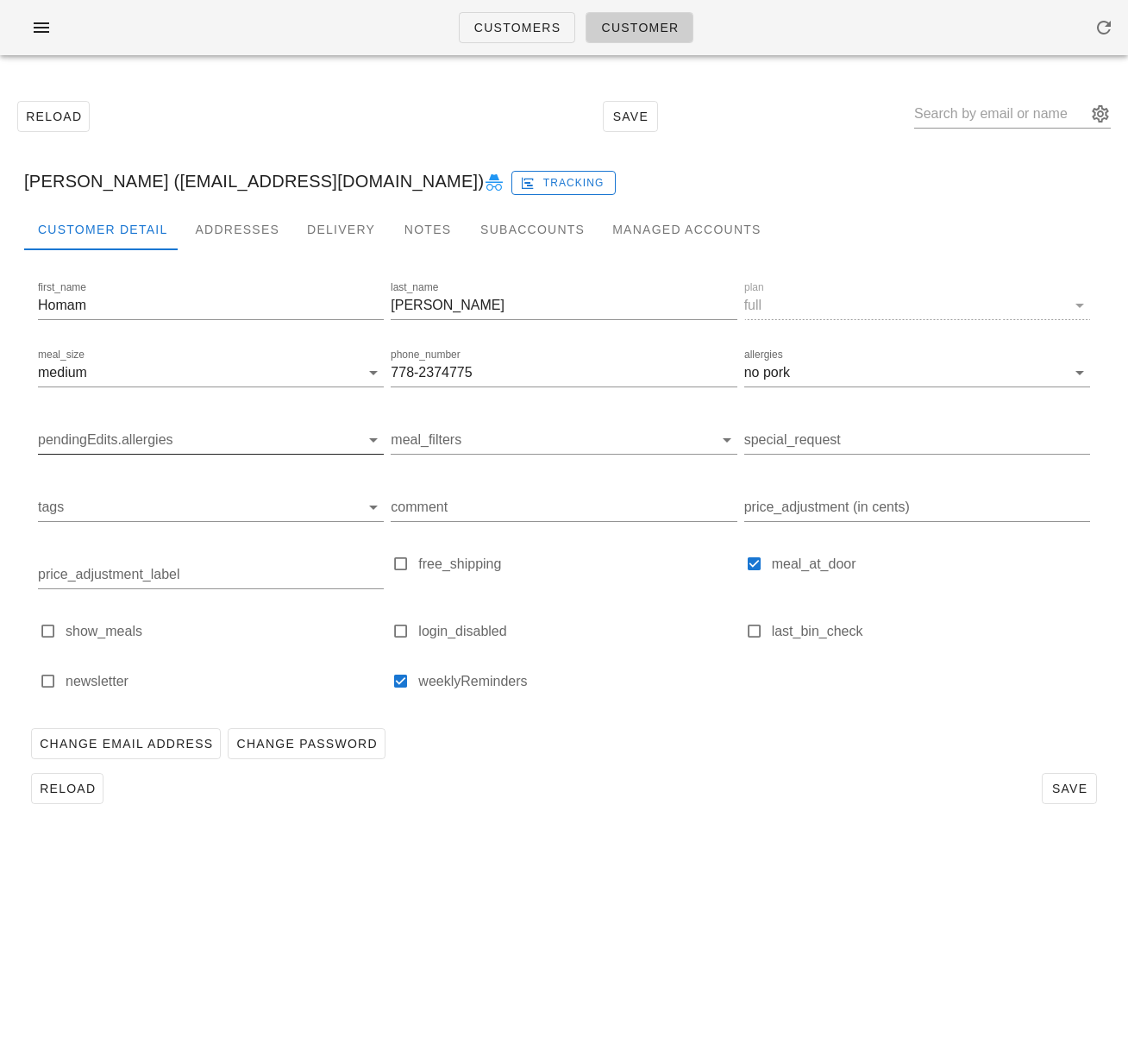
click at [168, 443] on input "pendingEdits.allergies" at bounding box center [197, 440] width 318 height 28
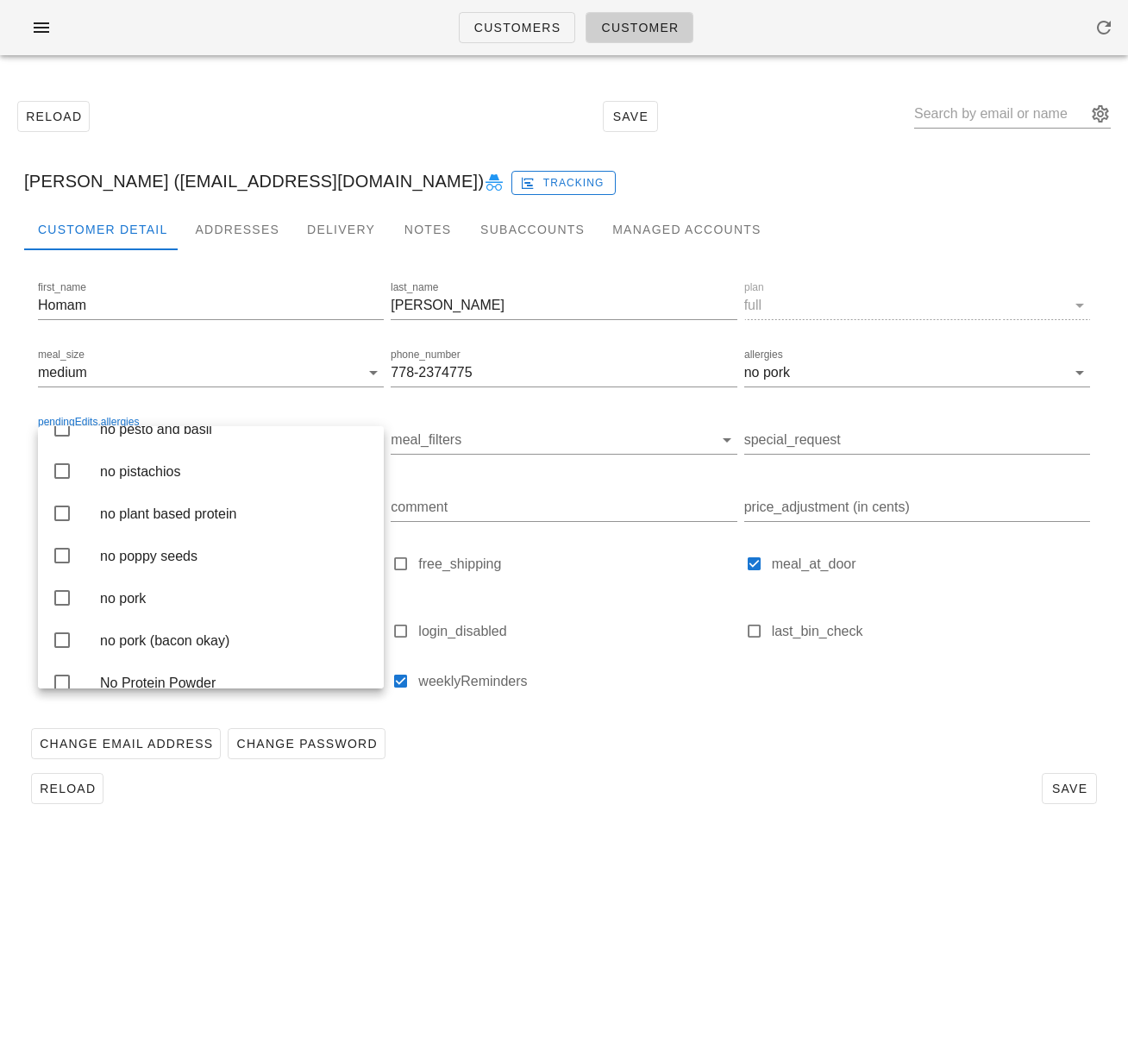
scroll to position [3203, 0]
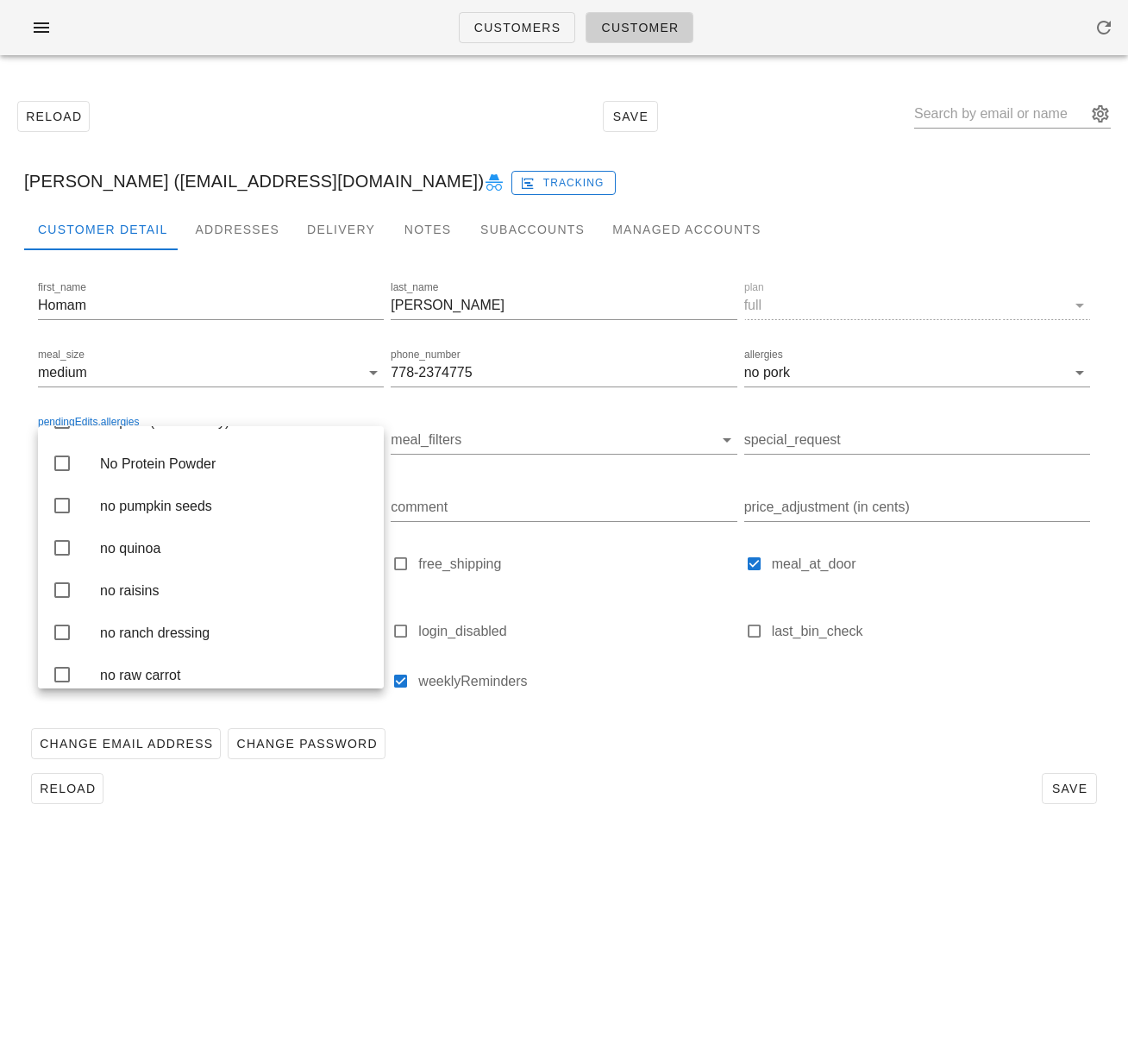
click at [56, 389] on icon at bounding box center [62, 378] width 21 height 21
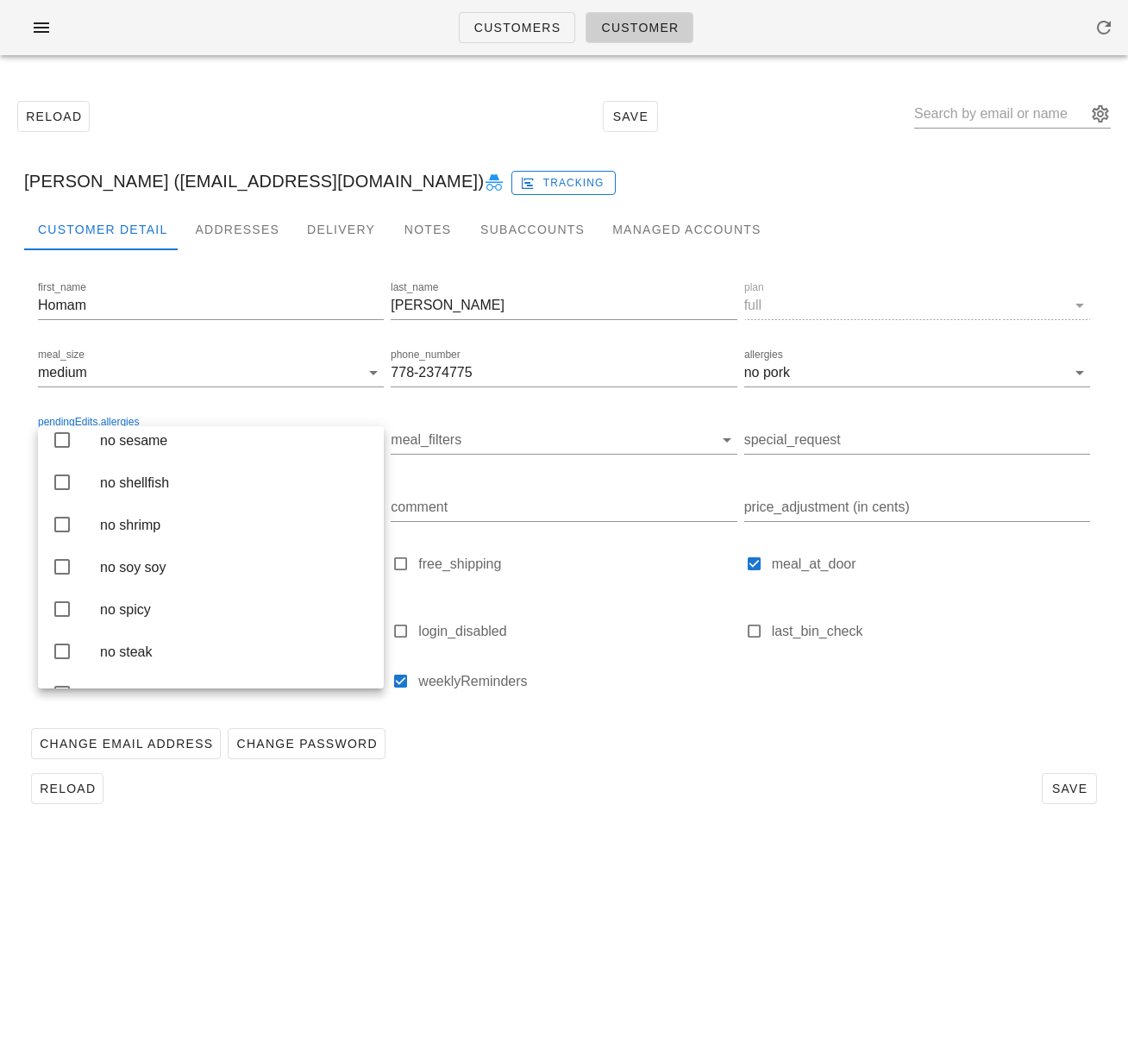
drag, startPoint x: 65, startPoint y: 523, endPoint x: 72, endPoint y: 531, distance: 11.6
click at [65, 367] on div at bounding box center [62, 356] width 21 height 22
click at [729, 765] on div "Change Email Address Change Password" at bounding box center [564, 743] width 1080 height 45
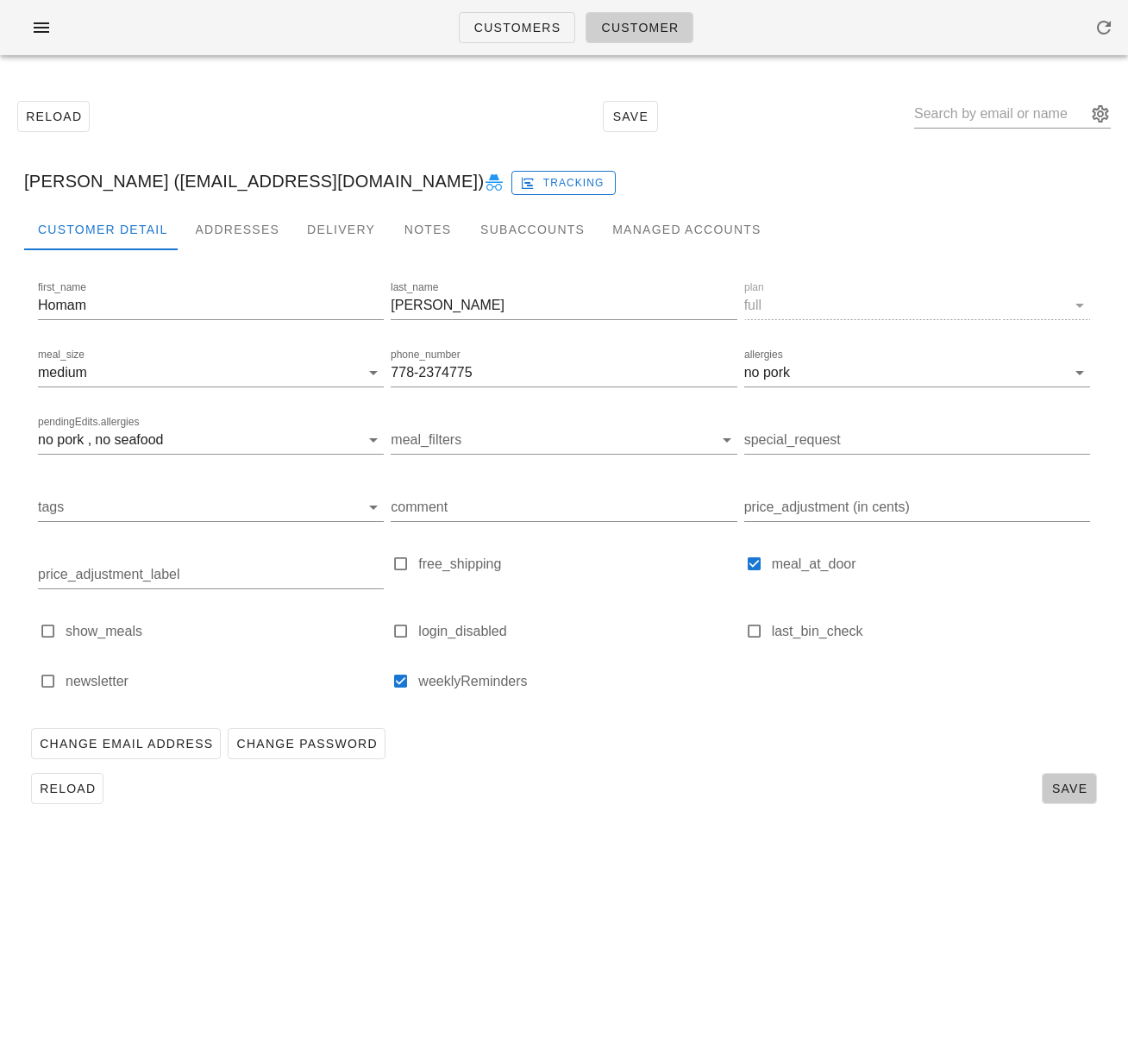
click at [1079, 786] on span "Save" at bounding box center [1070, 789] width 40 height 14
click at [731, 803] on div "Reload Save" at bounding box center [564, 788] width 1080 height 45
drag, startPoint x: 166, startPoint y: 183, endPoint x: 365, endPoint y: 179, distance: 199.3
click at [365, 179] on div "Homam Malkawi (homammalk2@gmail.com) Tracking" at bounding box center [564, 181] width 1108 height 55
copy div "homammalk2@gmail.com"
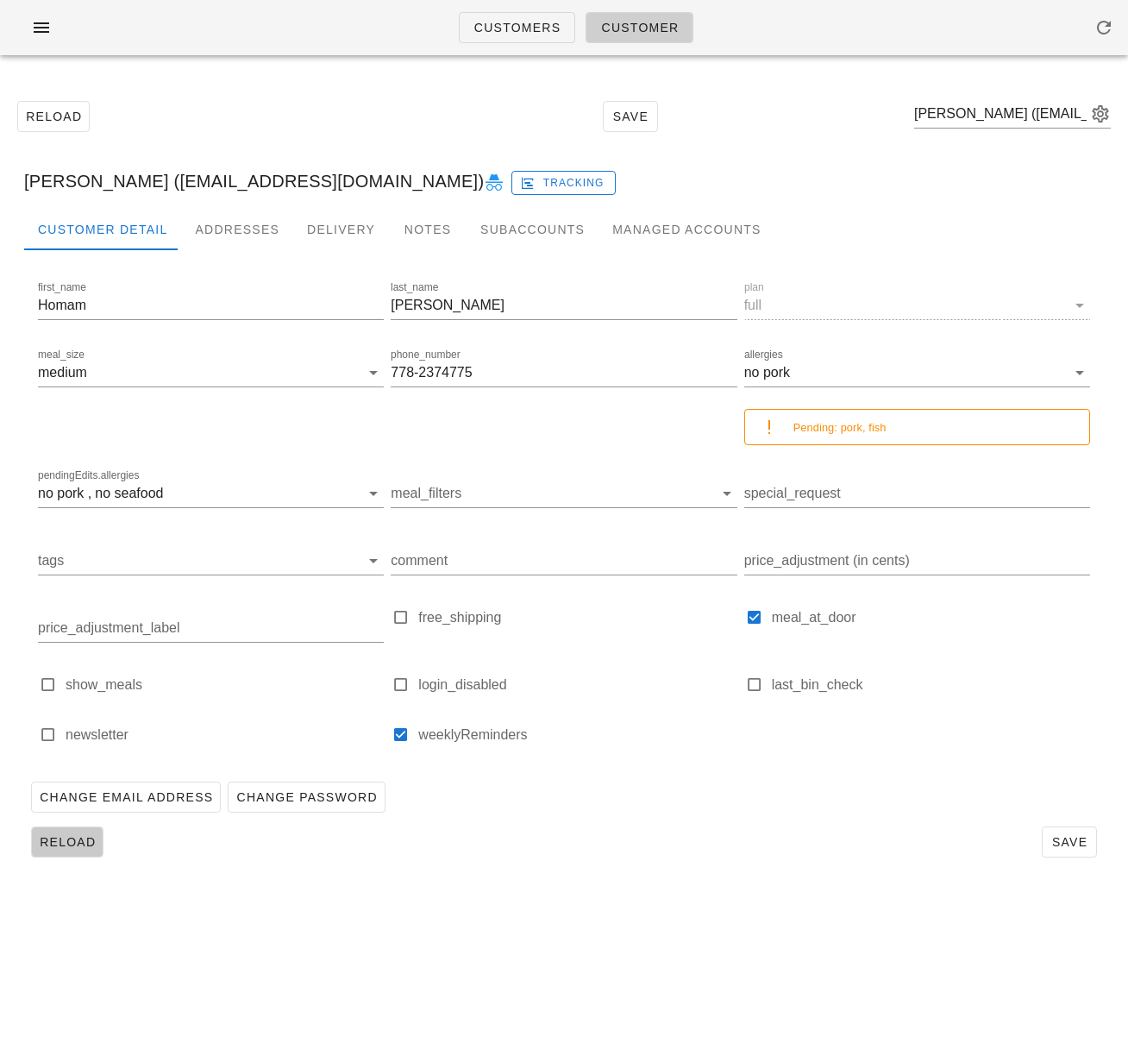
click at [91, 842] on span "Reload" at bounding box center [67, 842] width 57 height 14
click at [217, 107] on div "Reload Save" at bounding box center [564, 116] width 1108 height 74
click at [500, 28] on span "Customers" at bounding box center [518, 28] width 88 height 14
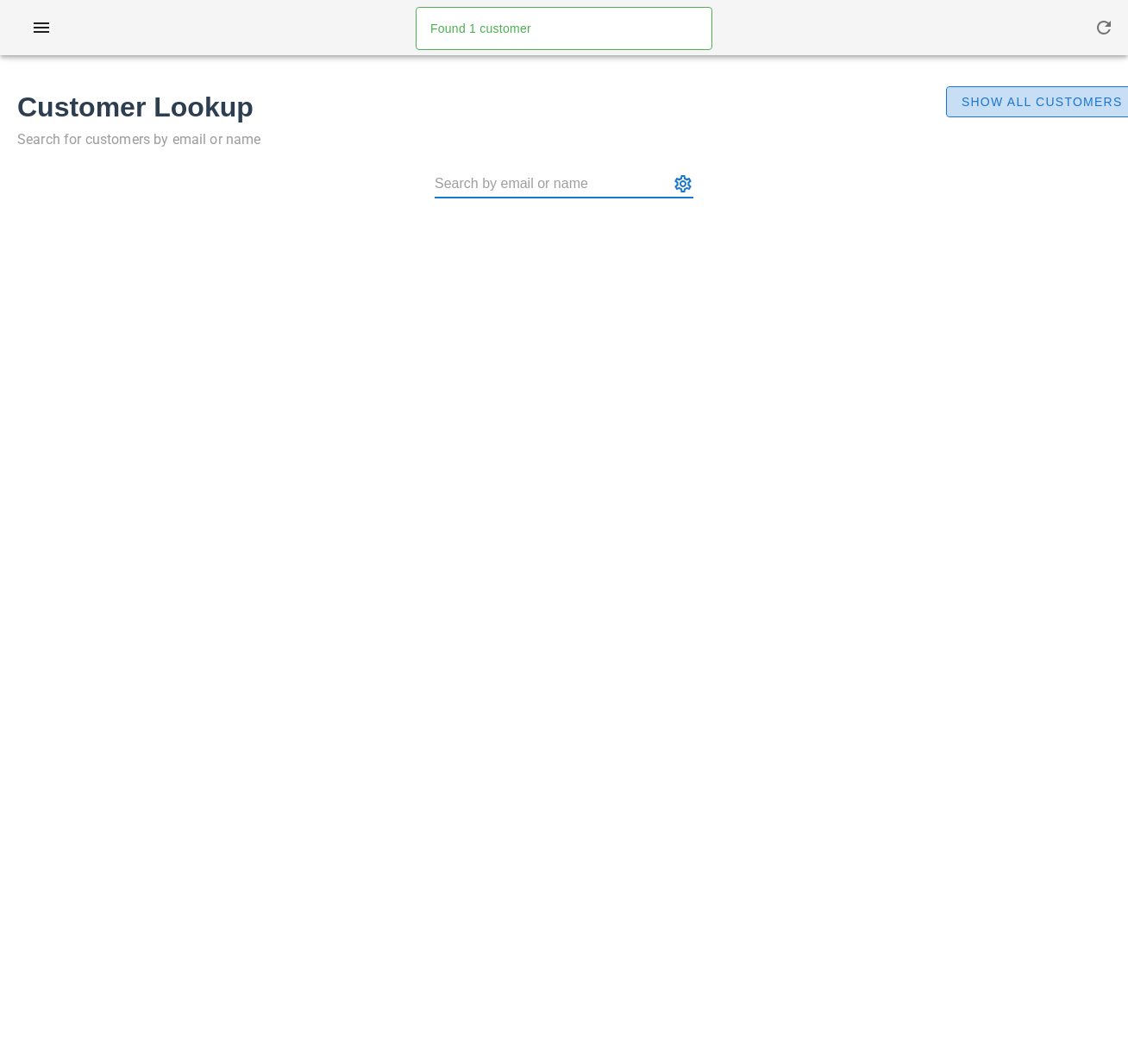
click at [1000, 116] on button "Show All Customers" at bounding box center [1041, 101] width 191 height 31
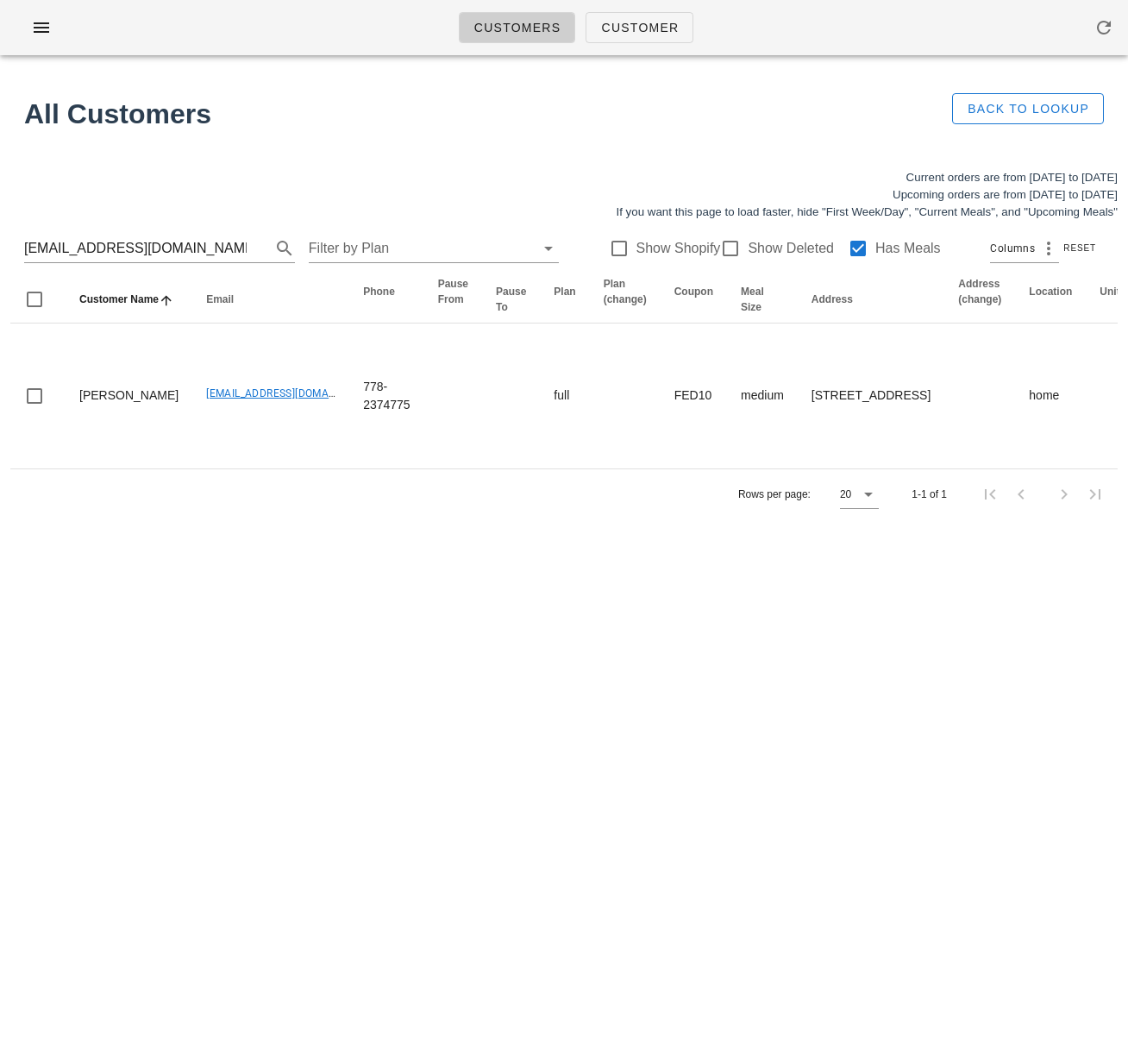
drag, startPoint x: 203, startPoint y: 250, endPoint x: -59, endPoint y: 229, distance: 262.2
click at [0, 229] on html "Customers Customer Found 1 customer All Customers Back to Lookup Current orders…" at bounding box center [564, 518] width 1128 height 1037
paste input "erinbutton23"
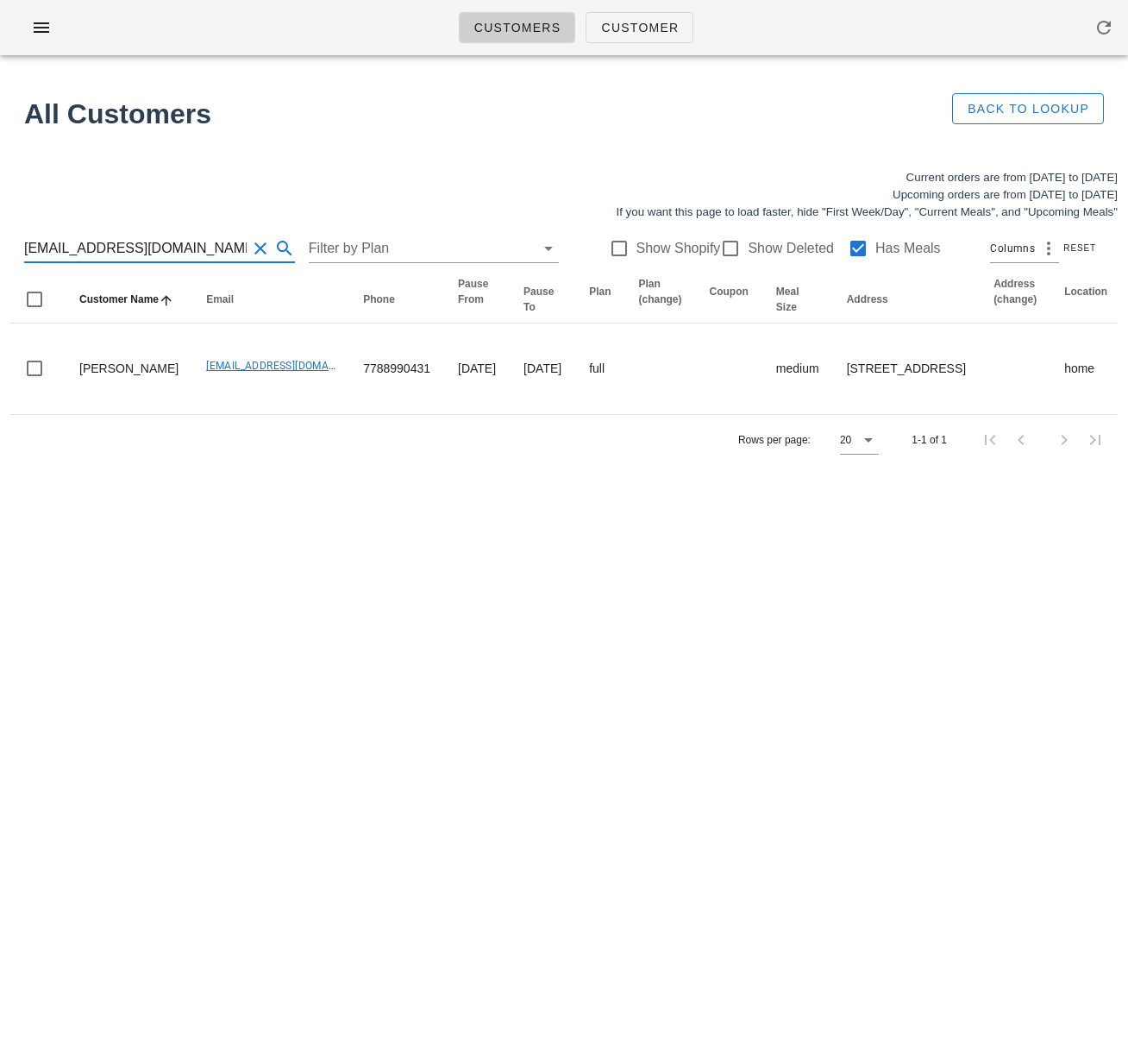
type input "erinbutton23@gmail.com"
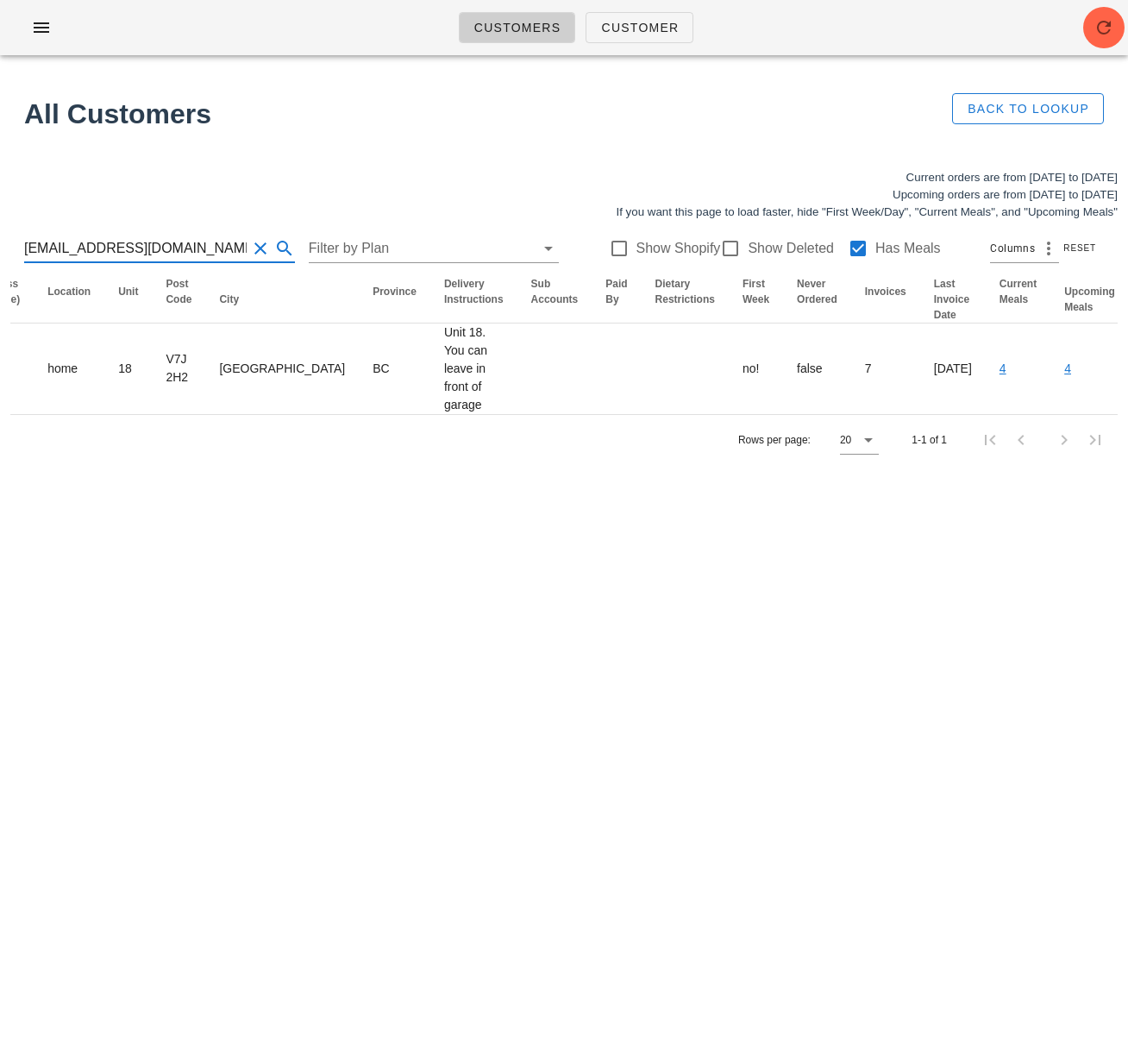
drag, startPoint x: 191, startPoint y: 253, endPoint x: 23, endPoint y: 230, distance: 169.7
click at [26, 230] on div "erinbutton23@gmail.com Filter by Plan Show Shopify Show Deleted Has Meals Colum…" at bounding box center [564, 248] width 1108 height 55
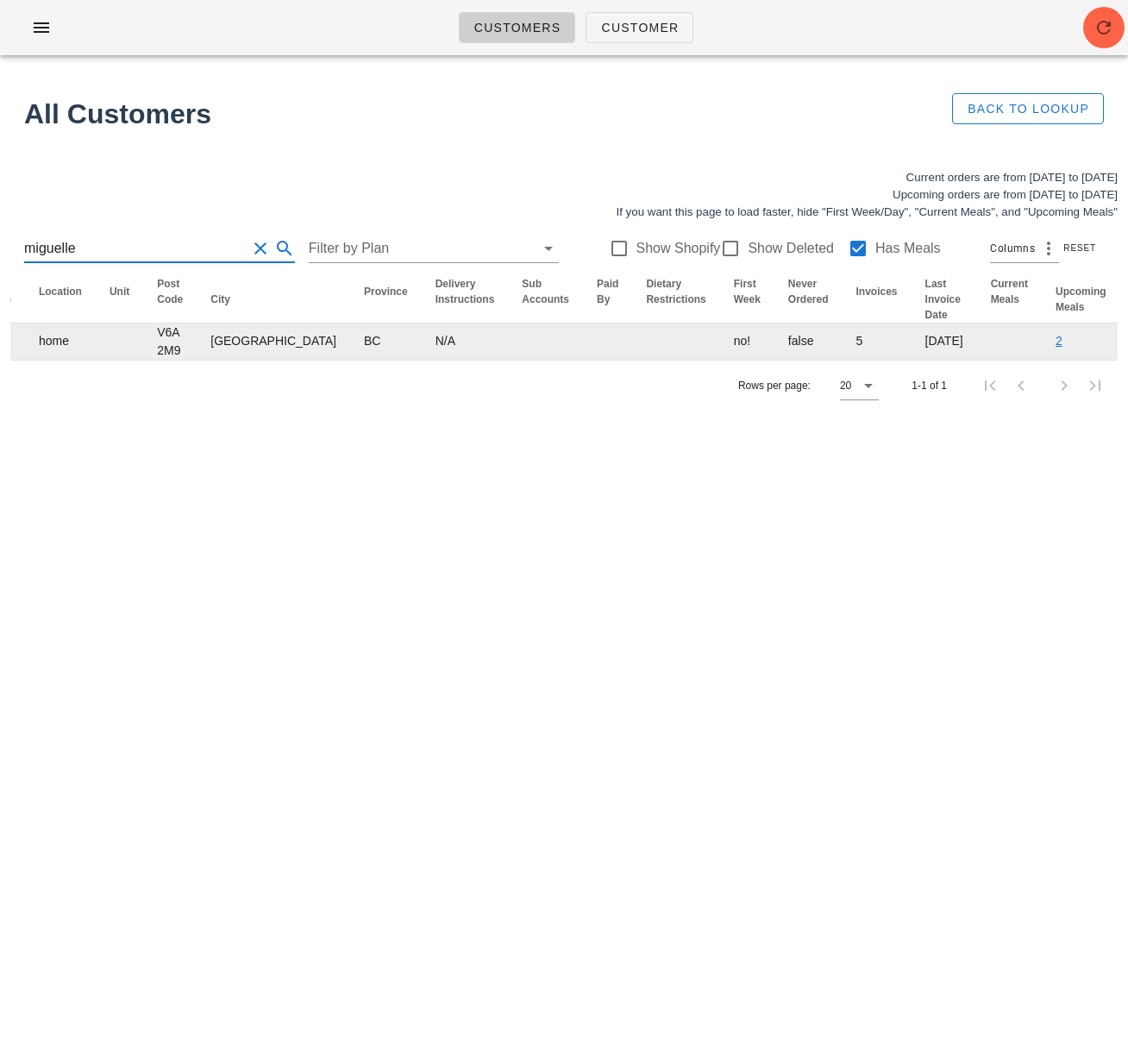
scroll to position [0, 1026]
type input "miguelle"
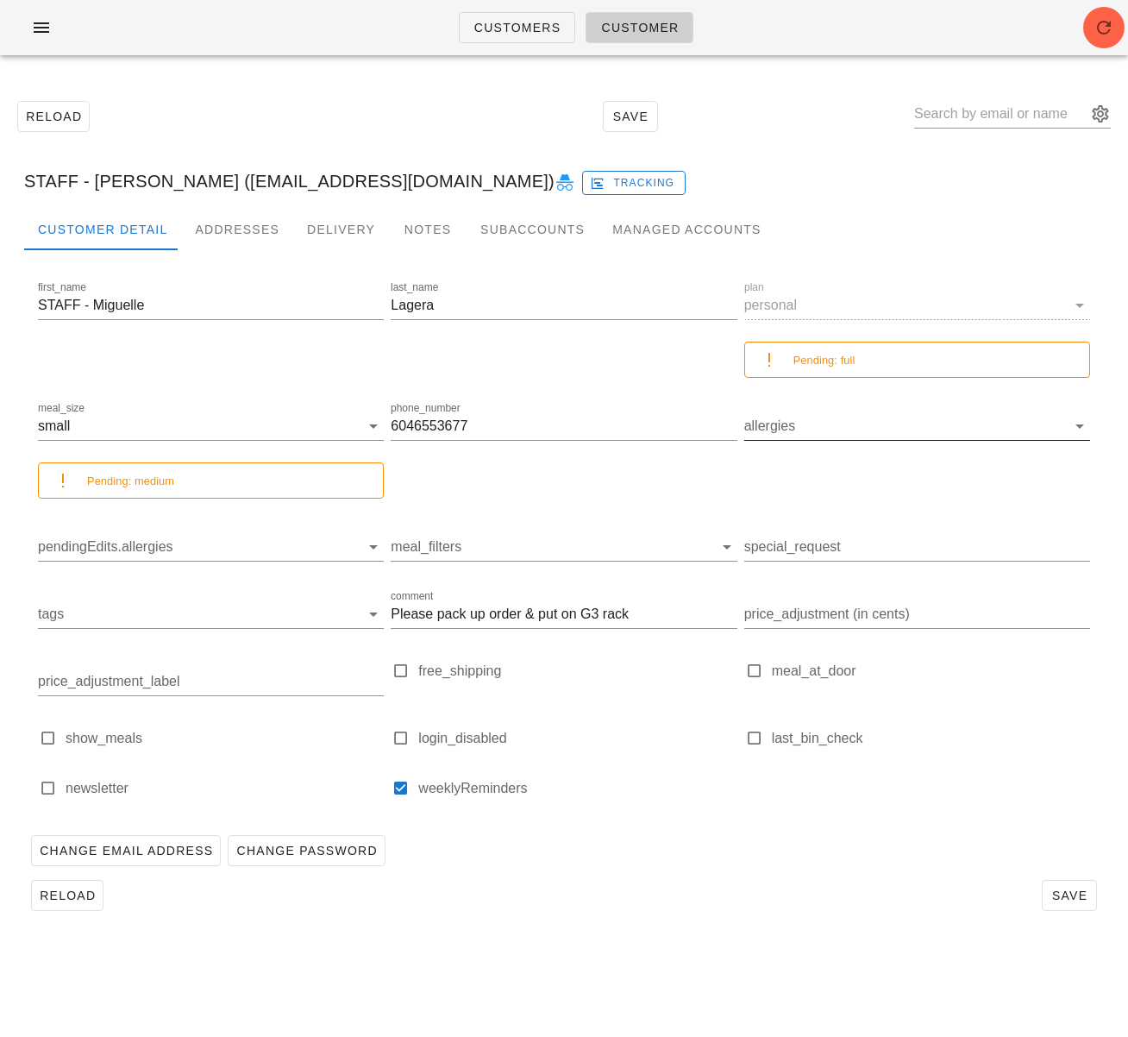
click at [864, 429] on input "allergies" at bounding box center [903, 426] width 318 height 28
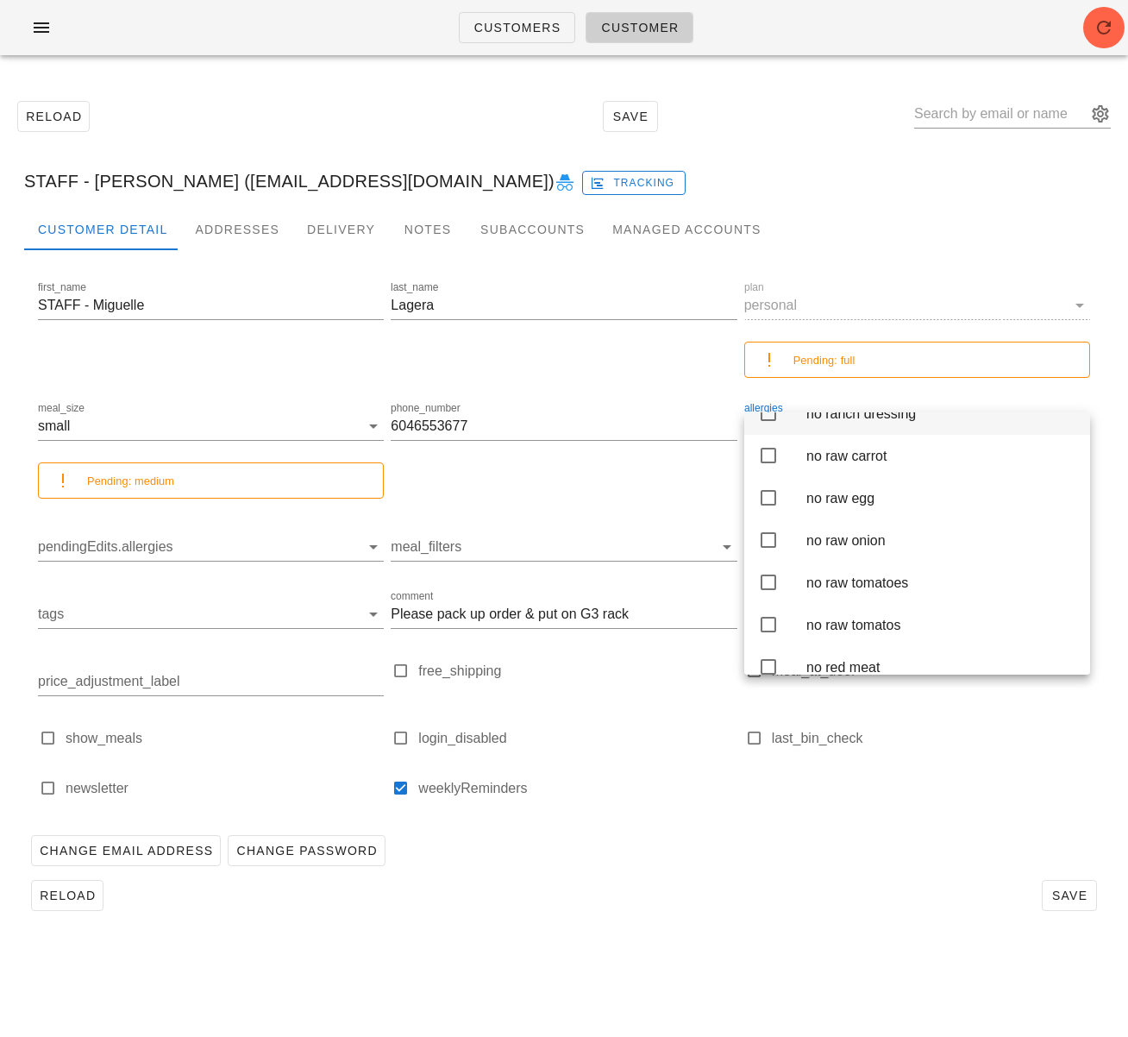
scroll to position [3197, 0]
click at [770, 381] on icon at bounding box center [768, 371] width 21 height 21
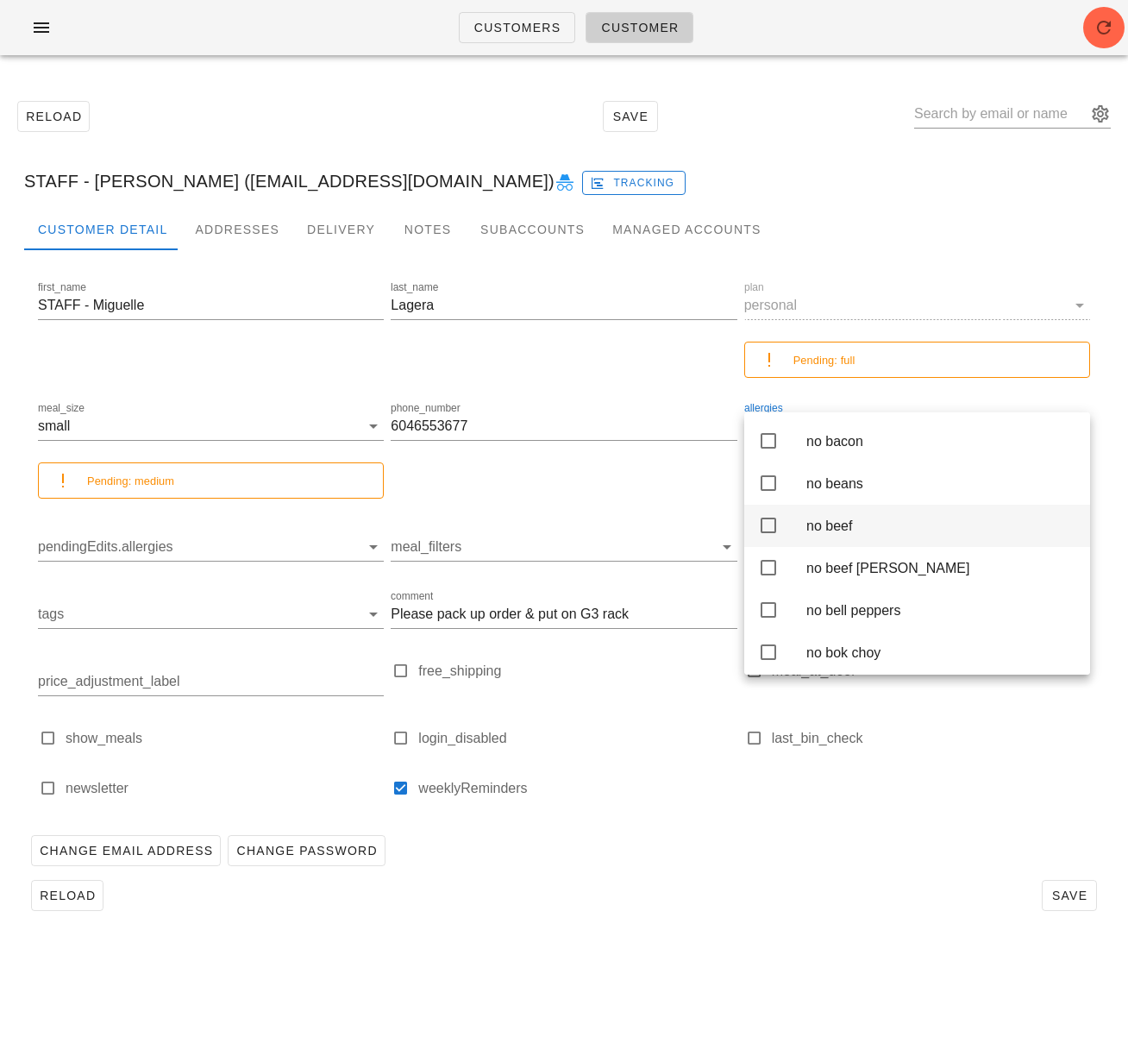
click at [763, 536] on icon at bounding box center [768, 525] width 21 height 21
click at [715, 813] on div at bounding box center [564, 808] width 346 height 12
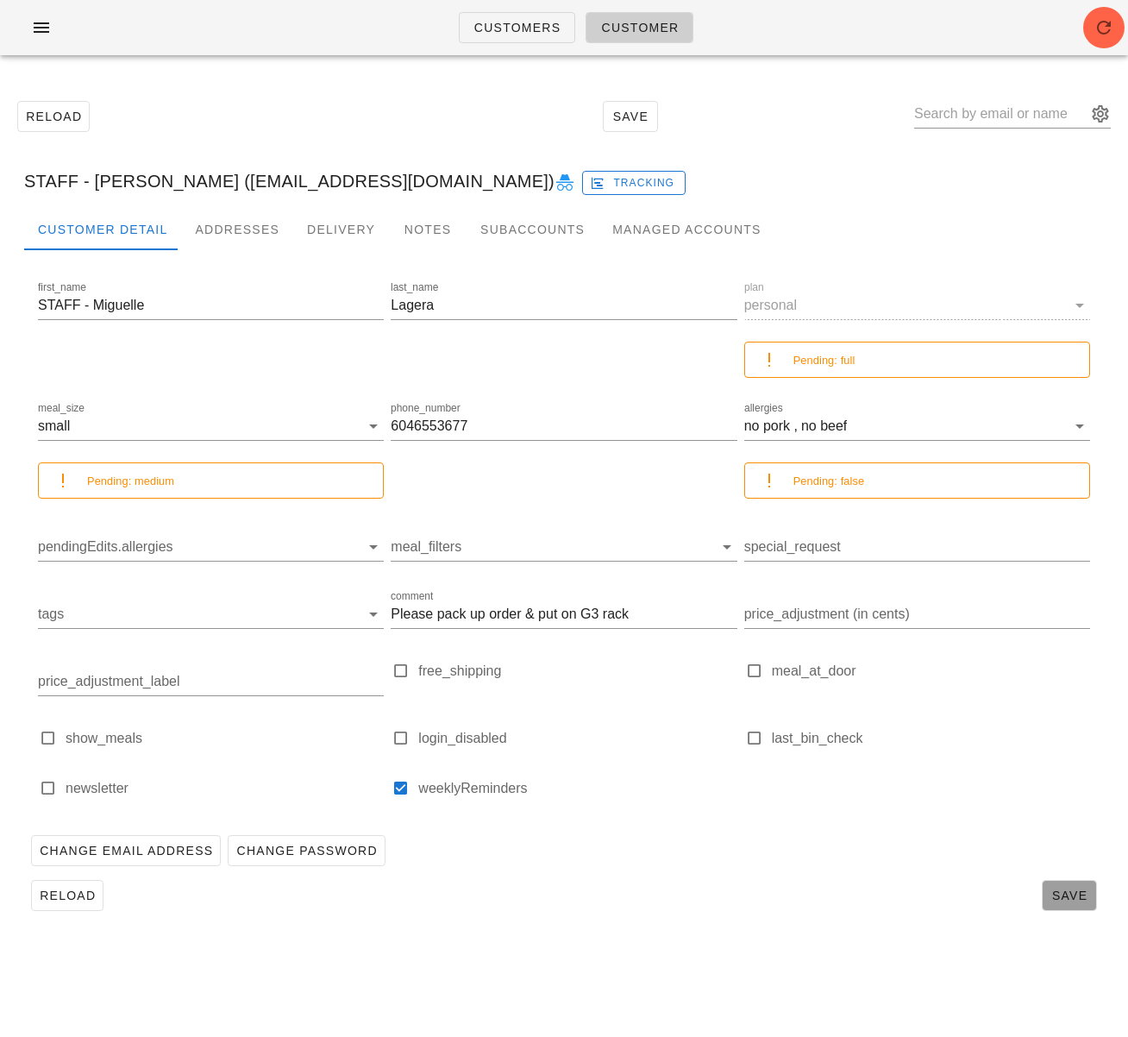
click at [1061, 888] on span "Save" at bounding box center [1070, 895] width 40 height 14
click at [616, 874] on div "Reload Save" at bounding box center [564, 895] width 1080 height 45
click at [81, 900] on span "Reload" at bounding box center [67, 895] width 57 height 14
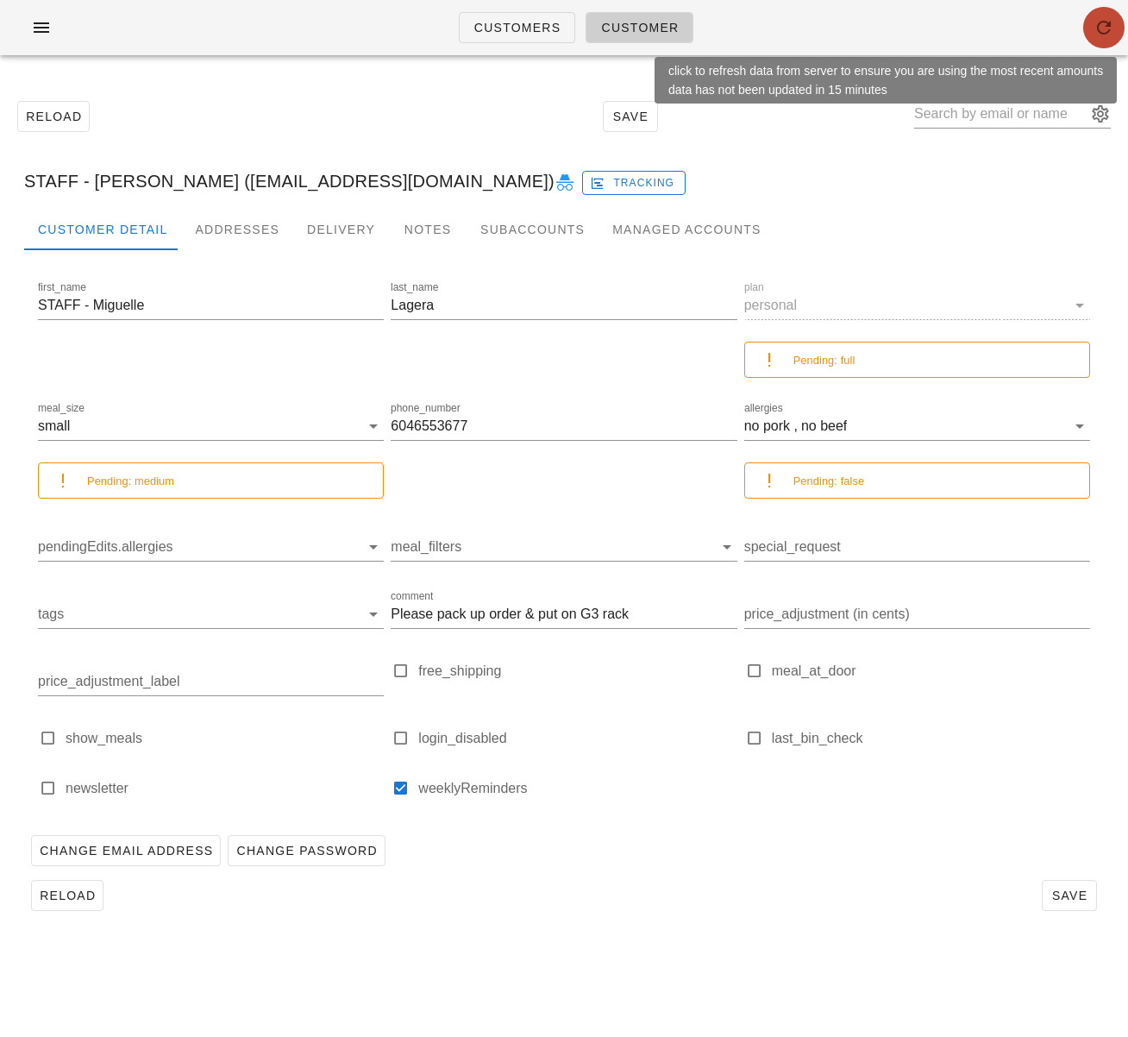
drag, startPoint x: 1112, startPoint y: 31, endPoint x: 1083, endPoint y: 51, distance: 35.4
click at [1112, 31] on icon "button" at bounding box center [1104, 27] width 21 height 21
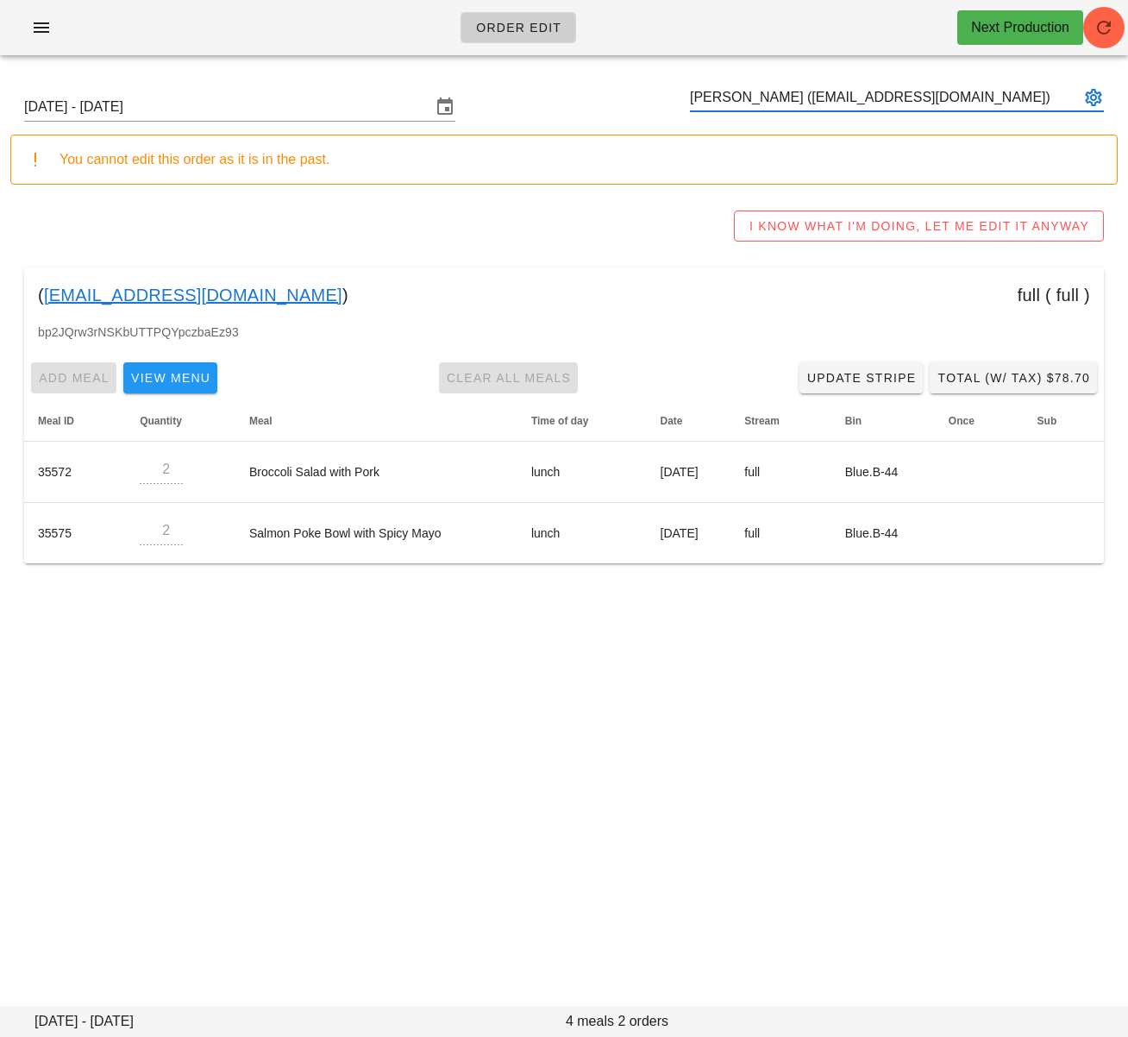
type input "[PERSON_NAME] ([EMAIL_ADDRESS][DOMAIN_NAME])"
click at [634, 782] on div "Order Edit Next Production [DATE] - [DATE] [PERSON_NAME] ([EMAIL_ADDRESS][DOMAI…" at bounding box center [564, 518] width 1128 height 1037
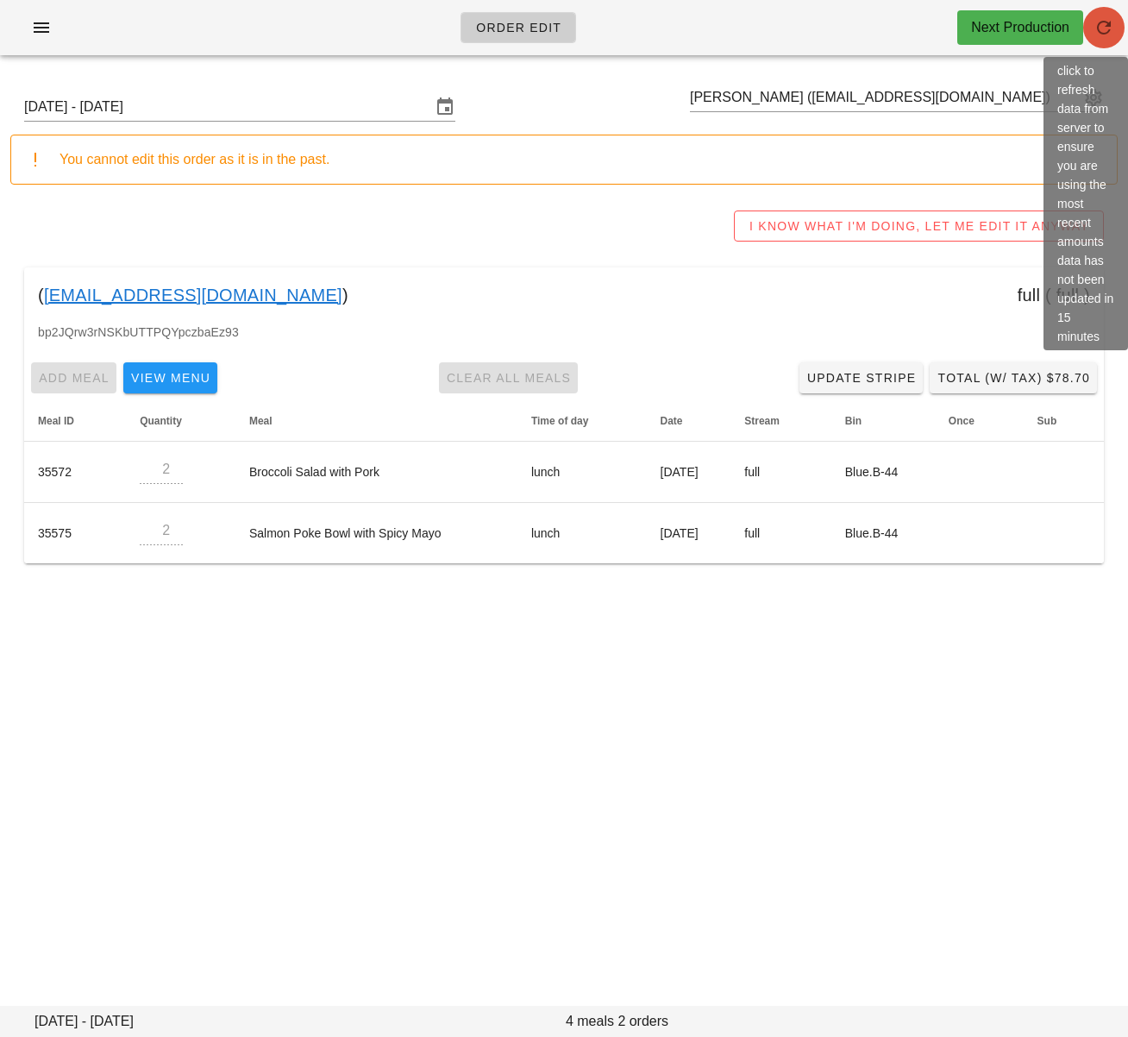
click at [1110, 25] on icon "button" at bounding box center [1104, 27] width 21 height 21
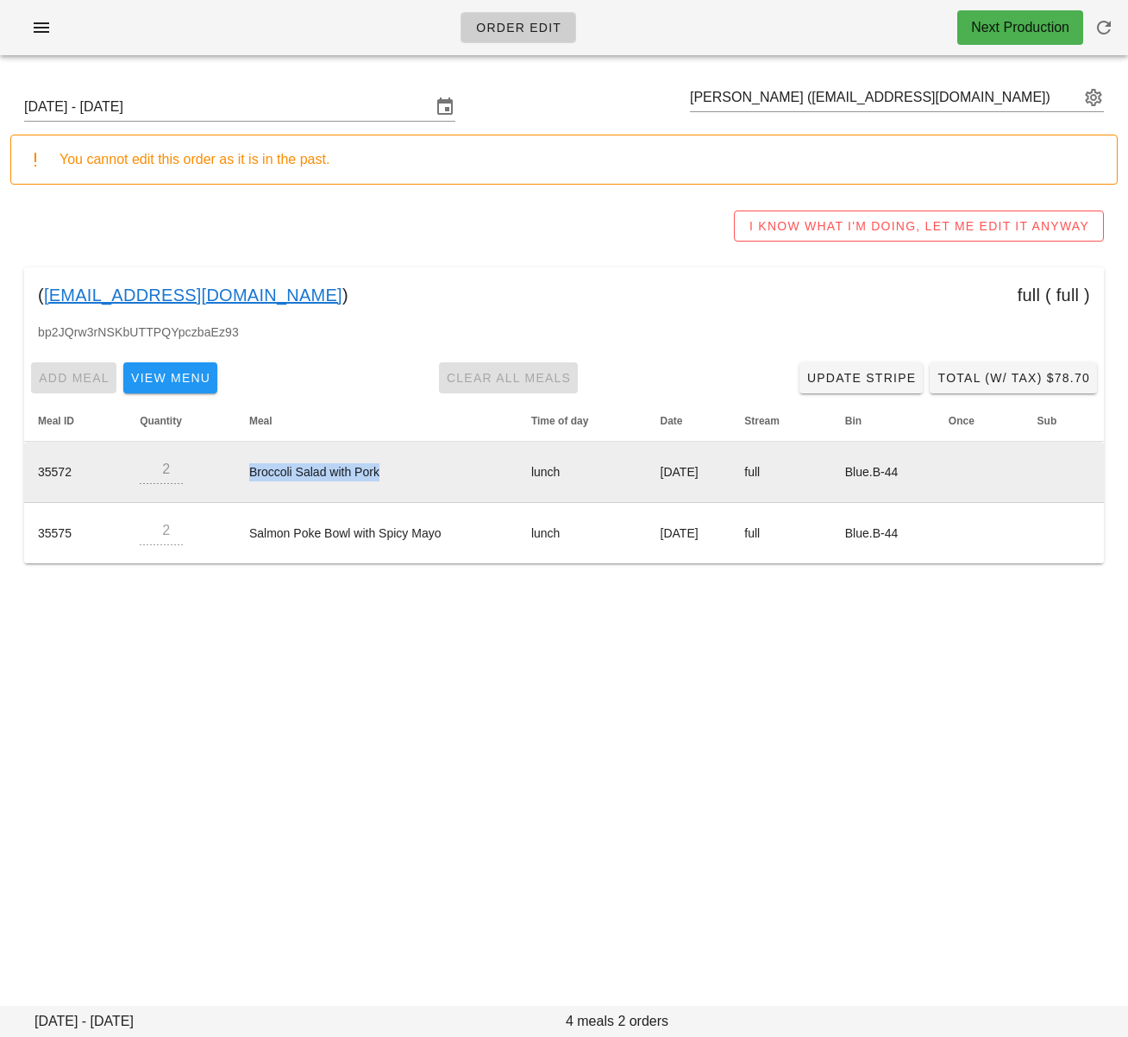
drag, startPoint x: 237, startPoint y: 472, endPoint x: 380, endPoint y: 468, distance: 142.4
click at [380, 468] on td "Broccoli Salad with Pork" at bounding box center [376, 472] width 282 height 61
copy td "Broccoli Salad with Pork"
drag, startPoint x: 350, startPoint y: 478, endPoint x: 387, endPoint y: 477, distance: 37.1
click at [350, 478] on td "Broccoli Salad with Pork" at bounding box center [376, 472] width 282 height 61
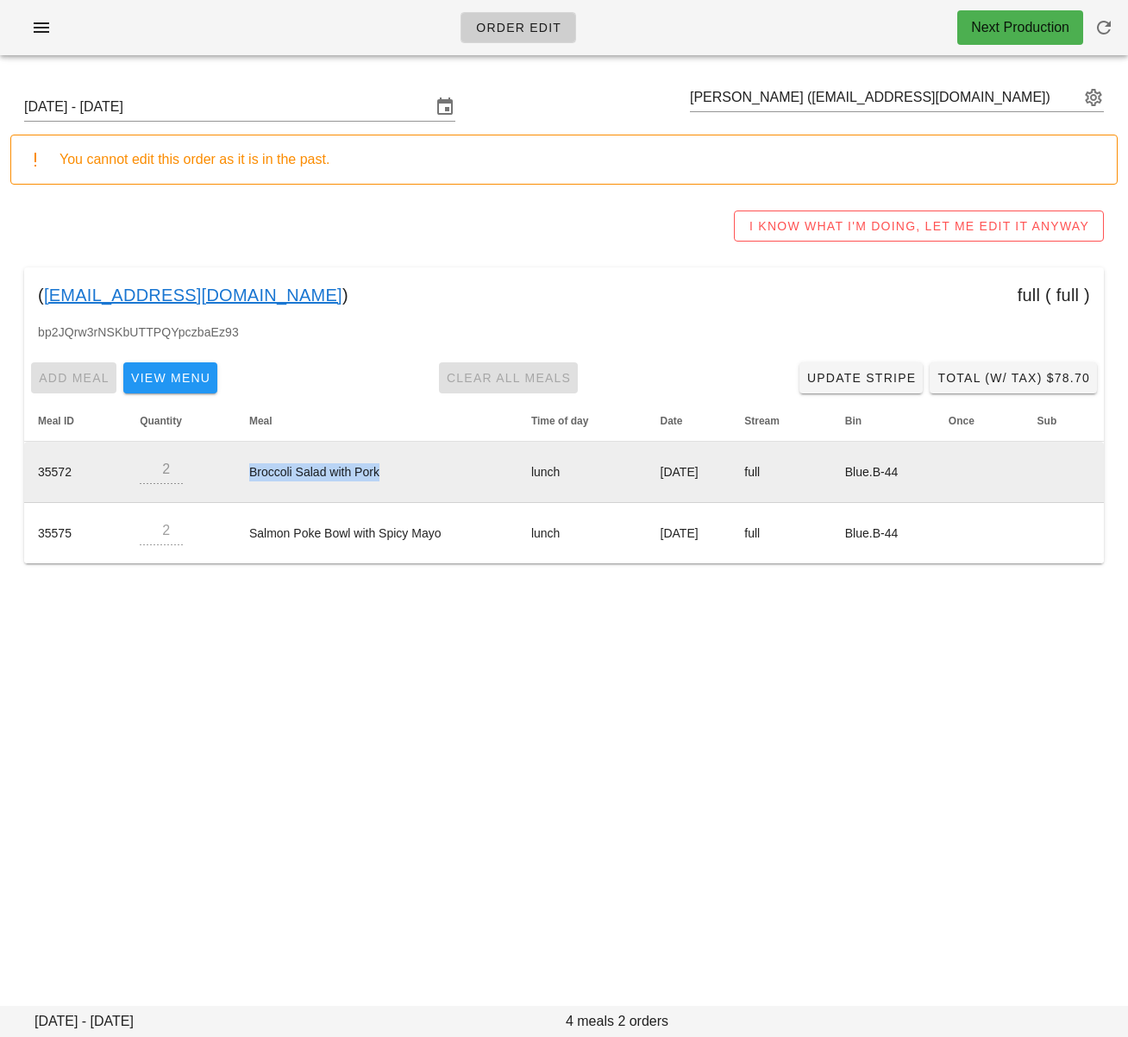
drag, startPoint x: 291, startPoint y: 476, endPoint x: 238, endPoint y: 476, distance: 52.6
click at [238, 476] on td "Broccoli Salad with Pork" at bounding box center [376, 472] width 282 height 61
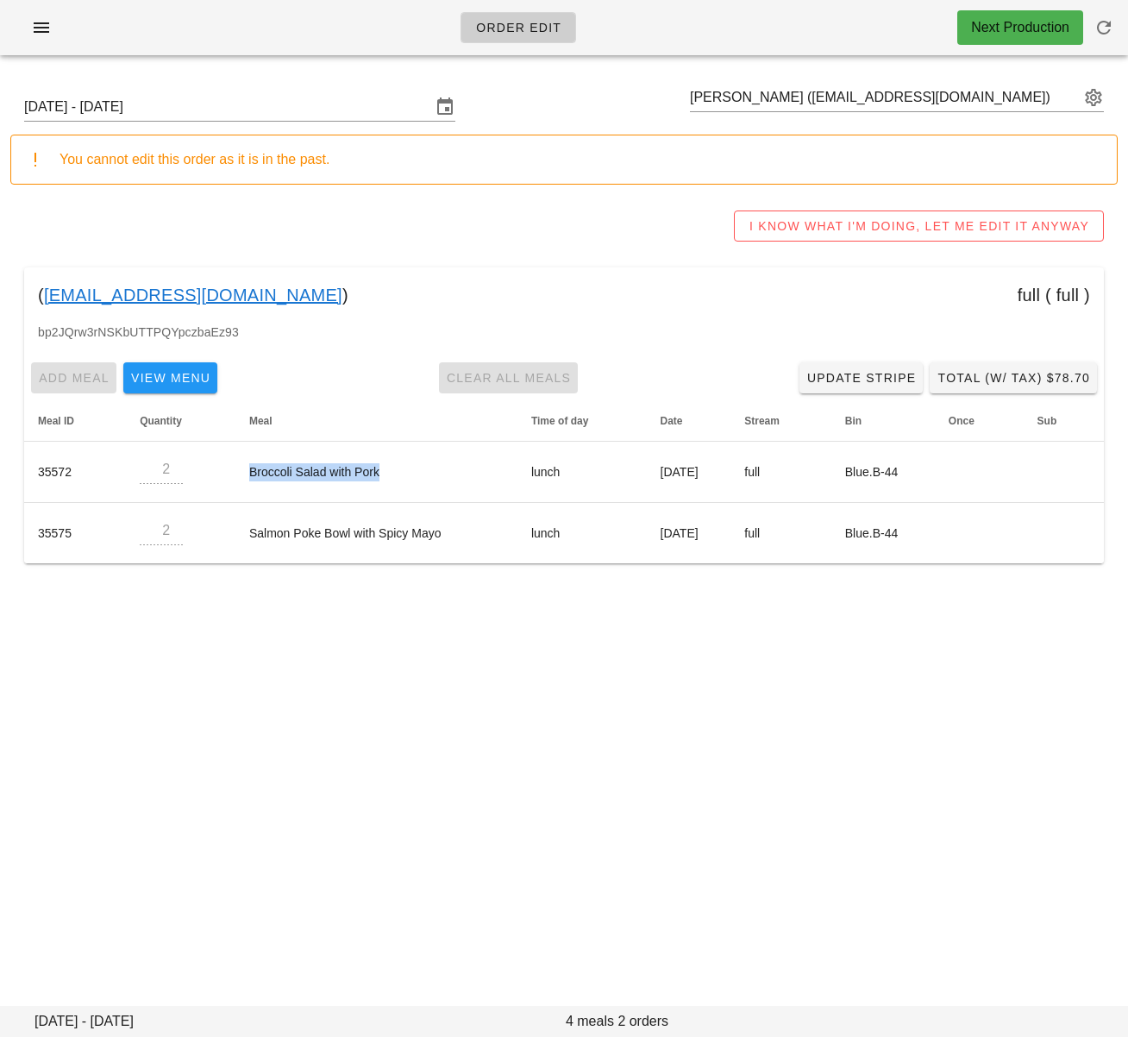
copy td "Broccoli Salad with Pork"
drag, startPoint x: 766, startPoint y: 100, endPoint x: 886, endPoint y: 104, distance: 120.0
click at [888, 104] on input "text" at bounding box center [885, 98] width 390 height 28
drag, startPoint x: 256, startPoint y: 298, endPoint x: 41, endPoint y: 298, distance: 215.7
click at [41, 298] on div "( [EMAIL_ADDRESS][DOMAIN_NAME] ) full ( full )" at bounding box center [564, 294] width 1080 height 55
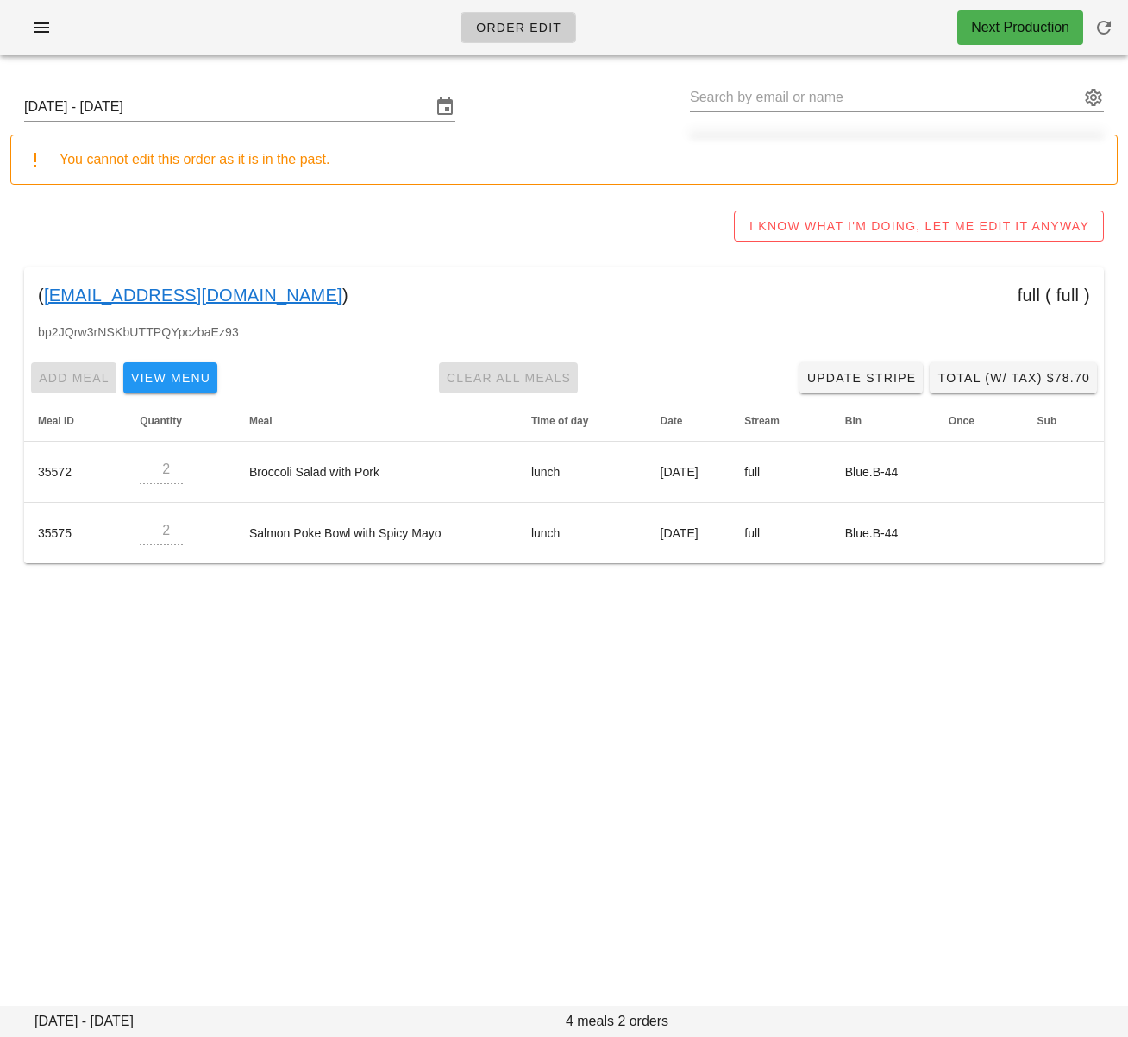
copy div "[EMAIL_ADDRESS][DOMAIN_NAME] )"
drag, startPoint x: 243, startPoint y: 475, endPoint x: 655, endPoint y: 631, distance: 439.8
click at [380, 477] on td "Broccoli Salad with Pork" at bounding box center [376, 472] width 282 height 61
copy td "Broccoli Salad with Pork"
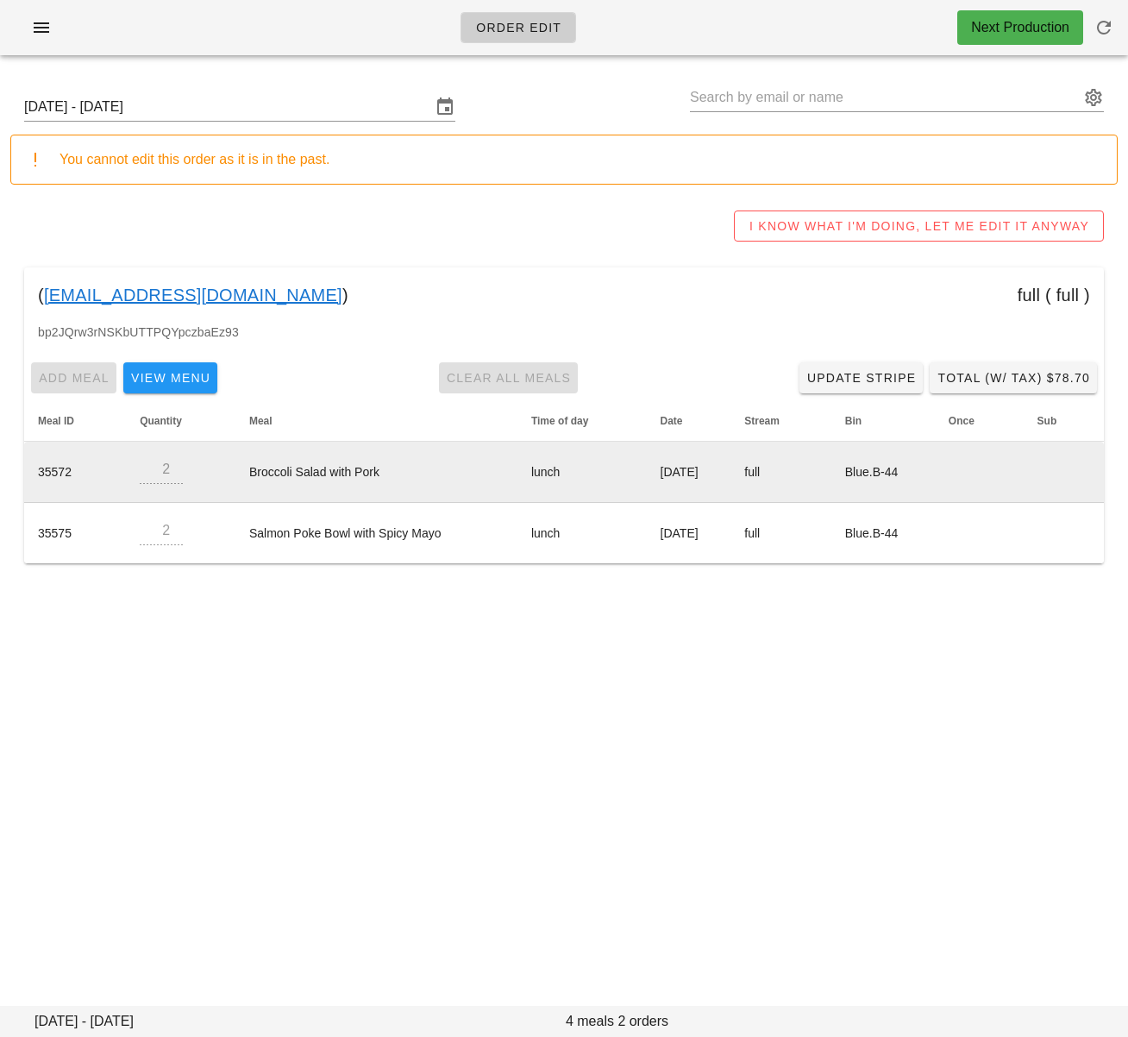
click at [380, 475] on td "Broccoli Salad with Pork" at bounding box center [376, 472] width 282 height 61
drag, startPoint x: 371, startPoint y: 474, endPoint x: 236, endPoint y: 473, distance: 134.6
click at [236, 473] on td "Broccoli Salad with Pork" at bounding box center [376, 472] width 282 height 61
copy td "Broccoli Salad with Pork"
drag, startPoint x: 633, startPoint y: 474, endPoint x: 729, endPoint y: 475, distance: 95.8
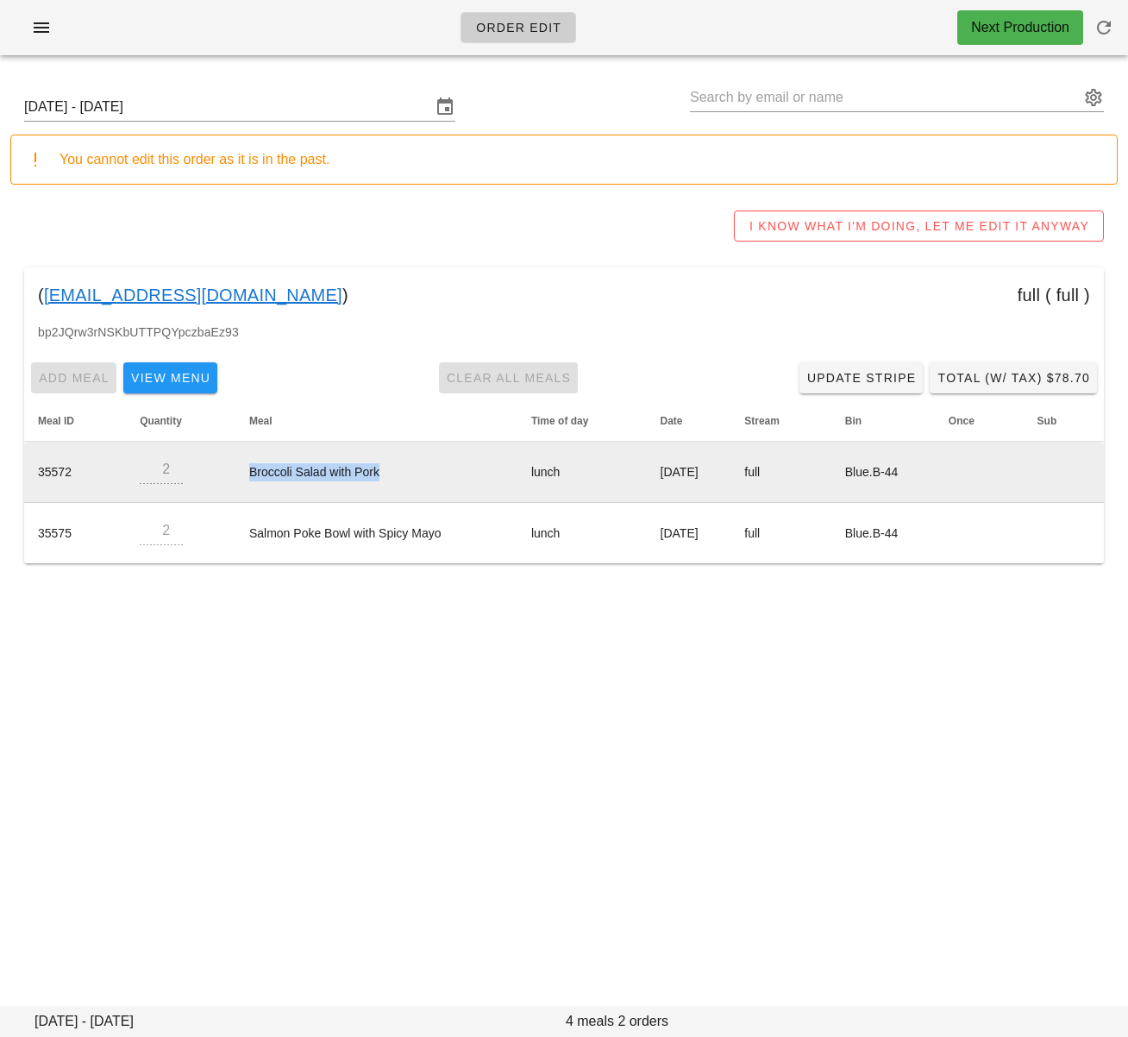
click at [728, 475] on td "[DATE]" at bounding box center [689, 472] width 85 height 61
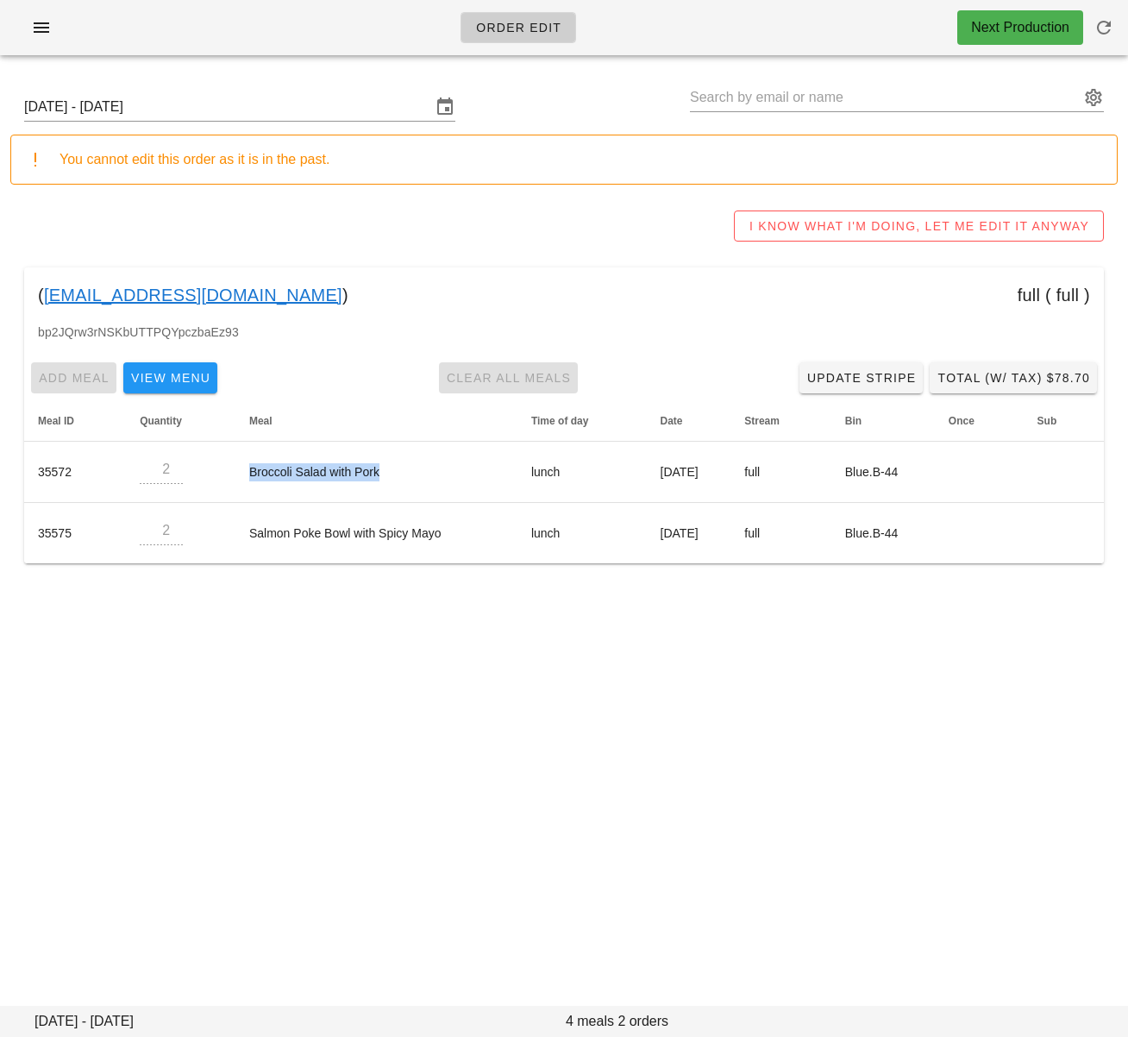
copy td "[DATE]"
click at [1110, 30] on icon "button" at bounding box center [1104, 27] width 21 height 21
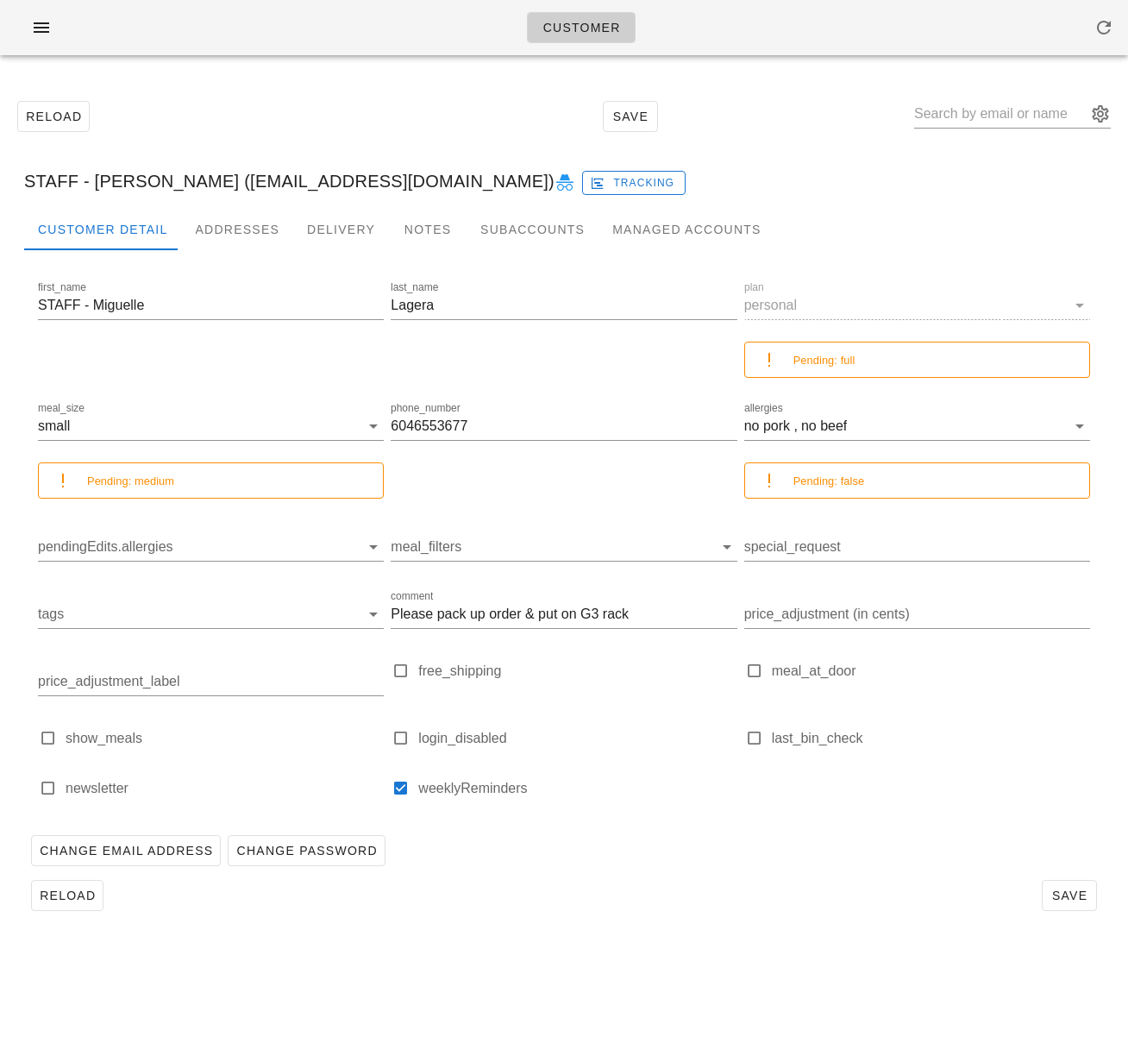
click at [819, 236] on div "Customer Detail Addresses Delivery Notes Subaccounts Managed Accounts" at bounding box center [564, 229] width 1080 height 41
click at [800, 129] on div "Reload Save" at bounding box center [564, 116] width 1108 height 74
